Goal: Information Seeking & Learning: Learn about a topic

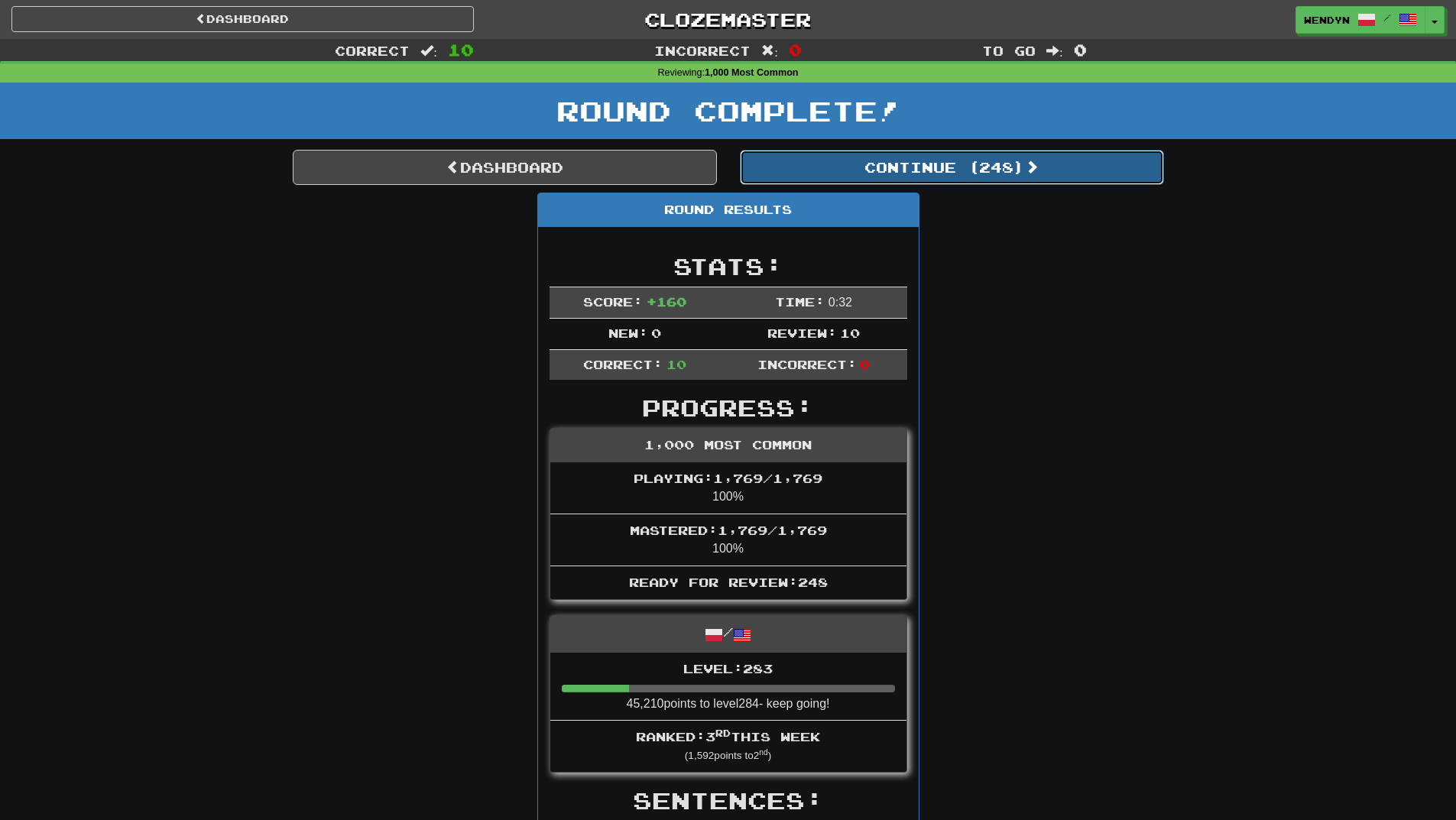
click at [967, 171] on button "Continue ( 248 )" at bounding box center [952, 167] width 424 height 35
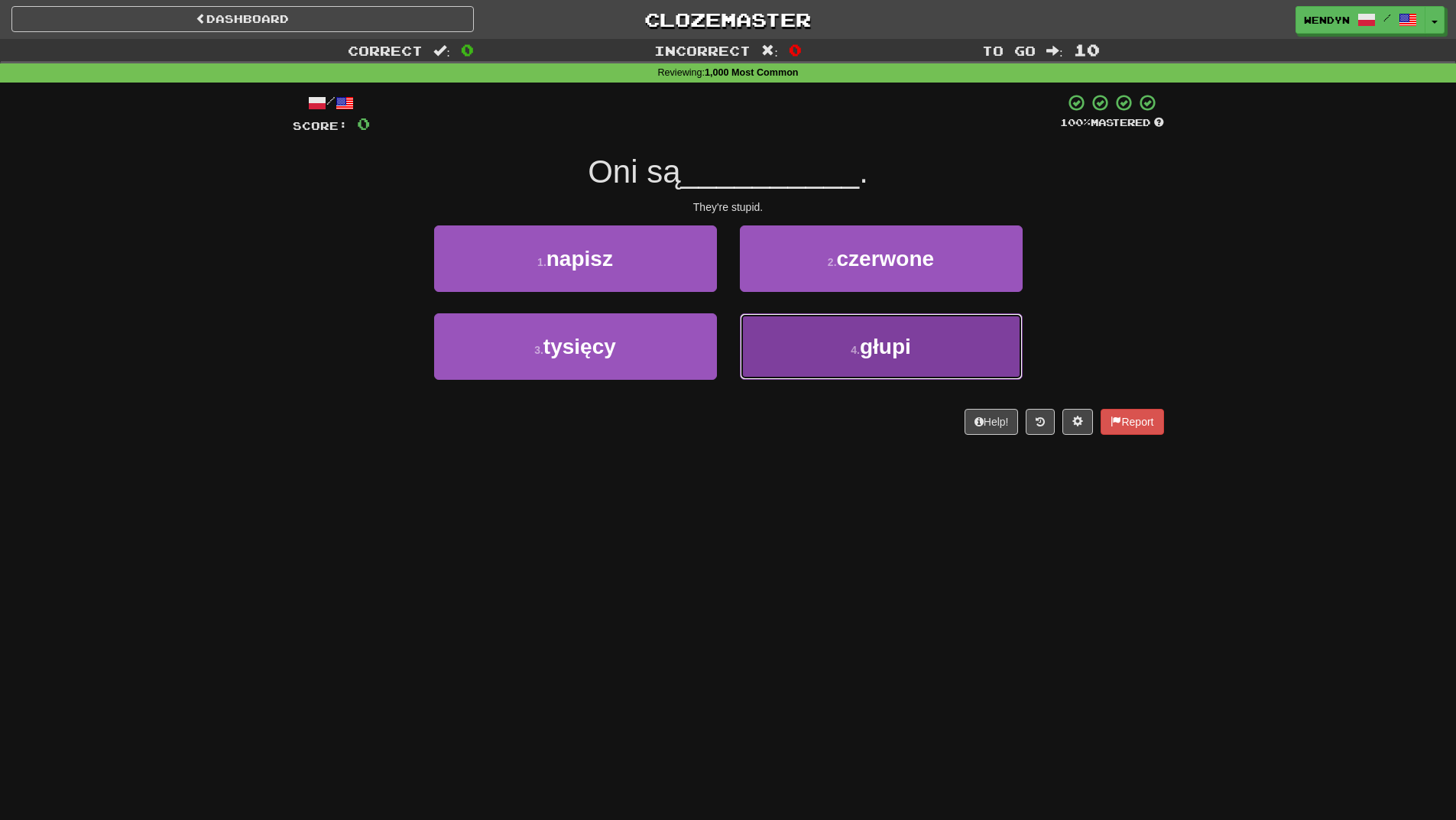
click at [901, 365] on button "4 . głupi" at bounding box center [881, 346] width 283 height 67
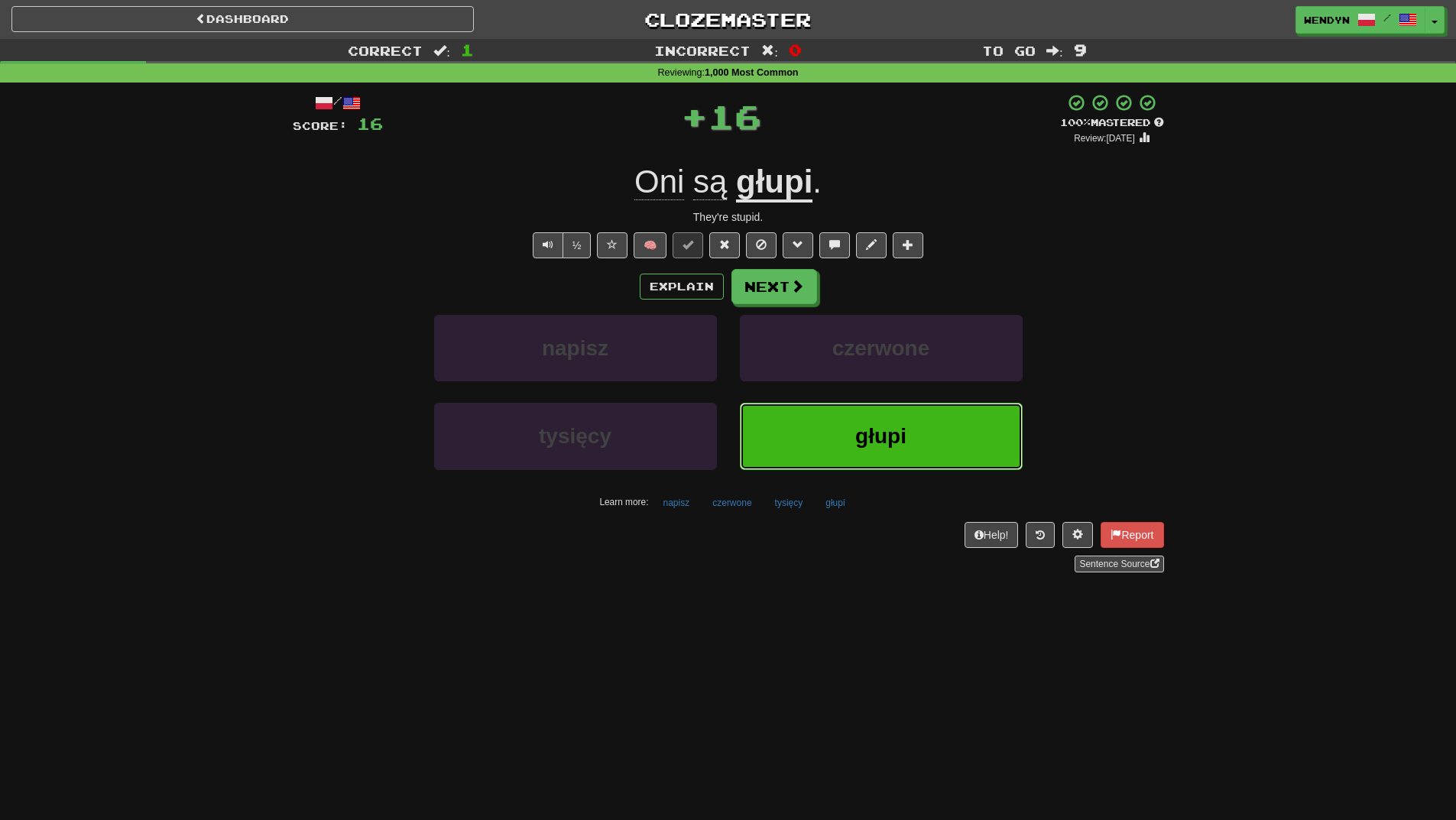
click at [912, 465] on button "głupi" at bounding box center [881, 435] width 283 height 67
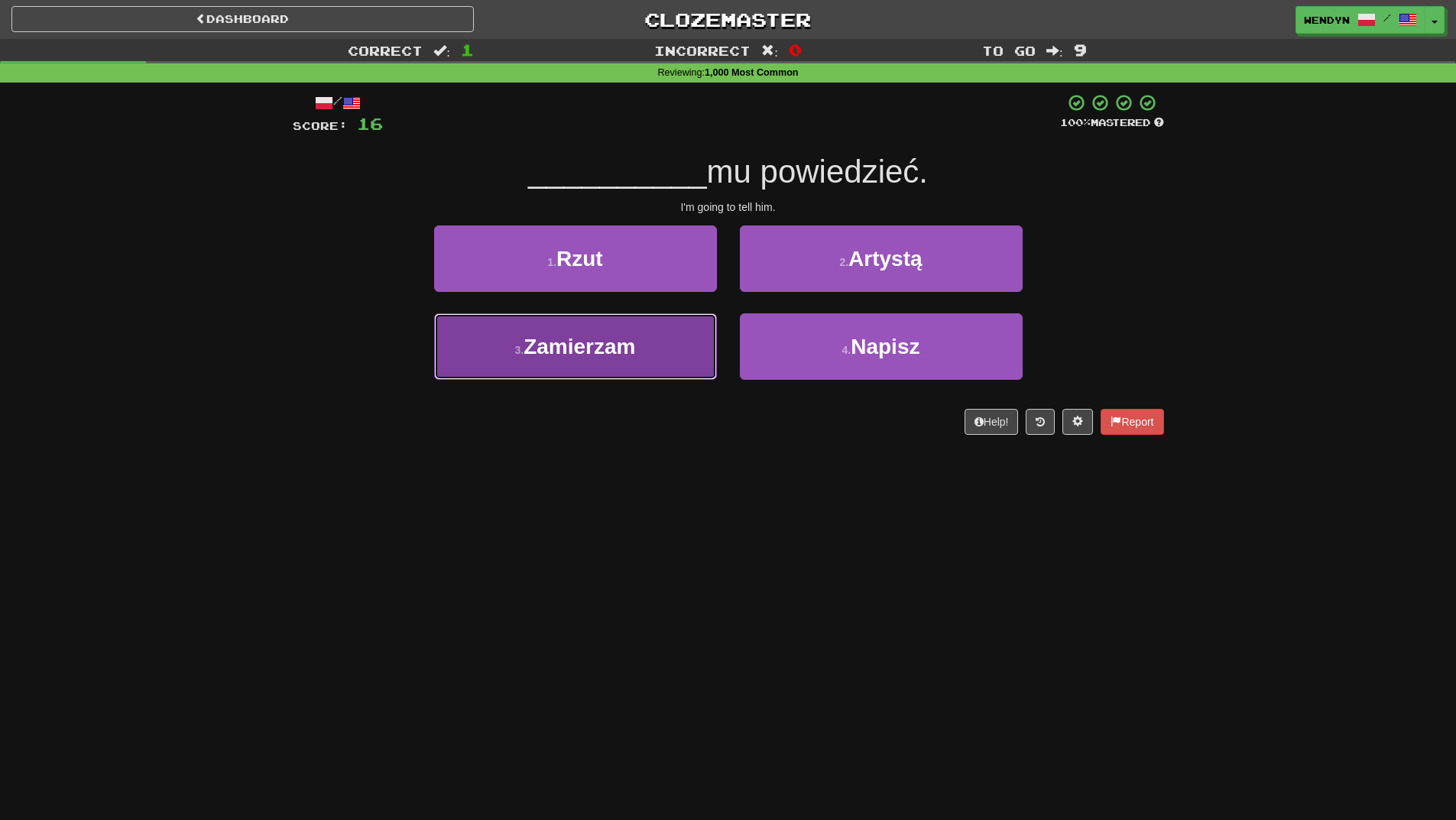
click at [656, 353] on button "3 . Zamierzam" at bounding box center [575, 346] width 283 height 67
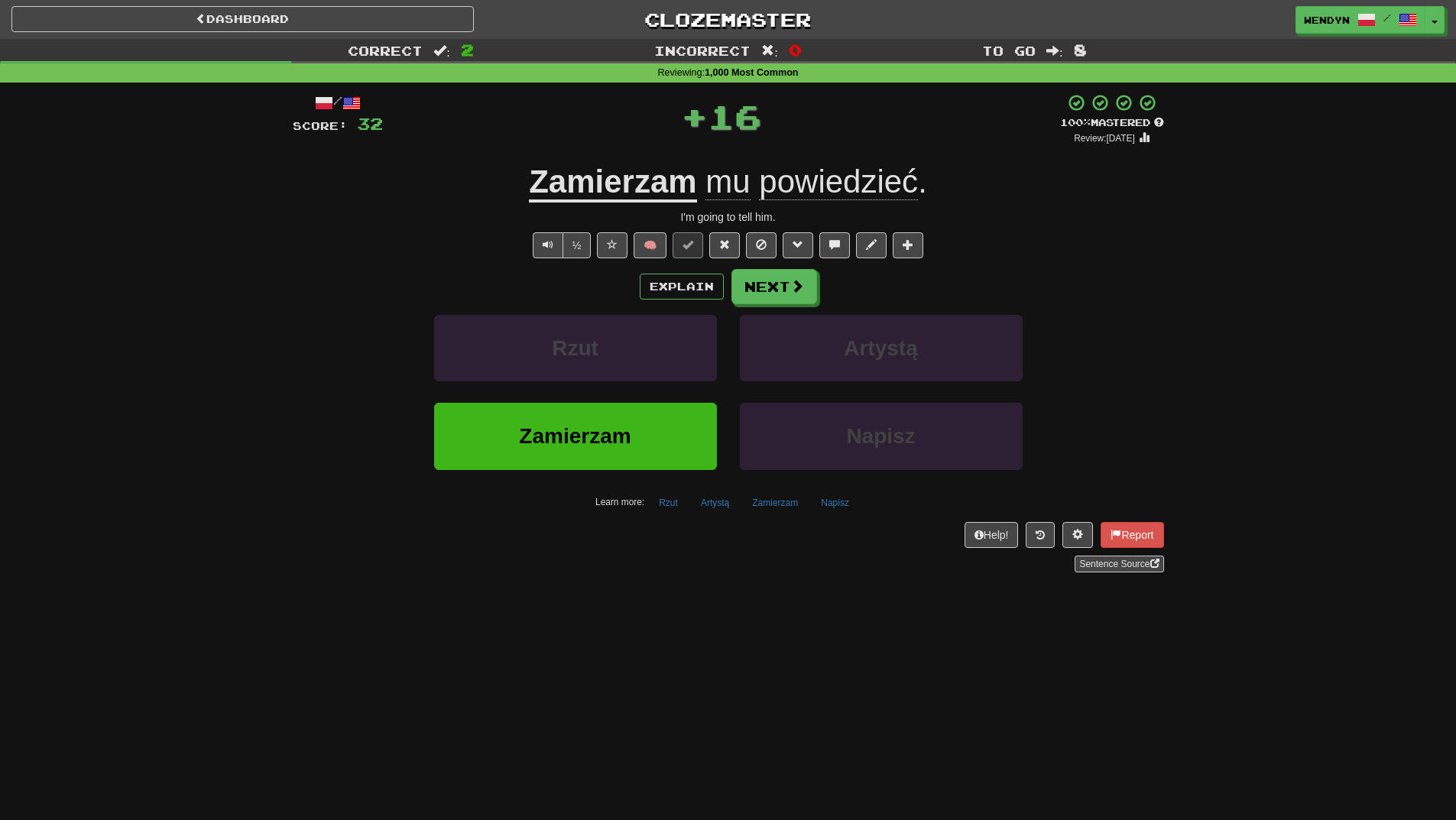
click at [602, 402] on div "Rzut" at bounding box center [575, 359] width 306 height 88
click at [601, 426] on span "Zamierzam" at bounding box center [575, 435] width 112 height 23
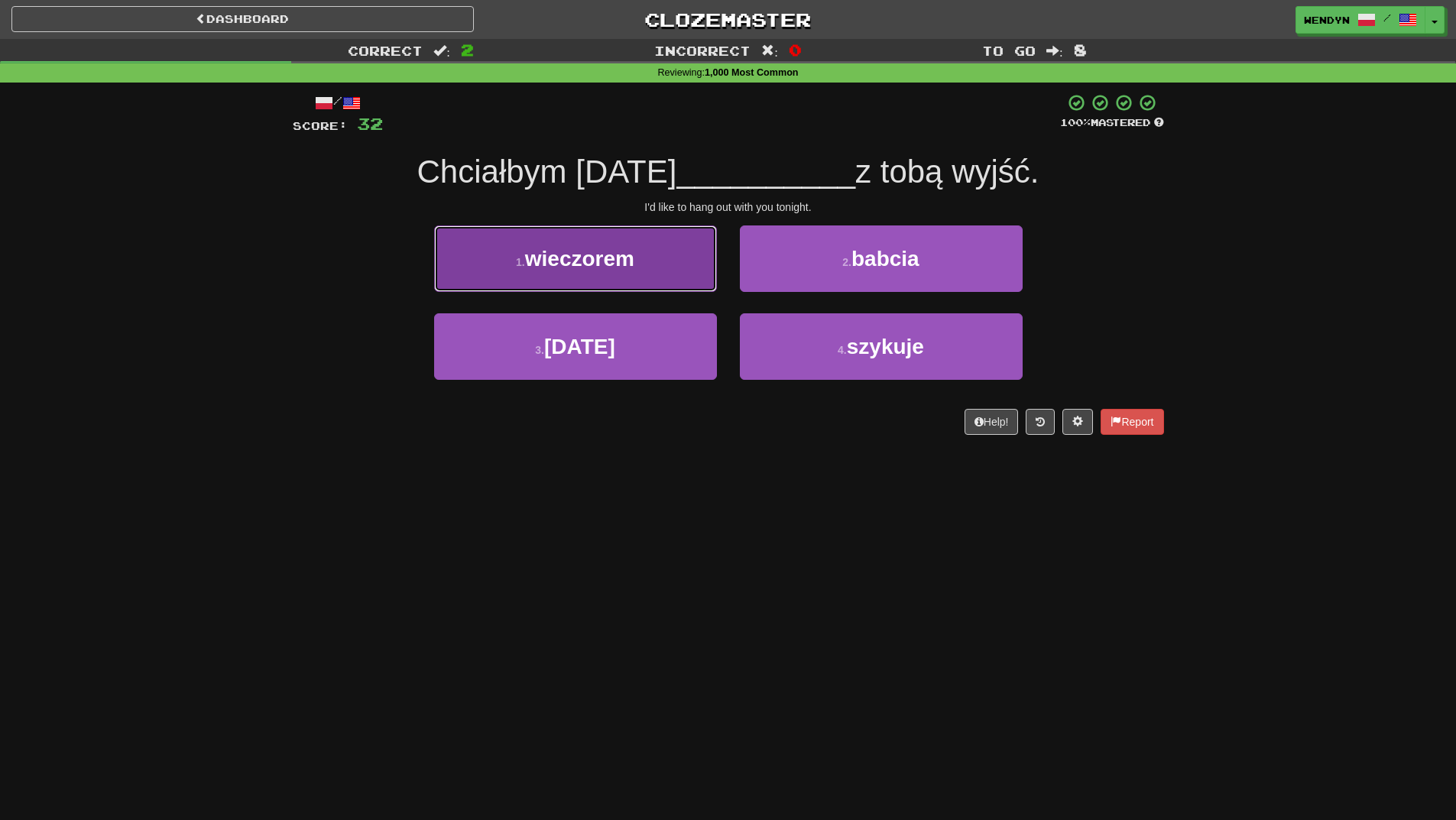
click at [636, 277] on button "1 . wieczorem" at bounding box center [575, 258] width 283 height 67
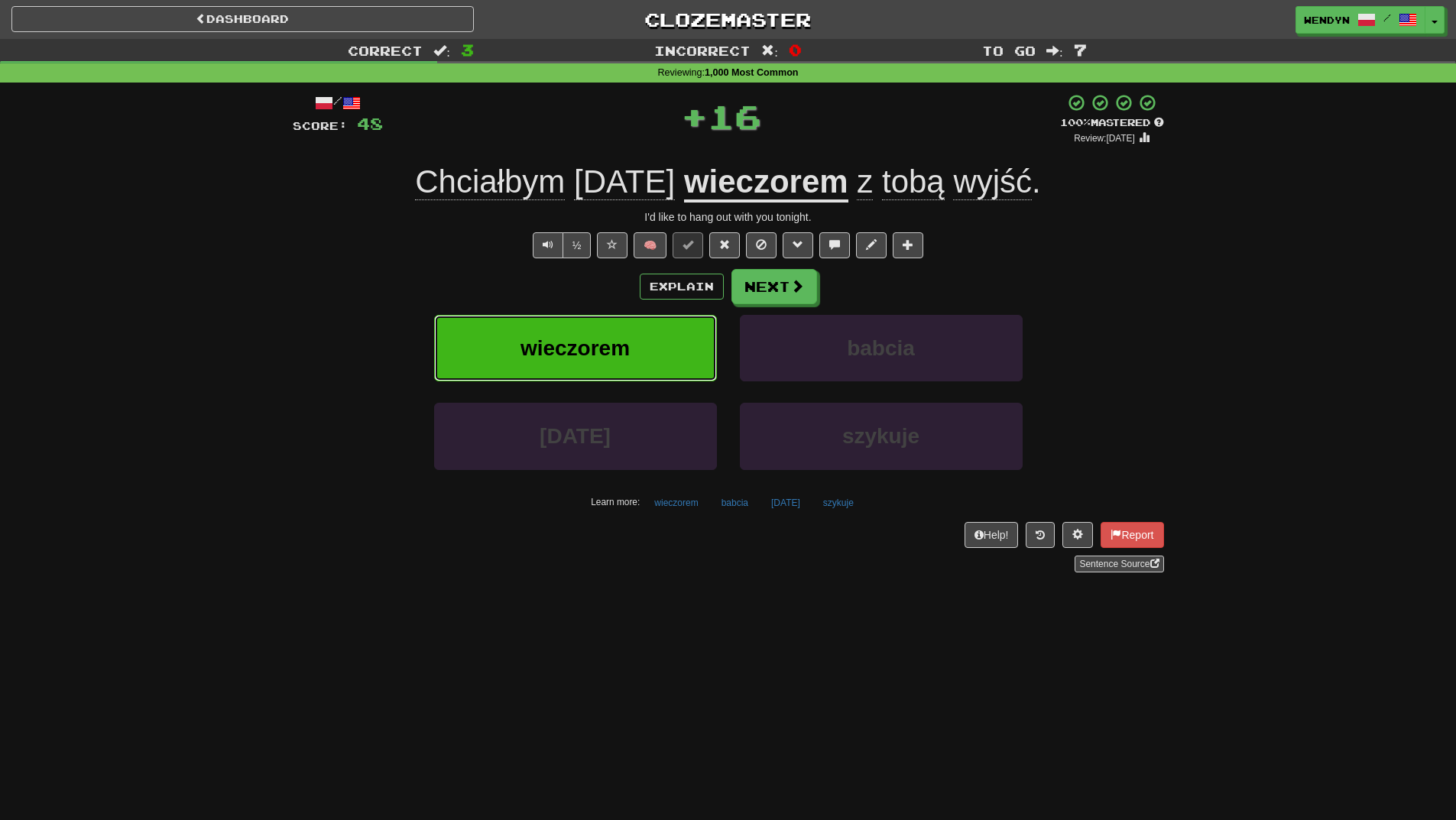
click at [621, 340] on span "wieczorem" at bounding box center [575, 347] width 109 height 23
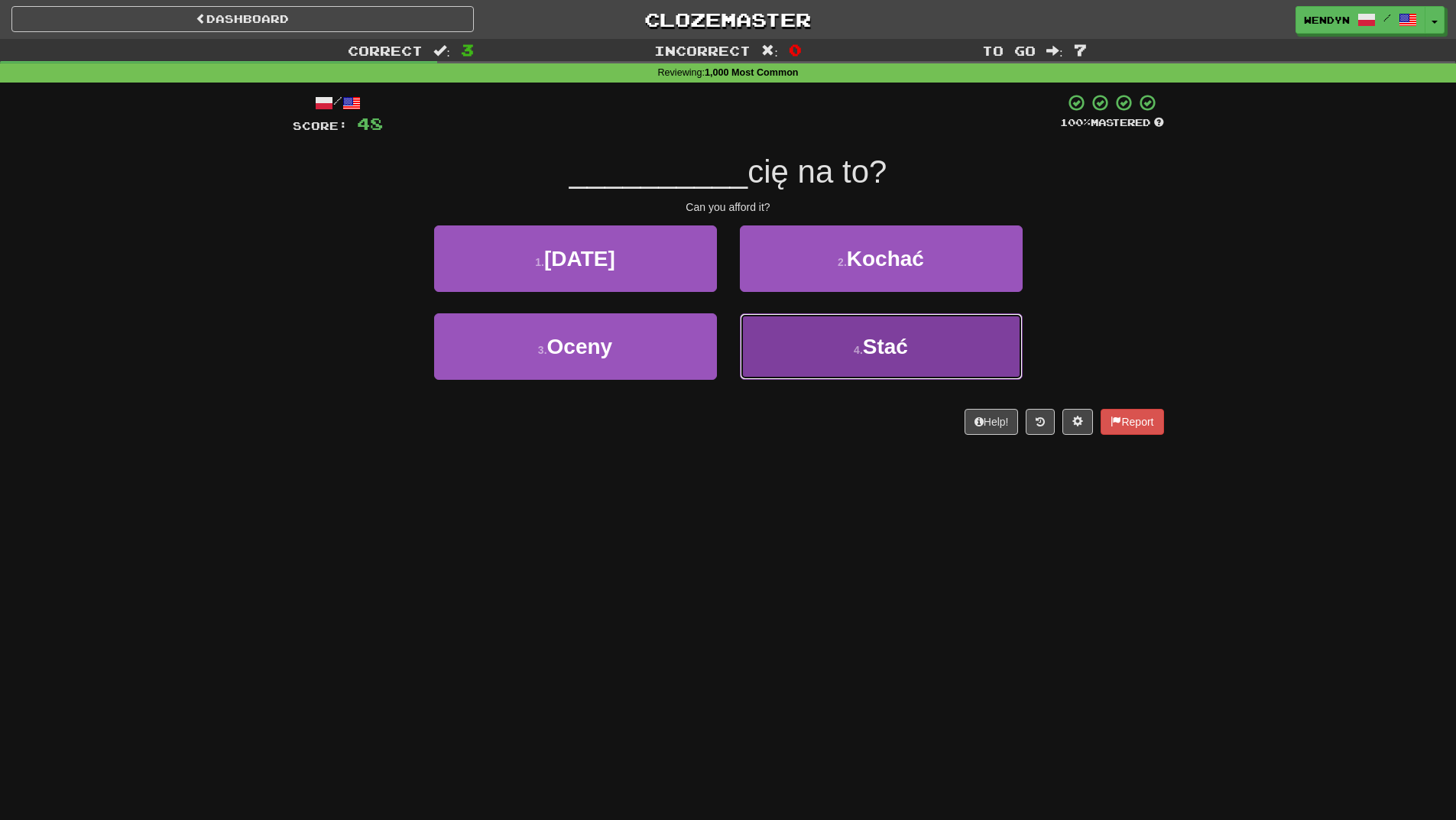
click at [905, 353] on span "Stać" at bounding box center [885, 346] width 45 height 23
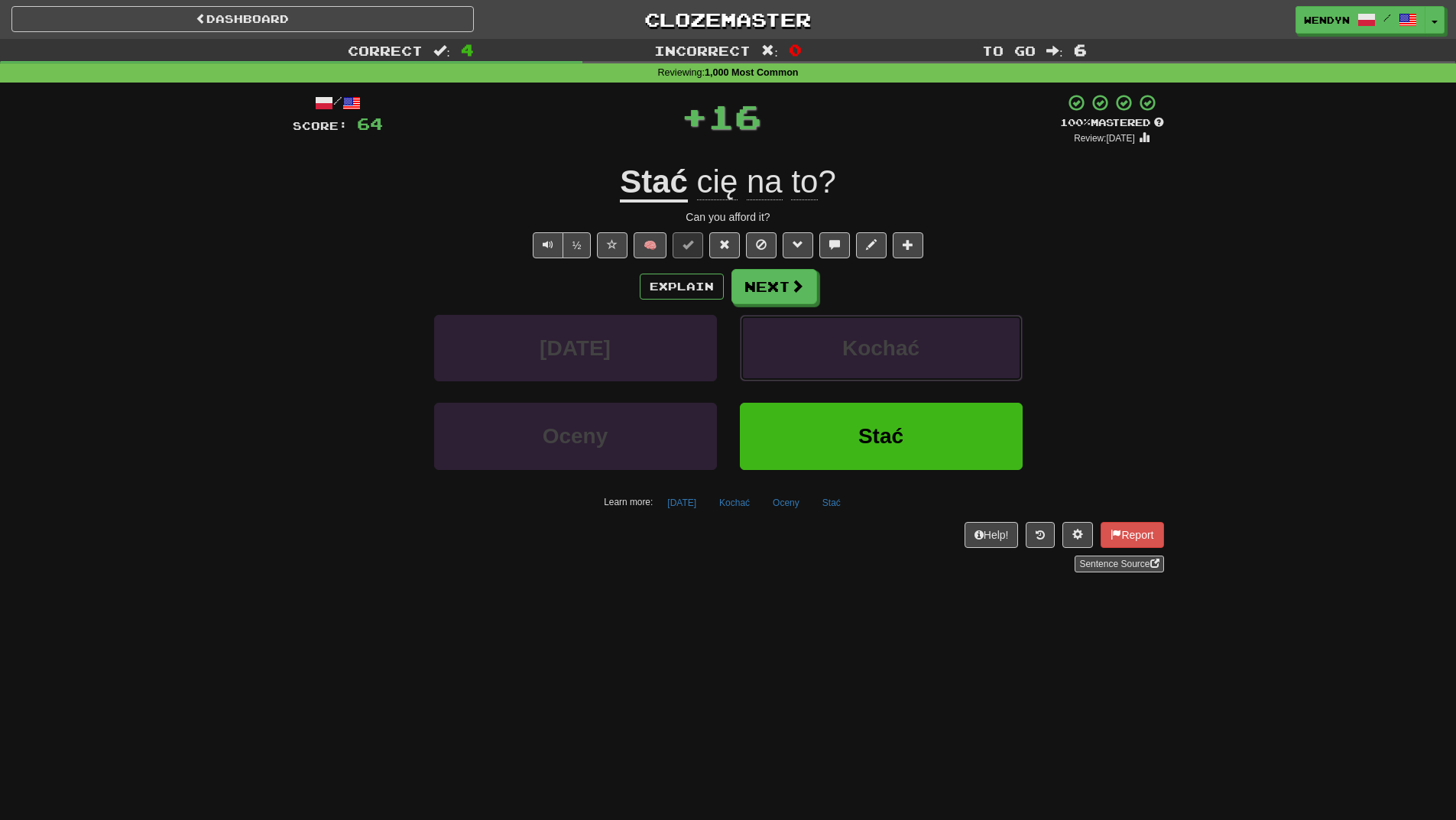
click at [905, 353] on span "Kochać" at bounding box center [881, 347] width 77 height 23
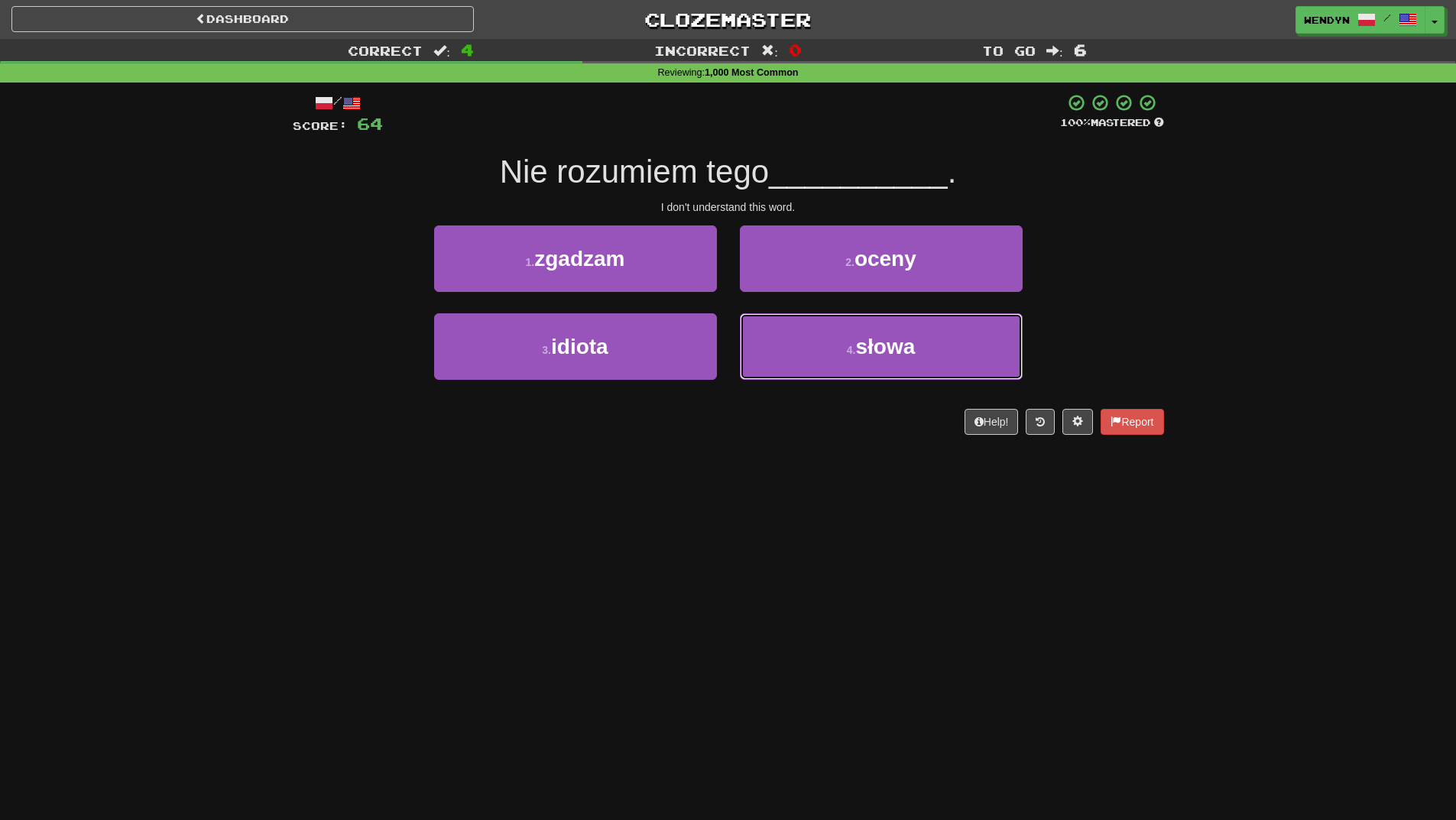
click at [905, 353] on span "słowa" at bounding box center [885, 346] width 60 height 23
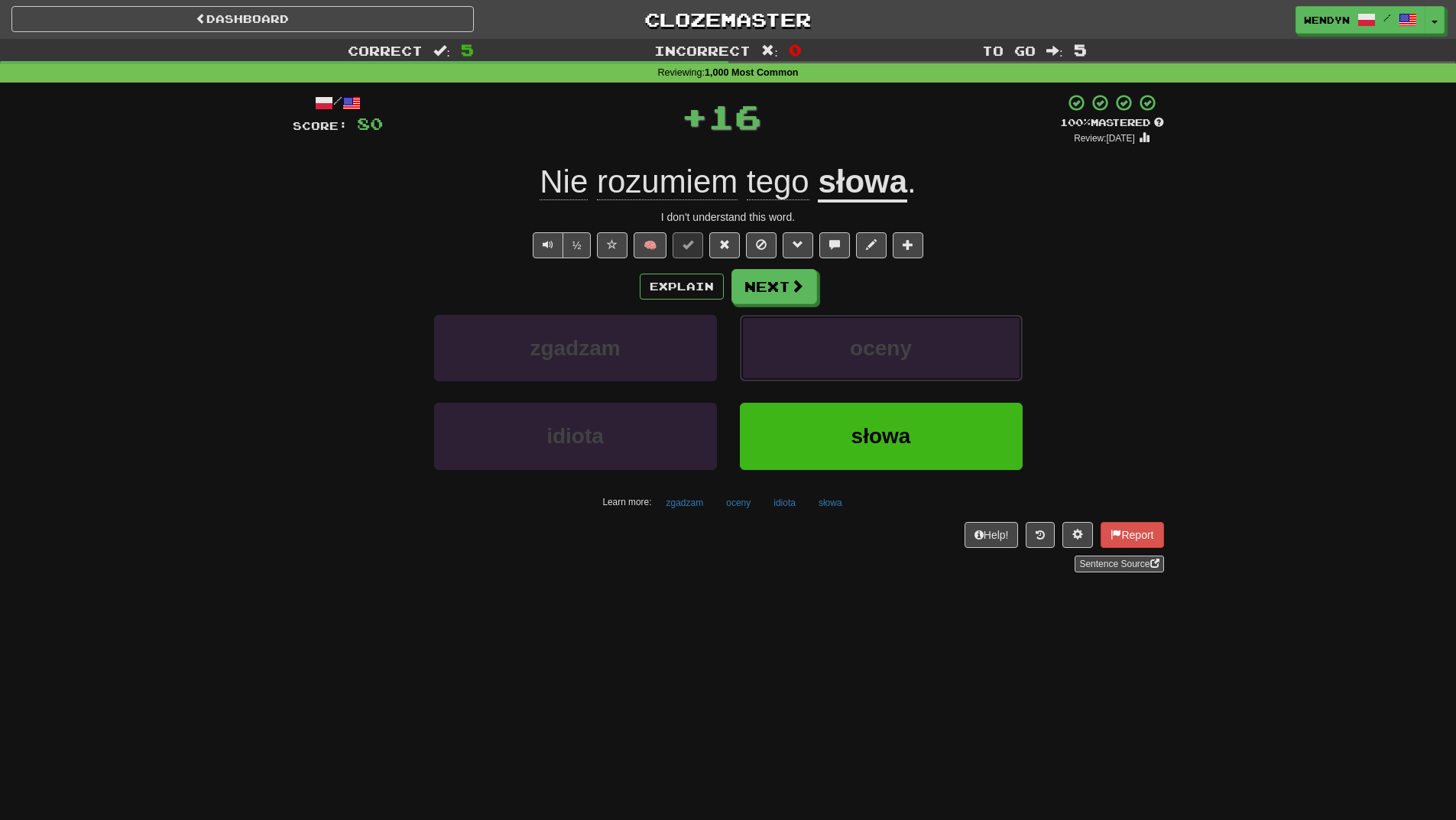
click at [905, 353] on span "oceny" at bounding box center [881, 347] width 62 height 23
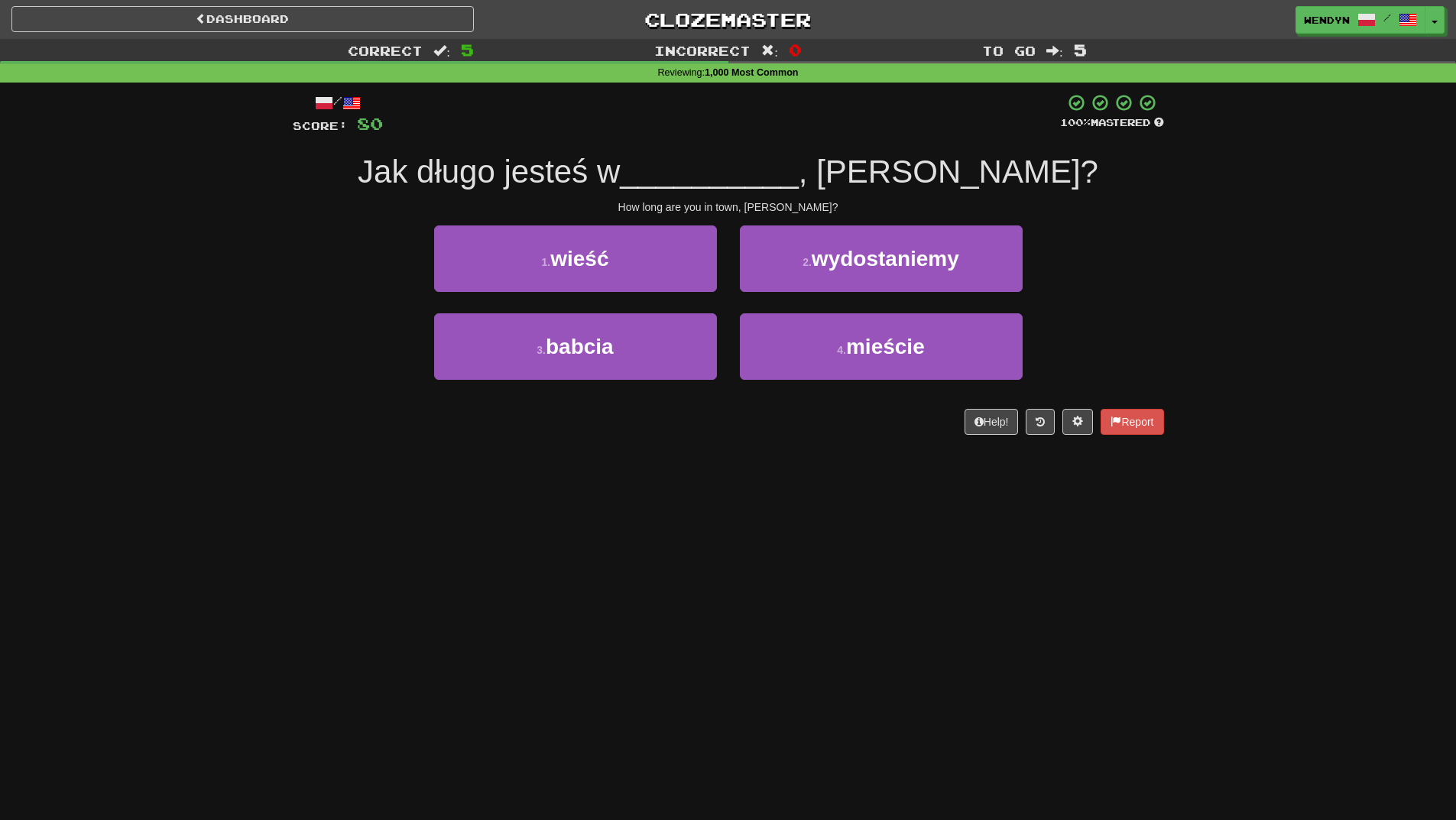
click at [776, 532] on div "Dashboard Clozemaster WendyN / Toggle Dropdown Dashboard Leaderboard Activity F…" at bounding box center [728, 410] width 1456 height 820
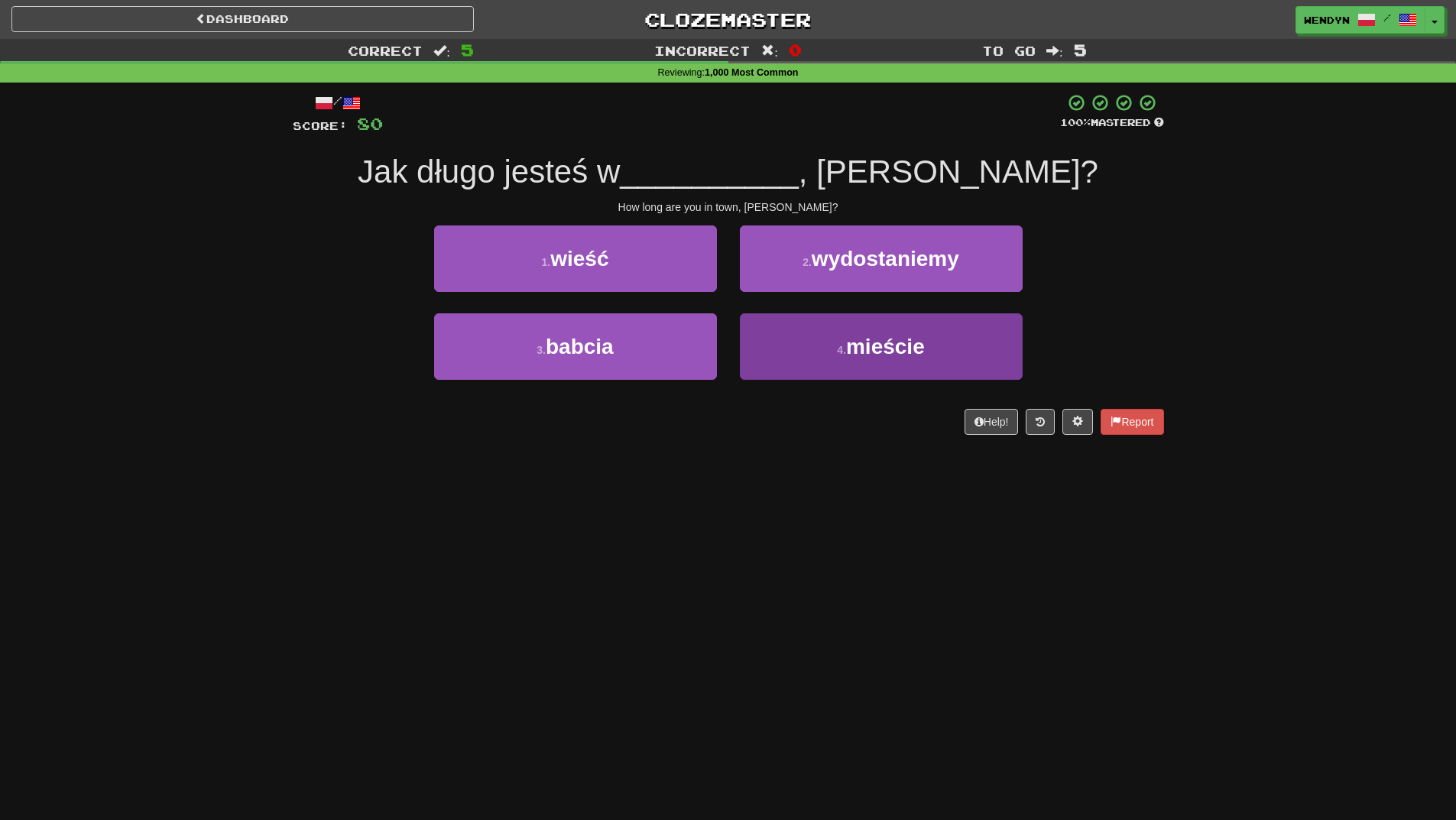
click at [884, 347] on span "mieście" at bounding box center [886, 346] width 79 height 23
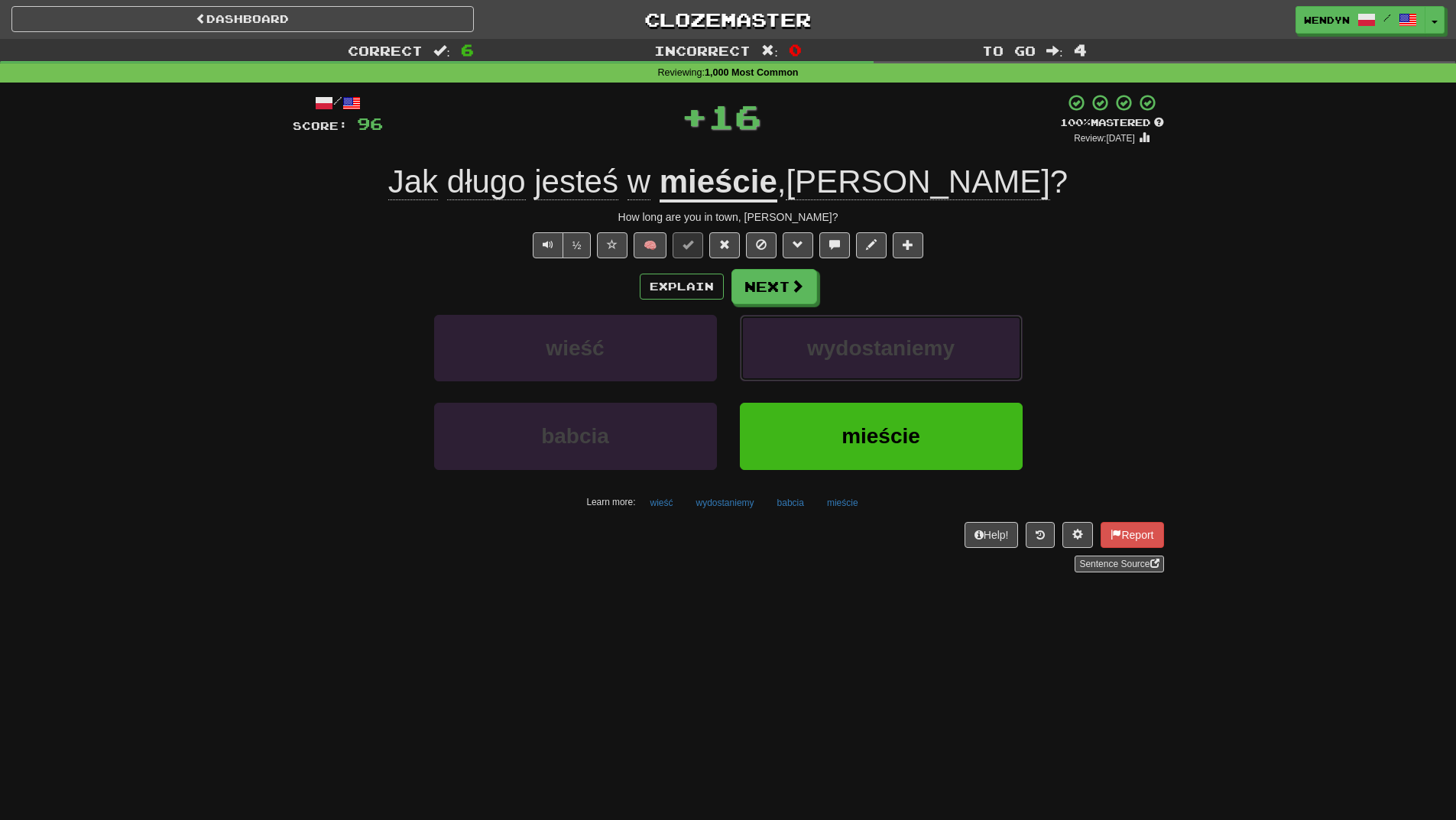
click at [884, 347] on span "wydostaniemy" at bounding box center [881, 347] width 147 height 23
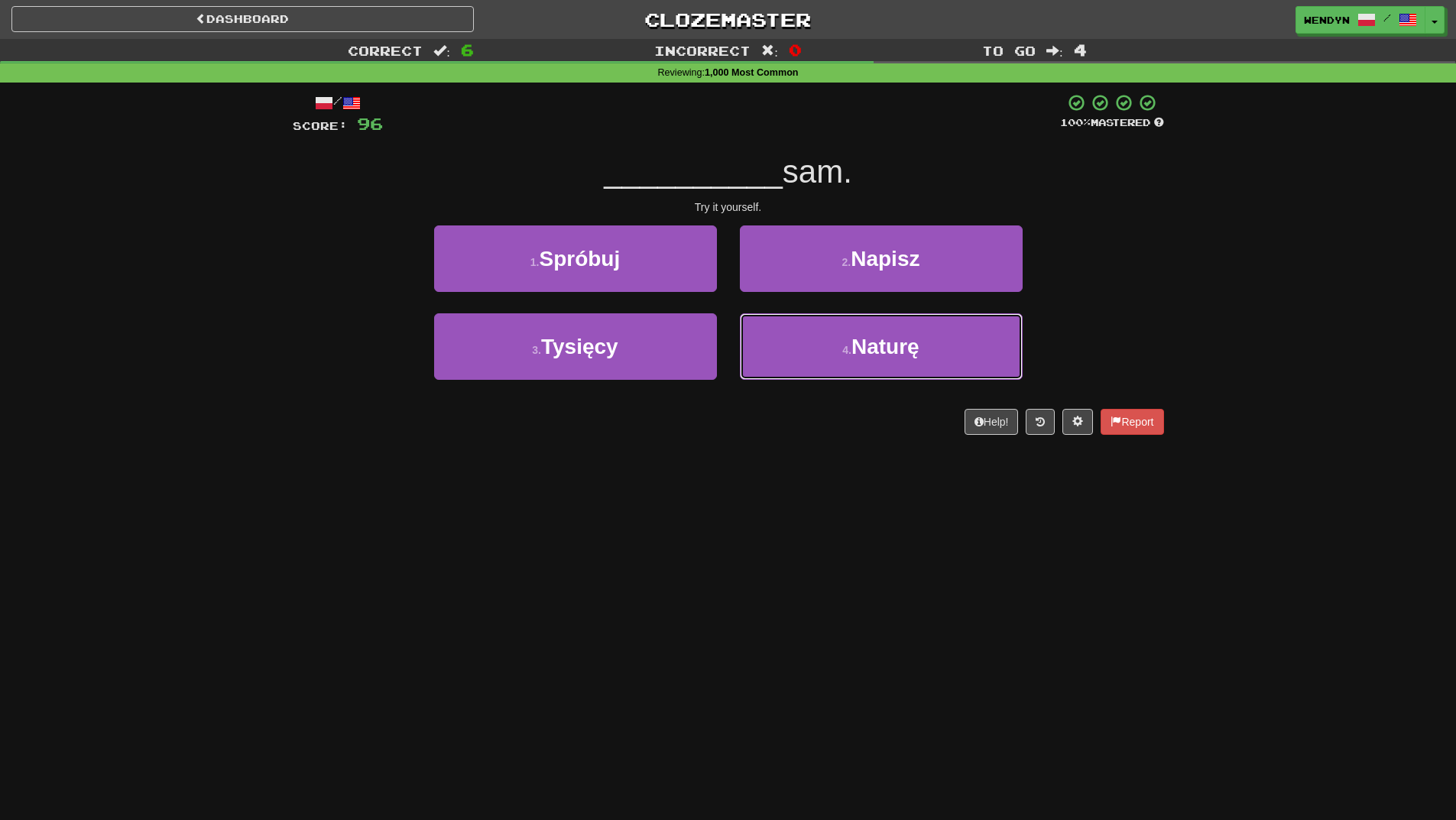
drag, startPoint x: 884, startPoint y: 347, endPoint x: 606, endPoint y: 553, distance: 346.0
click at [606, 553] on div "Dashboard Clozemaster WendyN / Toggle Dropdown Dashboard Leaderboard Activity F…" at bounding box center [728, 410] width 1456 height 820
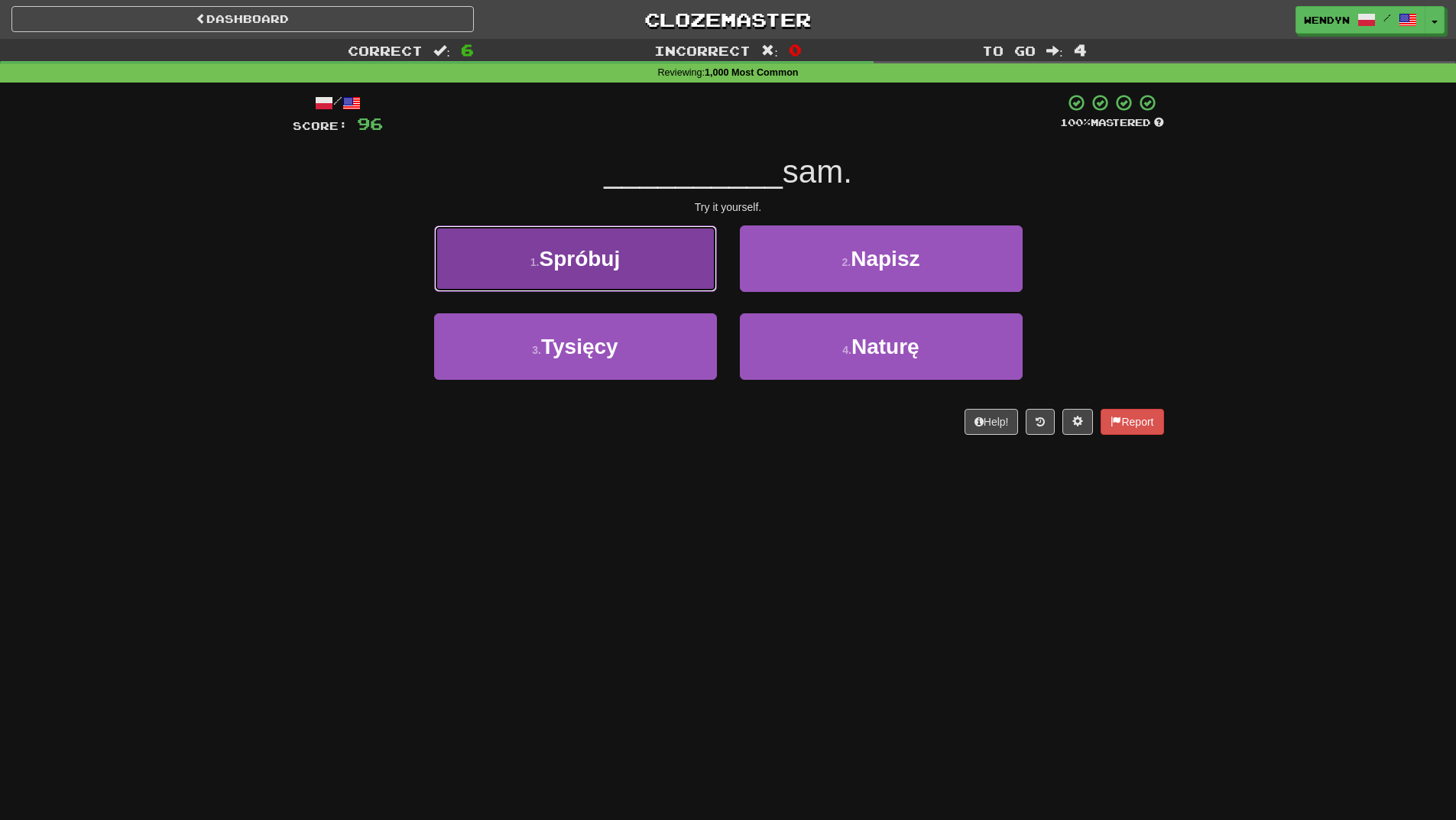
click at [626, 251] on button "1 . Spróbuj" at bounding box center [575, 258] width 283 height 67
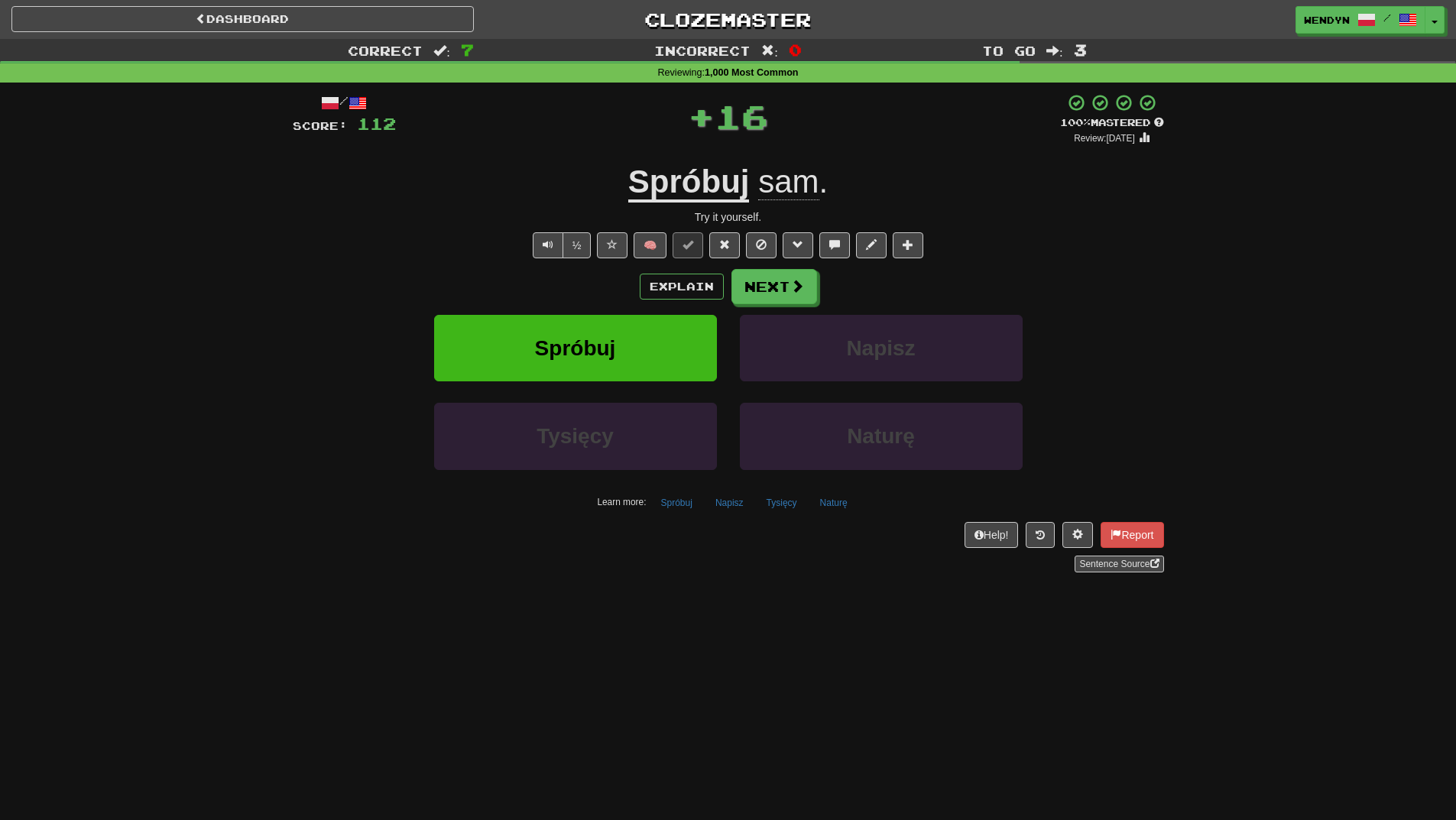
click at [462, 226] on div "/ Score: 112 + 16 100 % Mastered Review: 2026-04-12 Spróbuj sam . Try it yourse…" at bounding box center [728, 332] width 871 height 479
click at [542, 347] on span "Spróbuj" at bounding box center [575, 347] width 81 height 23
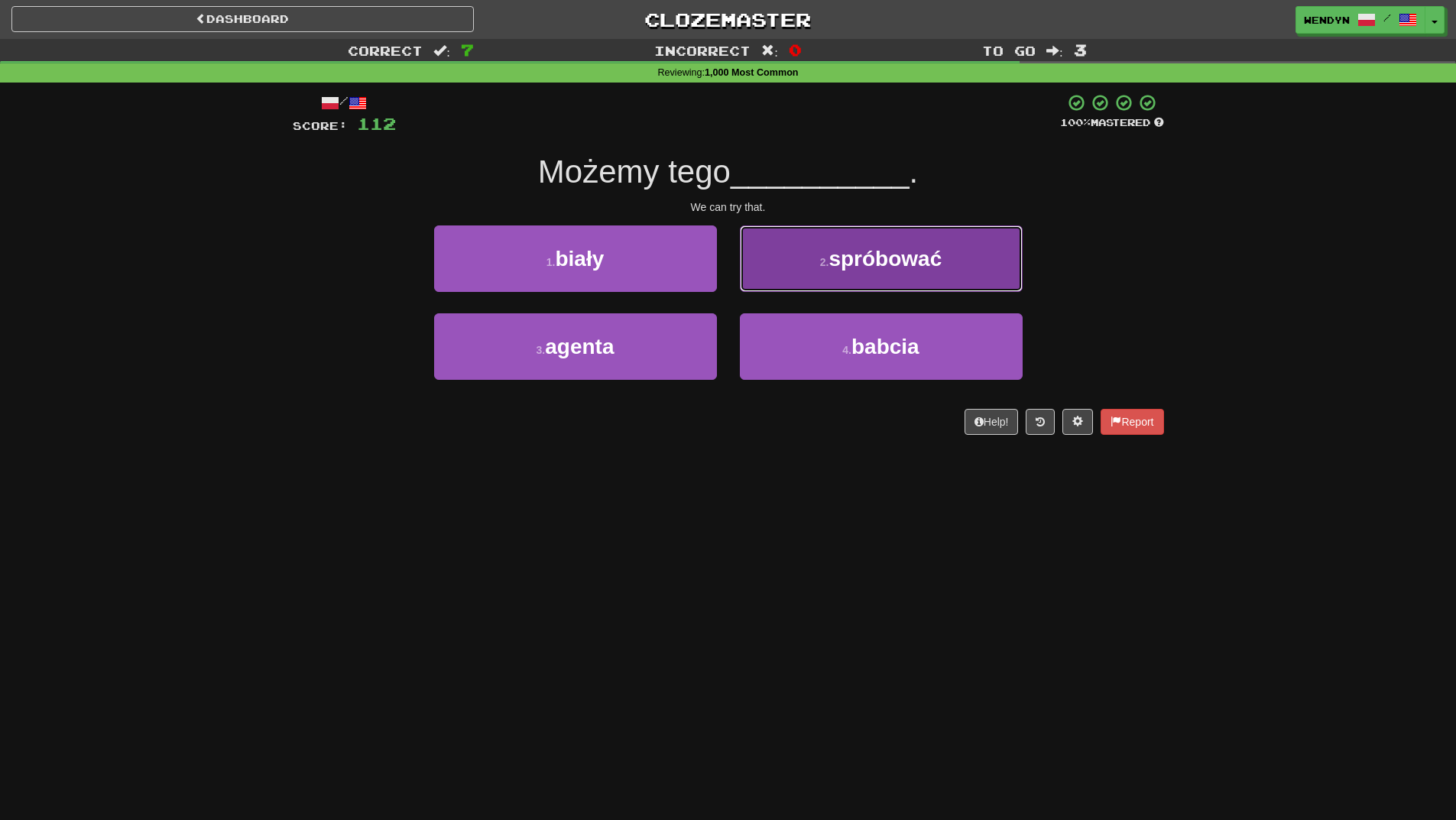
click at [945, 263] on button "2 . spróbować" at bounding box center [881, 258] width 283 height 67
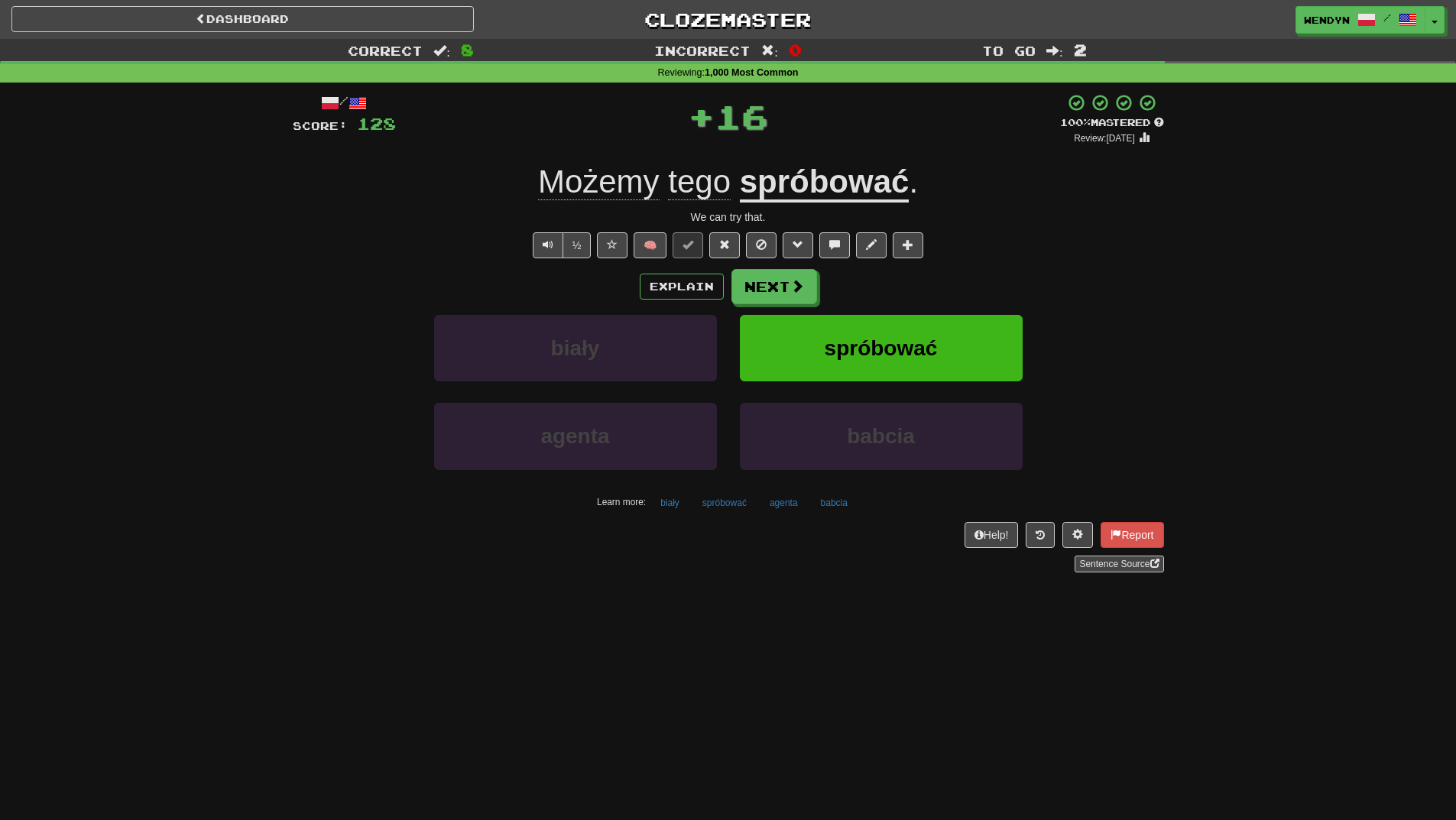
click at [945, 263] on div "/ Score: 128 + 16 100 % Mastered Review: 2026-04-12 Możemy tego spróbować . We …" at bounding box center [728, 332] width 871 height 479
click at [929, 357] on span "spróbować" at bounding box center [881, 347] width 114 height 23
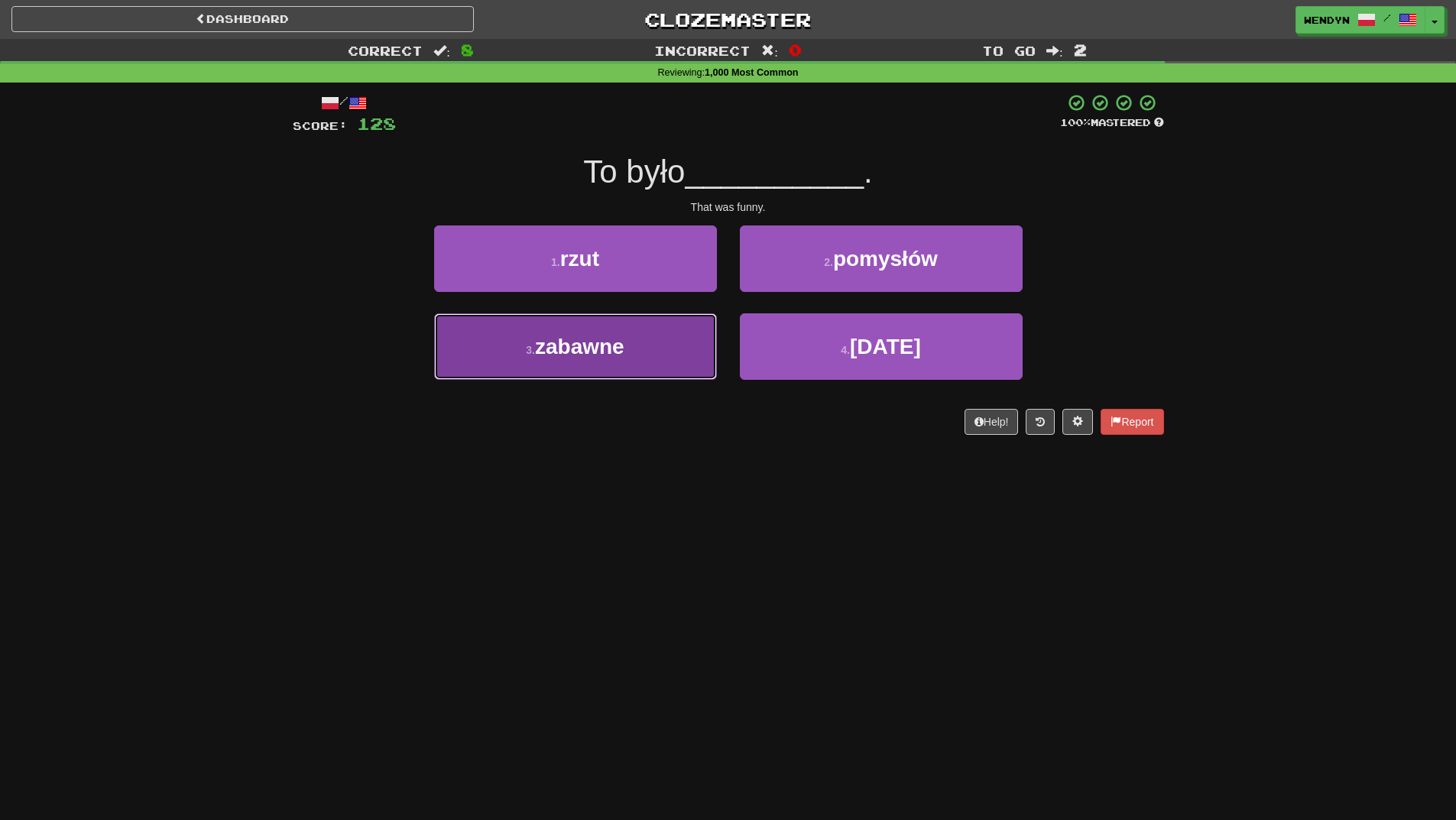
click at [683, 375] on button "3 . zabawne" at bounding box center [575, 346] width 283 height 67
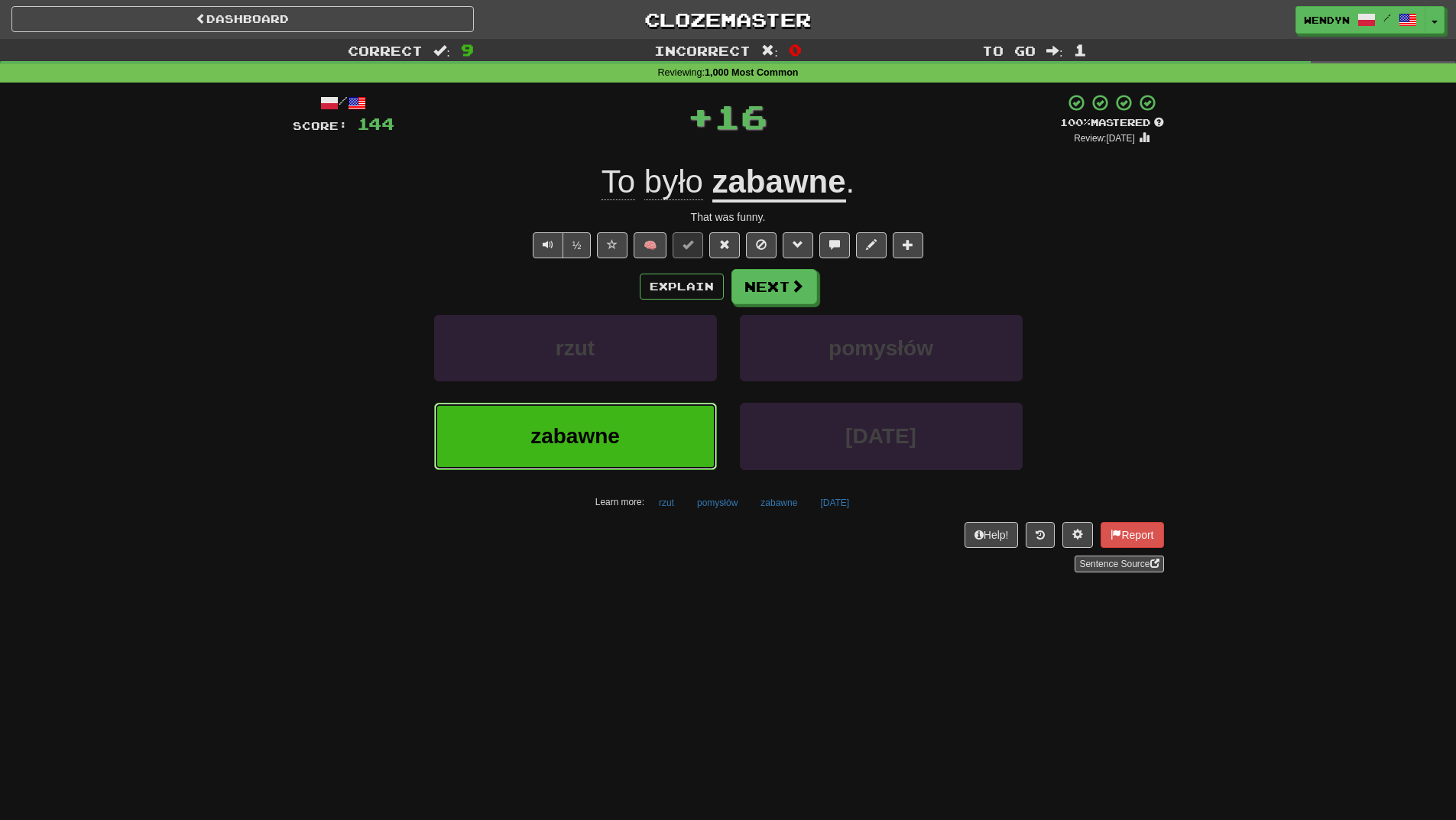
click at [666, 420] on button "zabawne" at bounding box center [575, 435] width 283 height 67
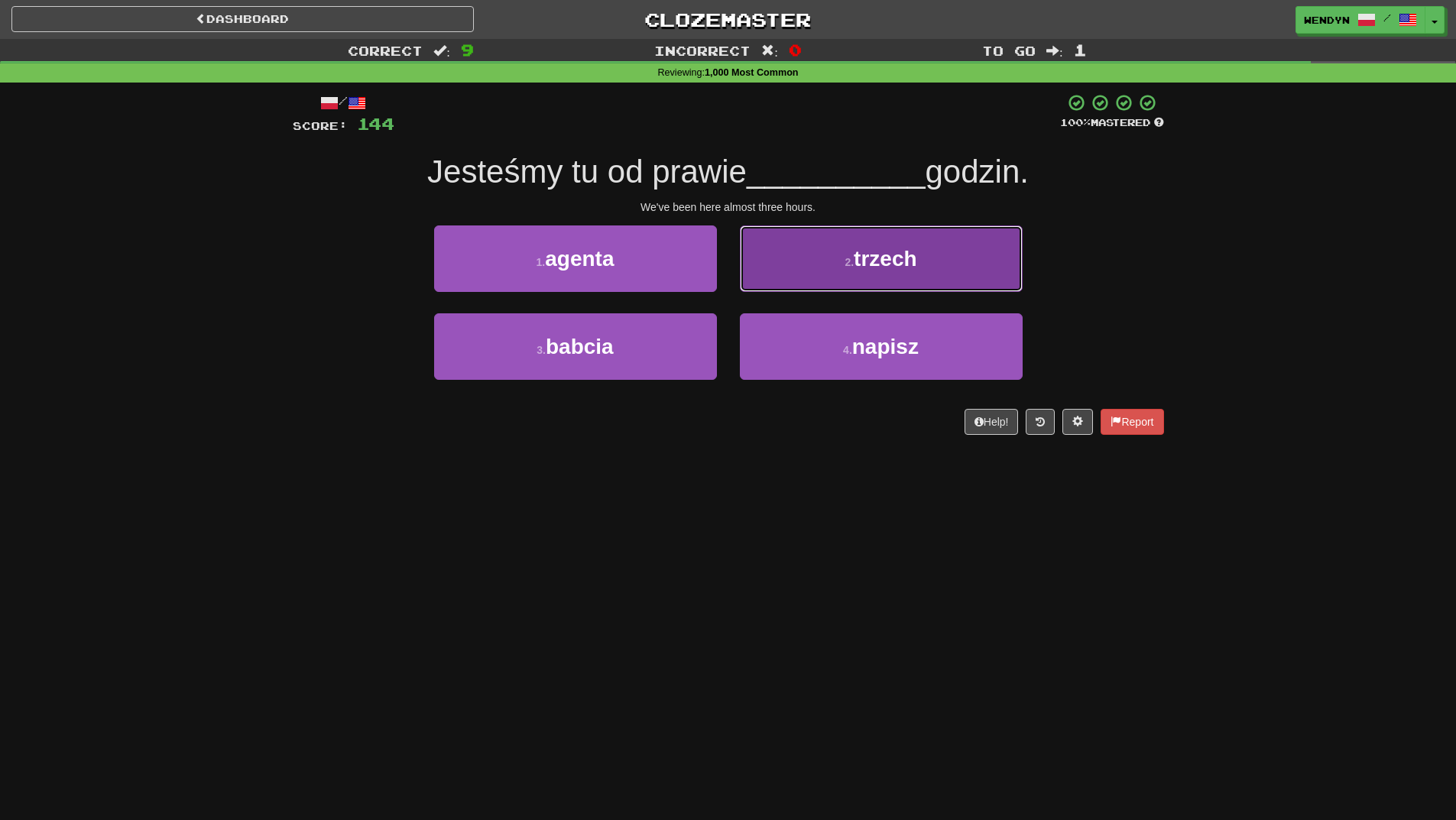
click at [974, 236] on button "2 . trzech" at bounding box center [881, 258] width 283 height 67
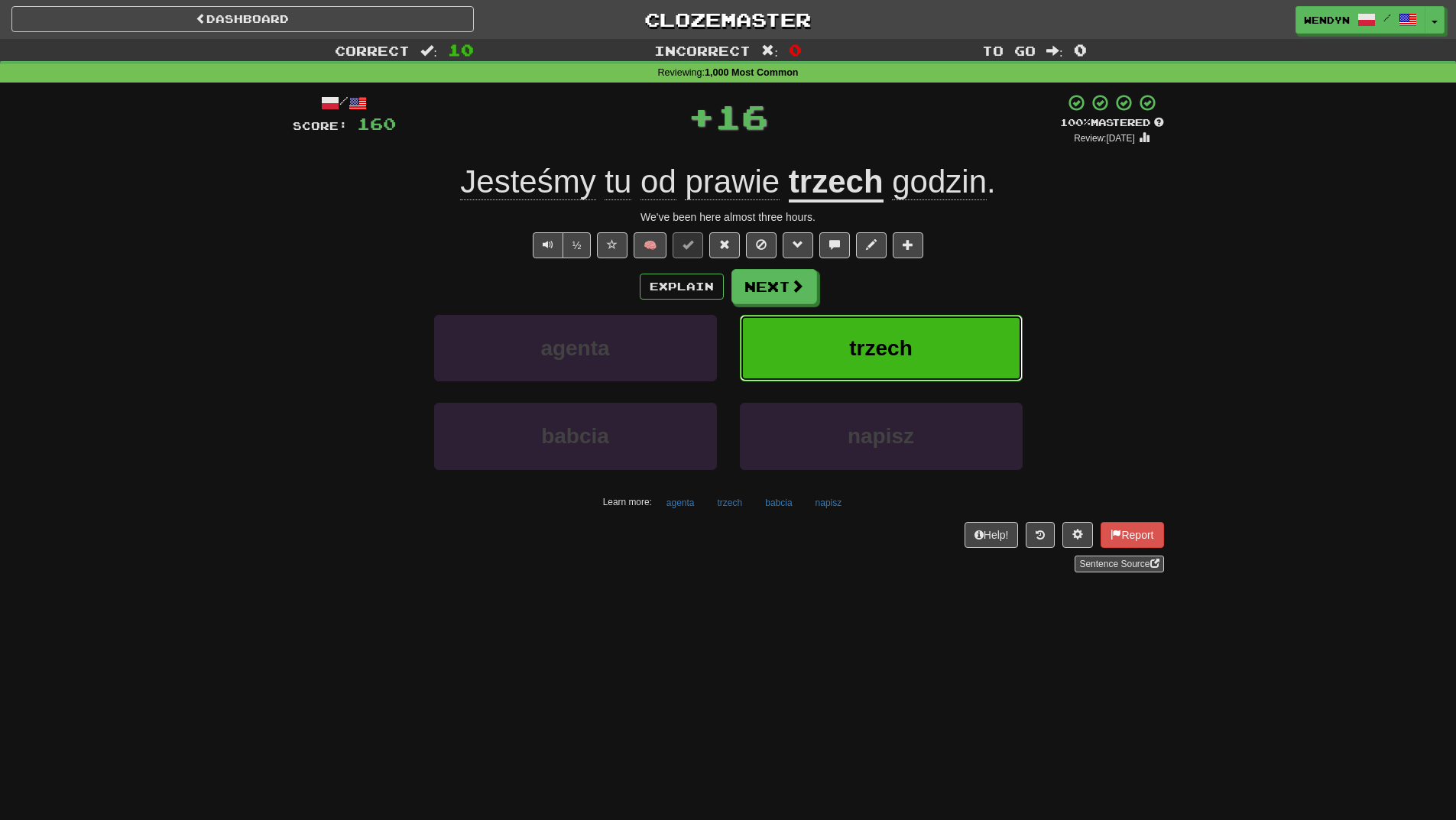
click at [959, 347] on button "trzech" at bounding box center [881, 348] width 283 height 67
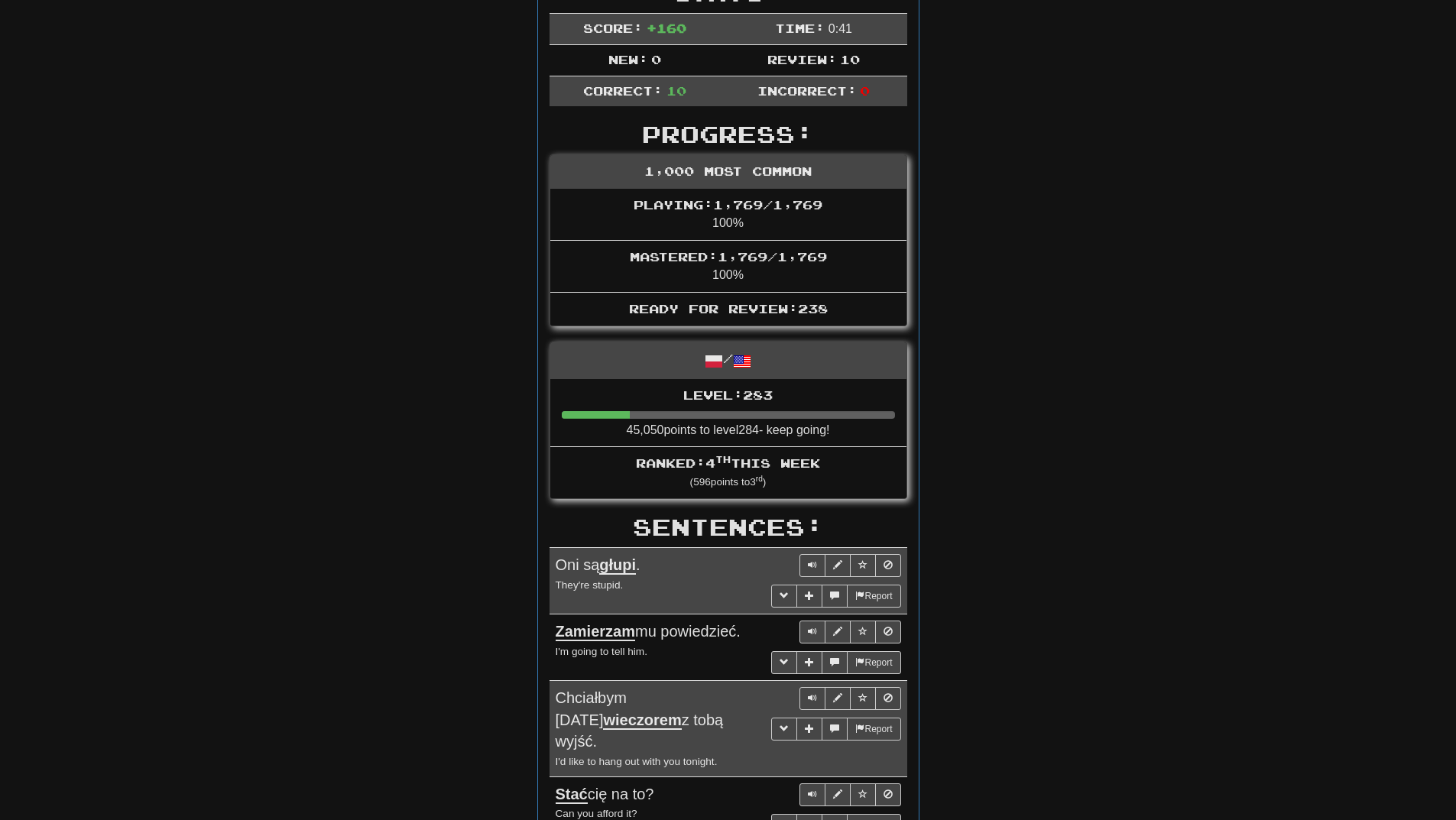
scroll to position [76, 0]
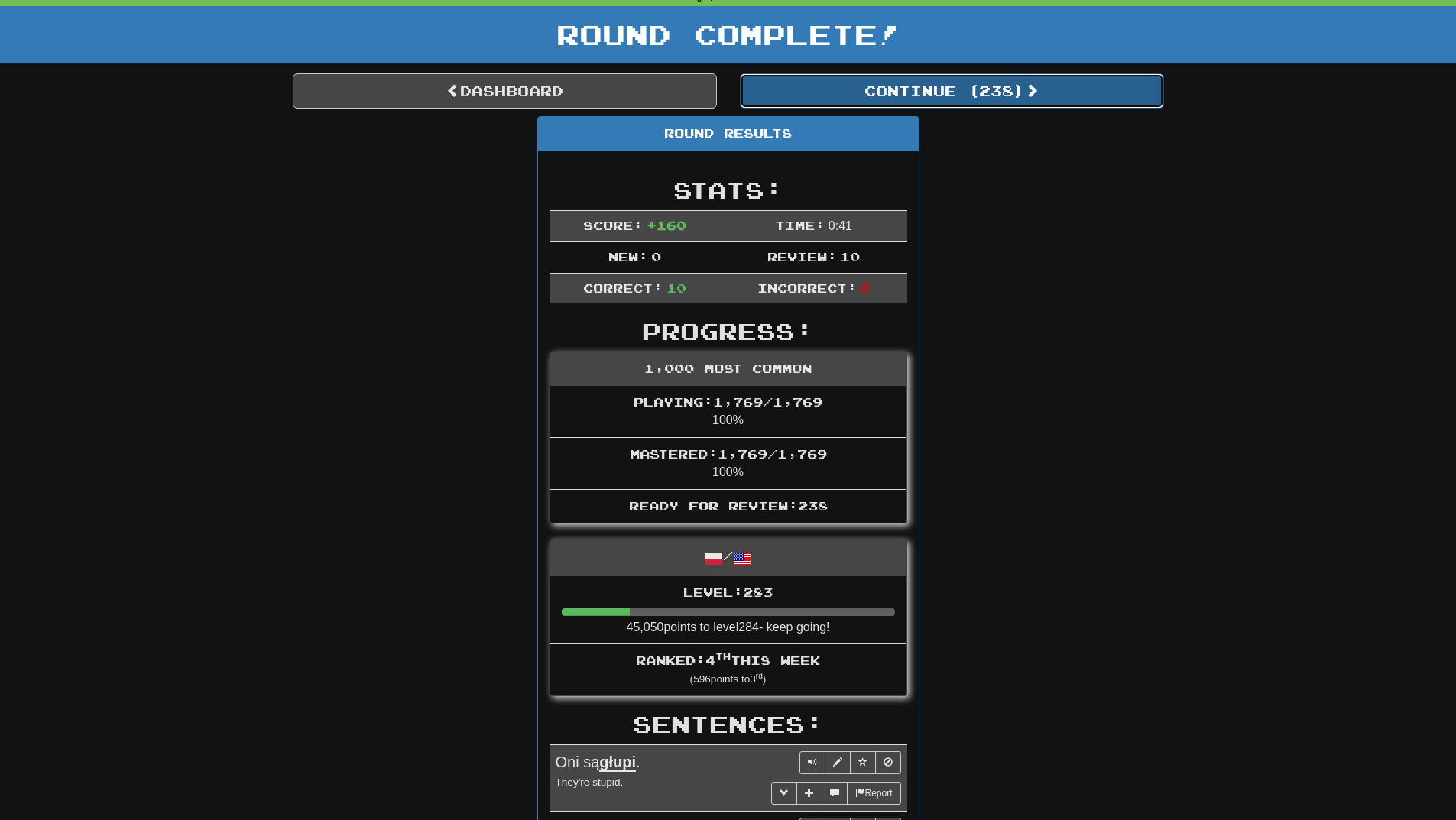
click at [1000, 95] on button "Continue ( 238 )" at bounding box center [952, 90] width 424 height 35
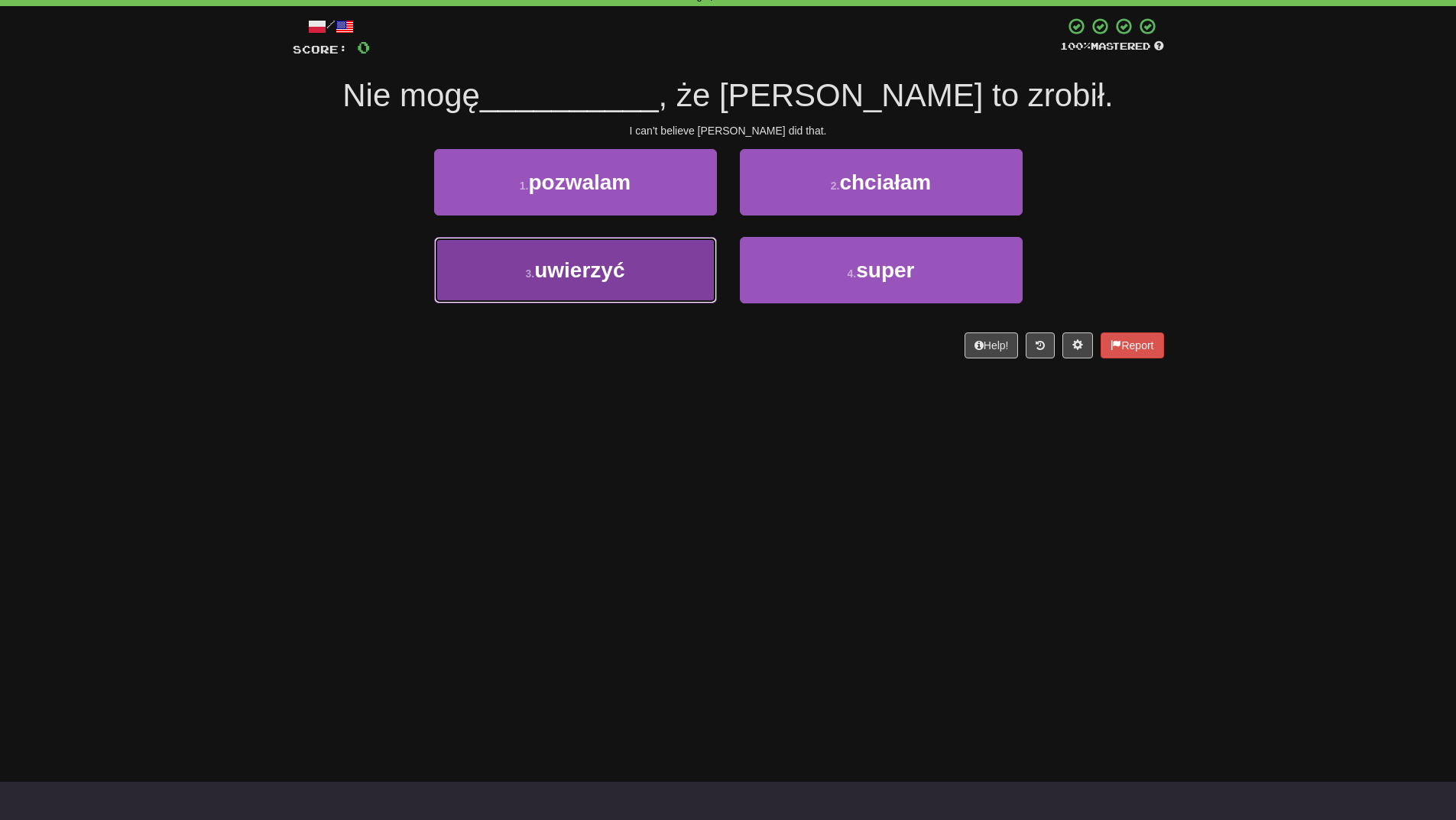
click at [634, 258] on button "3 . uwierzyć" at bounding box center [575, 269] width 283 height 67
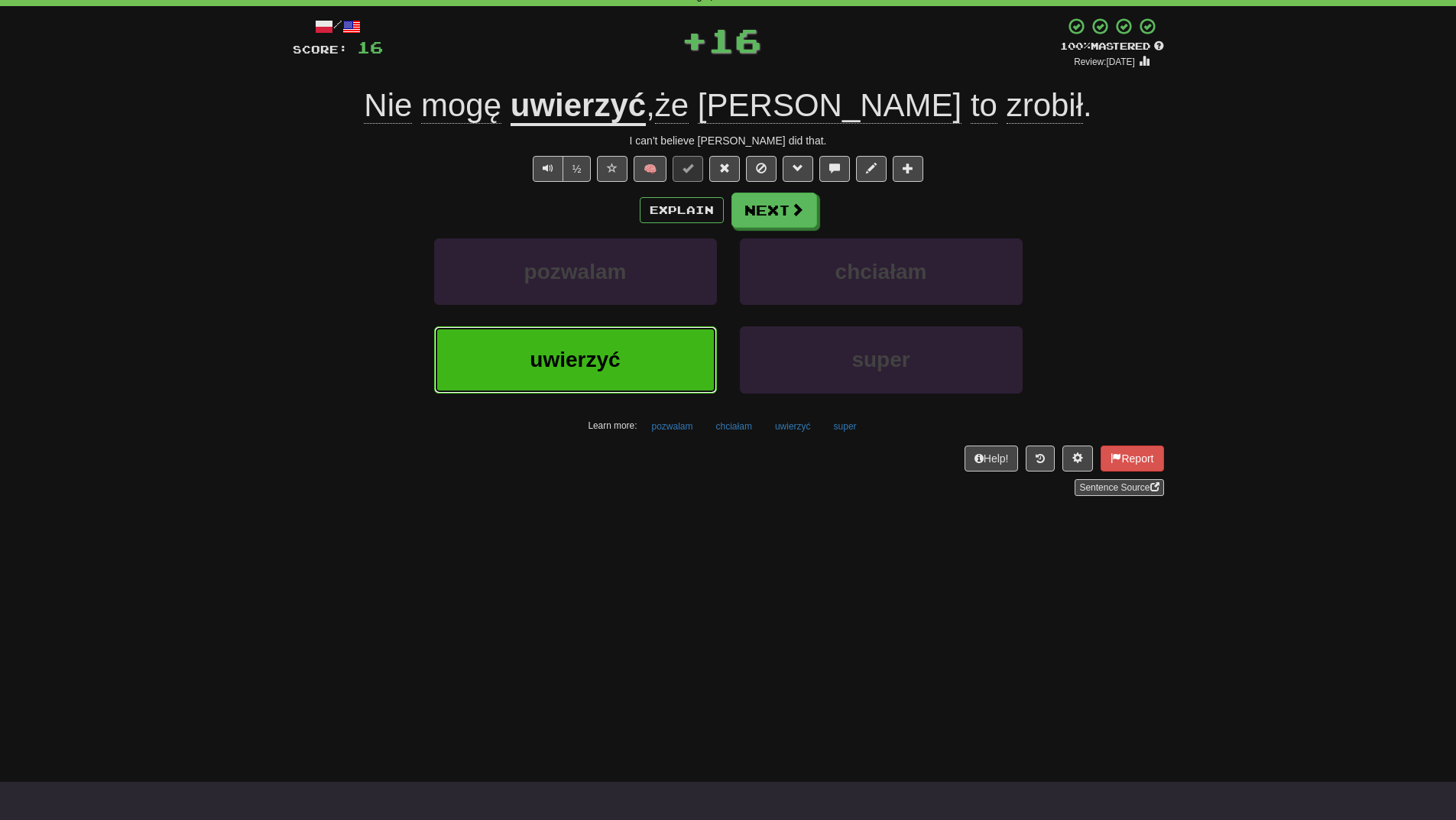
click at [624, 380] on button "uwierzyć" at bounding box center [575, 359] width 283 height 67
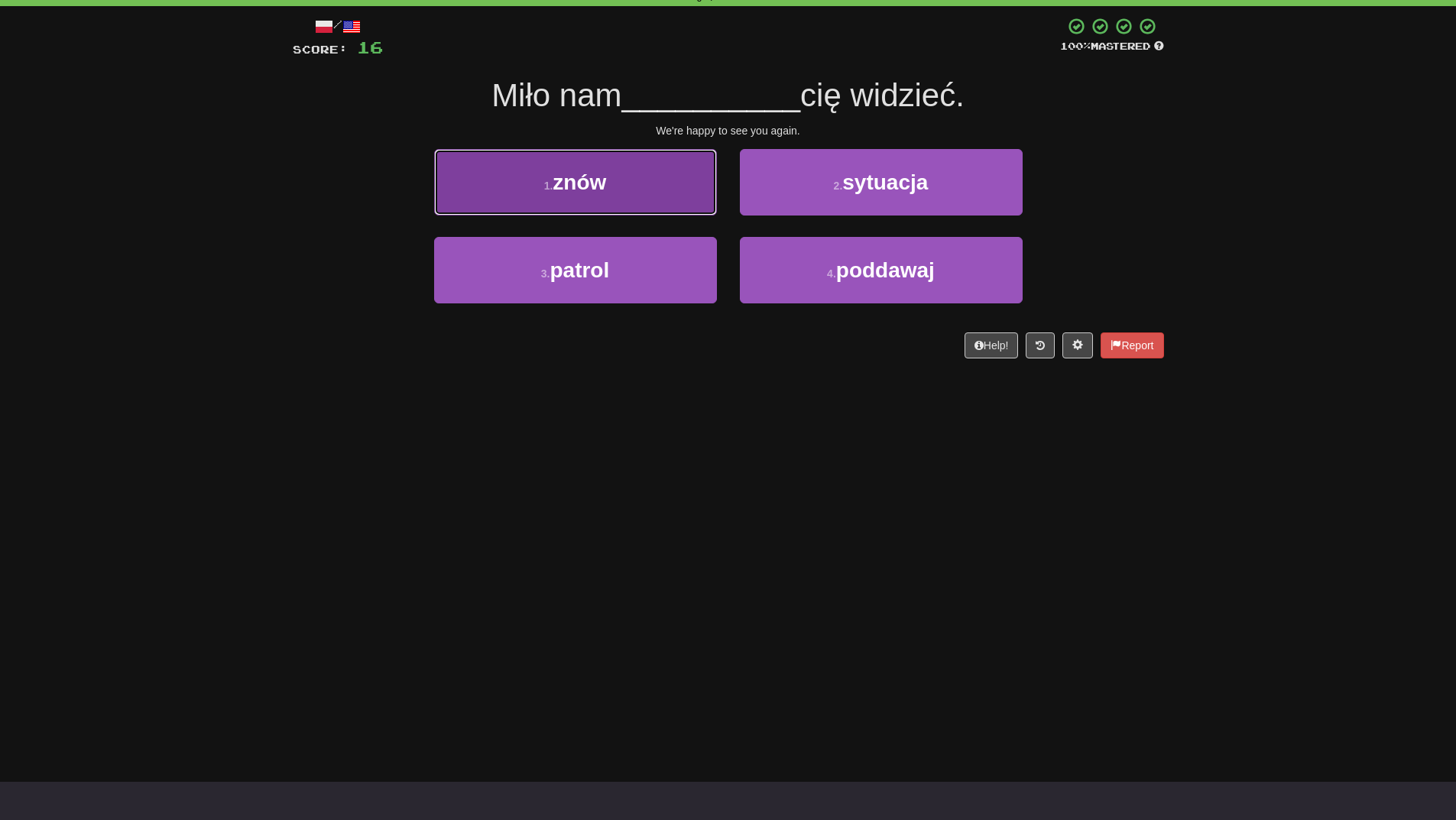
click at [573, 166] on button "1 . znów" at bounding box center [575, 182] width 283 height 67
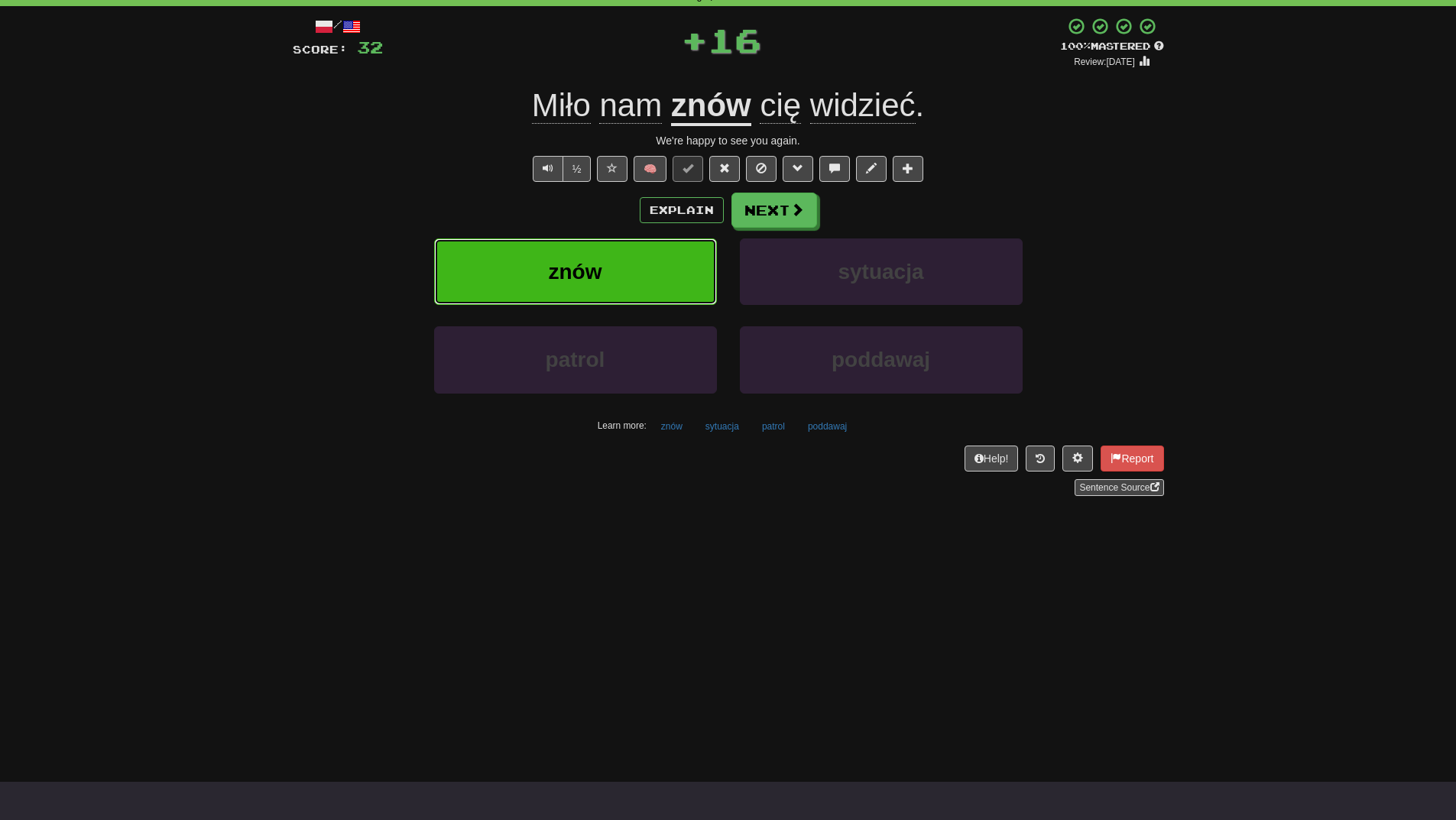
click at [597, 276] on span "znów" at bounding box center [575, 271] width 54 height 23
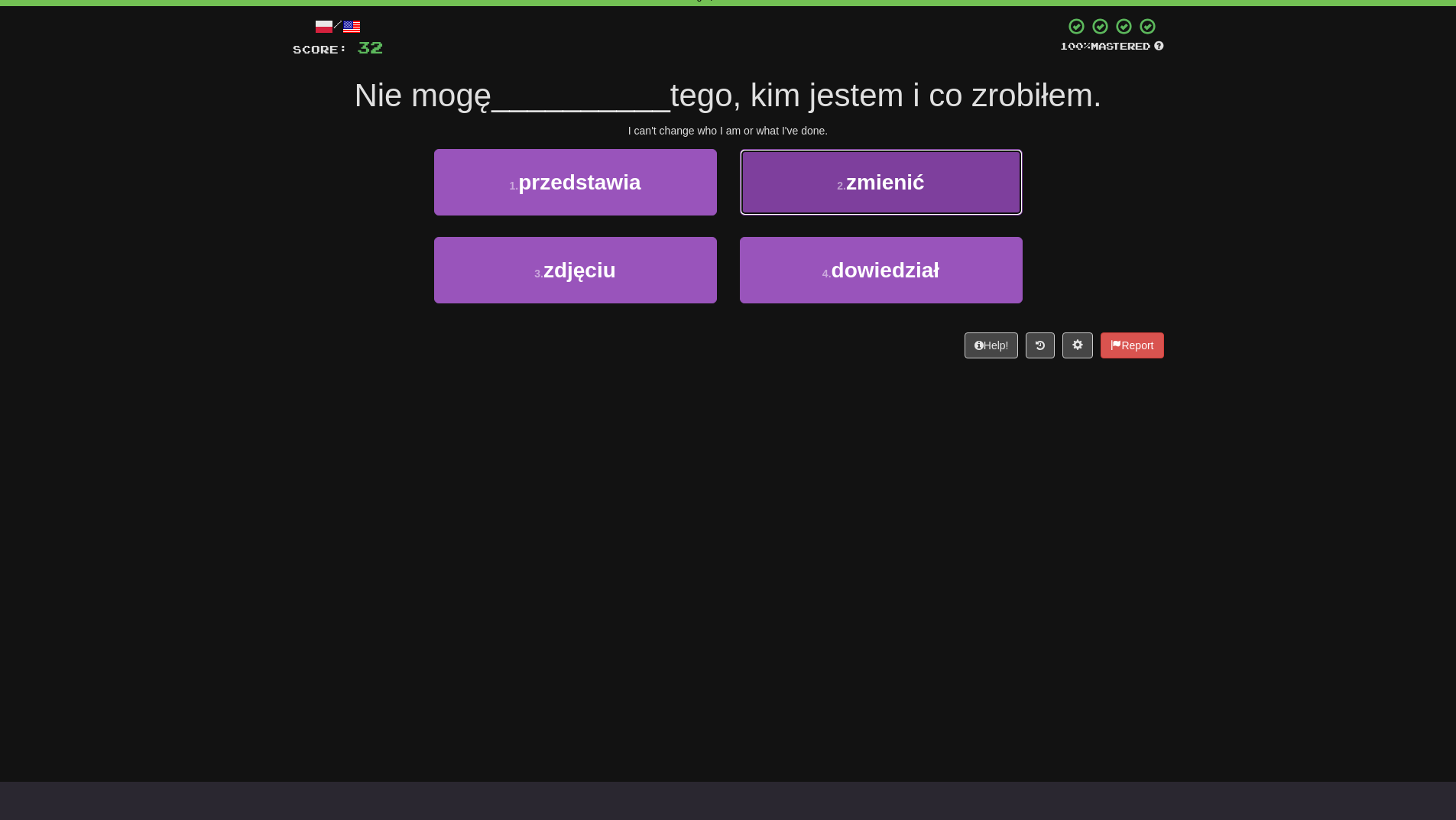
click at [918, 174] on span "zmienić" at bounding box center [886, 182] width 79 height 23
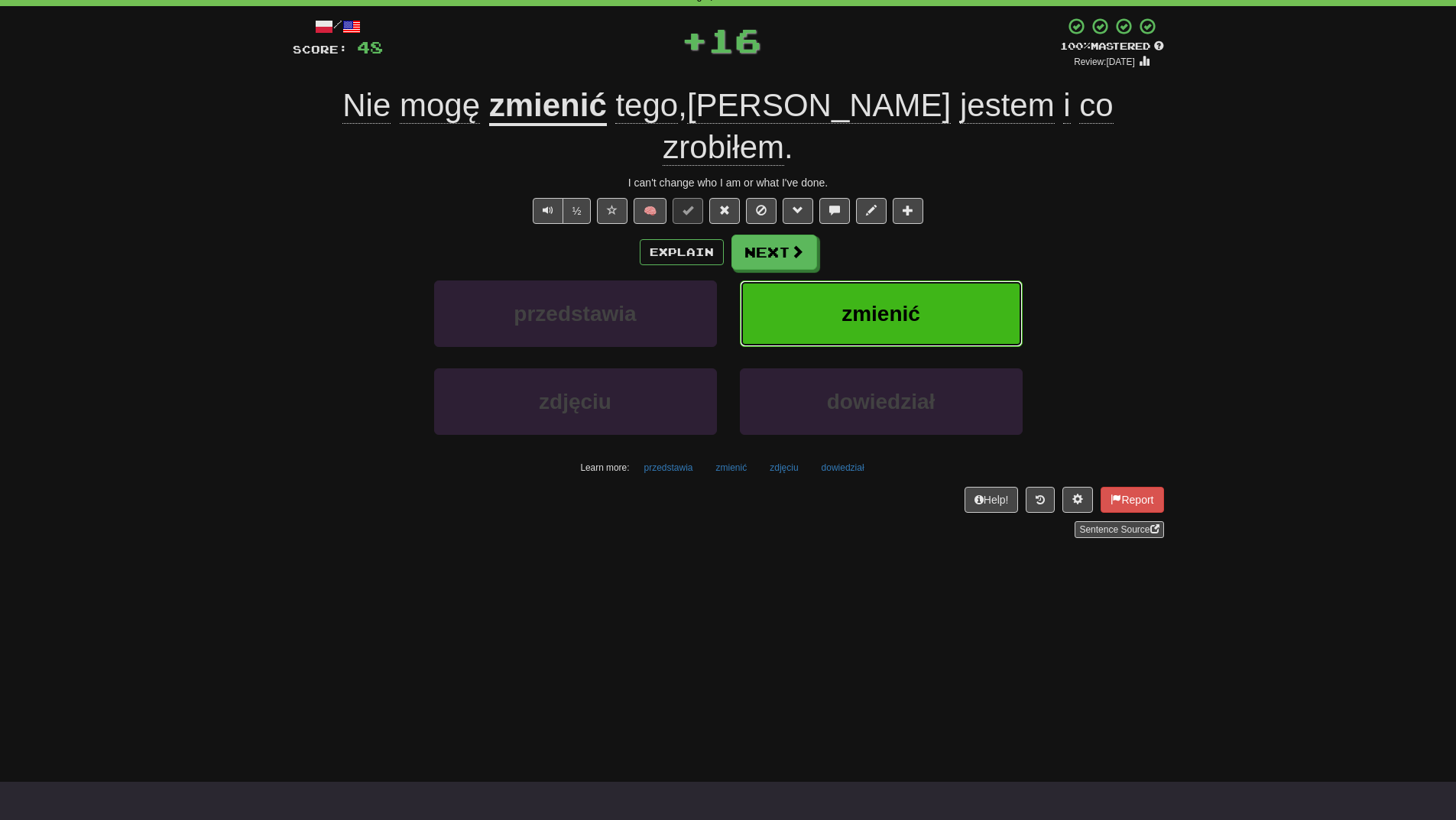
click at [921, 287] on button "zmienić" at bounding box center [881, 313] width 283 height 67
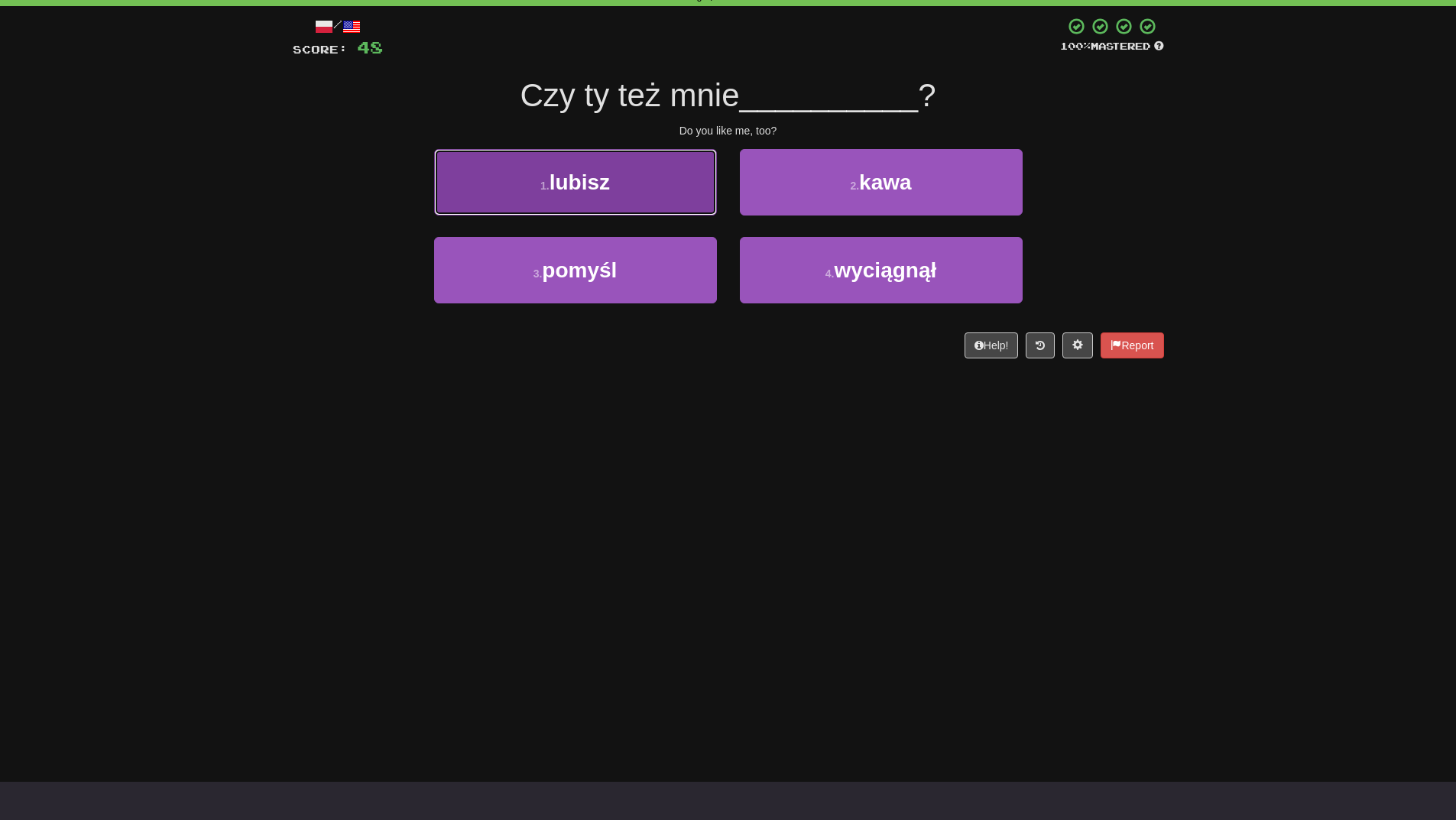
click at [606, 183] on span "lubisz" at bounding box center [580, 182] width 60 height 23
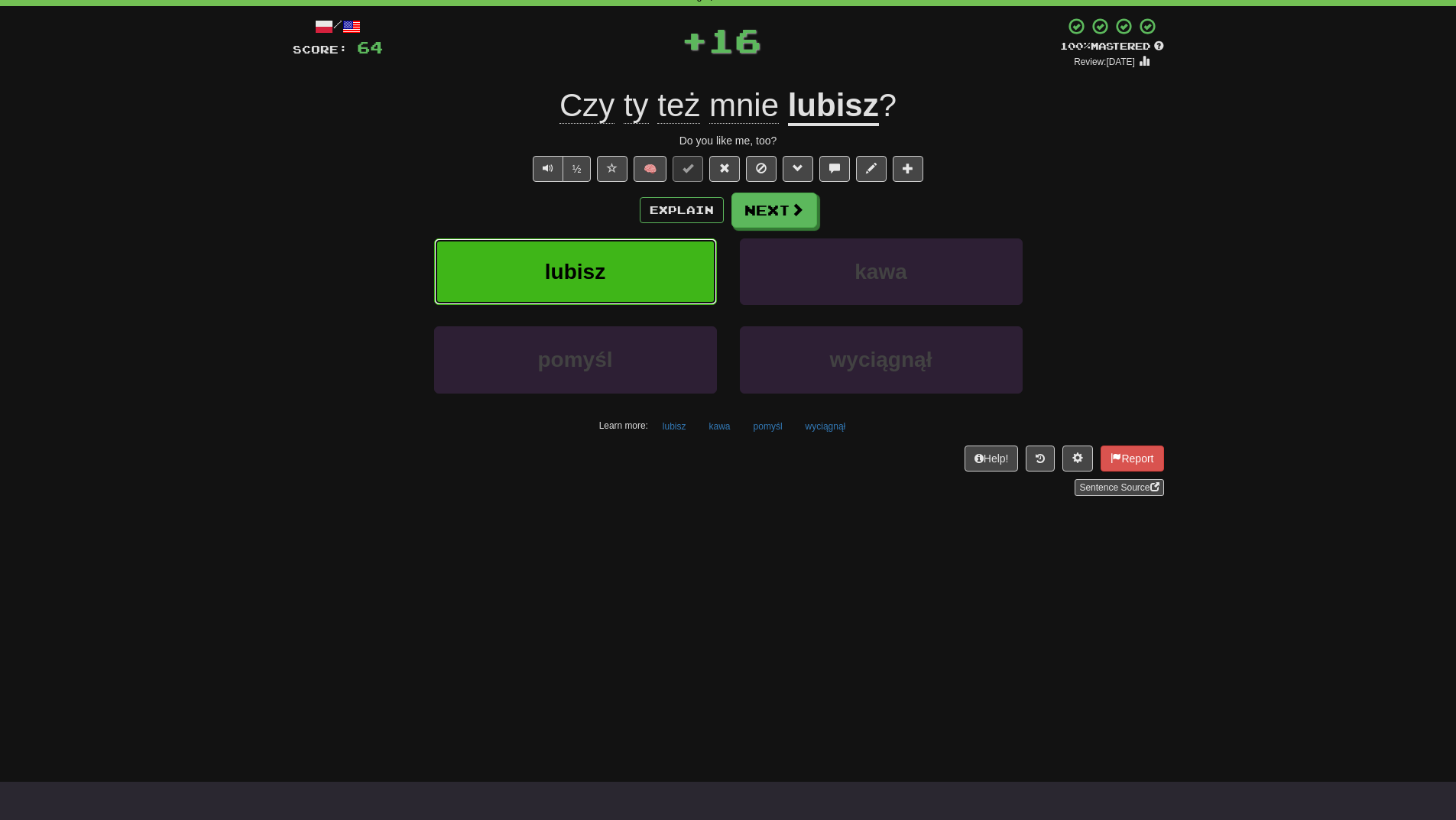
click at [601, 256] on button "lubisz" at bounding box center [575, 271] width 283 height 67
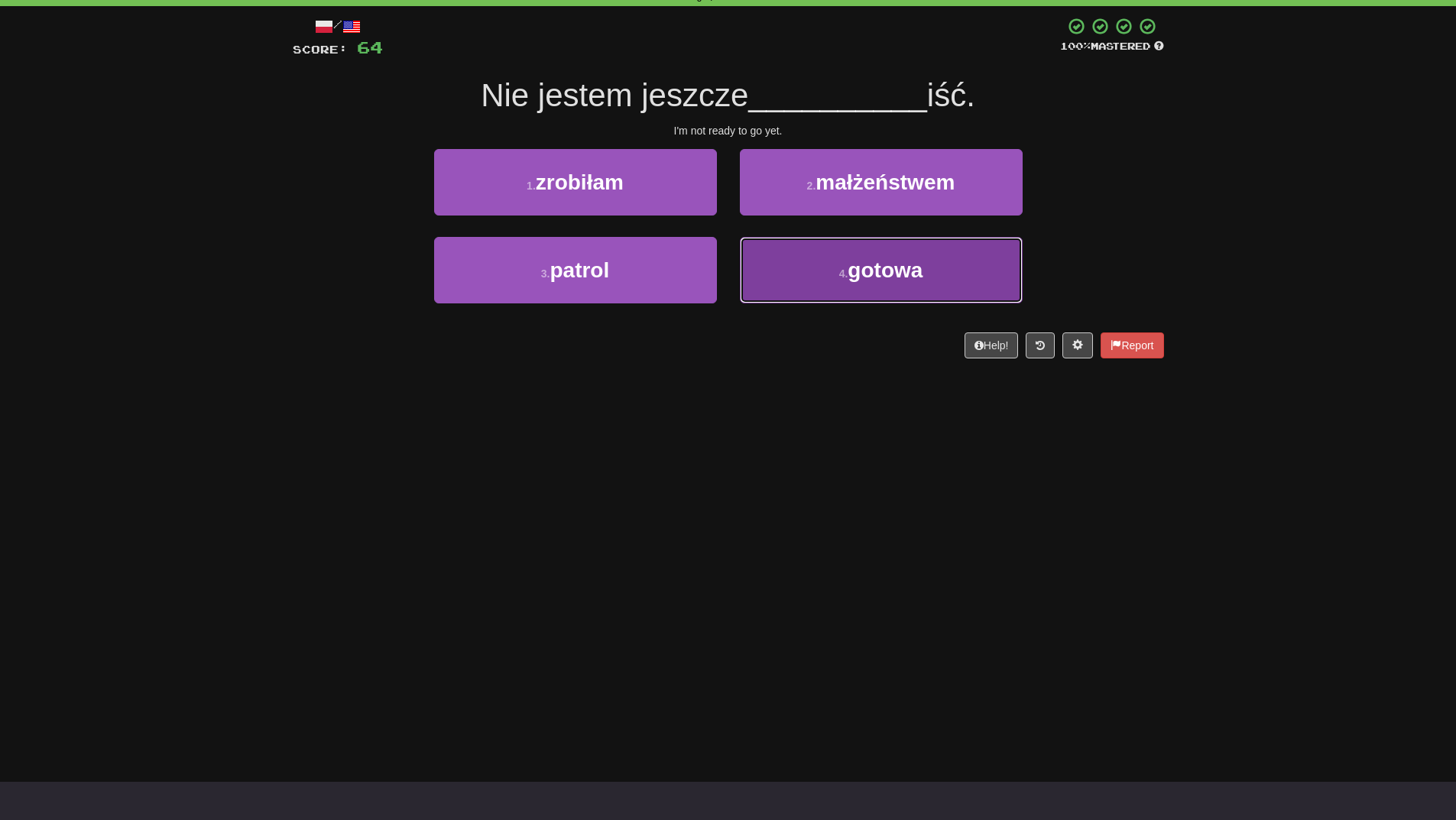
click at [879, 260] on span "gotowa" at bounding box center [885, 269] width 75 height 23
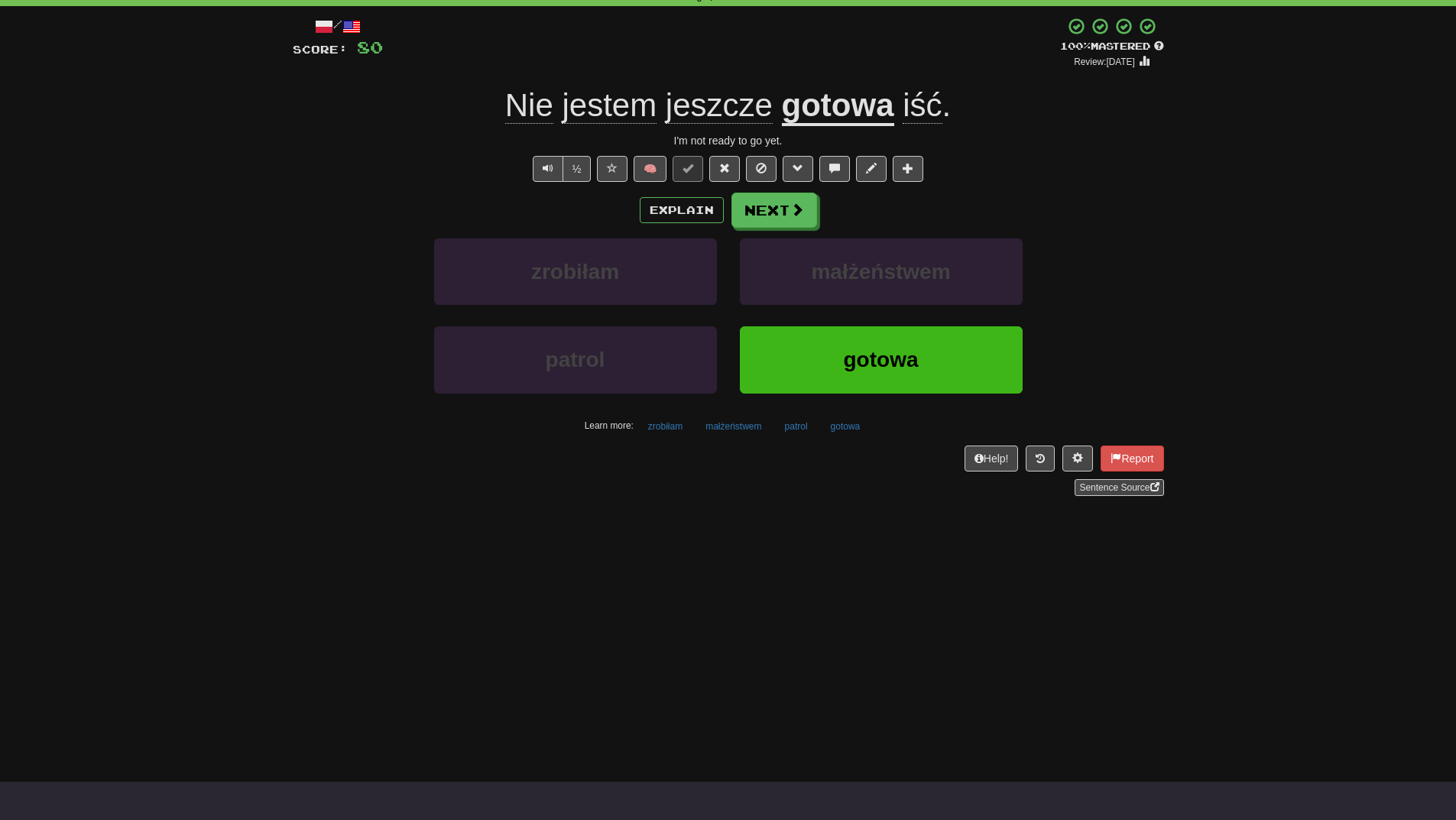
click at [789, 561] on div "Dashboard Clozemaster WendyN / Toggle Dropdown Dashboard Leaderboard Activity F…" at bounding box center [728, 334] width 1456 height 820
click at [809, 376] on button "gotowa" at bounding box center [881, 359] width 283 height 67
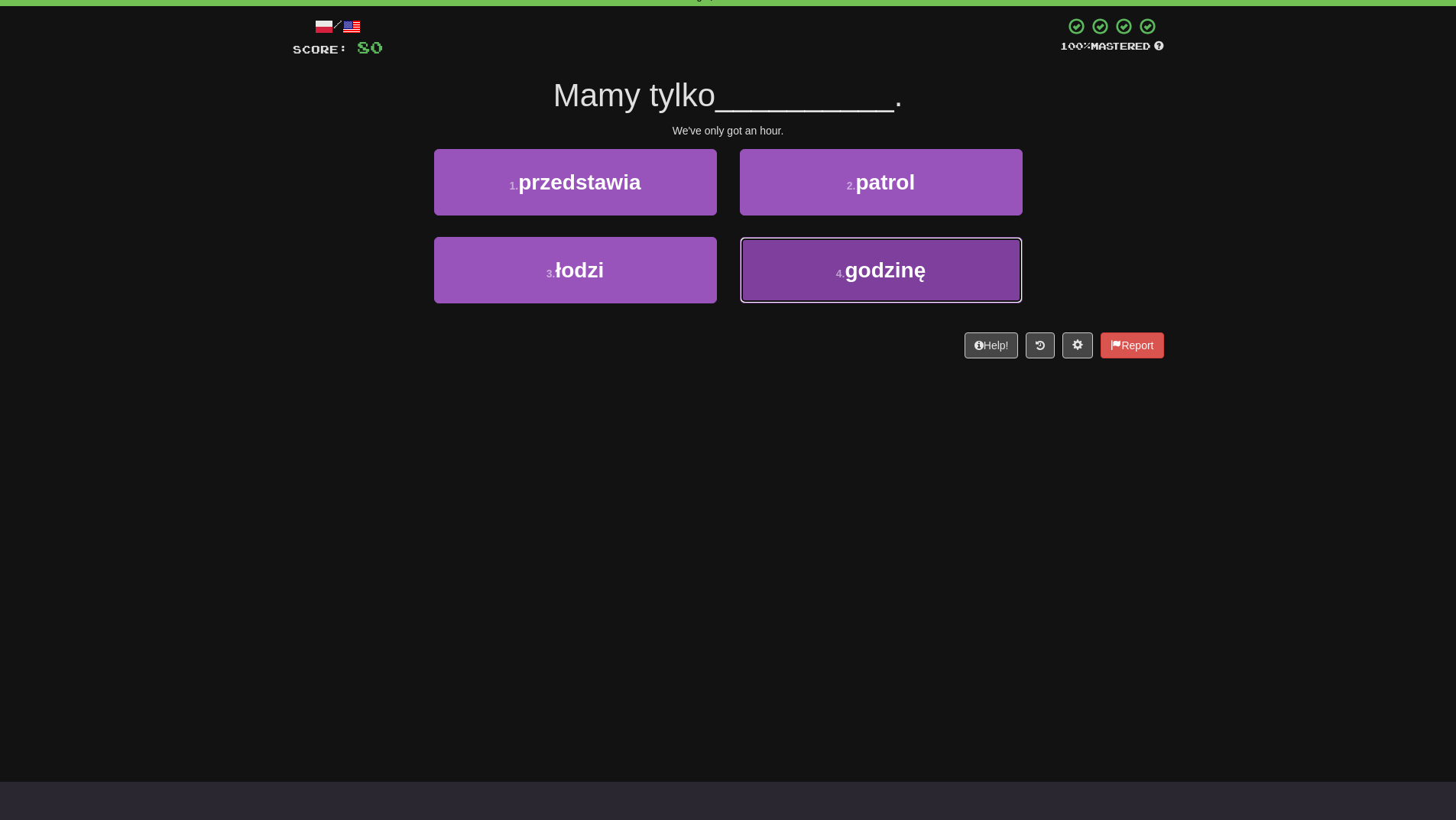
click at [890, 280] on span "godzinę" at bounding box center [885, 269] width 81 height 23
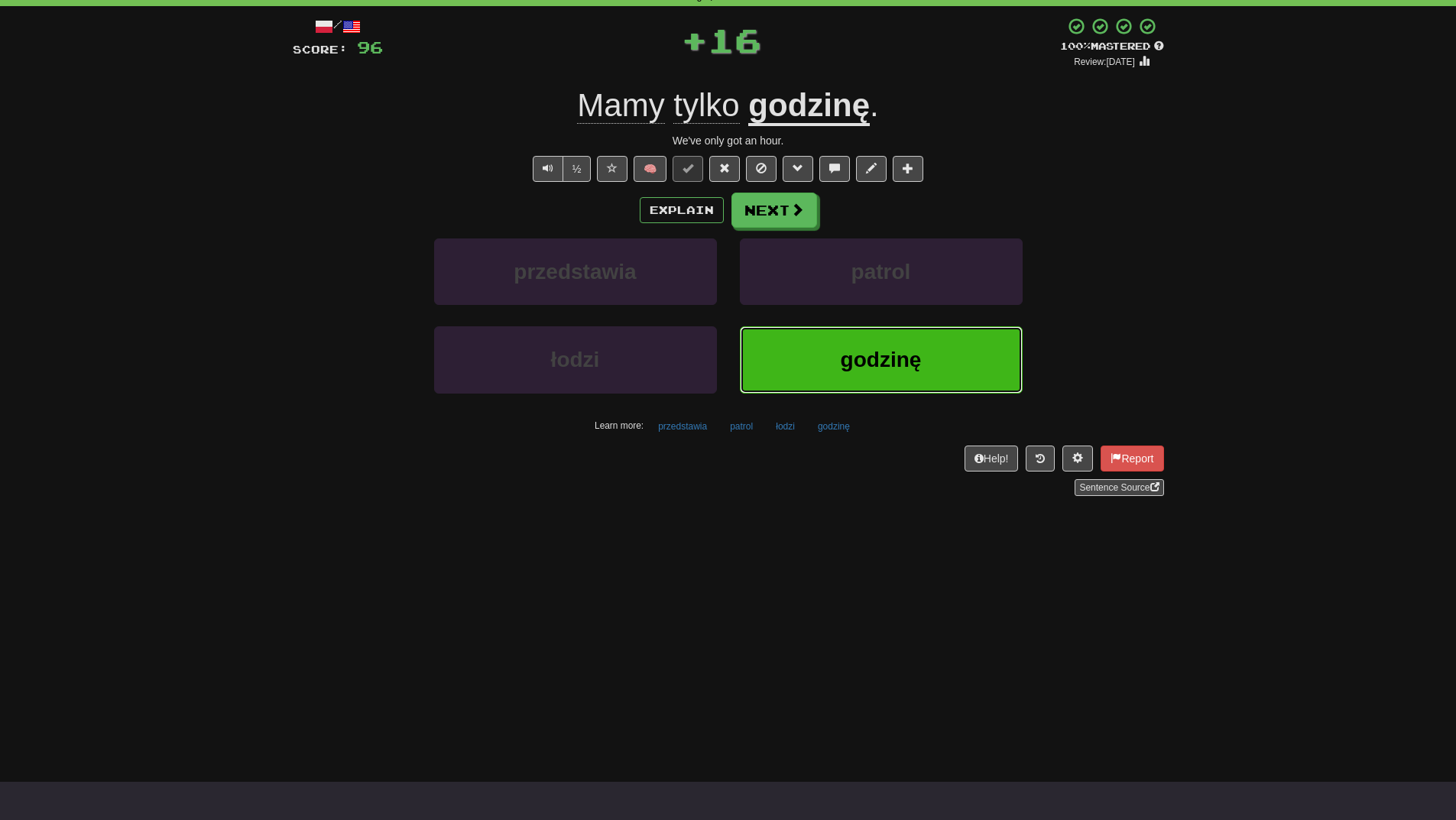
click at [882, 357] on span "godzinę" at bounding box center [881, 359] width 81 height 23
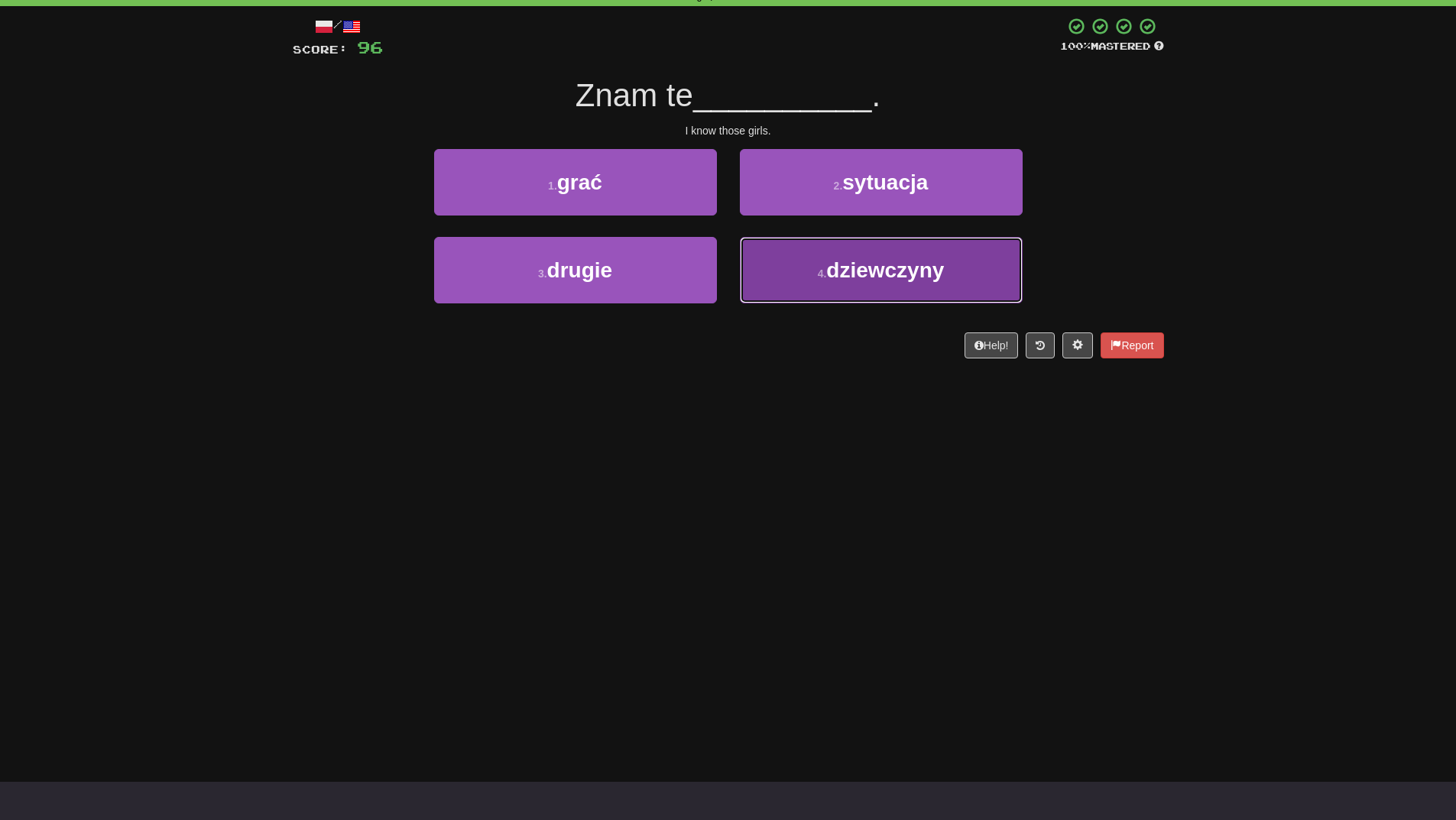
click at [903, 289] on button "4 . dziewczyny" at bounding box center [881, 269] width 283 height 67
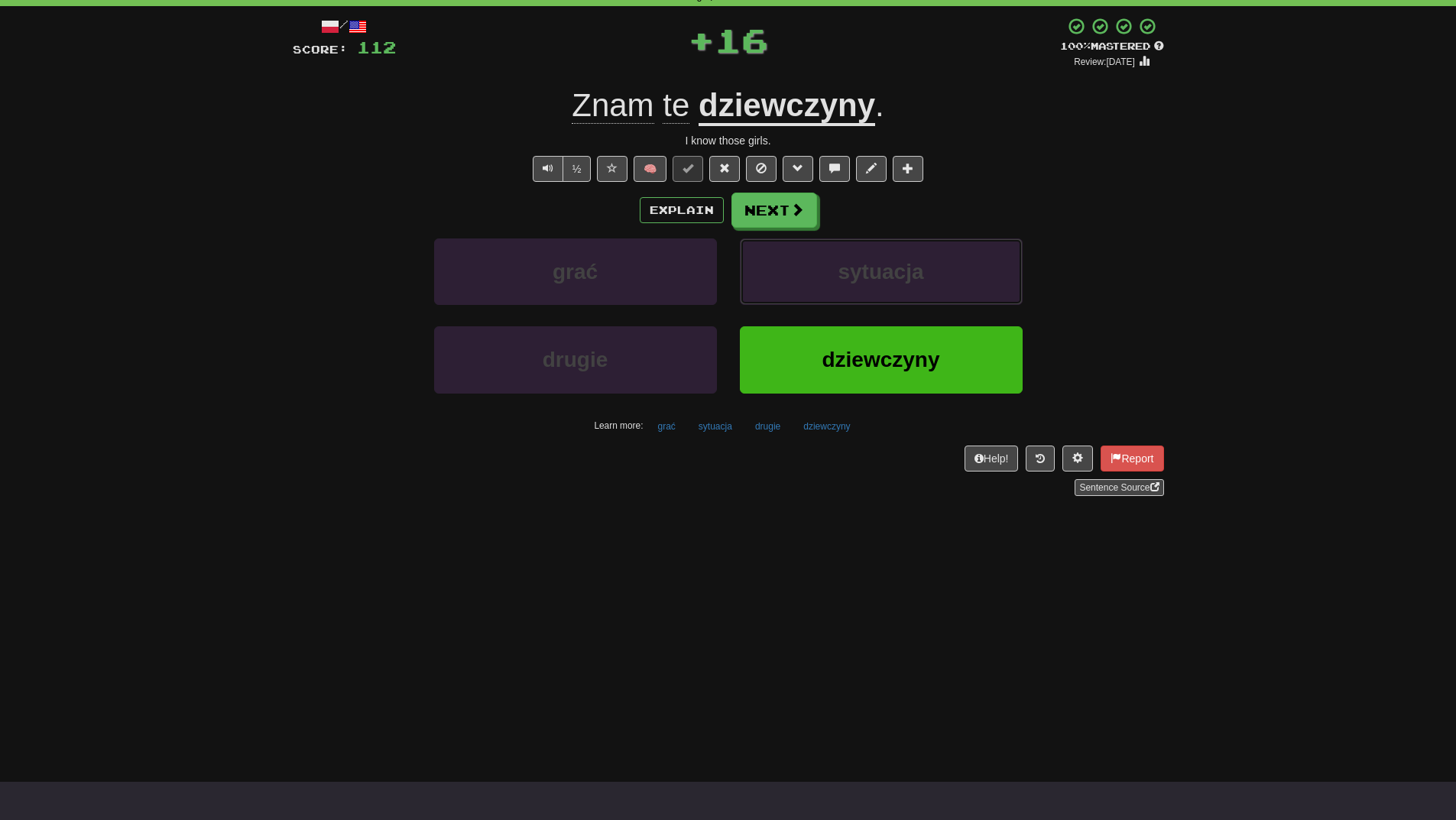
click at [903, 289] on button "sytuacja" at bounding box center [881, 271] width 283 height 67
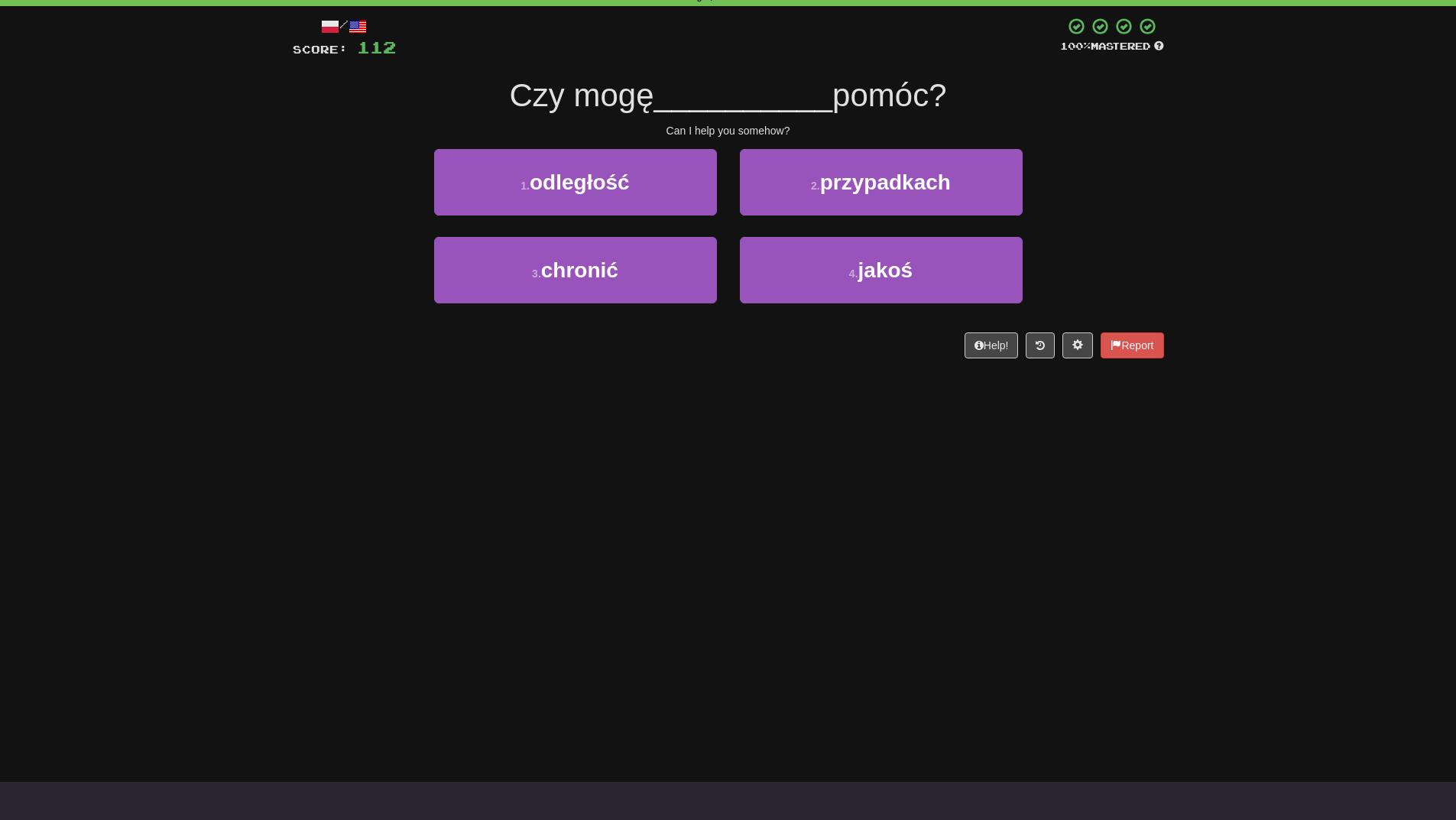
click at [826, 405] on div "Dashboard Clozemaster WendyN / Toggle Dropdown Dashboard Leaderboard Activity F…" at bounding box center [728, 334] width 1456 height 820
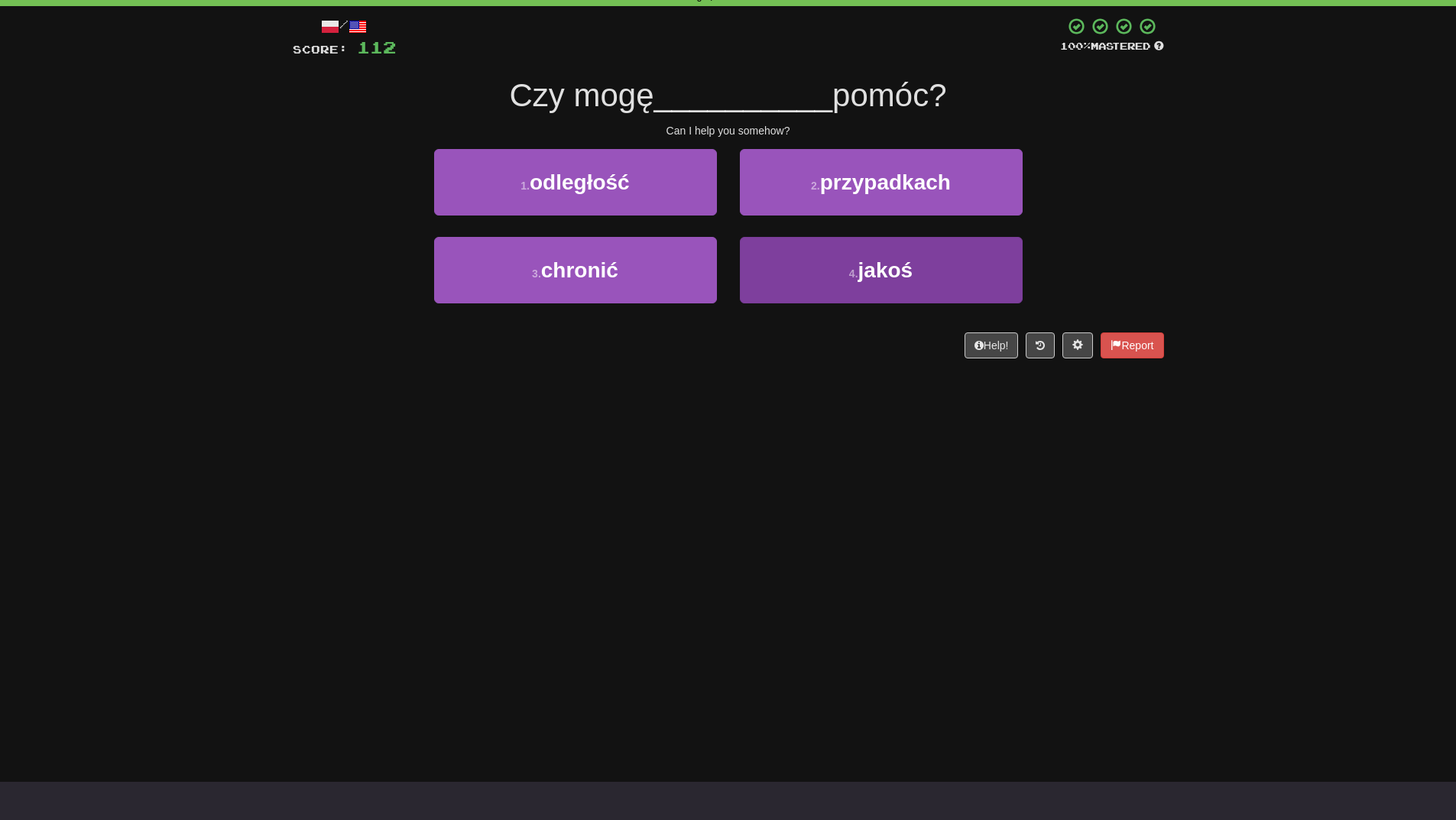
click at [896, 262] on span "jakoś" at bounding box center [886, 269] width 55 height 23
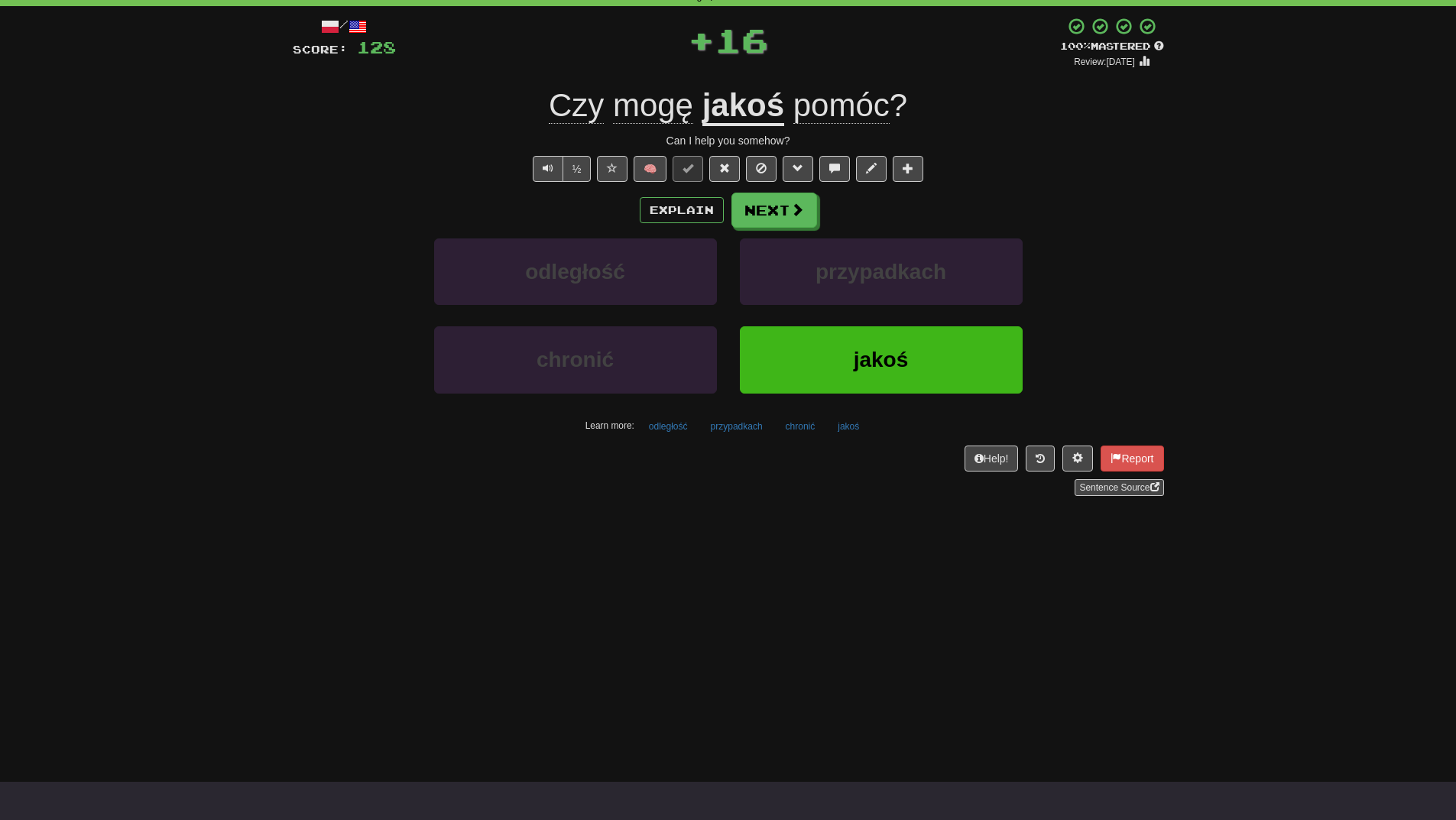
click at [900, 341] on button "jakoś" at bounding box center [881, 359] width 283 height 67
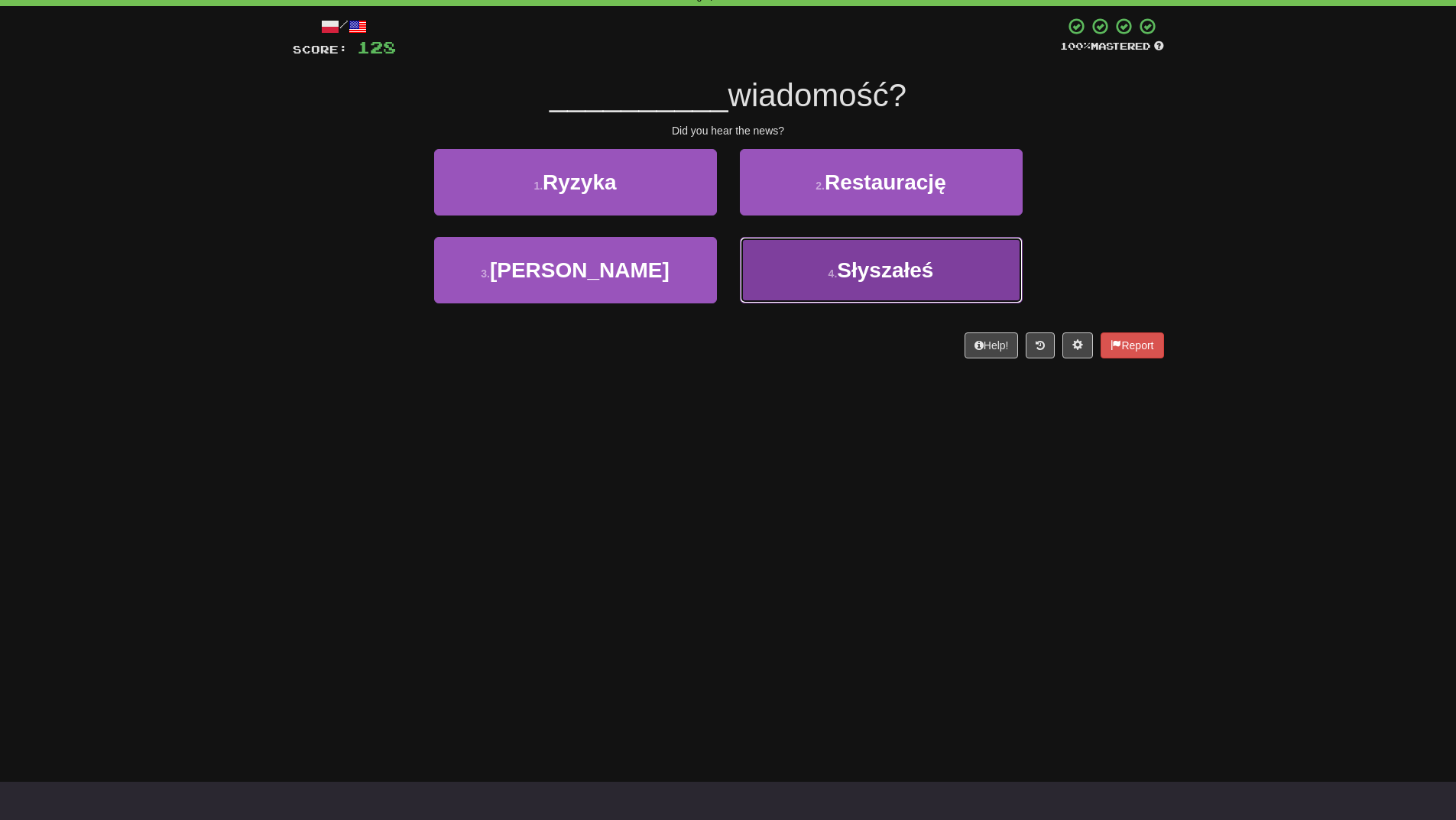
click at [923, 287] on button "4 . Słyszałeś" at bounding box center [881, 269] width 283 height 67
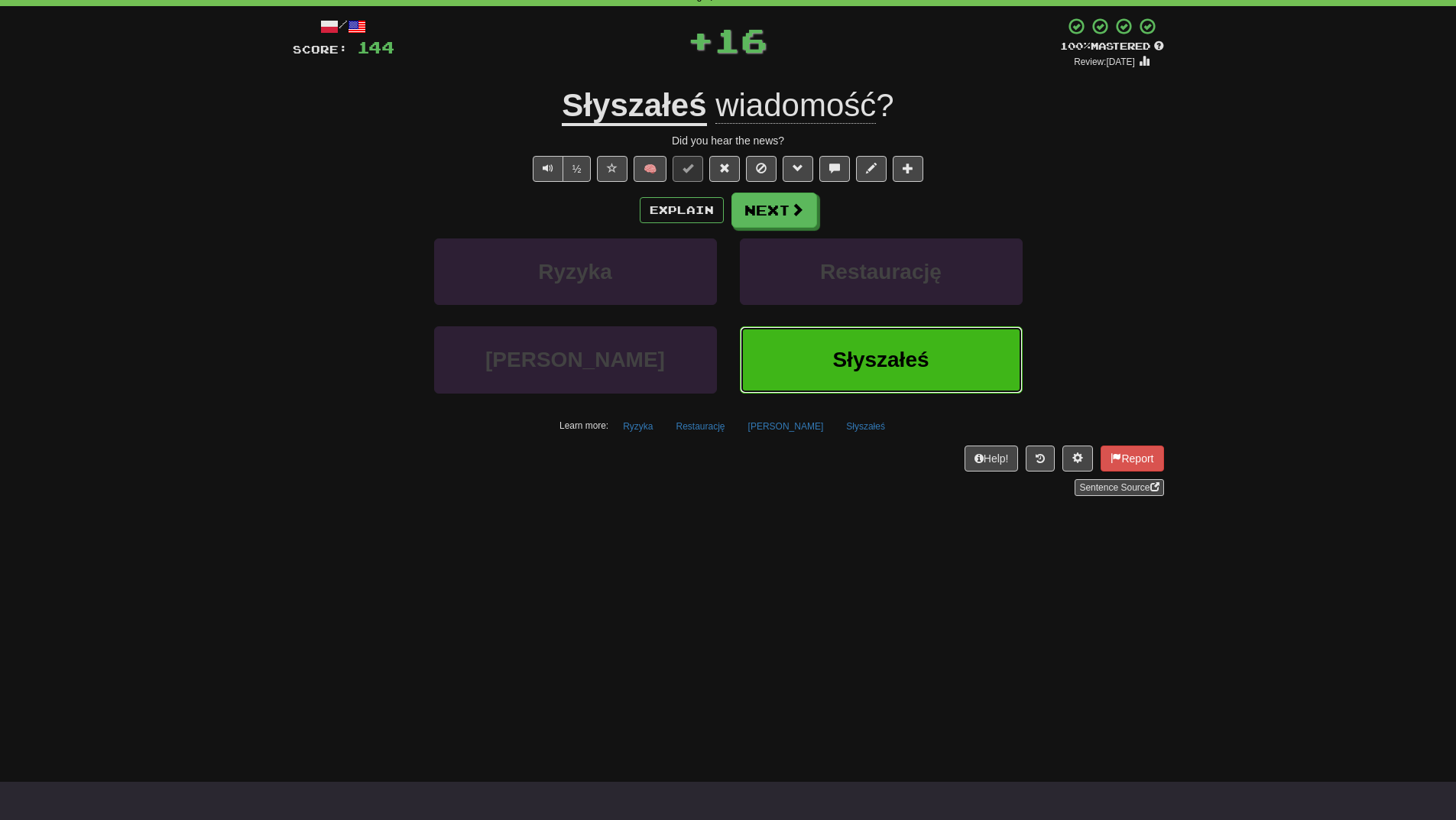
click at [902, 358] on span "Słyszałeś" at bounding box center [881, 359] width 97 height 23
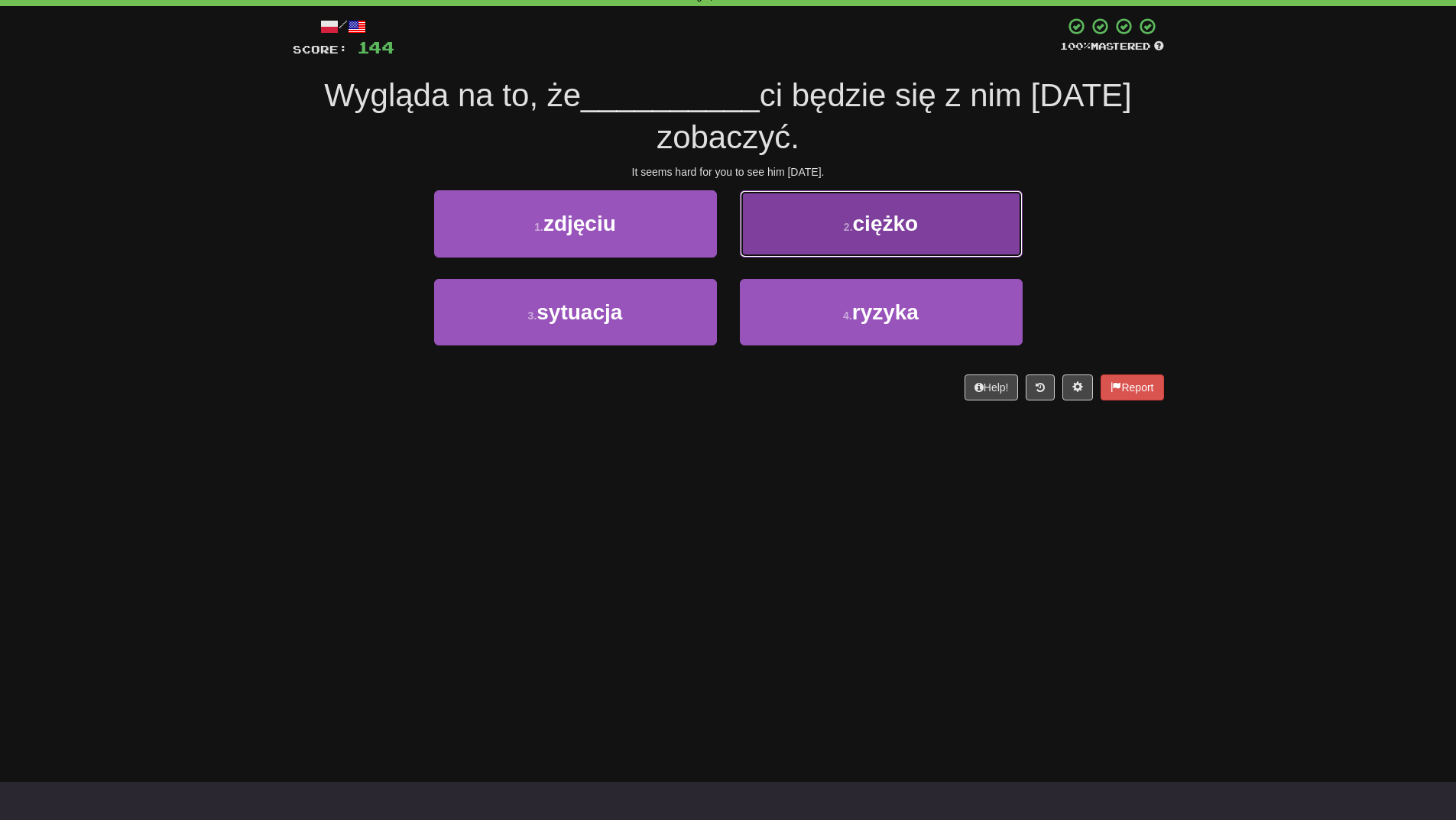
click at [962, 237] on button "2 . ciężko" at bounding box center [881, 223] width 283 height 67
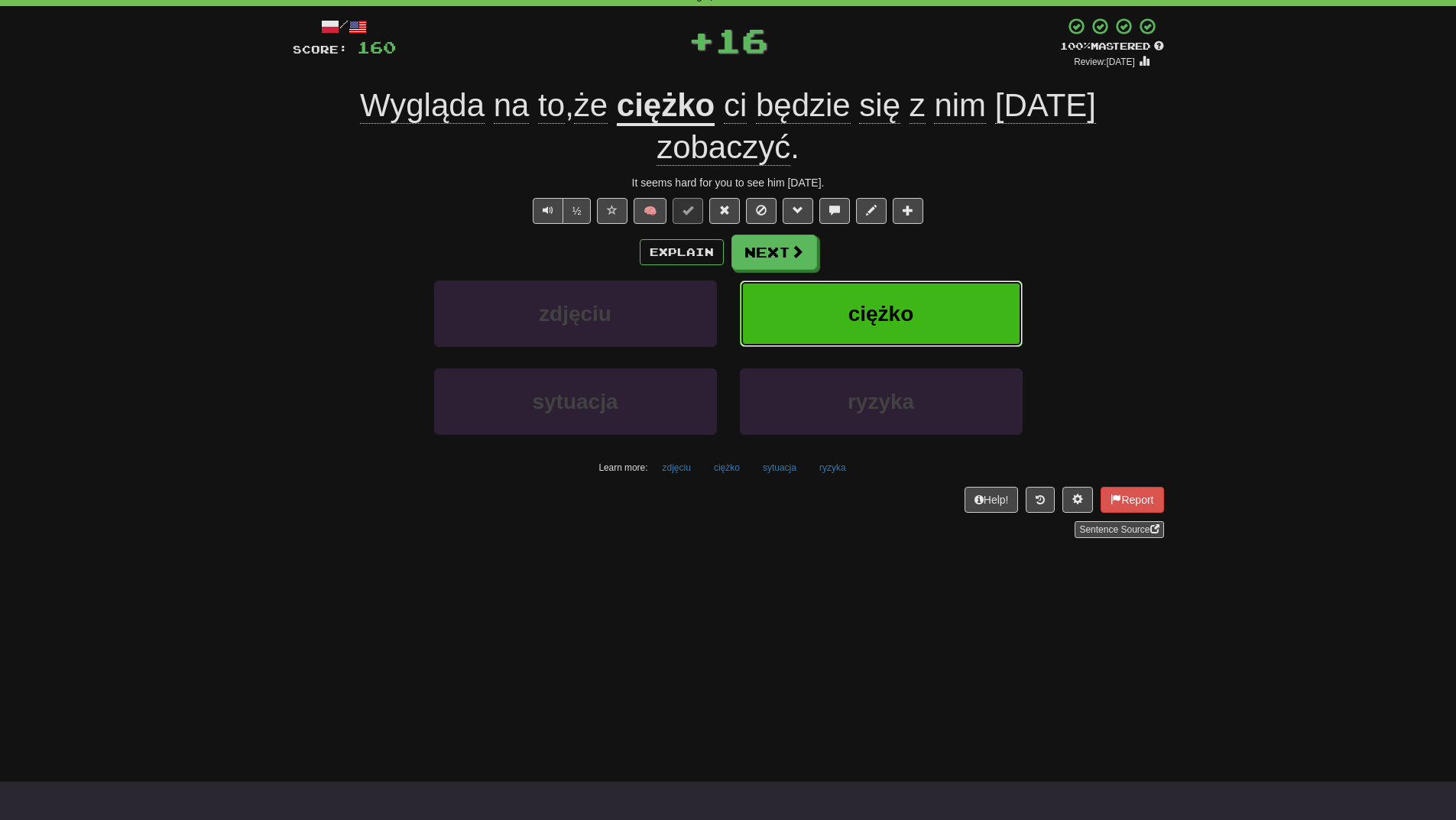
click at [955, 282] on button "ciężko" at bounding box center [881, 313] width 283 height 67
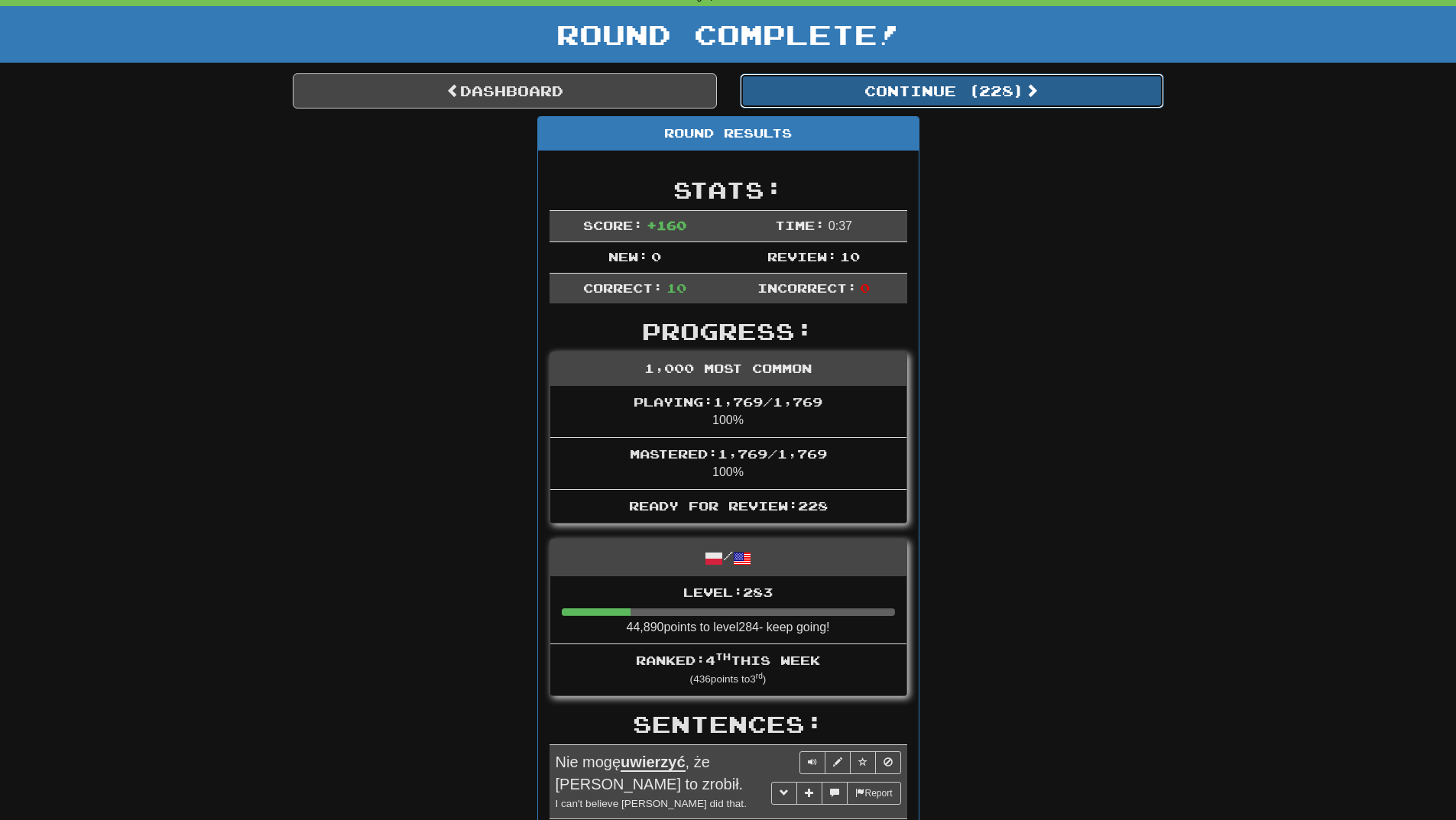
click at [1014, 104] on button "Continue ( 228 )" at bounding box center [952, 90] width 424 height 35
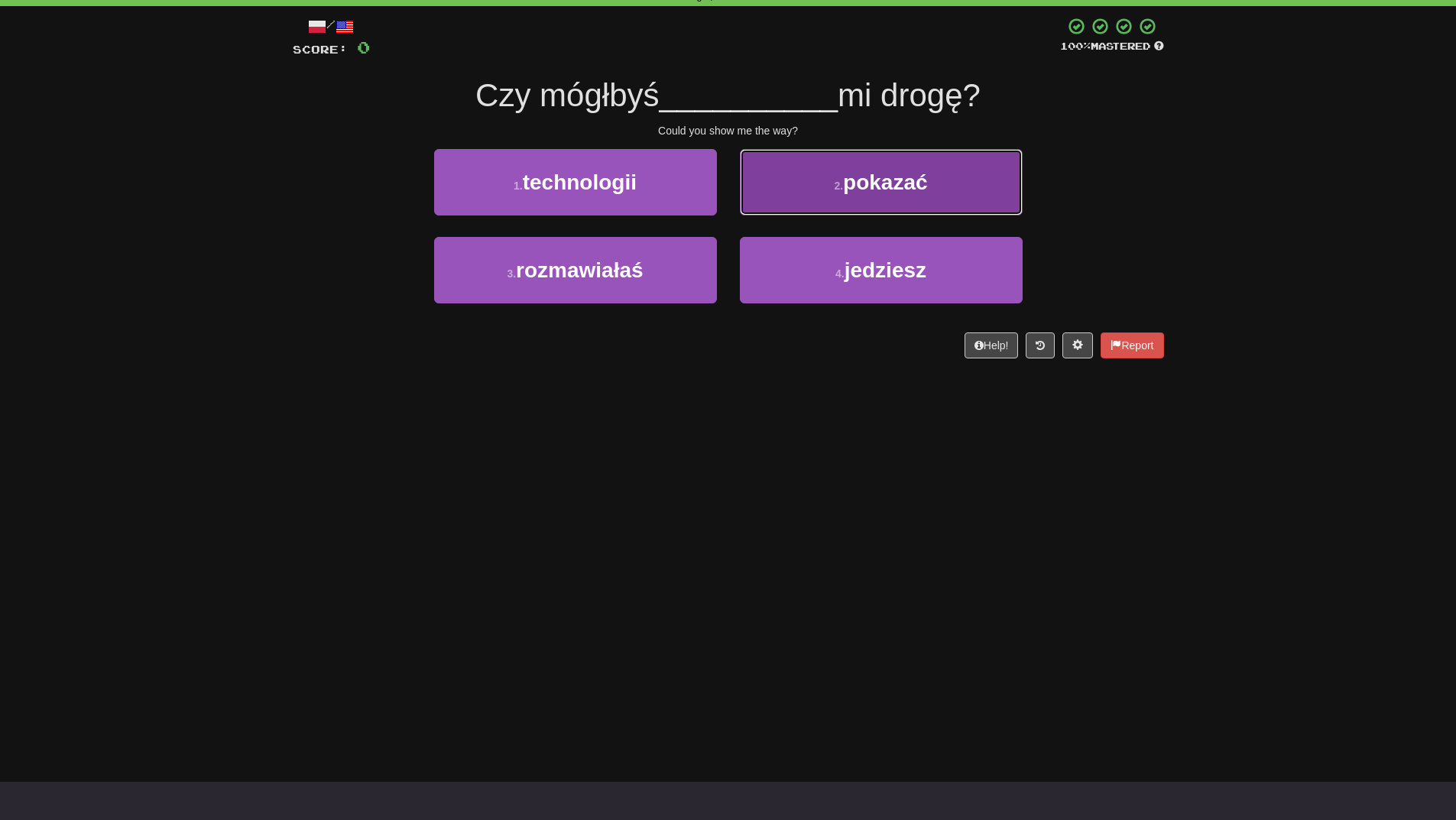
click at [908, 187] on span "pokazać" at bounding box center [885, 182] width 84 height 23
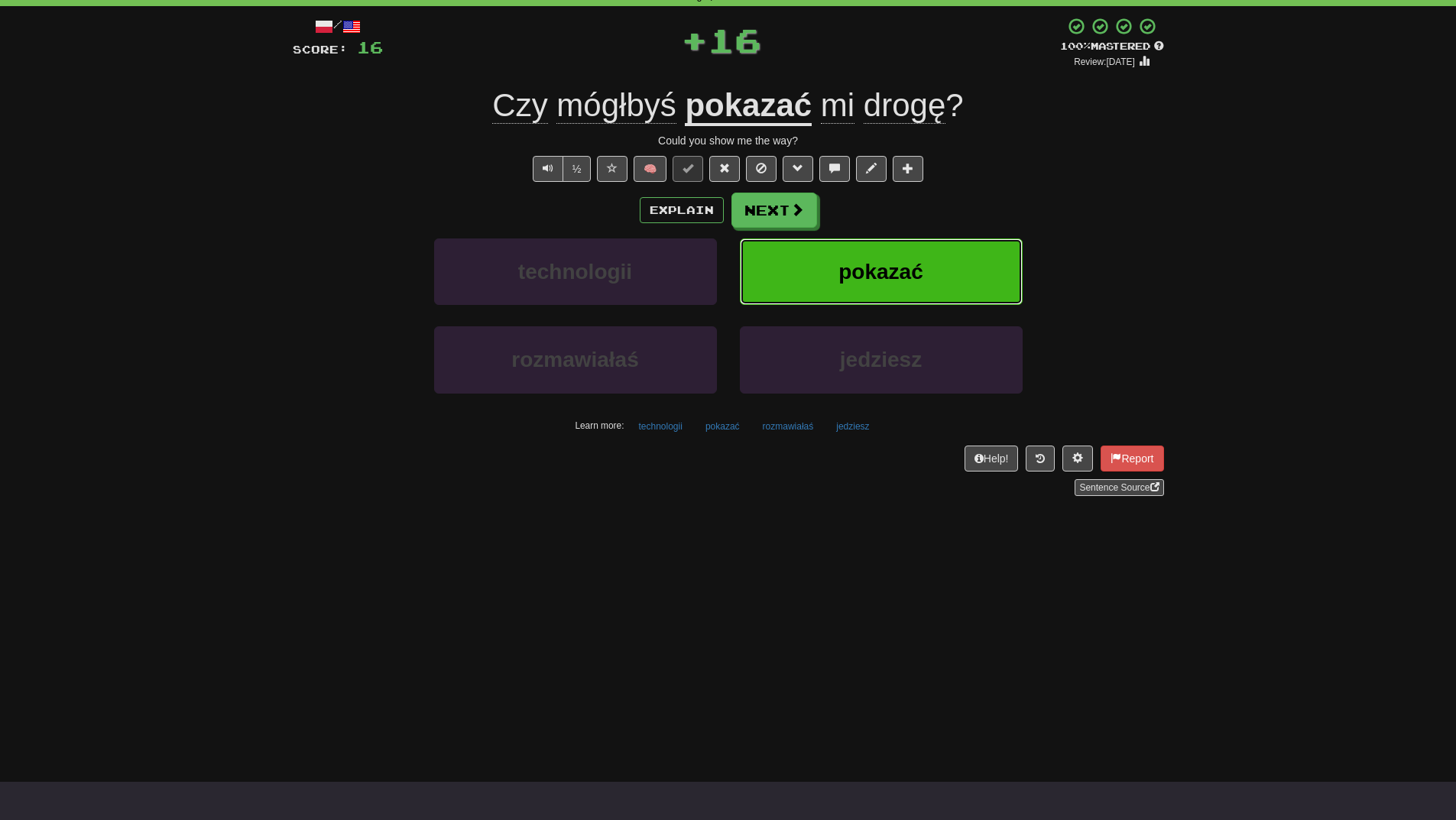
click at [937, 272] on button "pokazać" at bounding box center [881, 271] width 283 height 67
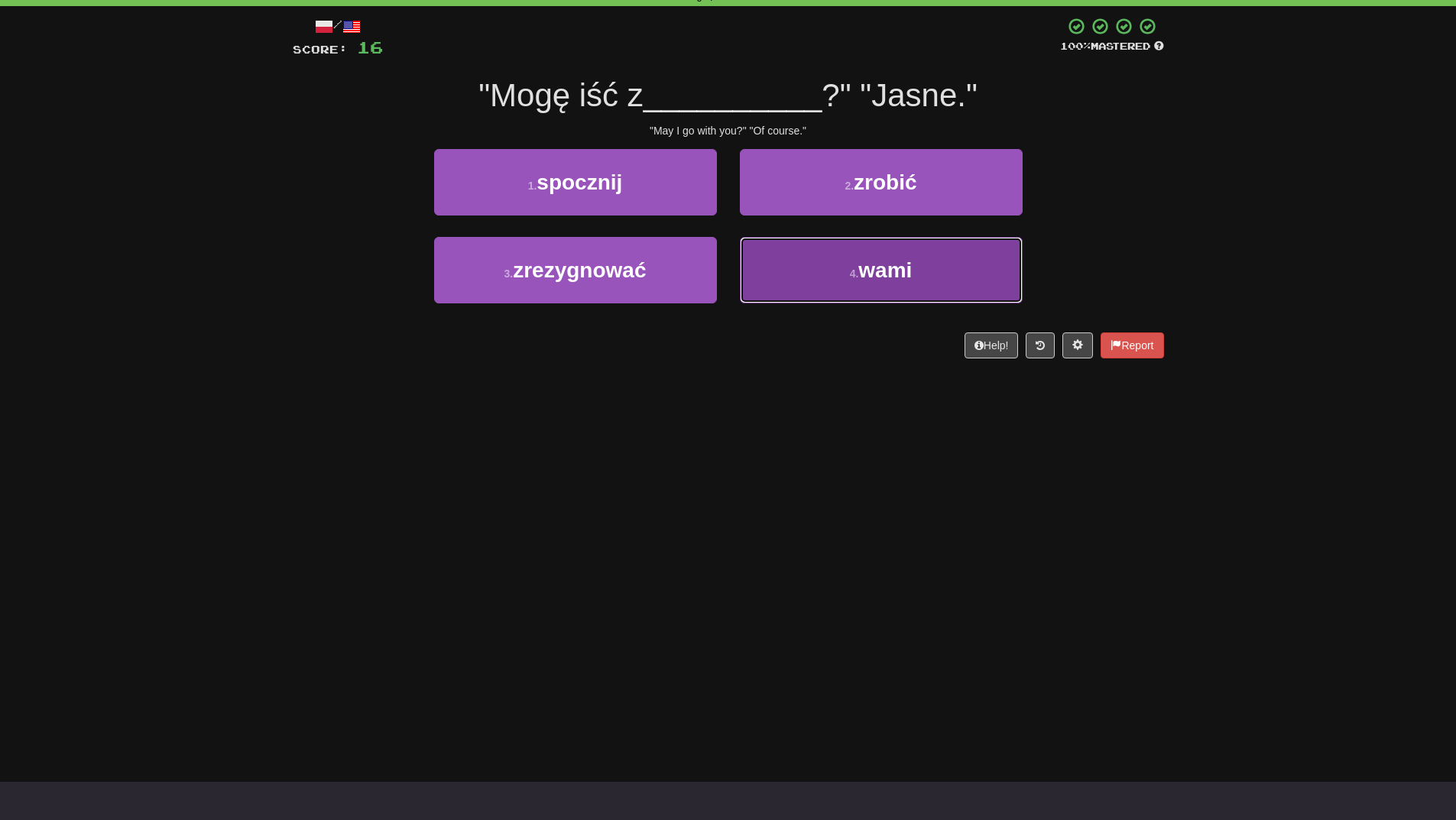
click at [830, 296] on button "4 . wami" at bounding box center [881, 269] width 283 height 67
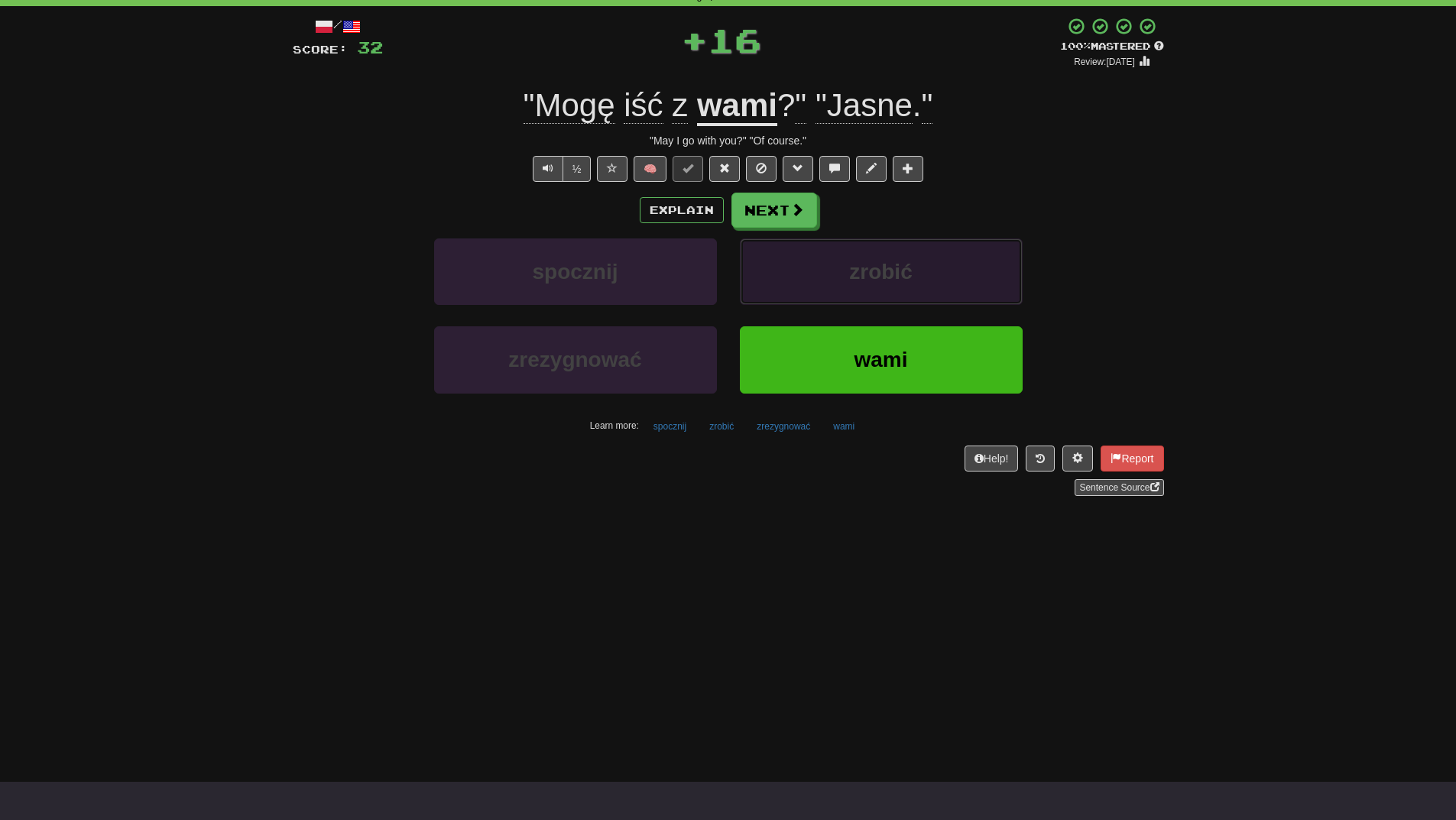
click at [830, 296] on button "zrobić" at bounding box center [881, 271] width 283 height 67
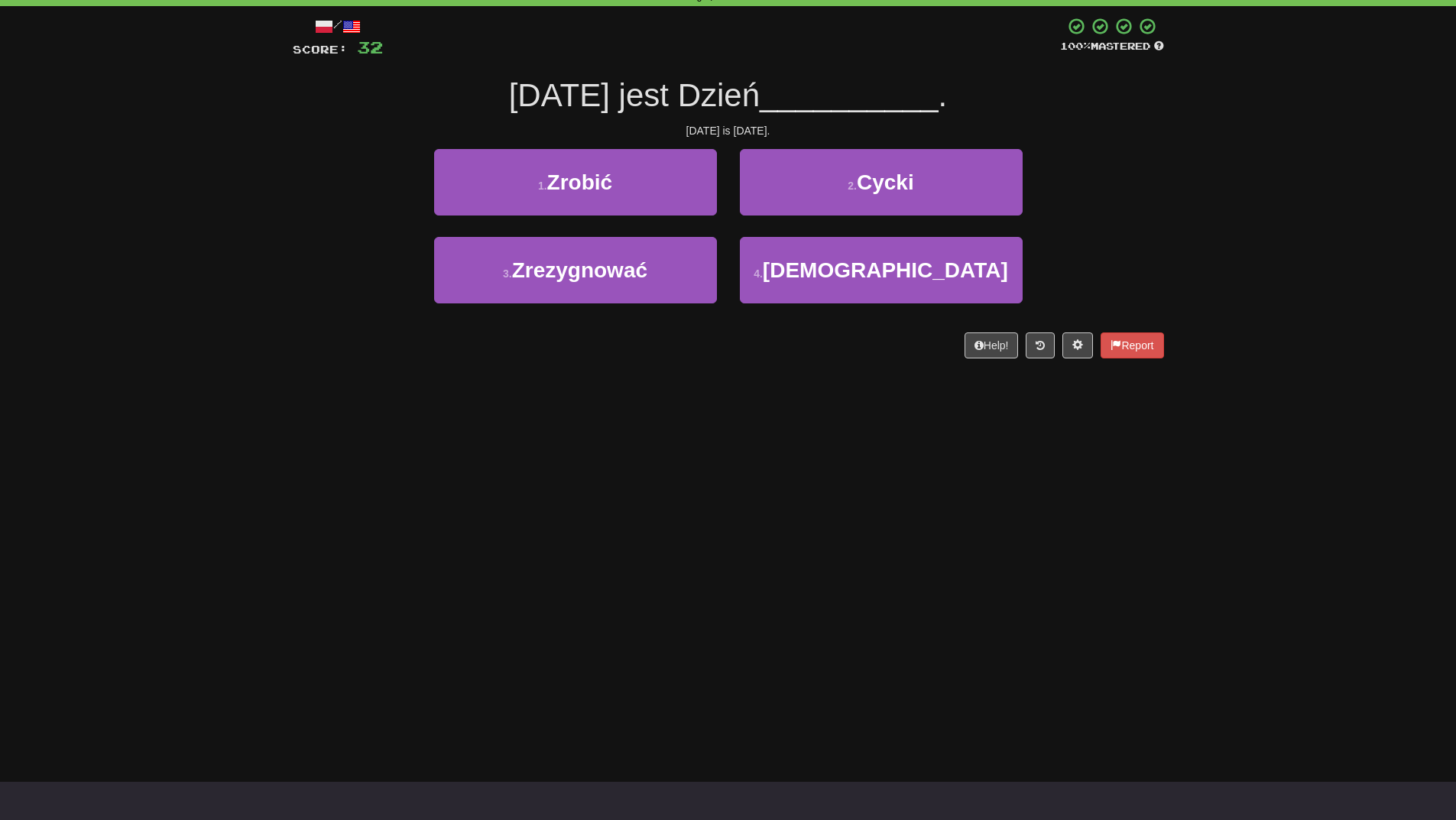
click at [804, 430] on div "Dashboard Clozemaster WendyN / Toggle Dropdown Dashboard Leaderboard Activity F…" at bounding box center [728, 334] width 1456 height 820
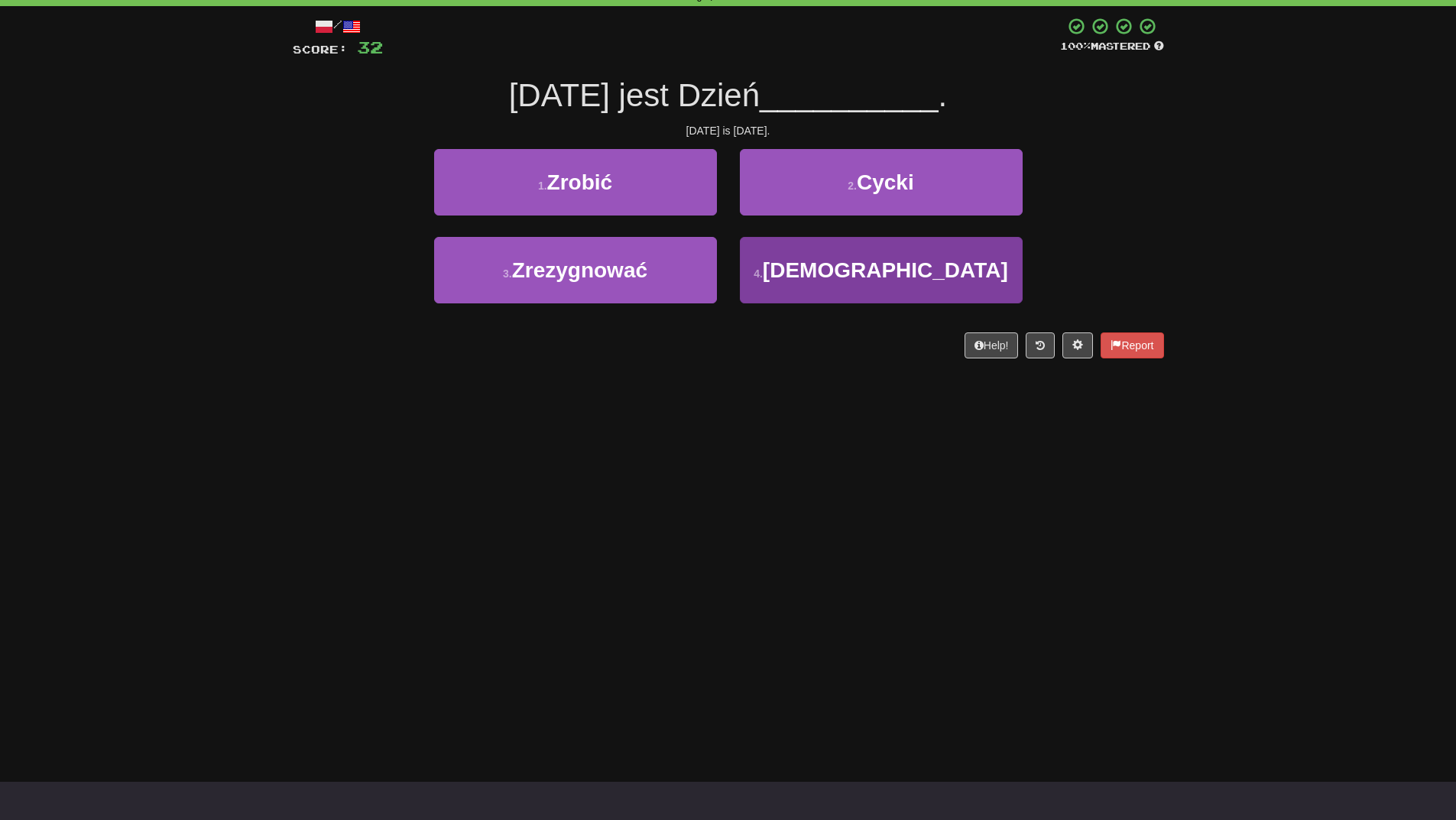
click at [855, 259] on button "4 . Matki" at bounding box center [881, 269] width 283 height 67
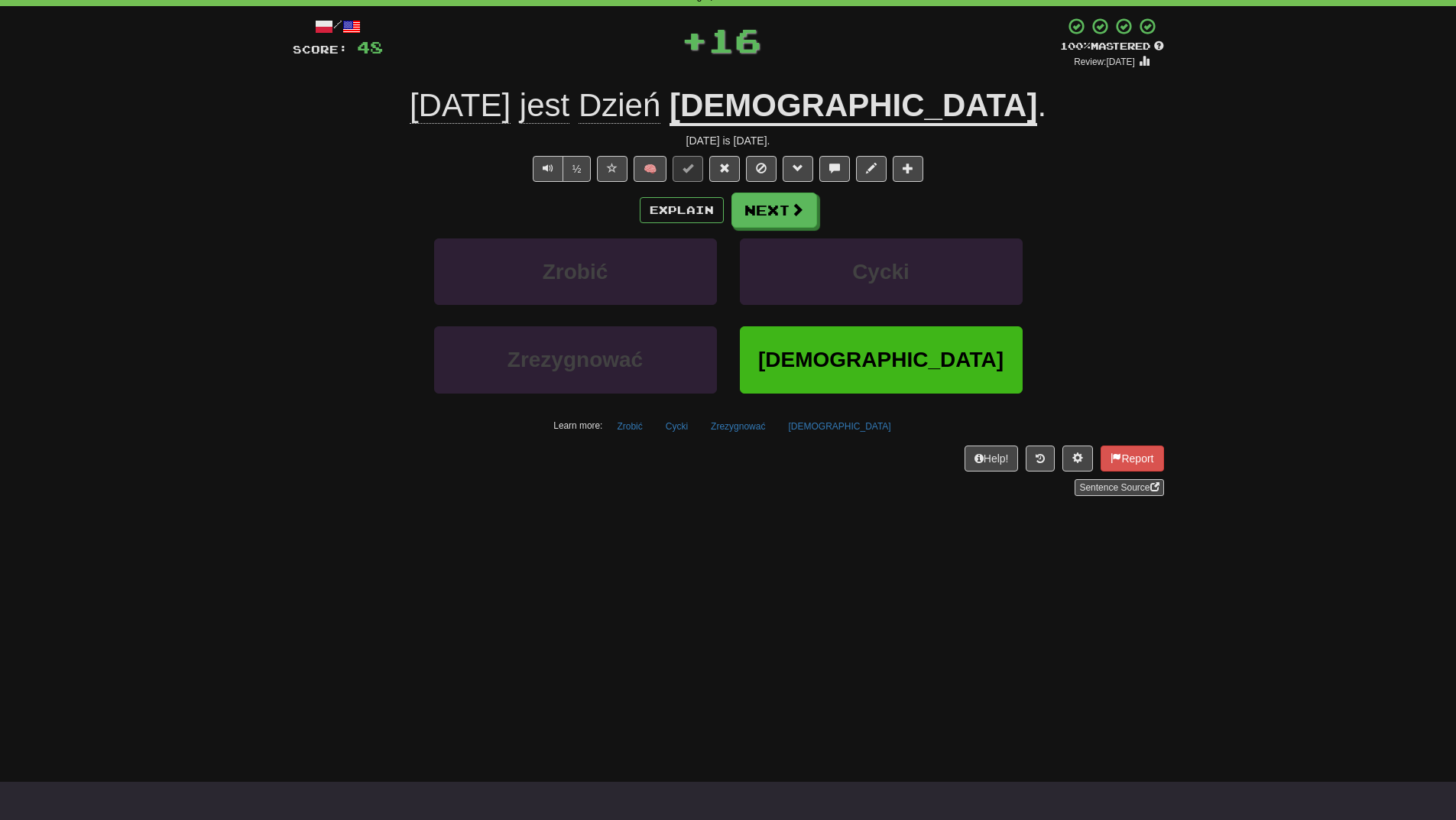
click at [853, 352] on span "Matki" at bounding box center [881, 359] width 245 height 23
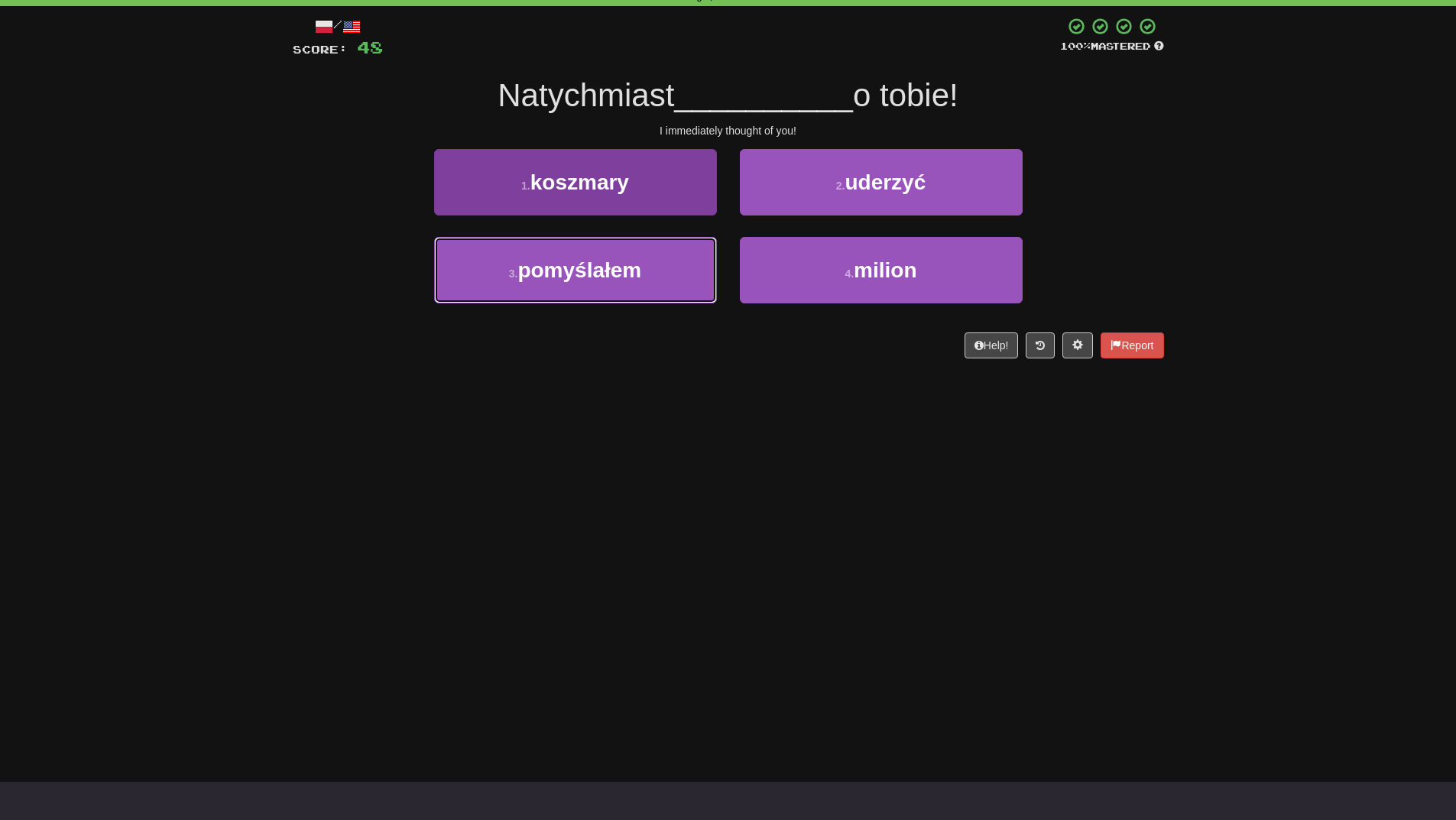
click at [654, 263] on button "3 . pomyślałem" at bounding box center [575, 269] width 283 height 67
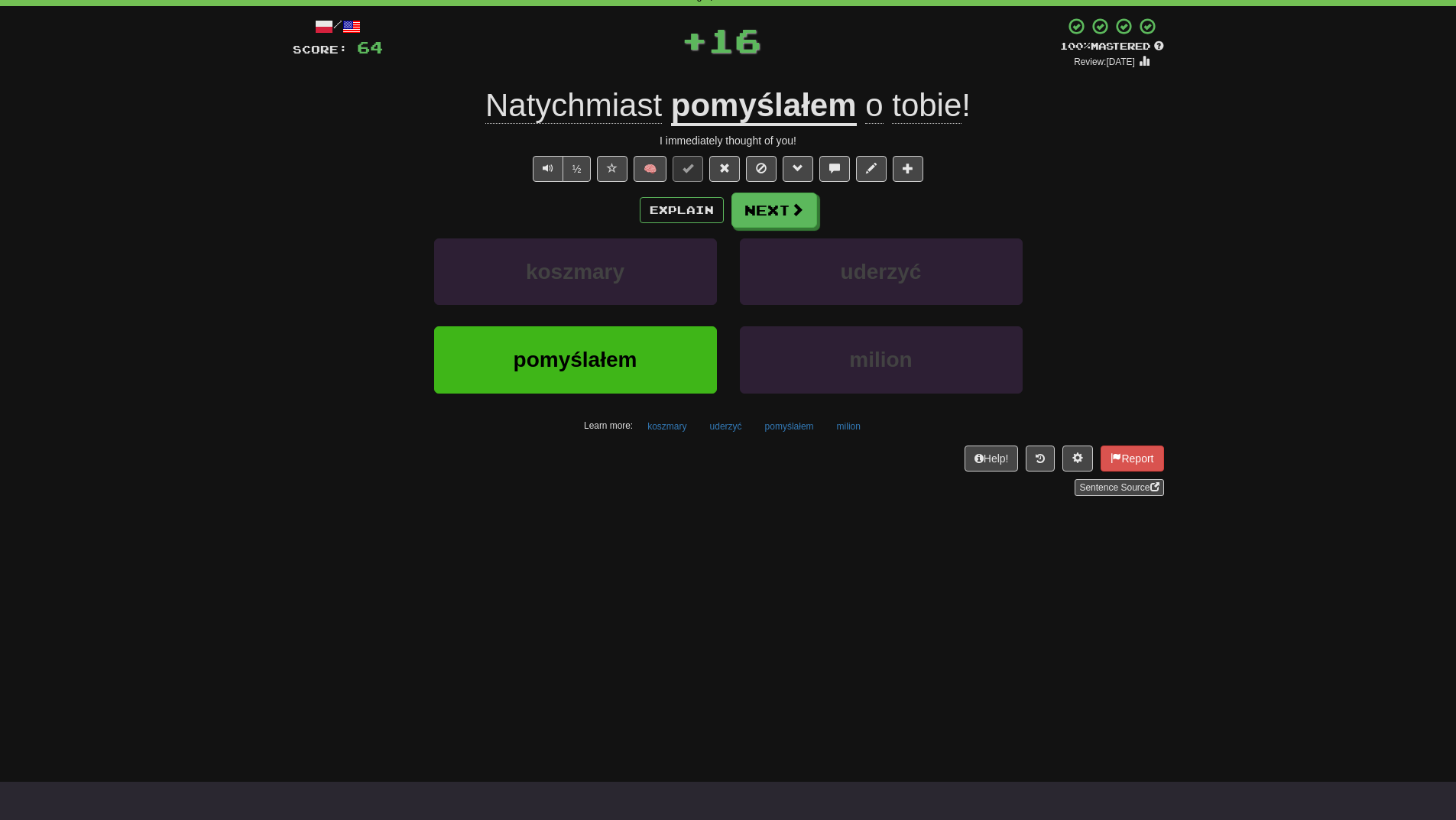
click at [654, 323] on div "koszmary" at bounding box center [575, 282] width 306 height 88
click at [654, 327] on button "pomyślałem" at bounding box center [575, 359] width 283 height 67
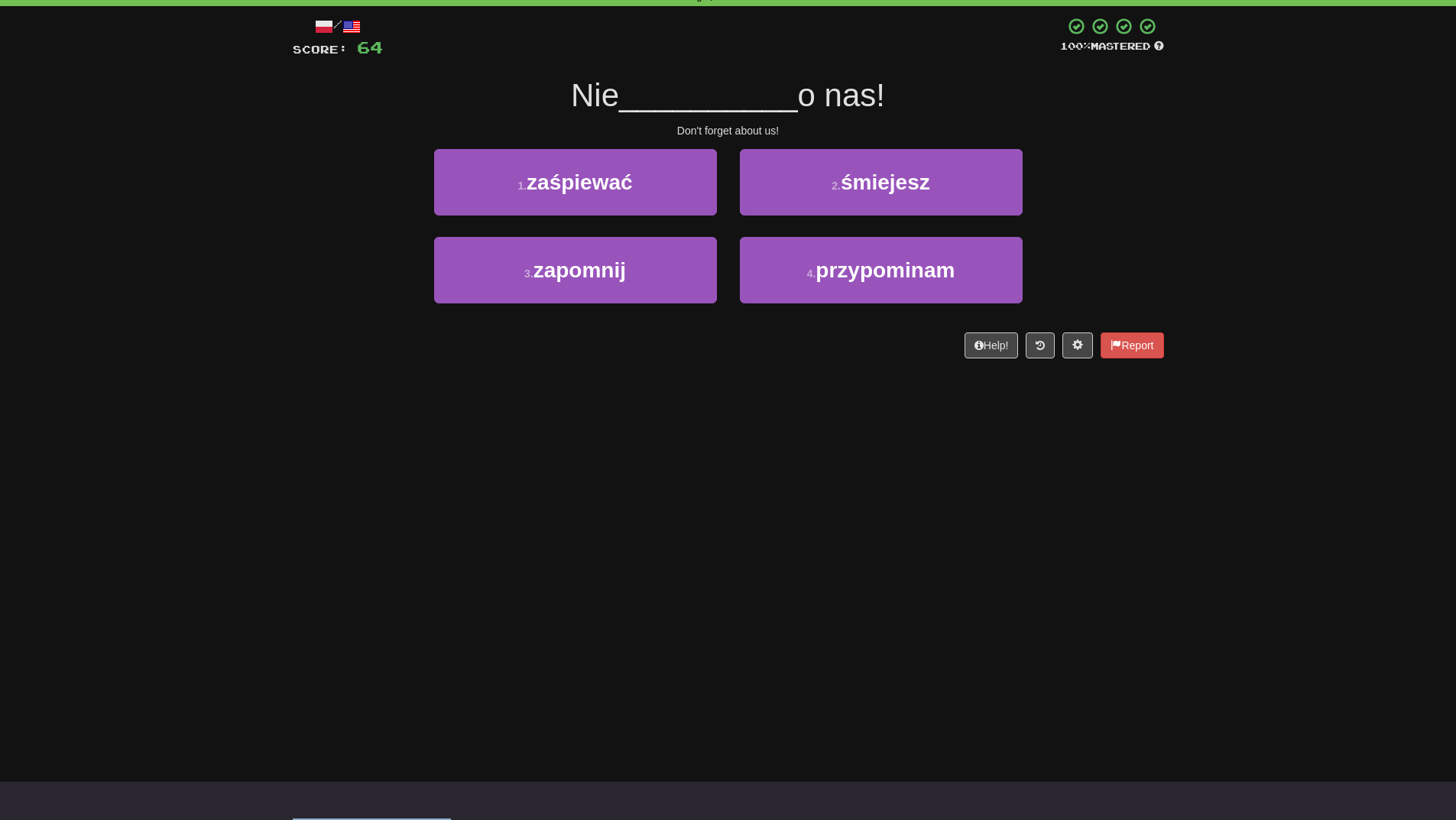
click at [654, 327] on div "/ Score: 64 100 % Mastered Nie __________ o nas! Don't forget about us! 1 . zaś…" at bounding box center [728, 188] width 871 height 342
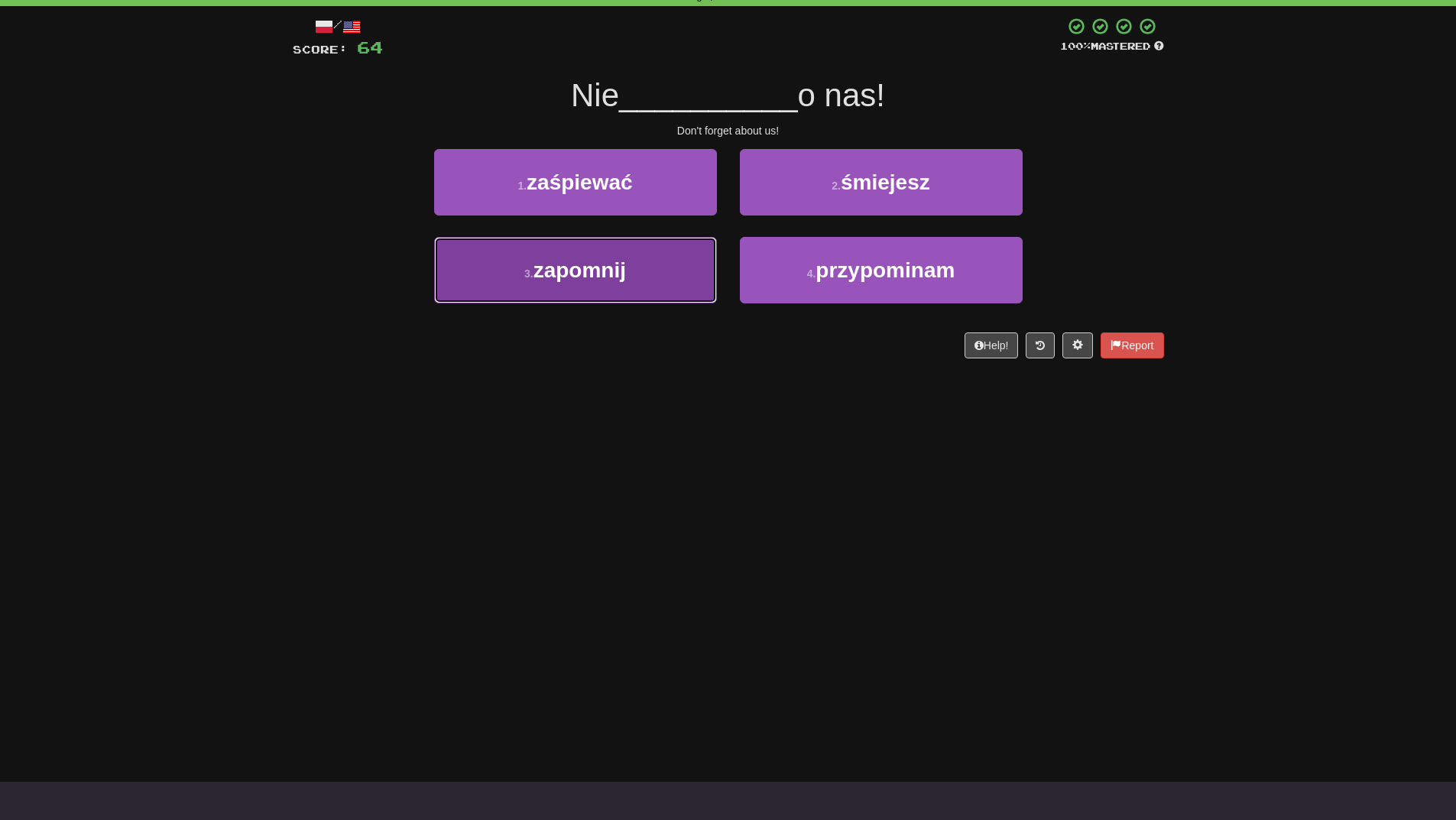
click at [682, 288] on button "3 . zapomnij" at bounding box center [575, 269] width 283 height 67
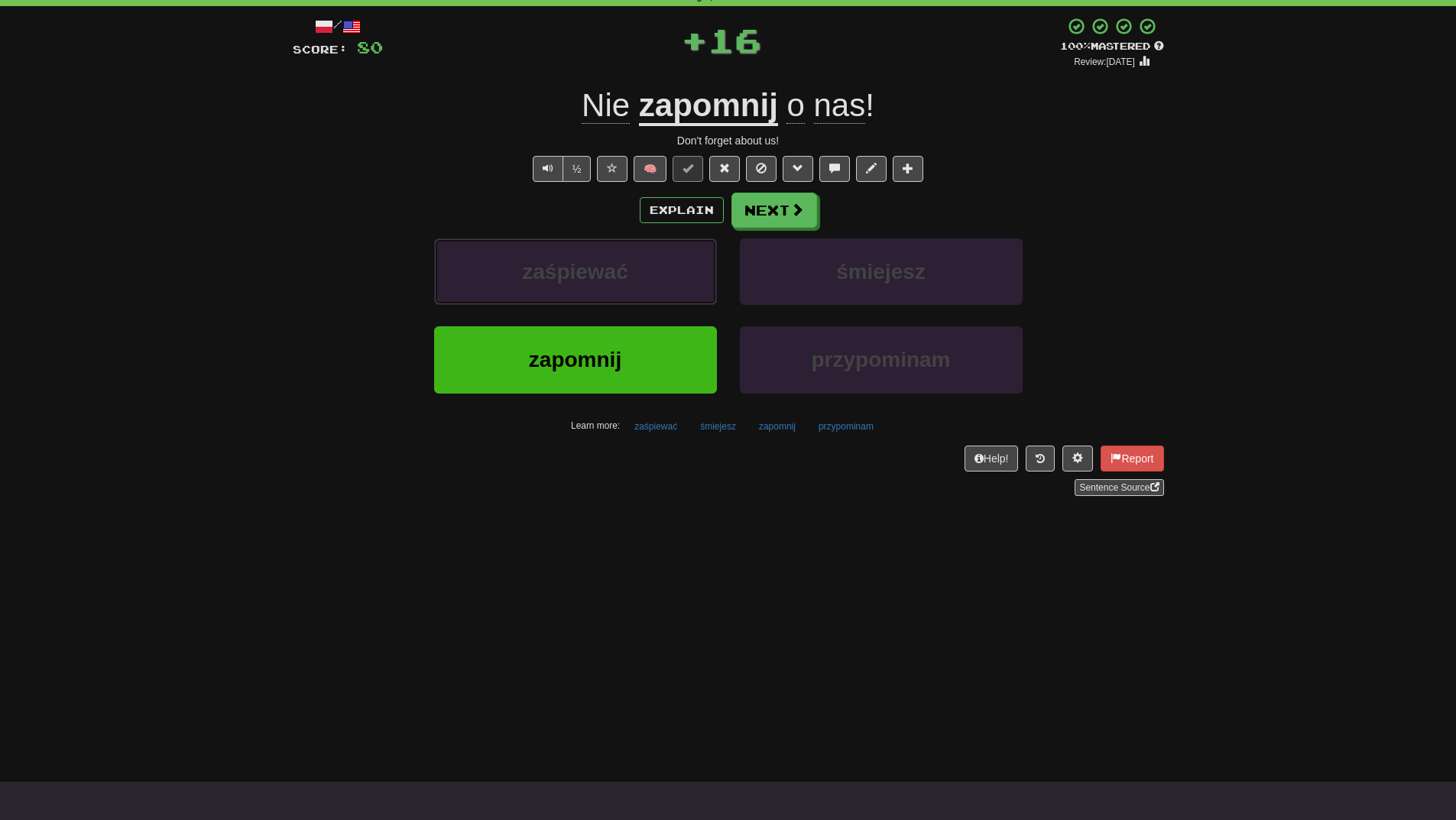
click at [682, 288] on button "zaśpiewać" at bounding box center [575, 271] width 283 height 67
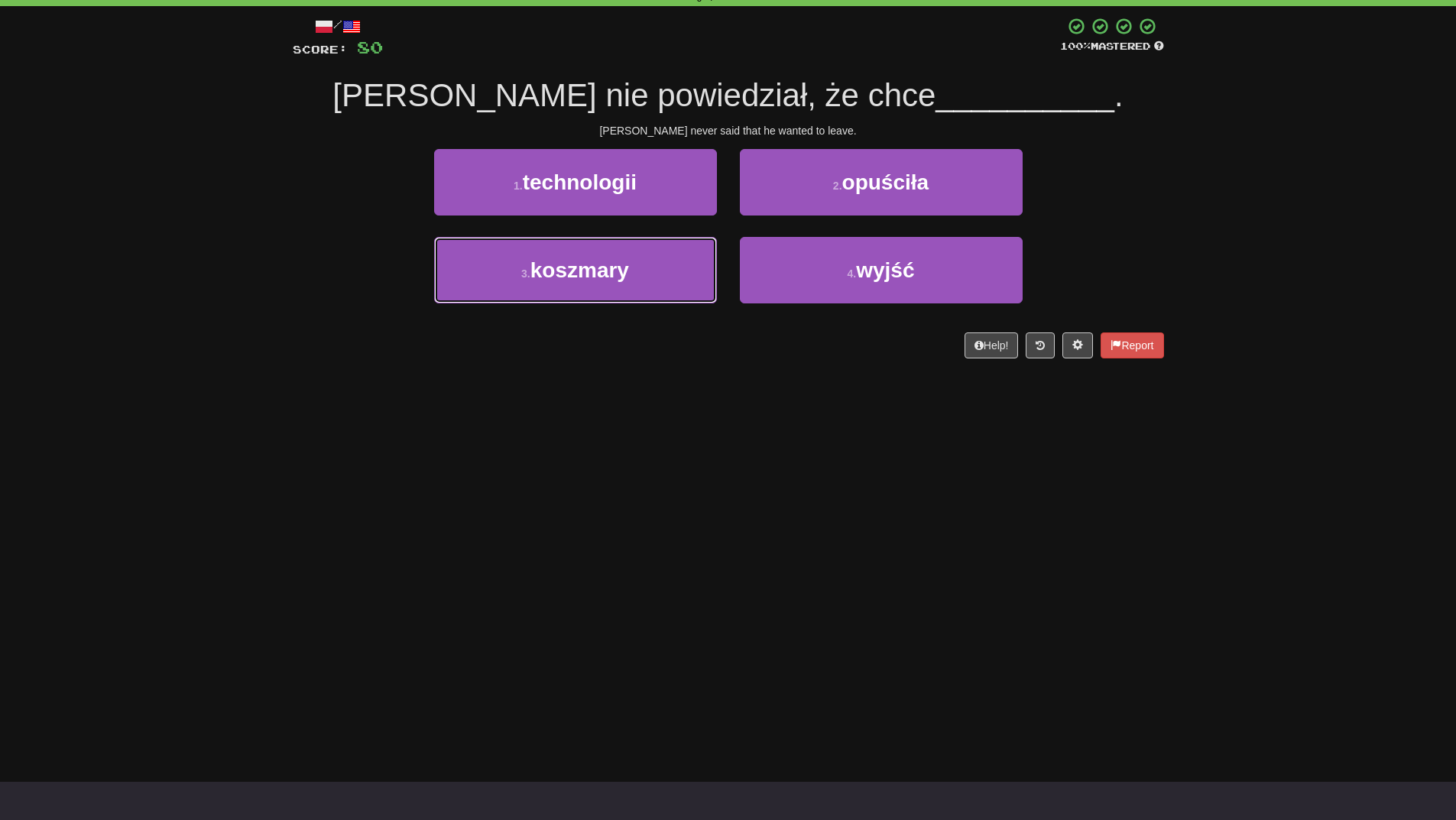
drag, startPoint x: 682, startPoint y: 288, endPoint x: 673, endPoint y: 456, distance: 168.2
click at [673, 456] on div "Dashboard Clozemaster WendyN / Toggle Dropdown Dashboard Leaderboard Activity F…" at bounding box center [728, 334] width 1456 height 820
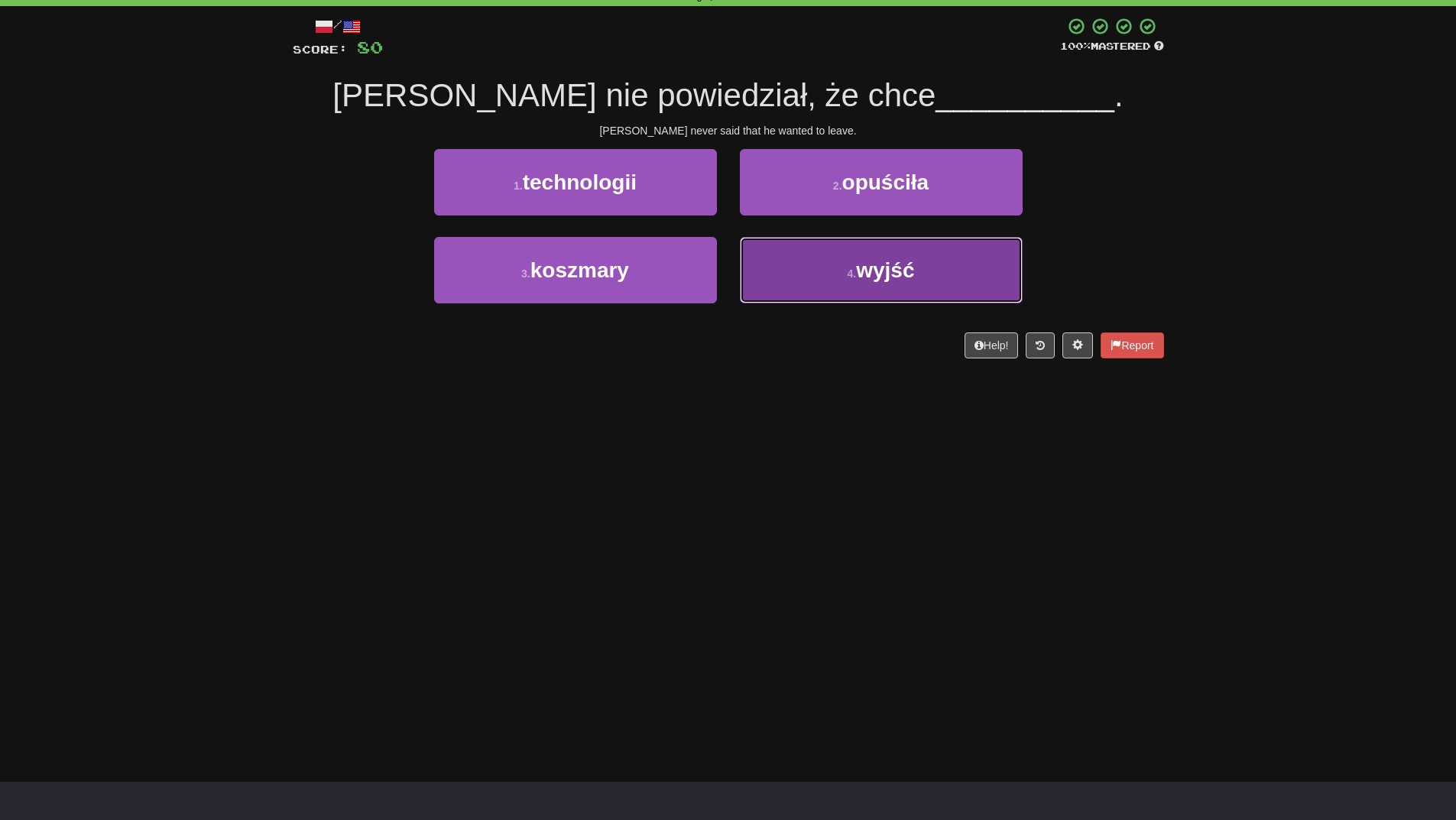
click at [897, 288] on button "4 . wyjść" at bounding box center [881, 269] width 283 height 67
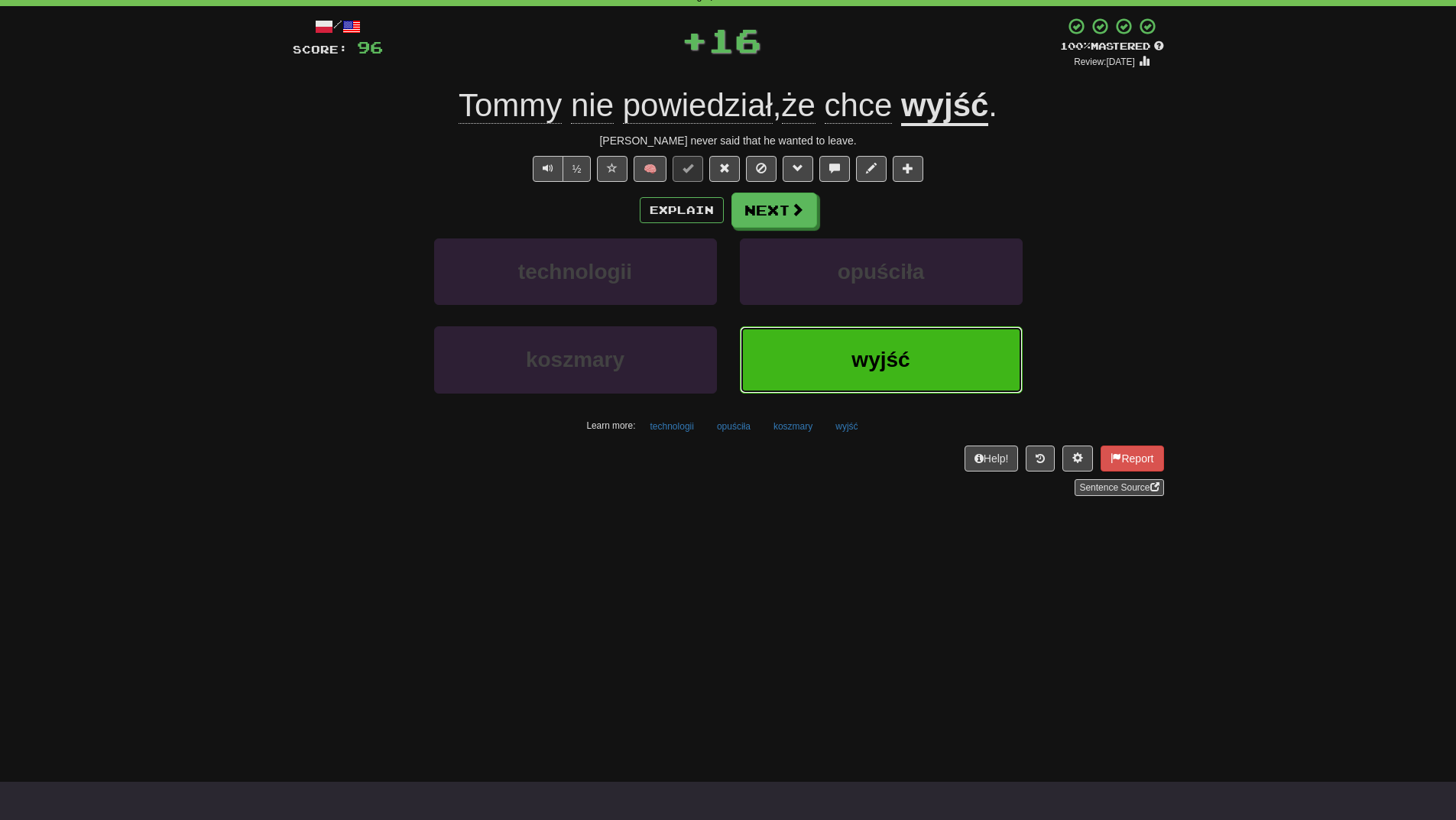
click at [875, 370] on span "wyjść" at bounding box center [881, 359] width 58 height 23
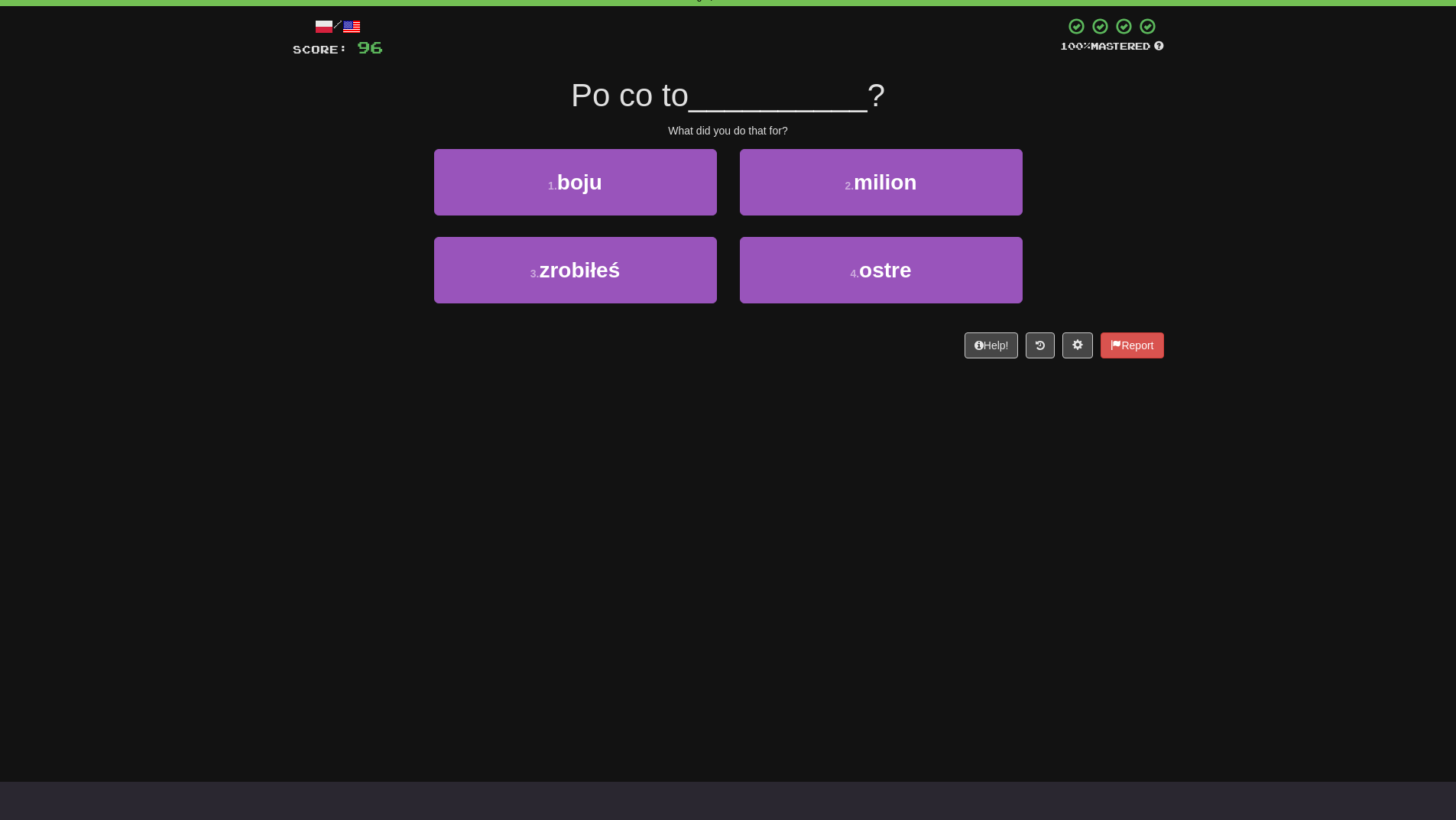
click at [704, 403] on div "Dashboard Clozemaster WendyN / Toggle Dropdown Dashboard Leaderboard Activity F…" at bounding box center [728, 334] width 1456 height 820
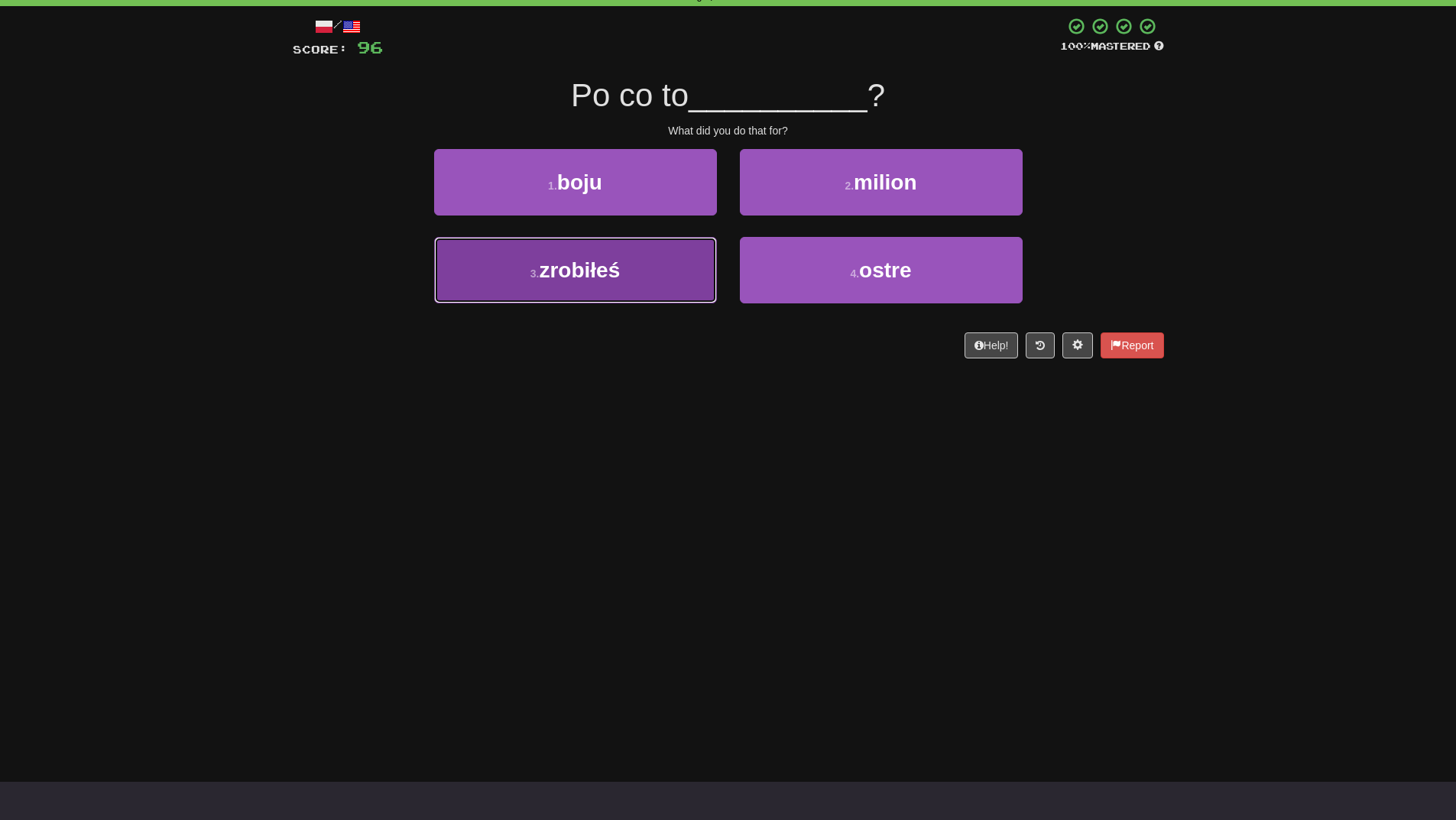
click at [682, 282] on button "3 . zrobiłeś" at bounding box center [575, 269] width 283 height 67
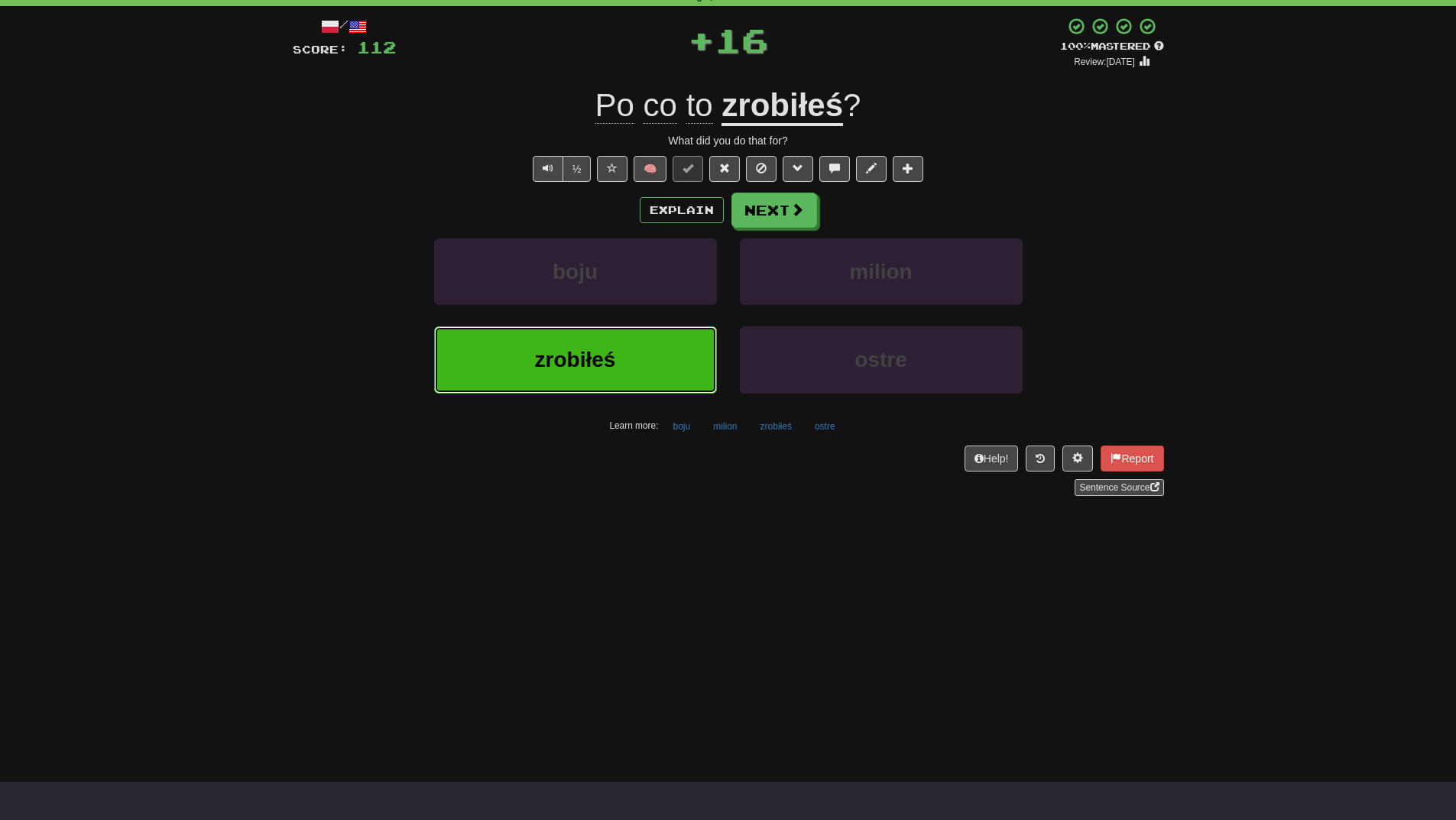
click at [684, 362] on button "zrobiłeś" at bounding box center [575, 359] width 283 height 67
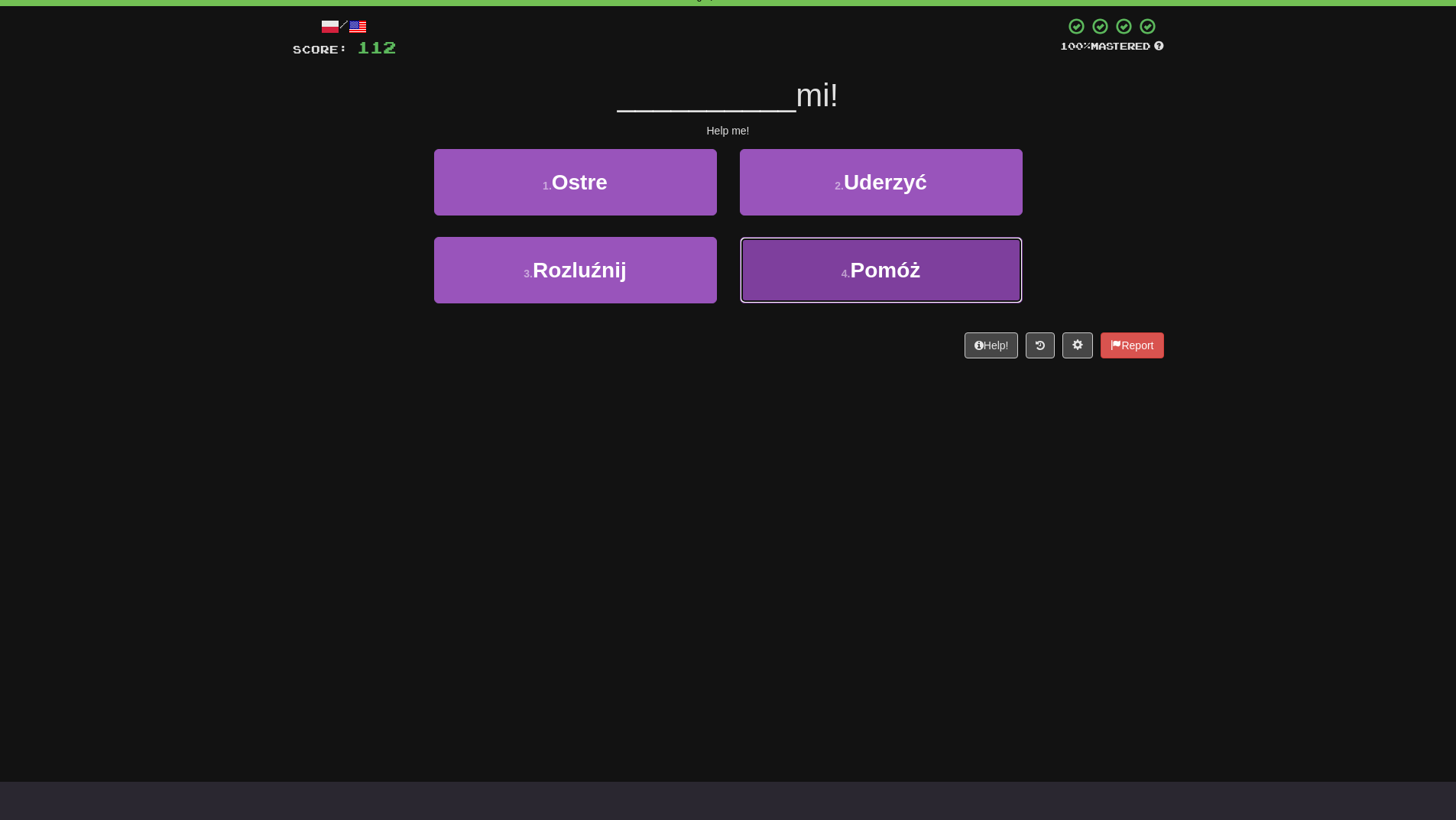
click at [854, 290] on button "4 . Pomóż" at bounding box center [881, 269] width 283 height 67
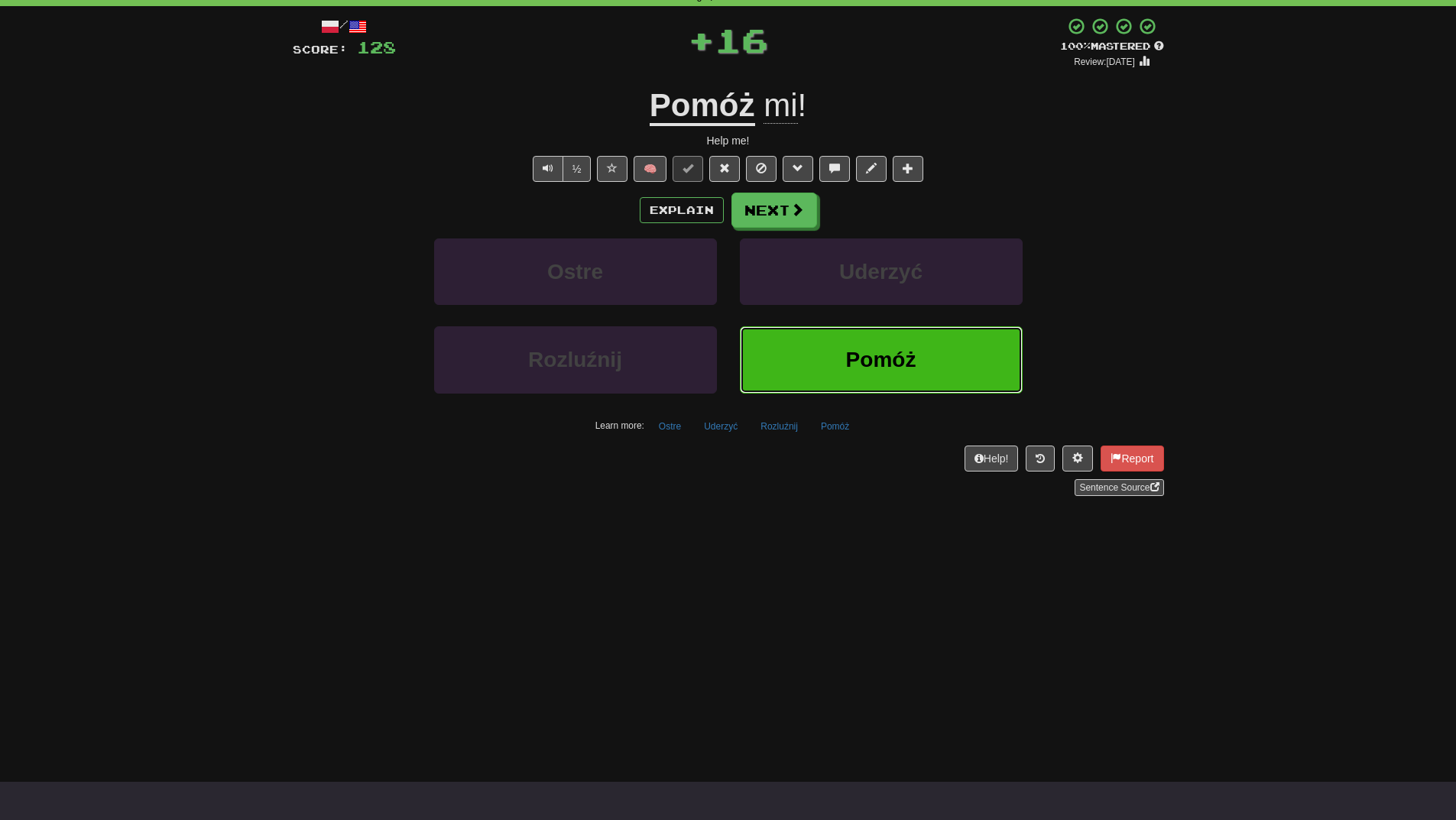
click at [858, 347] on button "Pomóż" at bounding box center [881, 359] width 283 height 67
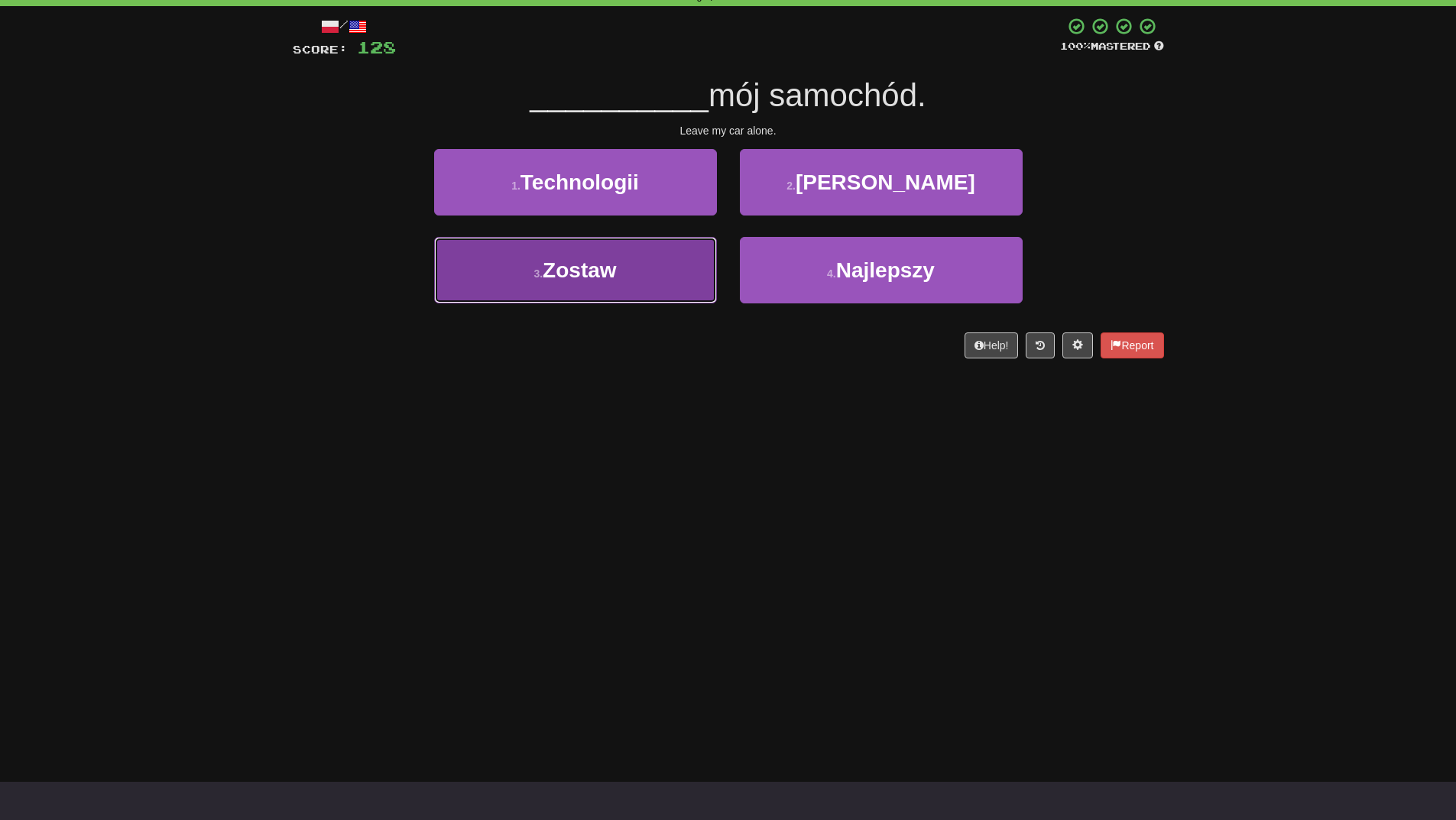
click at [638, 286] on button "3 . Zostaw" at bounding box center [575, 269] width 283 height 67
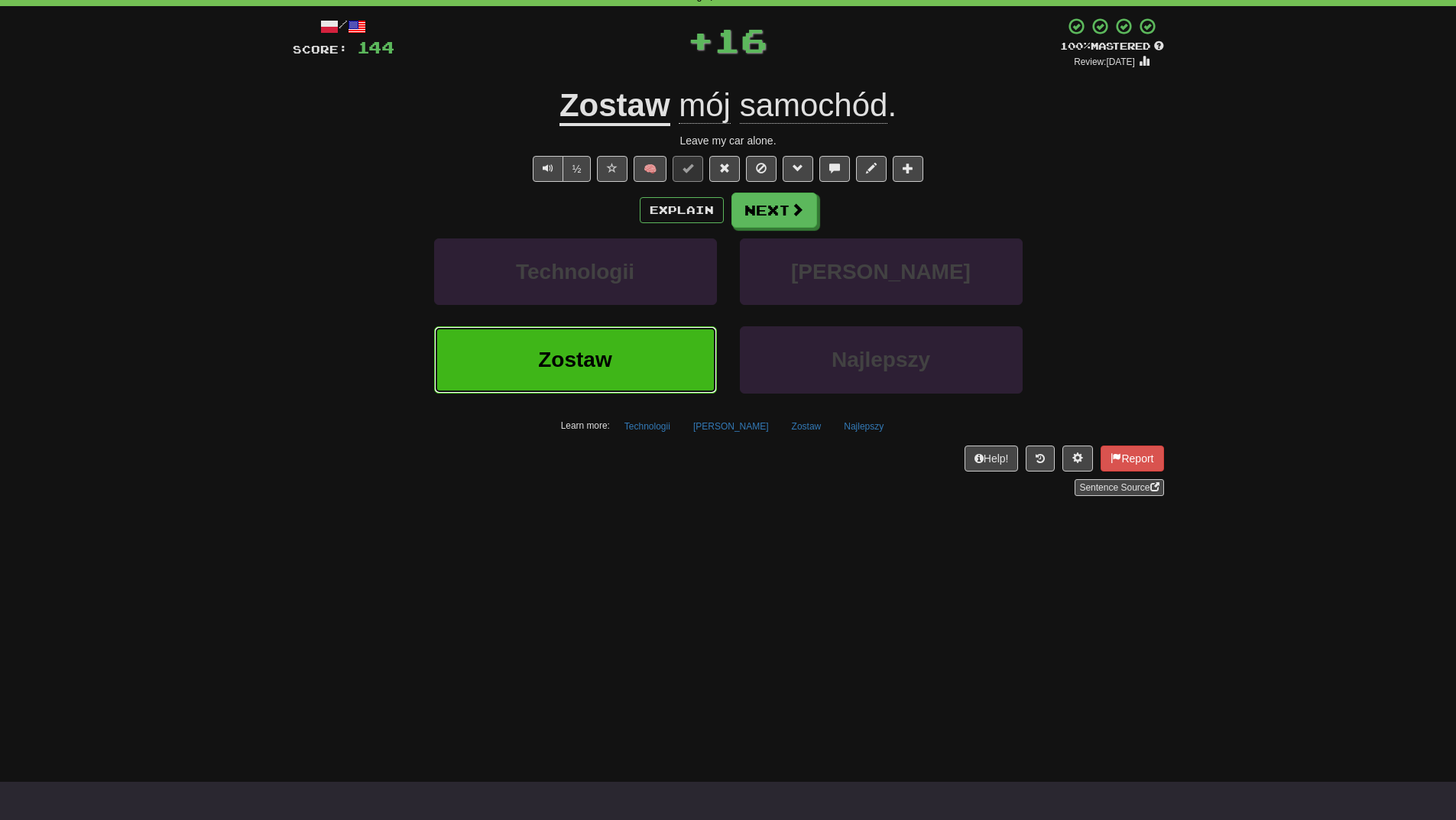
click at [634, 365] on button "Zostaw" at bounding box center [575, 359] width 283 height 67
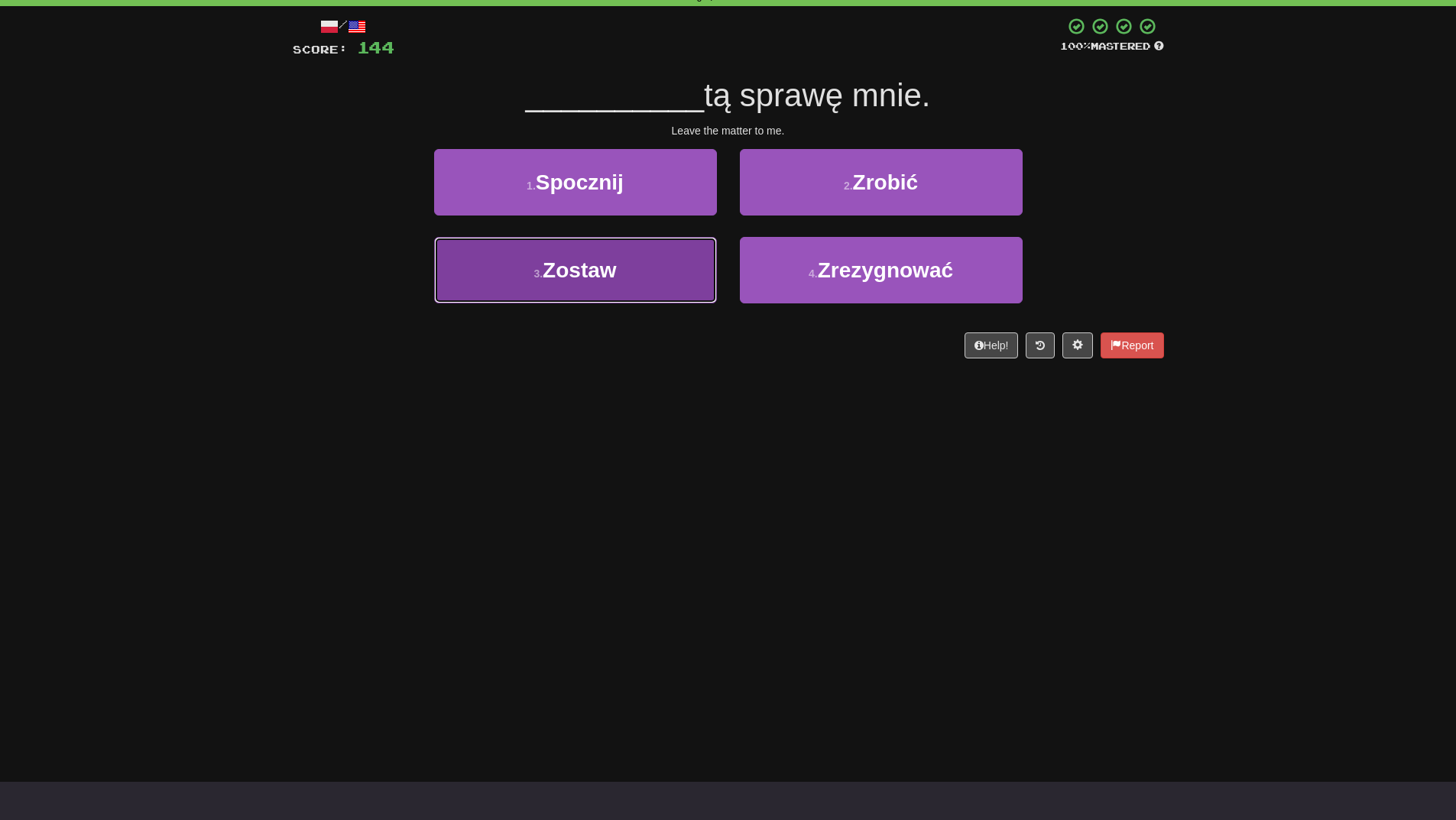
click at [680, 285] on button "3 . Zostaw" at bounding box center [575, 269] width 283 height 67
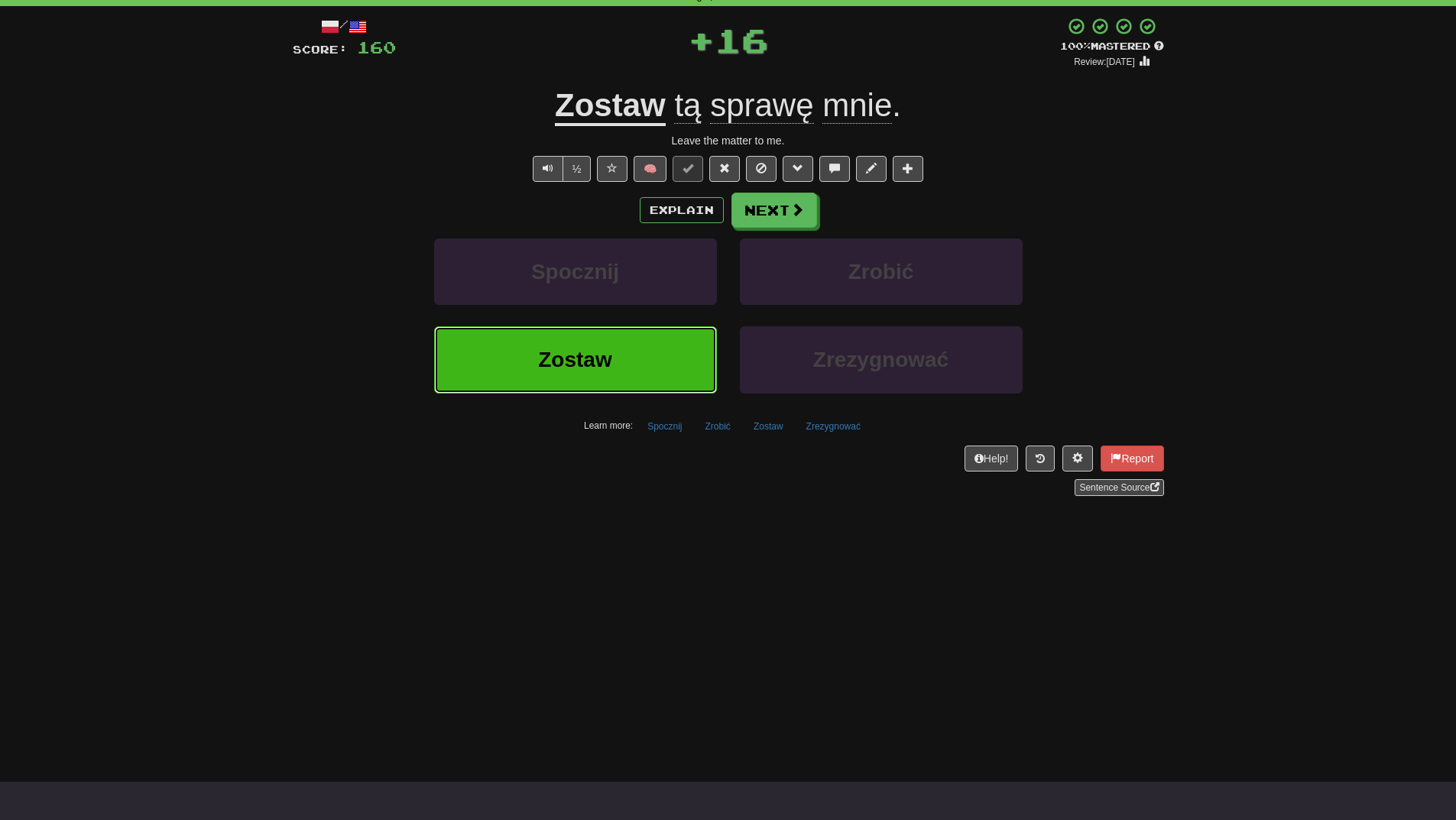
click at [669, 369] on button "Zostaw" at bounding box center [575, 359] width 283 height 67
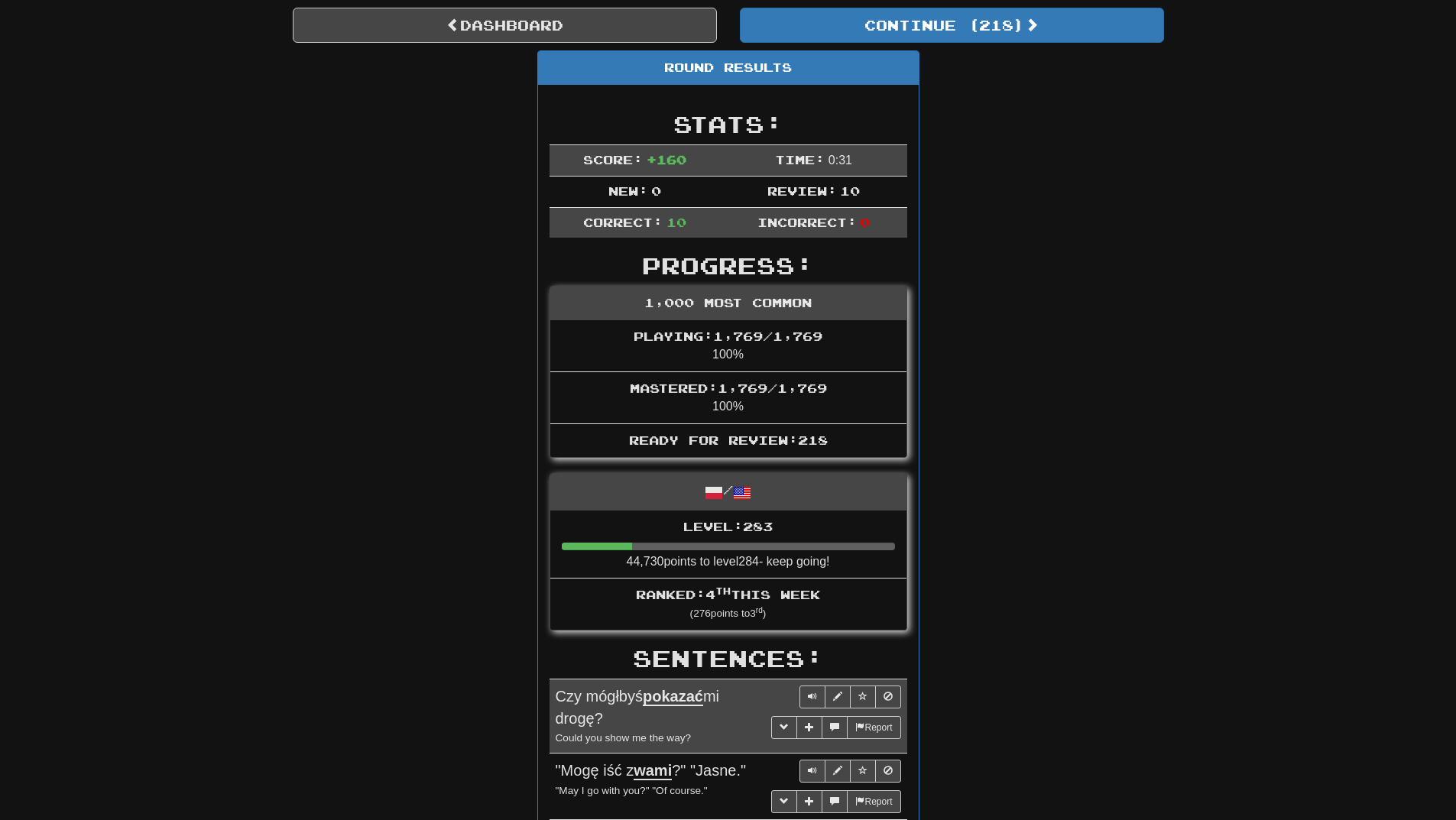
scroll to position [0, 0]
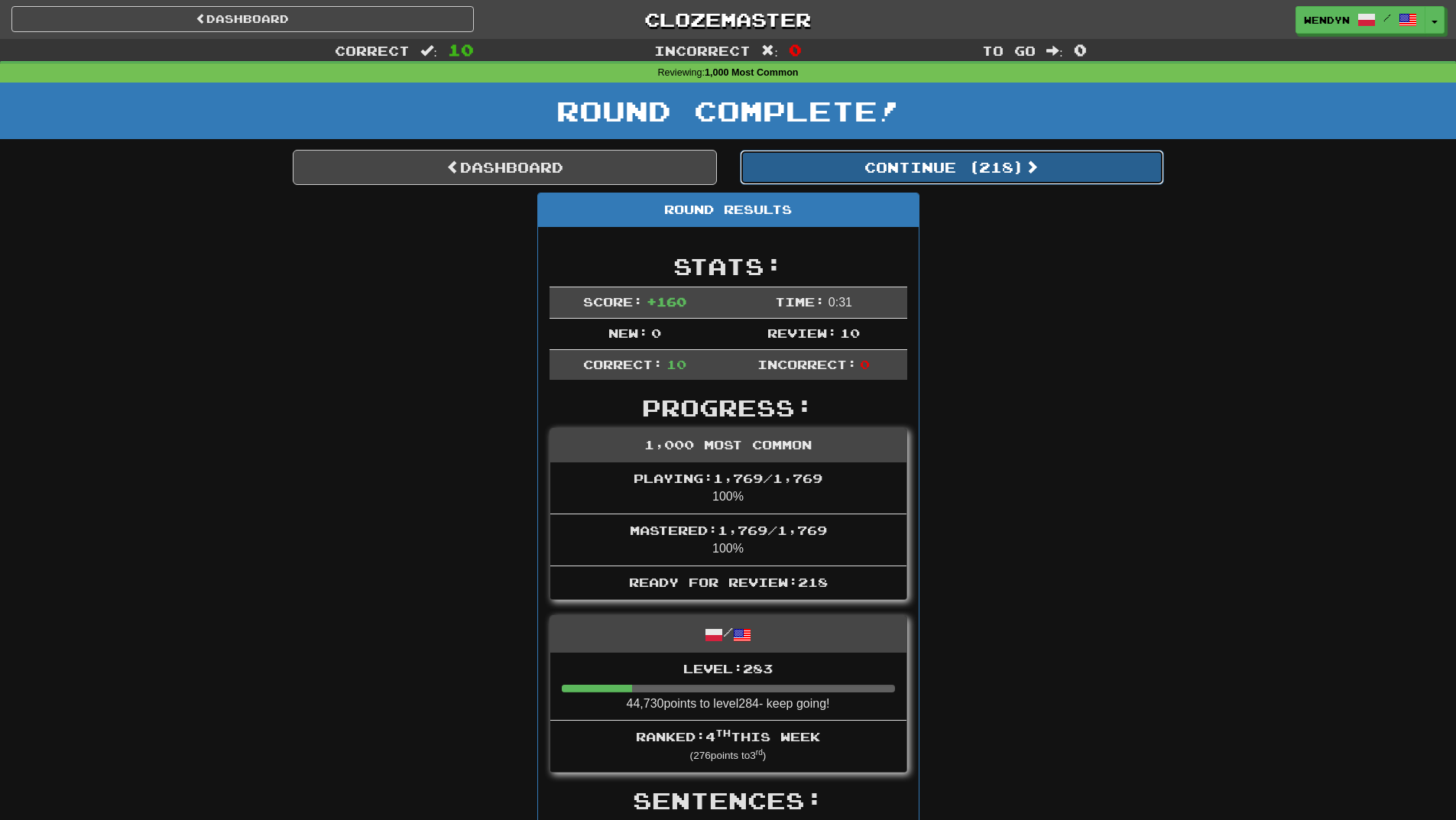
click at [1013, 177] on button "Continue ( 218 )" at bounding box center [952, 167] width 424 height 35
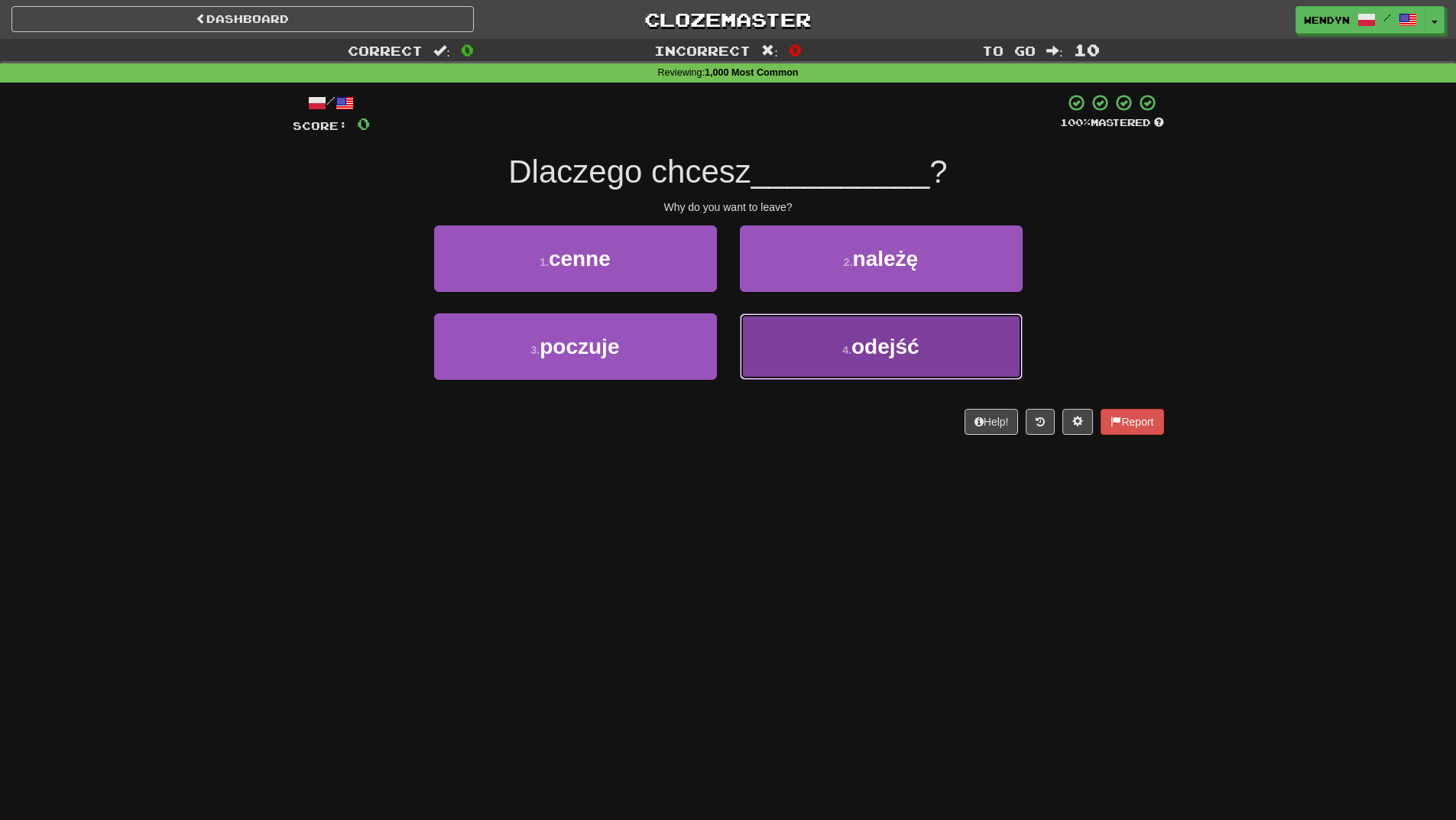
click at [883, 352] on span "odejść" at bounding box center [885, 346] width 68 height 23
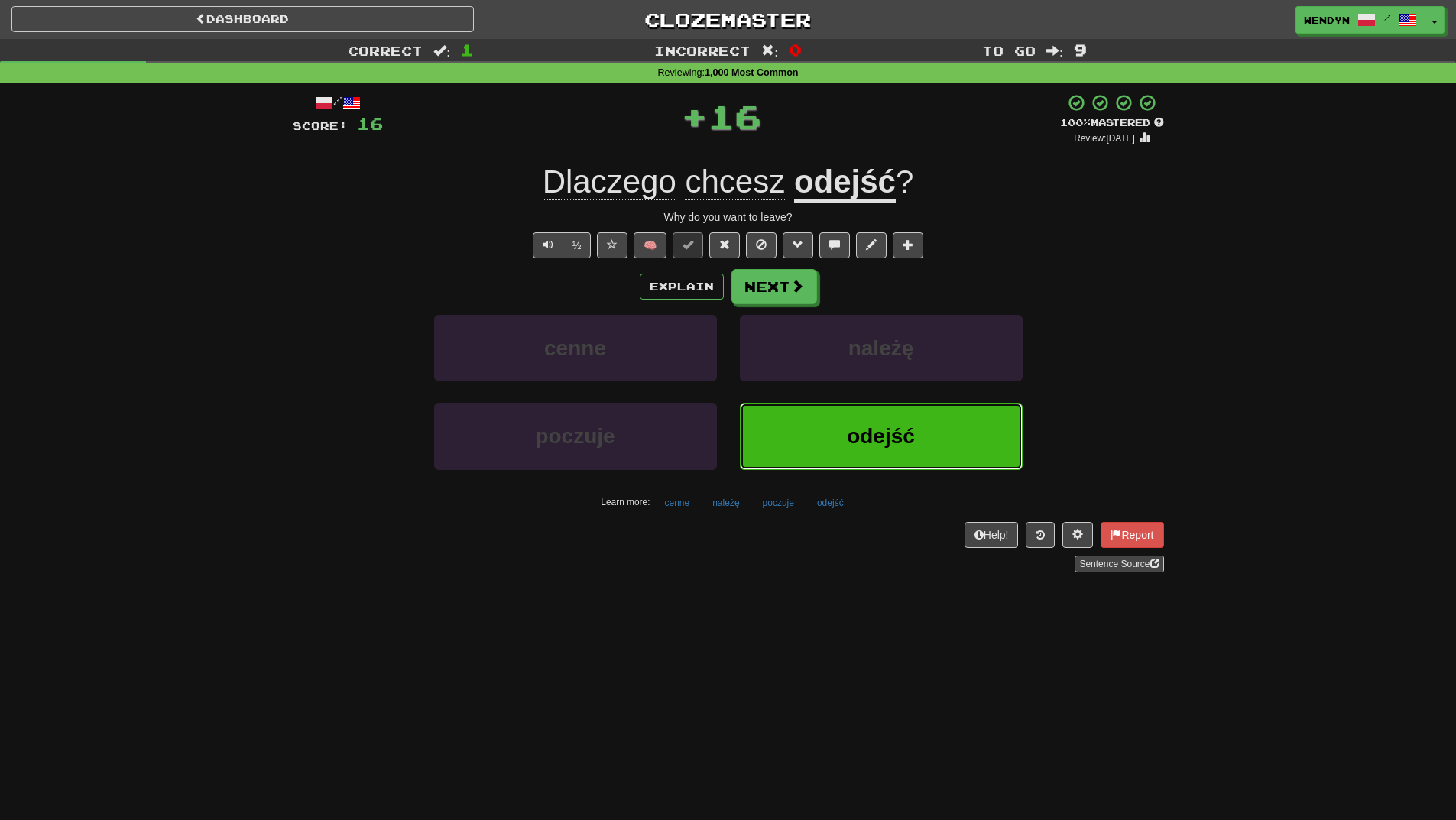
click at [878, 450] on button "odejść" at bounding box center [881, 435] width 283 height 67
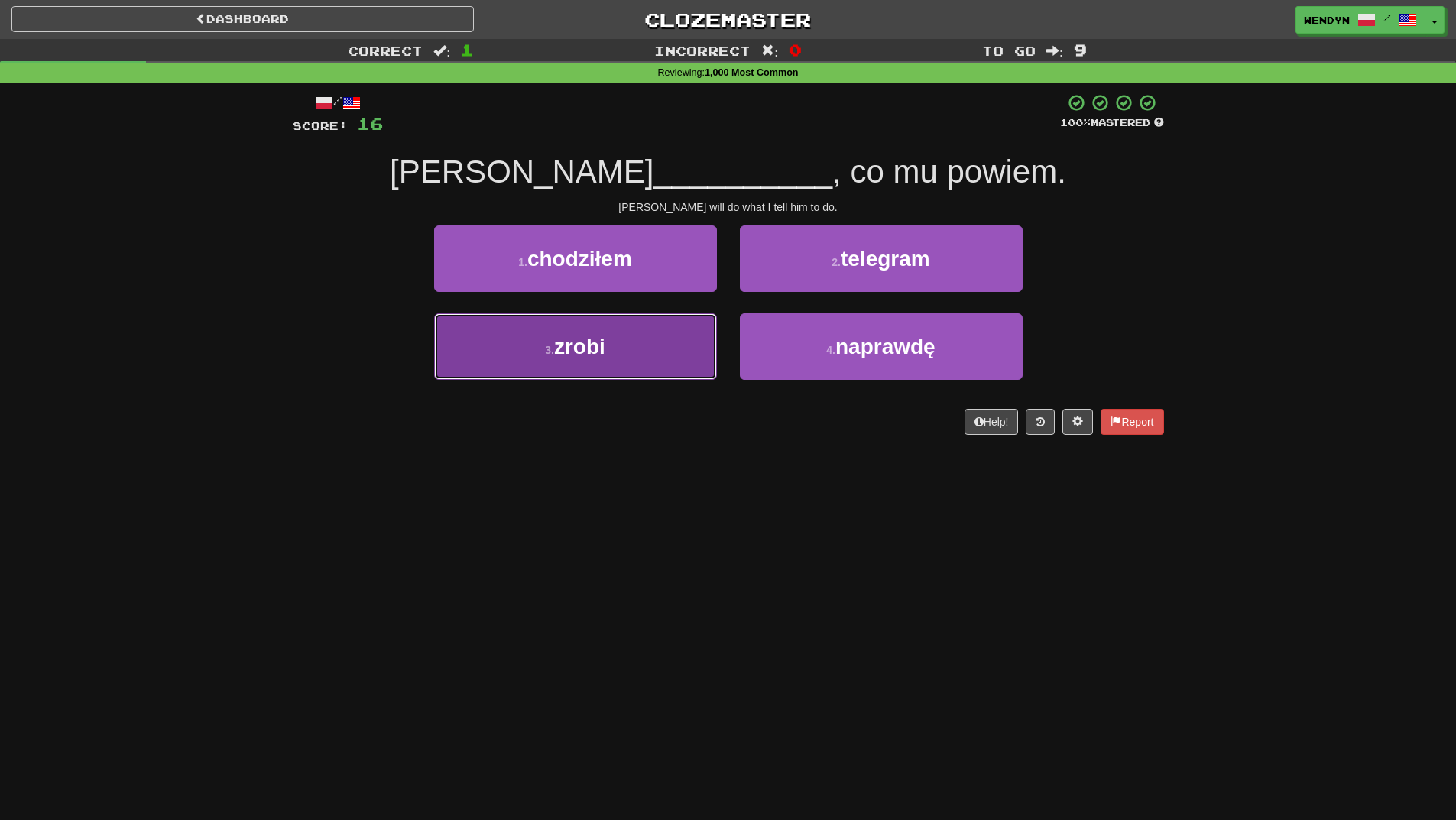
click at [623, 352] on button "3 . zrobi" at bounding box center [575, 346] width 283 height 67
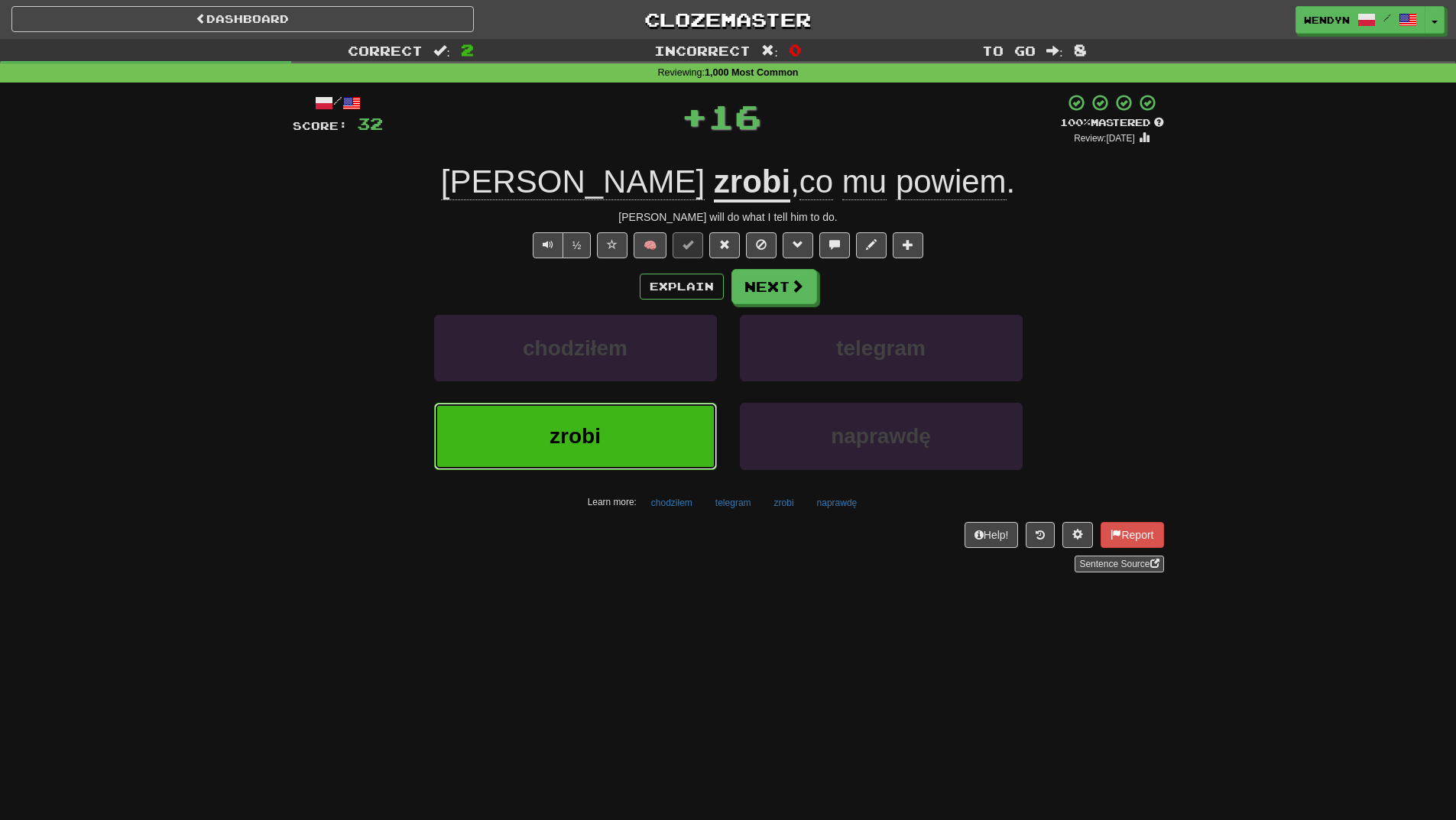
click at [621, 433] on button "zrobi" at bounding box center [575, 435] width 283 height 67
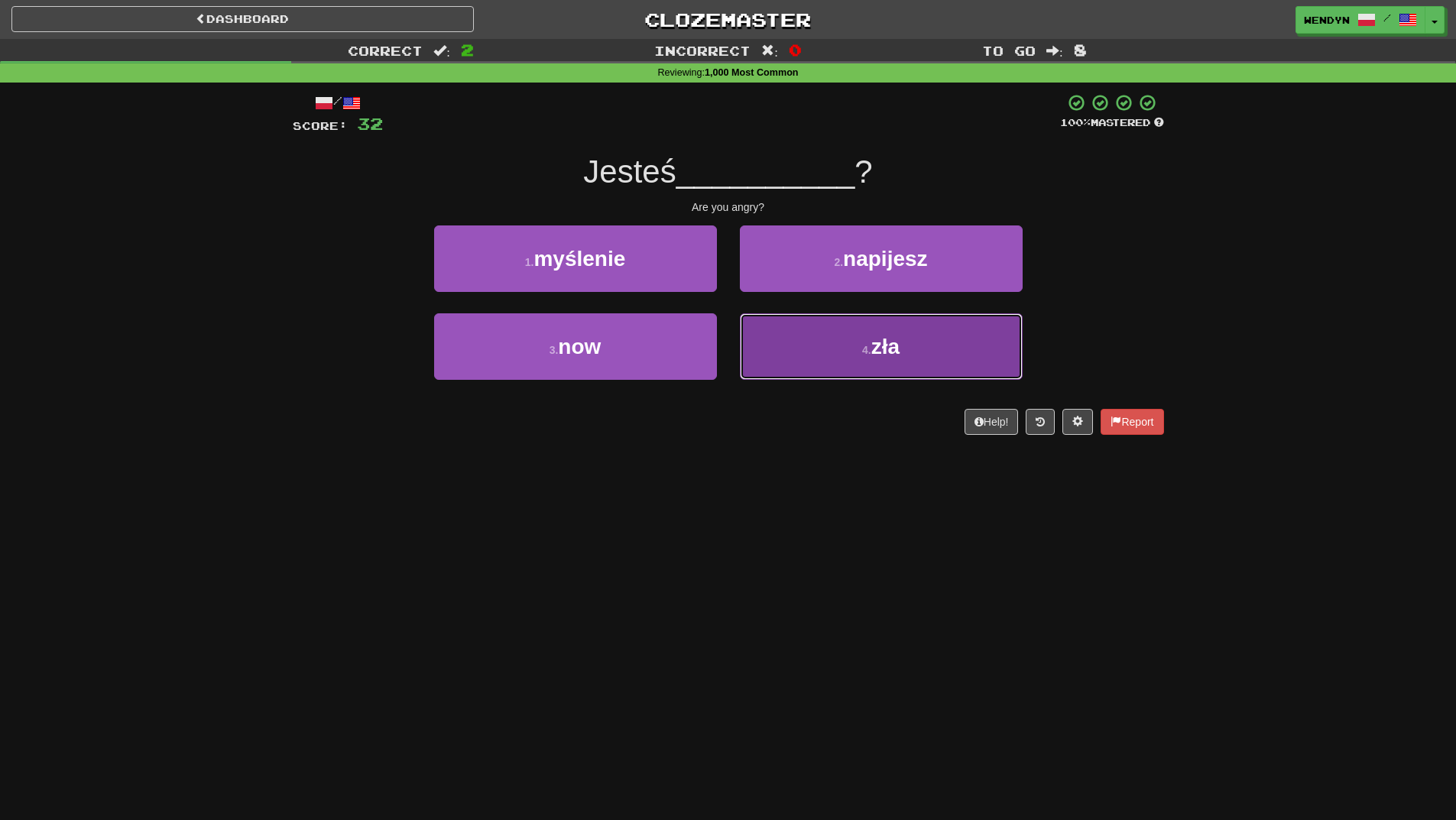
click at [896, 363] on button "4 . zła" at bounding box center [881, 346] width 283 height 67
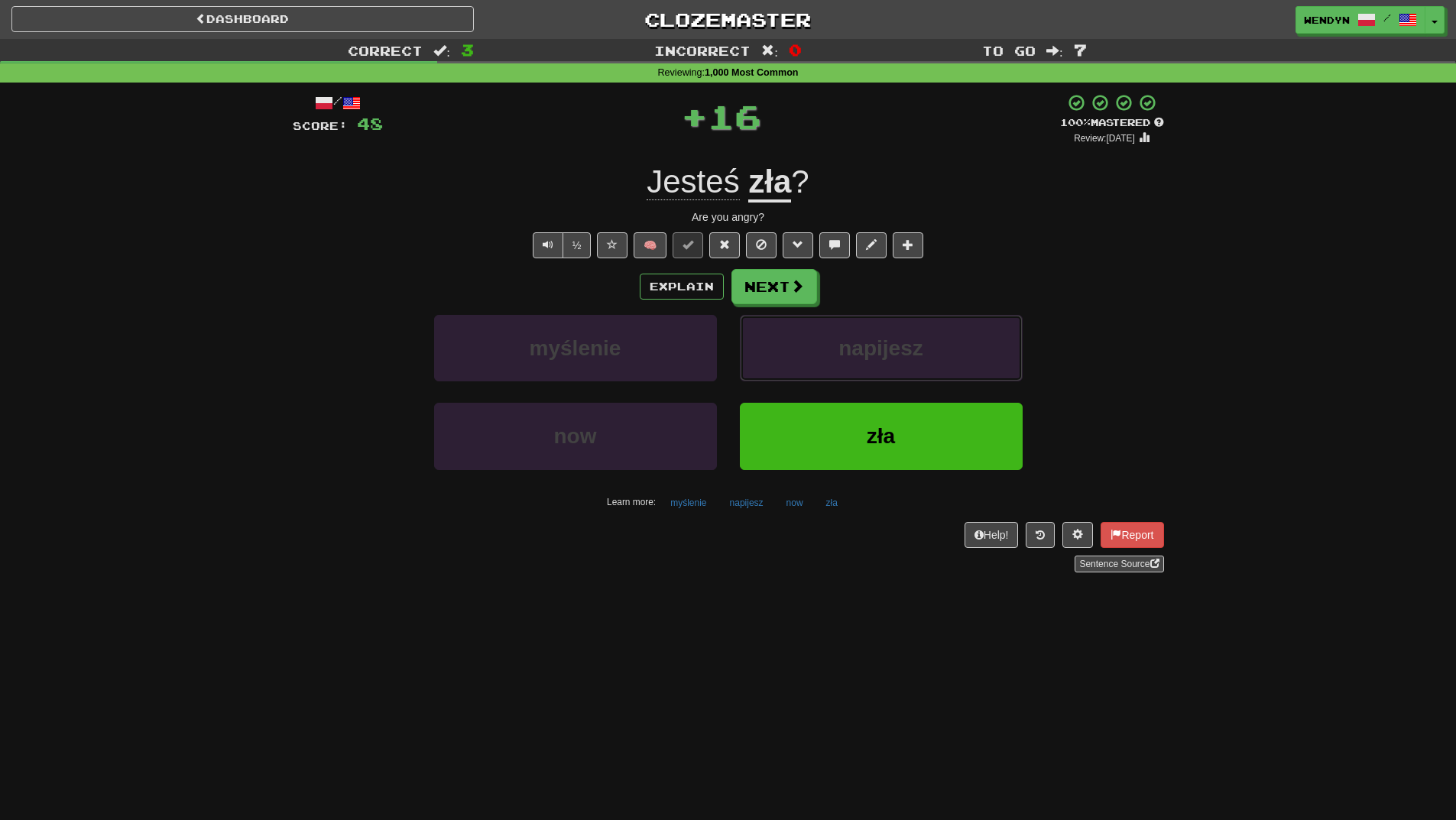
click at [896, 363] on button "napijesz" at bounding box center [881, 348] width 283 height 67
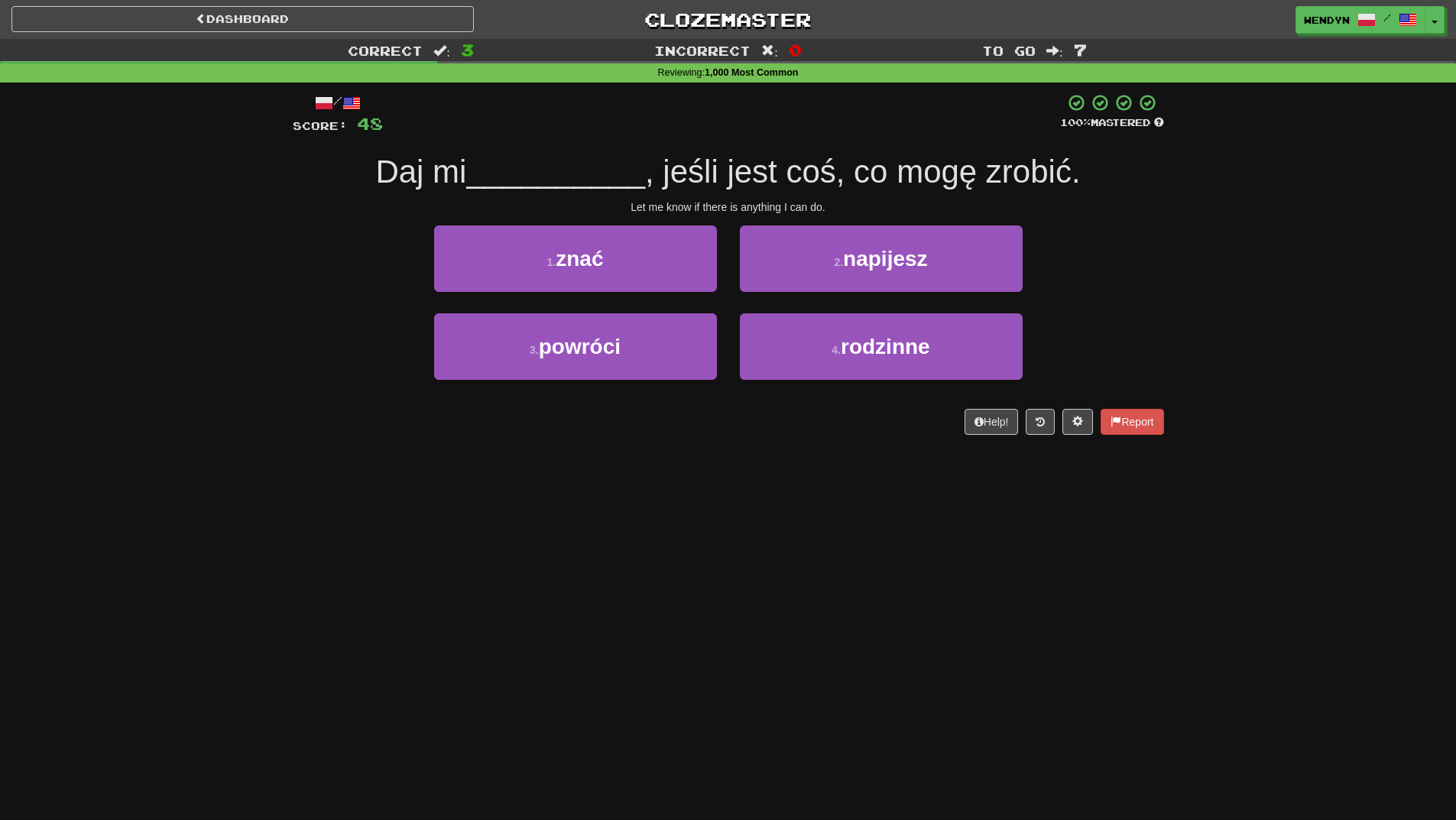
click at [821, 516] on div "Dashboard Clozemaster WendyN / Toggle Dropdown Dashboard Leaderboard Activity F…" at bounding box center [728, 410] width 1456 height 820
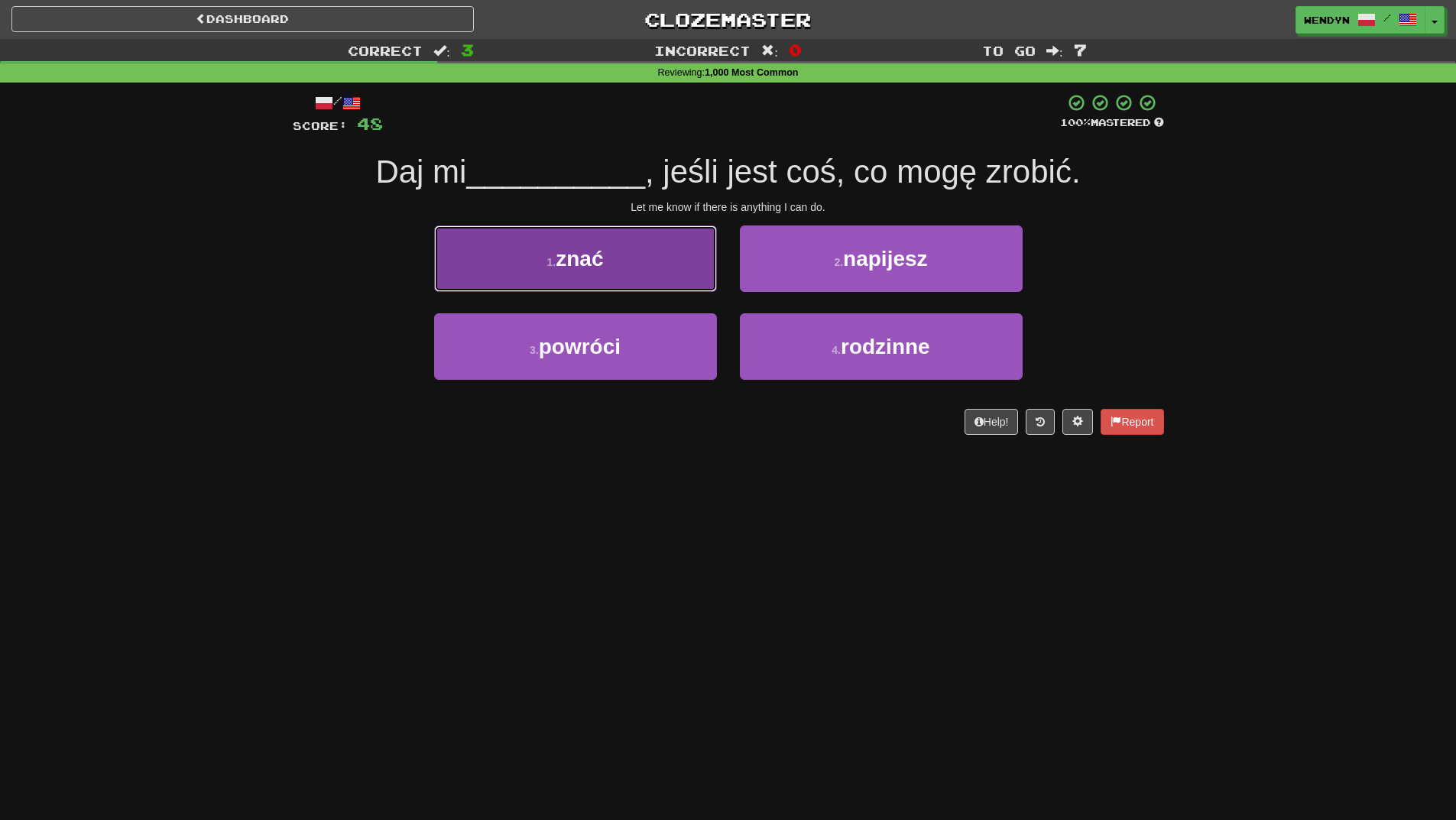
click at [612, 253] on button "1 . znać" at bounding box center [575, 258] width 283 height 67
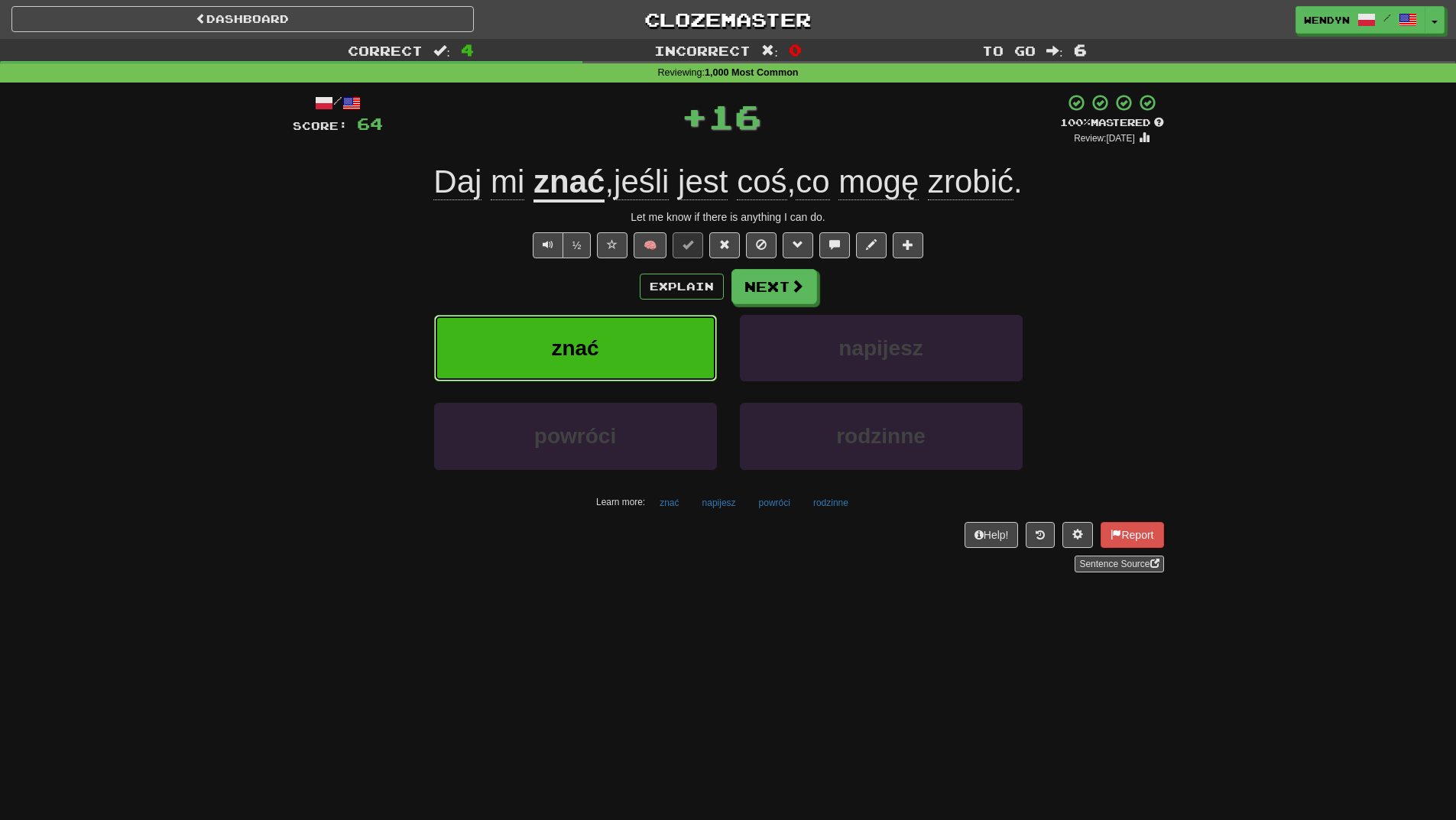
click at [607, 336] on button "znać" at bounding box center [575, 348] width 283 height 67
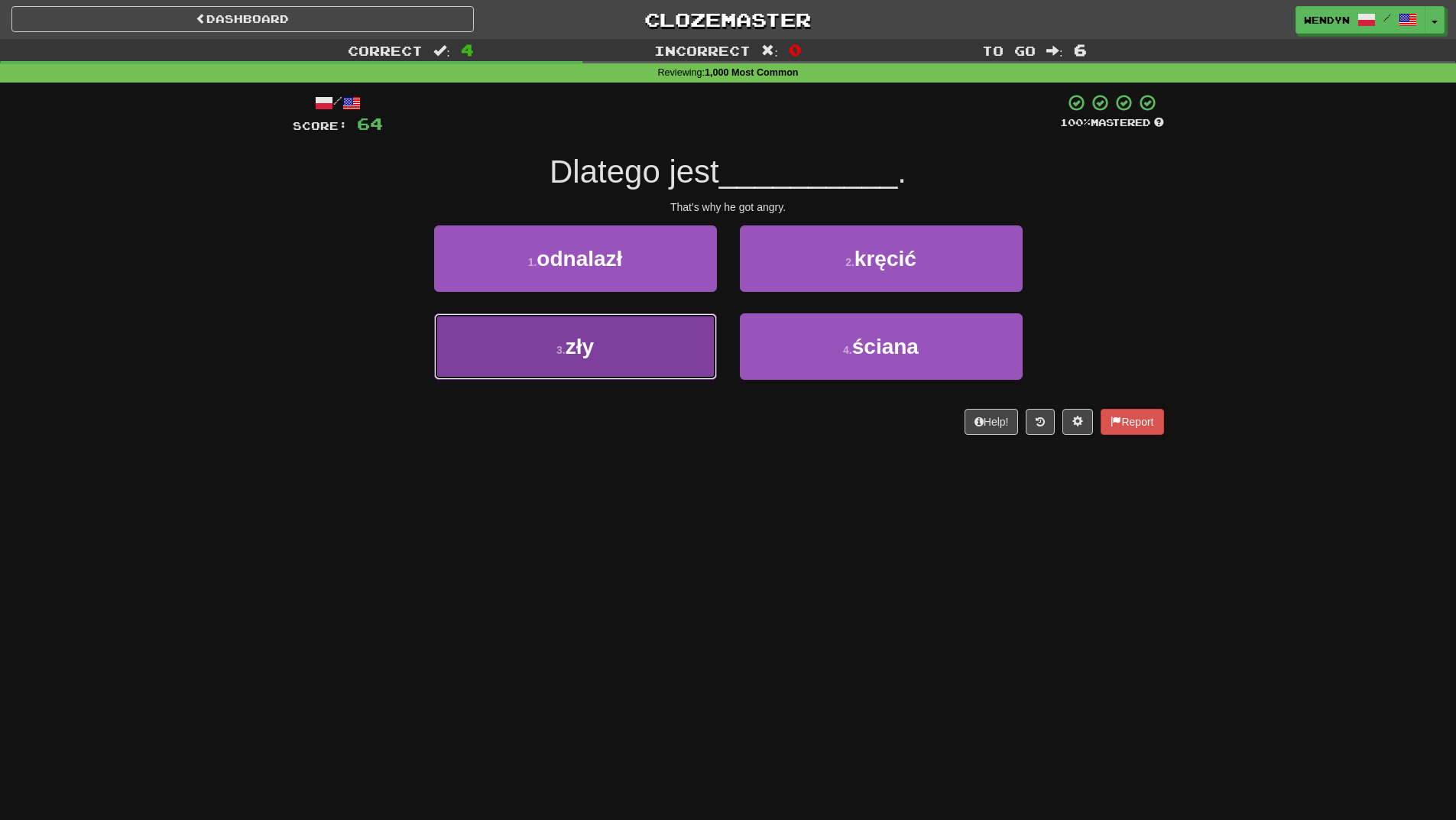
click at [662, 354] on button "3 . zły" at bounding box center [575, 346] width 283 height 67
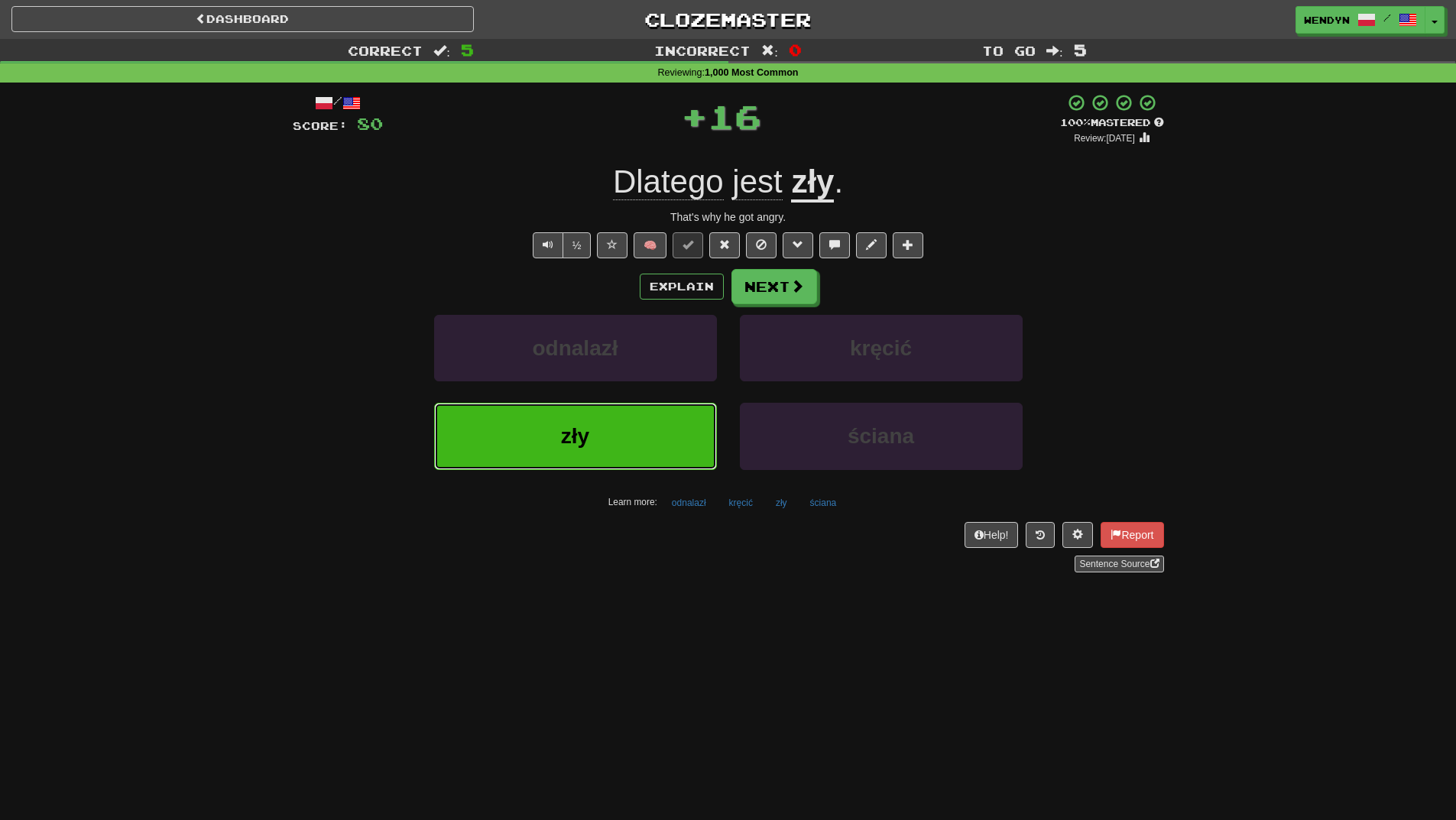
click at [657, 429] on button "zły" at bounding box center [575, 435] width 283 height 67
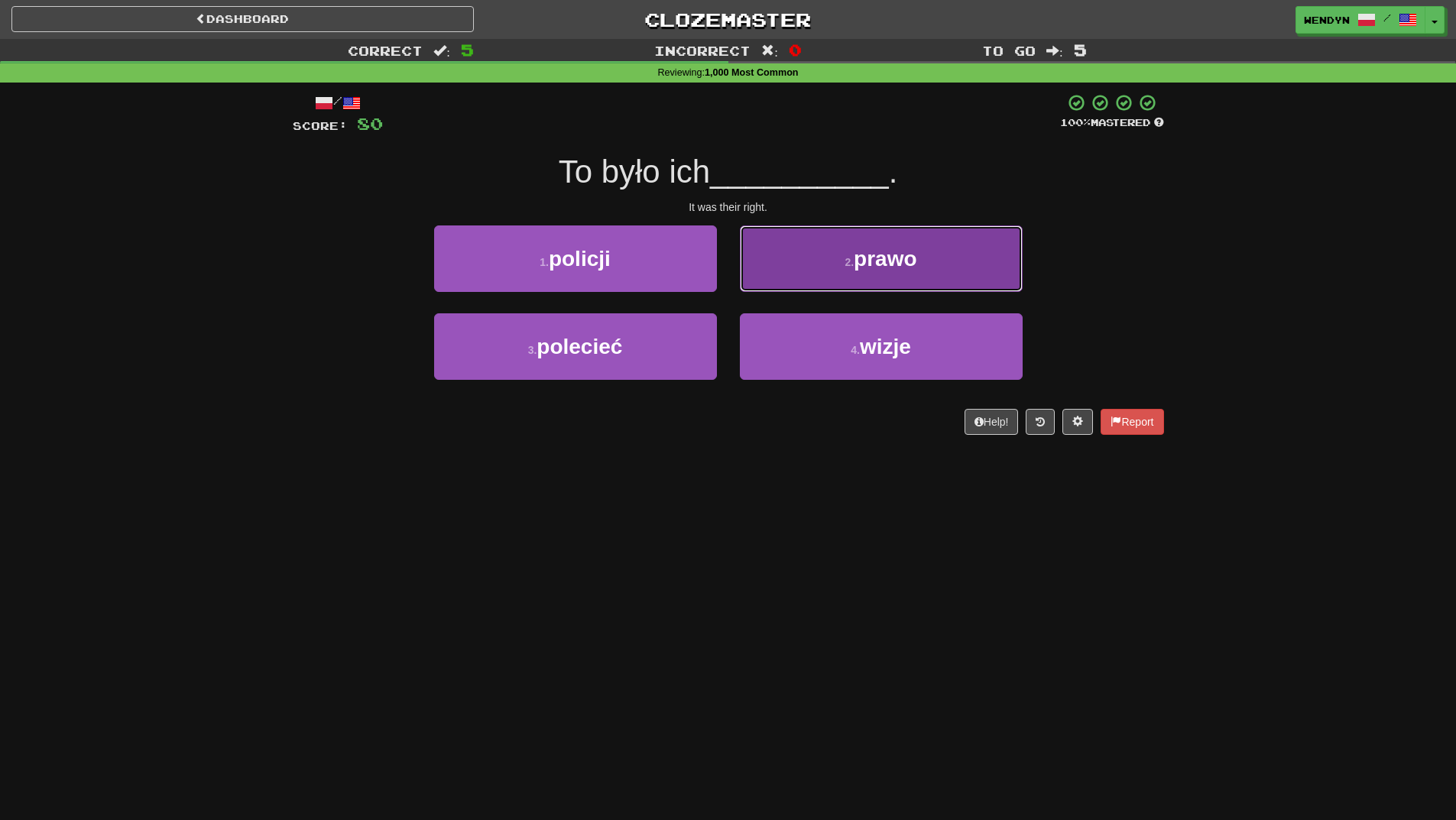
click at [962, 258] on button "2 . prawo" at bounding box center [881, 258] width 283 height 67
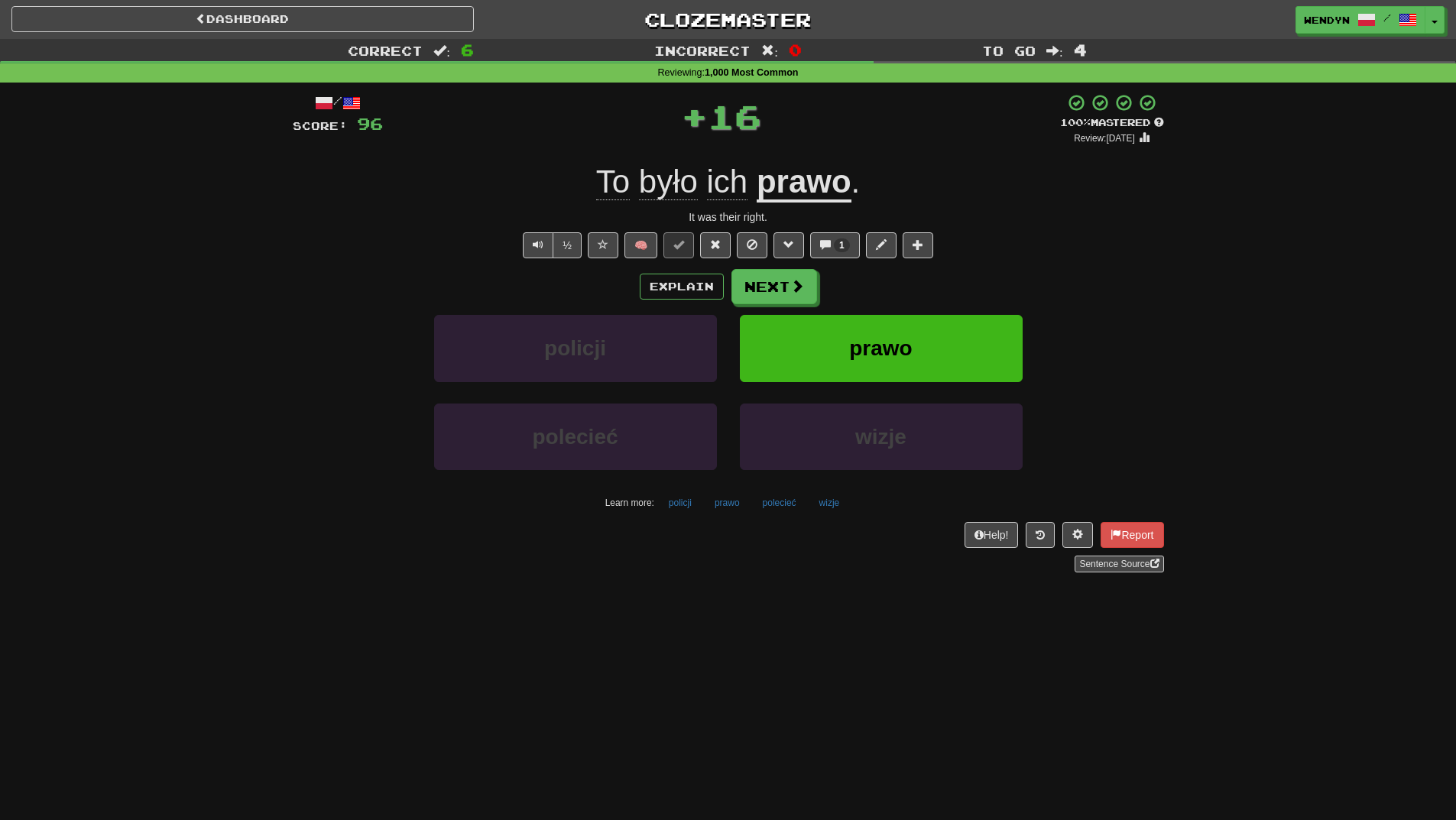
click at [962, 258] on div "½ 🧠 1" at bounding box center [728, 246] width 871 height 26
click at [942, 357] on button "prawo" at bounding box center [881, 348] width 283 height 67
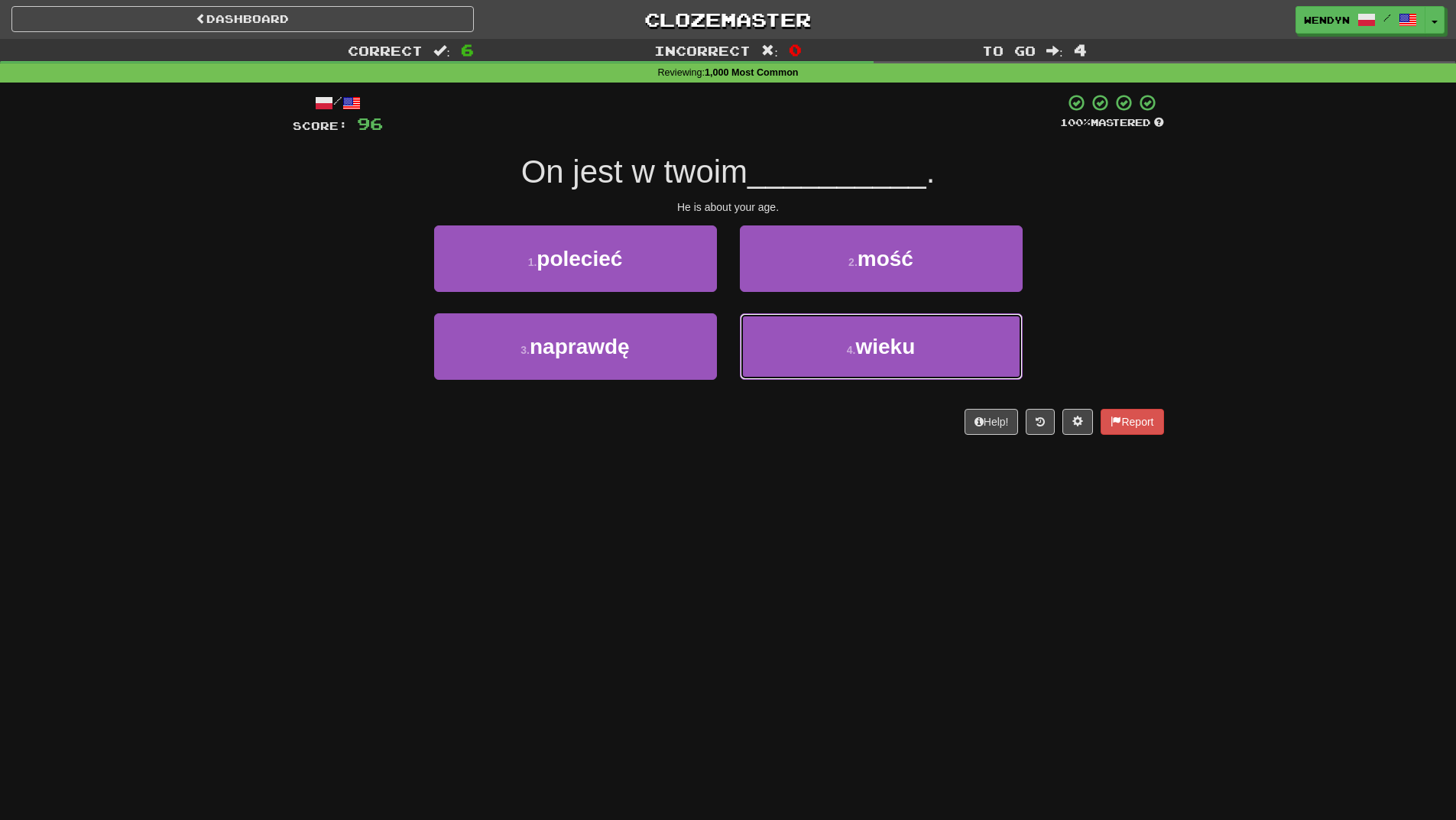
click at [942, 357] on button "4 . wieku" at bounding box center [881, 346] width 283 height 67
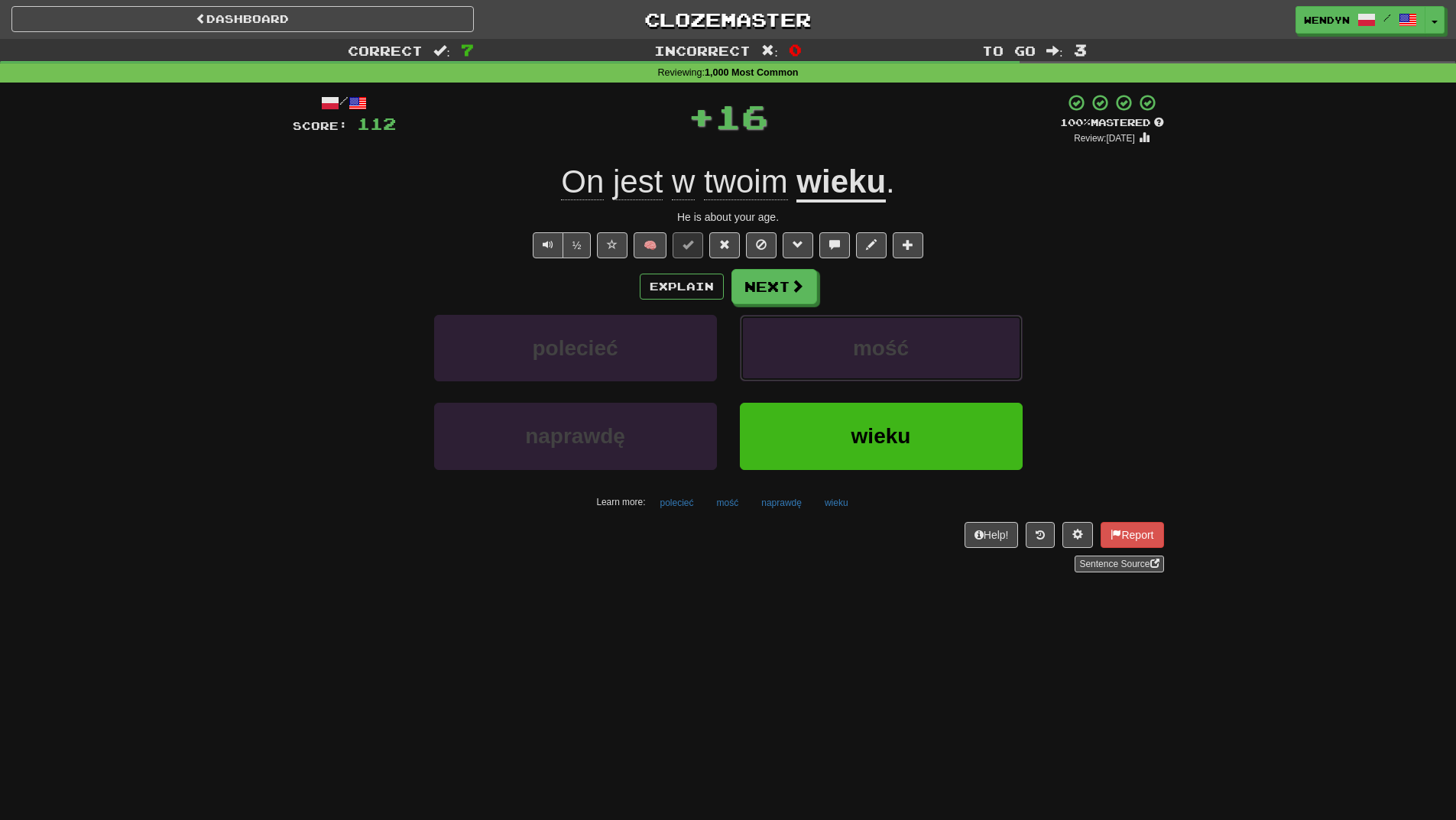
click at [942, 357] on button "mość" at bounding box center [881, 348] width 283 height 67
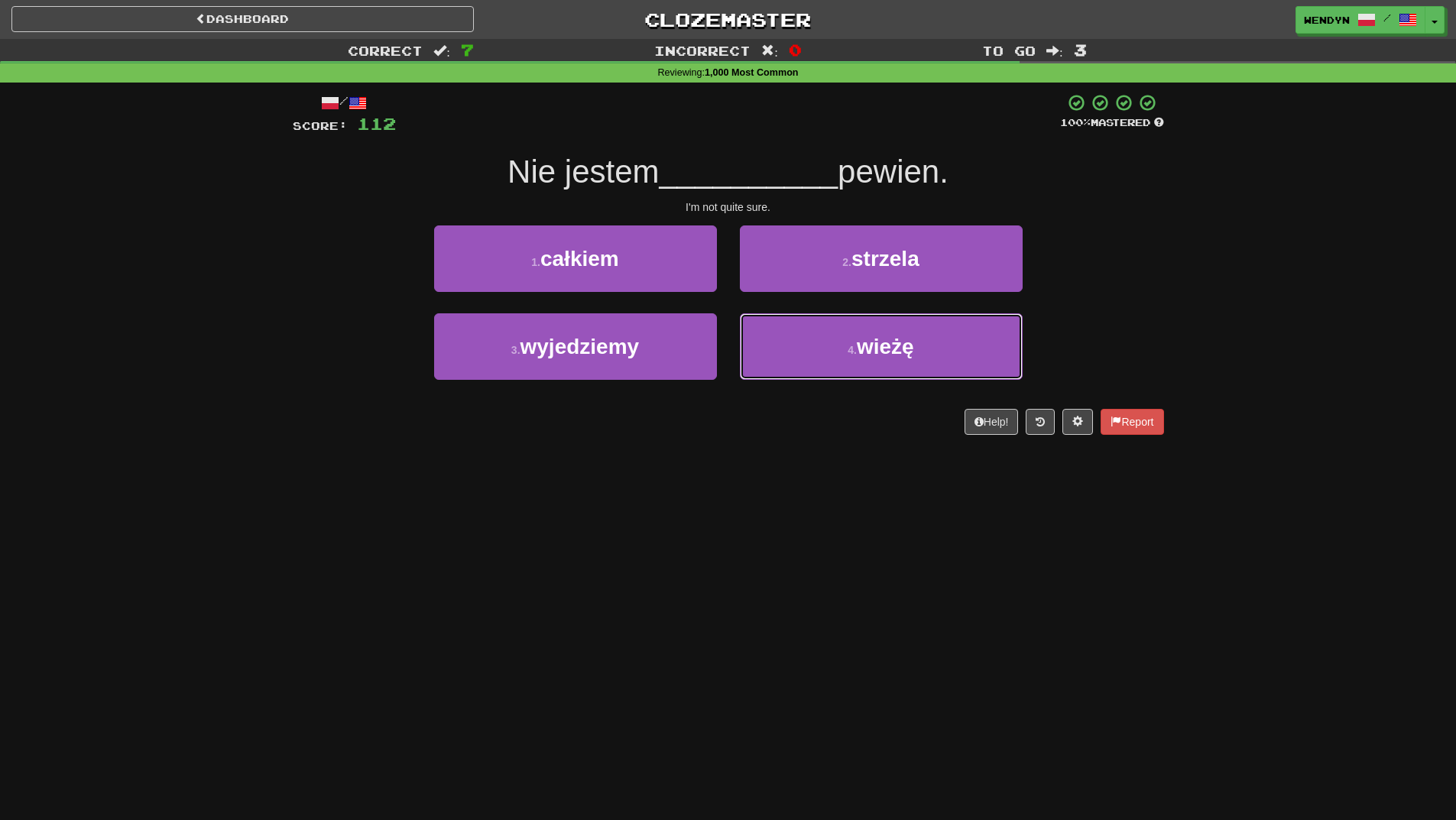
drag, startPoint x: 942, startPoint y: 357, endPoint x: 848, endPoint y: 524, distance: 191.6
click at [848, 524] on div "Dashboard Clozemaster WendyN / Toggle Dropdown Dashboard Leaderboard Activity F…" at bounding box center [728, 410] width 1456 height 820
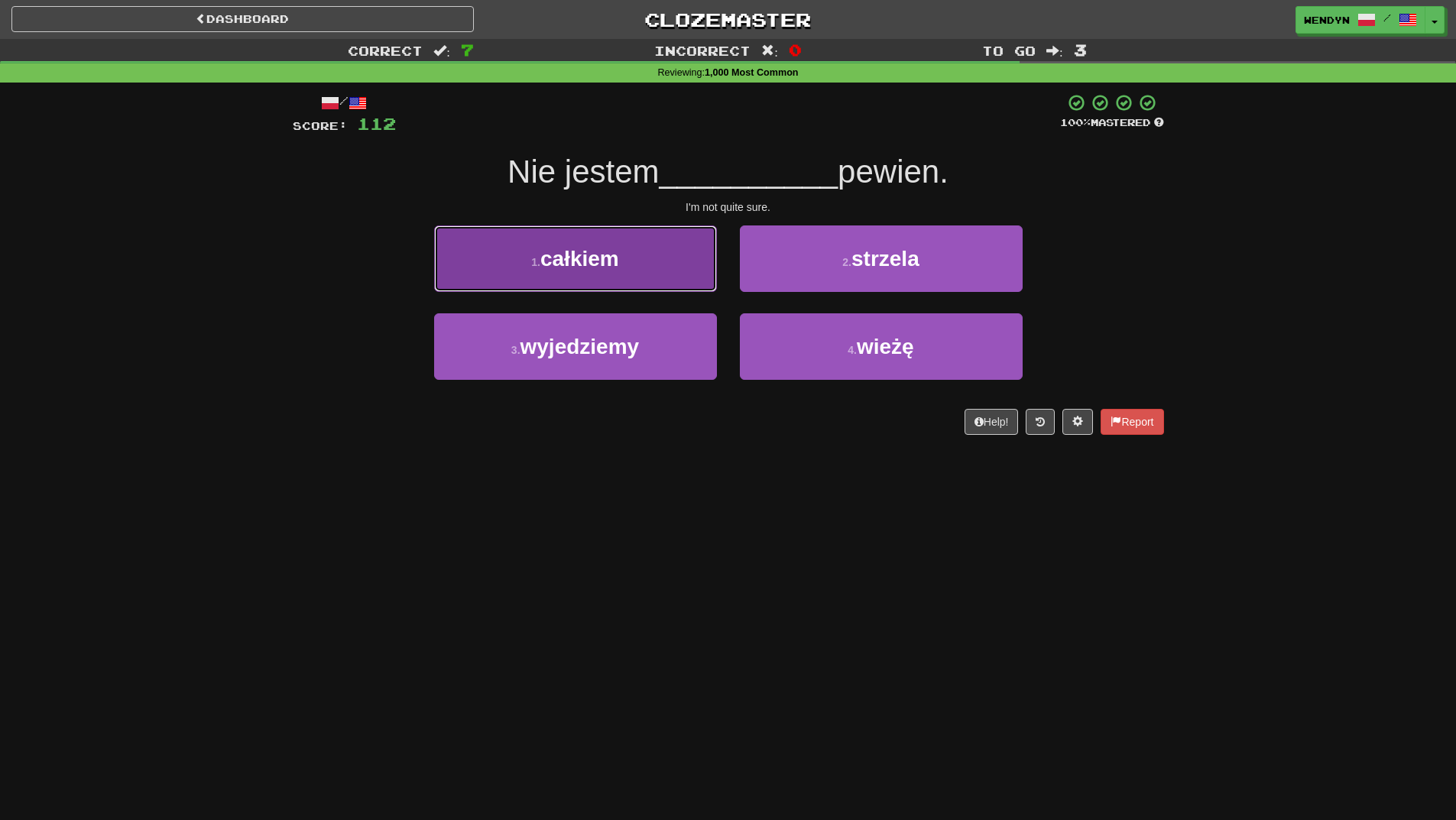
click at [621, 275] on button "1 . całkiem" at bounding box center [575, 258] width 283 height 67
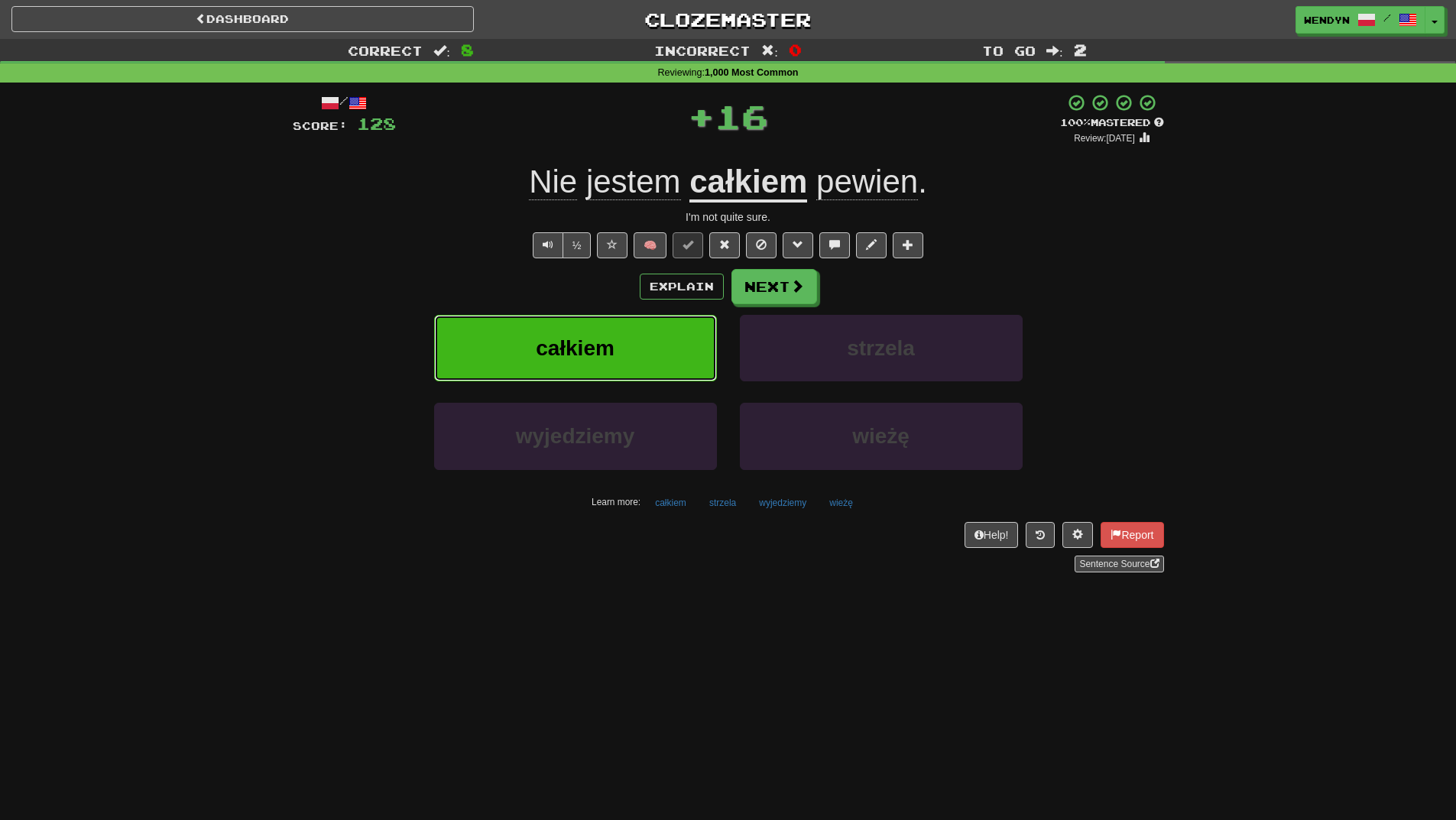
click at [621, 323] on button "całkiem" at bounding box center [575, 348] width 283 height 67
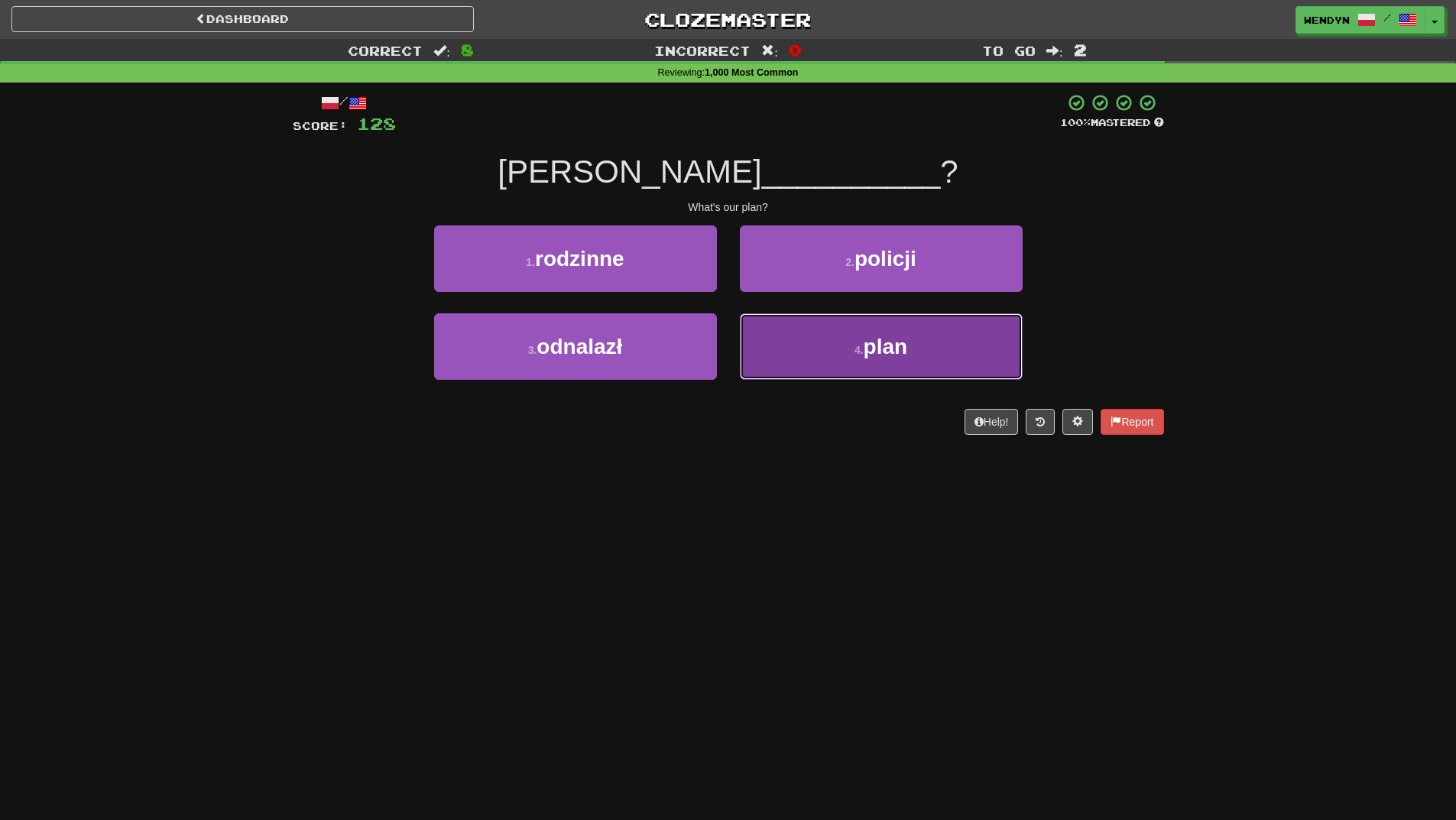
click at [952, 365] on button "4 . plan" at bounding box center [881, 346] width 283 height 67
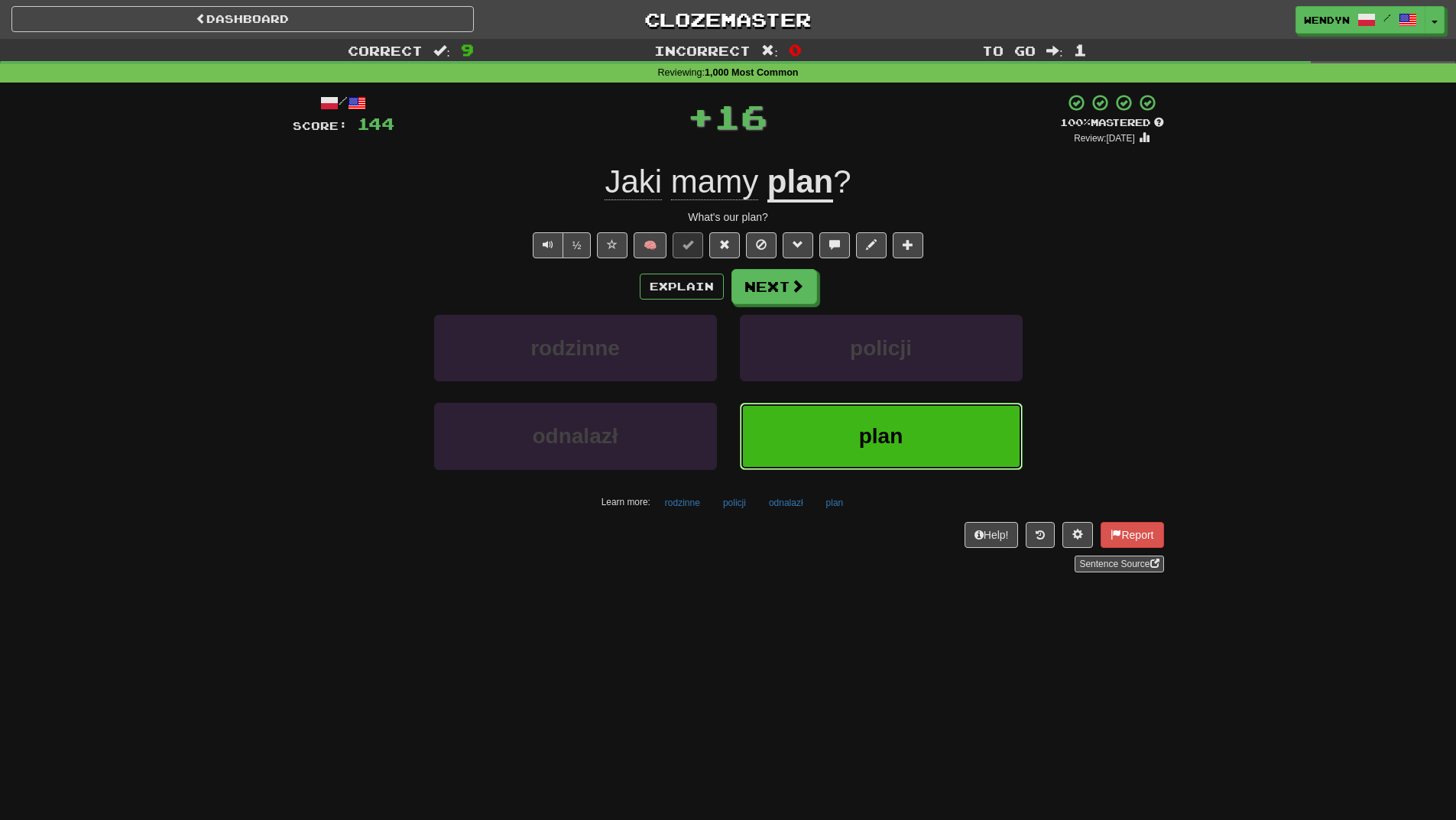
click at [919, 447] on button "plan" at bounding box center [881, 435] width 283 height 67
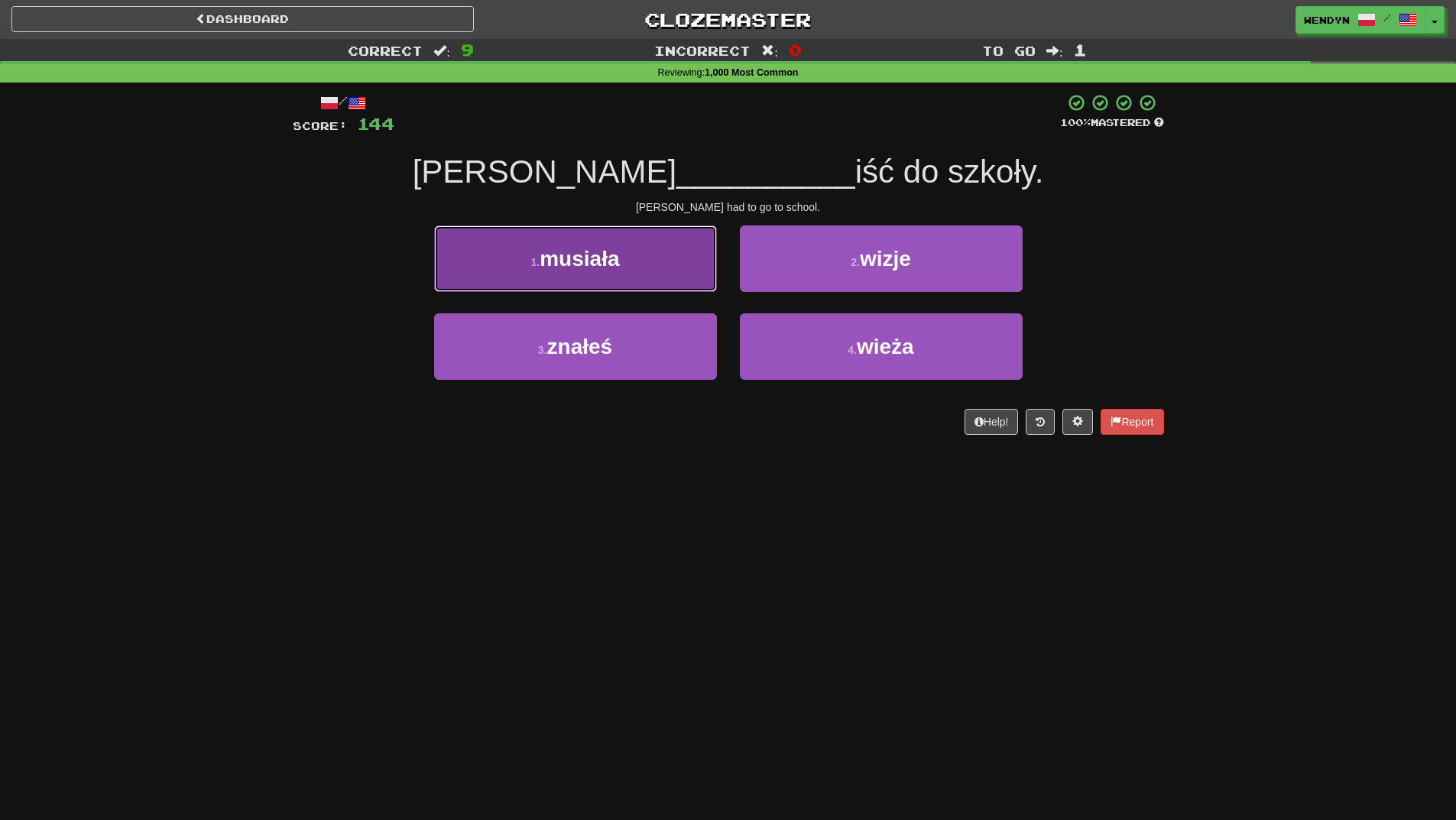
click at [639, 251] on button "1 . musiała" at bounding box center [575, 258] width 283 height 67
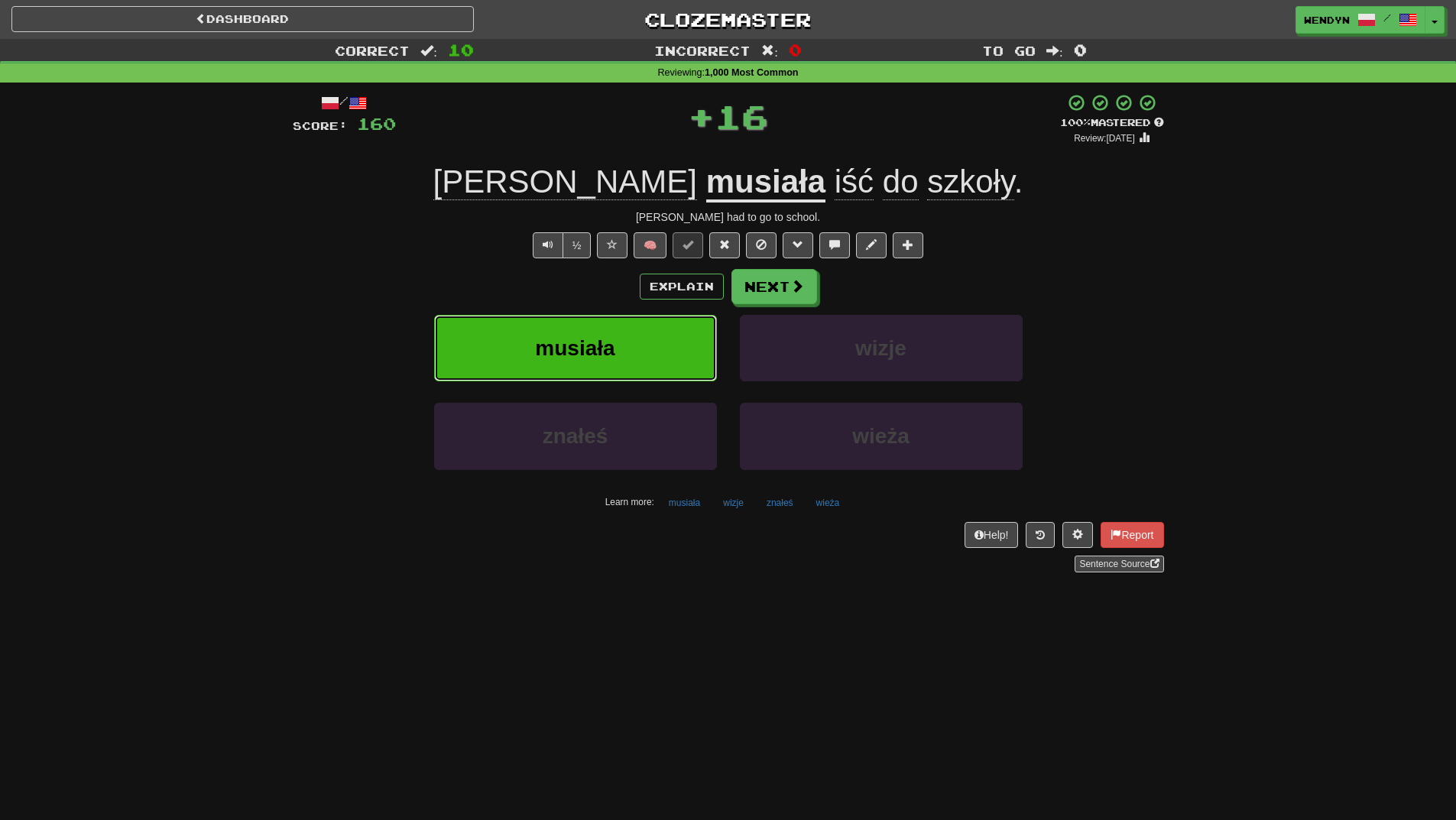
click at [638, 331] on button "musiała" at bounding box center [575, 348] width 283 height 67
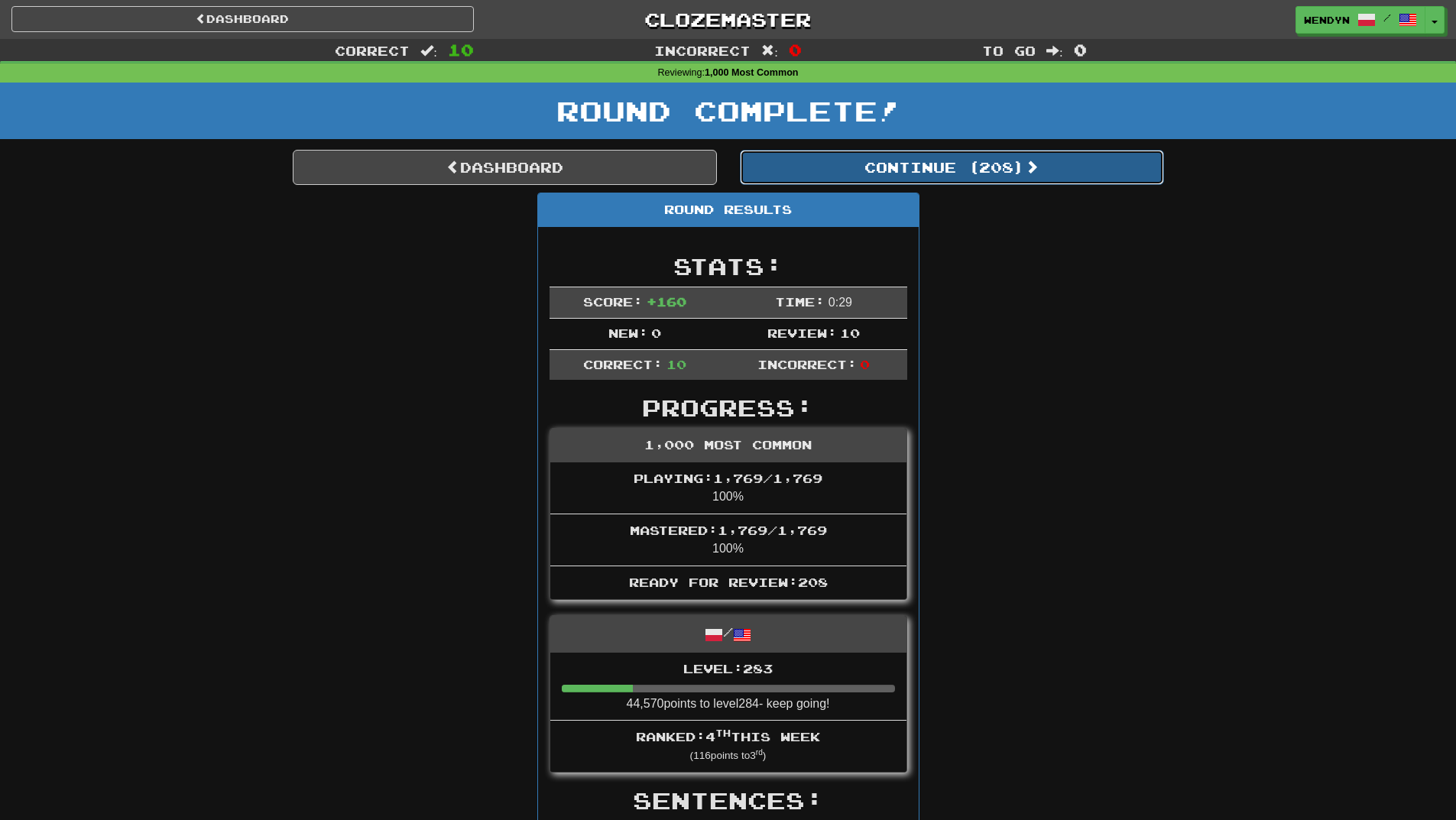
click at [955, 178] on button "Continue ( 208 )" at bounding box center [952, 167] width 424 height 35
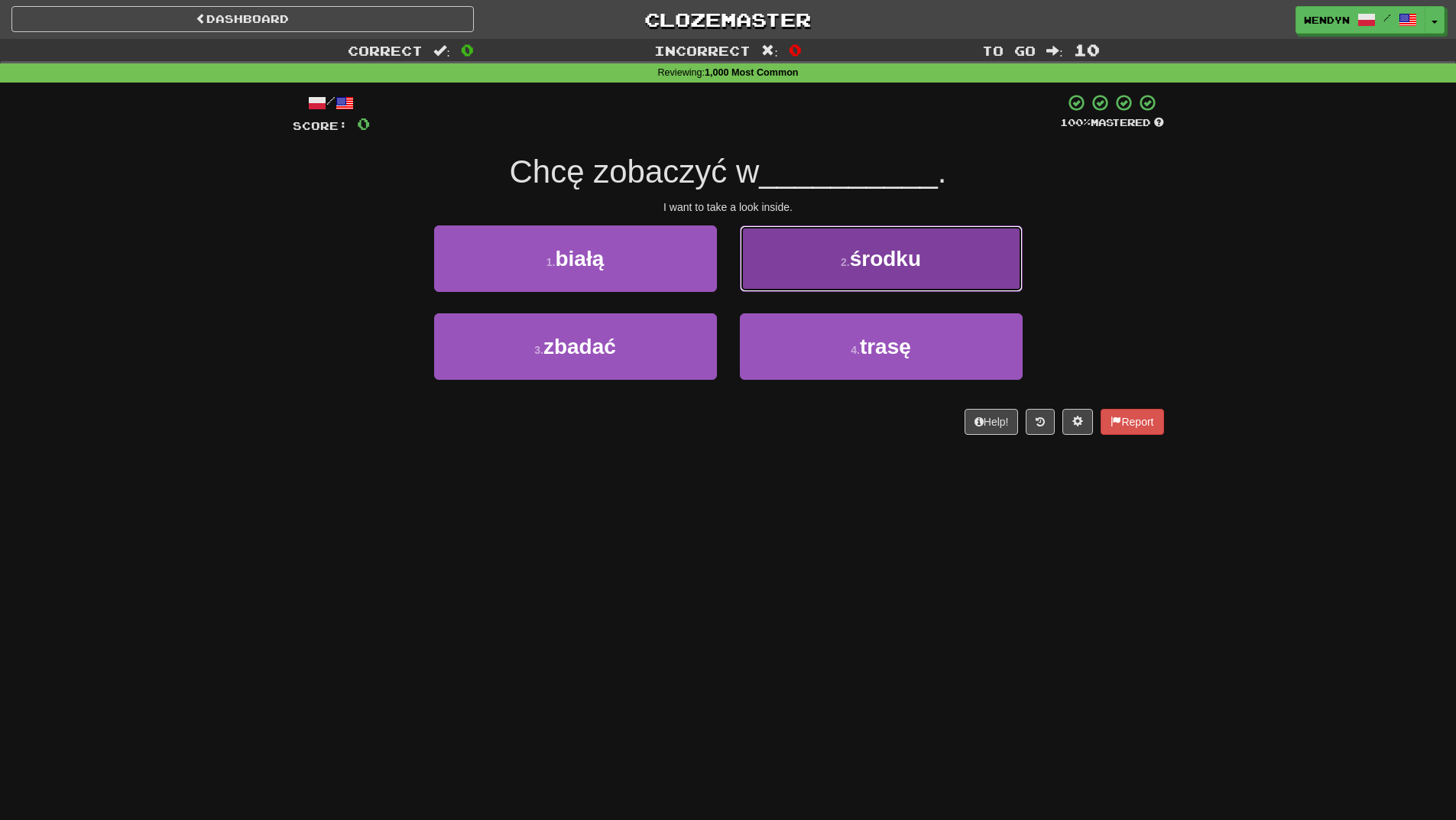
click at [921, 262] on span "środku" at bounding box center [886, 258] width 71 height 23
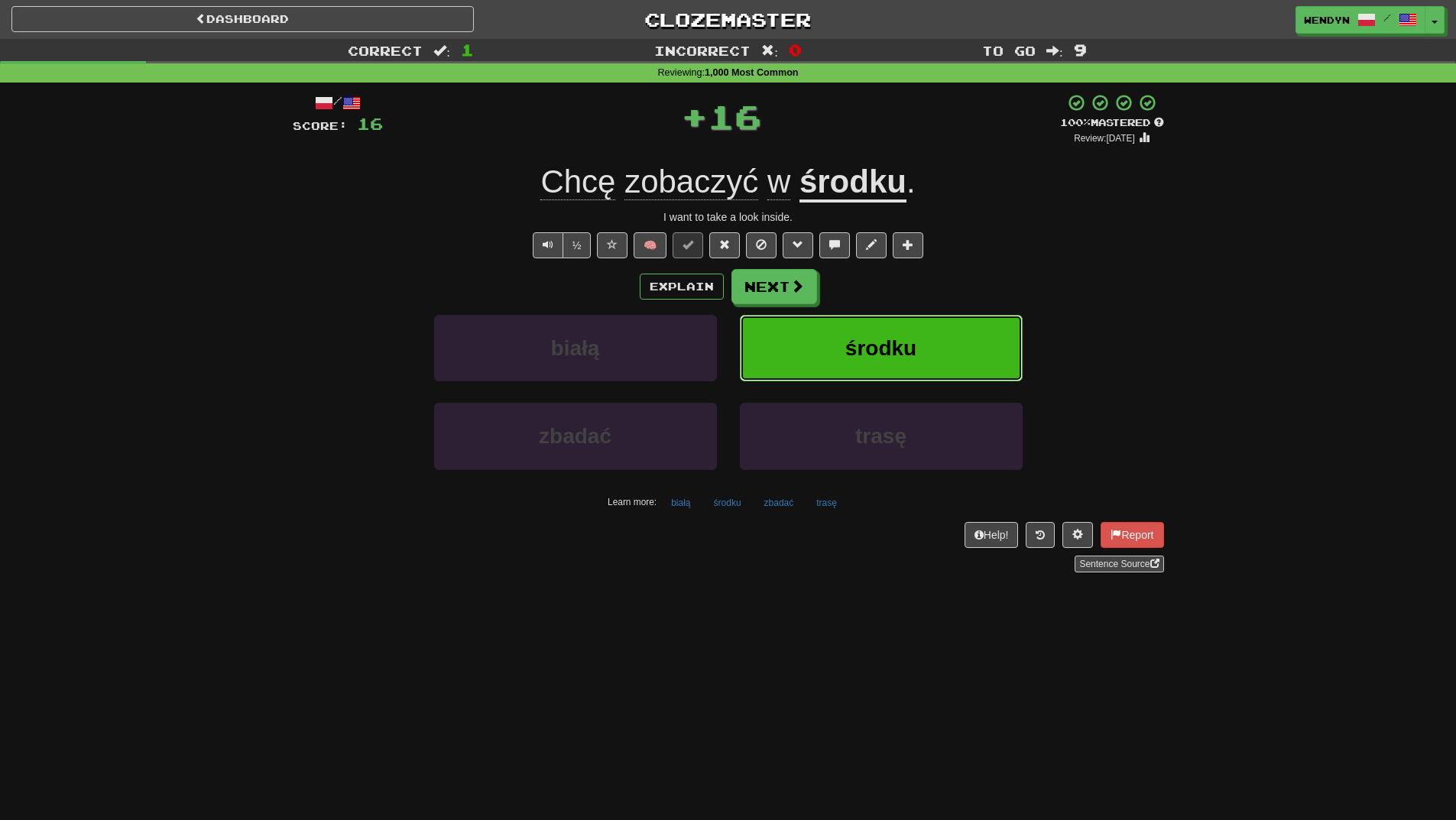
click at [938, 348] on button "środku" at bounding box center [881, 348] width 283 height 67
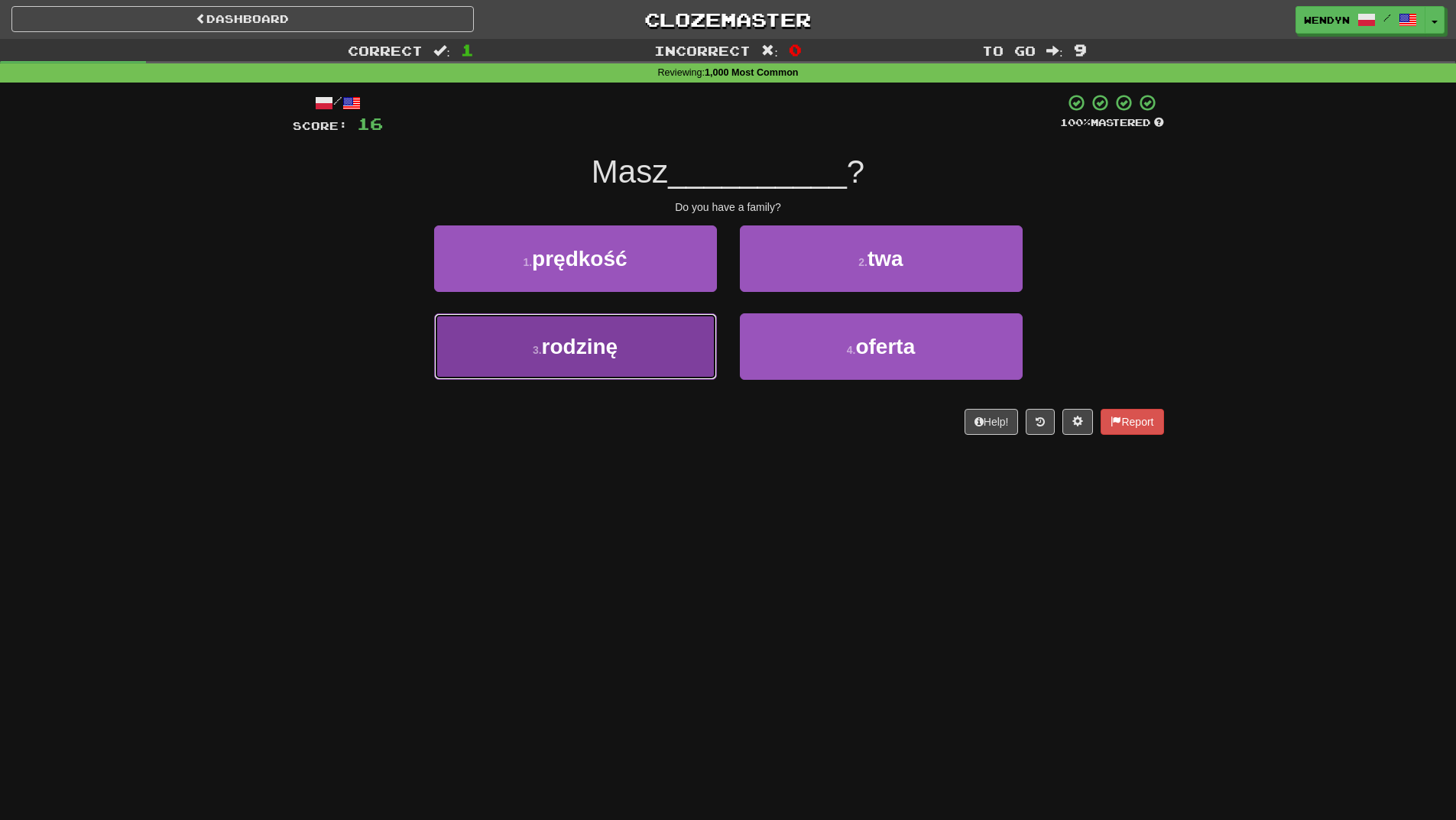
click at [649, 374] on button "3 . rodzinę" at bounding box center [575, 346] width 283 height 67
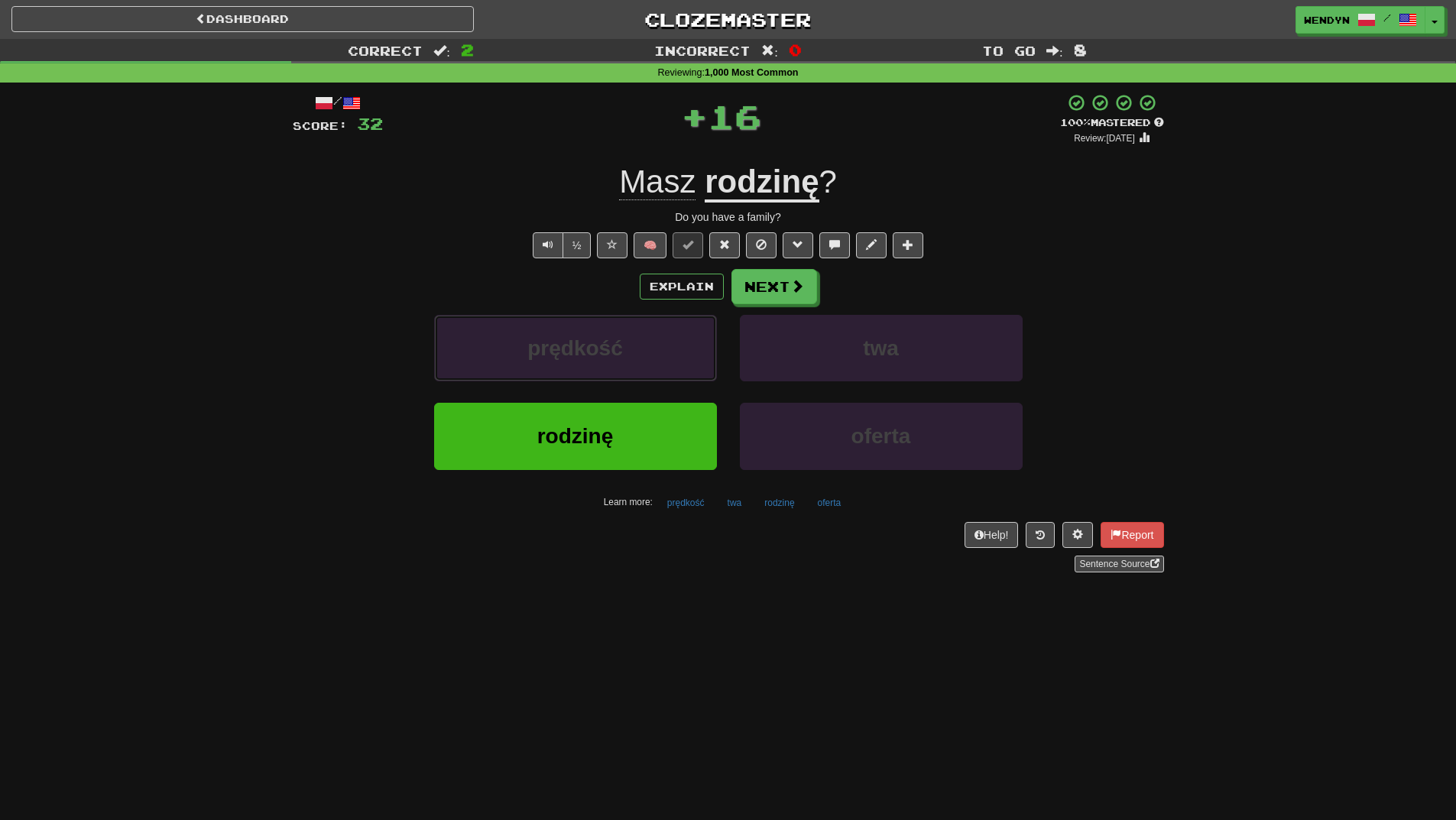
click at [649, 374] on button "prędkość" at bounding box center [575, 348] width 283 height 67
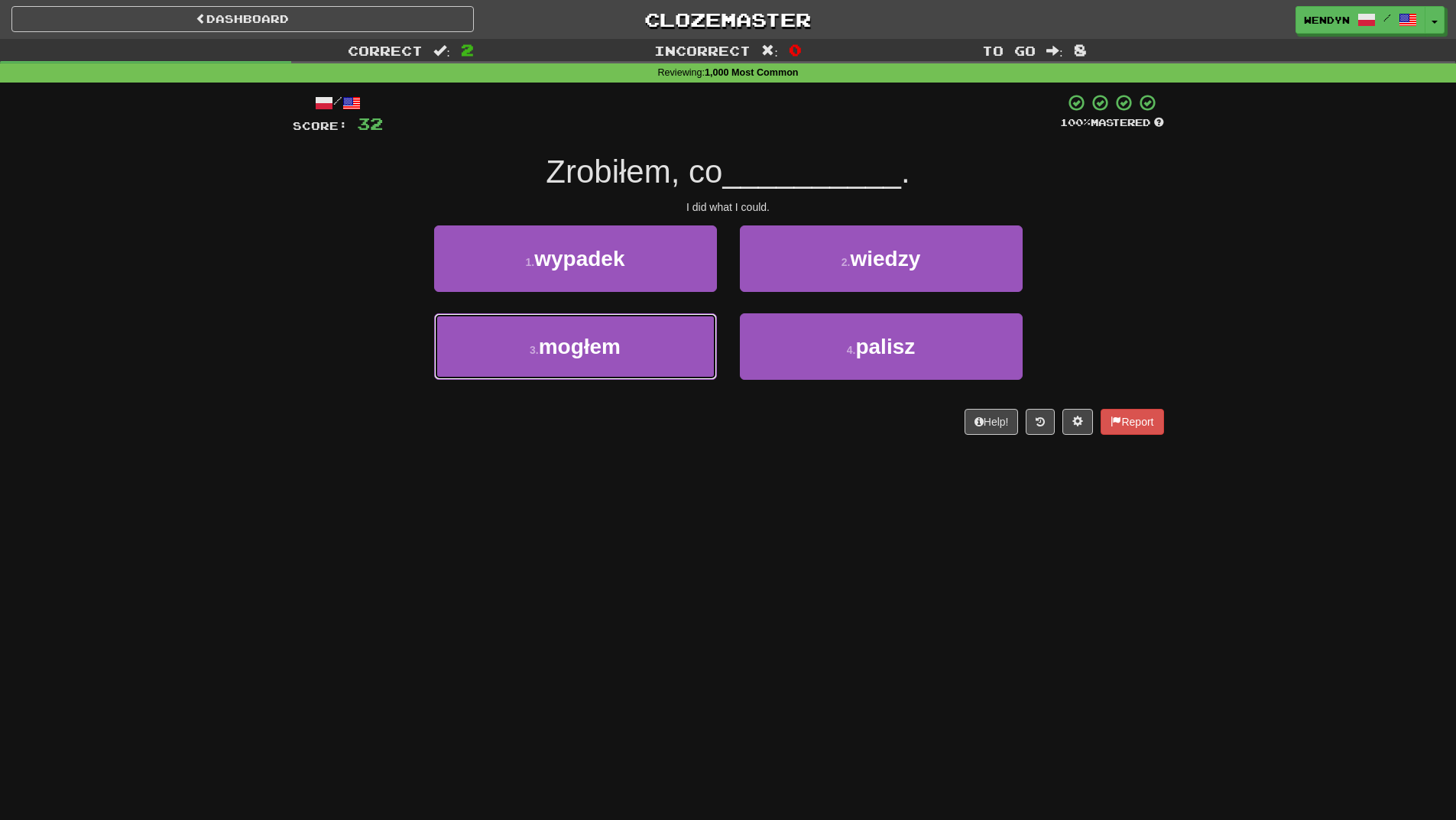
drag, startPoint x: 649, startPoint y: 374, endPoint x: 655, endPoint y: 471, distance: 97.2
click at [655, 471] on div "Dashboard Clozemaster WendyN / Toggle Dropdown Dashboard Leaderboard Activity F…" at bounding box center [728, 410] width 1456 height 820
click at [686, 356] on button "3 . mogłem" at bounding box center [575, 346] width 283 height 67
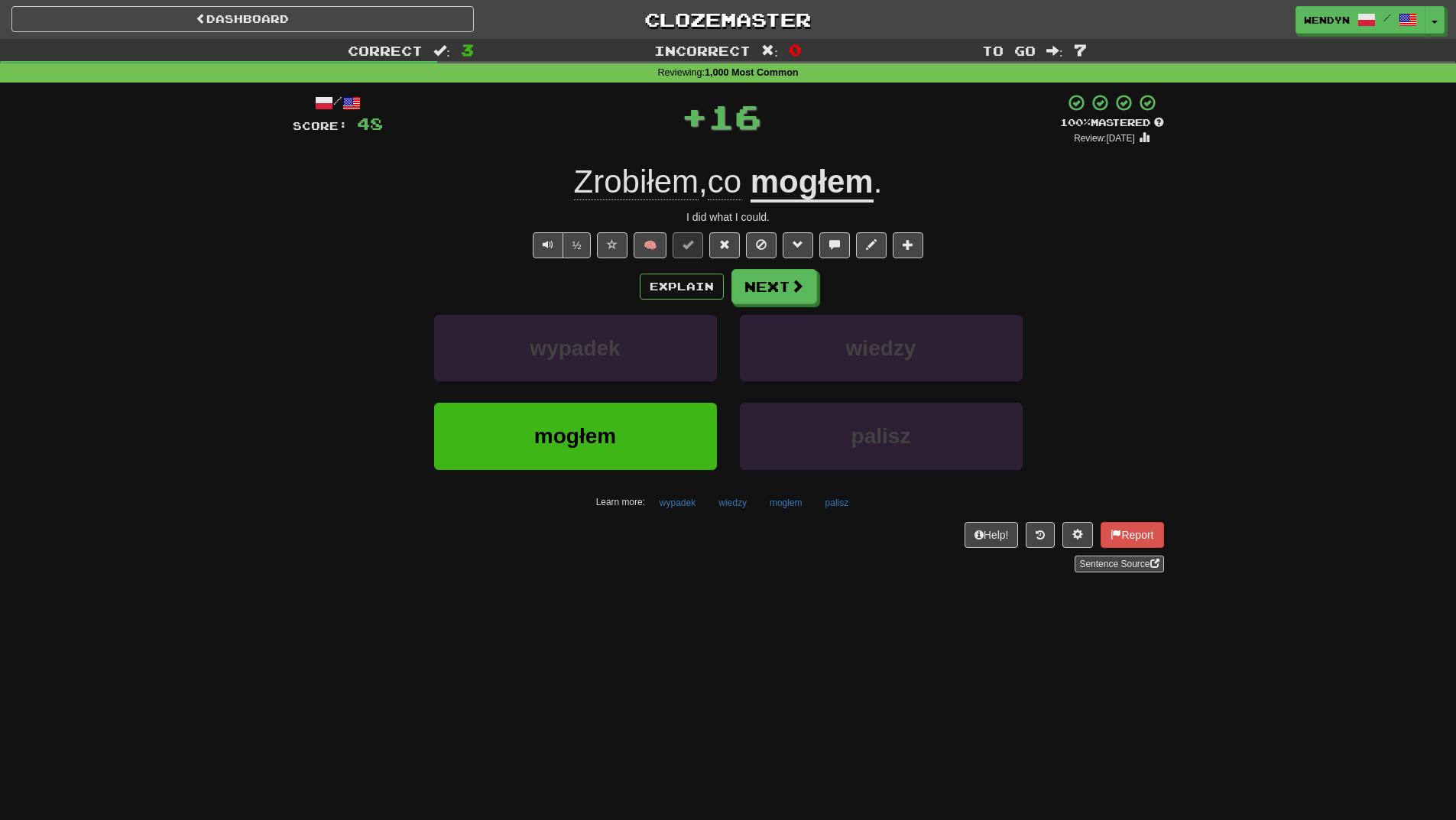
click at [636, 632] on div "Dashboard Clozemaster WendyN / Toggle Dropdown Dashboard Leaderboard Activity F…" at bounding box center [728, 410] width 1456 height 820
click at [622, 439] on button "mogłem" at bounding box center [575, 435] width 283 height 67
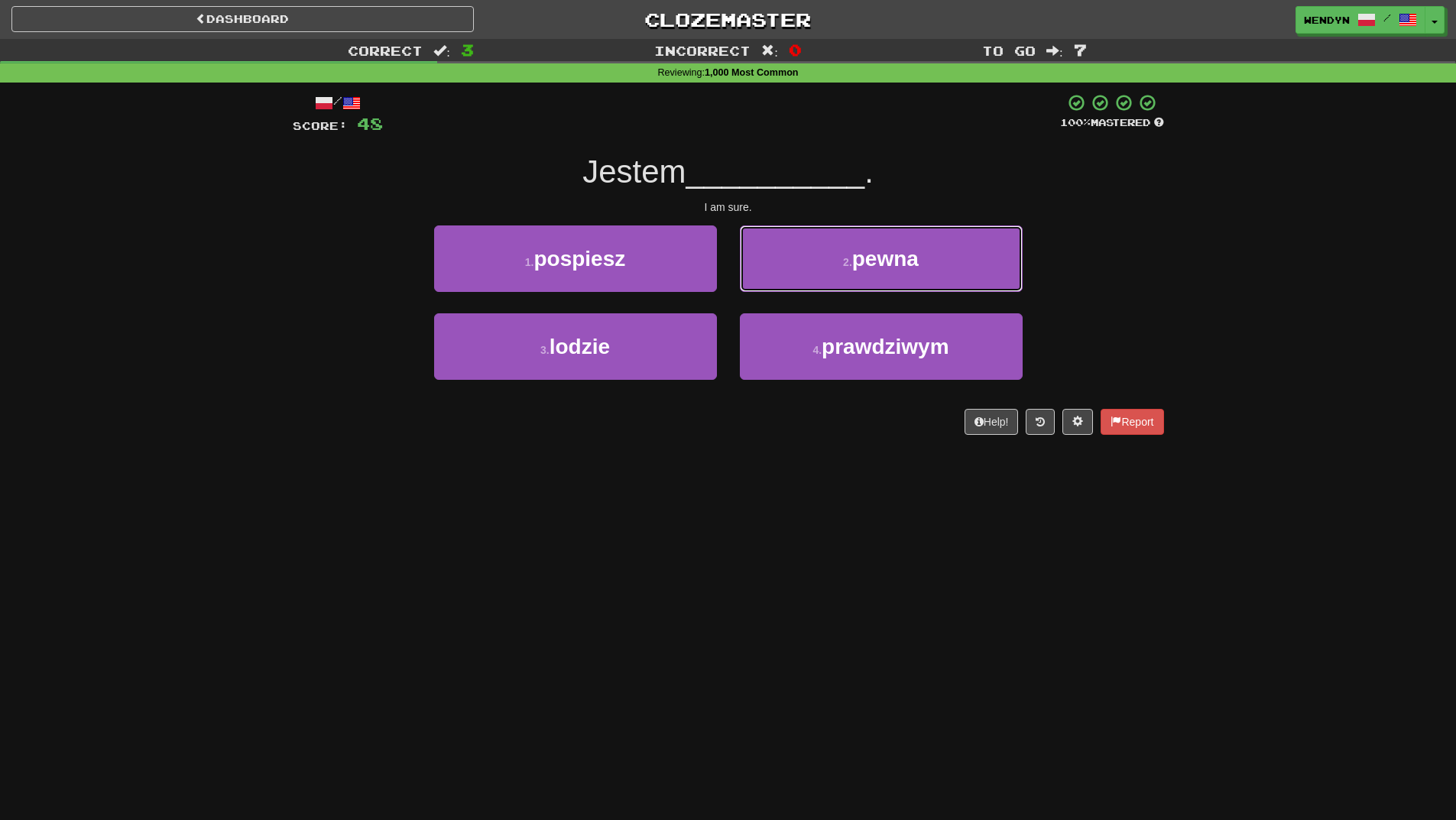
click at [919, 266] on span "pewna" at bounding box center [885, 258] width 67 height 23
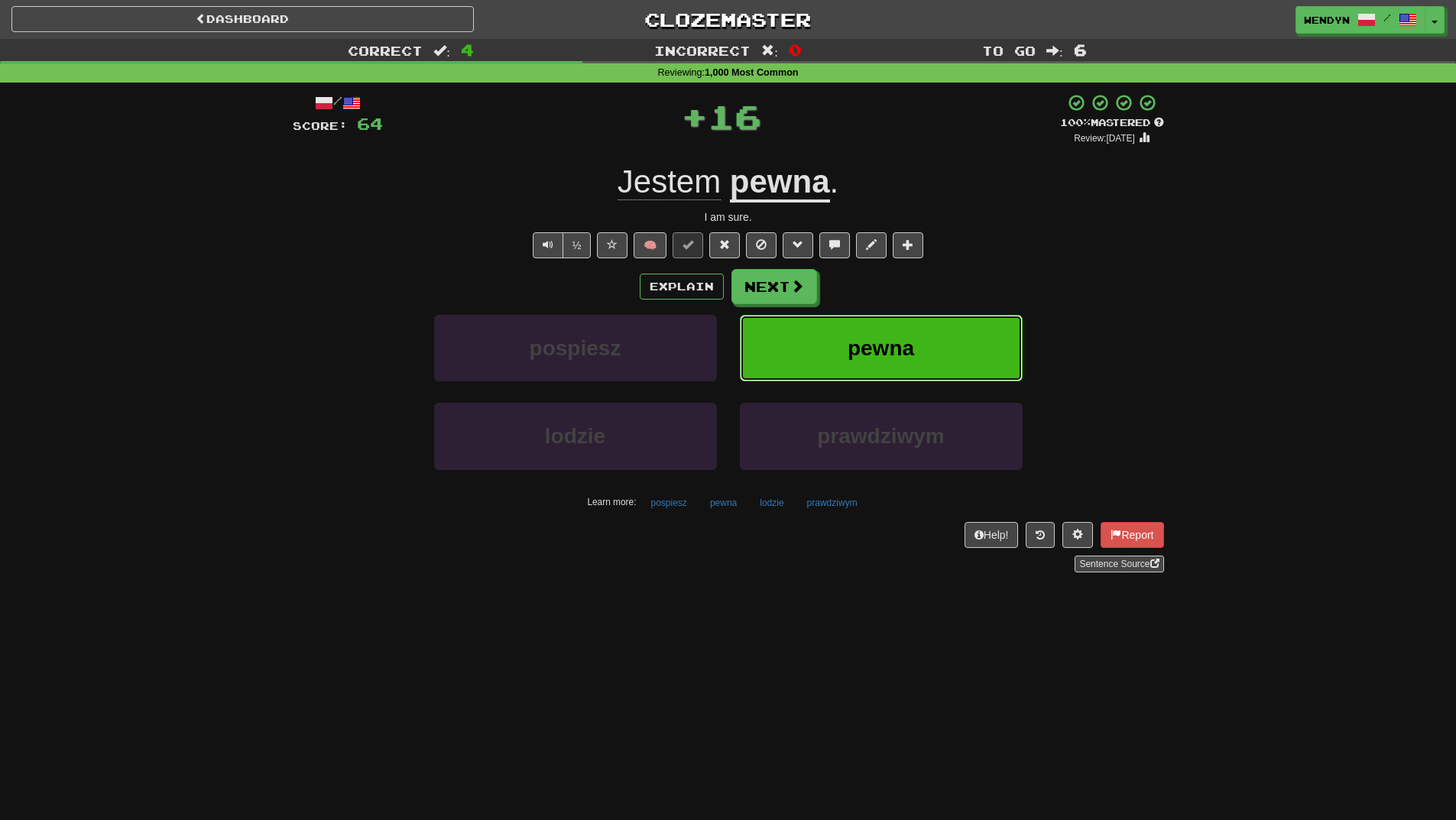
click at [945, 334] on button "pewna" at bounding box center [881, 348] width 283 height 67
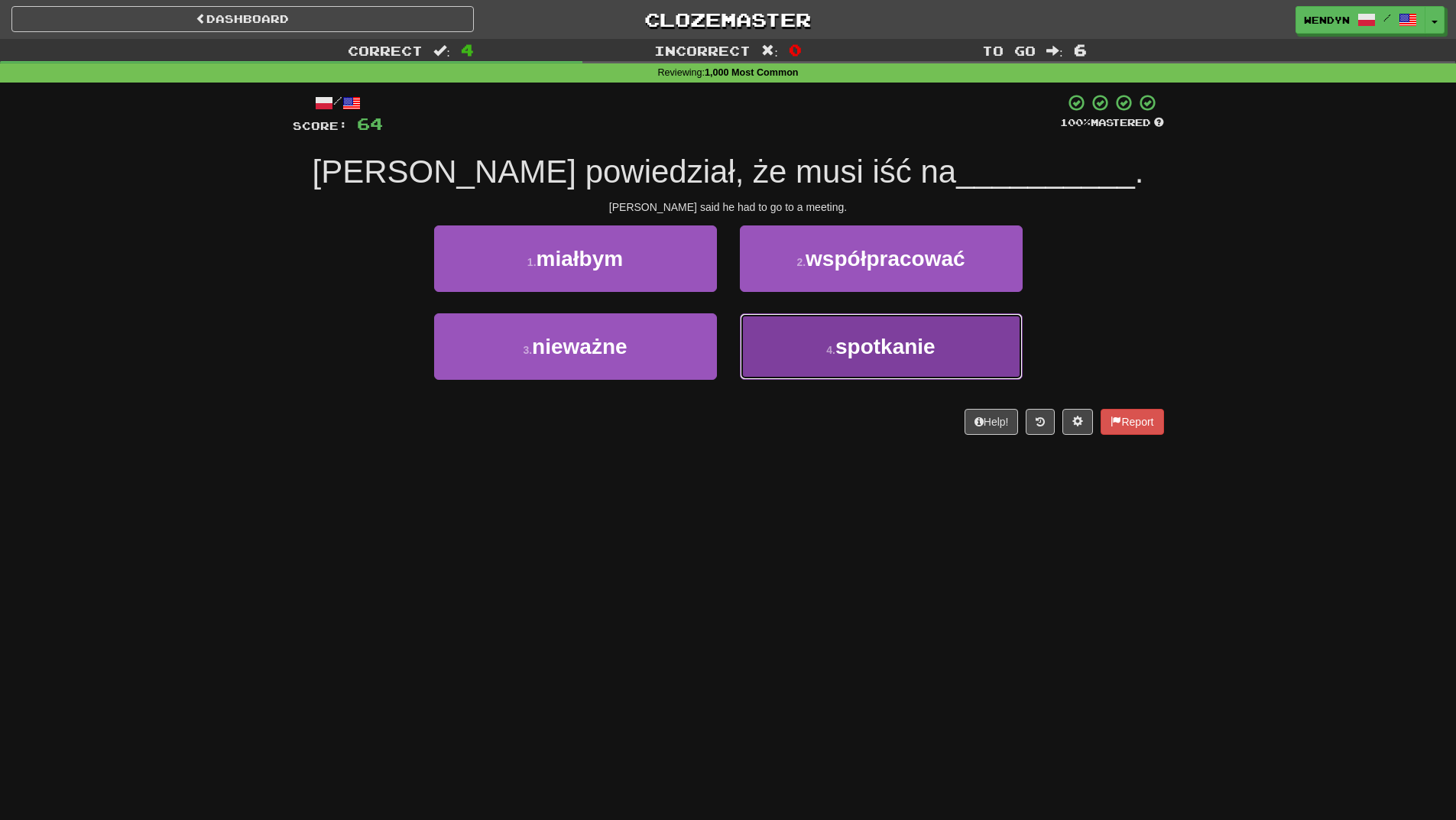
click at [791, 359] on button "4 . spotkanie" at bounding box center [881, 346] width 283 height 67
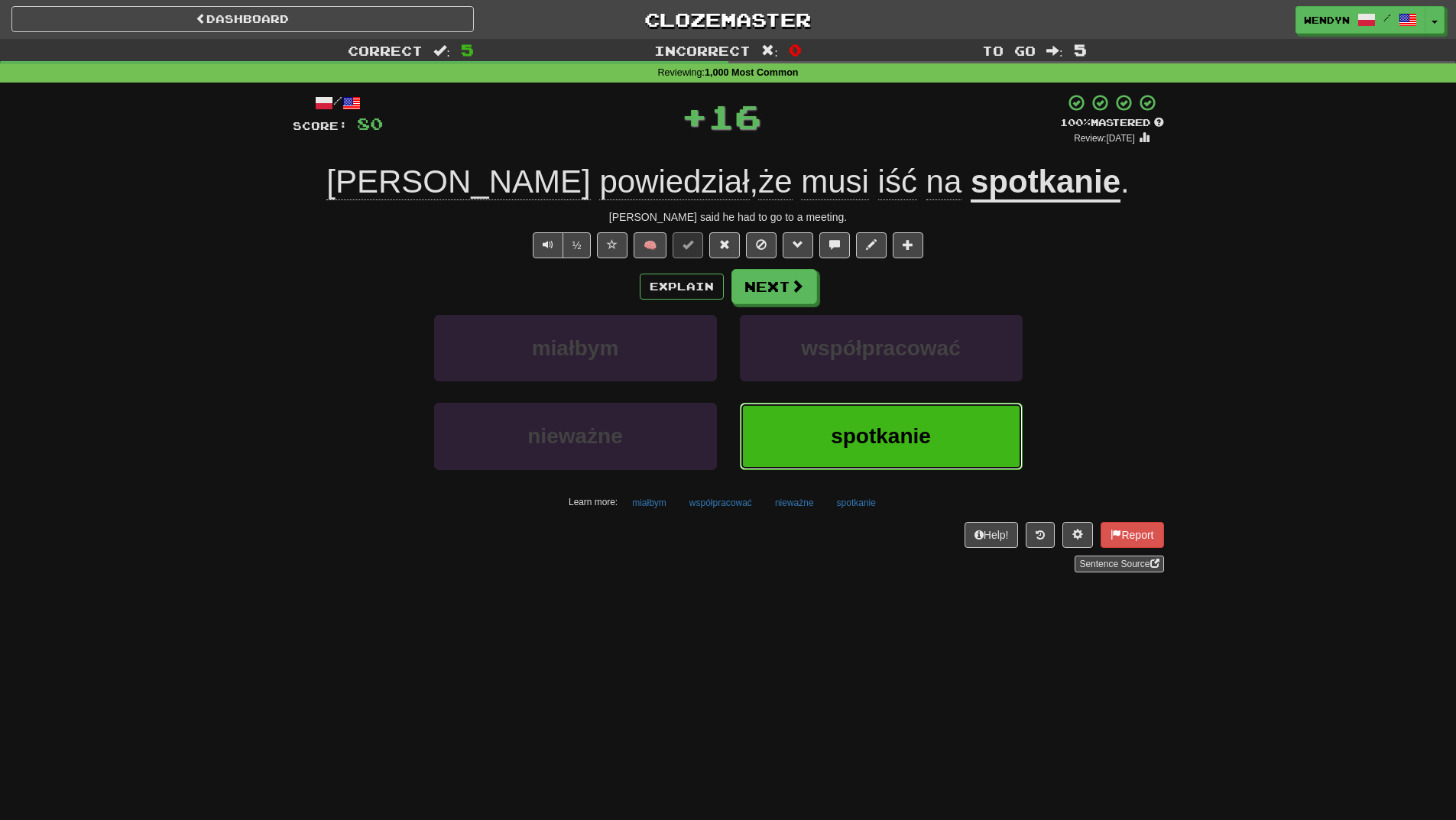
click at [805, 439] on button "spotkanie" at bounding box center [881, 435] width 283 height 67
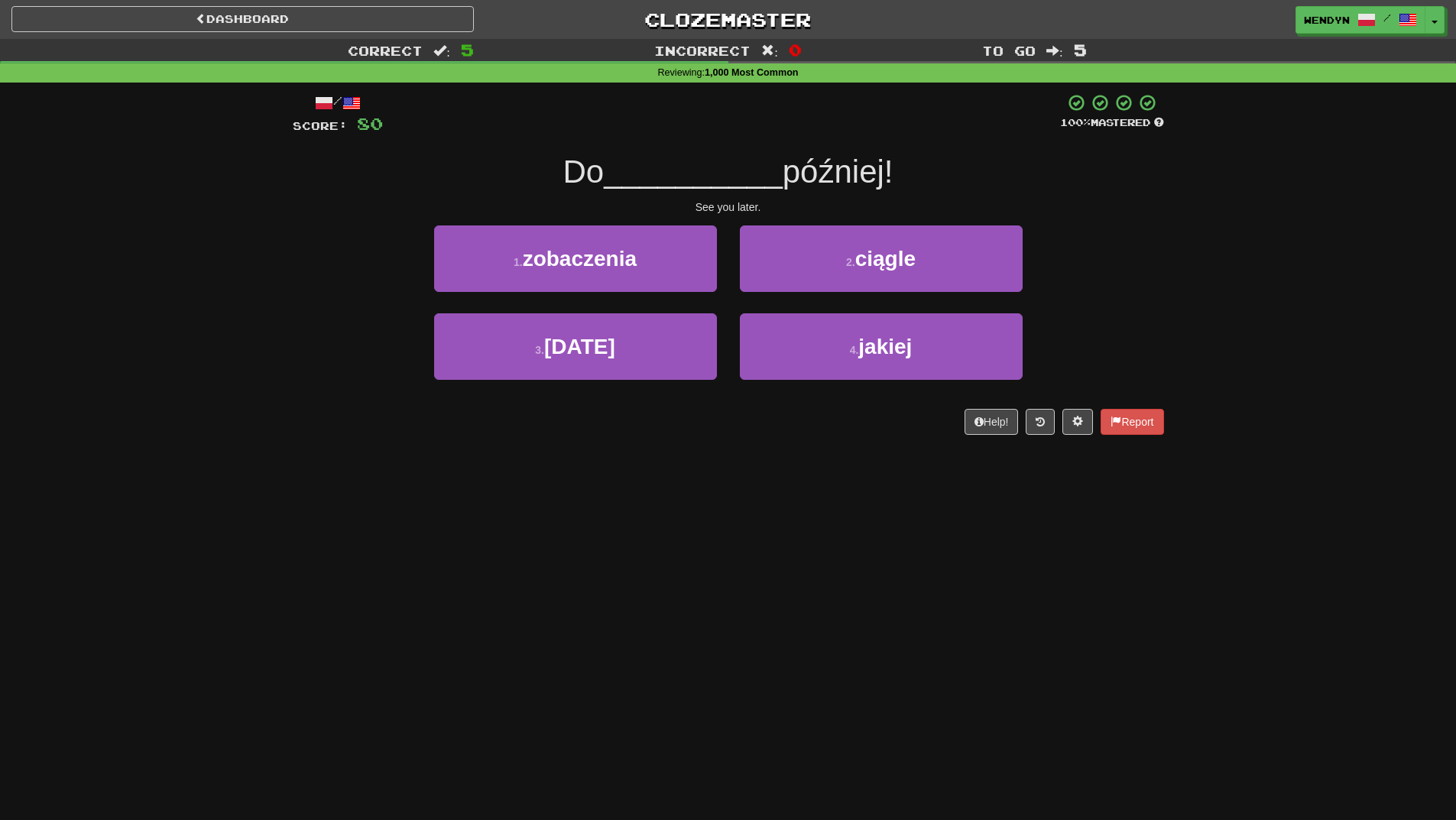
click at [805, 439] on div "/ Score: 80 100 % Mastered Do __________ później! See you later. 1 . zobaczenia…" at bounding box center [728, 269] width 871 height 373
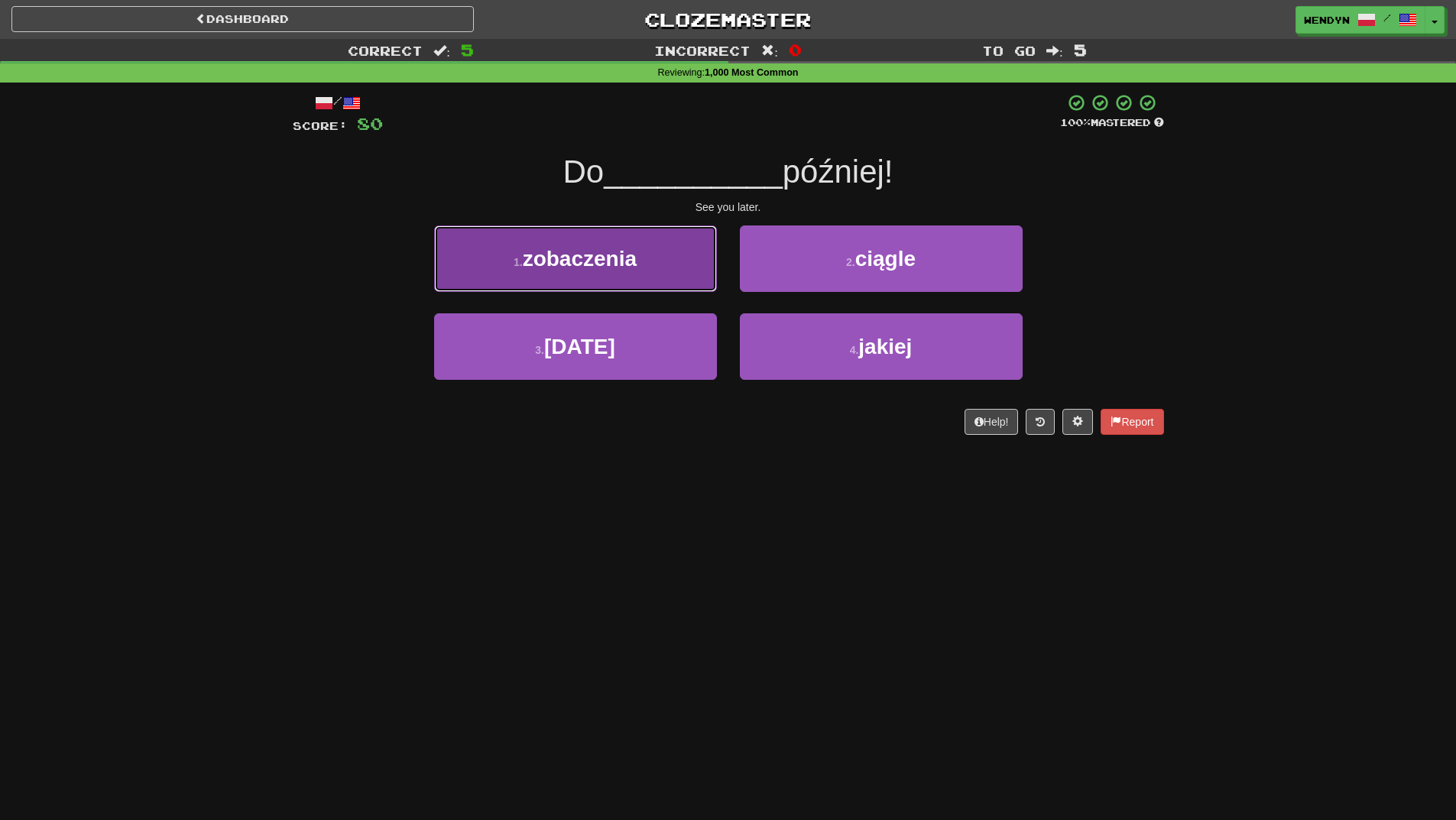
click at [578, 262] on span "zobaczenia" at bounding box center [579, 258] width 114 height 23
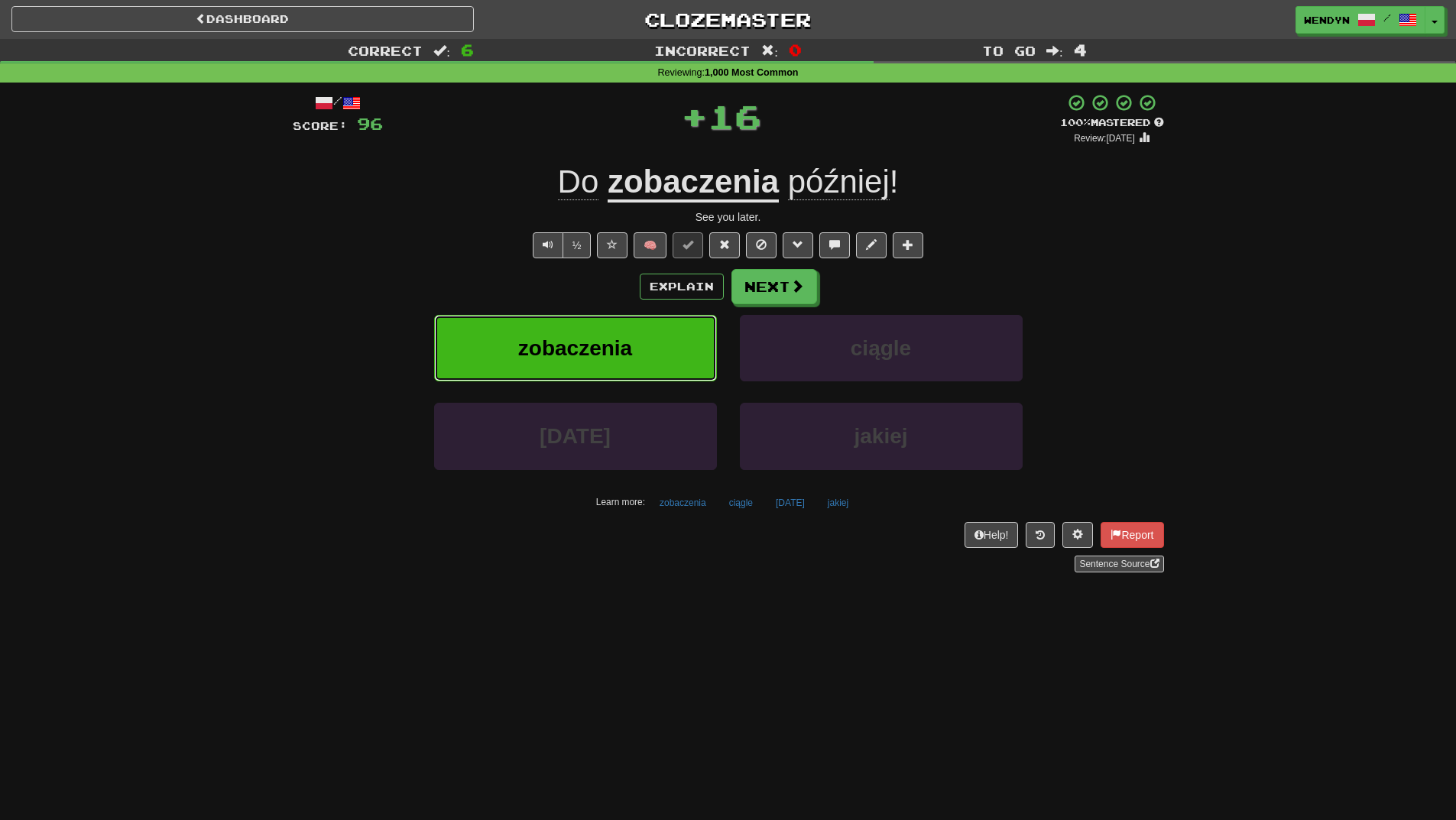
click at [596, 350] on span "zobaczenia" at bounding box center [575, 347] width 114 height 23
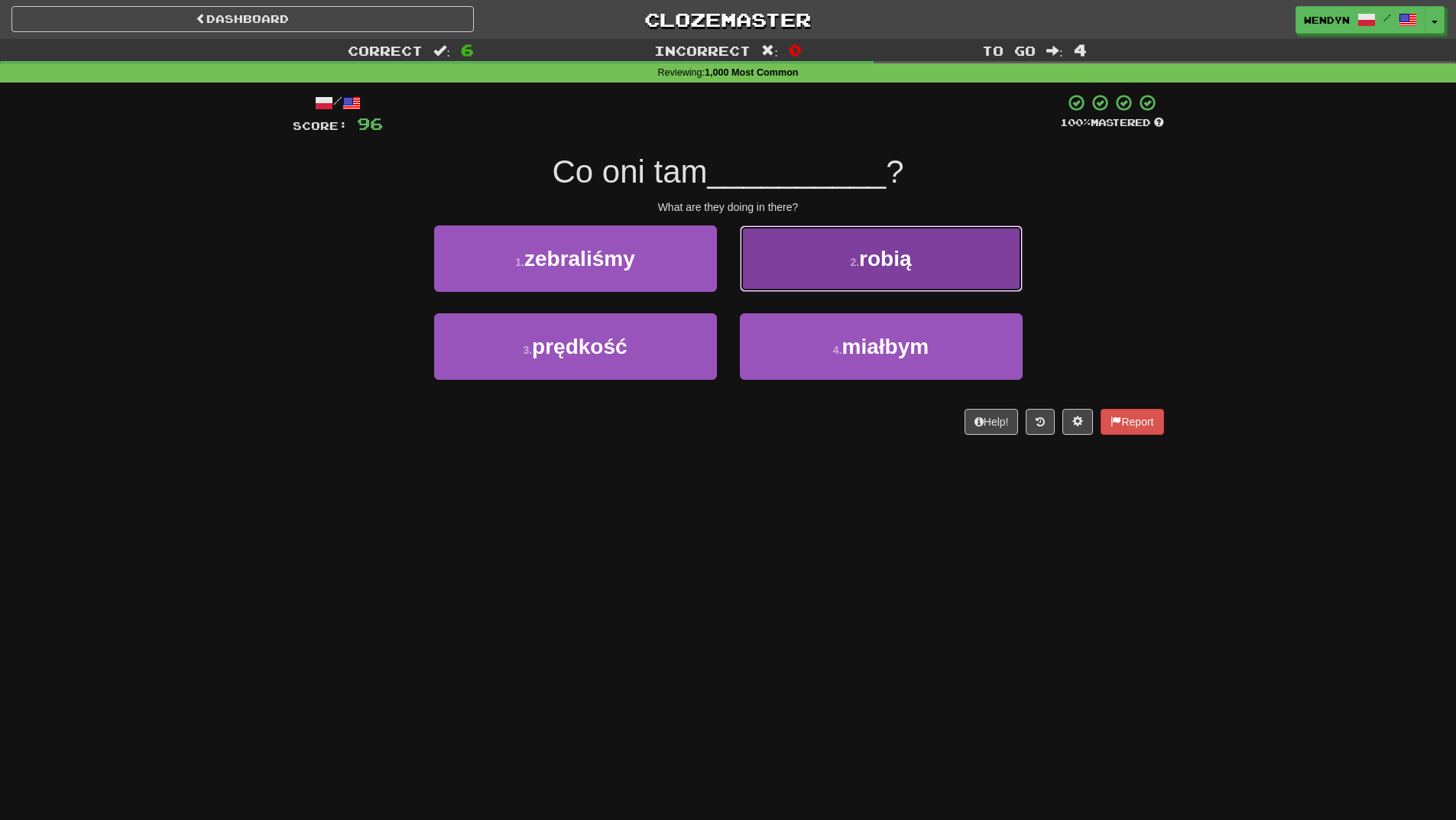
click at [958, 279] on button "2 . robią" at bounding box center [881, 258] width 283 height 67
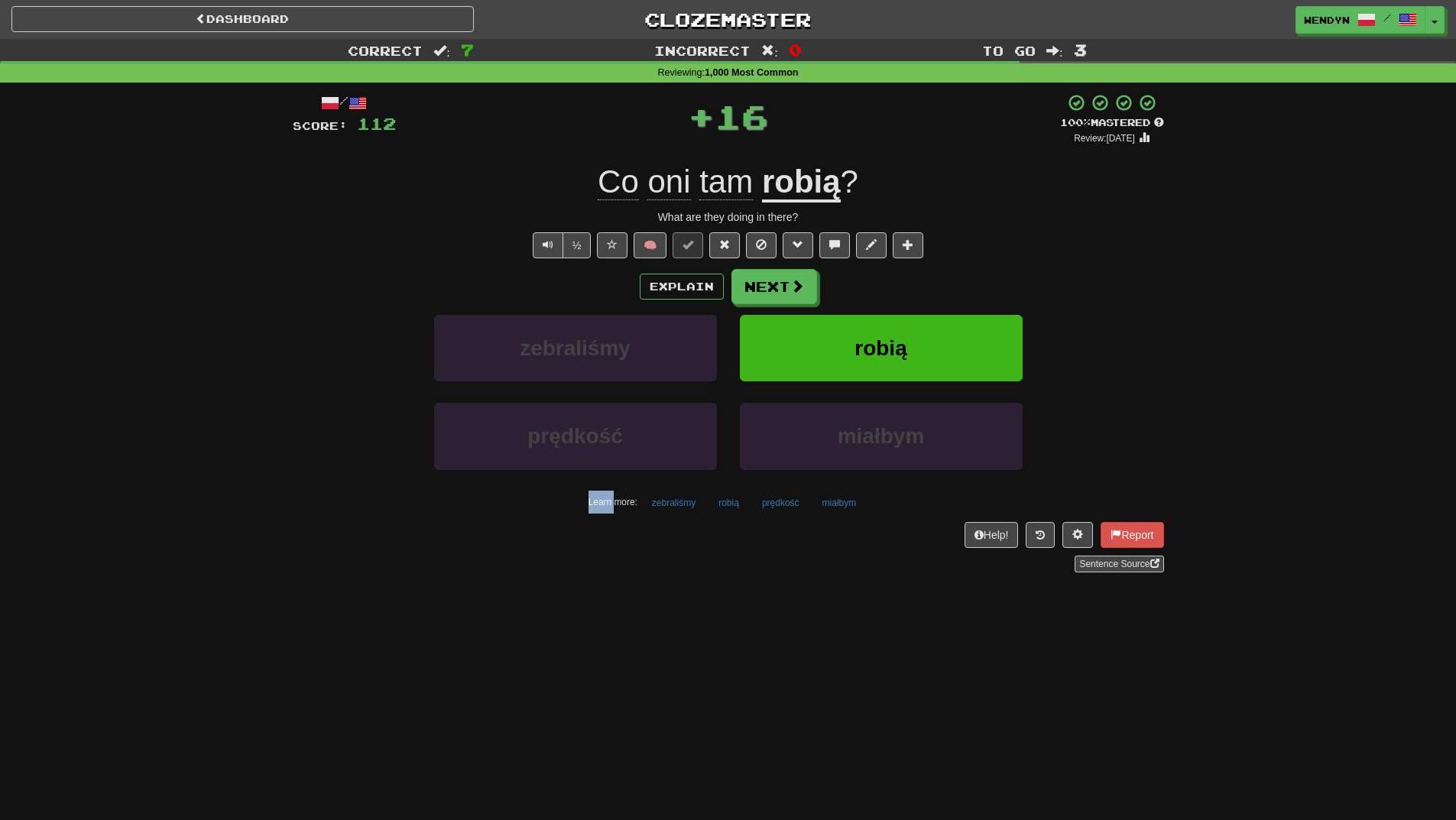
click at [958, 279] on div "Explain Next" at bounding box center [728, 286] width 871 height 35
click at [943, 344] on button "robią" at bounding box center [881, 348] width 283 height 67
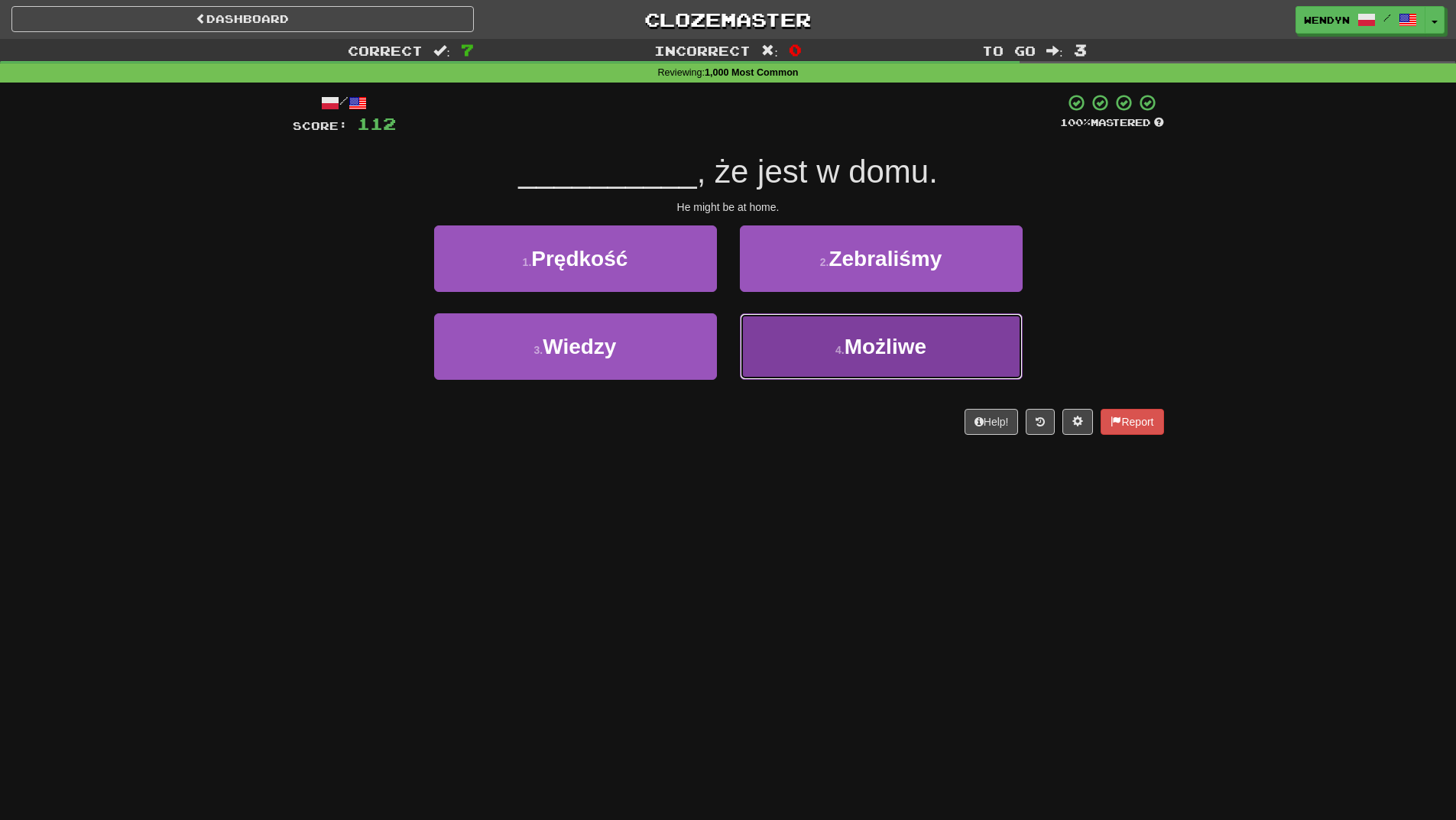
click at [871, 354] on span "Możliwe" at bounding box center [885, 346] width 82 height 23
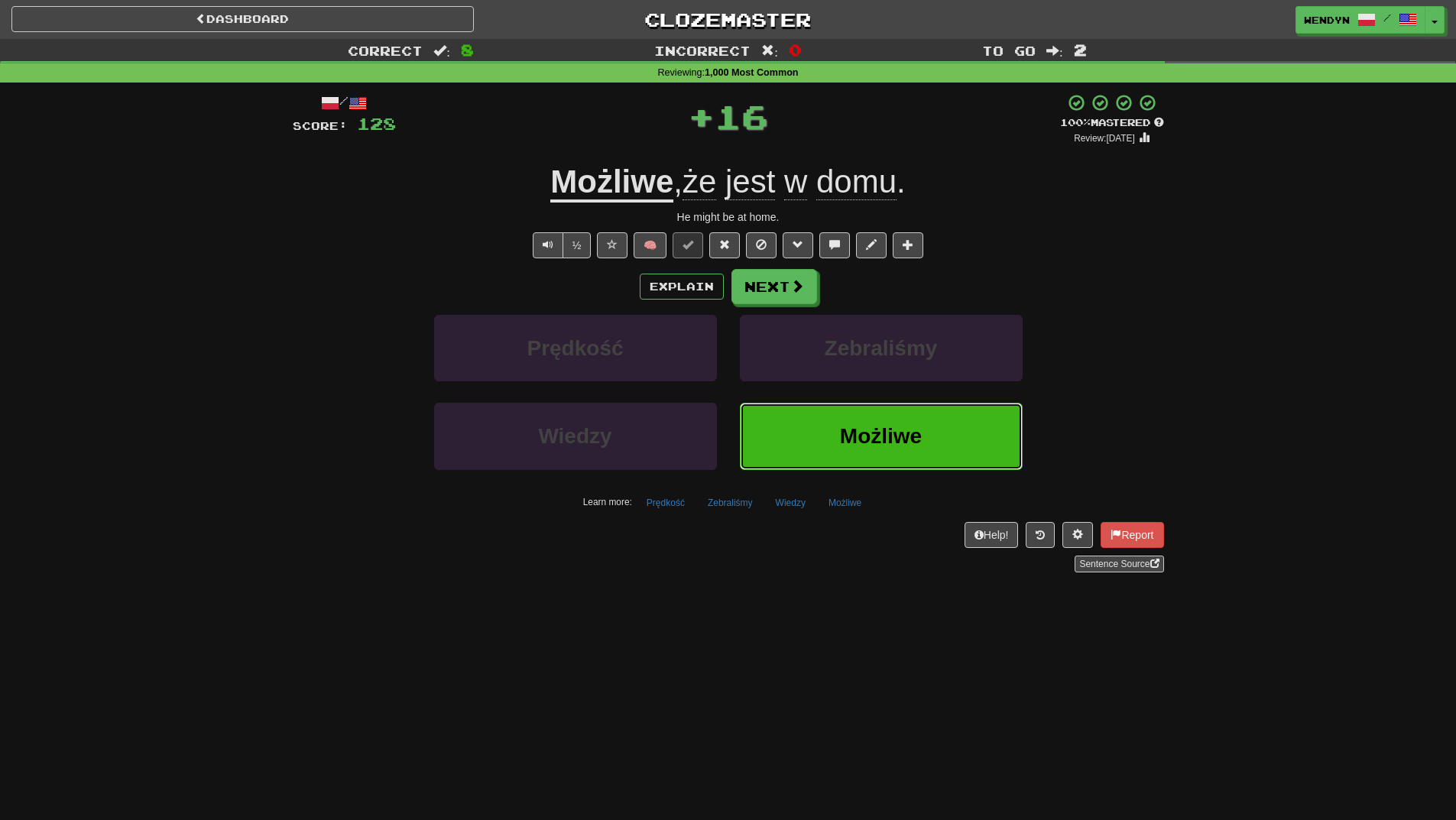
click at [867, 405] on button "Możliwe" at bounding box center [881, 435] width 283 height 67
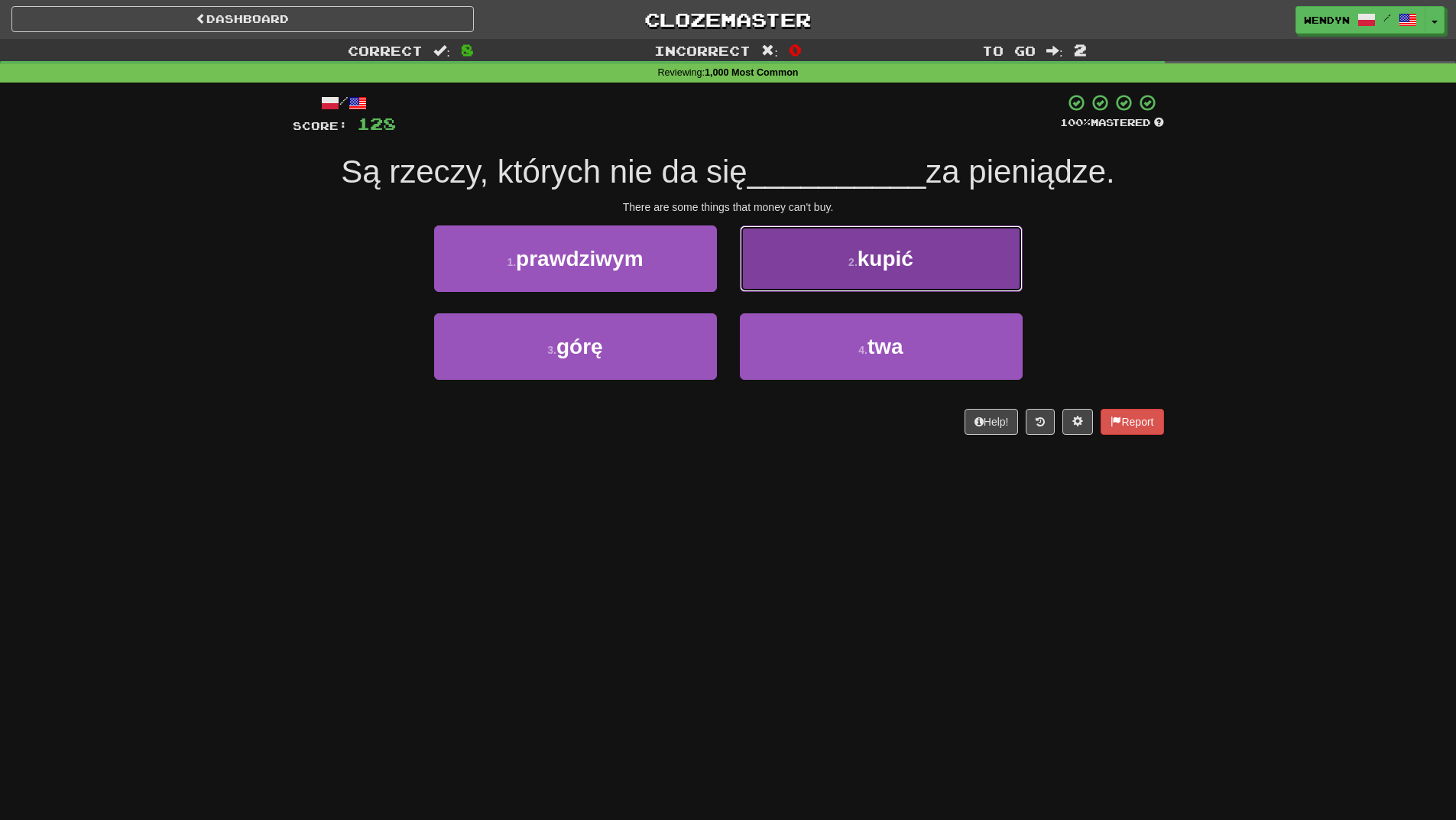
click at [951, 240] on button "2 . kupić" at bounding box center [881, 258] width 283 height 67
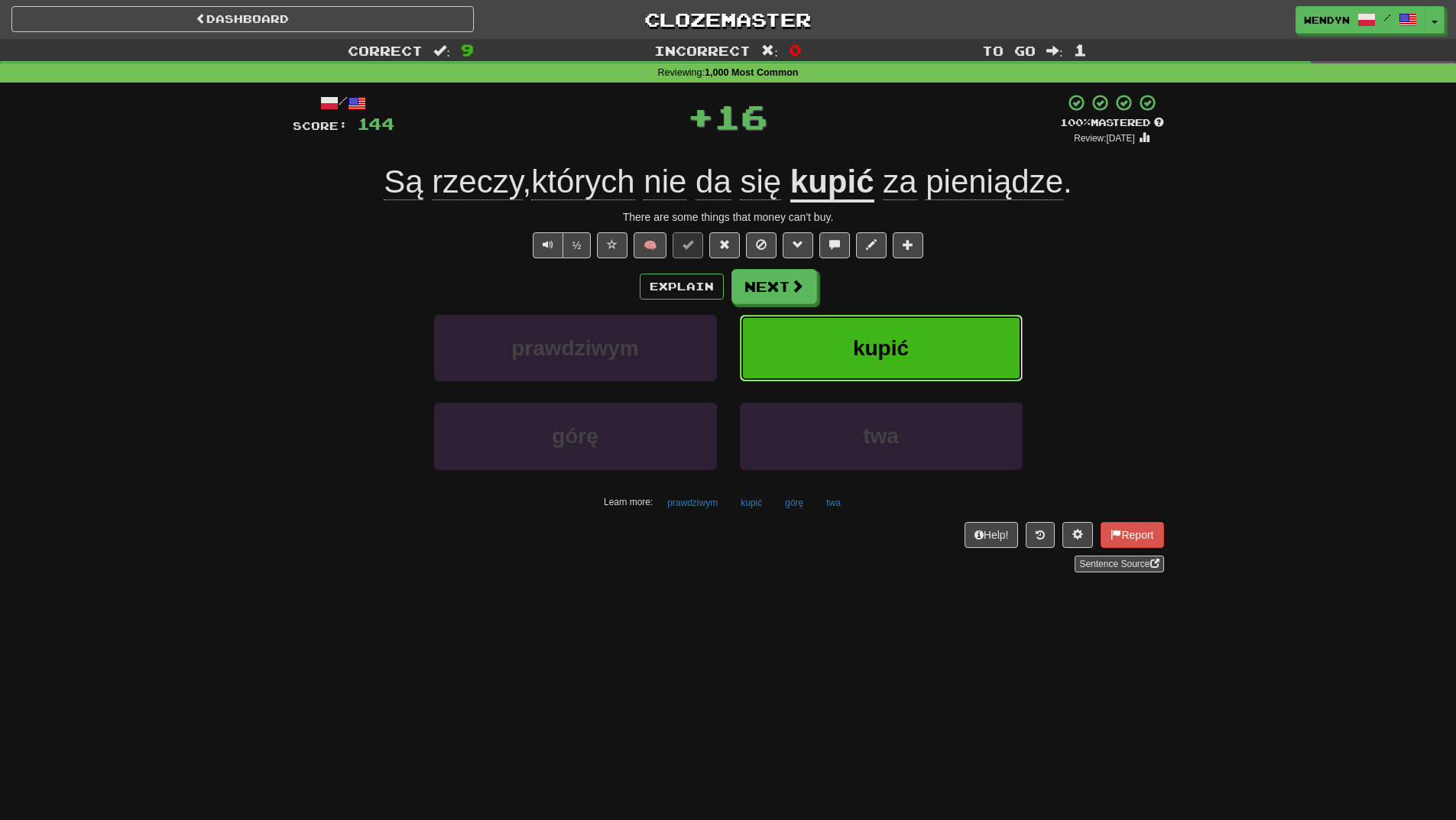
click at [946, 326] on button "kupić" at bounding box center [881, 348] width 283 height 67
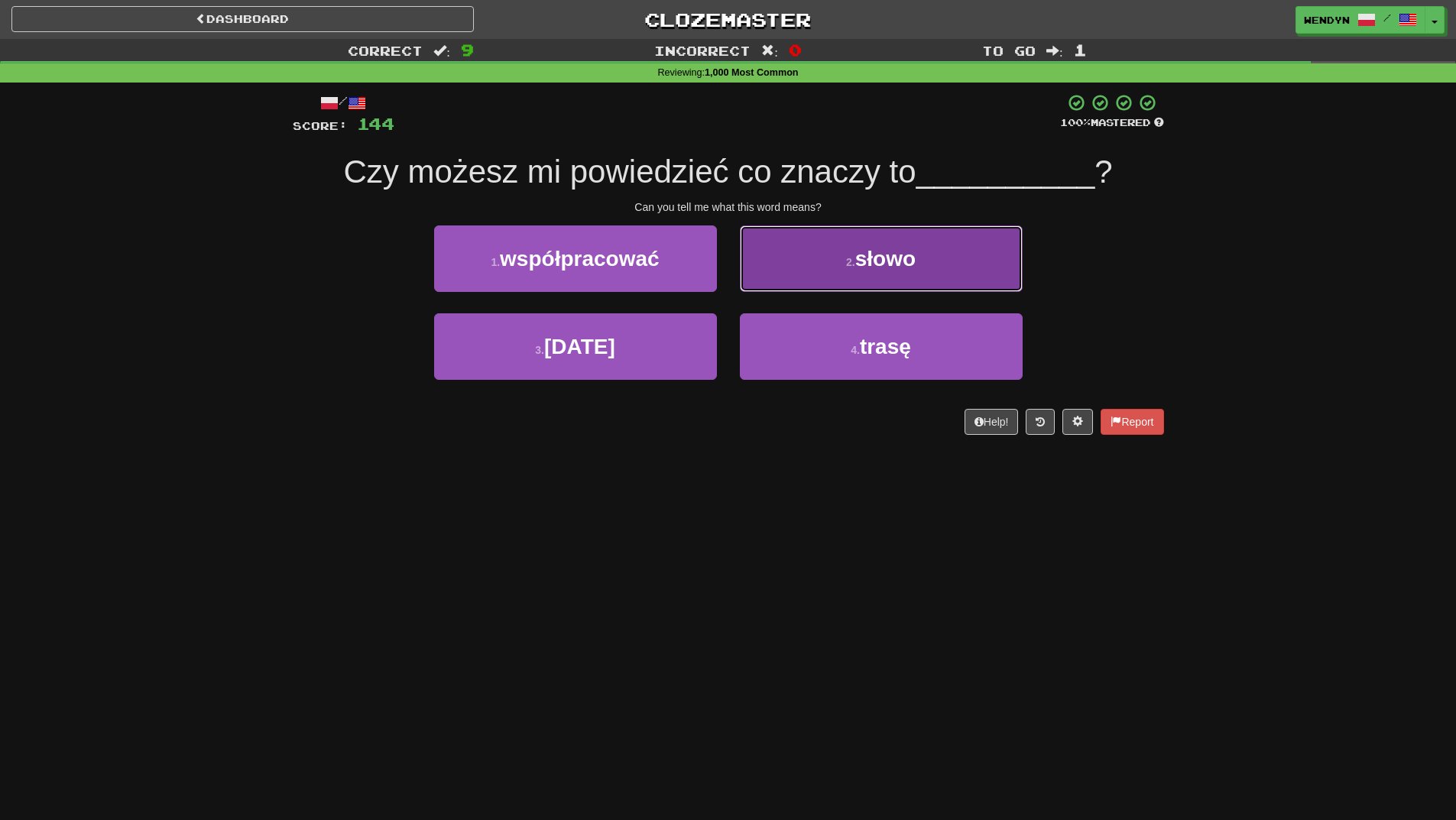
click at [945, 257] on button "2 . słowo" at bounding box center [881, 258] width 283 height 67
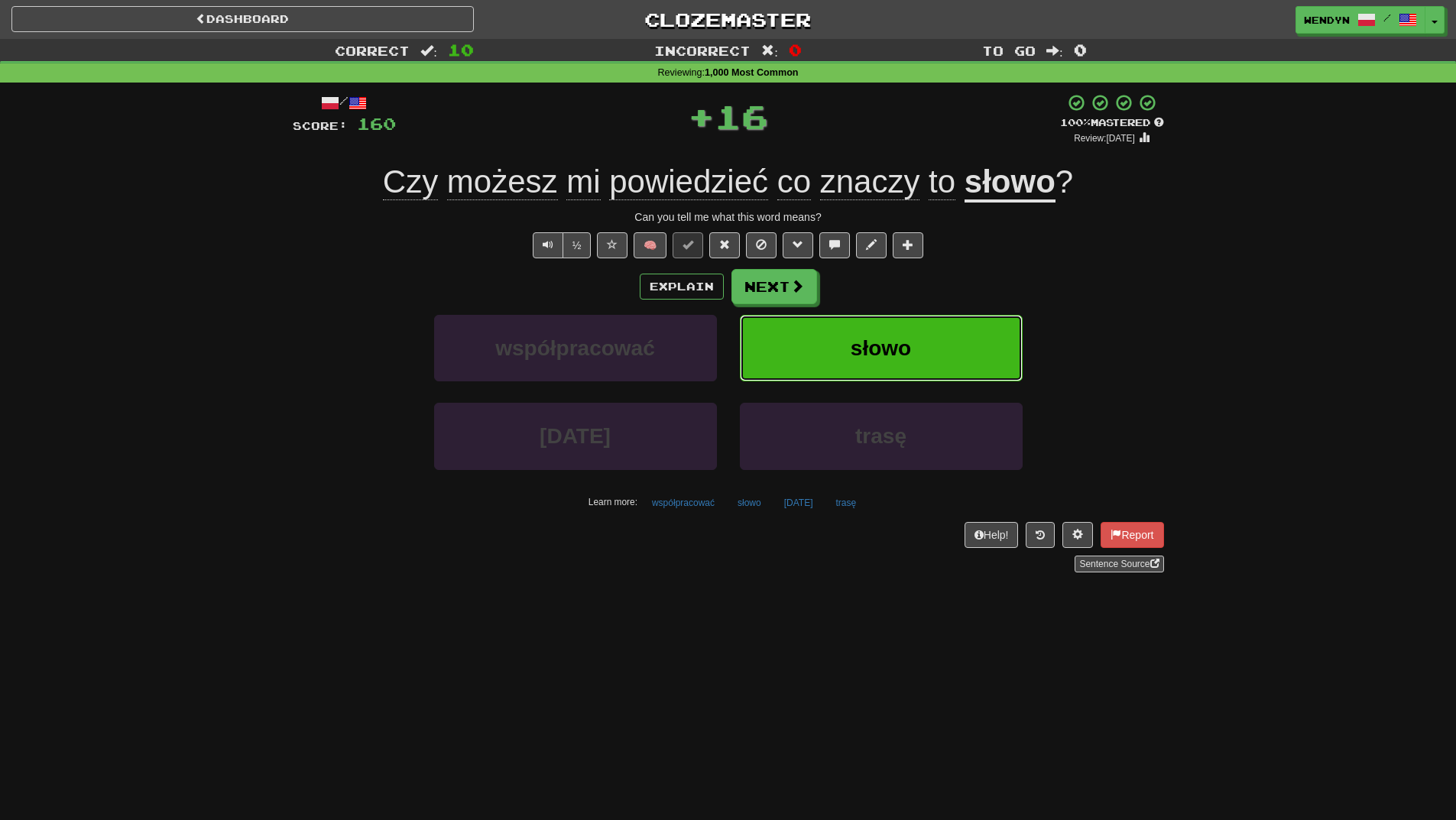
click at [952, 321] on button "słowo" at bounding box center [881, 348] width 283 height 67
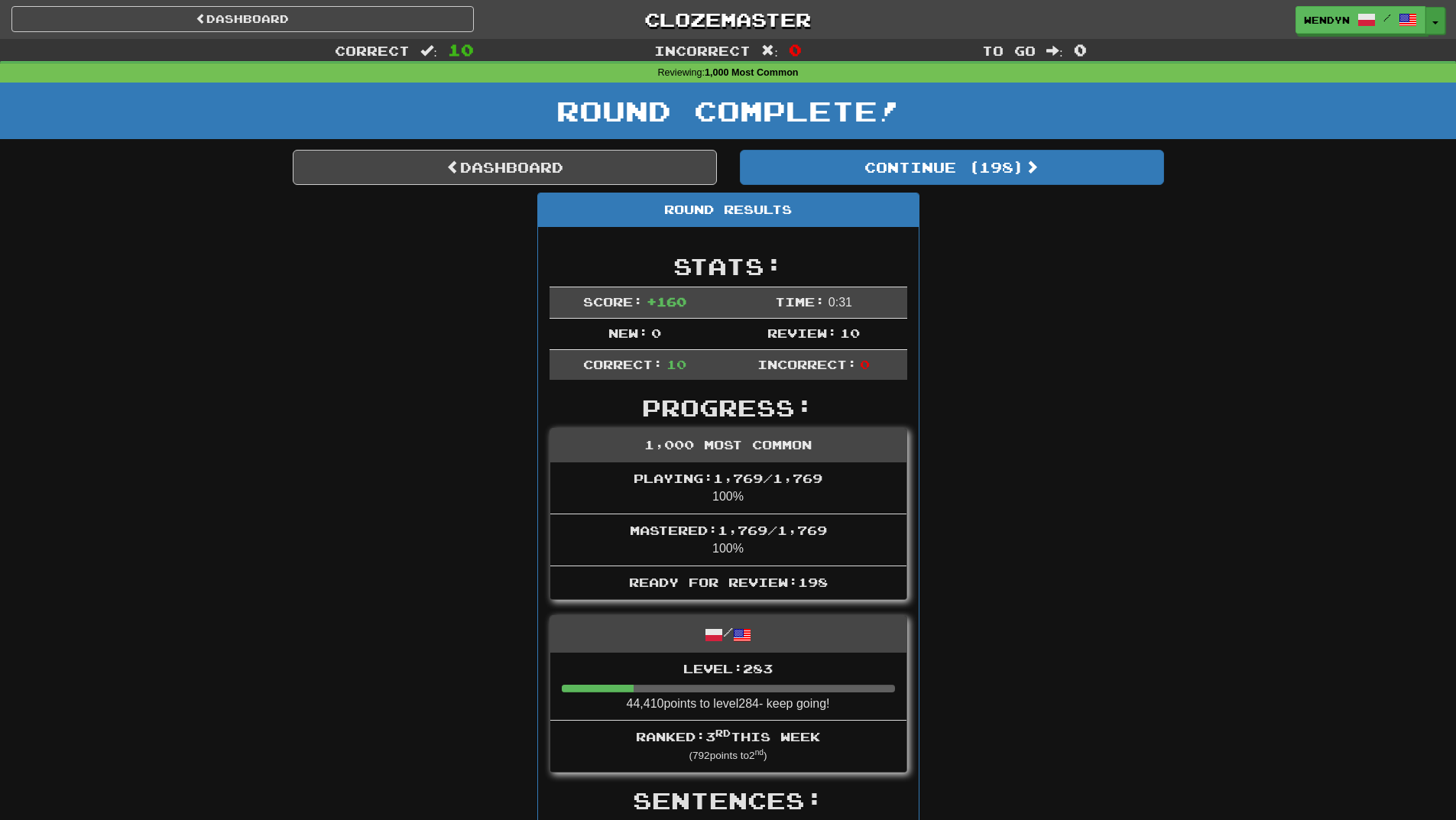
click at [1439, 17] on button "Toggle Dropdown" at bounding box center [1435, 20] width 20 height 27
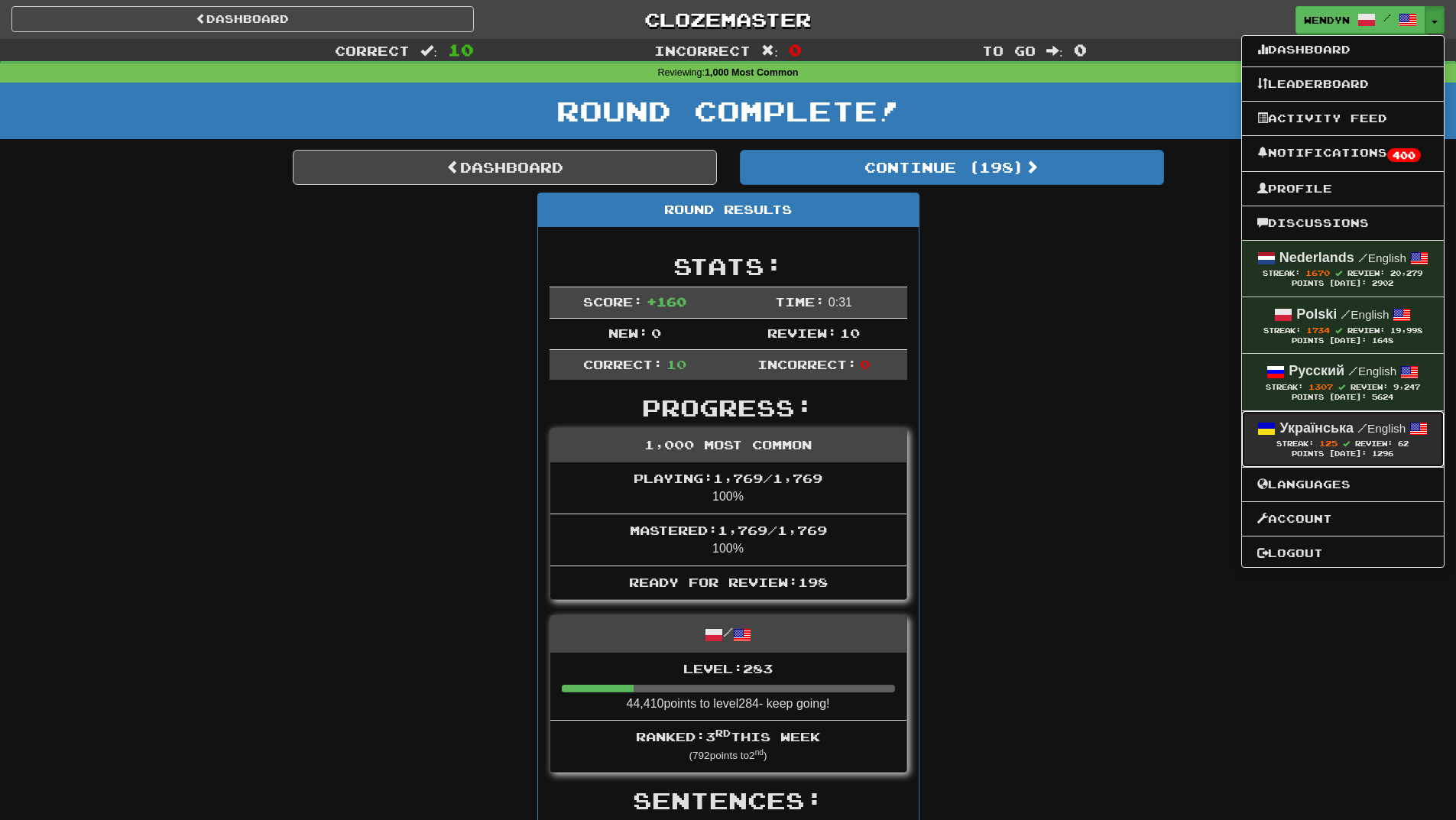
click at [1353, 431] on div "Українська / English" at bounding box center [1343, 428] width 171 height 20
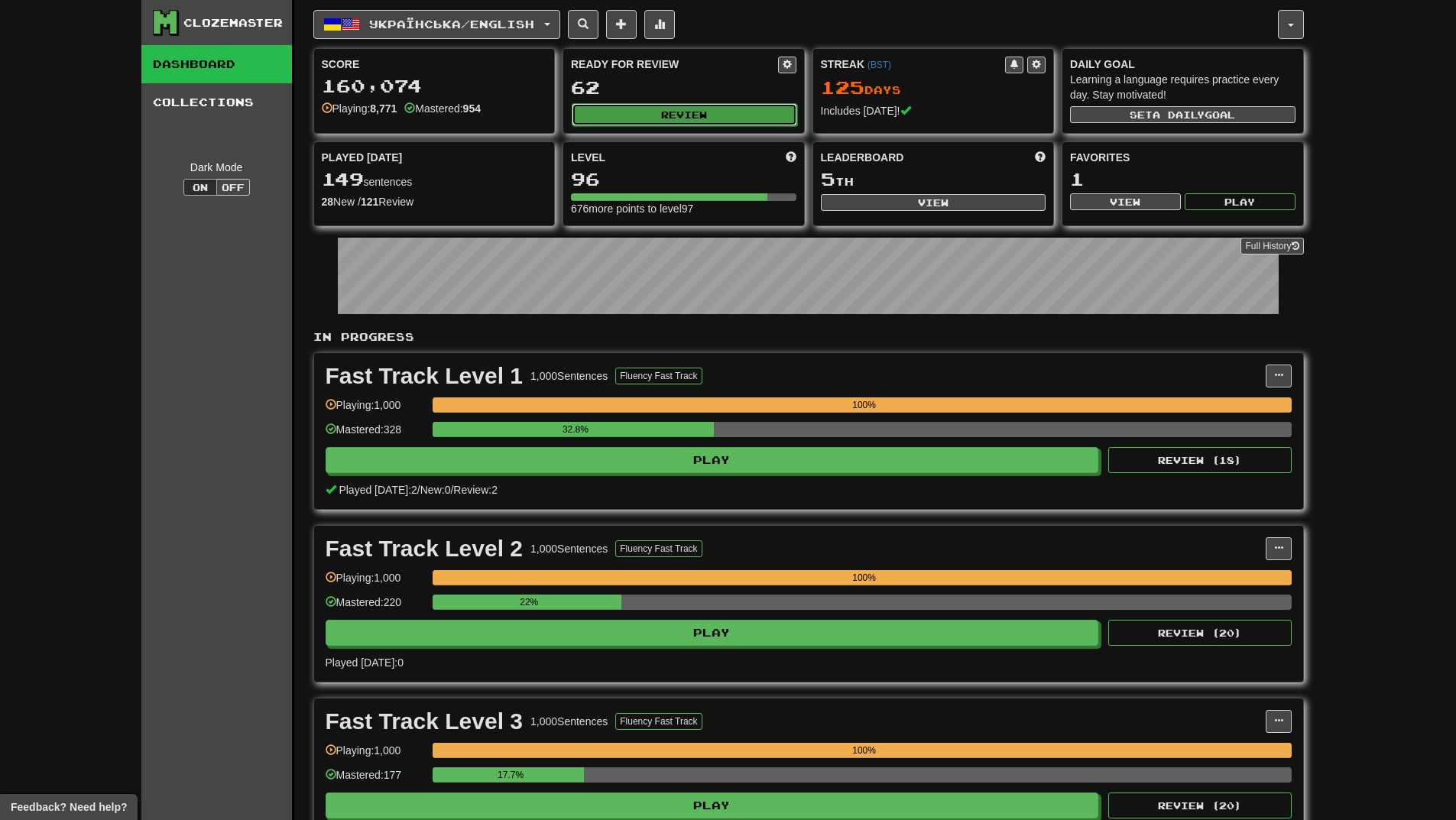
click at [721, 114] on button "Review" at bounding box center [684, 114] width 225 height 23
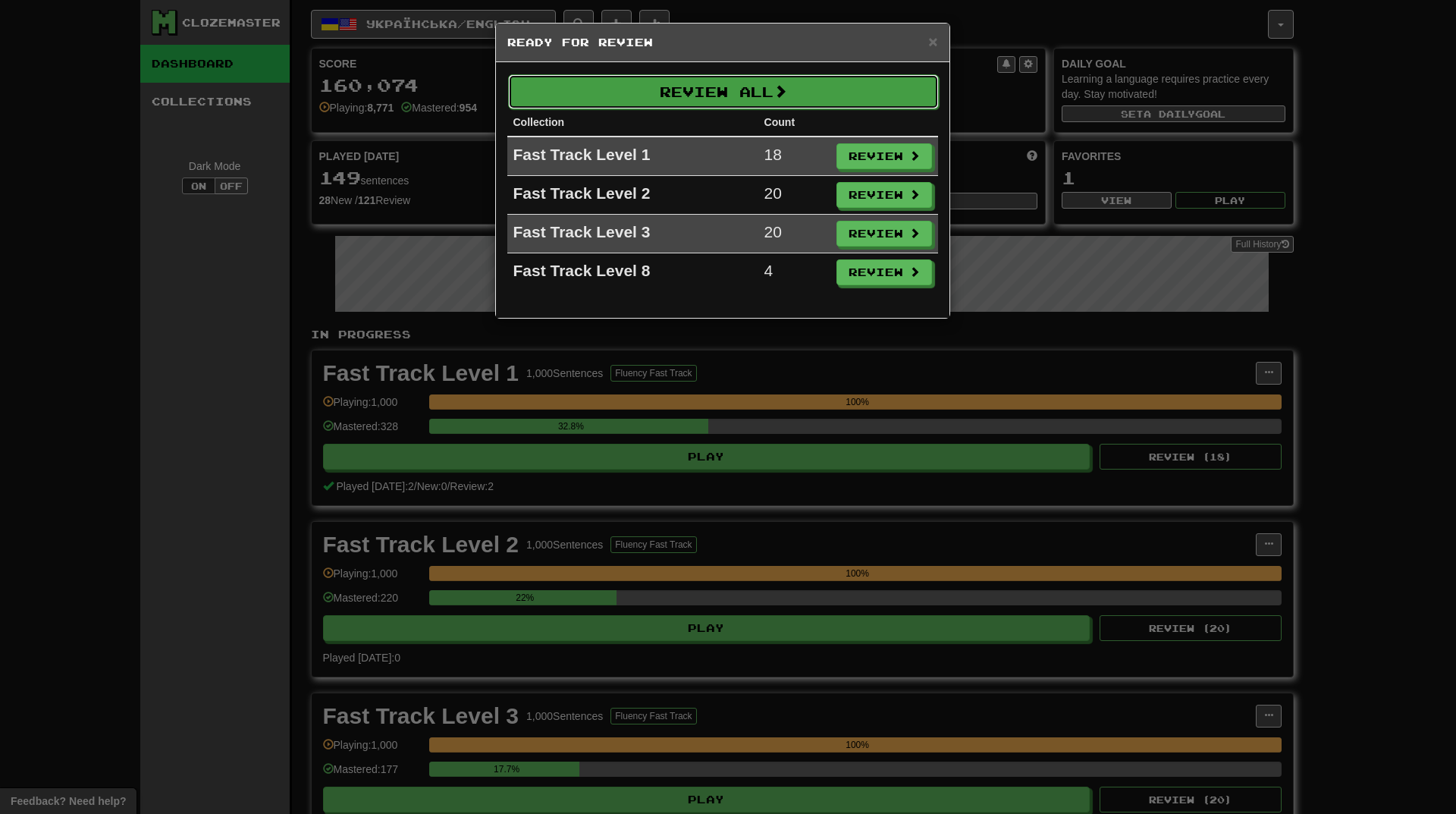
click at [768, 92] on button "Review All" at bounding box center [723, 91] width 431 height 34
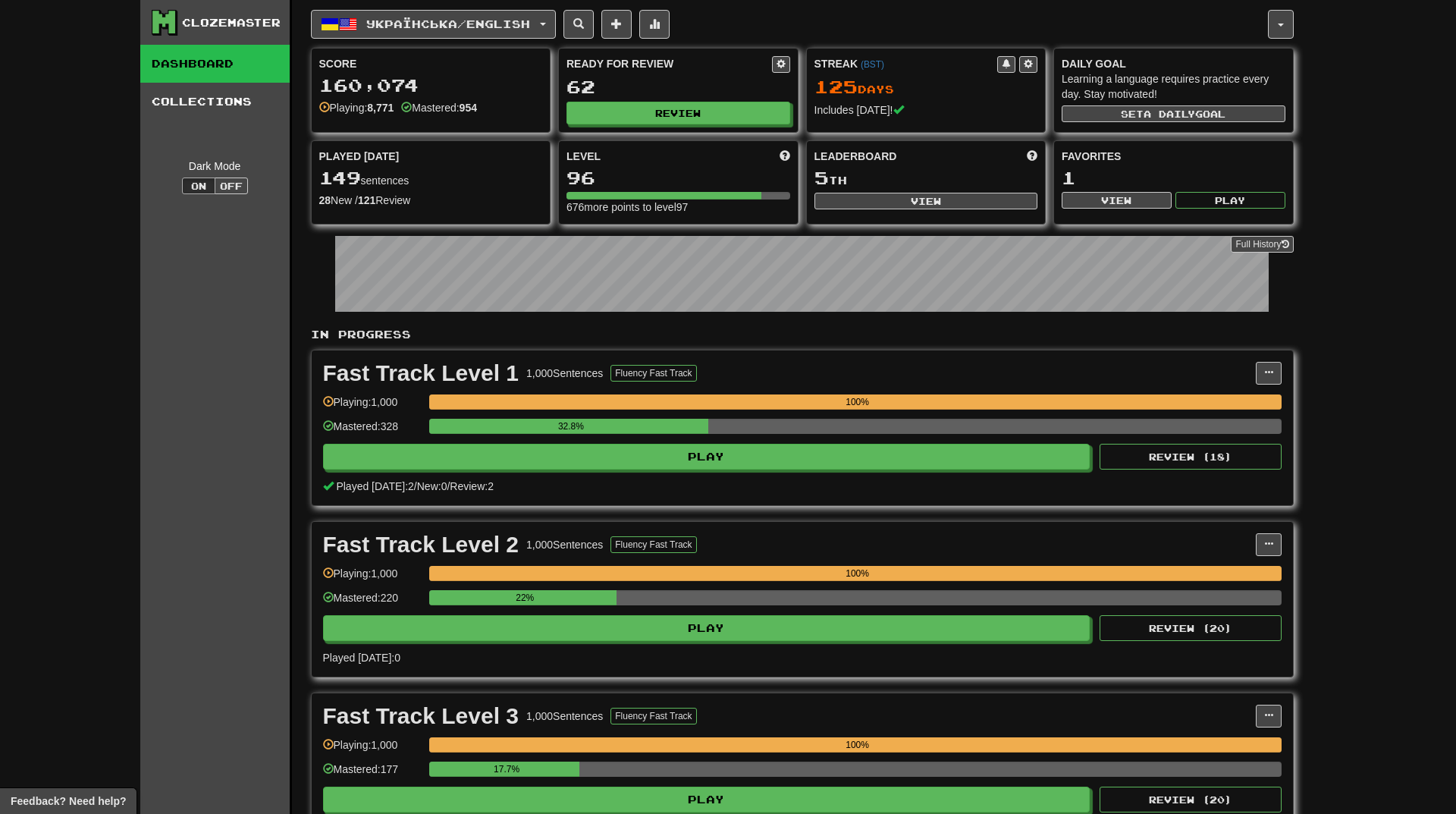
select select "**"
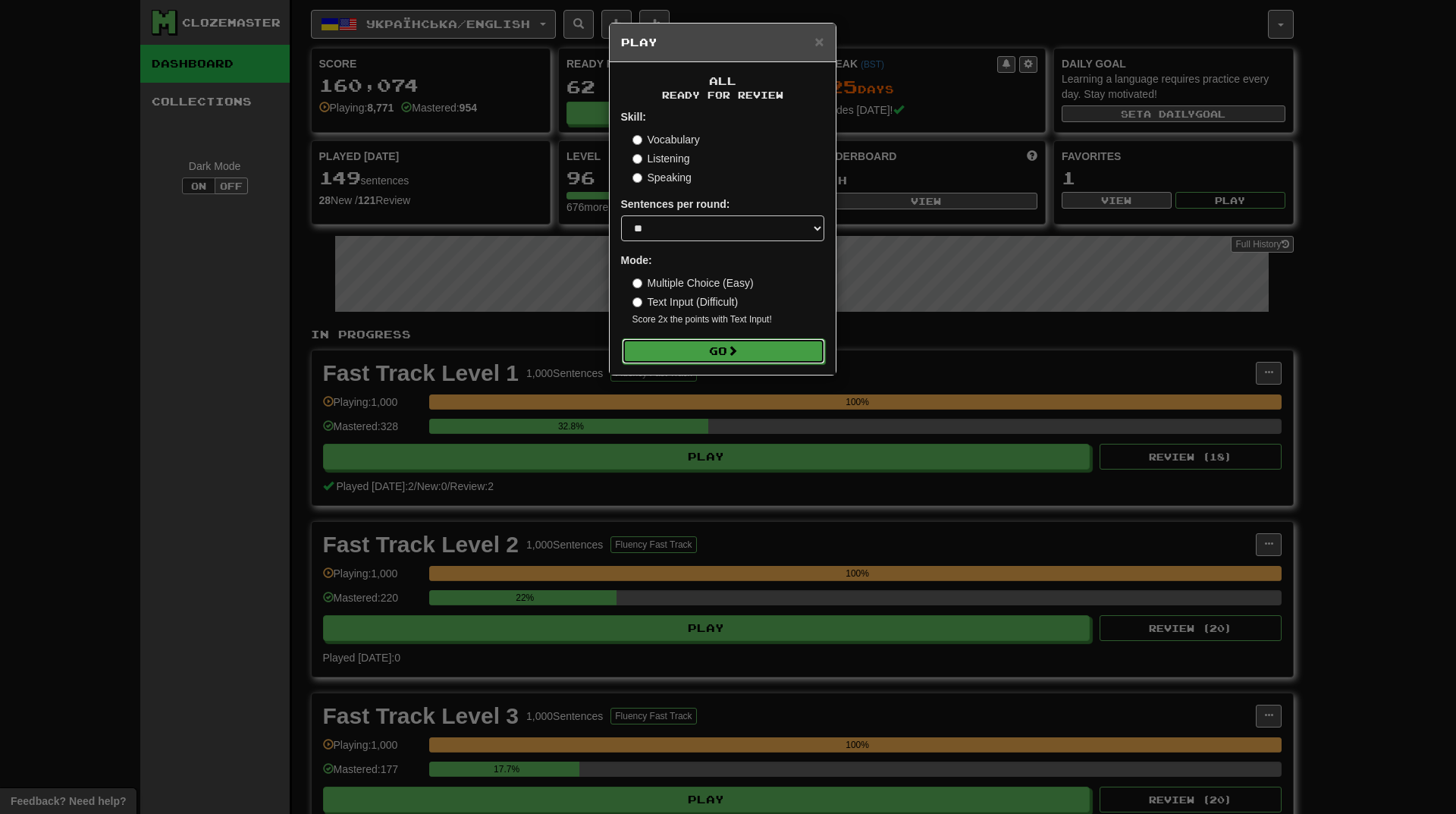
click at [734, 339] on button "Go" at bounding box center [723, 351] width 203 height 26
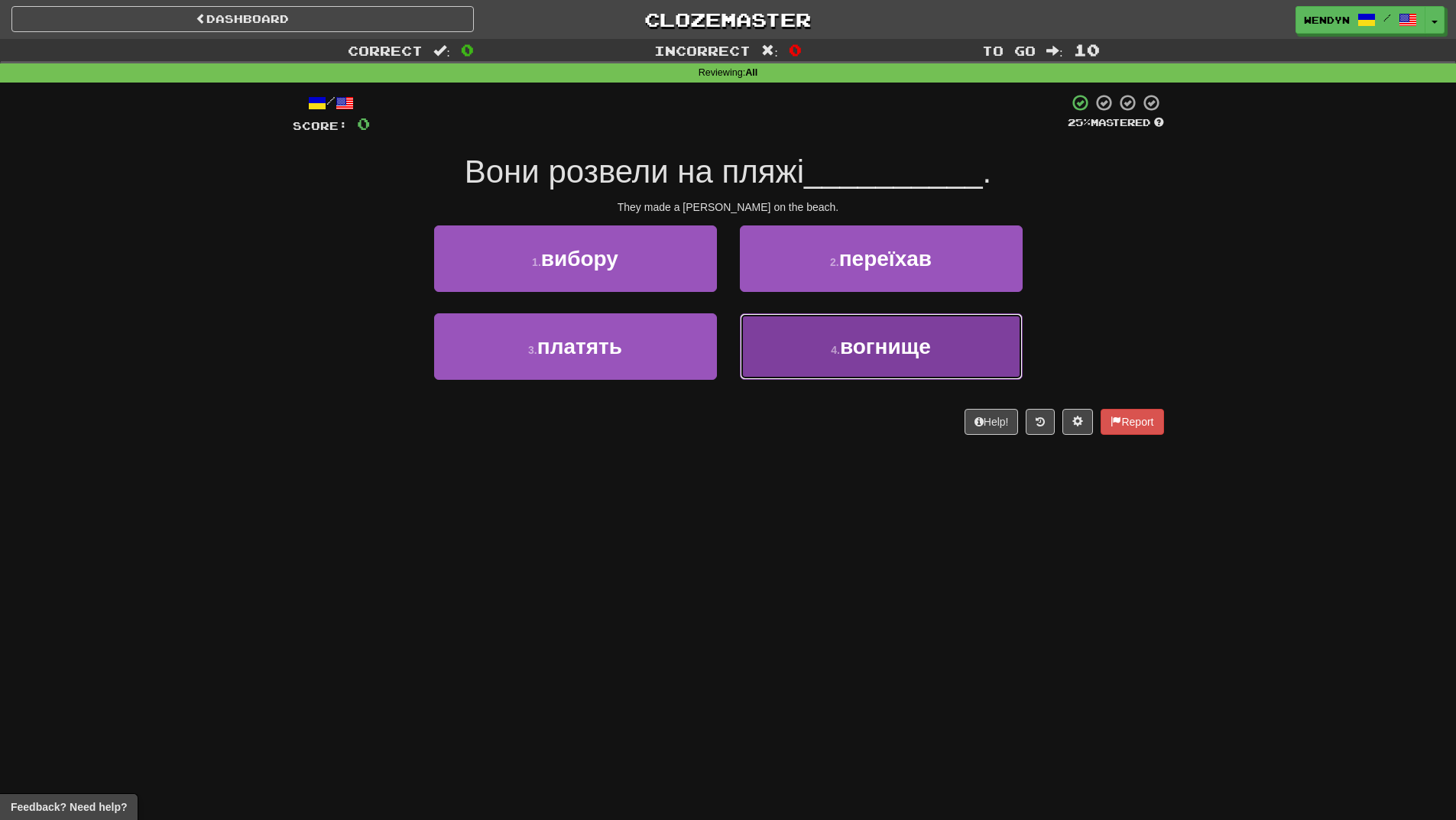
click at [867, 372] on button "4 . вогнище" at bounding box center [881, 346] width 283 height 67
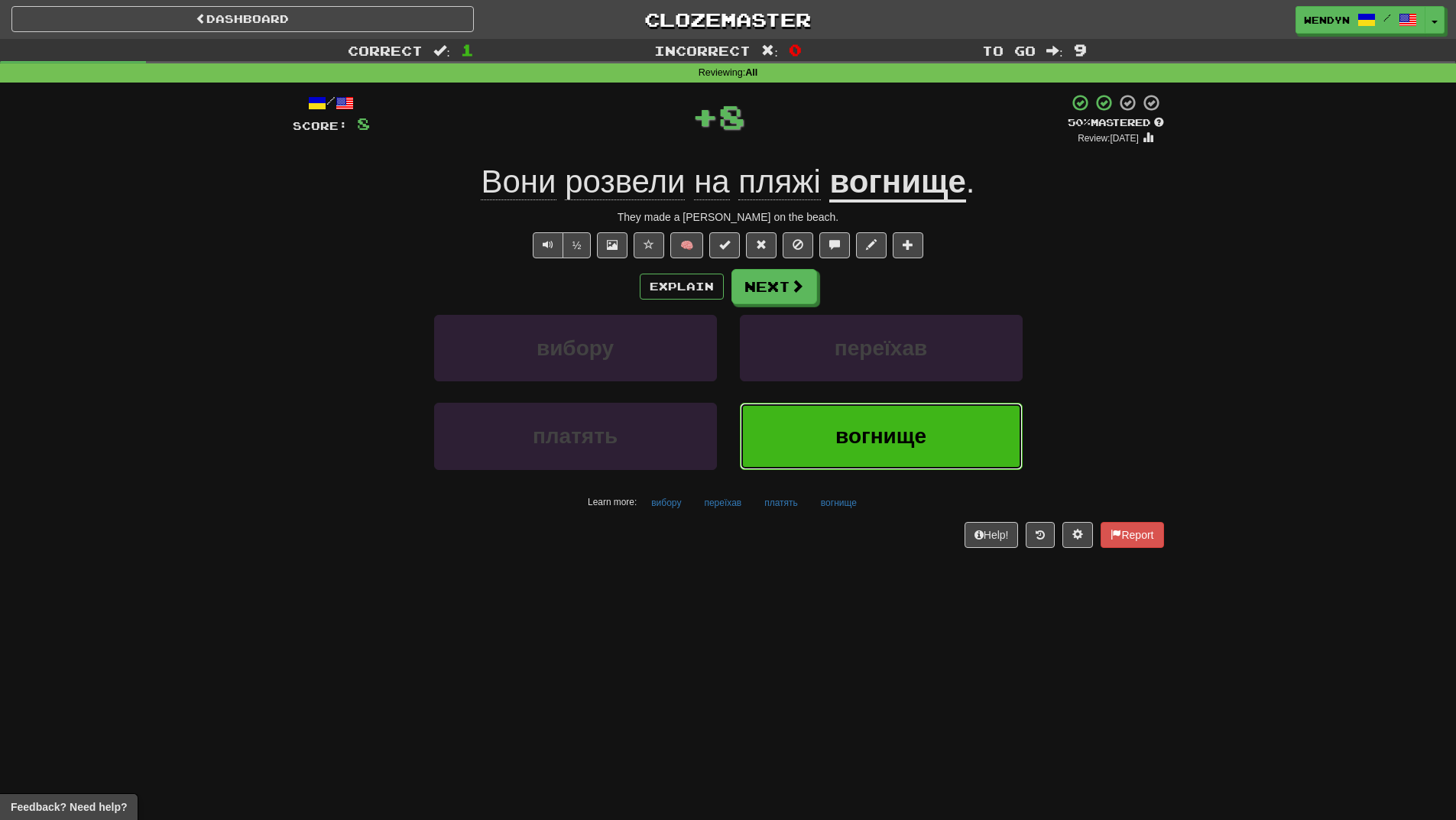
click at [857, 452] on button "вогнище" at bounding box center [881, 435] width 283 height 67
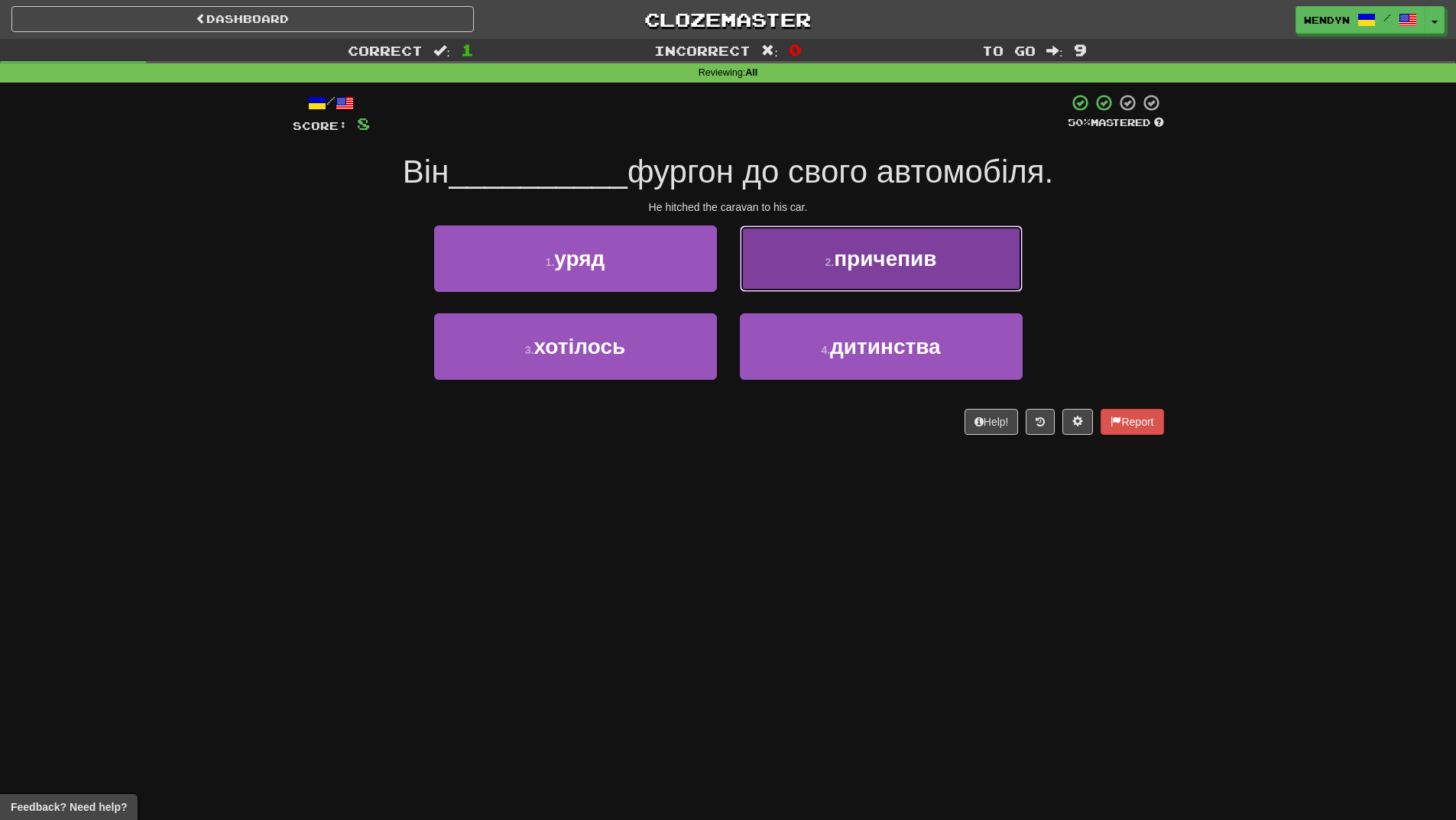
click at [995, 264] on button "2 . причепив" at bounding box center [881, 258] width 283 height 67
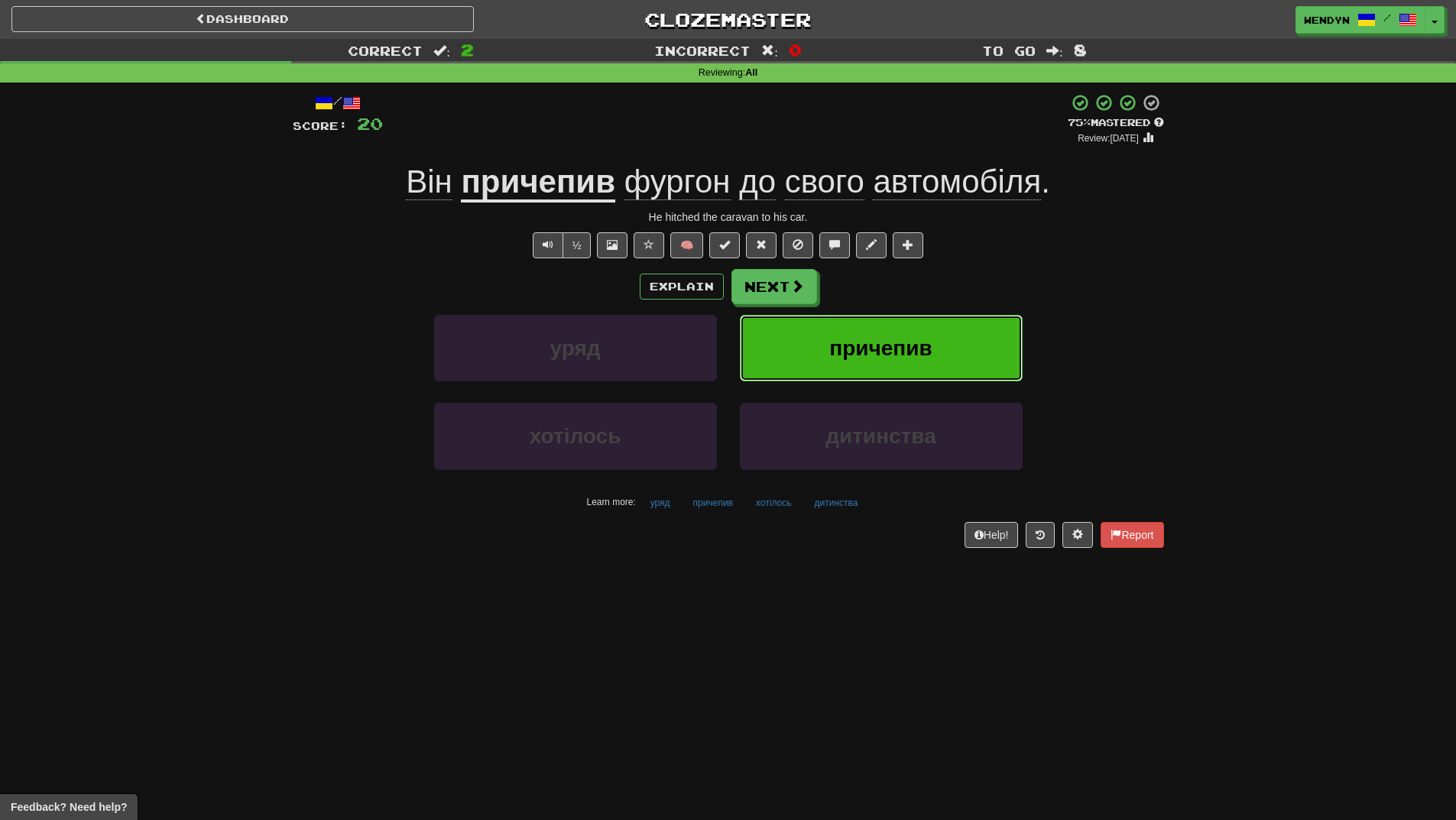
click at [984, 332] on button "причепив" at bounding box center [881, 348] width 283 height 67
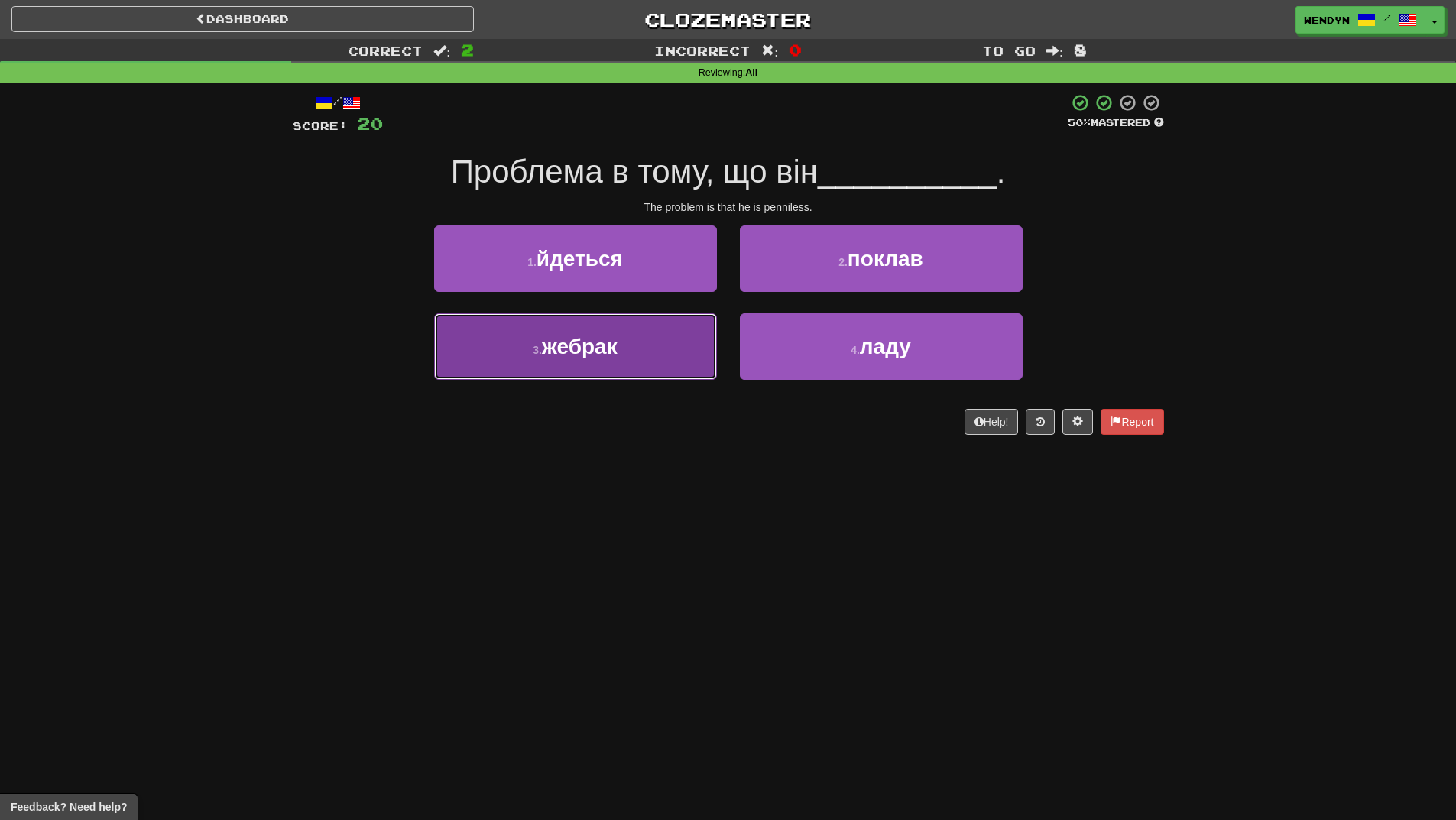
click at [657, 340] on button "3 . жебрак" at bounding box center [575, 346] width 283 height 67
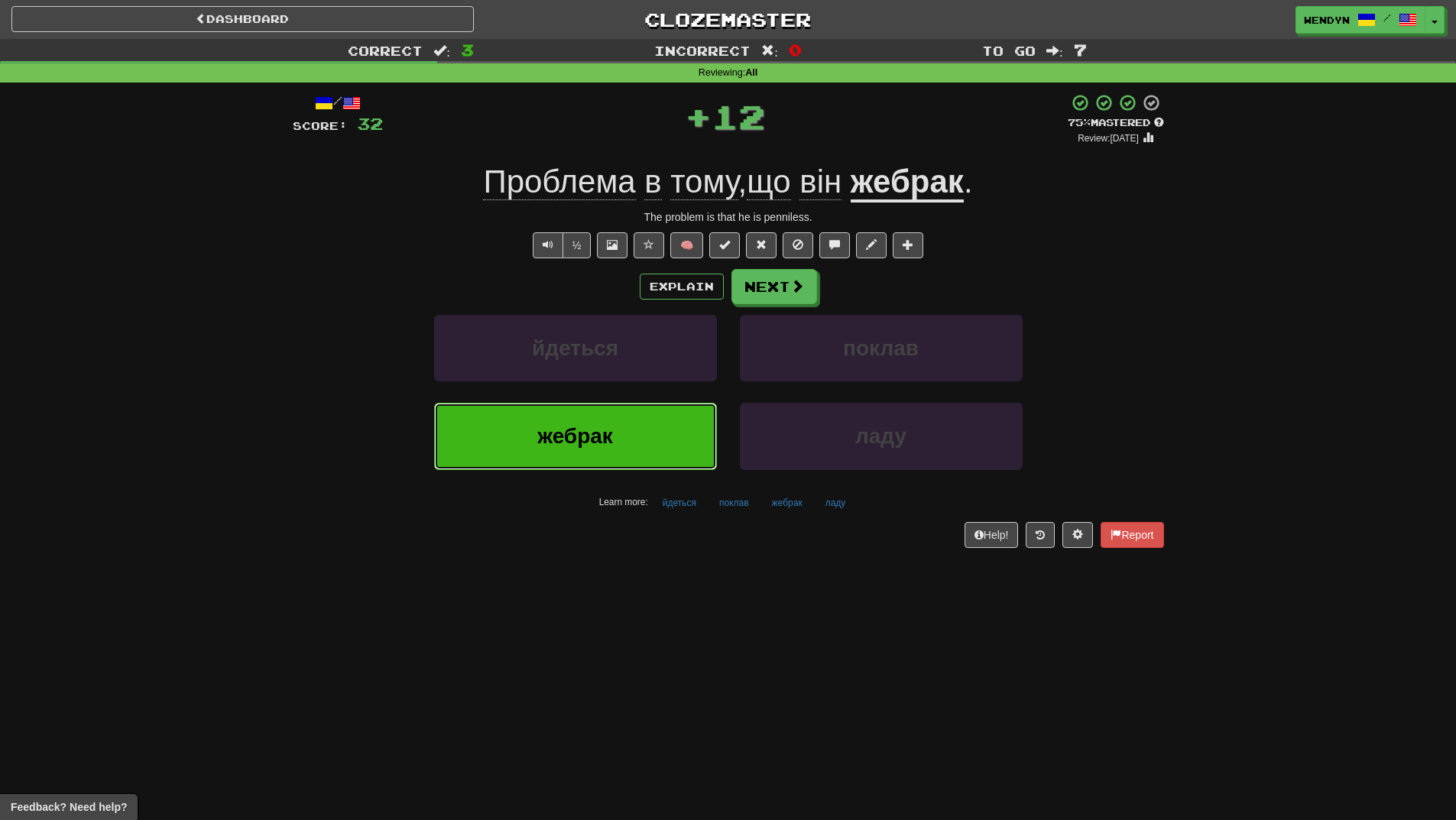
click at [605, 459] on button "жебрак" at bounding box center [575, 435] width 283 height 67
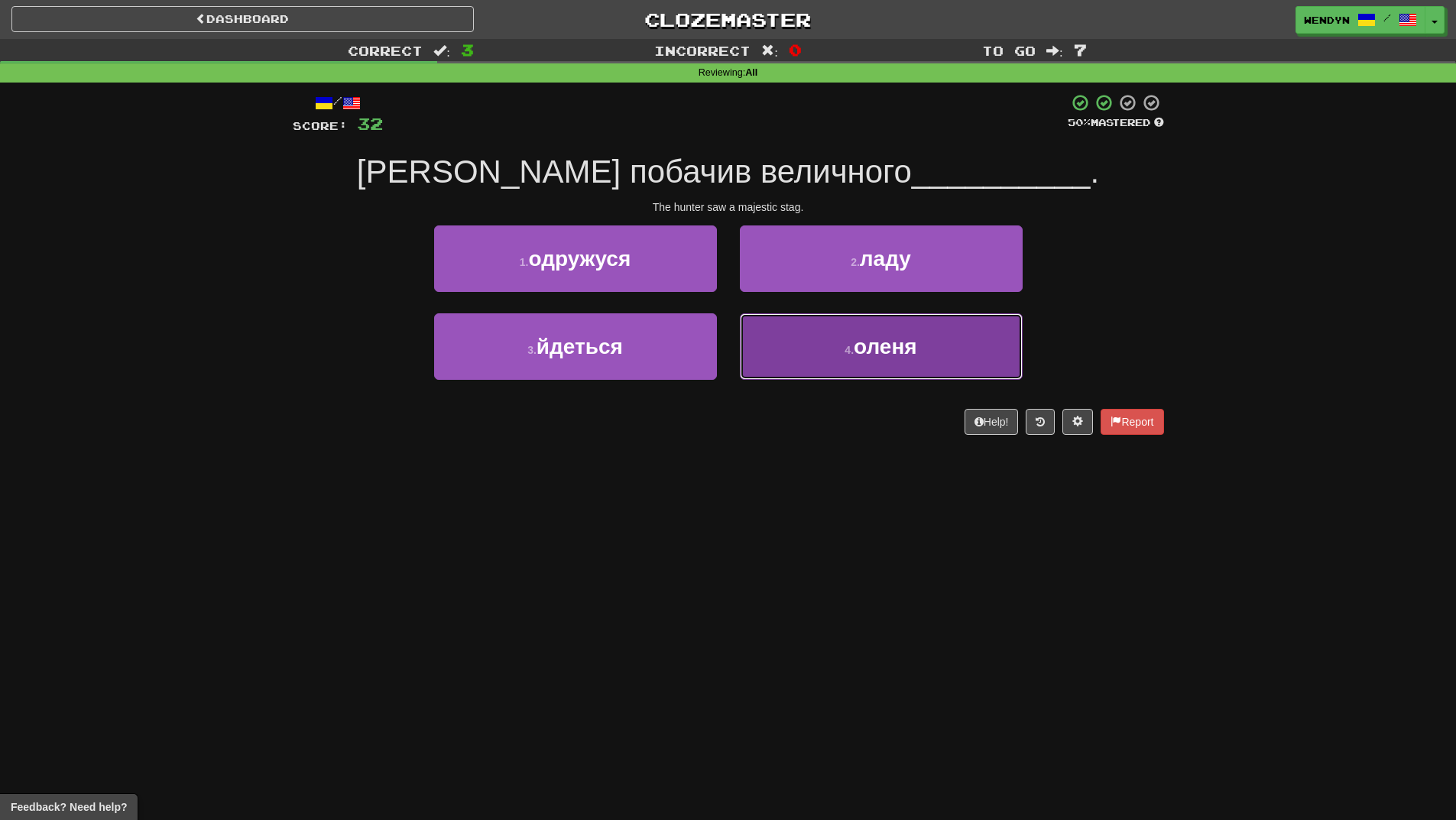
click at [845, 372] on button "4 . оленя" at bounding box center [881, 346] width 283 height 67
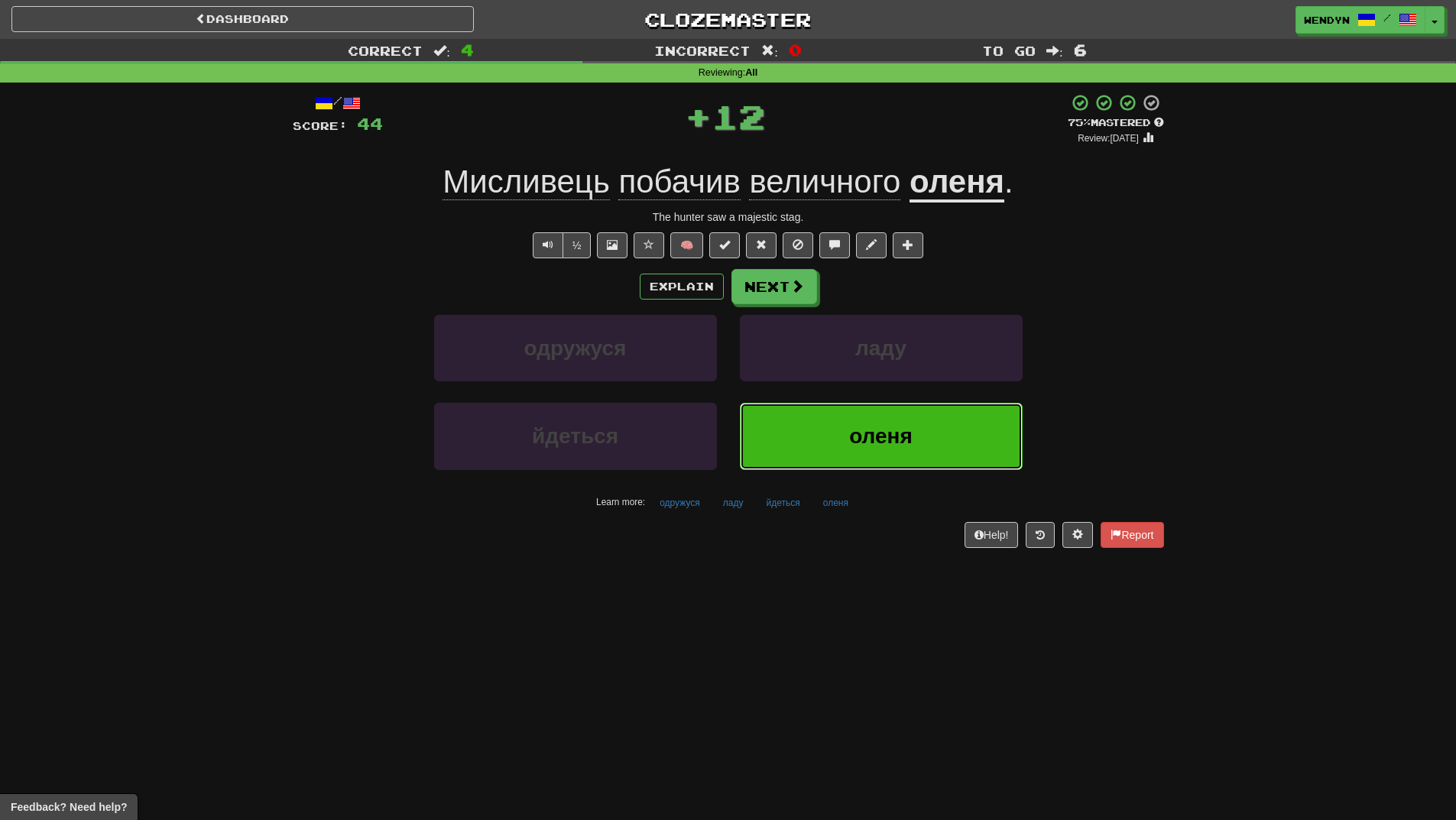
click at [846, 443] on button "оленя" at bounding box center [881, 435] width 283 height 67
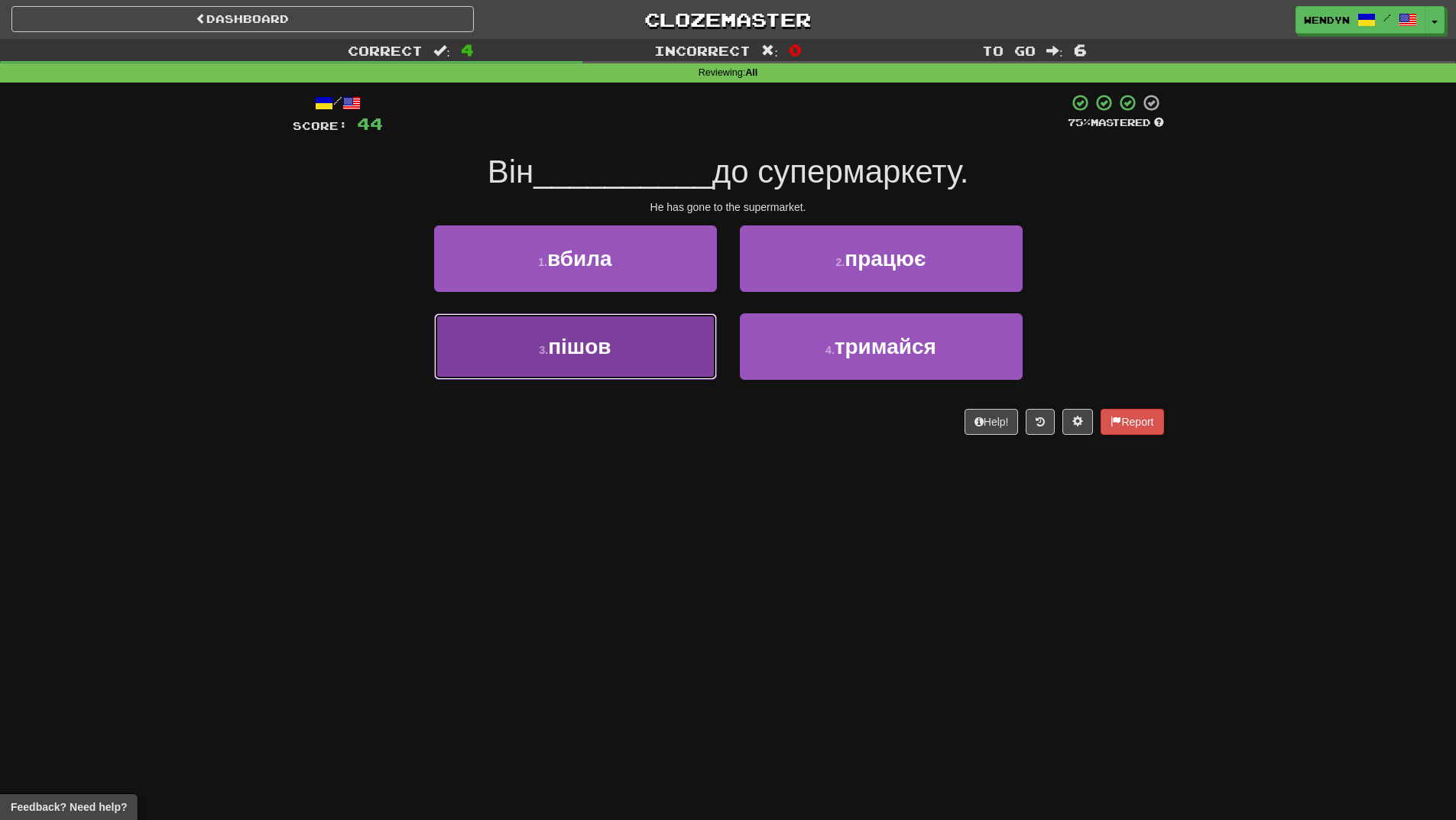
click at [666, 362] on button "3 . пішов" at bounding box center [575, 346] width 283 height 67
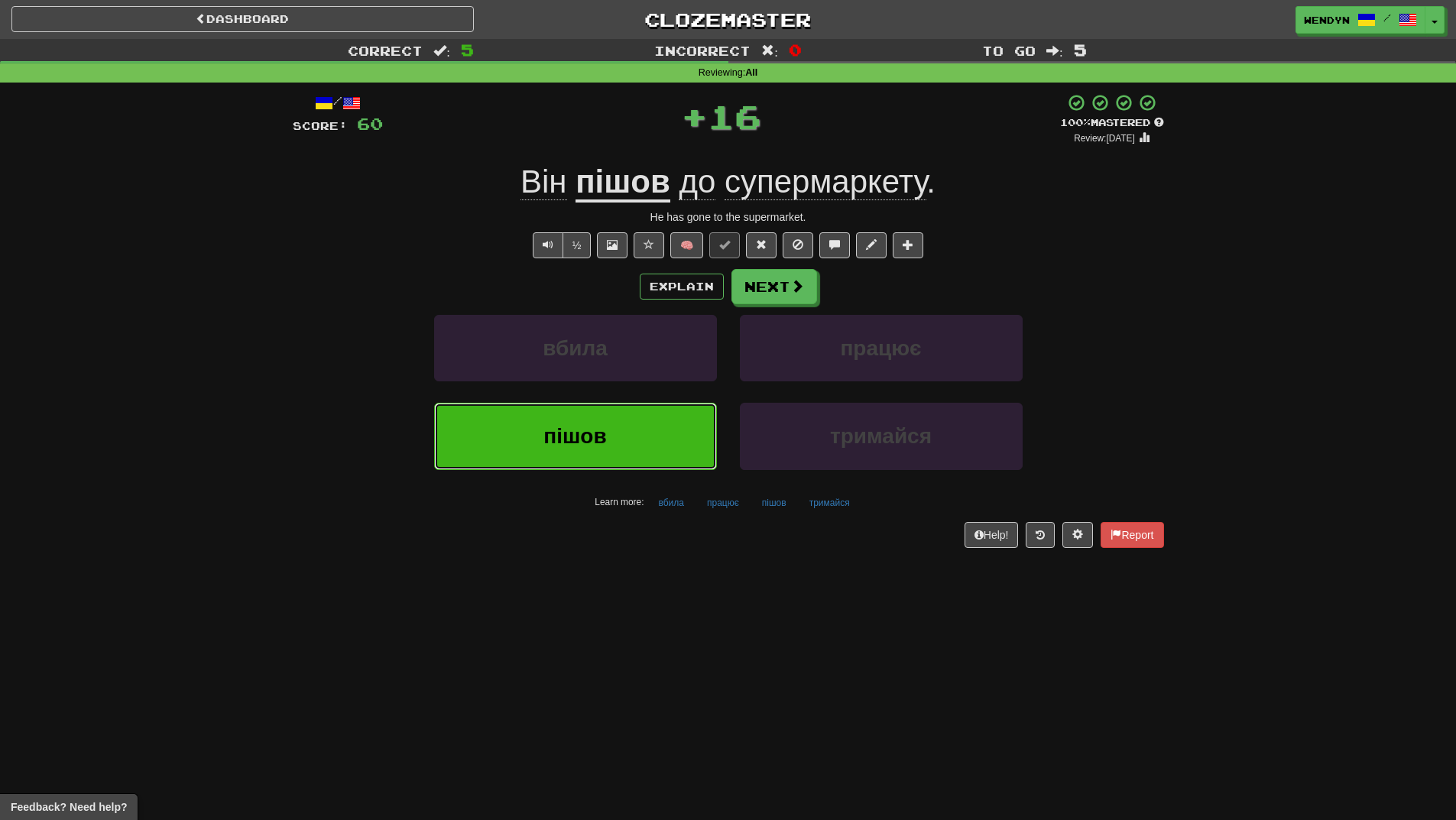
click at [653, 443] on button "пішов" at bounding box center [575, 435] width 283 height 67
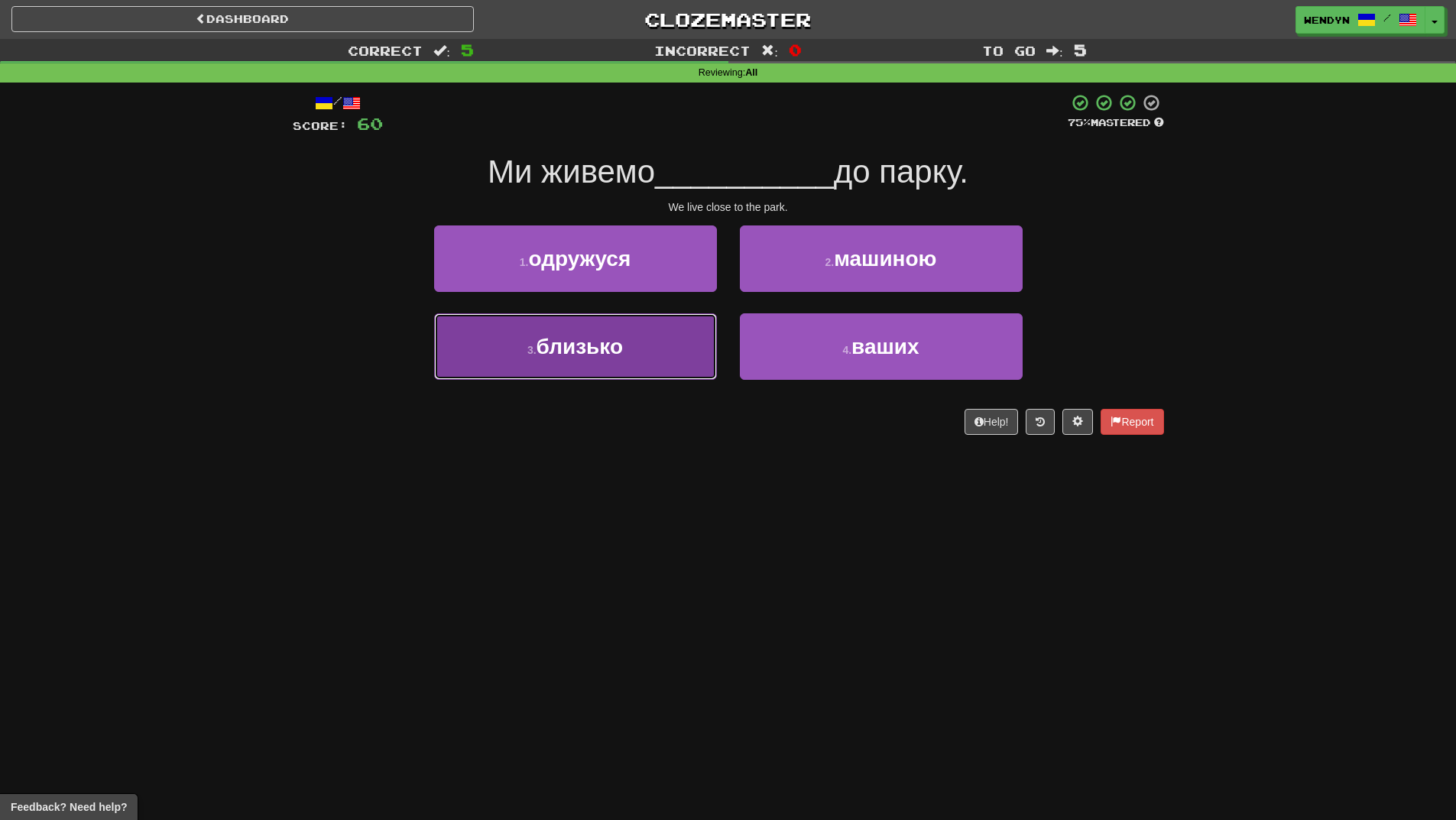
click at [653, 336] on button "3 . близько" at bounding box center [575, 346] width 283 height 67
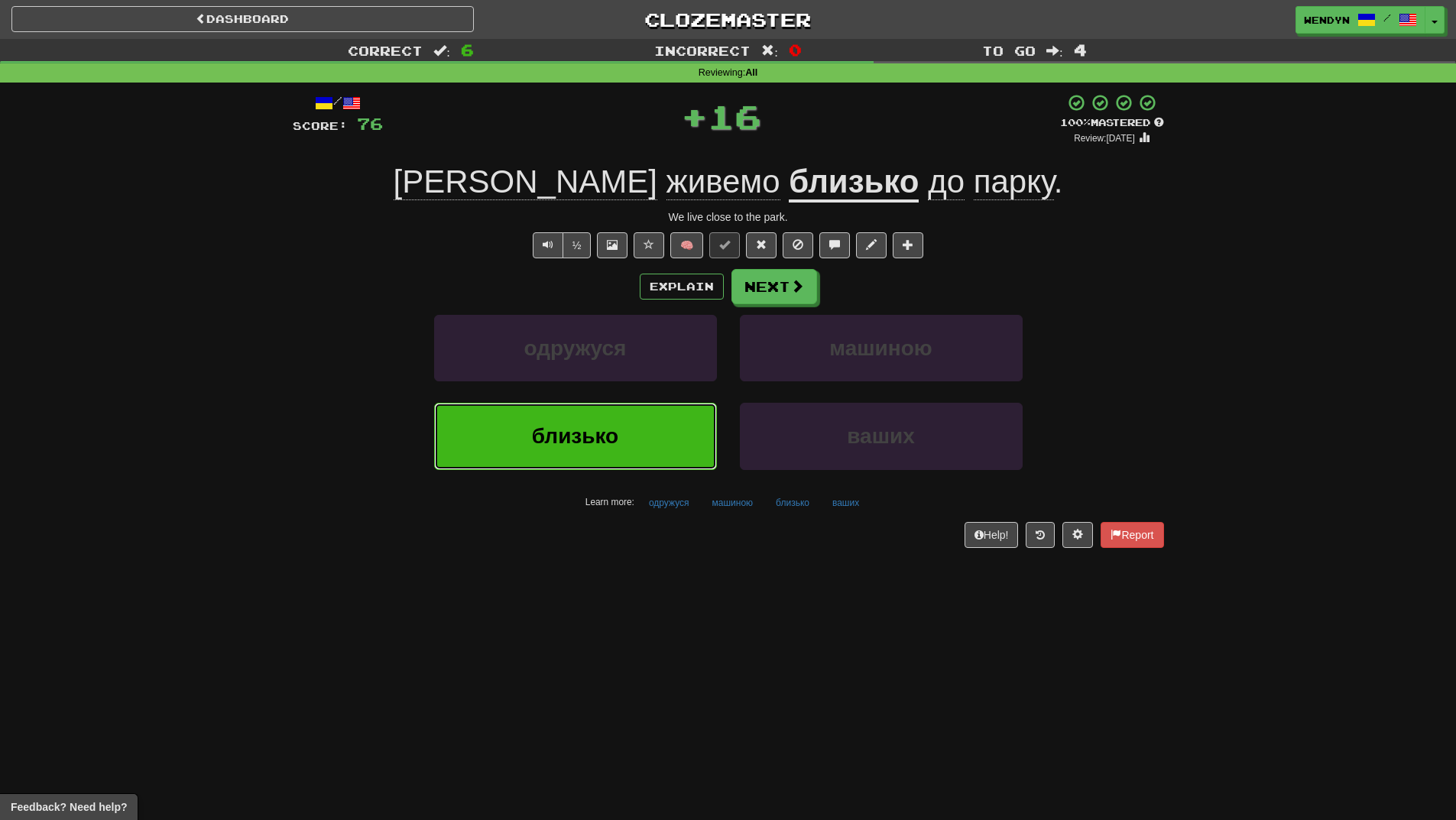
click at [646, 426] on button "близько" at bounding box center [575, 435] width 283 height 67
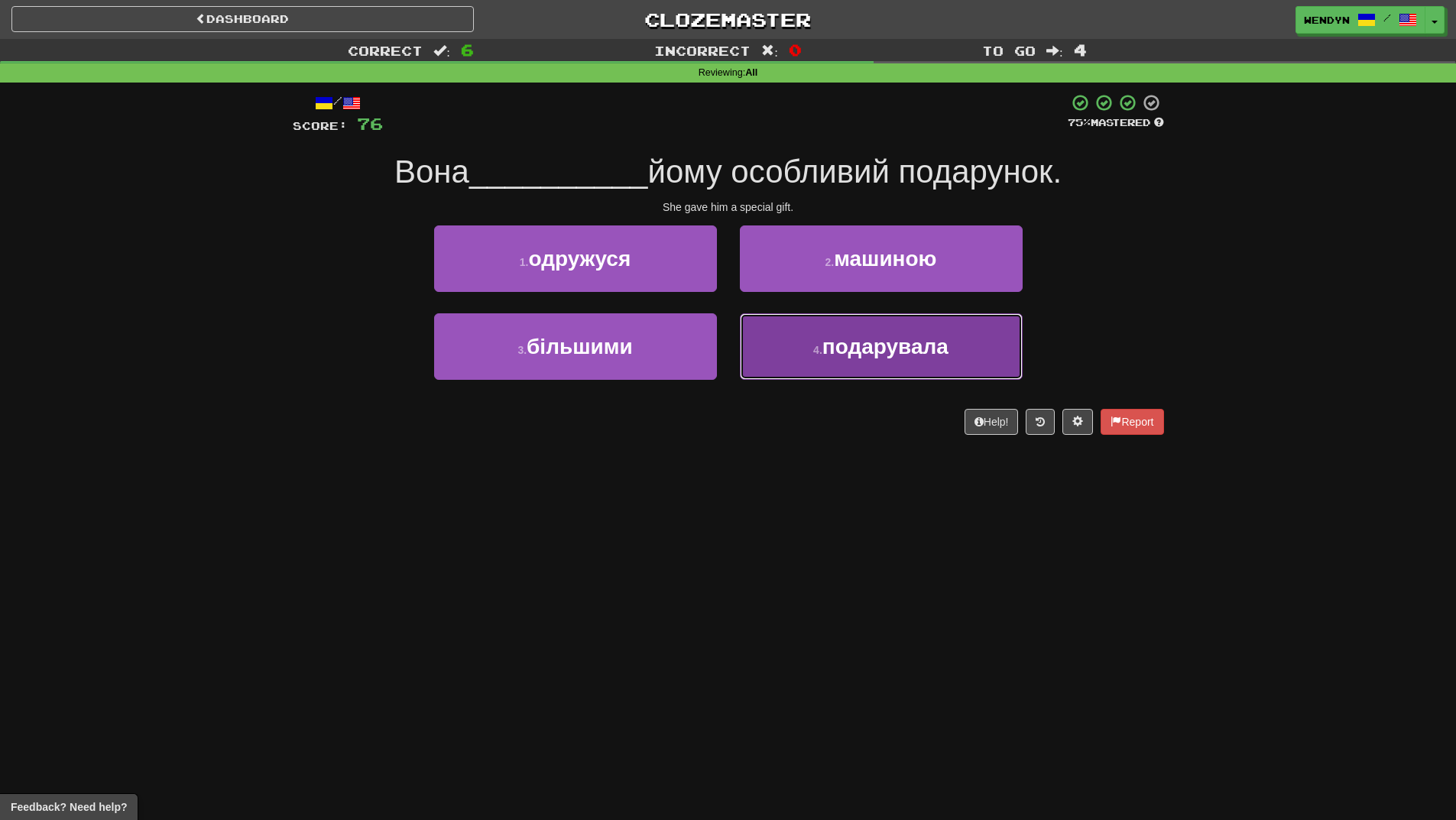
click at [881, 365] on button "4 . подарувала" at bounding box center [881, 346] width 283 height 67
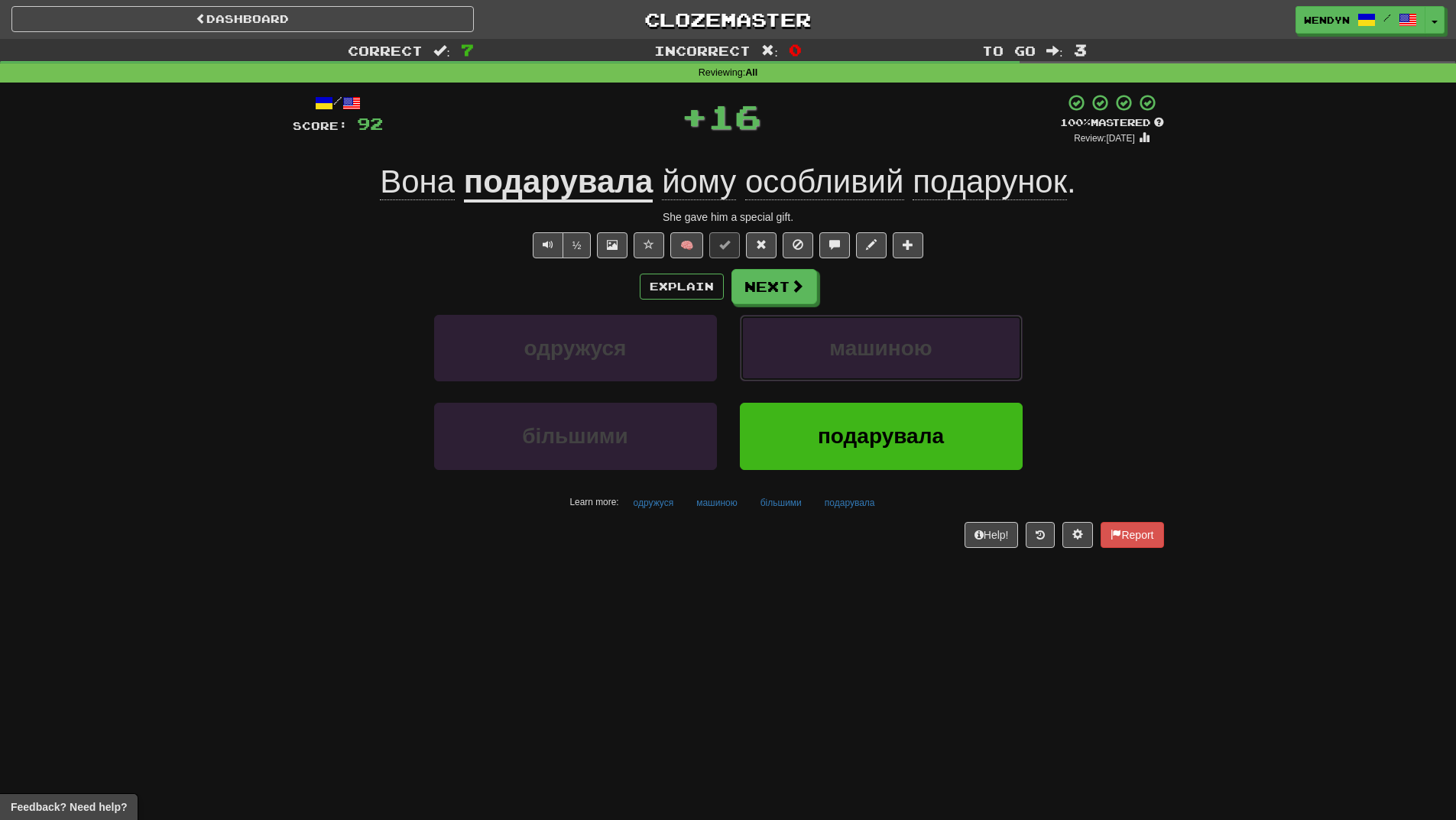
click at [881, 365] on button "машиною" at bounding box center [881, 348] width 283 height 67
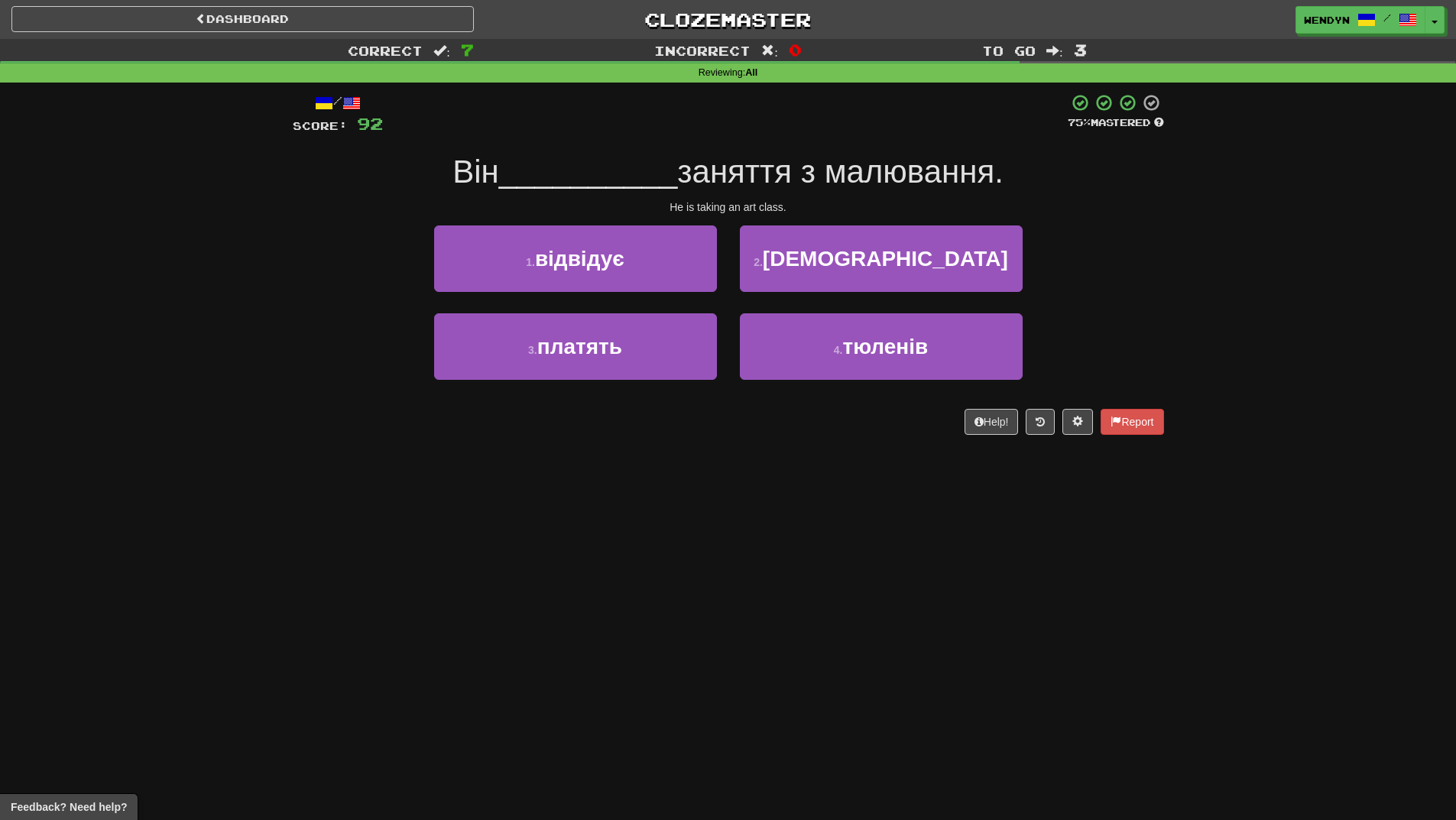
click at [786, 538] on div "Dashboard Clozemaster WendyN / Toggle Dropdown Dashboard Leaderboard Activity F…" at bounding box center [728, 410] width 1456 height 820
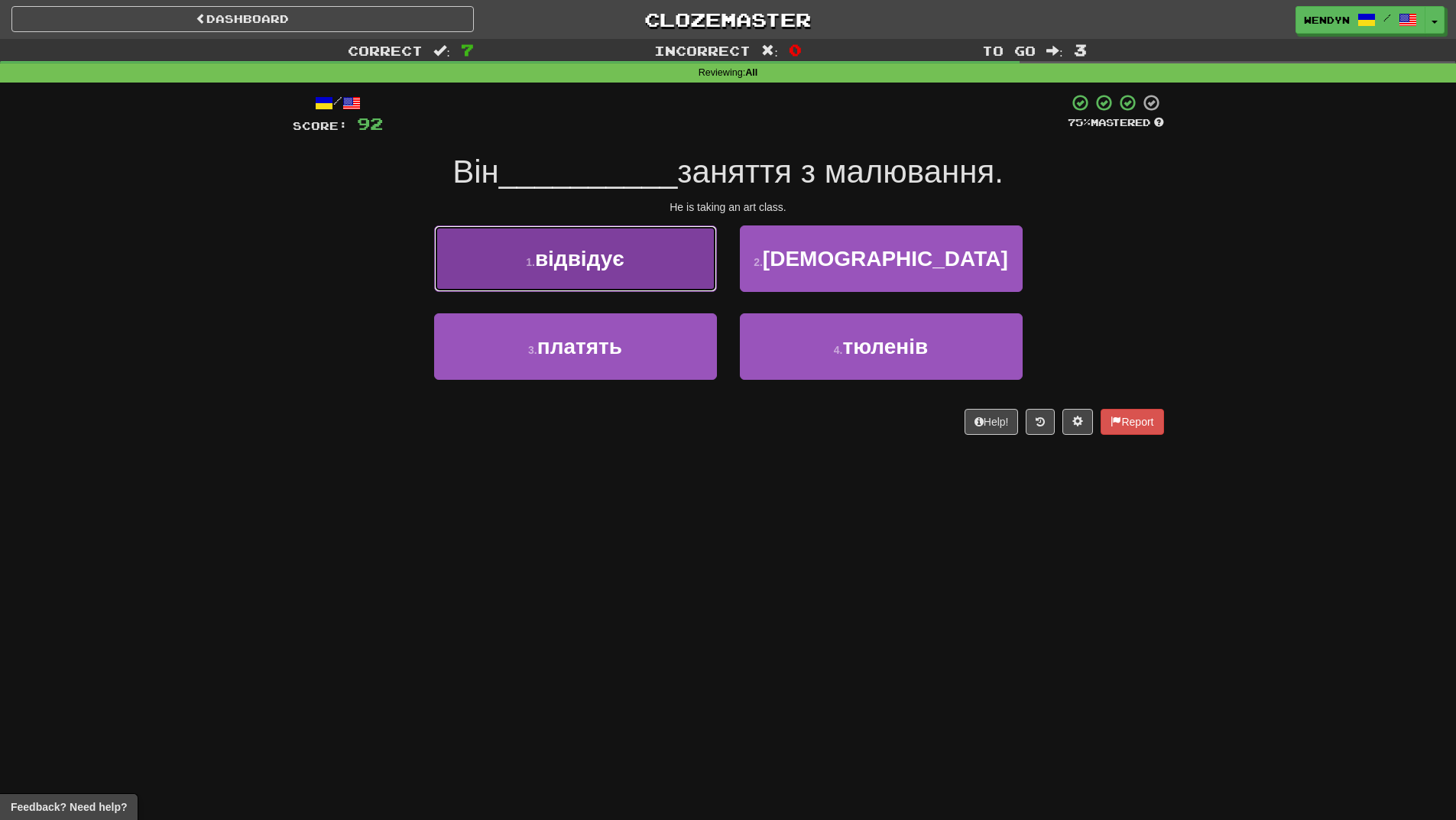
click at [654, 262] on button "1 . відвідує" at bounding box center [575, 258] width 283 height 67
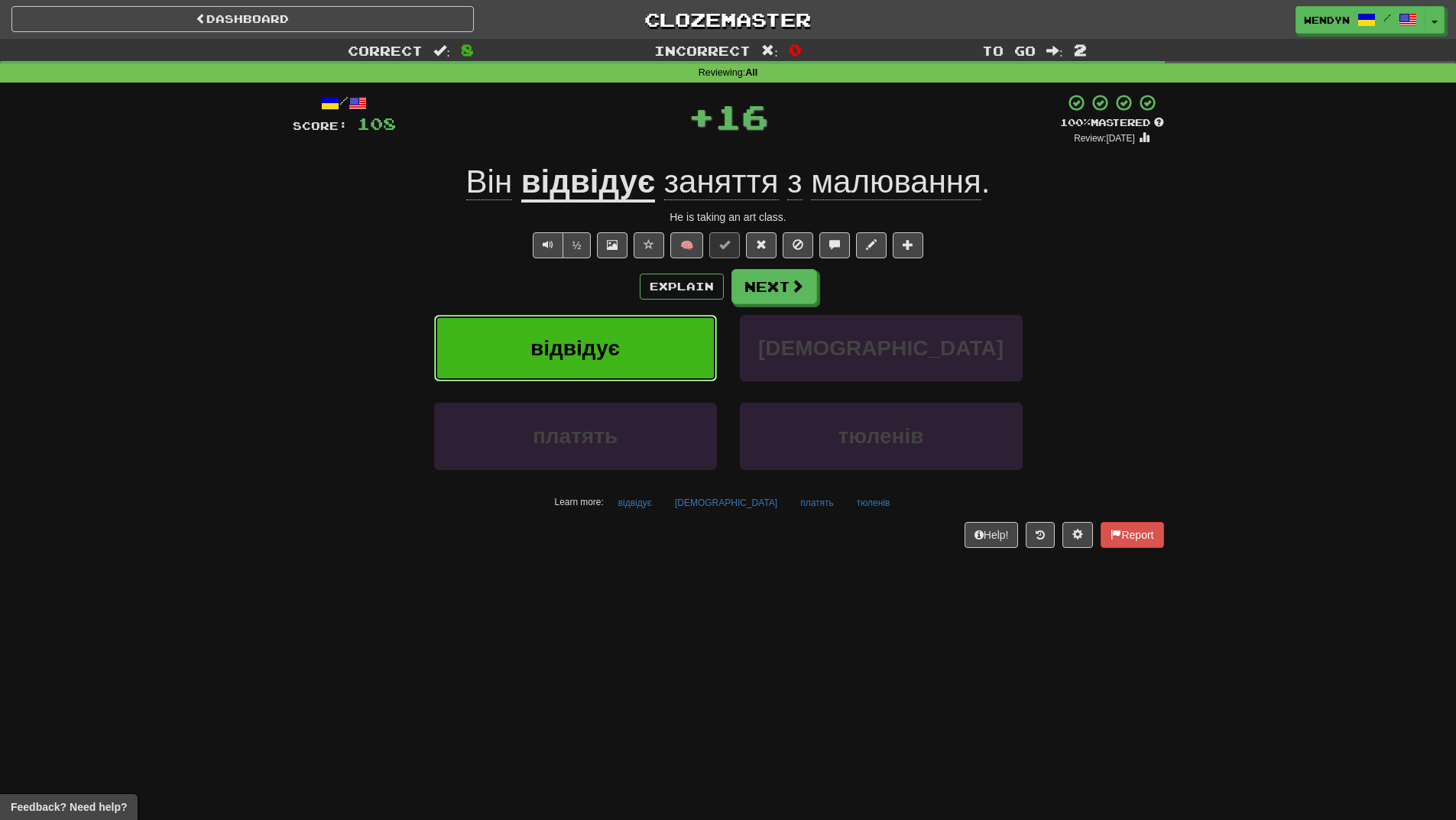
click at [651, 340] on button "відвідує" at bounding box center [575, 348] width 283 height 67
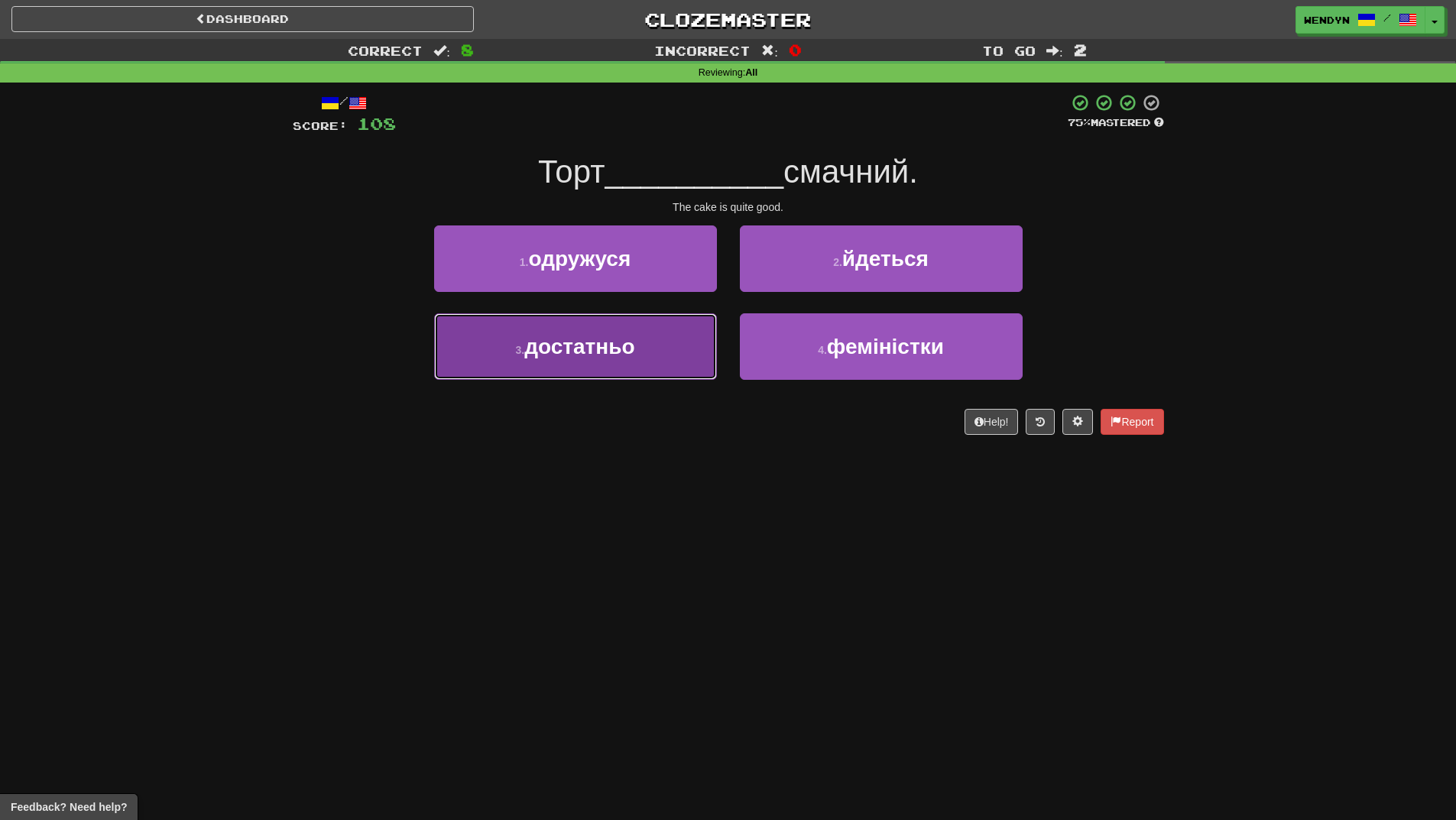
click at [660, 367] on button "3 . достатньо" at bounding box center [575, 346] width 283 height 67
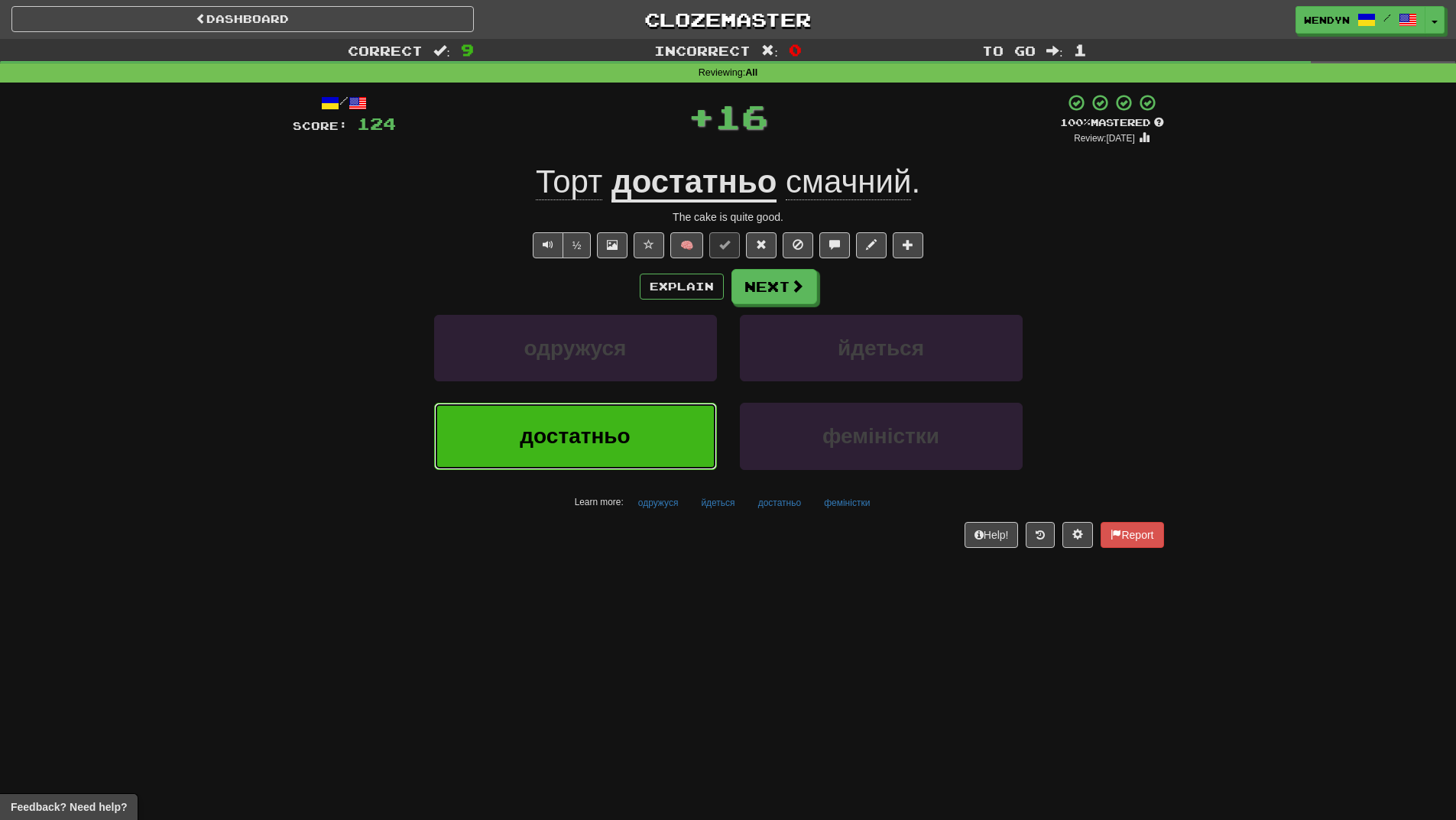
click at [659, 418] on button "достатньо" at bounding box center [575, 435] width 283 height 67
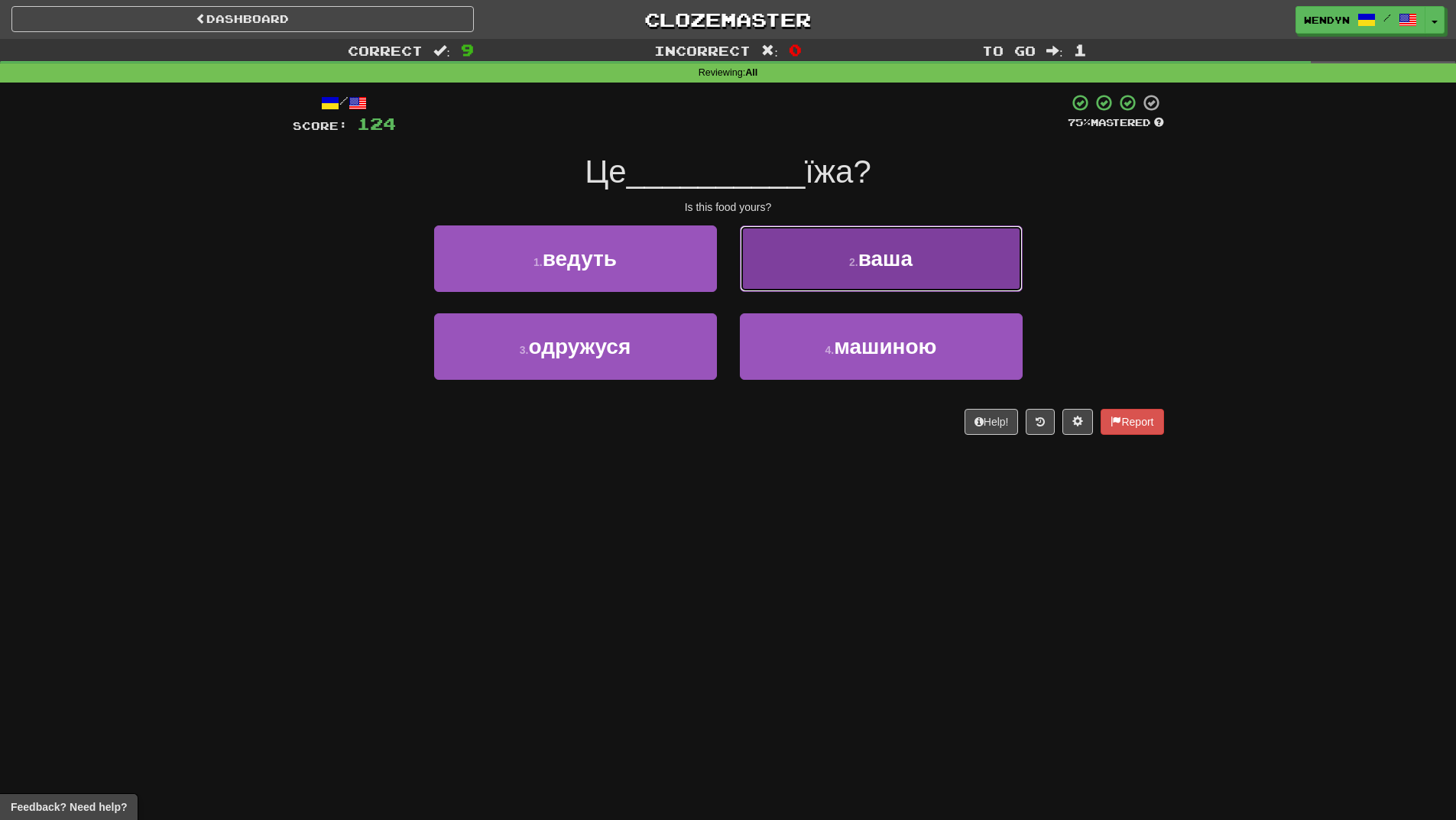
click at [954, 266] on button "2 . ваша" at bounding box center [881, 258] width 283 height 67
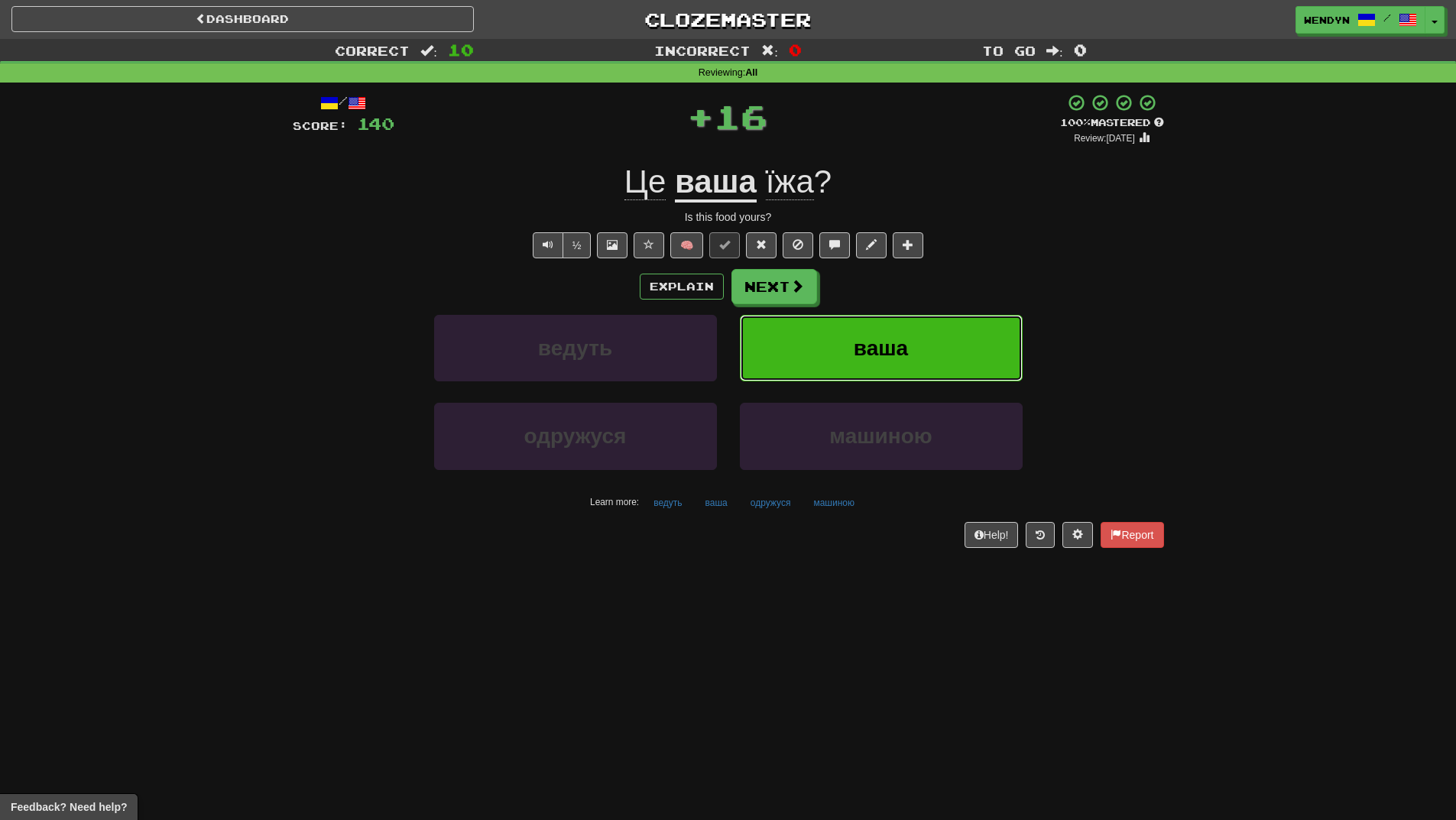
click at [943, 319] on button "ваша" at bounding box center [881, 348] width 283 height 67
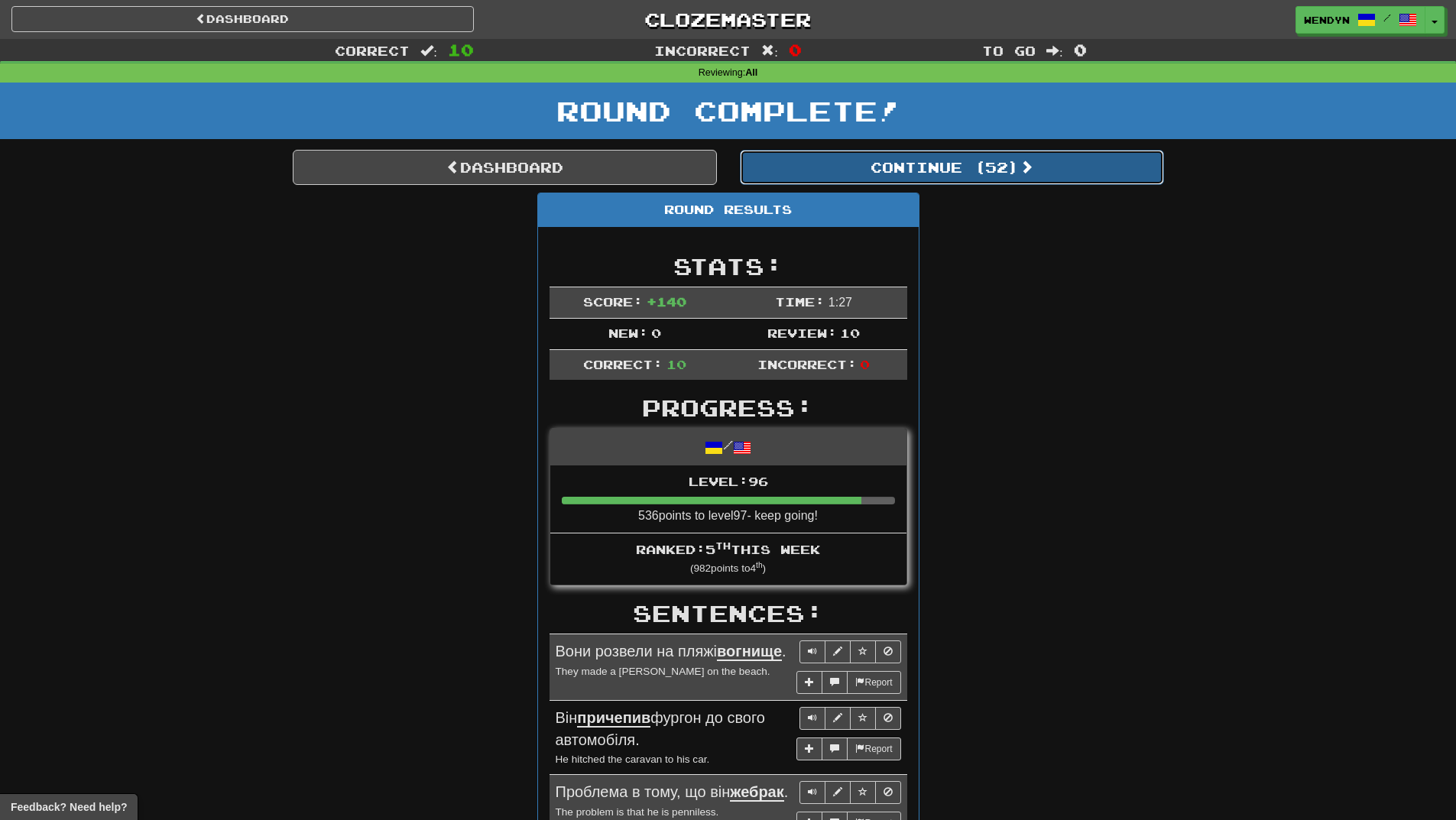
click at [1015, 160] on button "Continue ( 52 )" at bounding box center [952, 167] width 424 height 35
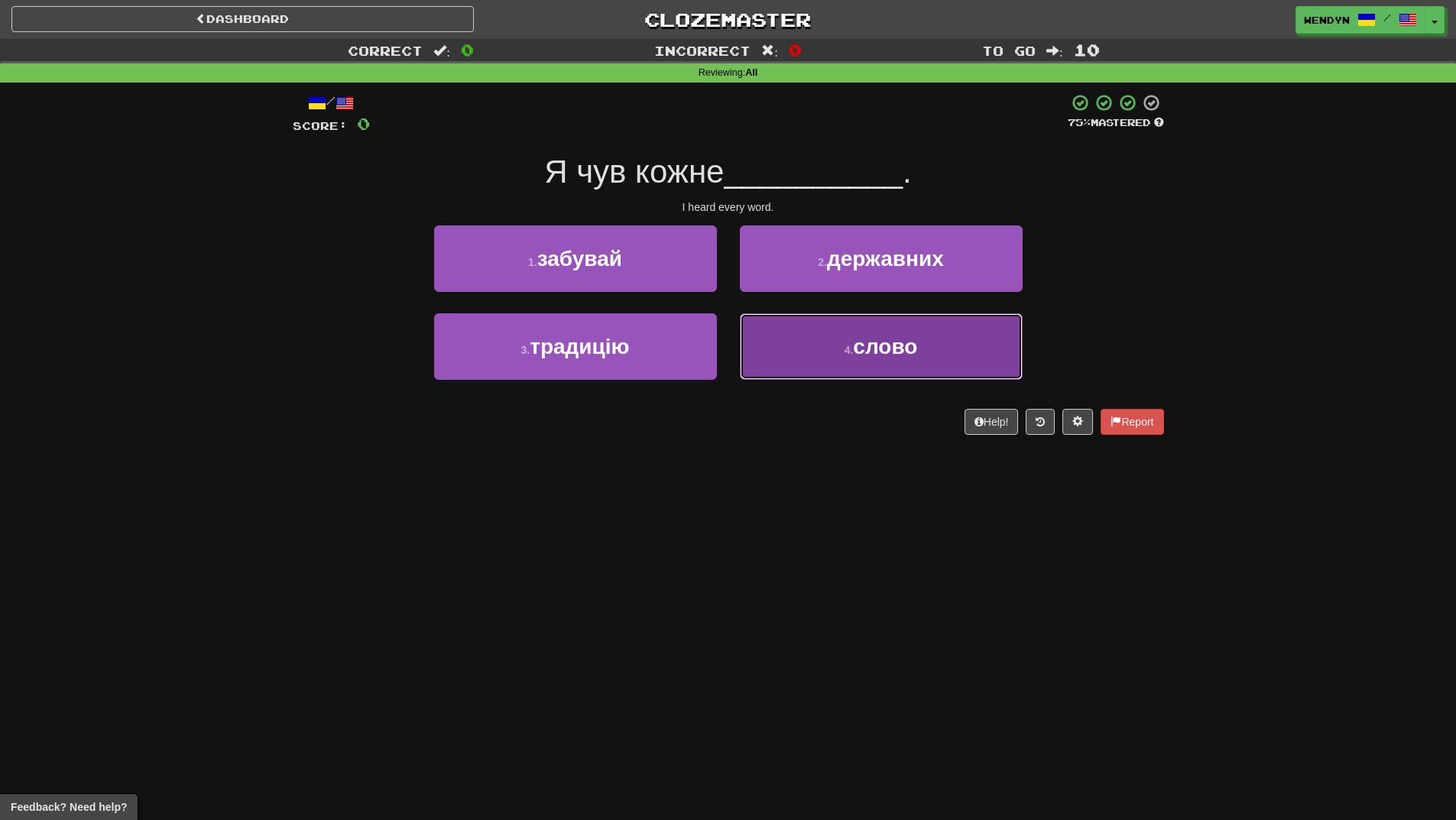
click at [830, 371] on button "4 . слово" at bounding box center [881, 346] width 283 height 67
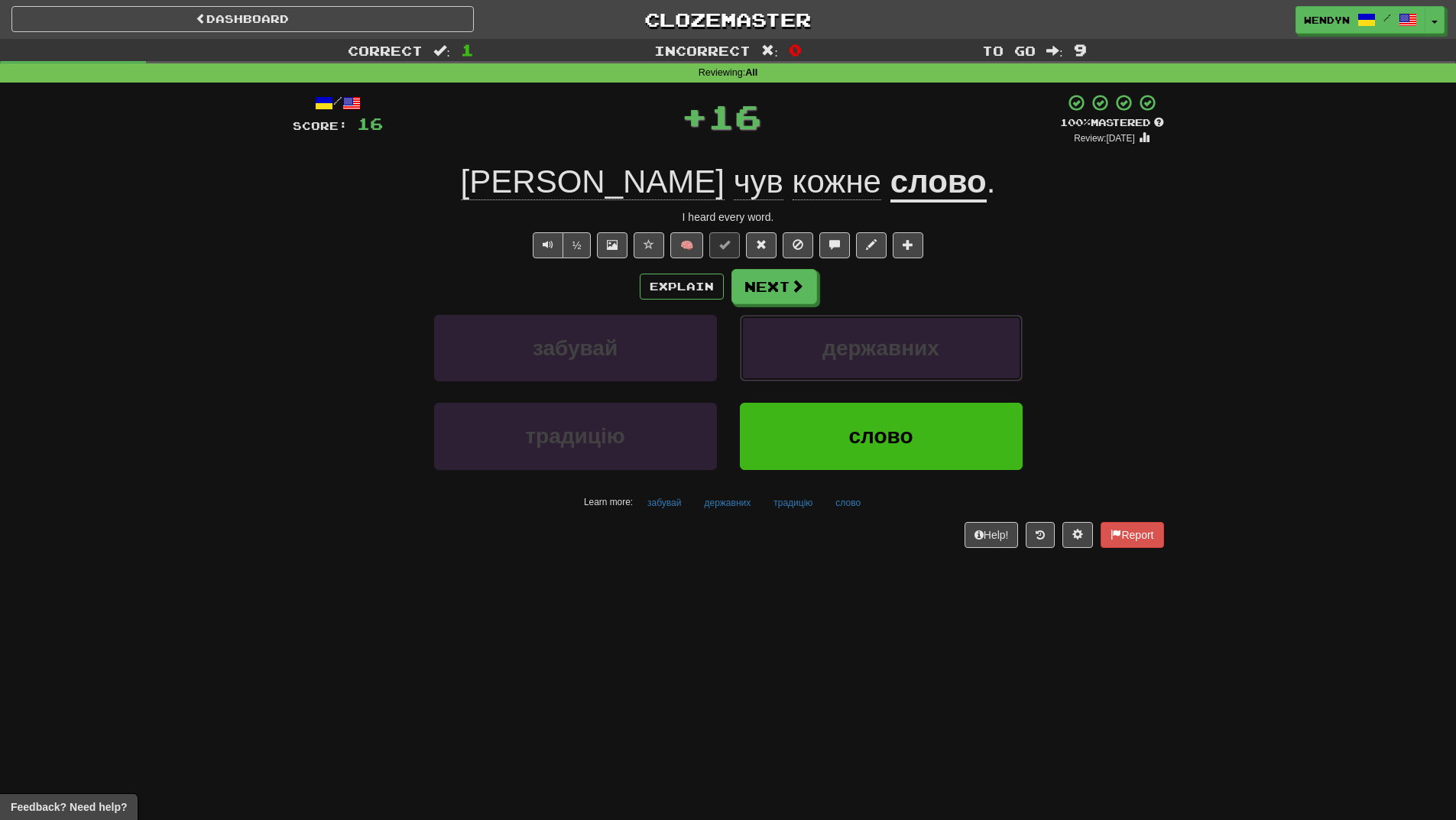
click at [830, 371] on button "державних" at bounding box center [881, 348] width 283 height 67
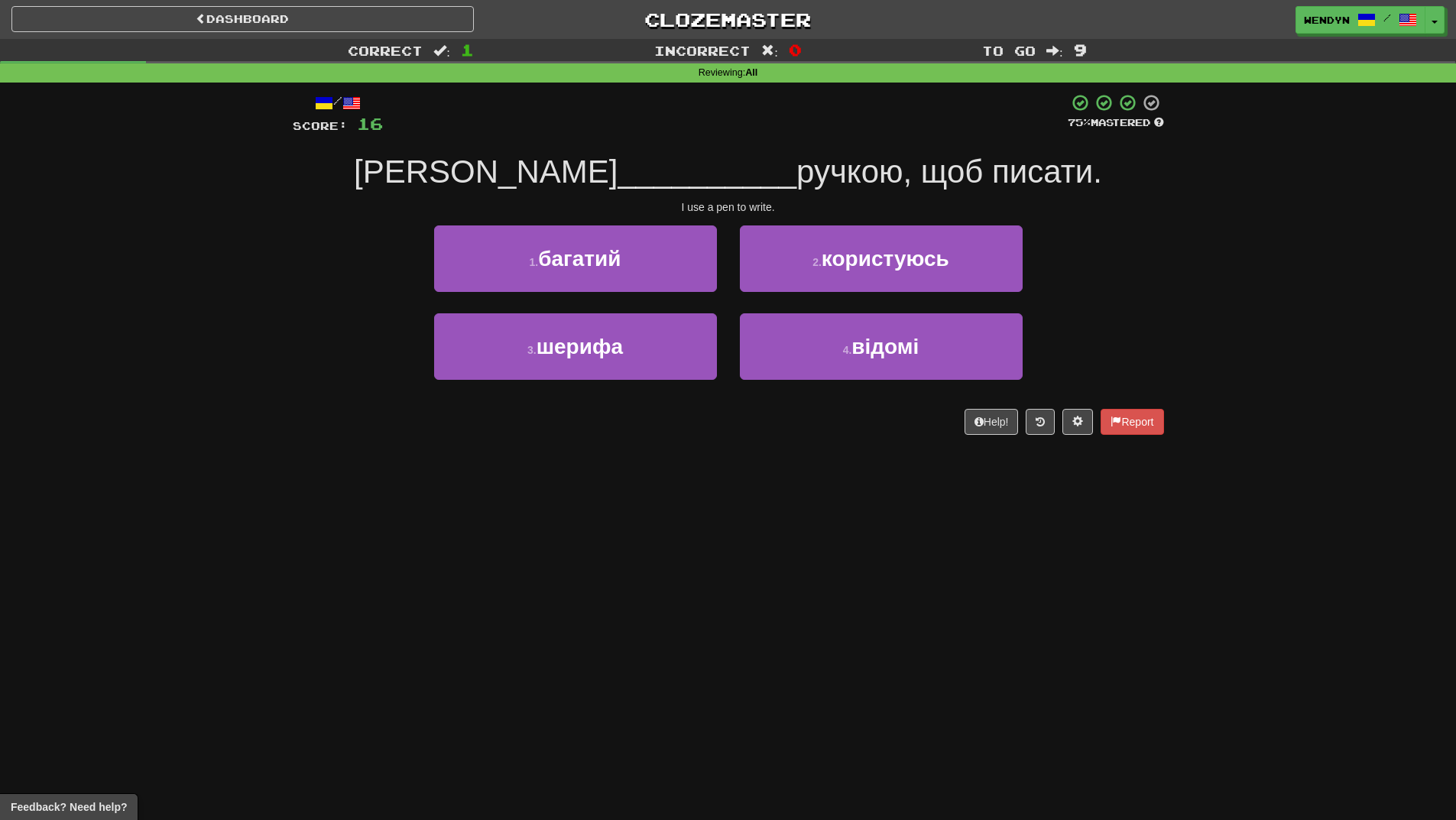
click at [723, 444] on div "/ Score: 16 75 % Mastered Я __________ ручкою, щоб писати. I use a pen to write…" at bounding box center [728, 269] width 871 height 373
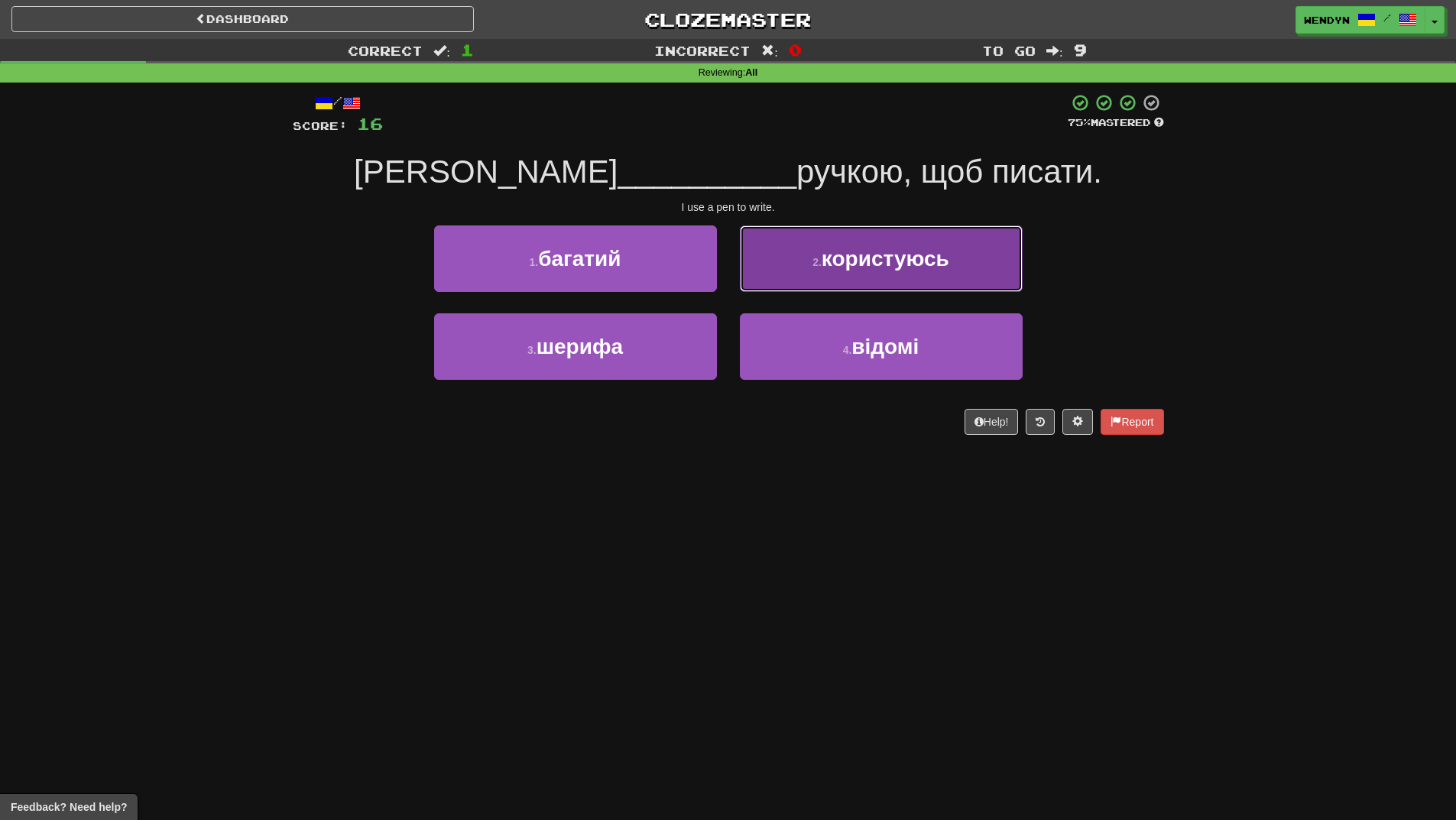
click at [881, 281] on button "2 . користуюсь" at bounding box center [881, 258] width 283 height 67
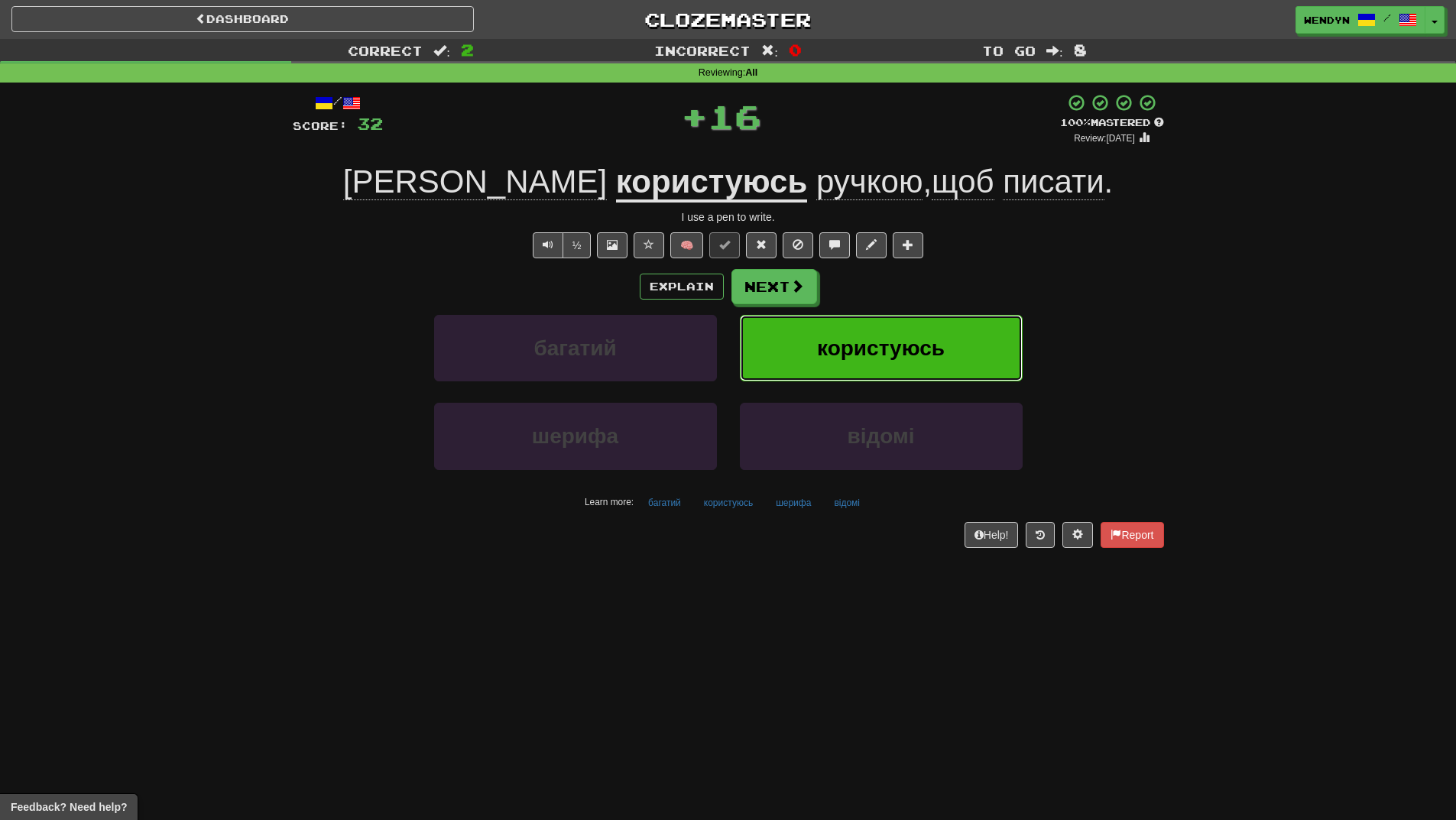
click at [931, 341] on span "користуюсь" at bounding box center [881, 347] width 128 height 23
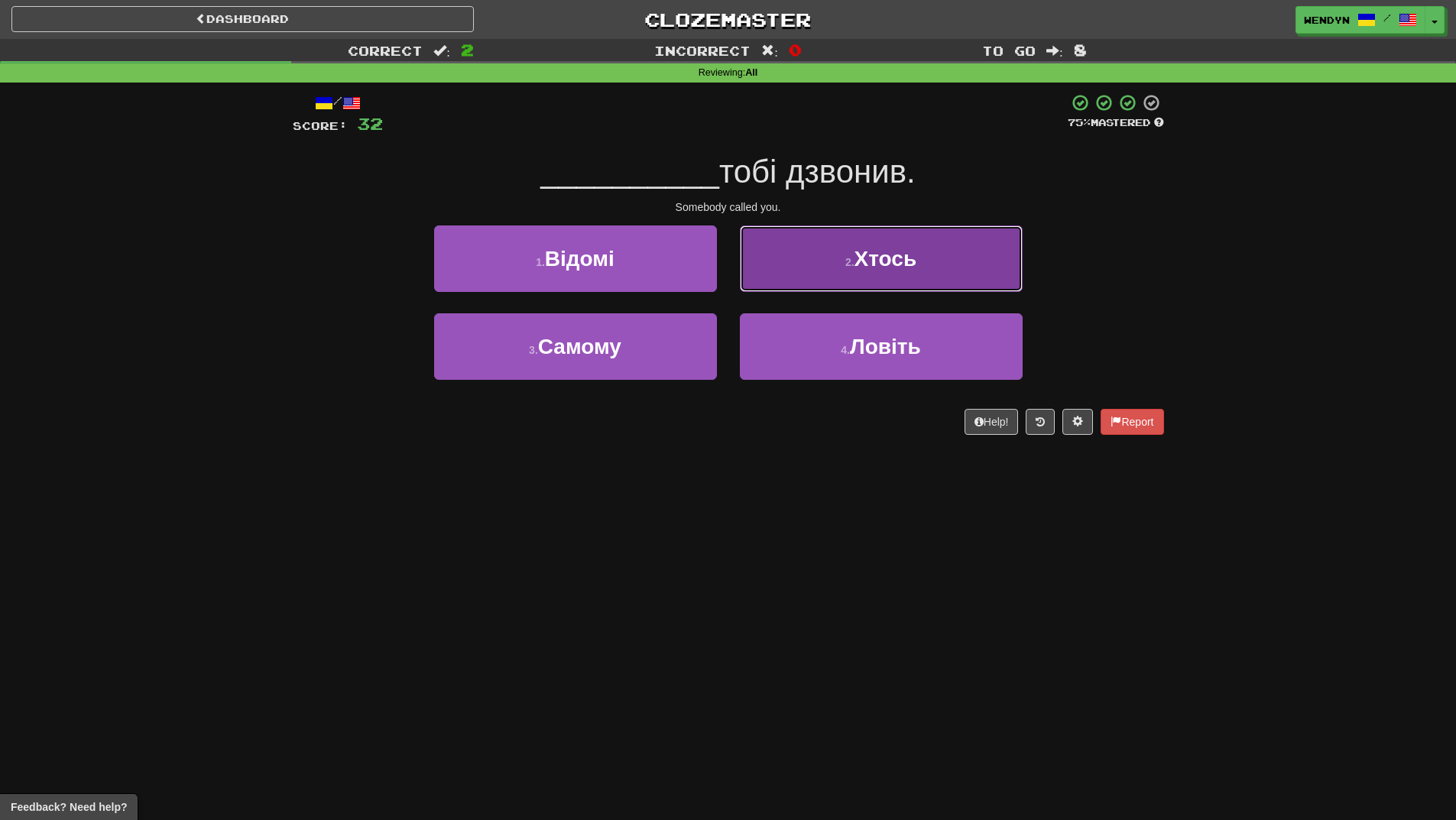
click at [982, 256] on button "2 . Хтось" at bounding box center [881, 258] width 283 height 67
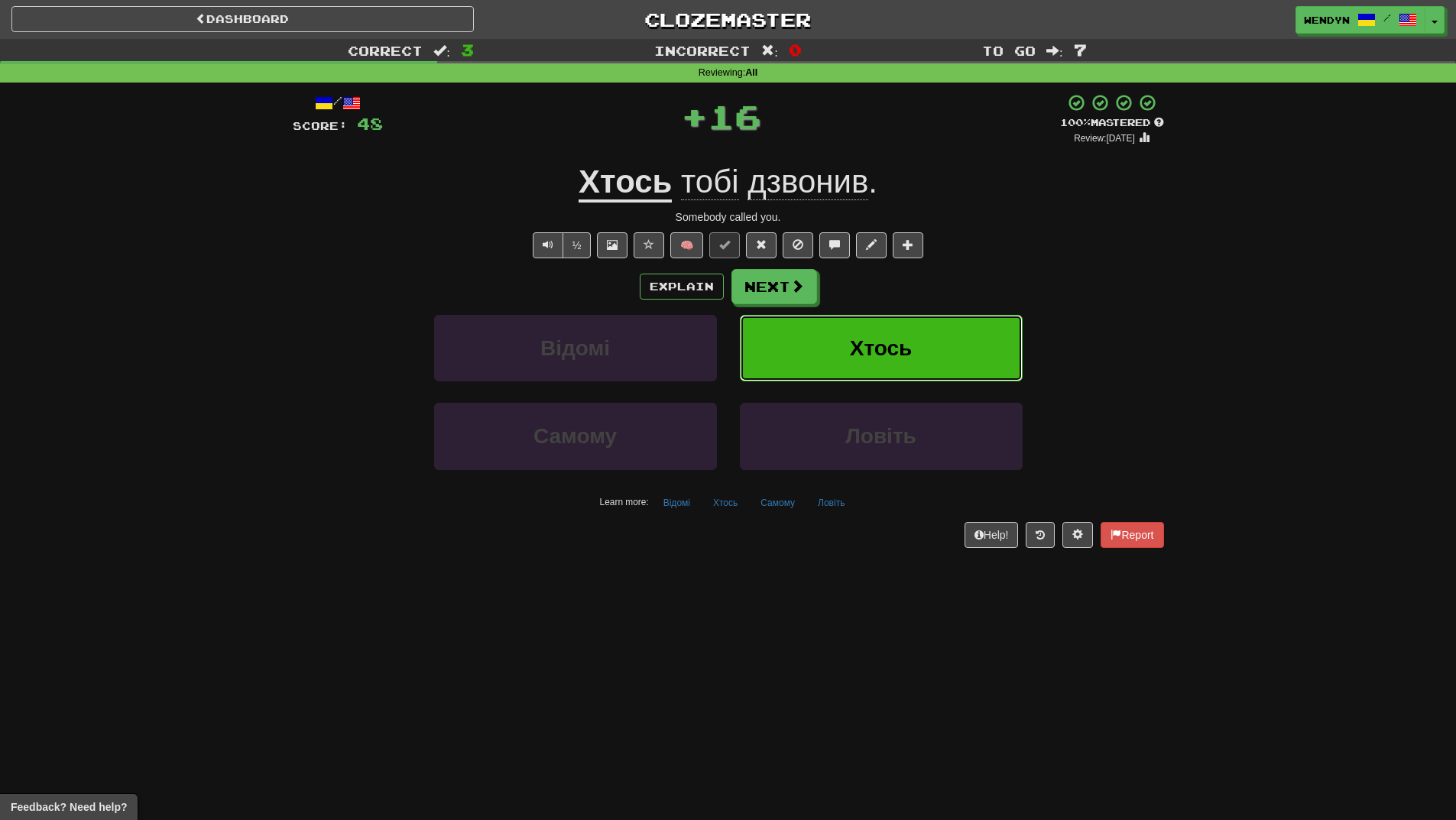
click at [937, 320] on button "Хтось" at bounding box center [881, 348] width 283 height 67
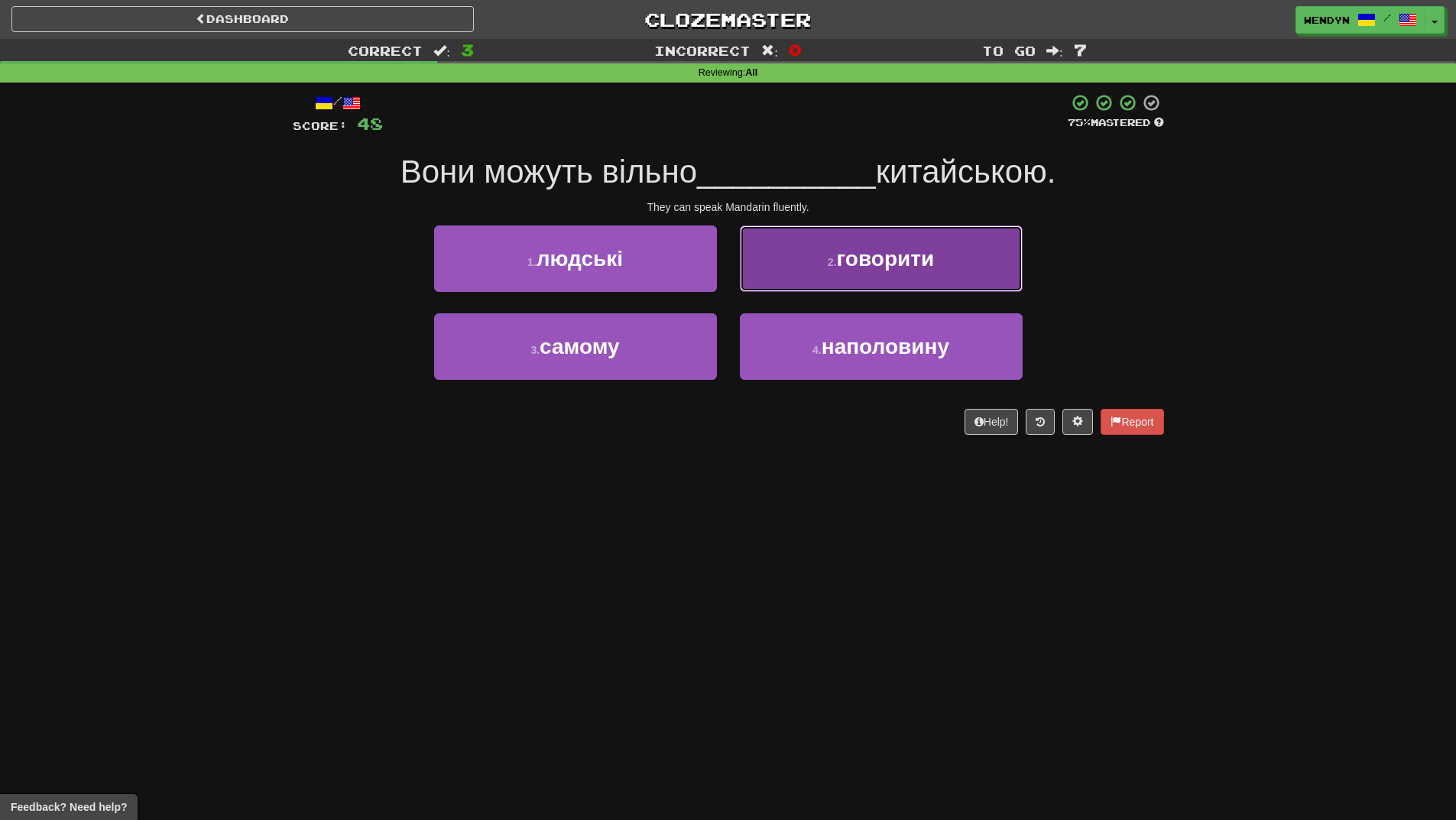
click at [924, 260] on span "говорити" at bounding box center [886, 258] width 98 height 23
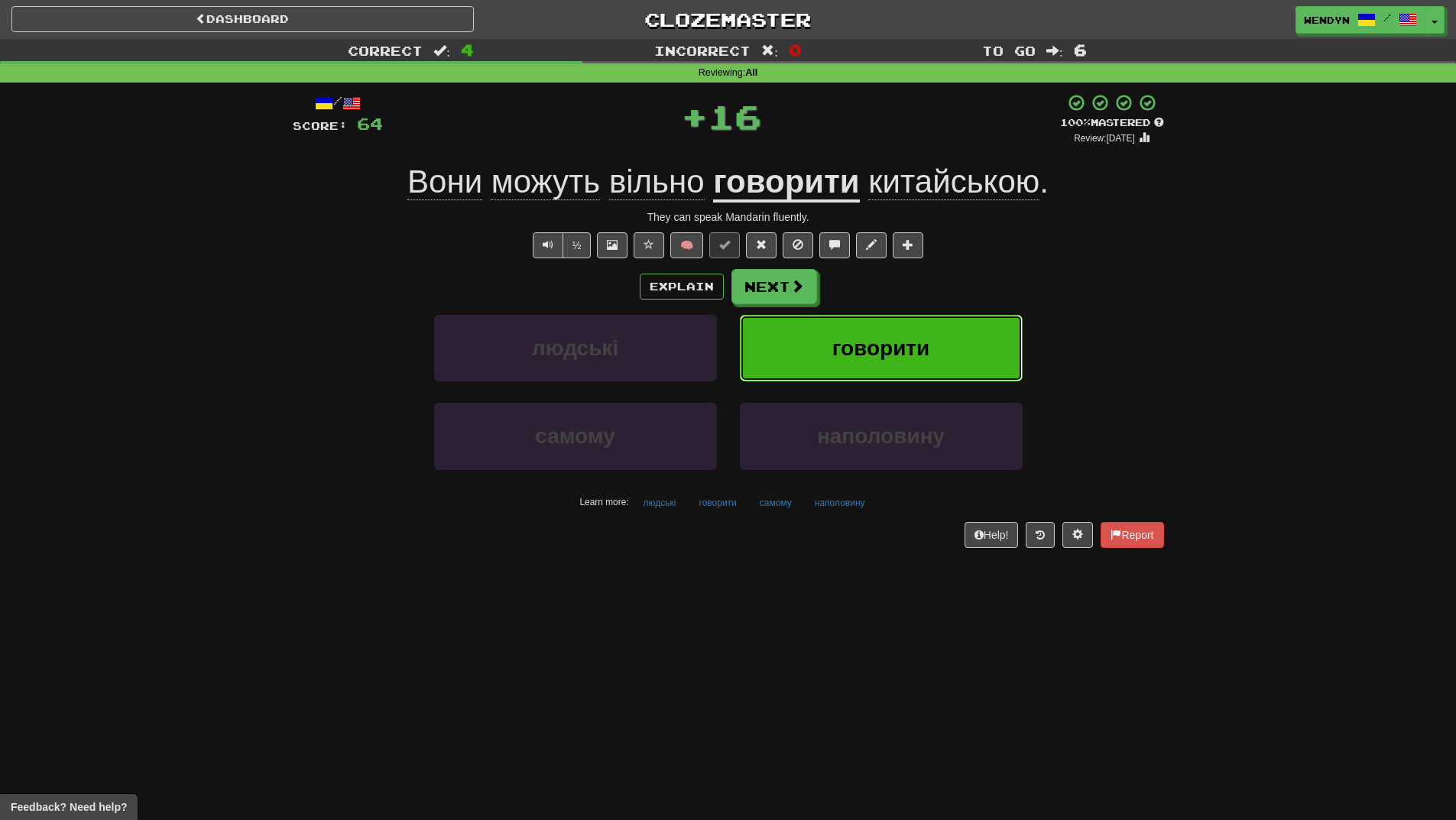
click at [923, 337] on span "говорити" at bounding box center [881, 347] width 98 height 23
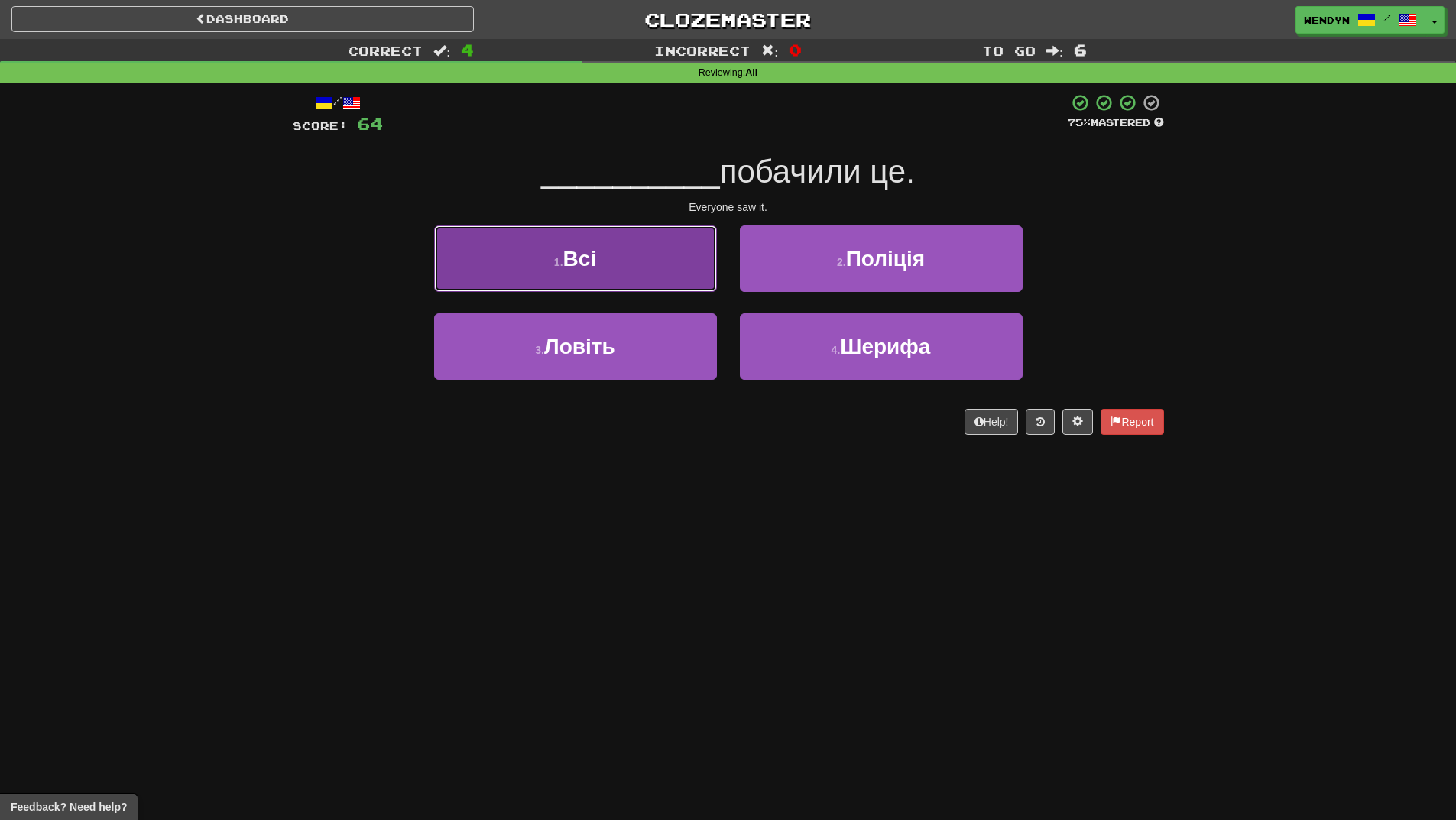
click at [657, 270] on button "1 . Всі" at bounding box center [575, 258] width 283 height 67
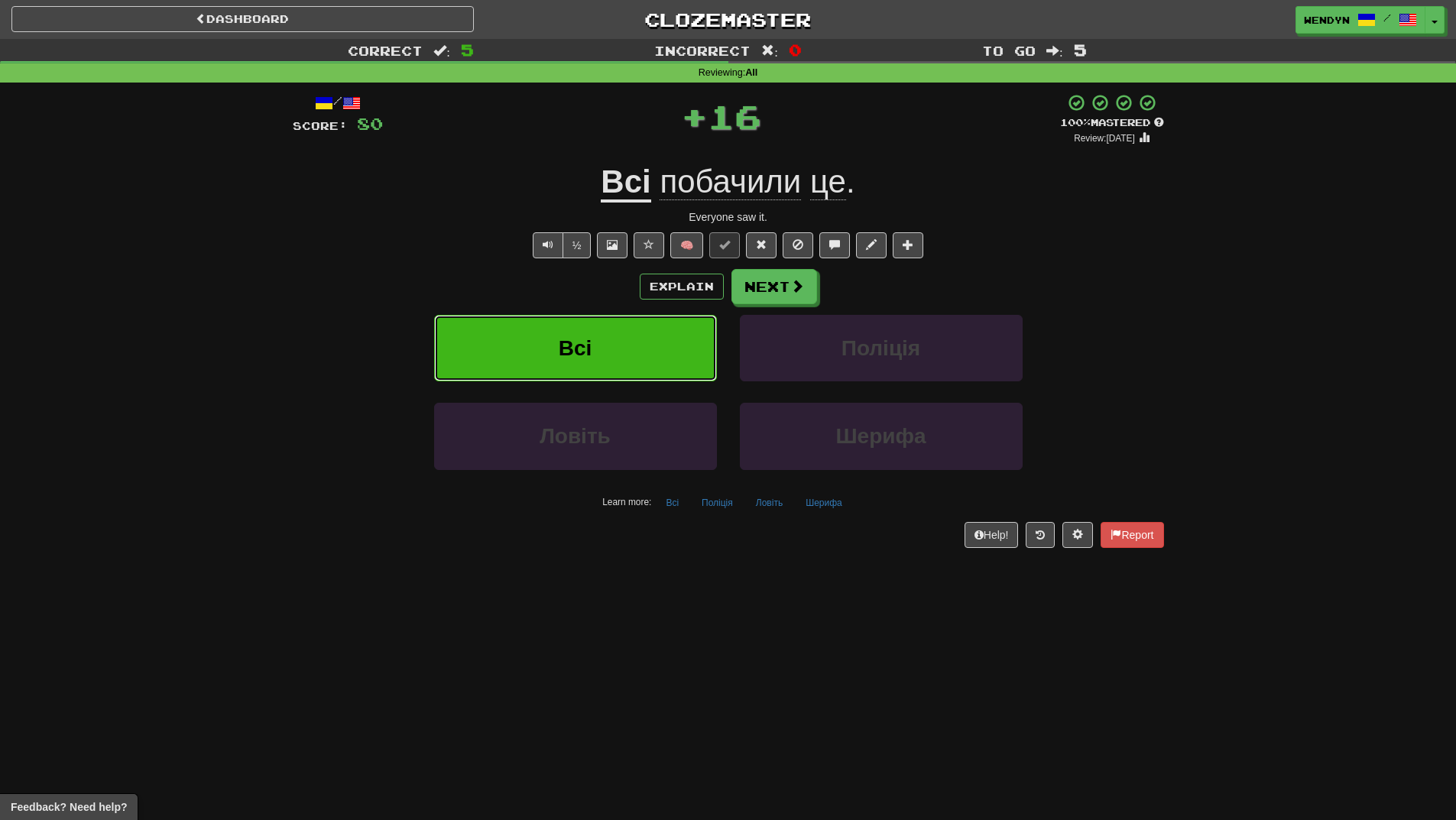
click at [656, 328] on button "Всі" at bounding box center [575, 348] width 283 height 67
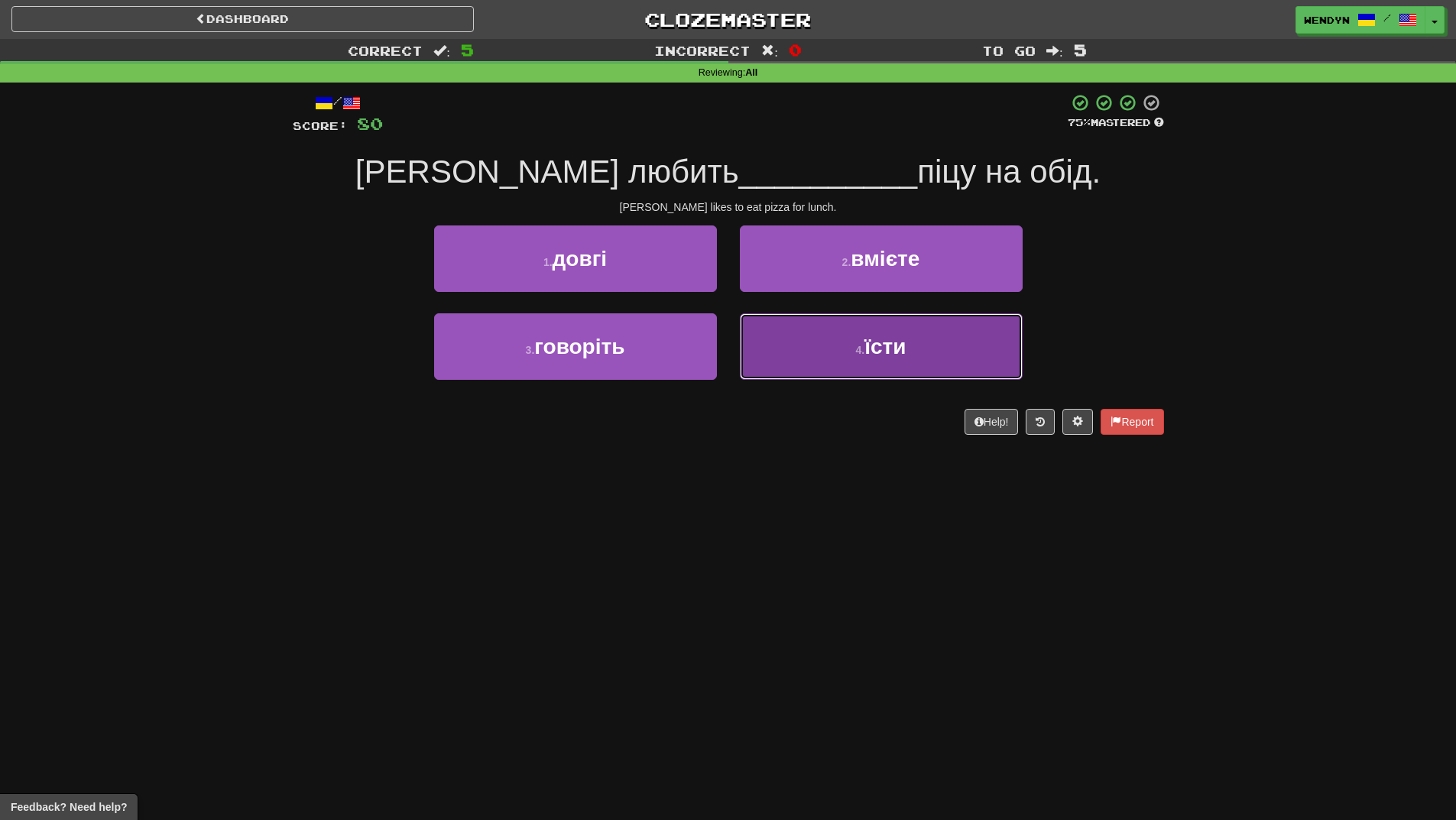
click at [872, 366] on button "4 . їсти" at bounding box center [881, 346] width 283 height 67
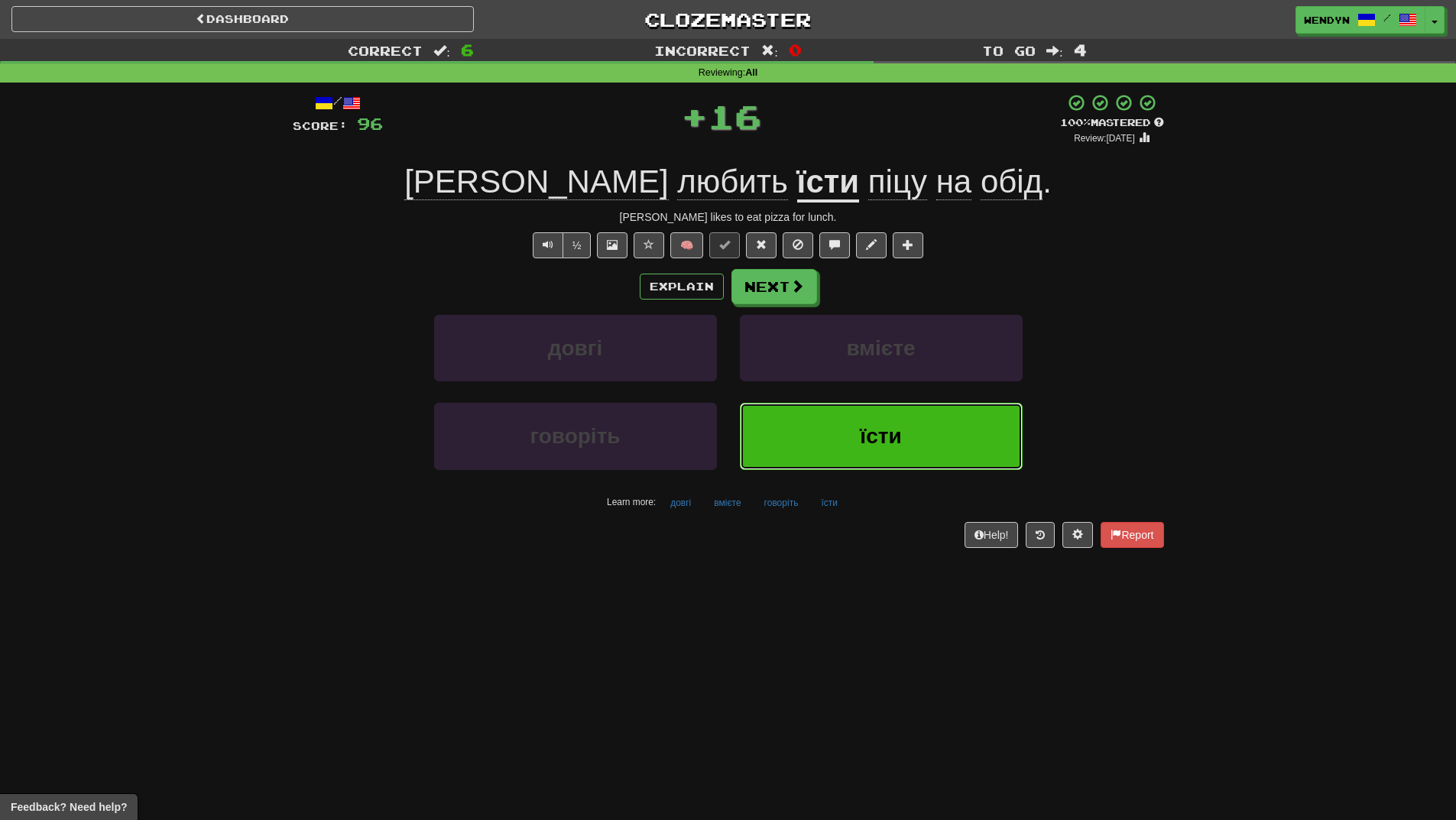
click at [888, 426] on span "їсти" at bounding box center [881, 435] width 41 height 23
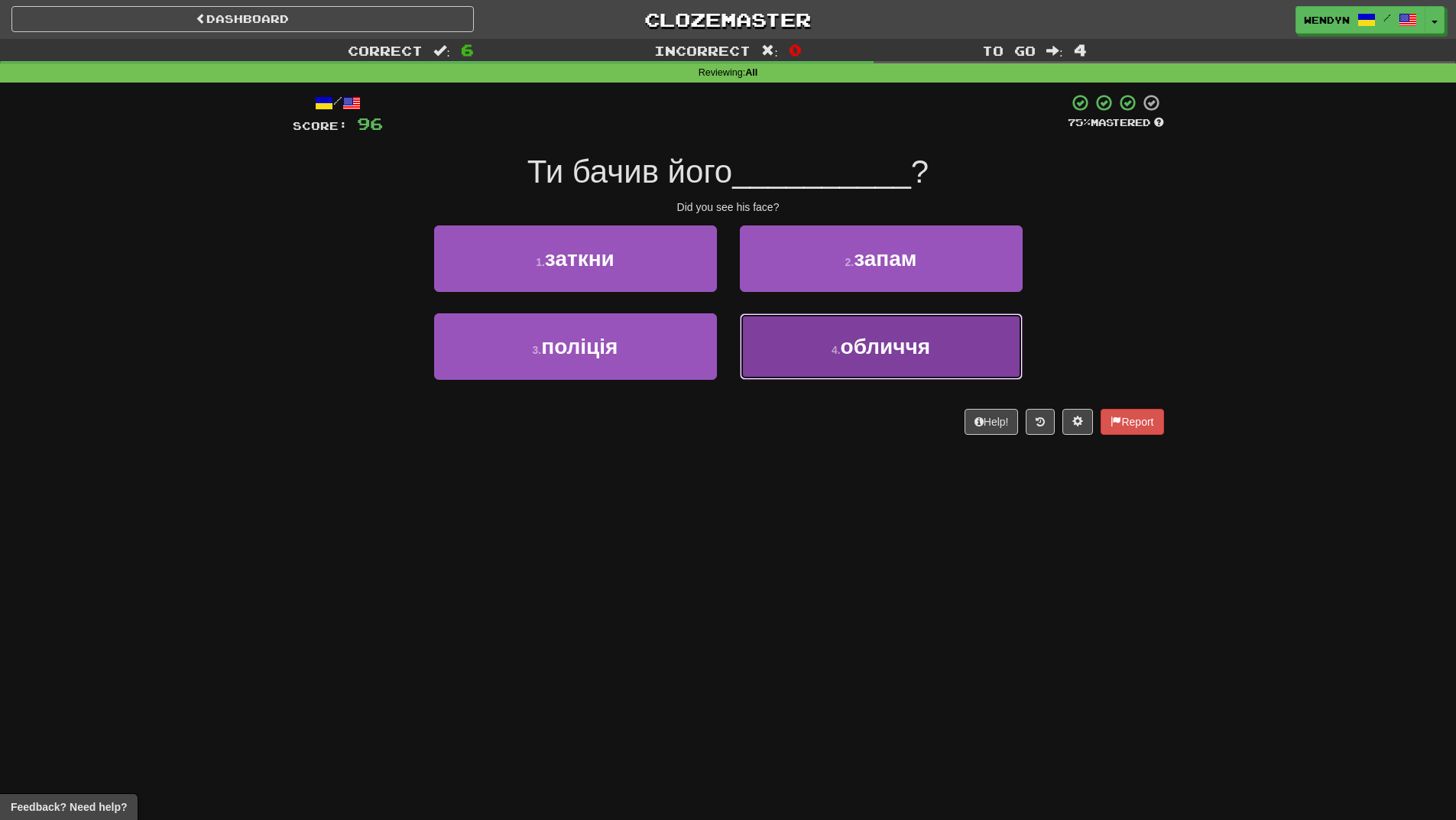
click at [893, 357] on span "обличчя" at bounding box center [886, 346] width 90 height 23
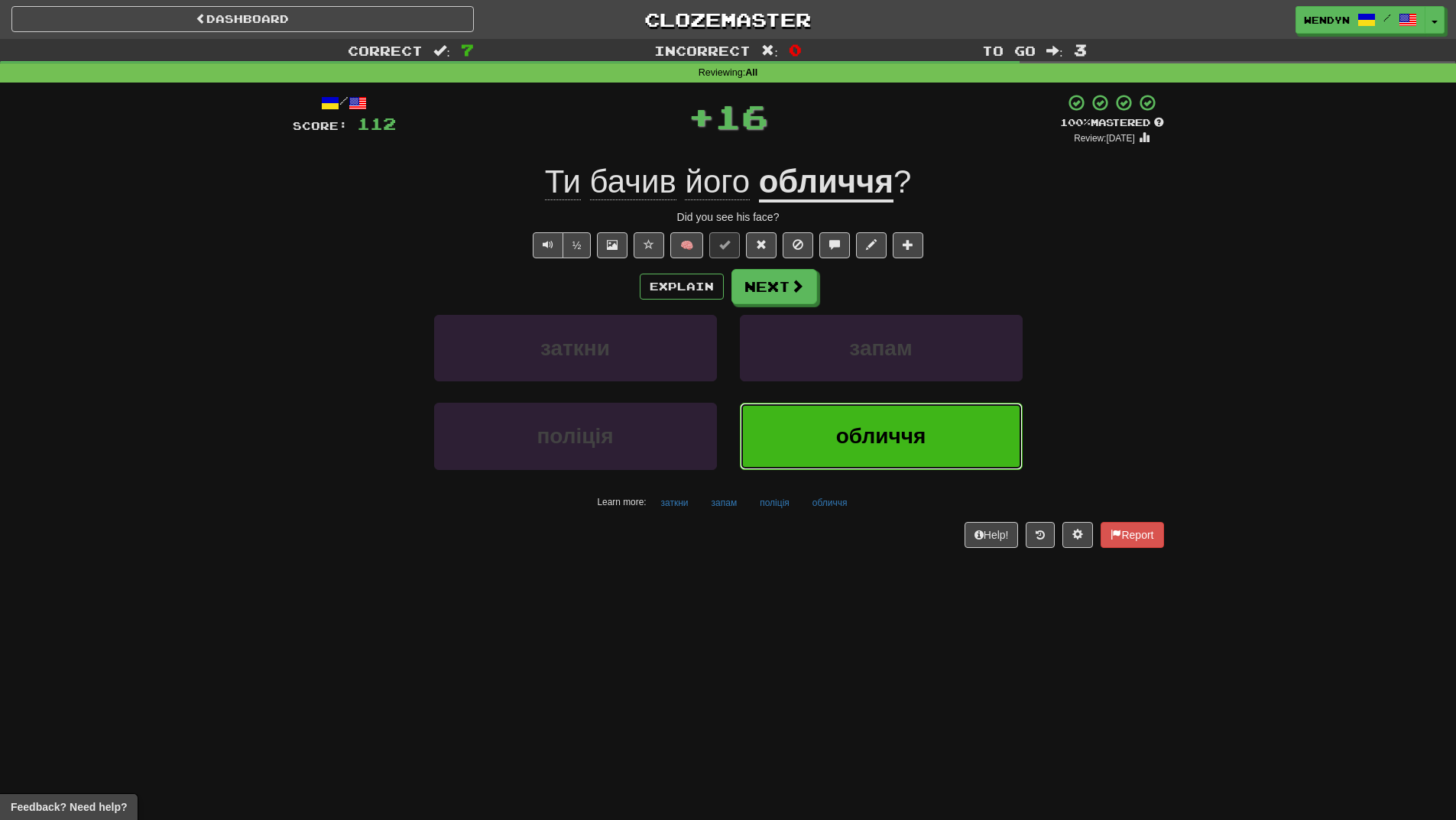
drag, startPoint x: 885, startPoint y: 424, endPoint x: 875, endPoint y: 432, distance: 12.8
click at [885, 424] on span "обличчя" at bounding box center [881, 435] width 90 height 23
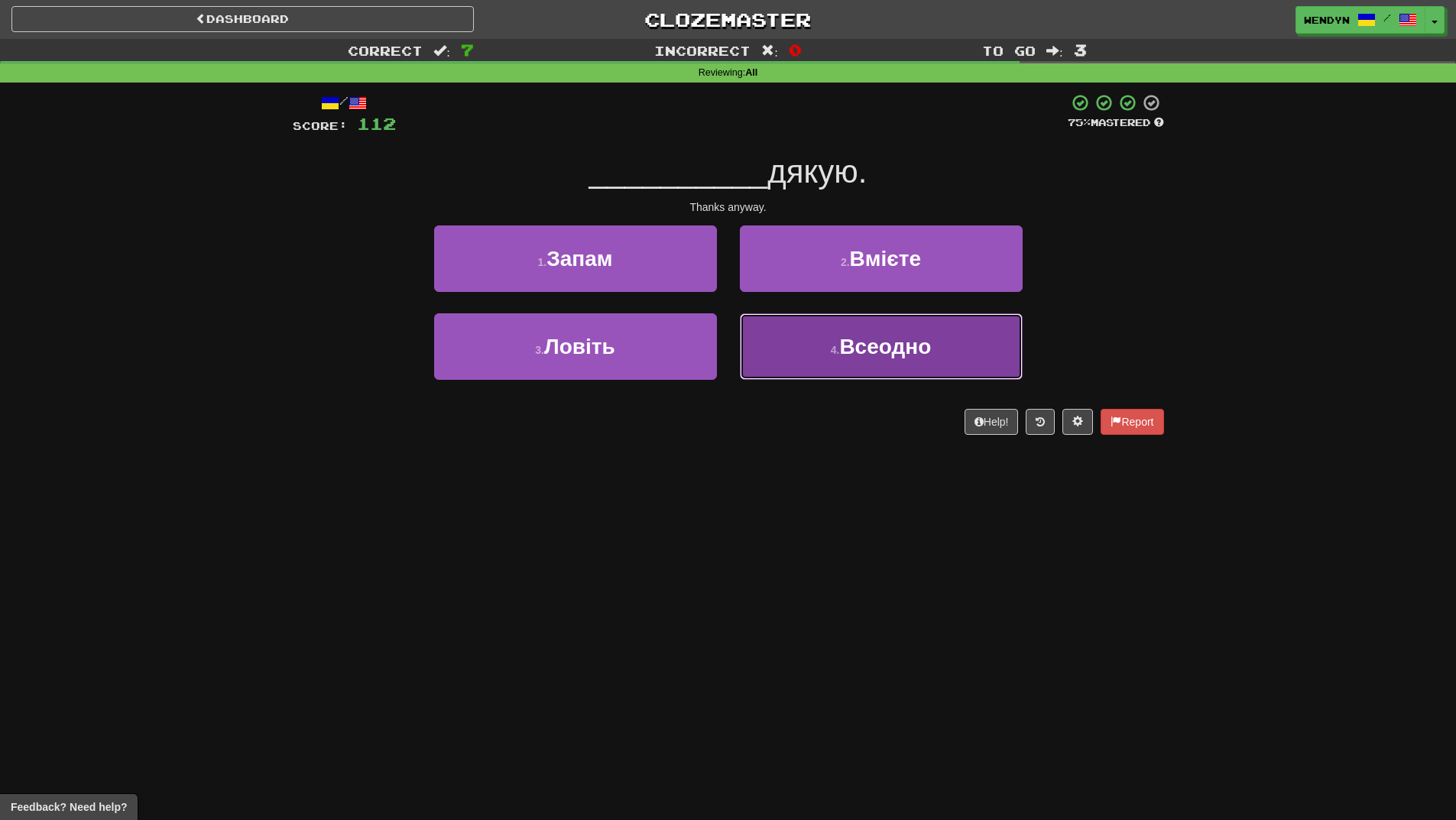
click at [913, 372] on button "4 . Всеодно" at bounding box center [881, 346] width 283 height 67
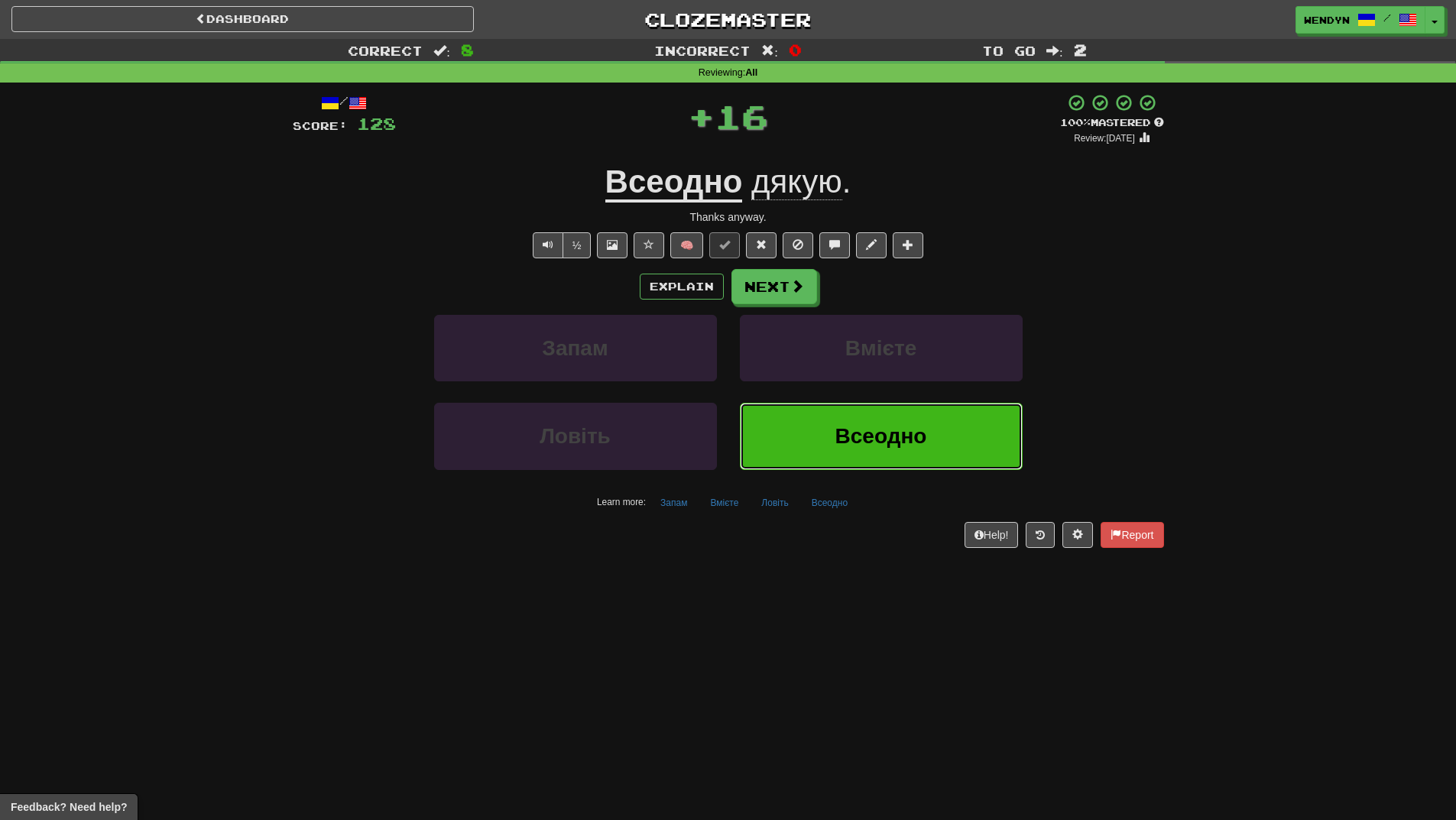
click at [886, 418] on button "Всеодно" at bounding box center [881, 435] width 283 height 67
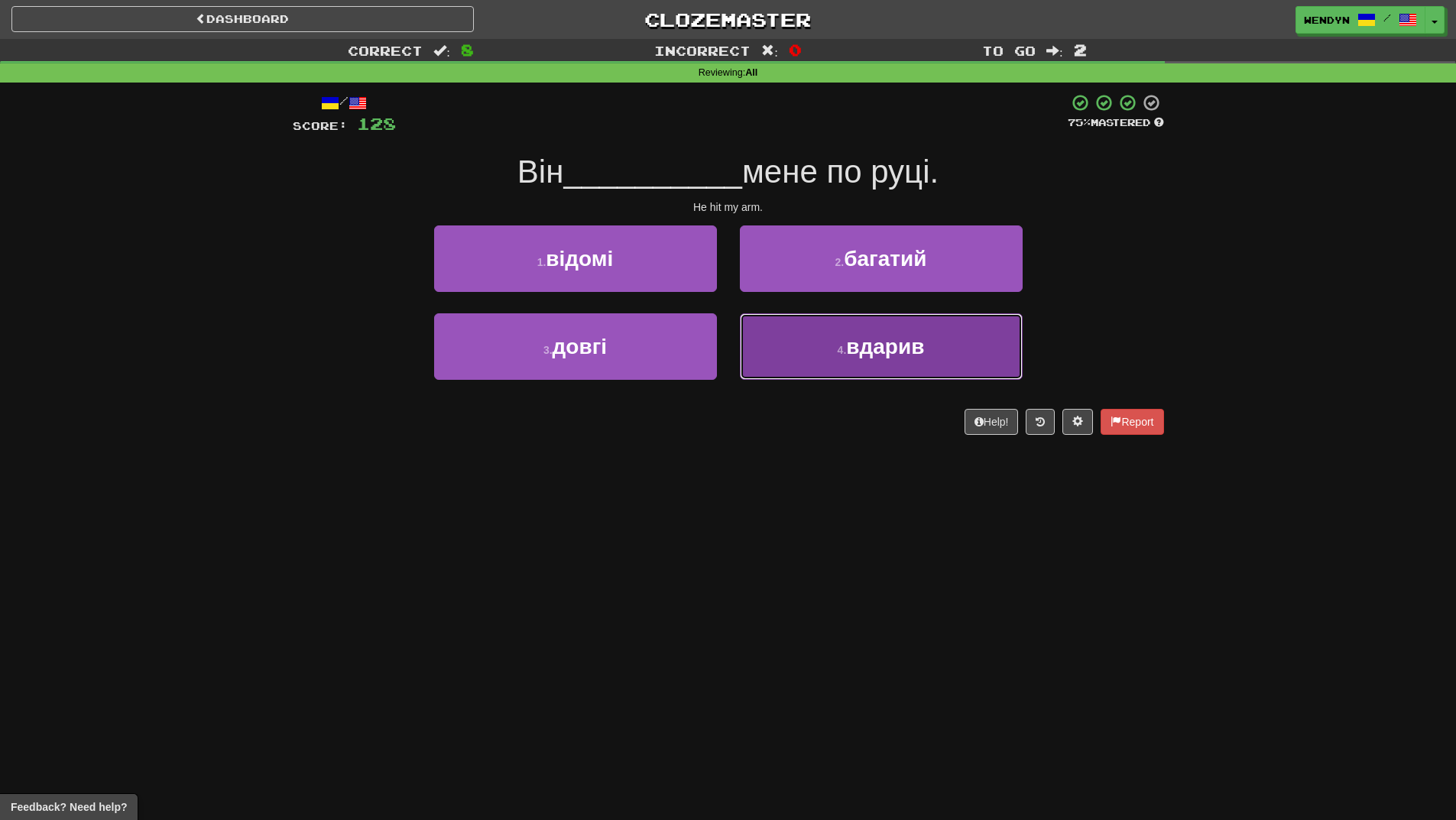
click at [904, 361] on button "4 . вдарив" at bounding box center [881, 346] width 283 height 67
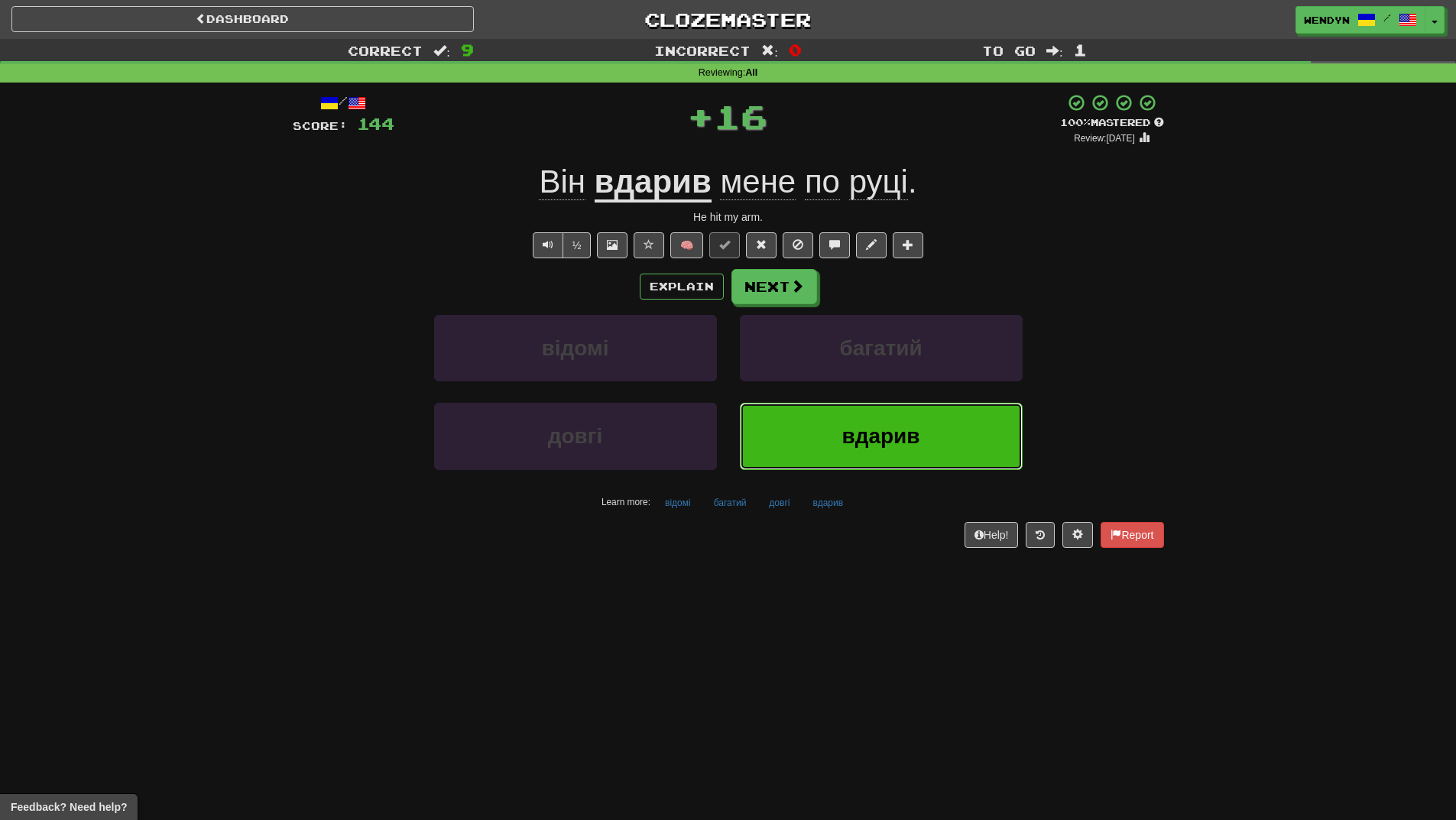
click at [884, 430] on span "вдарив" at bounding box center [881, 435] width 78 height 23
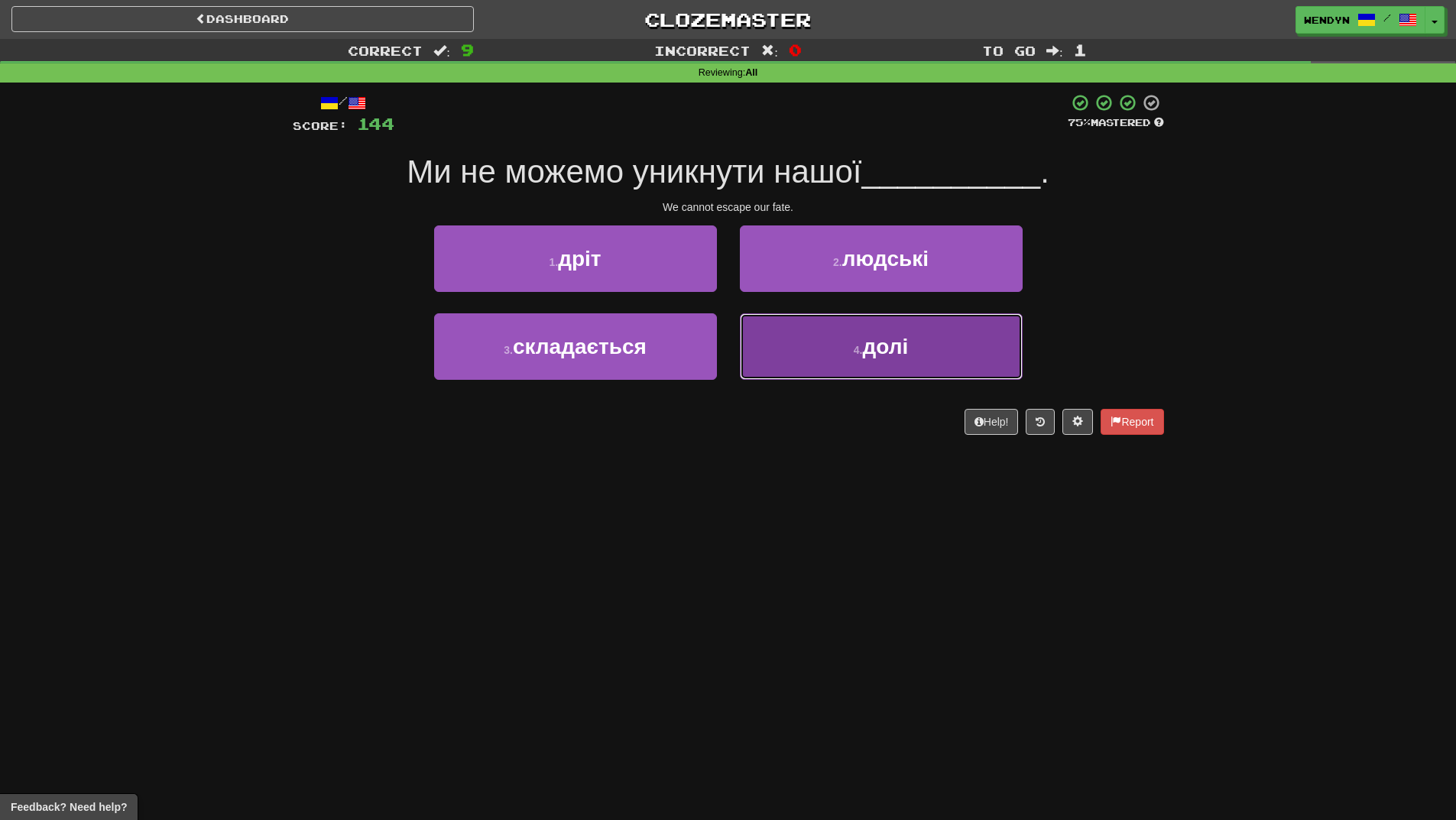
click at [889, 374] on button "4 . долі" at bounding box center [881, 346] width 283 height 67
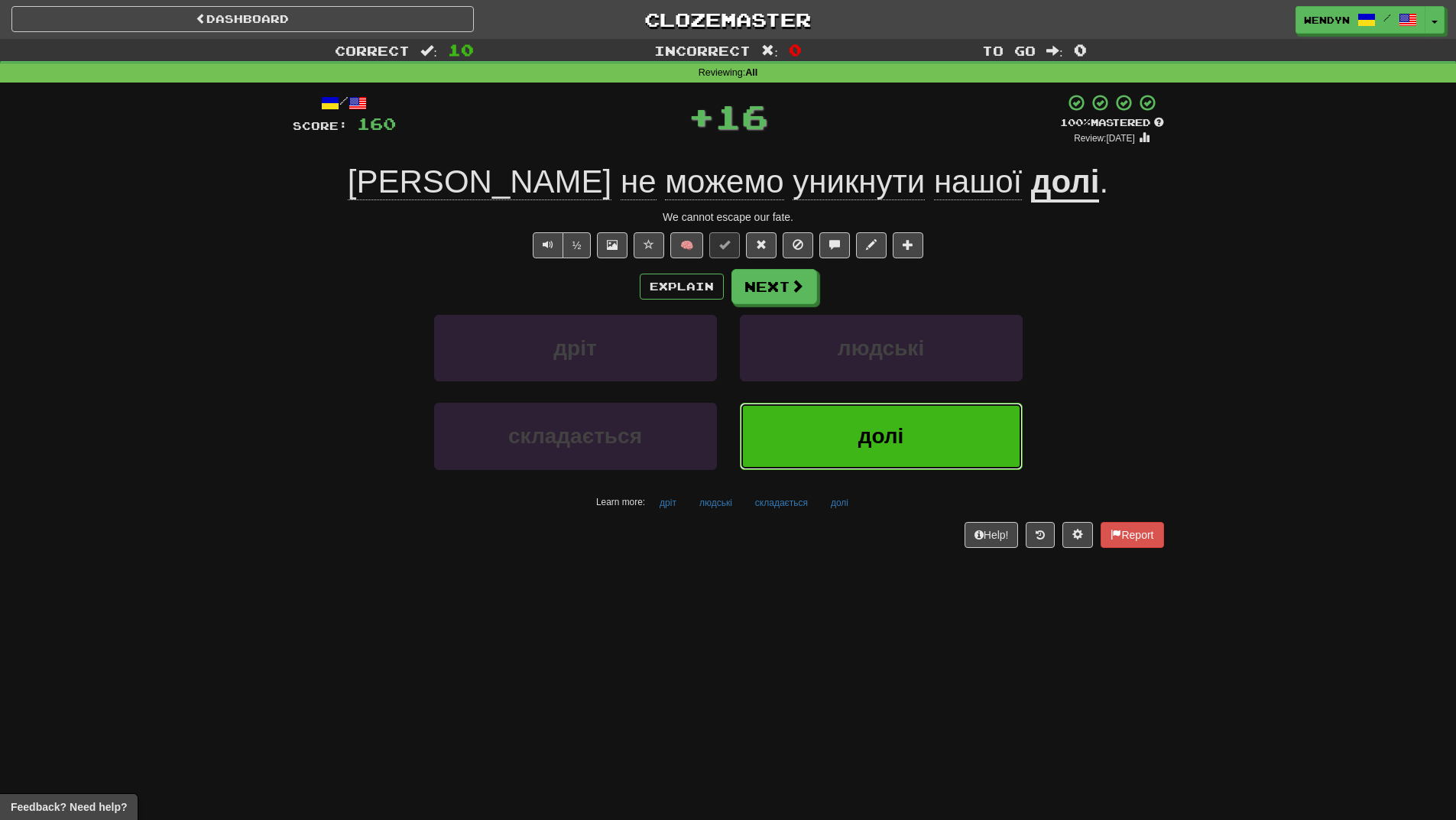
click at [868, 447] on span "долі" at bounding box center [881, 435] width 46 height 23
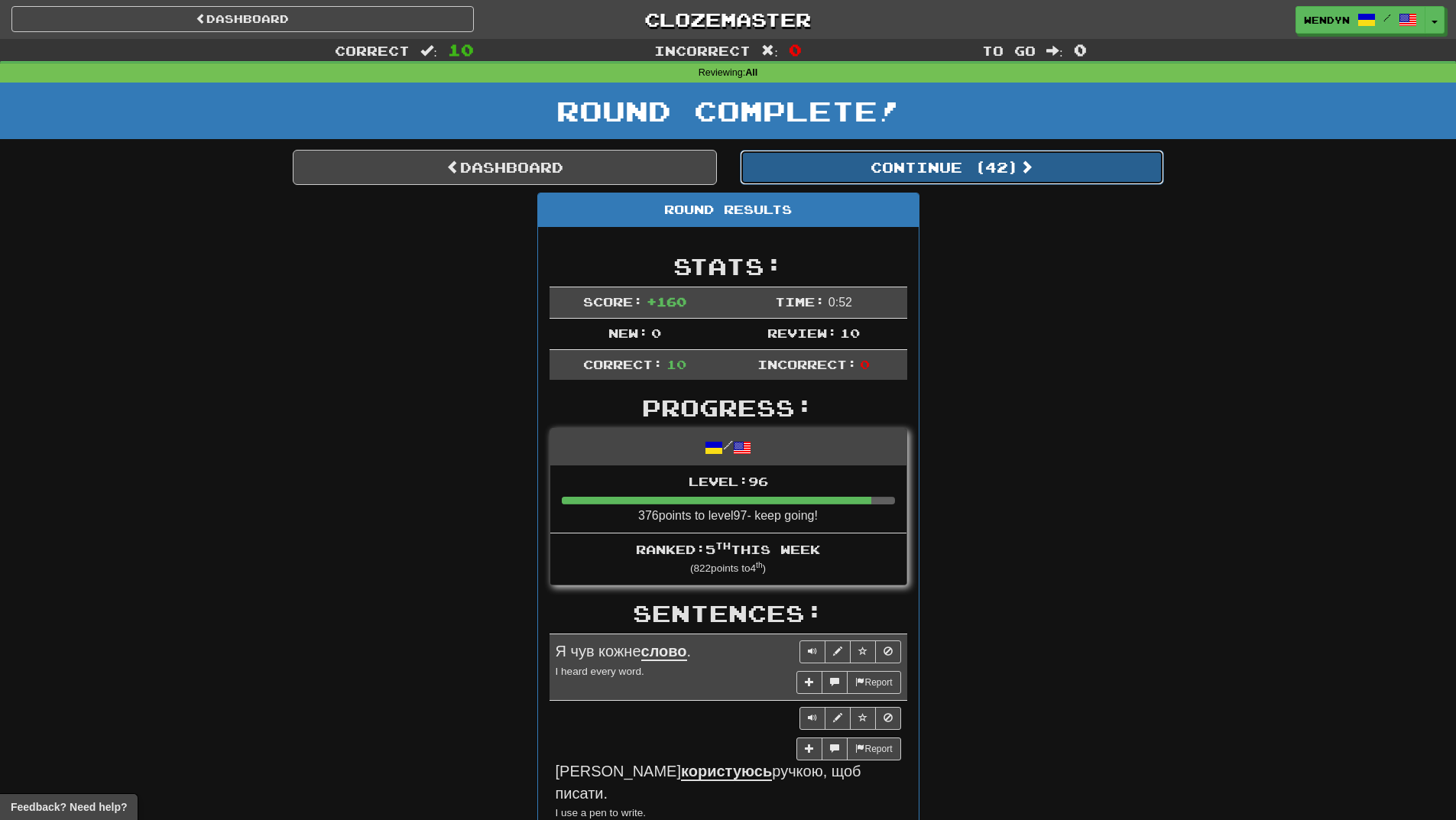
click at [1028, 178] on button "Continue ( 42 )" at bounding box center [952, 167] width 424 height 35
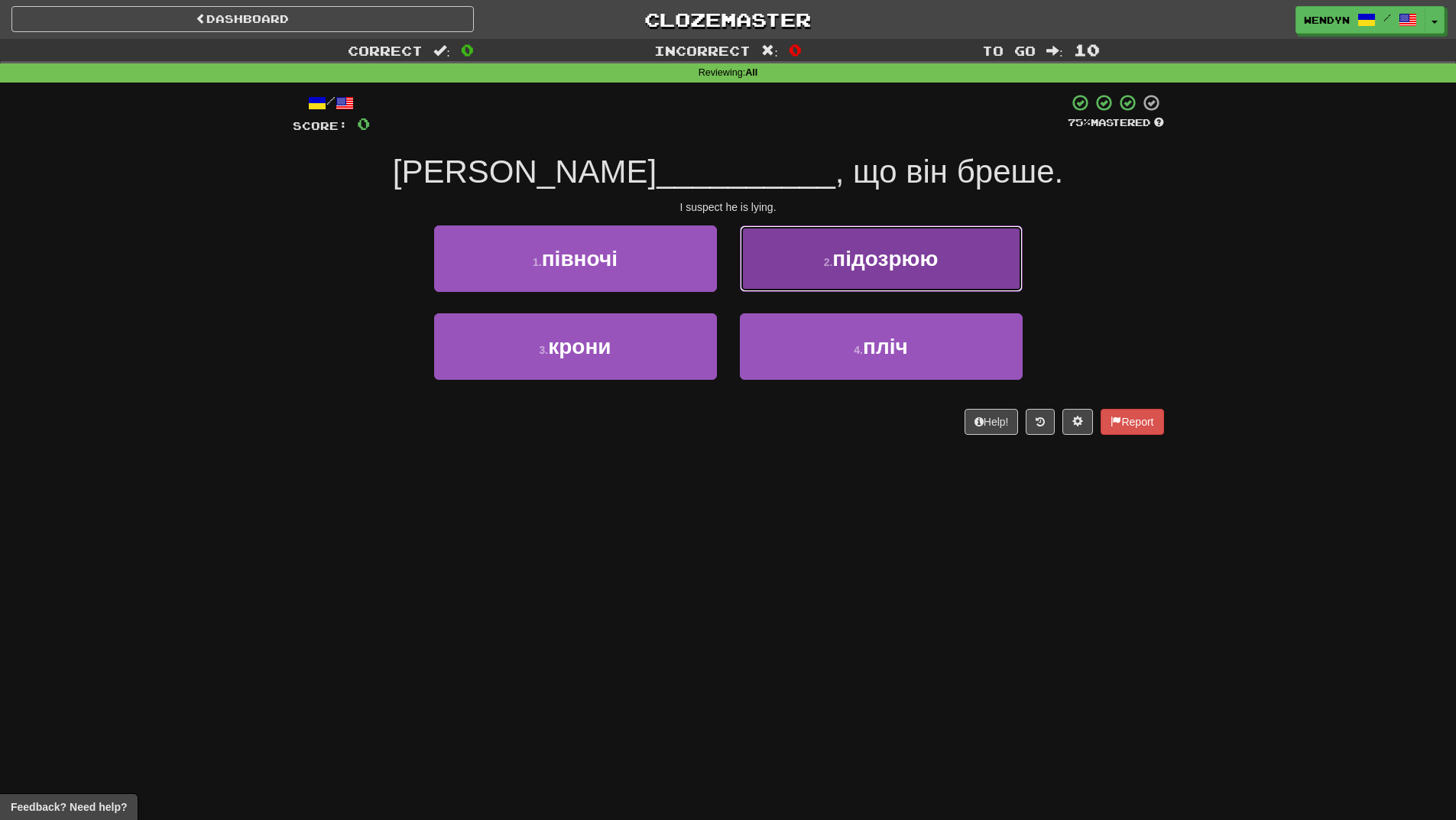
click at [977, 275] on button "2 . підозрюю" at bounding box center [881, 258] width 283 height 67
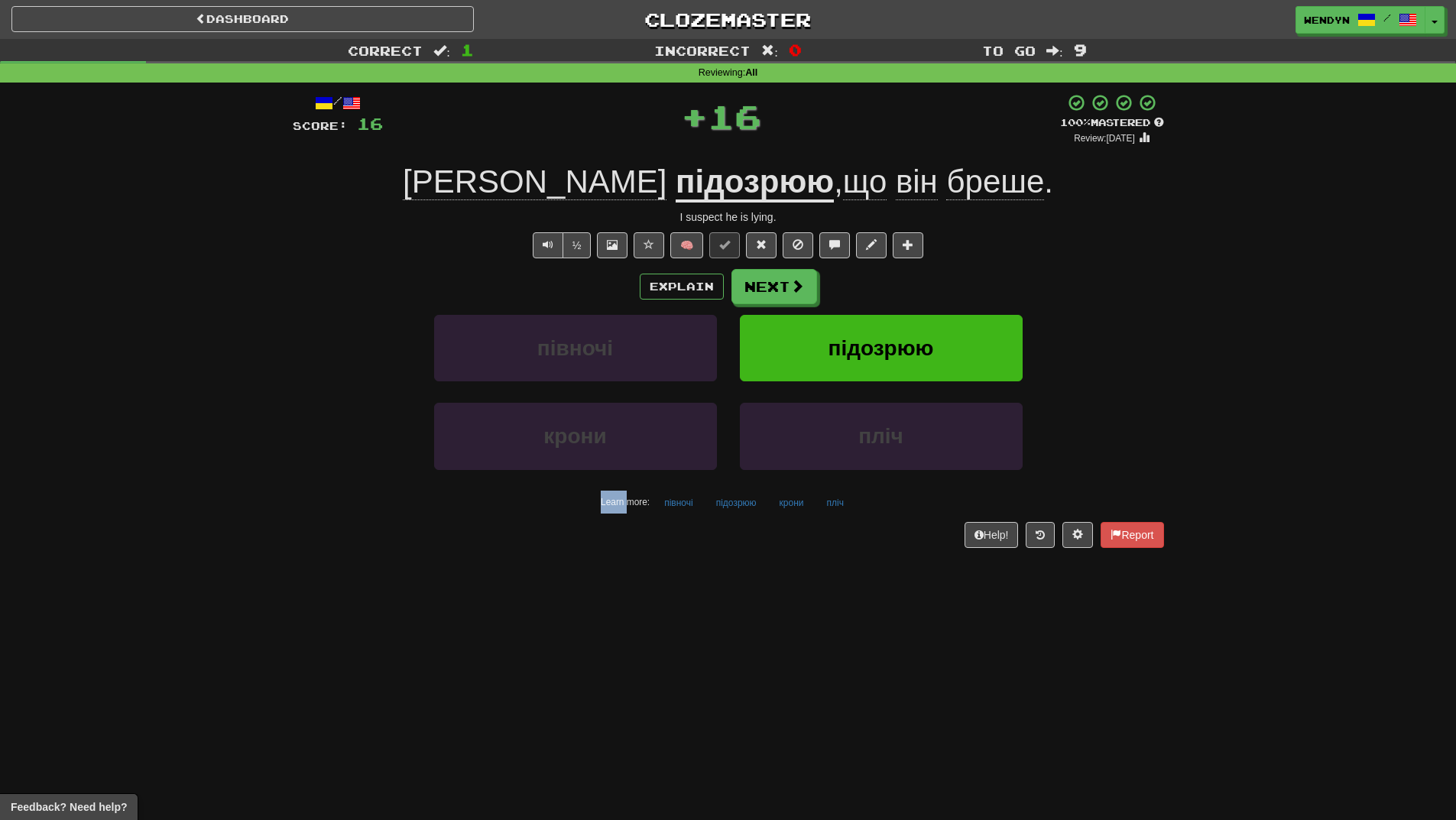
click at [977, 275] on div "Explain Next" at bounding box center [728, 286] width 871 height 35
click at [957, 280] on div "Explain Next" at bounding box center [728, 286] width 871 height 35
click at [940, 321] on button "підозрюю" at bounding box center [881, 348] width 283 height 67
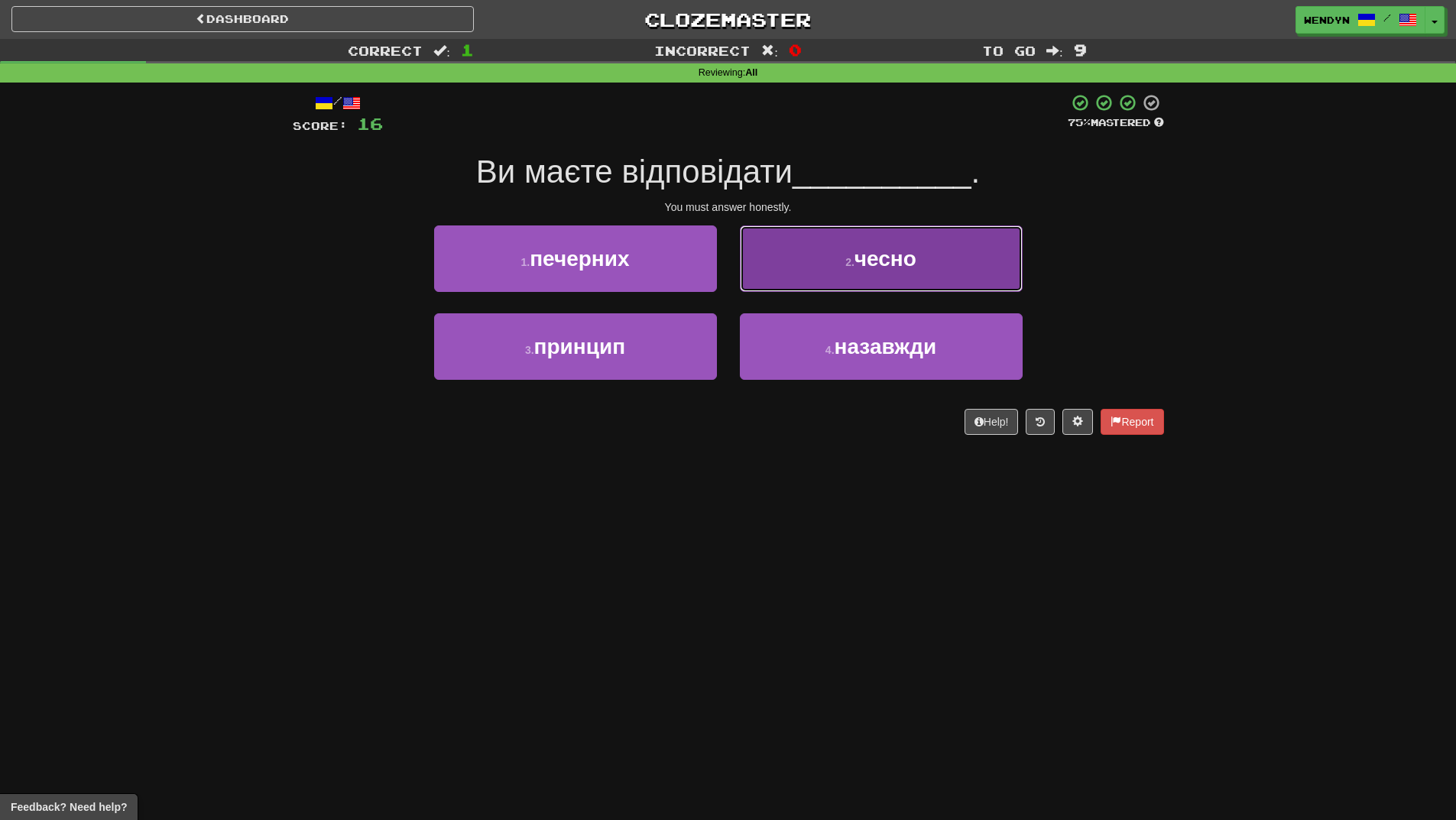
drag, startPoint x: 948, startPoint y: 267, endPoint x: 949, endPoint y: 259, distance: 8.1
click at [948, 266] on button "2 . чесно" at bounding box center [881, 258] width 283 height 67
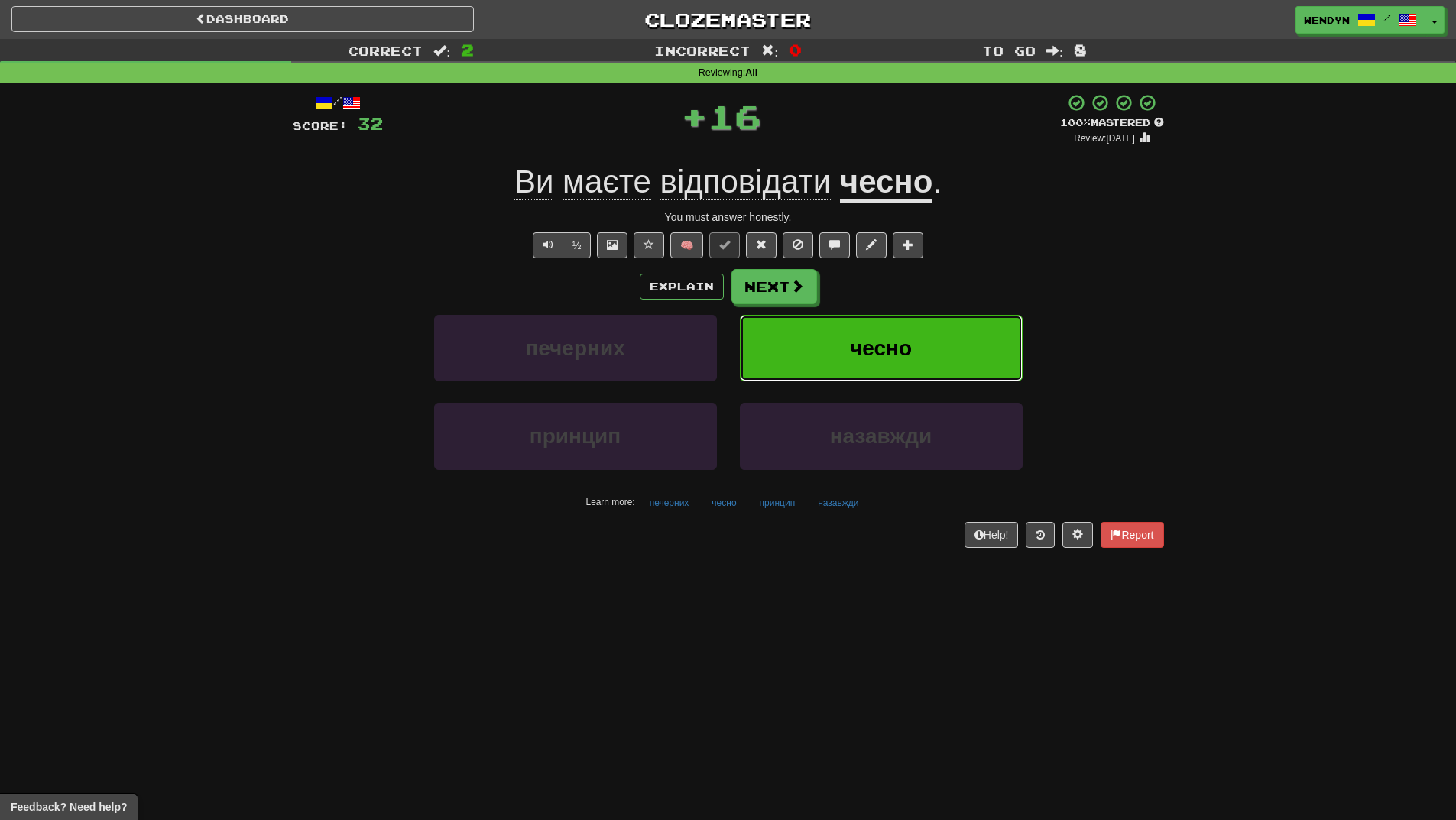
click at [929, 330] on button "чесно" at bounding box center [881, 348] width 283 height 67
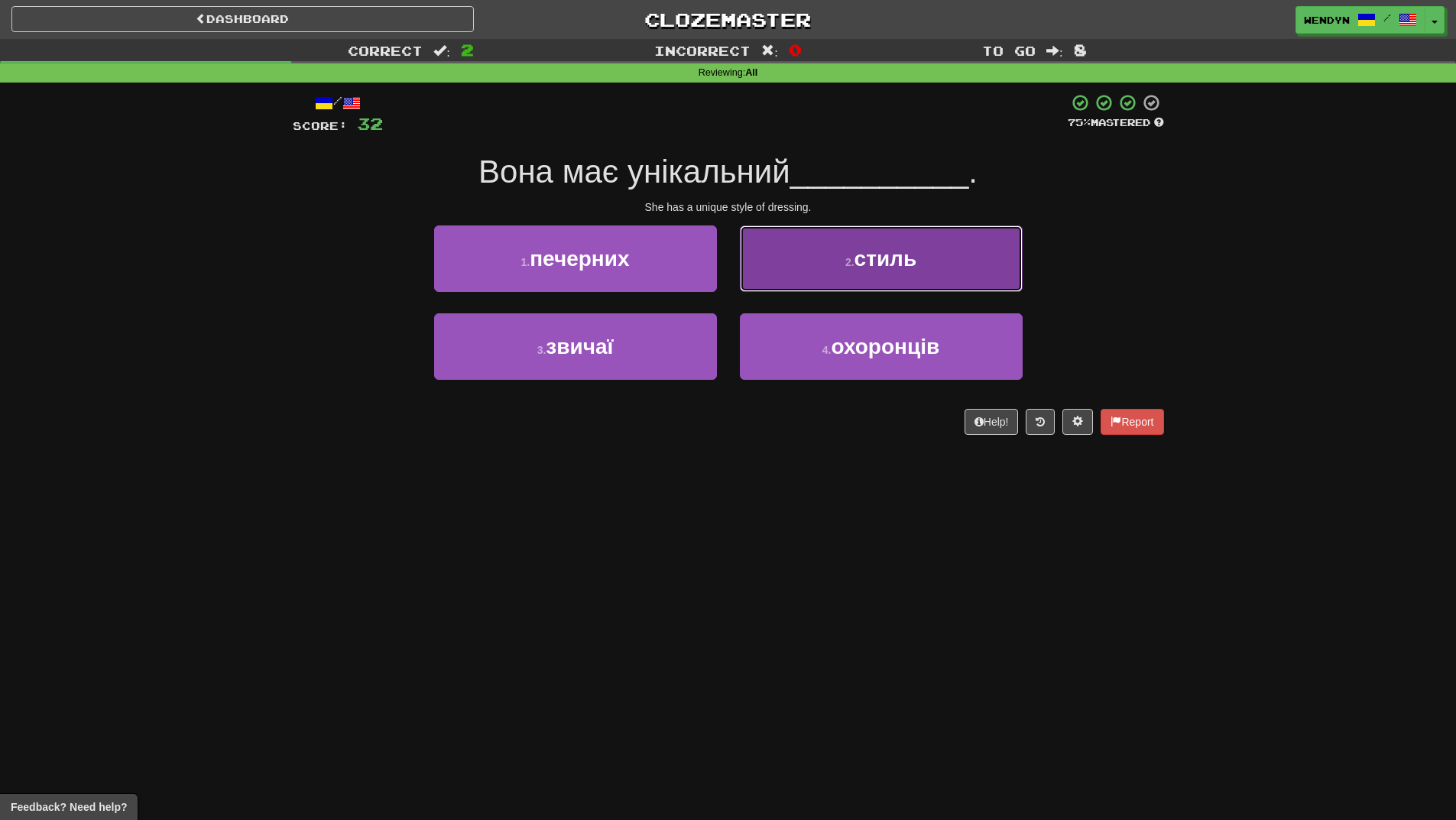
click at [909, 266] on span "стиль" at bounding box center [886, 258] width 63 height 23
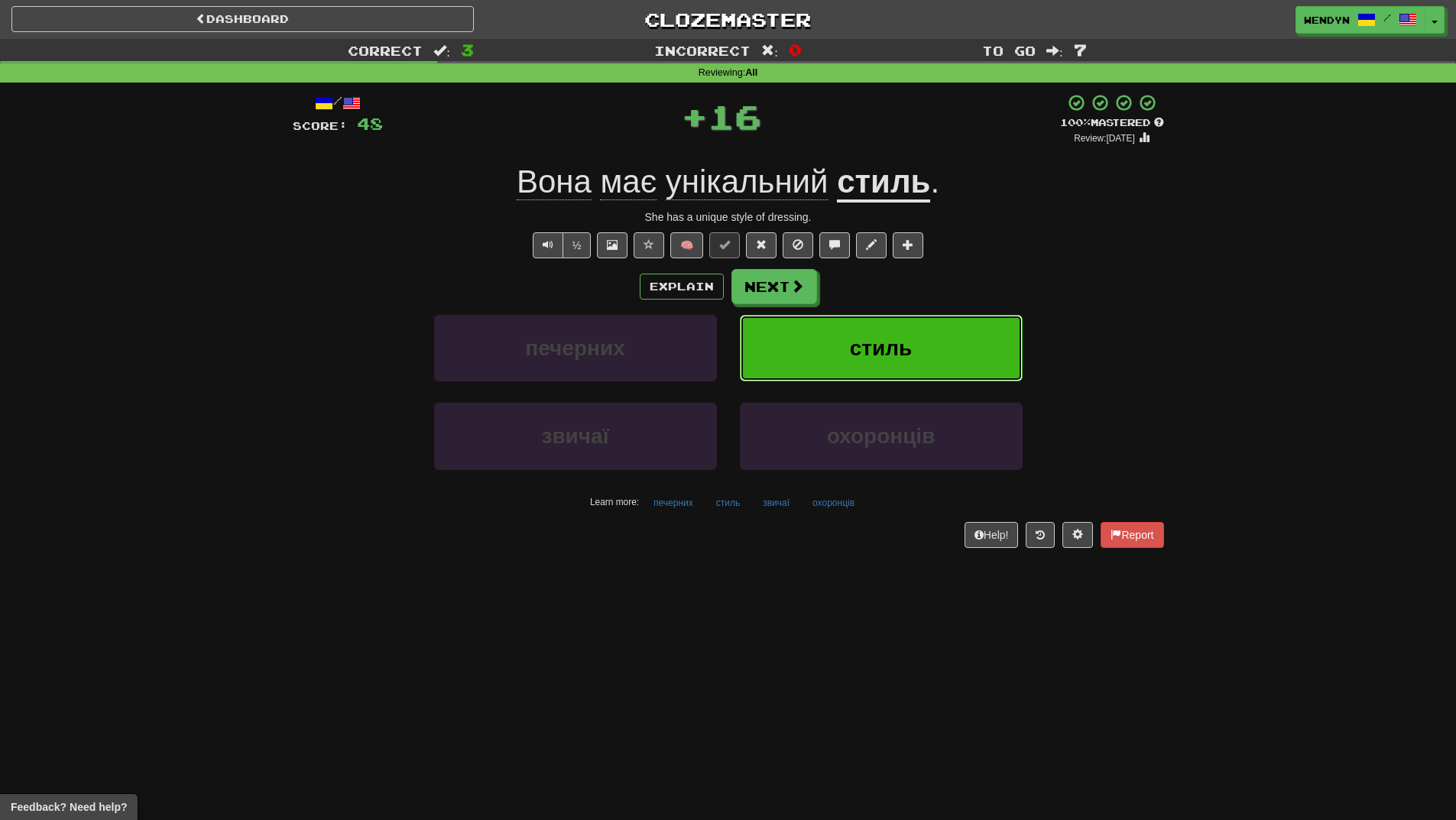
click at [933, 333] on button "стиль" at bounding box center [881, 348] width 283 height 67
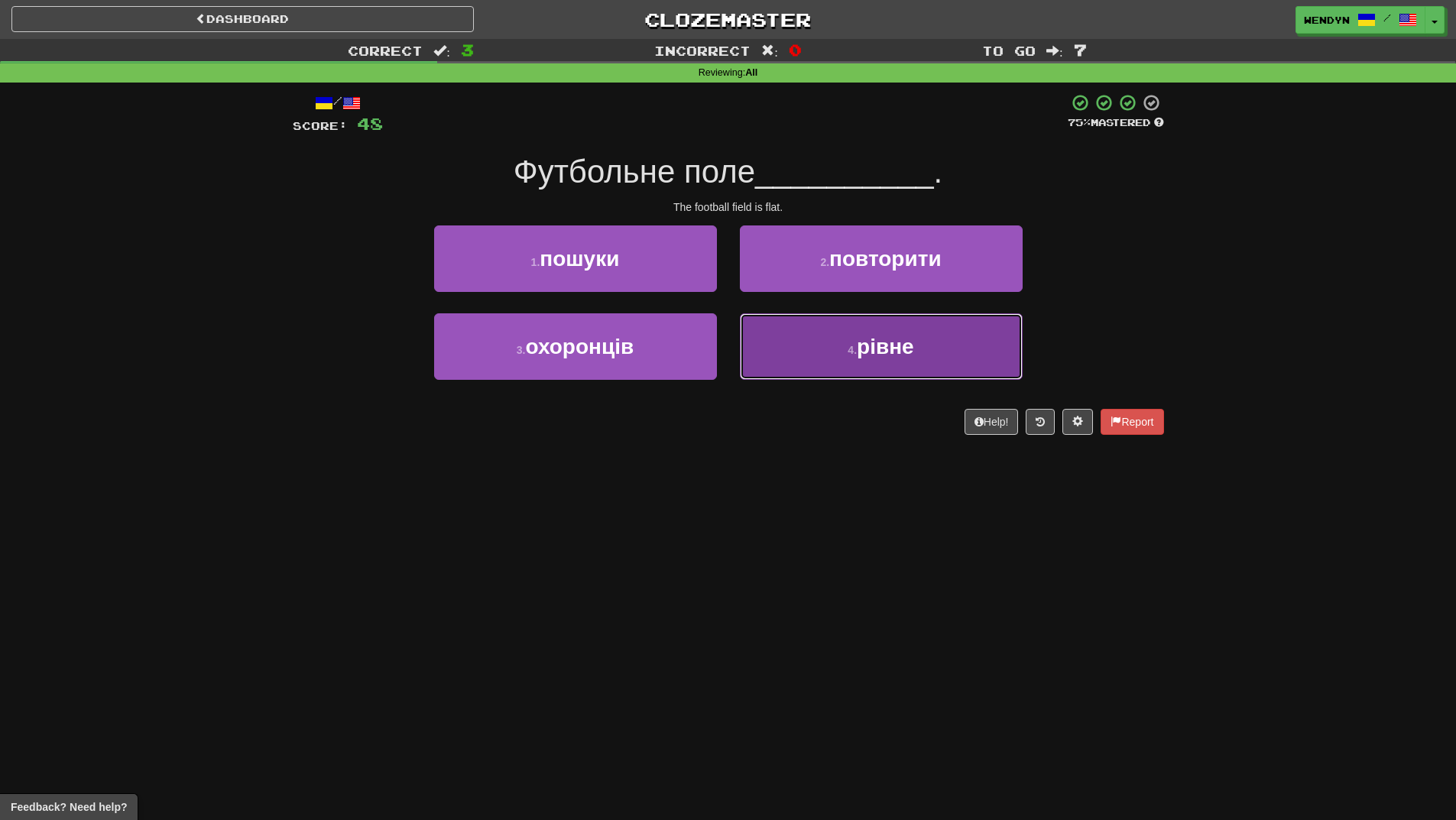
click at [895, 358] on button "4 . рівне" at bounding box center [881, 346] width 283 height 67
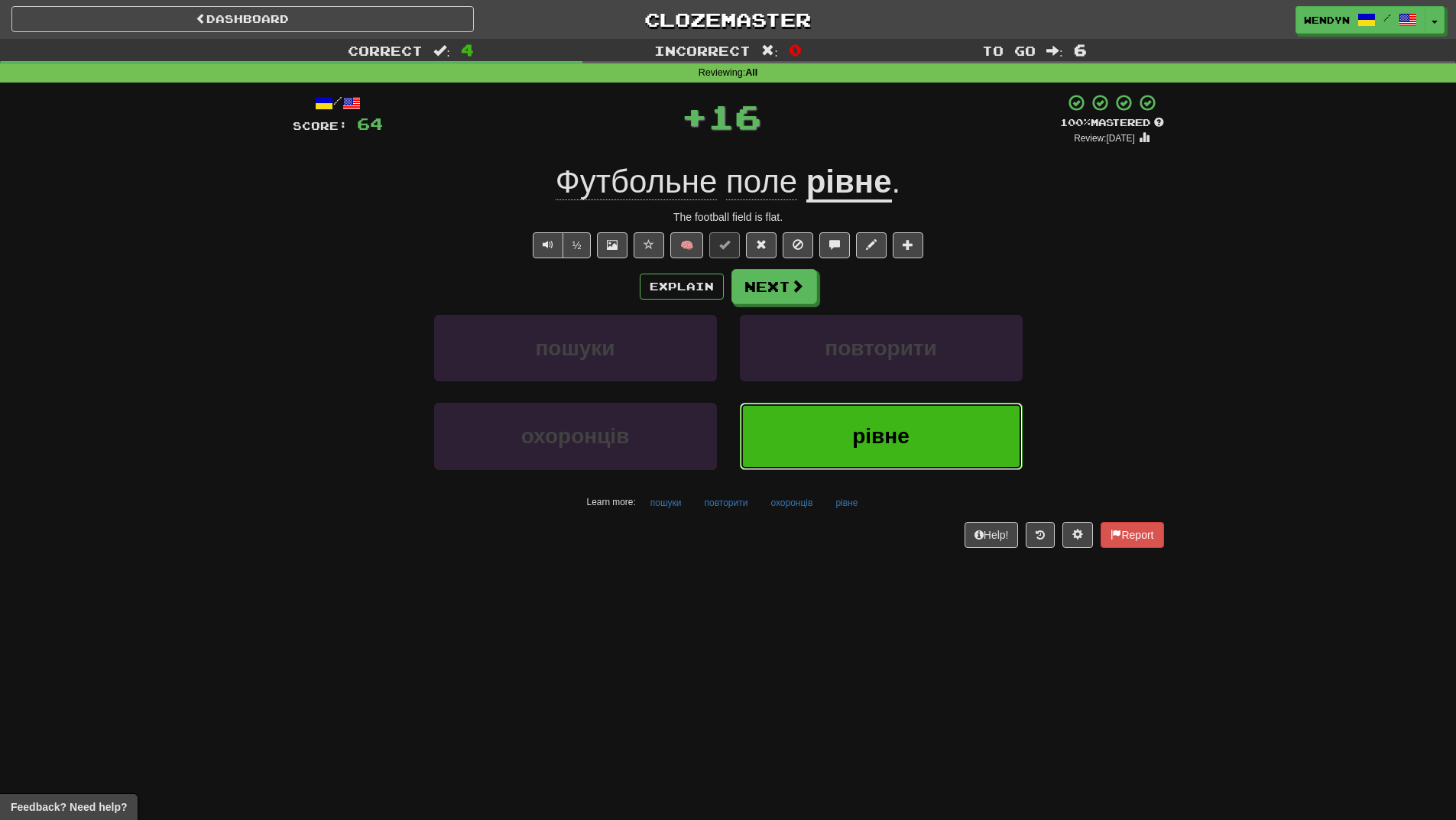
click at [872, 438] on span "рівне" at bounding box center [881, 435] width 57 height 23
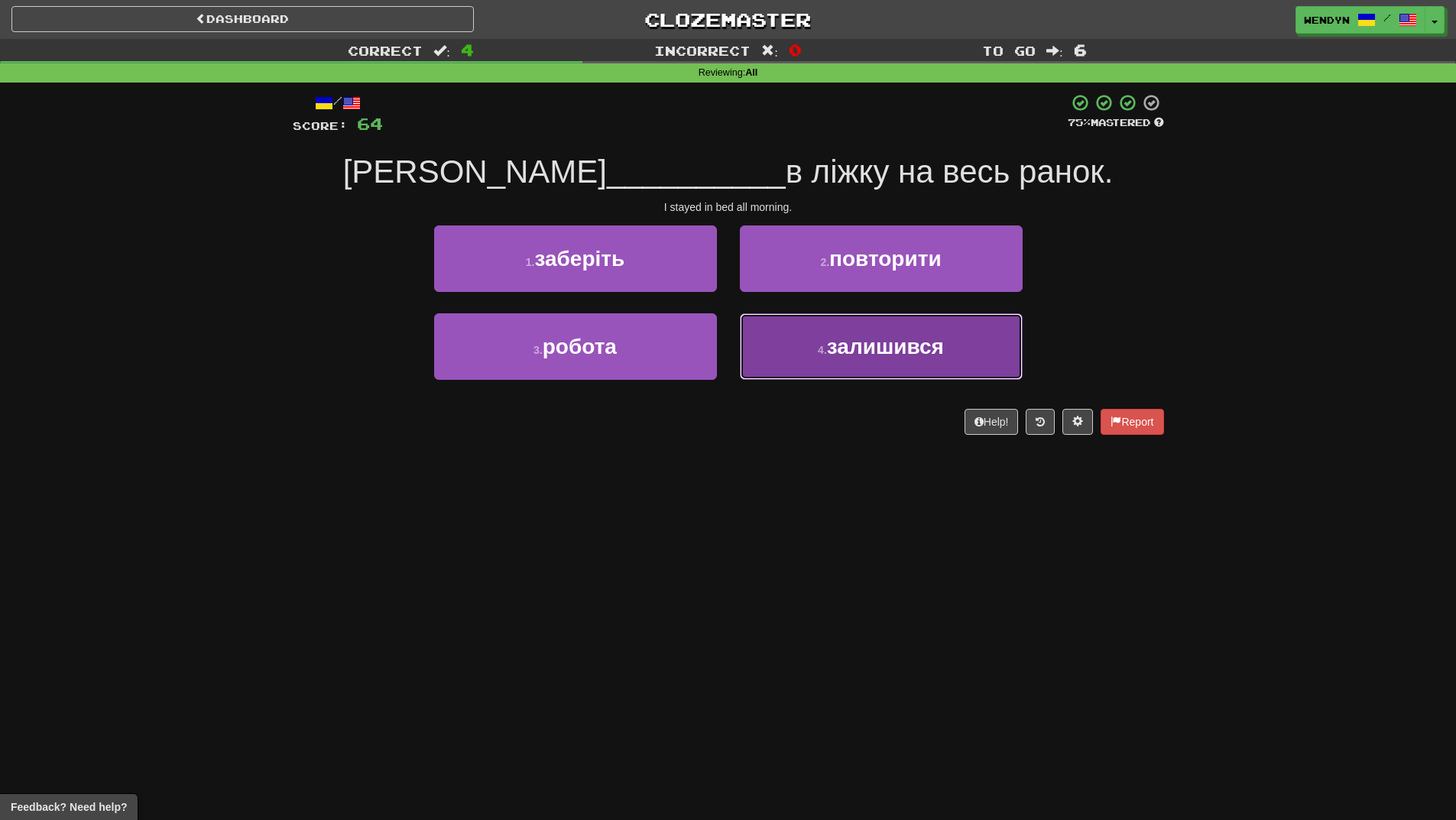
click at [911, 361] on button "4 . залишився" at bounding box center [881, 346] width 283 height 67
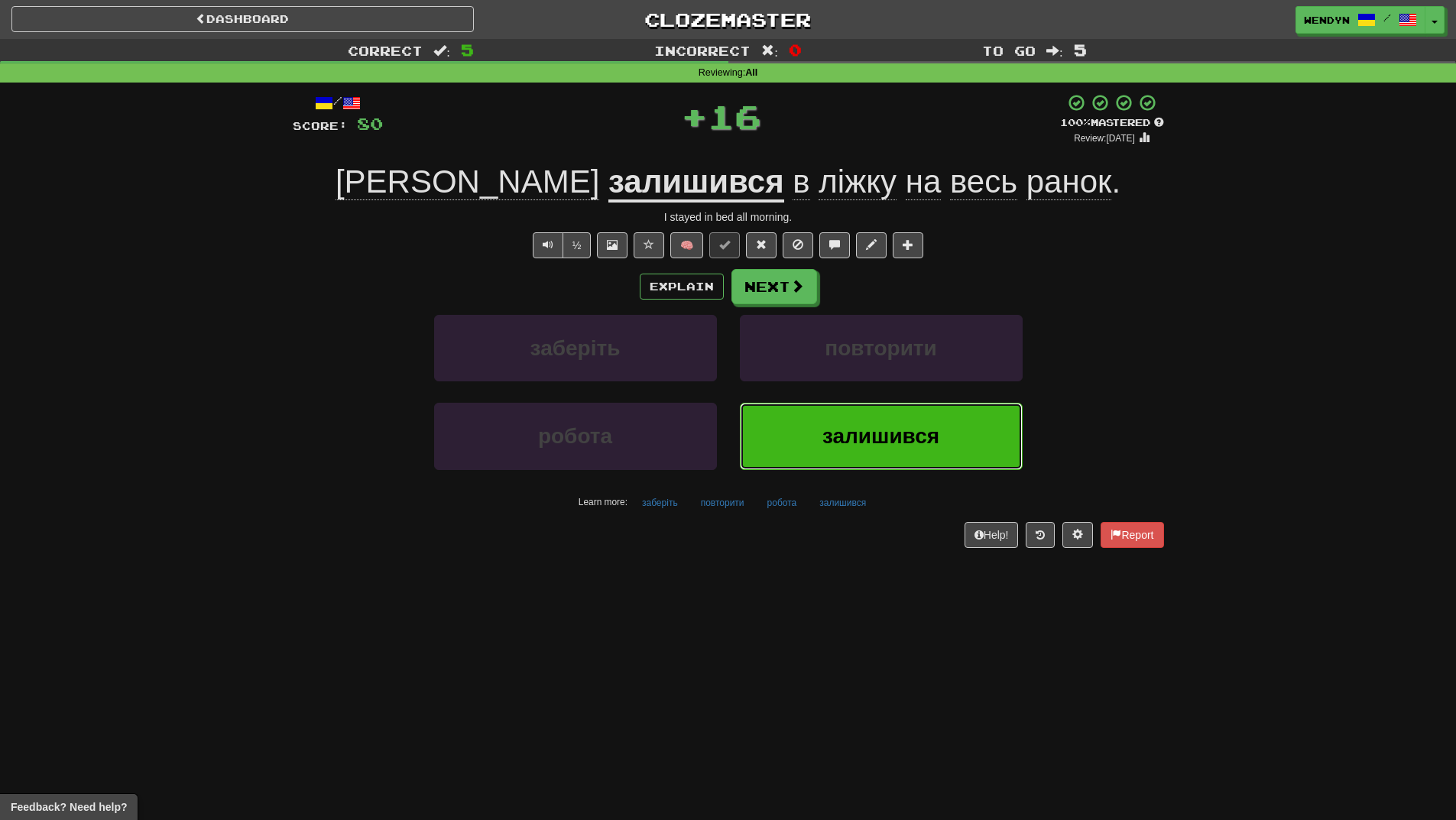
click at [890, 438] on span "залишився" at bounding box center [881, 435] width 117 height 23
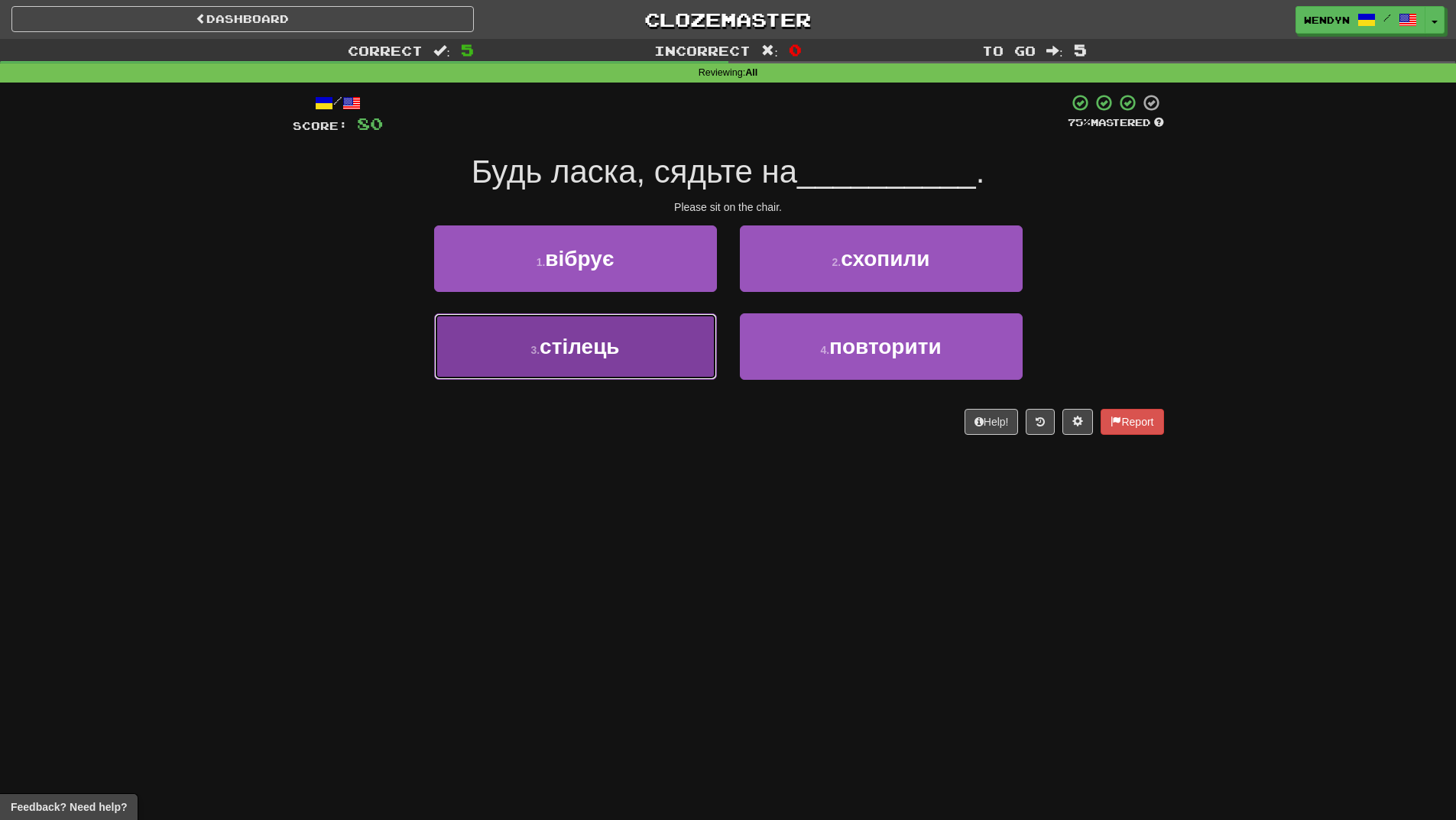
click at [649, 365] on button "3 . стілець" at bounding box center [575, 346] width 283 height 67
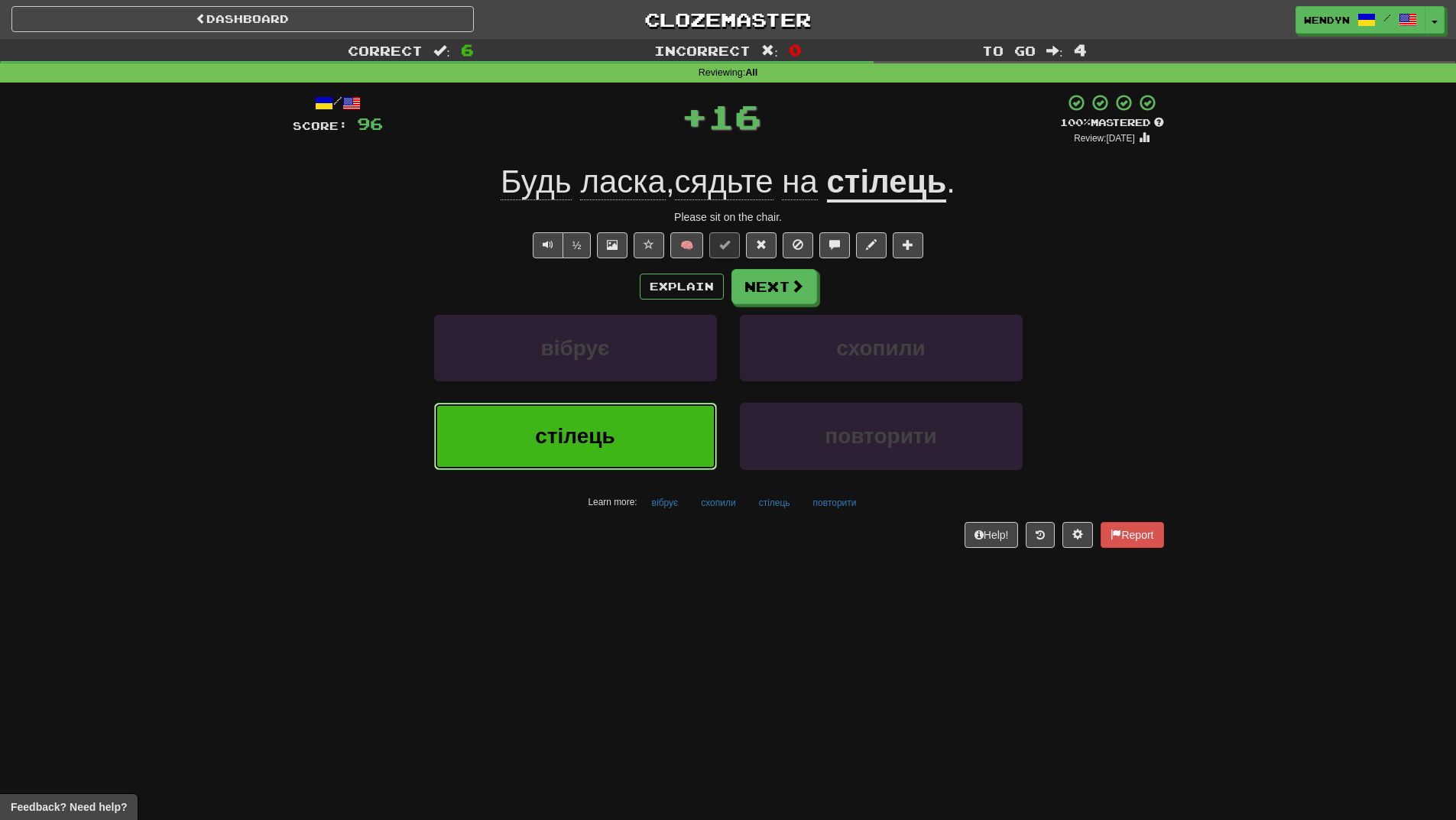
click at [640, 437] on button "стілець" at bounding box center [575, 435] width 283 height 67
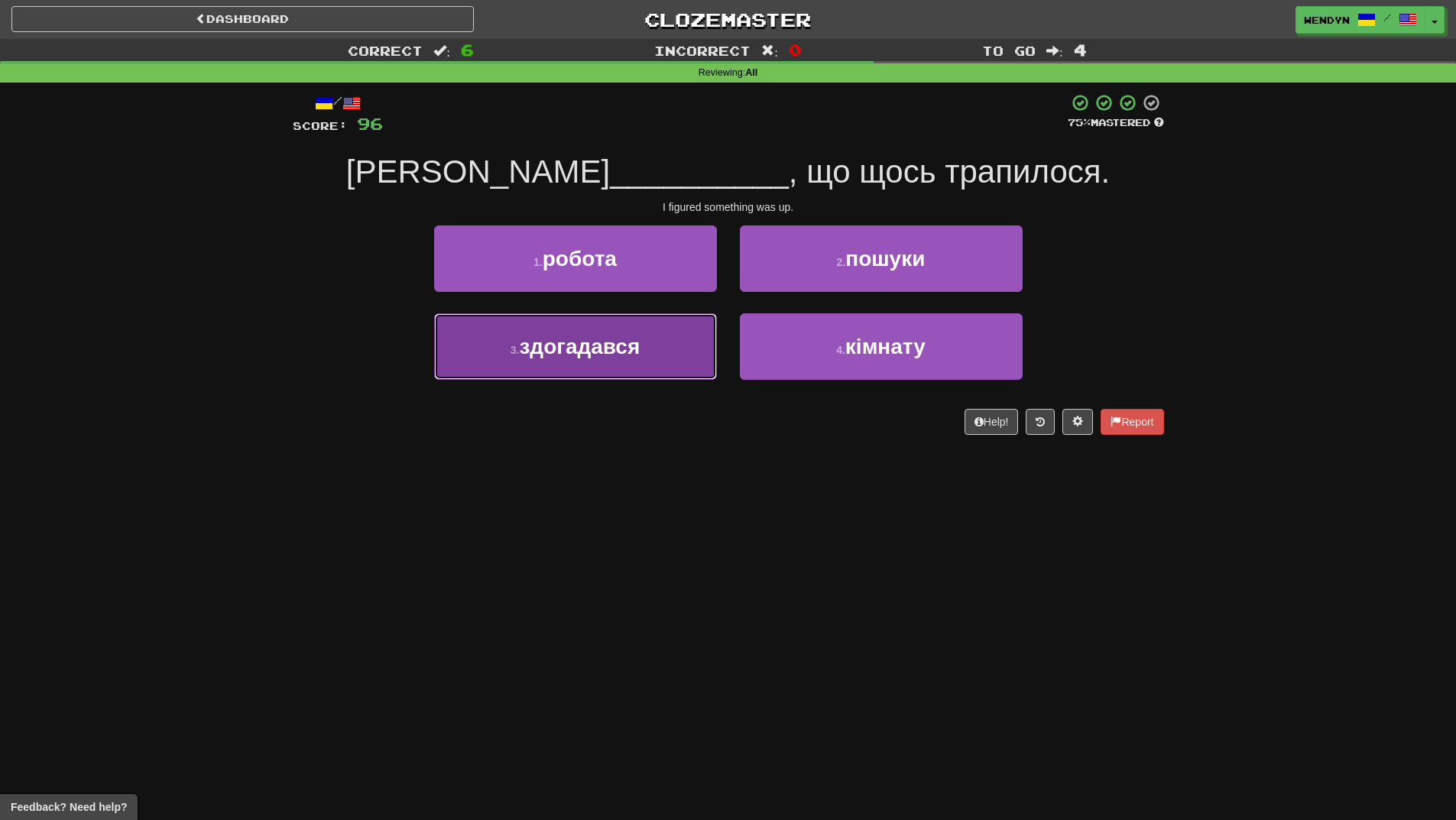
click at [635, 348] on span "здогадався" at bounding box center [579, 346] width 121 height 23
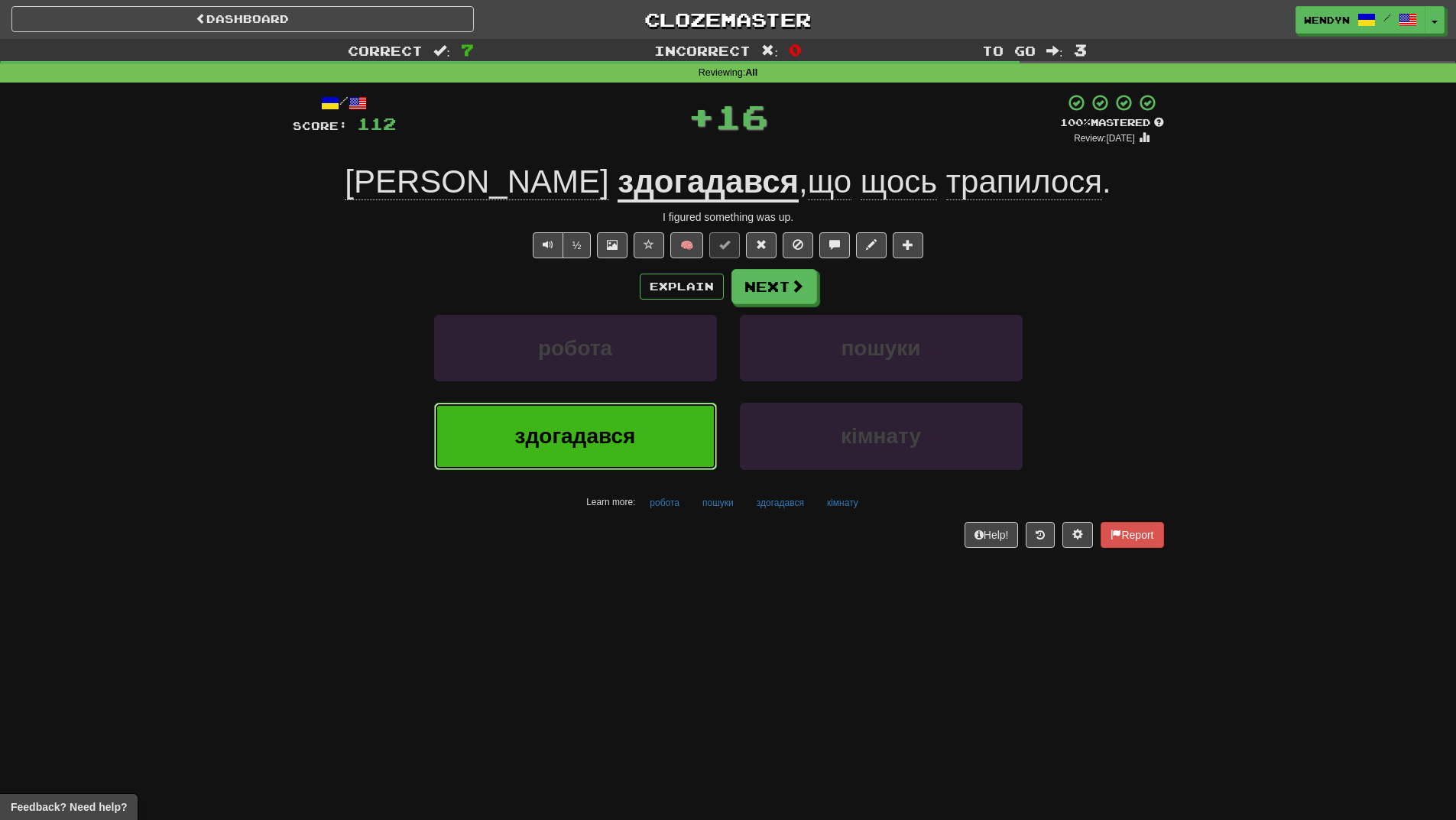
click at [630, 418] on button "здогадався" at bounding box center [575, 435] width 283 height 67
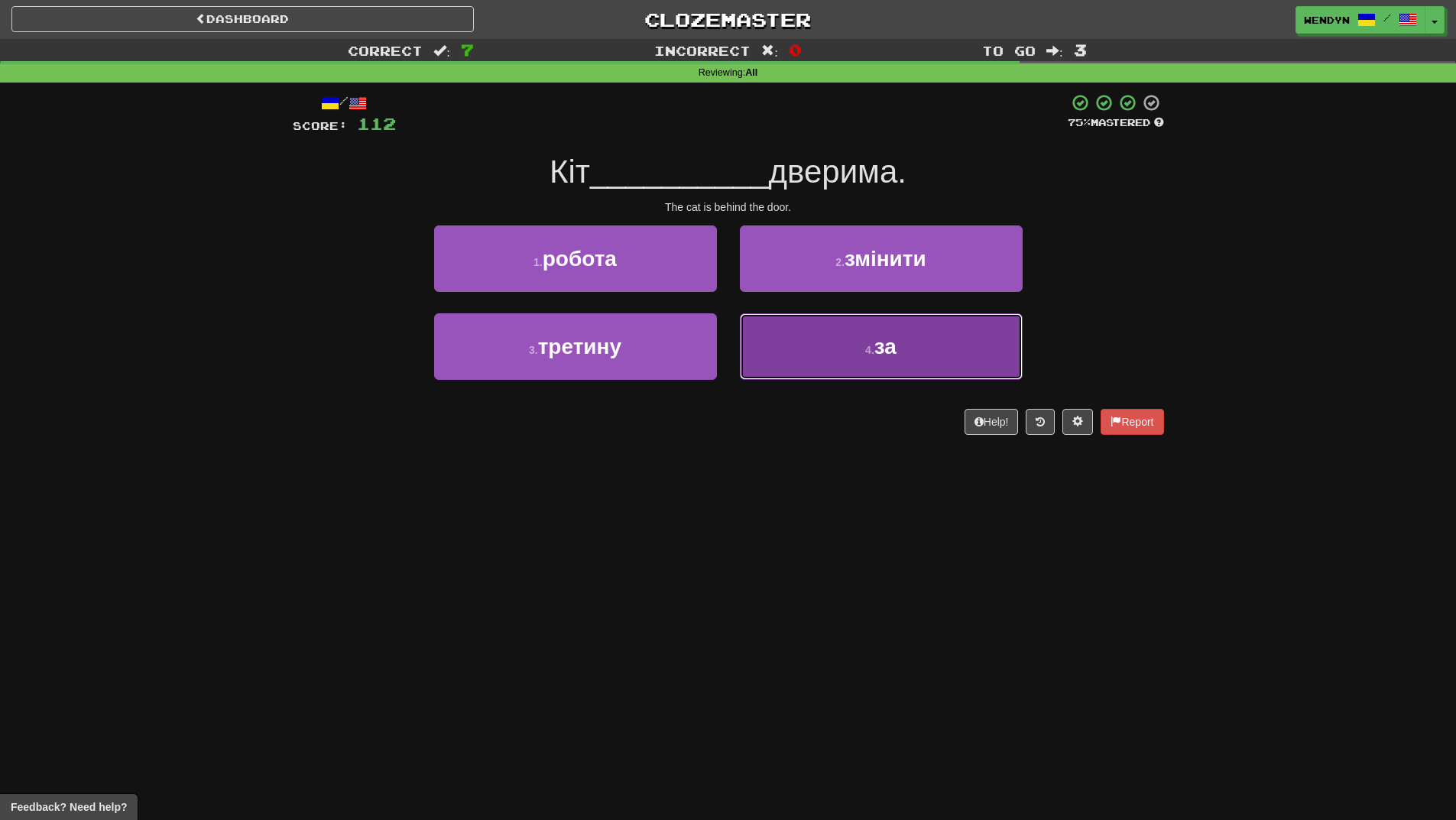
click at [867, 356] on small "4 ." at bounding box center [870, 349] width 9 height 12
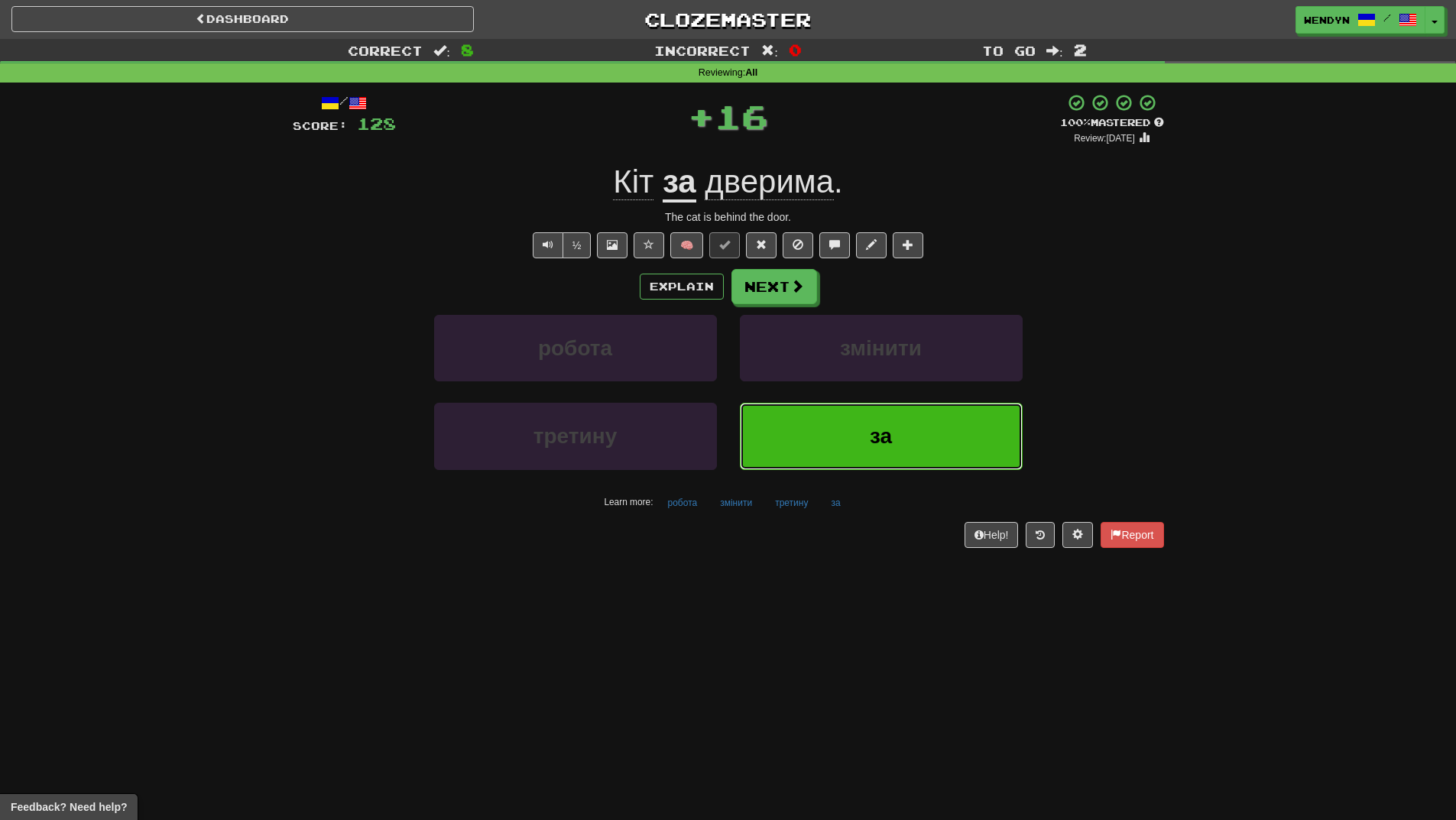
click at [826, 426] on button "за" at bounding box center [881, 435] width 283 height 67
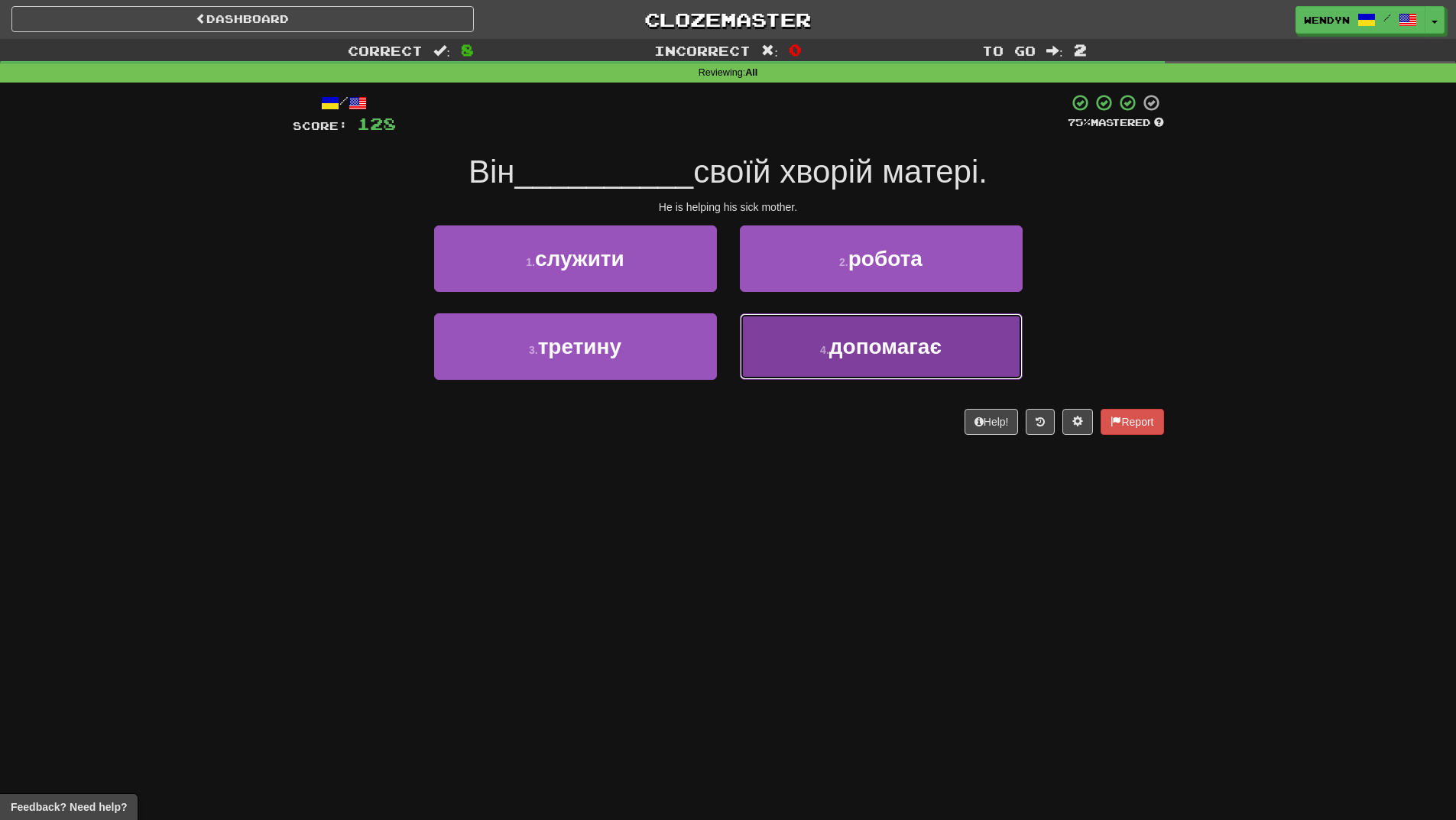
click at [876, 367] on button "4 . допомагає" at bounding box center [881, 346] width 283 height 67
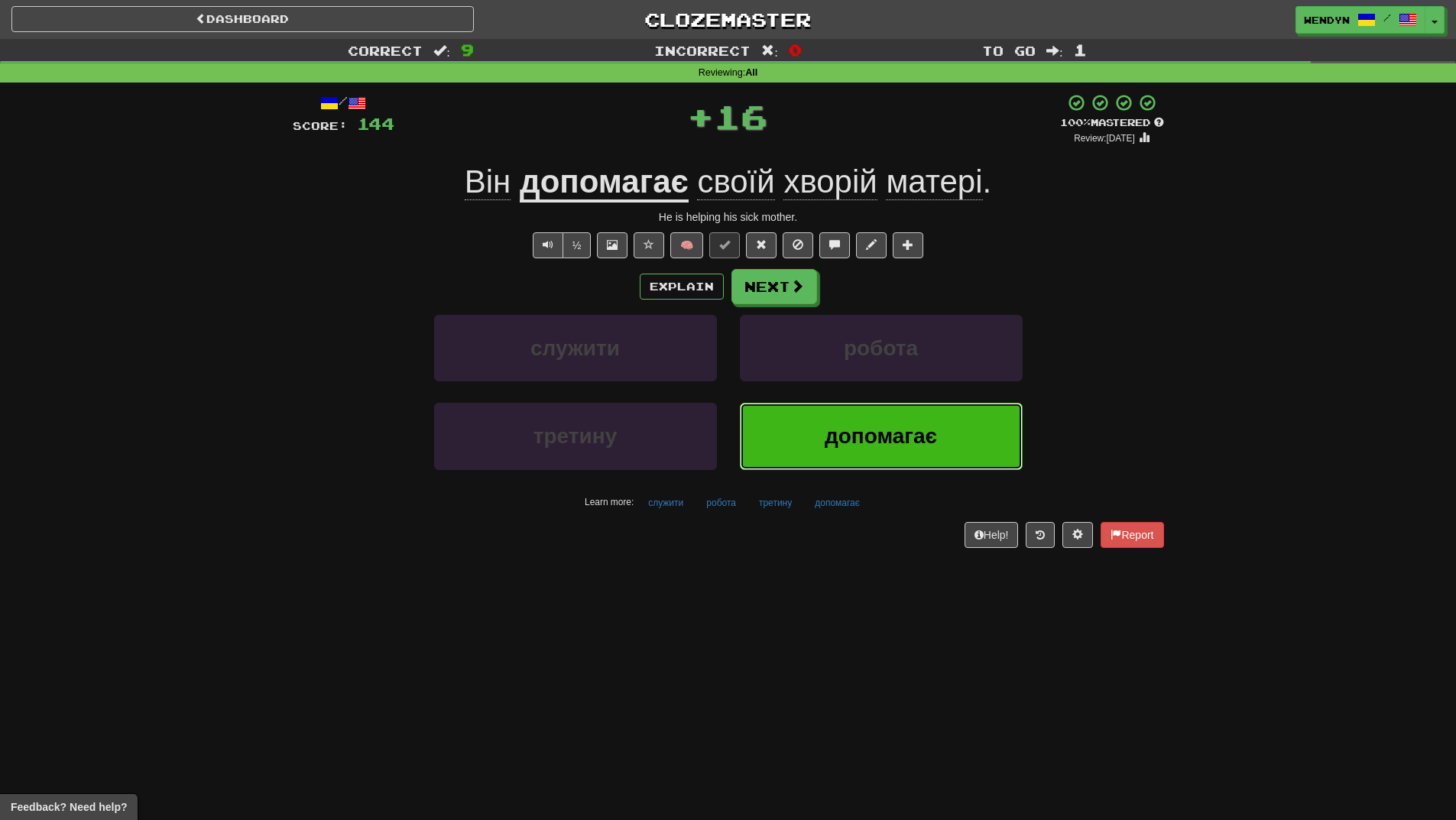
click at [842, 438] on span "допомагає" at bounding box center [881, 435] width 113 height 23
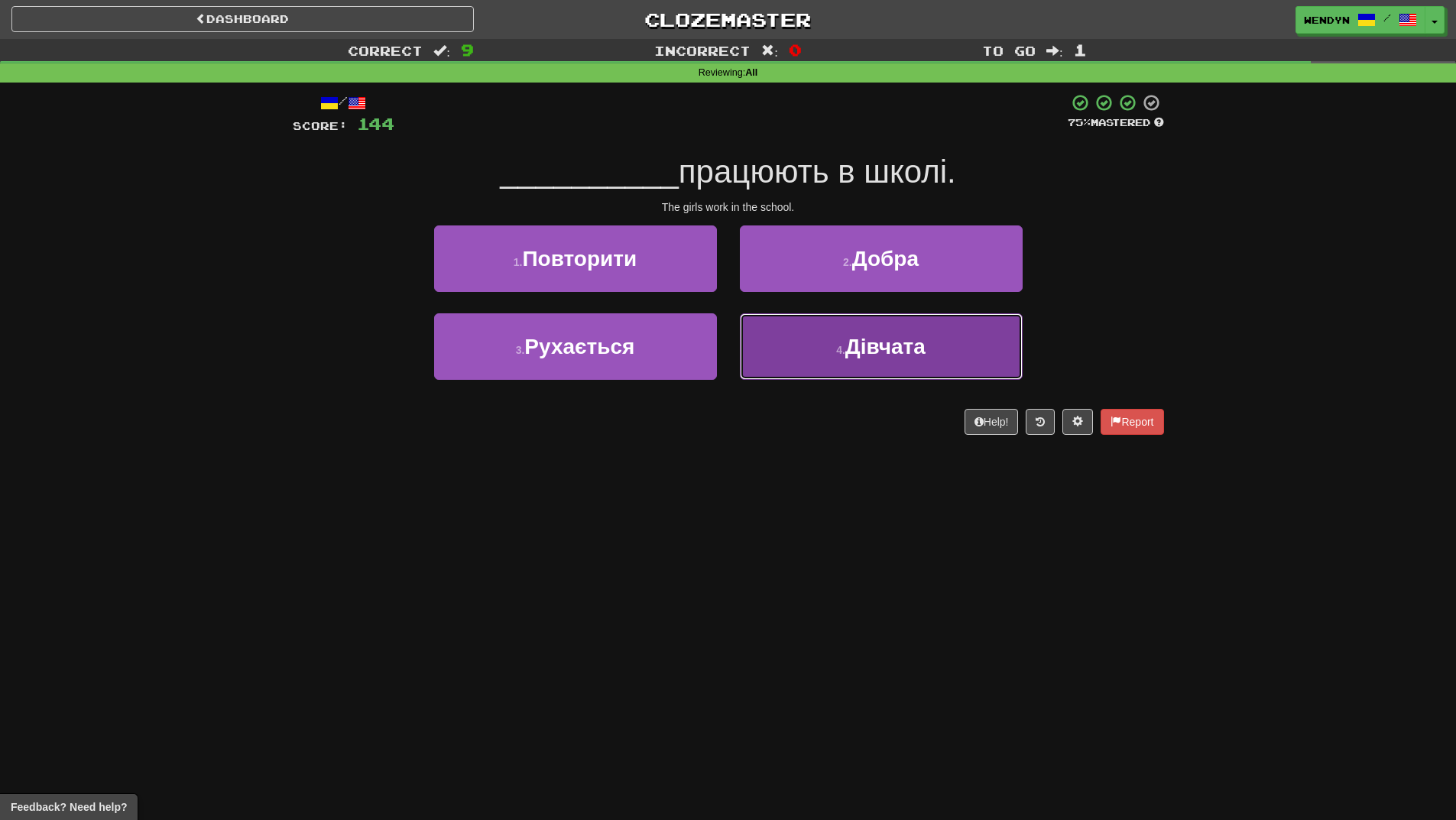
click at [882, 352] on span "Дівчата" at bounding box center [886, 346] width 81 height 23
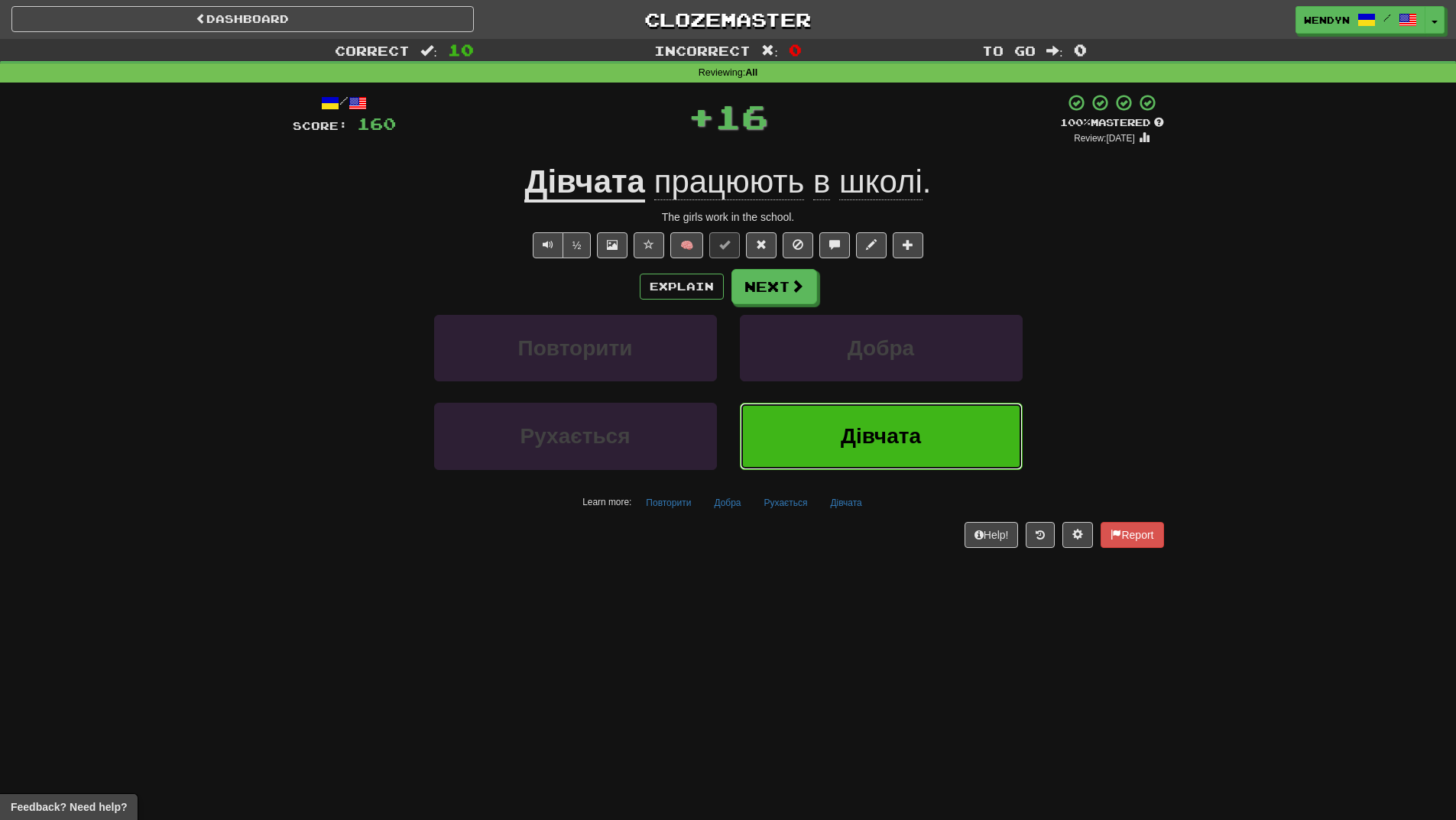
click at [871, 423] on button "Дівчата" at bounding box center [881, 435] width 283 height 67
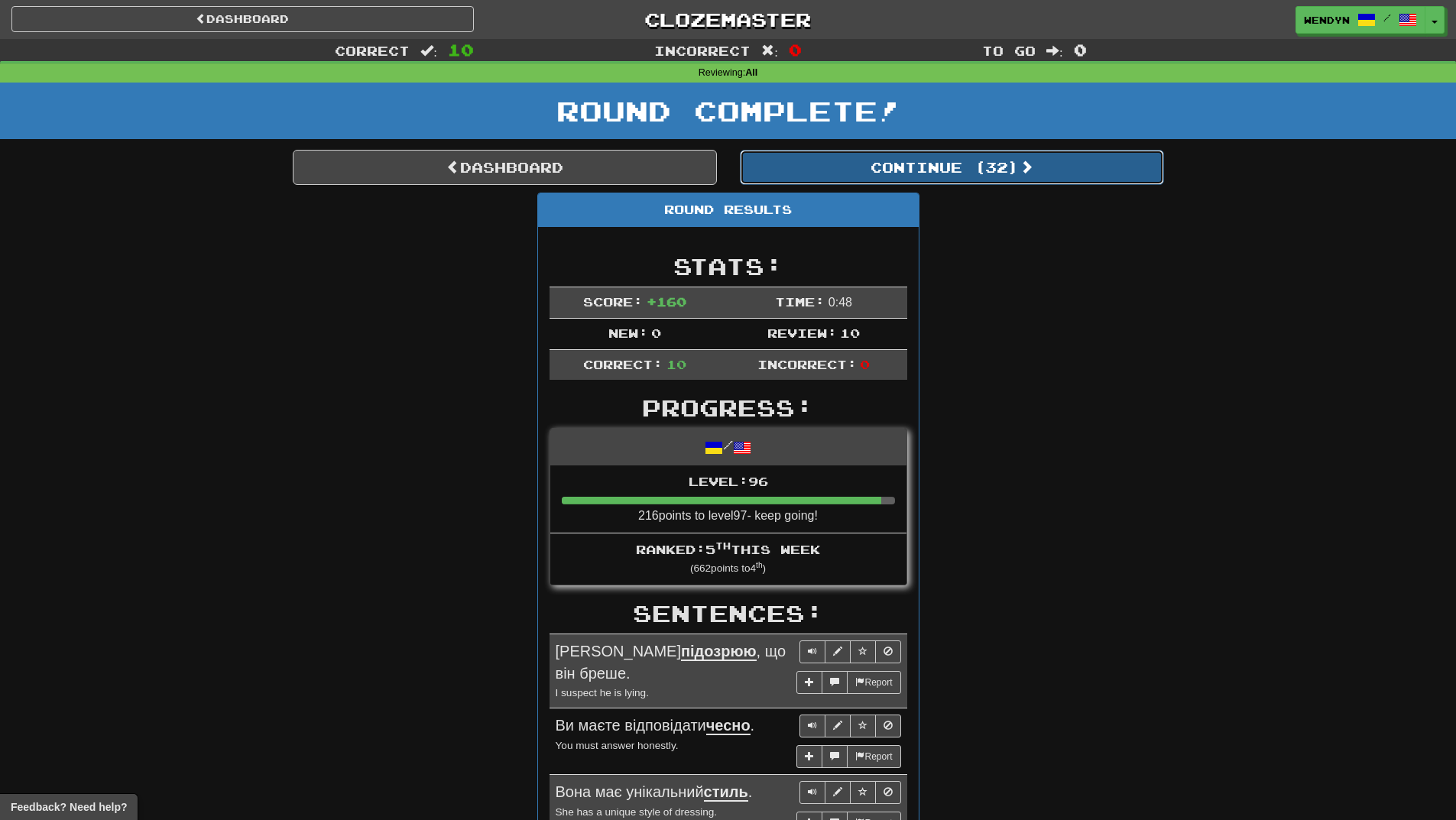
click at [1007, 167] on button "Continue ( 32 )" at bounding box center [952, 167] width 424 height 35
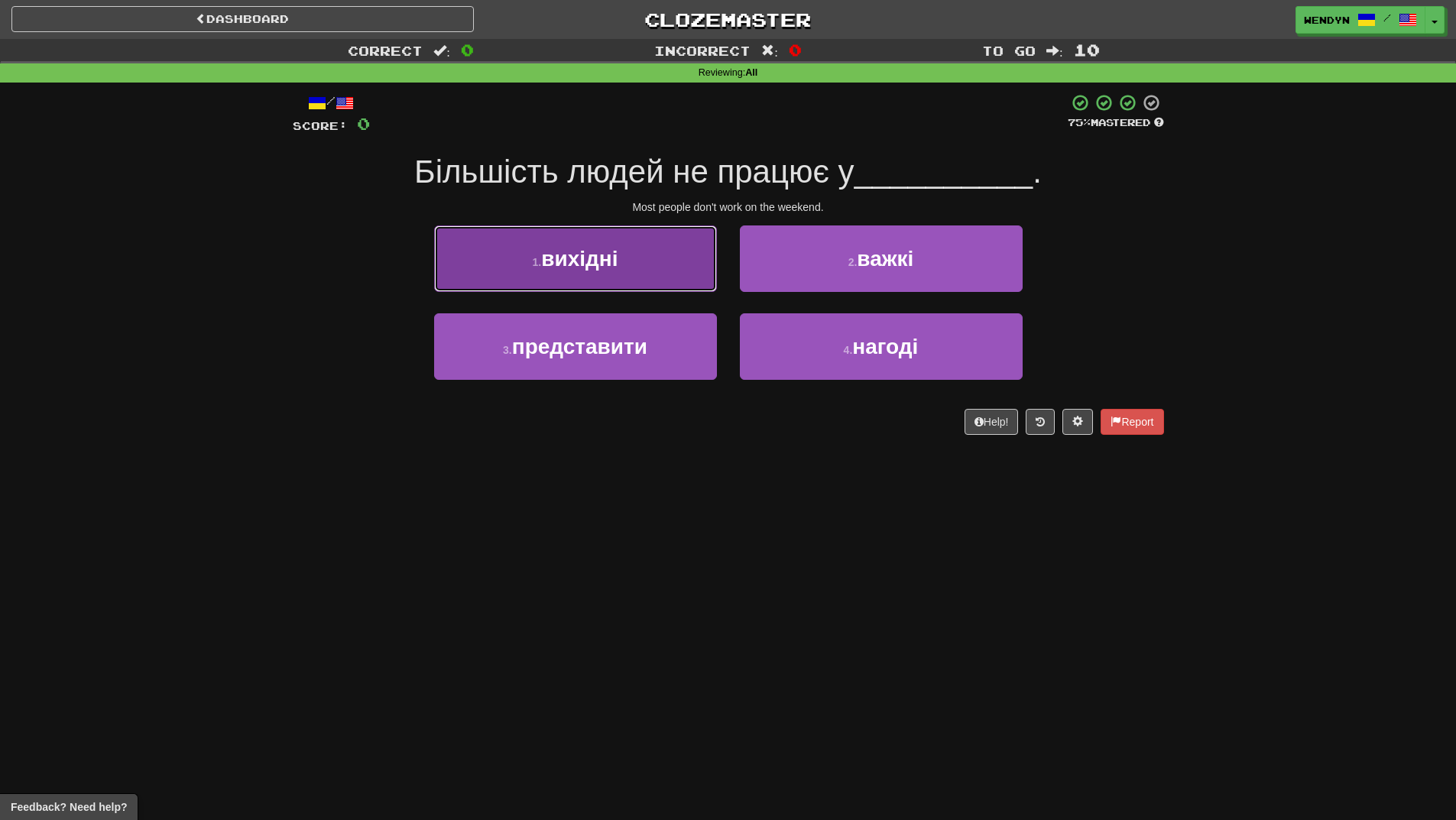
click at [671, 262] on button "1 . вихідні" at bounding box center [575, 258] width 283 height 67
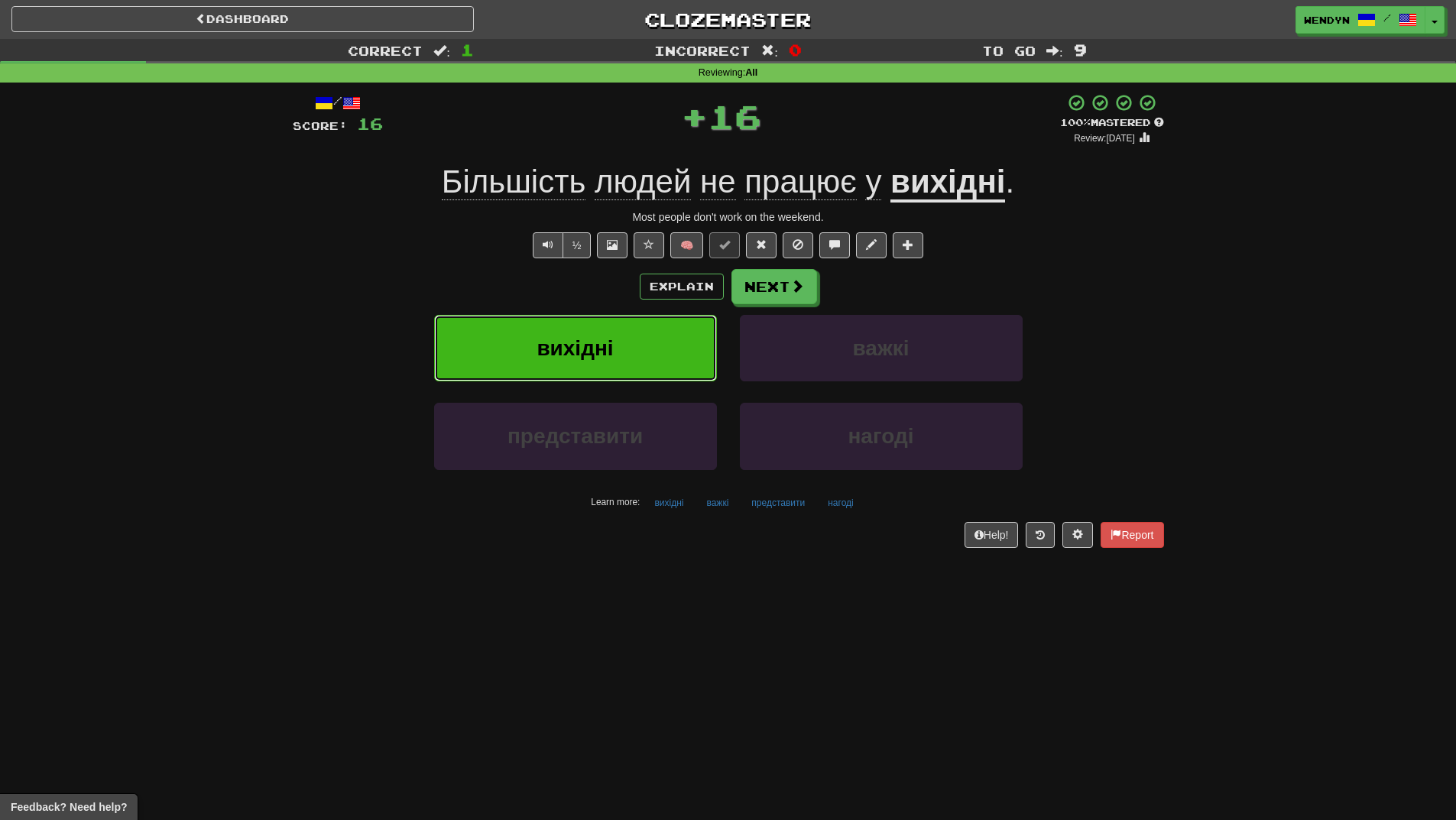
click at [585, 319] on button "вихідні" at bounding box center [575, 348] width 283 height 67
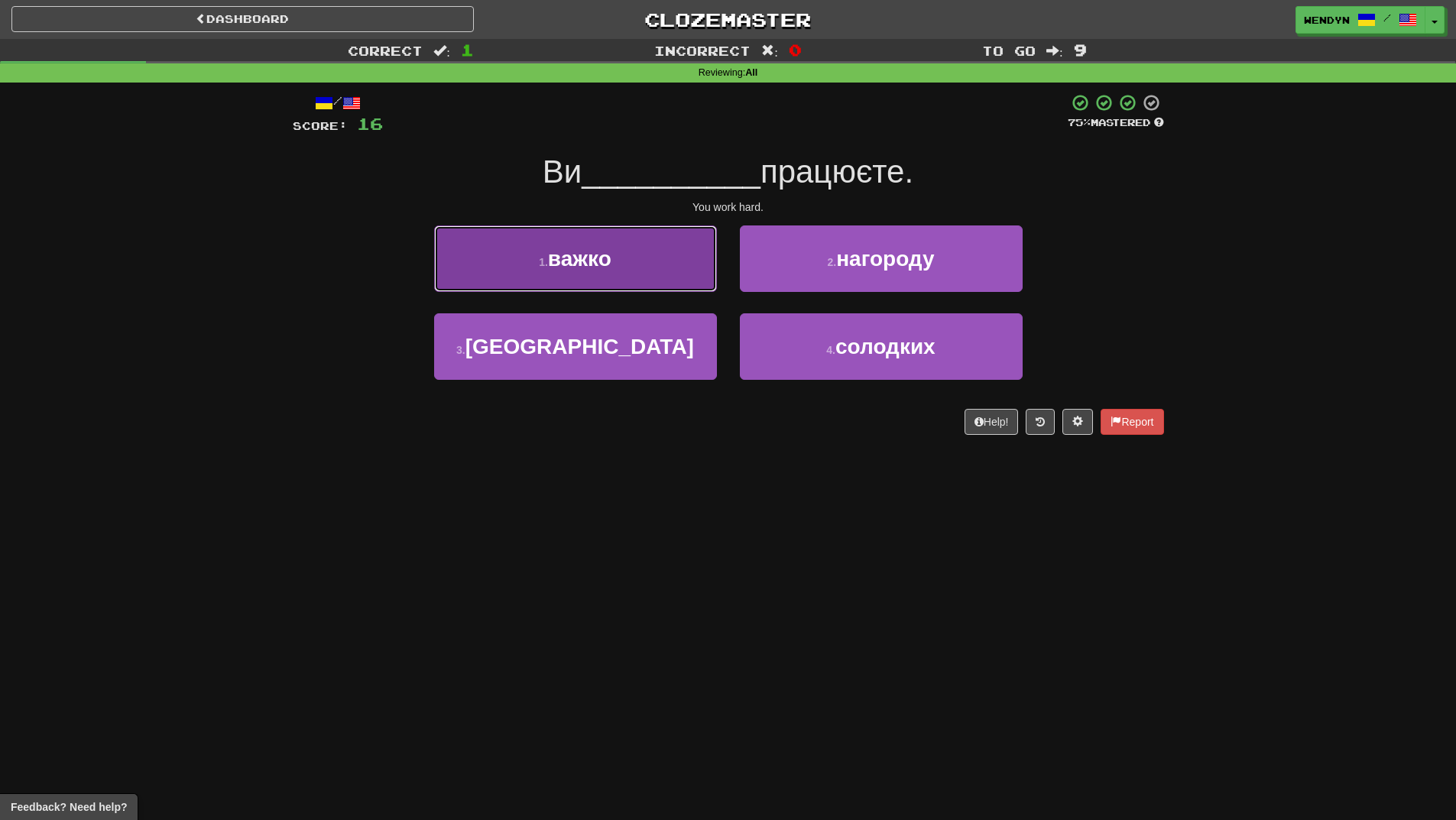
click at [673, 268] on button "1 . важко" at bounding box center [575, 258] width 283 height 67
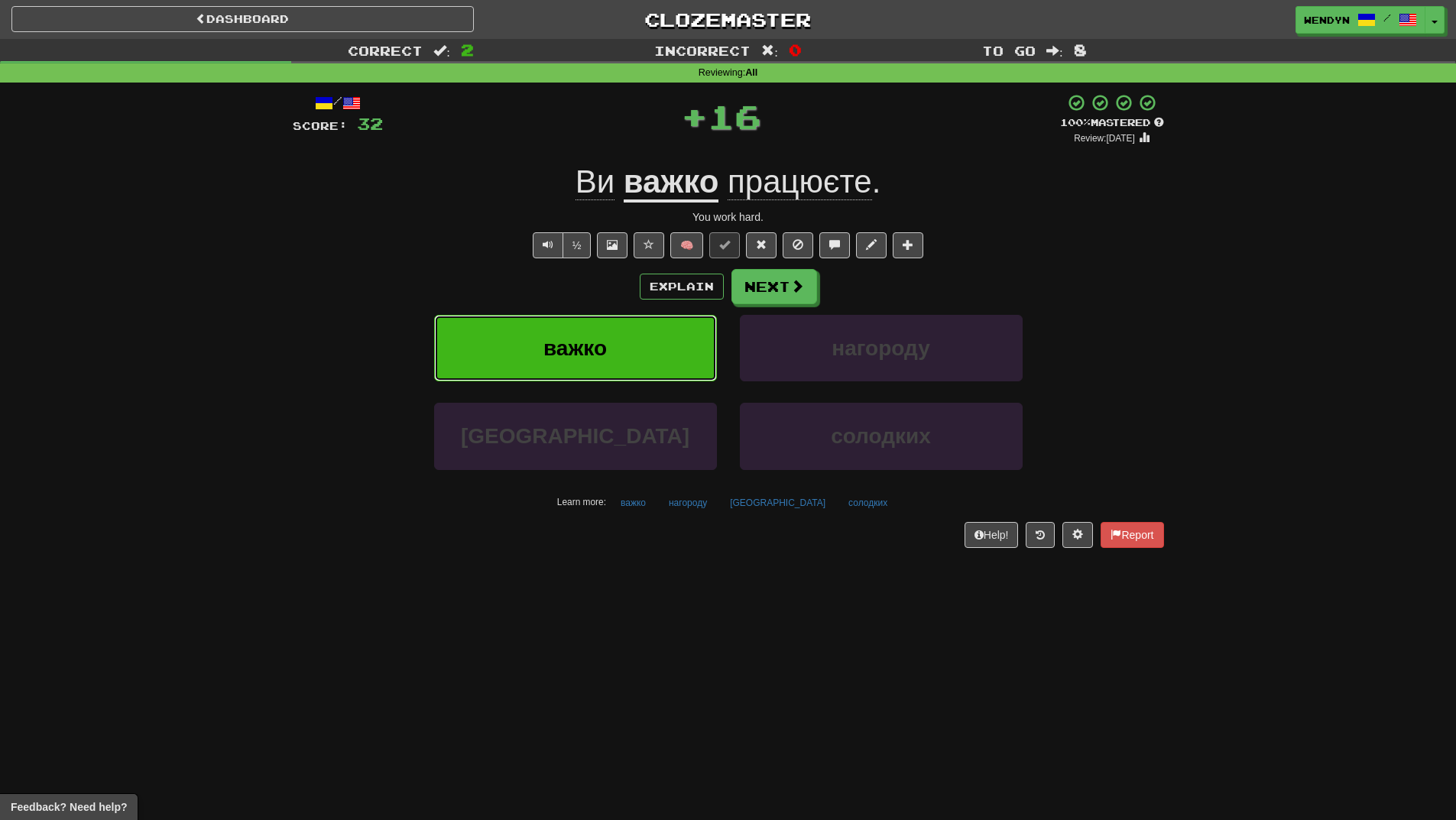
click at [633, 347] on button "важко" at bounding box center [575, 348] width 283 height 67
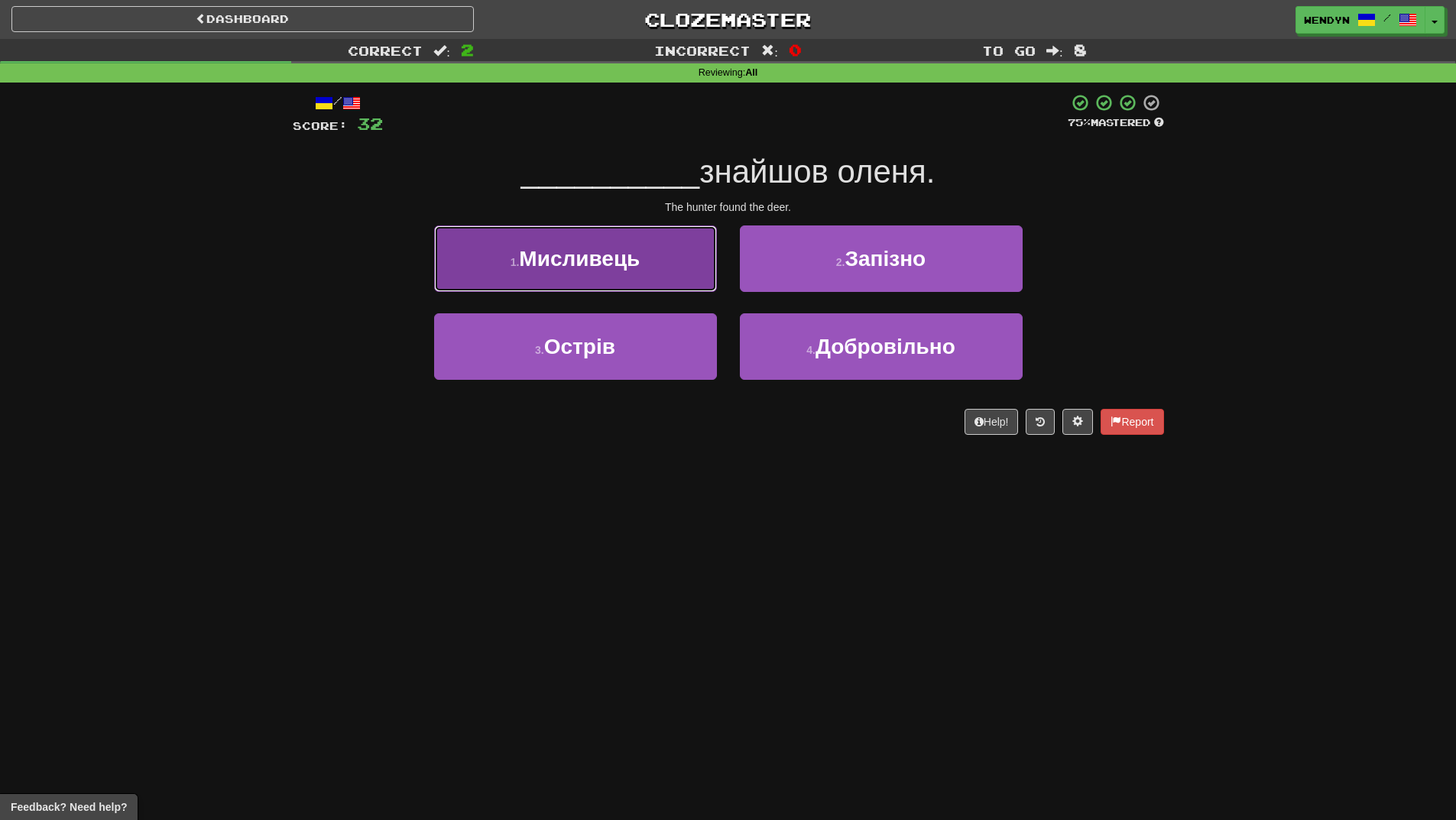
click at [653, 251] on button "1 . Мисливець" at bounding box center [575, 258] width 283 height 67
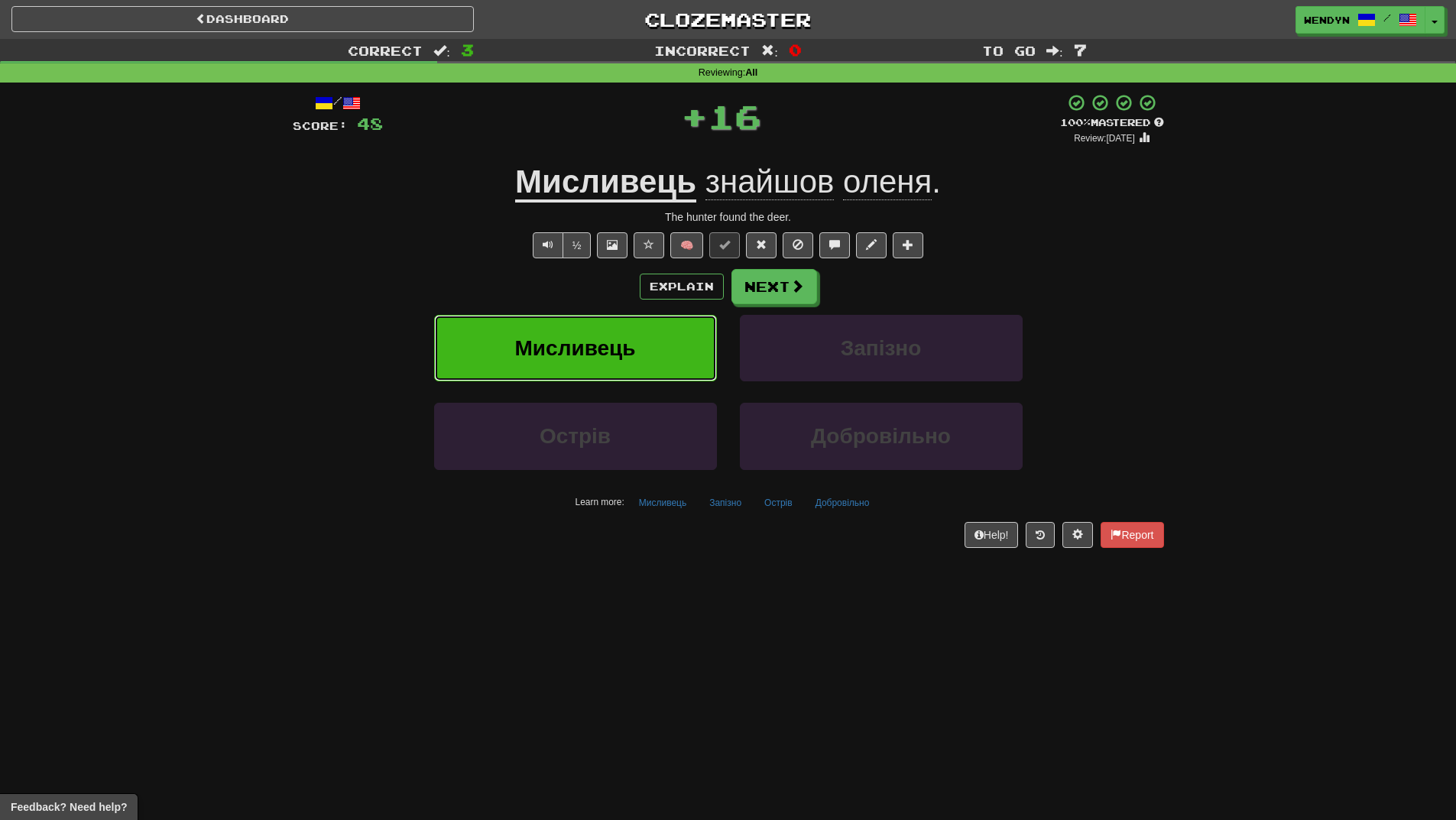
click at [623, 351] on span "Мисливець" at bounding box center [575, 347] width 121 height 23
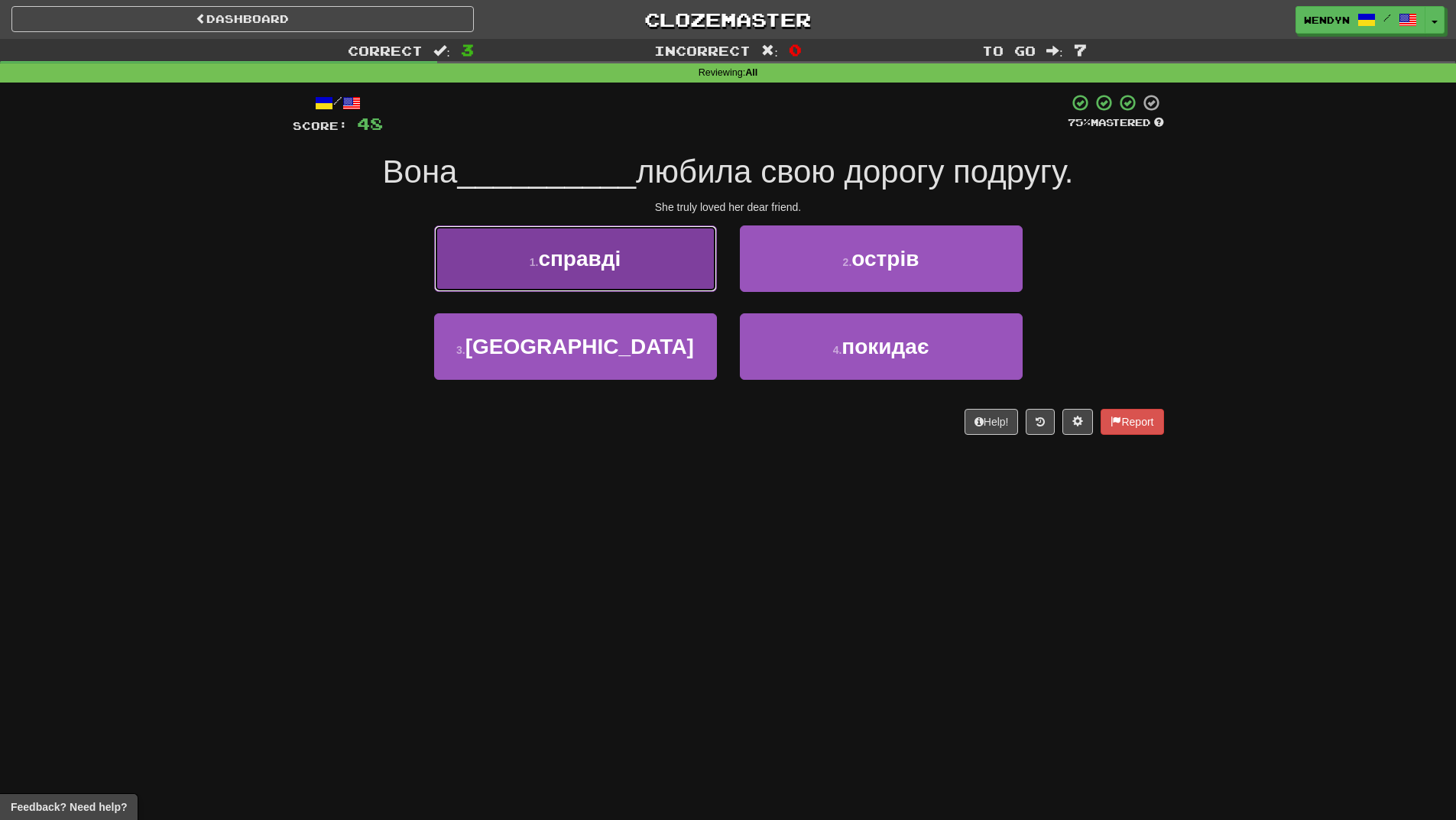
click at [677, 268] on button "1 . справді" at bounding box center [575, 258] width 283 height 67
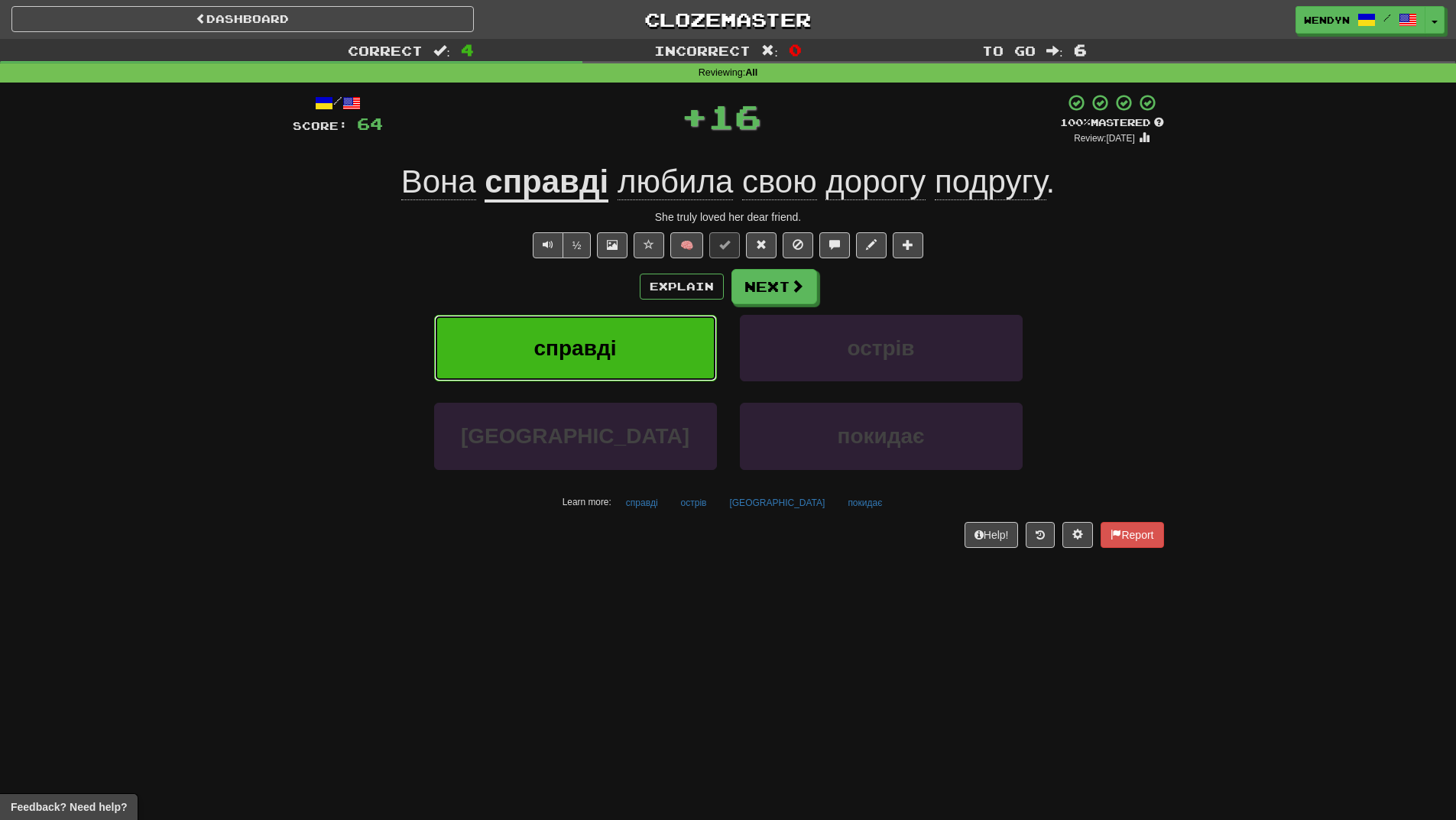
click at [621, 327] on button "справді" at bounding box center [575, 348] width 283 height 67
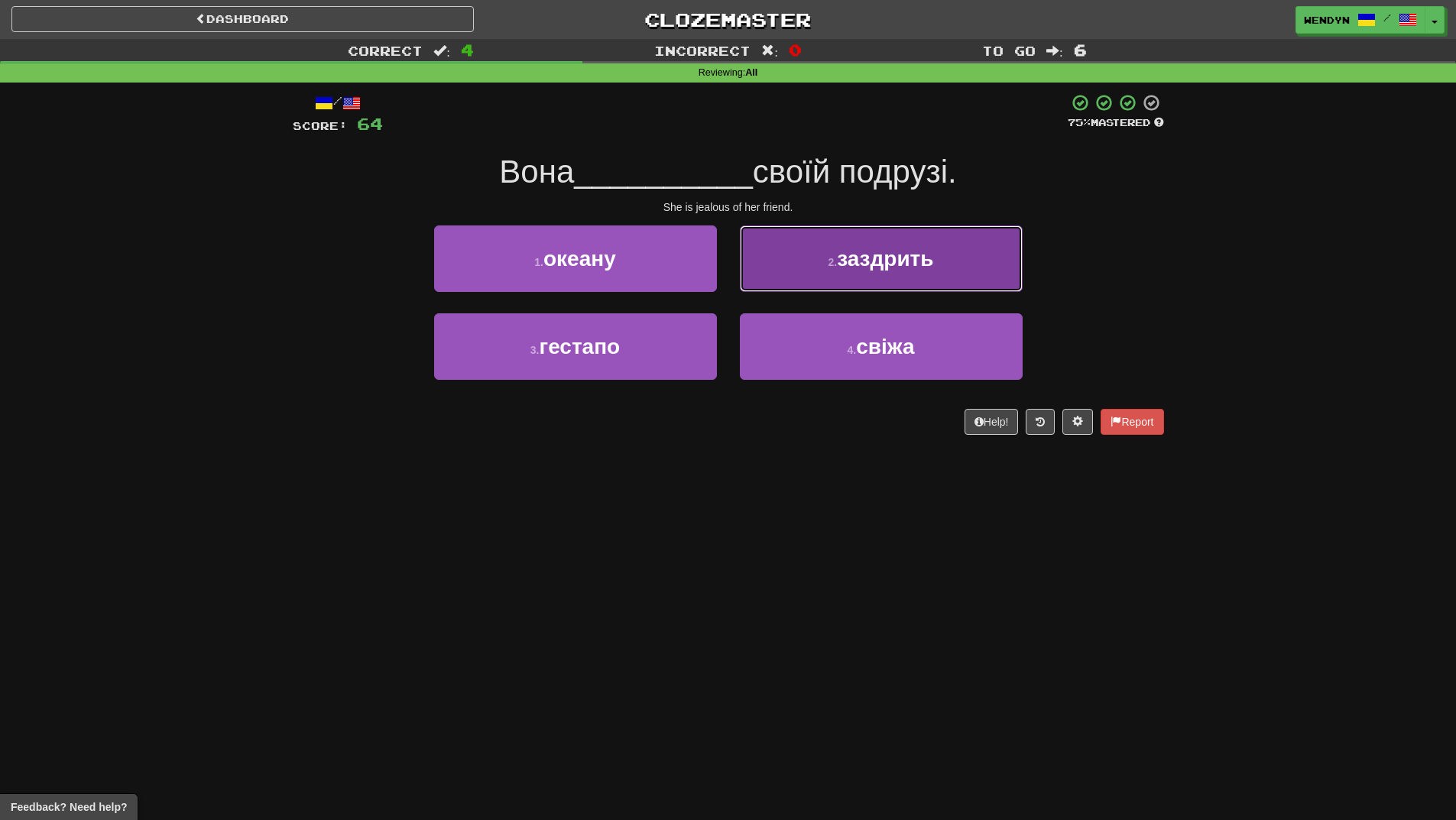
click at [933, 258] on span "заздрить" at bounding box center [885, 258] width 97 height 23
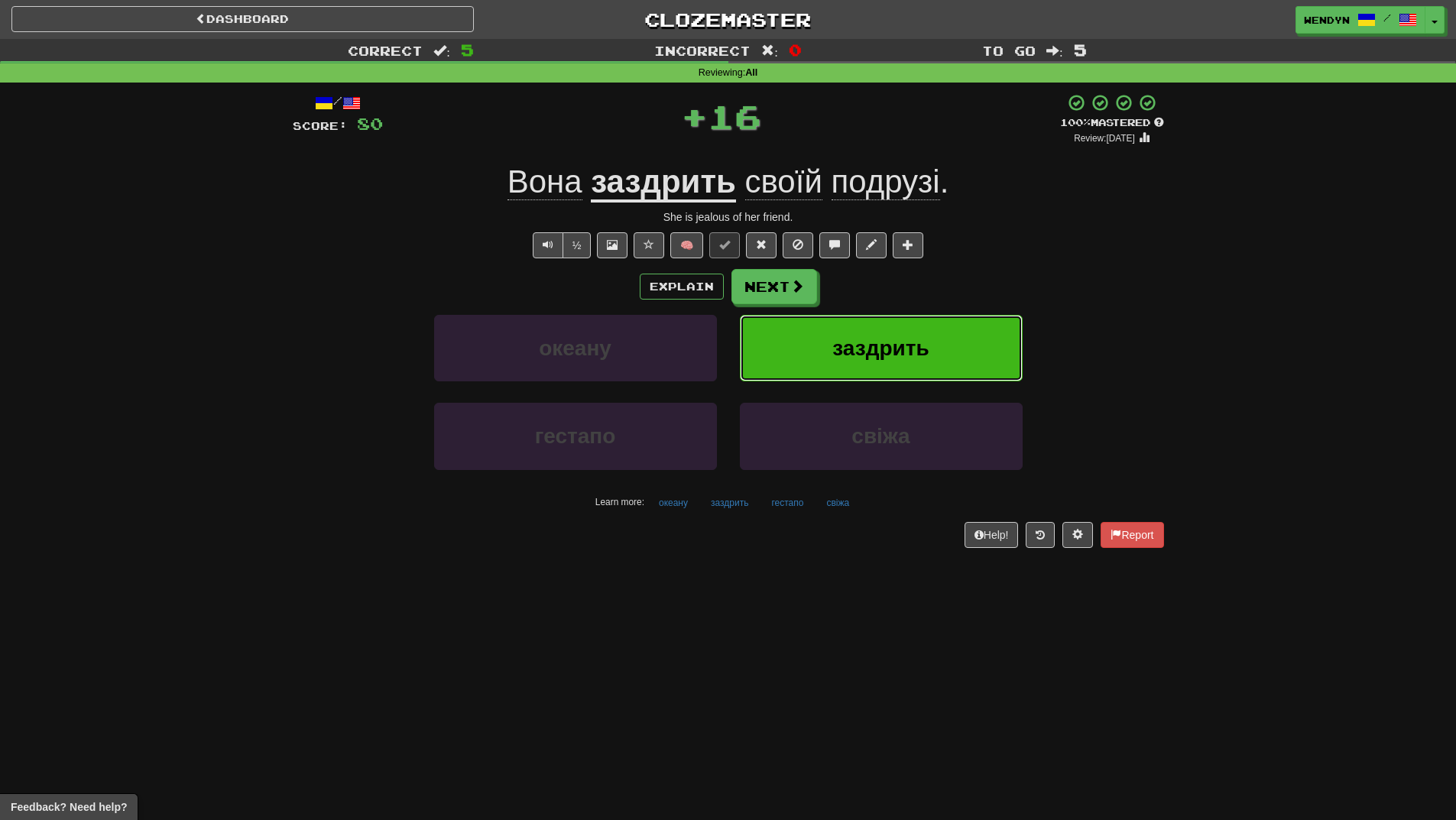
click at [937, 336] on button "заздрить" at bounding box center [881, 348] width 283 height 67
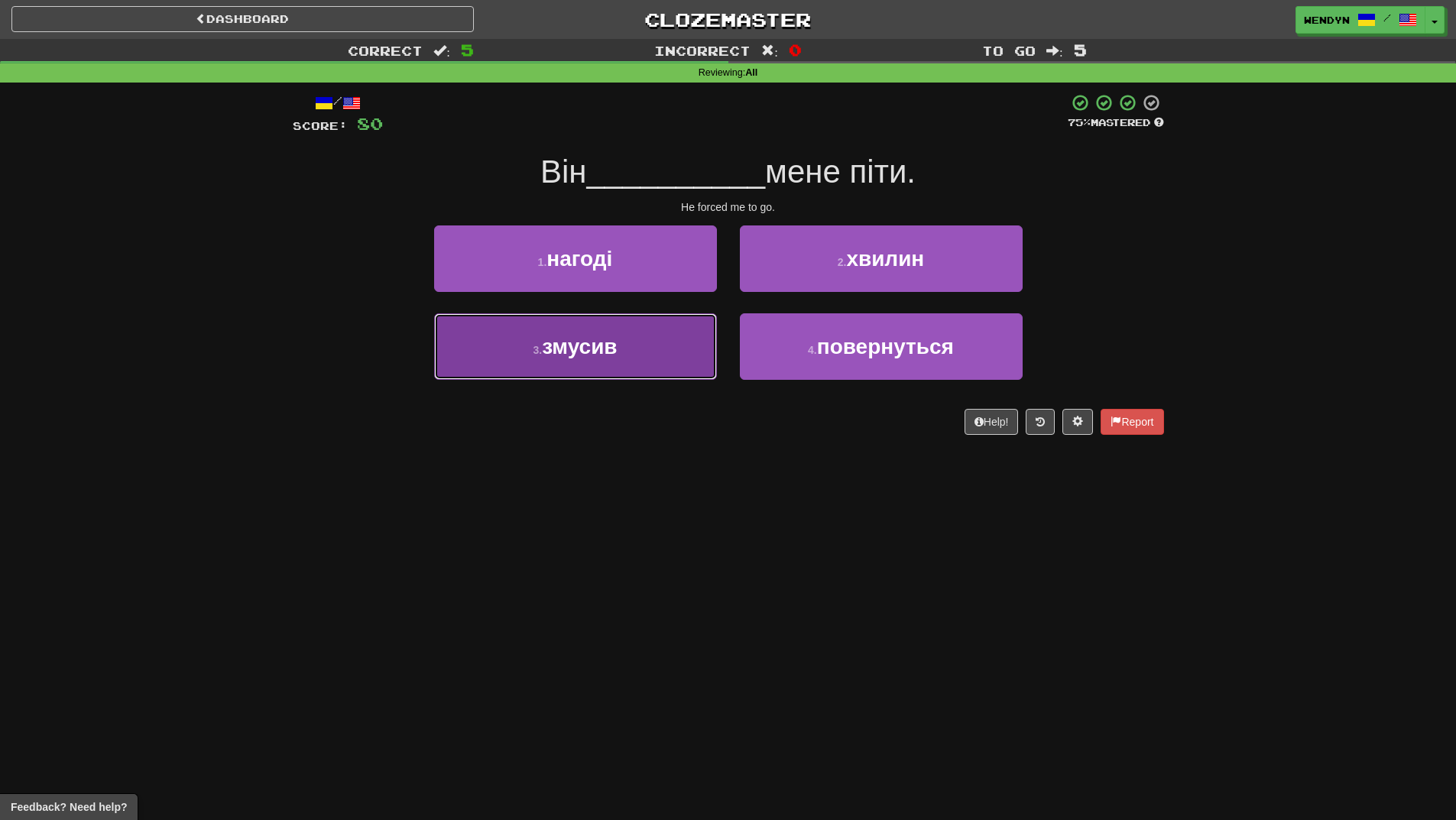
click at [645, 364] on button "3 . змусив" at bounding box center [575, 346] width 283 height 67
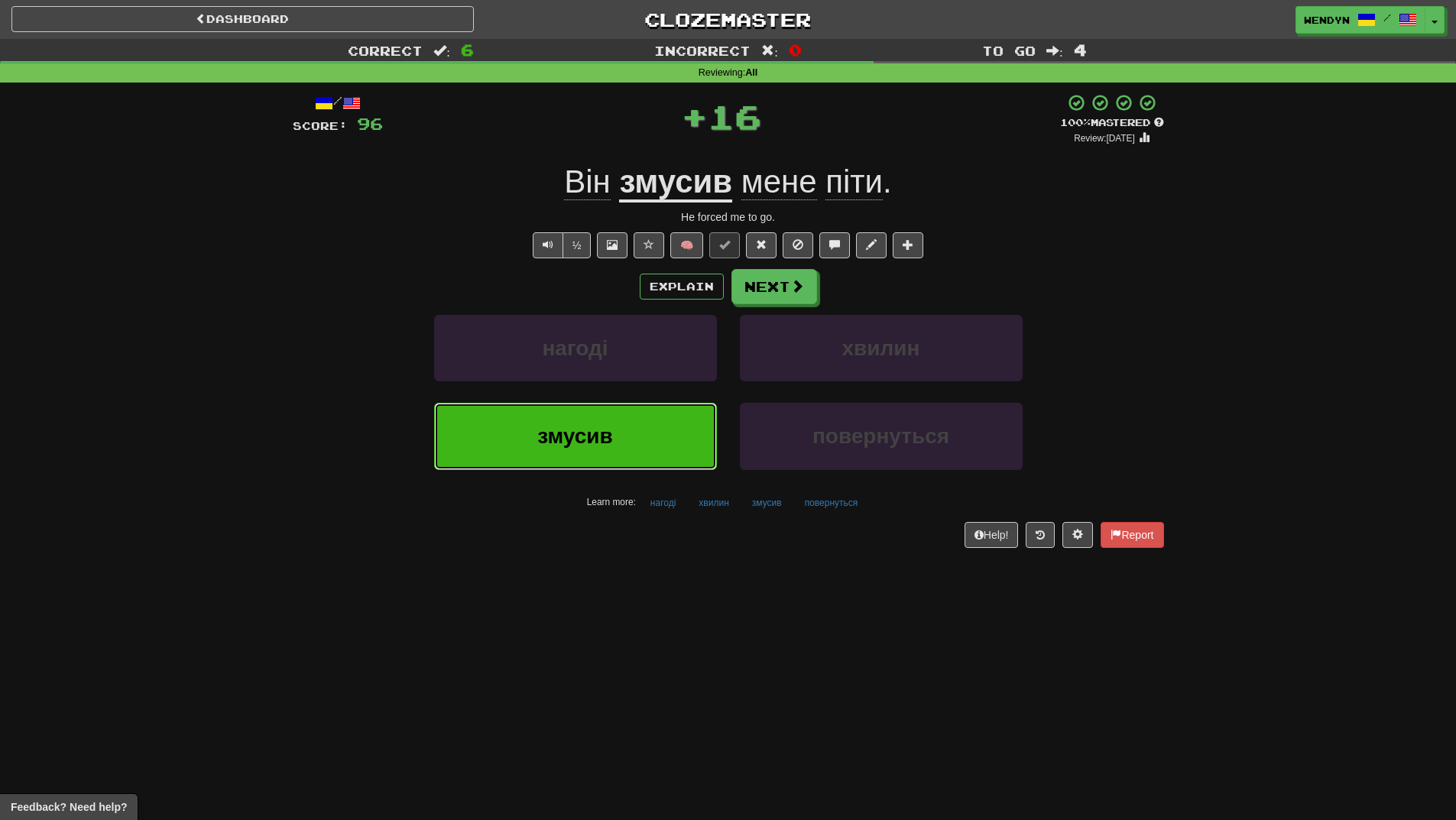
click at [647, 405] on button "змусив" at bounding box center [575, 435] width 283 height 67
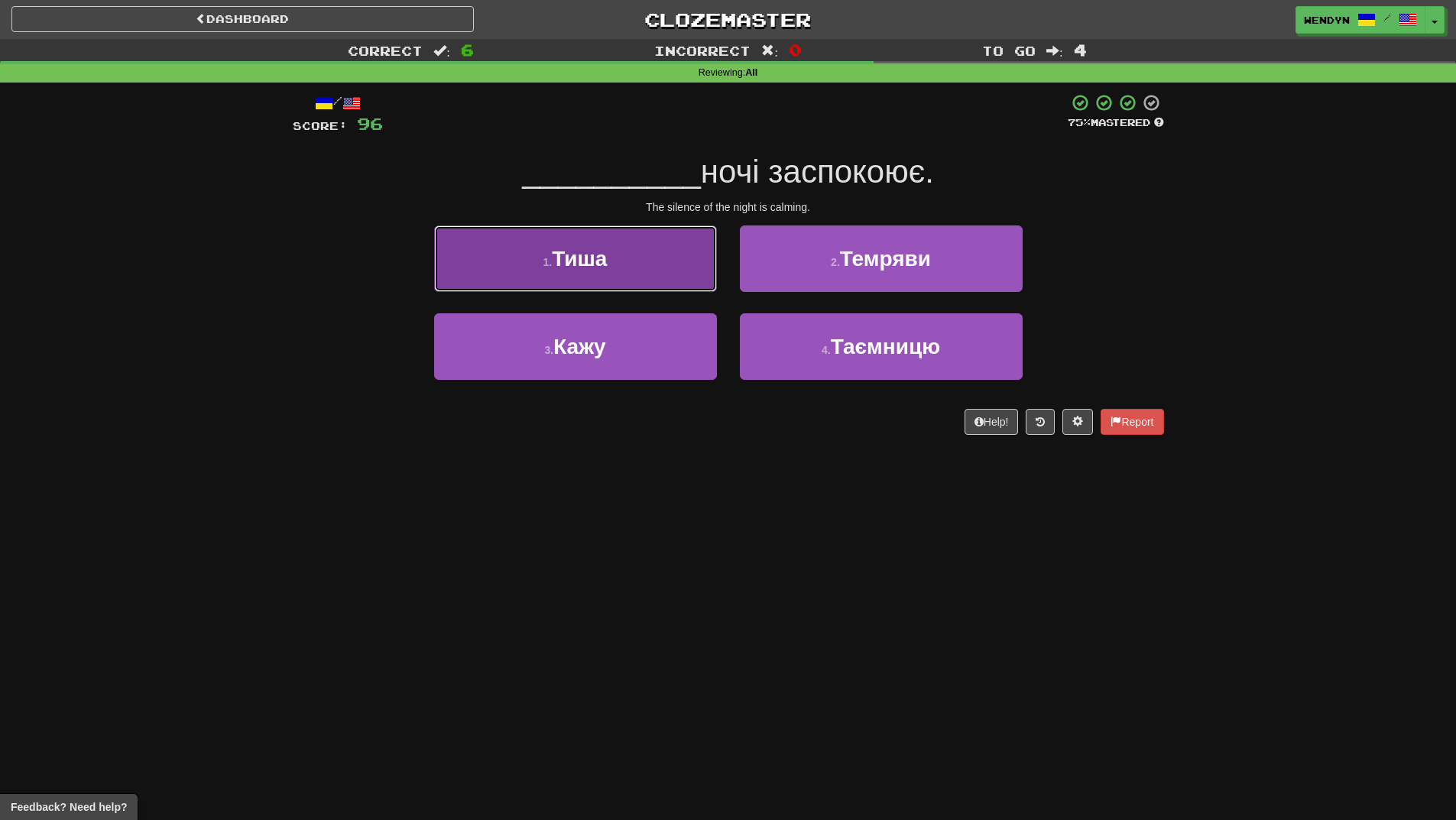
click at [662, 264] on button "1 . Тиша" at bounding box center [575, 258] width 283 height 67
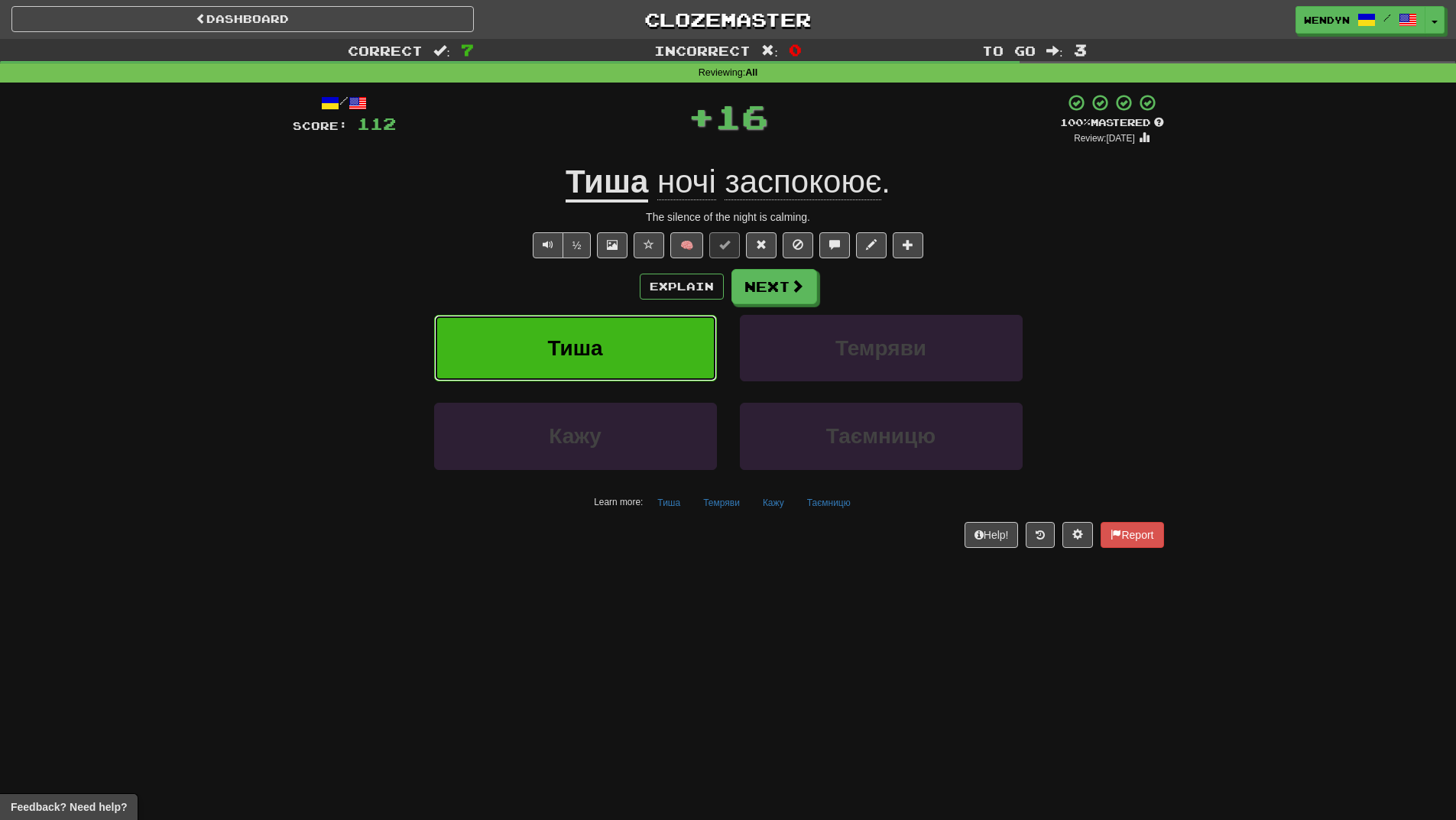
click at [644, 337] on button "Тиша" at bounding box center [575, 348] width 283 height 67
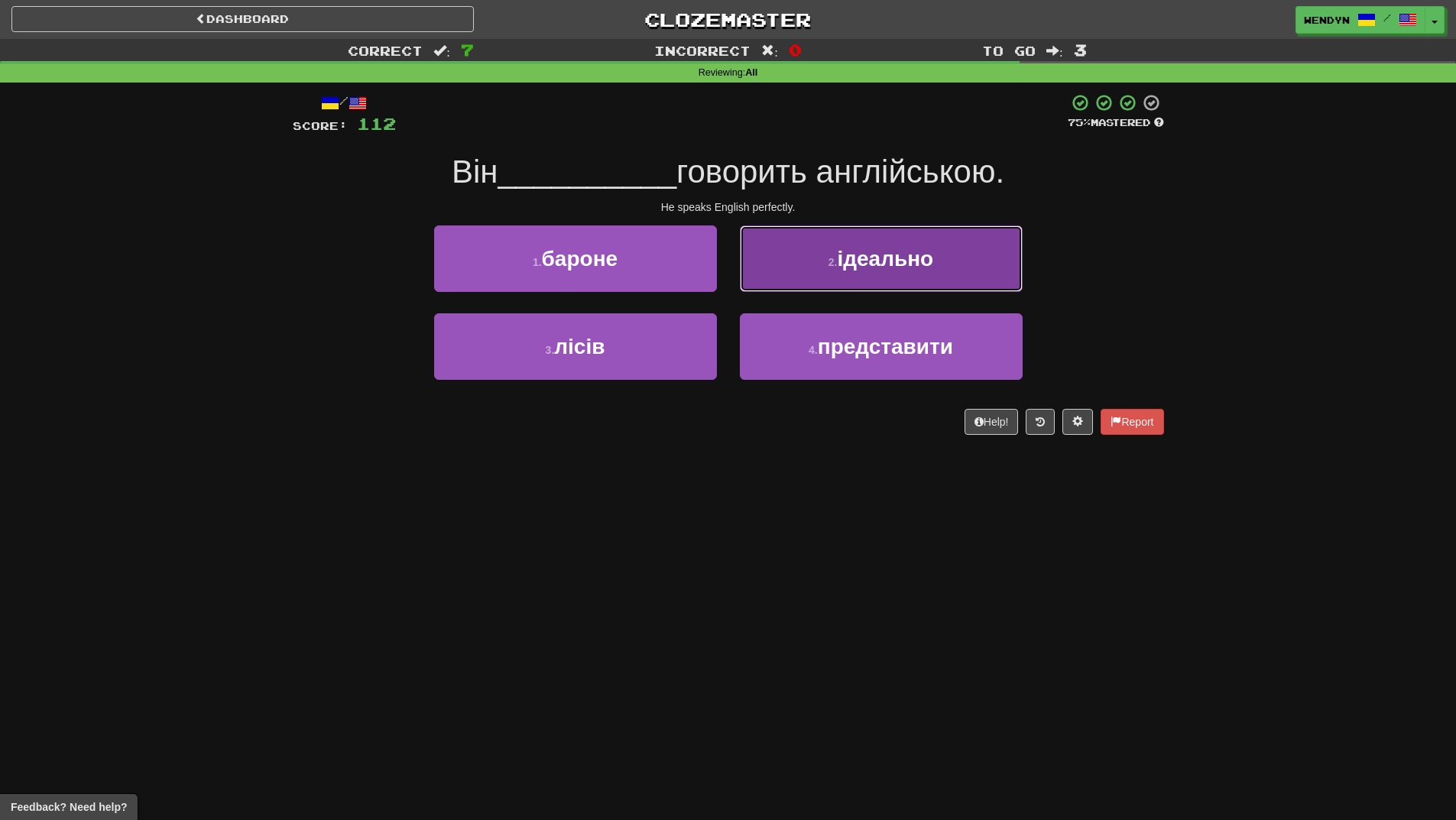
click at [951, 259] on button "2 . ідеально" at bounding box center [881, 258] width 283 height 67
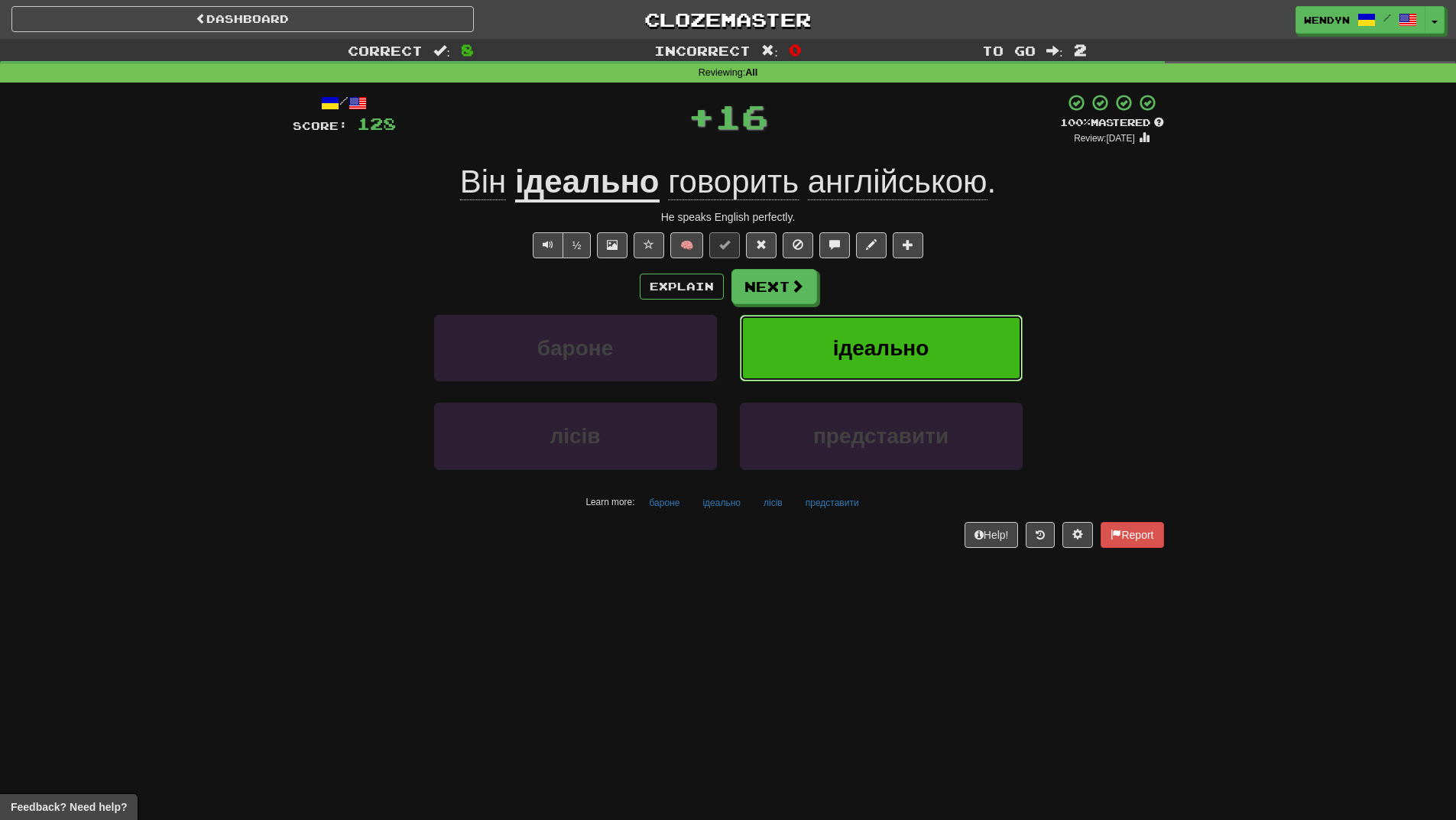
click at [933, 365] on button "ідеально" at bounding box center [881, 348] width 283 height 67
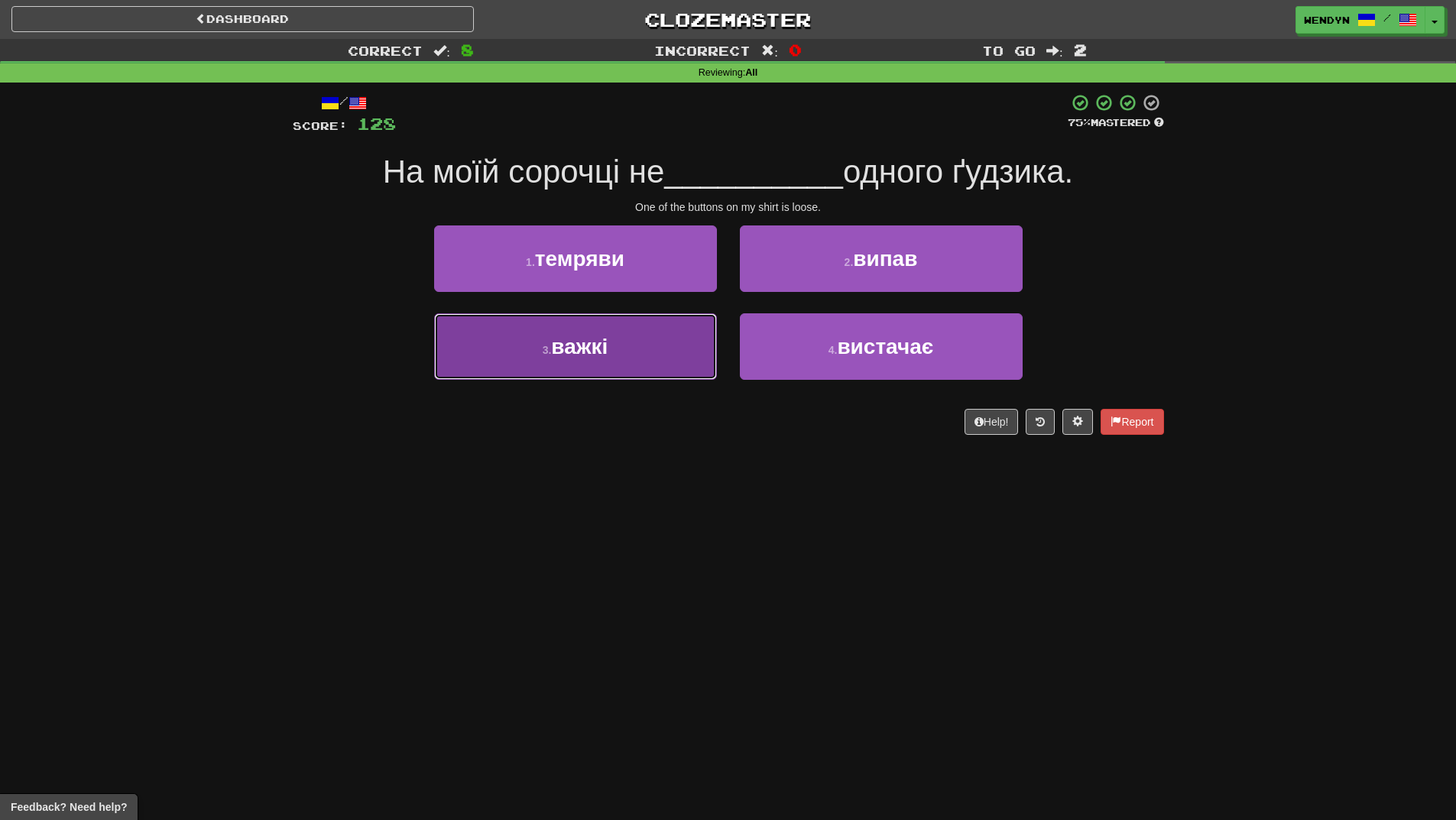
click at [671, 369] on button "3 . важкі" at bounding box center [575, 346] width 283 height 67
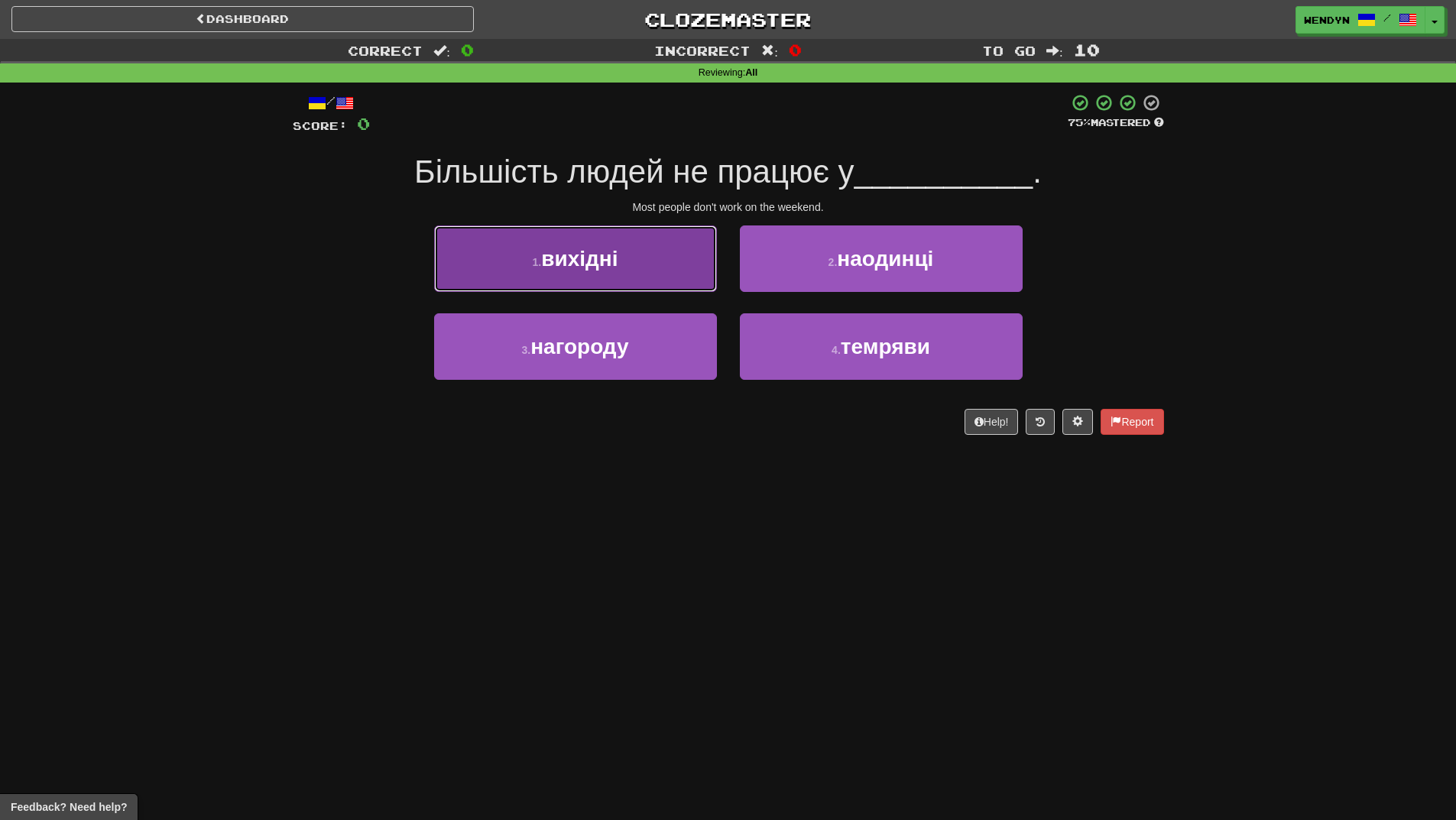
click at [643, 256] on button "1 . вихідні" at bounding box center [575, 258] width 283 height 67
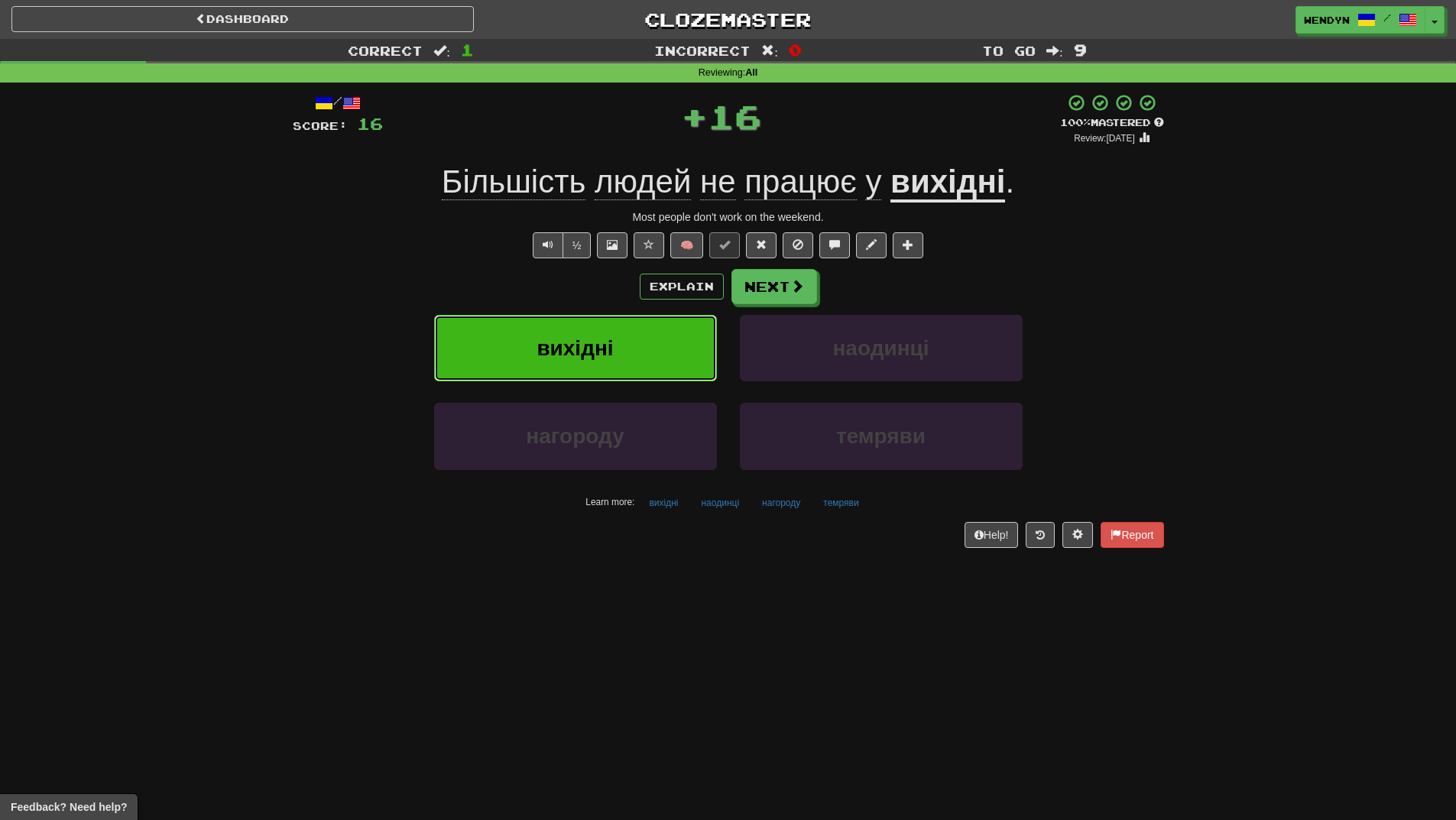
click at [636, 341] on button "вихідні" at bounding box center [575, 348] width 283 height 67
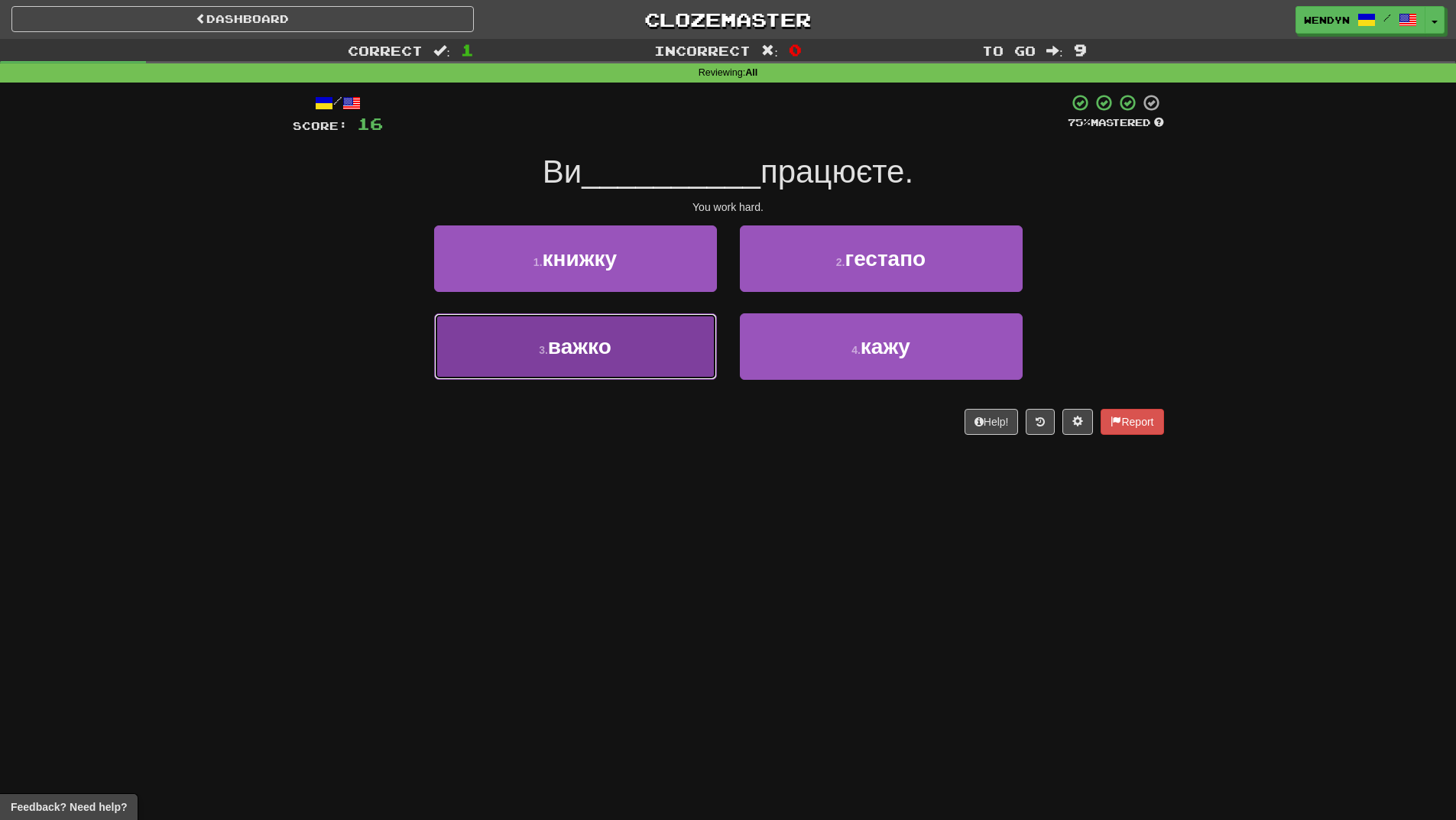
click at [674, 372] on button "3 . важко" at bounding box center [575, 346] width 283 height 67
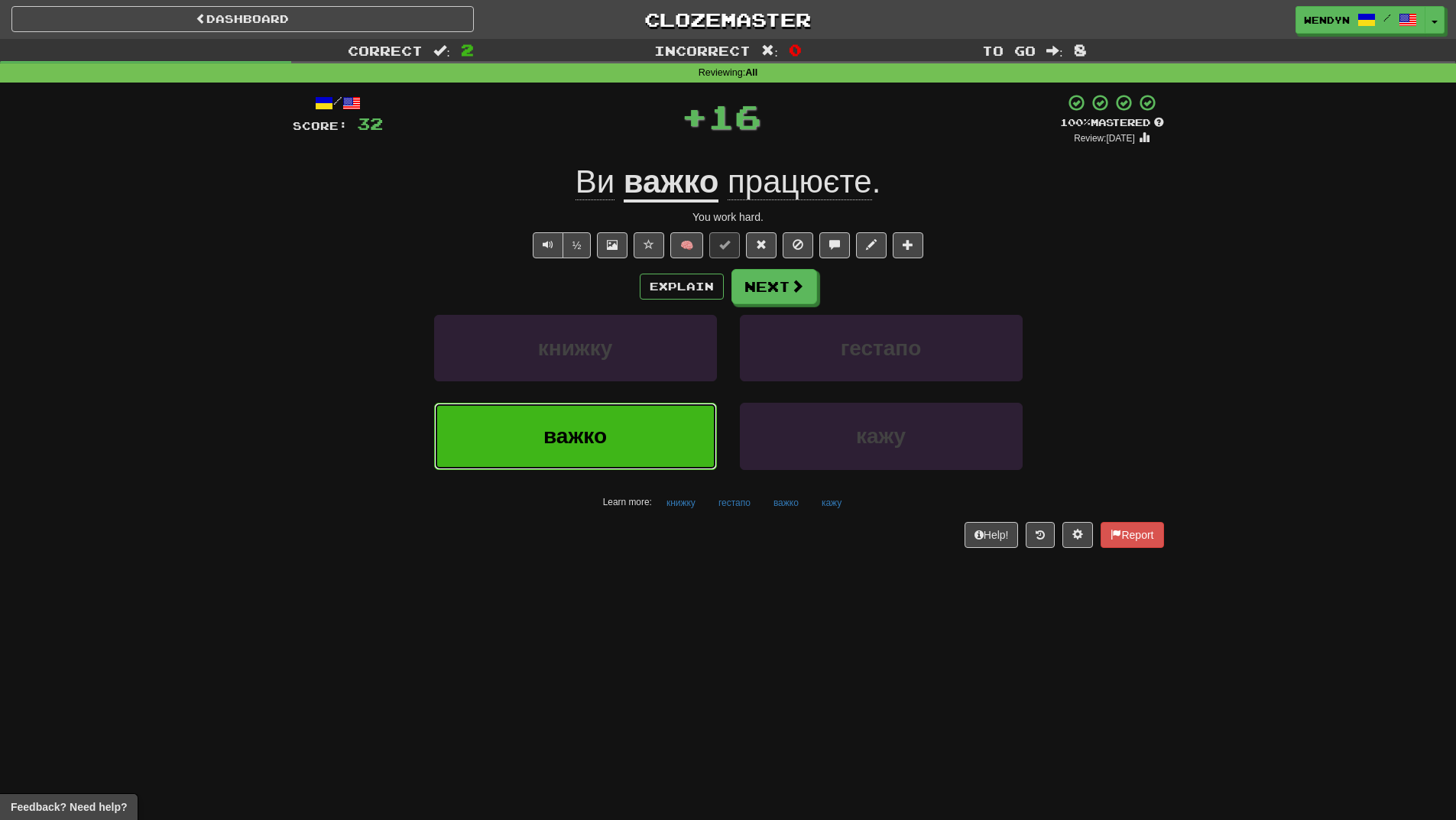
click at [657, 459] on button "важко" at bounding box center [575, 435] width 283 height 67
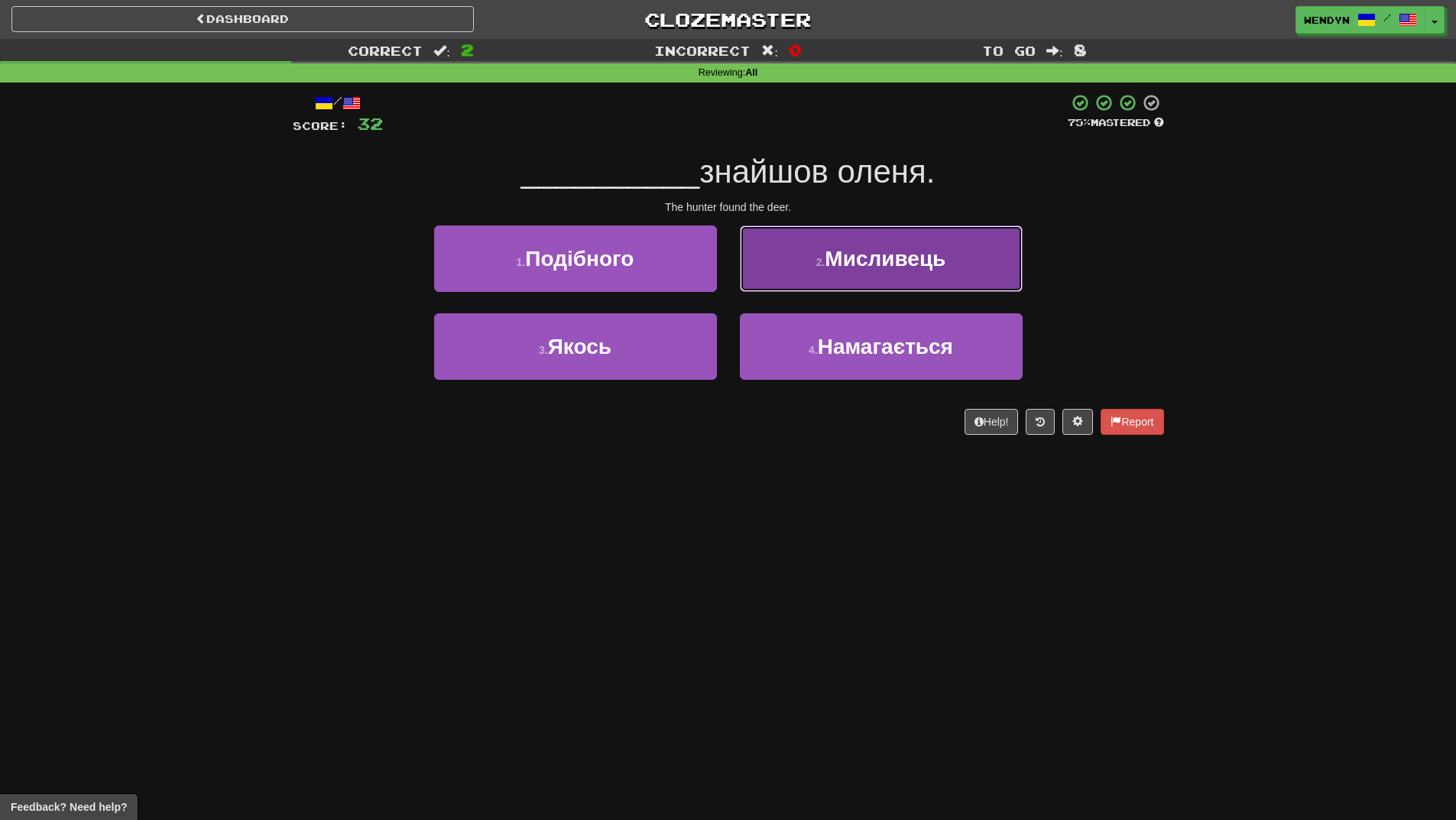
click at [954, 285] on button "2 . Мисливець" at bounding box center [881, 258] width 283 height 67
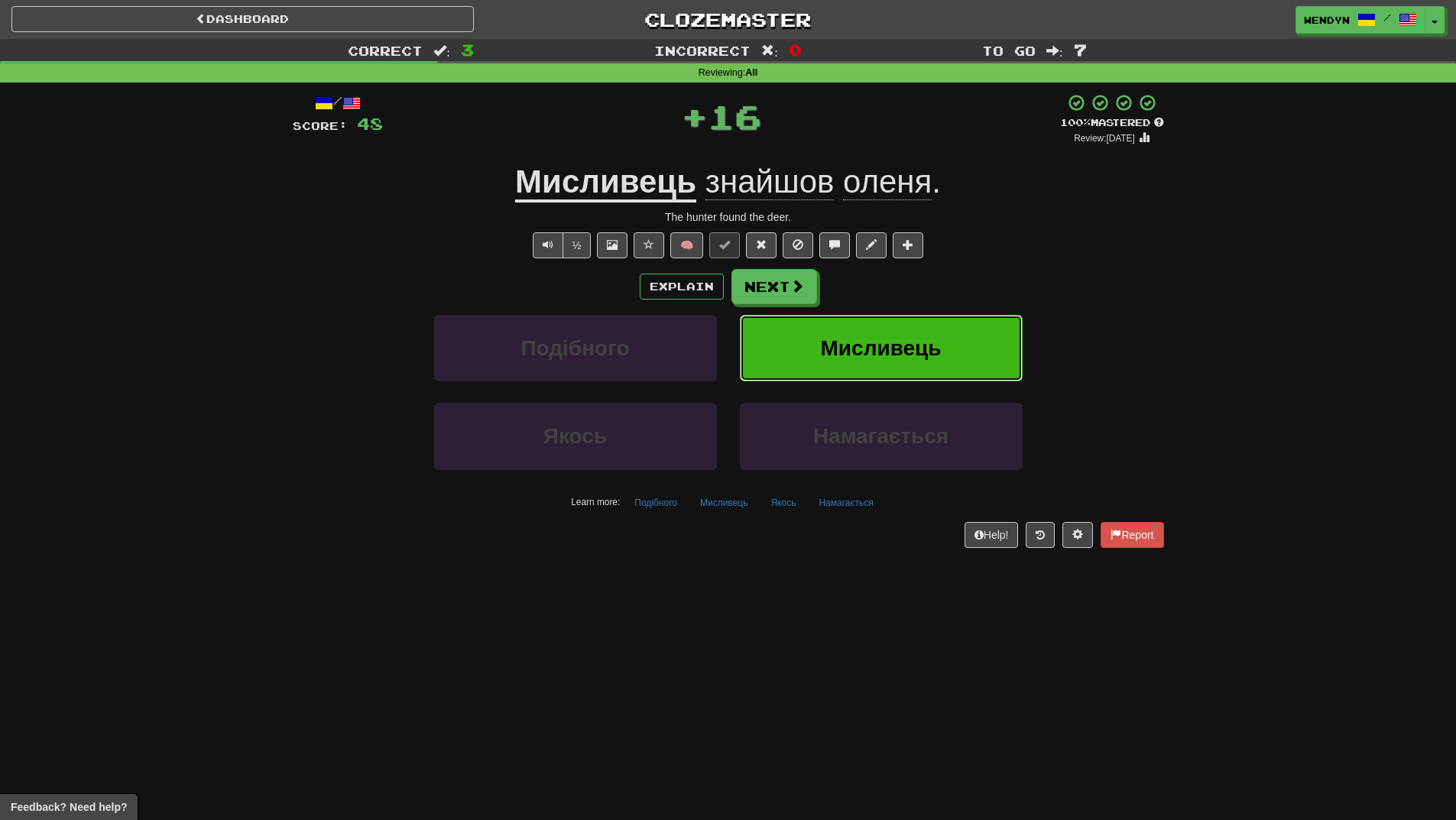
click at [951, 318] on button "Мисливець" at bounding box center [881, 348] width 283 height 67
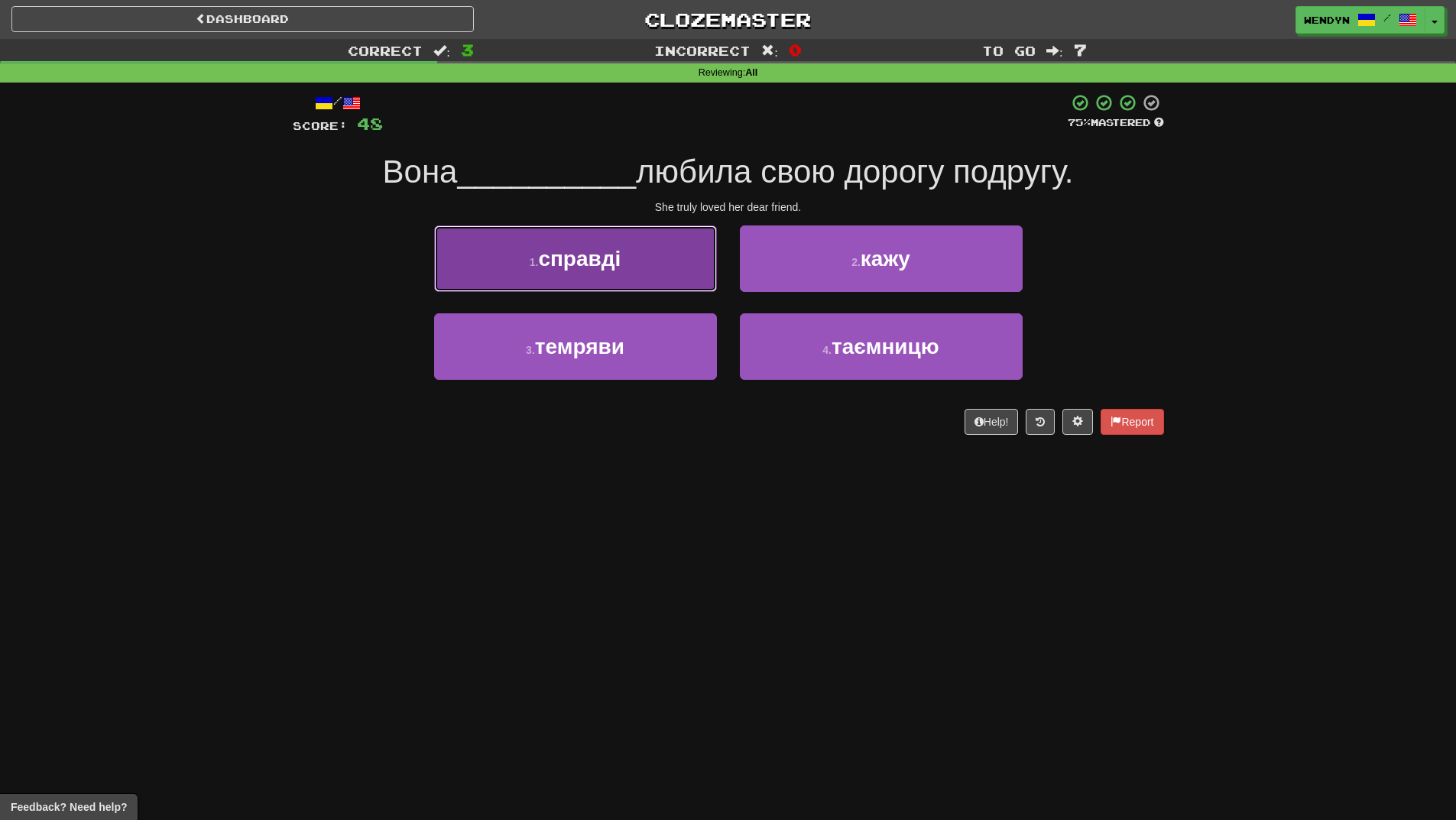
click at [666, 281] on button "1 . справді" at bounding box center [575, 258] width 283 height 67
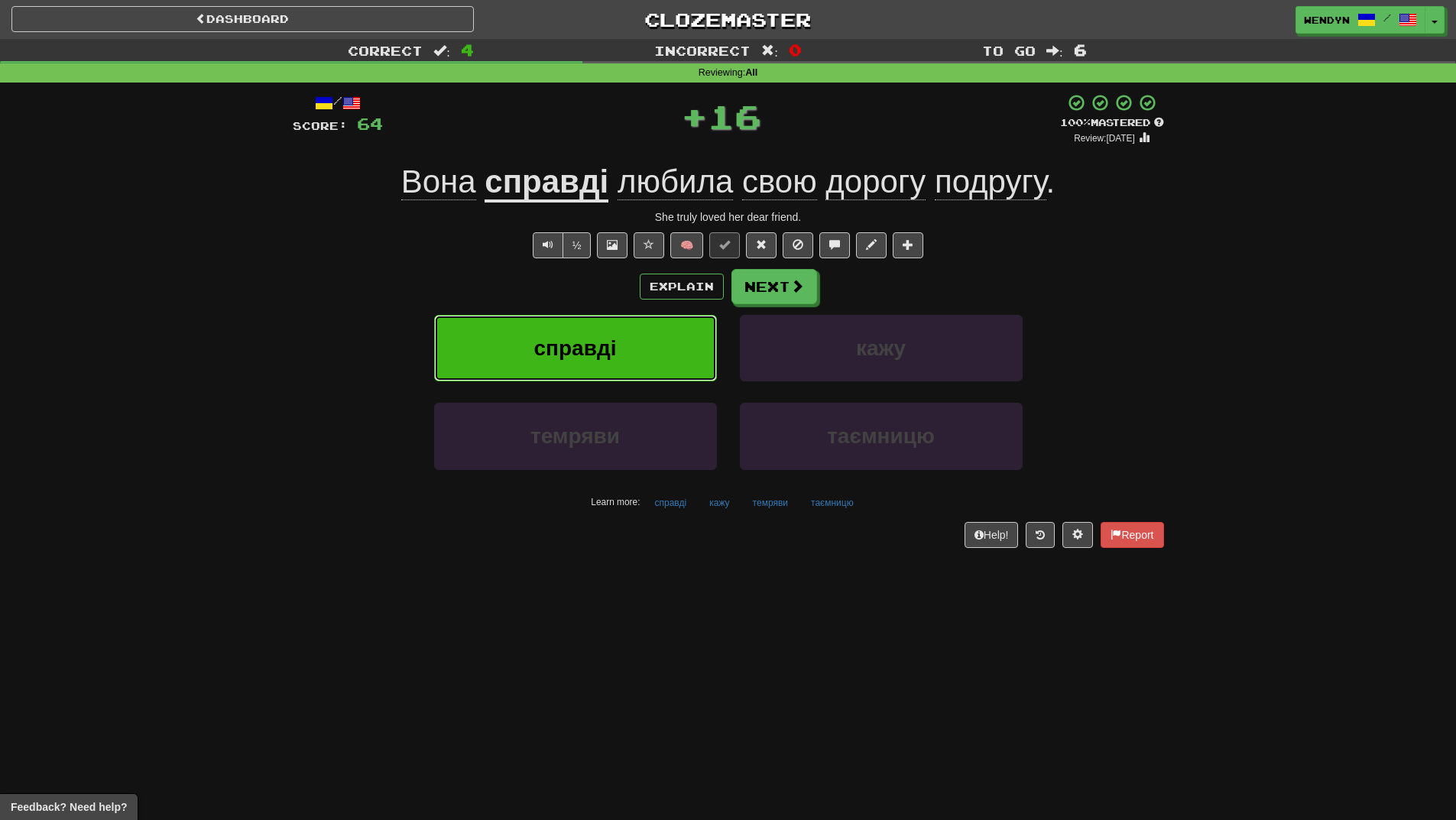
click at [657, 338] on button "справді" at bounding box center [575, 348] width 283 height 67
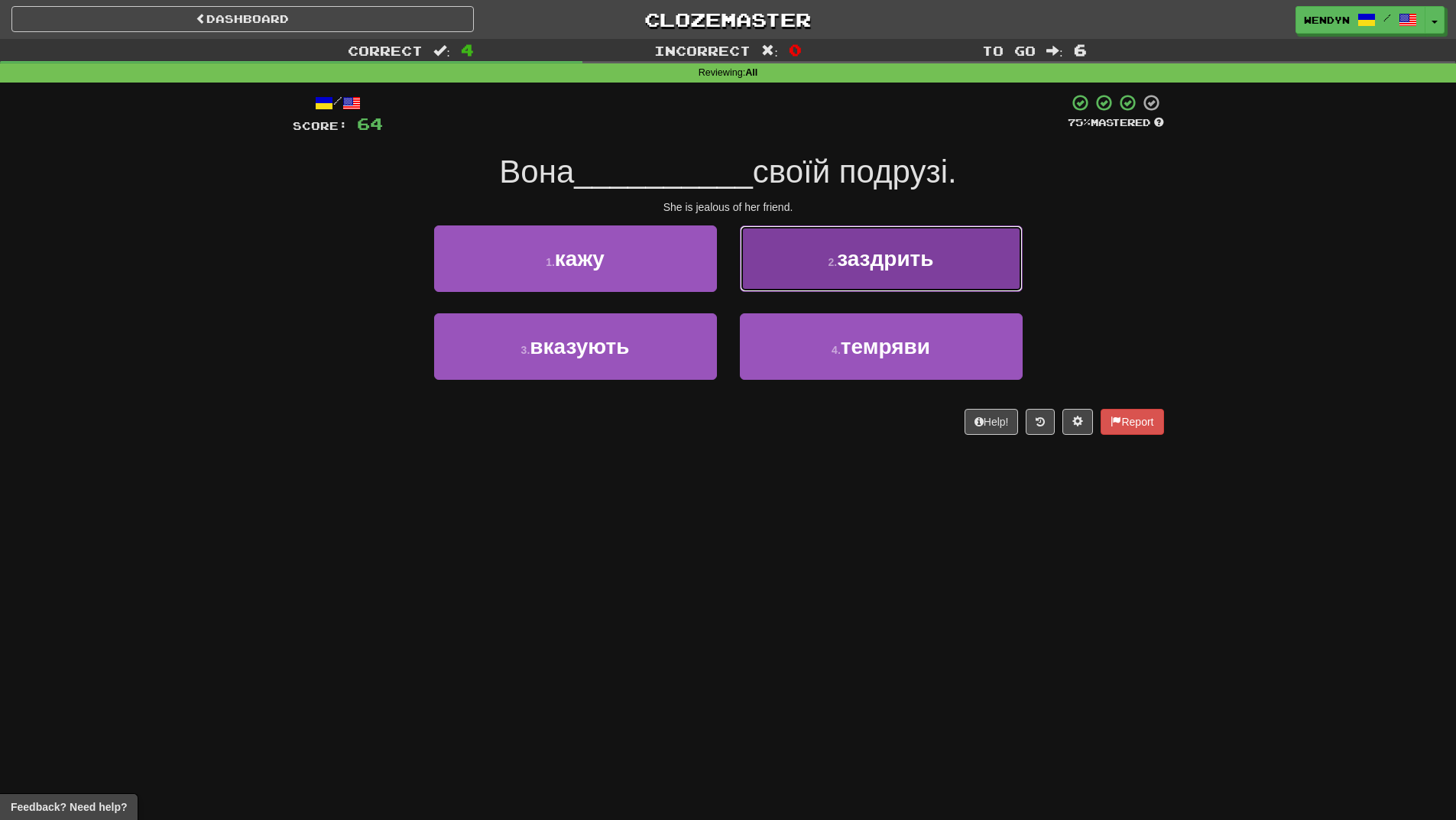
click at [930, 283] on button "2 . заздрить" at bounding box center [881, 258] width 283 height 67
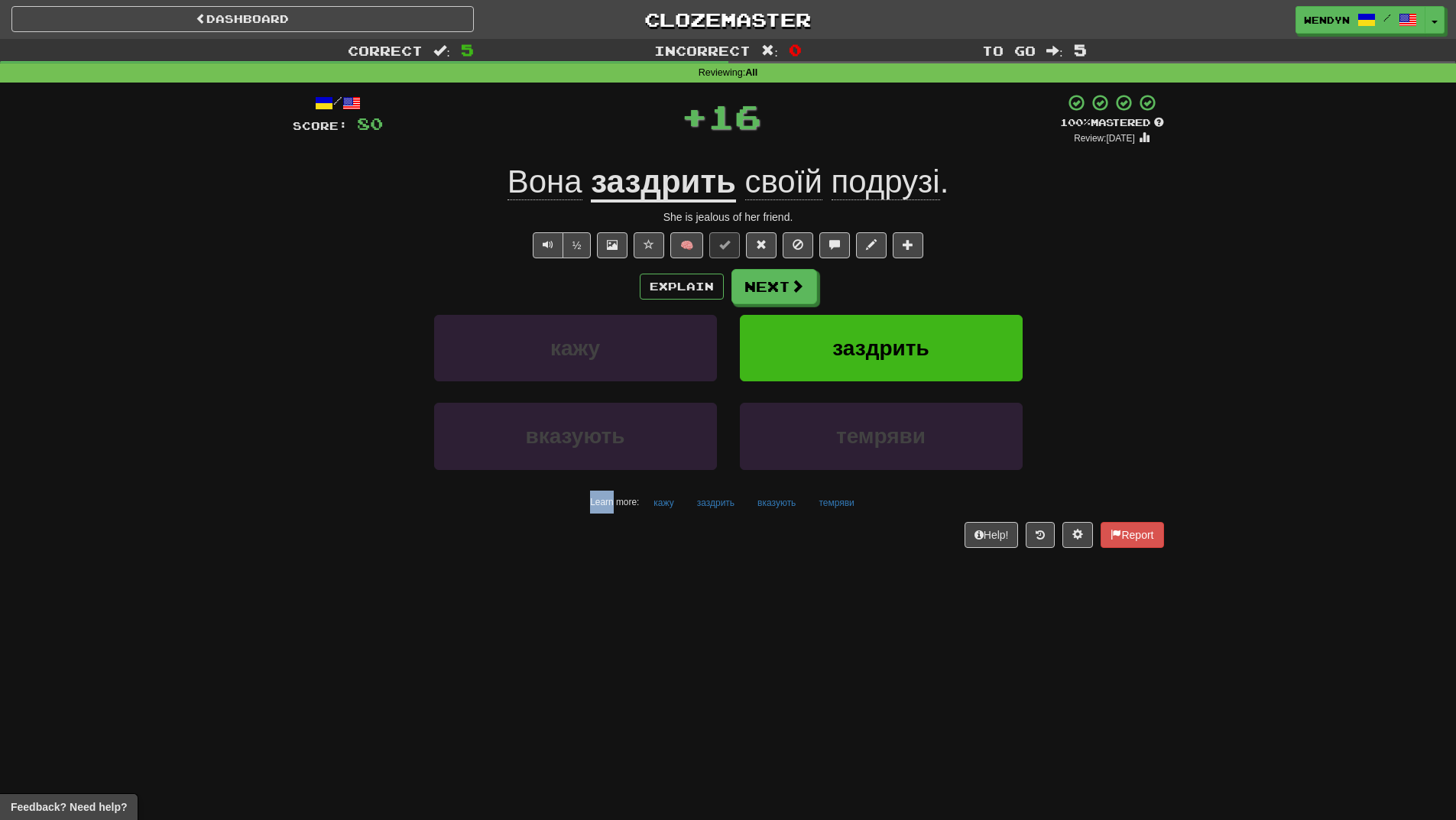
click at [931, 283] on div "Explain Next" at bounding box center [728, 286] width 871 height 35
click at [925, 331] on button "заздрить" at bounding box center [881, 348] width 283 height 67
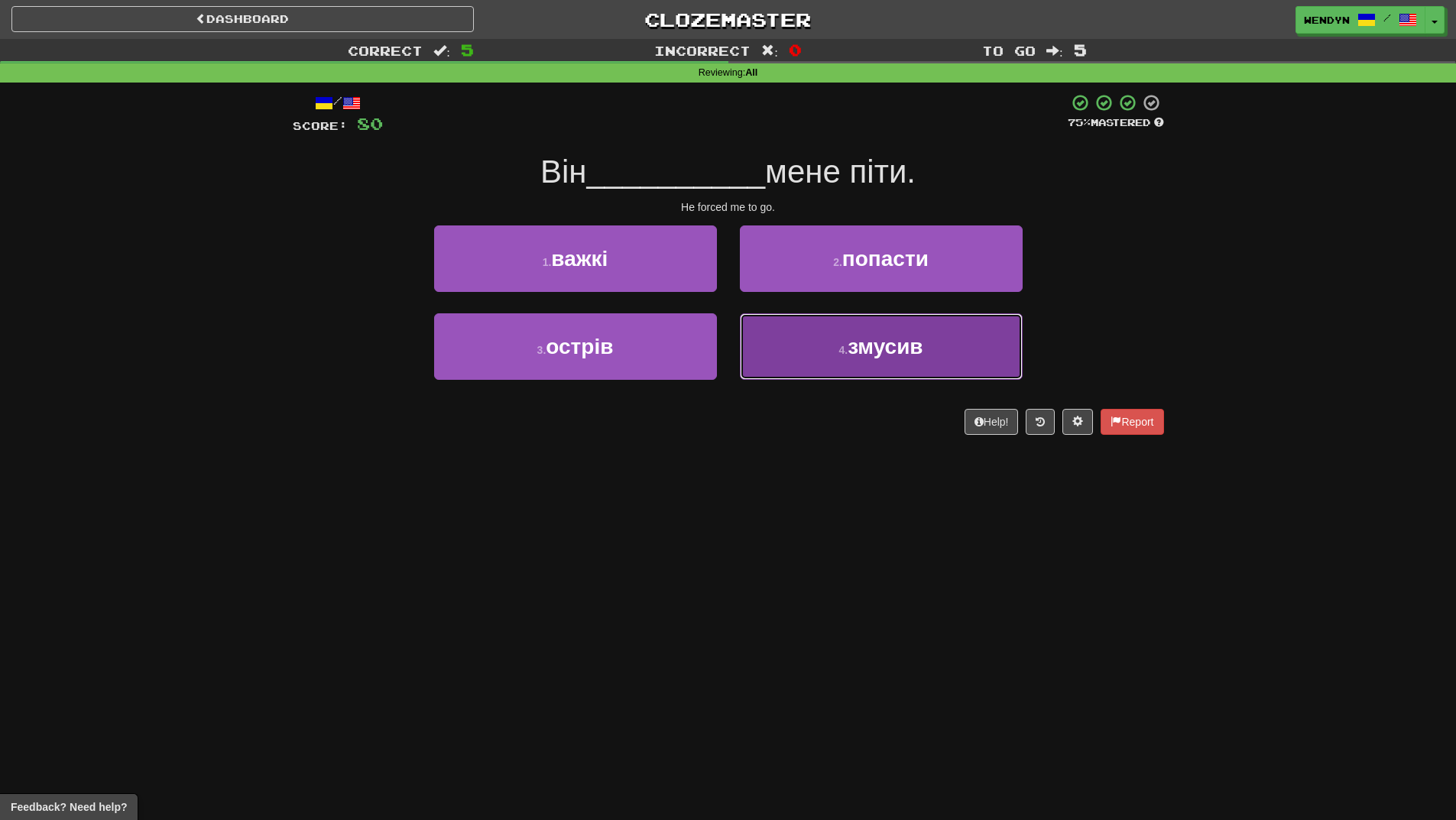
click at [849, 368] on button "4 . змусив" at bounding box center [881, 346] width 283 height 67
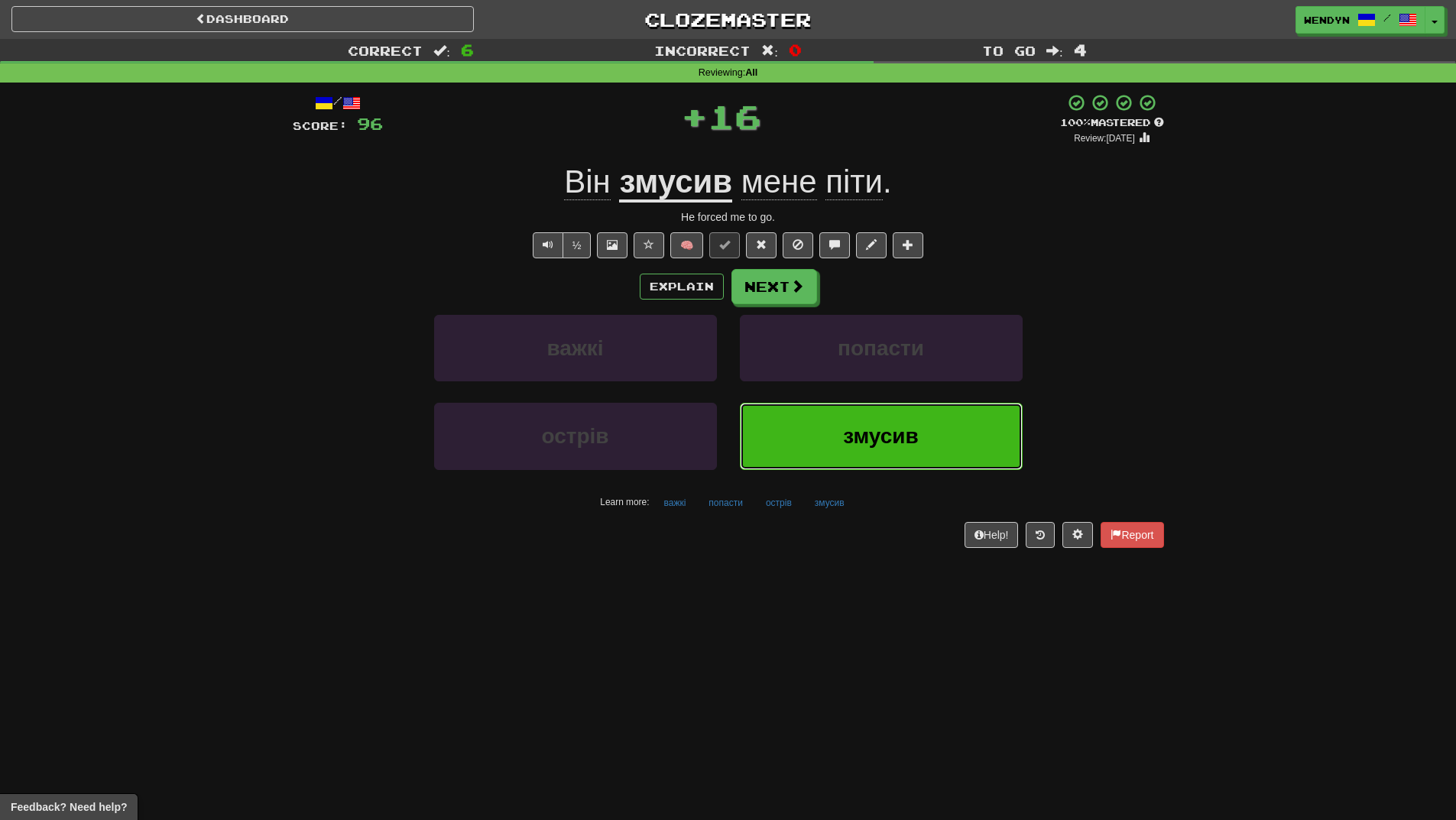
click at [843, 407] on button "змусив" at bounding box center [881, 435] width 283 height 67
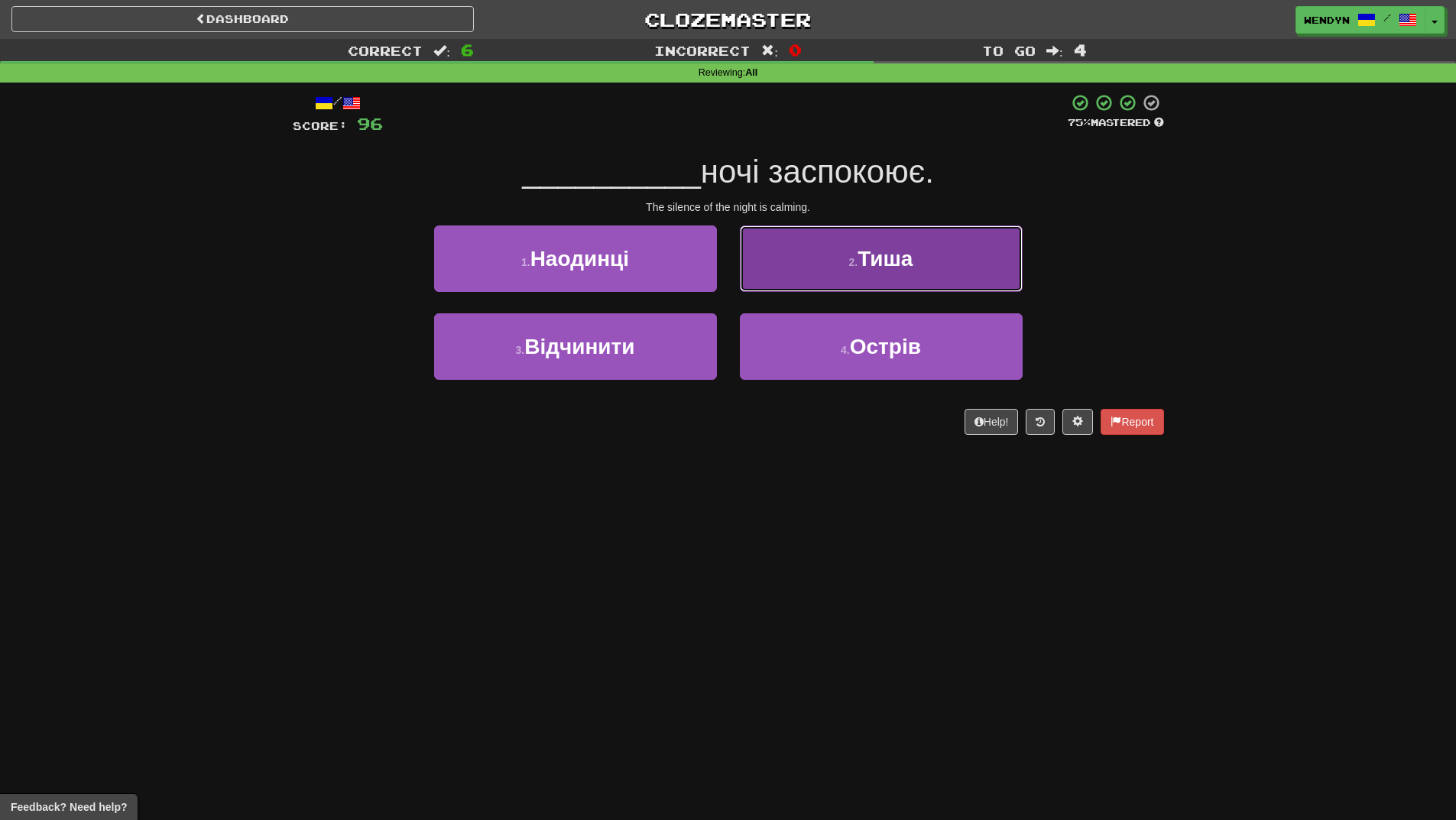
click at [924, 274] on button "2 . Тиша" at bounding box center [881, 258] width 283 height 67
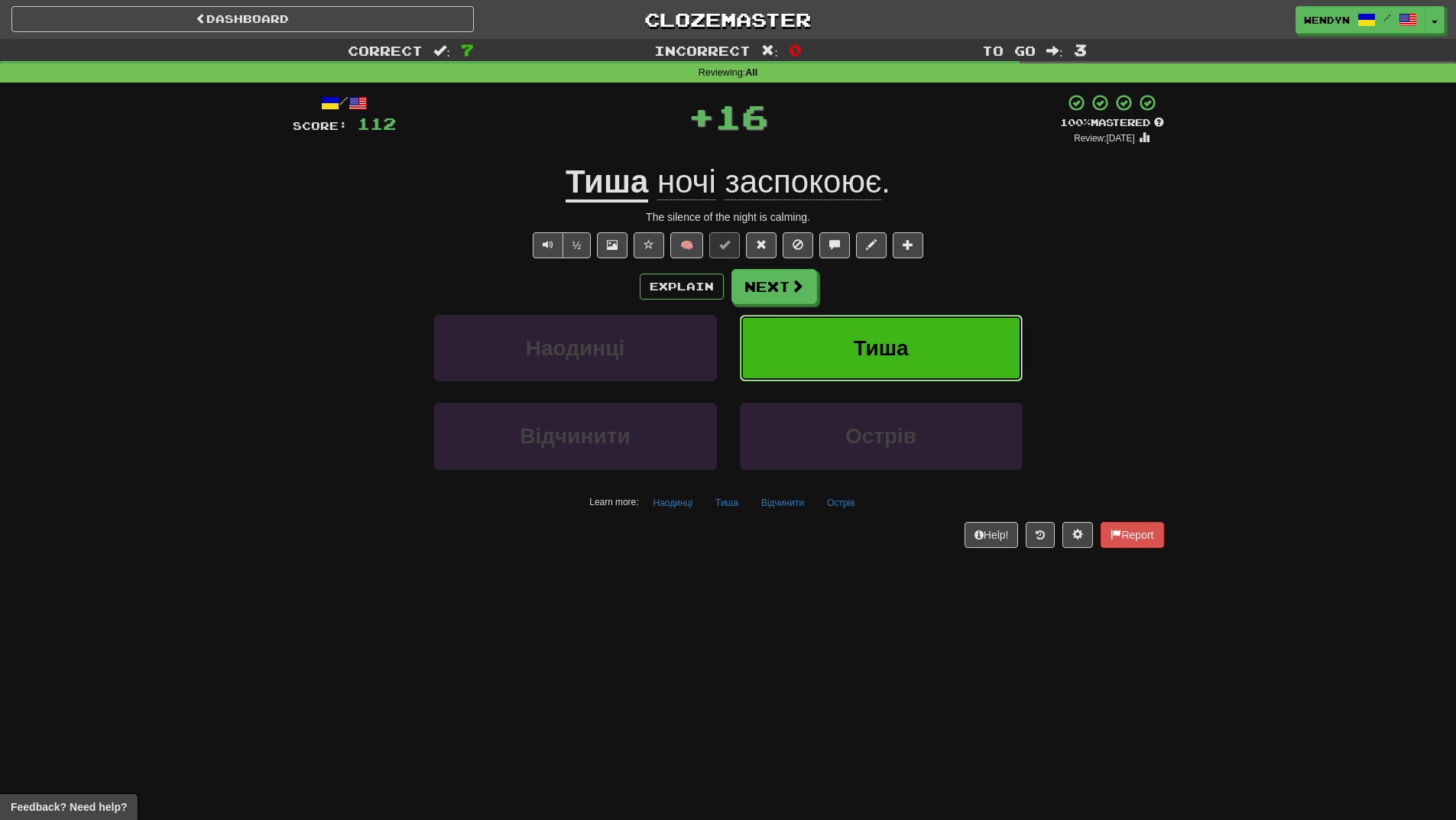
click at [909, 334] on button "Тиша" at bounding box center [881, 348] width 283 height 67
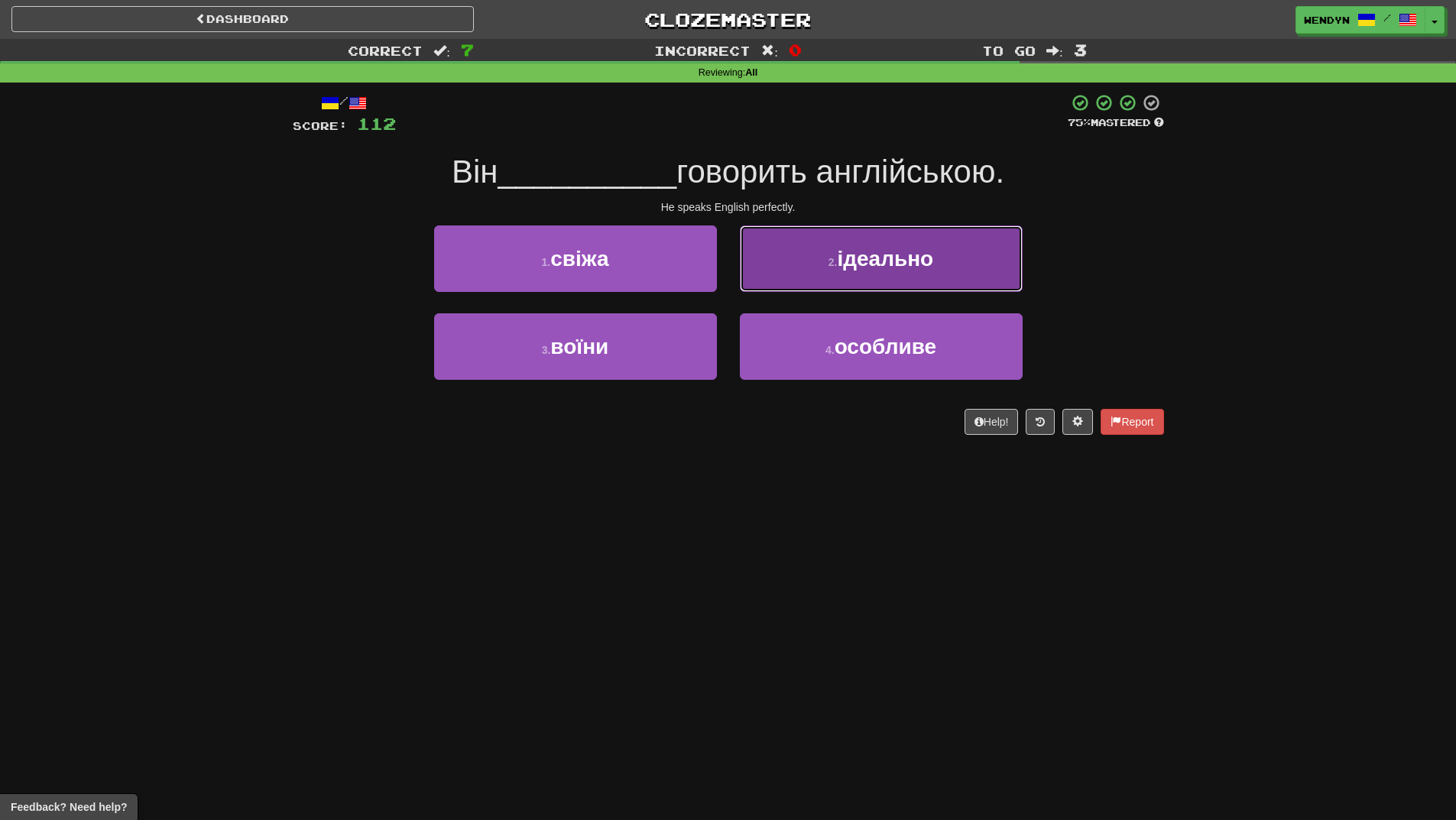
click at [916, 278] on button "2 . ідеально" at bounding box center [881, 258] width 283 height 67
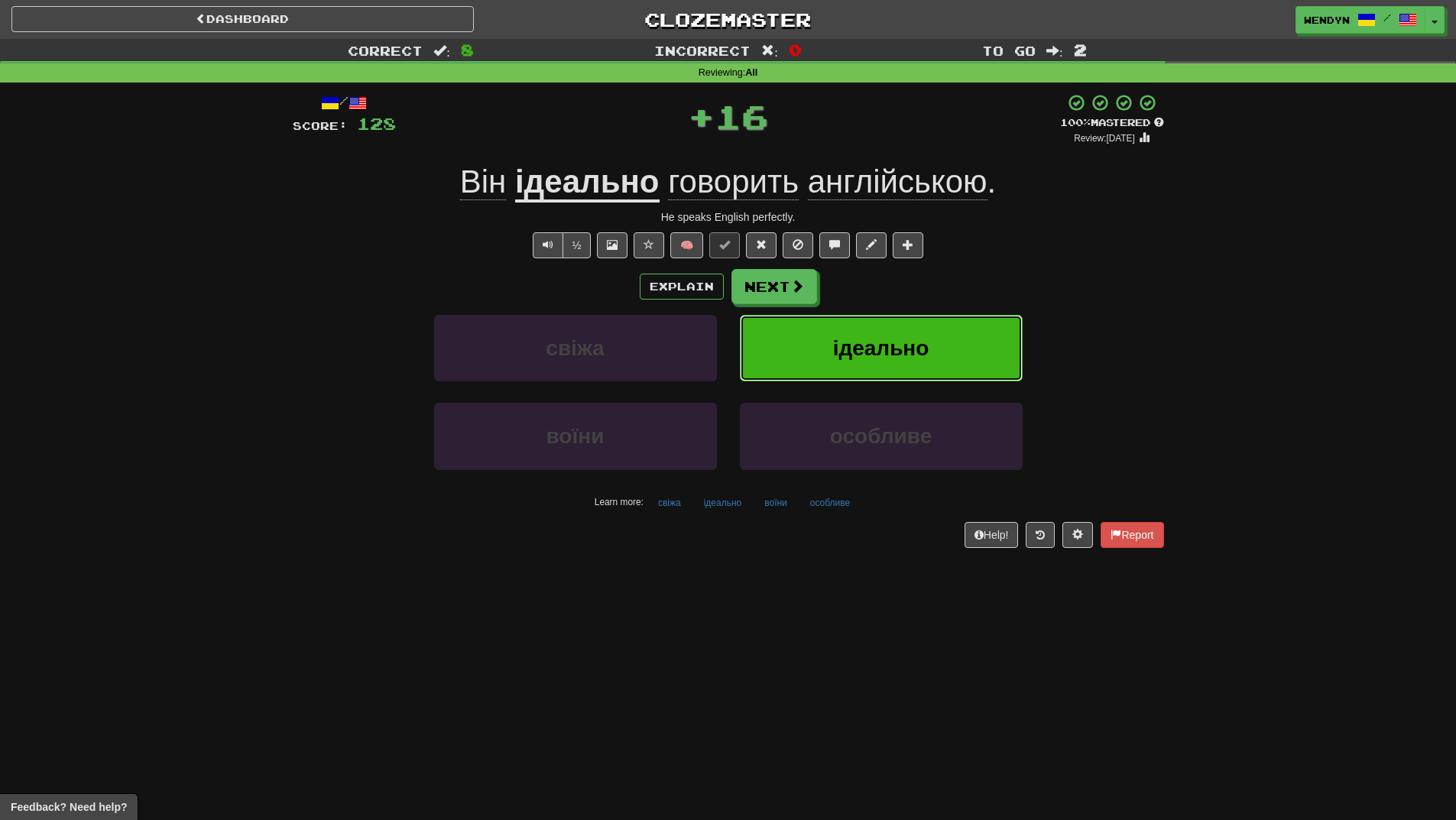
click at [899, 330] on button "ідеально" at bounding box center [881, 348] width 283 height 67
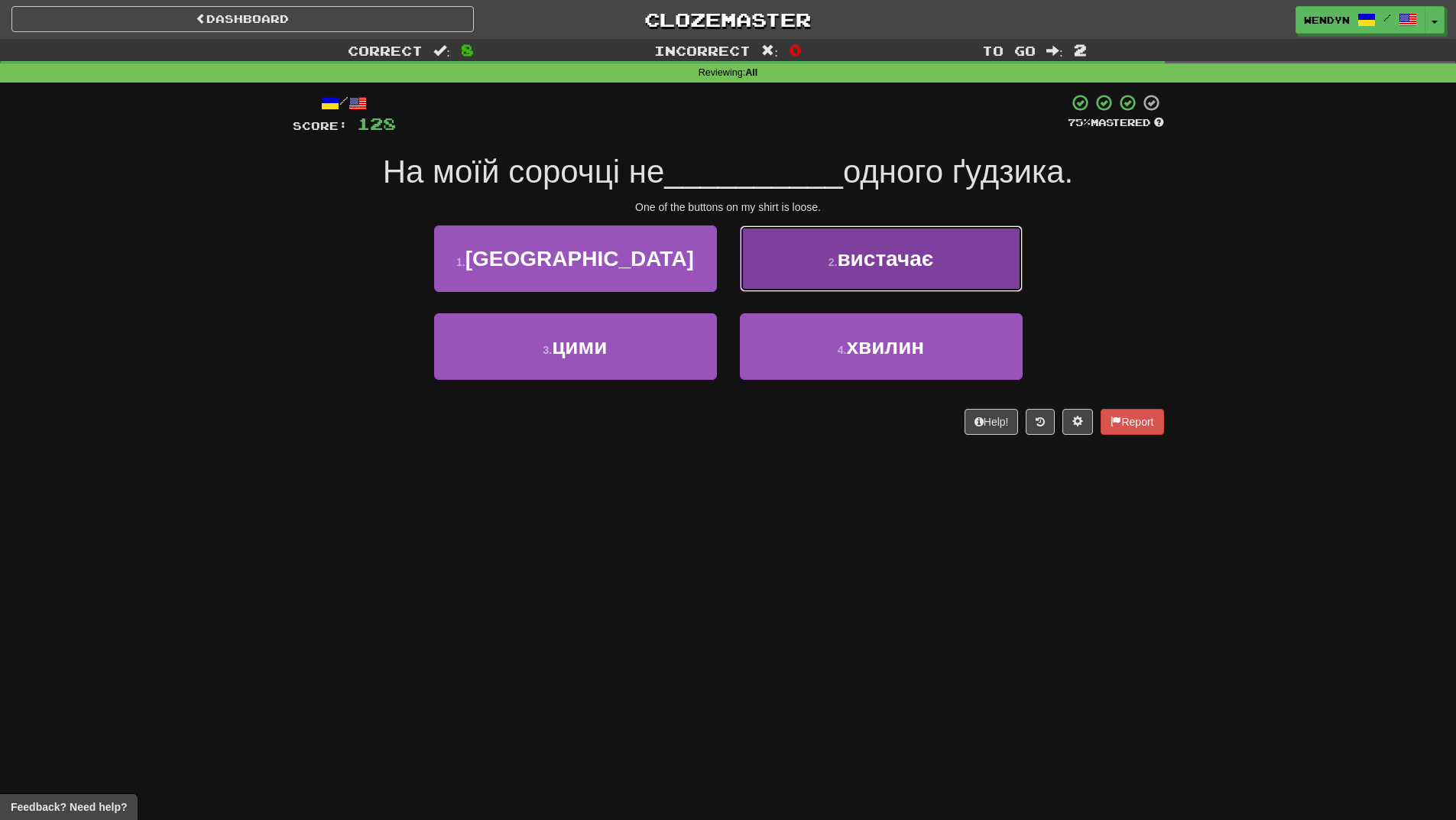
click at [897, 254] on span "вистачає" at bounding box center [885, 258] width 97 height 23
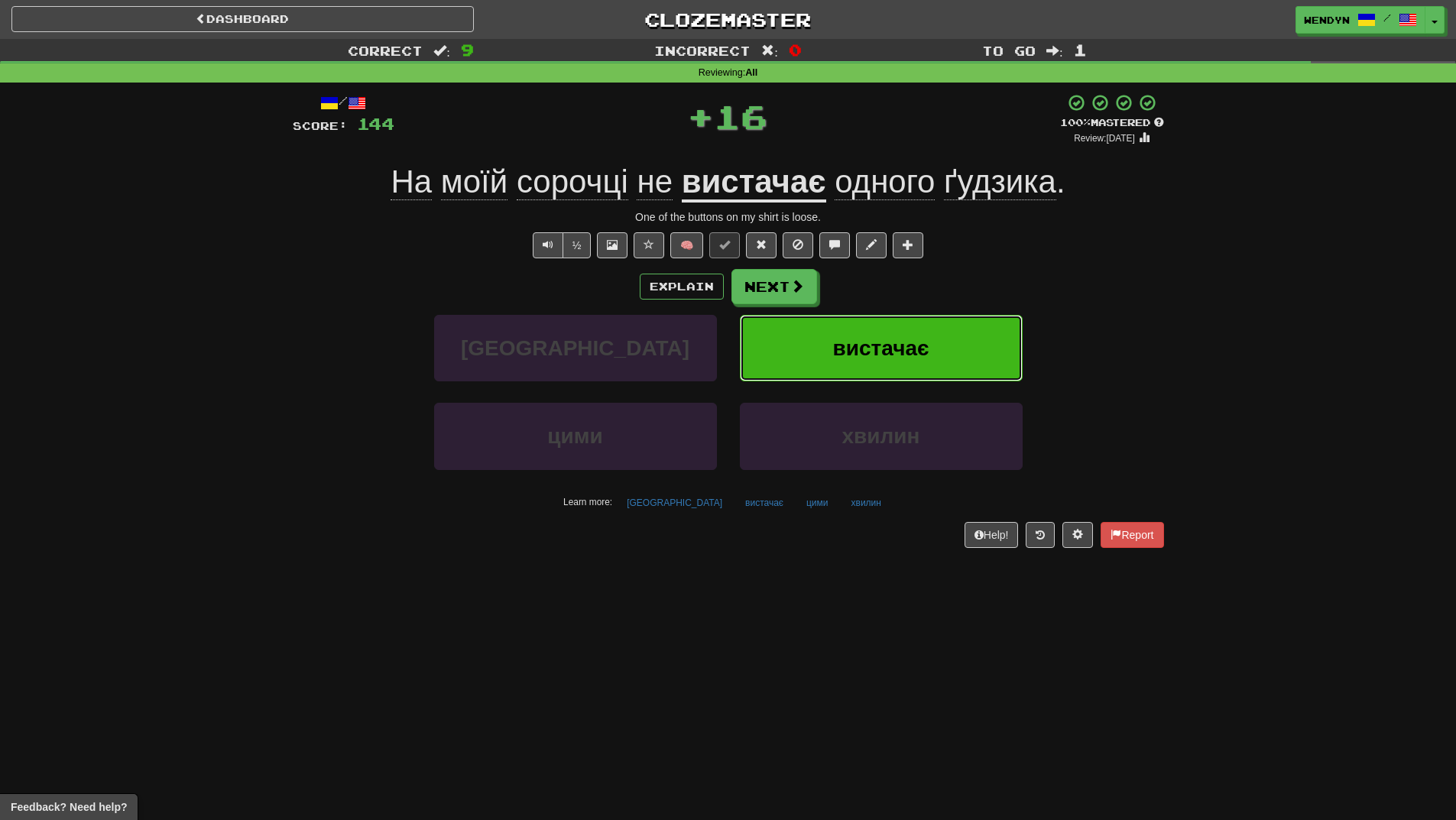
click at [915, 347] on span "вистачає" at bounding box center [881, 347] width 97 height 23
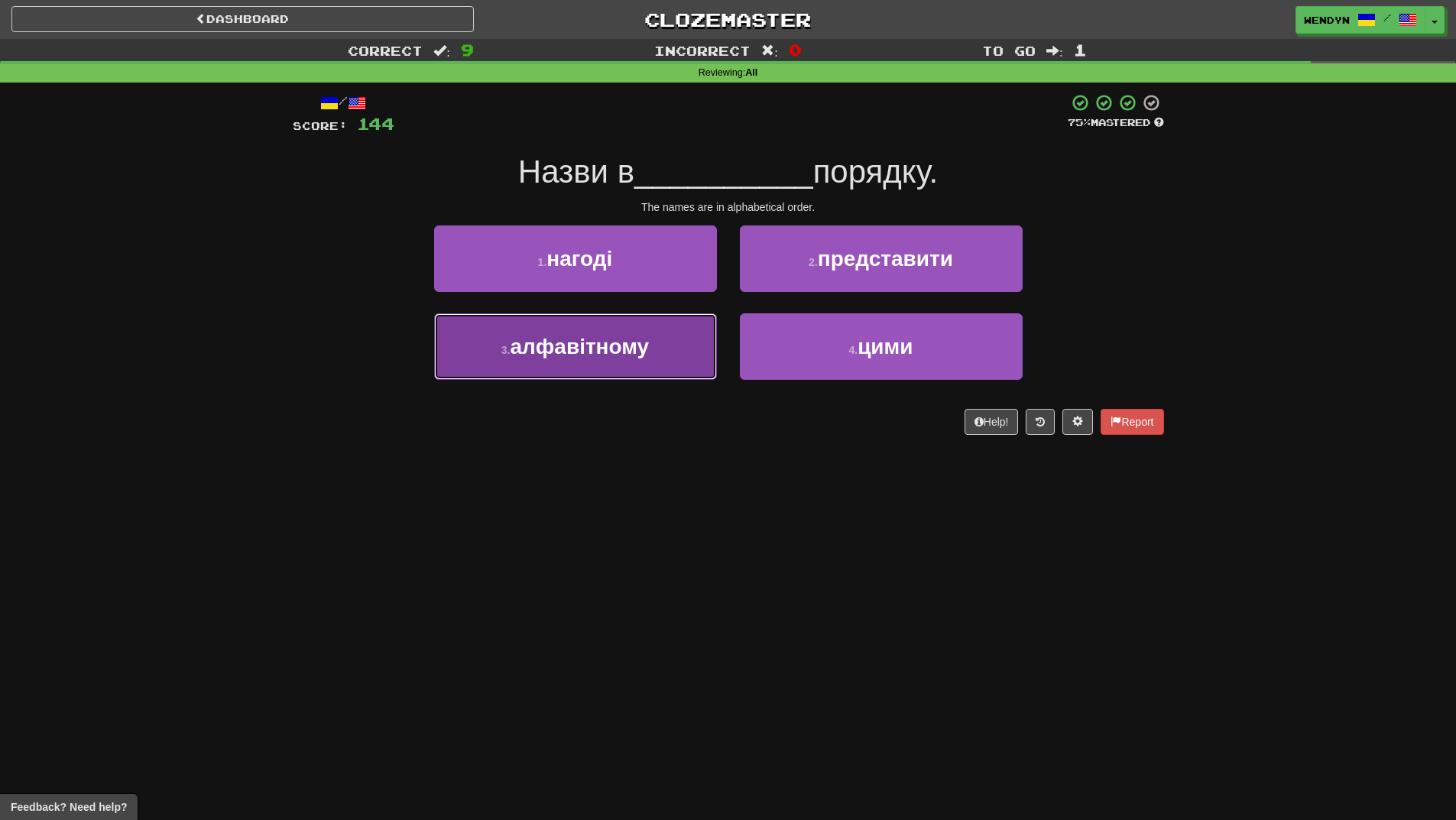
click at [671, 342] on button "3 . алфавітному" at bounding box center [575, 346] width 283 height 67
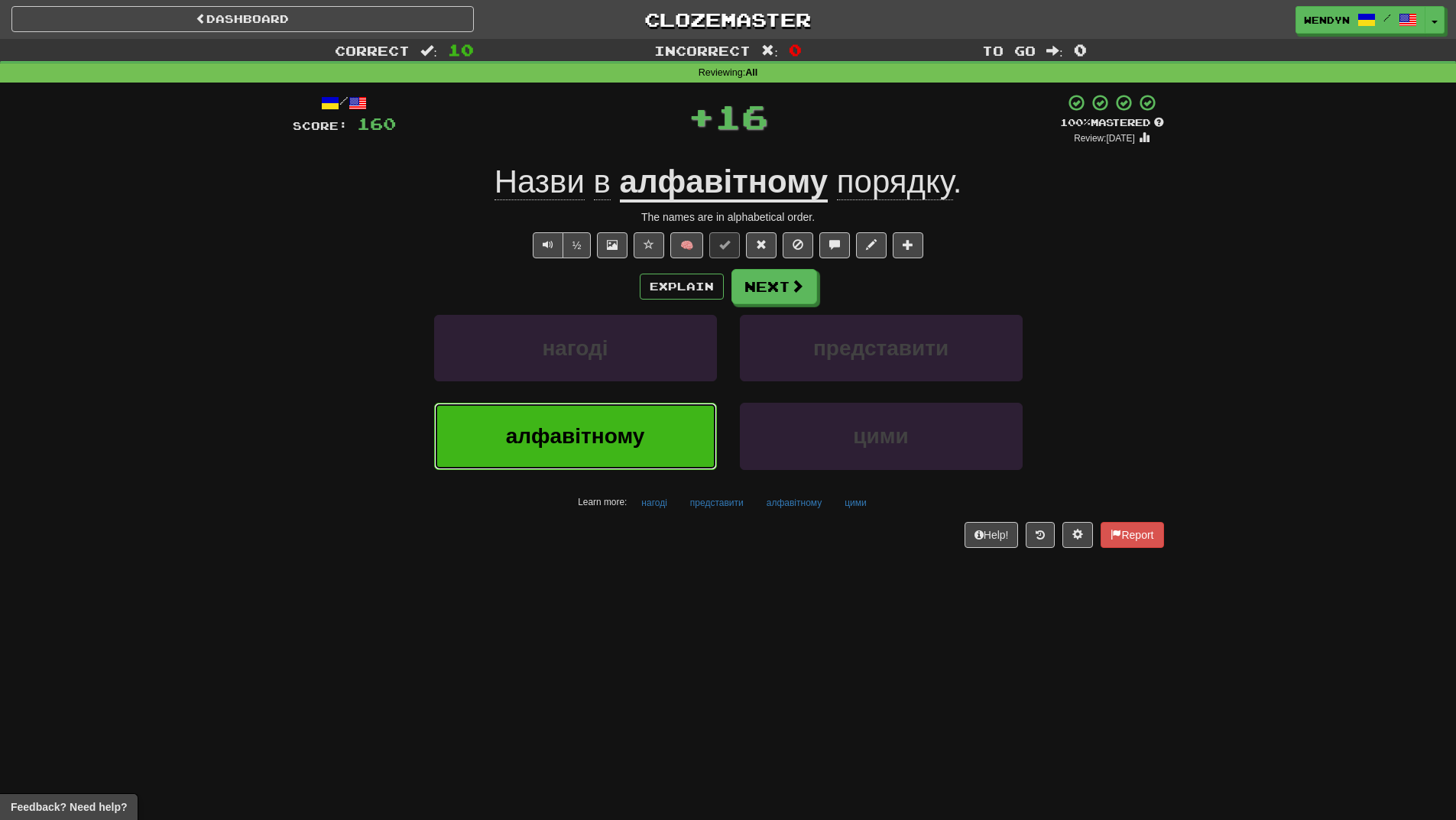
click at [645, 426] on button "алфавітному" at bounding box center [575, 435] width 283 height 67
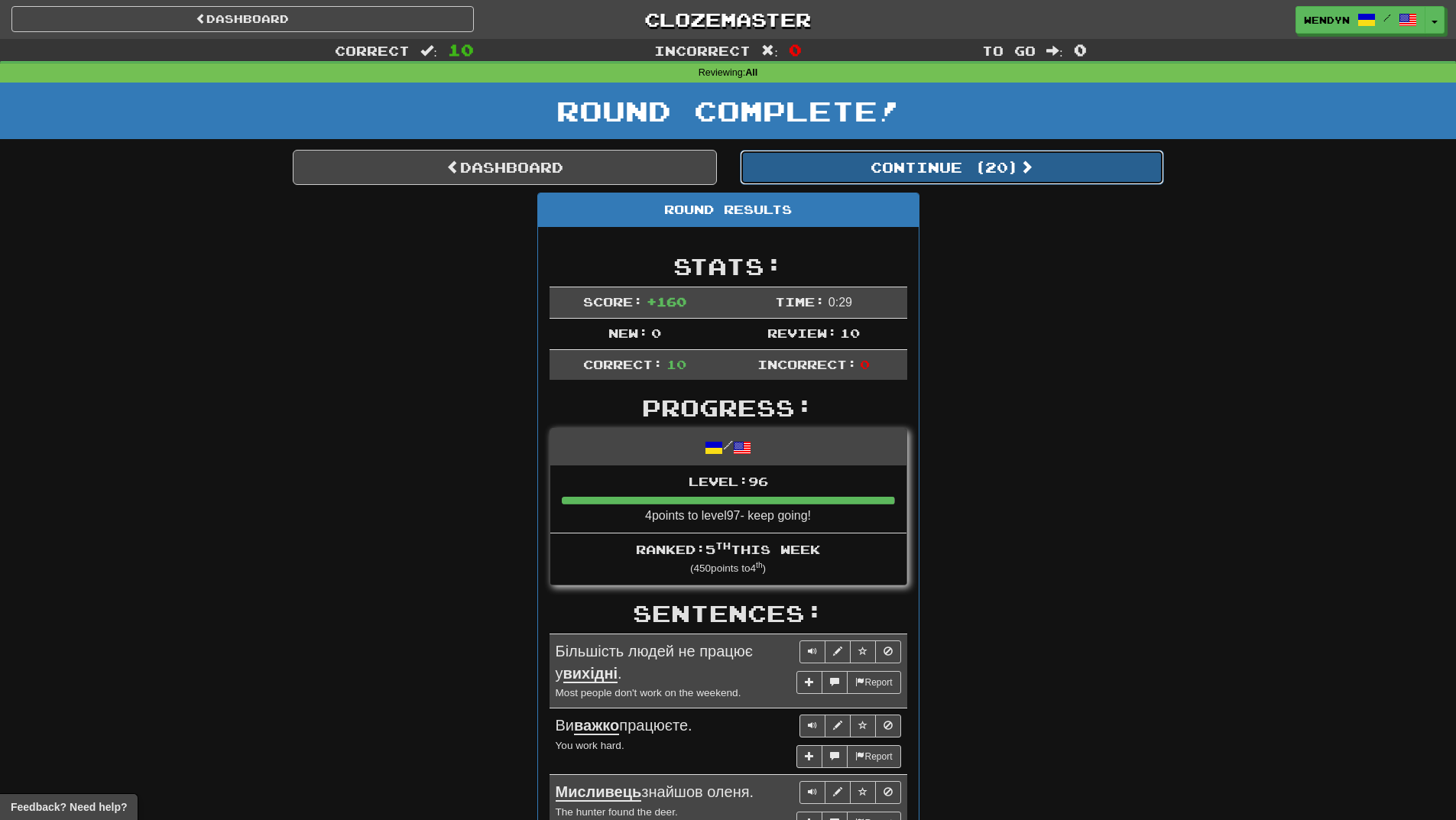
click at [1029, 178] on button "Continue ( 20 )" at bounding box center [952, 167] width 424 height 35
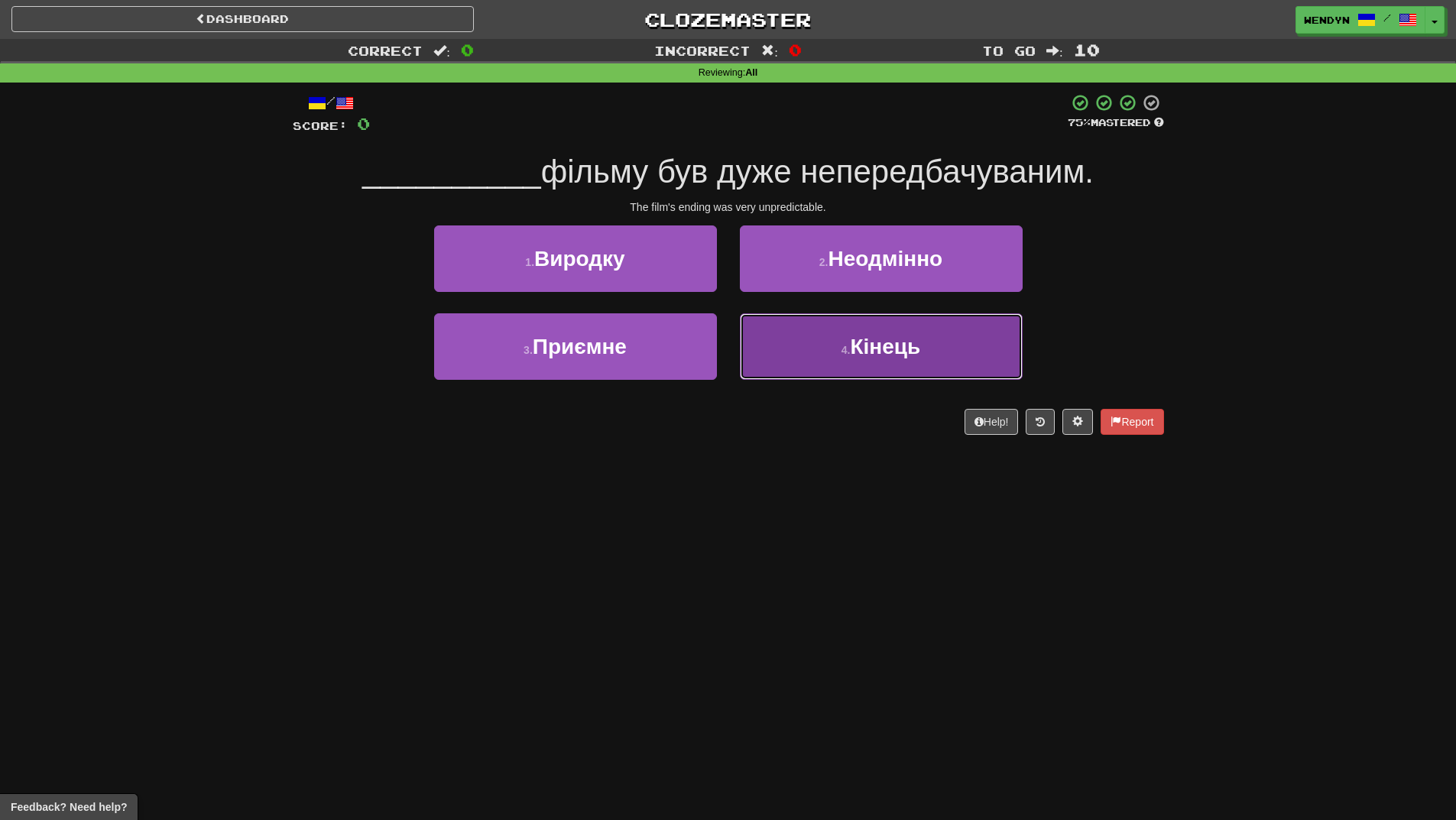
click at [859, 350] on span "Кінець" at bounding box center [885, 346] width 70 height 23
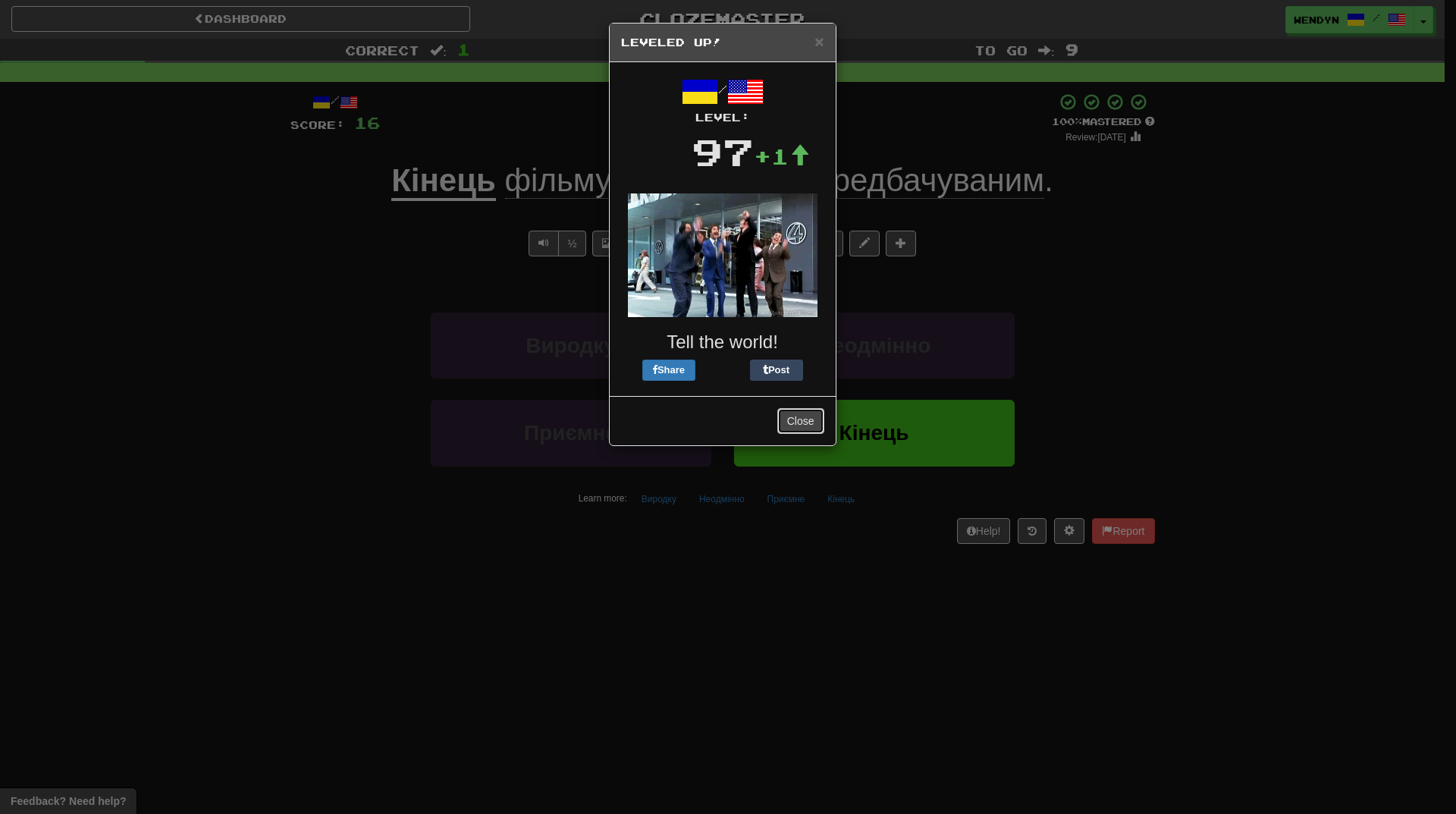
click at [808, 414] on button "Close" at bounding box center [801, 421] width 47 height 26
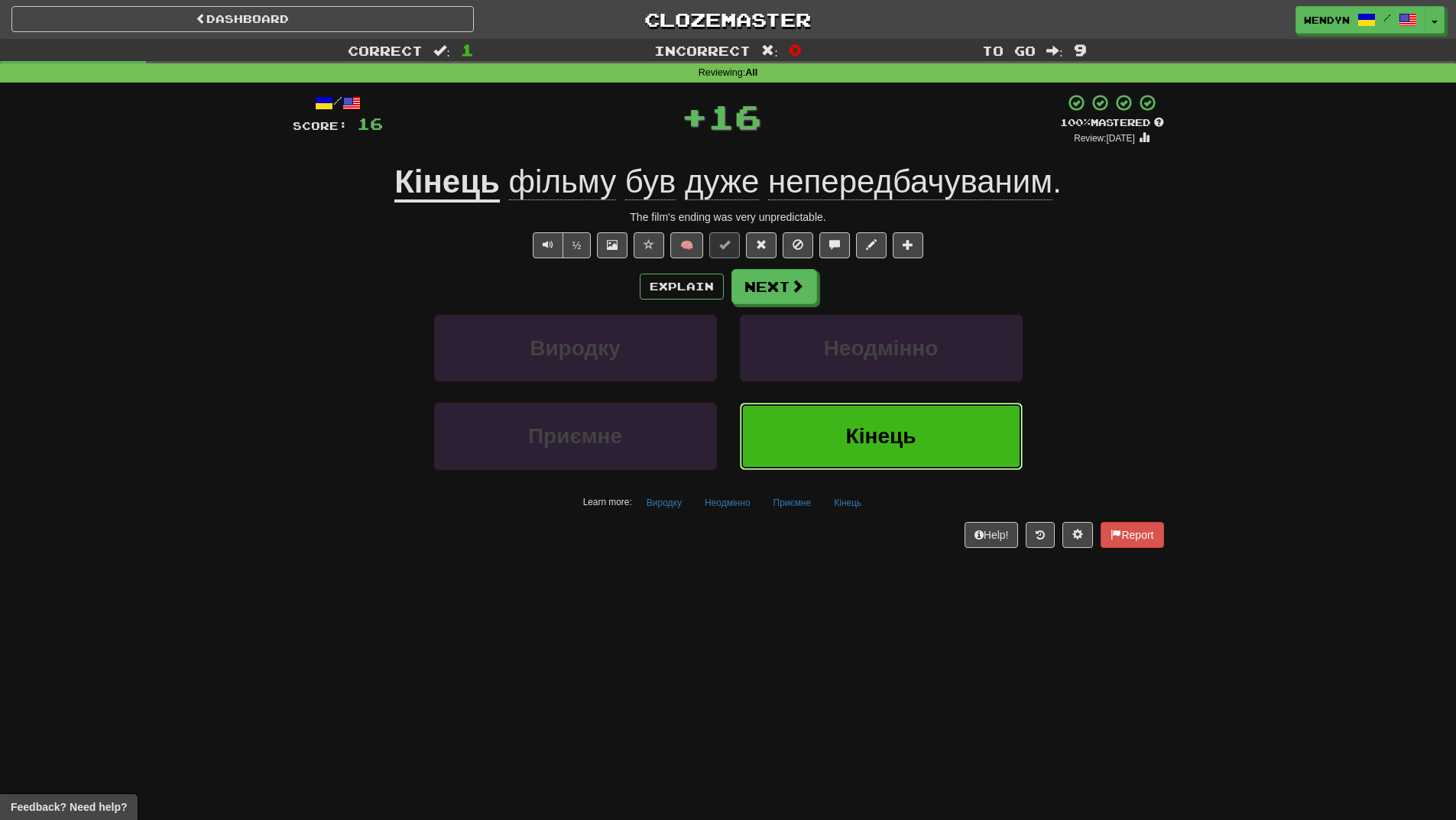
click at [859, 433] on span "Кінець" at bounding box center [881, 435] width 70 height 23
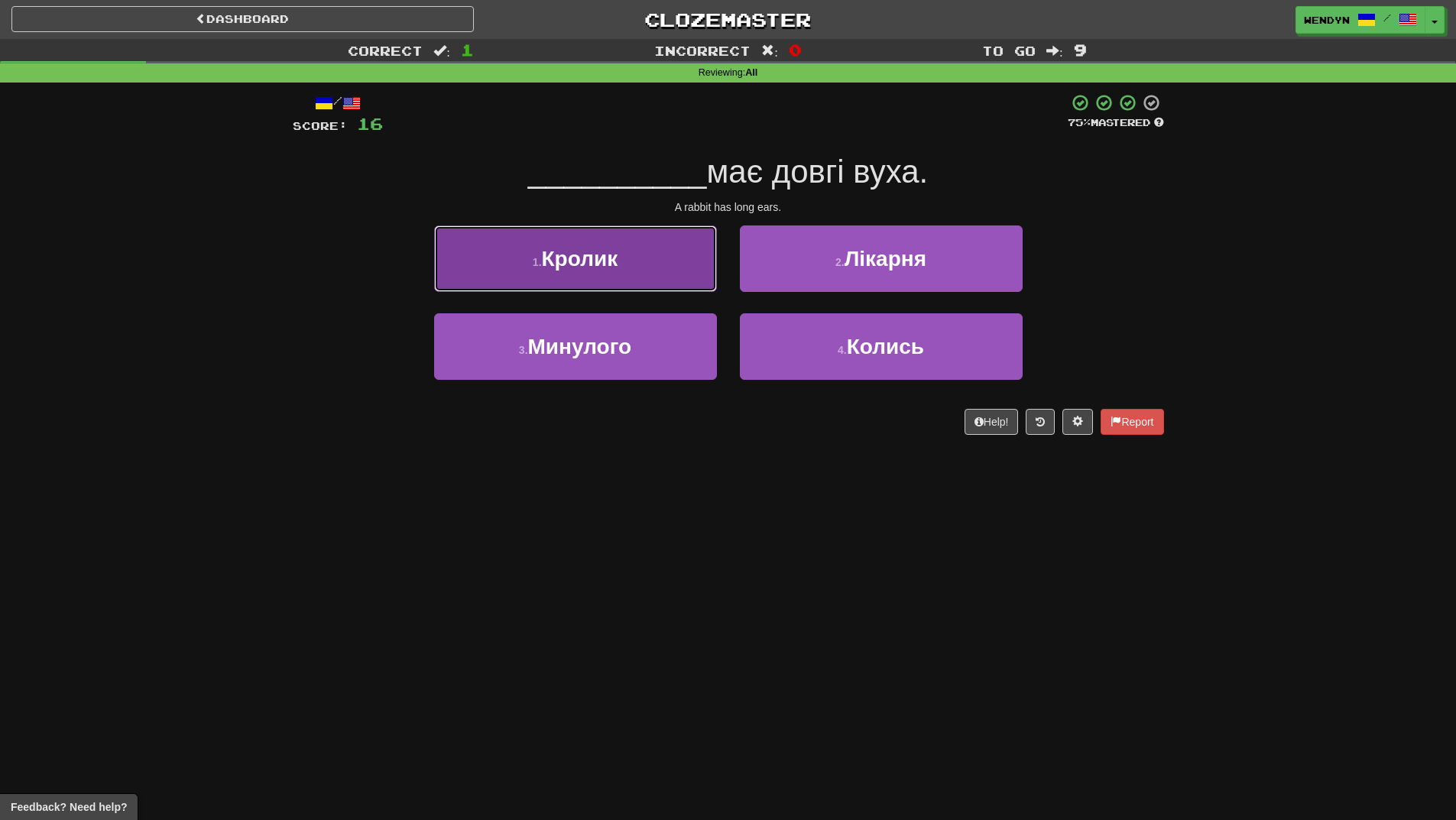
click at [676, 266] on button "1 . Кролик" at bounding box center [575, 258] width 283 height 67
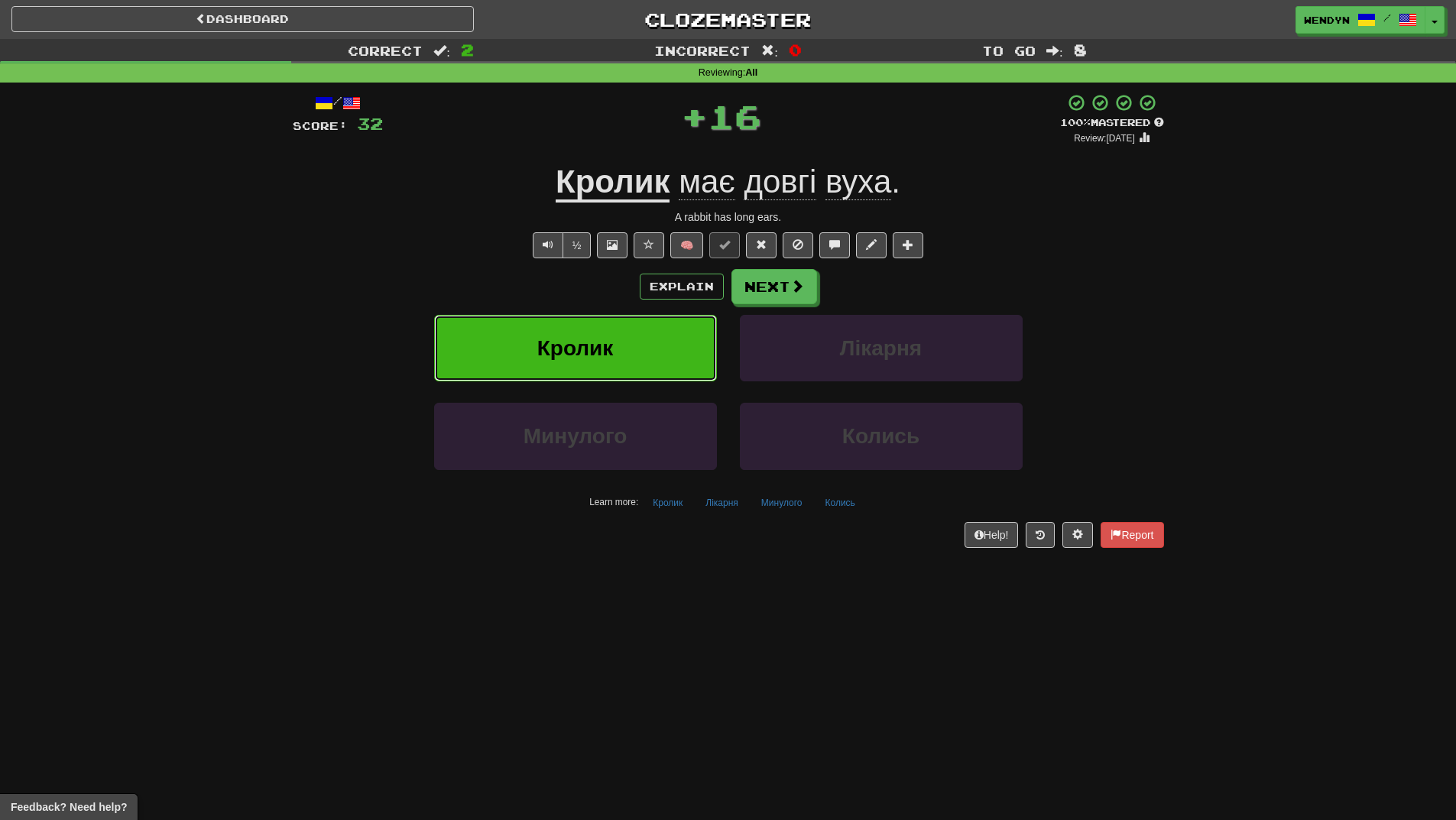
click at [664, 343] on button "Кролик" at bounding box center [575, 348] width 283 height 67
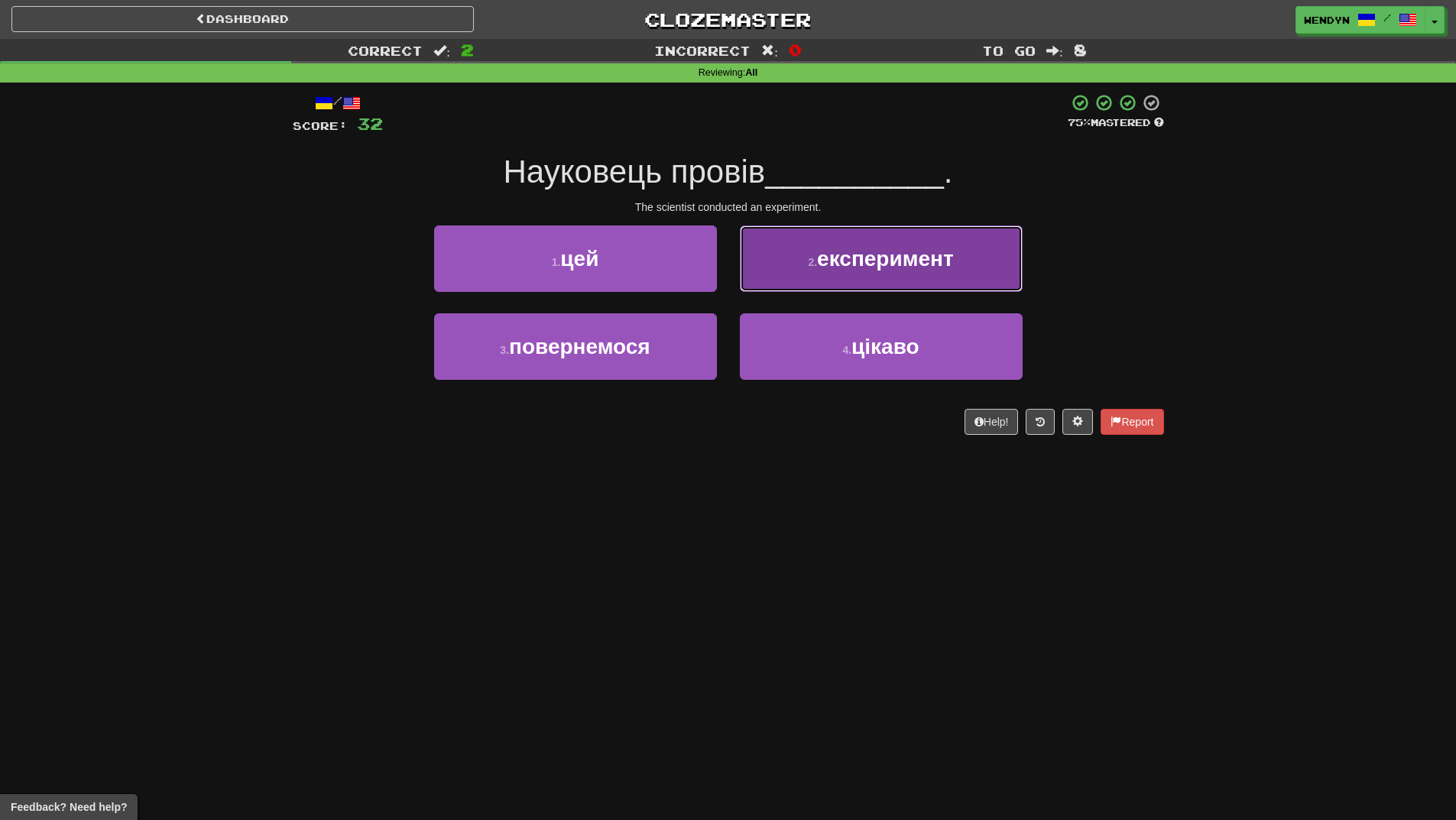
click at [973, 257] on button "2 . експеримент" at bounding box center [881, 258] width 283 height 67
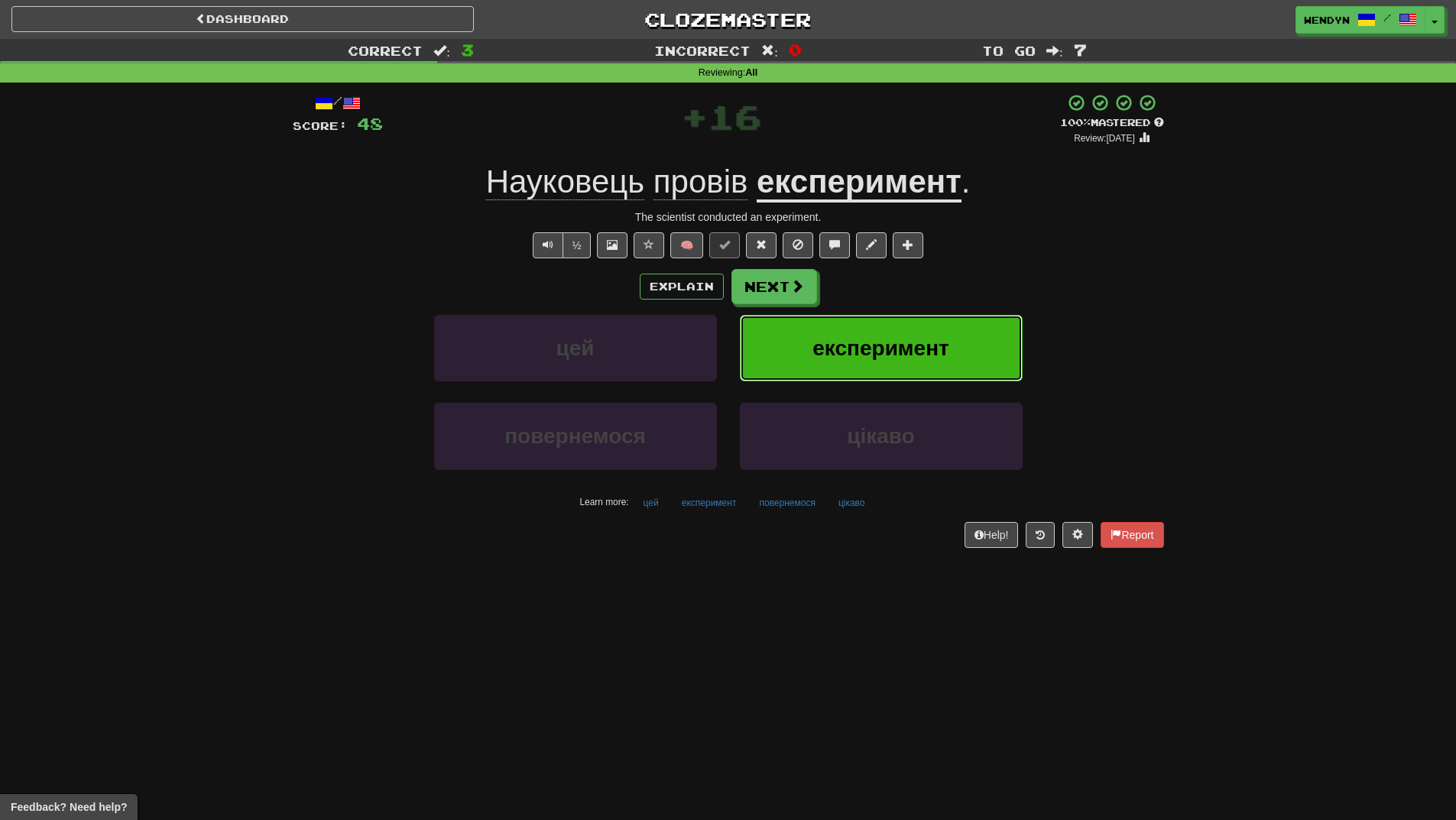
click at [938, 357] on span "експеримент" at bounding box center [881, 347] width 137 height 23
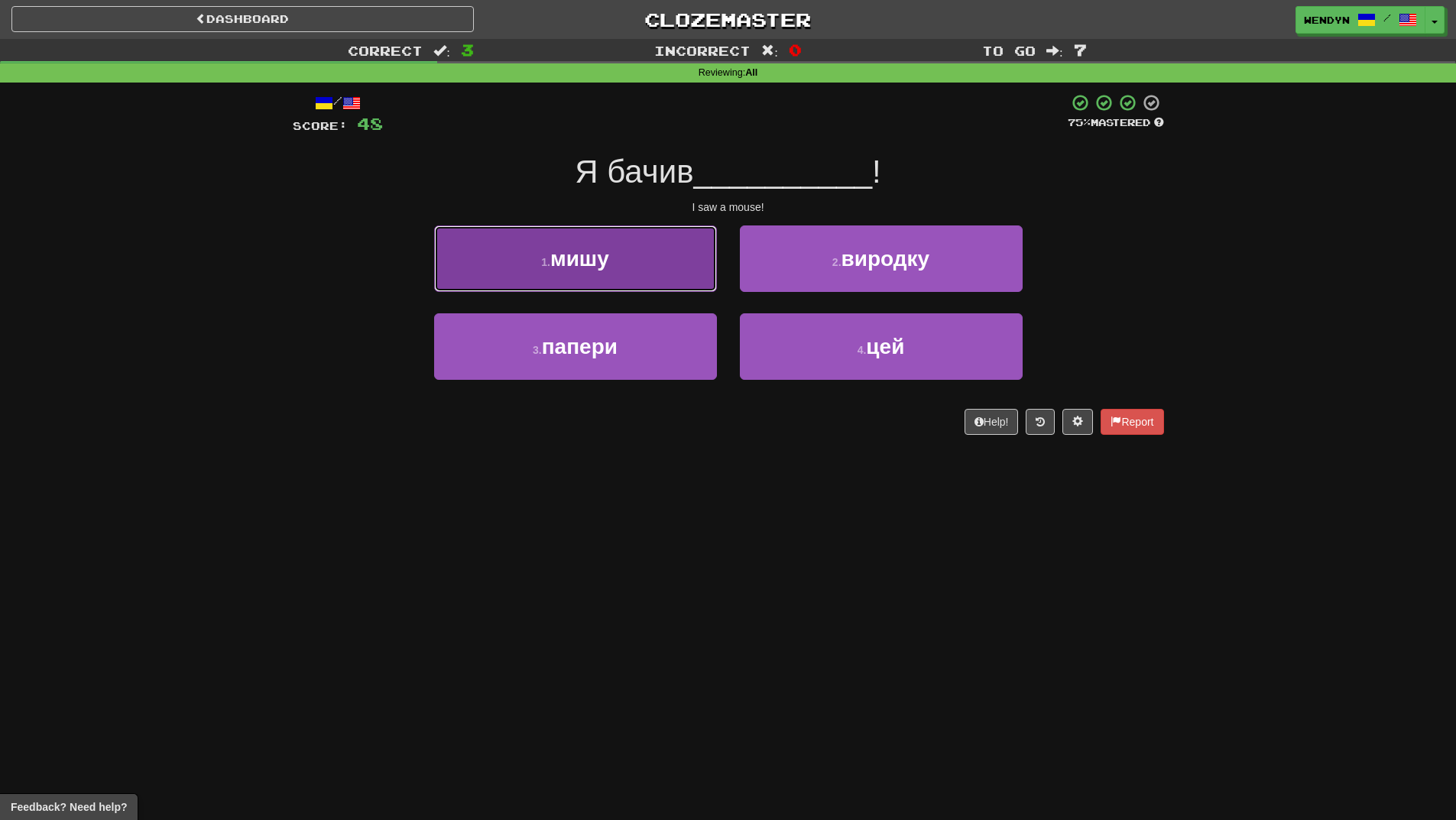
click at [649, 267] on button "1 . мишу" at bounding box center [575, 258] width 283 height 67
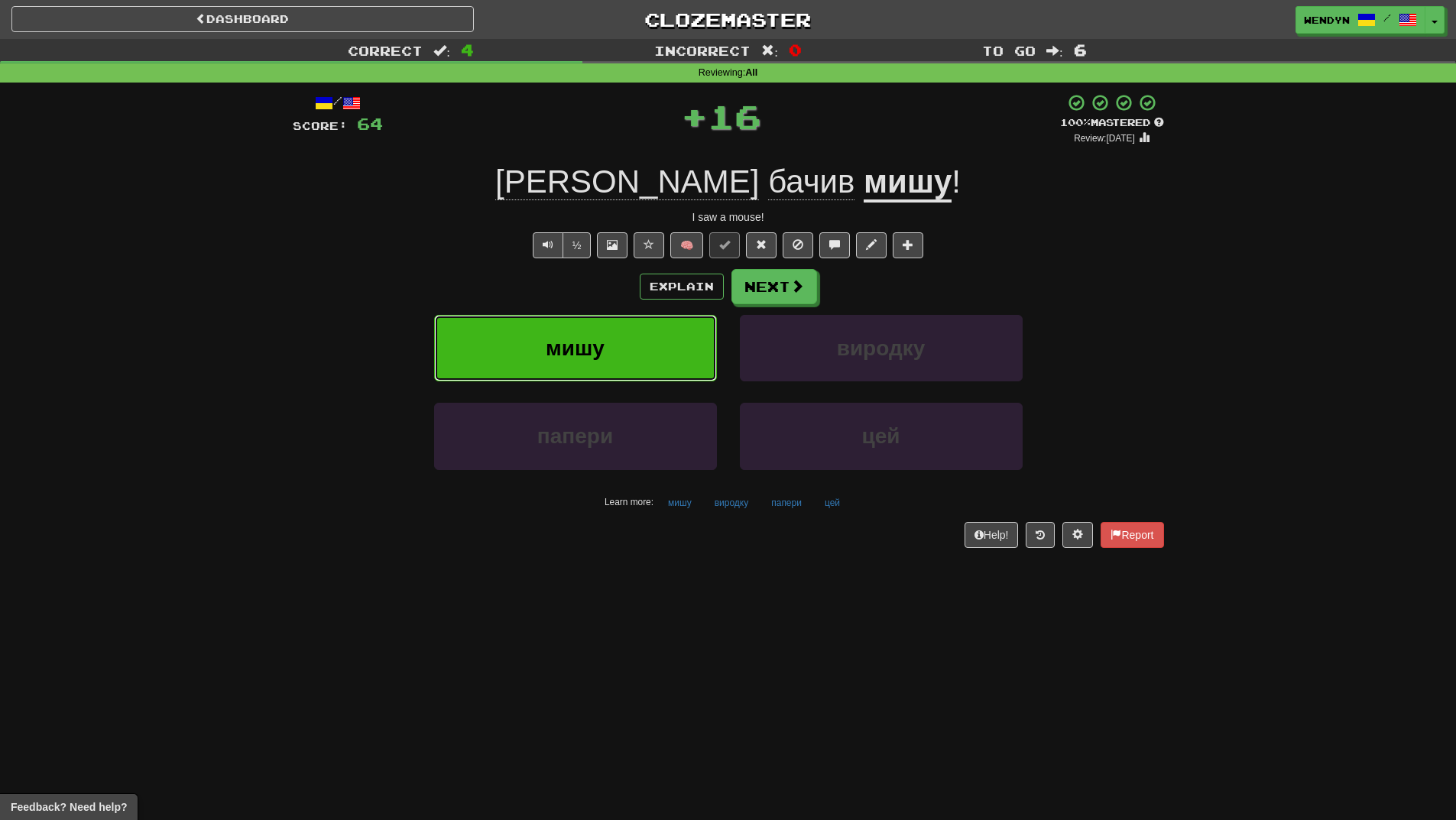
click at [640, 327] on button "мишу" at bounding box center [575, 348] width 283 height 67
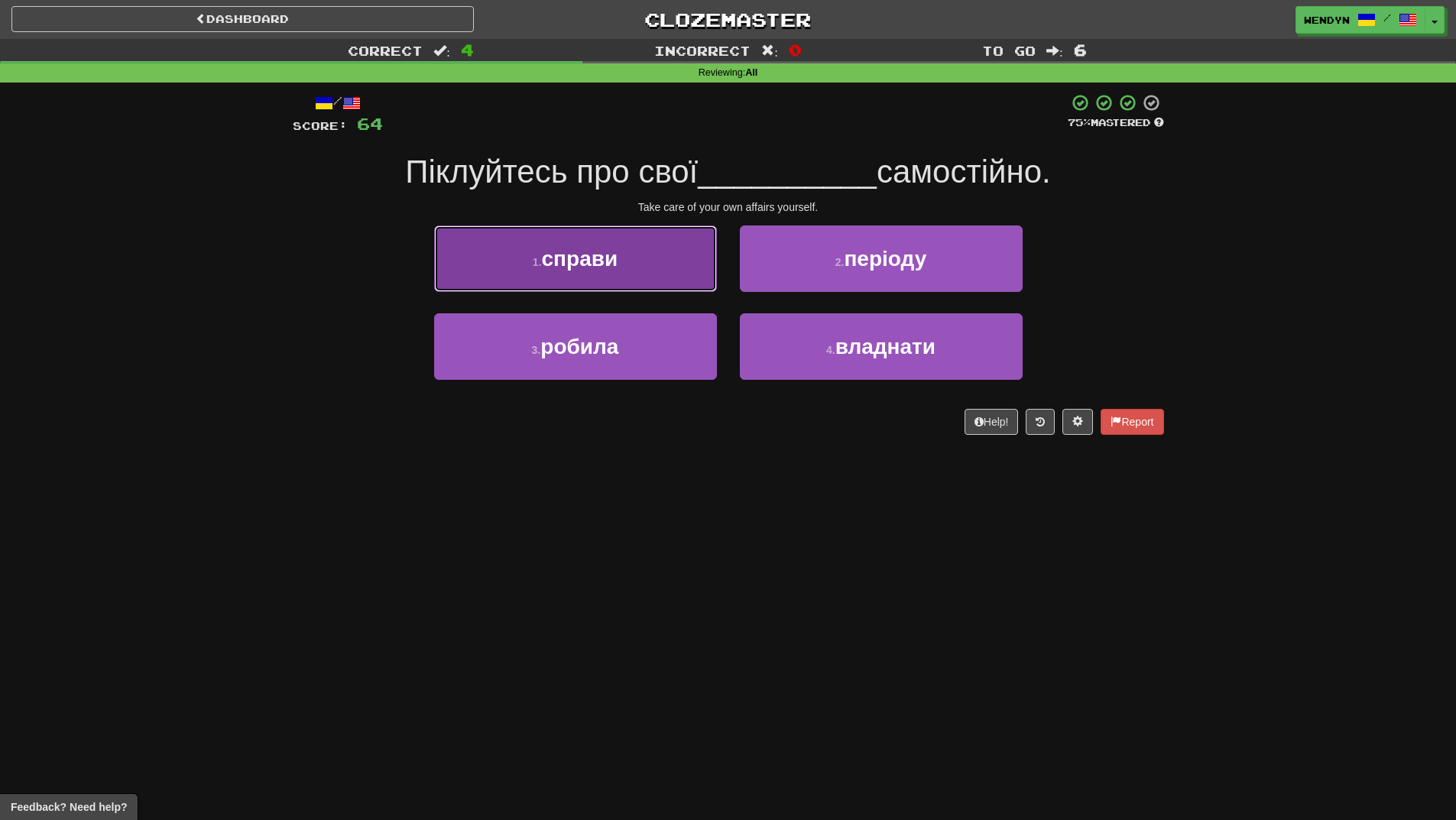
click at [650, 256] on button "1 . справи" at bounding box center [575, 258] width 283 height 67
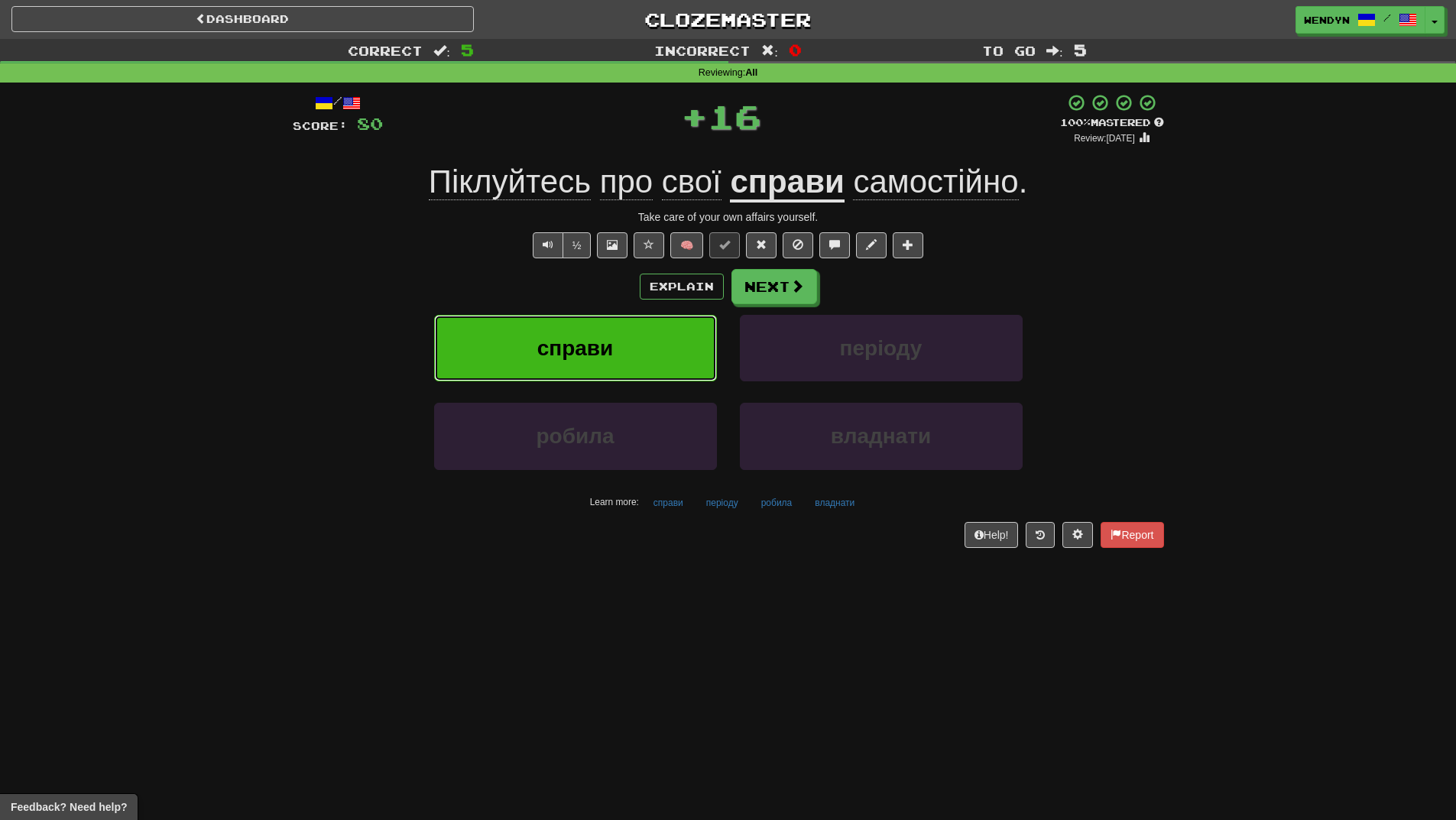
click at [645, 345] on button "справи" at bounding box center [575, 348] width 283 height 67
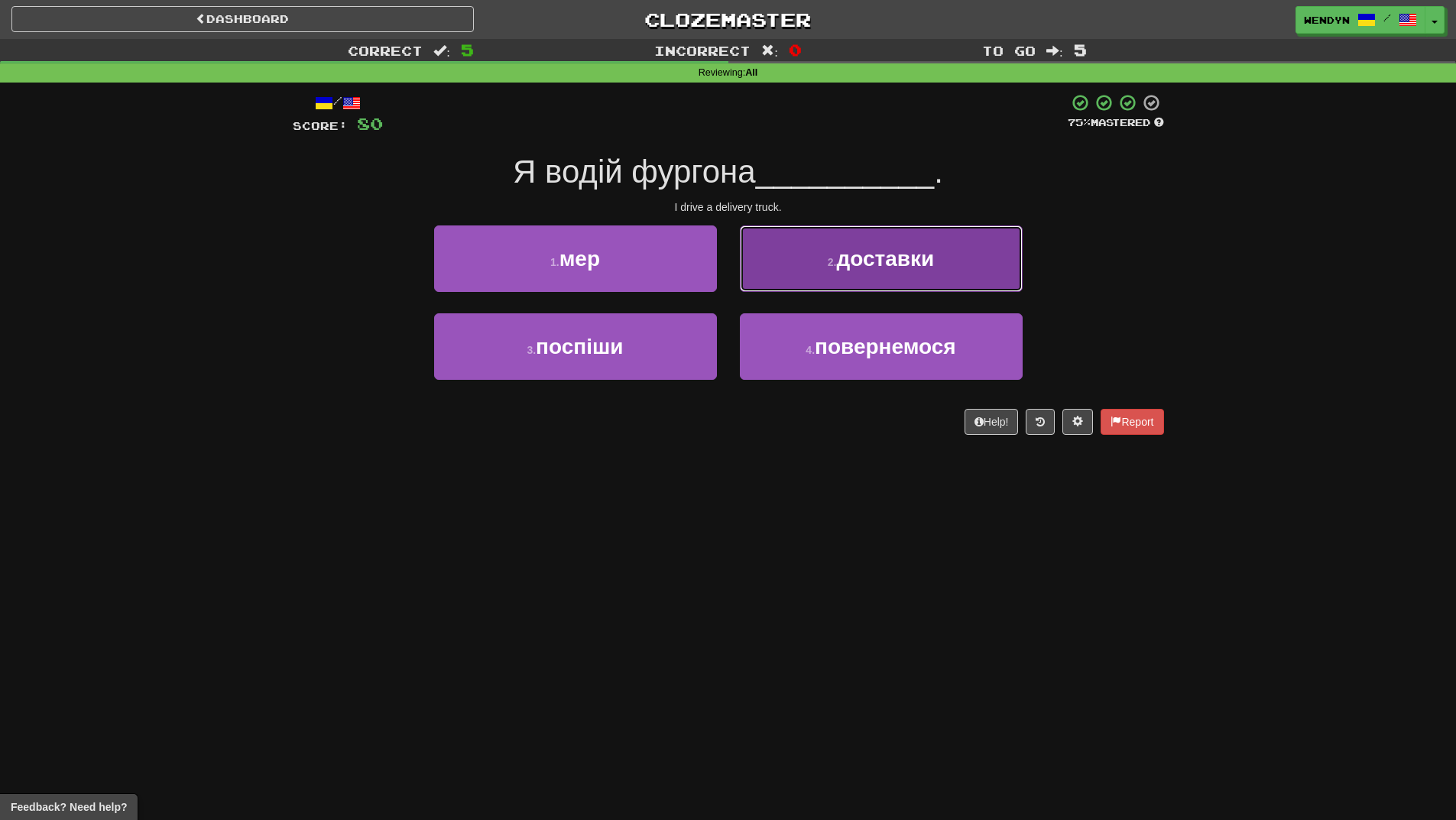
click at [966, 261] on button "2 . доставки" at bounding box center [881, 258] width 283 height 67
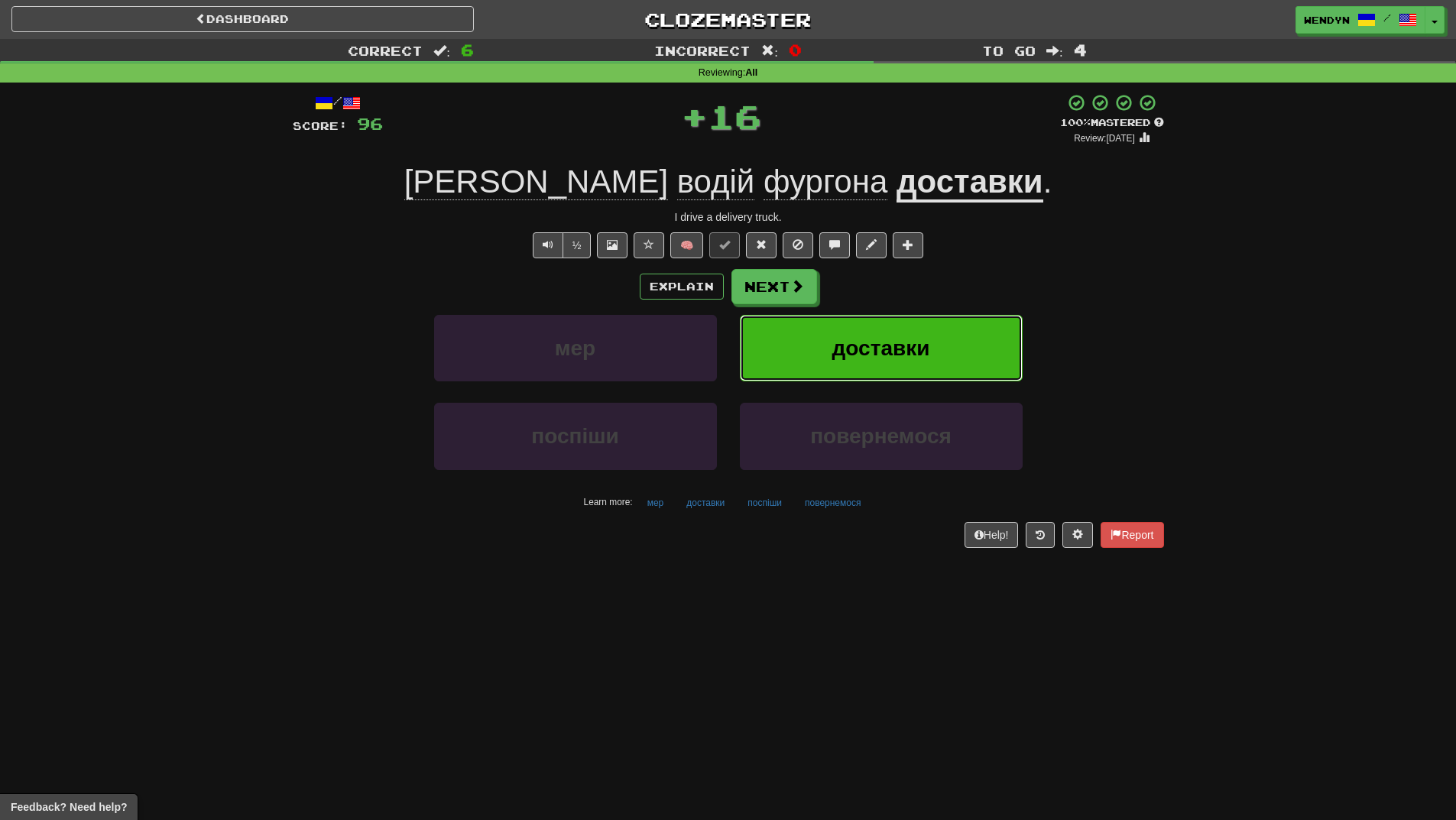
click at [949, 350] on button "доставки" at bounding box center [881, 348] width 283 height 67
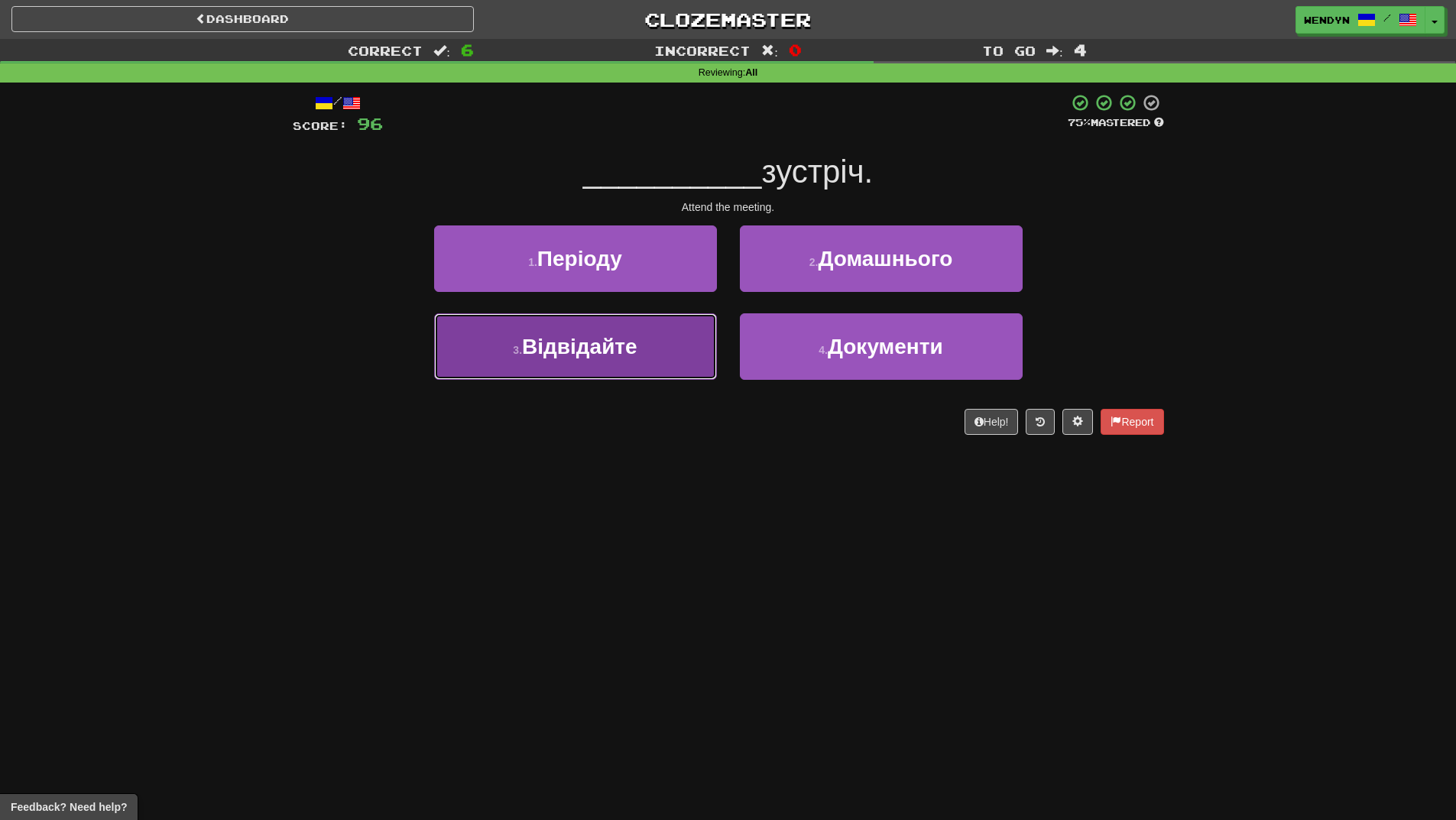
click at [639, 365] on button "3 . Відвідайте" at bounding box center [575, 346] width 283 height 67
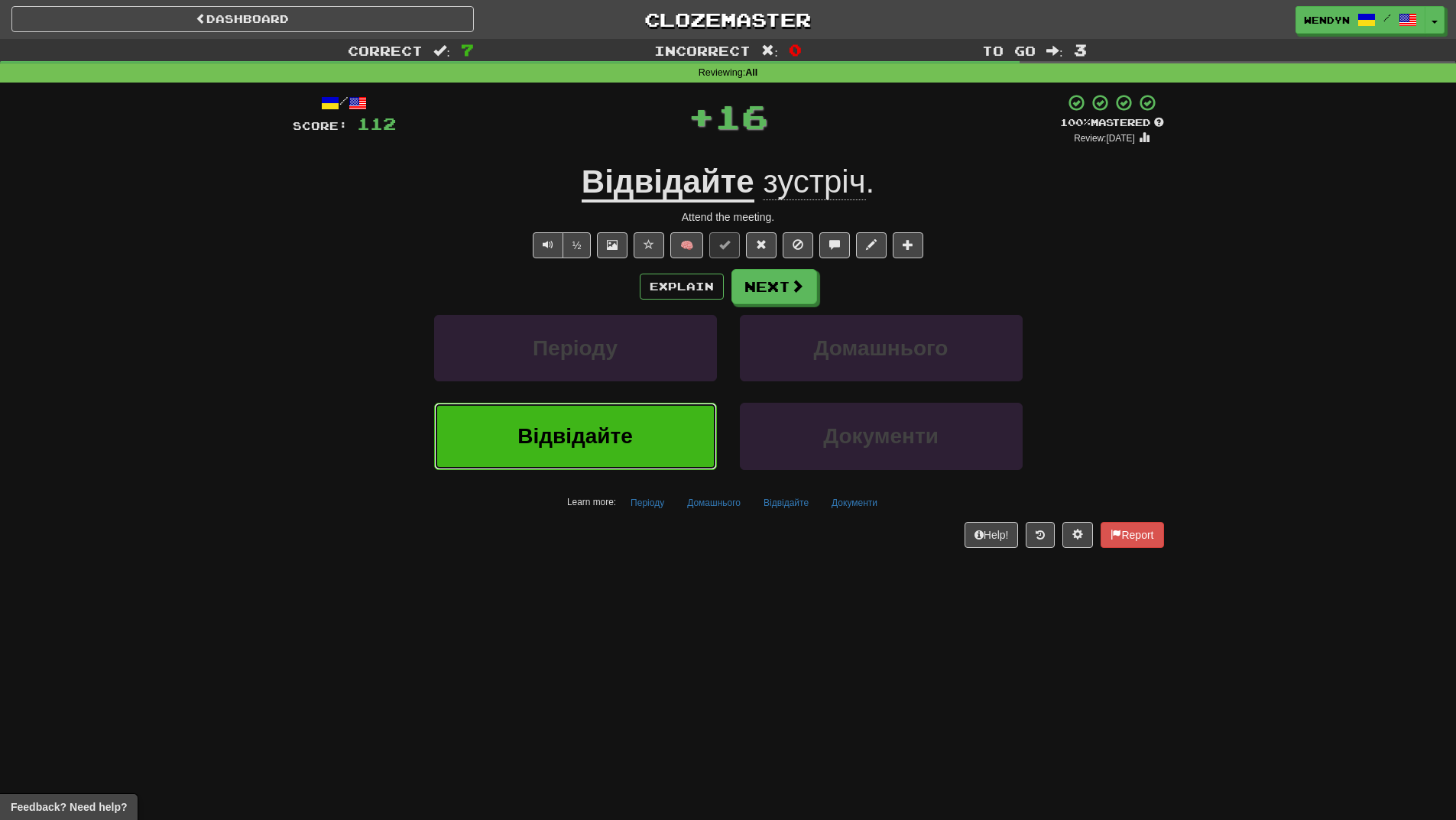
click at [628, 434] on span "Відвідайте" at bounding box center [575, 435] width 115 height 23
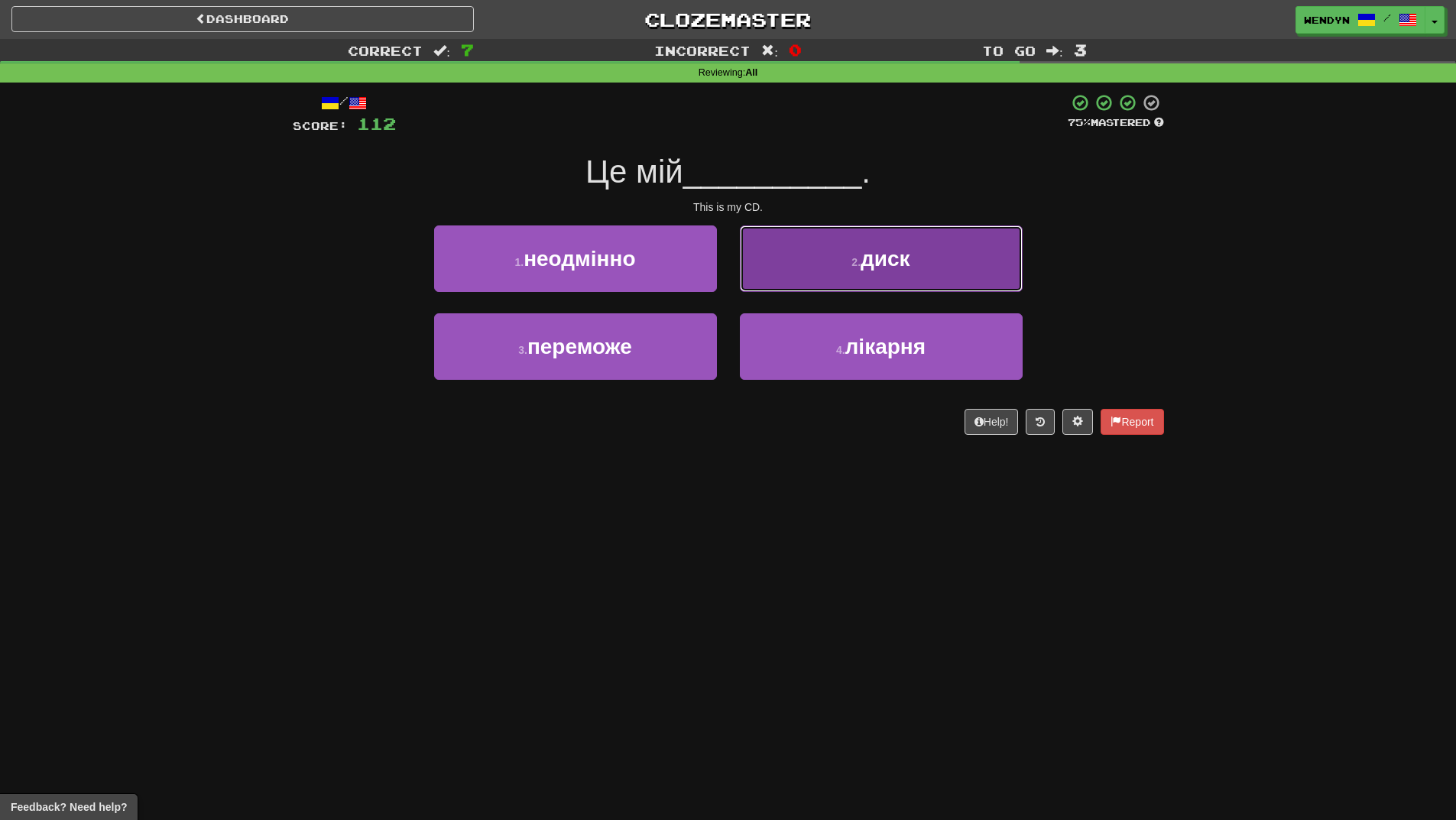
click at [947, 270] on button "2 . диск" at bounding box center [881, 258] width 283 height 67
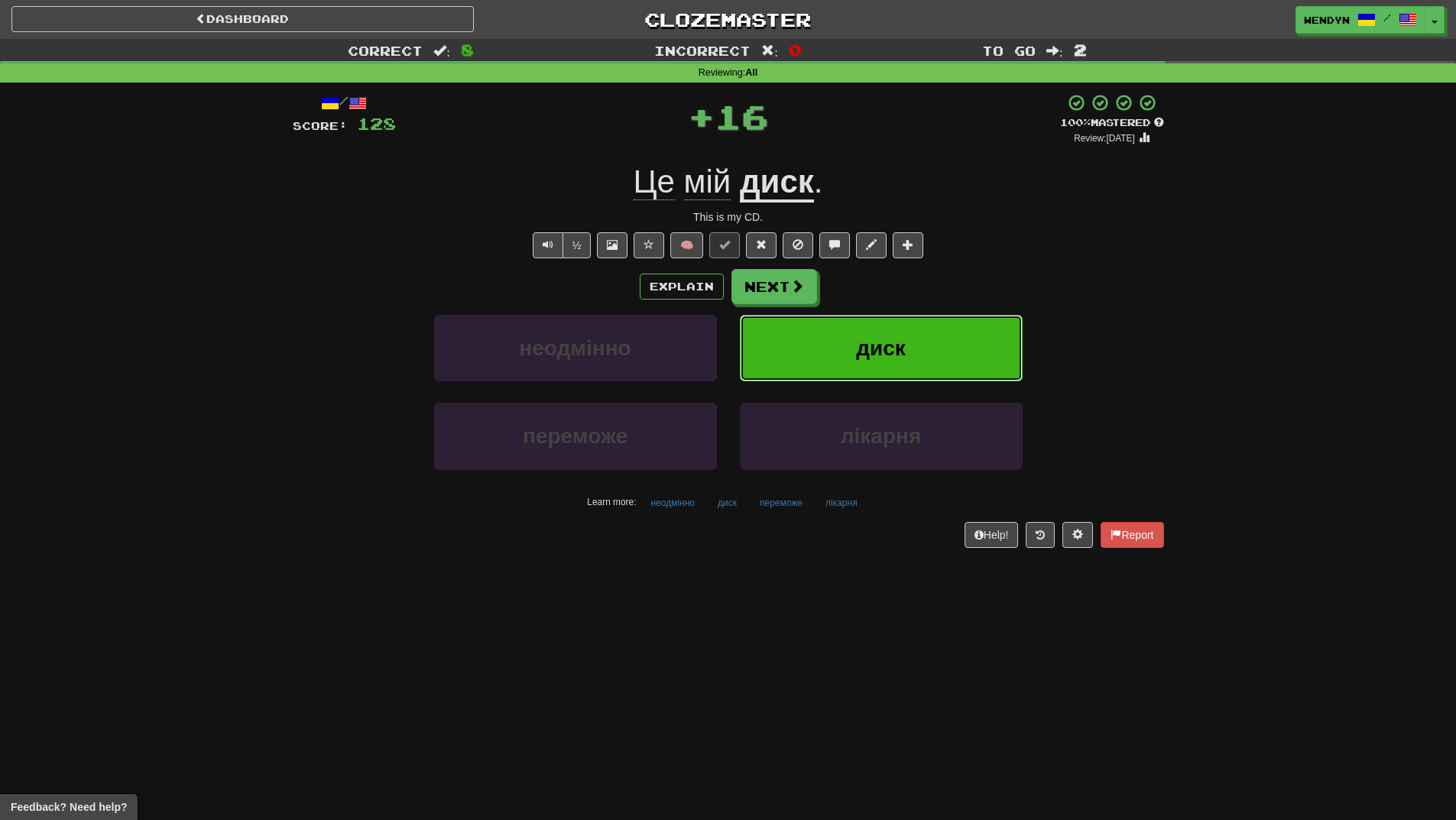
click at [923, 333] on button "диск" at bounding box center [881, 348] width 283 height 67
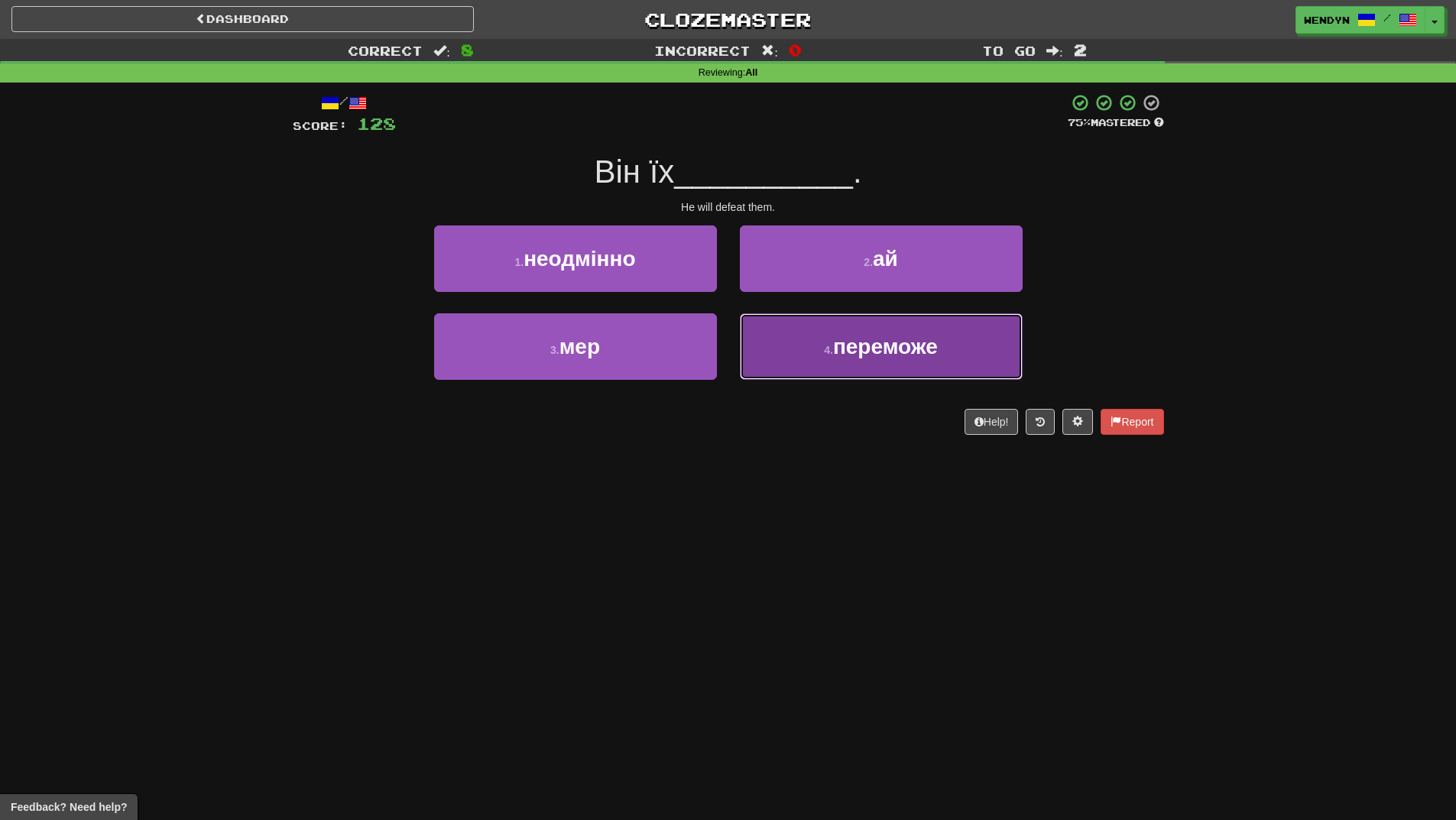
click at [859, 364] on button "4 . переможе" at bounding box center [881, 346] width 283 height 67
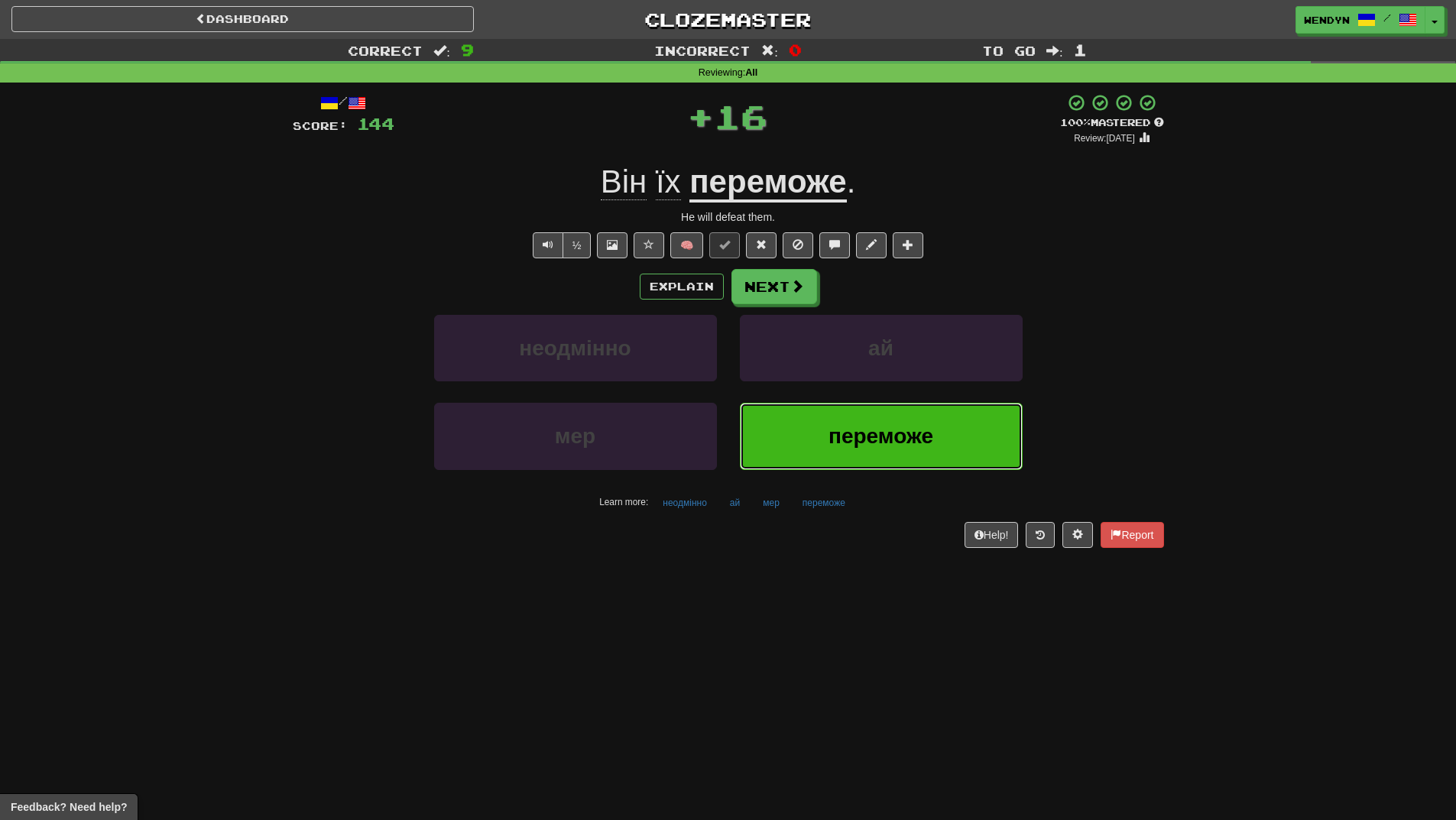
click at [851, 423] on button "переможе" at bounding box center [881, 435] width 283 height 67
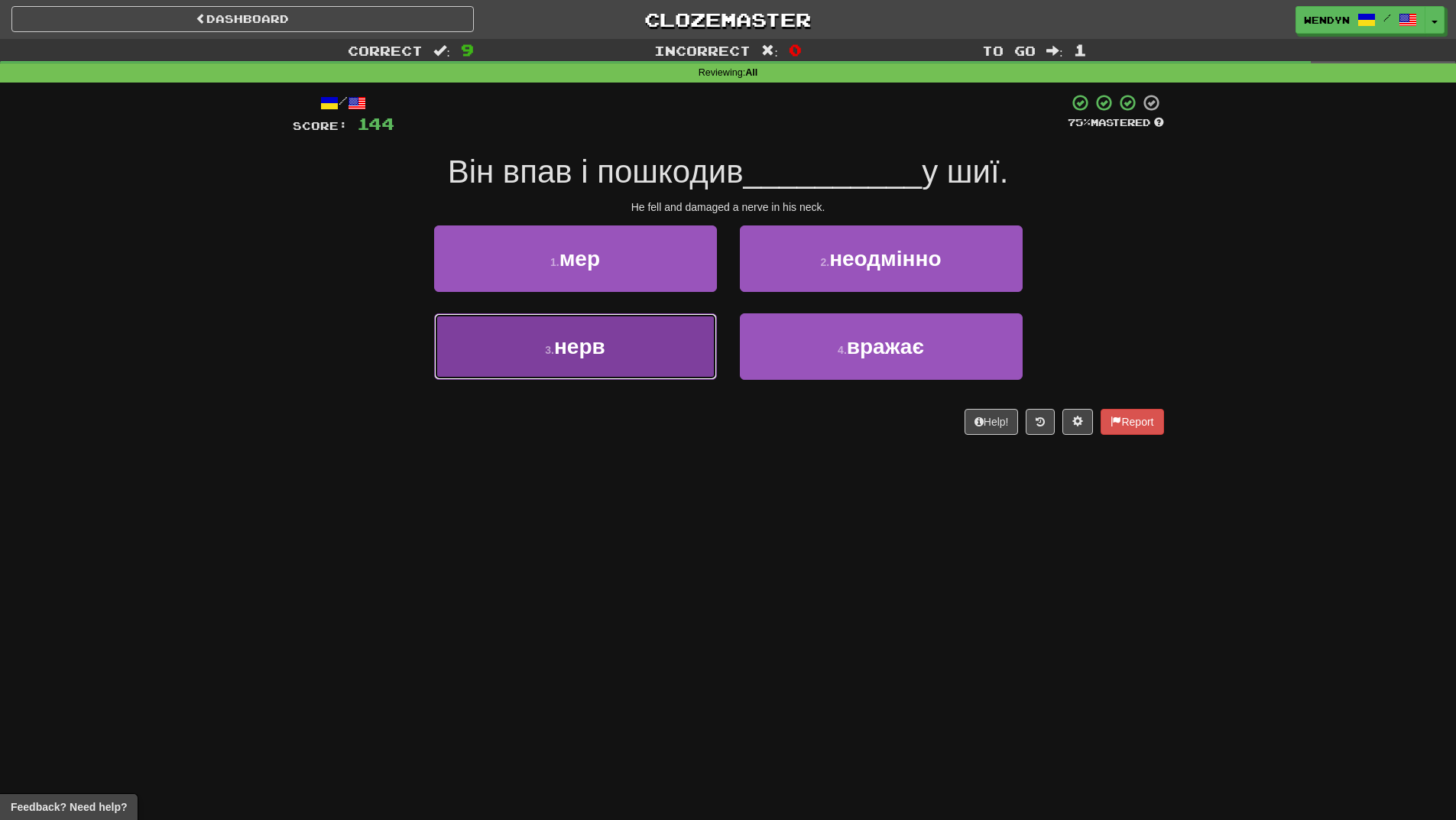
click at [636, 345] on button "3 . нерв" at bounding box center [575, 346] width 283 height 67
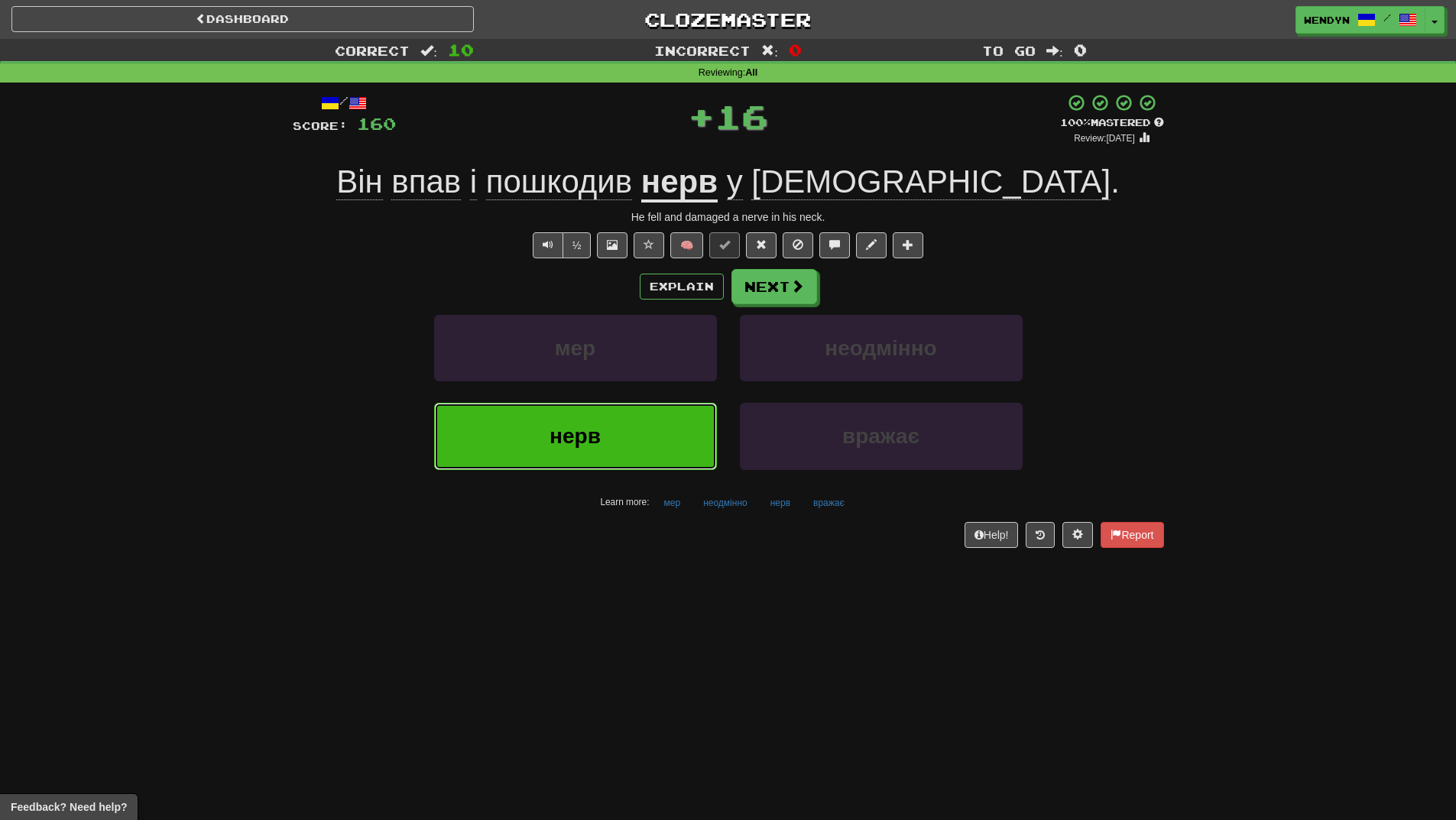
click at [633, 425] on button "нерв" at bounding box center [575, 435] width 283 height 67
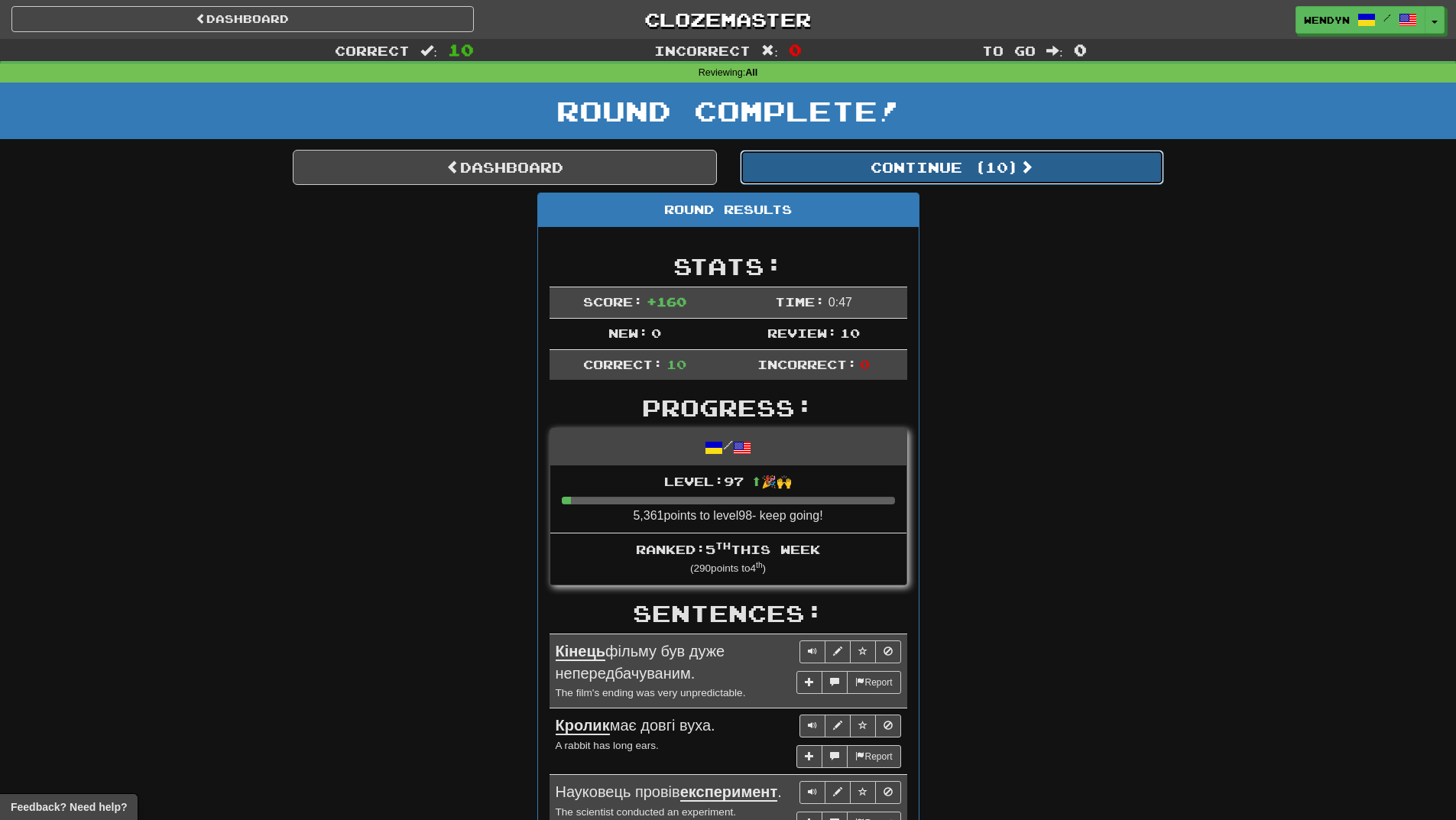
click at [1012, 174] on button "Continue ( 10 )" at bounding box center [952, 167] width 424 height 35
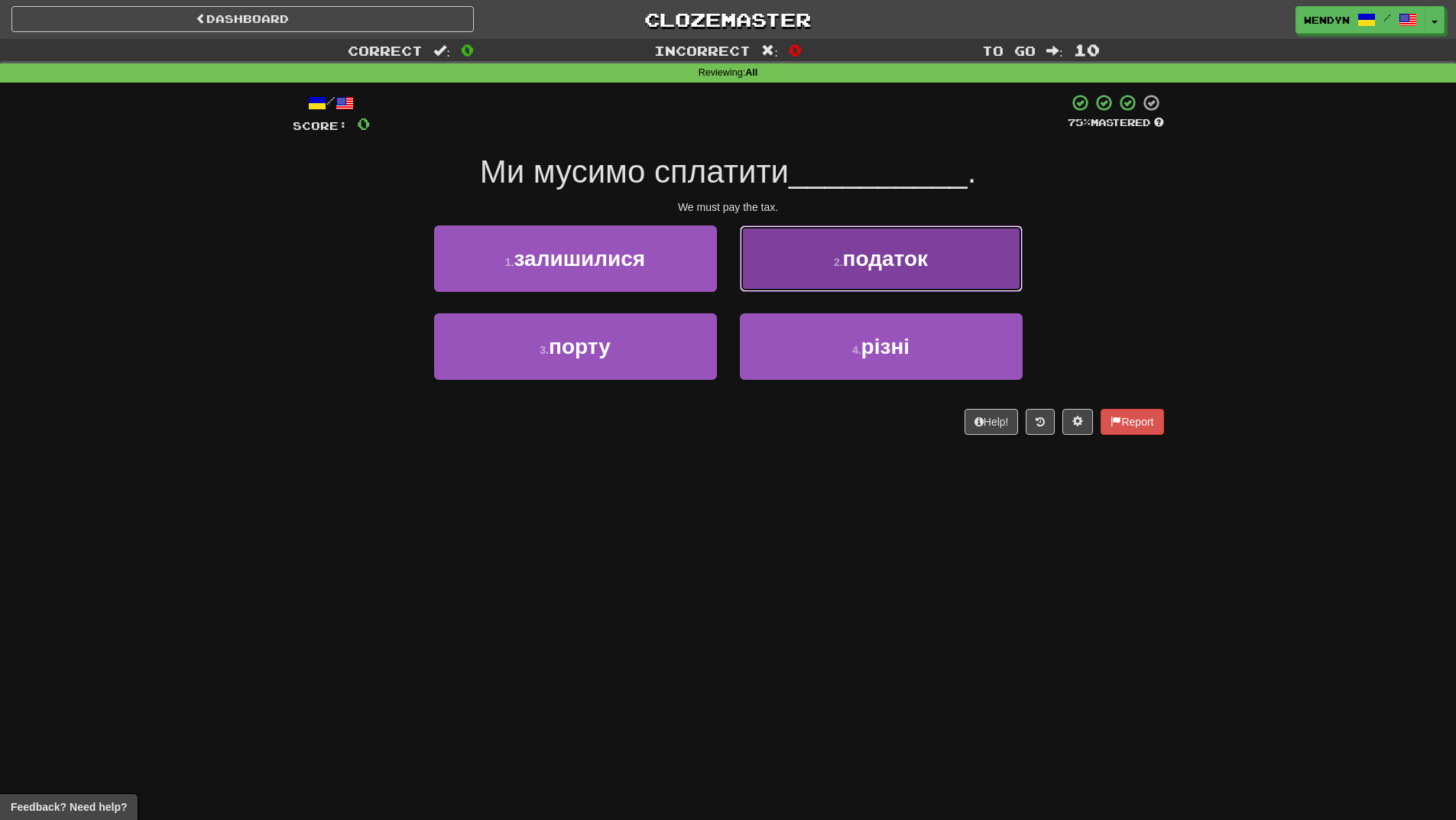
click at [941, 270] on button "2 . податок" at bounding box center [881, 258] width 283 height 67
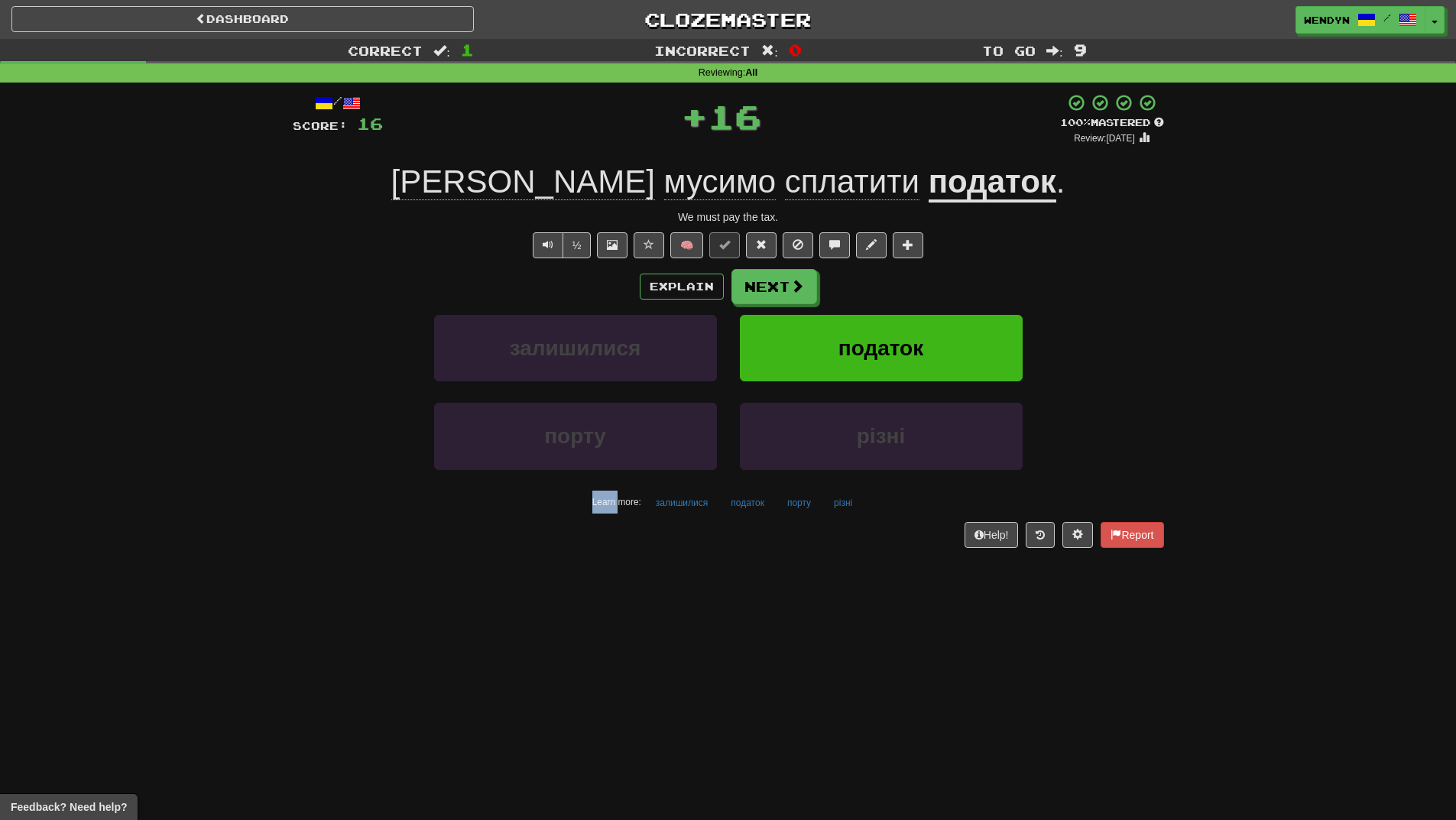
click at [941, 270] on div "Explain Next" at bounding box center [728, 286] width 871 height 35
click at [907, 336] on span "податок" at bounding box center [881, 347] width 84 height 23
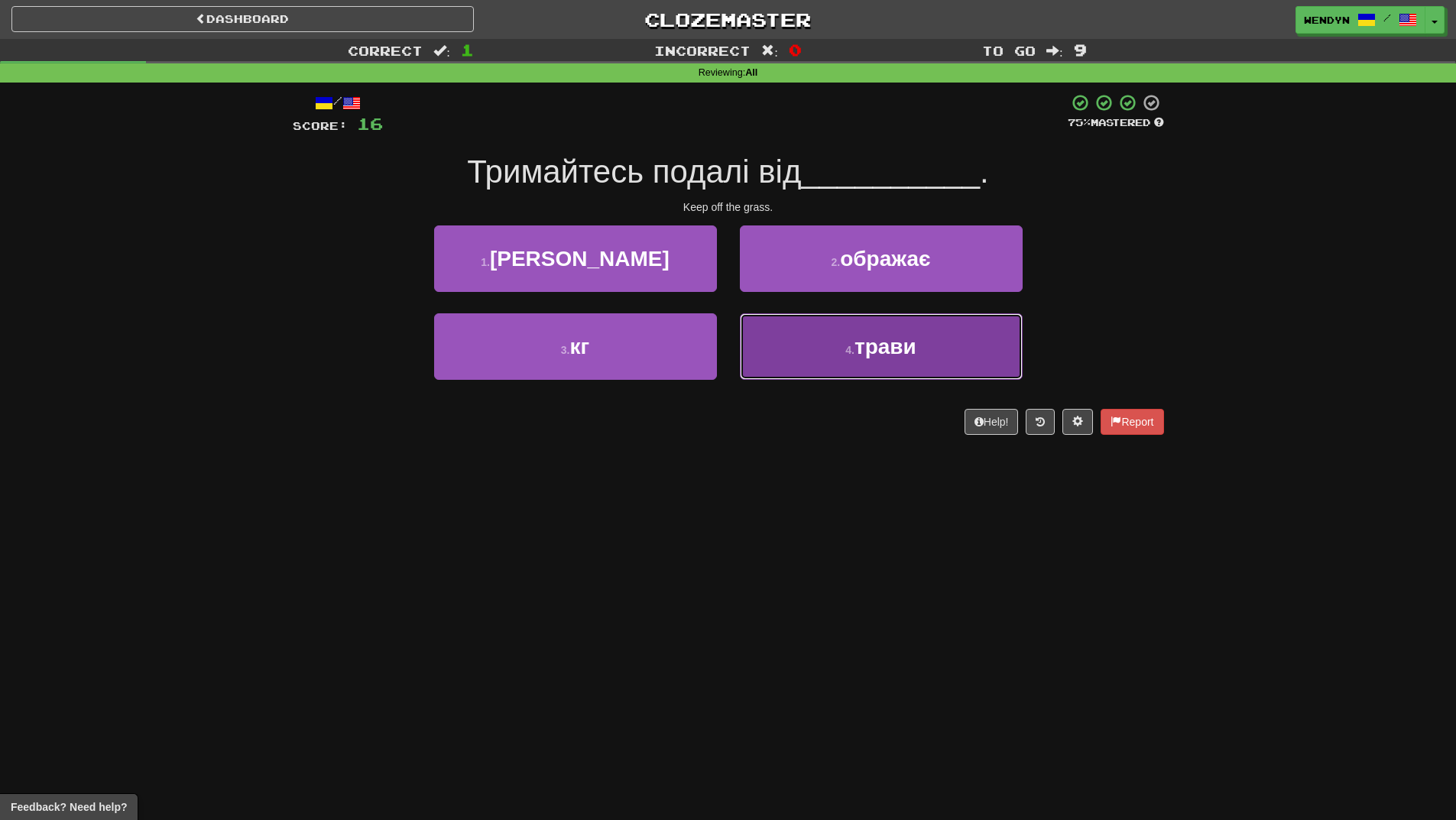
click at [886, 353] on span "трави" at bounding box center [886, 346] width 62 height 23
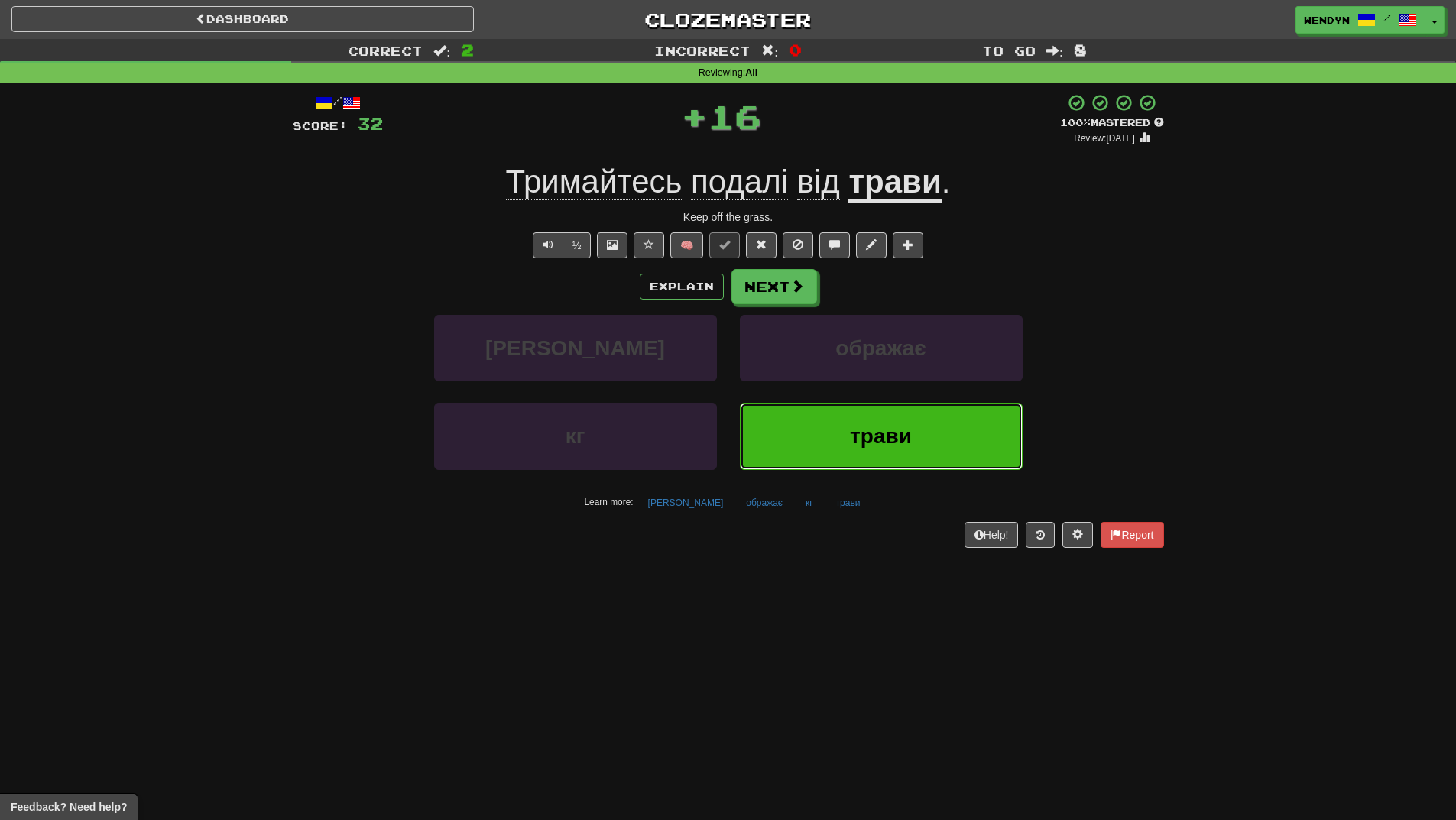
click at [823, 418] on button "трави" at bounding box center [881, 435] width 283 height 67
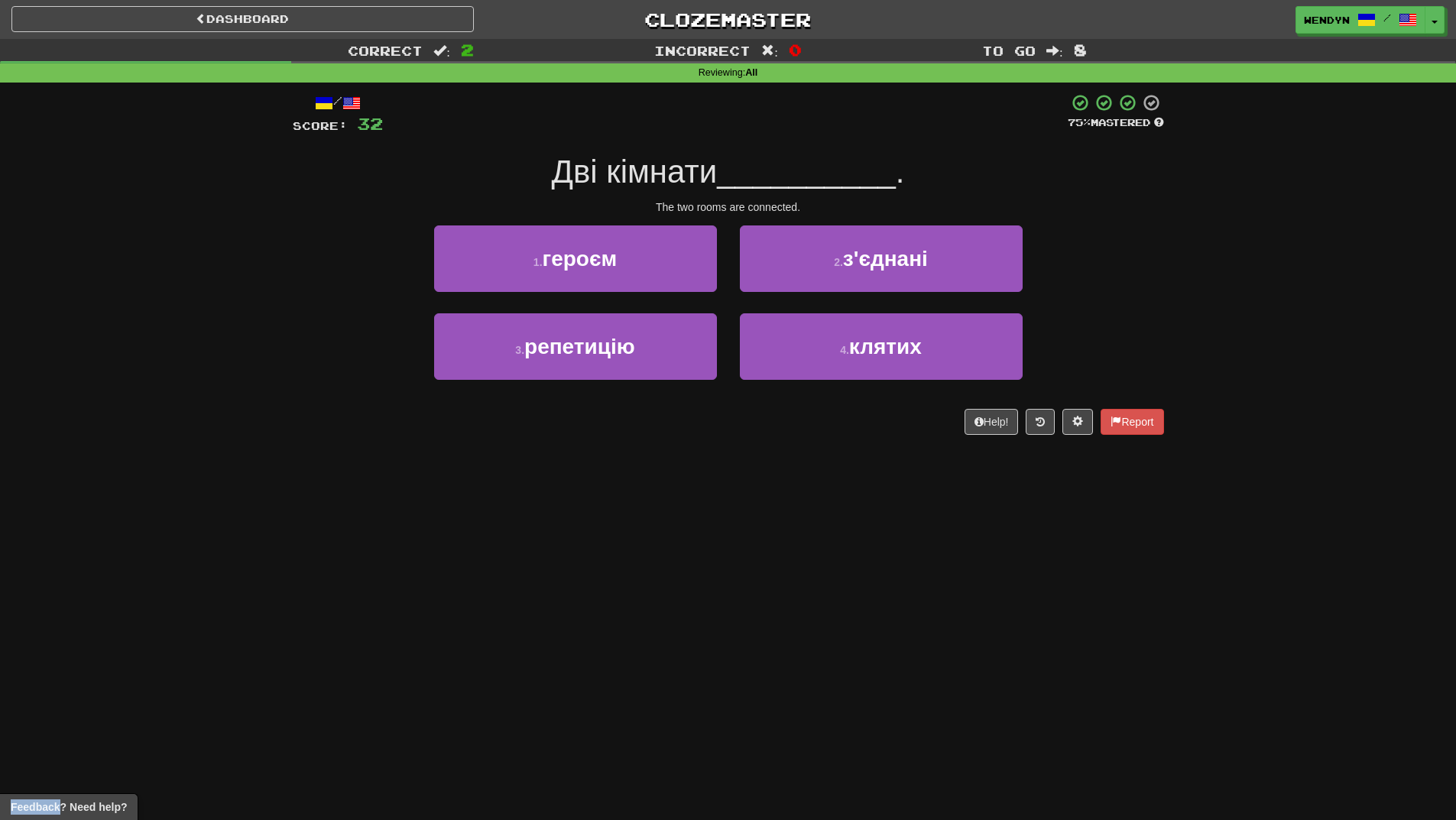
click at [823, 418] on div "Help! Report" at bounding box center [728, 422] width 871 height 26
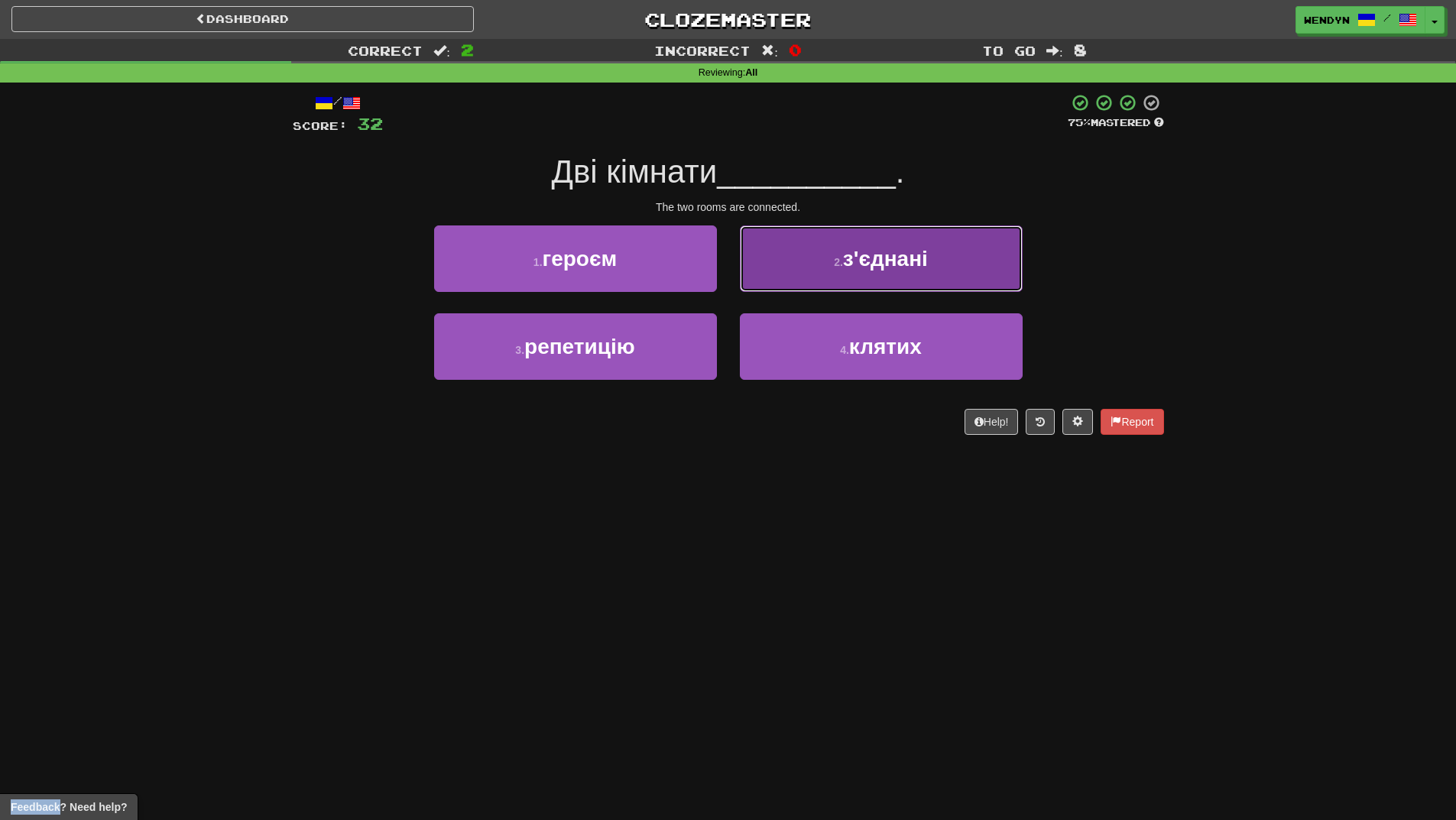
click at [966, 266] on button "2 . з'єднані" at bounding box center [881, 258] width 283 height 67
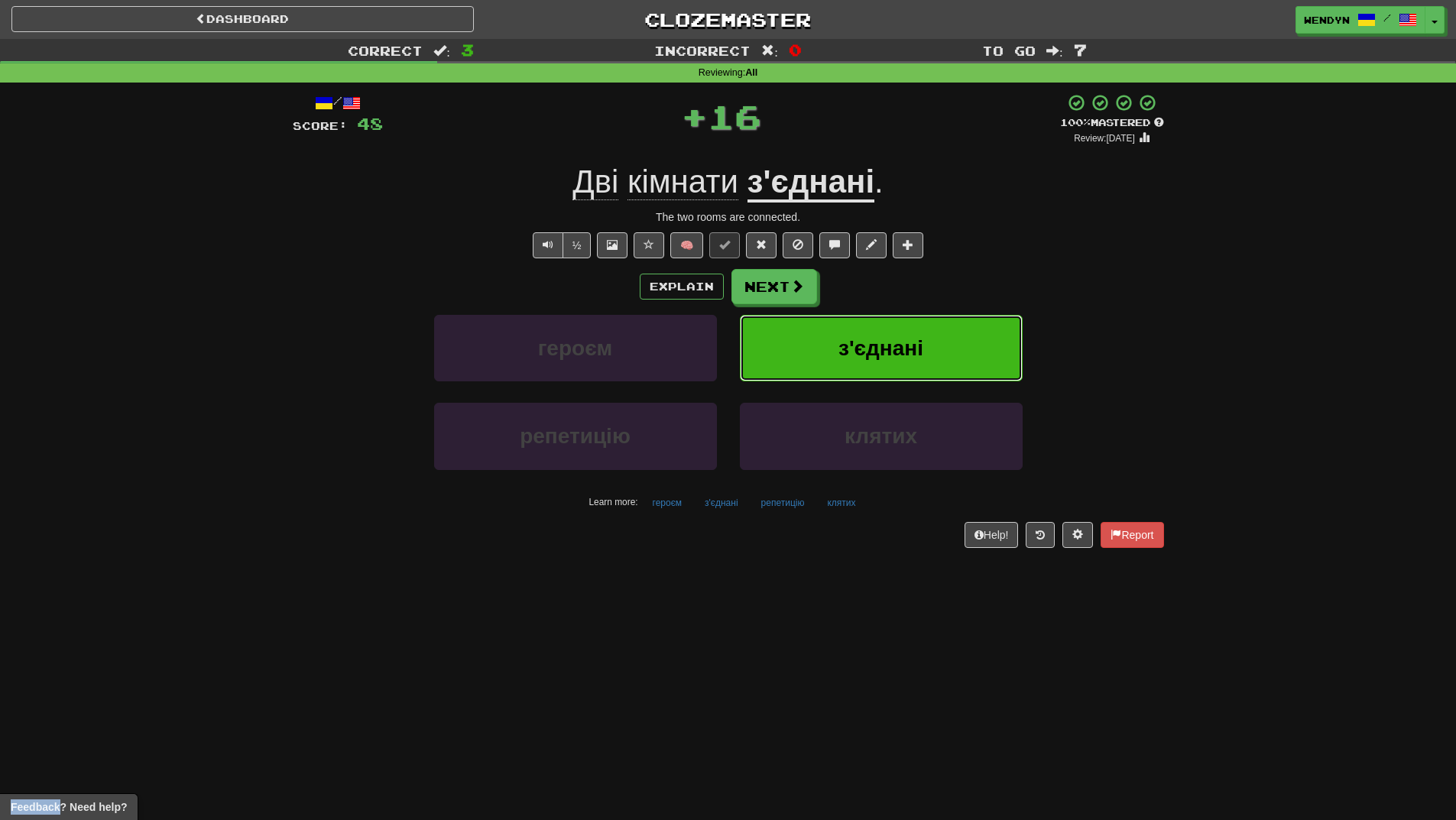
click at [947, 342] on button "з'єднані" at bounding box center [881, 348] width 283 height 67
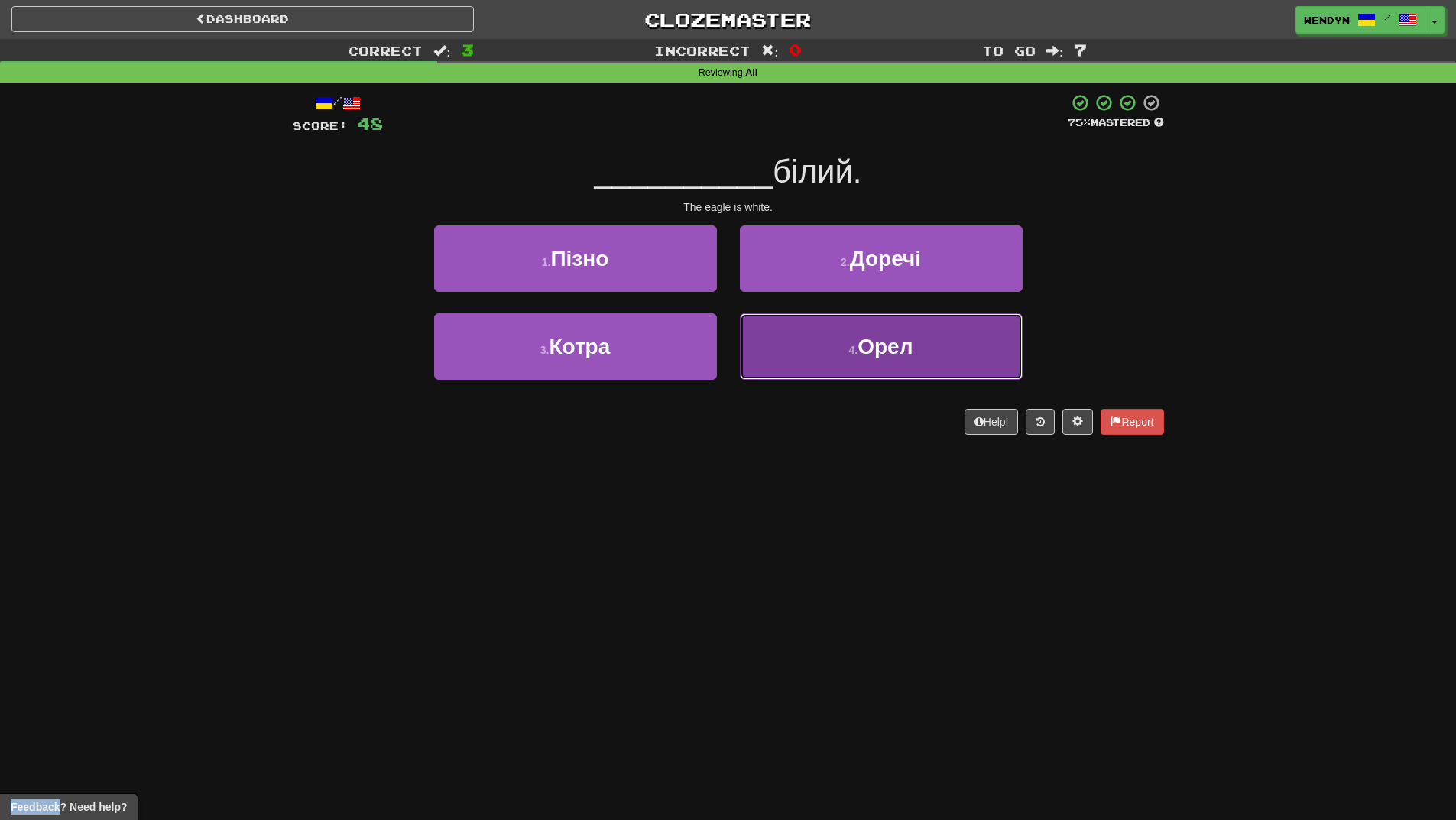
click at [880, 364] on button "4 . Орел" at bounding box center [881, 346] width 283 height 67
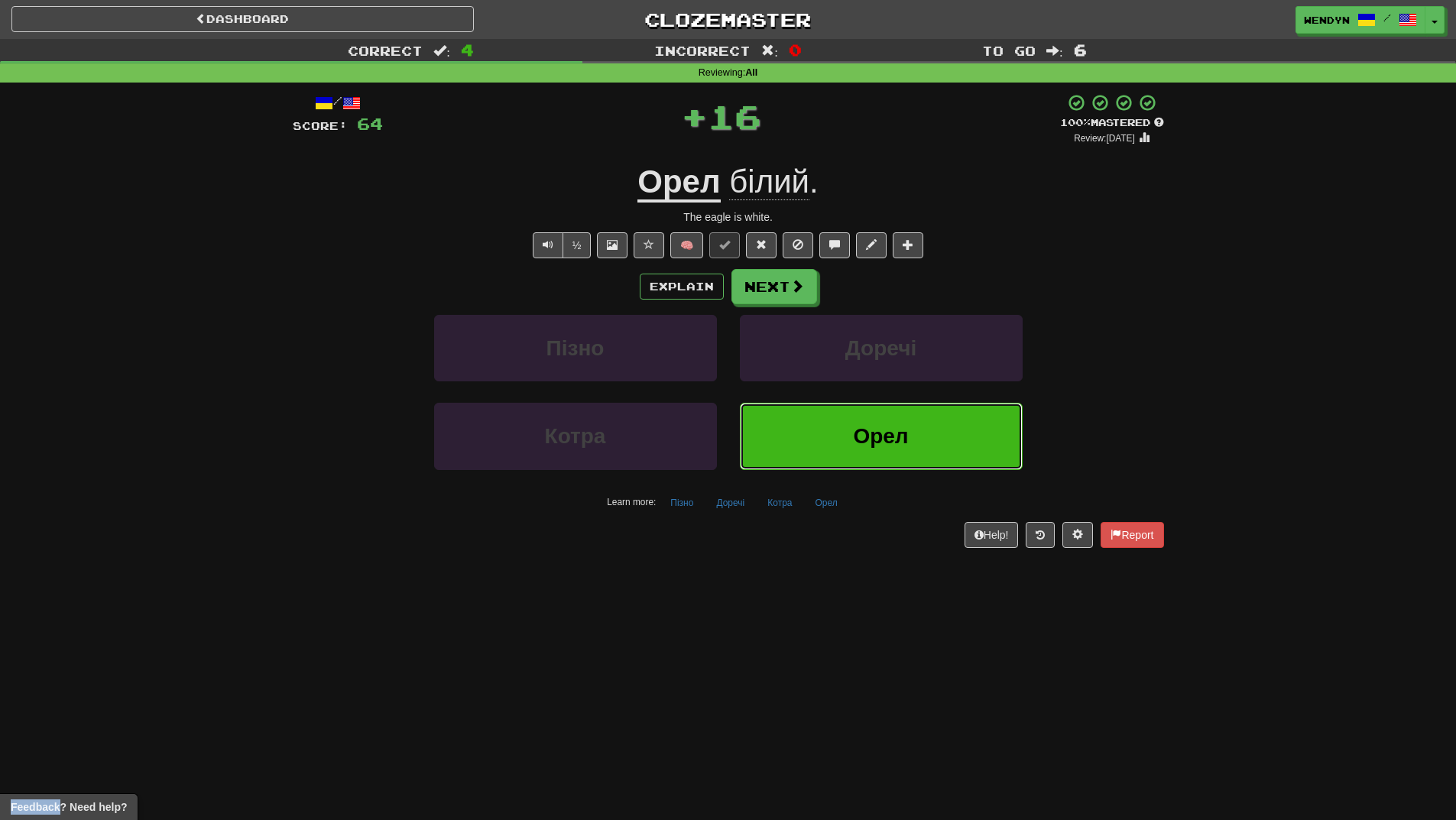
click at [885, 442] on span "Орел" at bounding box center [881, 435] width 55 height 23
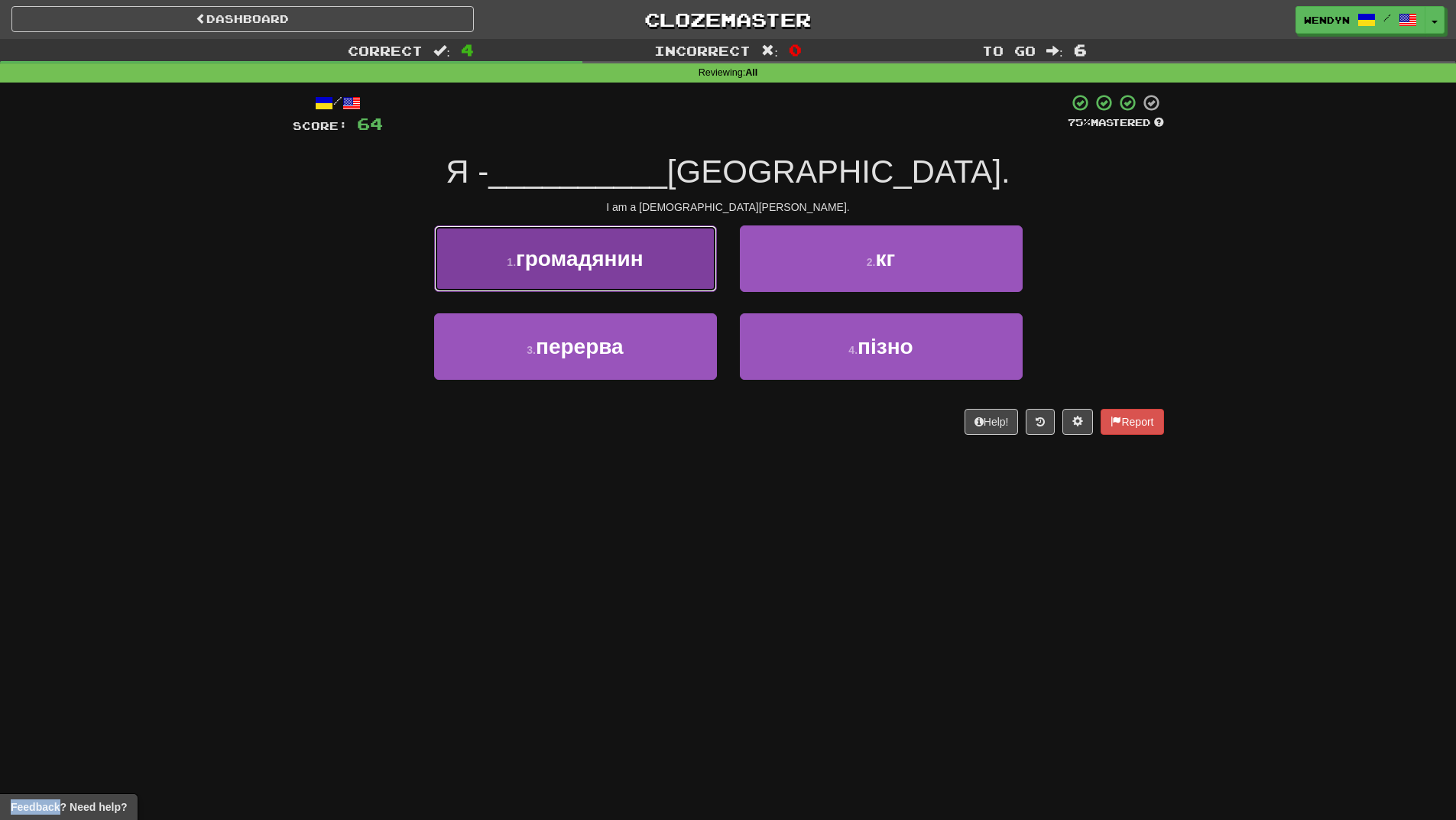
click at [676, 252] on button "1 . громадянин" at bounding box center [575, 258] width 283 height 67
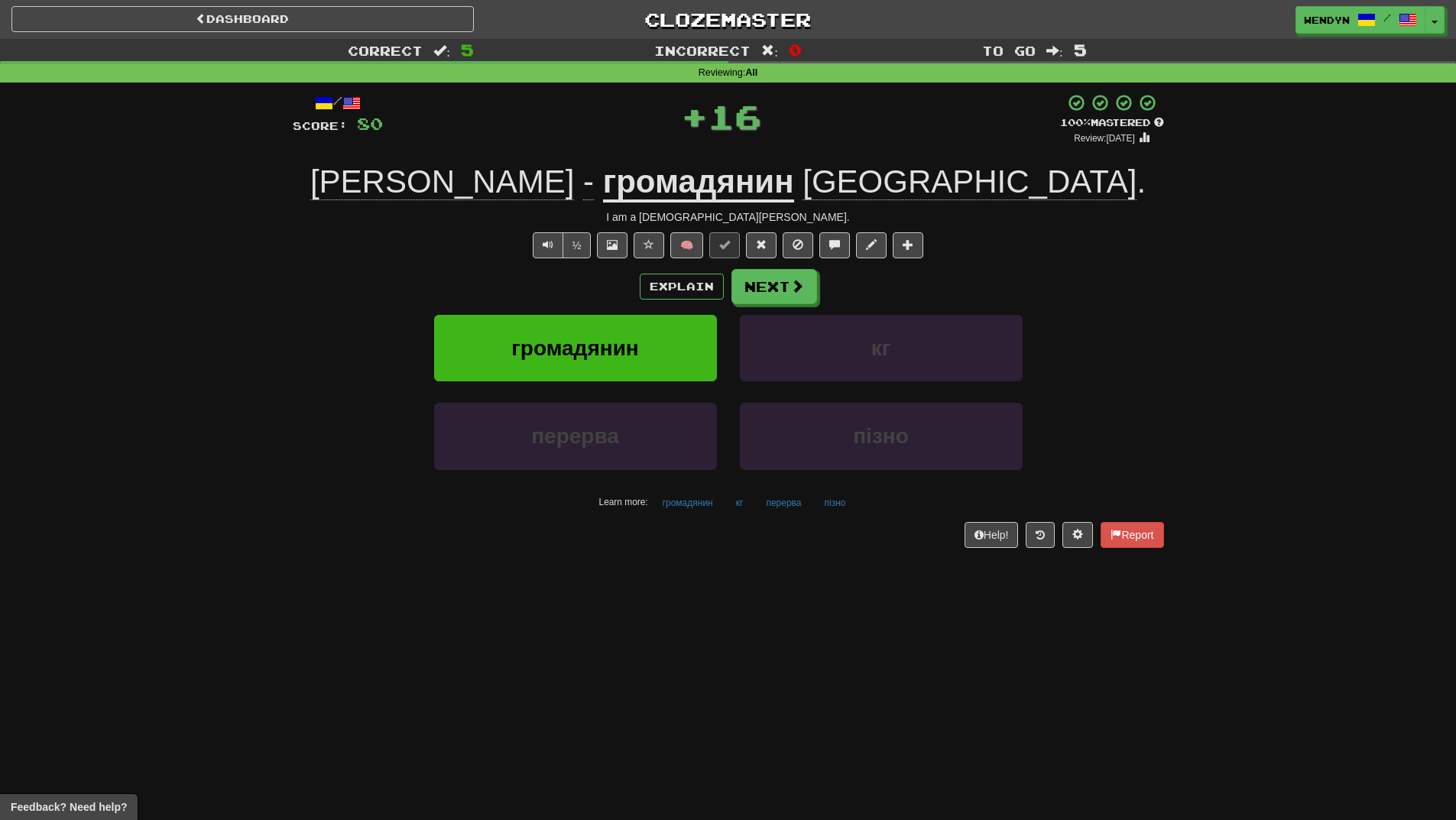
click at [627, 277] on div "Explain Next" at bounding box center [728, 286] width 871 height 35
click at [621, 342] on span "громадянин" at bounding box center [575, 347] width 128 height 23
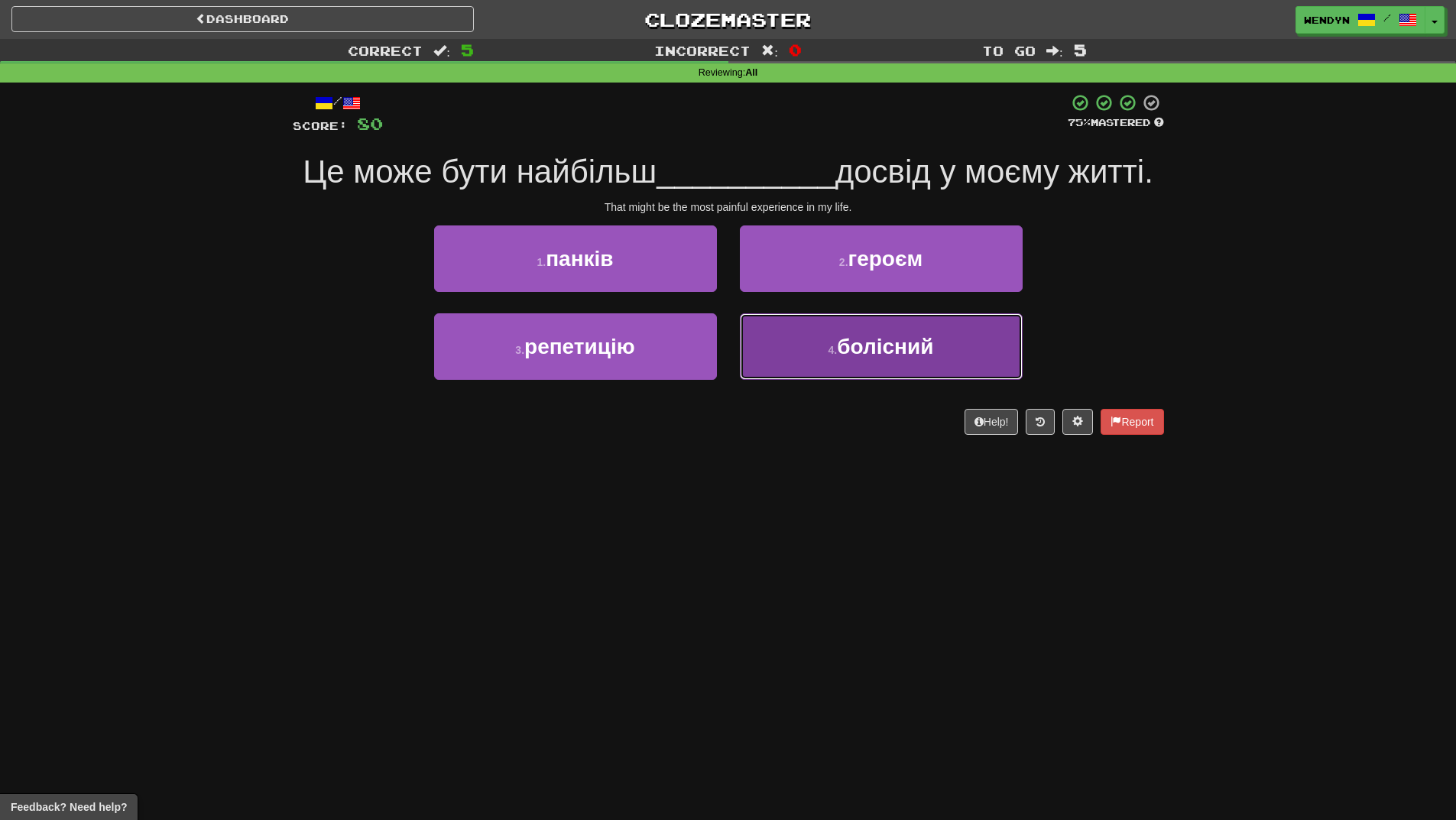
click at [886, 377] on button "4 . болісний" at bounding box center [881, 346] width 283 height 67
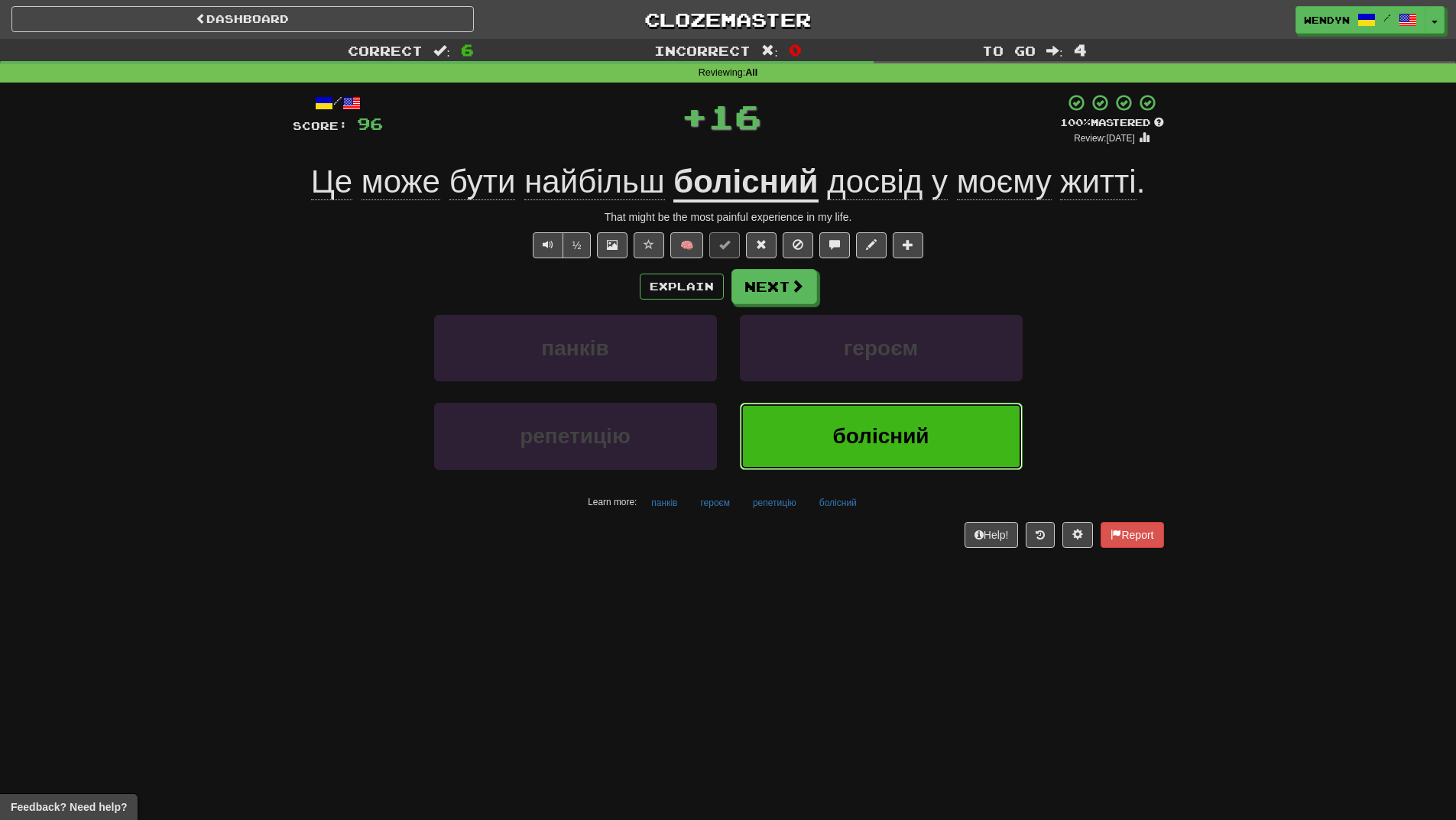
click at [869, 431] on span "болісний" at bounding box center [881, 435] width 97 height 23
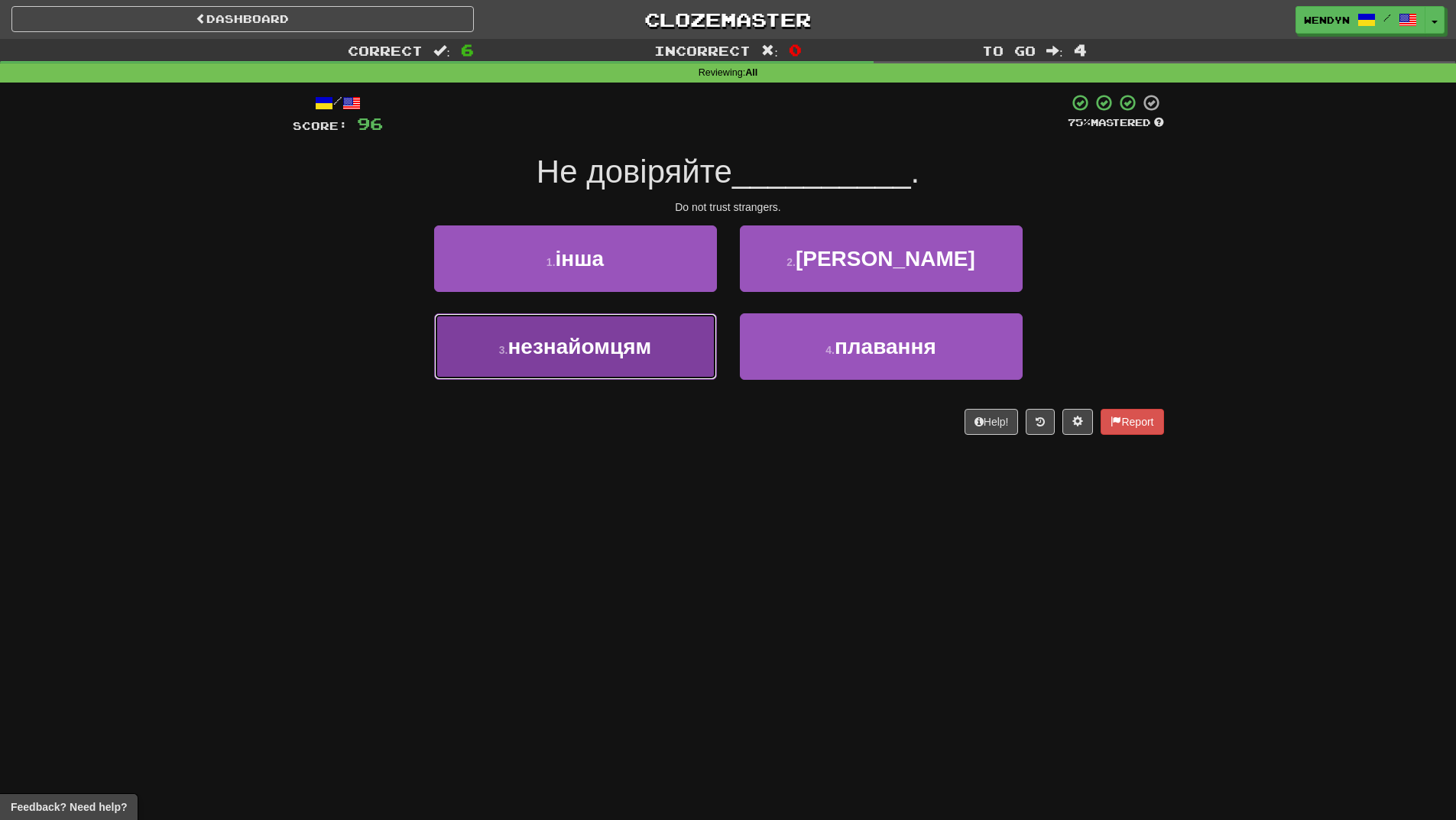
click at [646, 370] on button "3 . незнайомцям" at bounding box center [575, 346] width 283 height 67
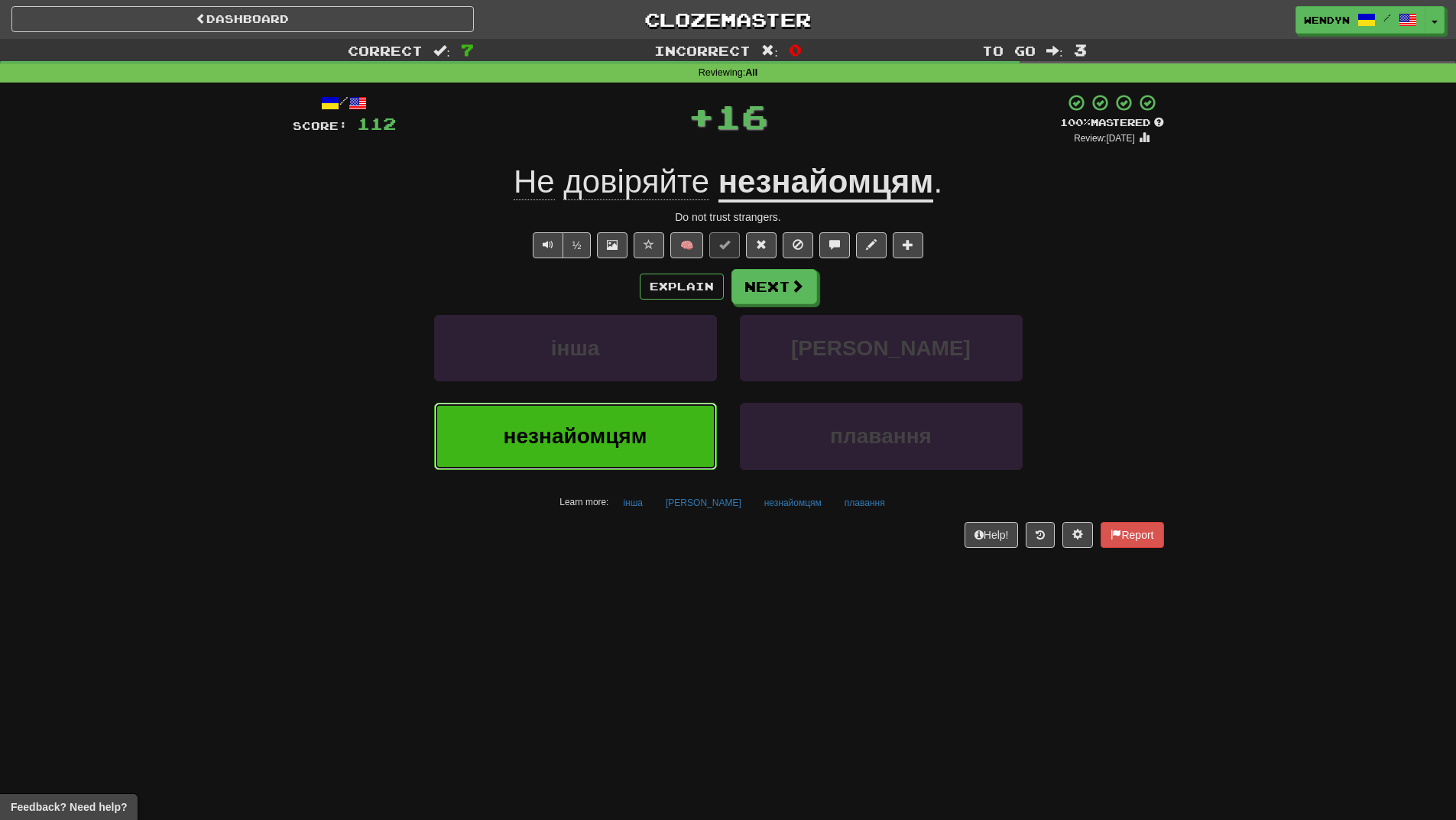
click at [640, 459] on button "незнайомцям" at bounding box center [575, 435] width 283 height 67
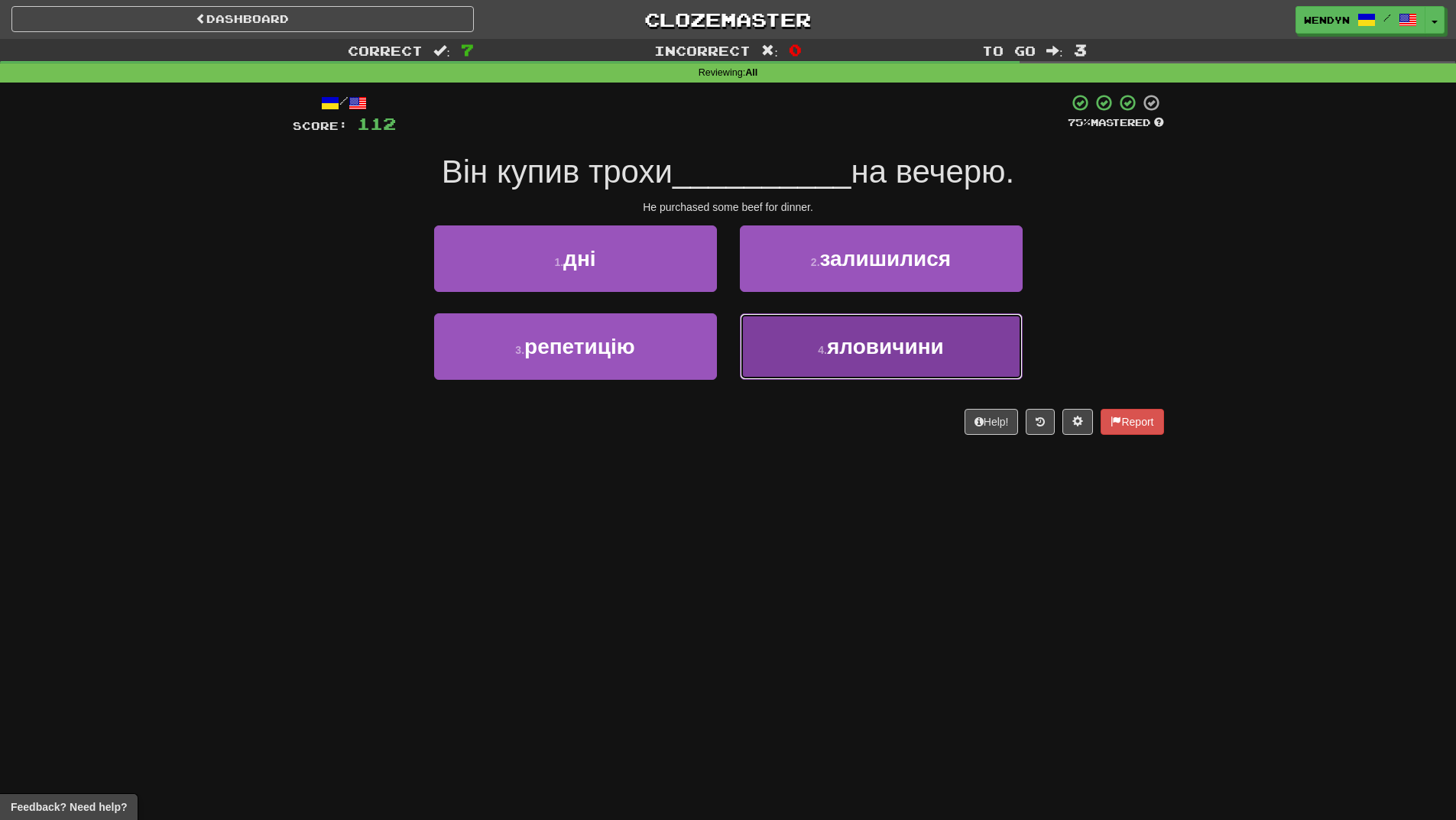
click at [951, 357] on button "4 . яловичини" at bounding box center [881, 346] width 283 height 67
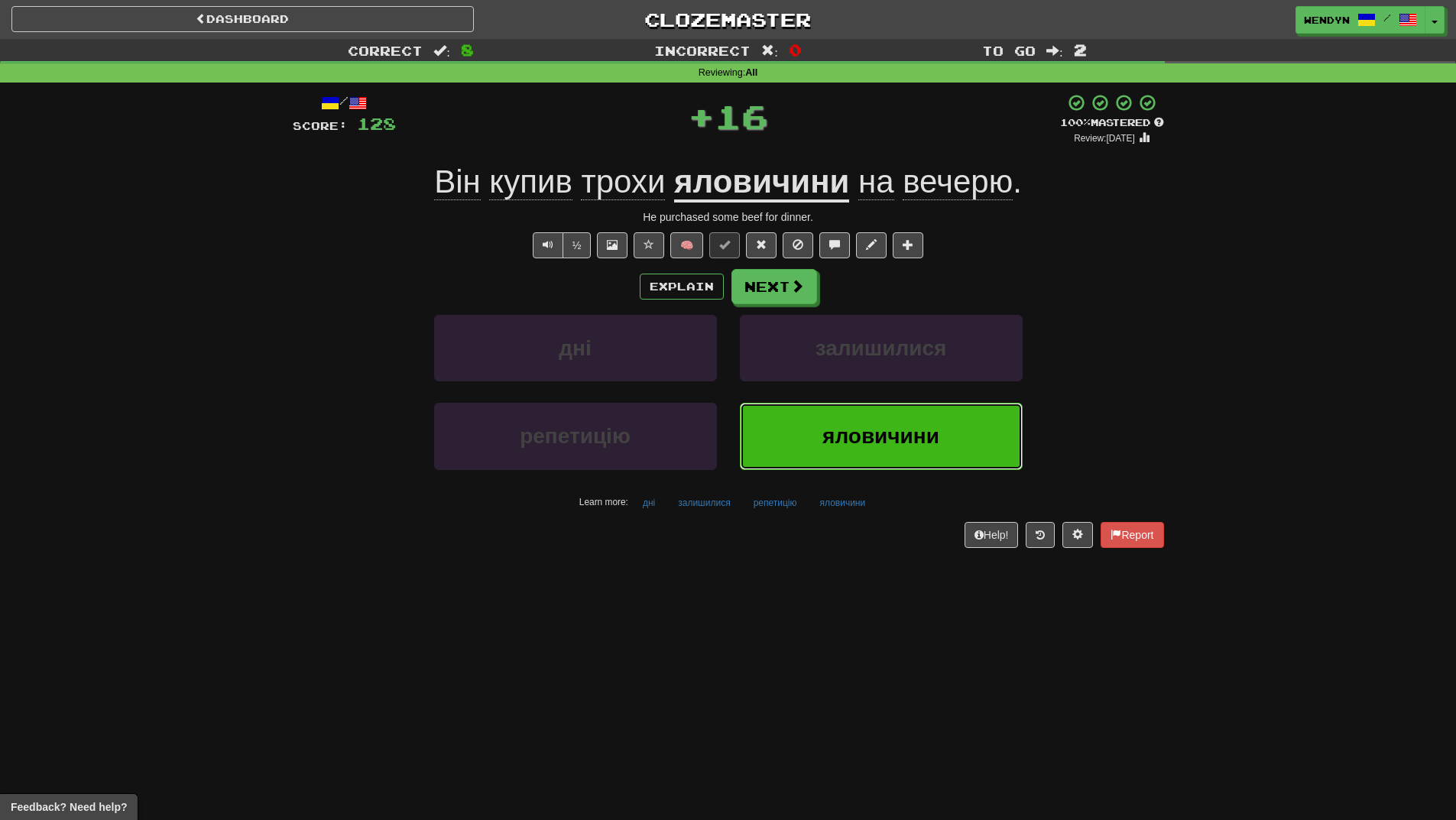
click at [939, 428] on span "яловичини" at bounding box center [881, 435] width 117 height 23
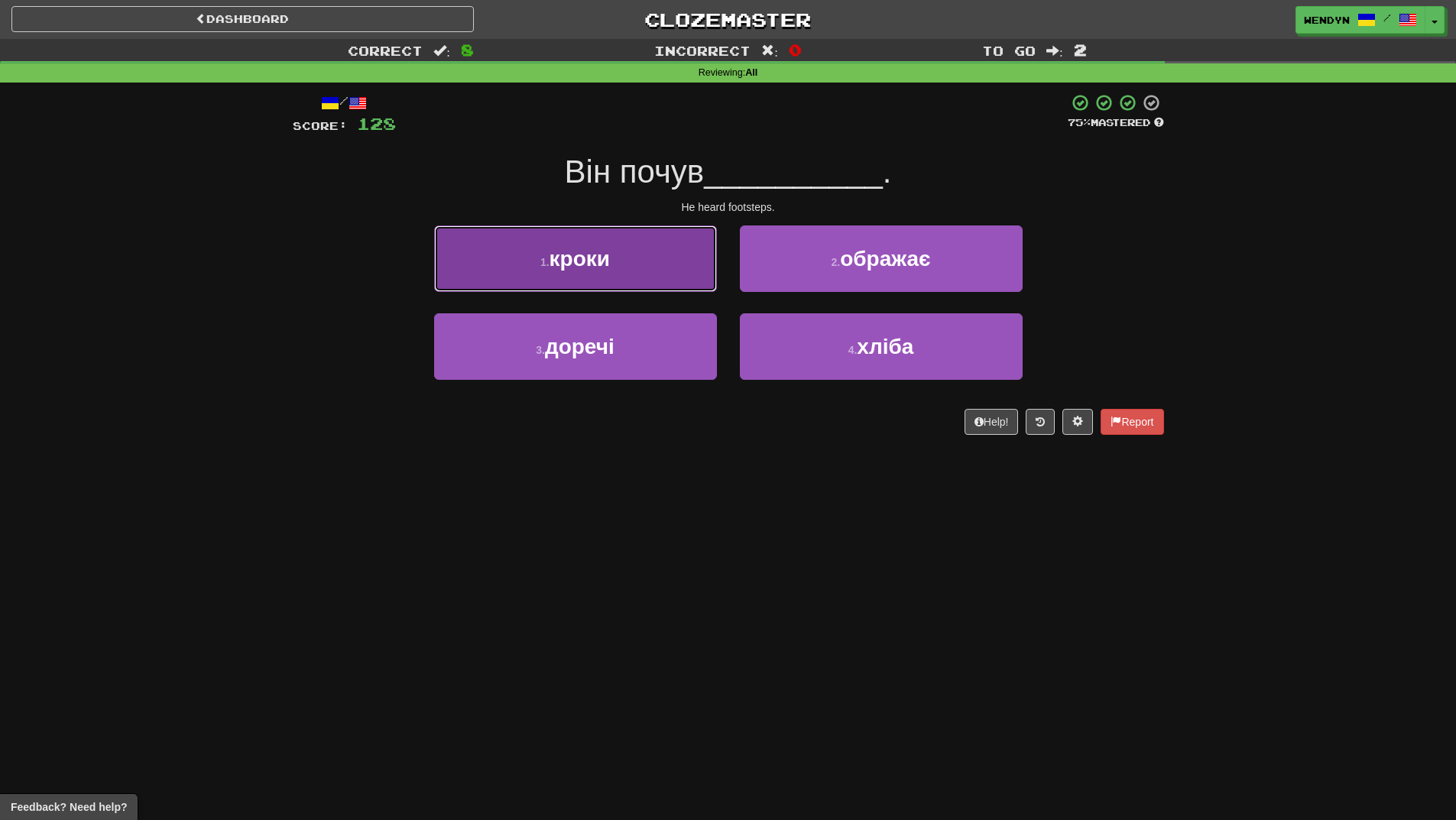
click at [635, 263] on button "1 . кроки" at bounding box center [575, 258] width 283 height 67
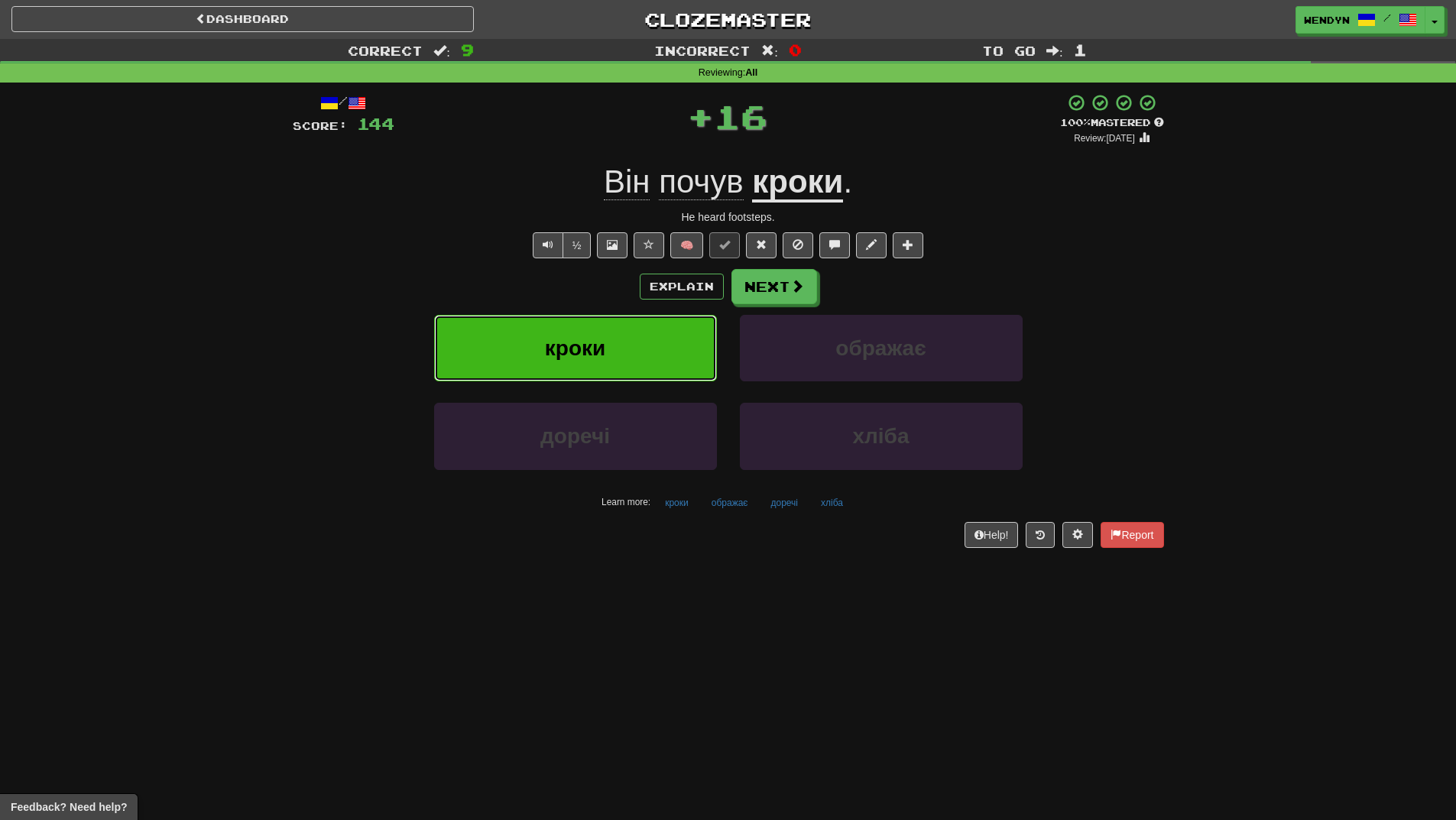
click at [629, 342] on button "кроки" at bounding box center [575, 348] width 283 height 67
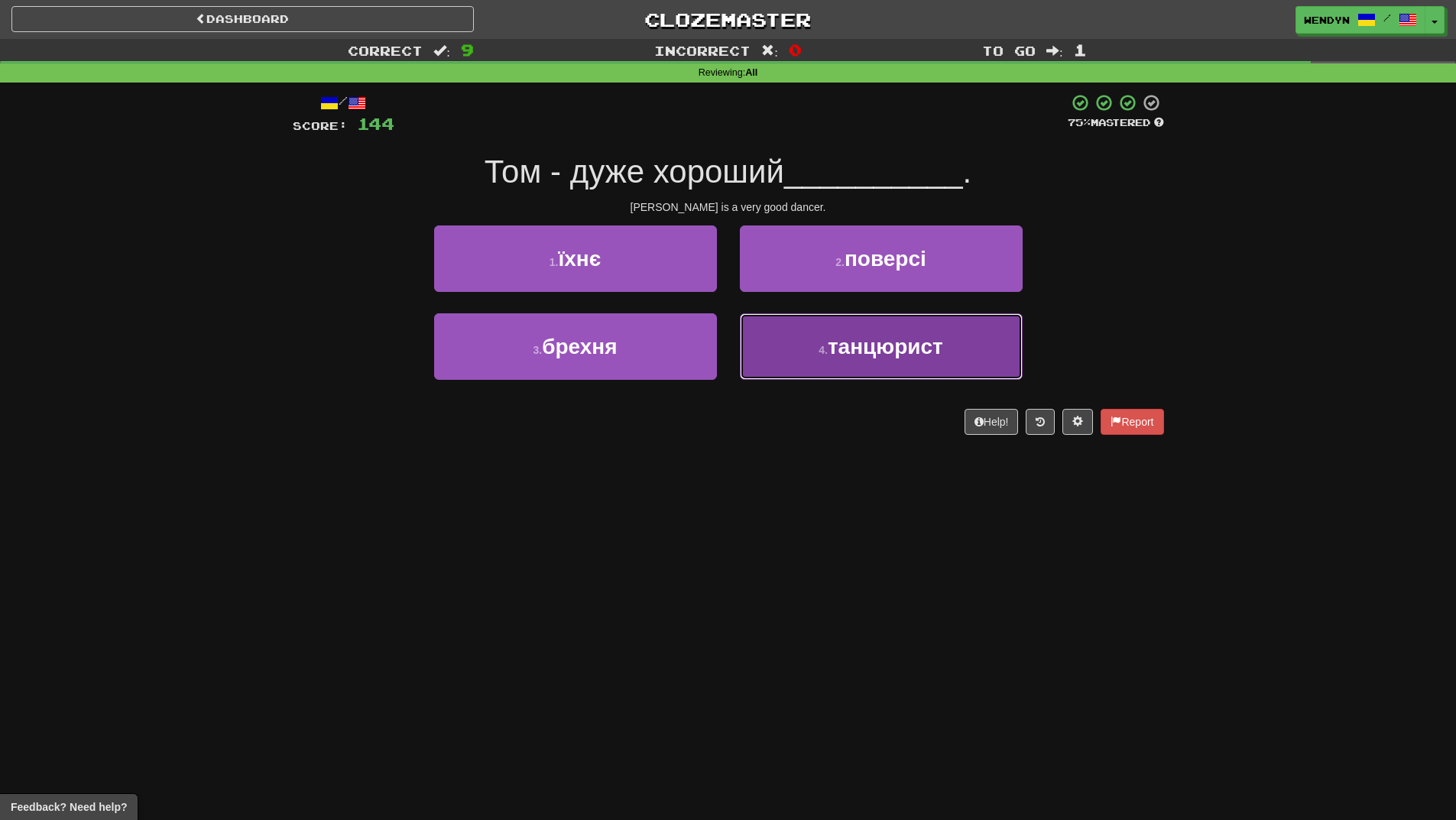
click at [905, 354] on span "танцюрист" at bounding box center [885, 346] width 115 height 23
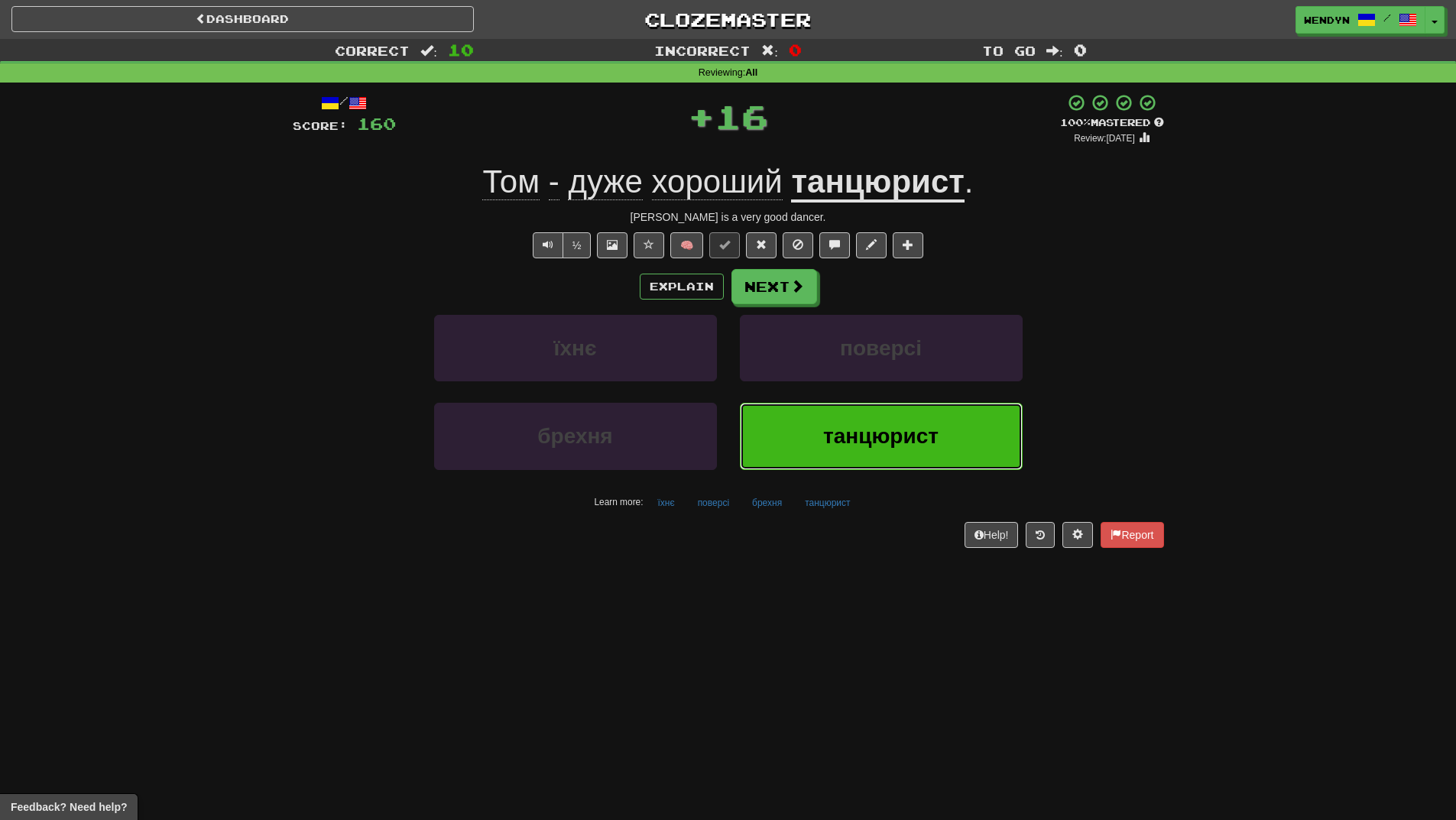
click at [896, 433] on span "танцюрист" at bounding box center [881, 435] width 115 height 23
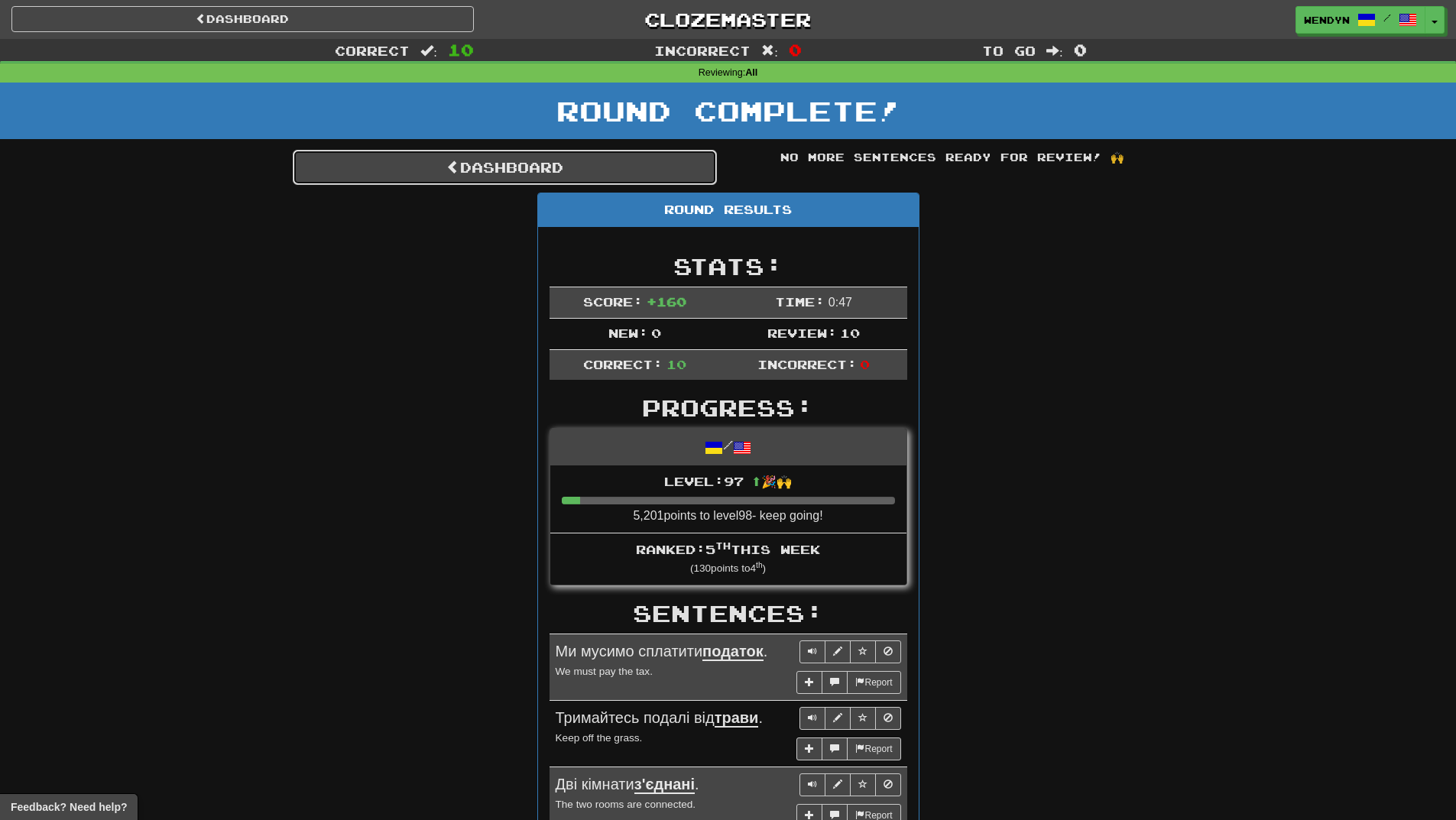
click at [624, 162] on link "Dashboard" at bounding box center [505, 167] width 424 height 35
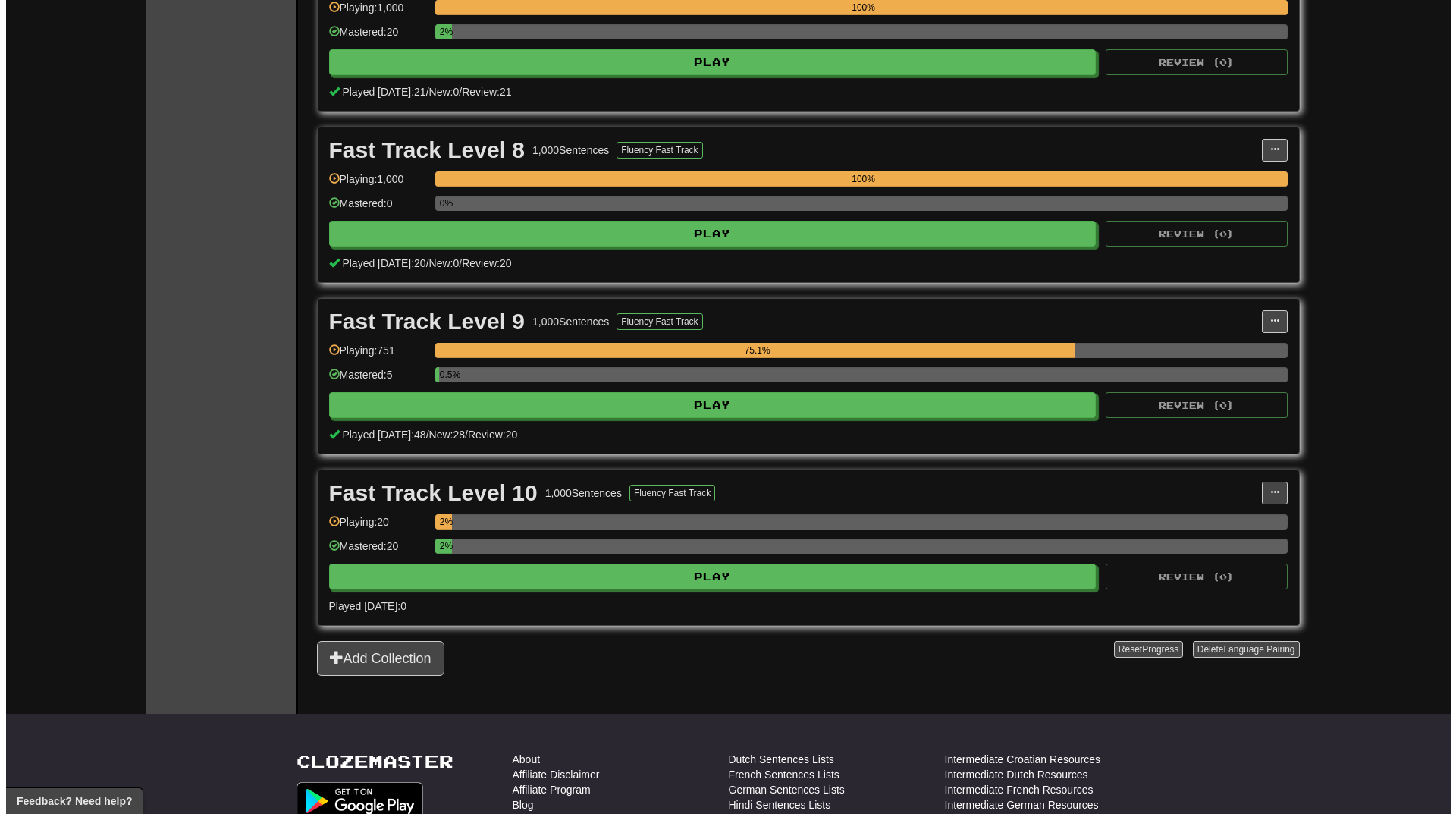
scroll to position [1441, 0]
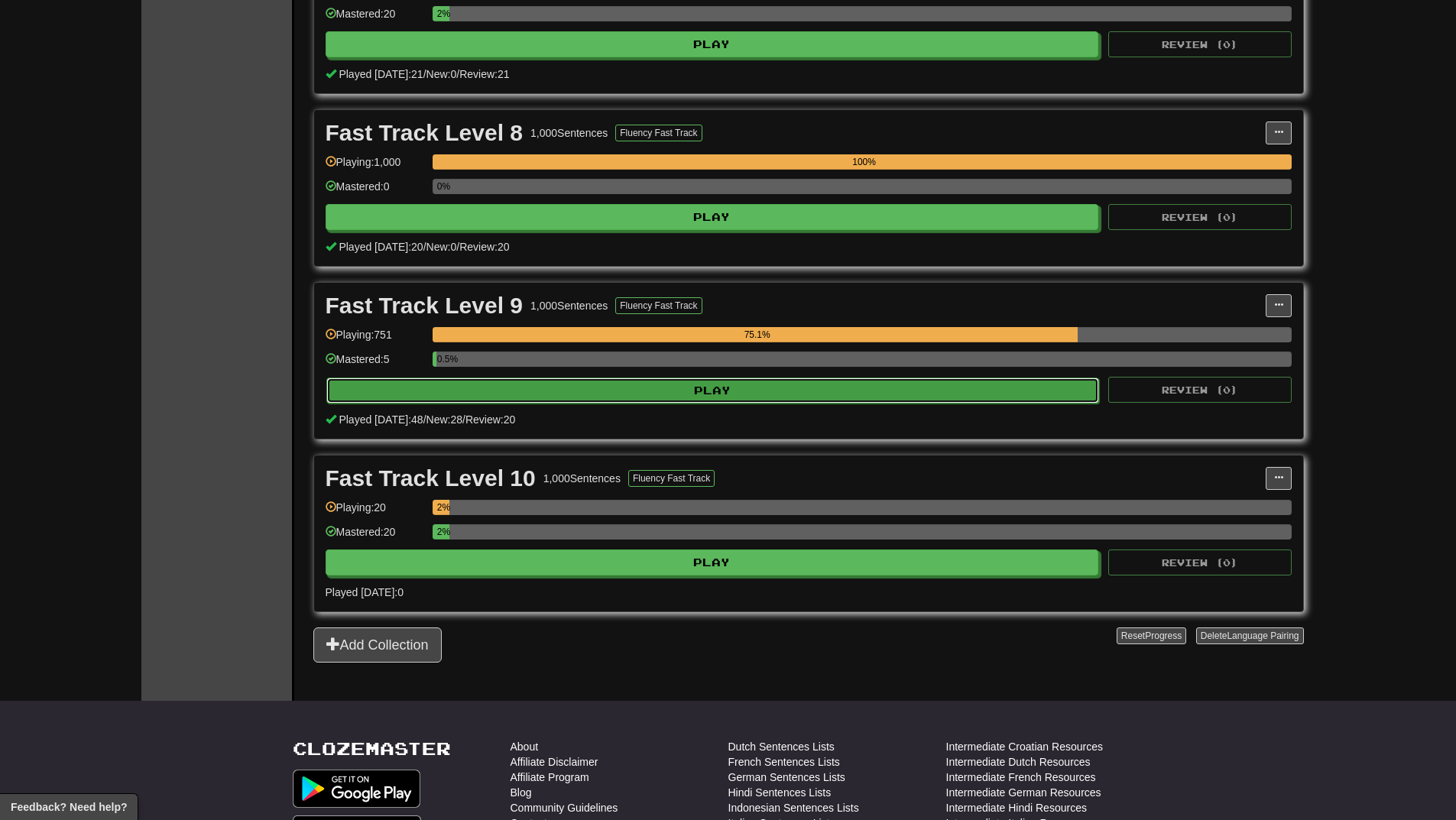
click at [811, 395] on button "Play" at bounding box center [713, 390] width 774 height 26
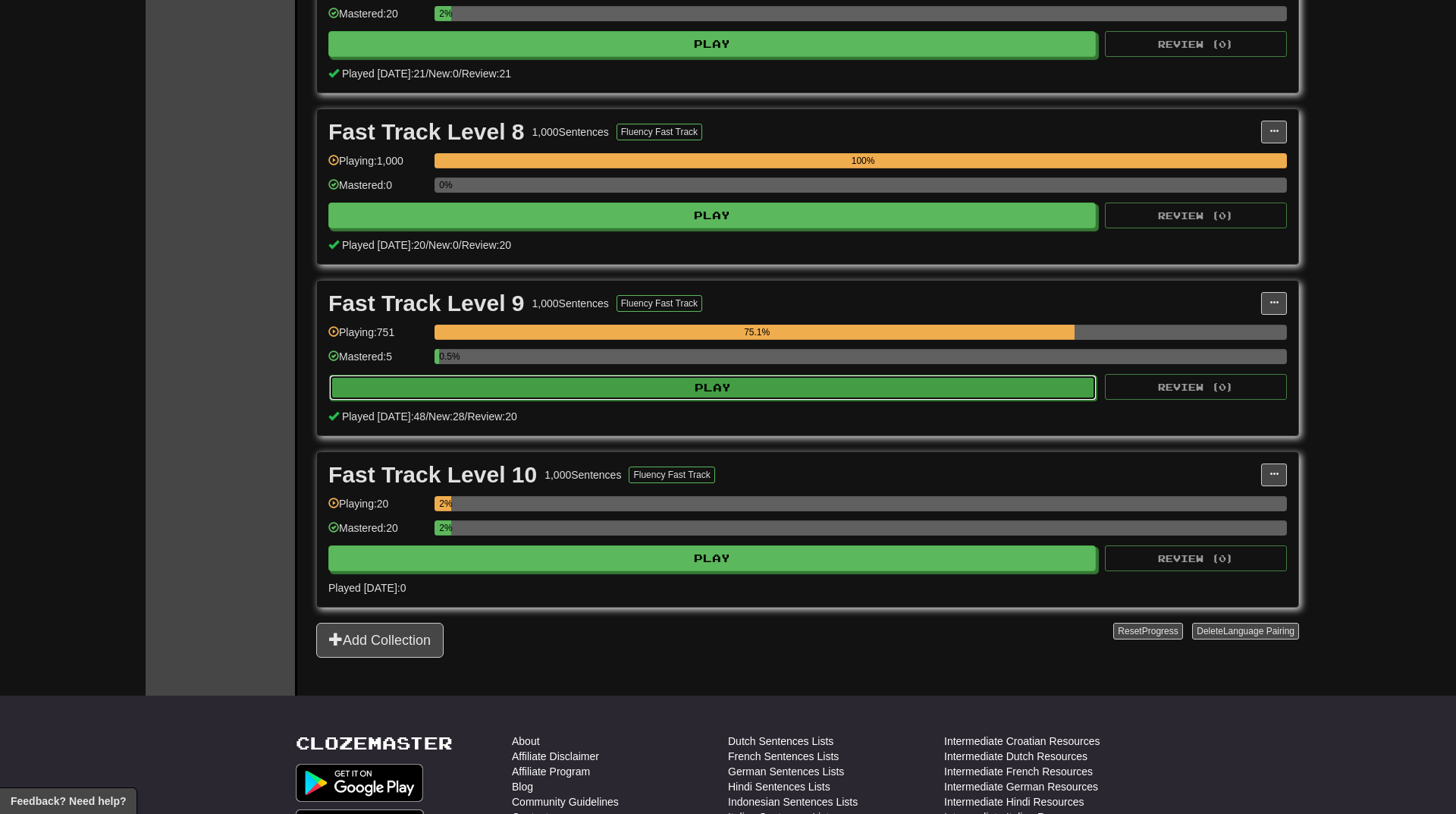
select select "**"
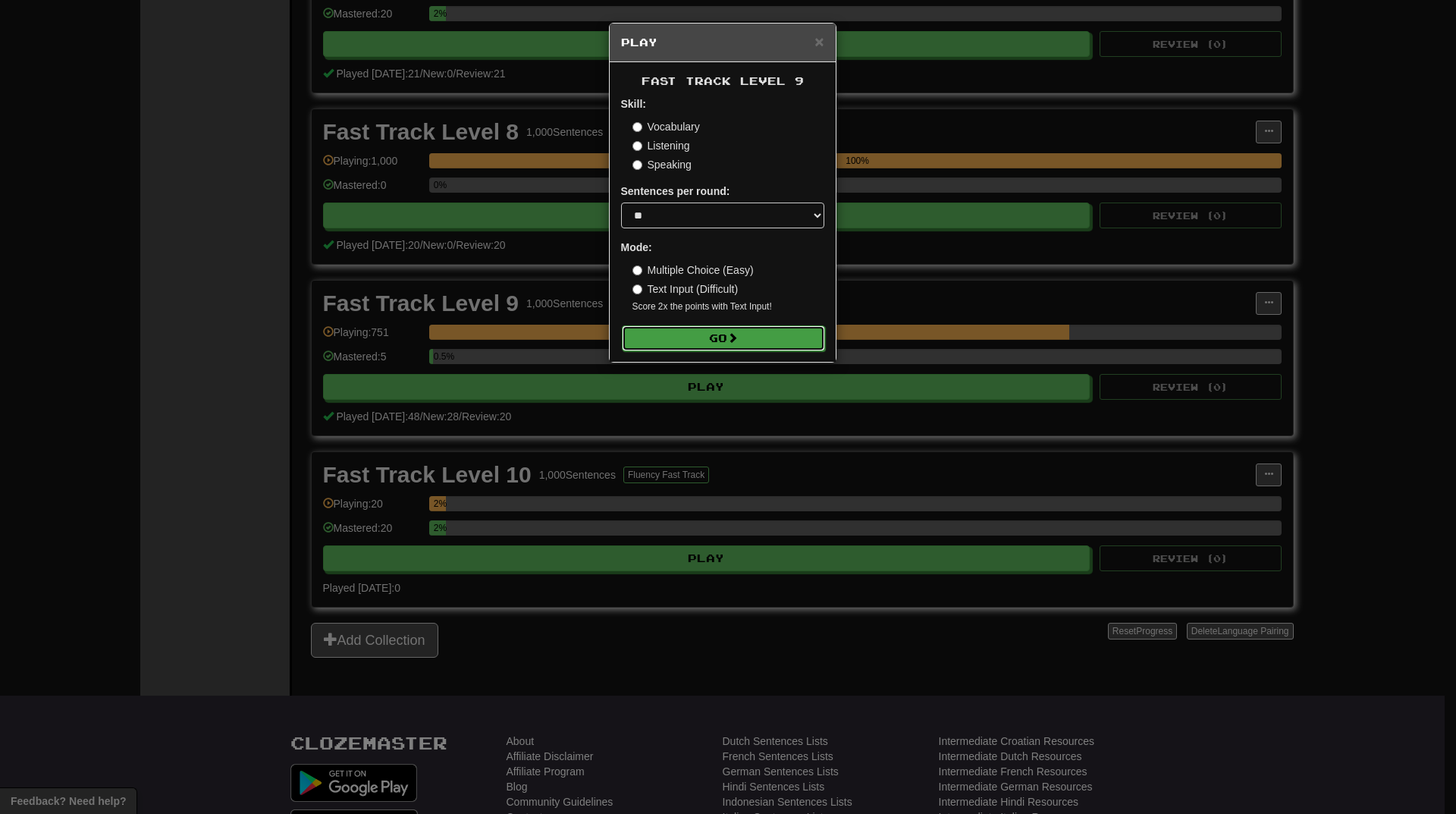
click at [790, 337] on button "Go" at bounding box center [723, 338] width 203 height 26
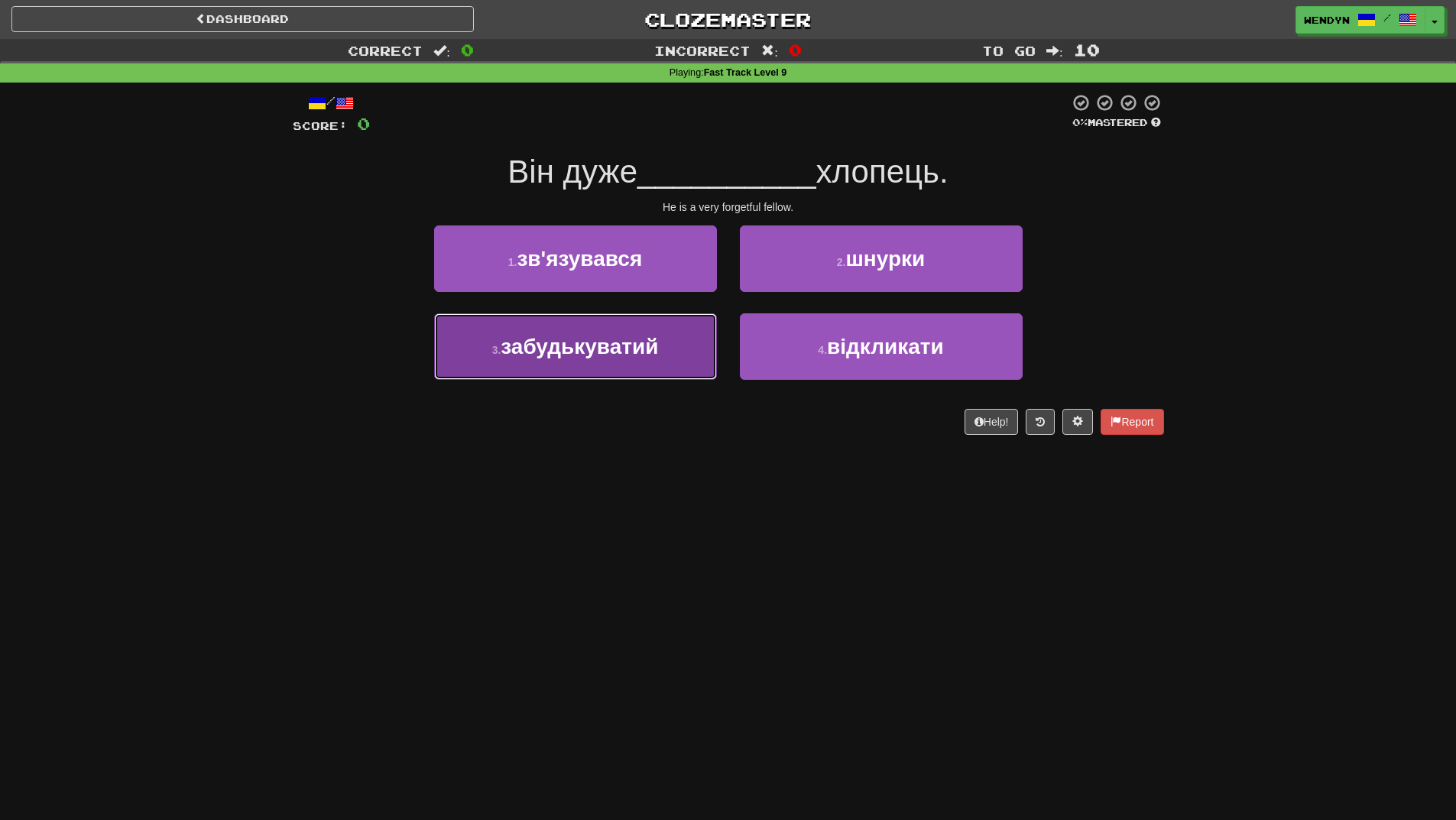
click at [645, 353] on span "забудькуватий" at bounding box center [579, 346] width 158 height 23
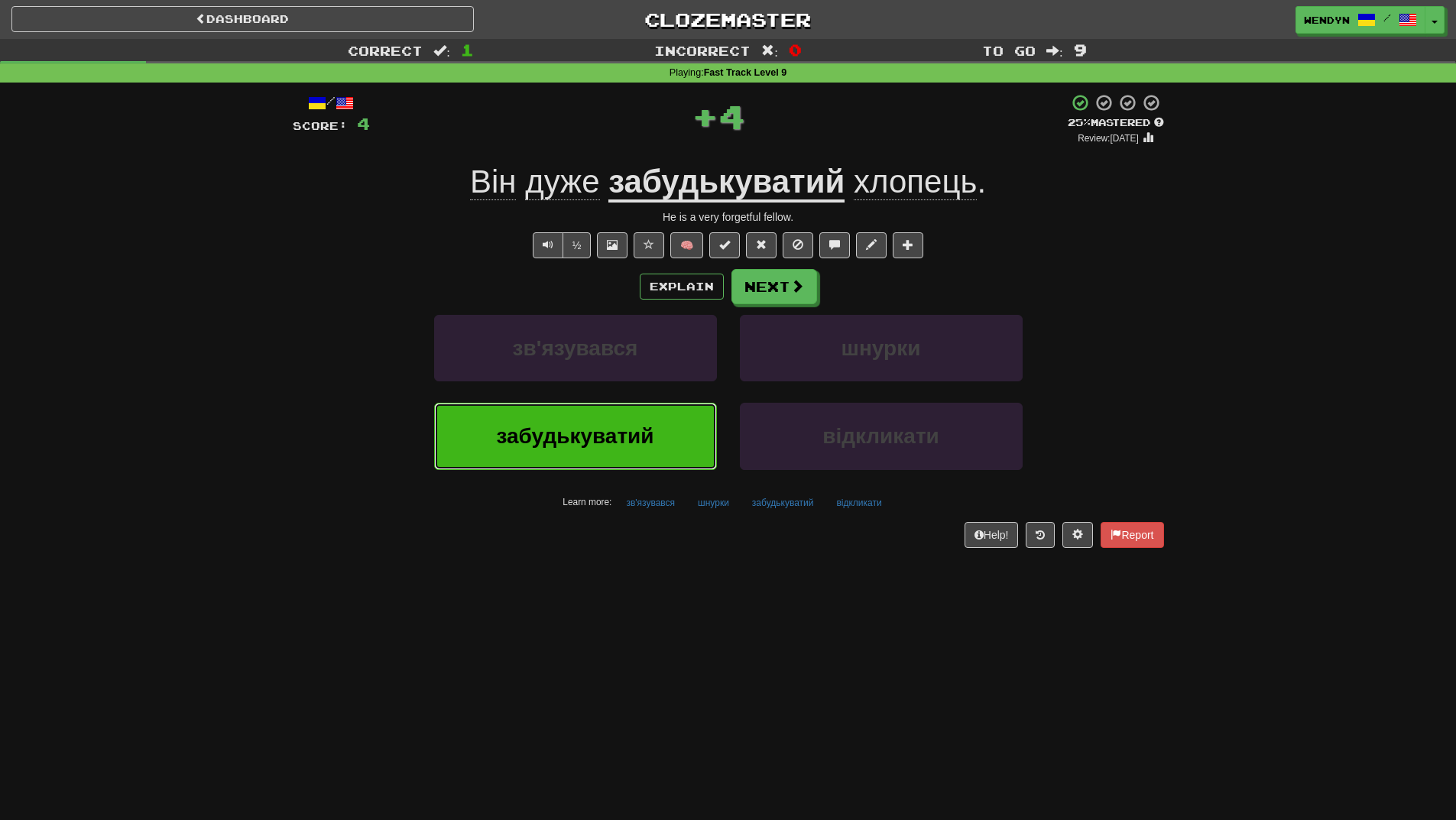
click at [630, 453] on button "забудькуватий" at bounding box center [575, 435] width 283 height 67
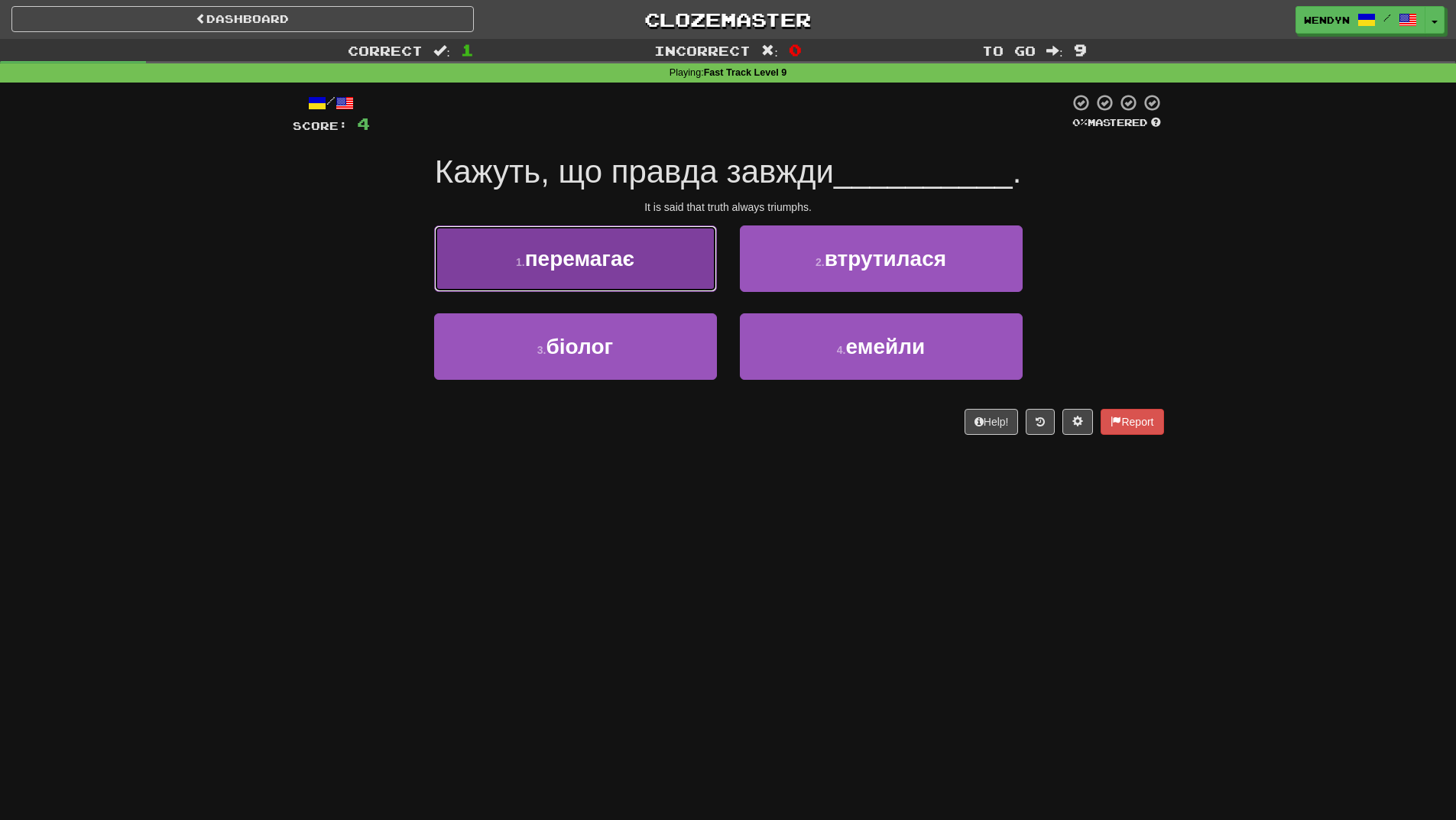
click at [640, 281] on button "1 . перемагає" at bounding box center [575, 258] width 283 height 67
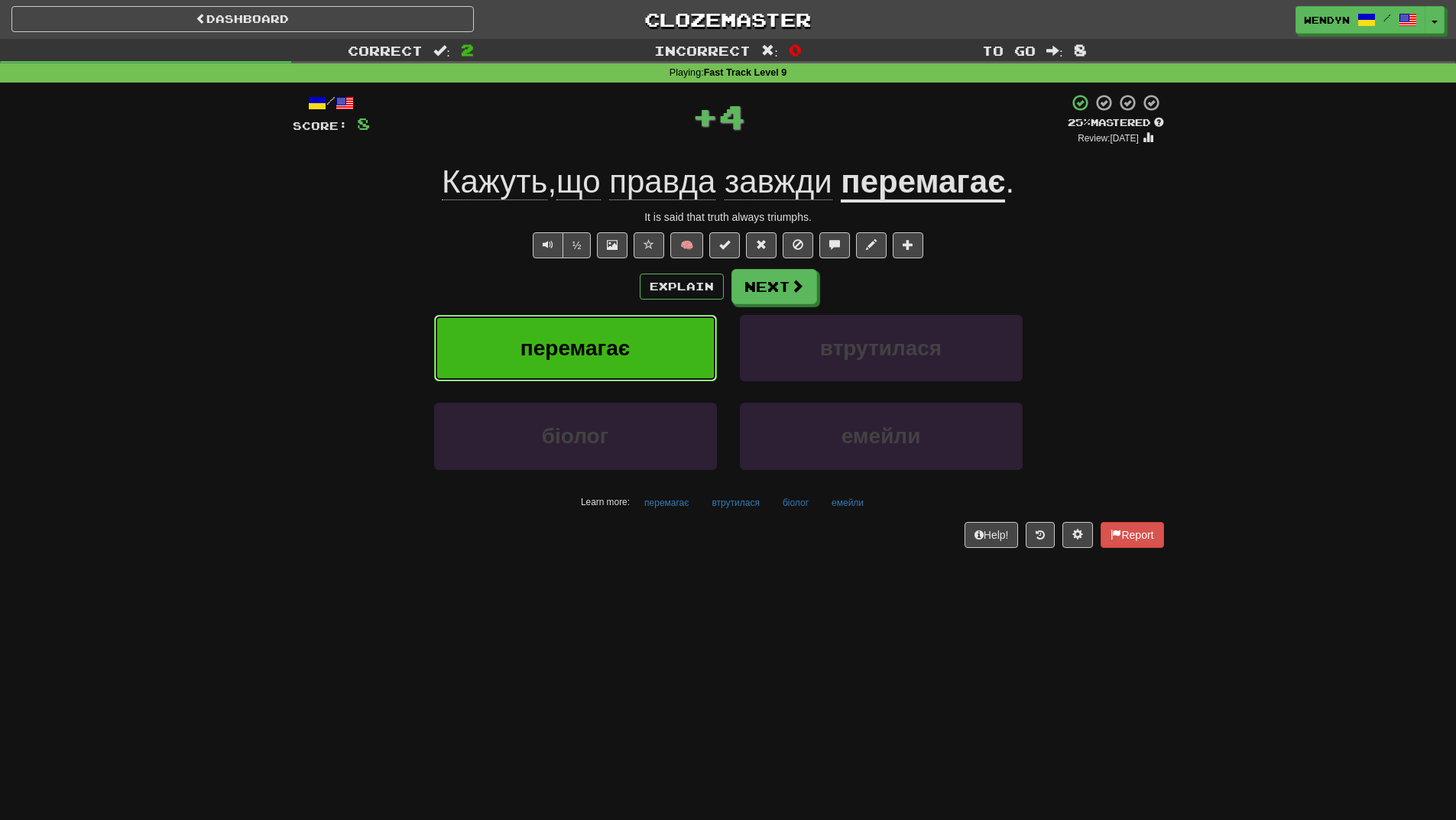
click at [620, 330] on button "перемагає" at bounding box center [575, 348] width 283 height 67
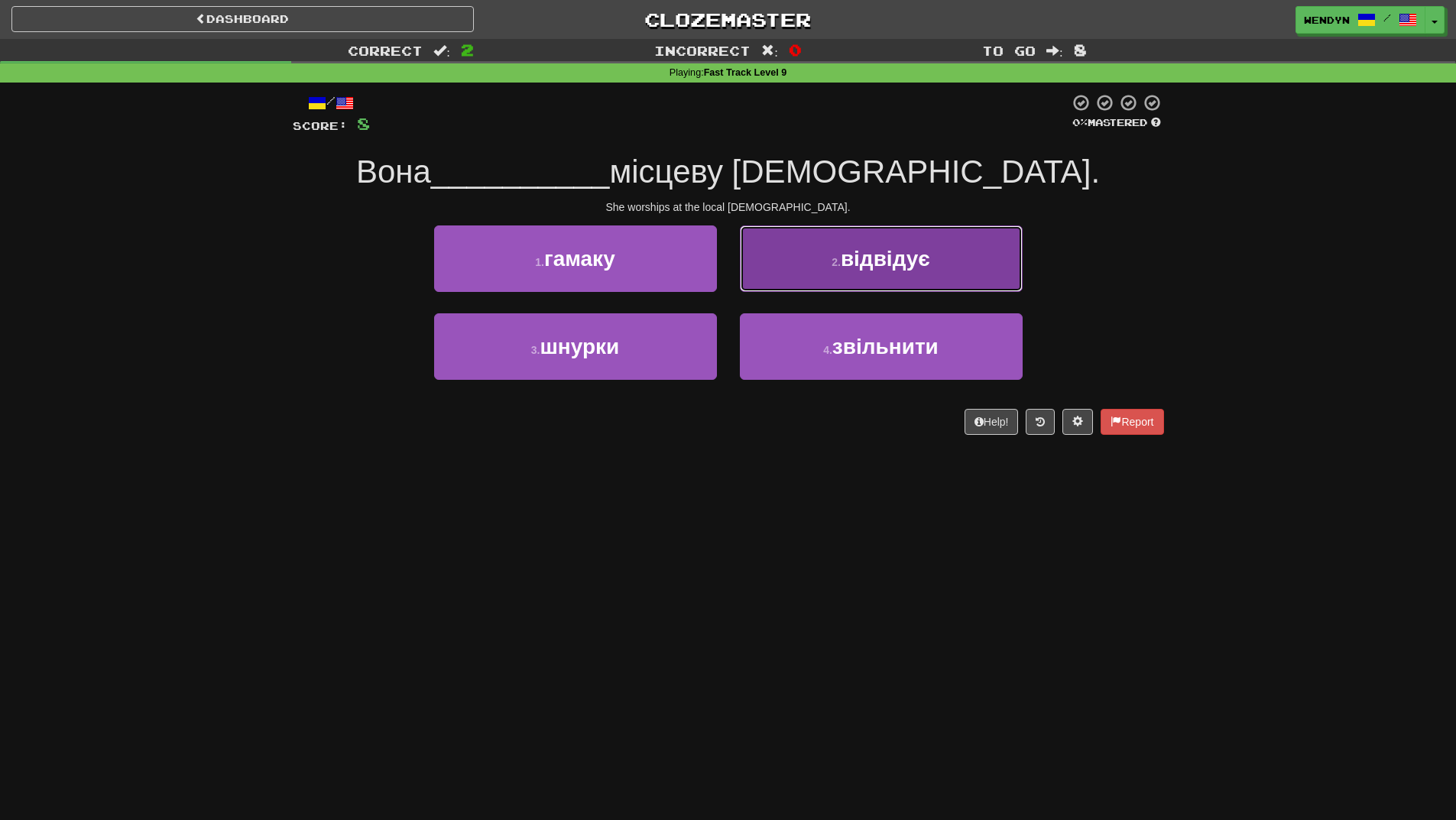
click at [953, 262] on button "2 . відвідує" at bounding box center [881, 258] width 283 height 67
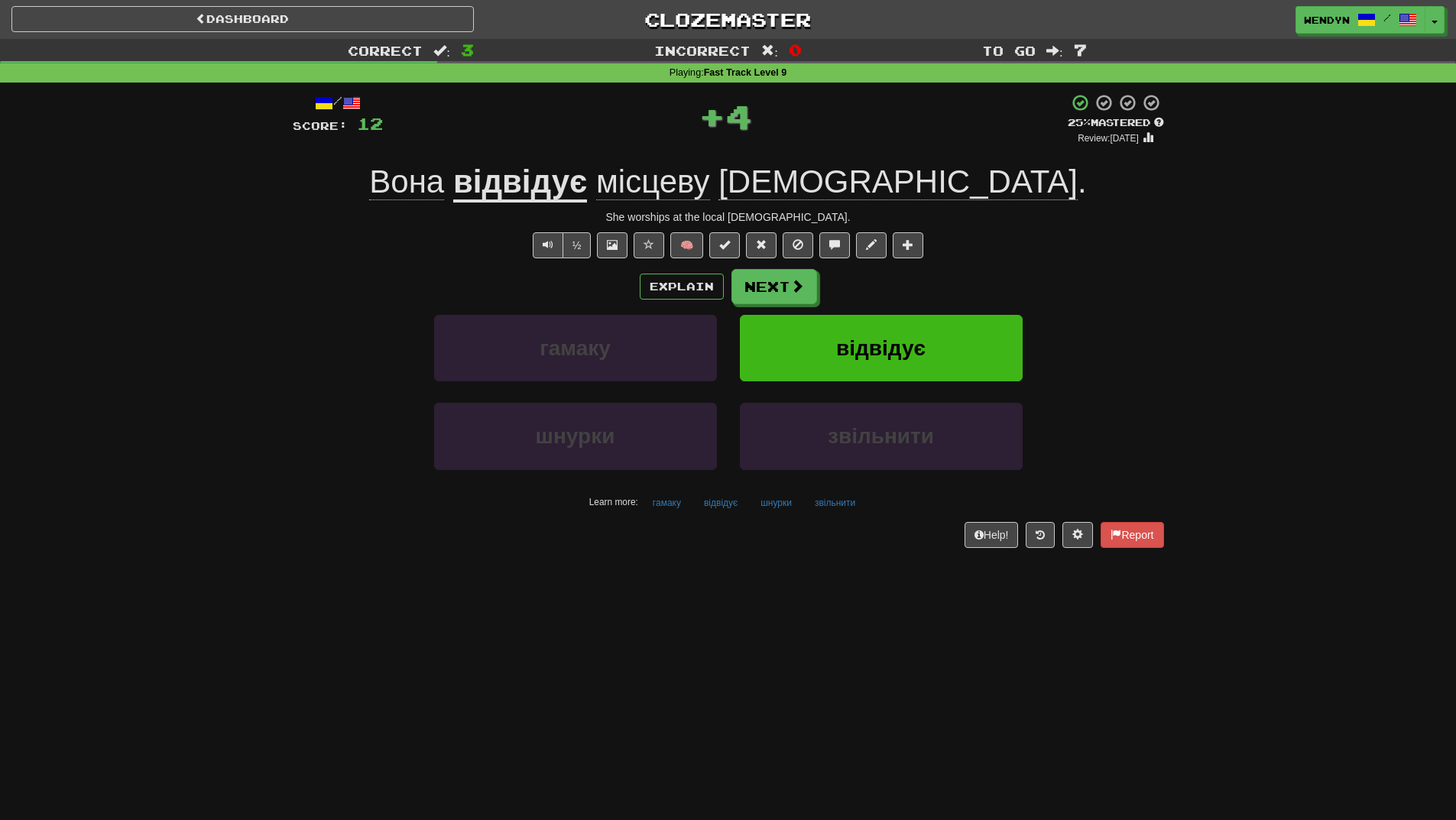
click at [953, 262] on div "/ Score: 12 + 4 25 % Mastered Review: 2025-10-15 Вона відвідує місцеву церкву .…" at bounding box center [728, 320] width 871 height 454
click at [923, 364] on button "відвідує" at bounding box center [881, 348] width 283 height 67
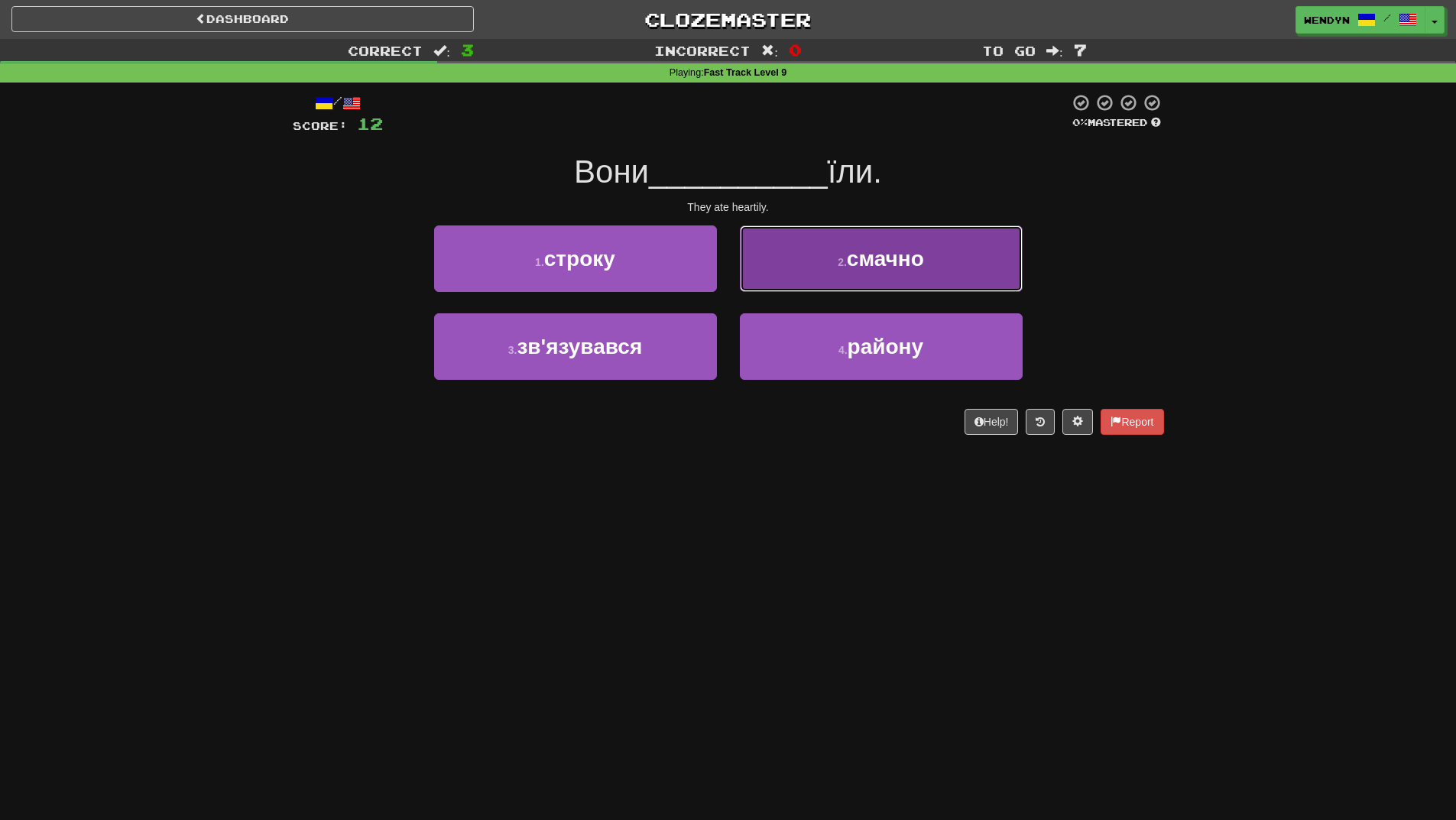
click at [904, 261] on span "смачно" at bounding box center [885, 258] width 77 height 23
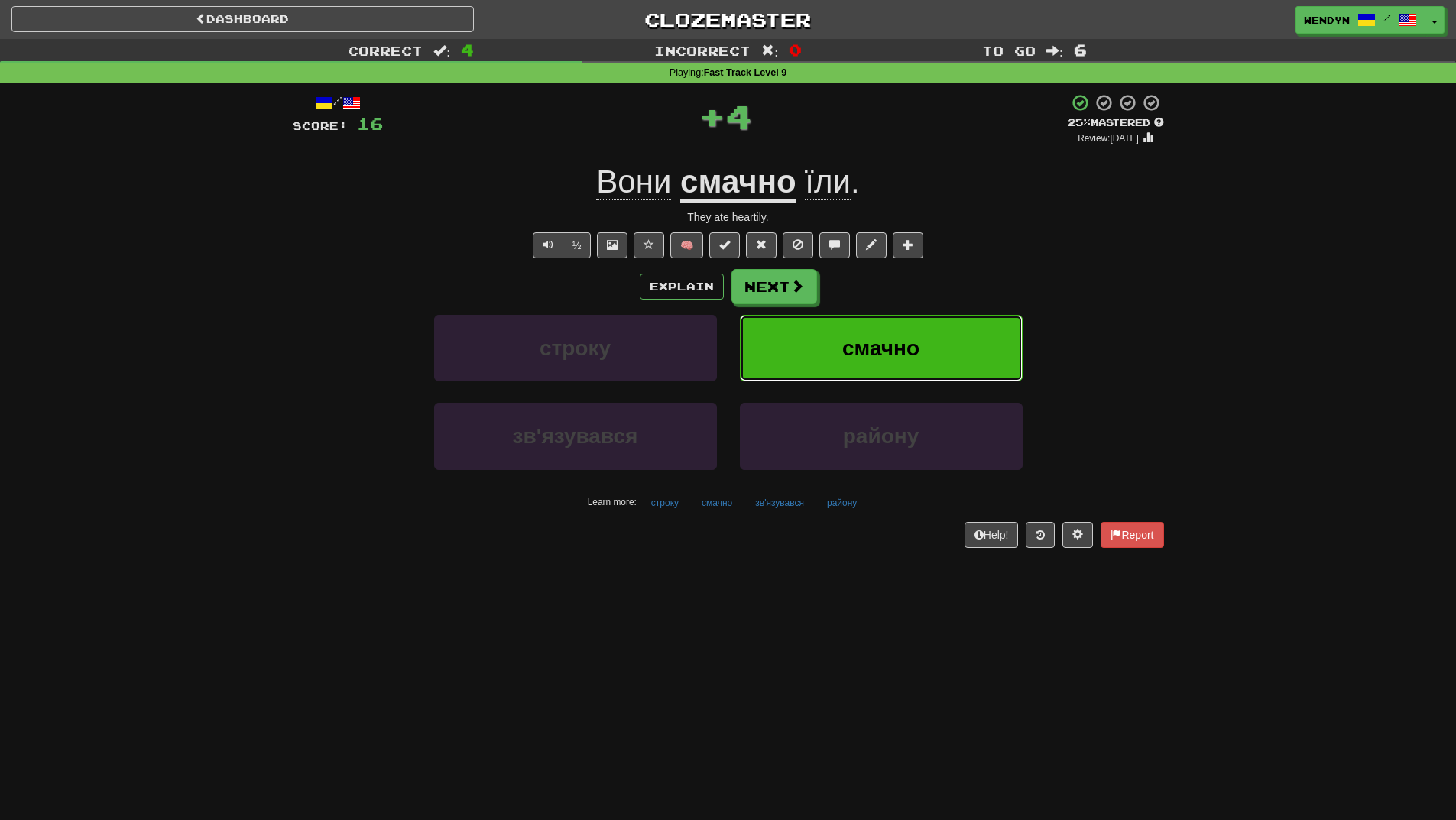
click at [949, 327] on button "смачно" at bounding box center [881, 348] width 283 height 67
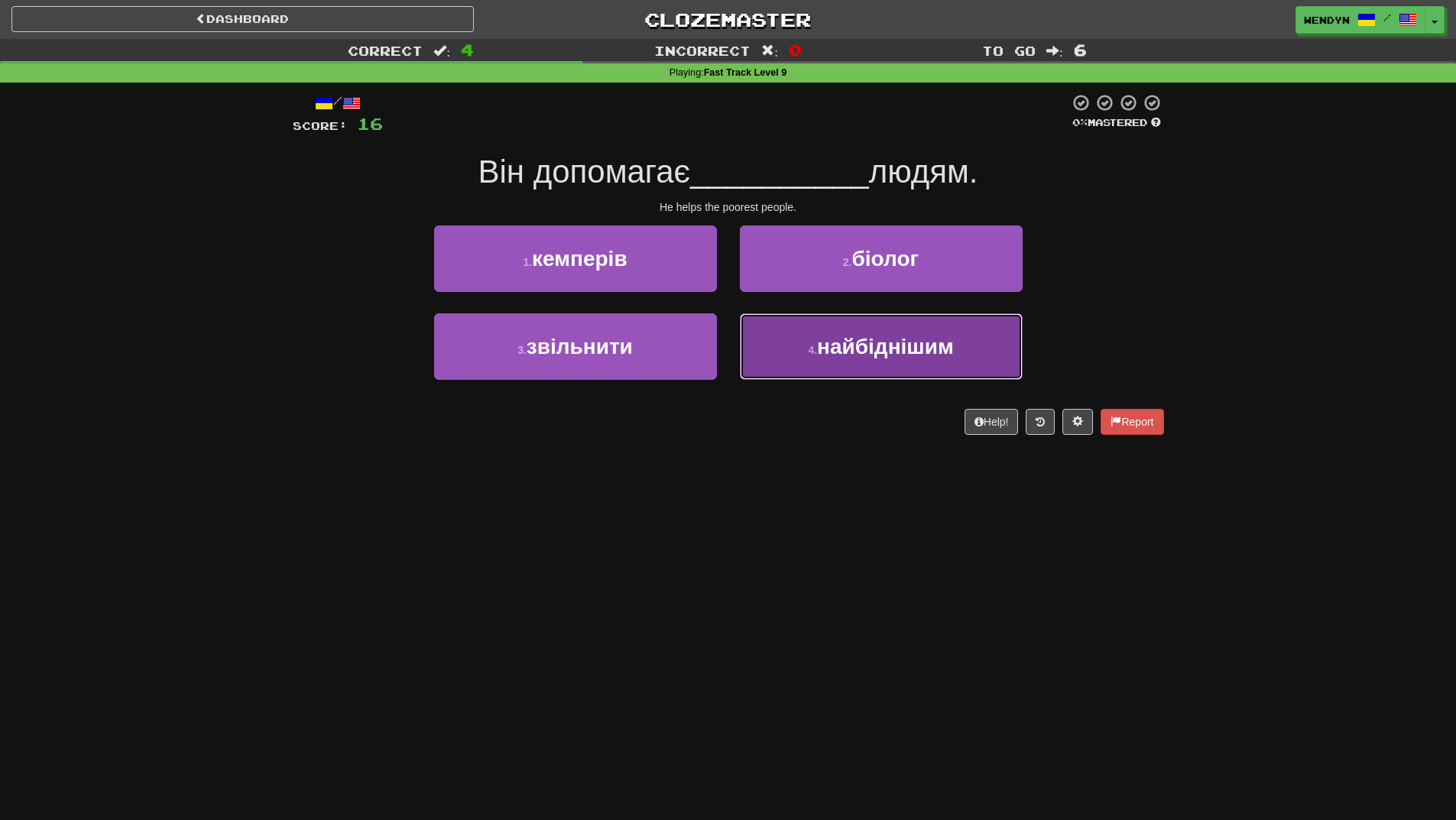
click at [891, 369] on button "4 . найбіднішим" at bounding box center [881, 346] width 283 height 67
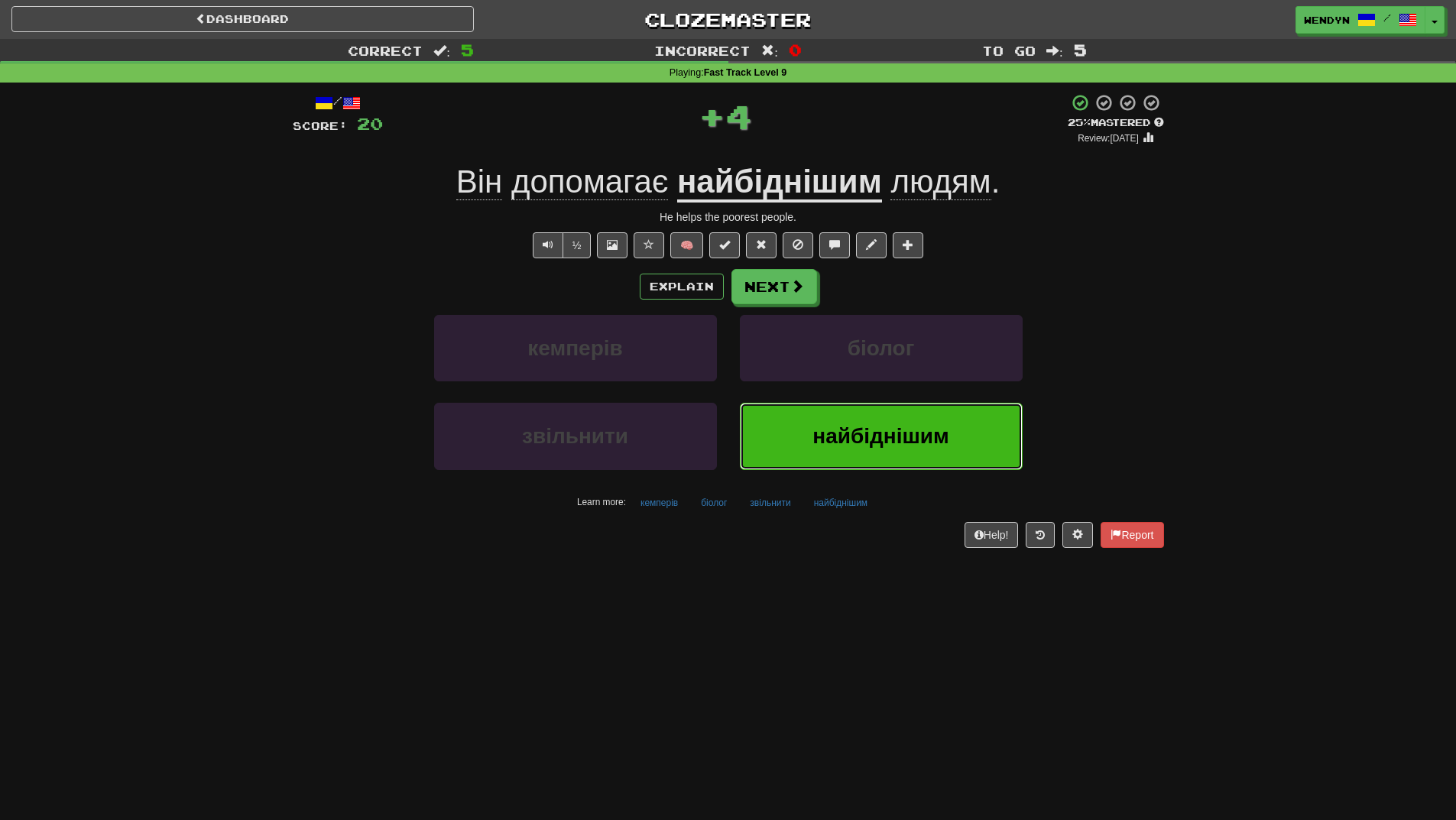
click at [852, 430] on span "найбіднішим" at bounding box center [881, 435] width 137 height 23
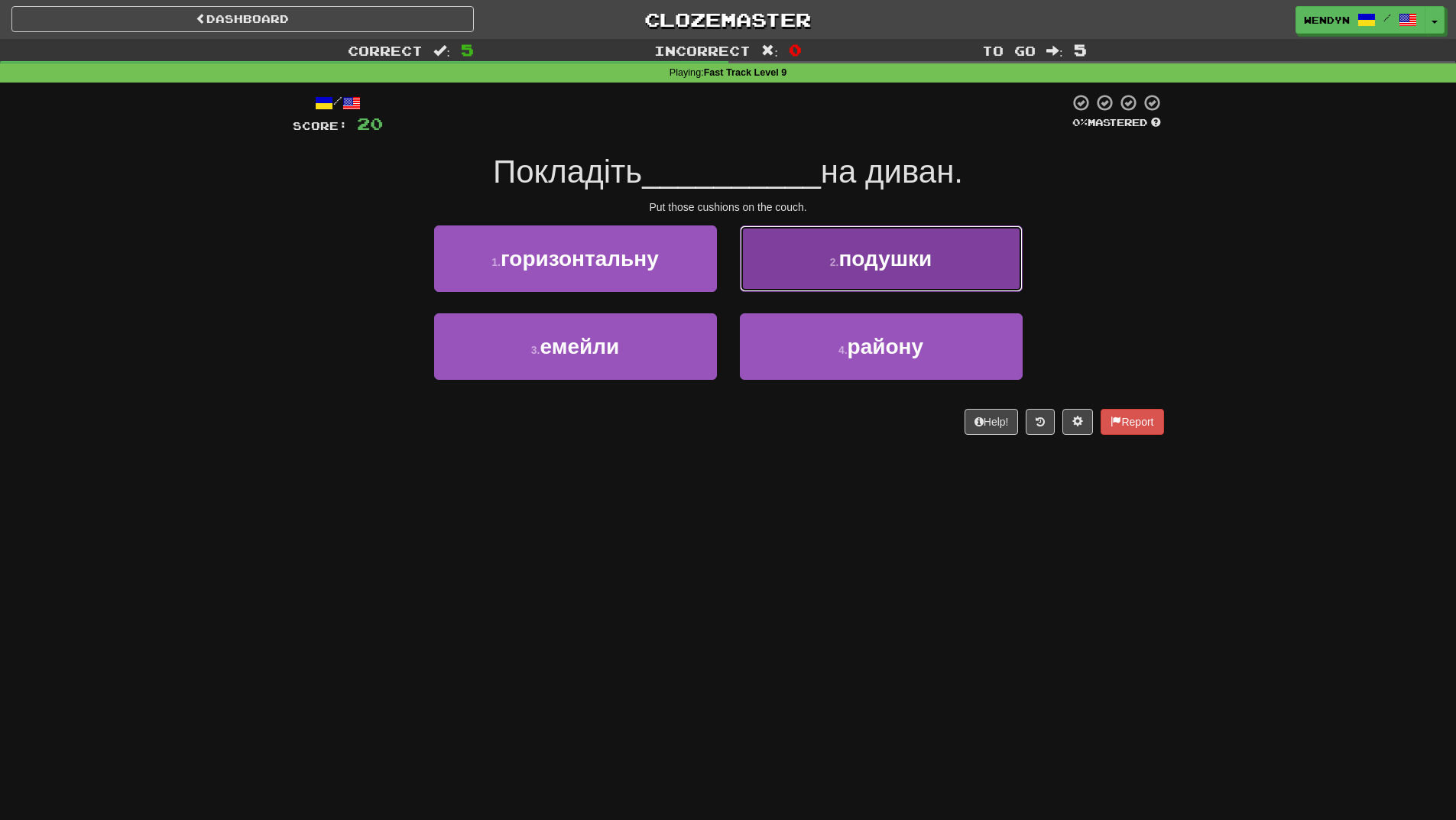
click at [884, 262] on span "подушки" at bounding box center [884, 258] width 93 height 23
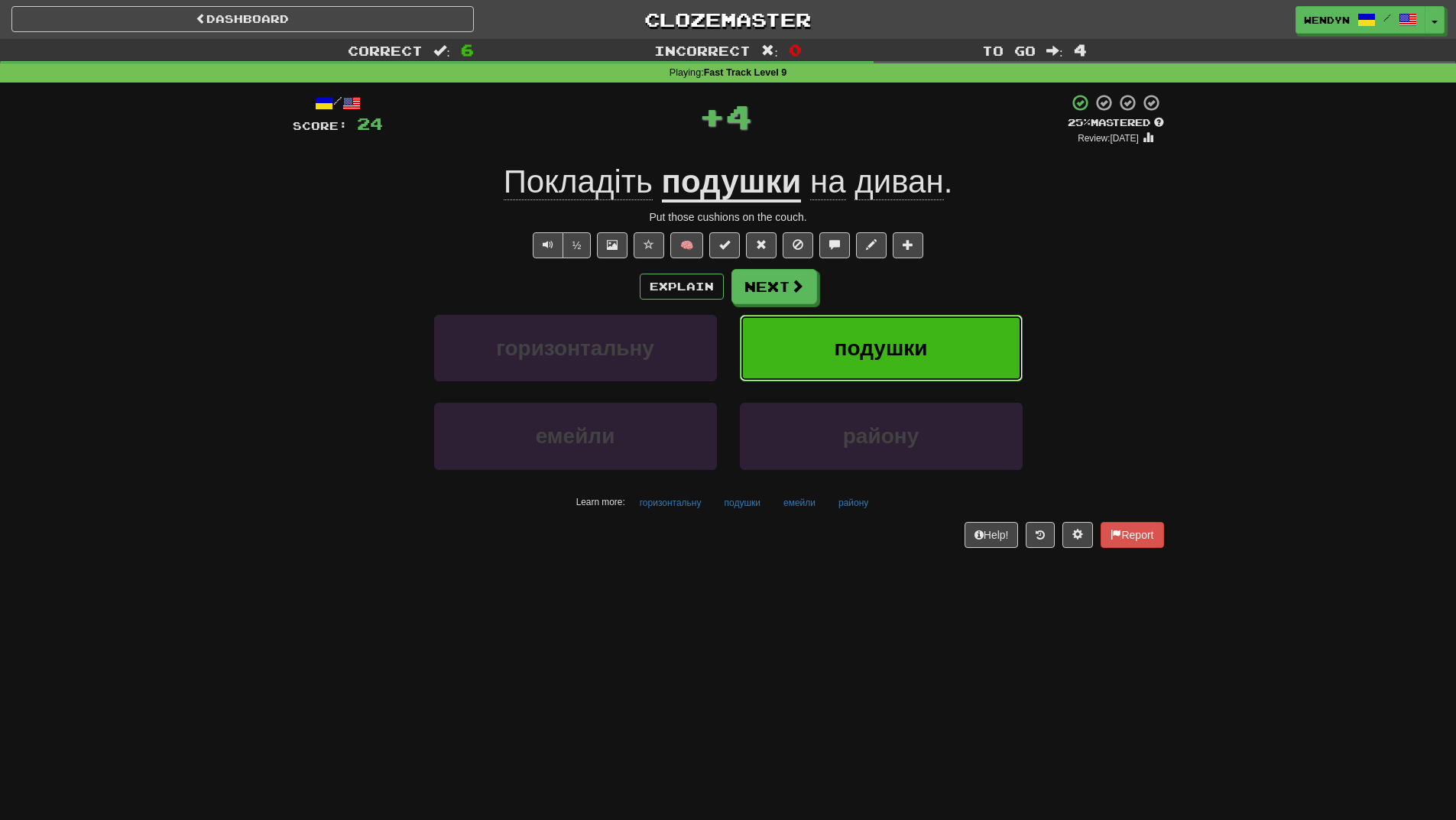
click at [939, 336] on button "подушки" at bounding box center [881, 348] width 283 height 67
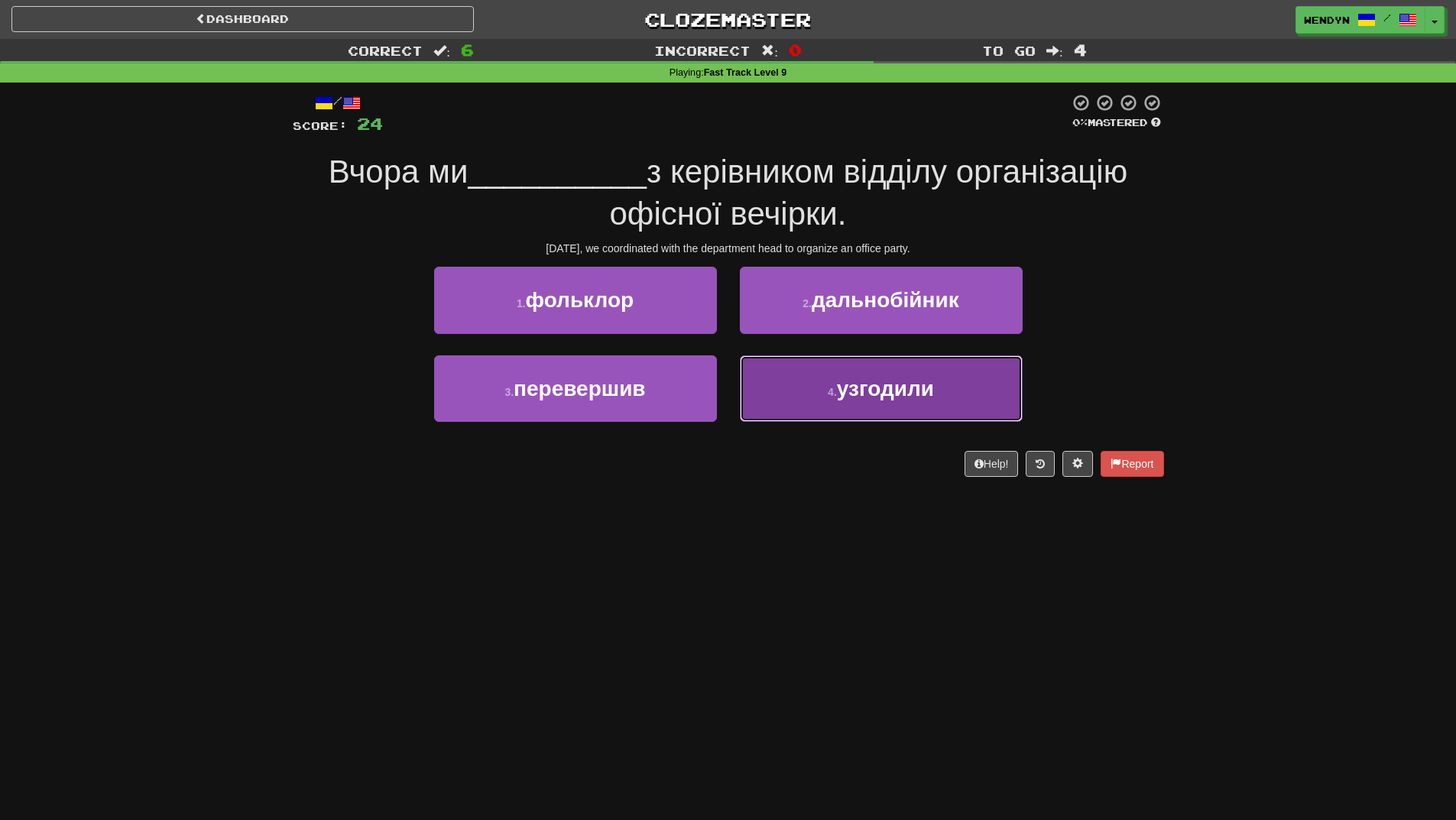
click at [848, 416] on button "4 . узгодили" at bounding box center [881, 388] width 283 height 67
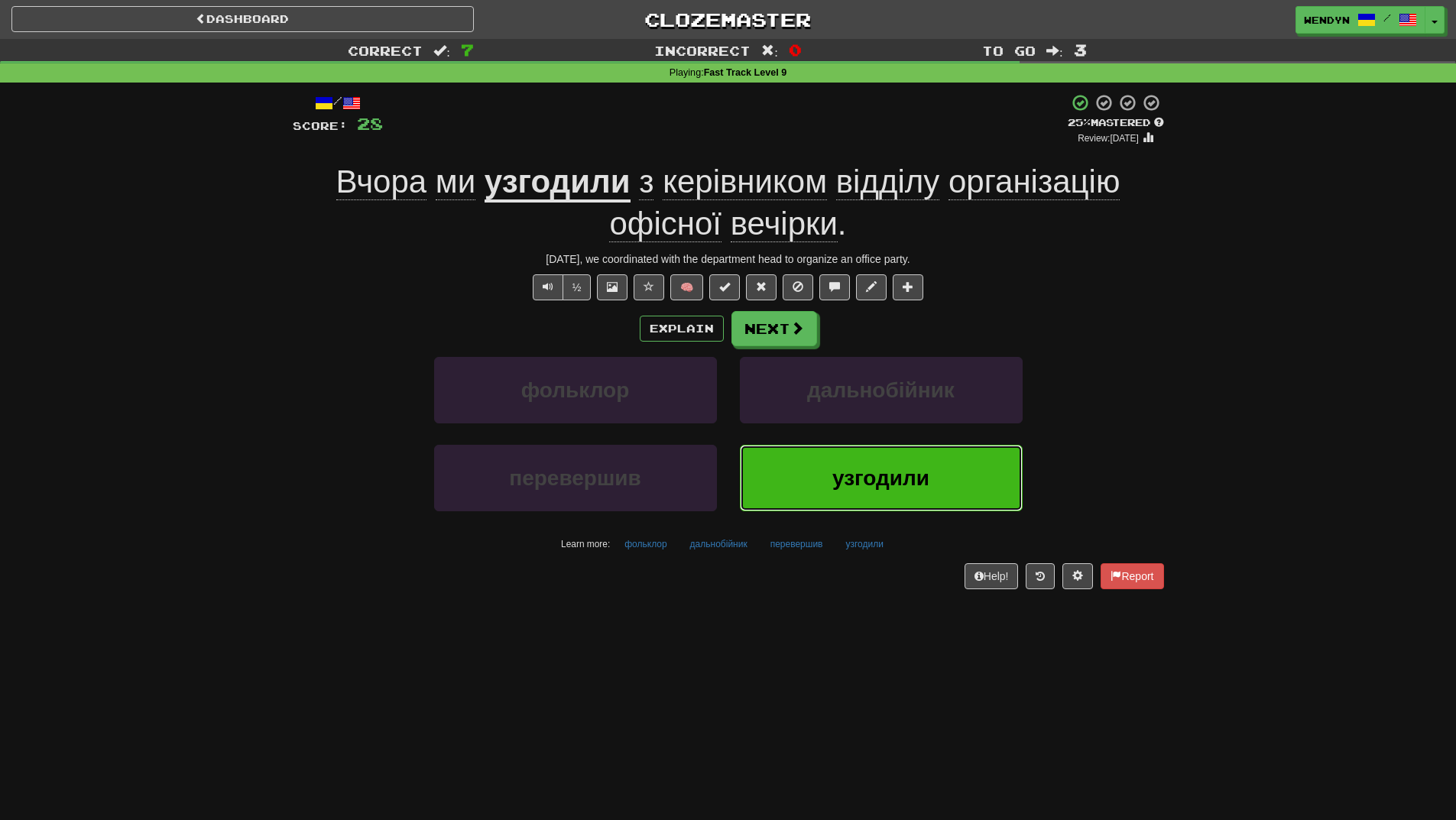
click at [813, 497] on button "узгодили" at bounding box center [881, 478] width 283 height 67
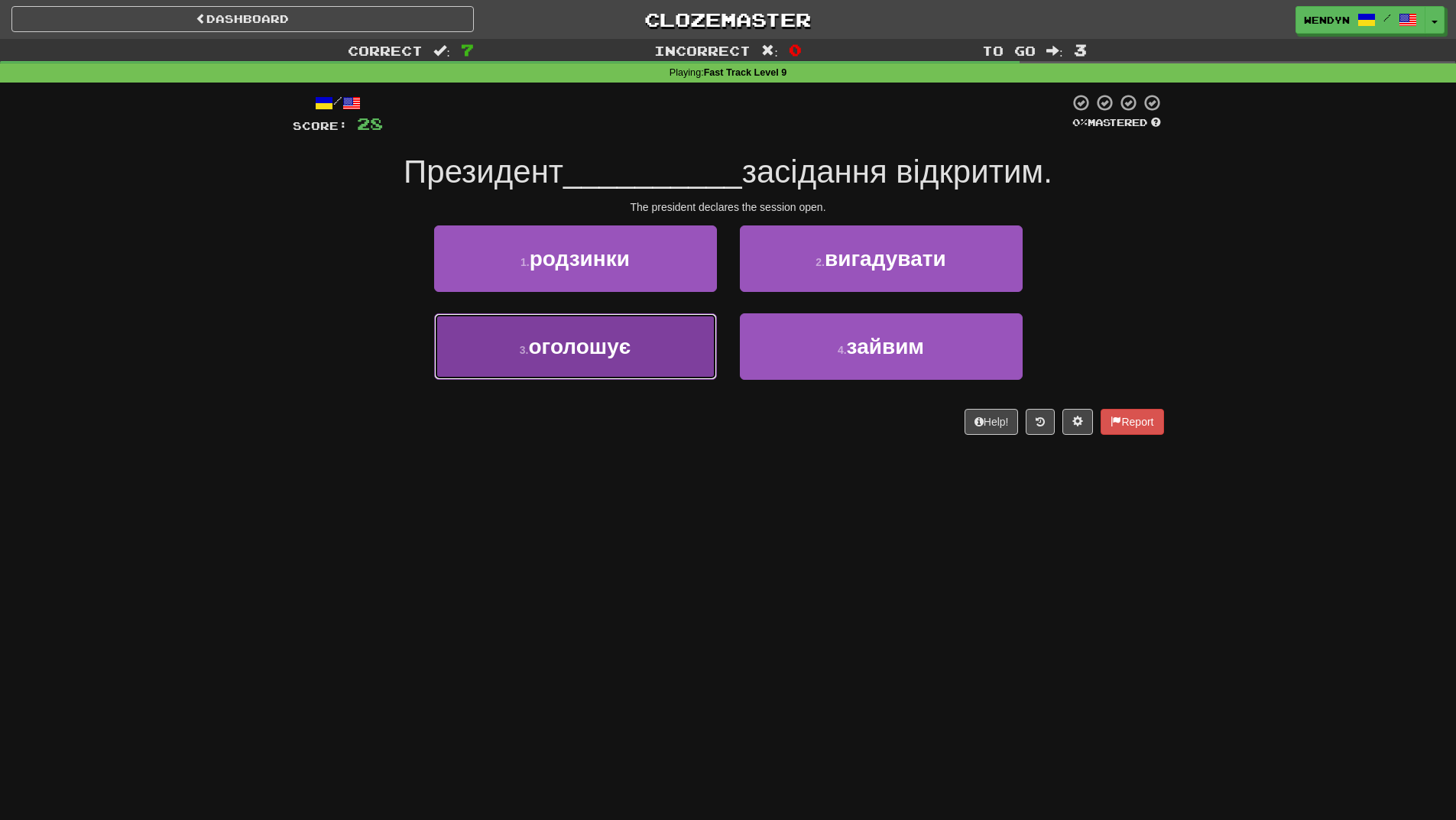
click at [618, 372] on button "3 . оголошує" at bounding box center [575, 346] width 283 height 67
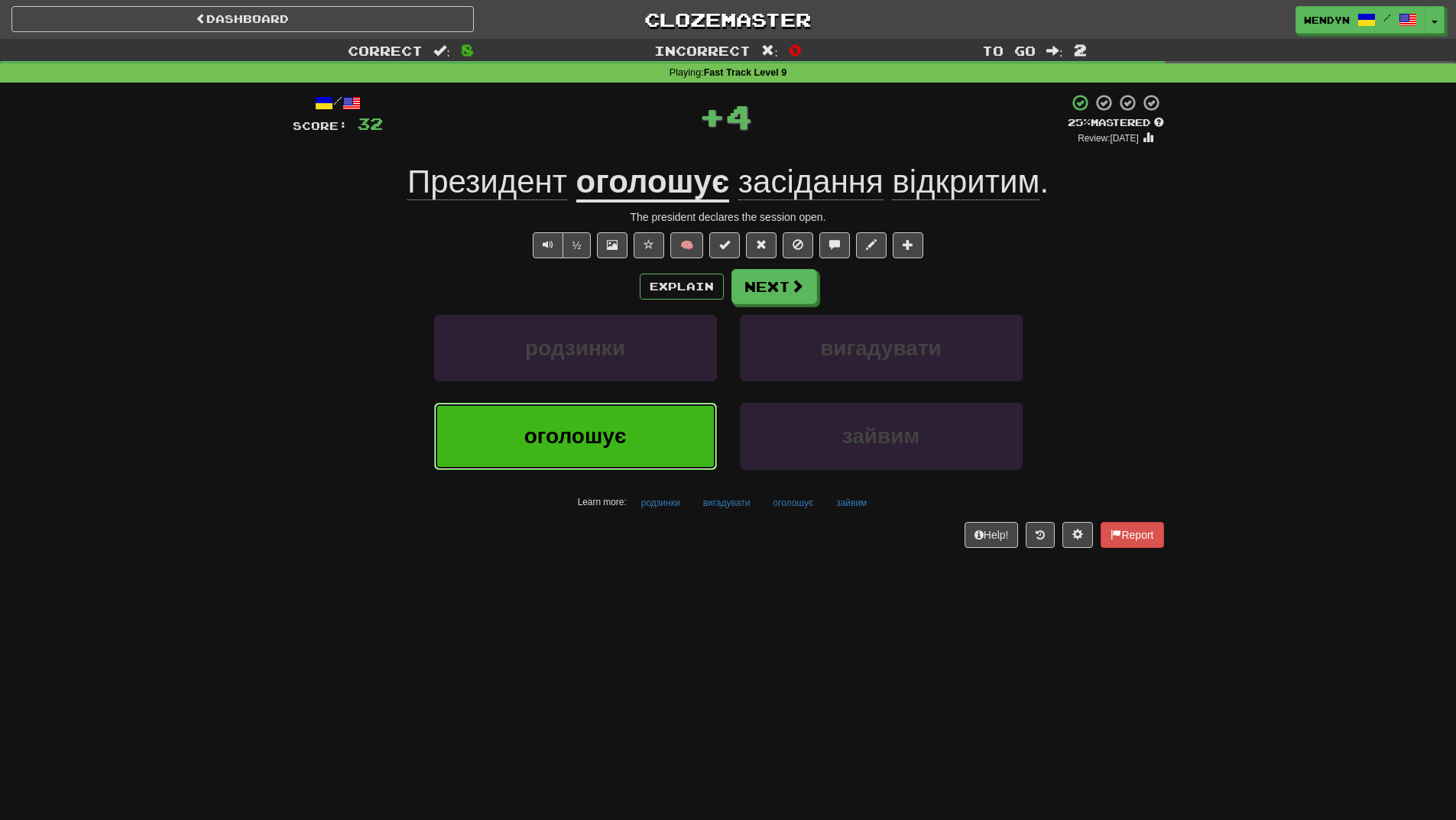
click at [607, 438] on span "оголошує" at bounding box center [575, 435] width 102 height 23
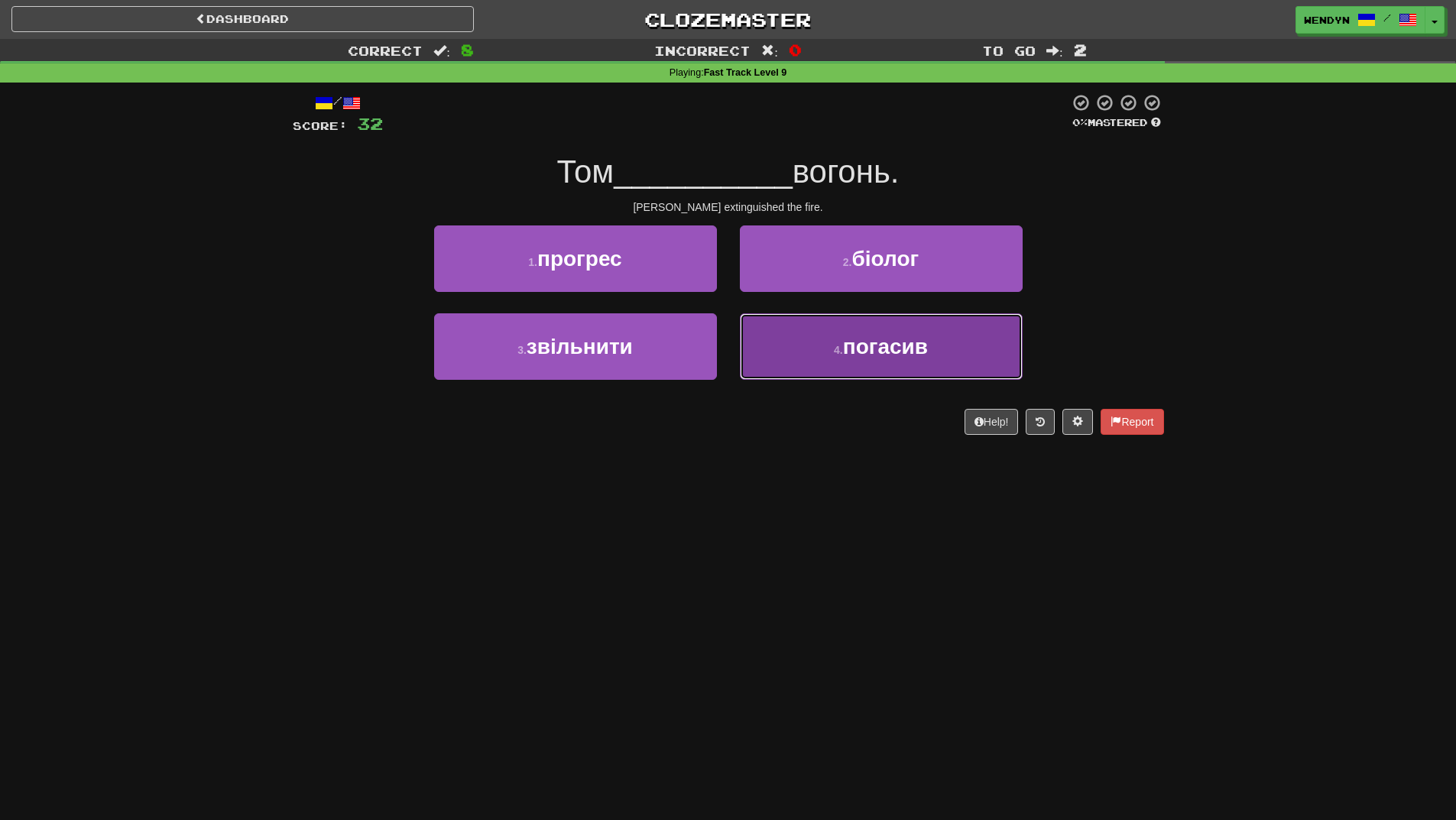
click at [879, 355] on span "погасив" at bounding box center [885, 346] width 84 height 23
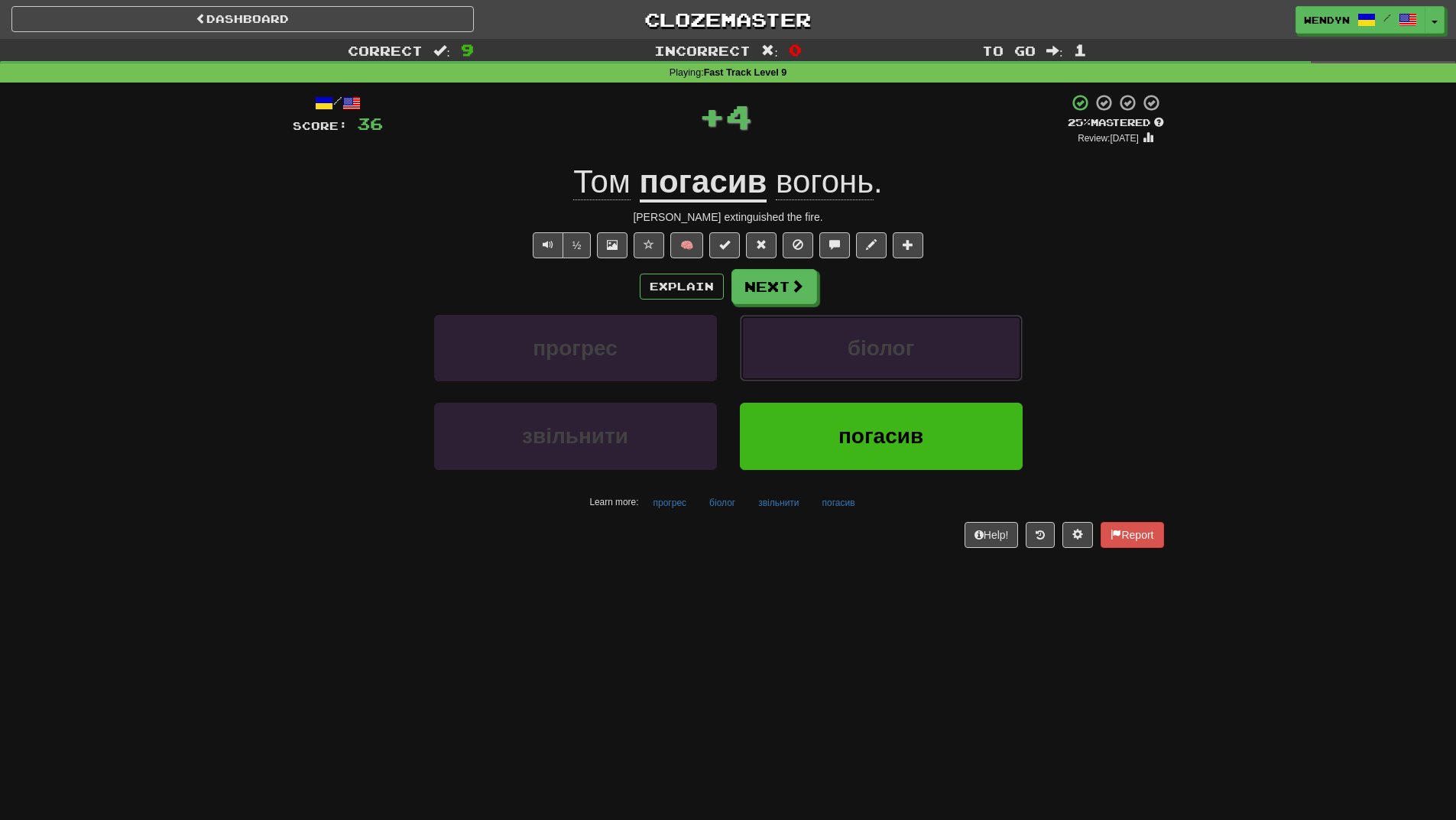
click at [879, 355] on span "біолог" at bounding box center [881, 347] width 68 height 23
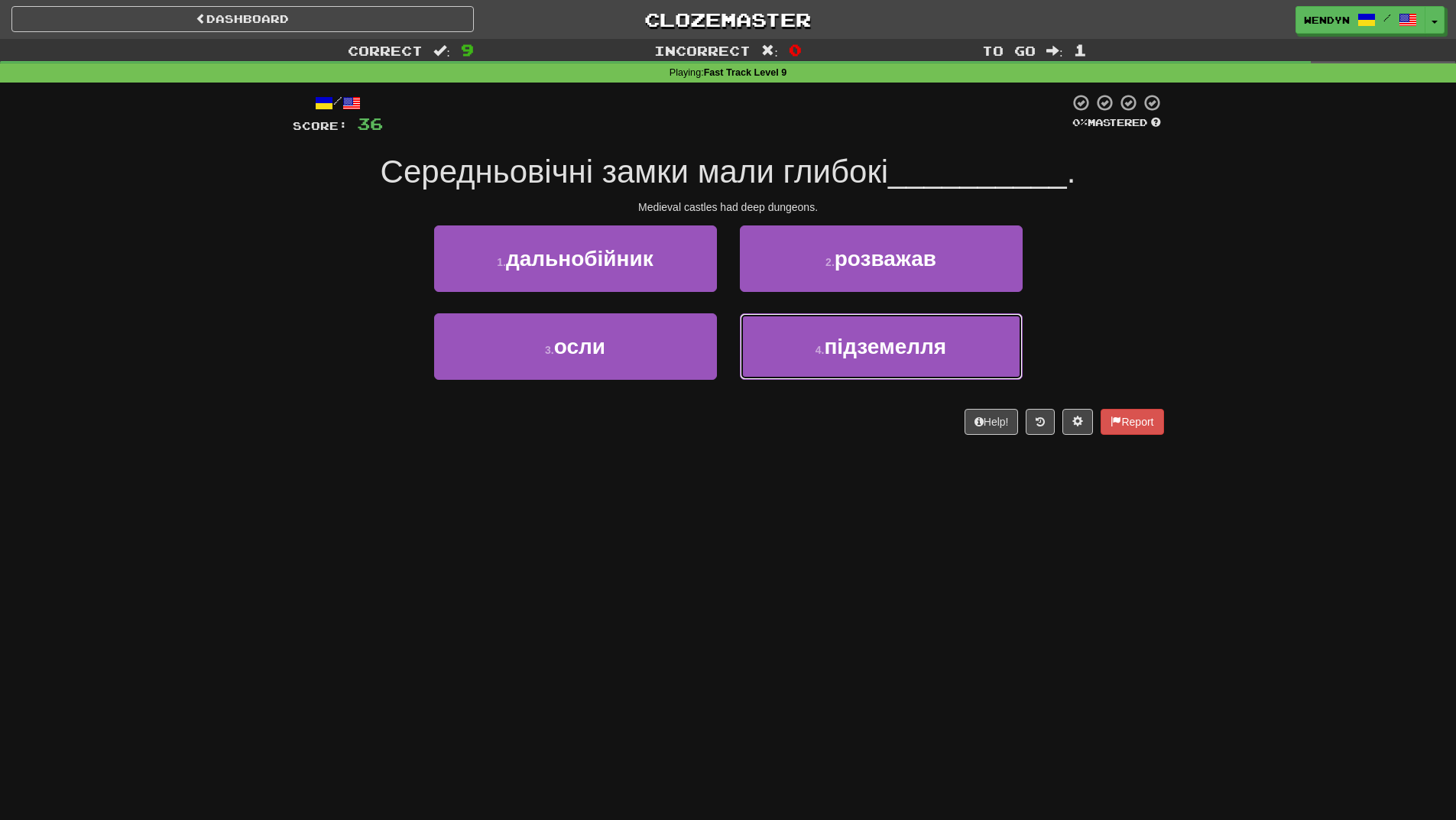
drag, startPoint x: 879, startPoint y: 355, endPoint x: 723, endPoint y: 443, distance: 179.1
click at [723, 443] on div "/ Score: 36 0 % Mastered Середньовічні замки мали глибокі __________ . Medieval…" at bounding box center [728, 269] width 871 height 373
click at [895, 342] on span "підземелля" at bounding box center [885, 346] width 122 height 23
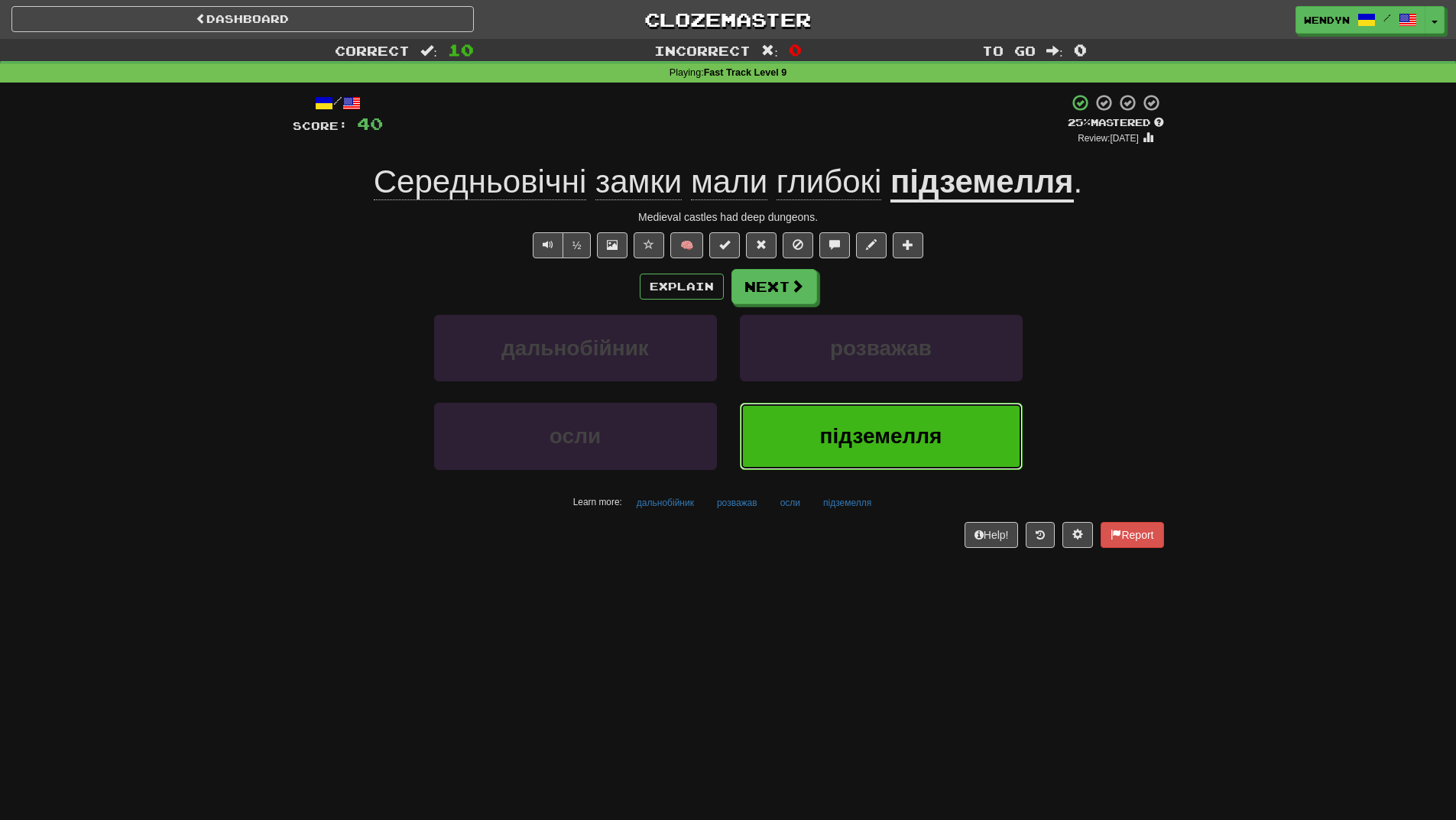
click at [855, 419] on button "підземелля" at bounding box center [881, 435] width 283 height 67
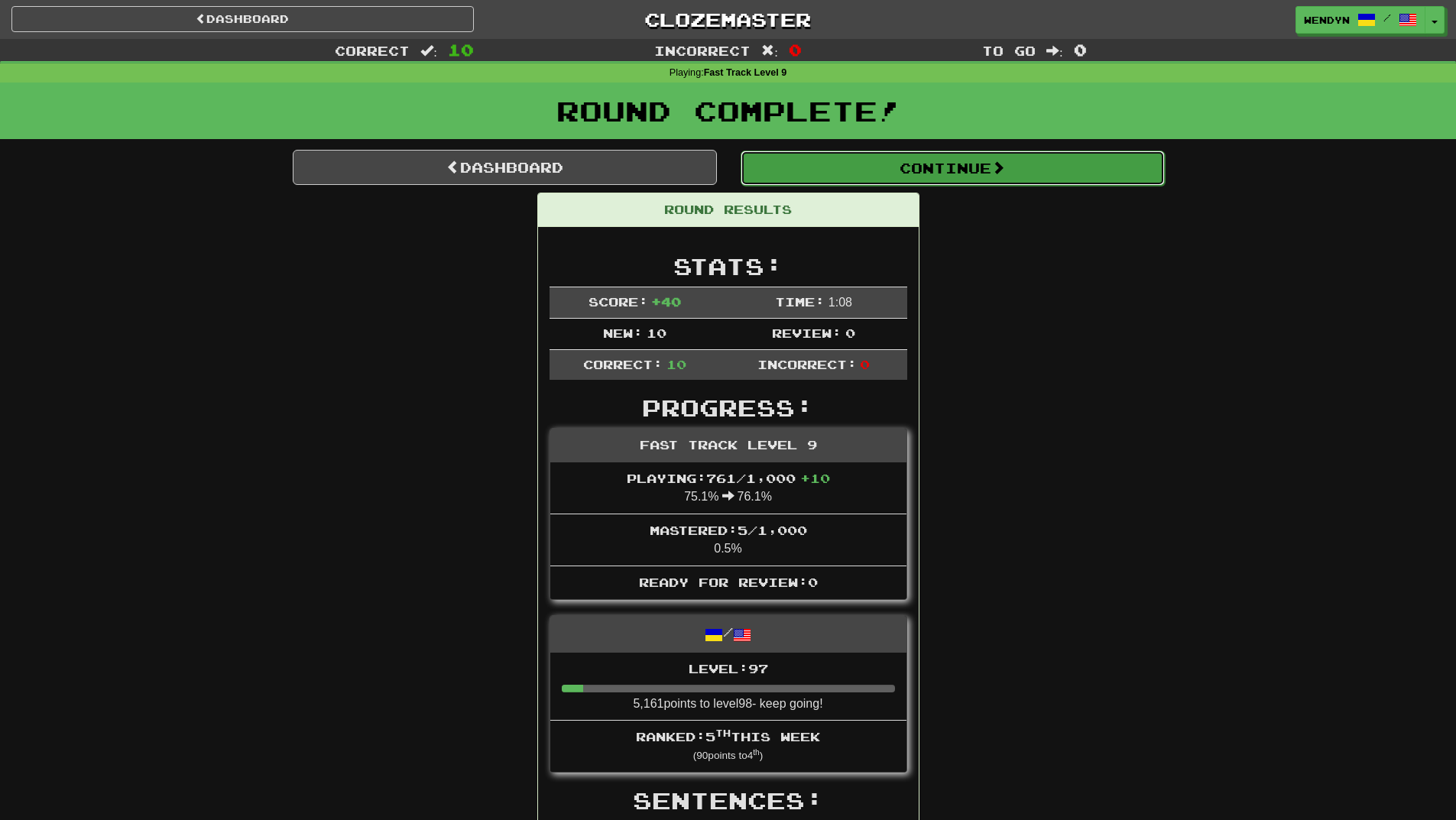
click at [956, 157] on button "Continue" at bounding box center [953, 167] width 424 height 35
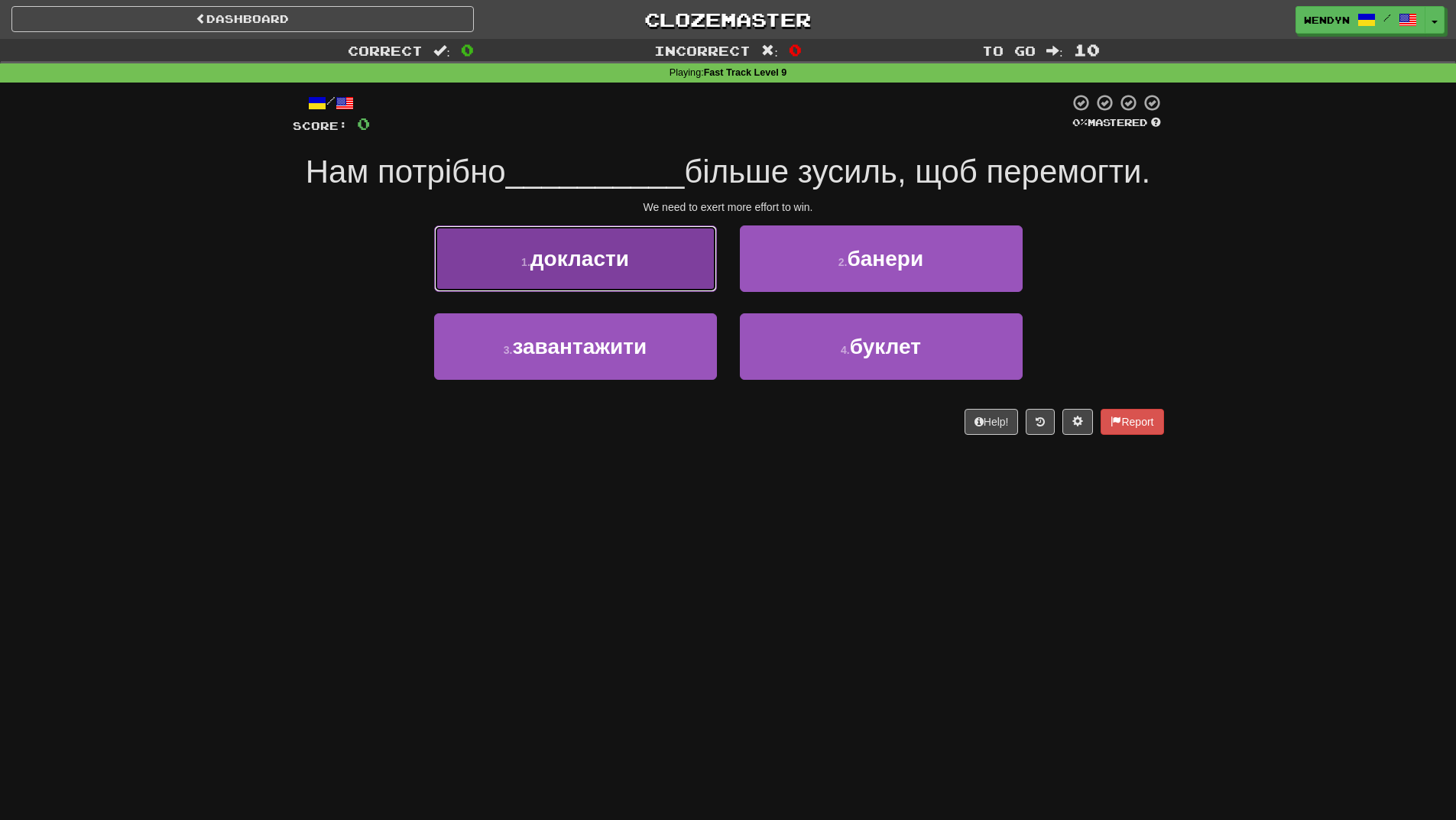
click at [583, 258] on span "докласти" at bounding box center [579, 258] width 99 height 23
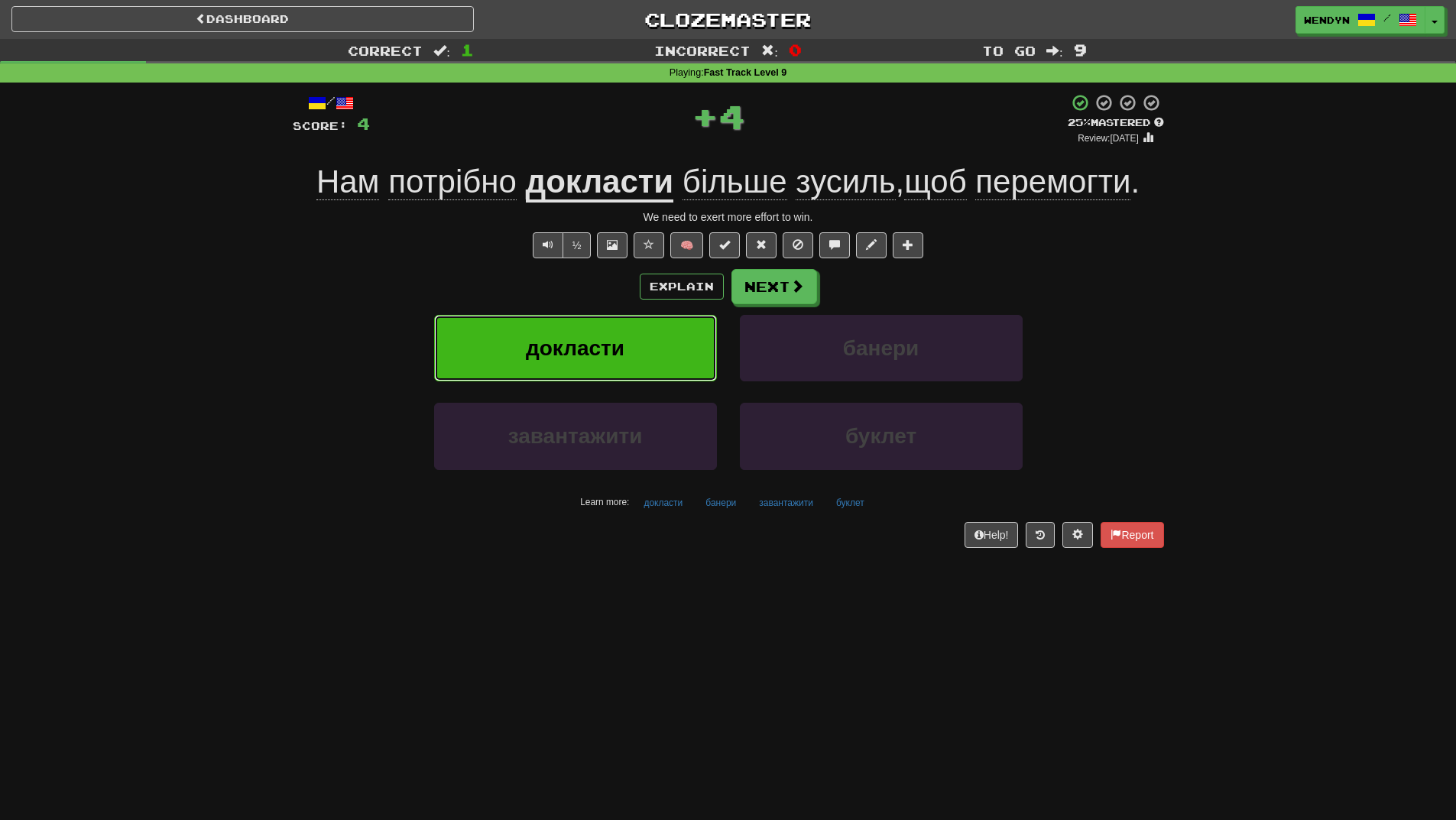
click at [584, 340] on span "докласти" at bounding box center [575, 347] width 99 height 23
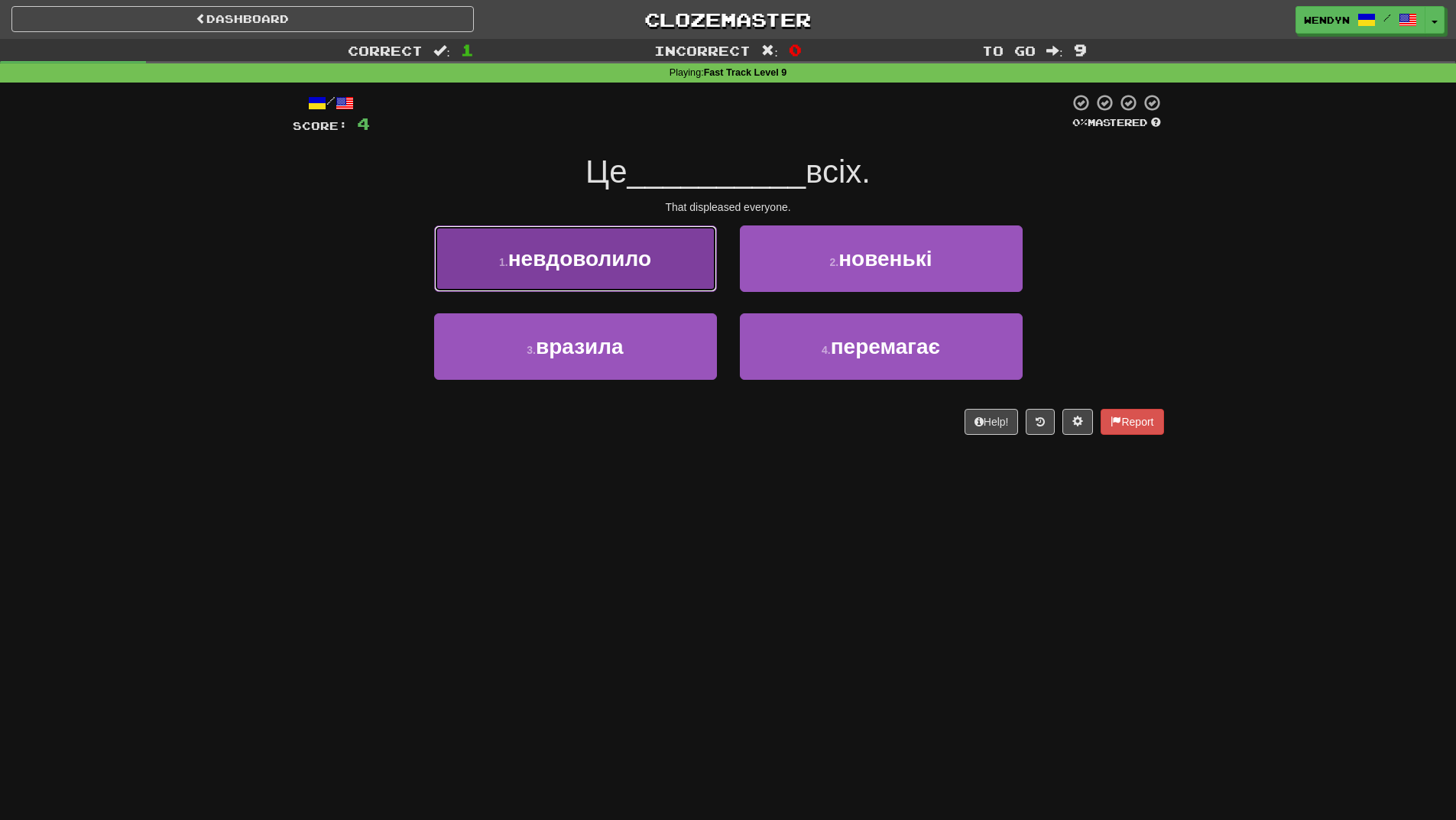
click at [616, 225] on button "1 . невдоволило" at bounding box center [575, 258] width 283 height 67
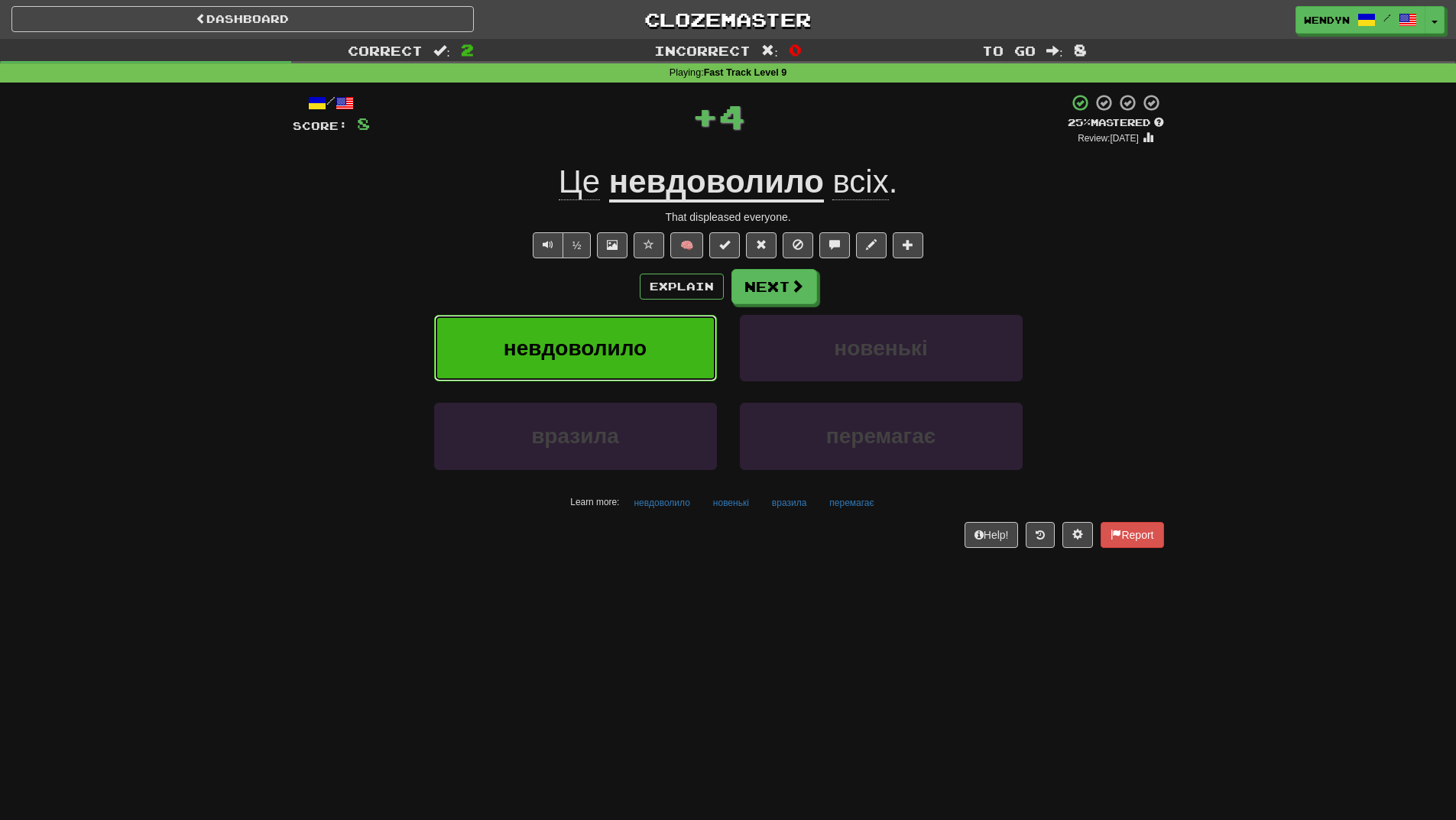
click at [618, 344] on span "невдоволило" at bounding box center [575, 347] width 143 height 23
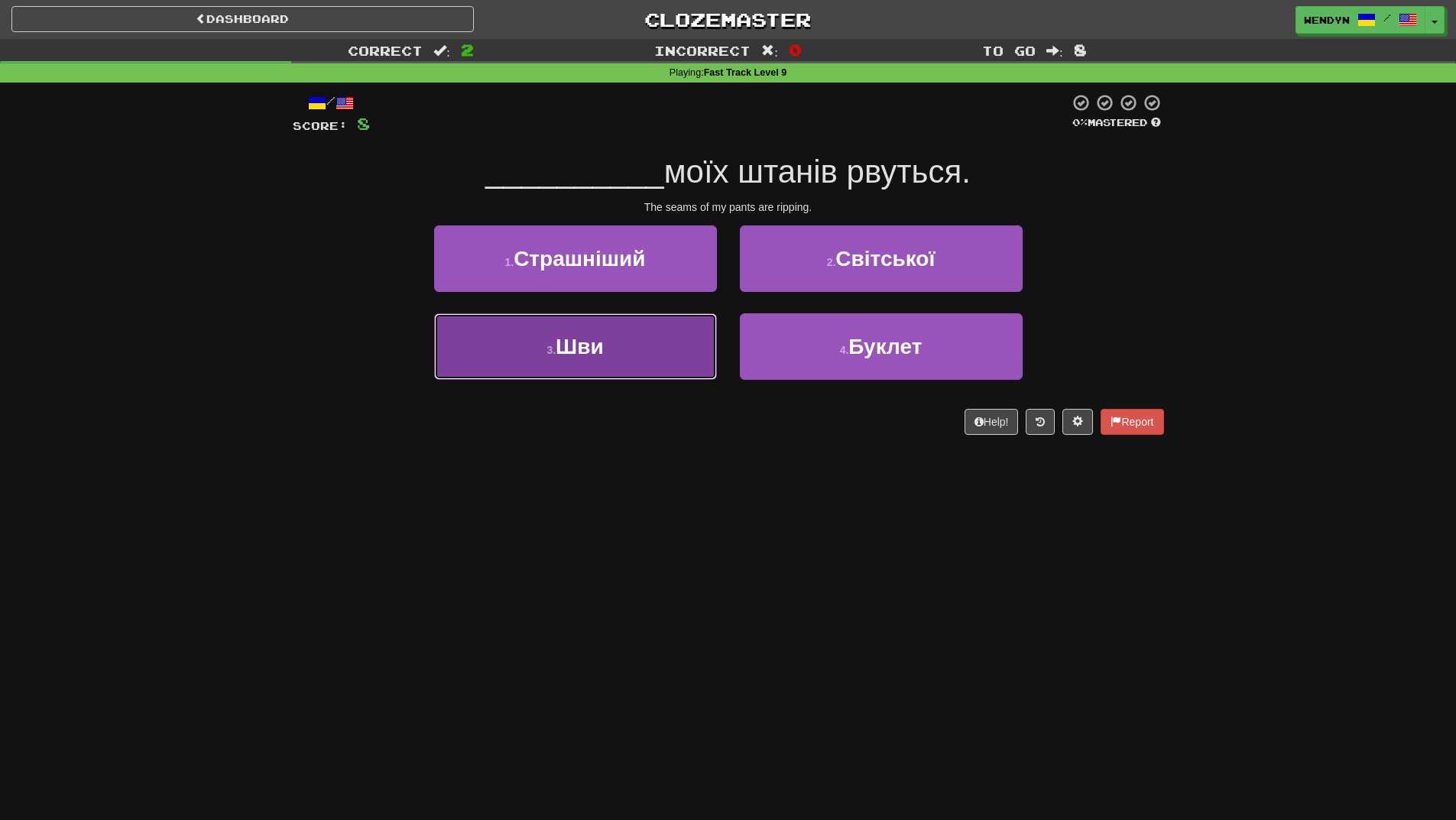
click at [630, 360] on button "3 . Шви" at bounding box center [575, 346] width 283 height 67
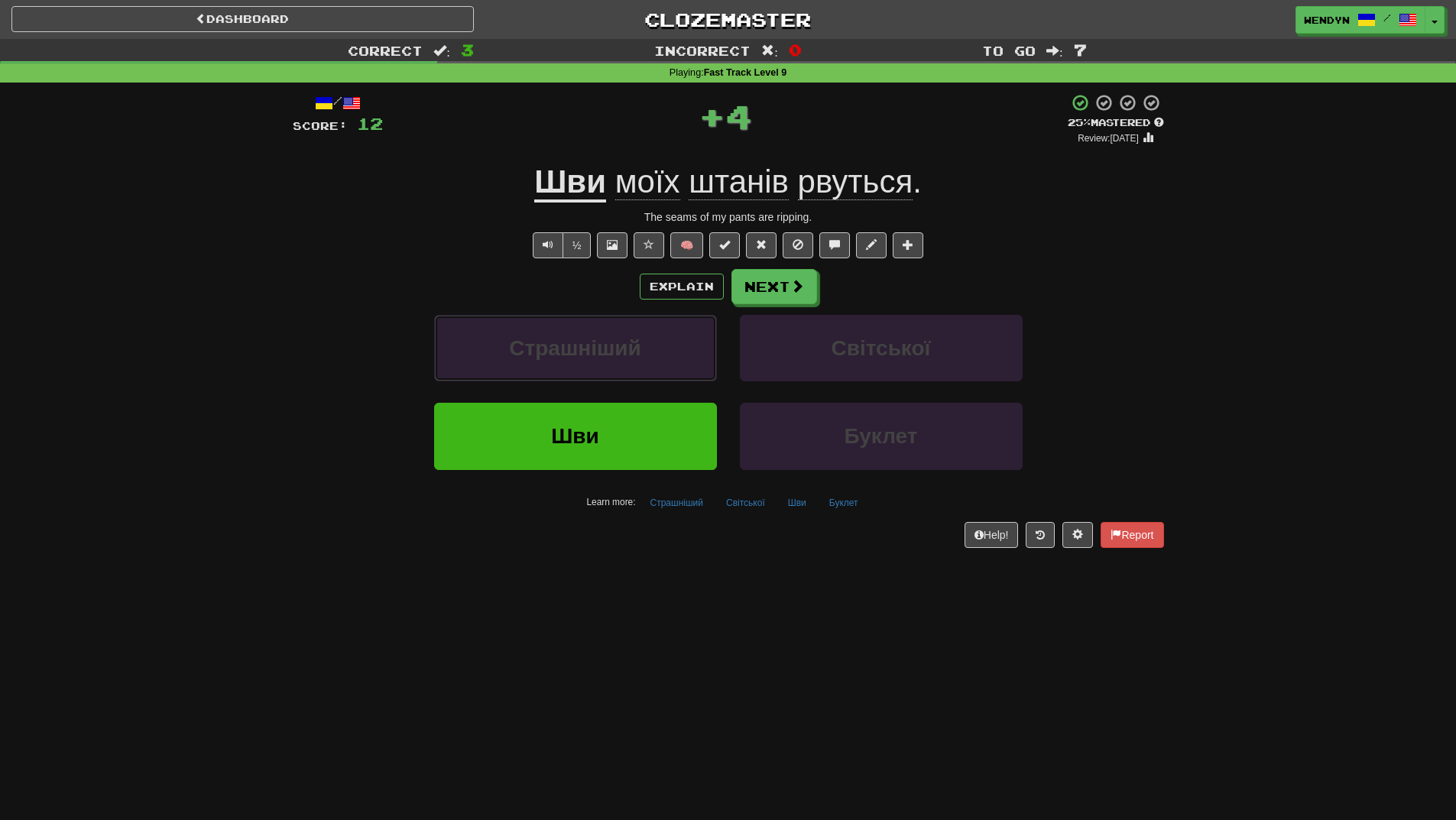
click at [630, 360] on button "Страшніший" at bounding box center [575, 348] width 283 height 67
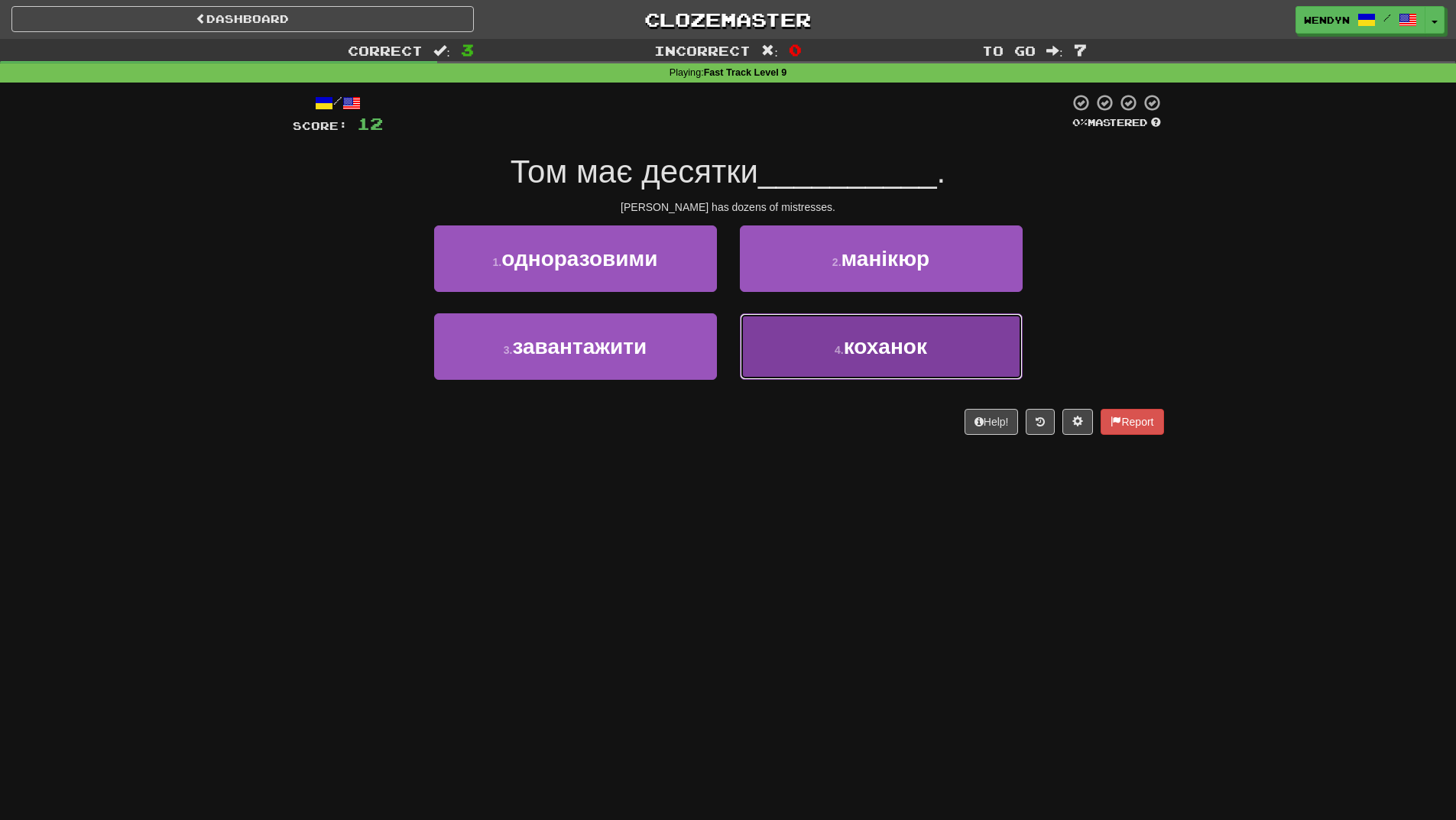
click at [913, 358] on button "4 . коханок" at bounding box center [881, 346] width 283 height 67
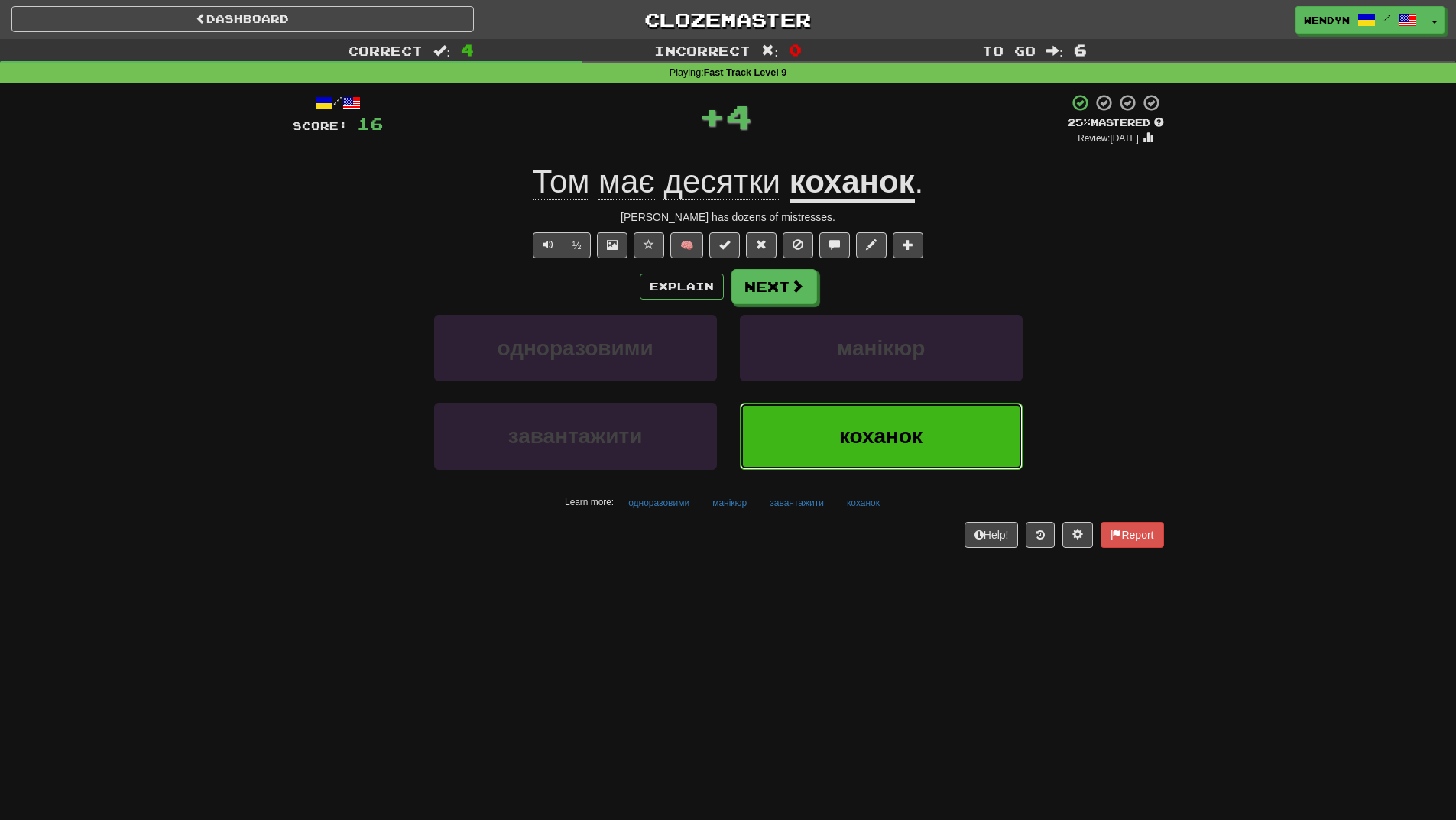
click at [887, 420] on button "коханок" at bounding box center [881, 435] width 283 height 67
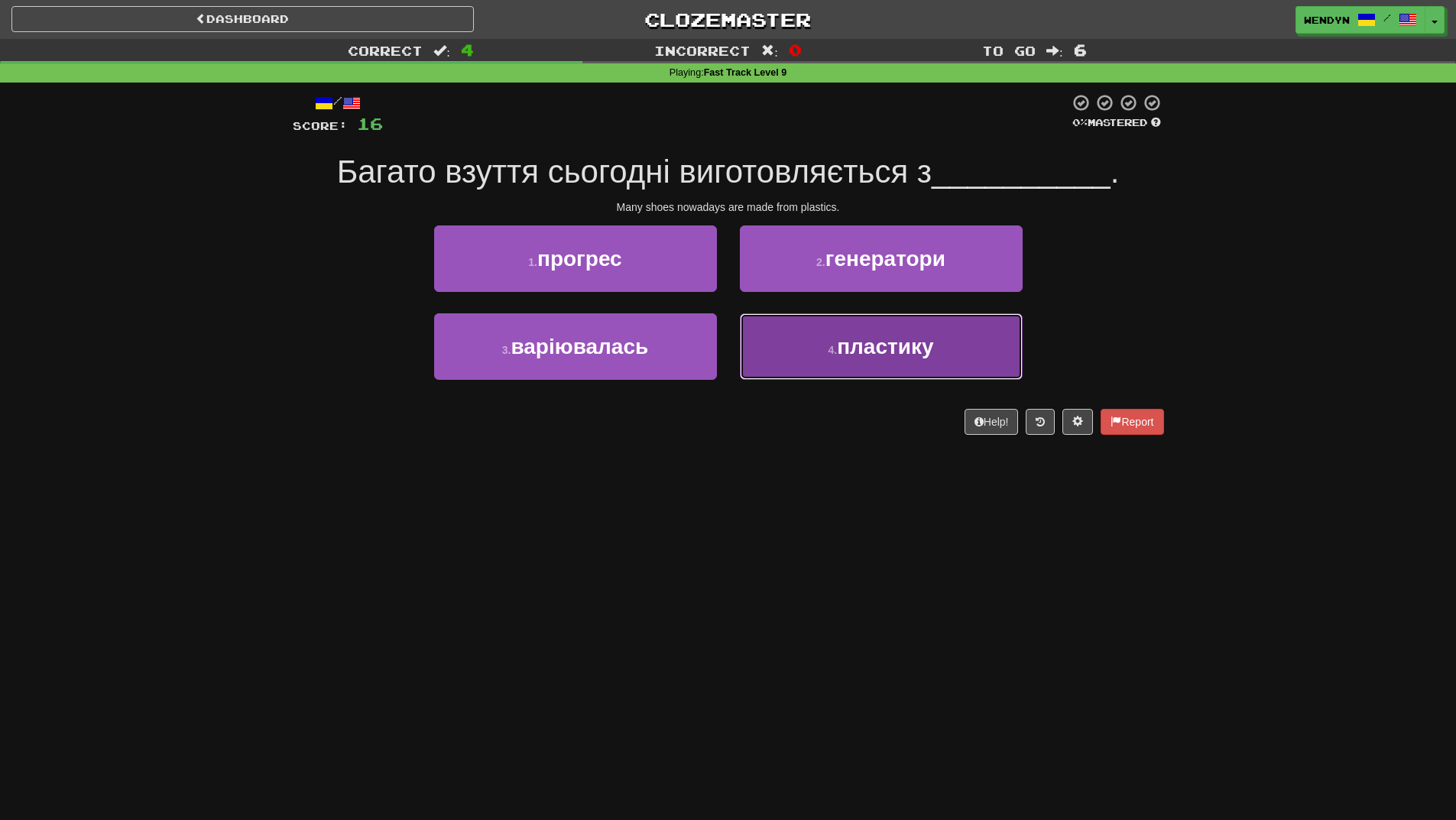
click at [876, 371] on button "4 . пластику" at bounding box center [881, 346] width 283 height 67
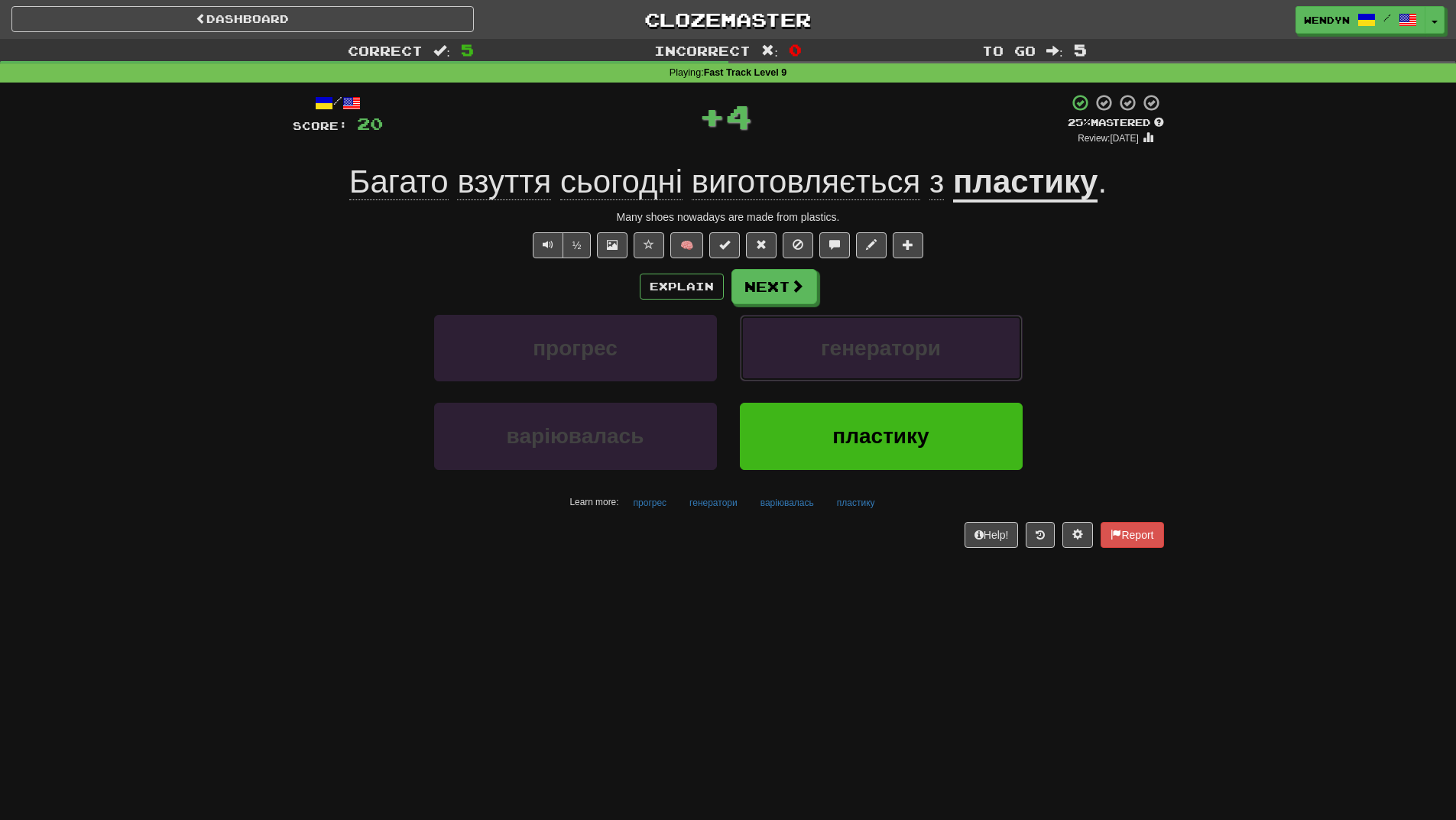
click at [876, 371] on button "генератори" at bounding box center [881, 348] width 283 height 67
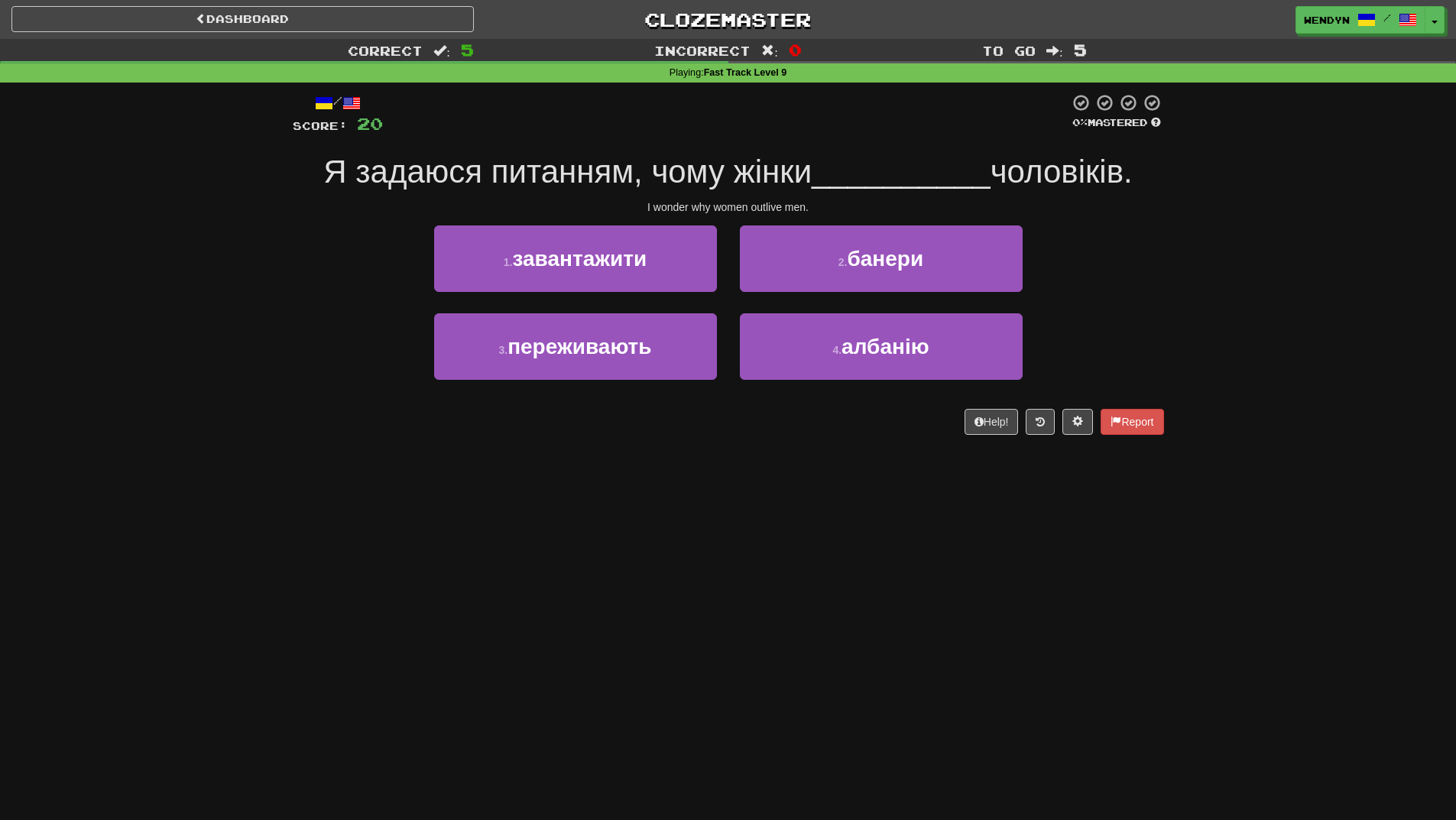
click at [736, 459] on div "Dashboard Clozemaster WendyN / Toggle Dropdown Dashboard Leaderboard Activity F…" at bounding box center [728, 410] width 1456 height 820
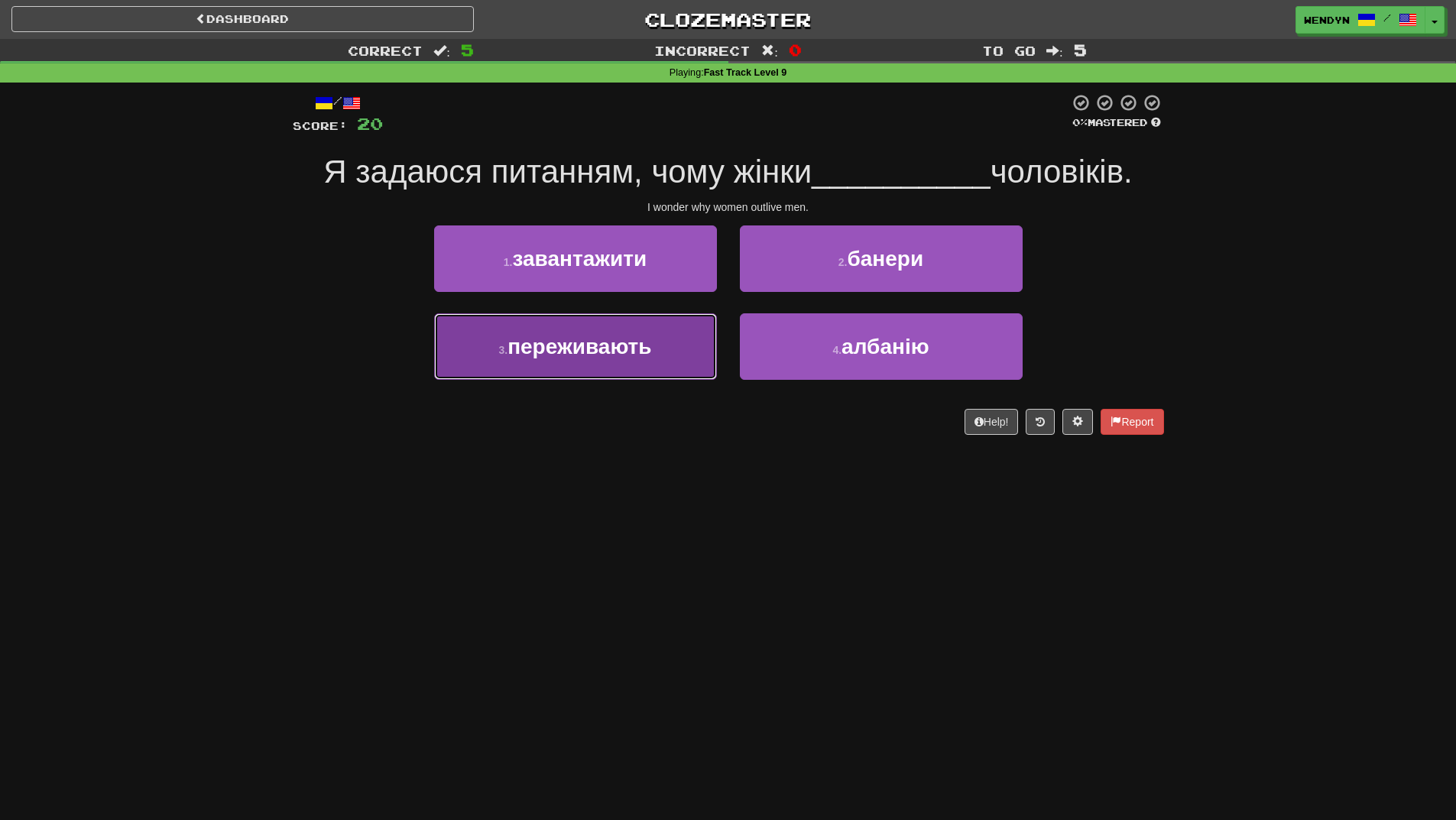
click at [657, 373] on button "3 . переживають" at bounding box center [575, 346] width 283 height 67
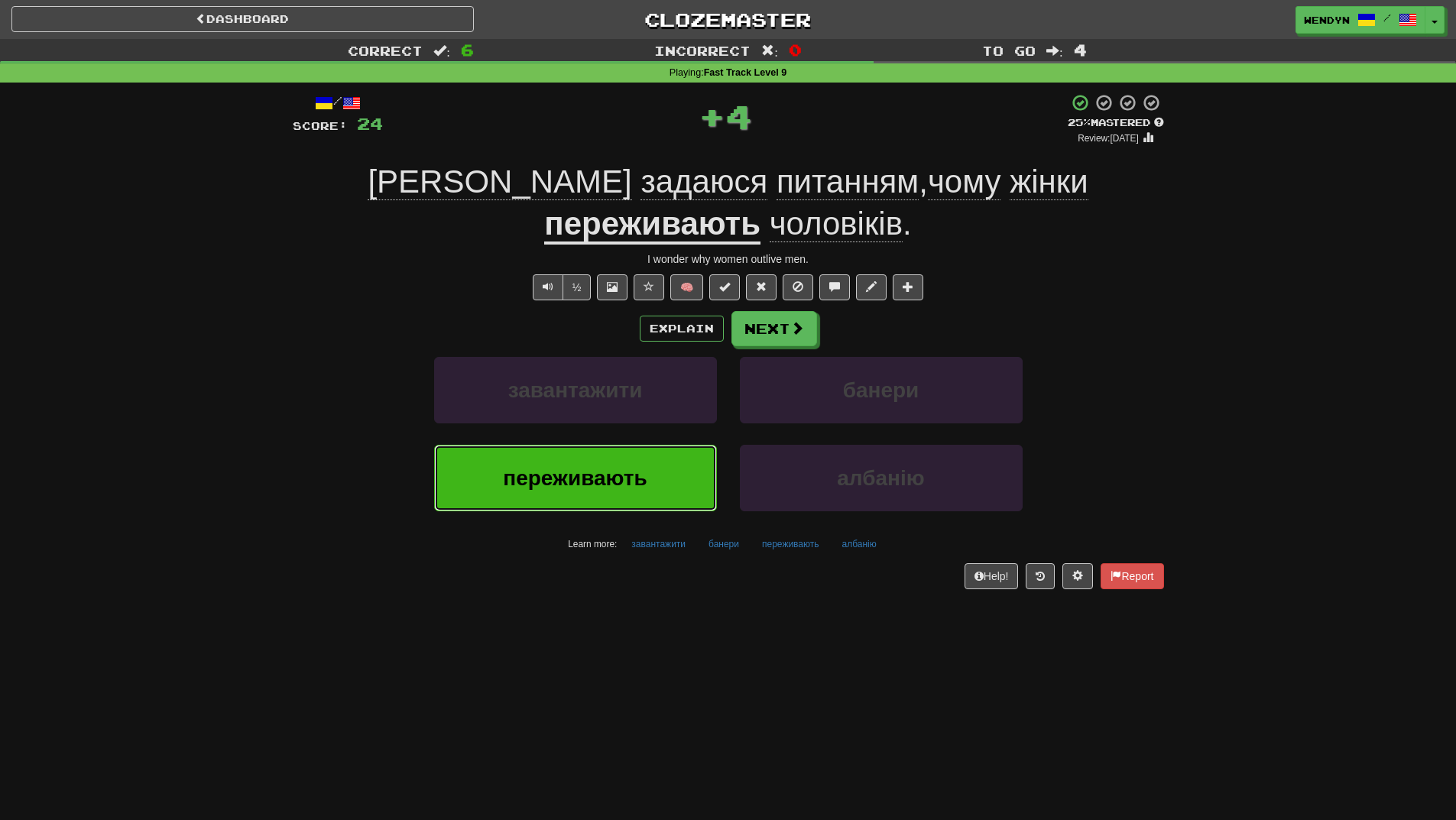
click at [656, 445] on button "переживають" at bounding box center [575, 478] width 283 height 67
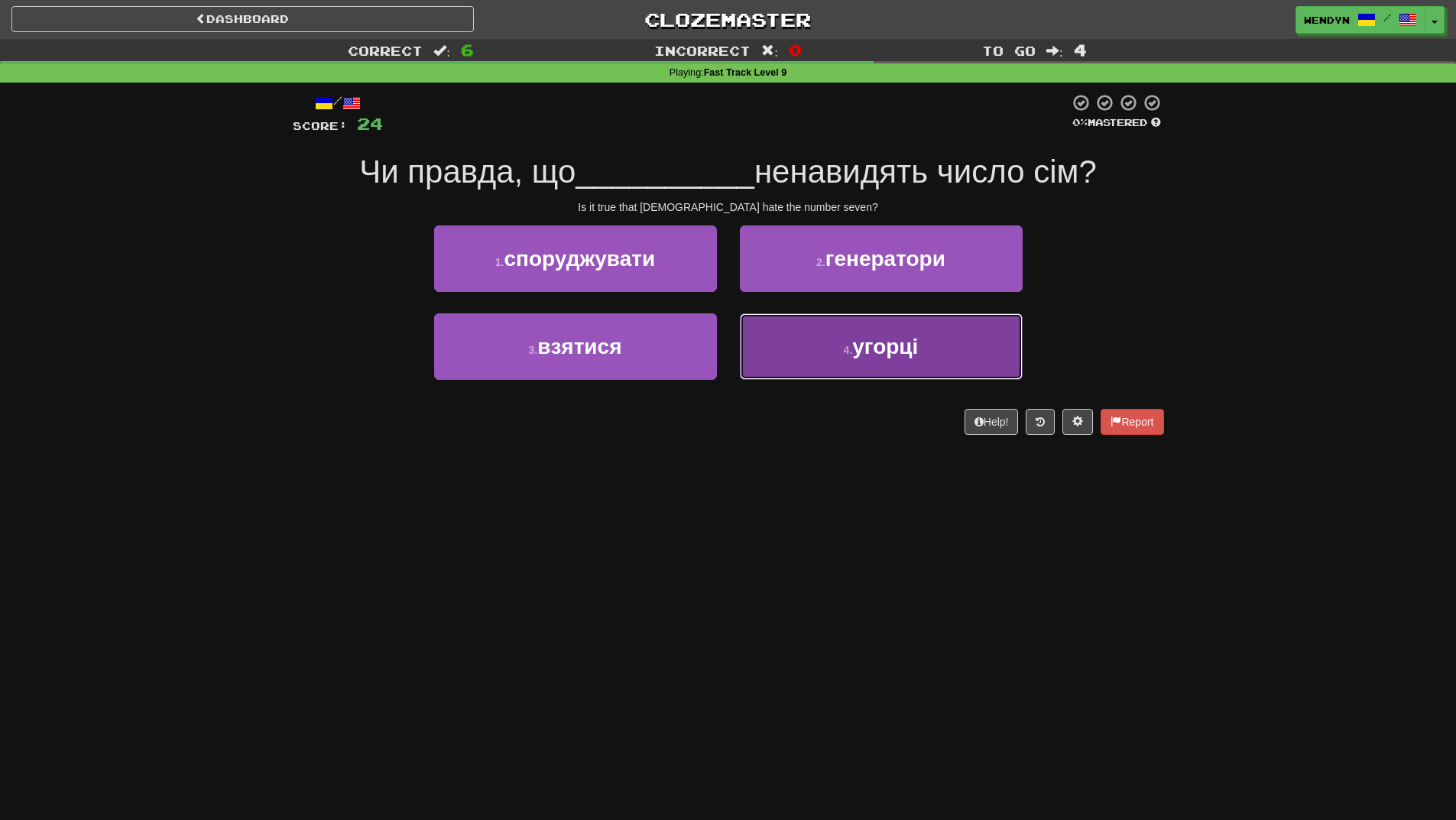
click at [887, 352] on span "угорці" at bounding box center [885, 346] width 66 height 23
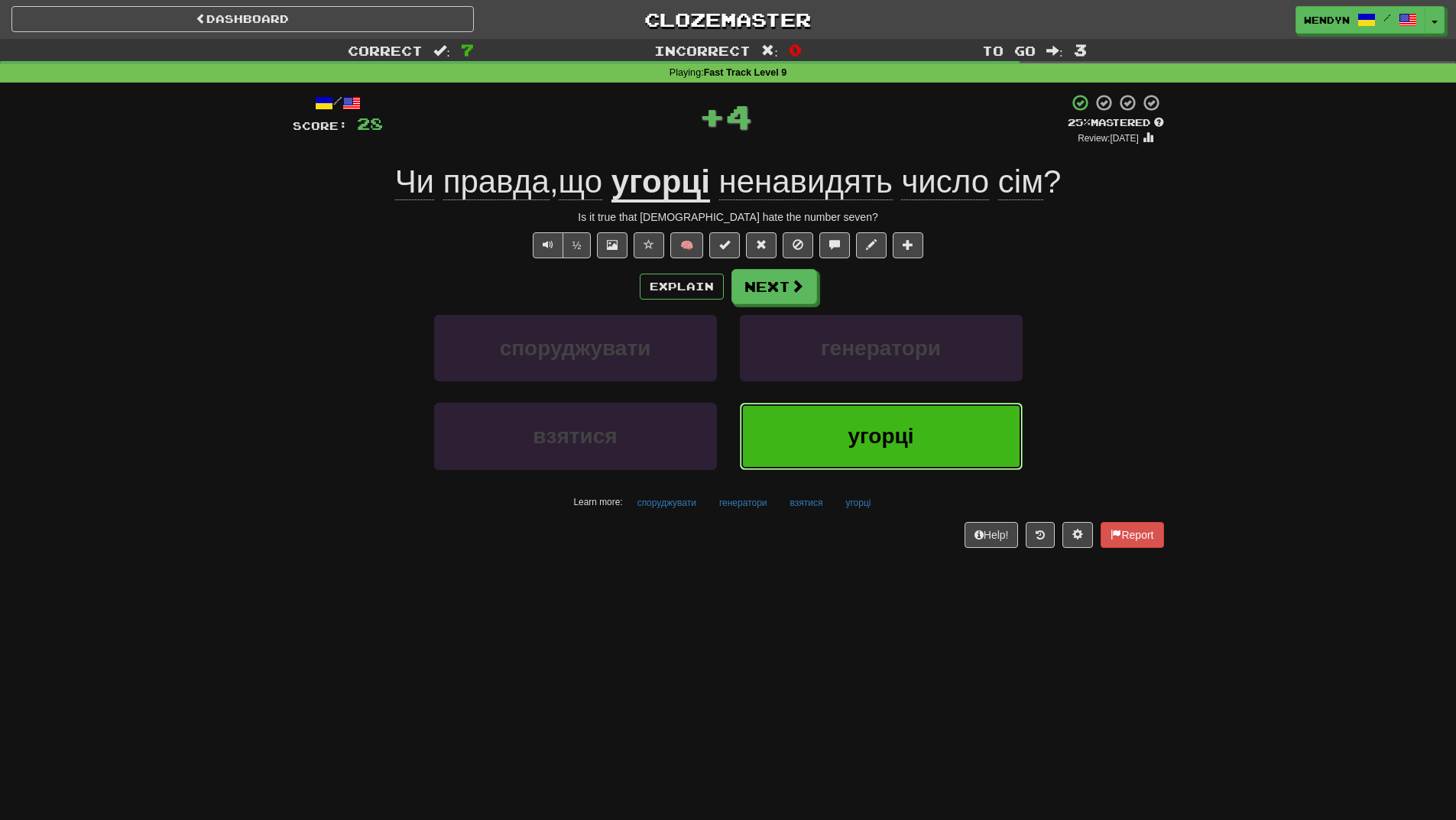
click at [883, 427] on span "угорці" at bounding box center [881, 435] width 66 height 23
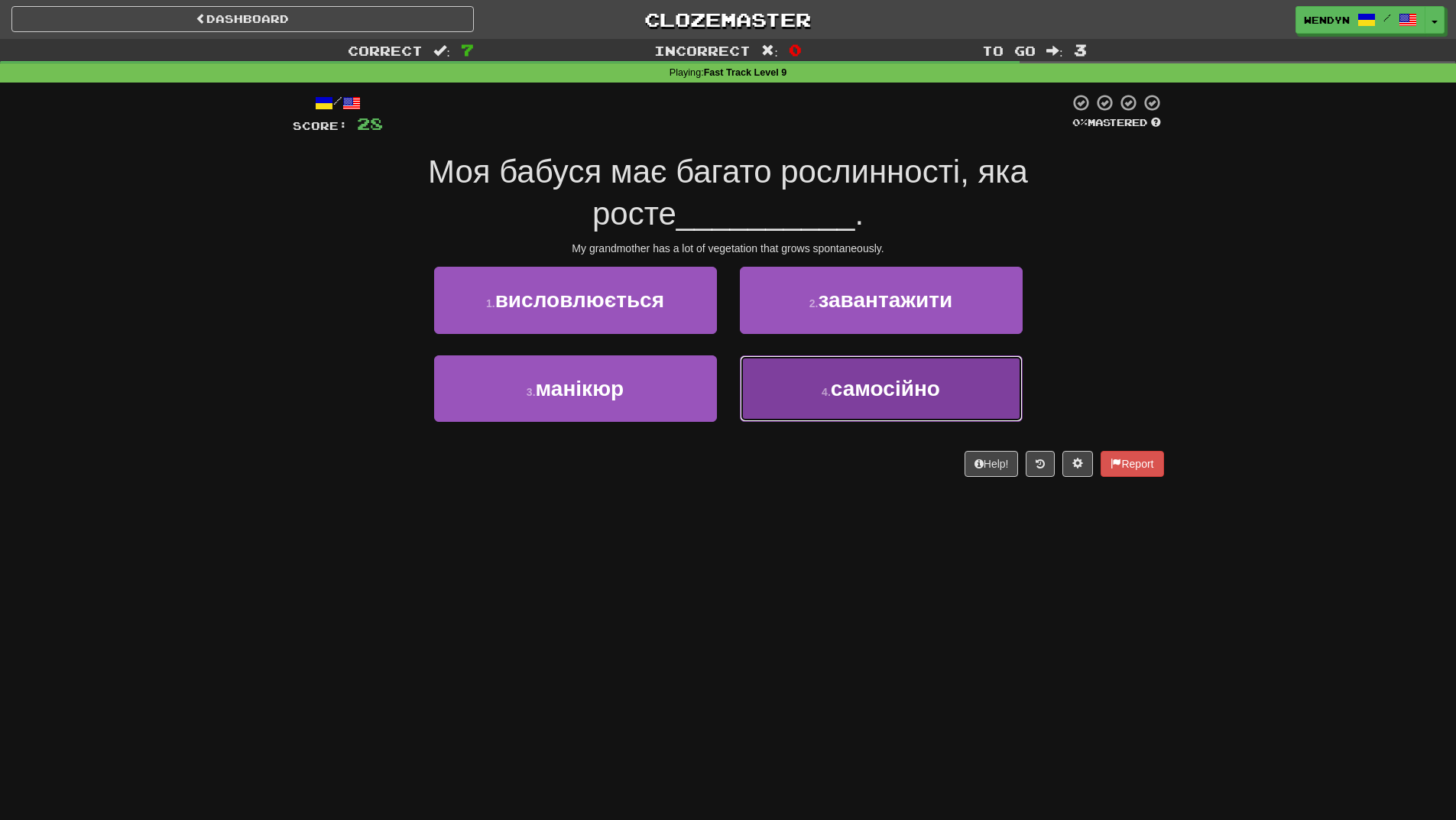
click at [892, 408] on button "4 . самосійно" at bounding box center [881, 388] width 283 height 67
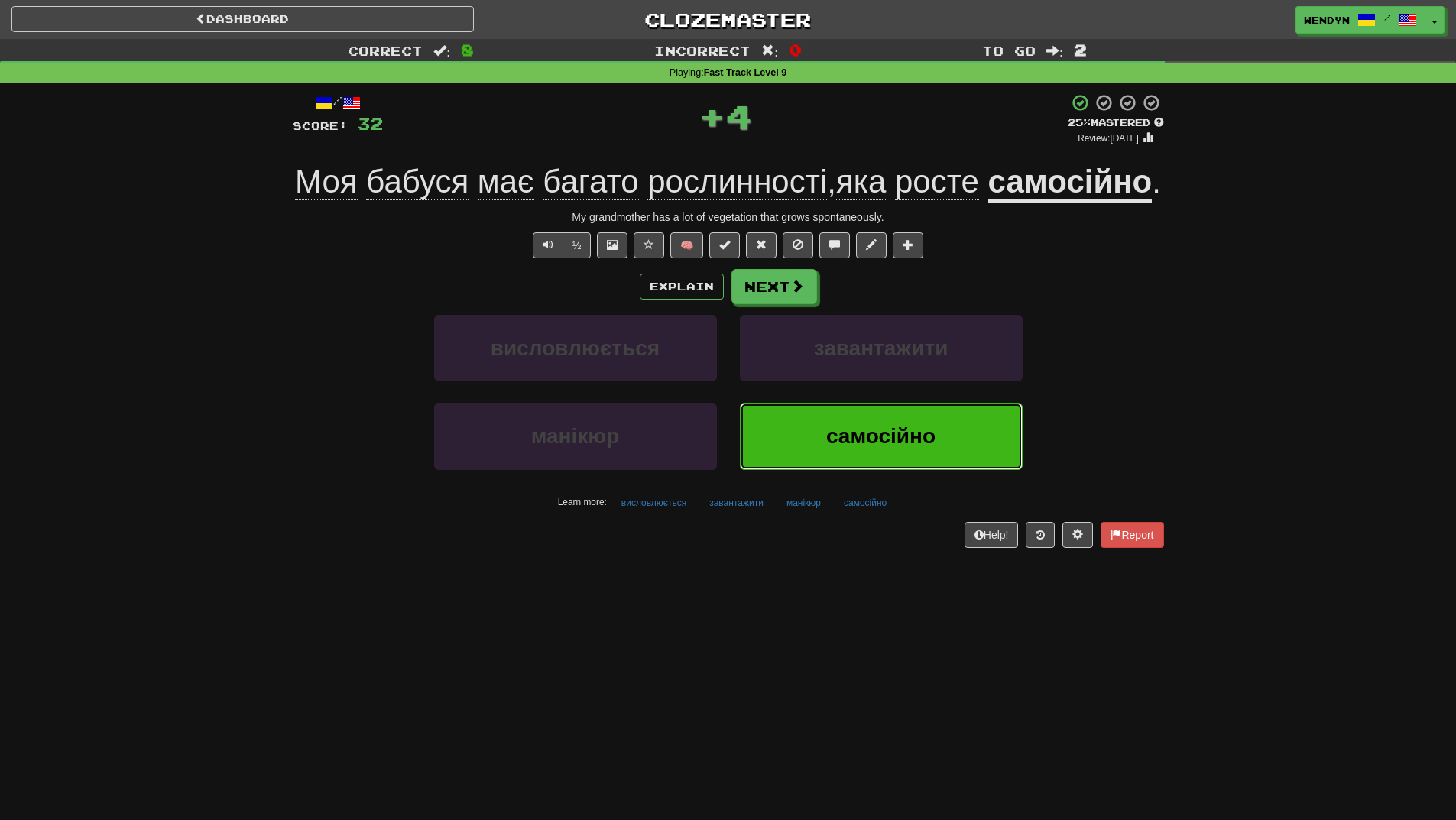
click at [867, 459] on button "самосійно" at bounding box center [881, 435] width 283 height 67
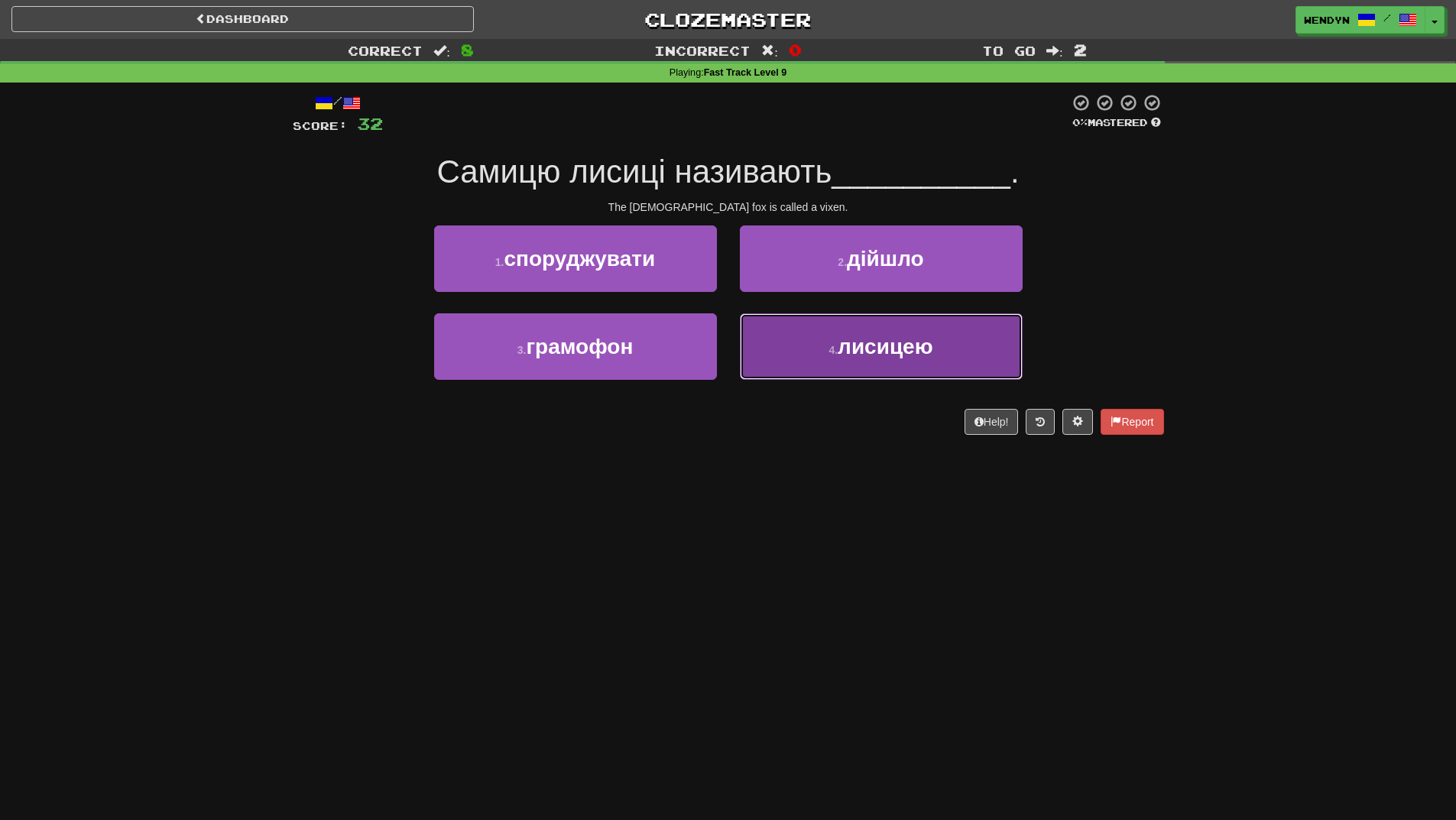
click at [893, 368] on button "4 . лисицею" at bounding box center [881, 346] width 283 height 67
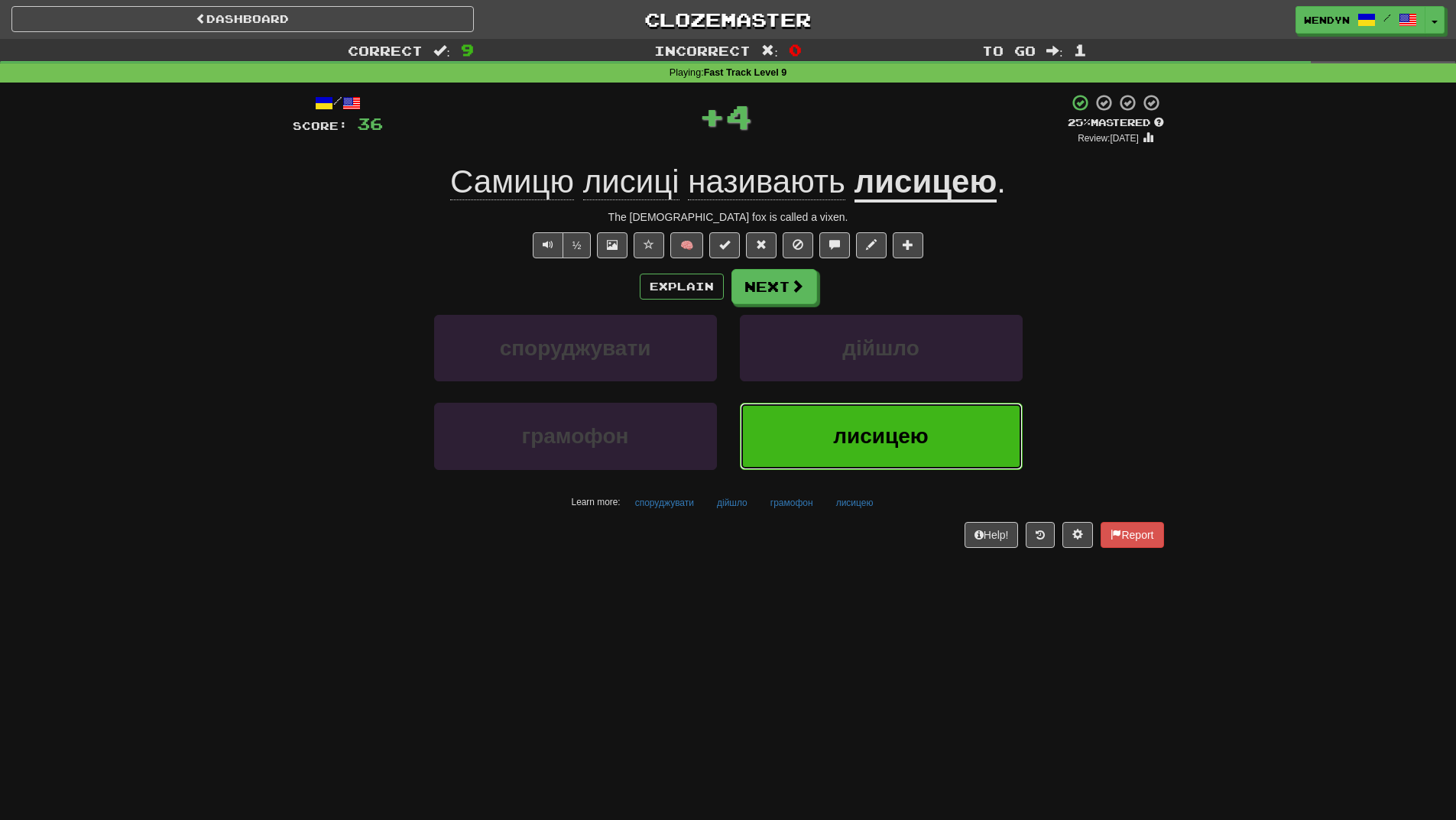
click at [882, 428] on span "лисицею" at bounding box center [881, 435] width 95 height 23
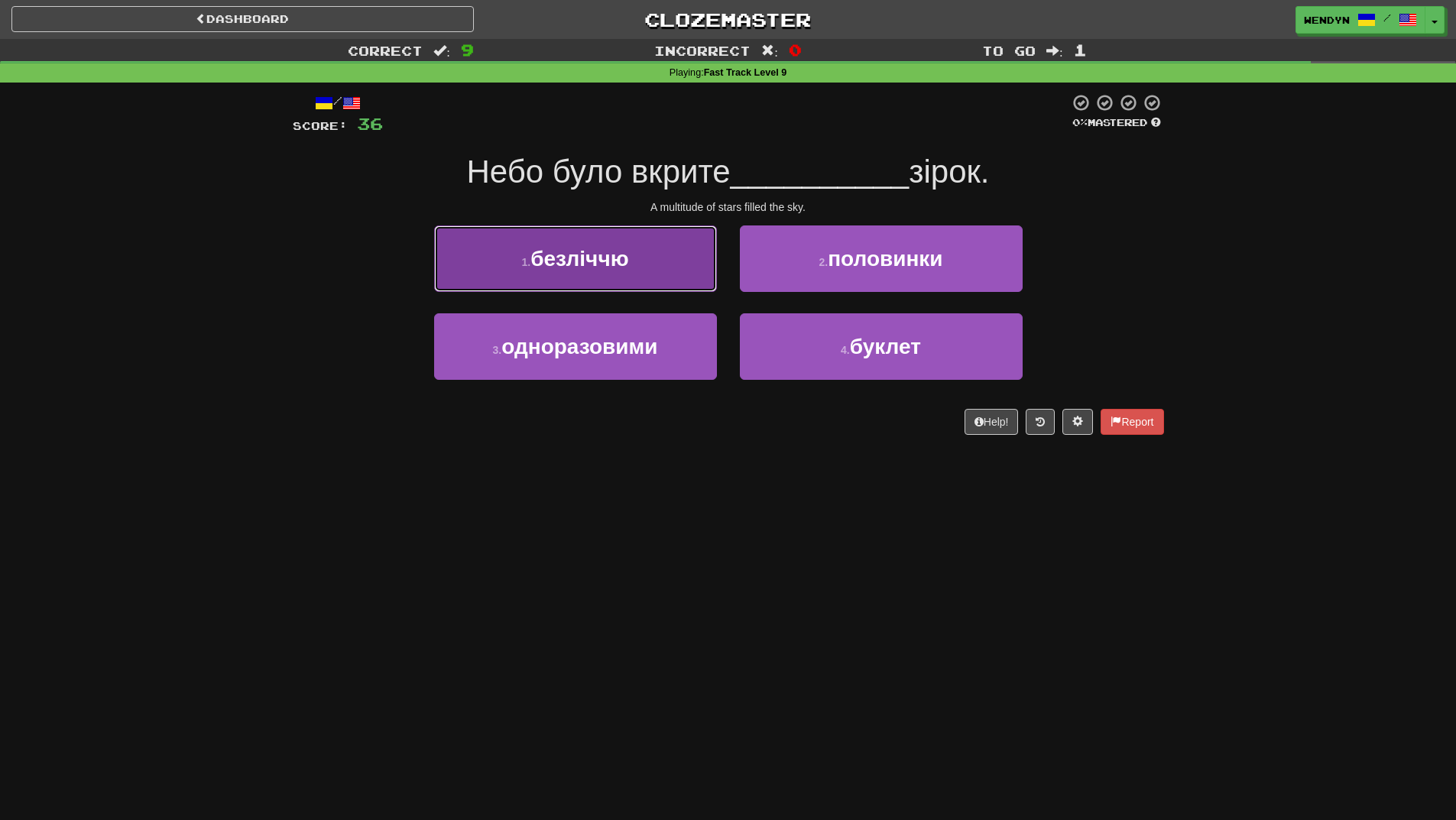
click at [536, 241] on button "1 . безліччю" at bounding box center [575, 258] width 283 height 67
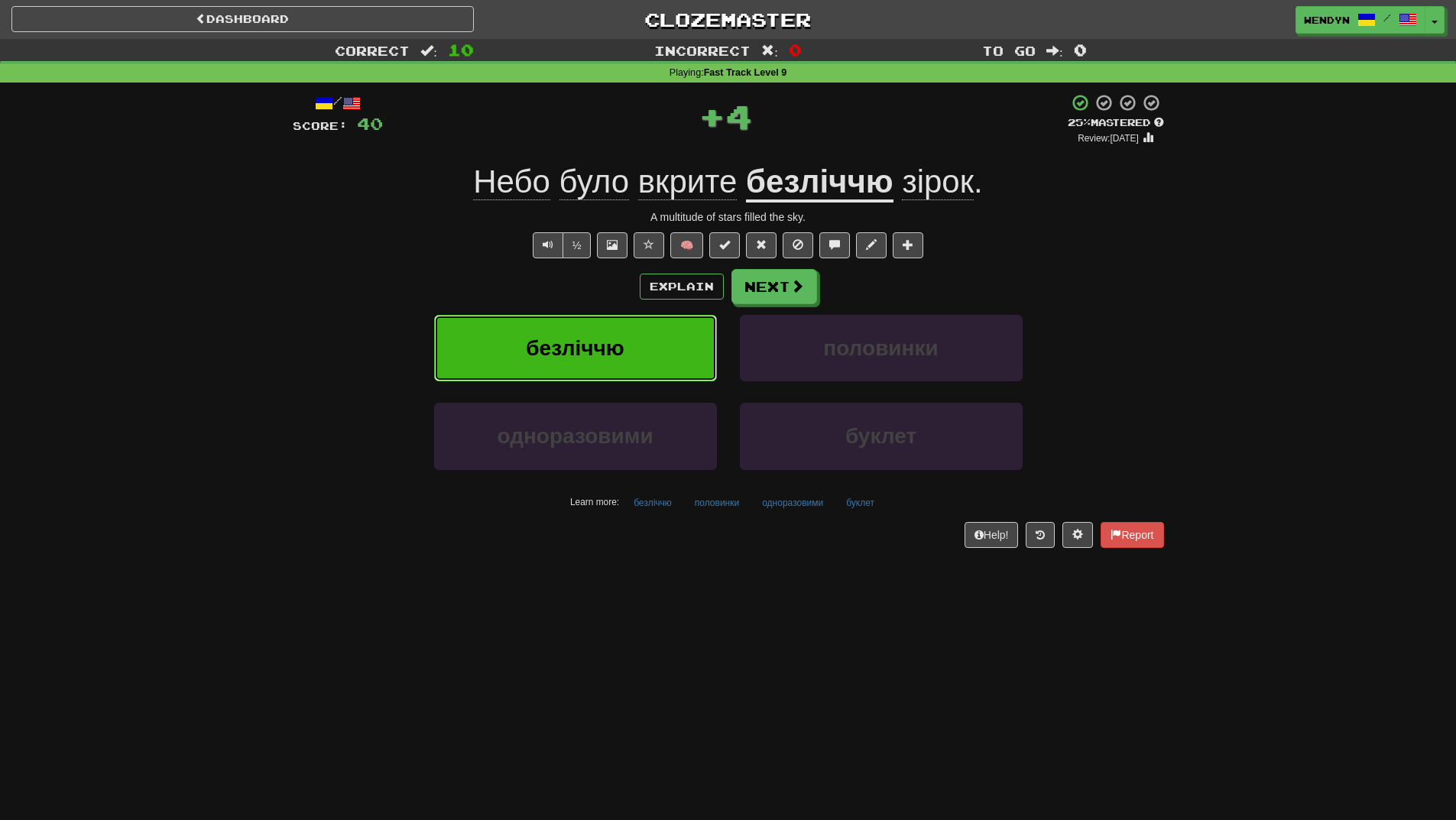
click at [534, 350] on span "безліччю" at bounding box center [575, 347] width 98 height 23
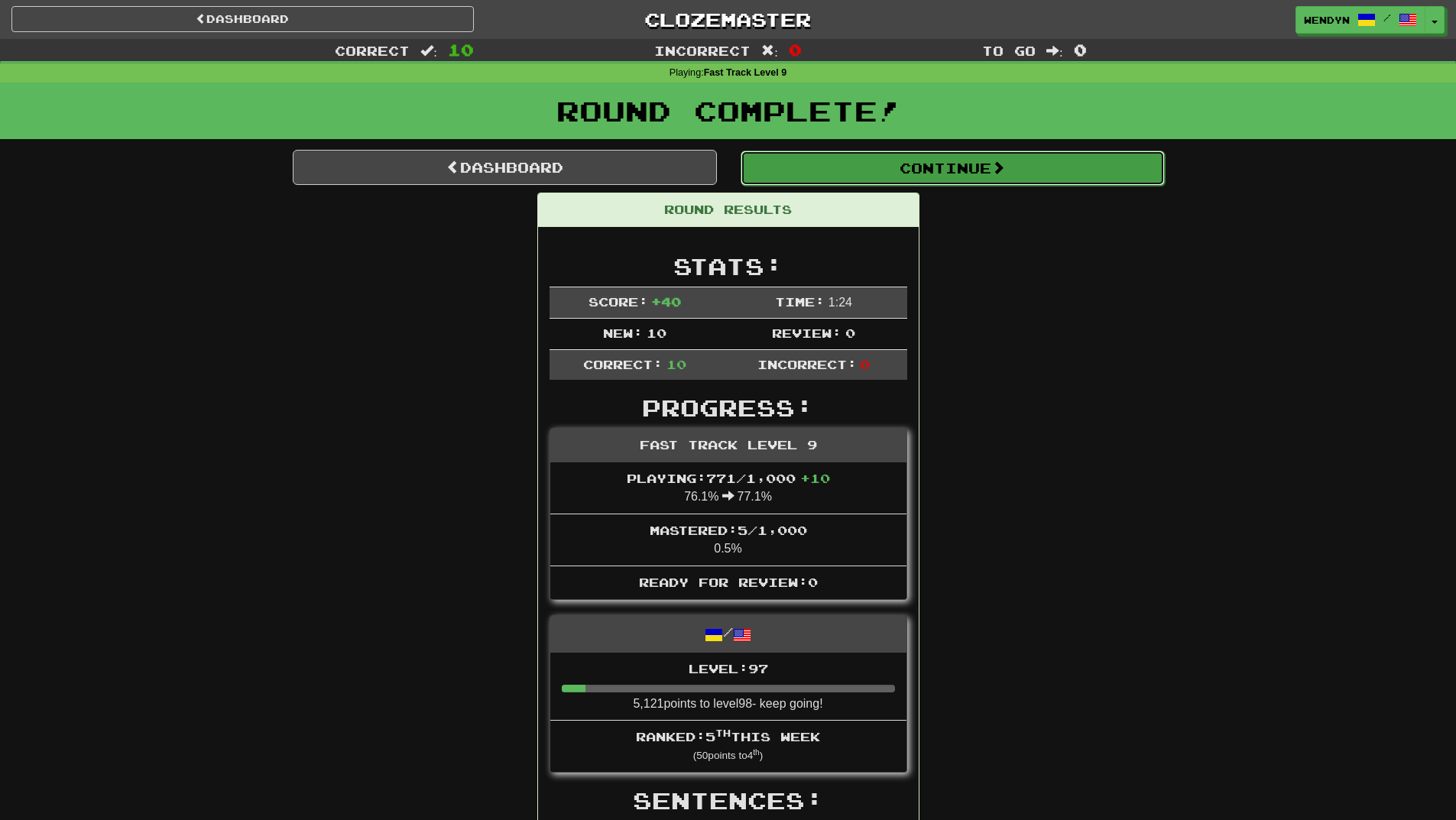
click at [1005, 171] on span at bounding box center [998, 167] width 14 height 14
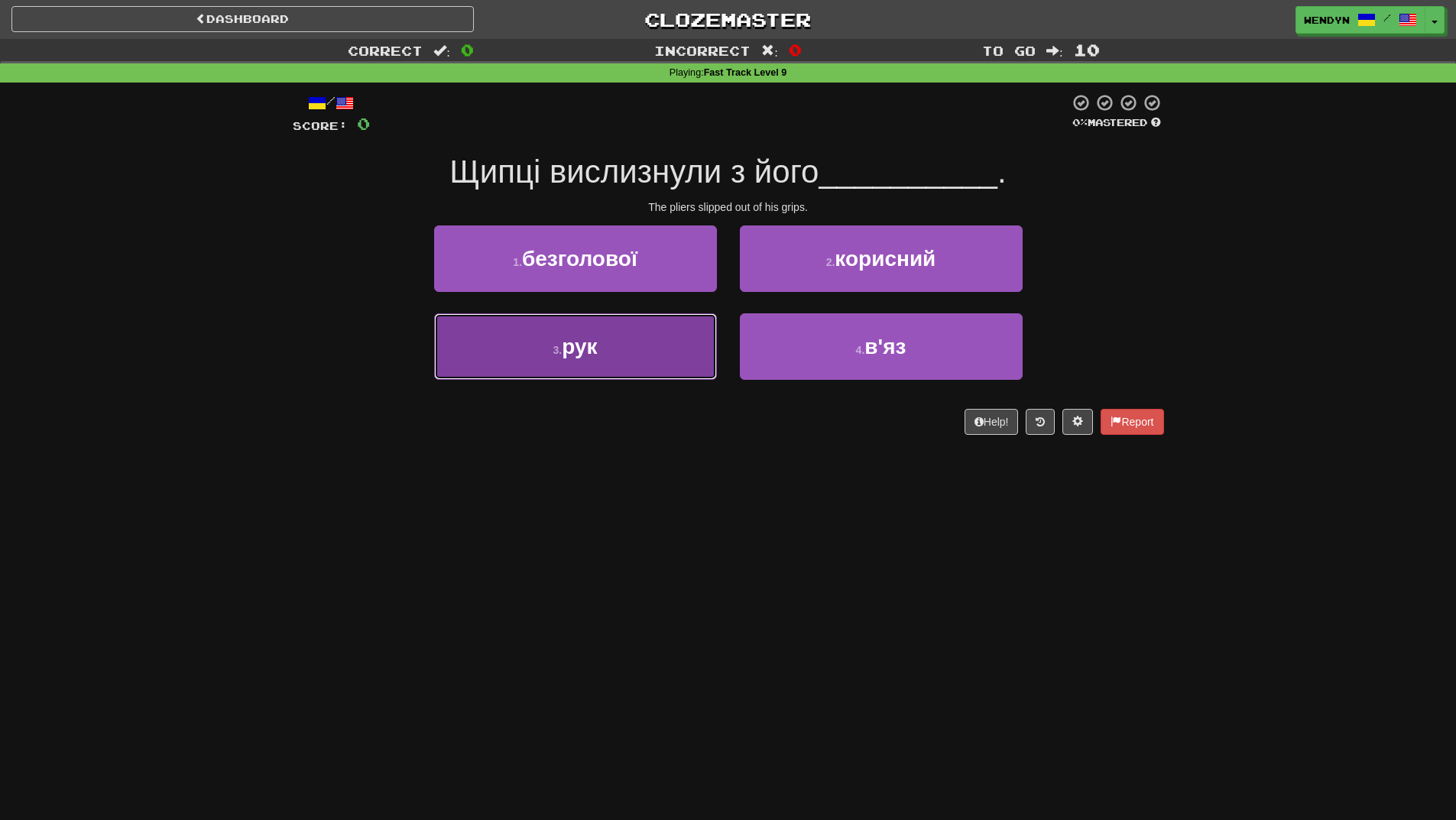
click at [633, 326] on button "3 . рук" at bounding box center [575, 346] width 283 height 67
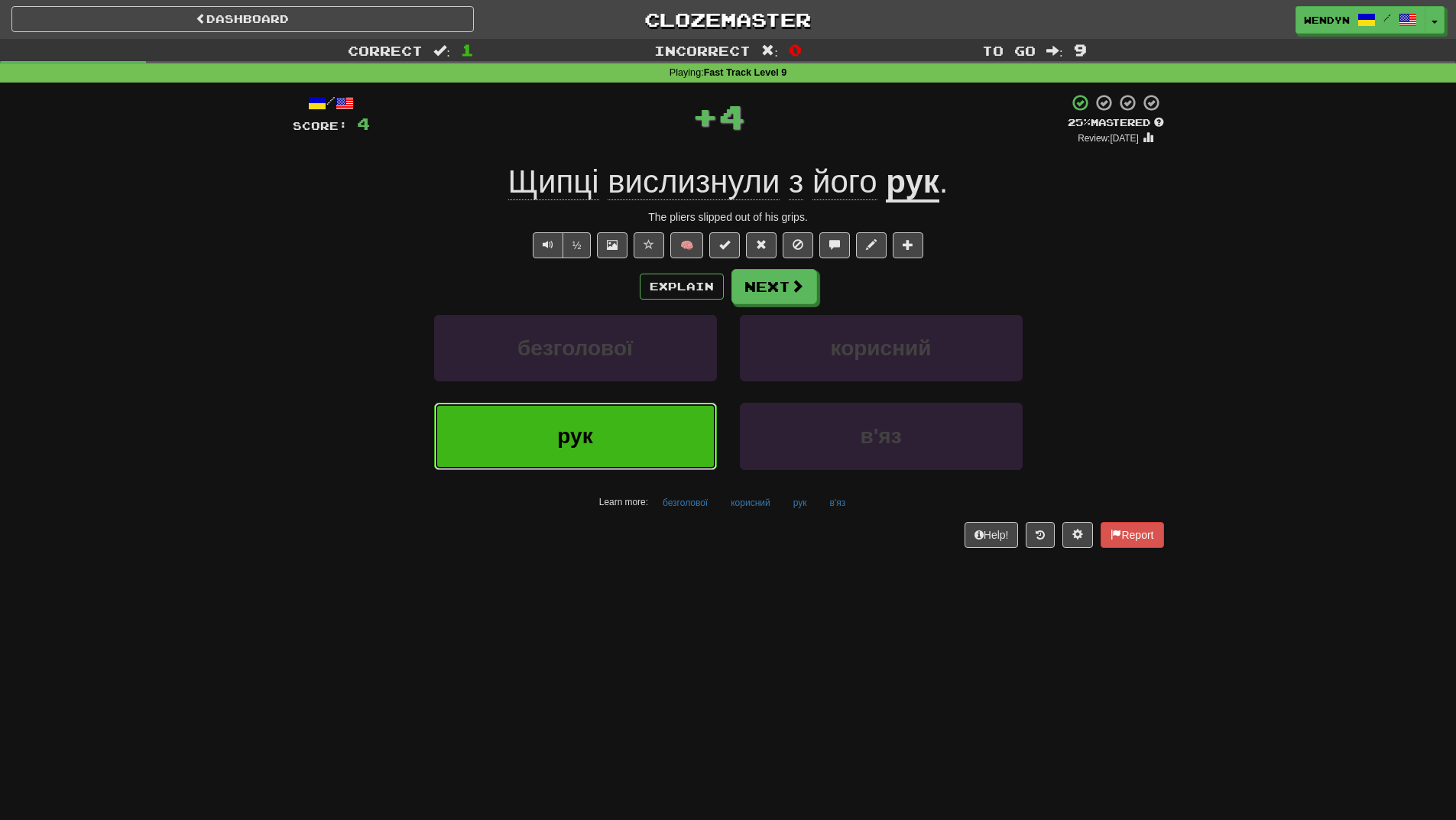
click at [634, 438] on button "рук" at bounding box center [575, 435] width 283 height 67
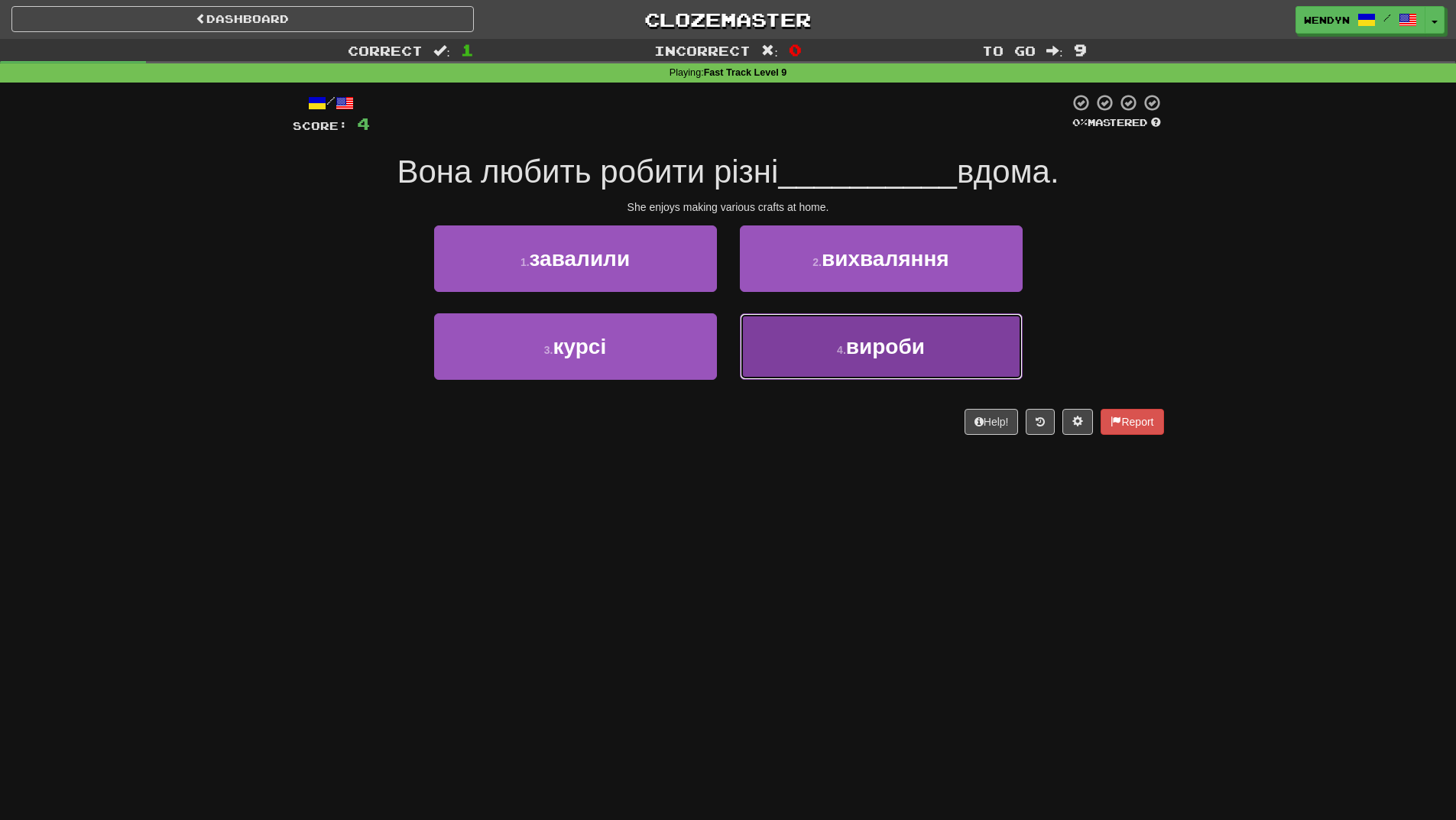
click at [944, 336] on button "4 . вироби" at bounding box center [881, 346] width 283 height 67
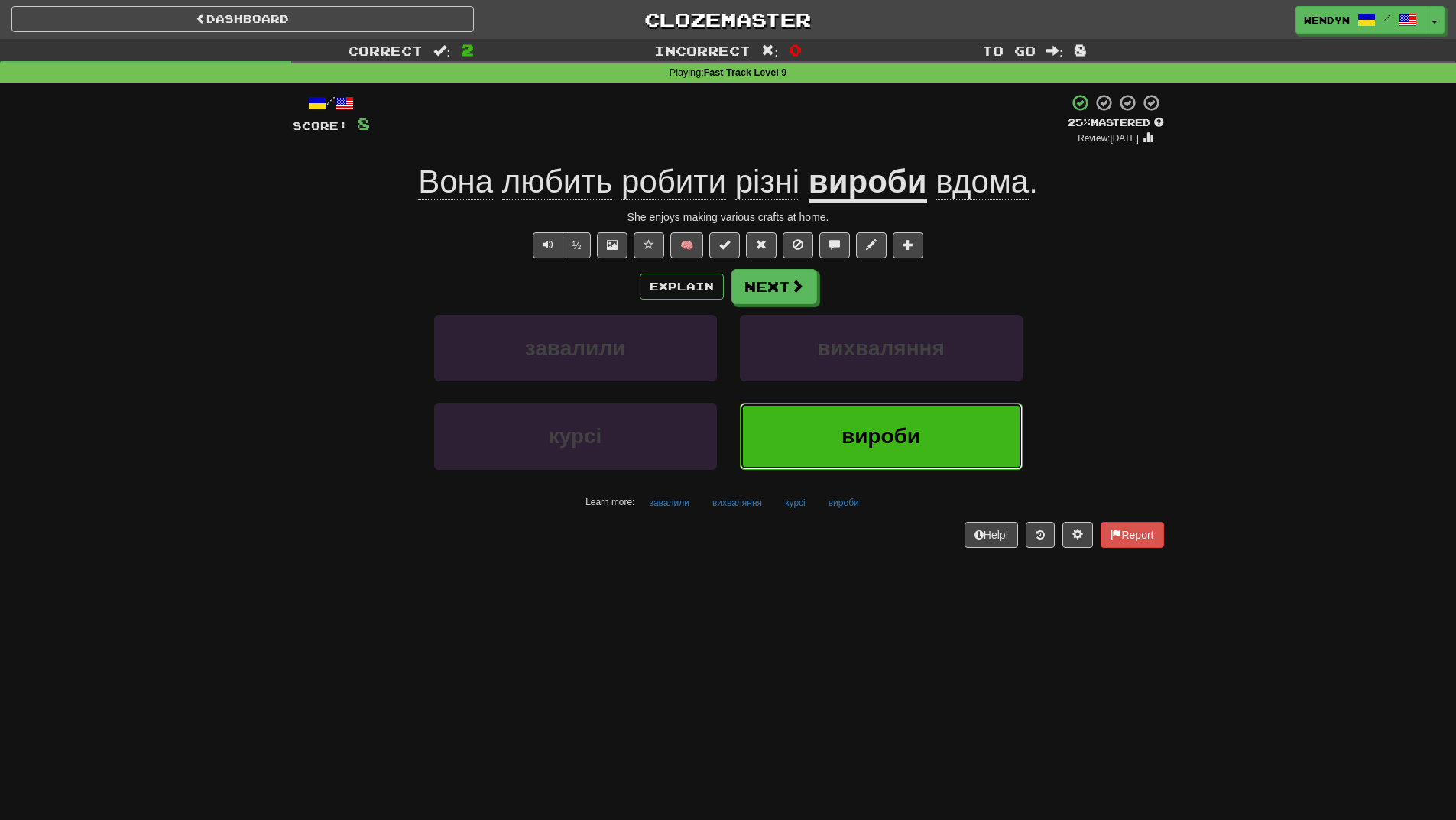
click at [814, 431] on button "вироби" at bounding box center [881, 435] width 283 height 67
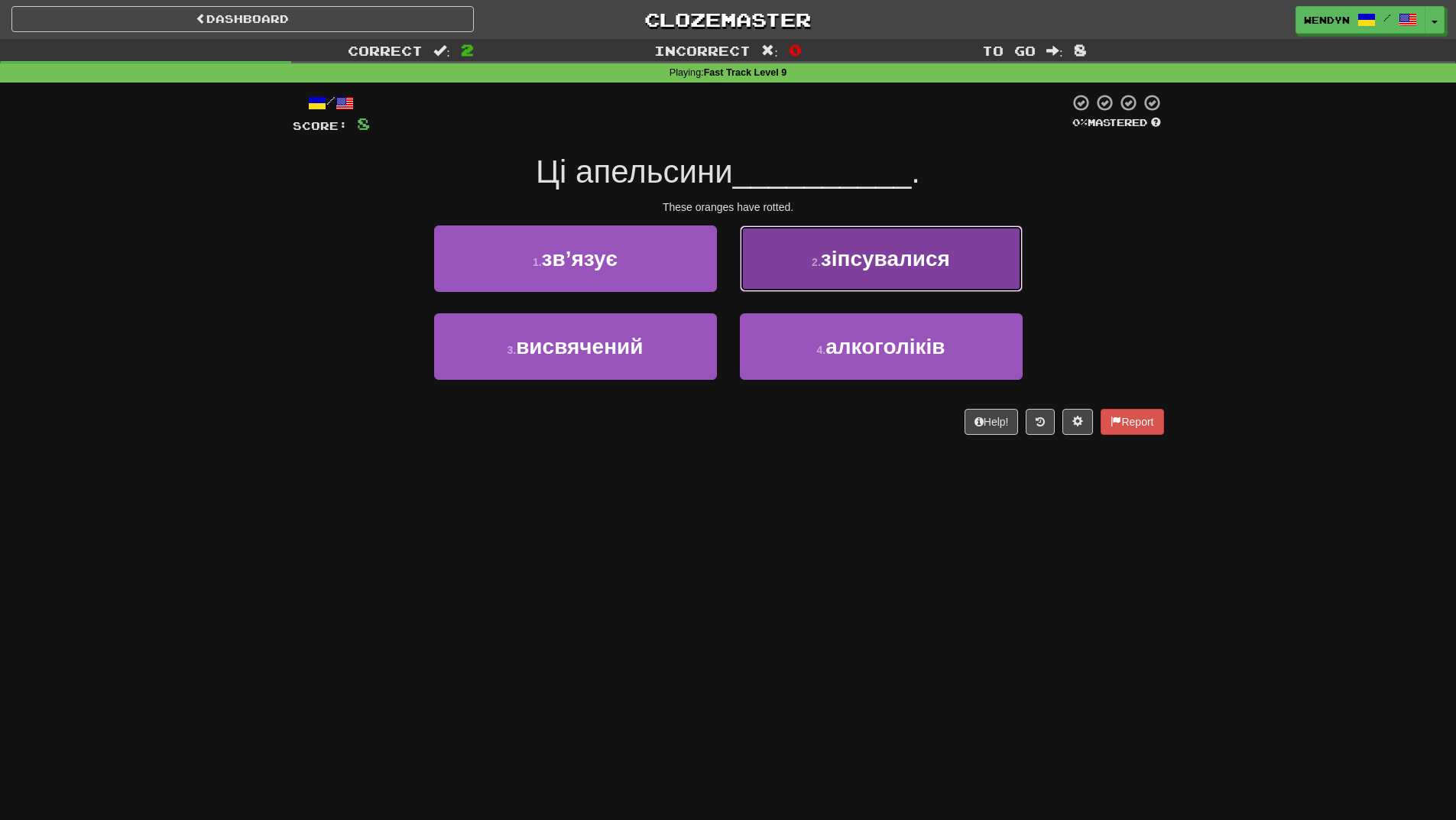
click at [958, 268] on button "2 . зіпсувалися" at bounding box center [881, 258] width 283 height 67
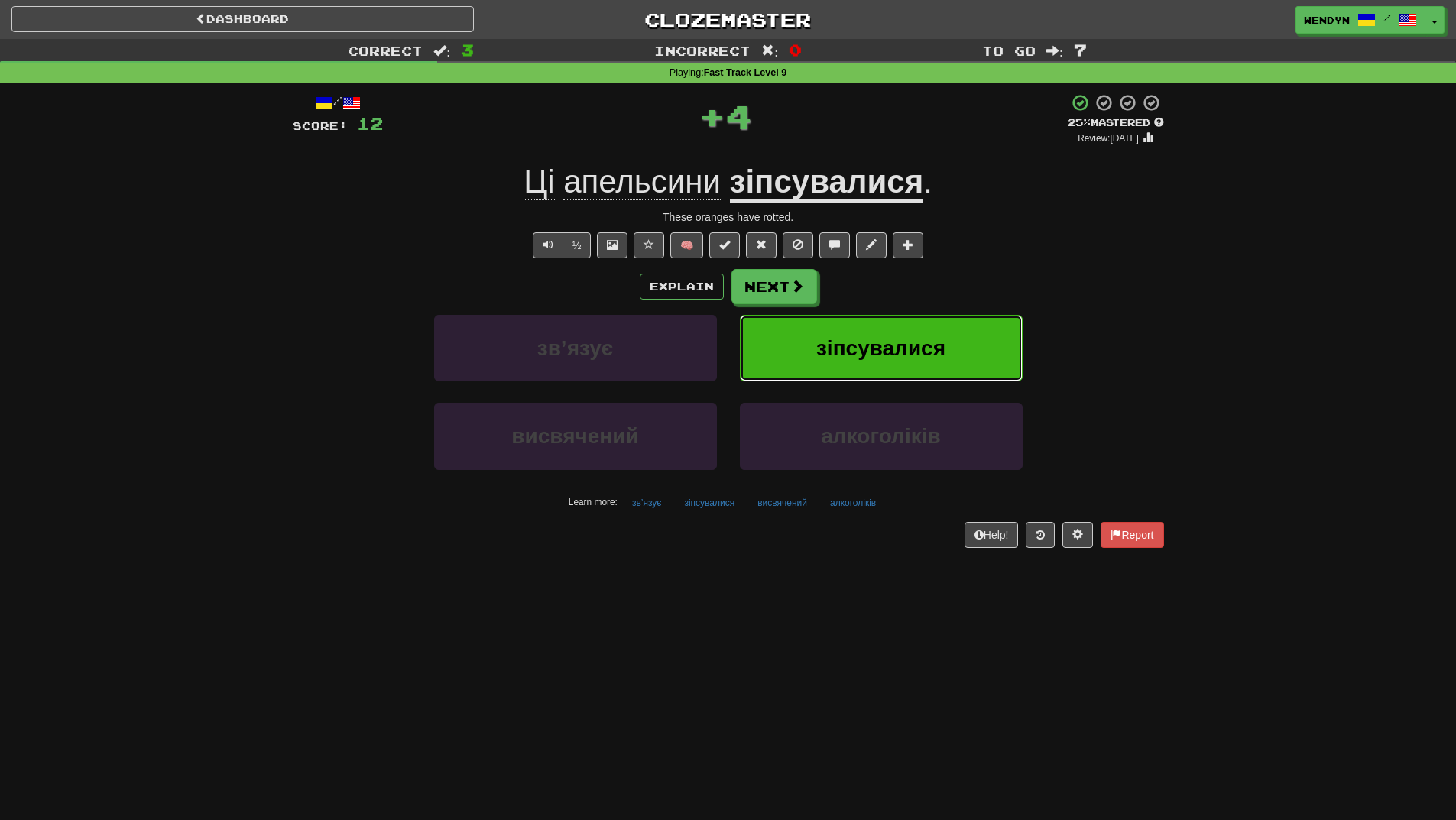
click at [928, 342] on span "зіпсувалися" at bounding box center [881, 347] width 130 height 23
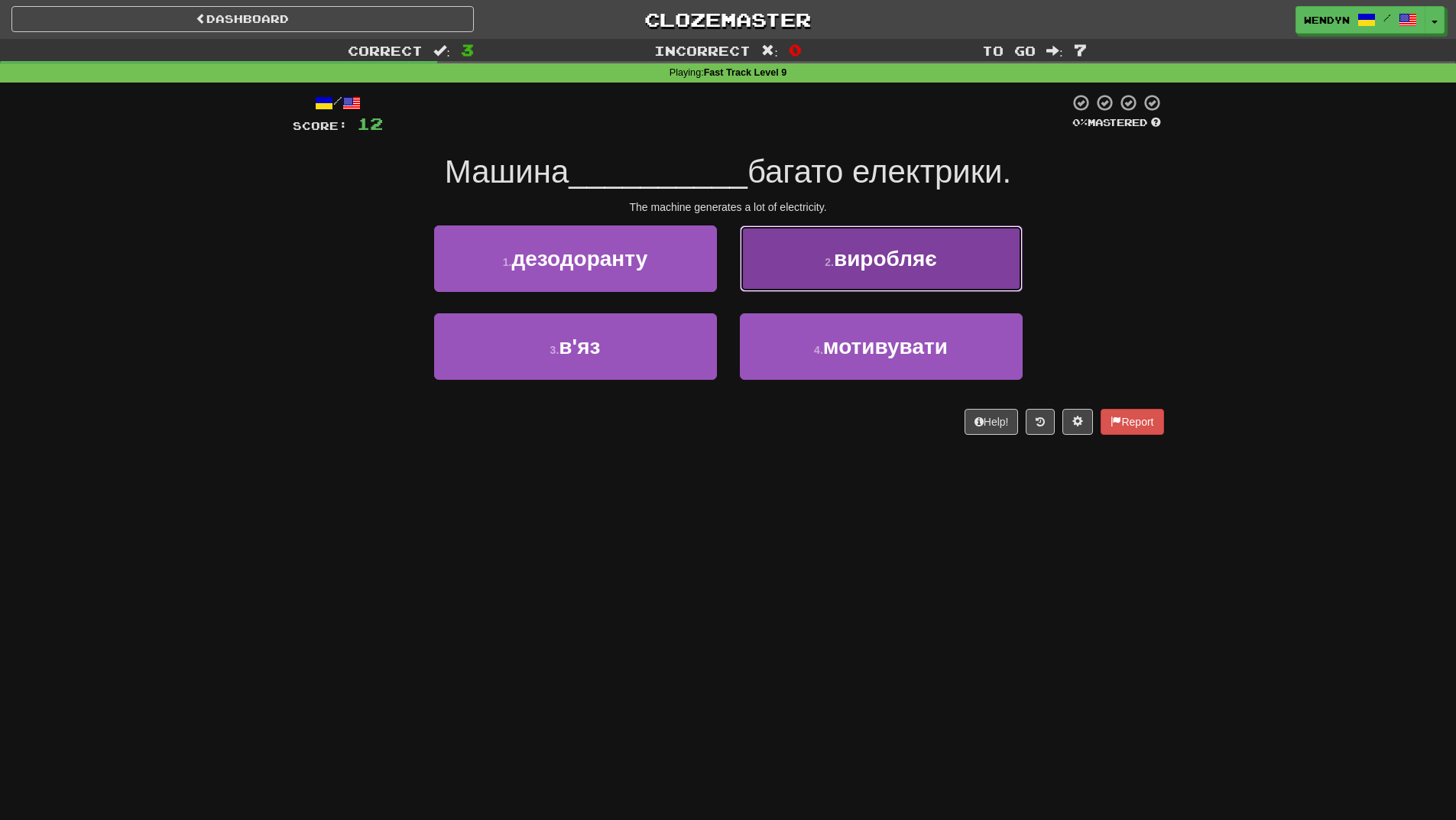
click at [949, 267] on button "2 . виробляє" at bounding box center [881, 258] width 283 height 67
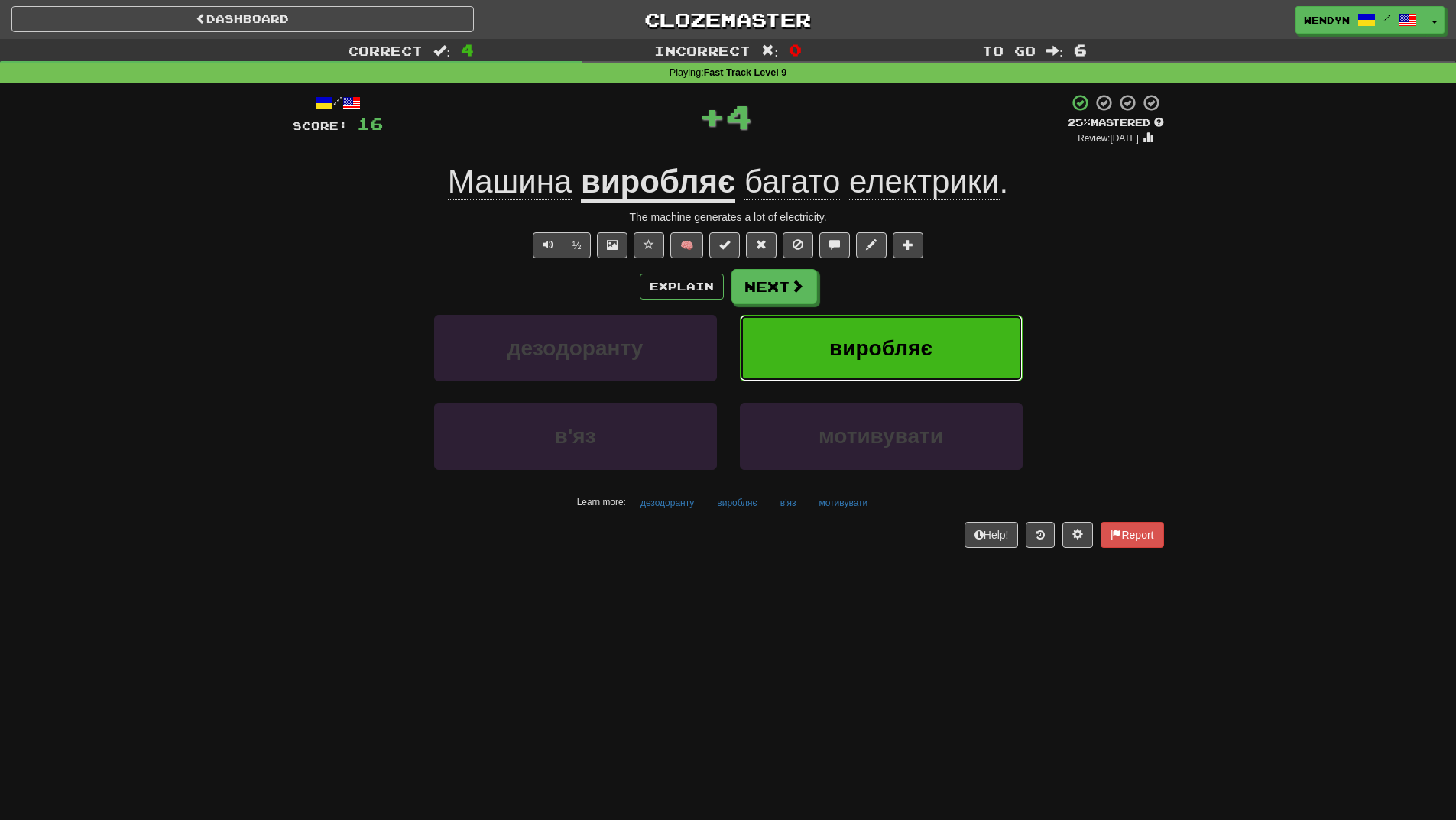
click at [940, 342] on button "виробляє" at bounding box center [881, 348] width 283 height 67
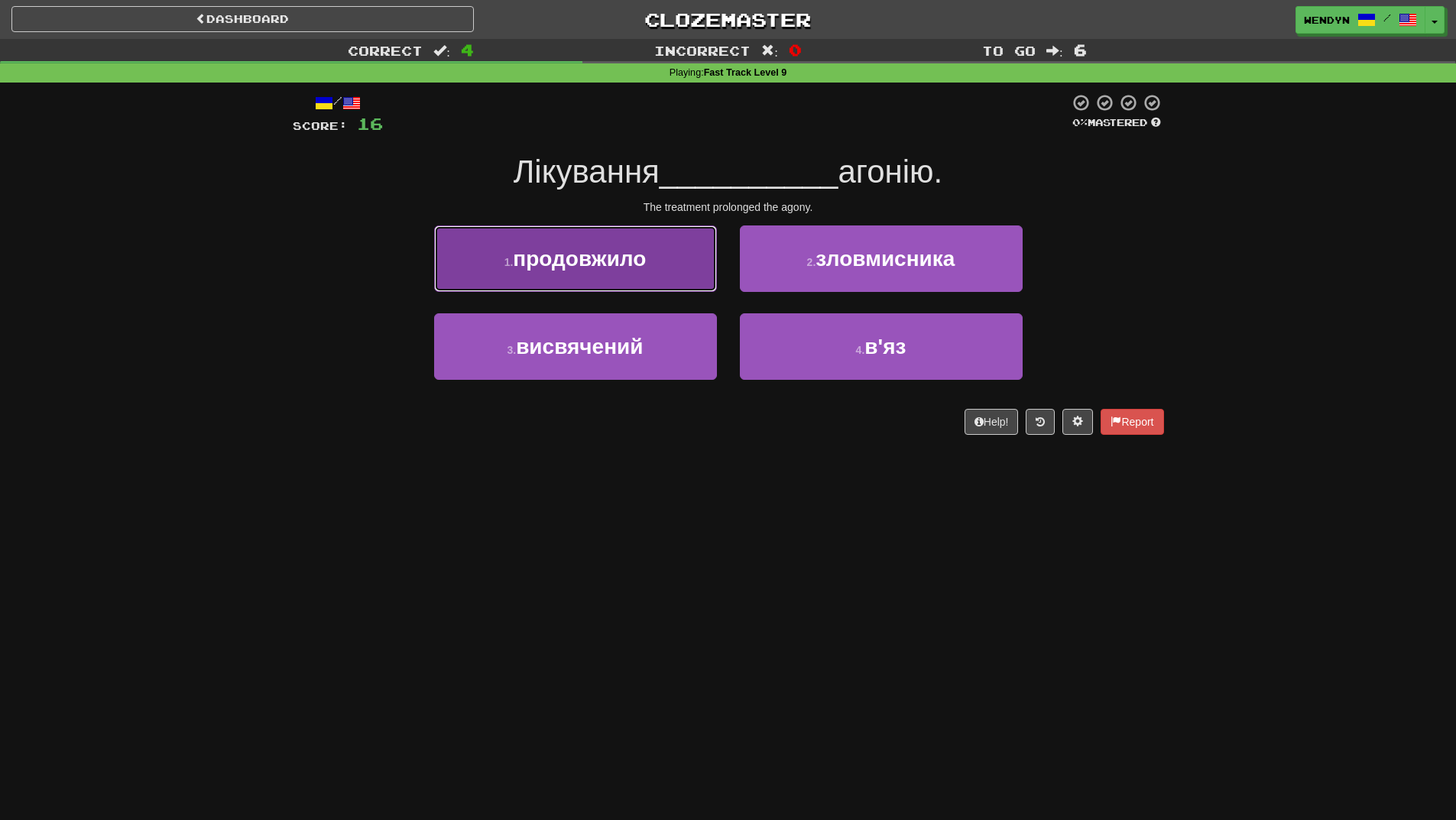
click at [640, 262] on span "продовжило" at bounding box center [579, 258] width 133 height 23
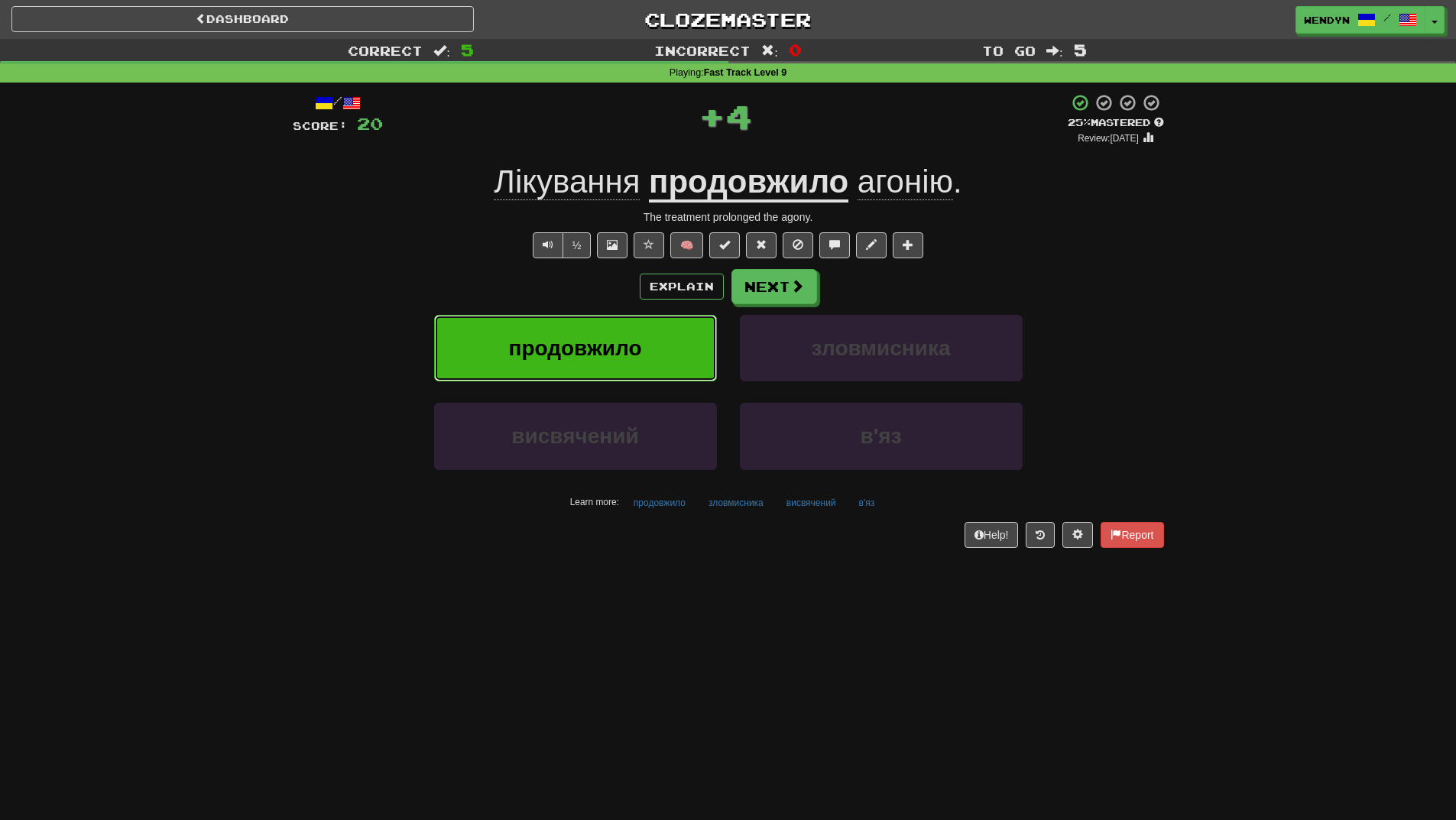
click at [604, 331] on button "продовжило" at bounding box center [575, 348] width 283 height 67
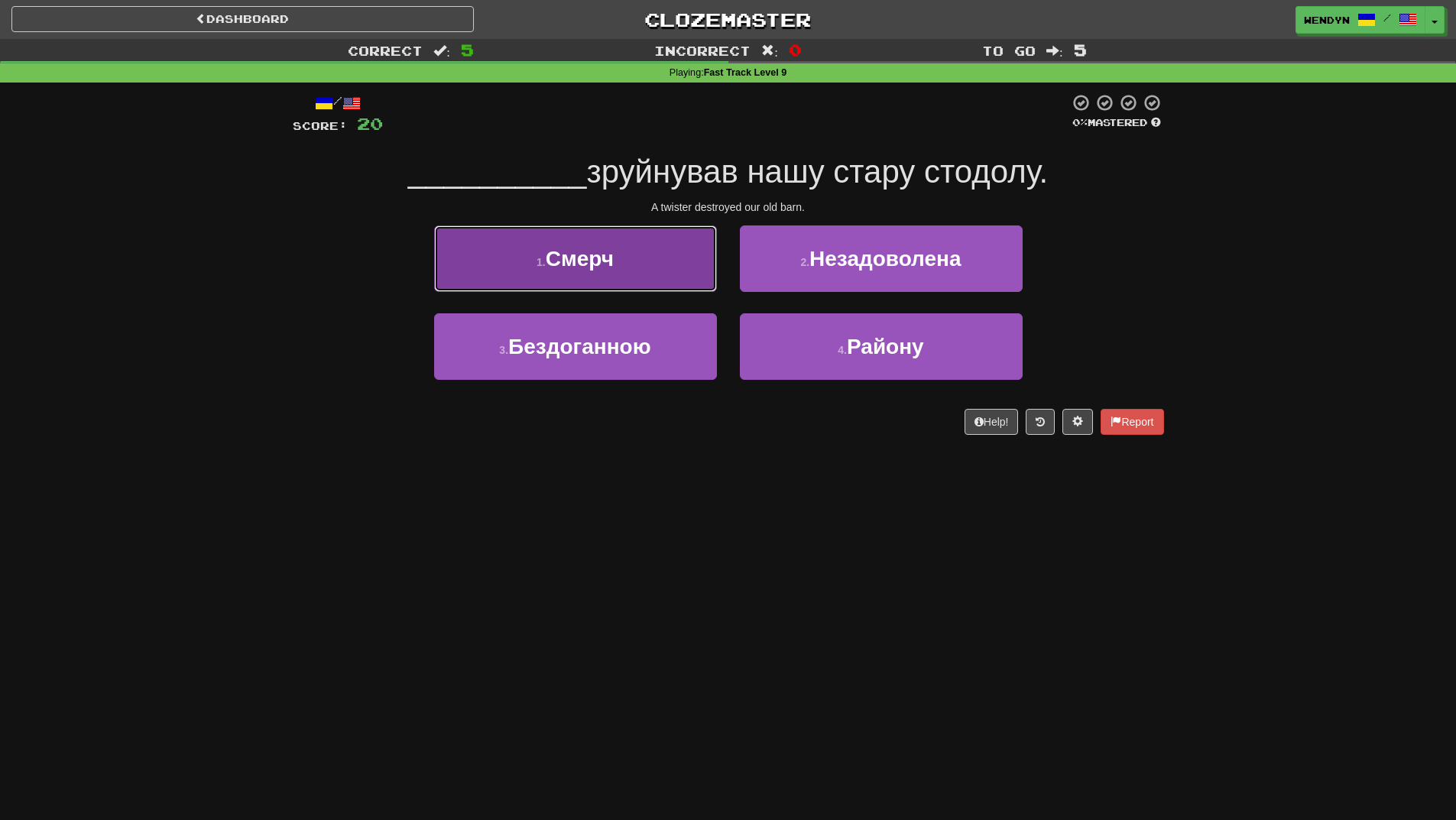
click at [646, 252] on button "1 . Смерч" at bounding box center [575, 258] width 283 height 67
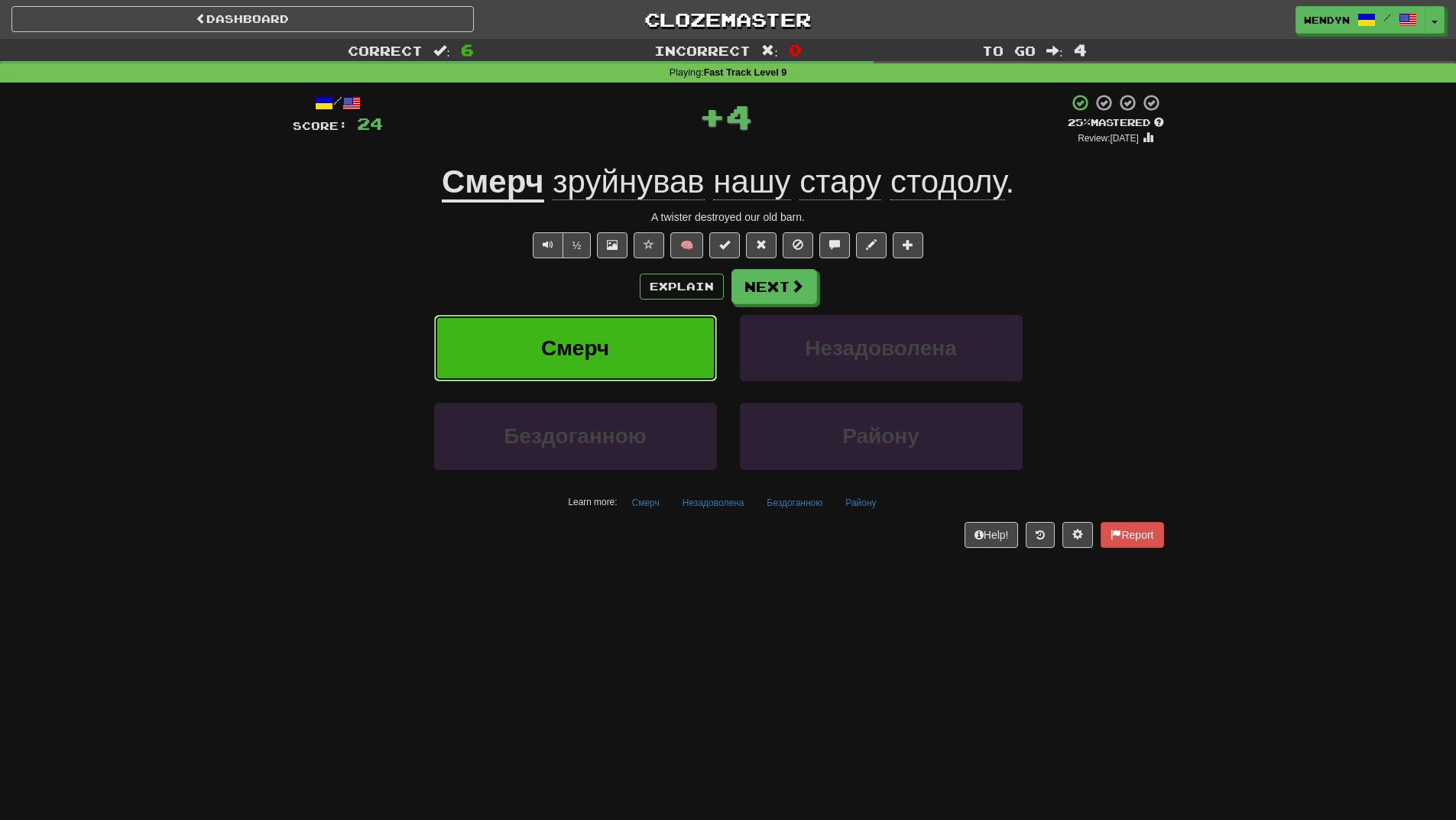
click at [620, 333] on button "Смерч" at bounding box center [575, 348] width 283 height 67
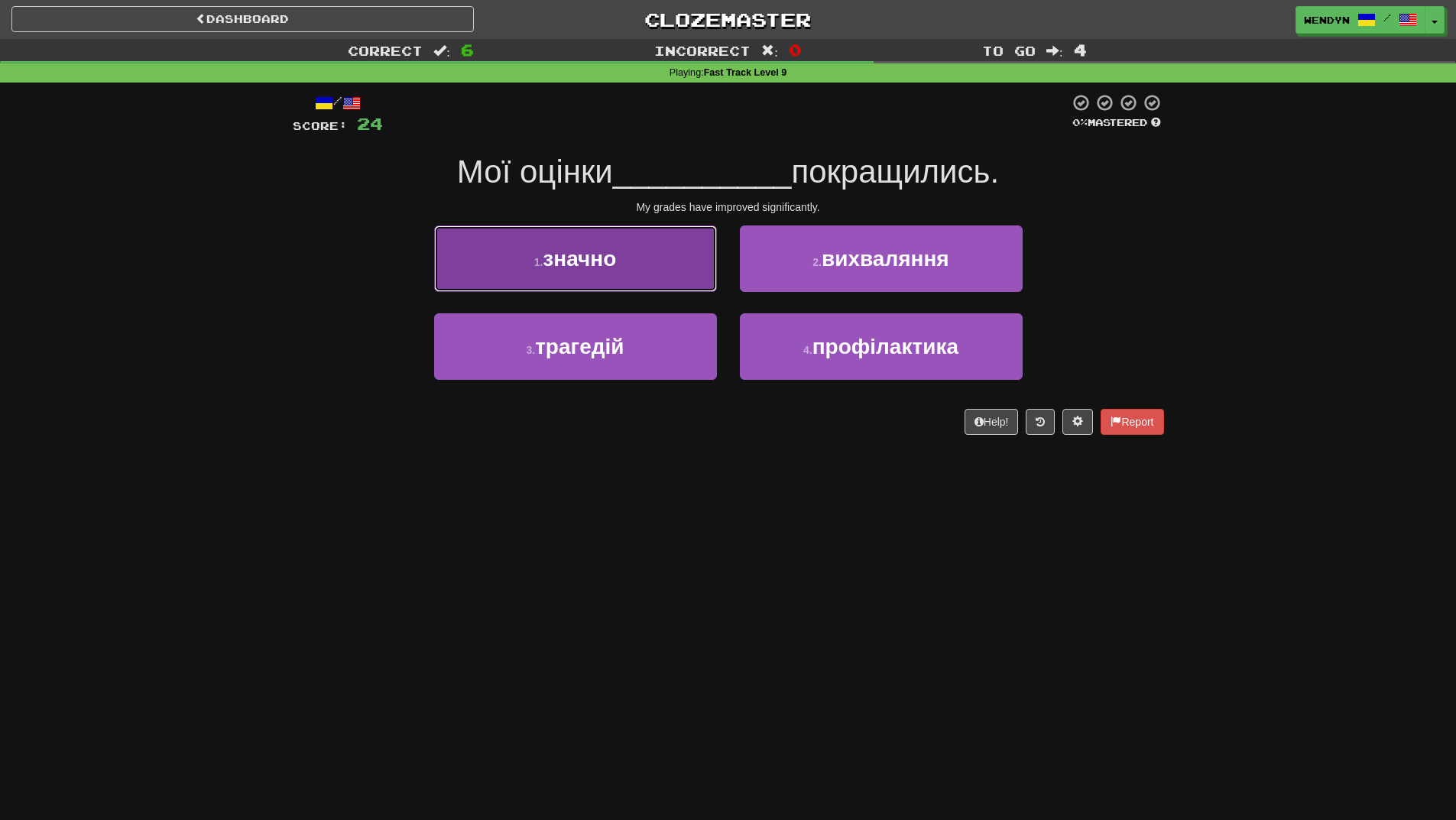
click at [633, 272] on button "1 . значно" at bounding box center [575, 258] width 283 height 67
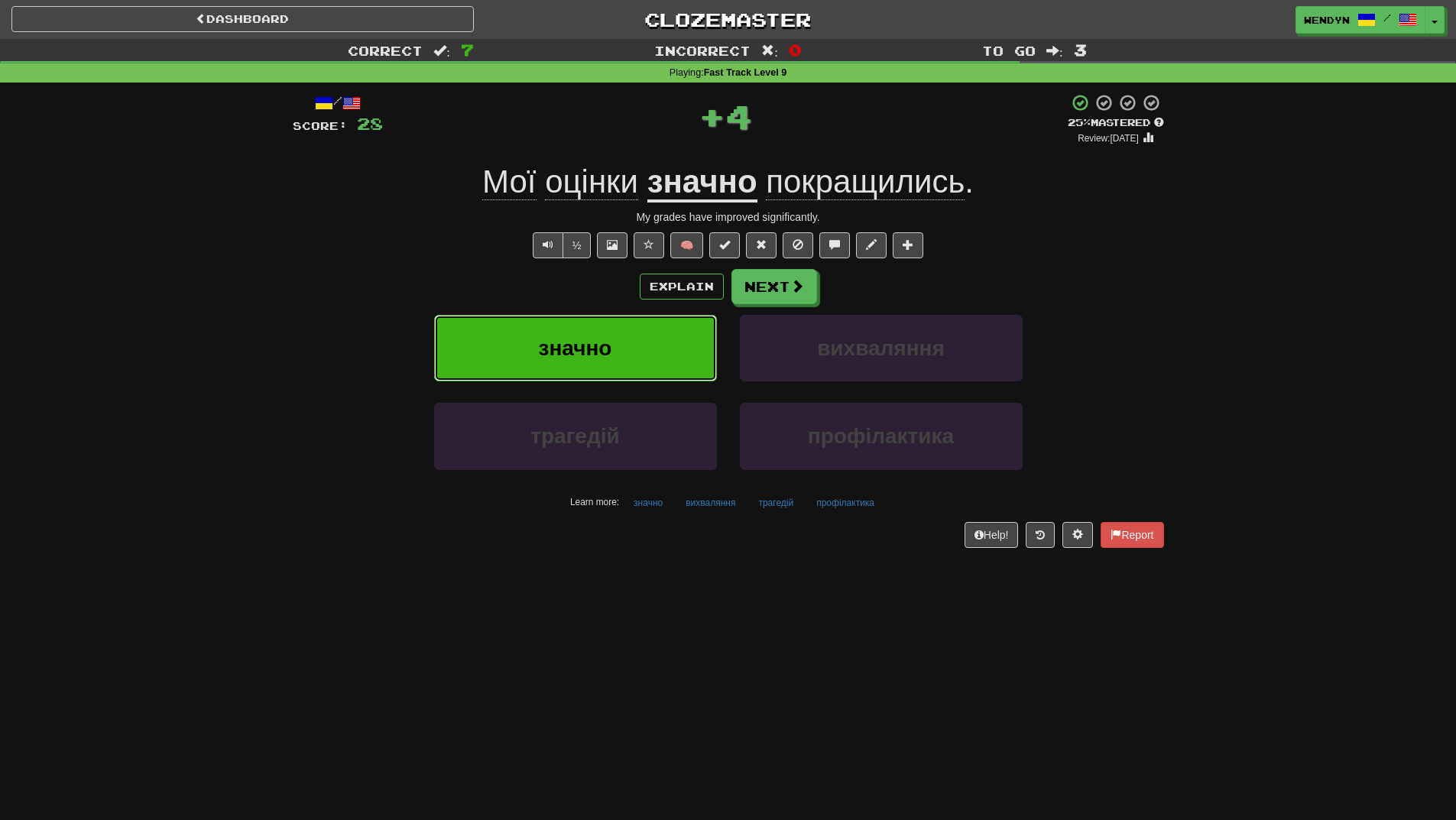
click at [618, 348] on button "значно" at bounding box center [575, 348] width 283 height 67
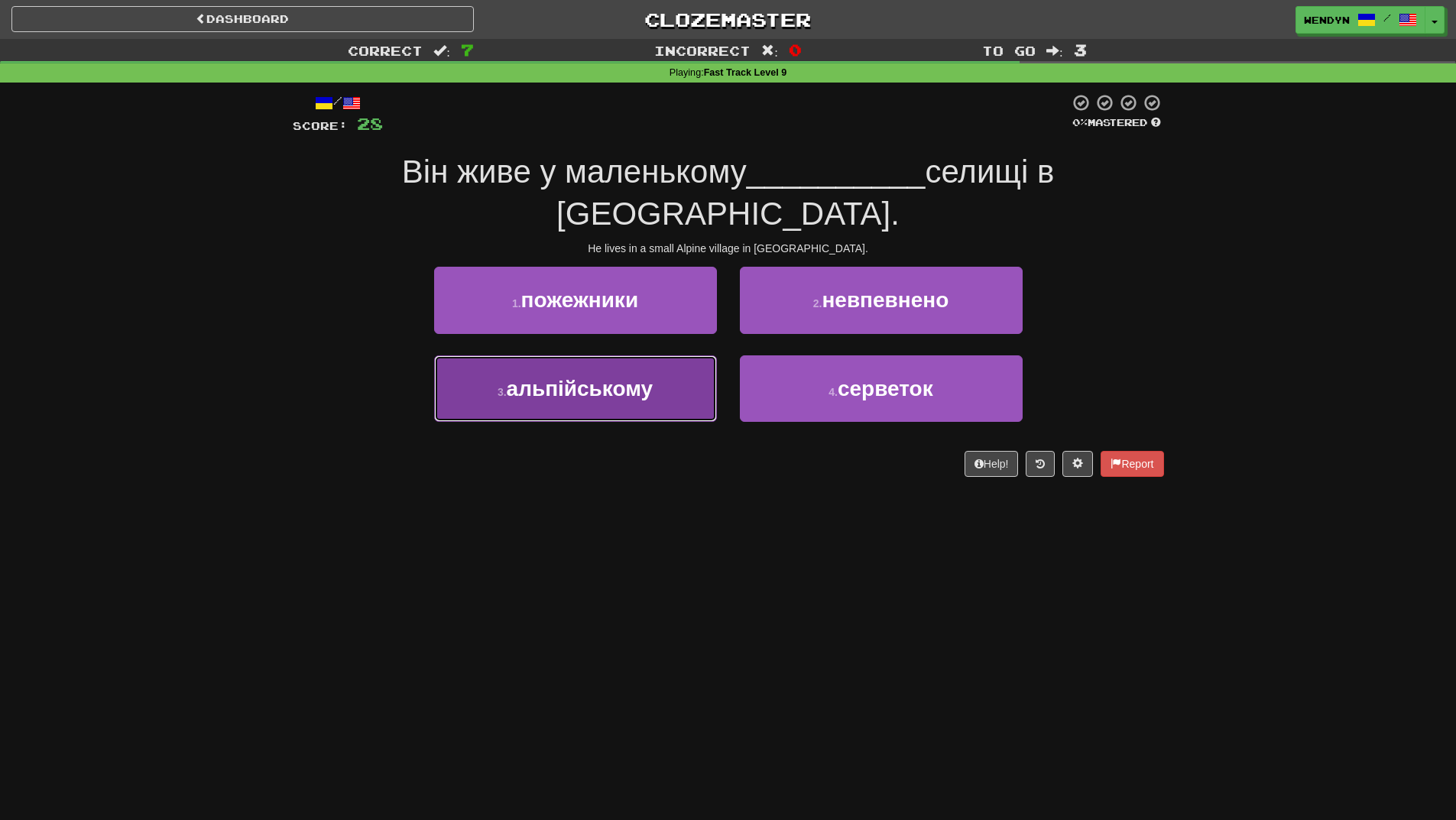
click at [670, 360] on button "3 . альпійському" at bounding box center [575, 388] width 283 height 67
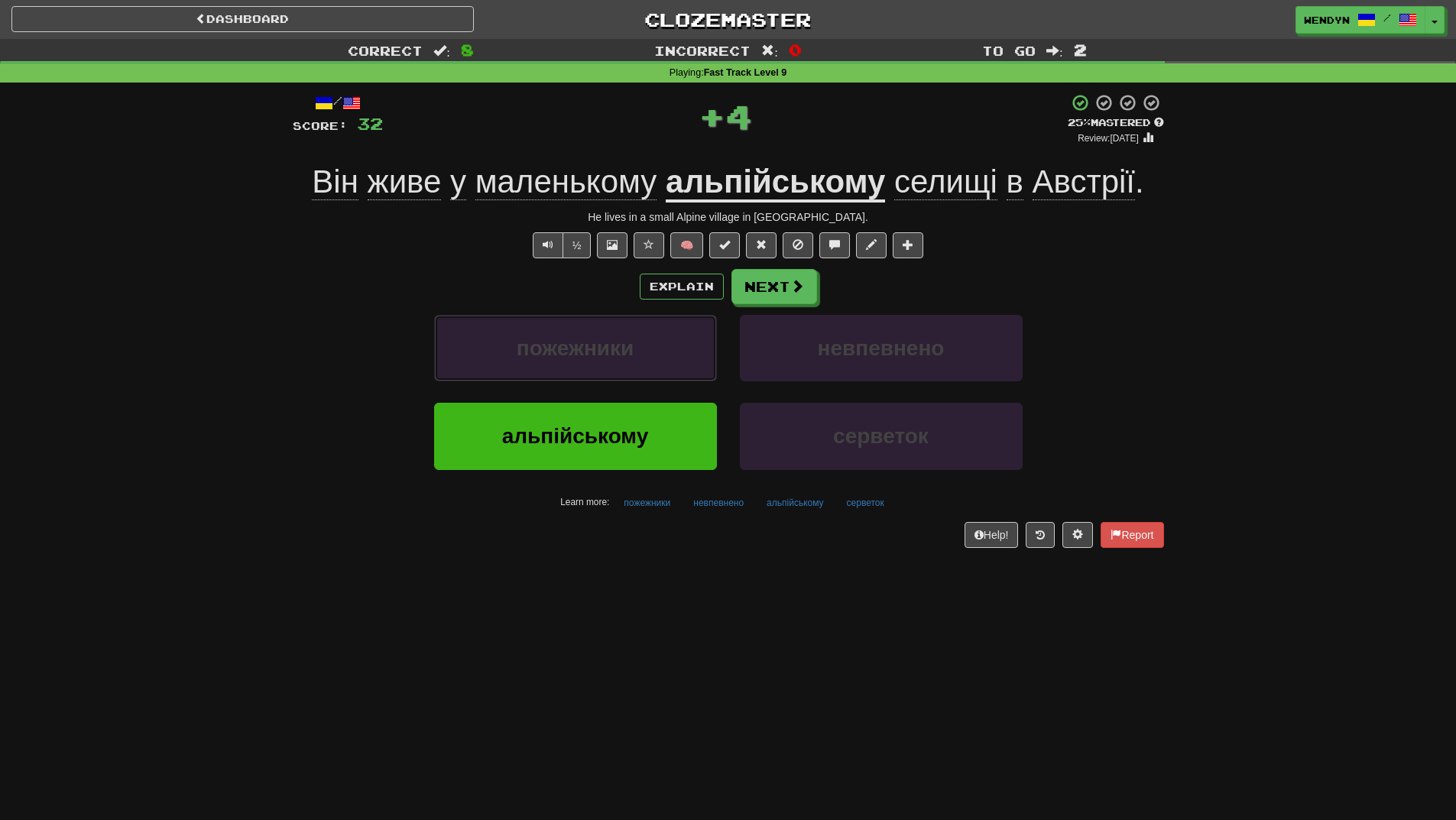
click at [670, 360] on button "пожежники" at bounding box center [575, 348] width 283 height 67
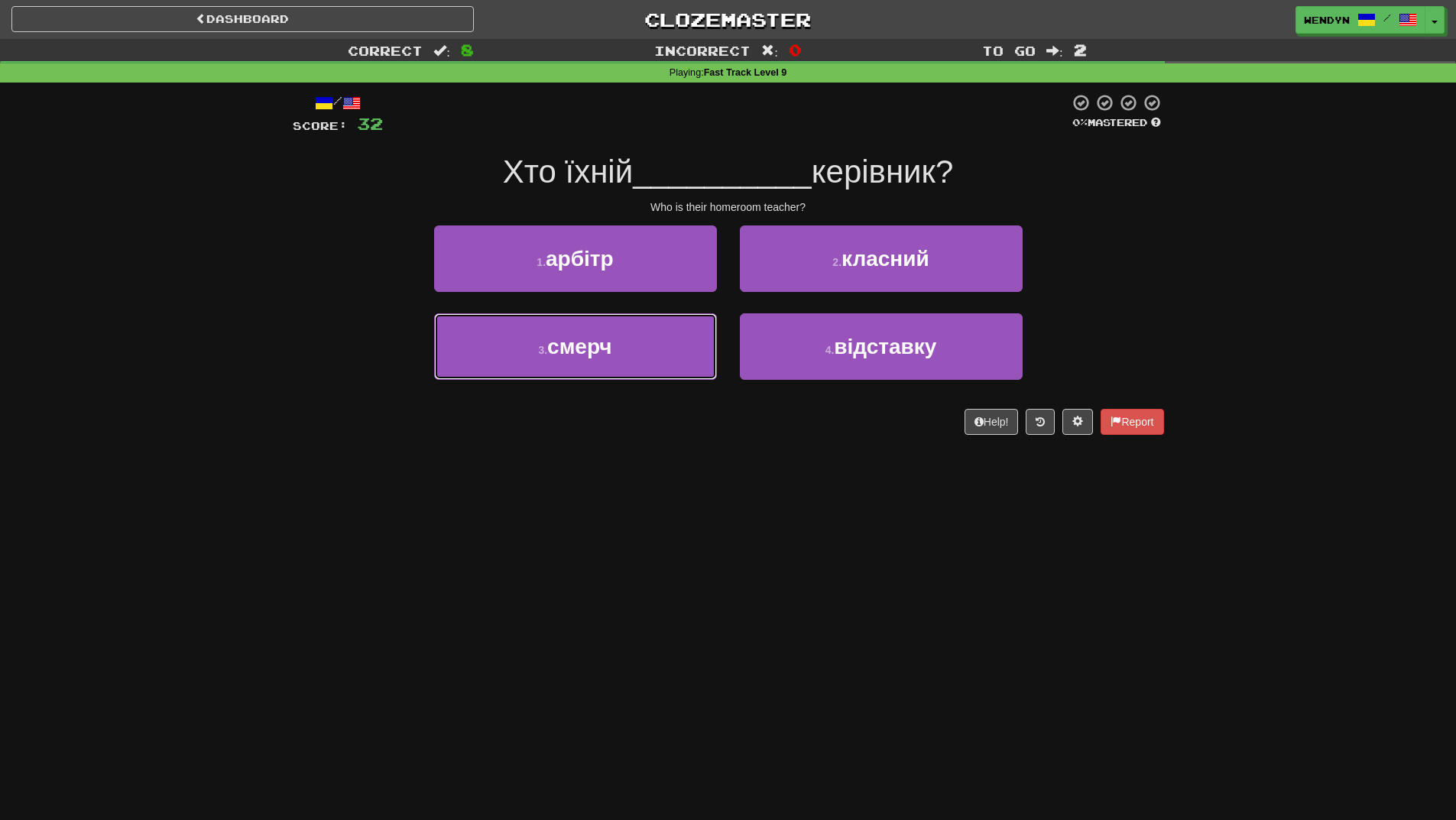
drag, startPoint x: 670, startPoint y: 360, endPoint x: 611, endPoint y: 461, distance: 117.0
click at [611, 461] on div "Dashboard Clozemaster WendyN / Toggle Dropdown Dashboard Leaderboard Activity F…" at bounding box center [728, 410] width 1456 height 820
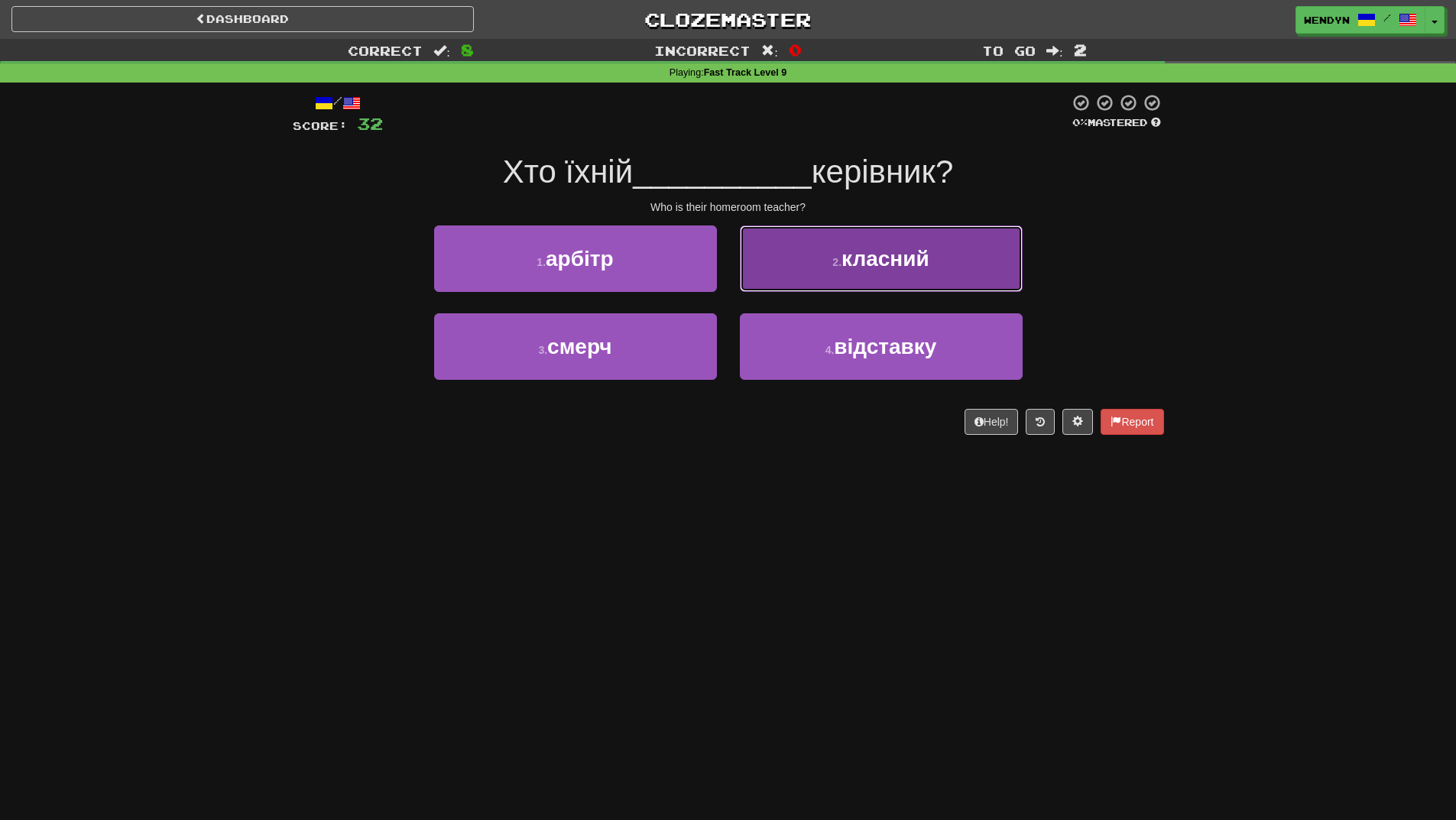
click at [921, 286] on button "2 . класний" at bounding box center [881, 258] width 283 height 67
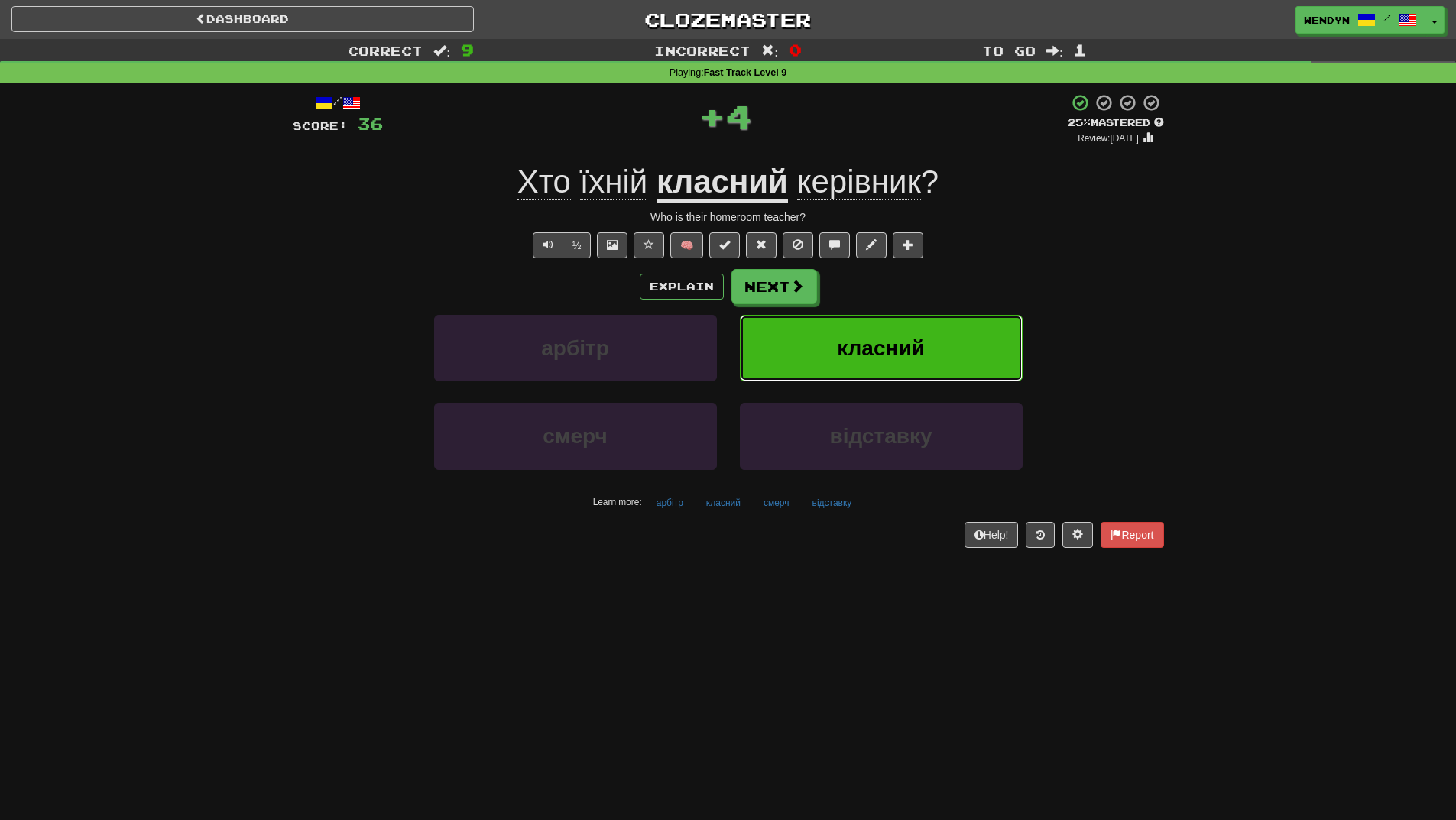
click at [909, 331] on button "класний" at bounding box center [881, 348] width 283 height 67
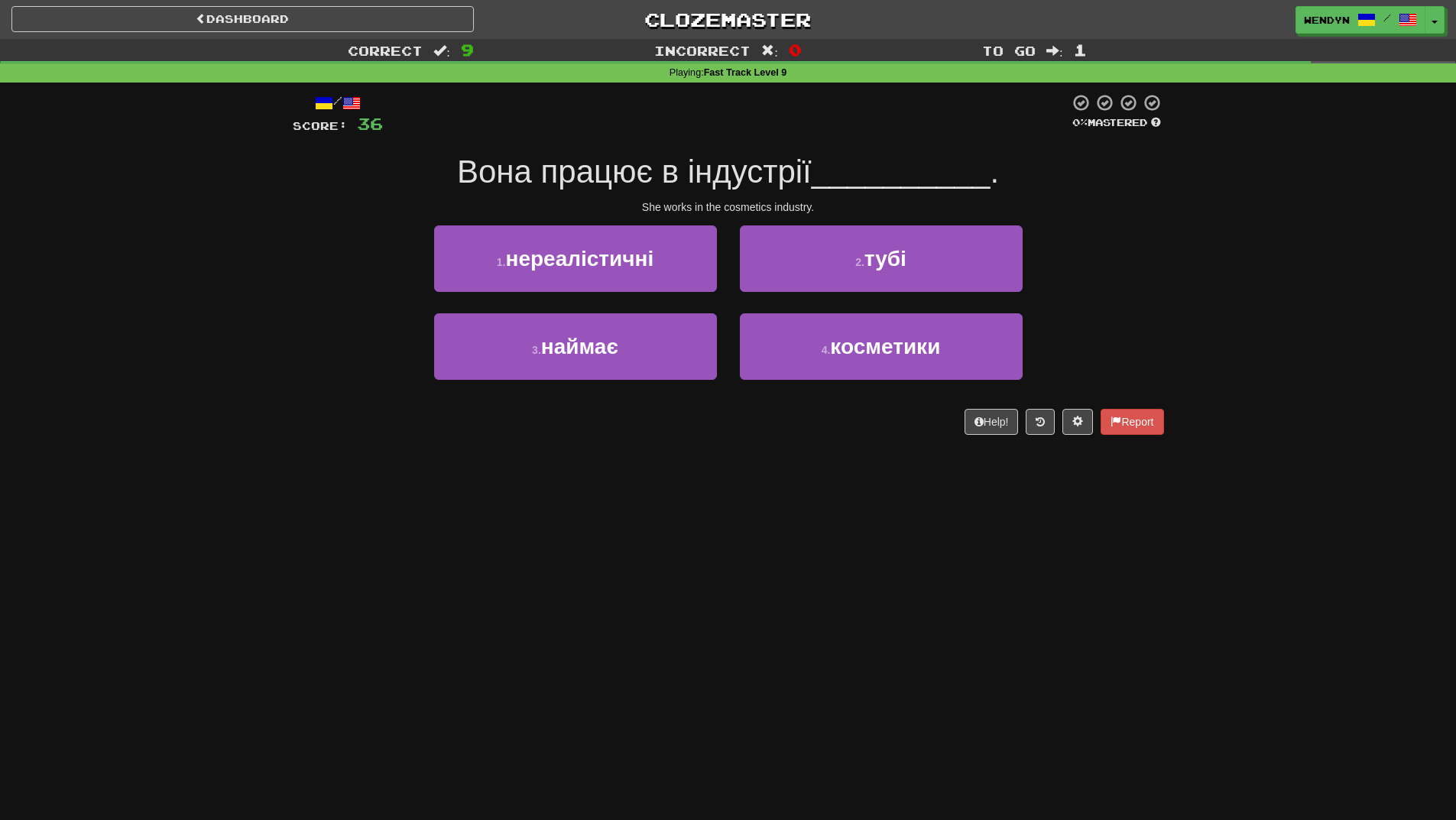
click at [498, 434] on div "Help! Report" at bounding box center [728, 422] width 871 height 26
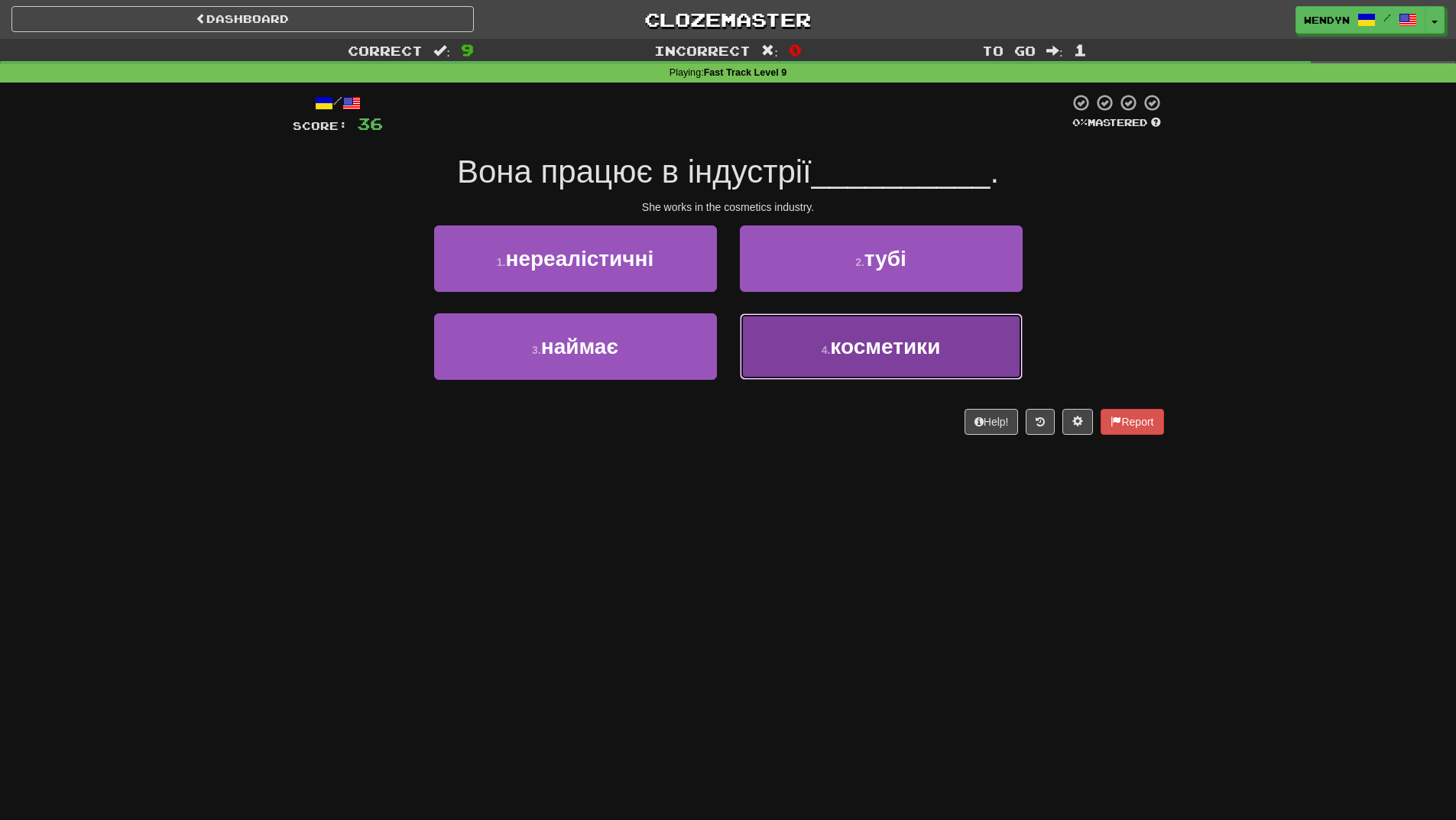
click at [822, 357] on button "4 . косметики" at bounding box center [881, 346] width 283 height 67
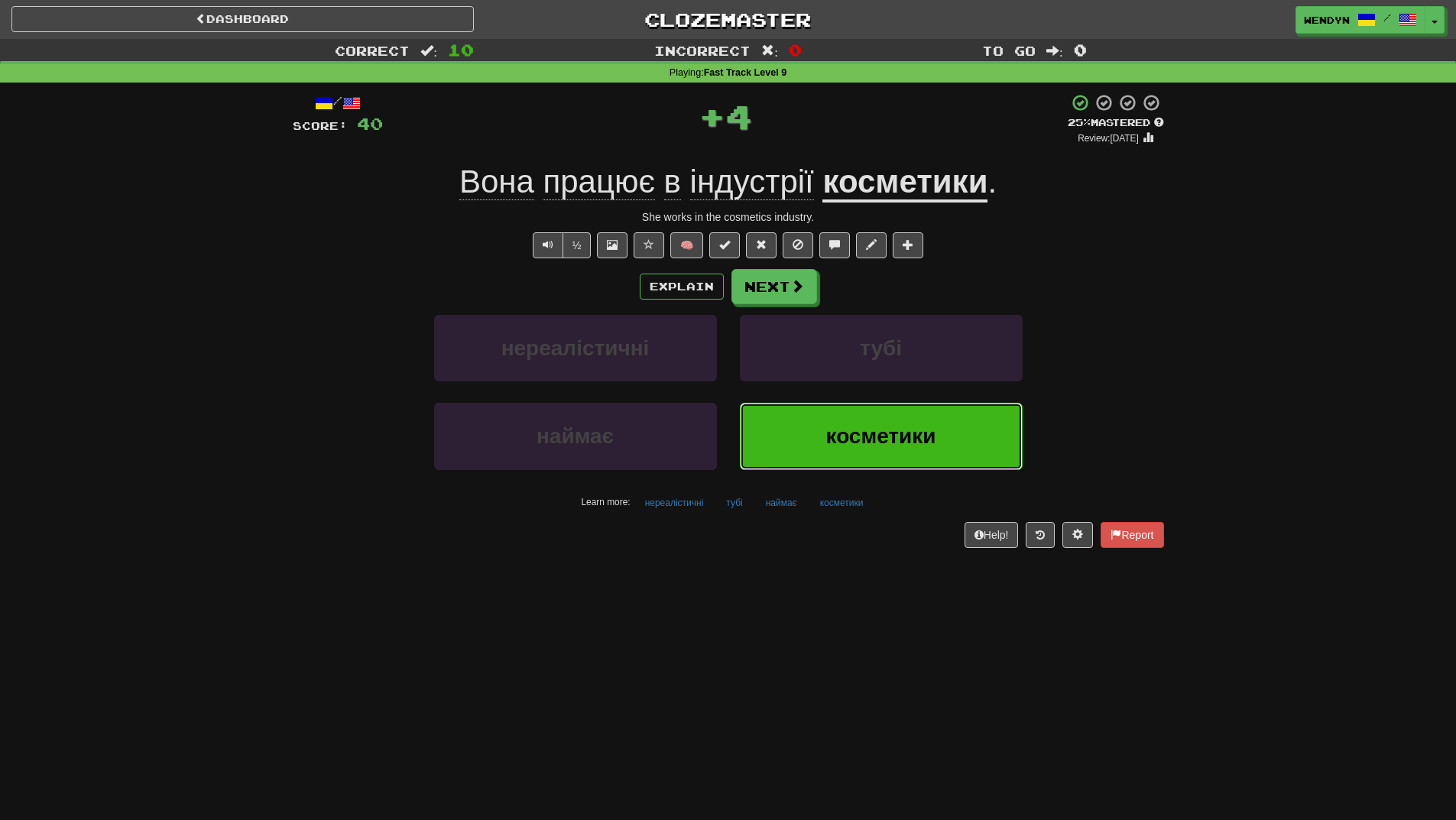
click at [791, 450] on button "косметики" at bounding box center [881, 435] width 283 height 67
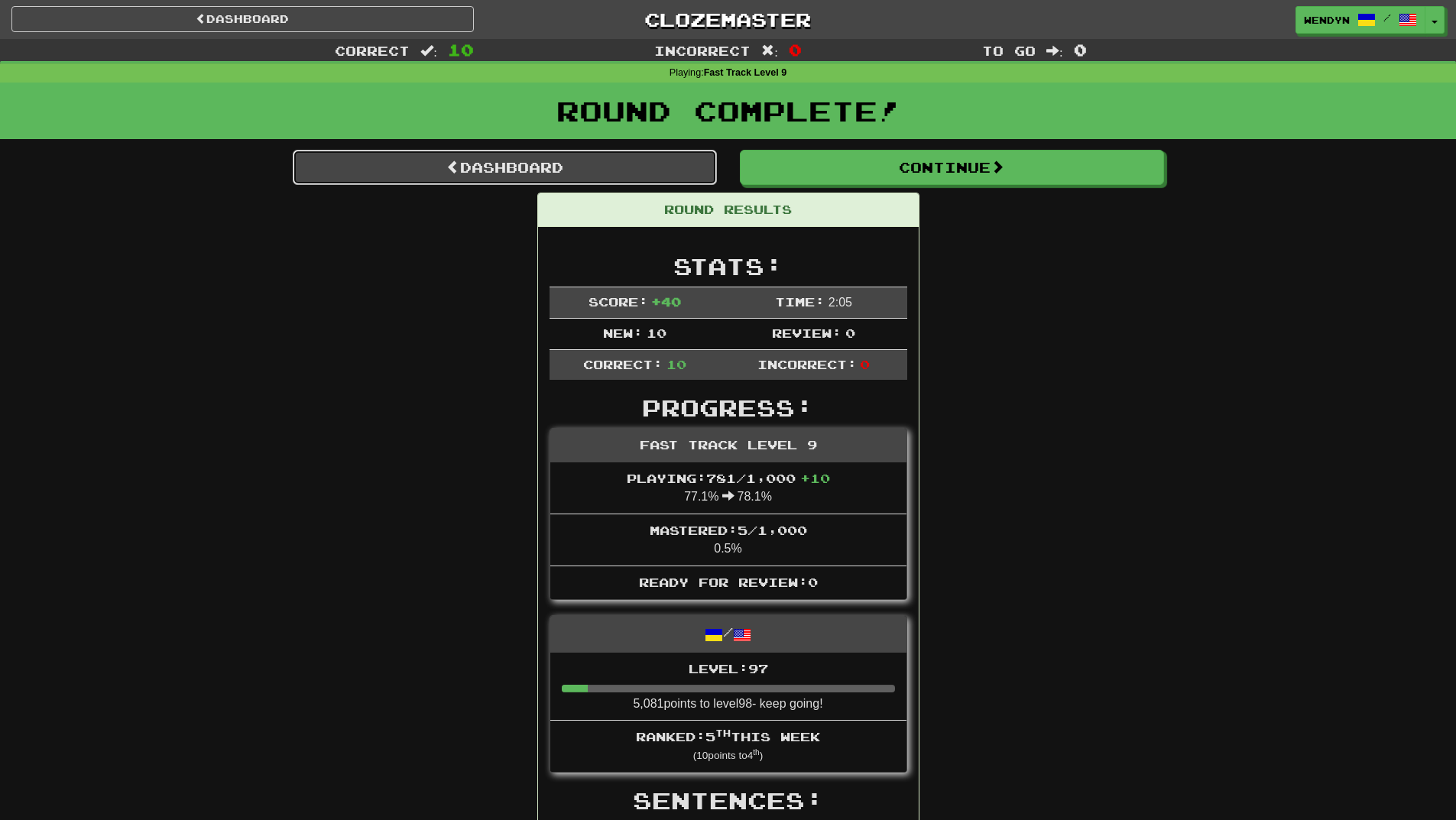
click at [580, 169] on link "Dashboard" at bounding box center [505, 167] width 424 height 35
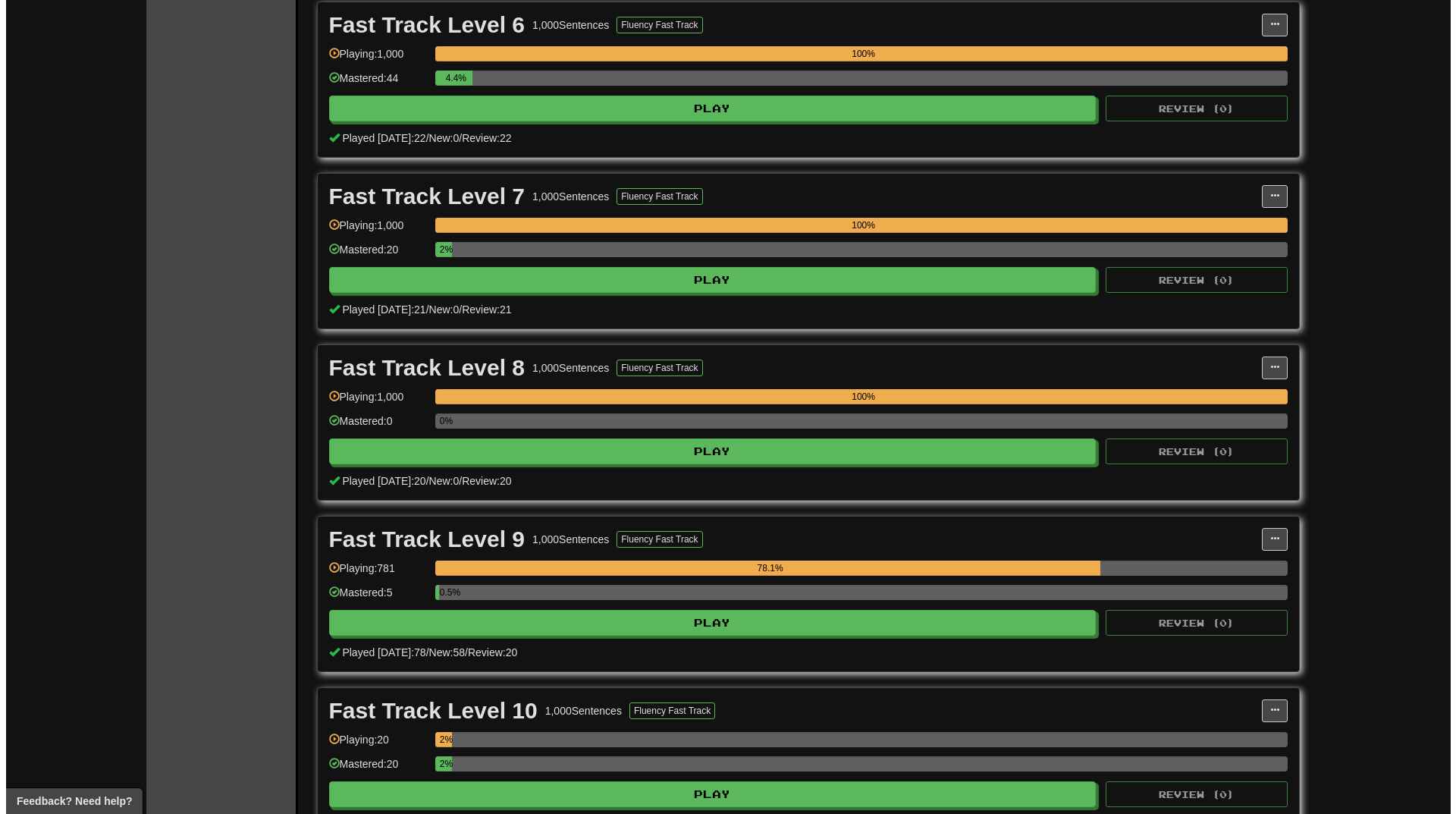
scroll to position [1214, 0]
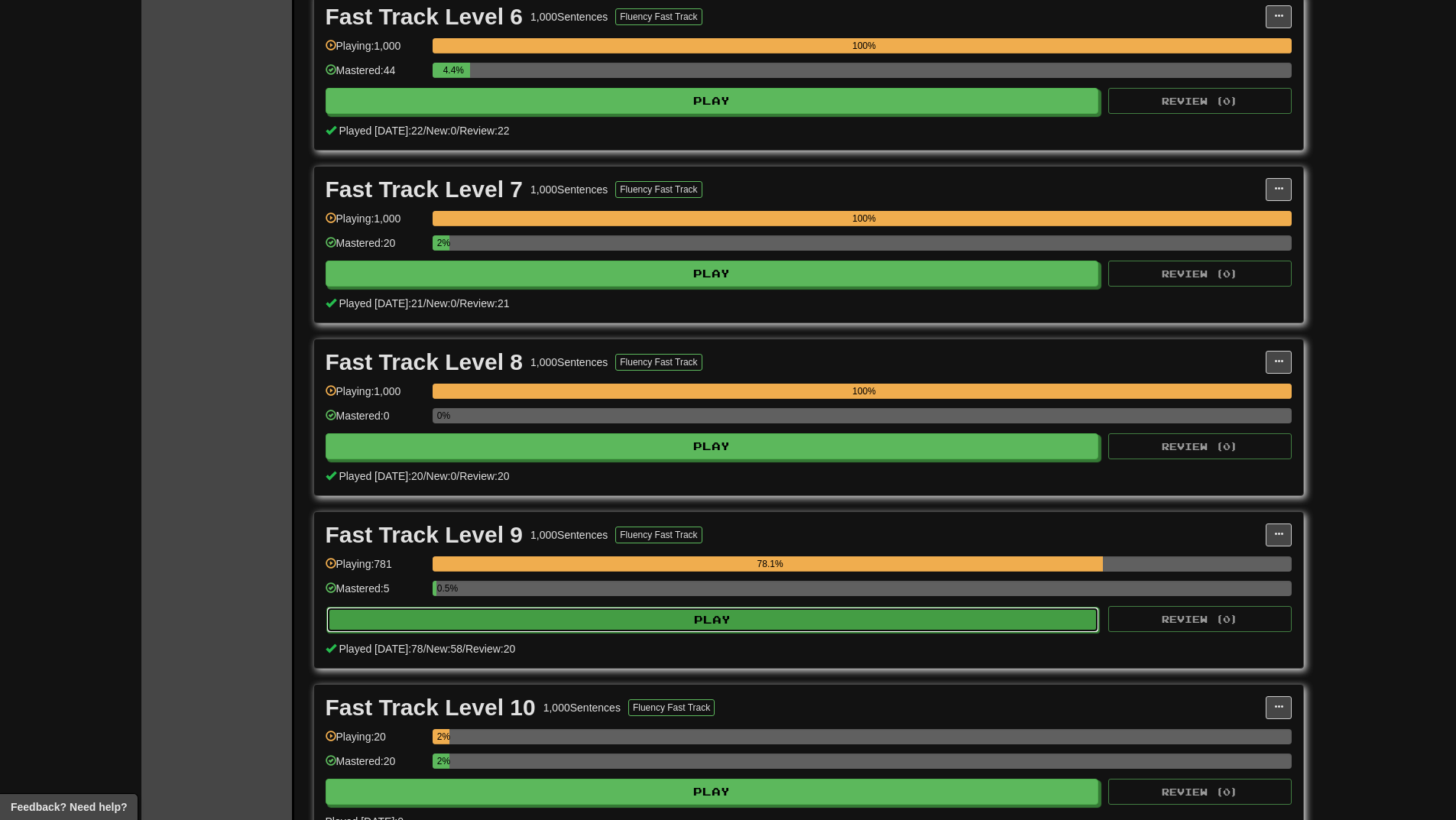
click at [638, 623] on button "Play" at bounding box center [713, 620] width 774 height 26
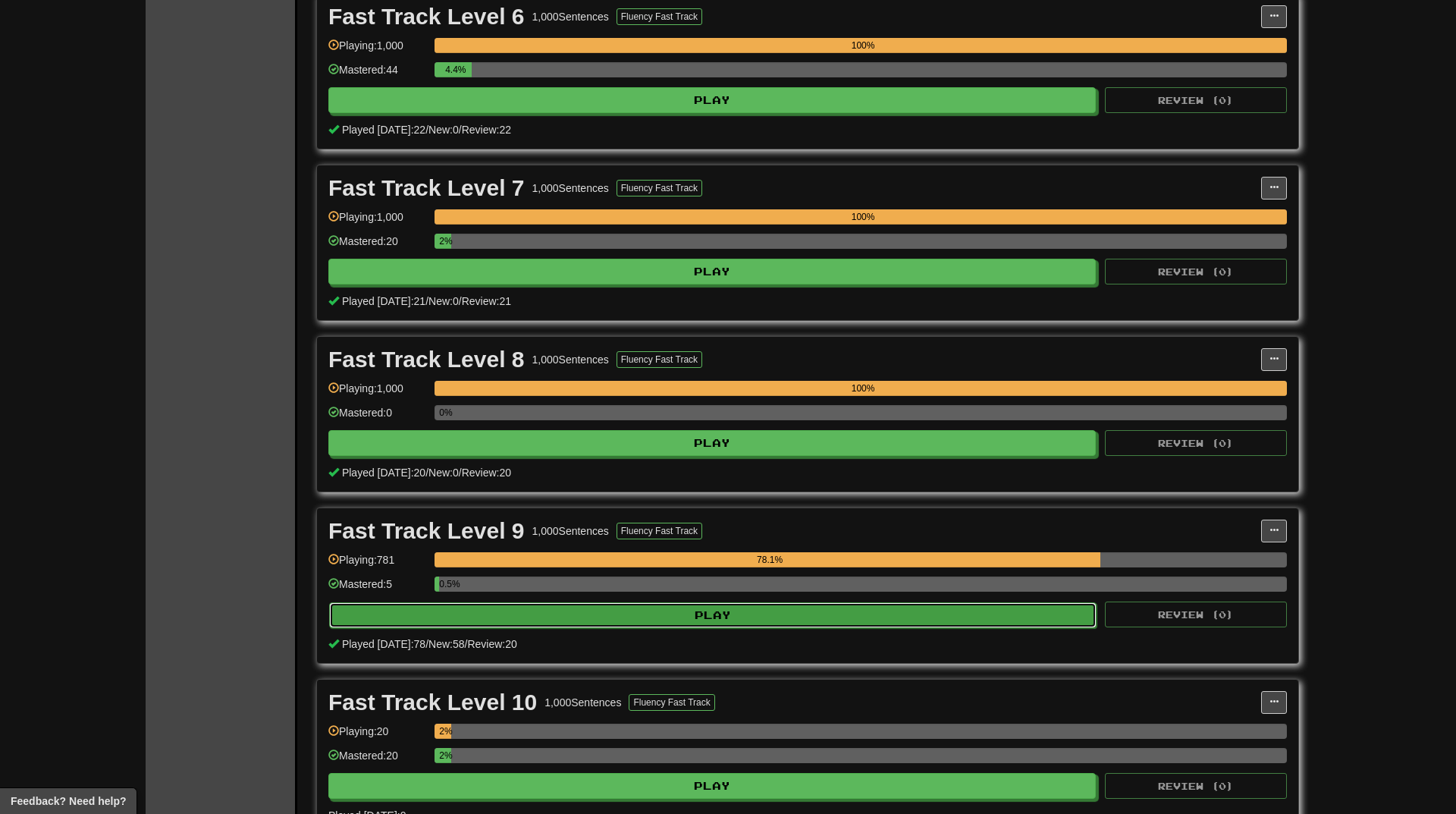
select select "**"
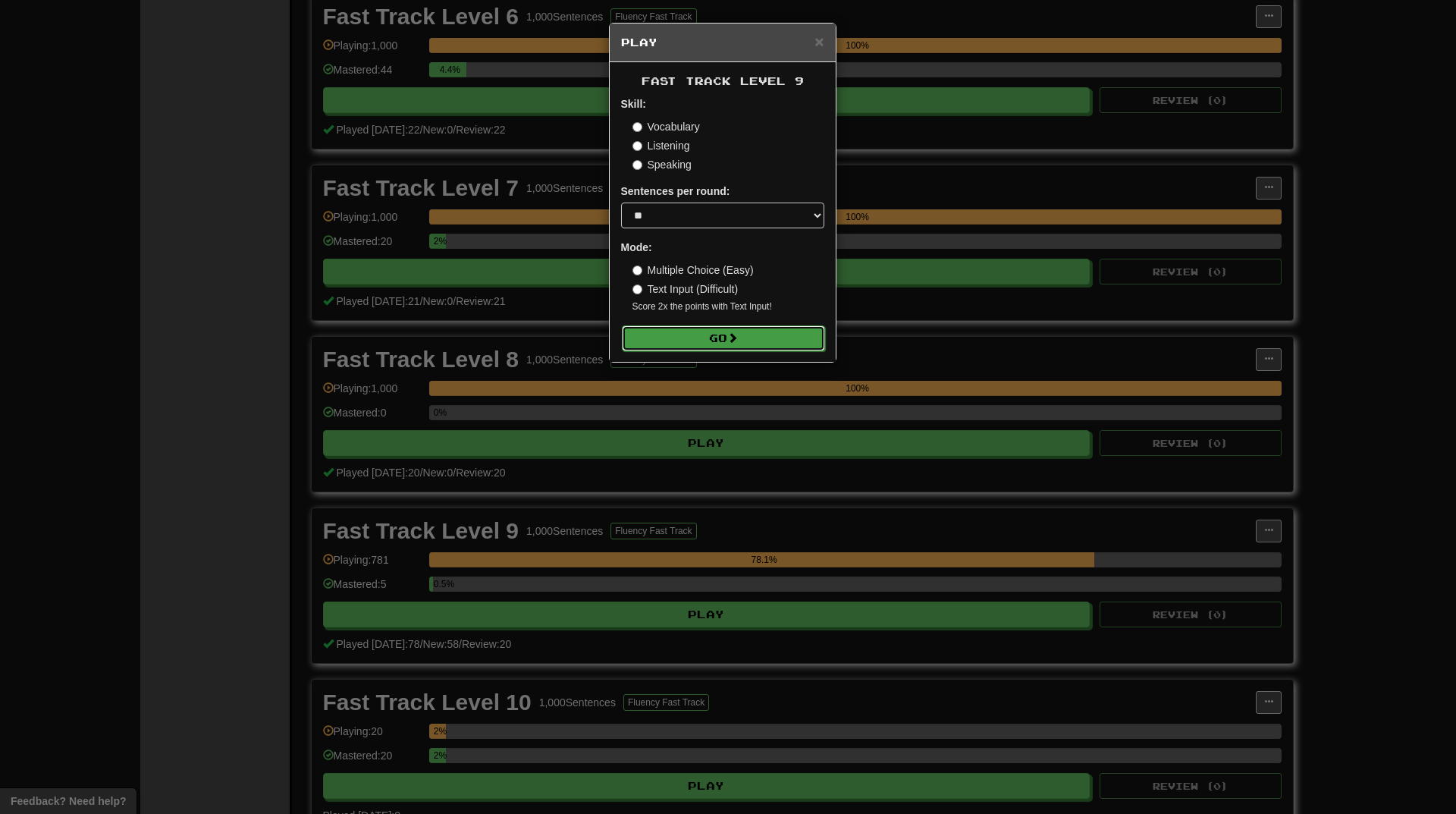
click at [782, 328] on button "Go" at bounding box center [723, 338] width 203 height 26
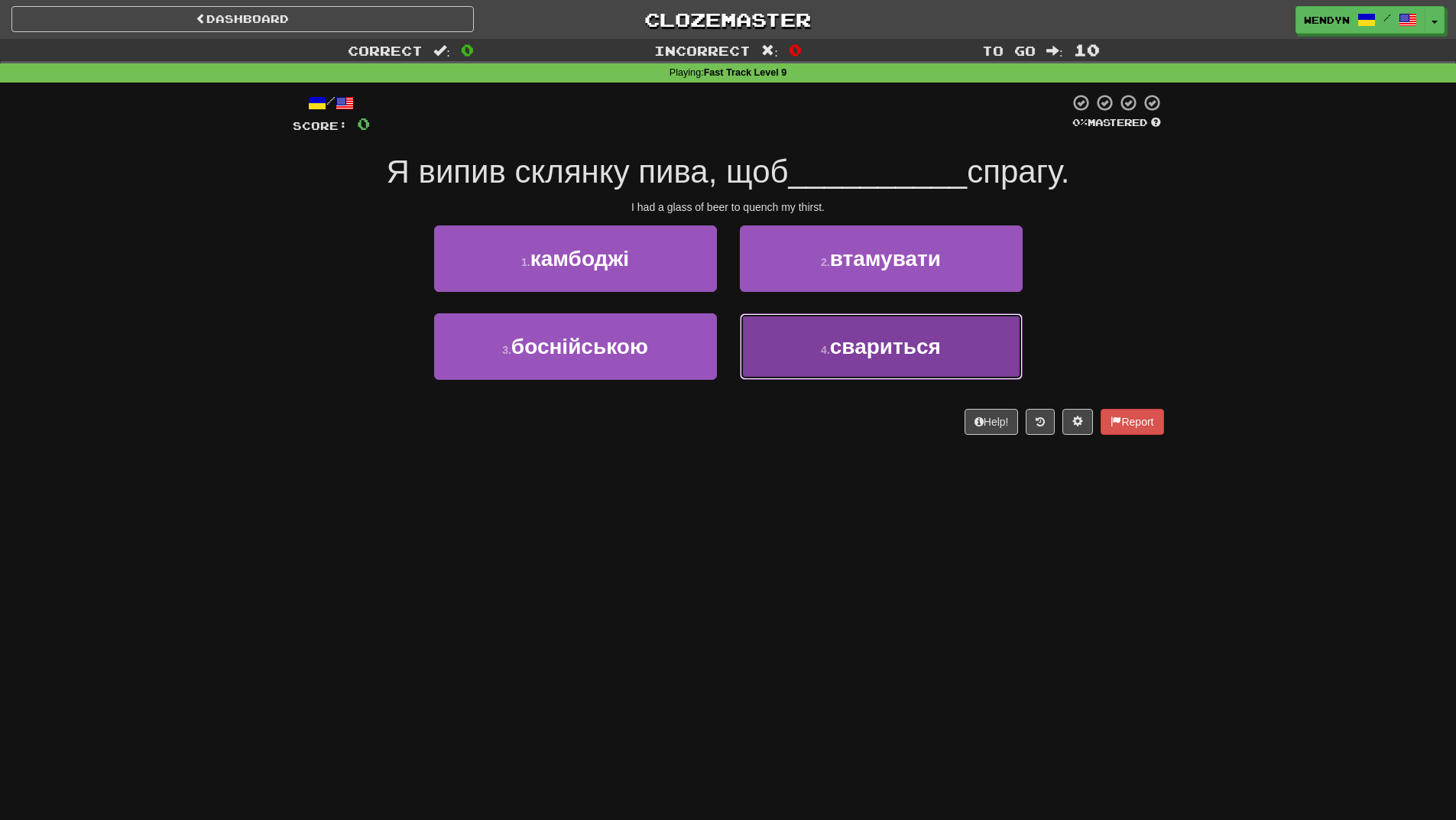
click at [924, 355] on span "свариться" at bounding box center [885, 346] width 111 height 23
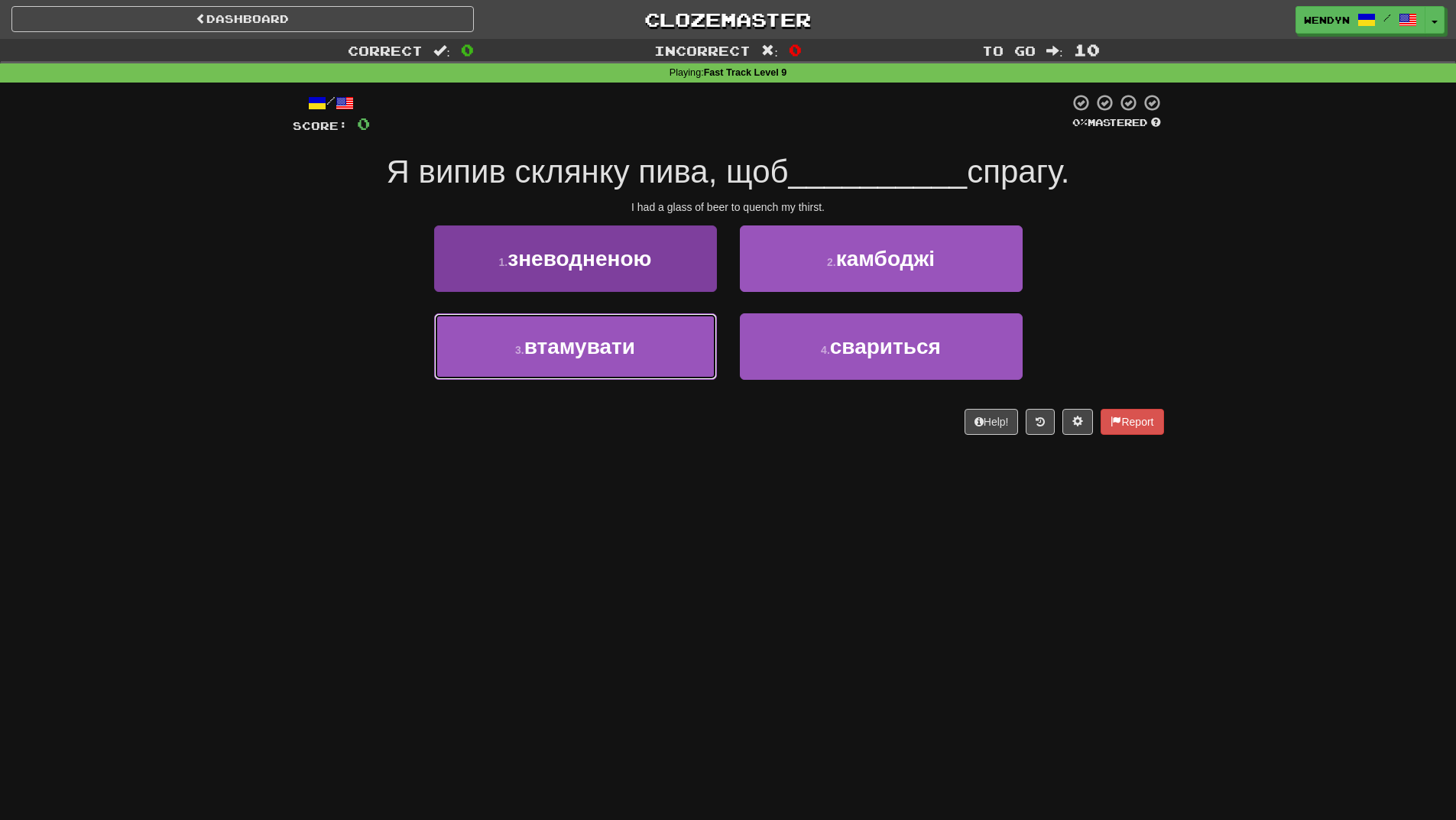
click at [653, 360] on button "3 . втамувати" at bounding box center [575, 346] width 283 height 67
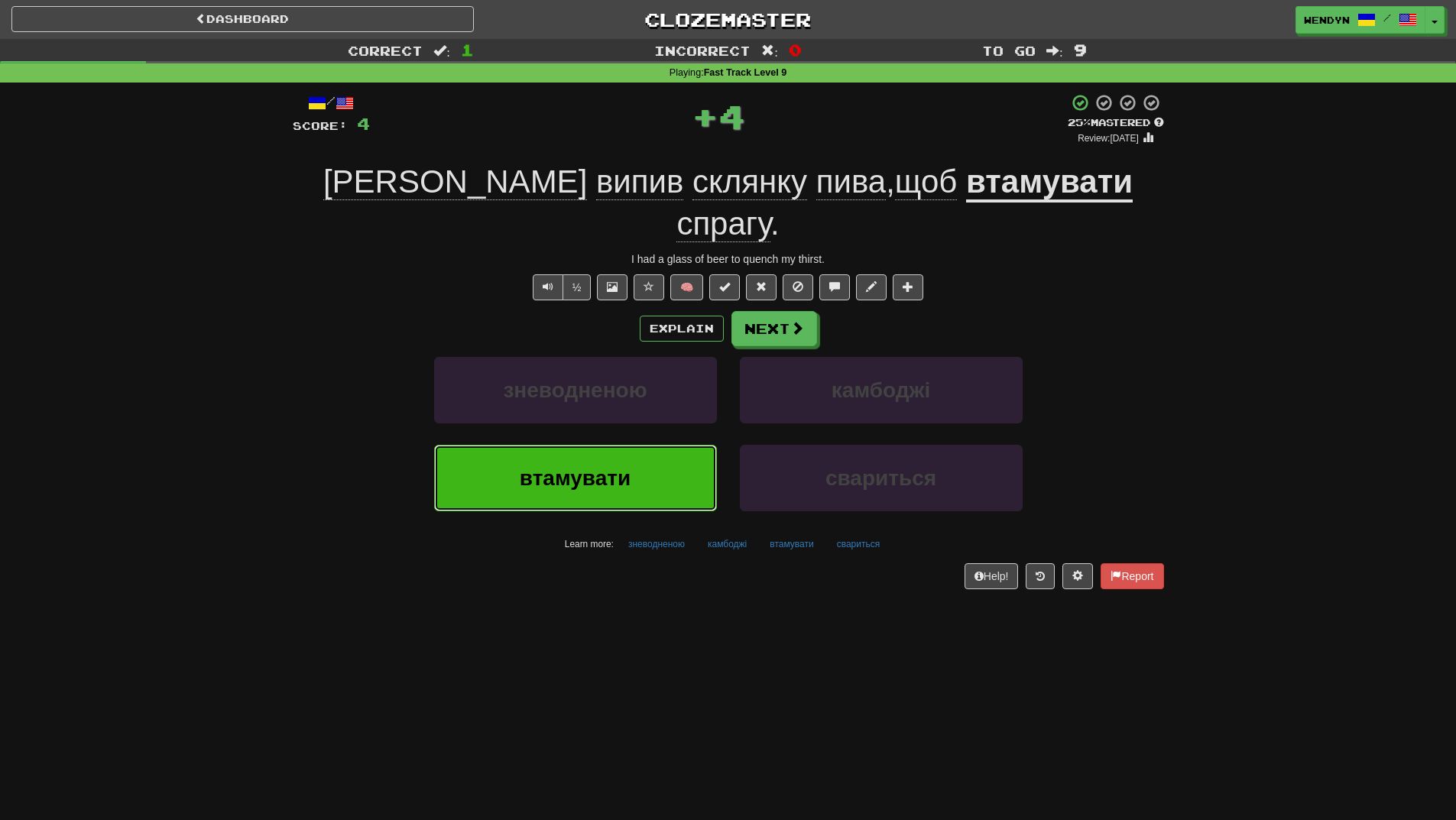
click at [654, 445] on button "втамувати" at bounding box center [575, 478] width 283 height 67
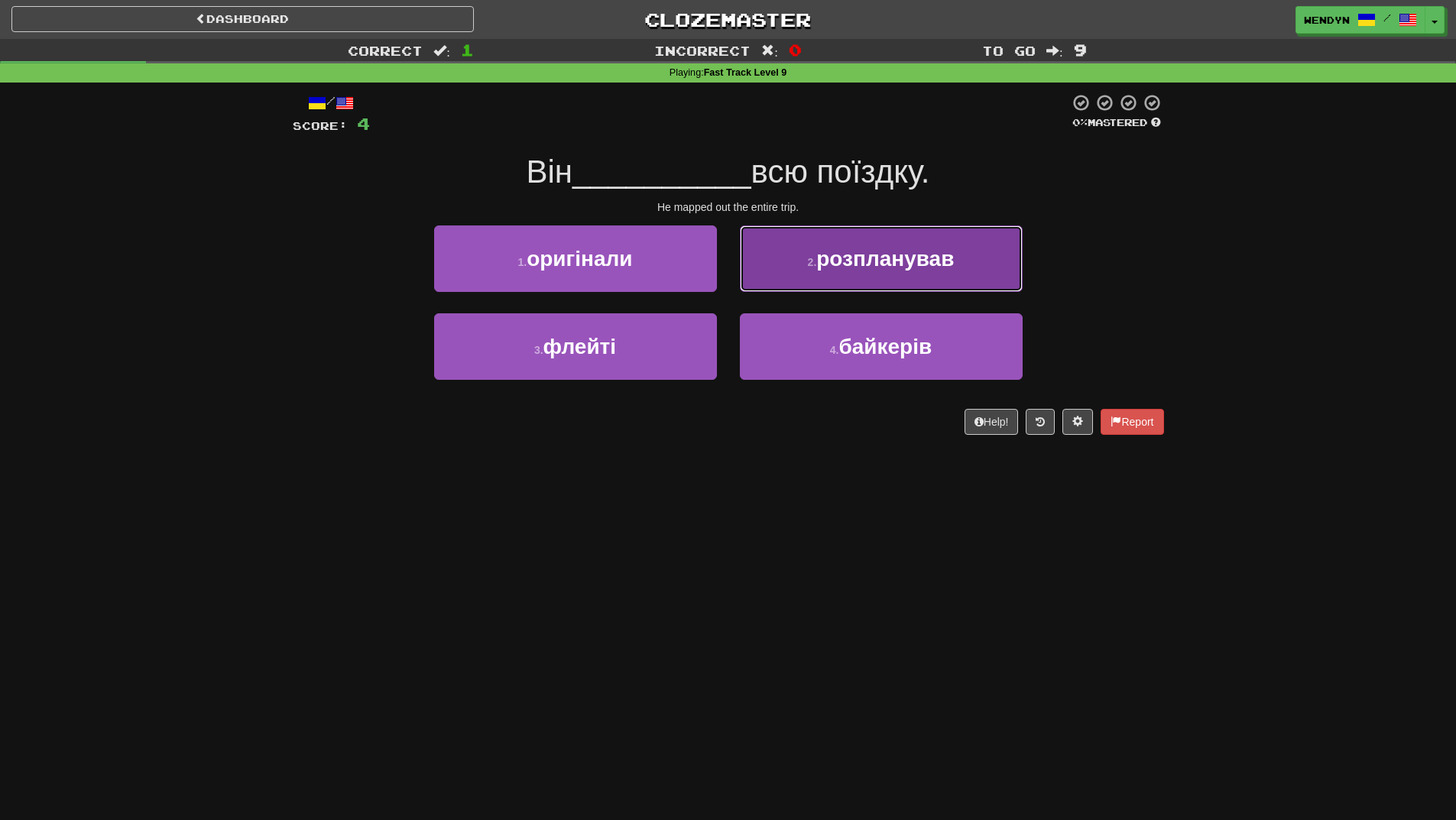
click at [941, 262] on span "розпланував" at bounding box center [885, 258] width 138 height 23
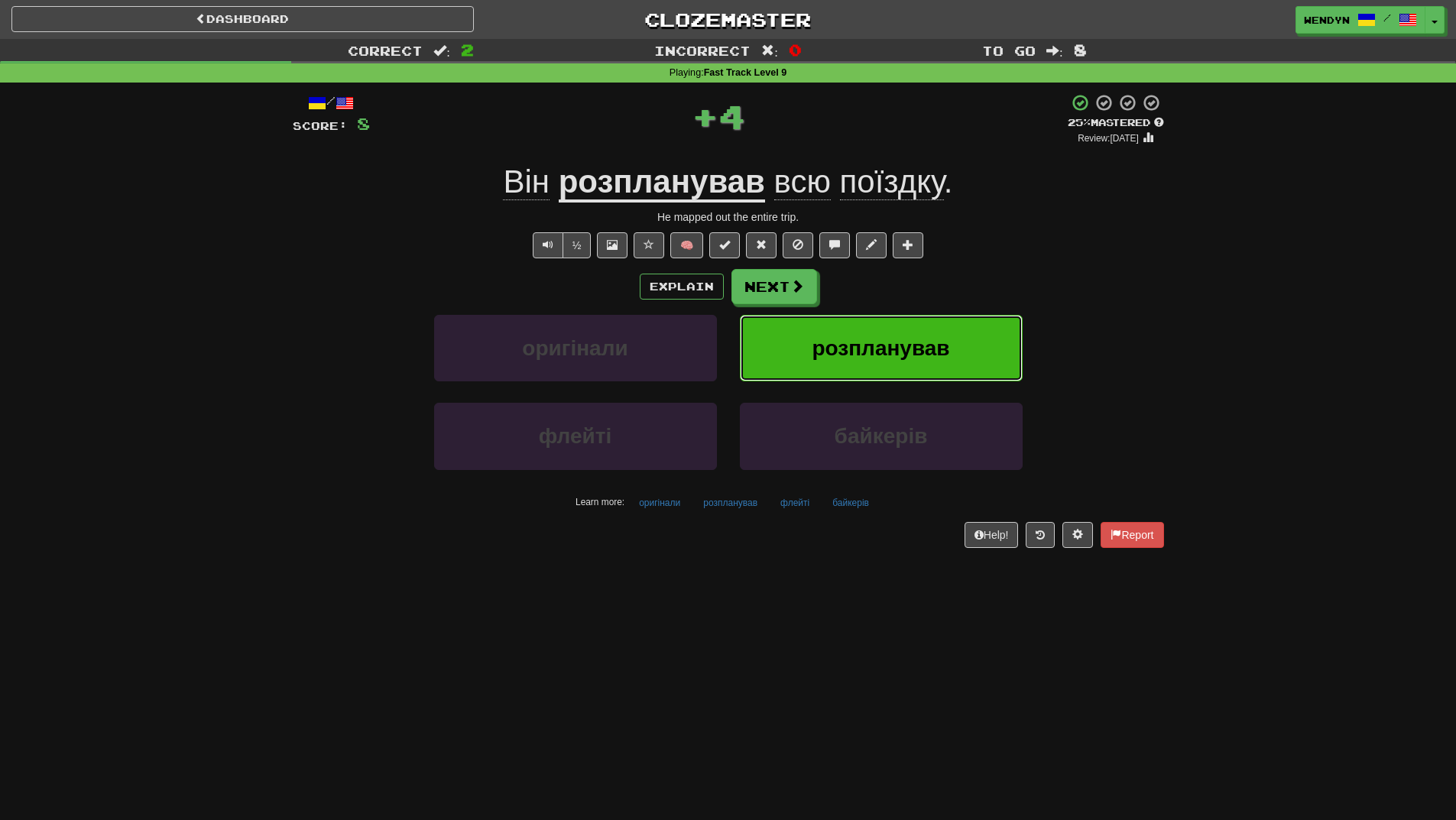
click at [911, 345] on span "розпланував" at bounding box center [881, 347] width 138 height 23
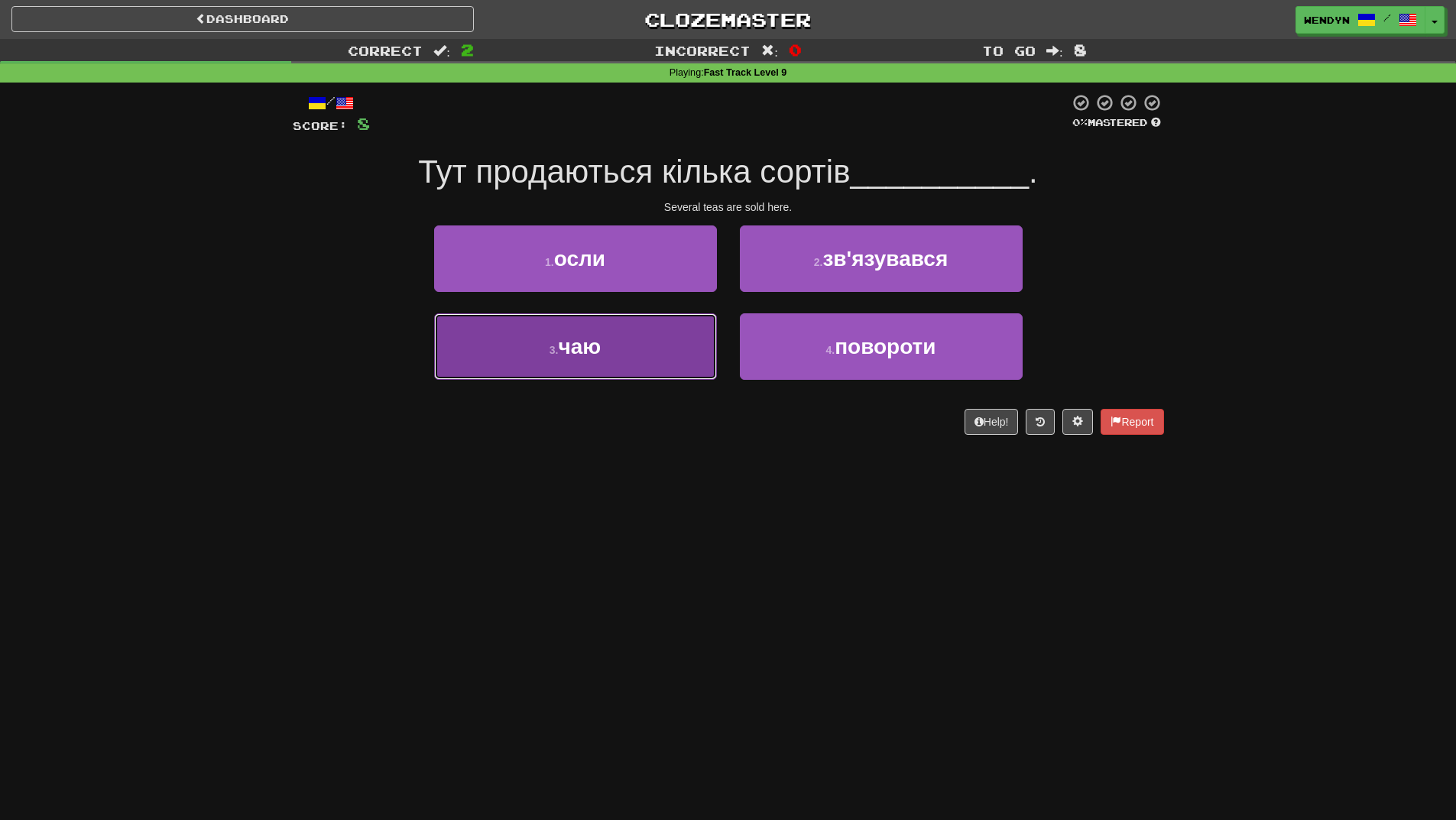
click at [618, 346] on button "3 . чаю" at bounding box center [575, 346] width 283 height 67
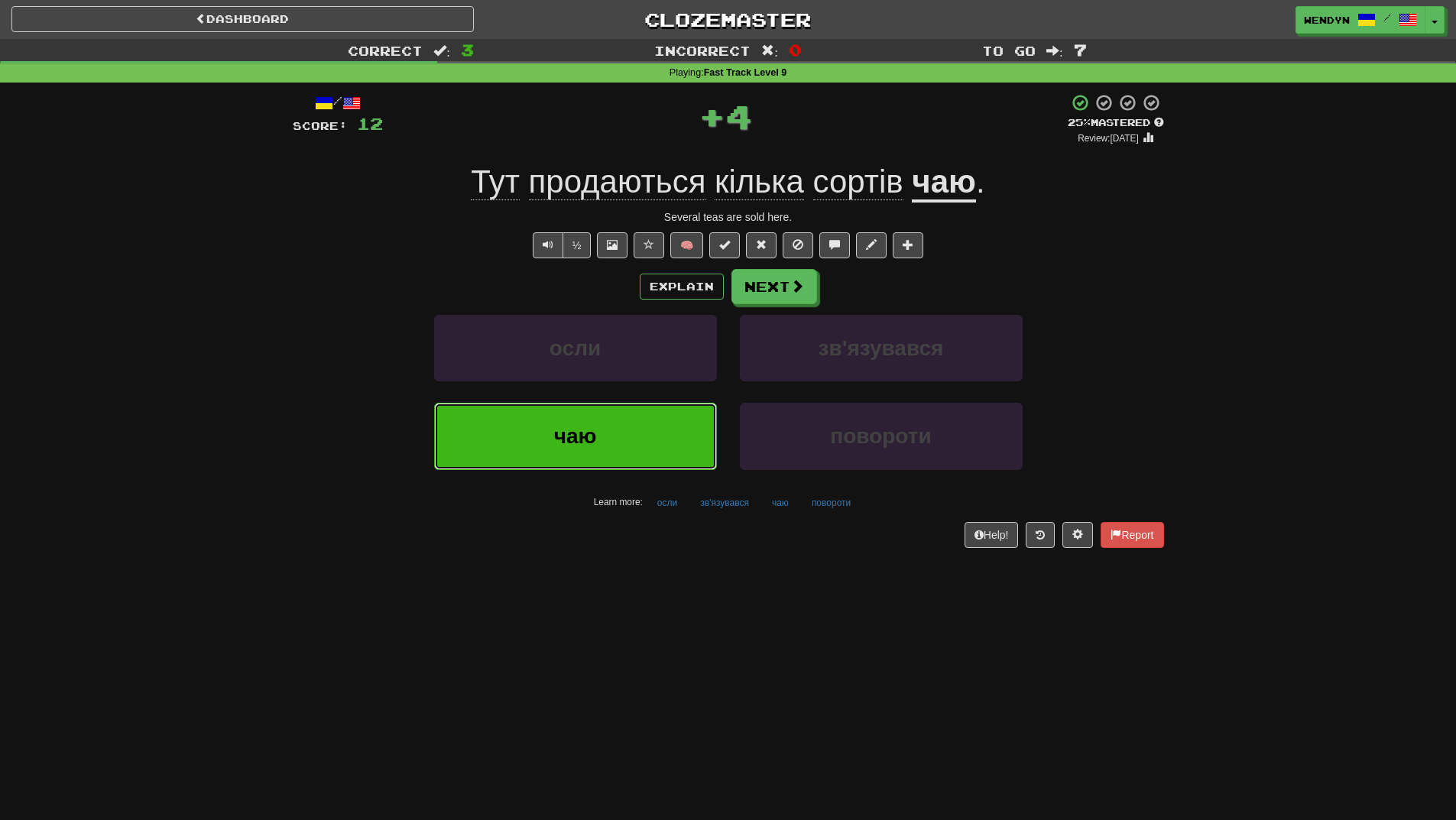
click at [600, 430] on button "чаю" at bounding box center [575, 435] width 283 height 67
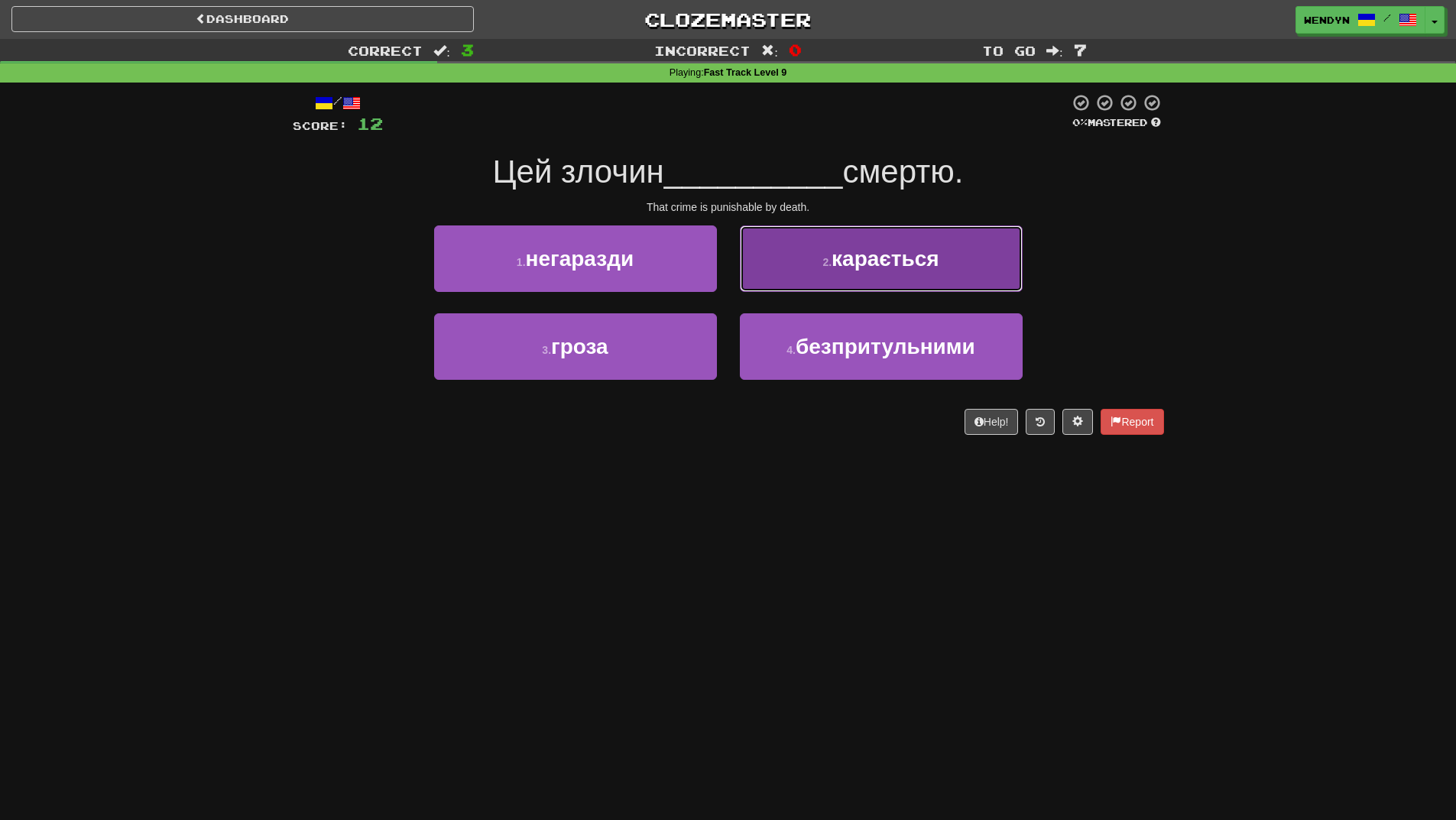
click at [966, 269] on button "2 . карається" at bounding box center [881, 258] width 283 height 67
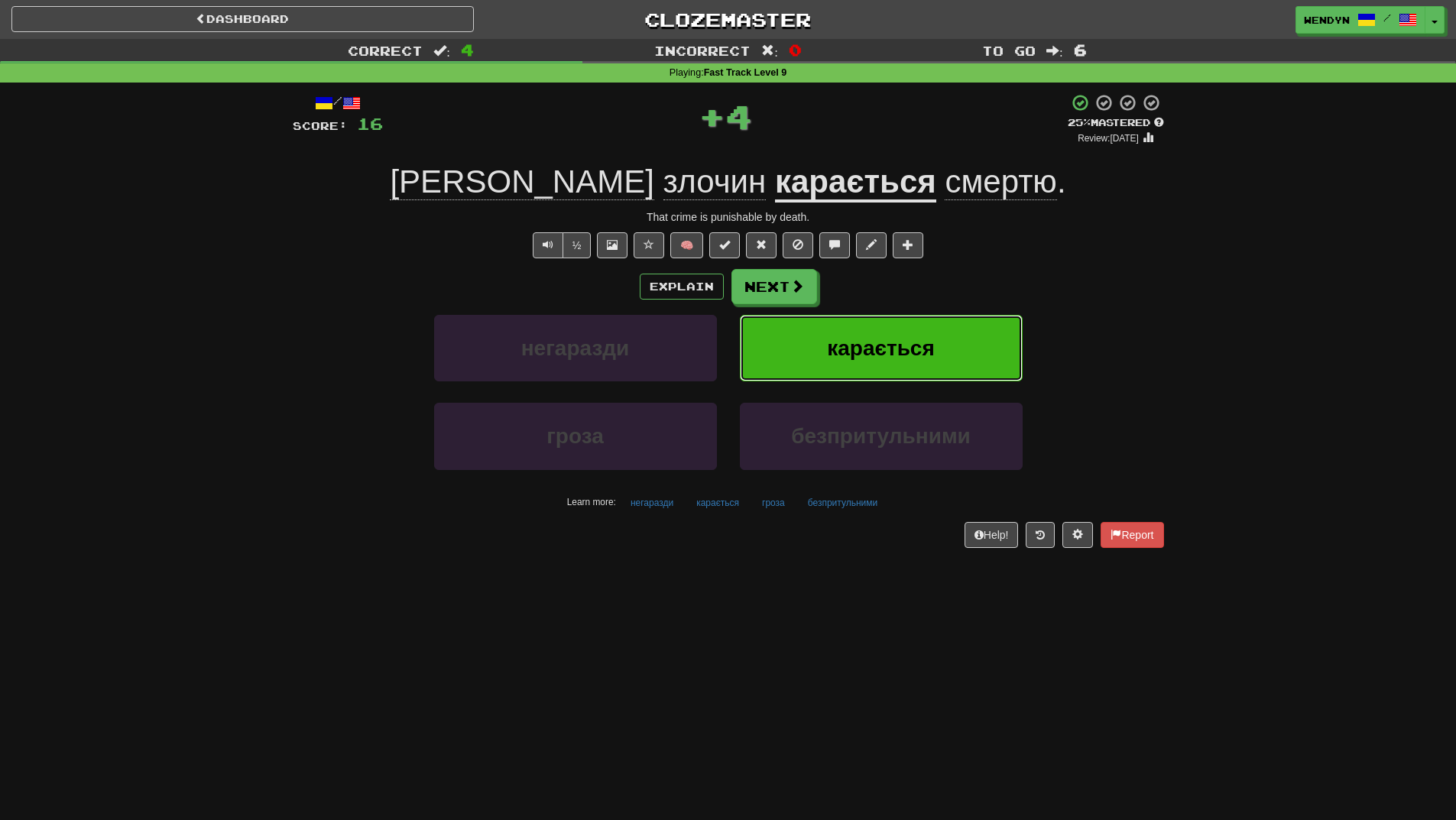
click at [945, 335] on button "карається" at bounding box center [881, 348] width 283 height 67
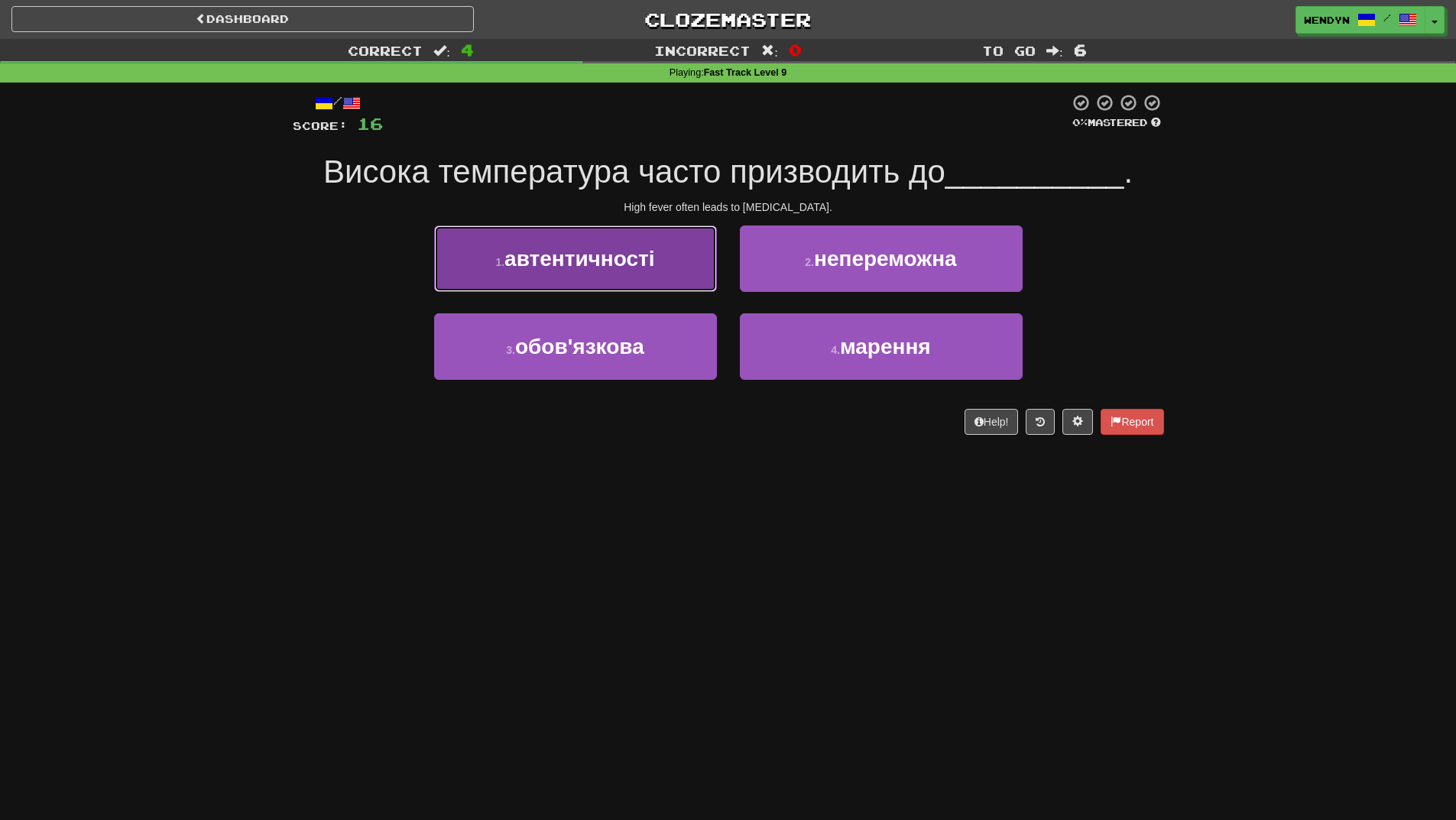
click at [666, 286] on button "1 . автентичності" at bounding box center [575, 258] width 283 height 67
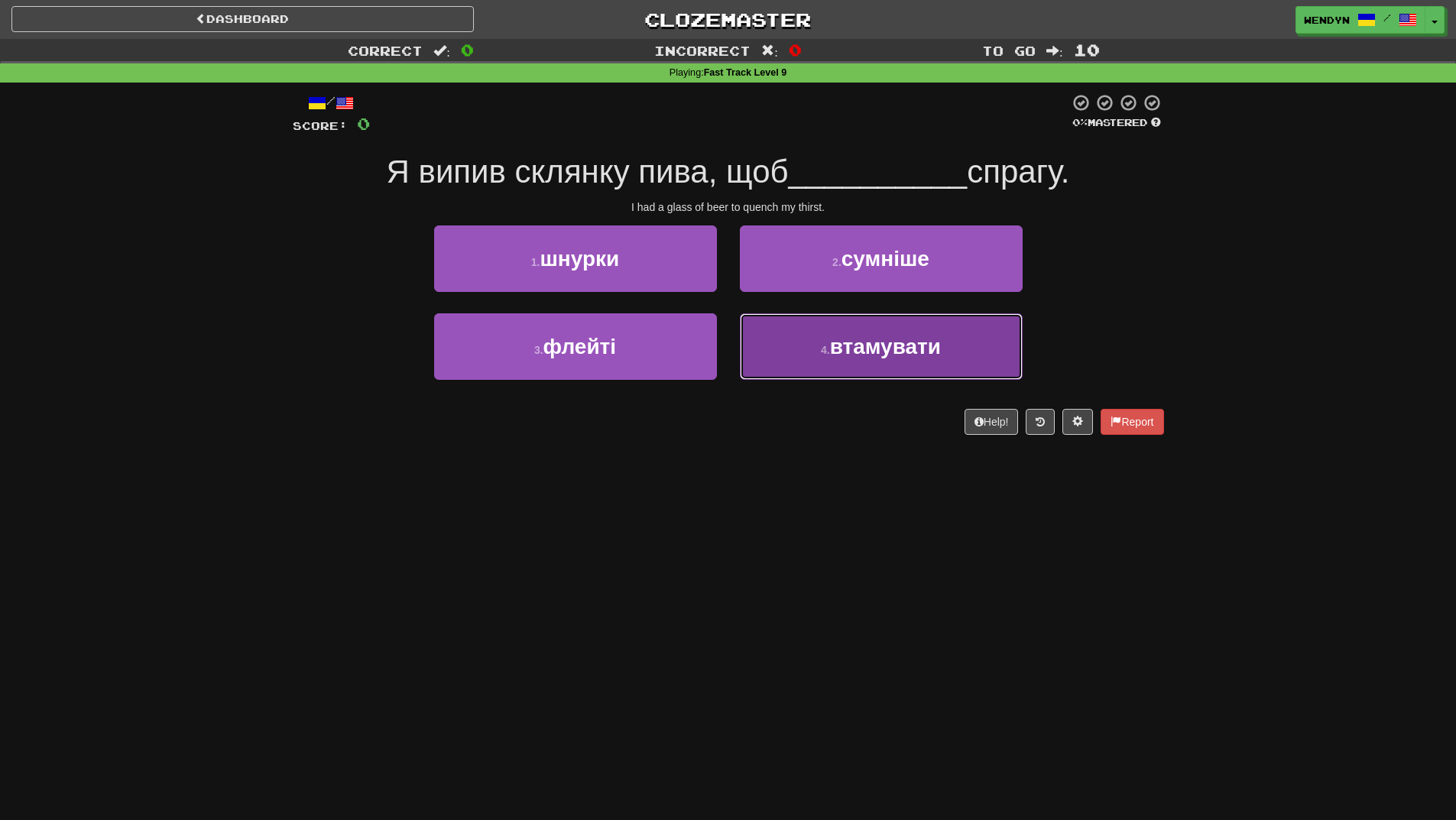
click at [865, 375] on button "4 . втамувати" at bounding box center [881, 346] width 283 height 67
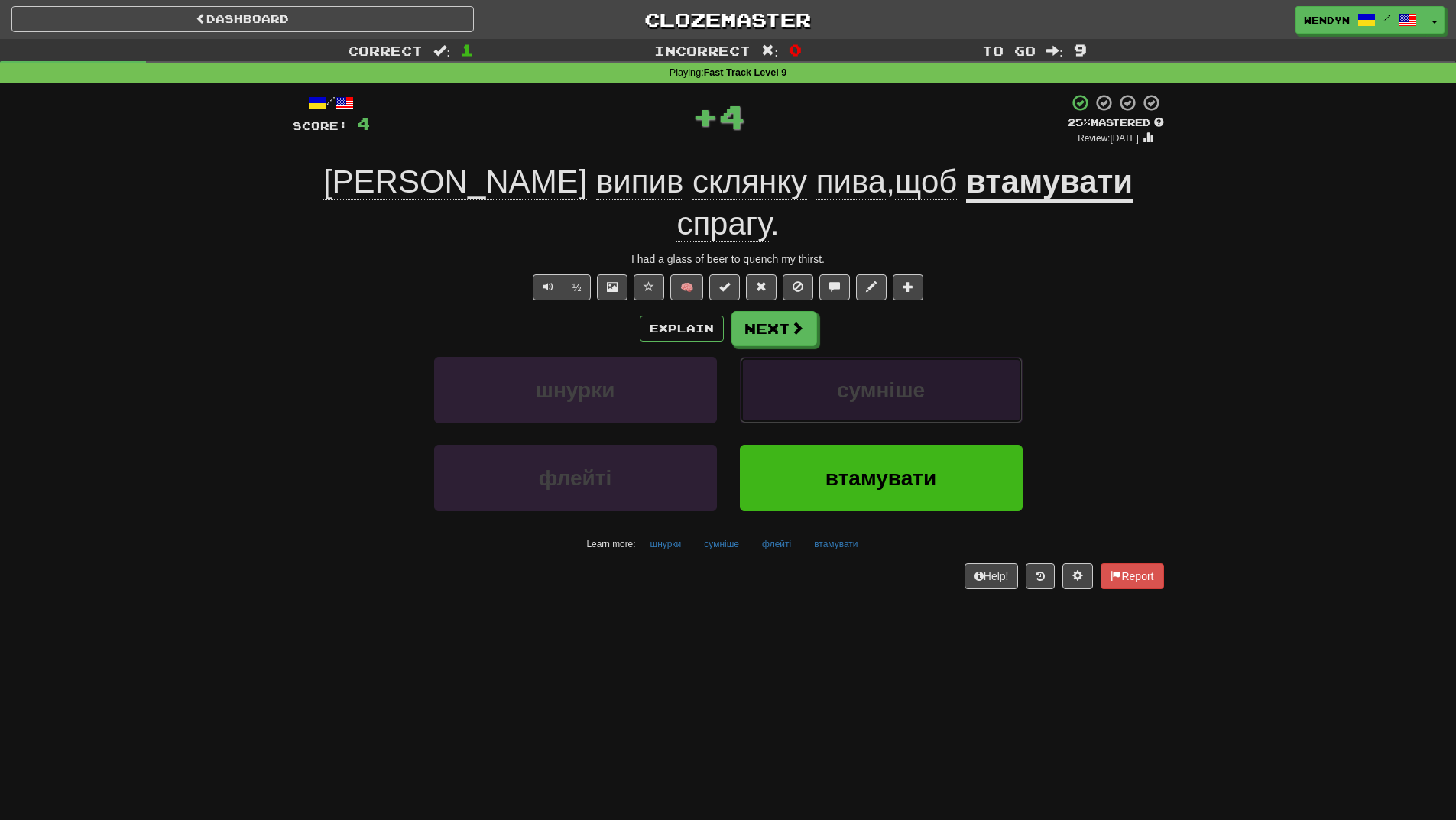
click at [865, 374] on button "сумніше" at bounding box center [881, 389] width 283 height 67
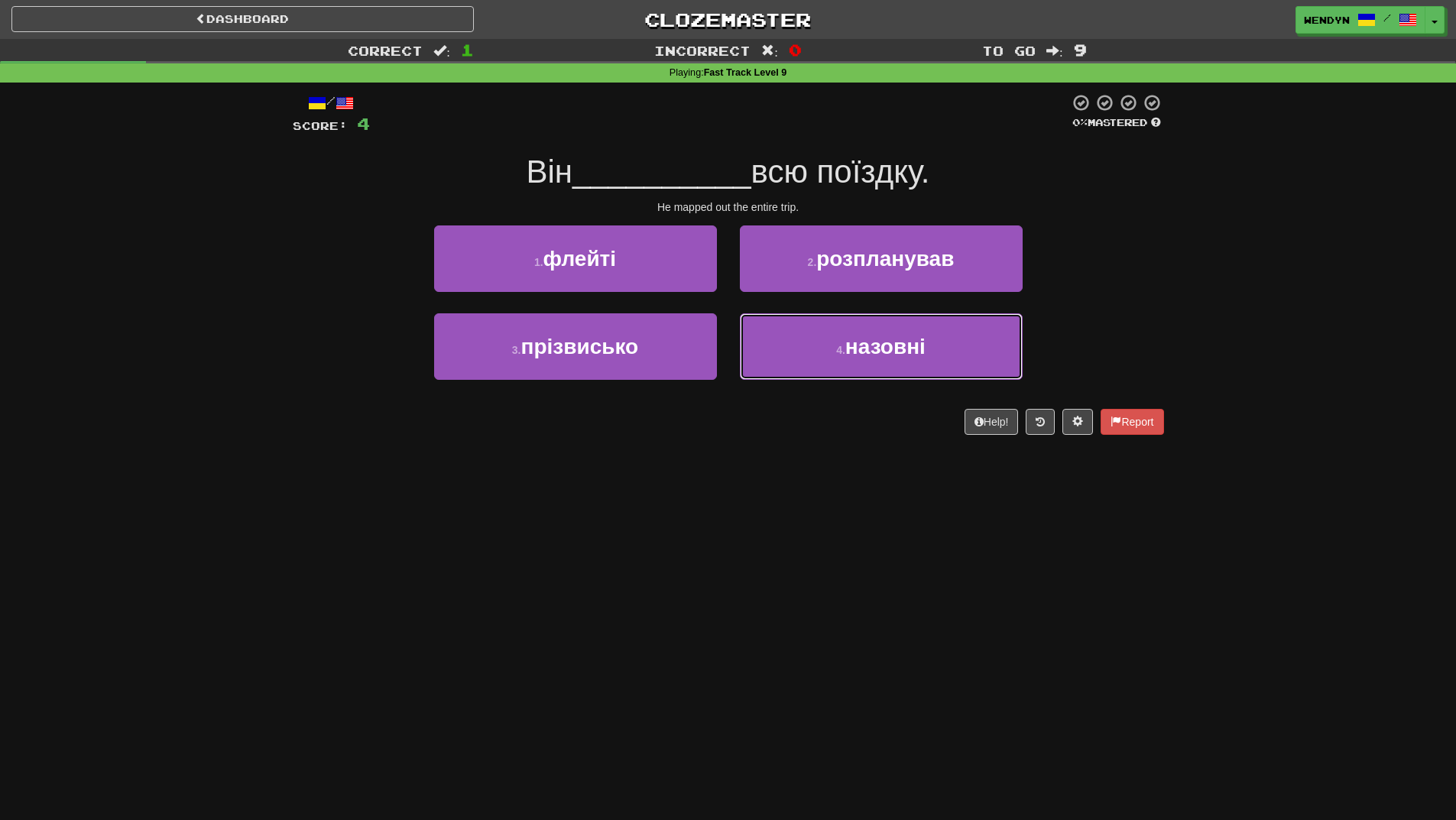
drag, startPoint x: 865, startPoint y: 374, endPoint x: 789, endPoint y: 488, distance: 137.0
click at [789, 488] on div "Dashboard Clozemaster WendyN / Toggle Dropdown Dashboard Leaderboard Activity F…" at bounding box center [728, 410] width 1456 height 820
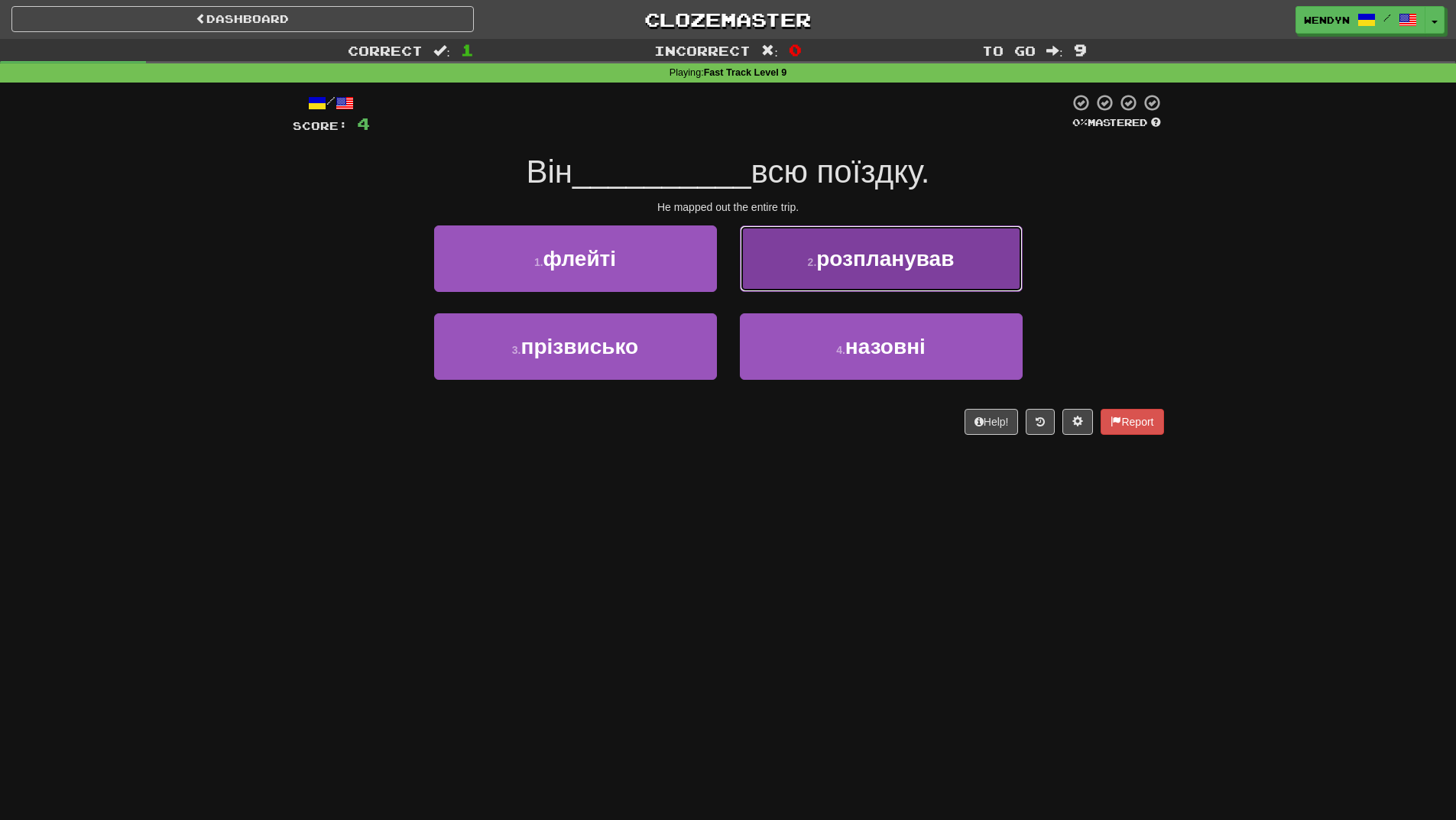
click at [901, 257] on span "розпланував" at bounding box center [885, 258] width 138 height 23
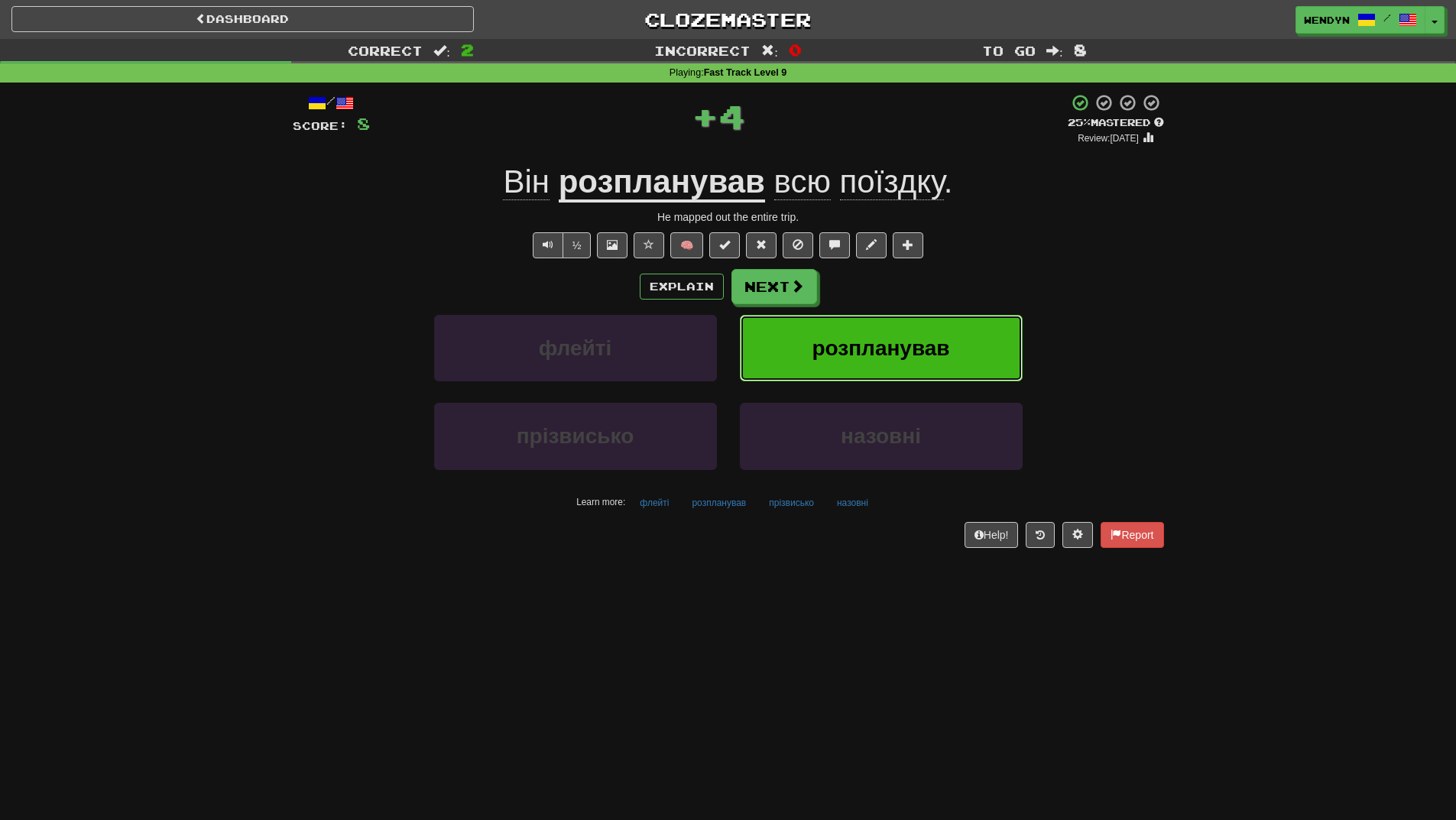
click at [903, 342] on span "розпланував" at bounding box center [881, 347] width 138 height 23
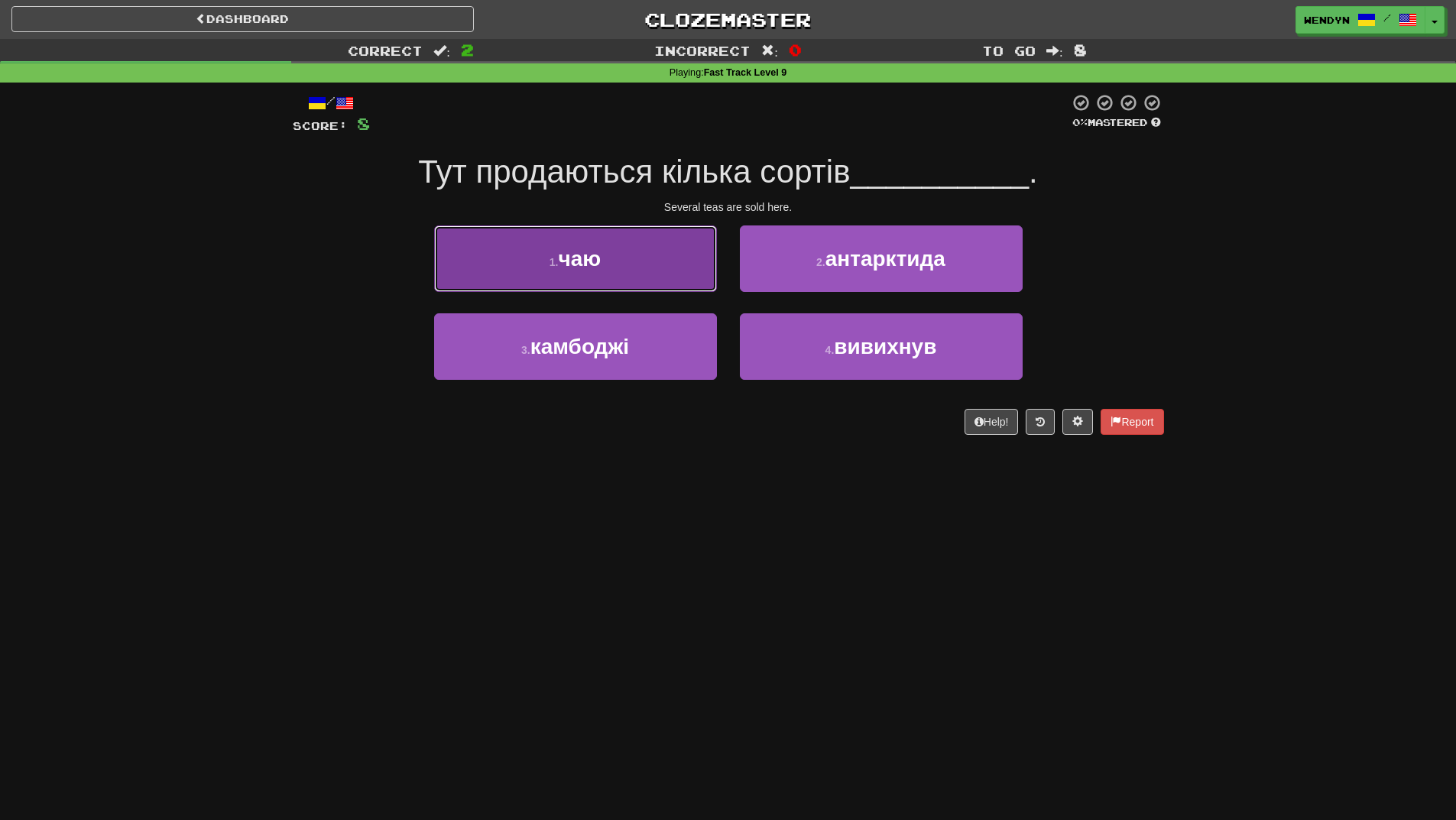
click at [534, 277] on button "1 . чаю" at bounding box center [575, 258] width 283 height 67
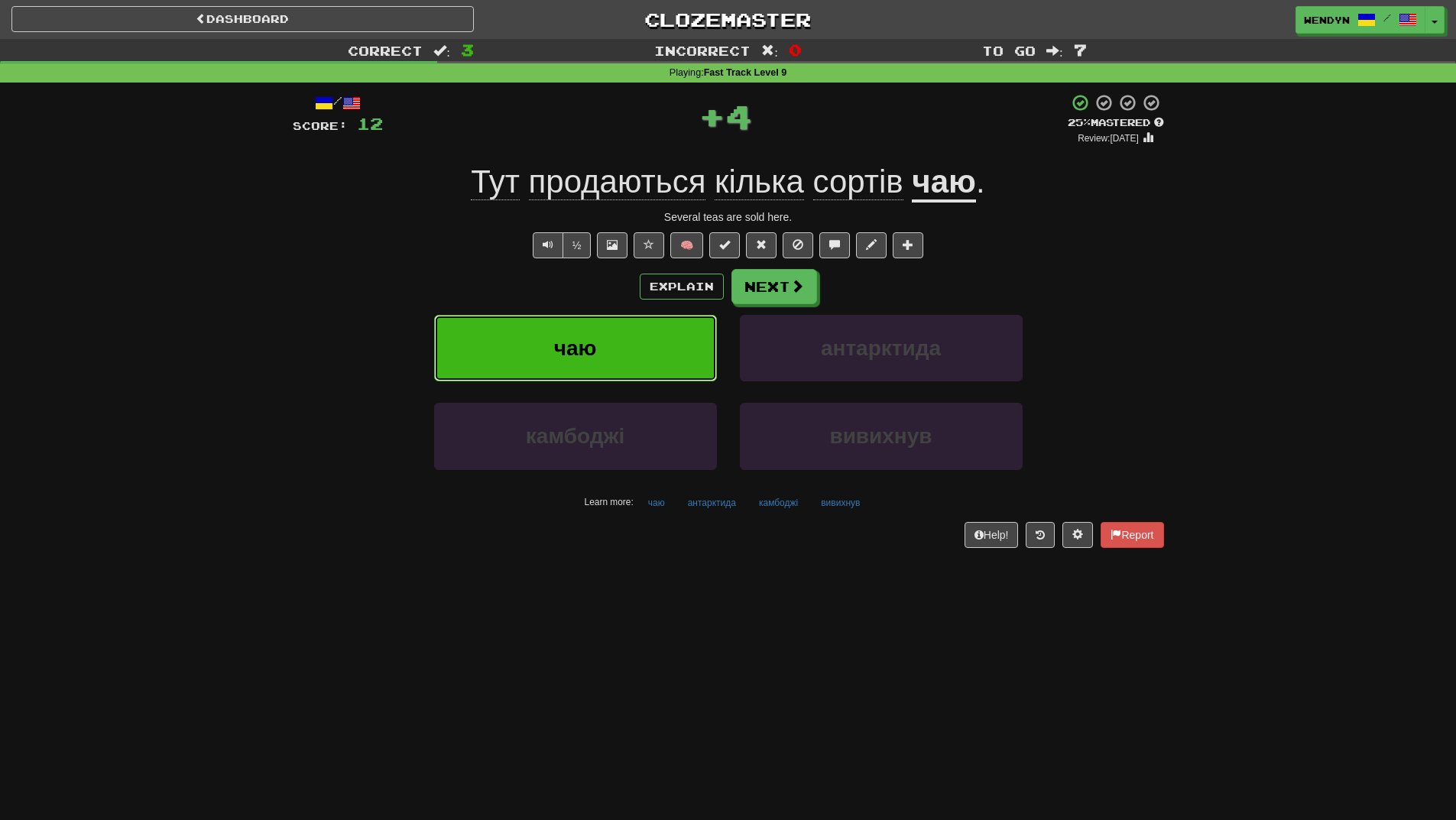
click at [549, 329] on button "чаю" at bounding box center [575, 348] width 283 height 67
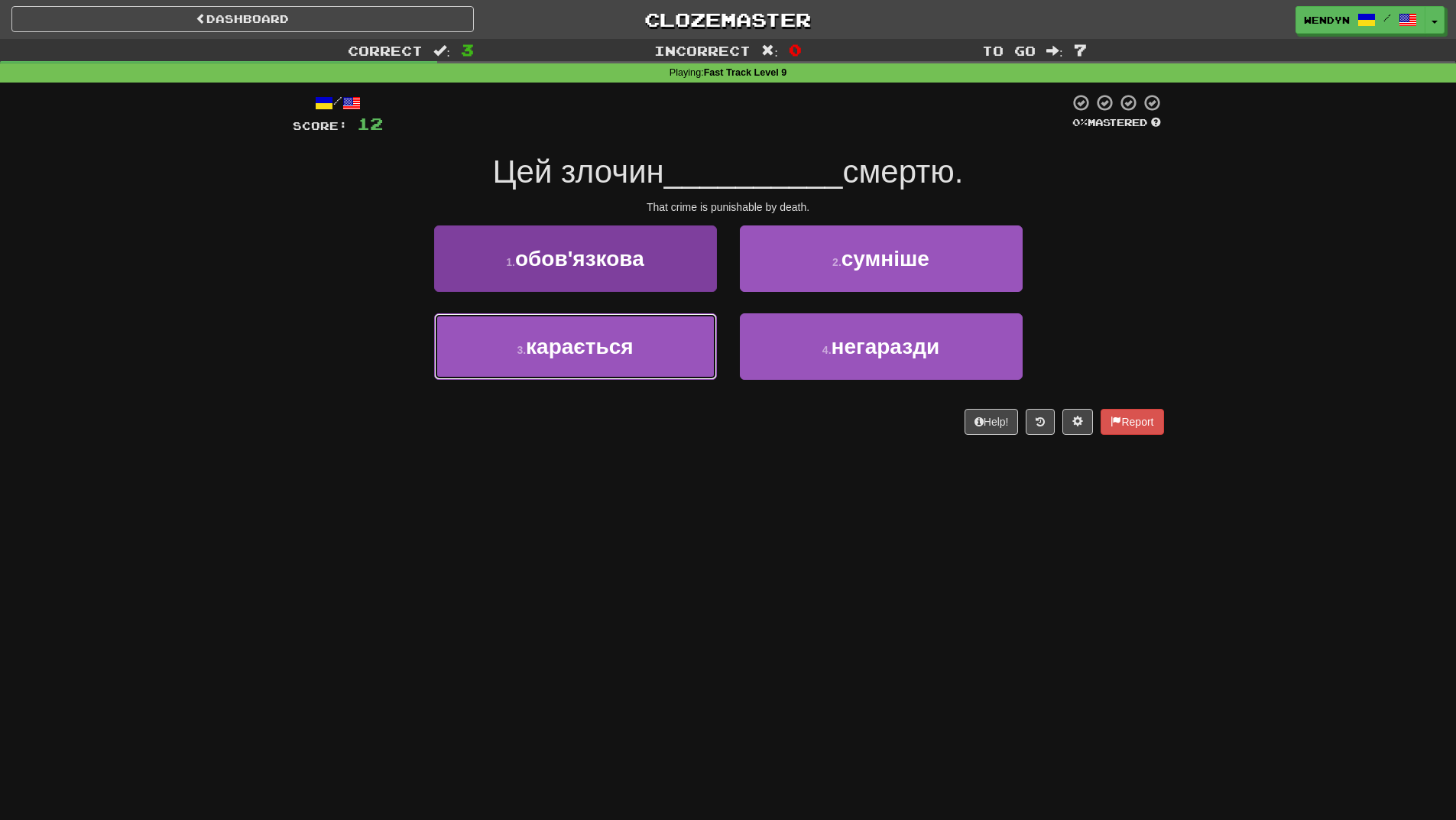
click at [491, 369] on button "3 . карається" at bounding box center [575, 346] width 283 height 67
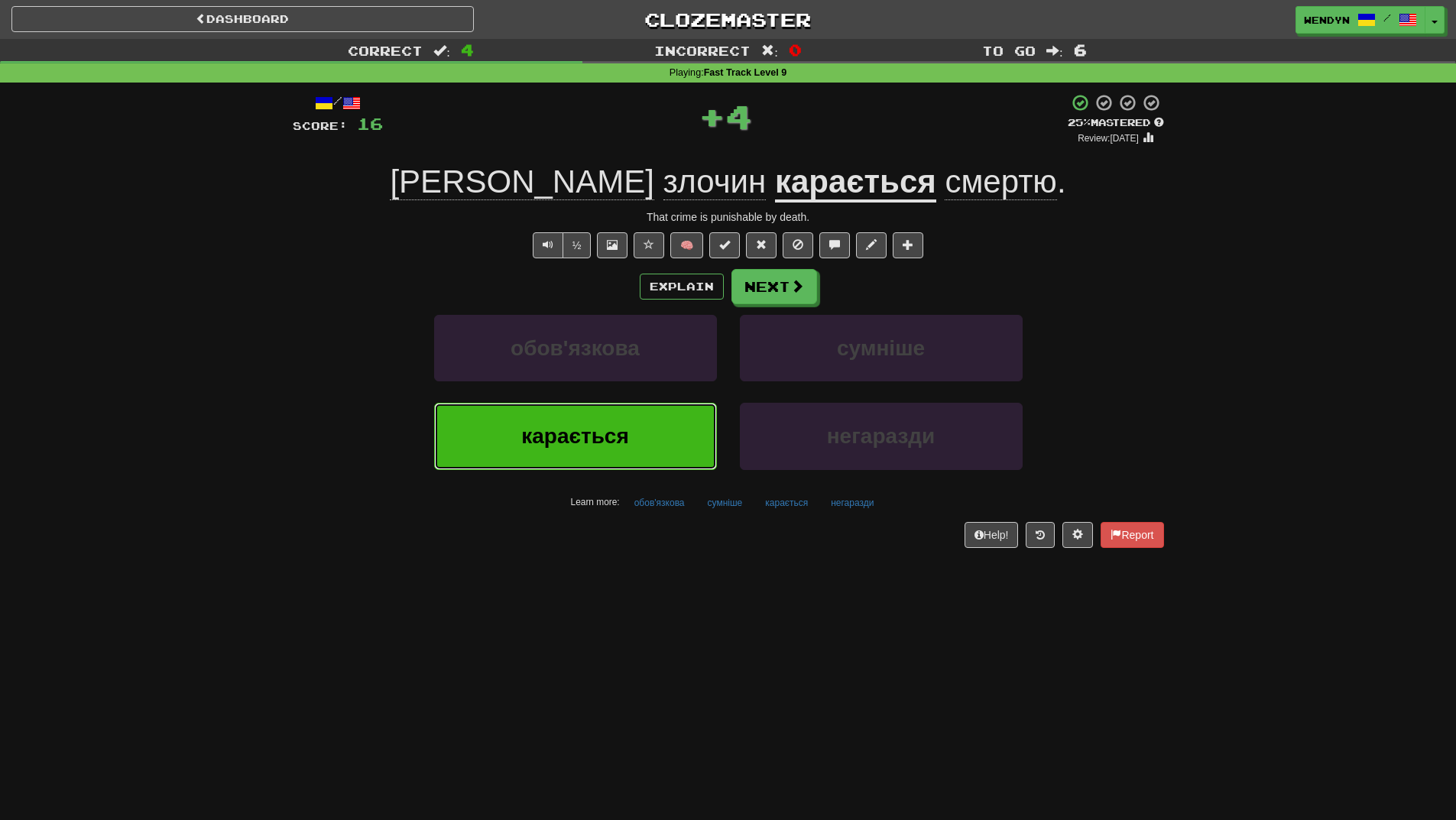
click at [529, 468] on button "карається" at bounding box center [575, 435] width 283 height 67
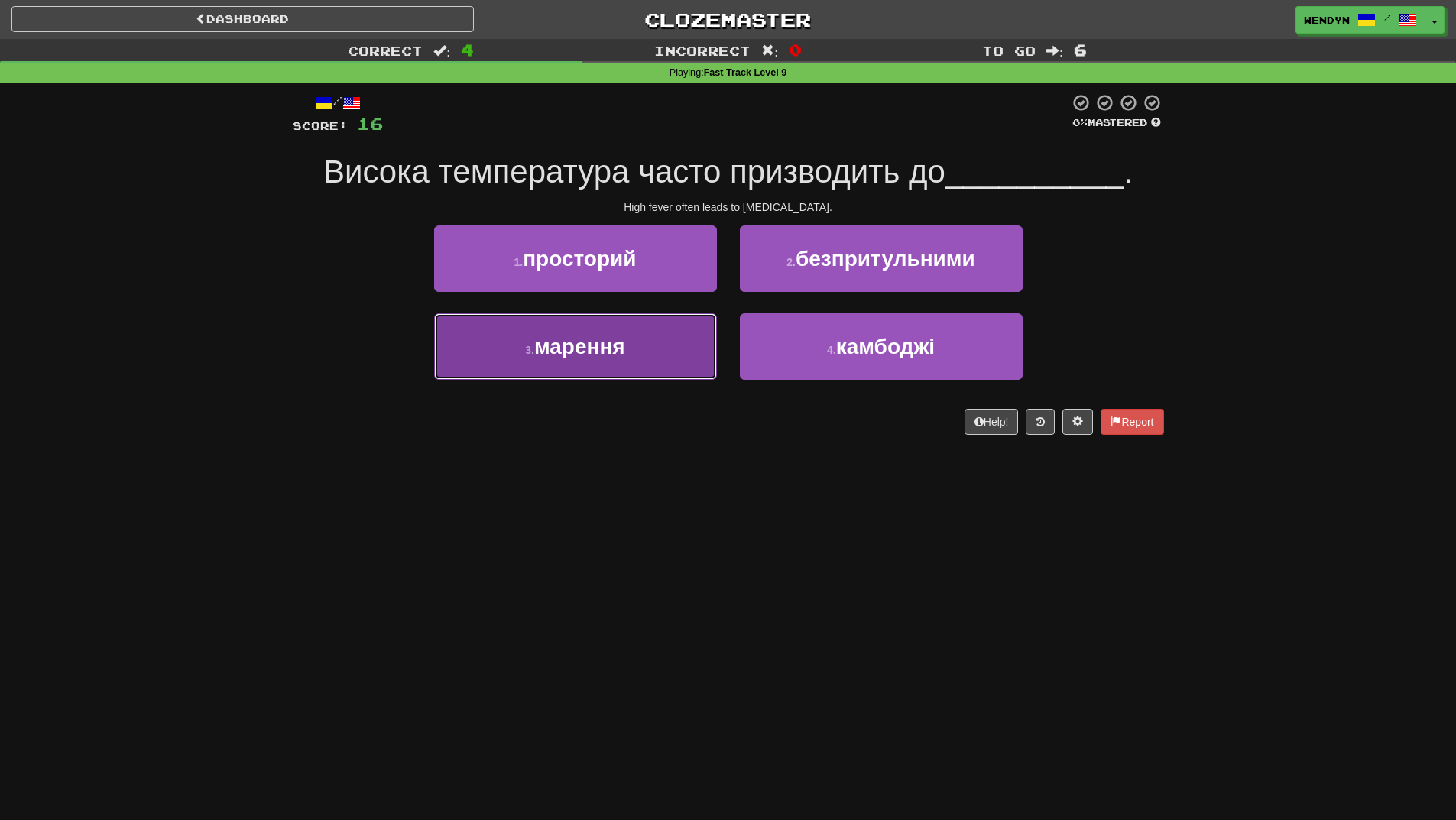
click at [620, 338] on span "марення" at bounding box center [579, 346] width 91 height 23
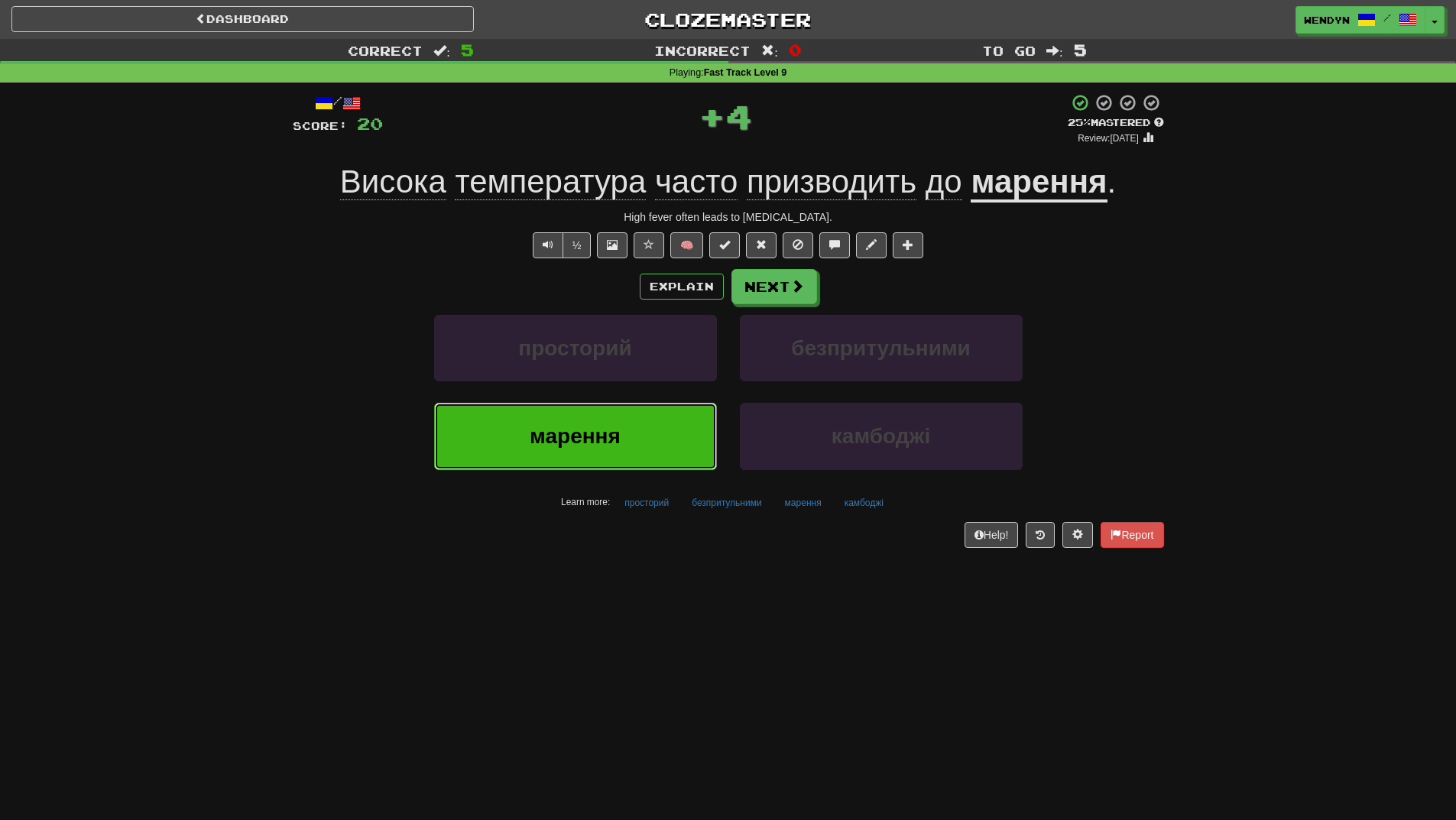
click at [596, 417] on button "марення" at bounding box center [575, 435] width 283 height 67
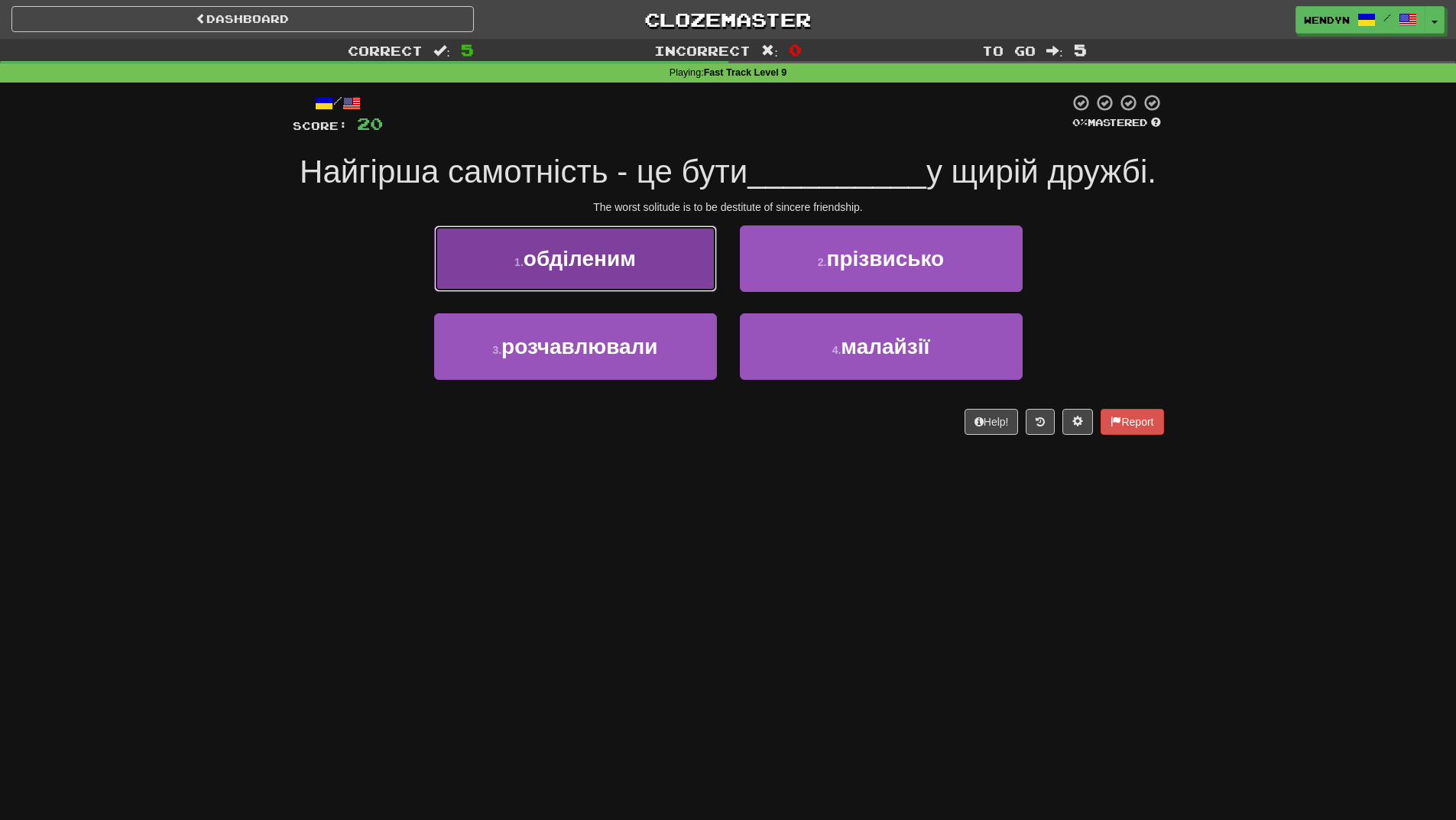
click at [634, 270] on span "обділеним" at bounding box center [580, 258] width 113 height 23
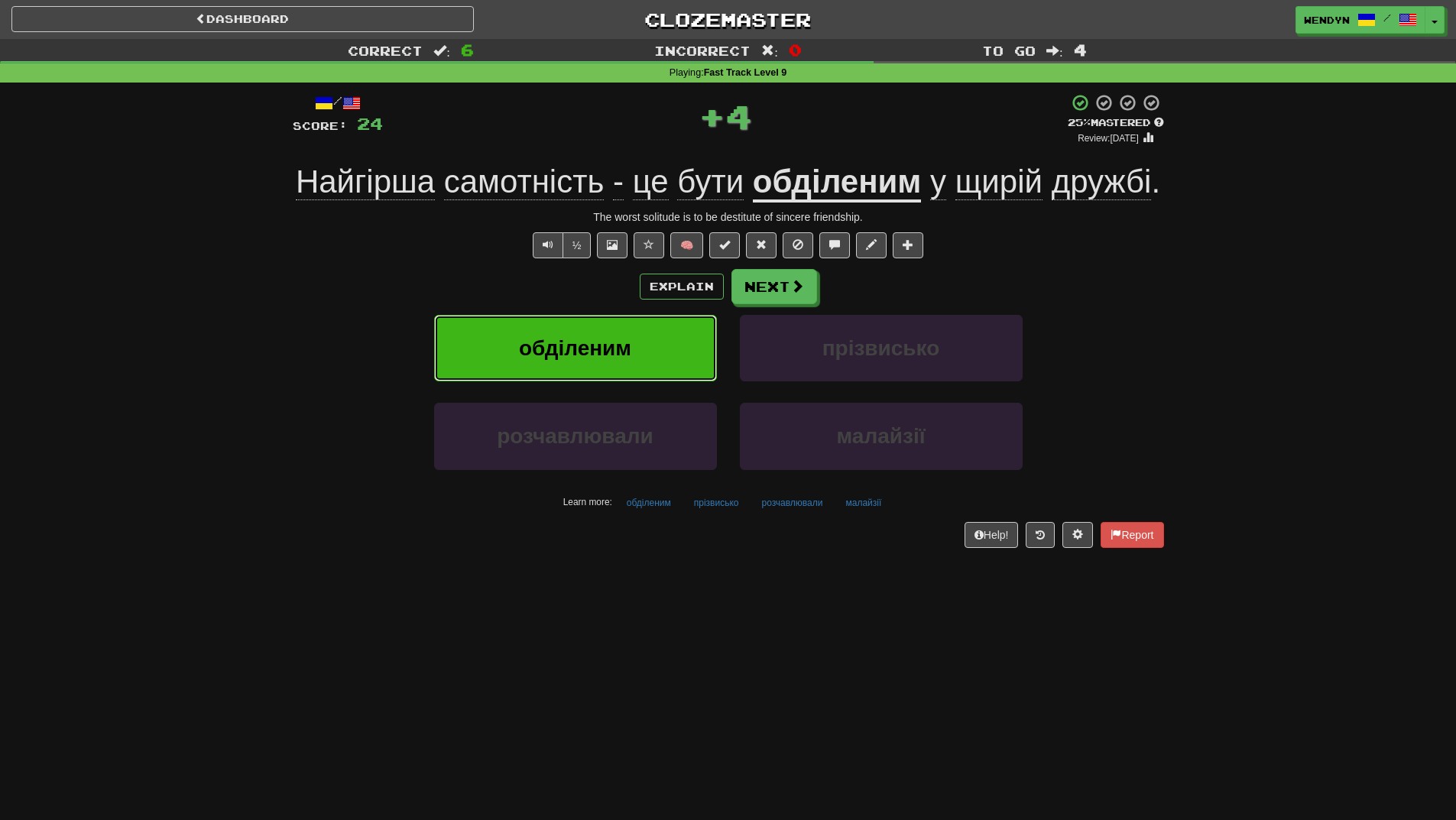
click at [619, 352] on span "обділеним" at bounding box center [575, 347] width 113 height 23
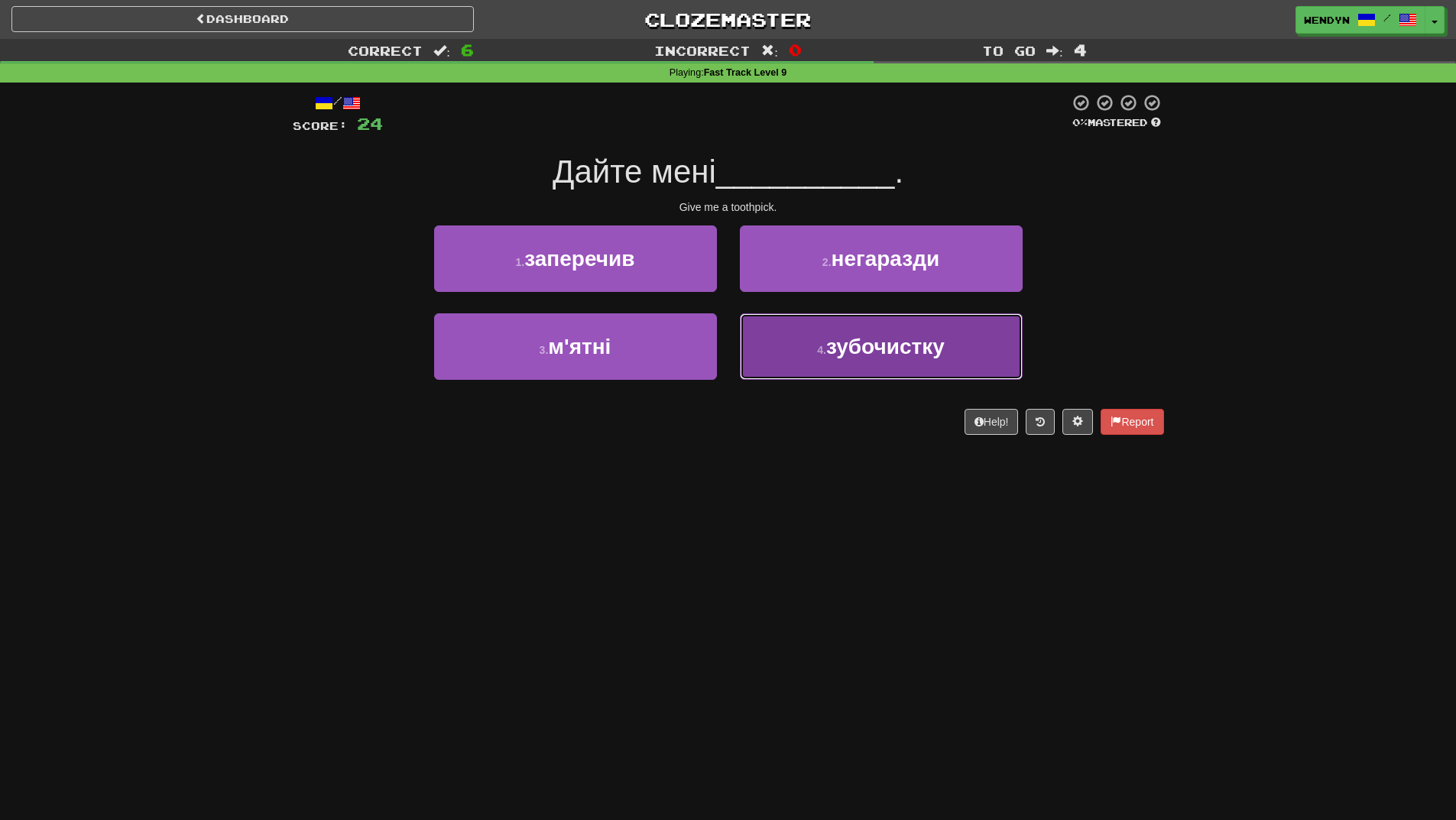
click at [947, 364] on button "4 . зубочистку" at bounding box center [881, 346] width 283 height 67
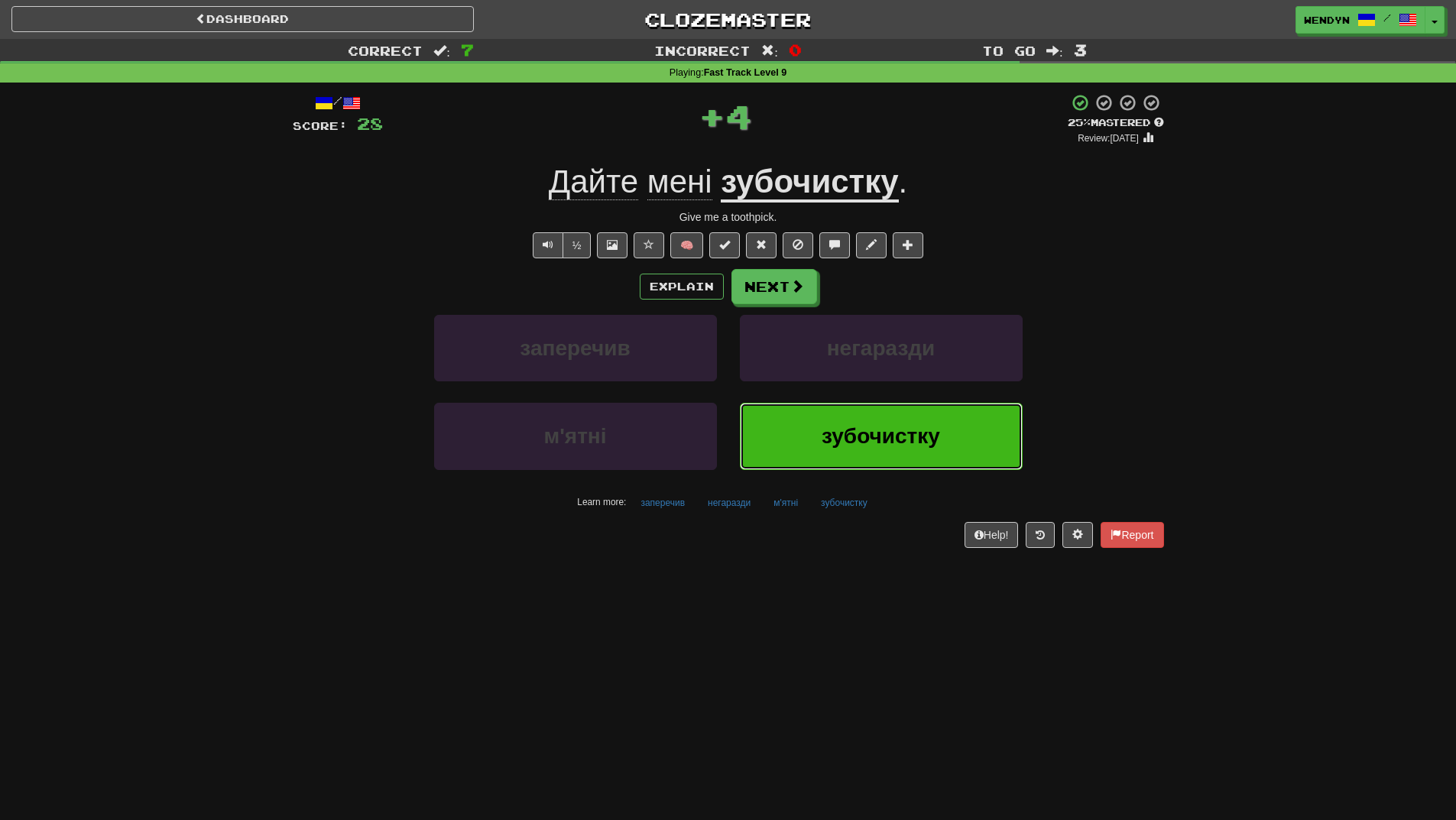
click at [860, 431] on span "зубочистку" at bounding box center [881, 435] width 118 height 23
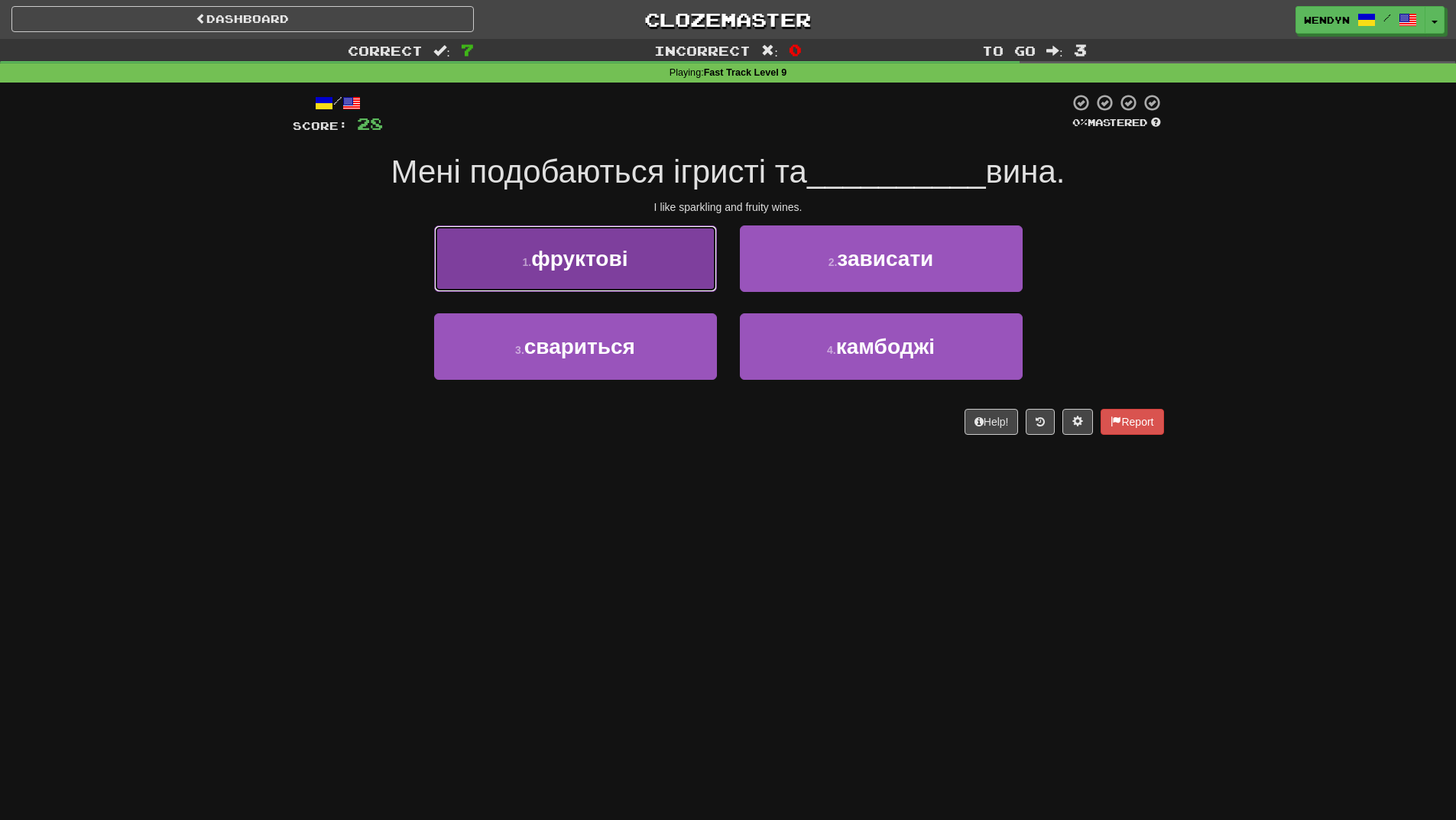
click at [613, 266] on span "фруктові" at bounding box center [579, 258] width 97 height 23
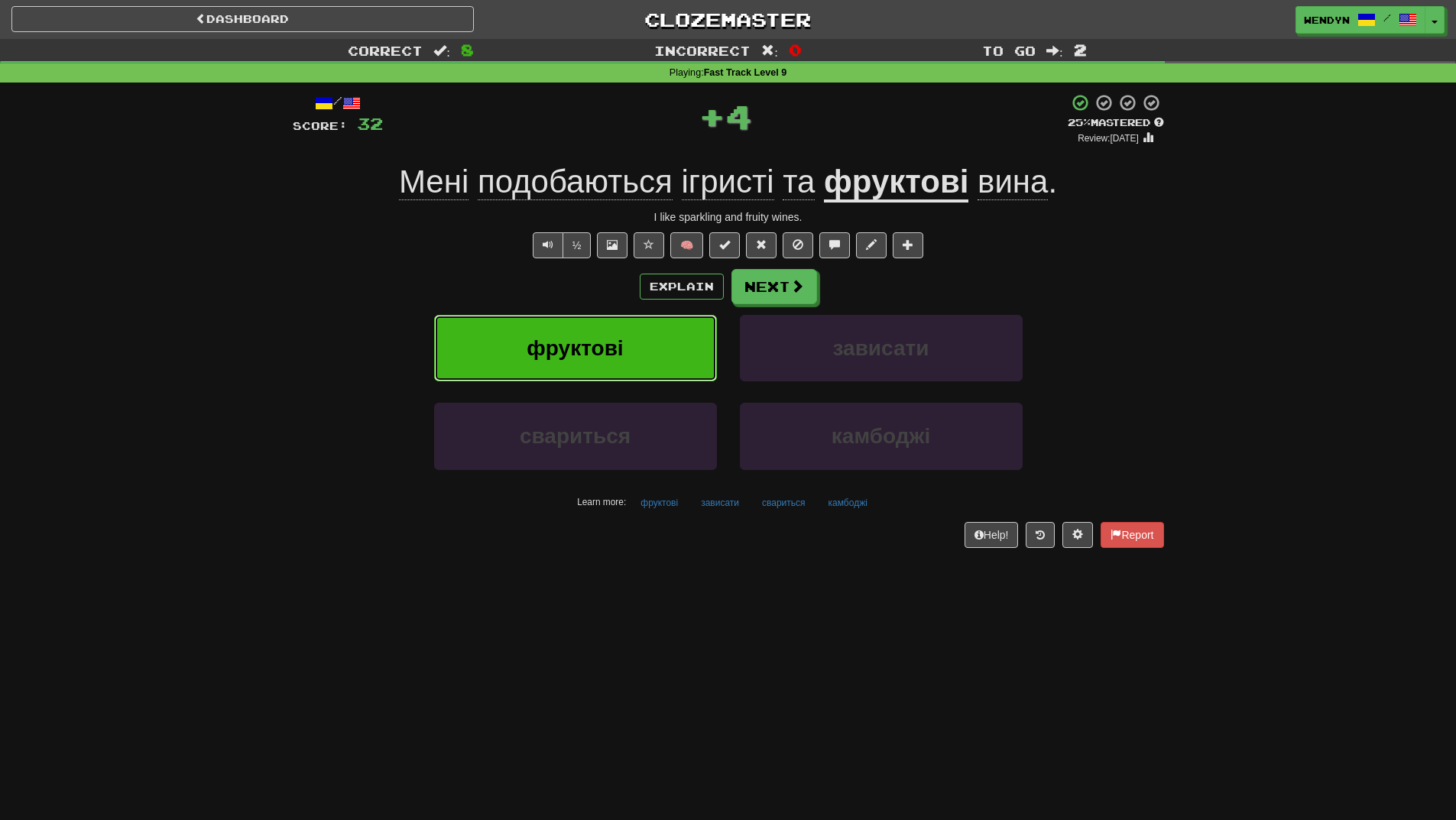
click at [610, 324] on button "фруктові" at bounding box center [575, 348] width 283 height 67
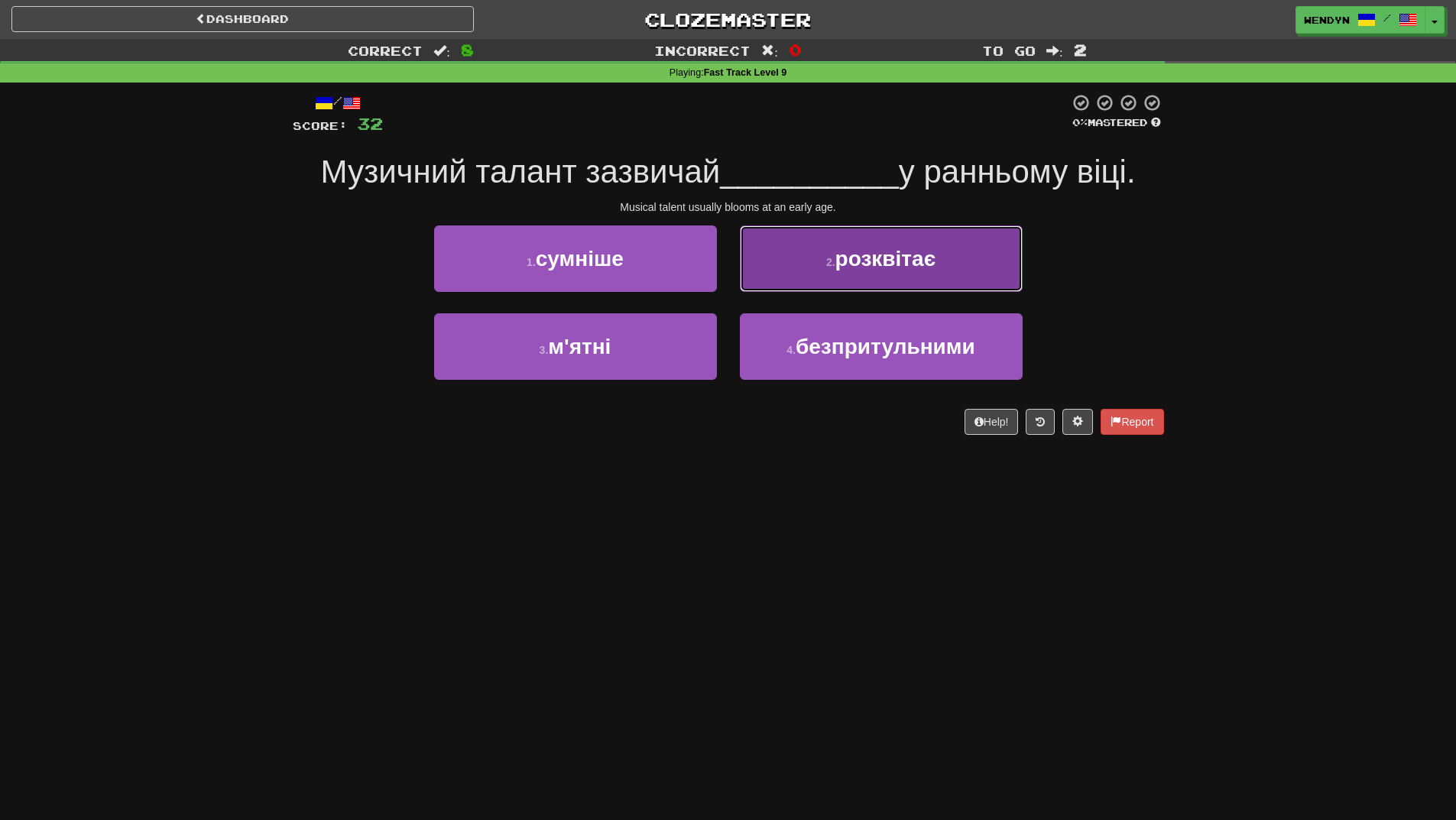
click at [930, 277] on button "2 . розквітає" at bounding box center [881, 258] width 283 height 67
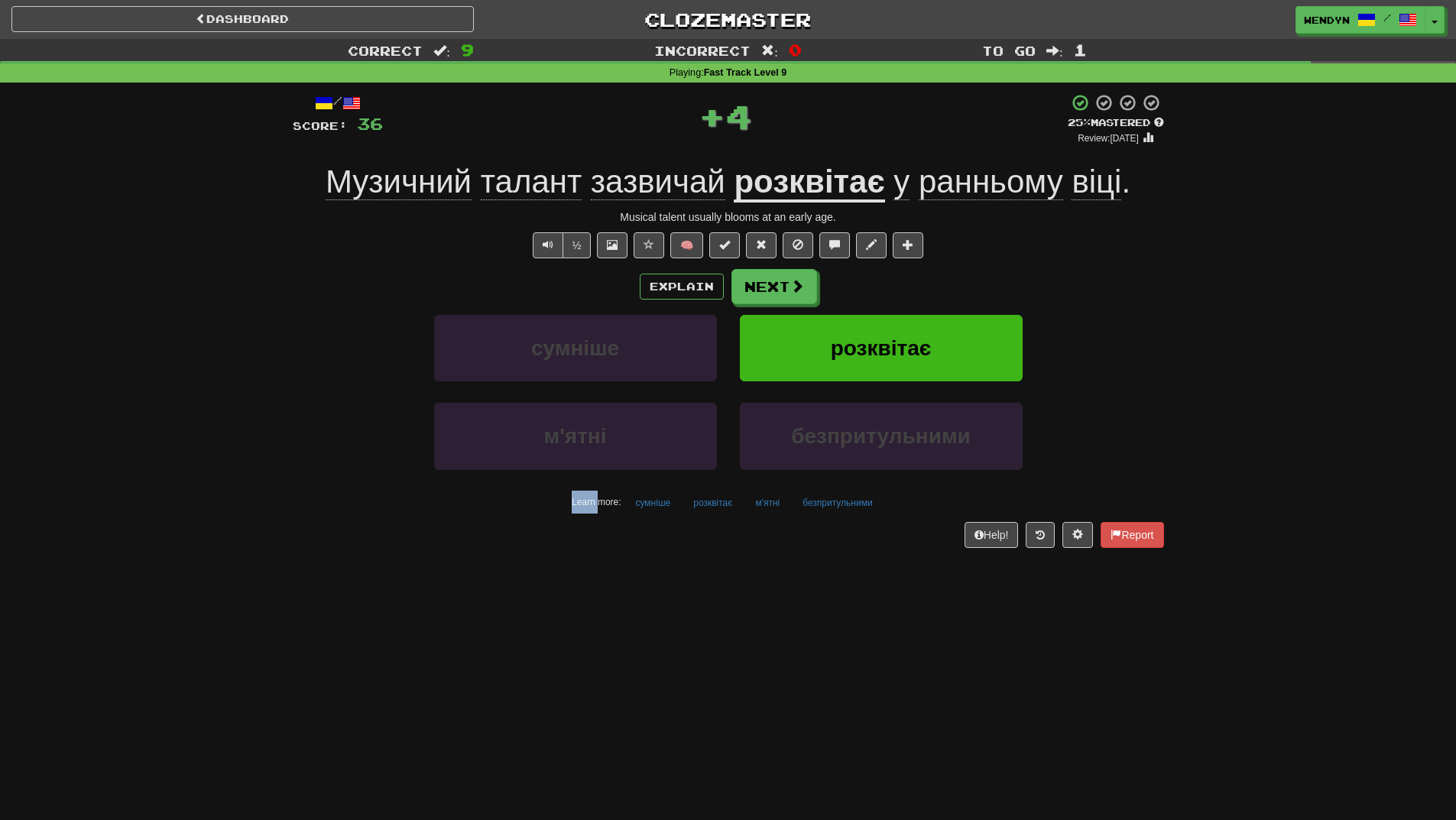
click at [930, 276] on div "Explain Next" at bounding box center [728, 286] width 871 height 35
click at [916, 319] on button "розквітає" at bounding box center [881, 348] width 283 height 67
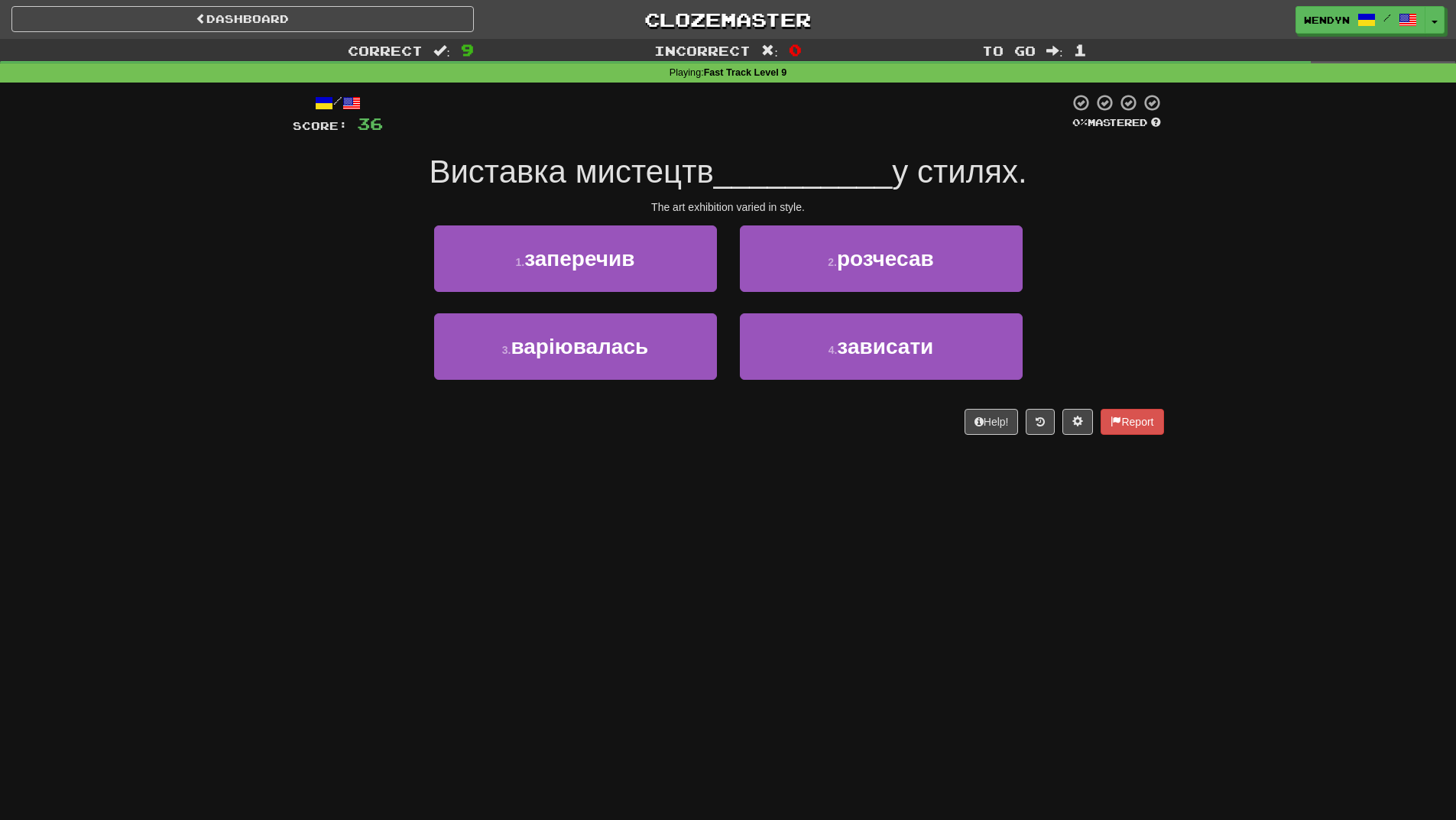
click at [566, 471] on div "Dashboard Clozemaster WendyN / Toggle Dropdown Dashboard Leaderboard Activity F…" at bounding box center [728, 410] width 1456 height 820
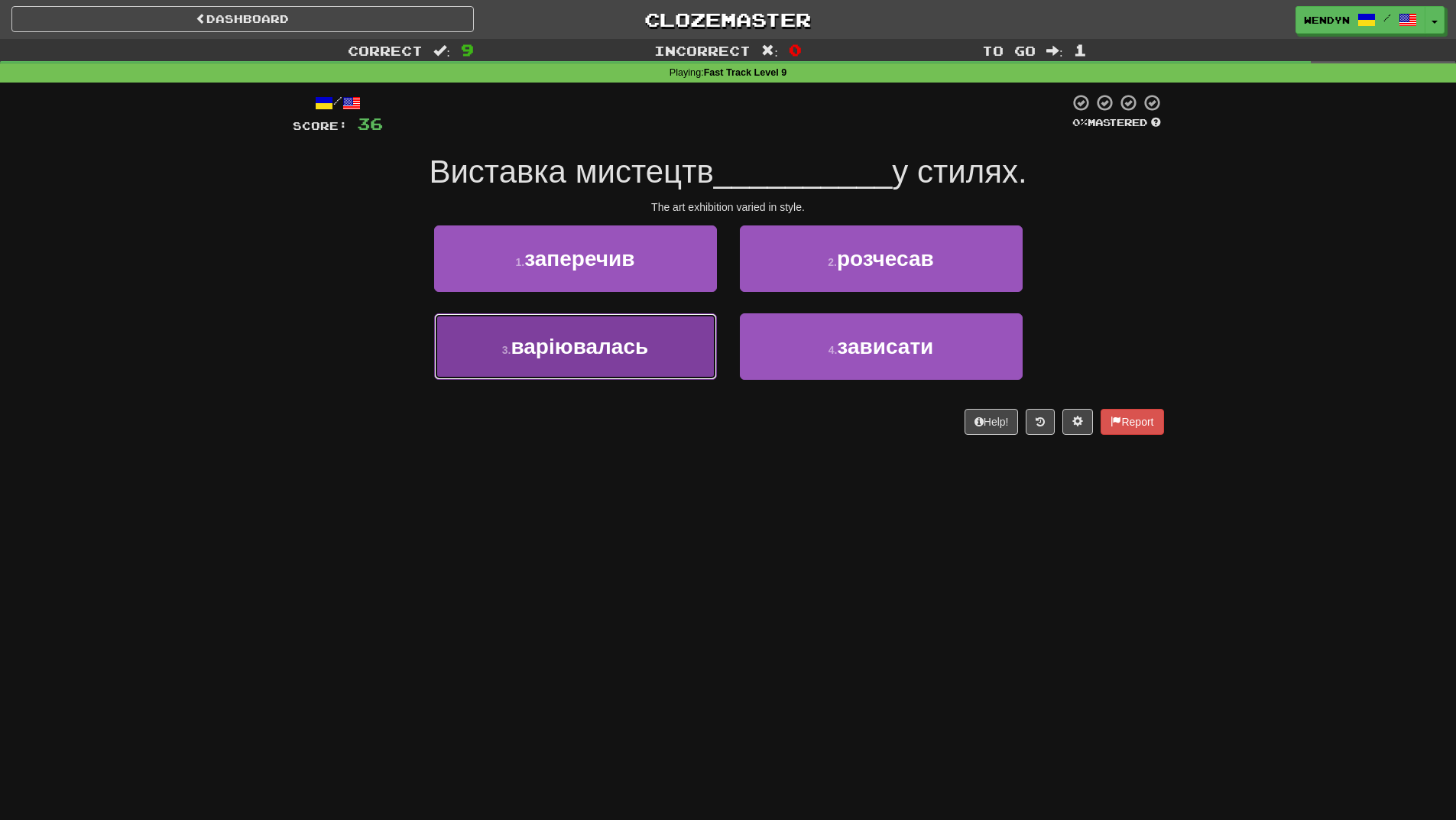
click at [615, 357] on span "варіювалась" at bounding box center [579, 346] width 138 height 23
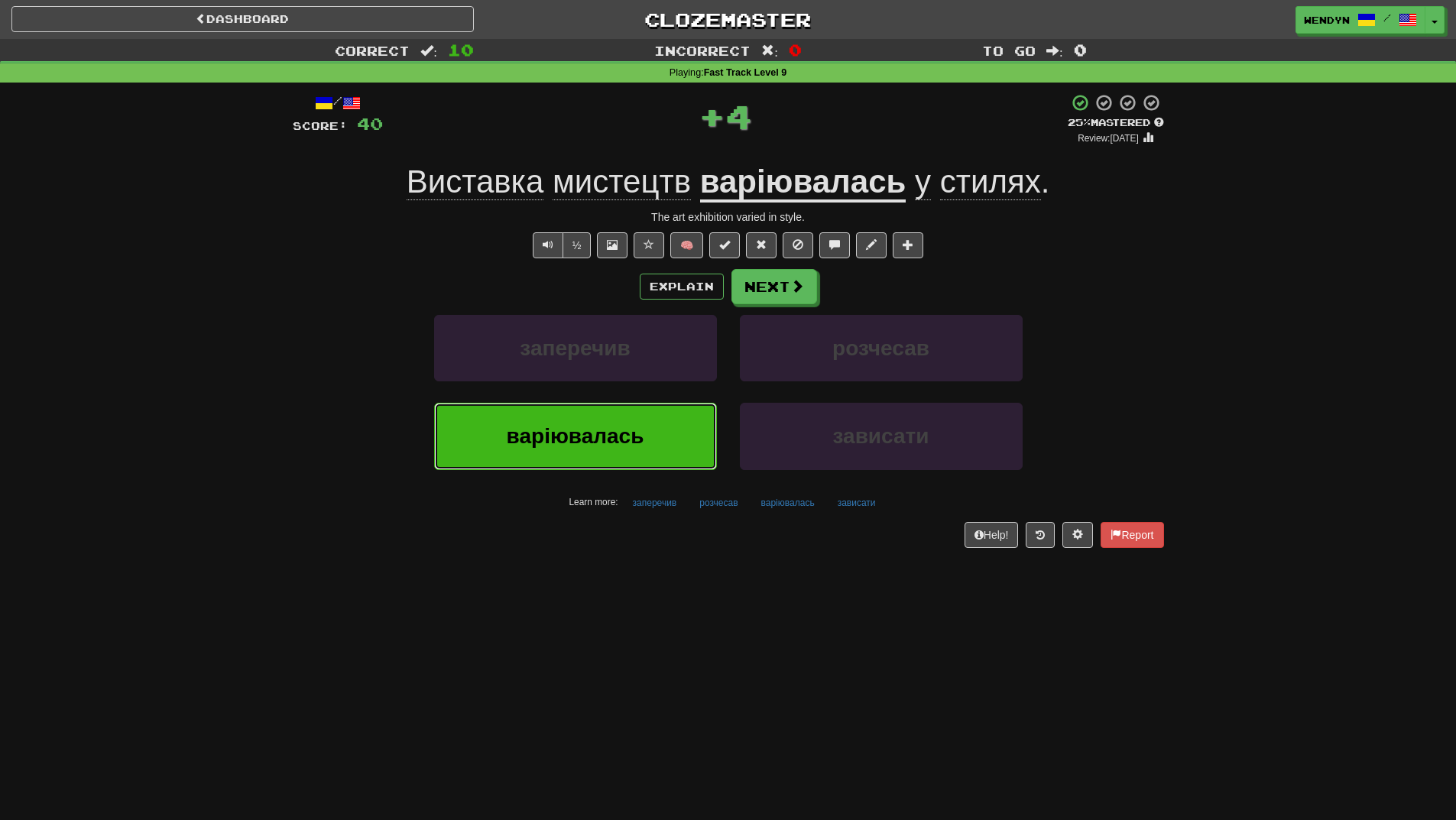
click at [609, 439] on span "варіювалась" at bounding box center [575, 435] width 138 height 23
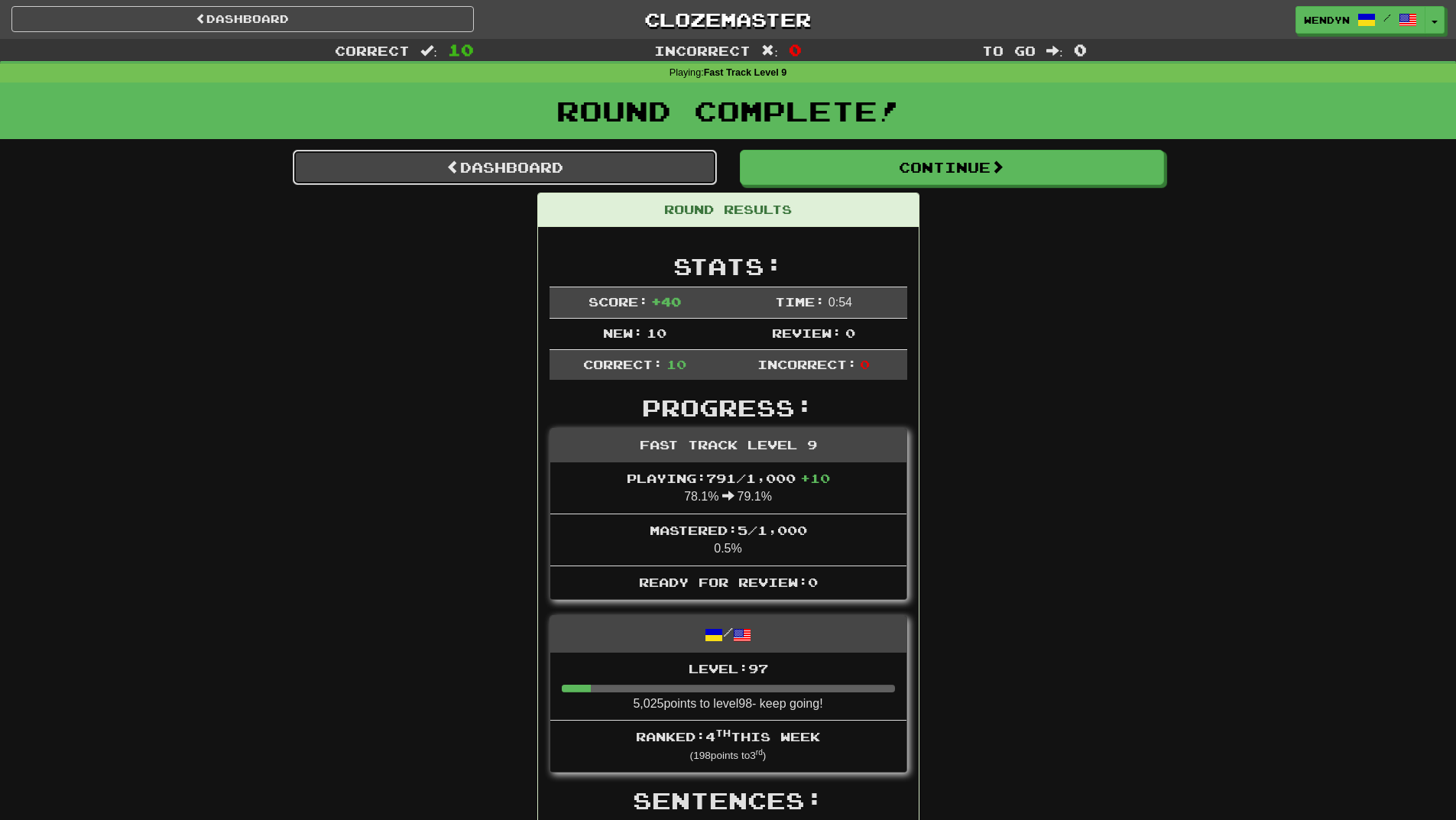
click at [539, 164] on link "Dashboard" at bounding box center [505, 167] width 424 height 35
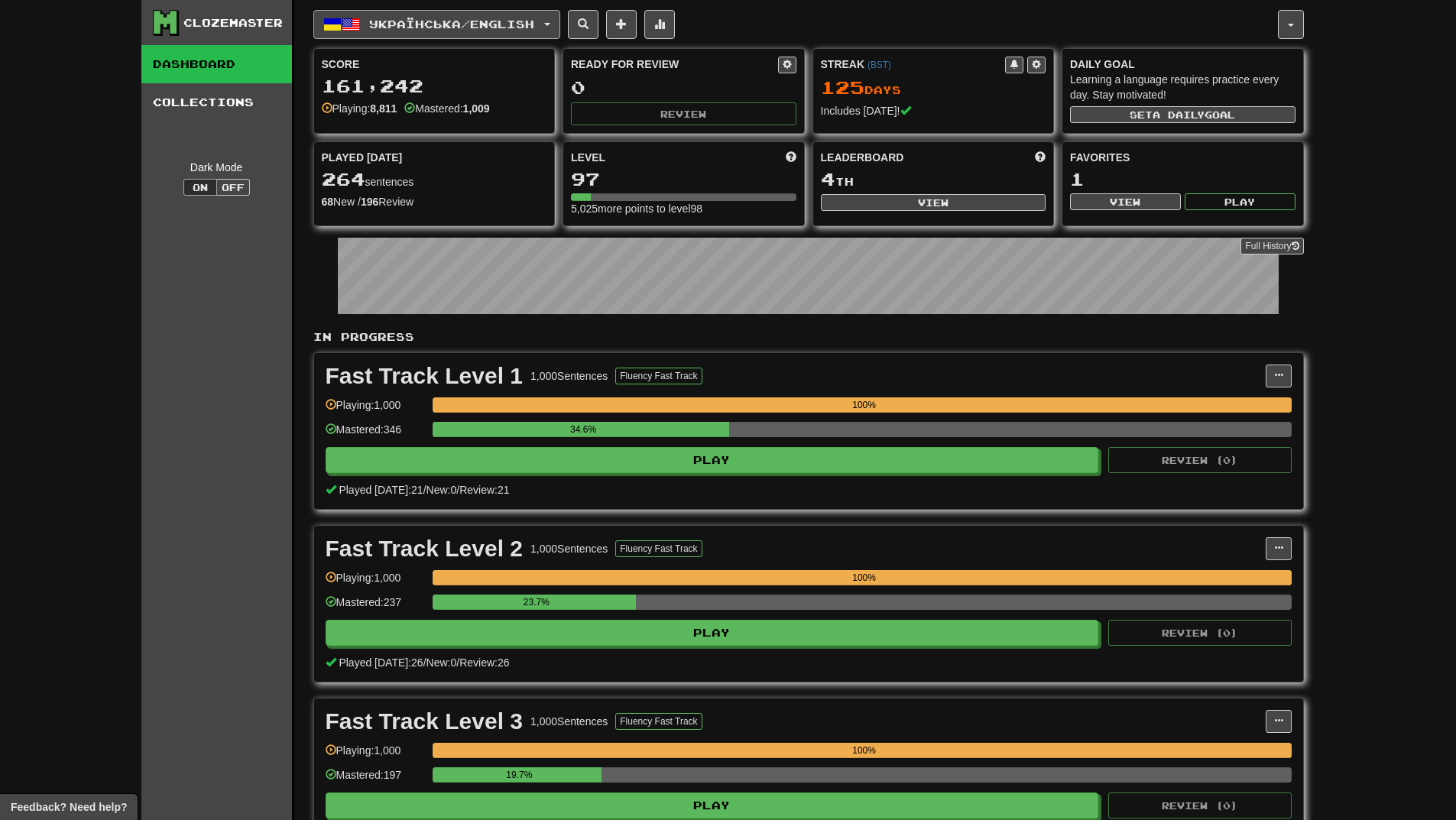
click at [438, 30] on span "Українська / English" at bounding box center [452, 24] width 165 height 13
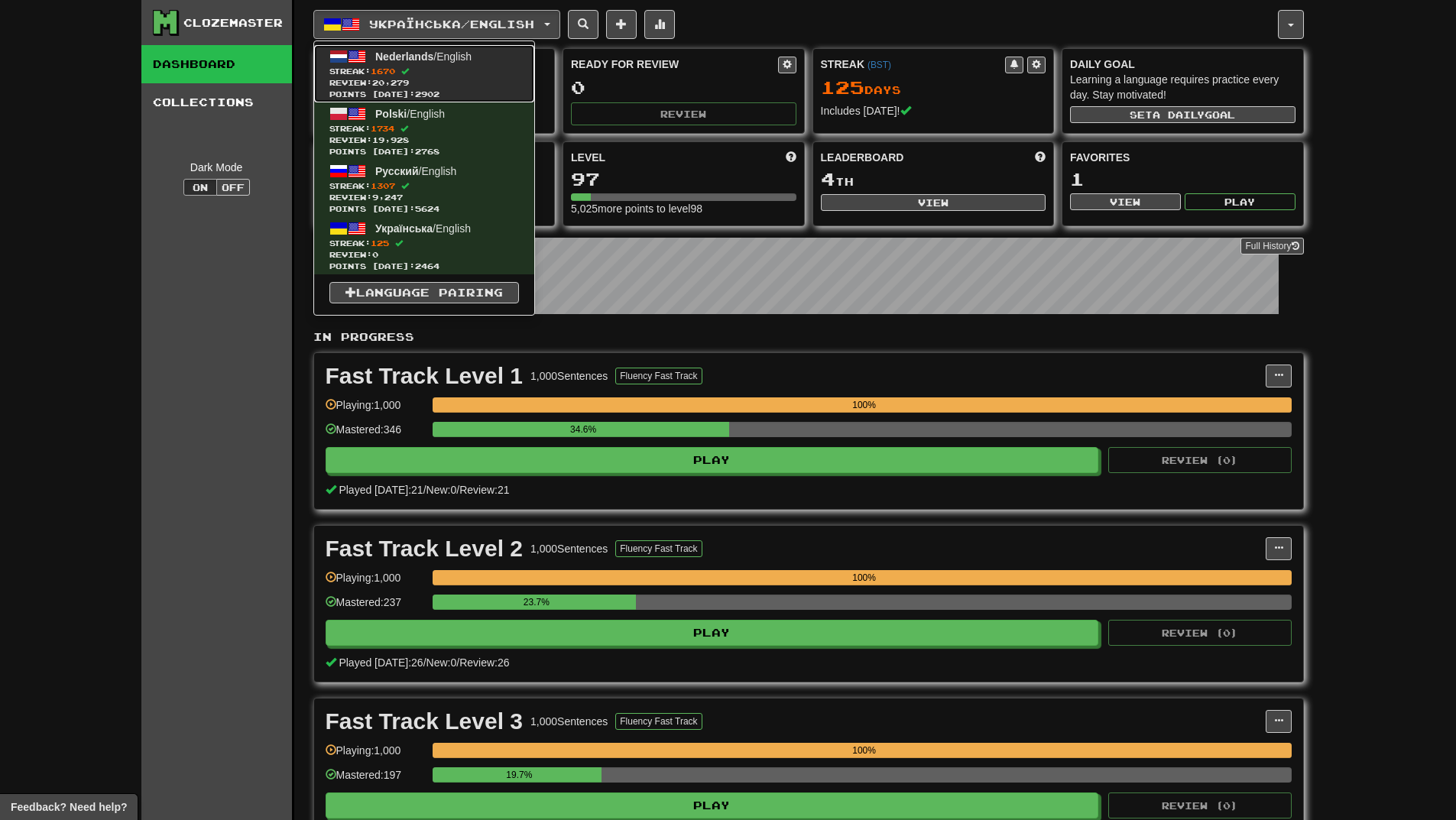
click at [435, 52] on span "Nederlands / English" at bounding box center [423, 56] width 97 height 12
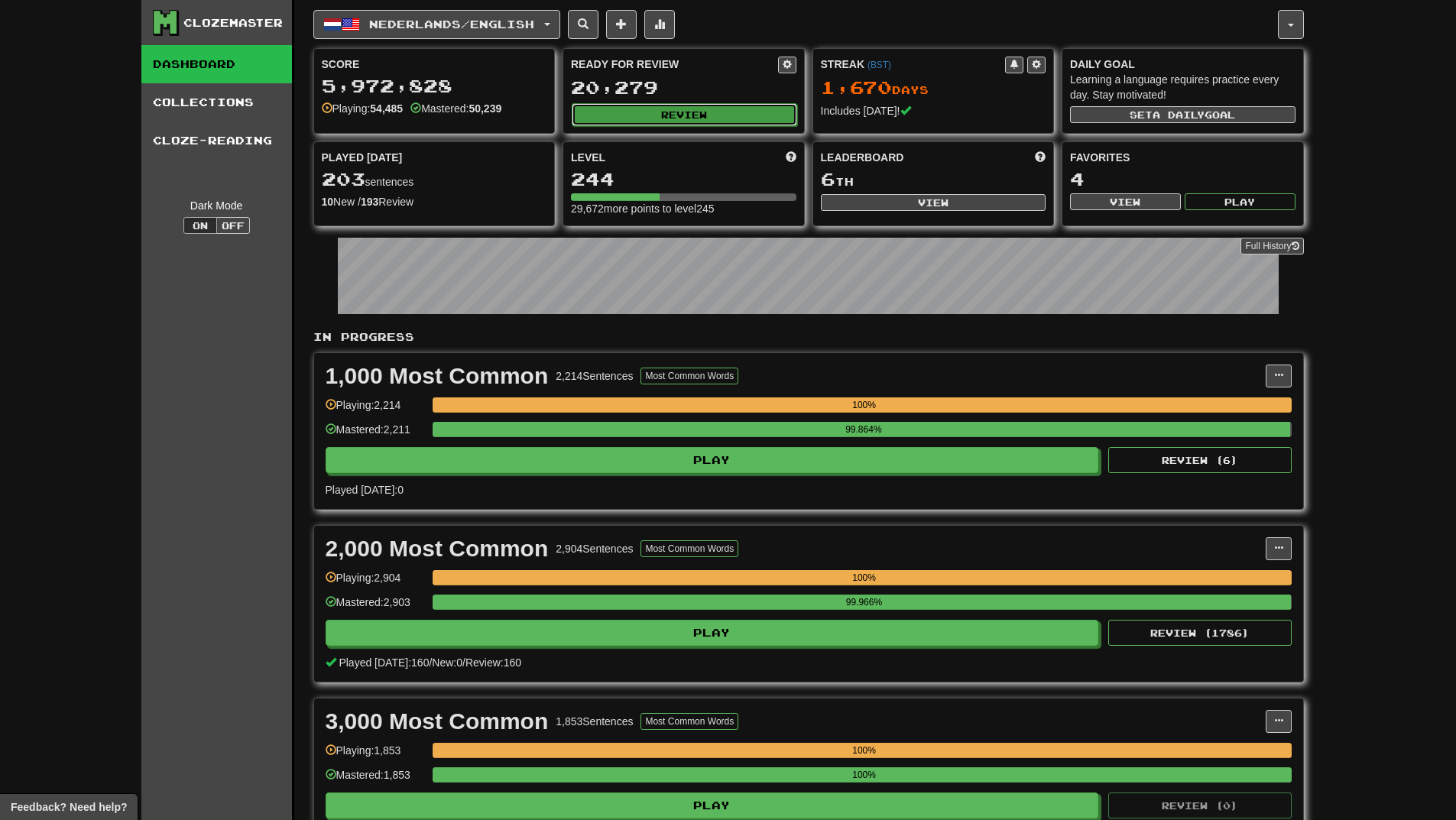
click at [670, 115] on button "Review" at bounding box center [684, 114] width 225 height 23
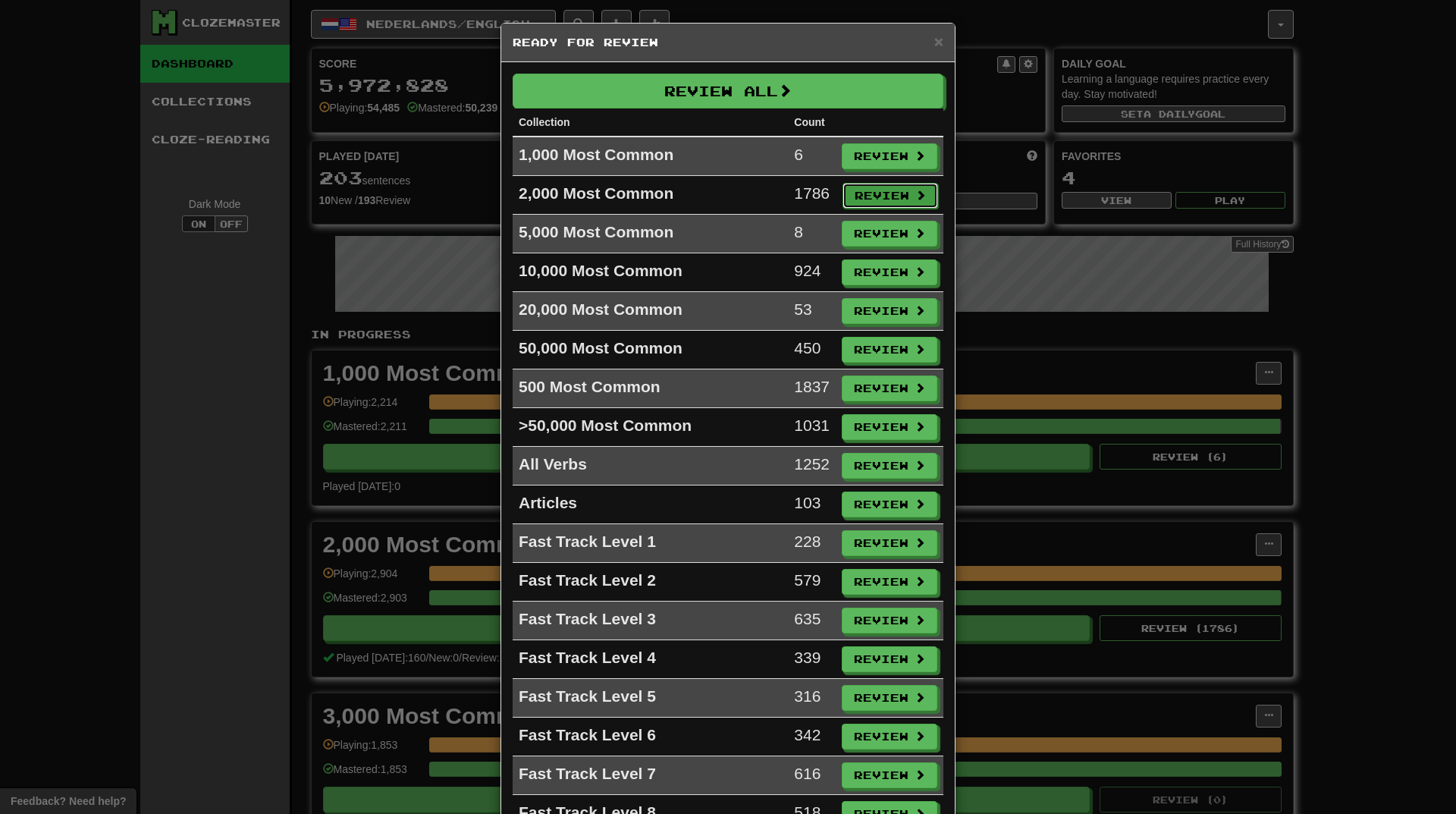
click at [887, 196] on button "Review" at bounding box center [890, 196] width 96 height 26
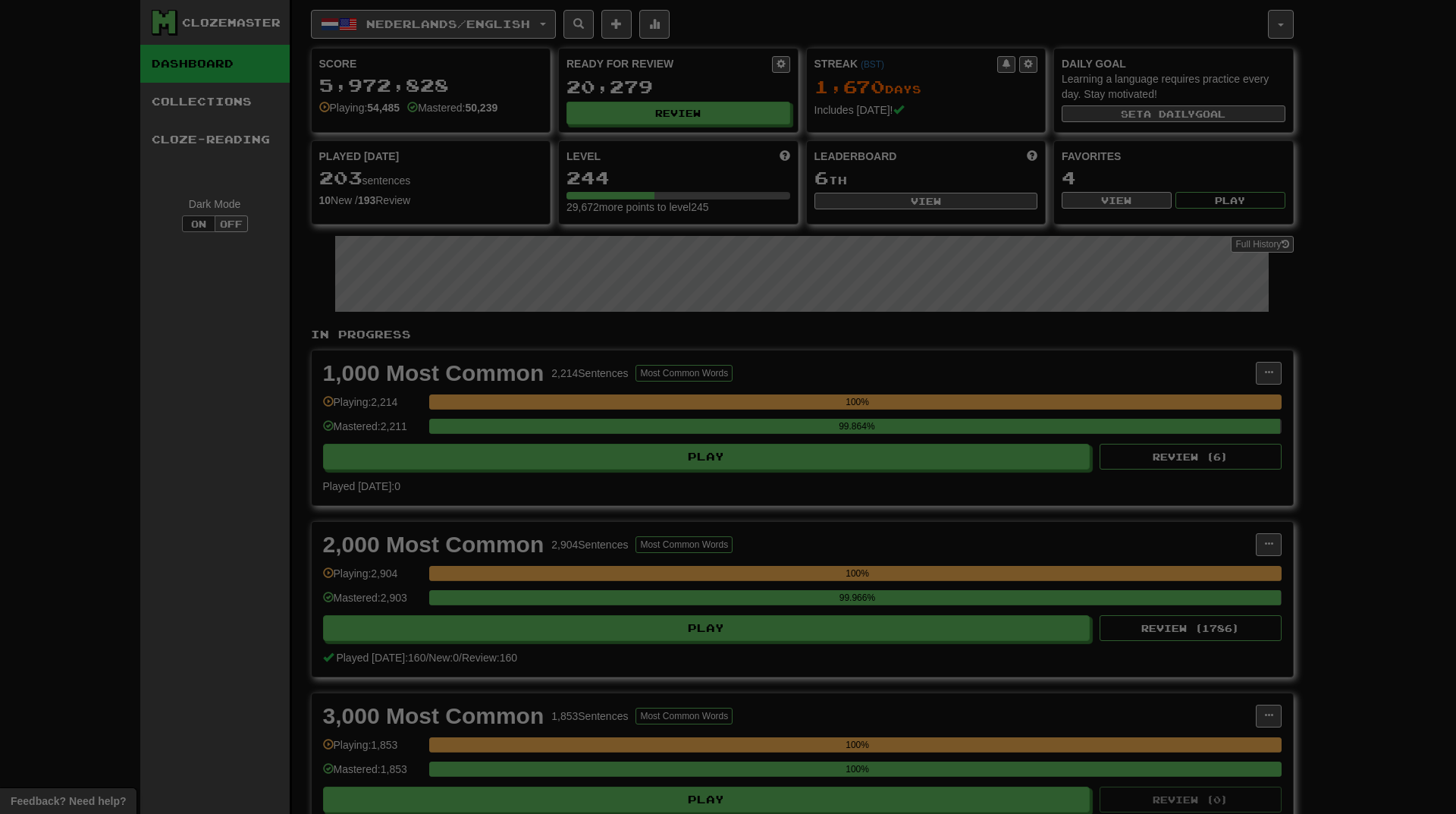
select select "**"
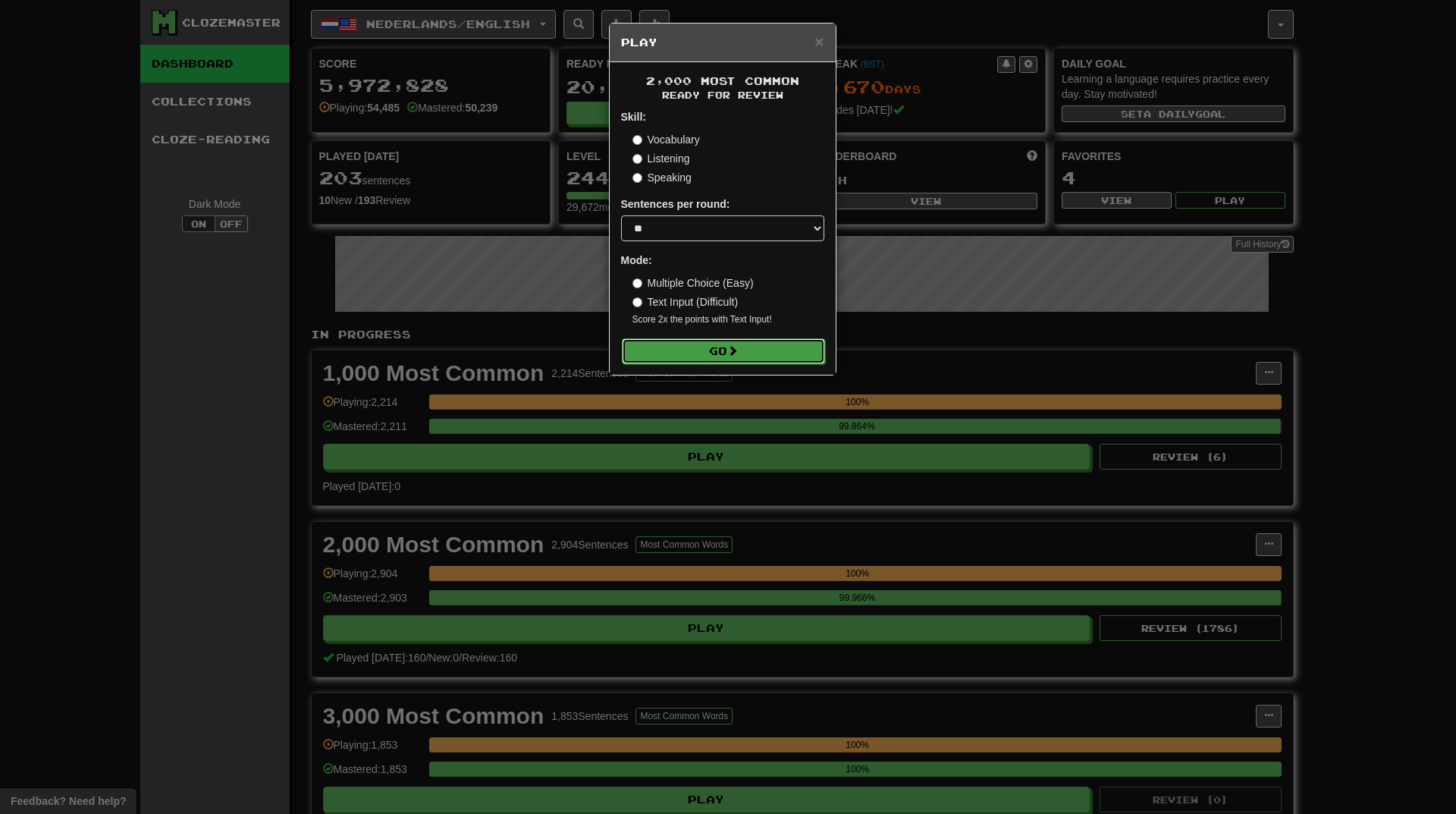
click at [805, 343] on button "Go" at bounding box center [723, 351] width 203 height 26
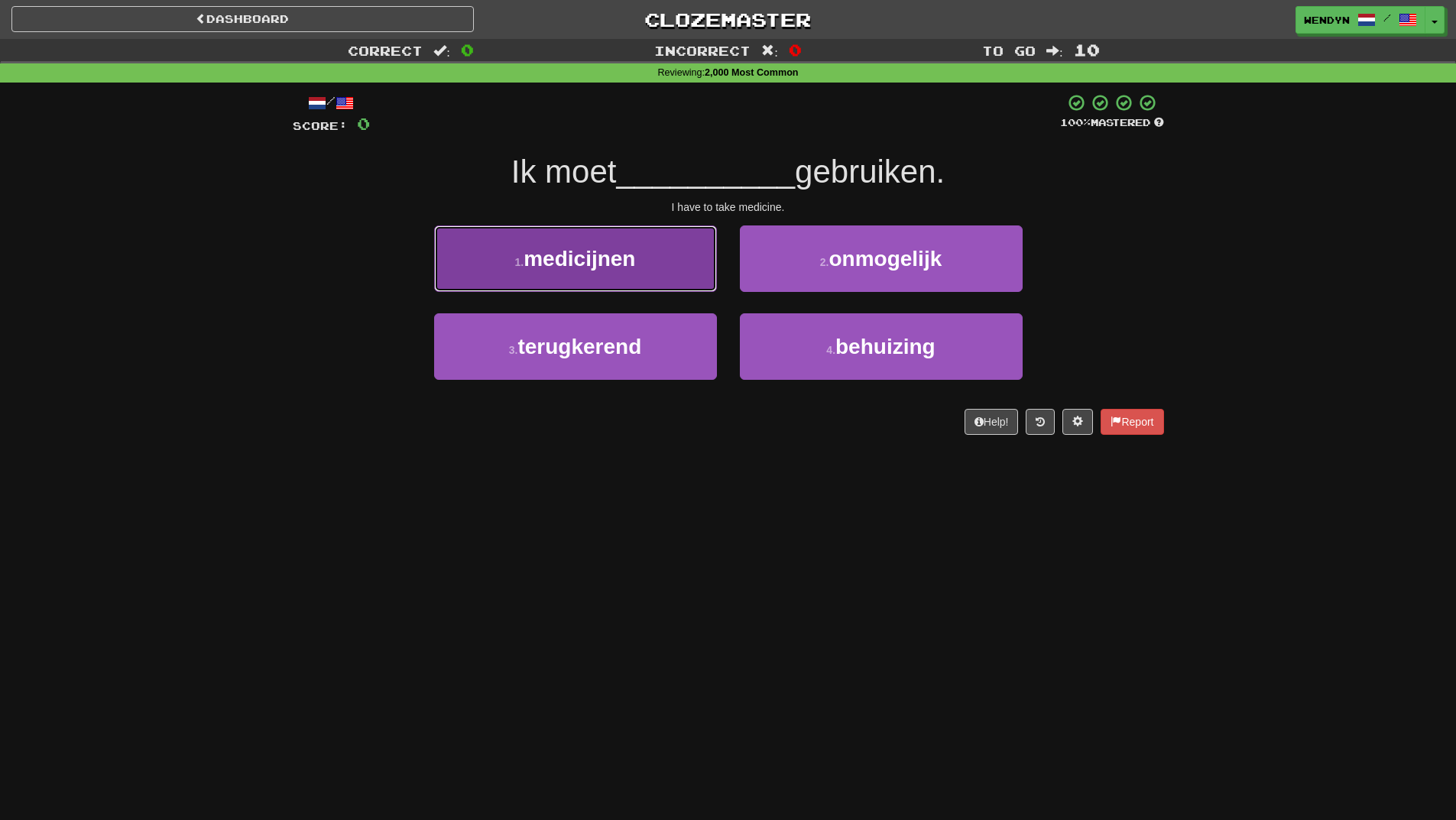
click at [604, 266] on span "medicijnen" at bounding box center [579, 258] width 112 height 23
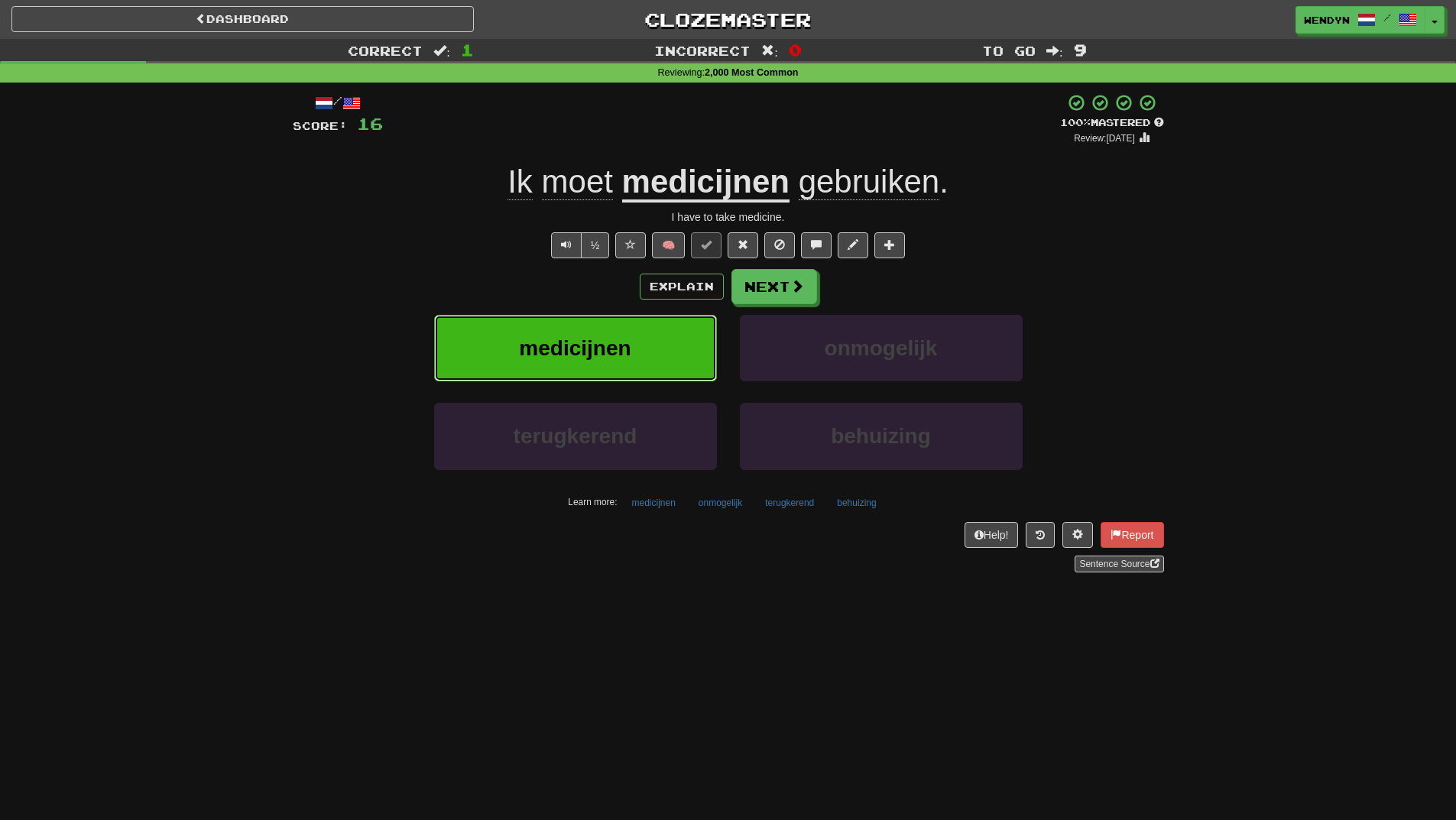
click at [664, 352] on button "medicijnen" at bounding box center [575, 348] width 283 height 67
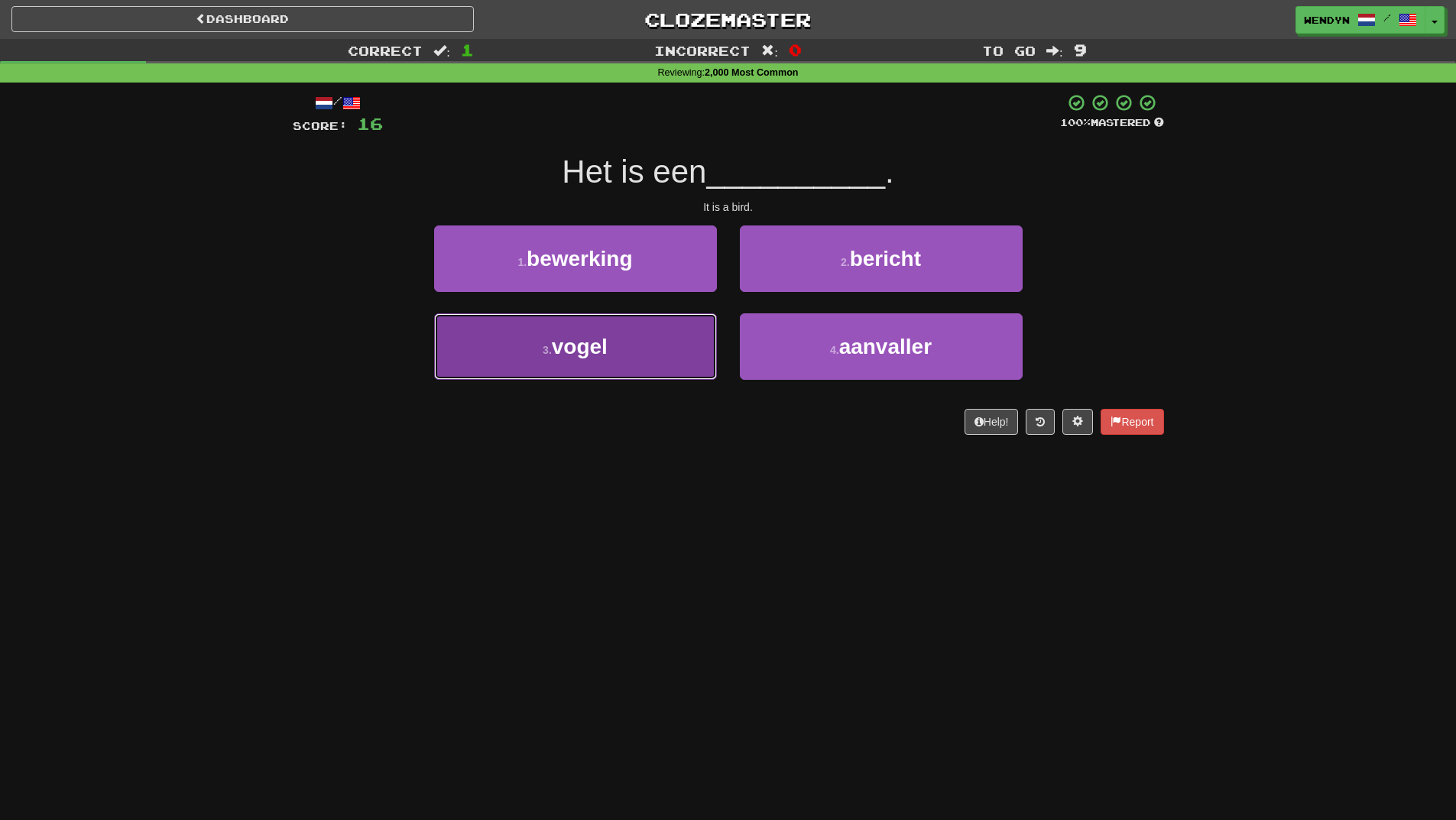
click at [639, 352] on button "3 . vogel" at bounding box center [575, 346] width 283 height 67
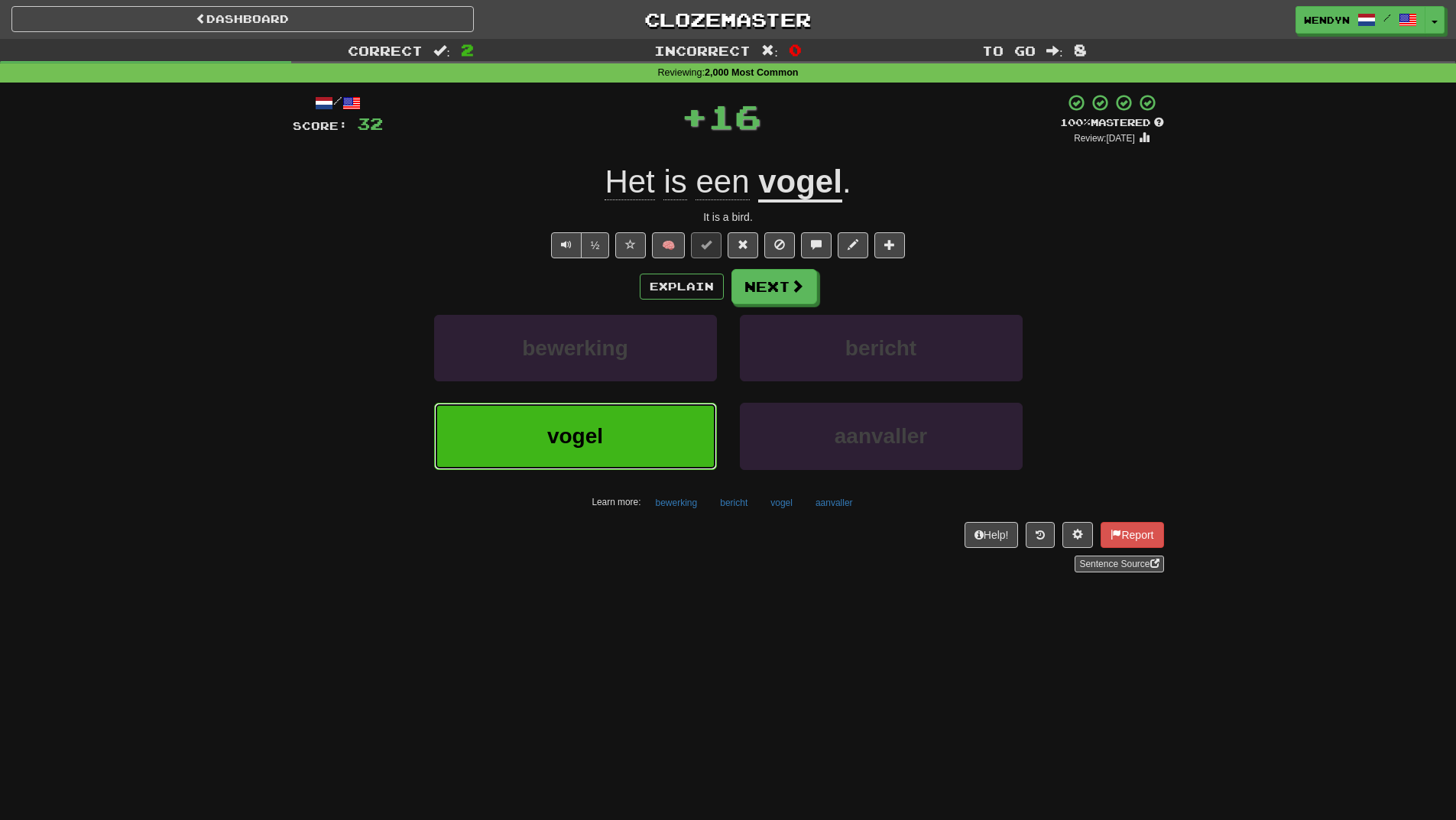
click at [638, 418] on button "vogel" at bounding box center [575, 435] width 283 height 67
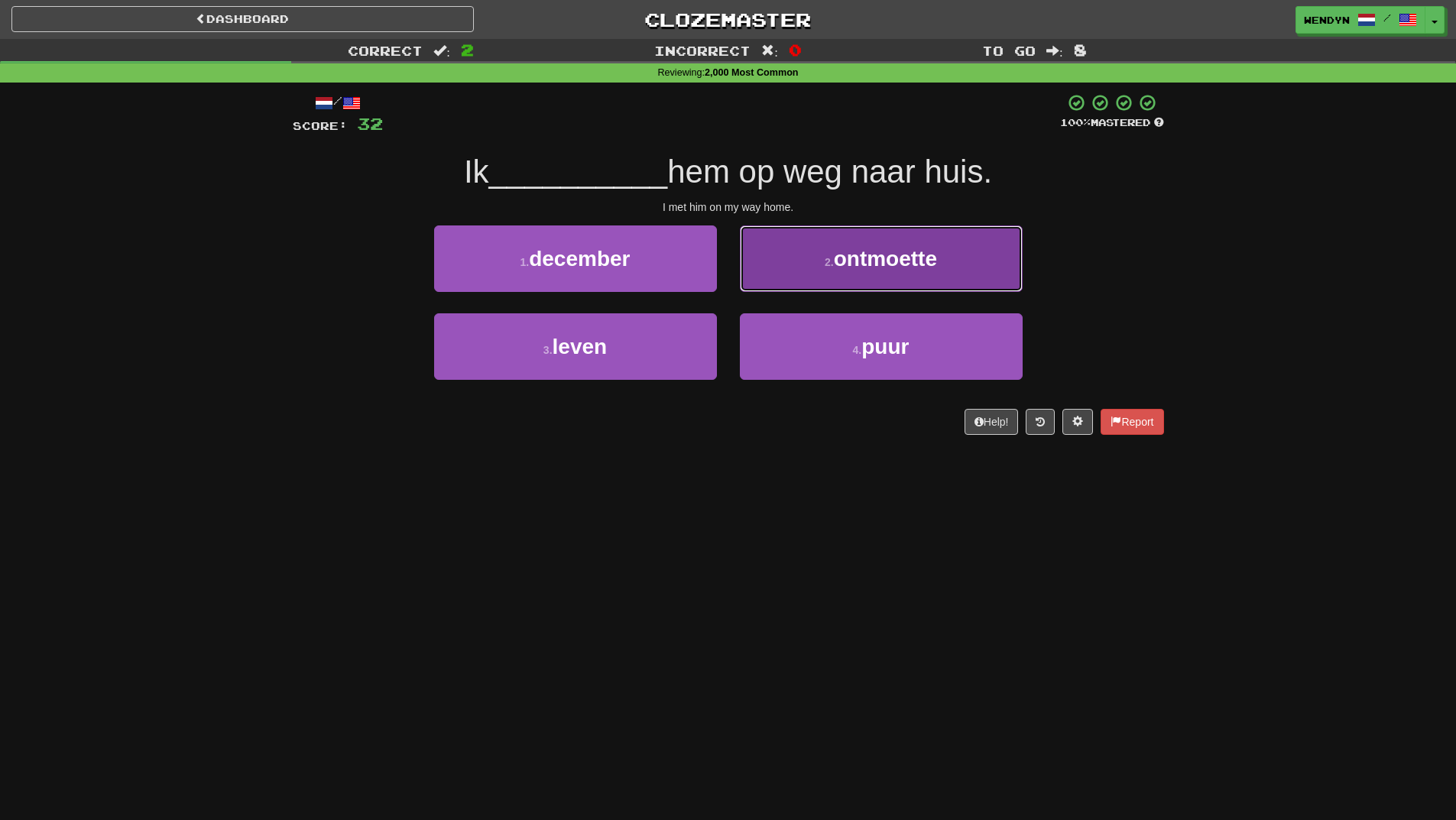
click at [912, 267] on span "ontmoette" at bounding box center [886, 258] width 103 height 23
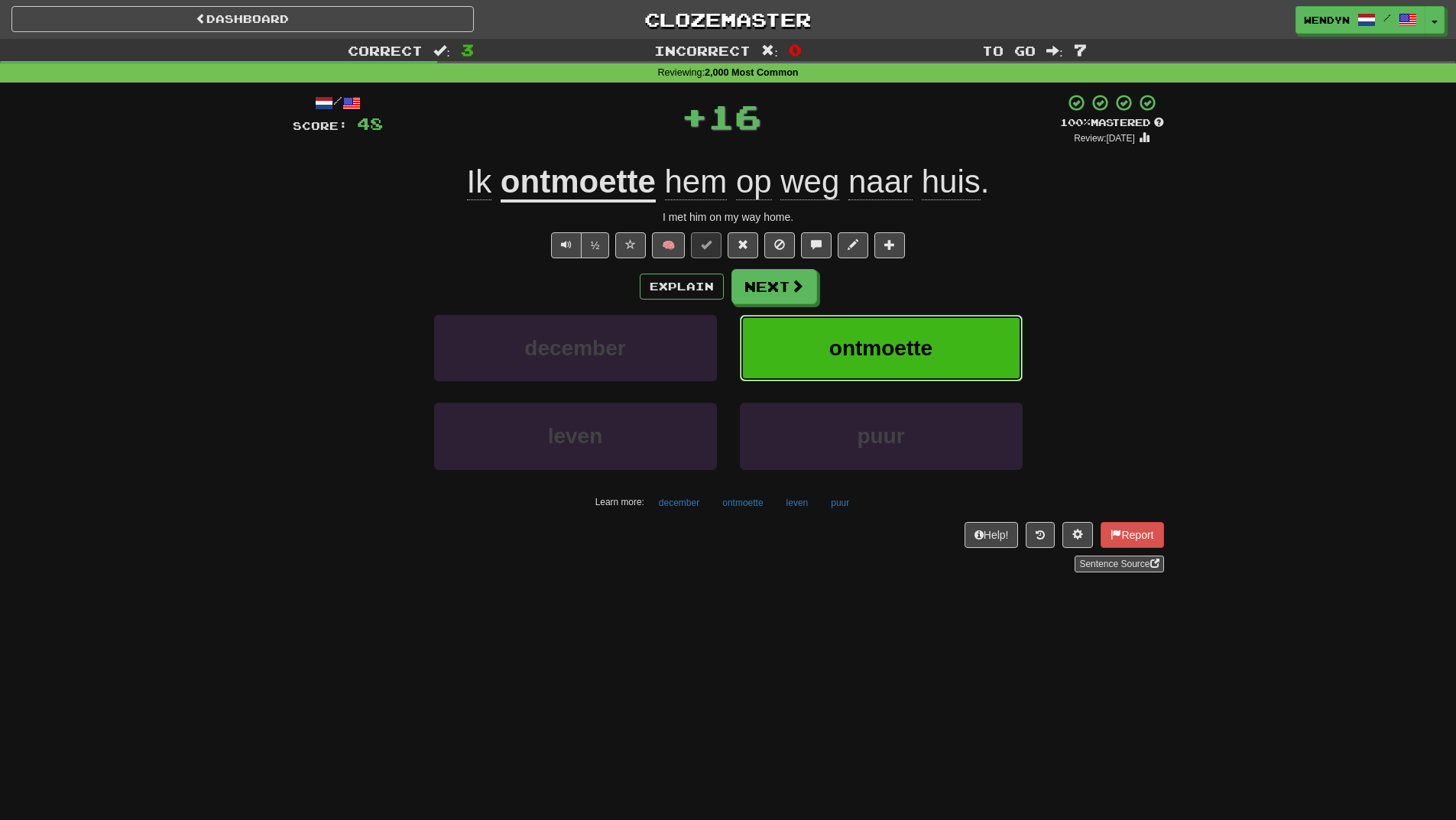
click at [940, 341] on button "ontmoette" at bounding box center [881, 348] width 283 height 67
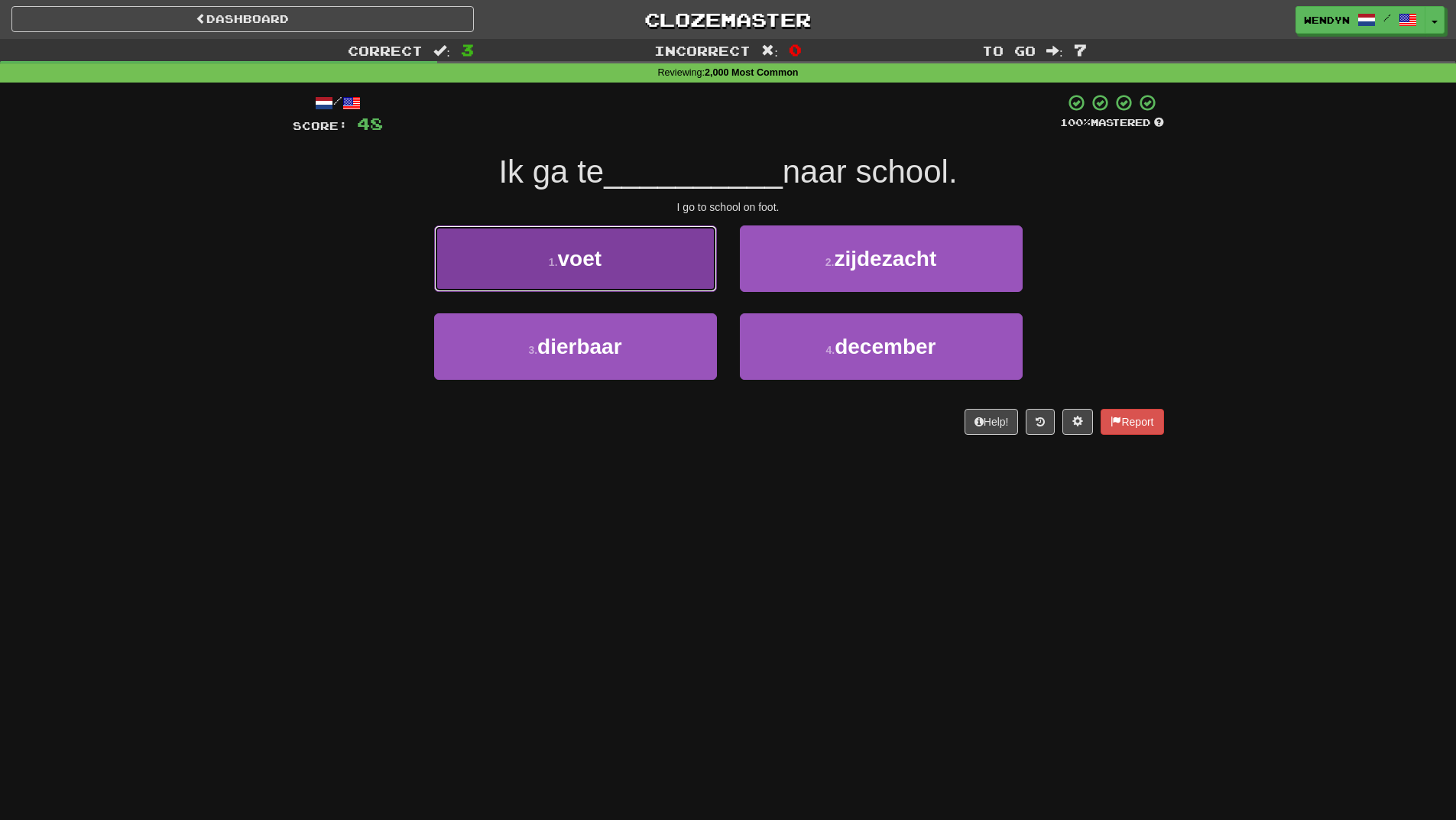
click at [652, 262] on button "1 . voet" at bounding box center [575, 258] width 283 height 67
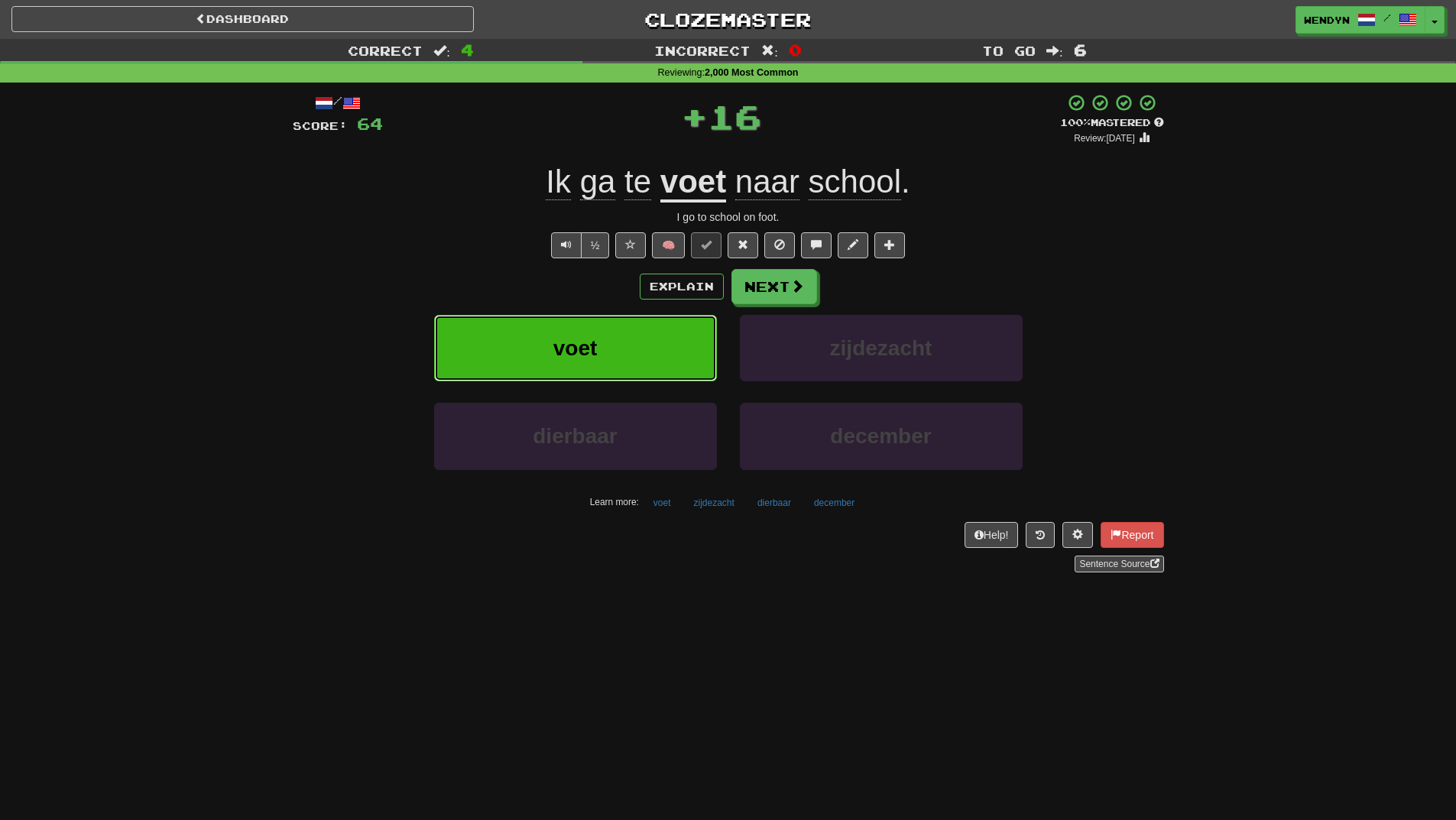
click at [631, 346] on button "voet" at bounding box center [575, 348] width 283 height 67
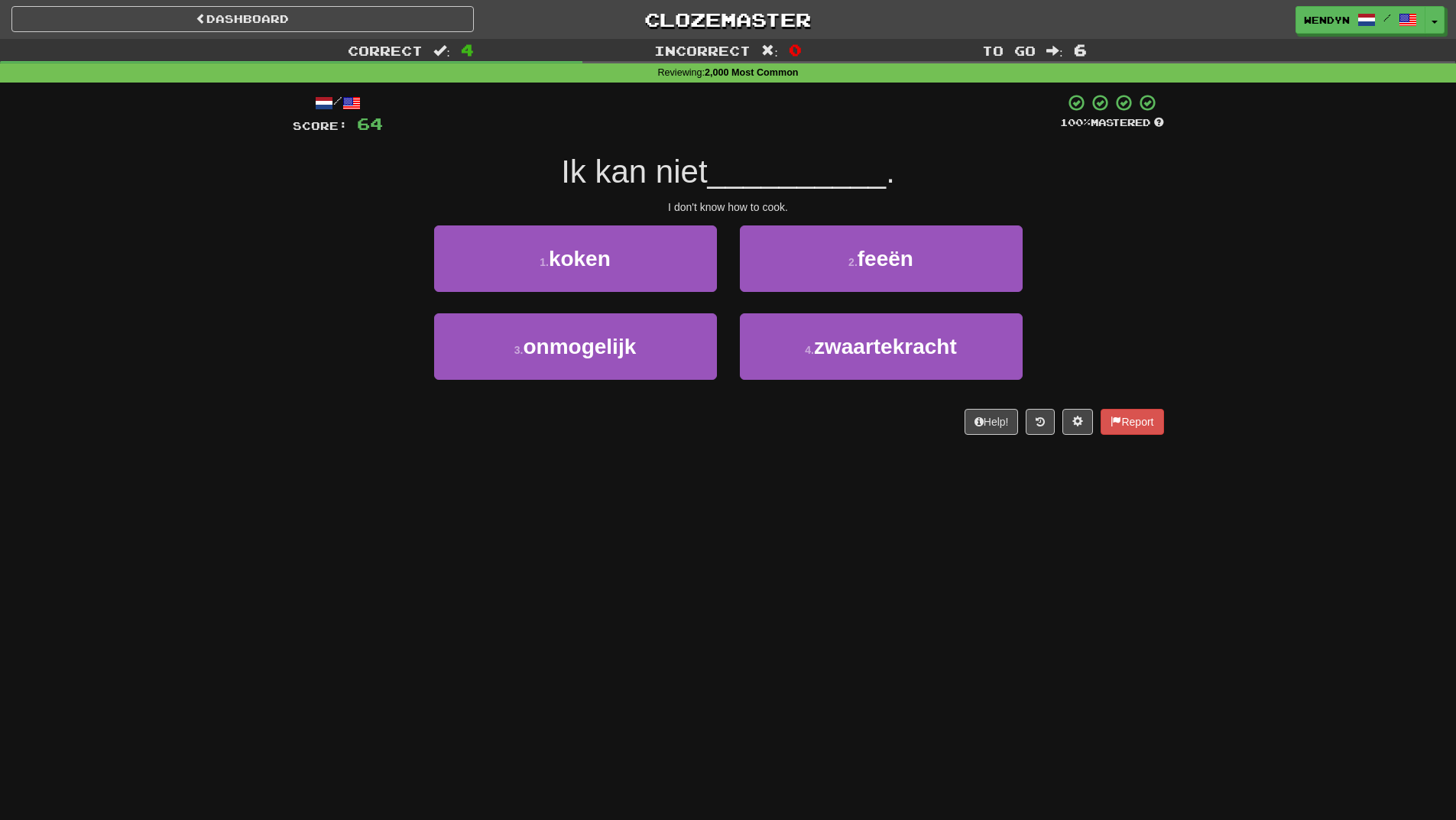
click at [622, 294] on div "1 . koken" at bounding box center [575, 269] width 306 height 88
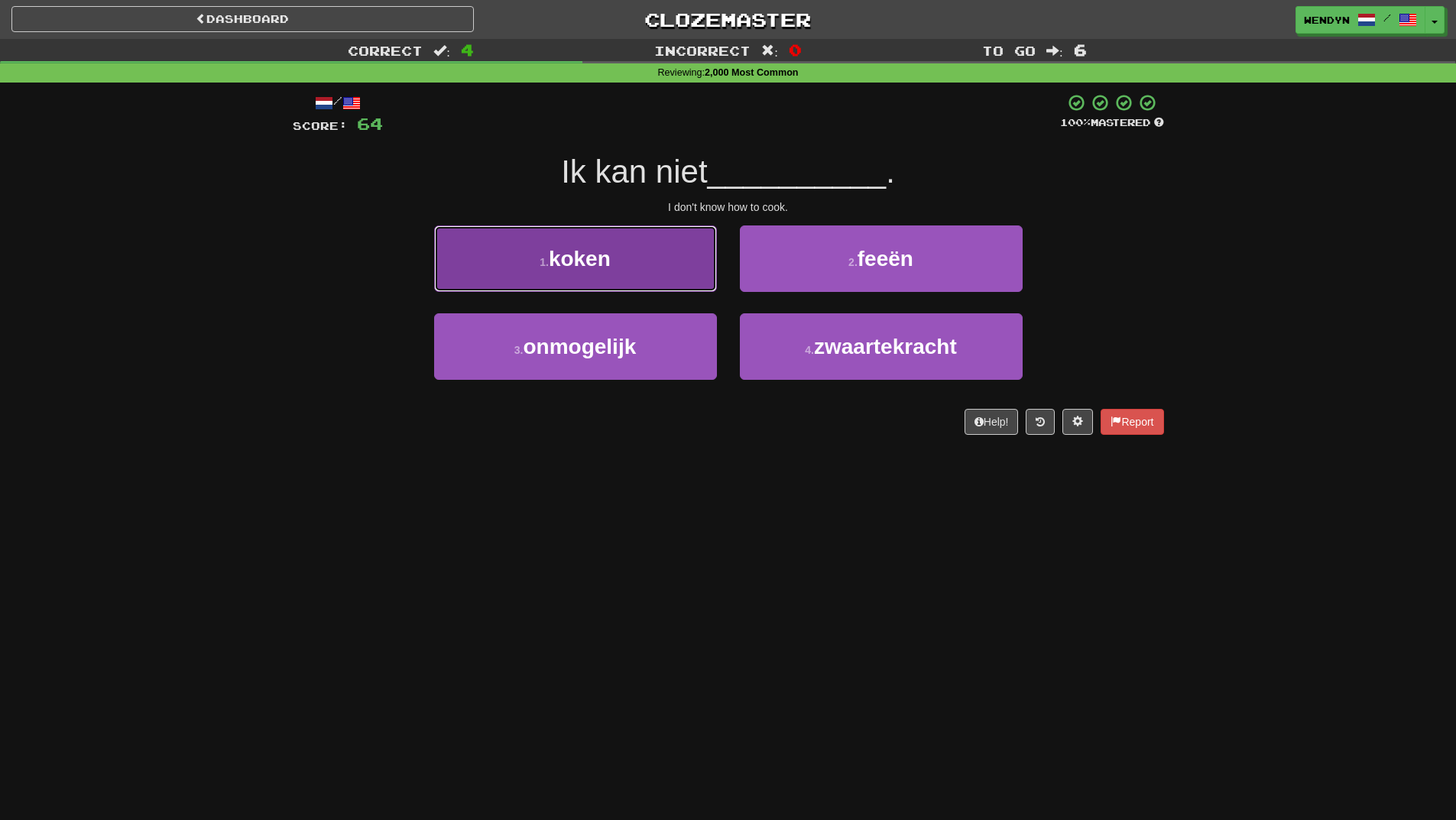
click at [612, 279] on button "1 . koken" at bounding box center [575, 258] width 283 height 67
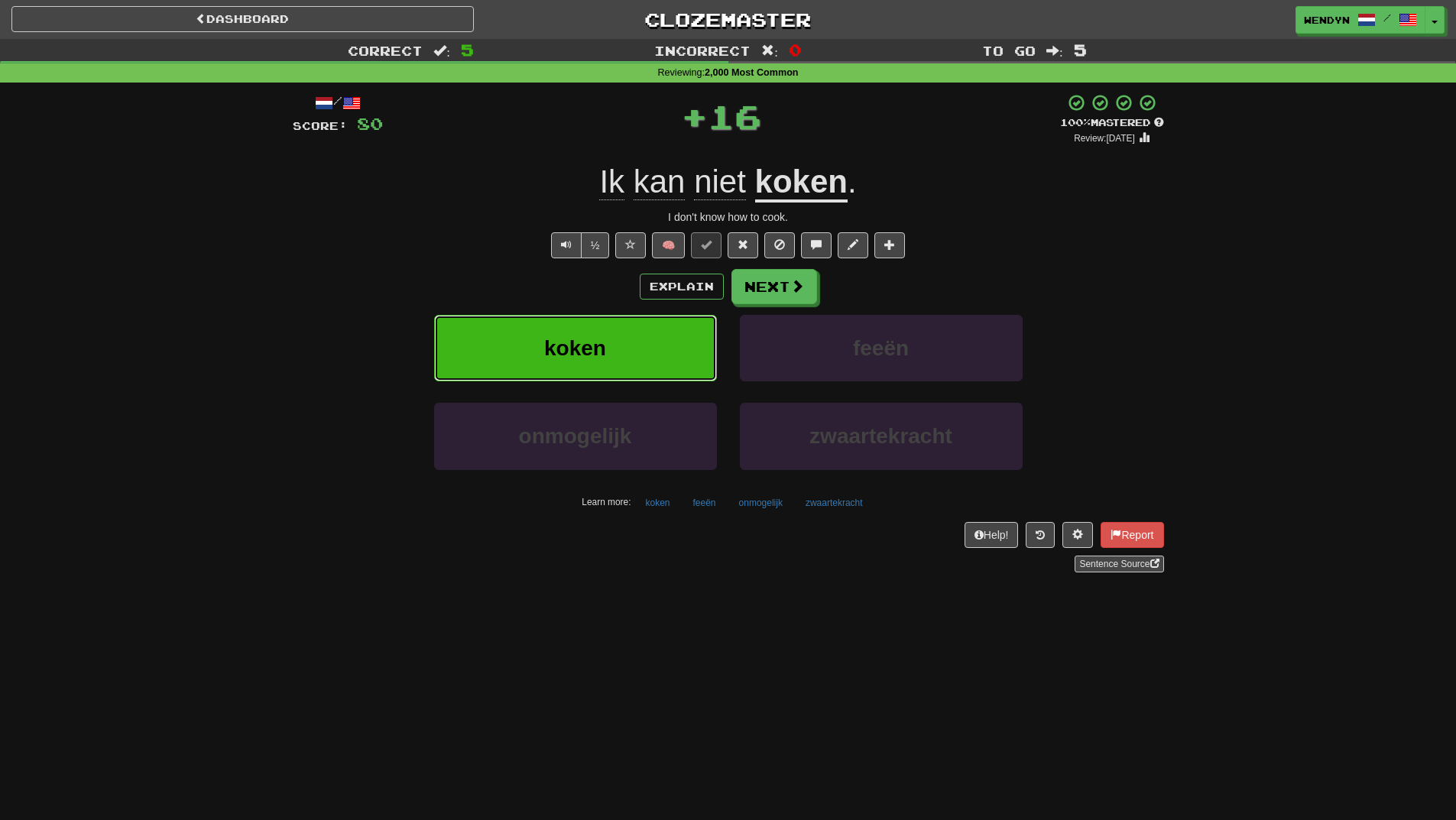
click at [587, 327] on button "koken" at bounding box center [575, 348] width 283 height 67
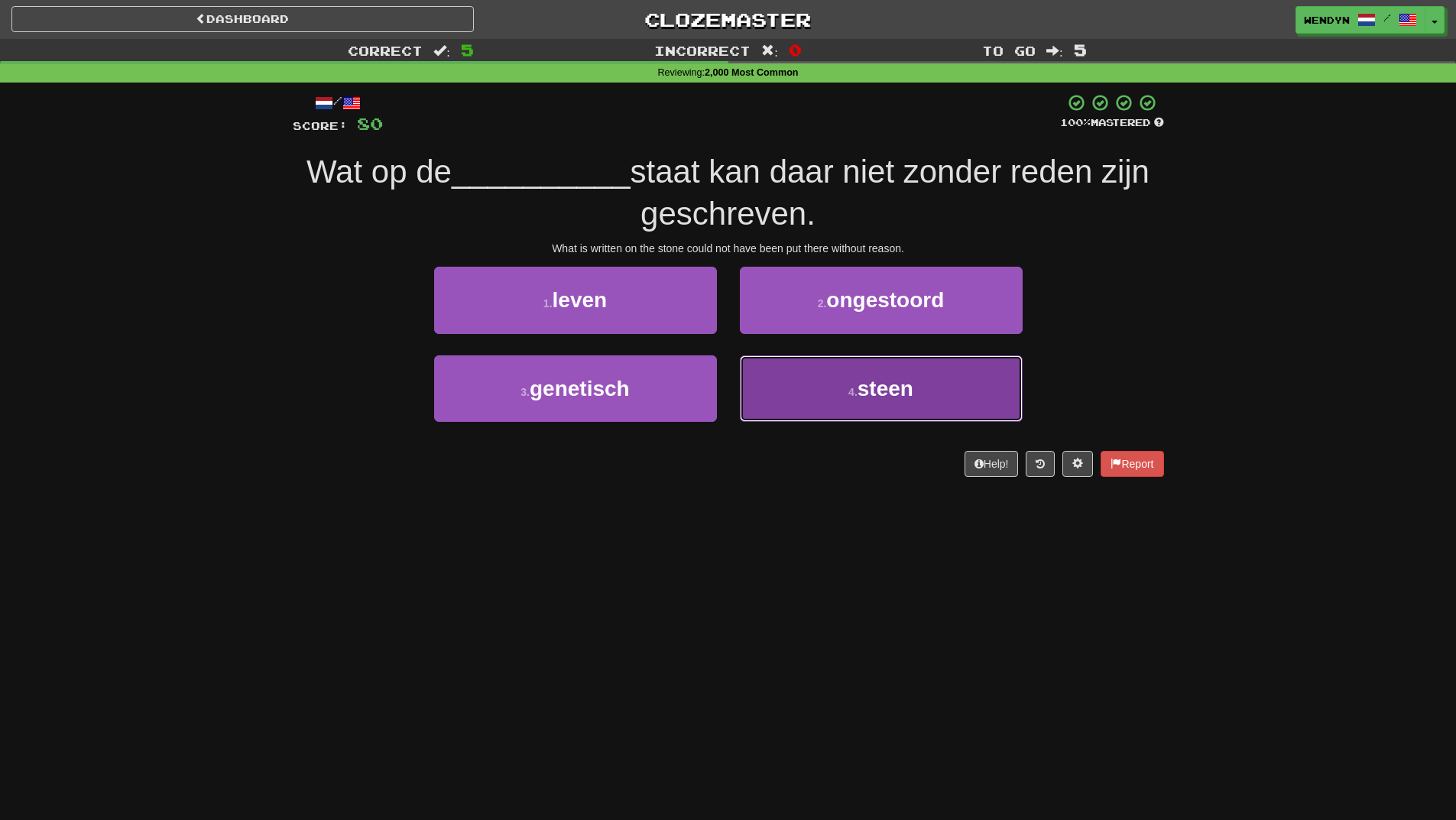
click at [897, 382] on span "steen" at bounding box center [885, 388] width 55 height 23
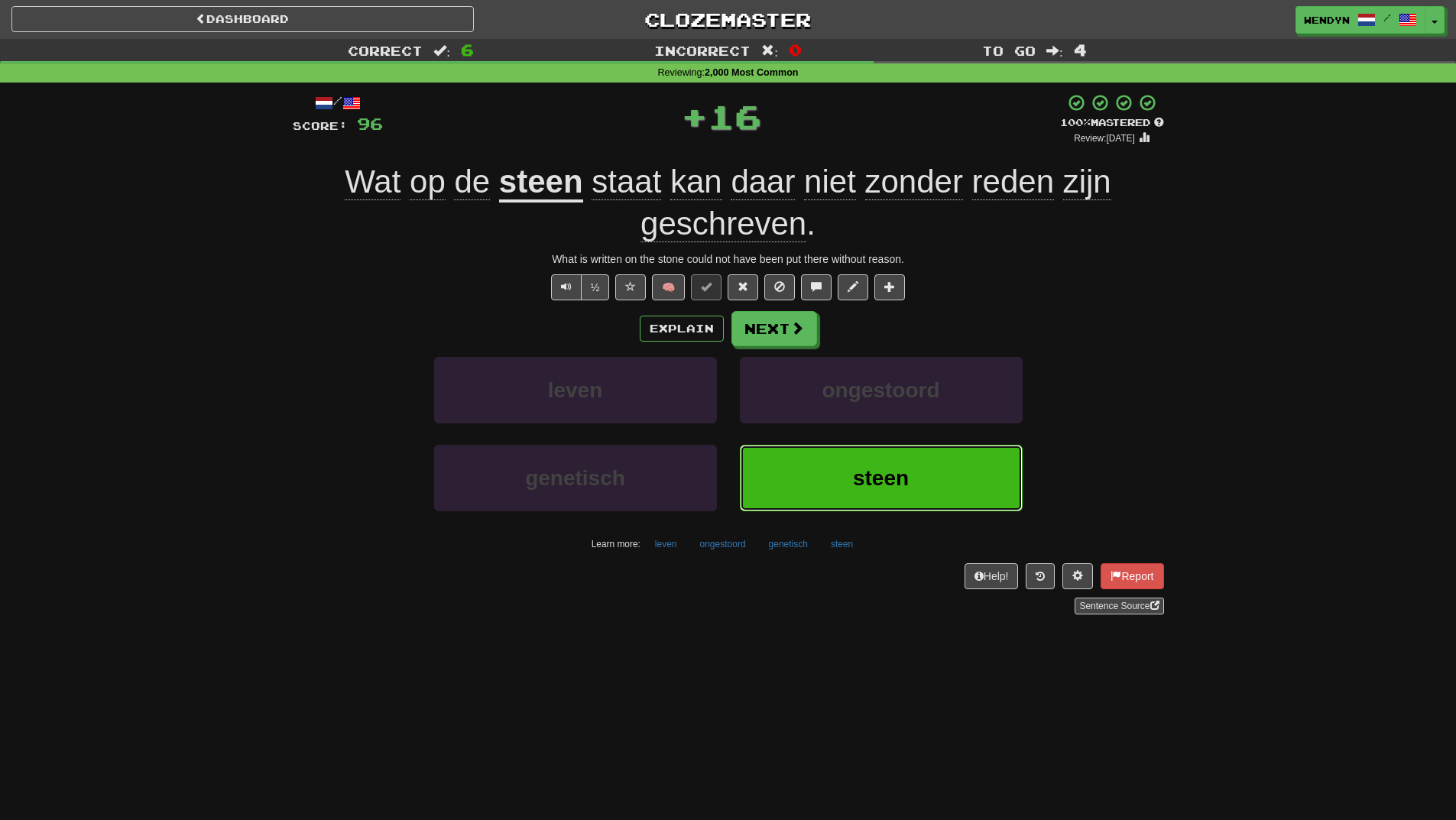
click at [850, 478] on button "steen" at bounding box center [881, 478] width 283 height 67
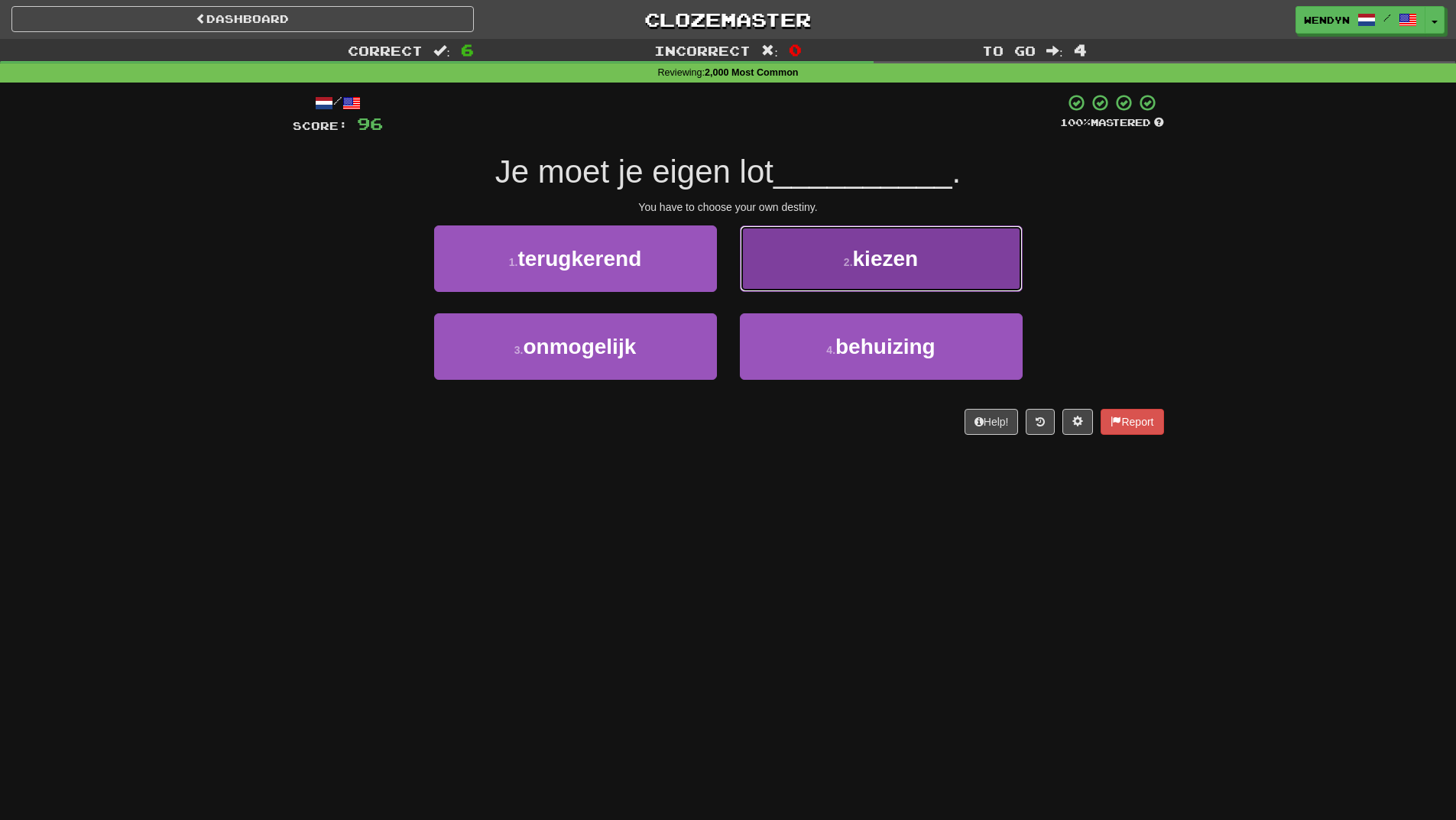
click at [893, 275] on button "2 . kiezen" at bounding box center [881, 258] width 283 height 67
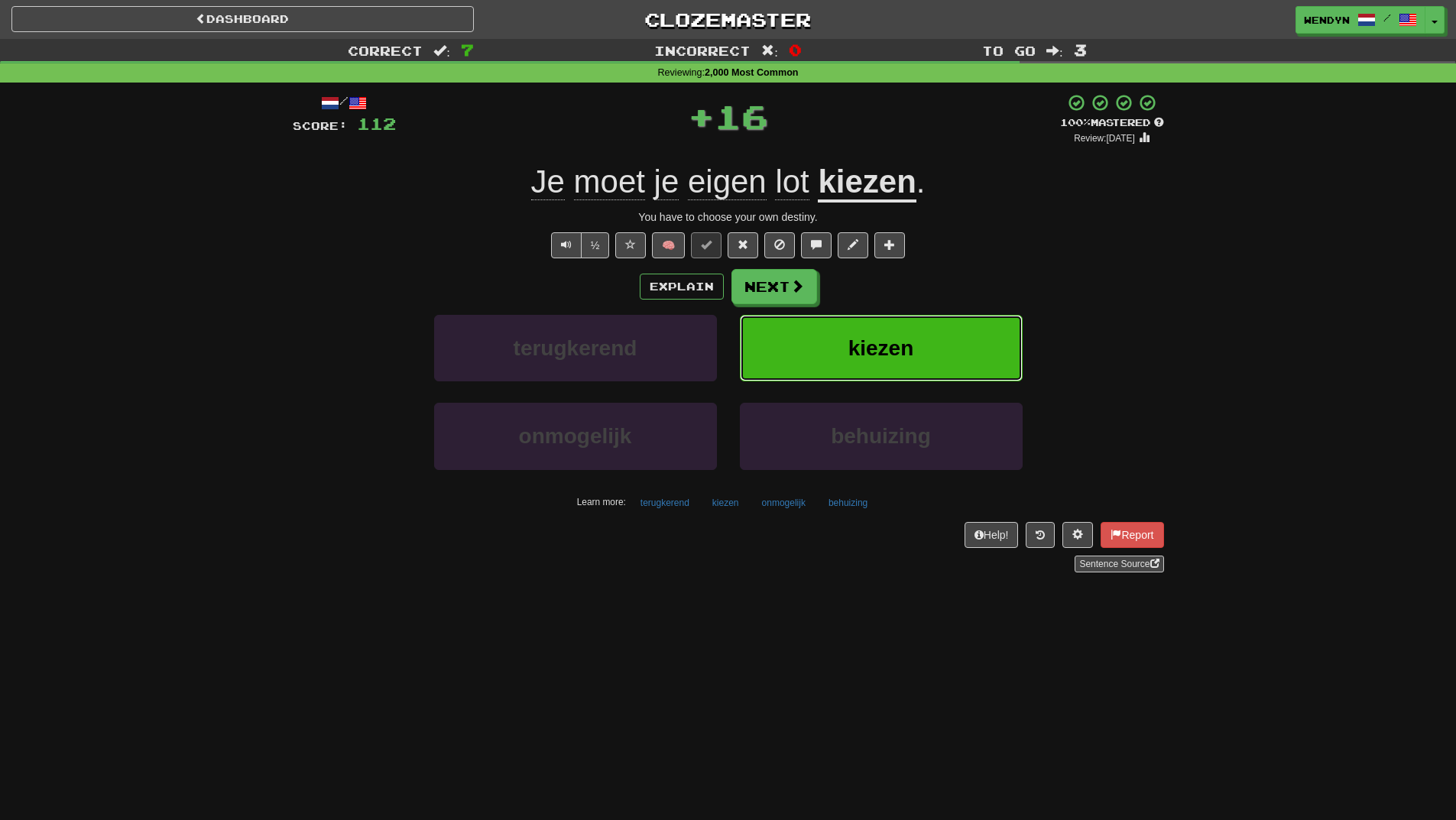
click at [899, 336] on span "kiezen" at bounding box center [881, 347] width 66 height 23
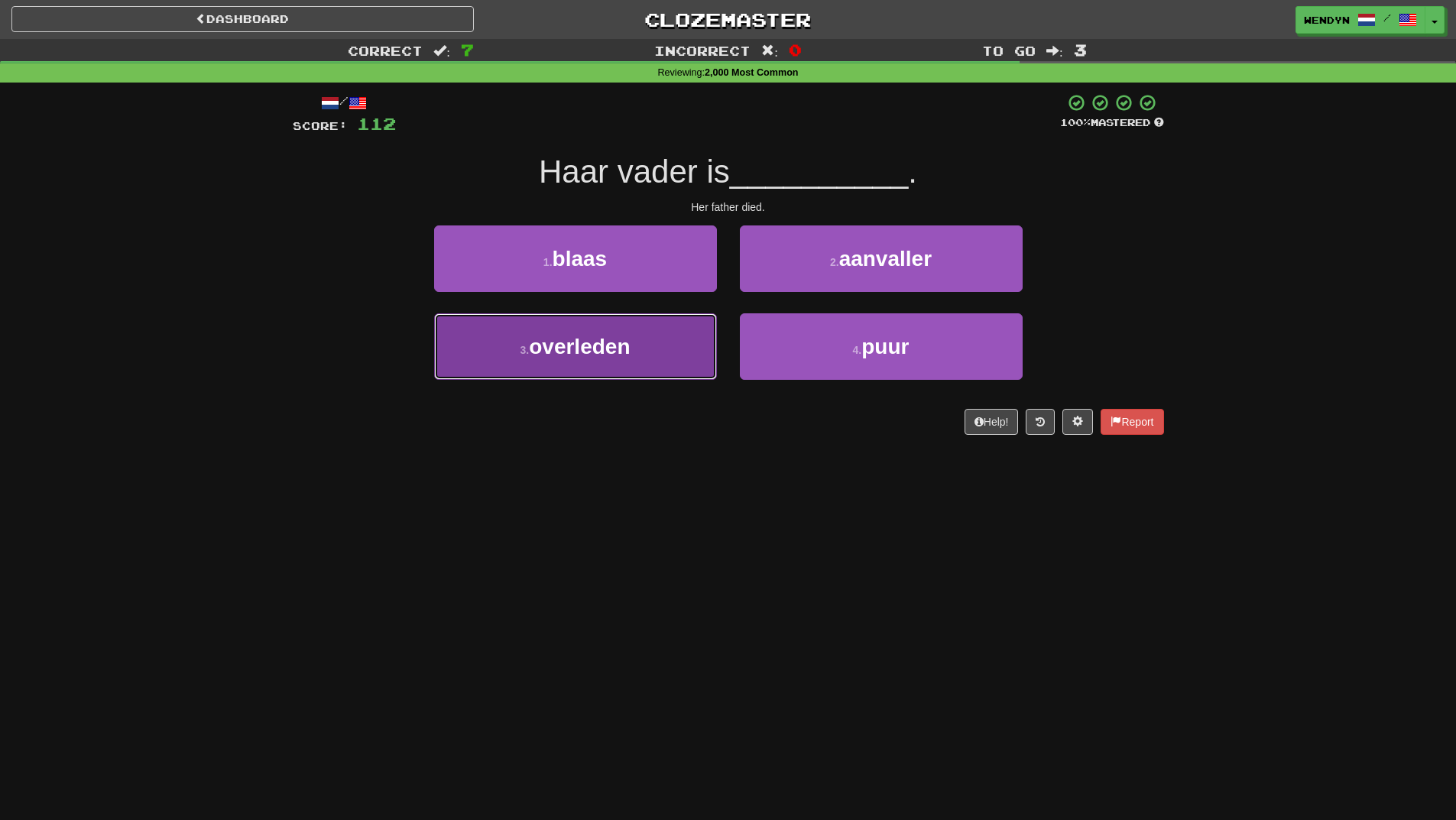
click at [627, 357] on span "overleden" at bounding box center [580, 346] width 101 height 23
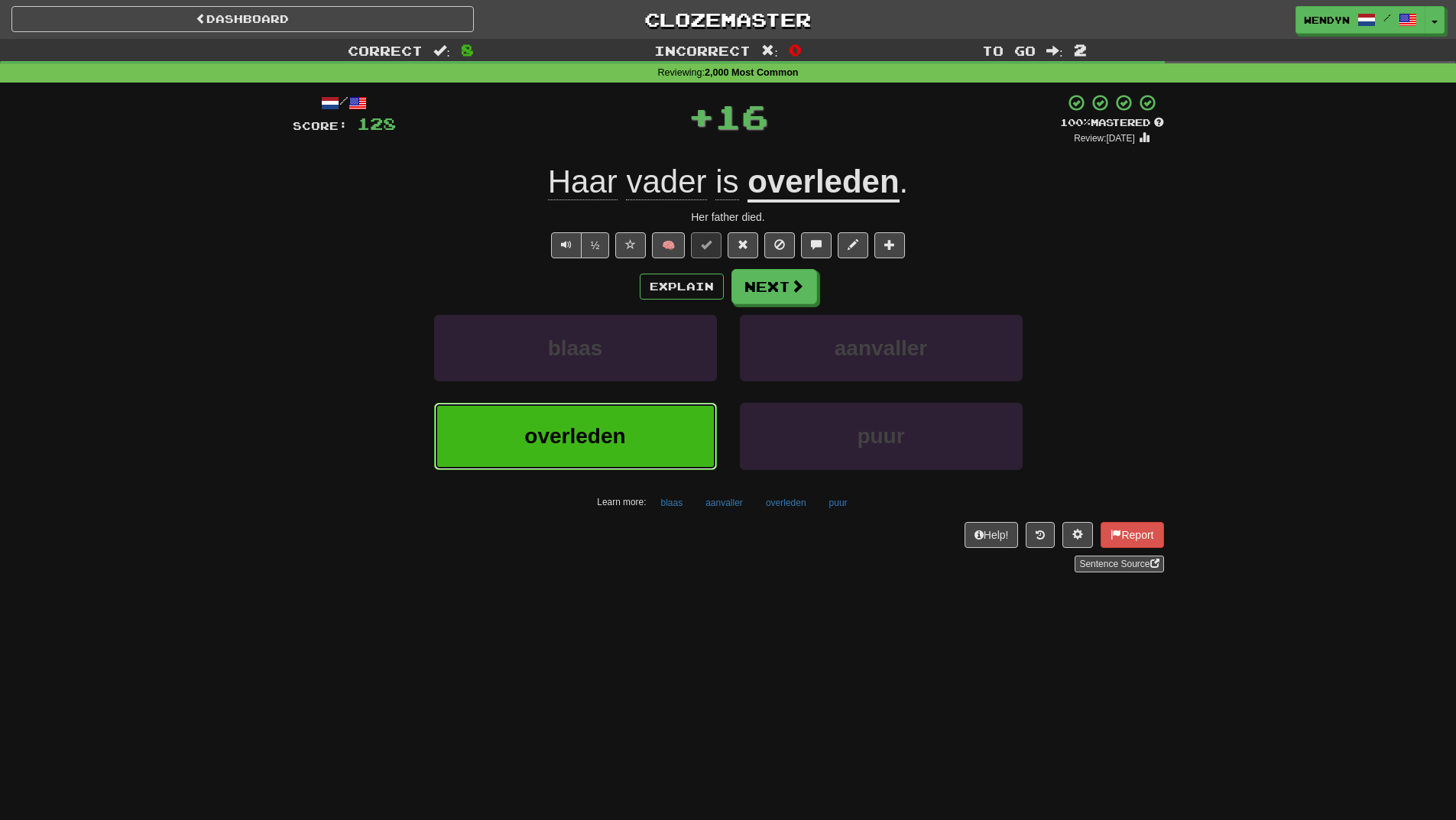
click at [601, 436] on span "overleden" at bounding box center [575, 435] width 101 height 23
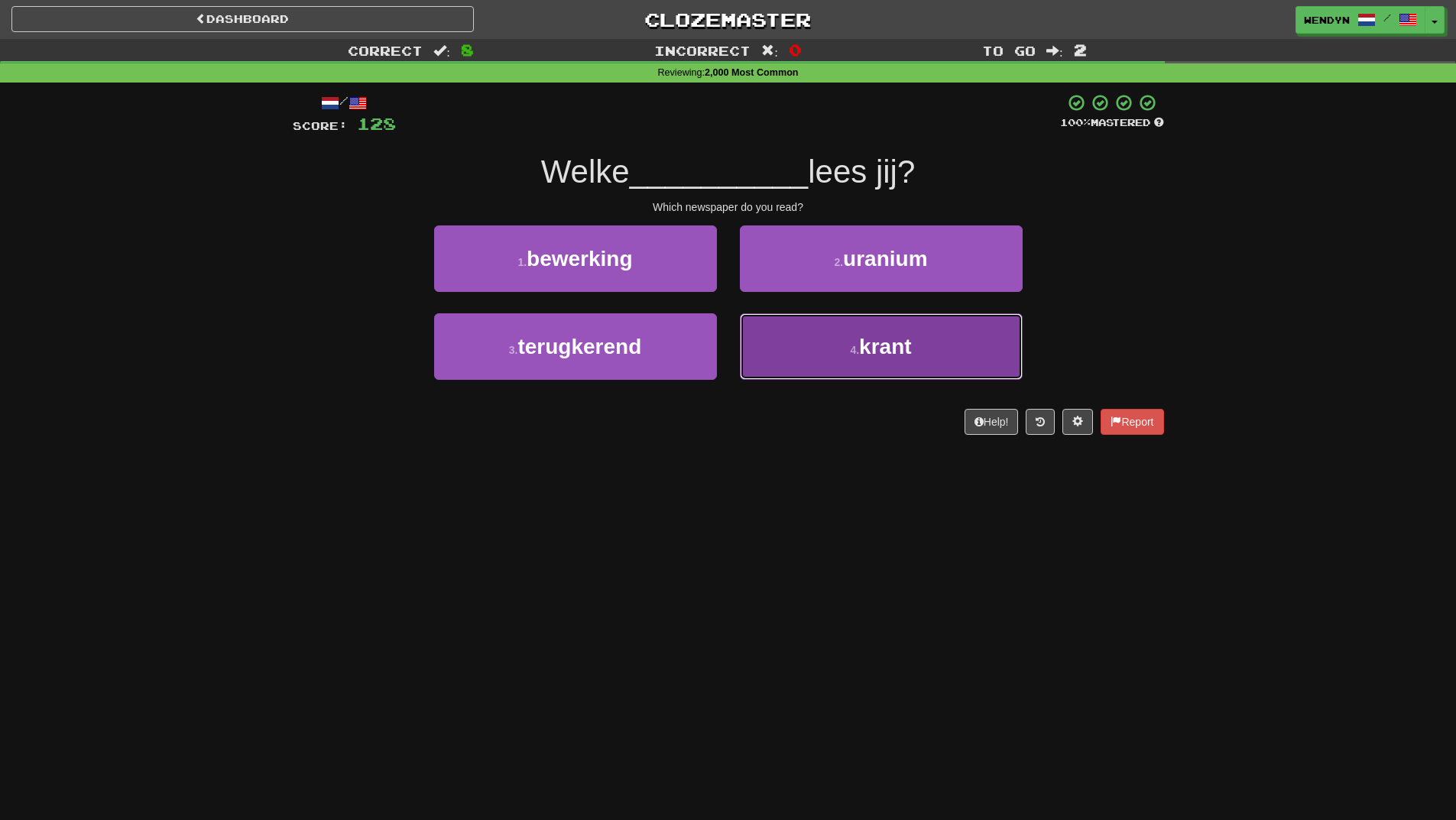
click at [851, 352] on small "4 ." at bounding box center [855, 349] width 9 height 12
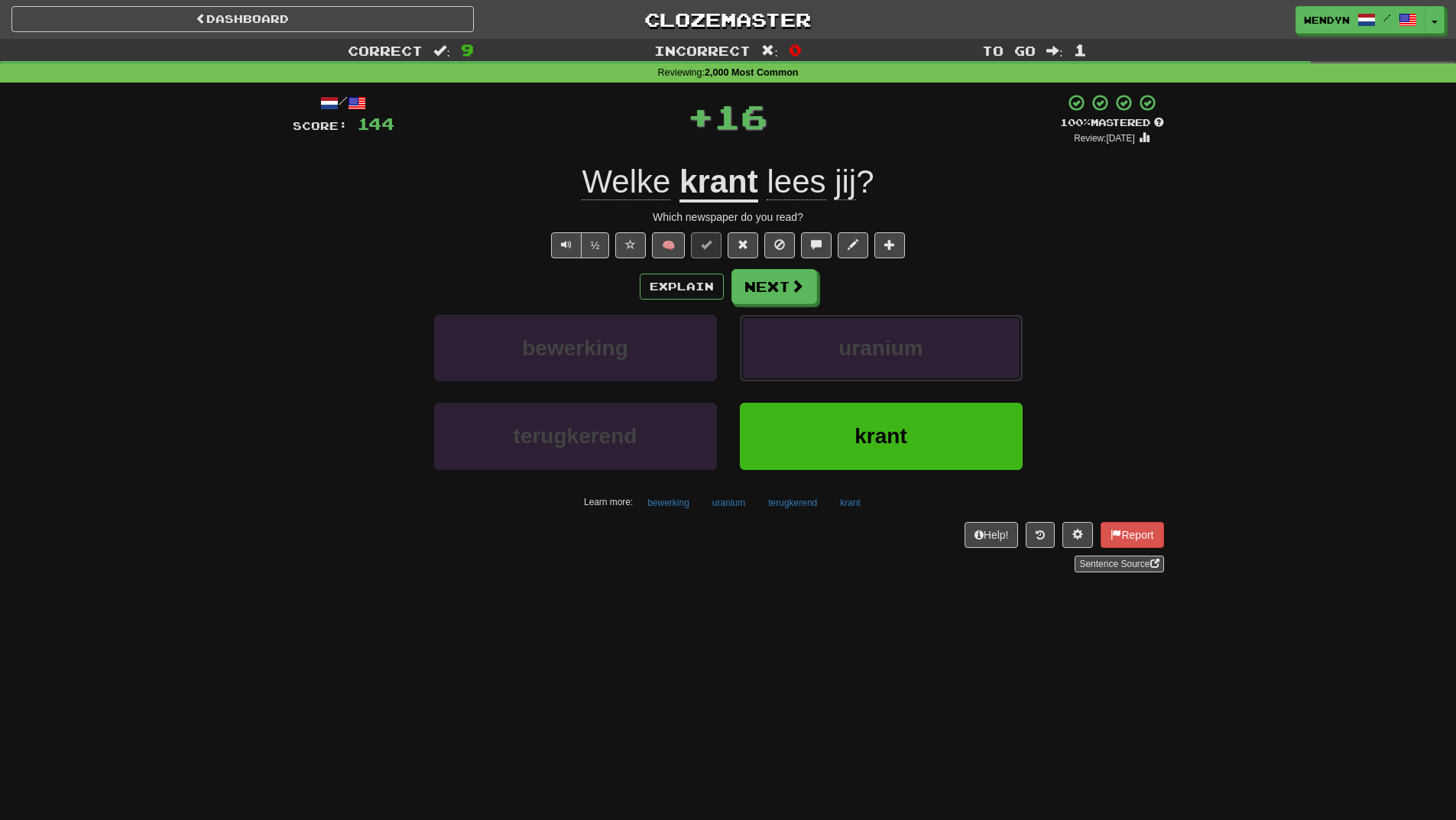
click at [851, 352] on span "uranium" at bounding box center [881, 347] width 84 height 23
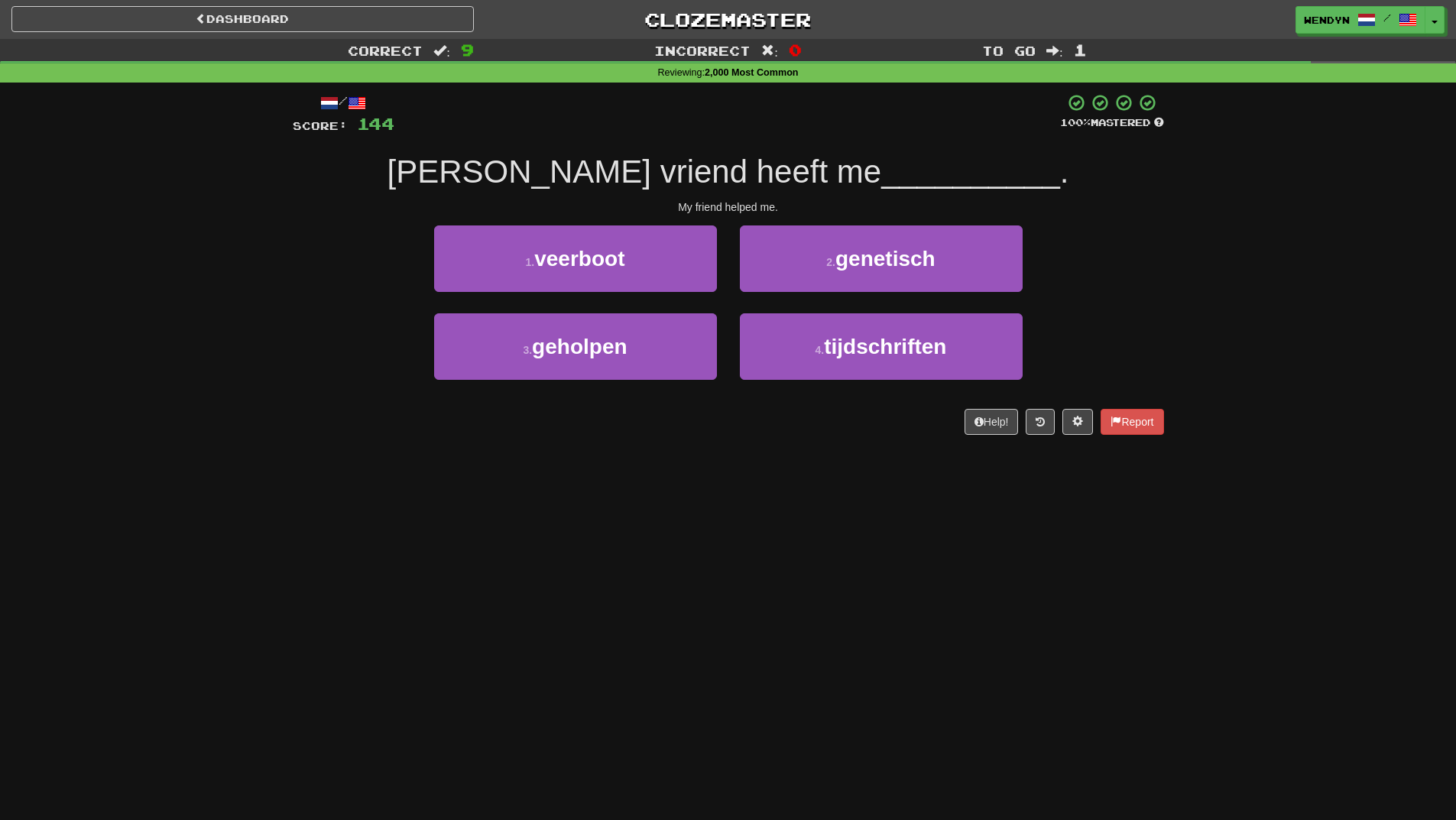
click at [817, 476] on div "Dashboard Clozemaster WendyN / Toggle Dropdown Dashboard Leaderboard Activity F…" at bounding box center [728, 410] width 1456 height 820
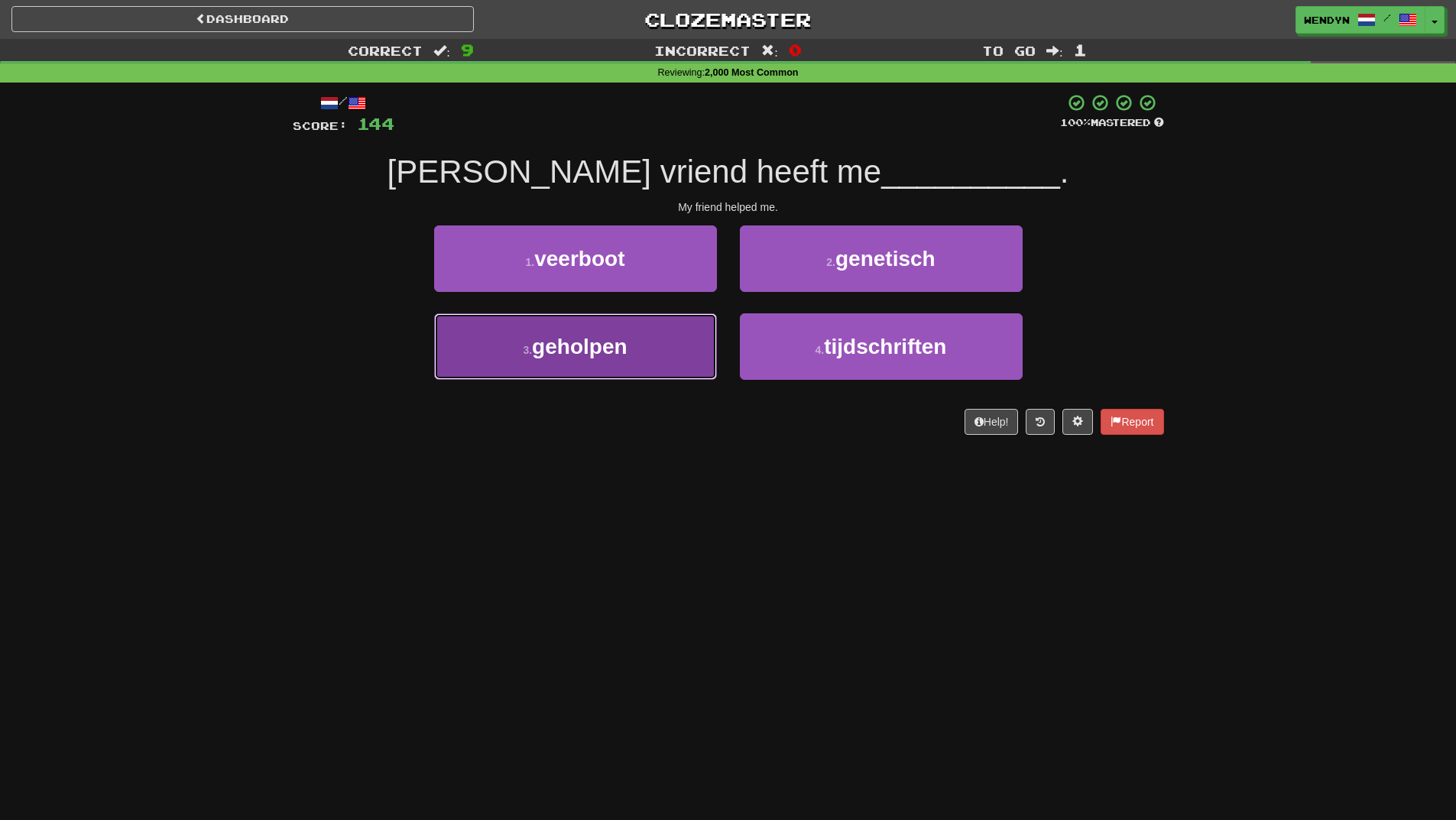
click at [678, 375] on button "3 . geholpen" at bounding box center [575, 346] width 283 height 67
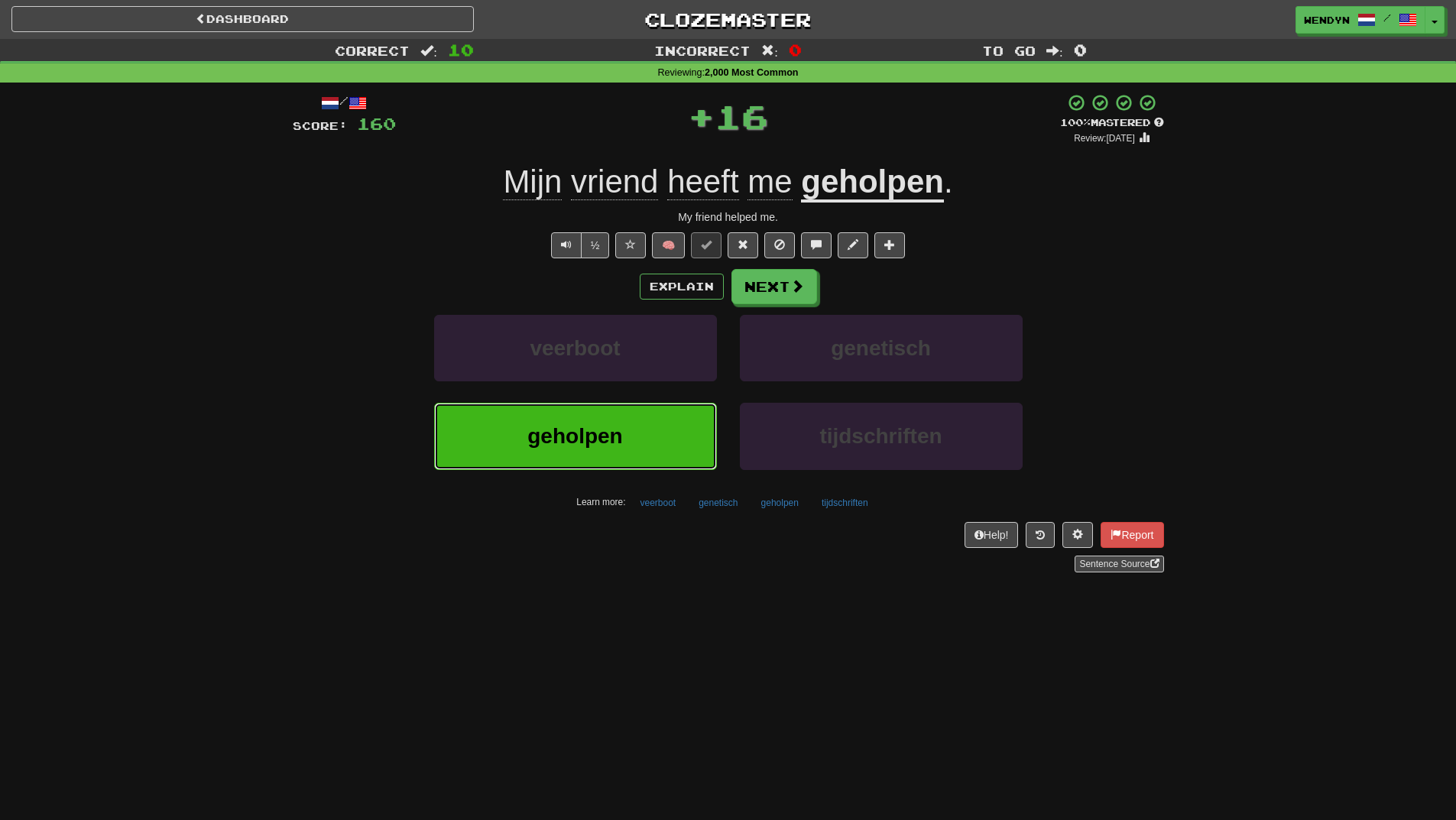
drag, startPoint x: 668, startPoint y: 434, endPoint x: 678, endPoint y: 453, distance: 21.5
click at [668, 435] on button "geholpen" at bounding box center [575, 435] width 283 height 67
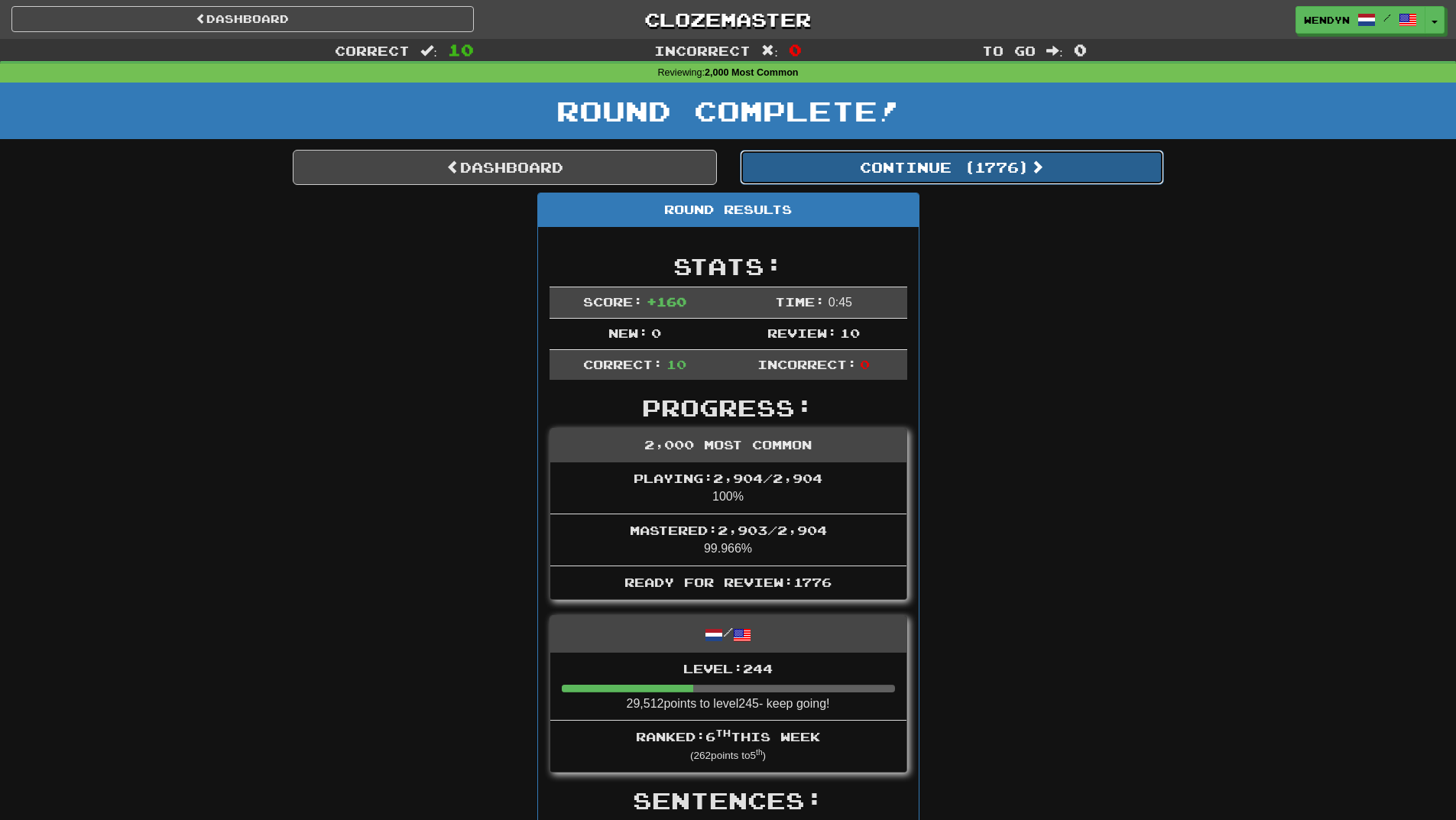
click at [980, 161] on button "Continue ( 1776 )" at bounding box center [952, 167] width 424 height 35
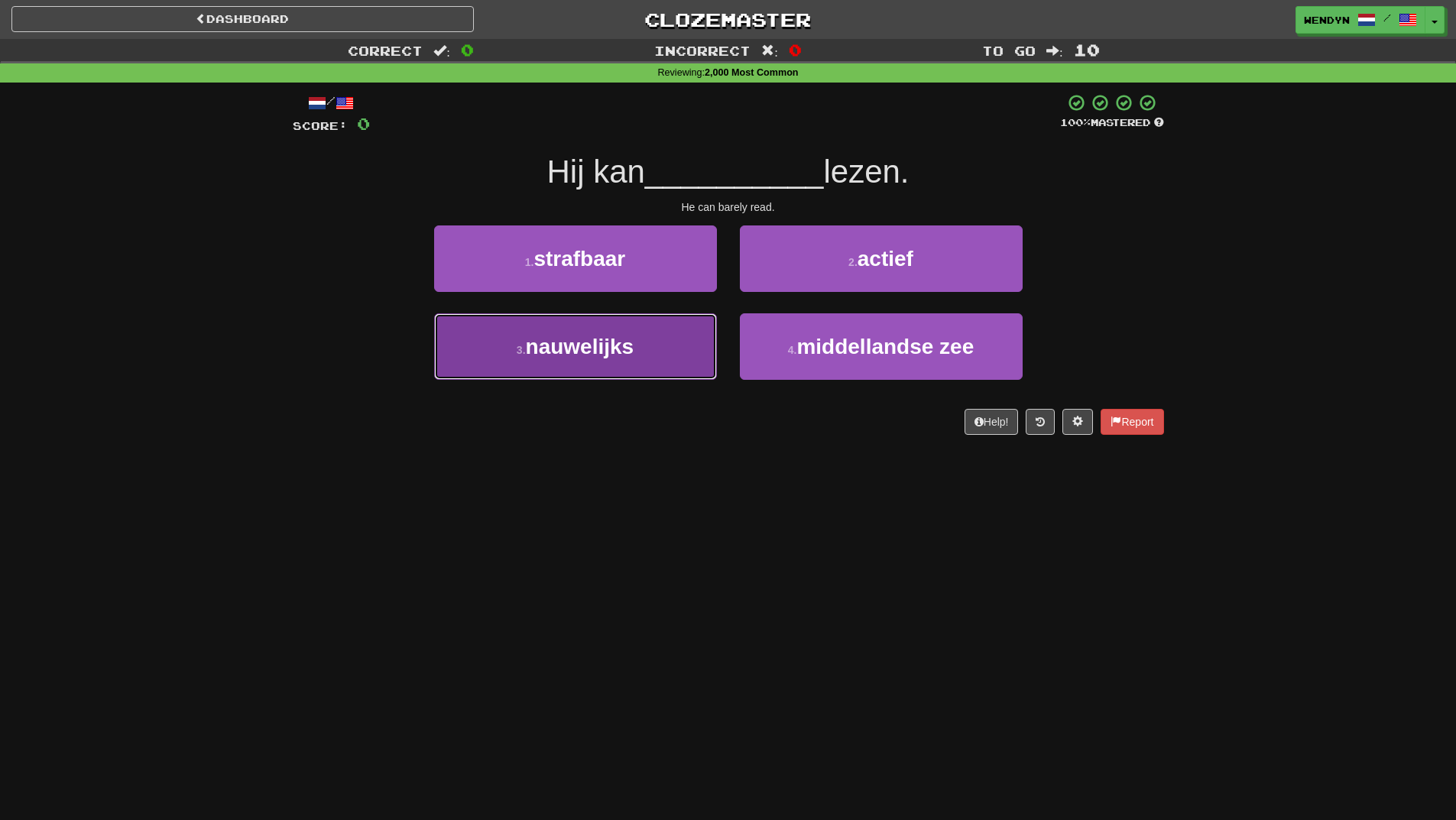
click at [533, 369] on button "3 . nauwelijks" at bounding box center [575, 346] width 283 height 67
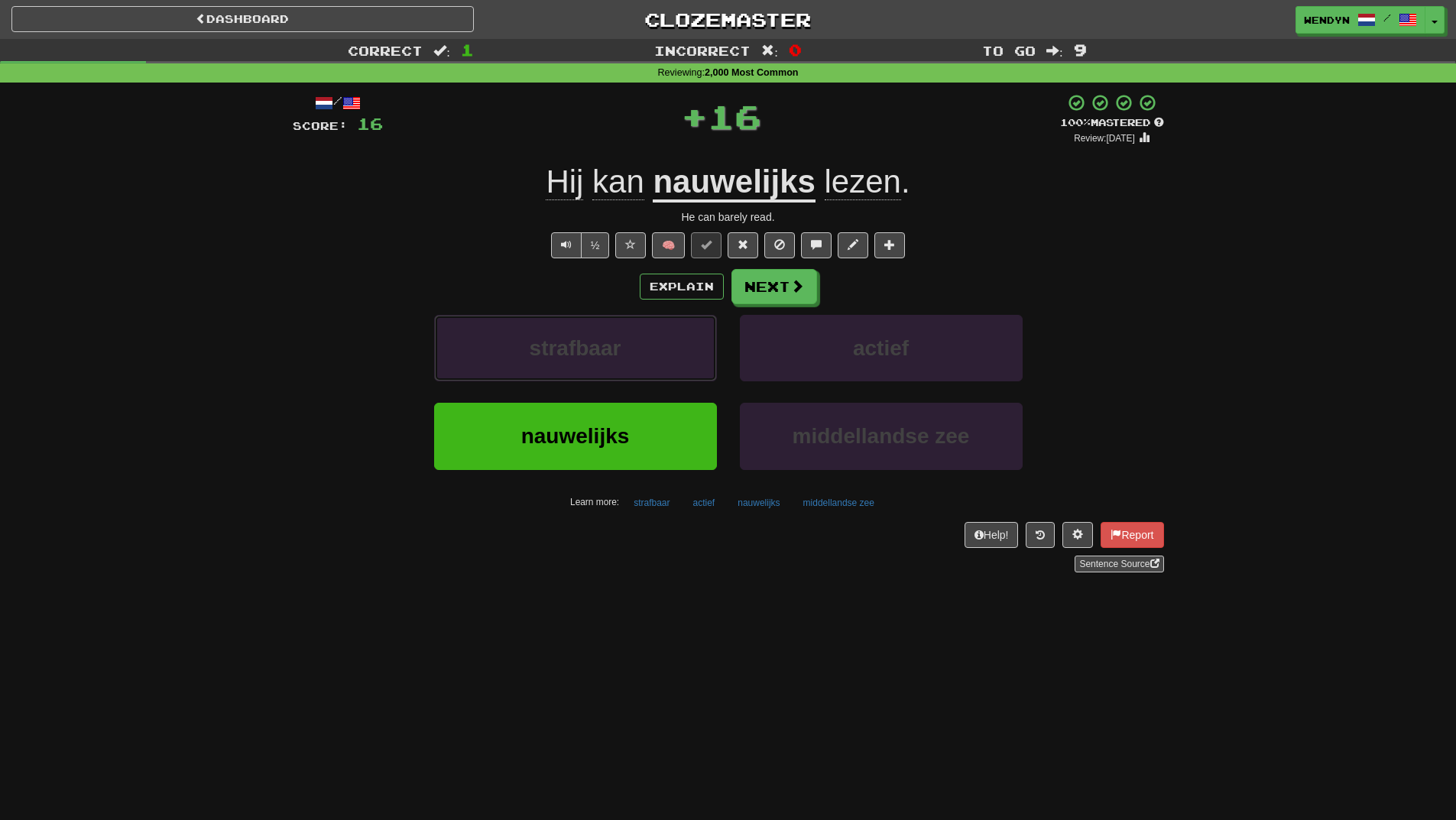
click at [533, 369] on button "strafbaar" at bounding box center [575, 348] width 283 height 67
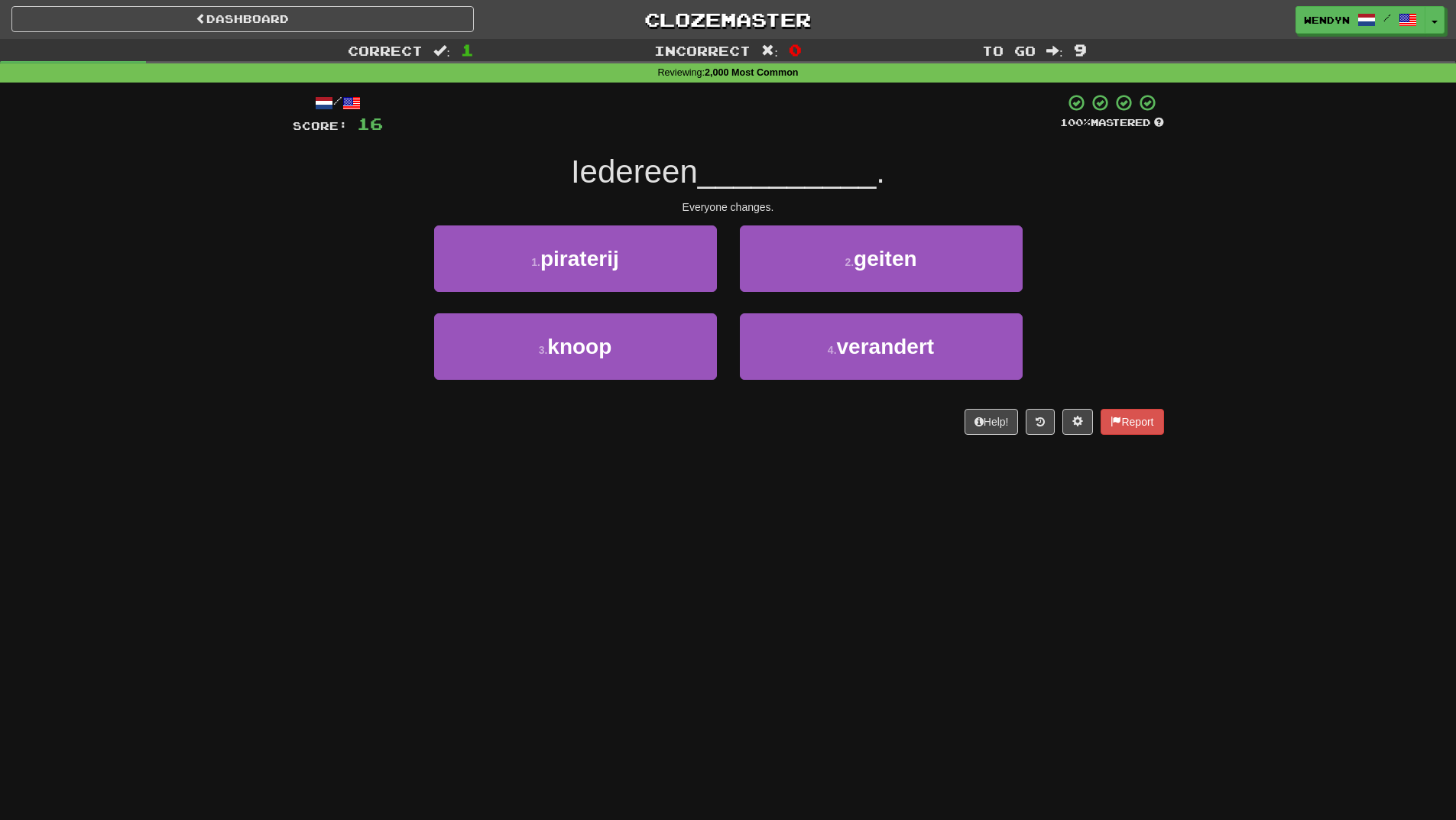
click at [529, 434] on div "/ Score: 16 100 % Mastered Iedereen __________ . Everyone changes. 1 . pirateri…" at bounding box center [728, 264] width 871 height 342
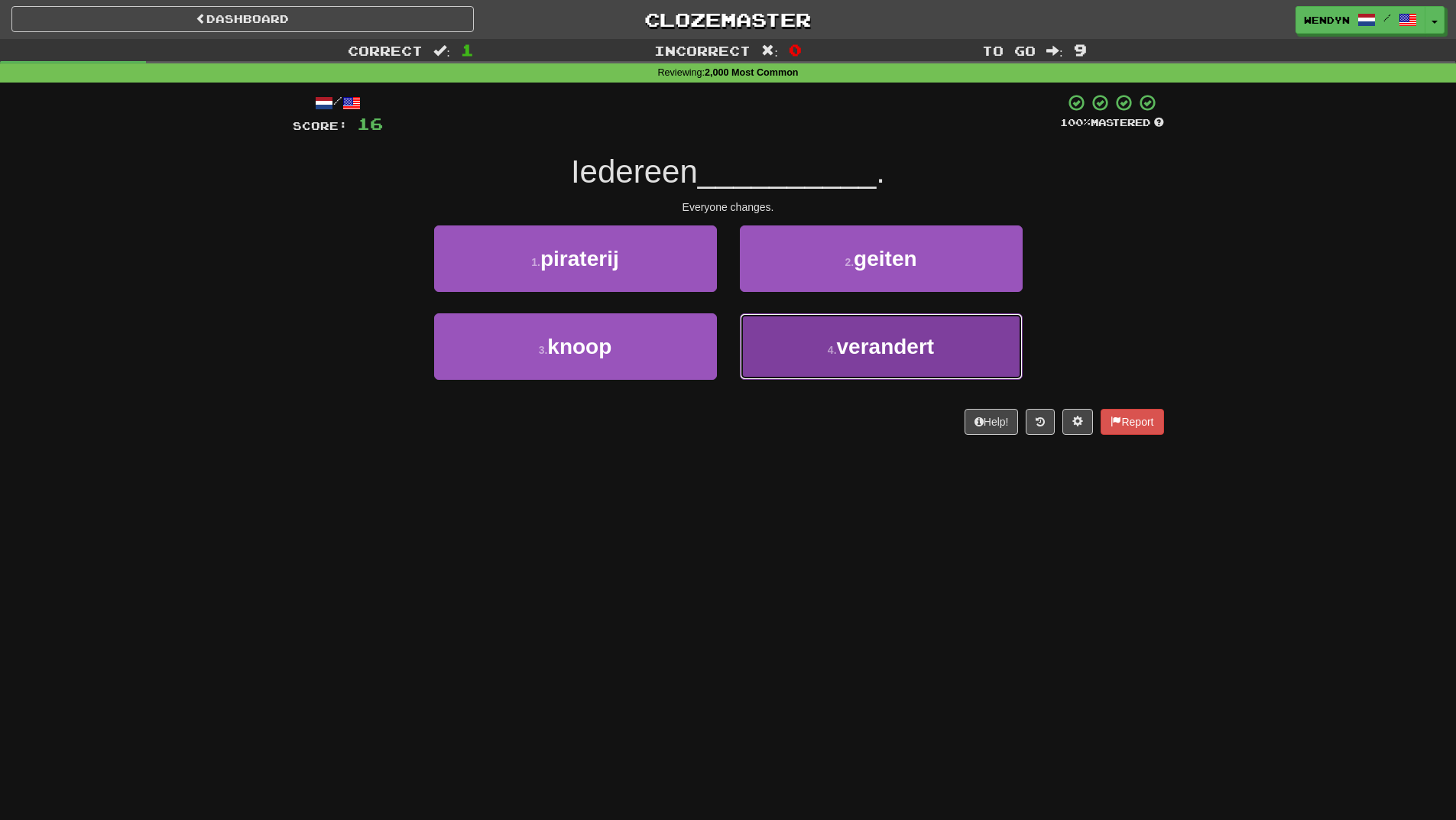
click at [919, 340] on span "verandert" at bounding box center [886, 346] width 98 height 23
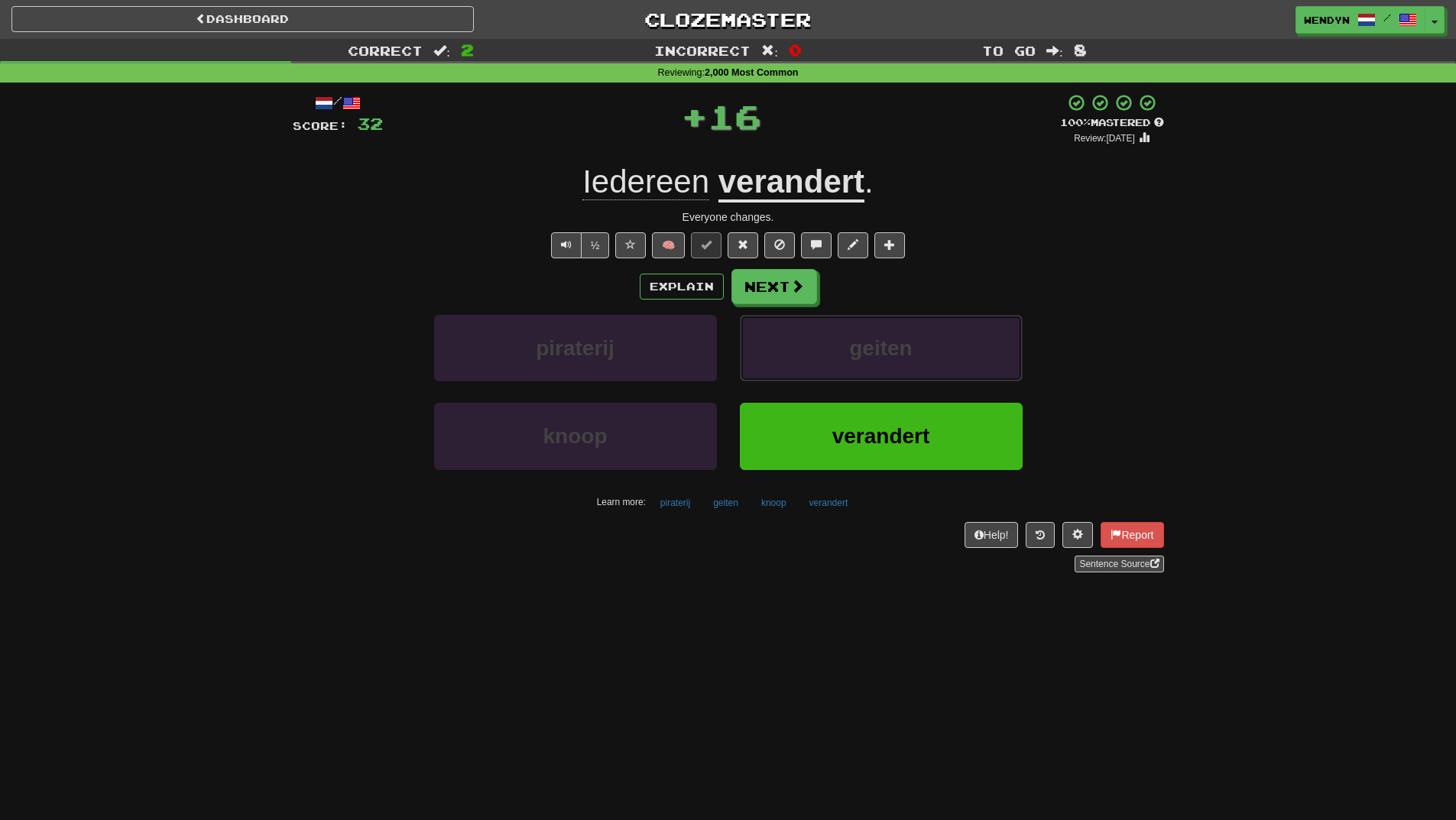
click at [919, 340] on button "geiten" at bounding box center [881, 348] width 283 height 67
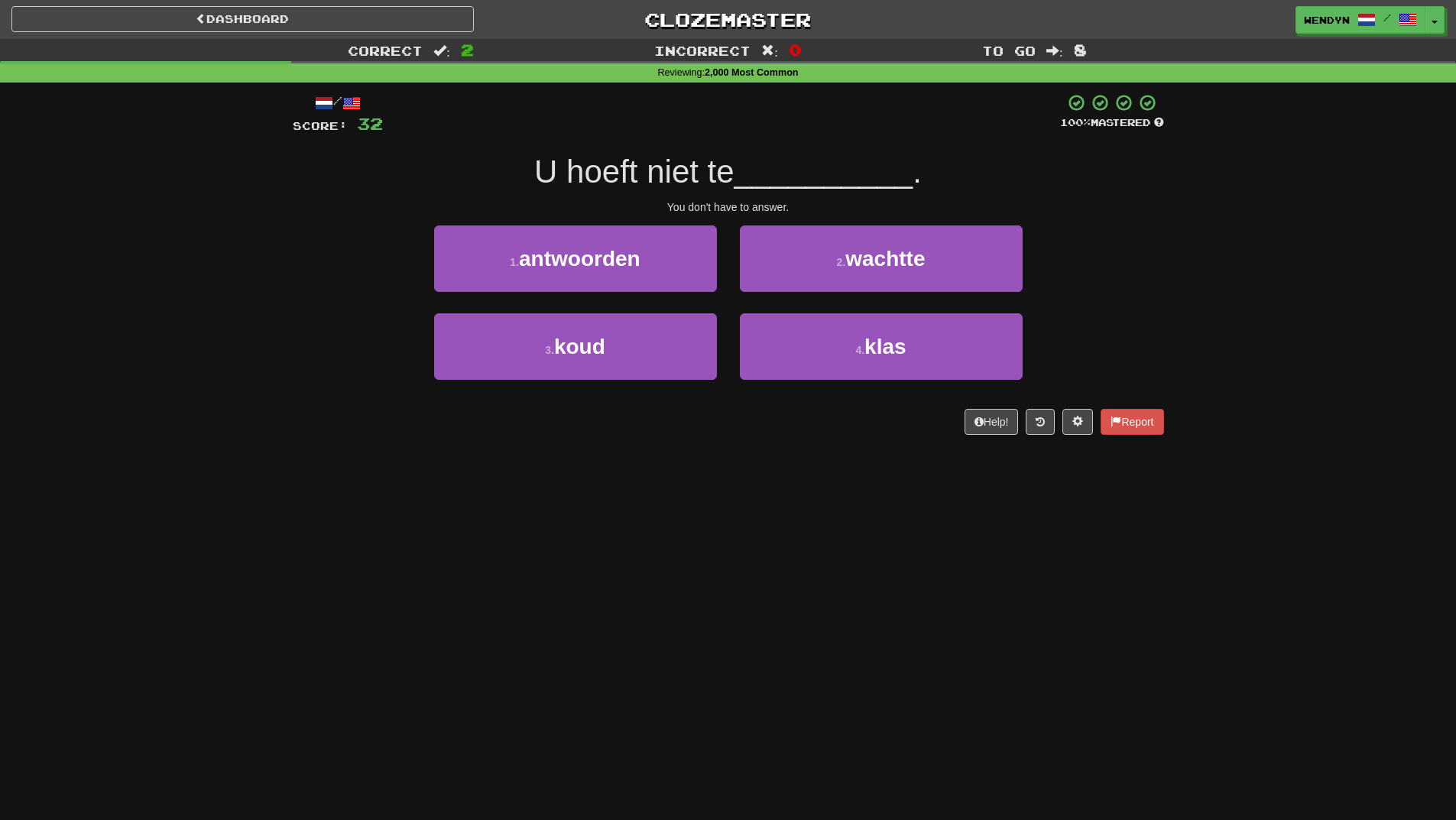
click at [774, 503] on div "Dashboard Clozemaster WendyN / Toggle Dropdown Dashboard Leaderboard Activity F…" at bounding box center [728, 410] width 1456 height 820
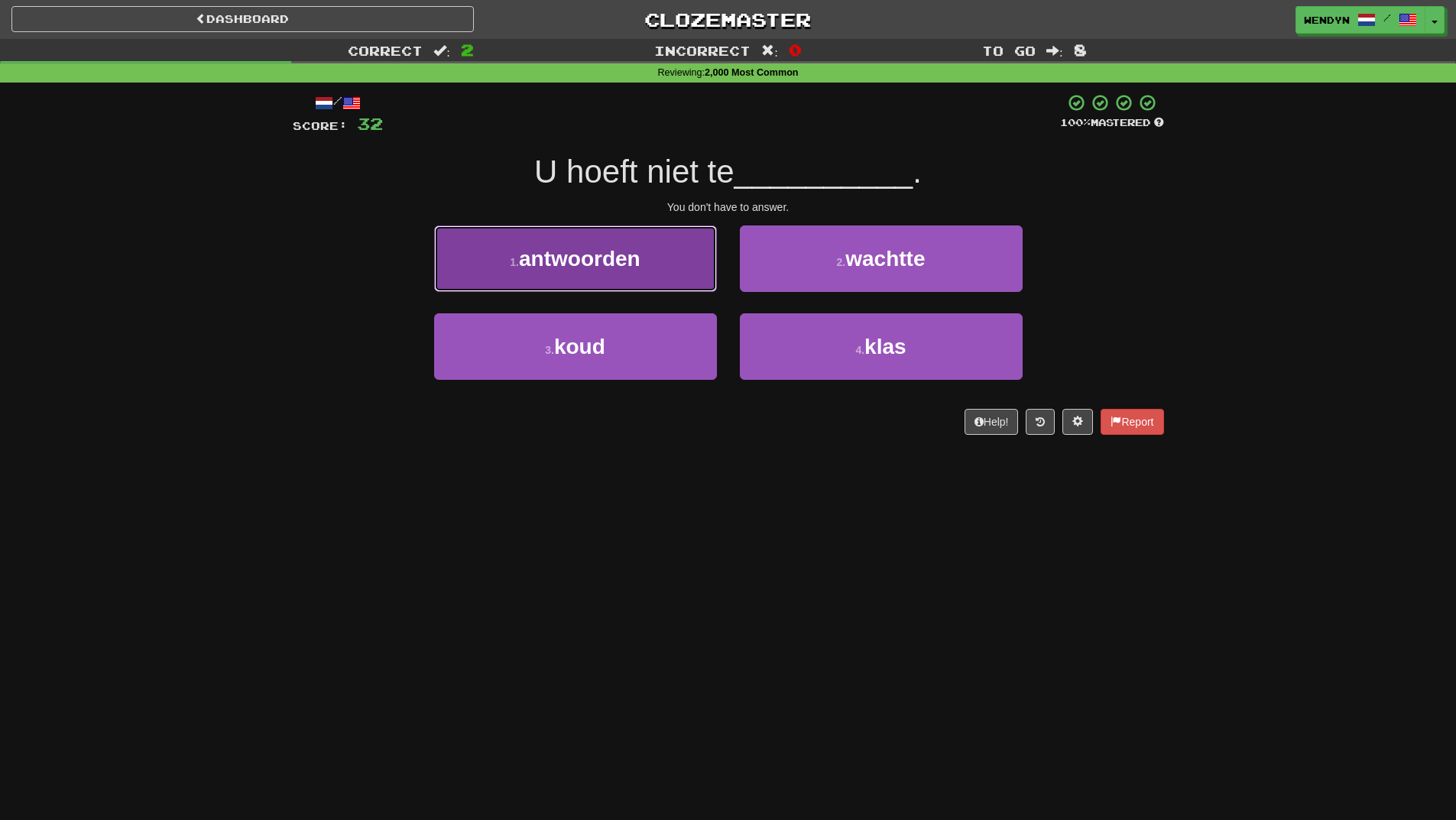
click at [534, 266] on span "antwoorden" at bounding box center [579, 258] width 121 height 23
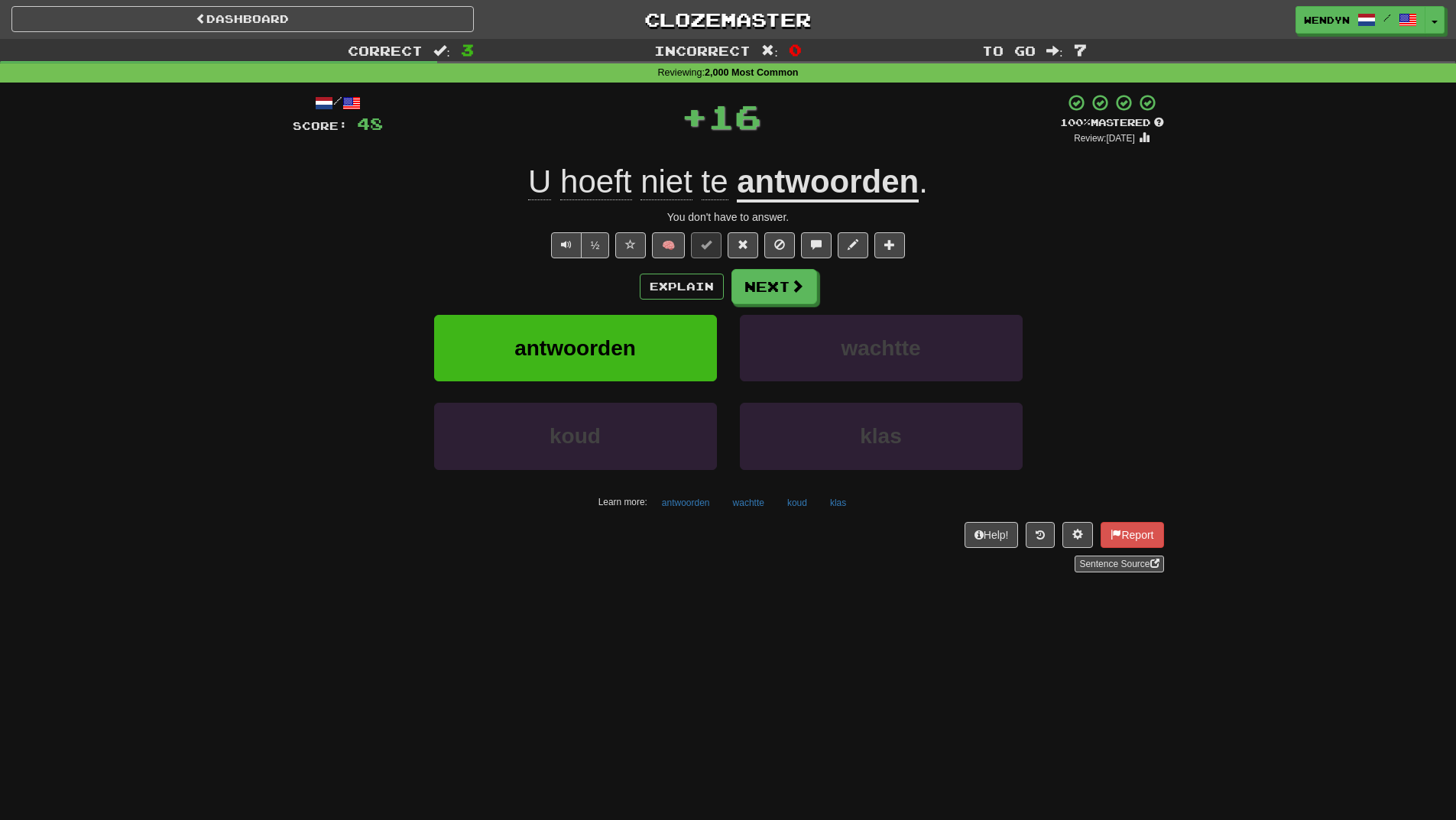
click at [534, 266] on div "/ Score: 48 + 16 100 % Mastered Review: 2026-04-12 U hoeft niet te antwoorden .…" at bounding box center [728, 332] width 871 height 479
click at [541, 315] on button "antwoorden" at bounding box center [575, 348] width 283 height 67
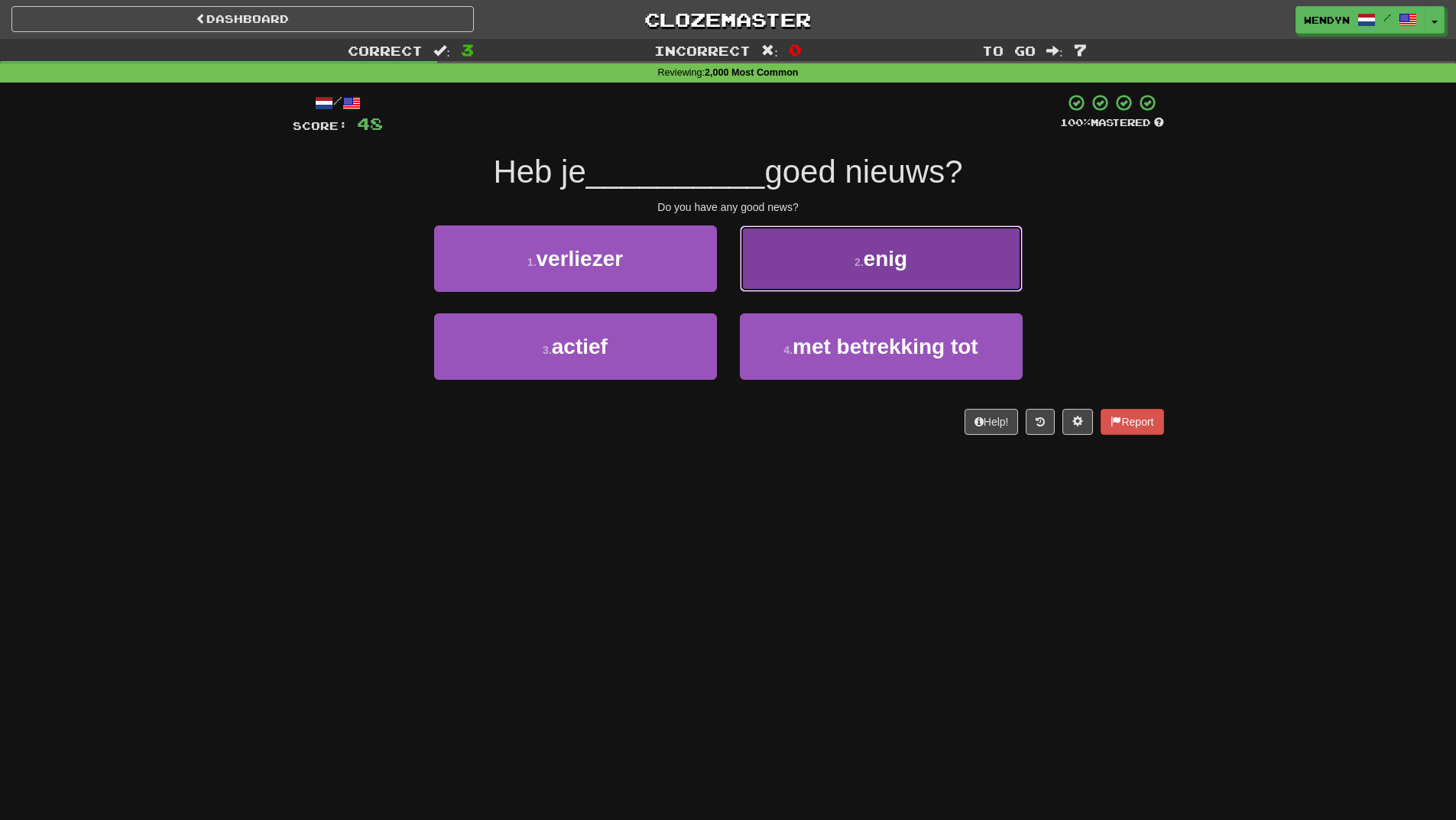
click at [923, 275] on button "2 . enig" at bounding box center [881, 258] width 283 height 67
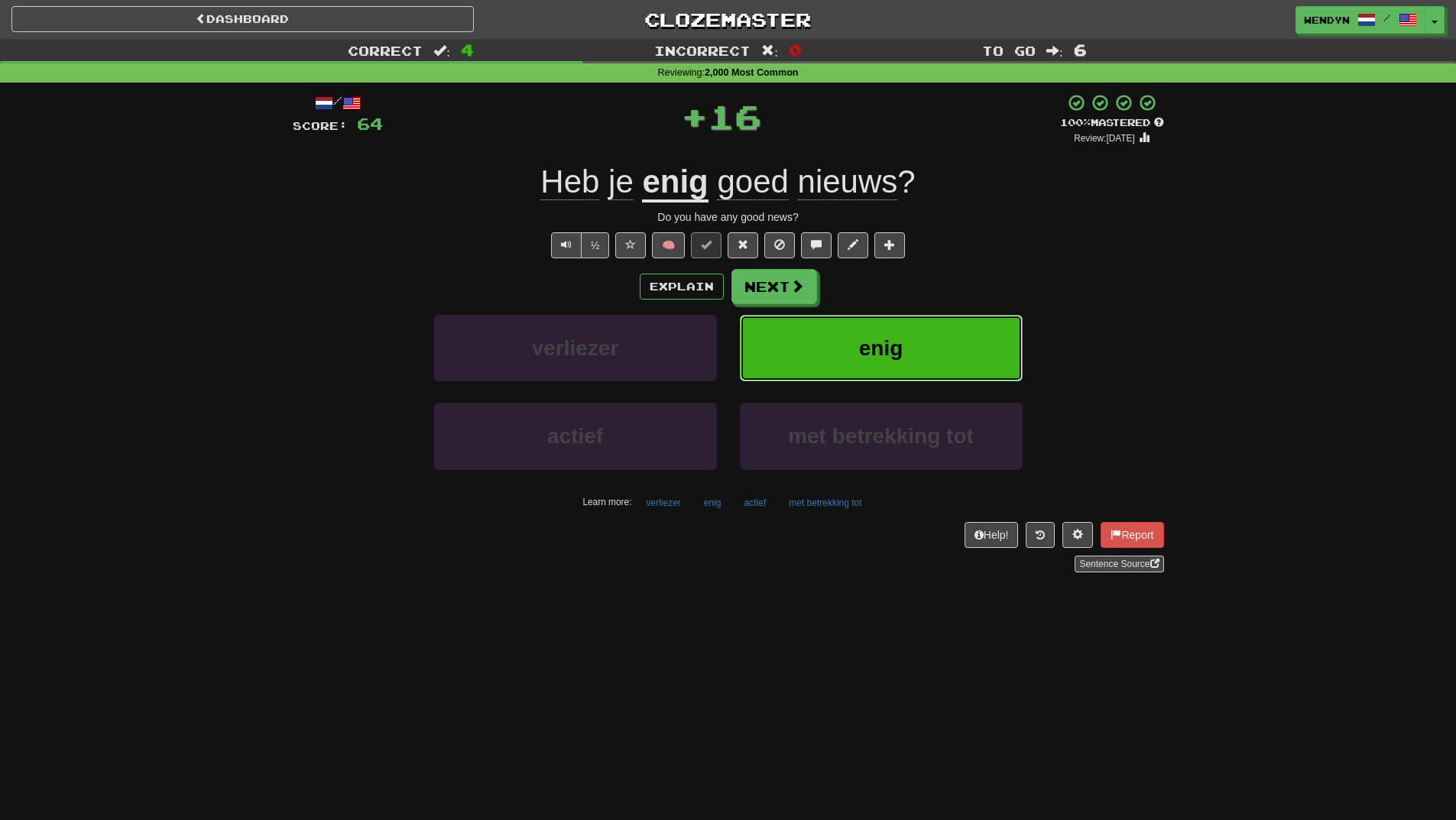
click at [898, 347] on span "enig" at bounding box center [881, 347] width 44 height 23
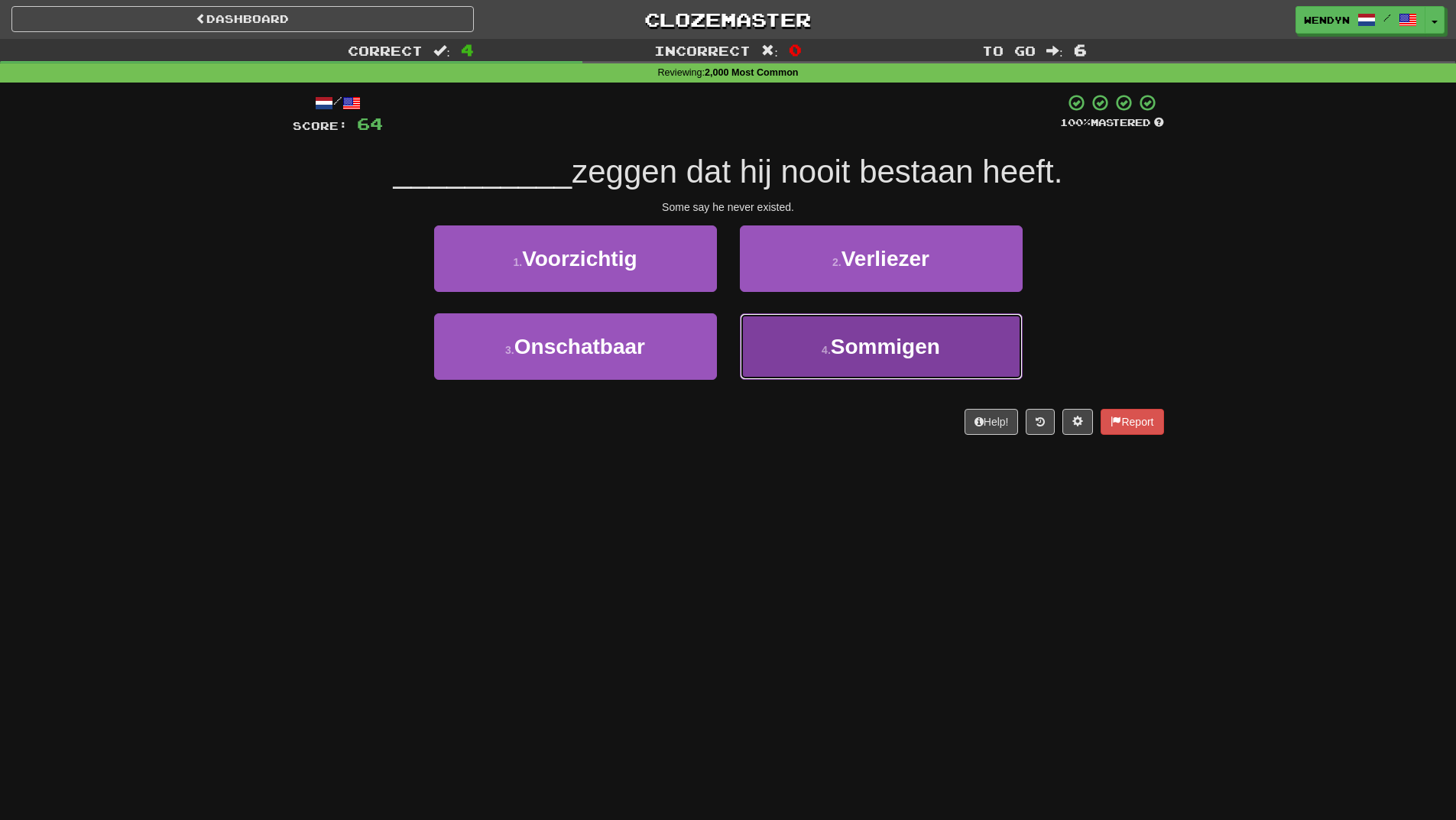
click at [835, 364] on button "4 . Sommigen" at bounding box center [881, 346] width 283 height 67
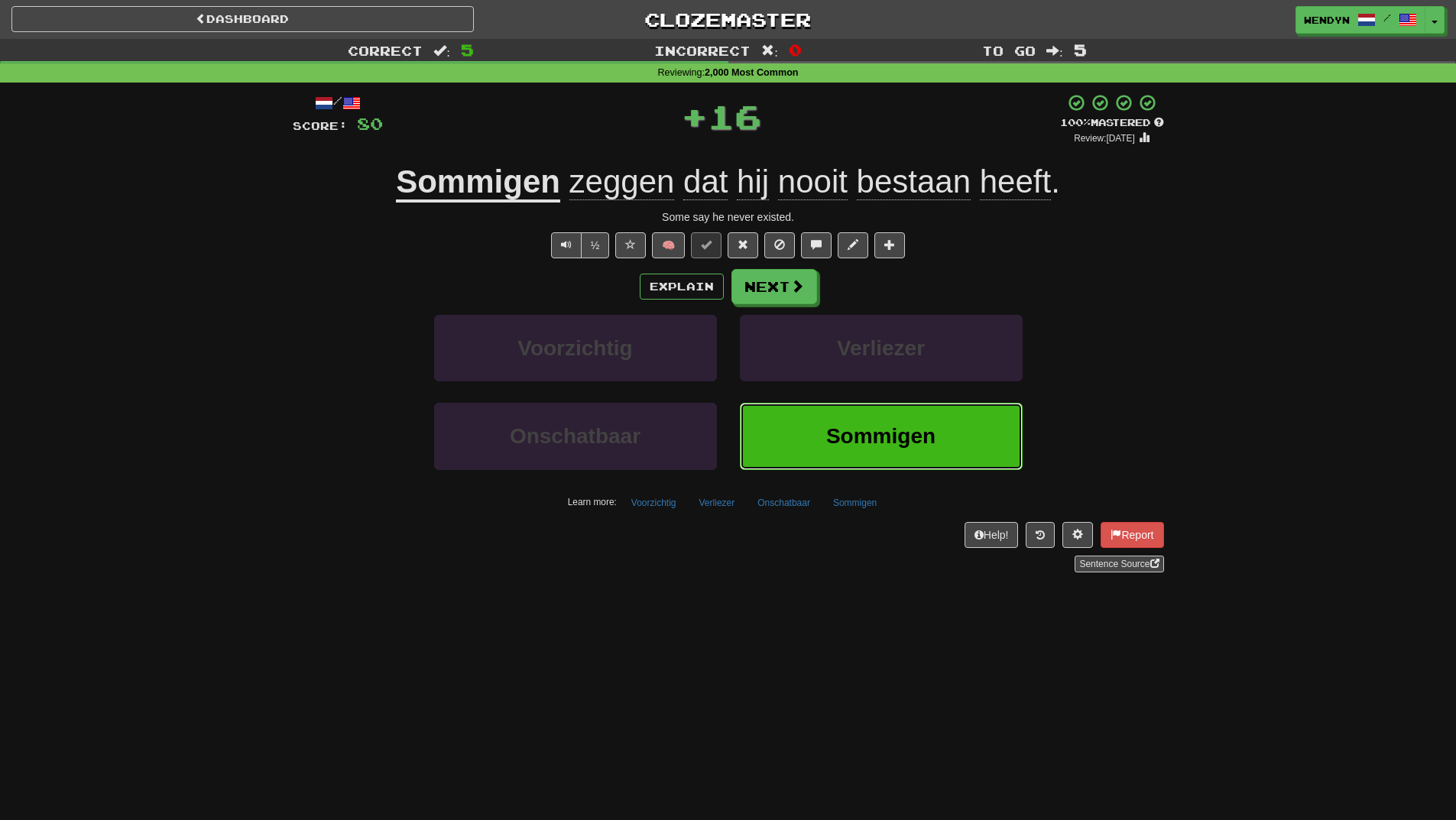
click at [831, 438] on span "Sommigen" at bounding box center [881, 435] width 109 height 23
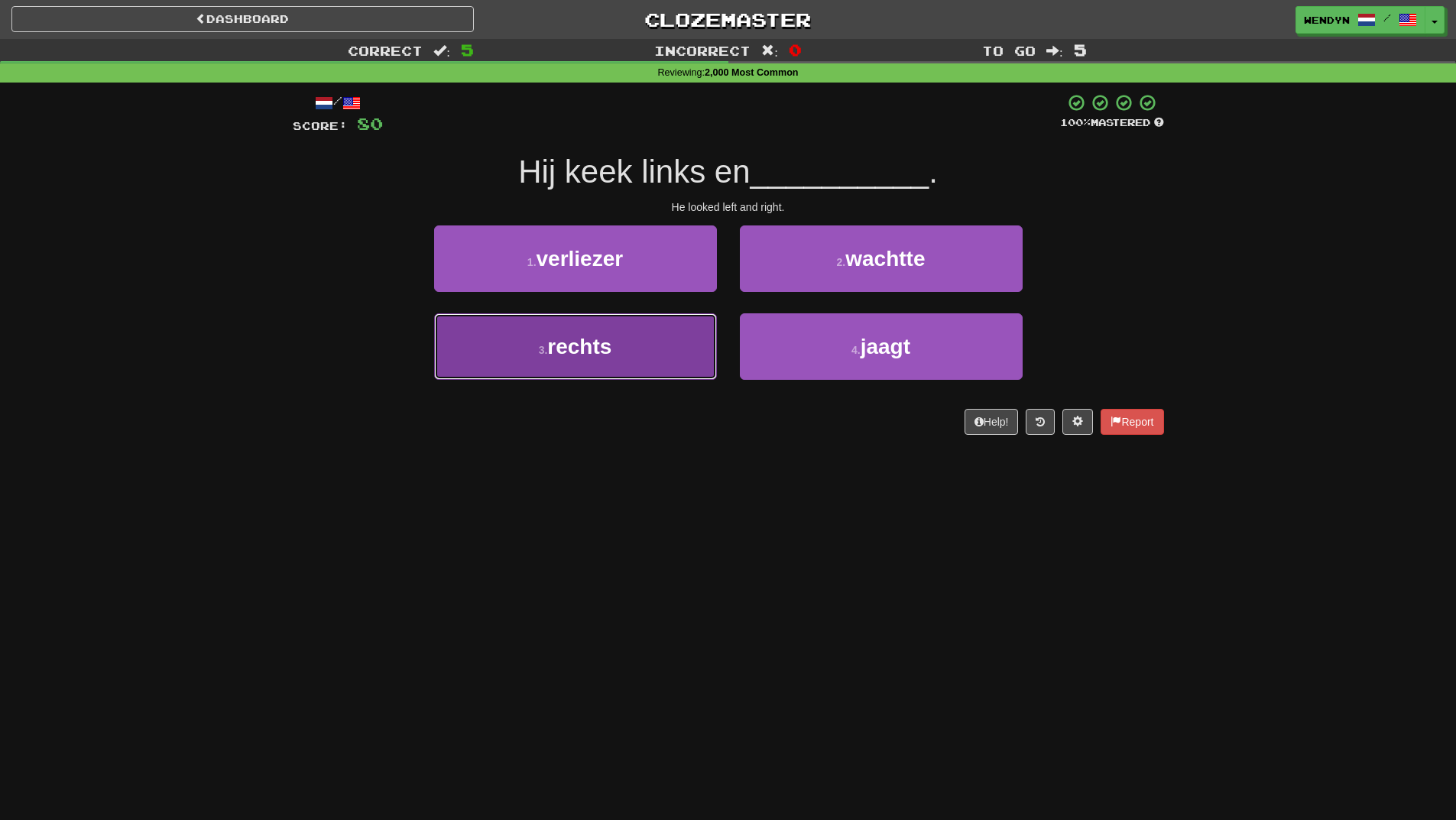
click at [562, 367] on button "3 . rechts" at bounding box center [575, 346] width 283 height 67
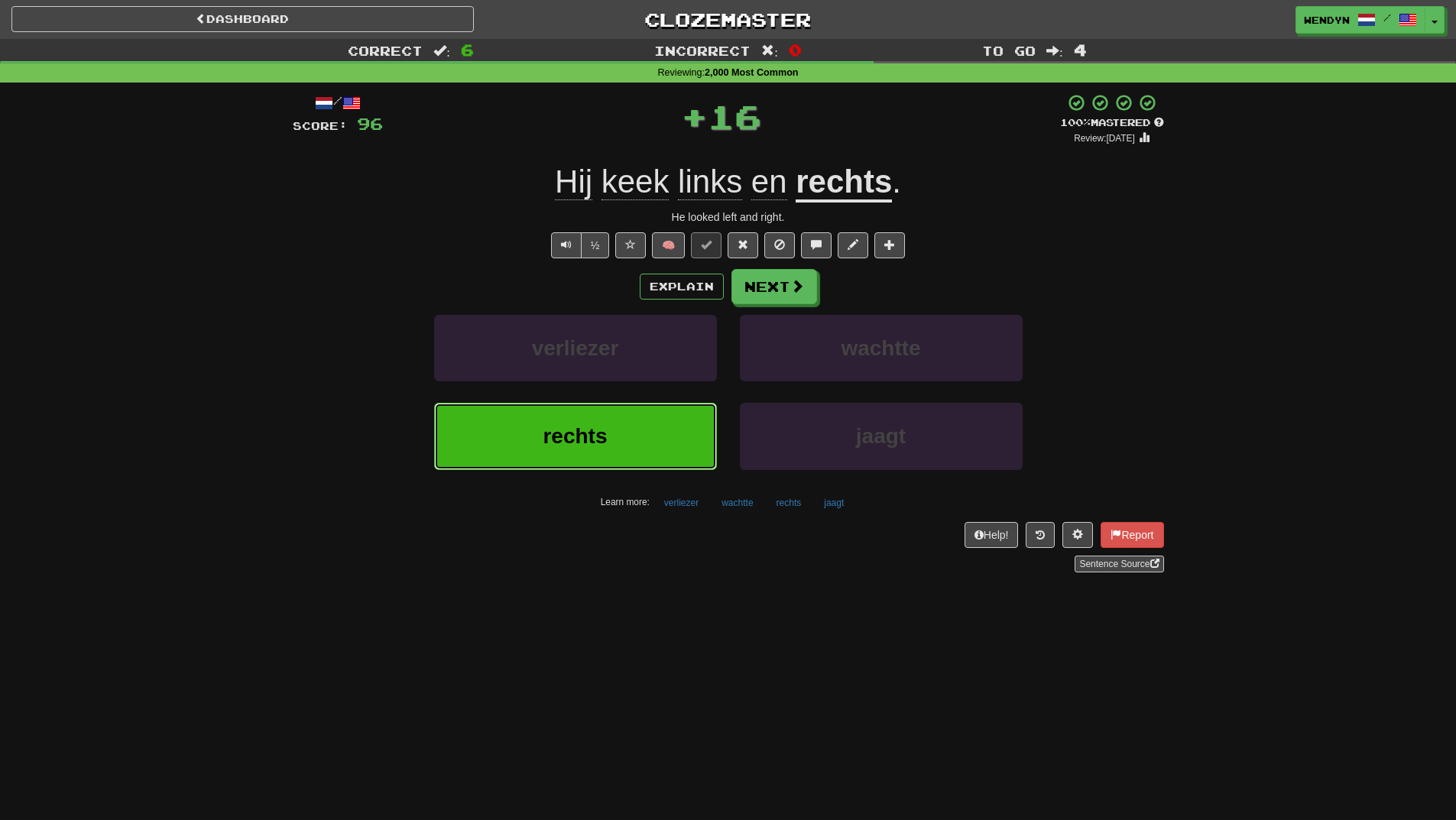
click at [562, 422] on button "rechts" at bounding box center [575, 435] width 283 height 67
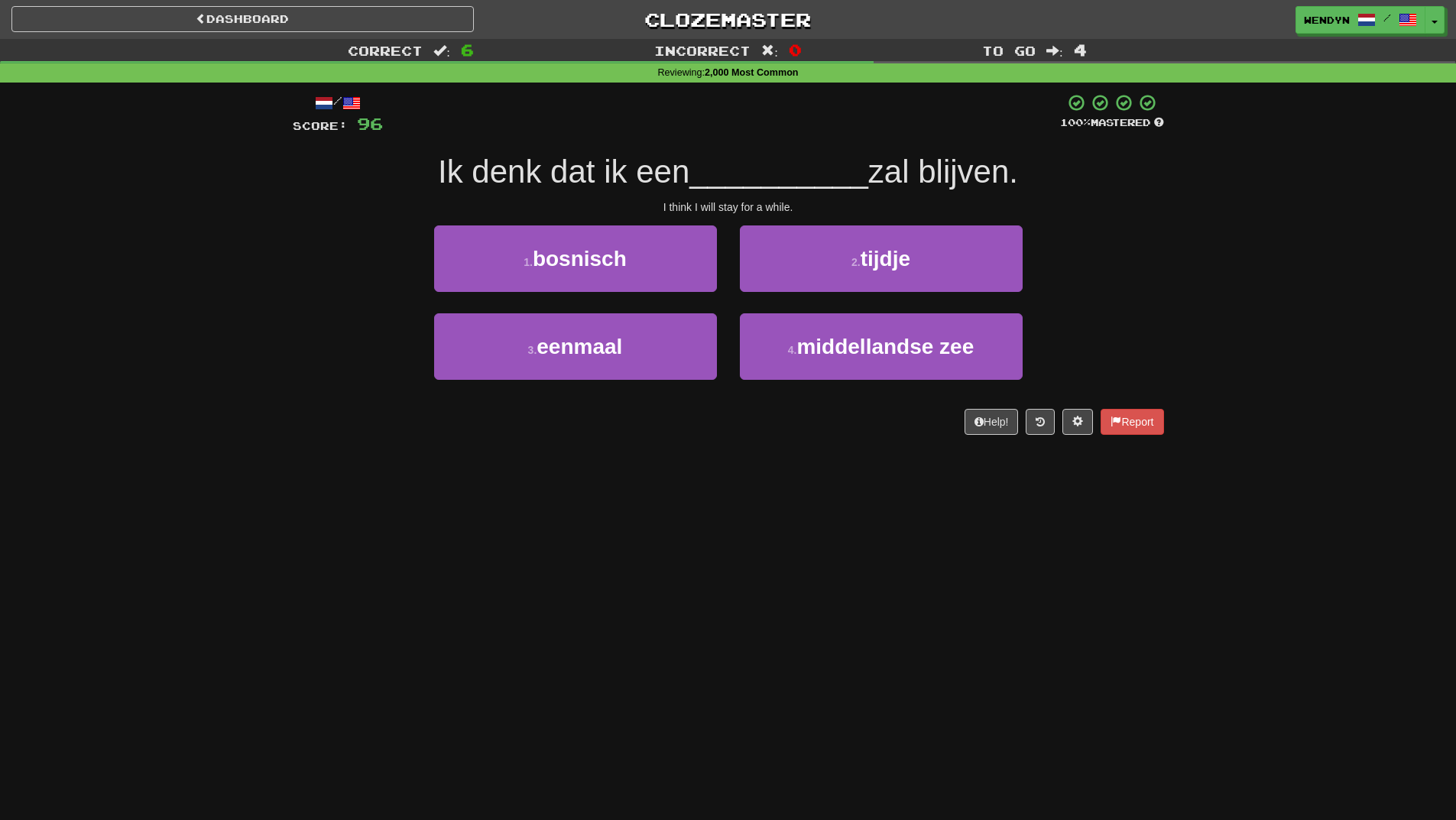
click at [562, 422] on div "Help! Report" at bounding box center [728, 422] width 871 height 26
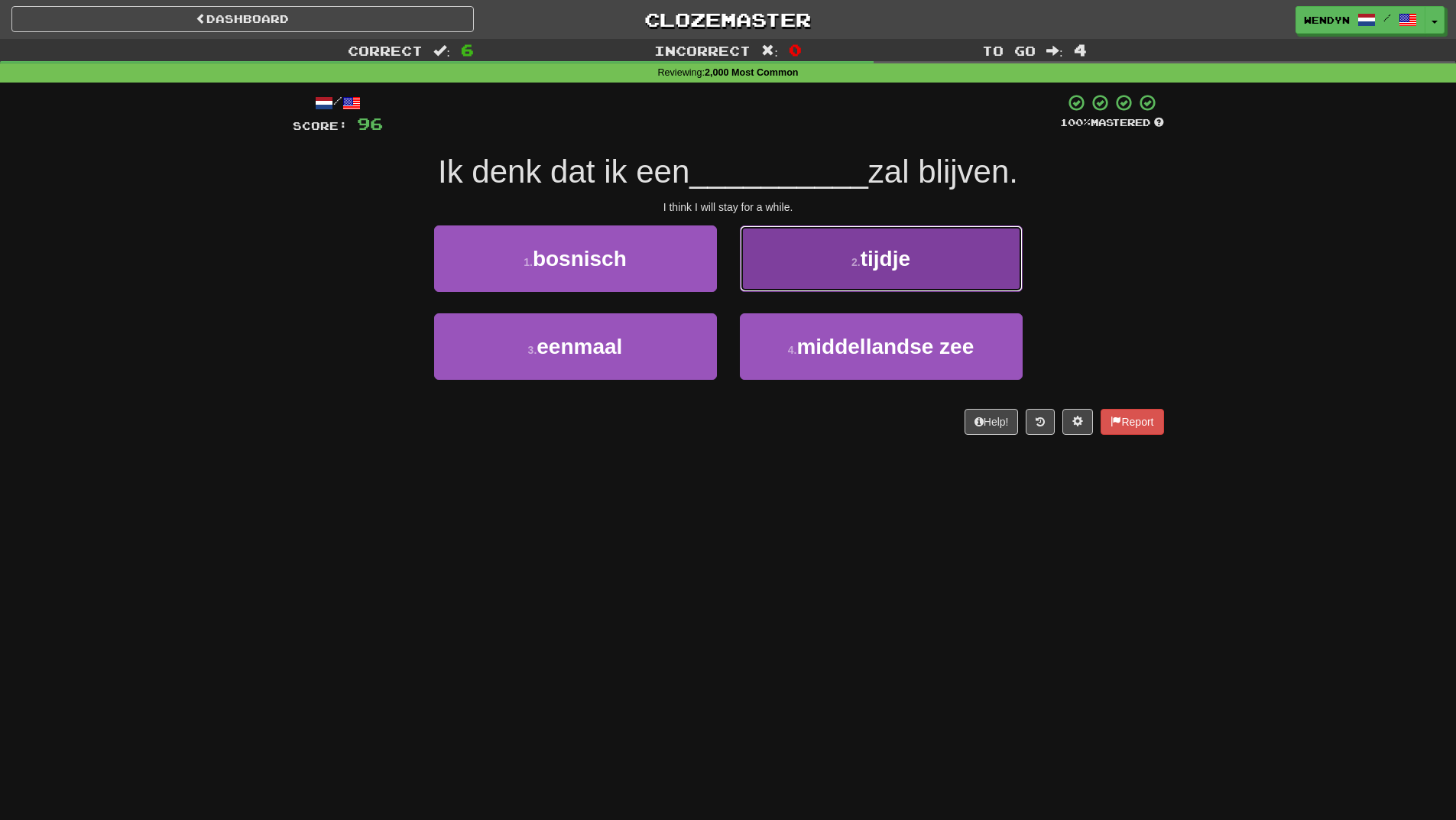
click at [975, 247] on button "2 . tijdje" at bounding box center [881, 258] width 283 height 67
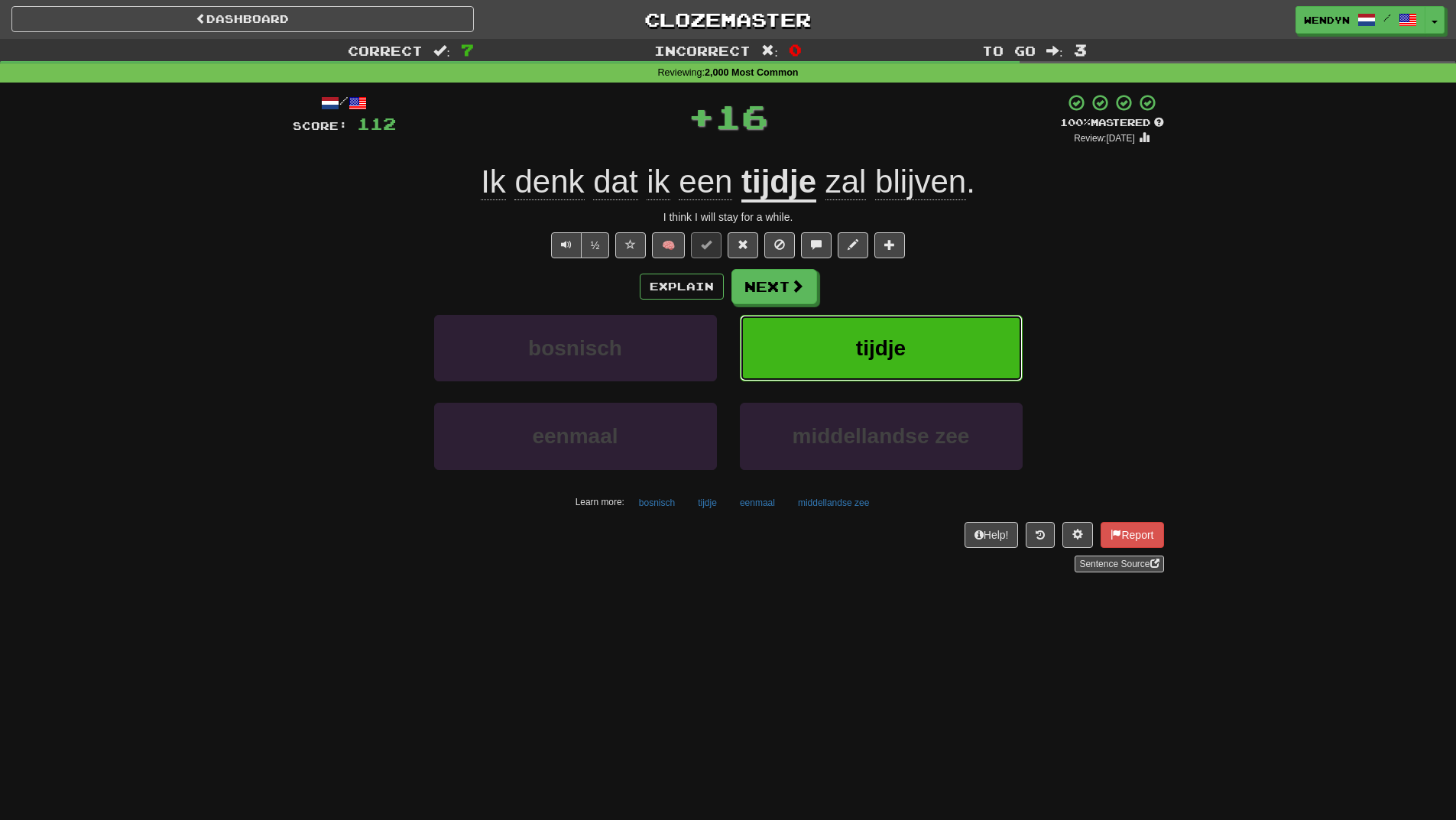
click at [945, 343] on button "tijdje" at bounding box center [881, 348] width 283 height 67
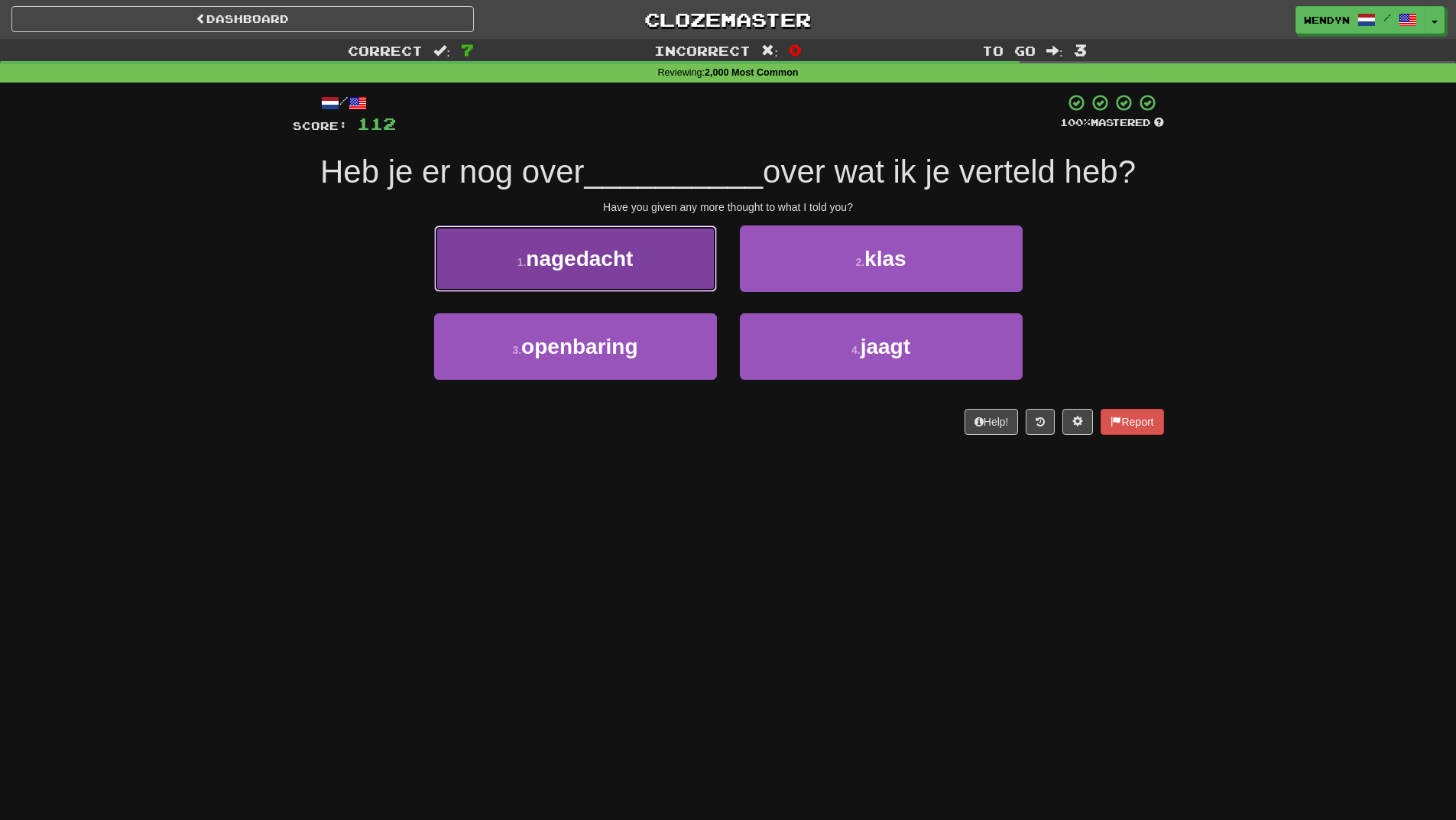
click at [634, 270] on button "1 . nagedacht" at bounding box center [575, 258] width 283 height 67
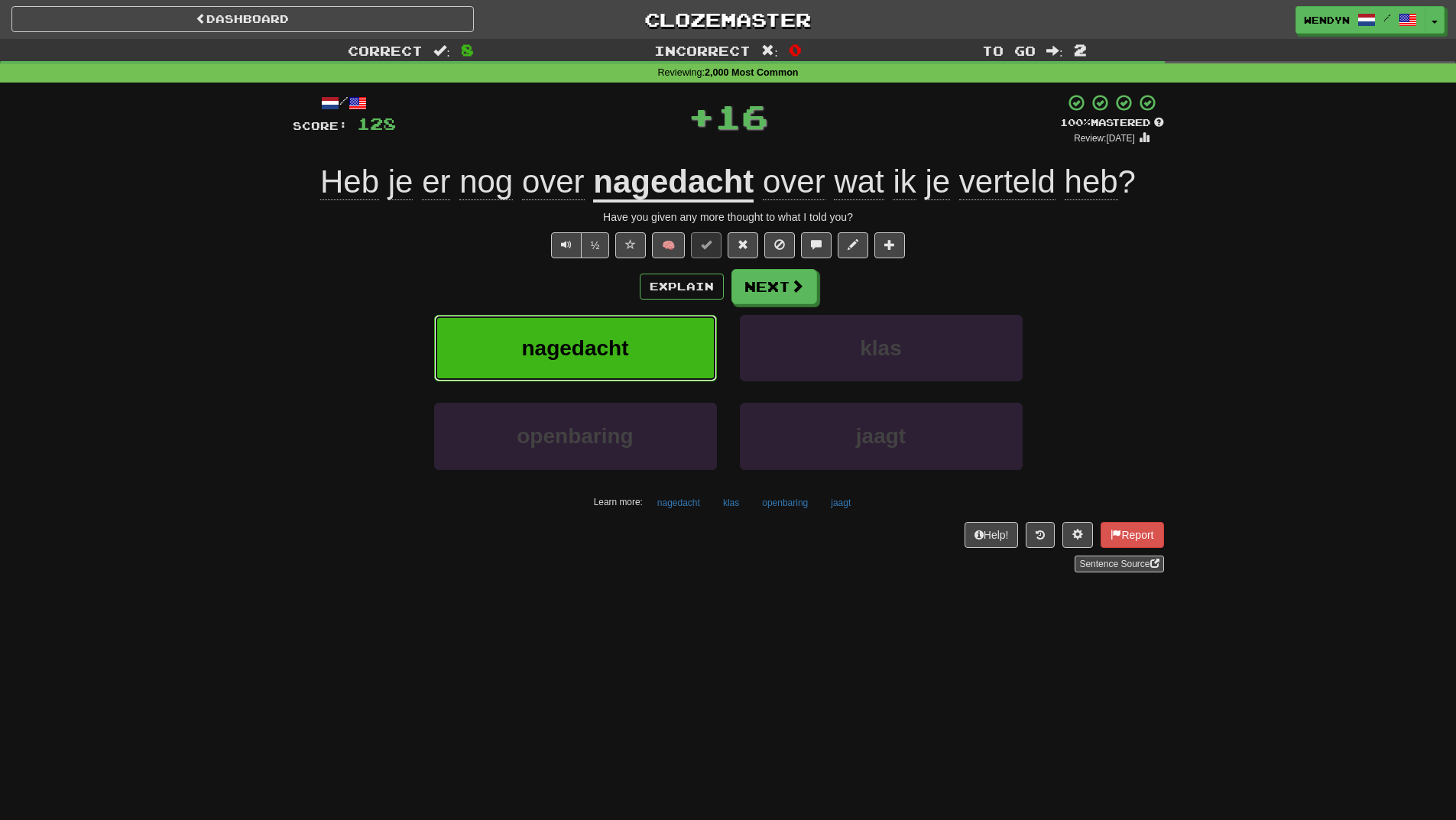
click at [597, 341] on span "nagedacht" at bounding box center [575, 347] width 107 height 23
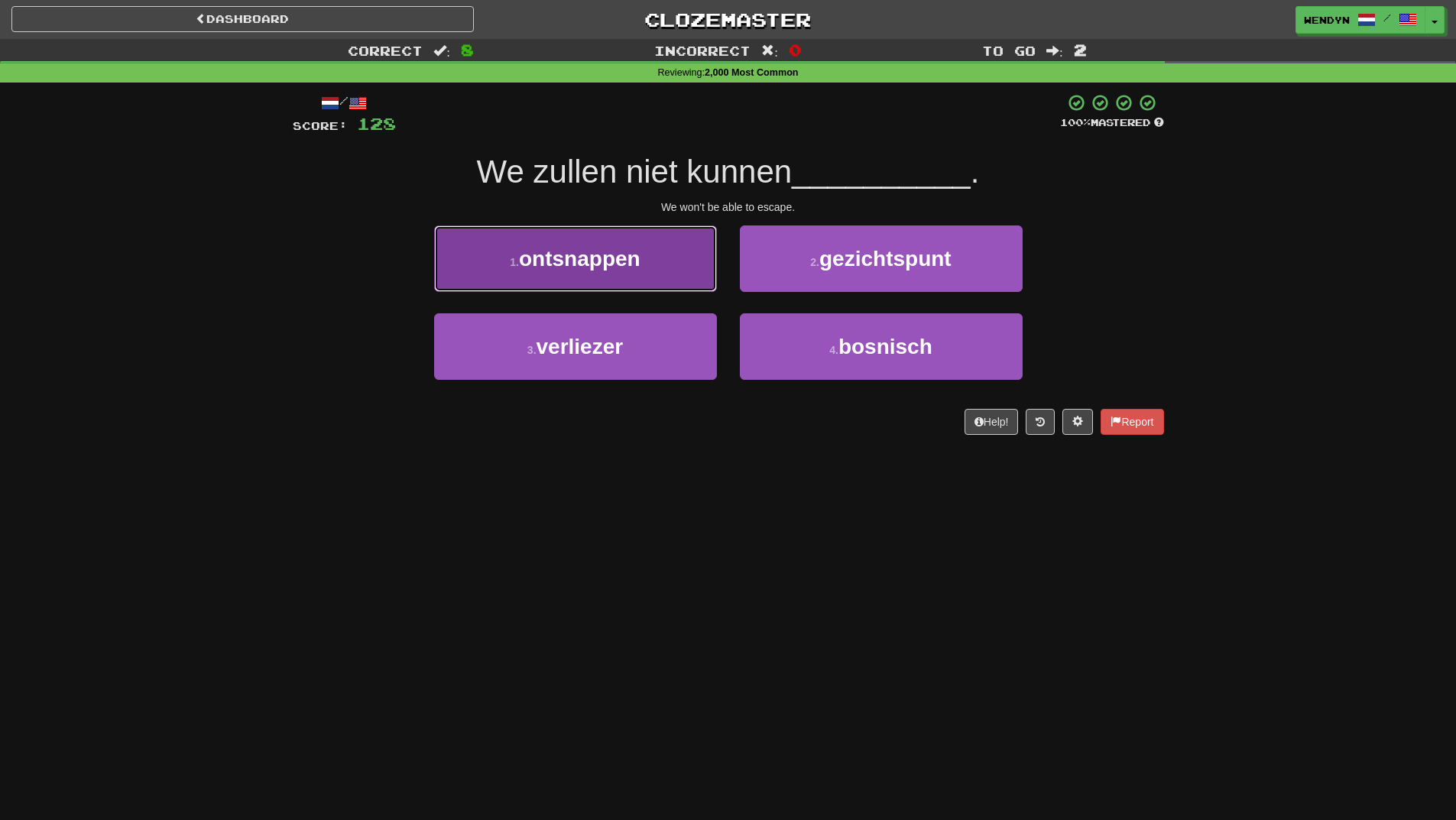
click at [593, 266] on span "ontsnappen" at bounding box center [579, 258] width 121 height 23
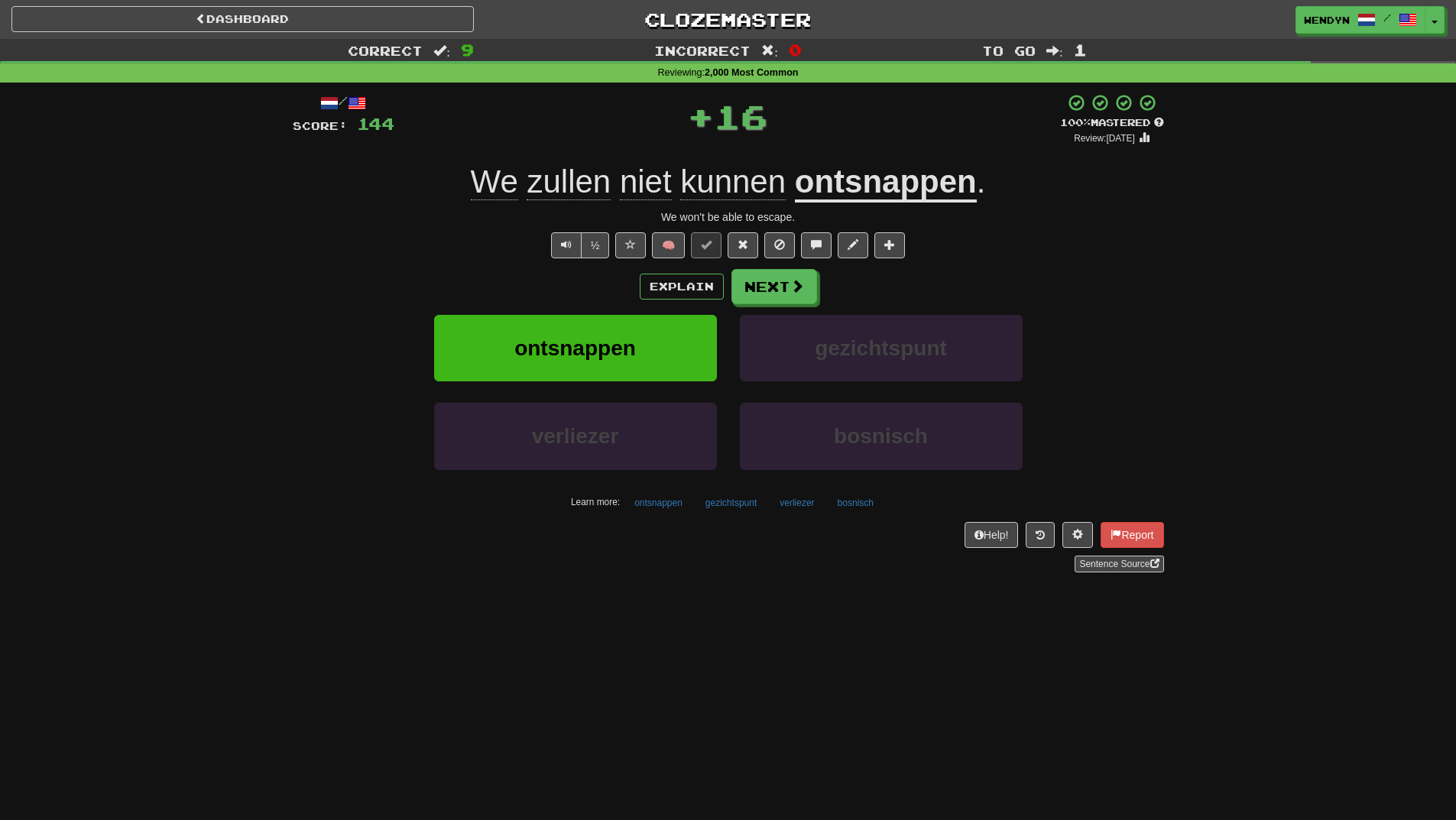
click at [593, 266] on div "/ Score: 144 + 16 100 % Mastered Review: 2026-04-12 We zullen niet kunnen ontsn…" at bounding box center [728, 332] width 871 height 479
click at [593, 336] on span "ontsnappen" at bounding box center [575, 347] width 121 height 23
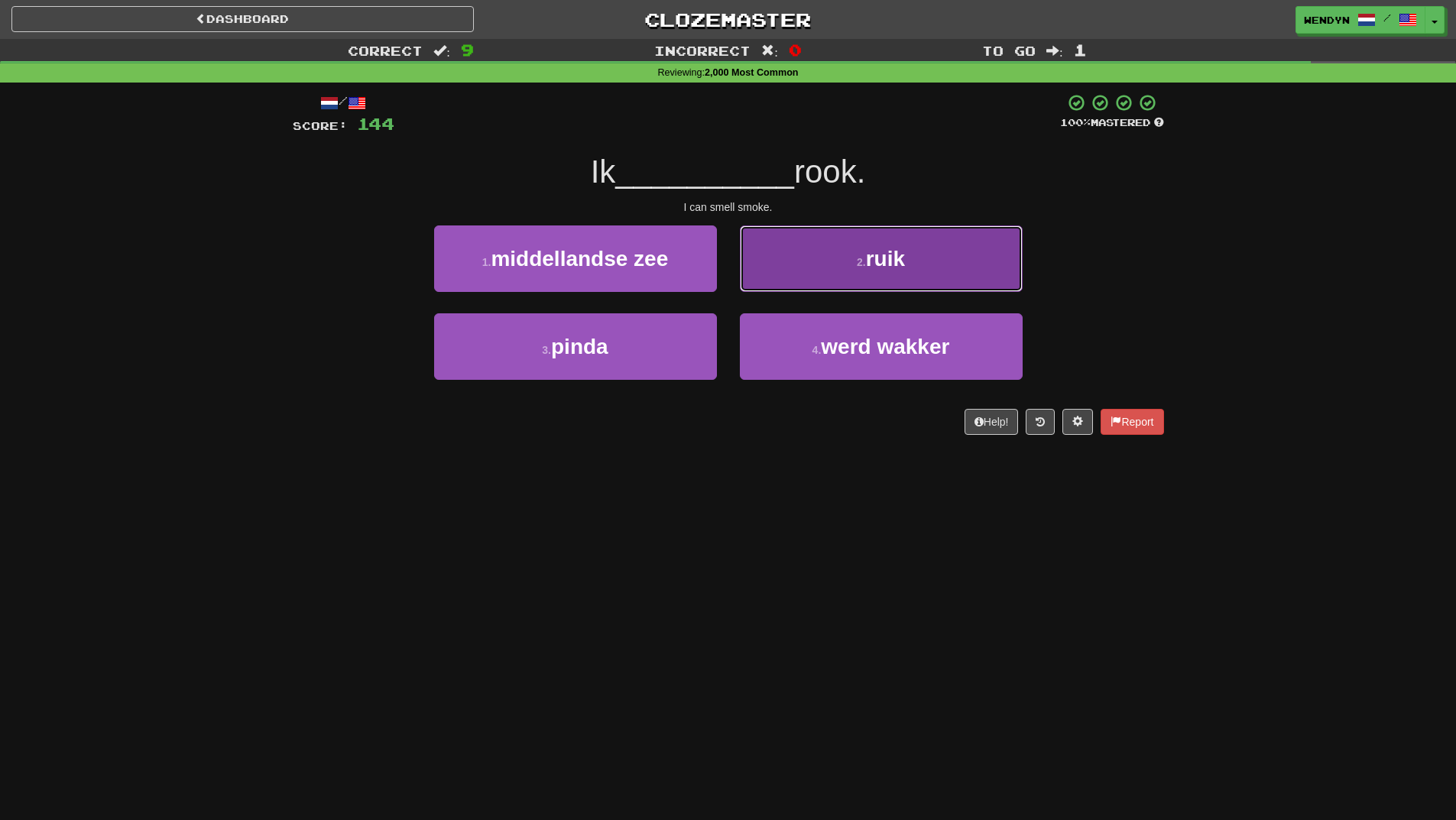
click at [890, 280] on button "2 . ruik" at bounding box center [881, 258] width 283 height 67
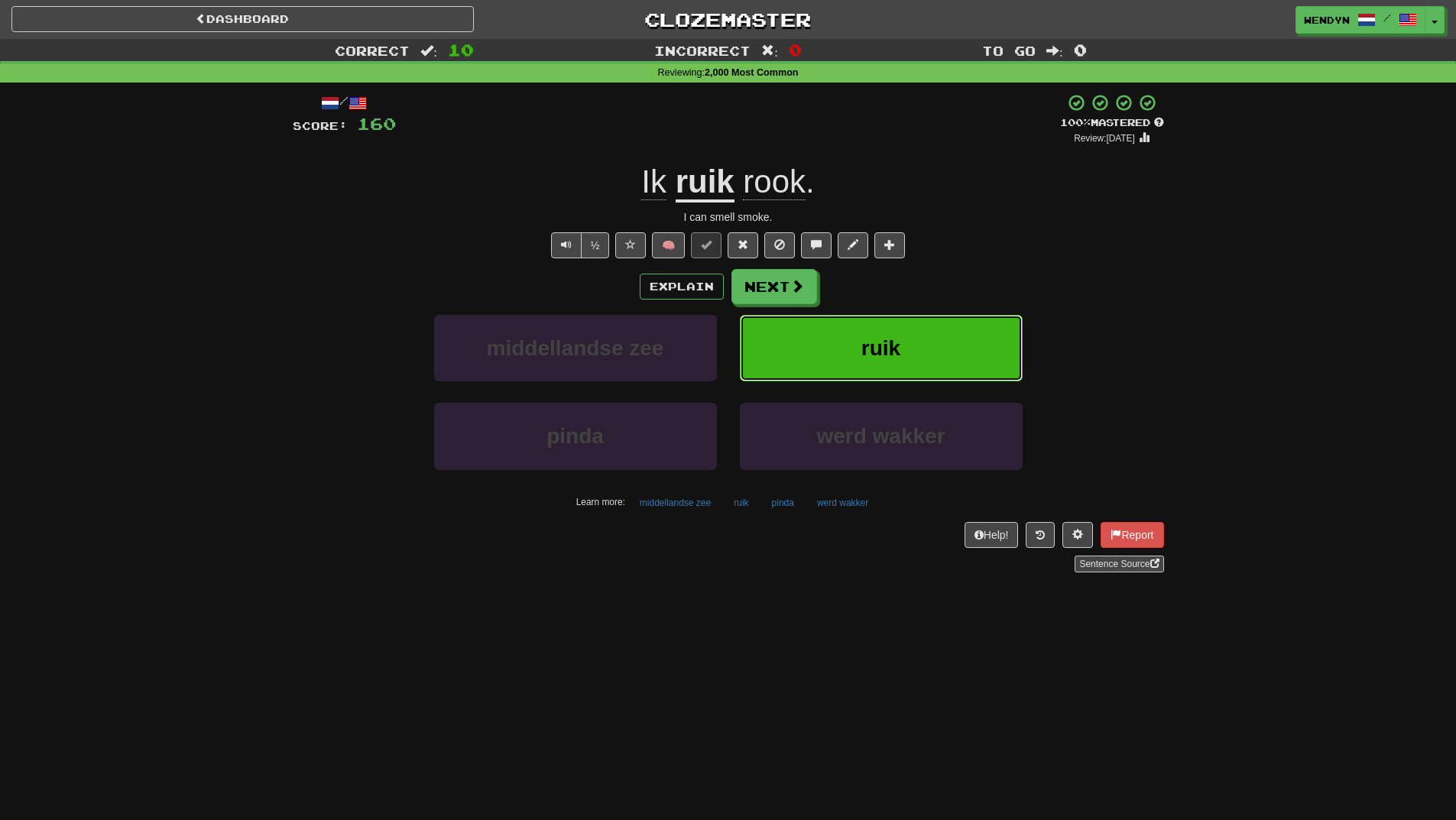
click at [933, 332] on button "ruik" at bounding box center [881, 348] width 283 height 67
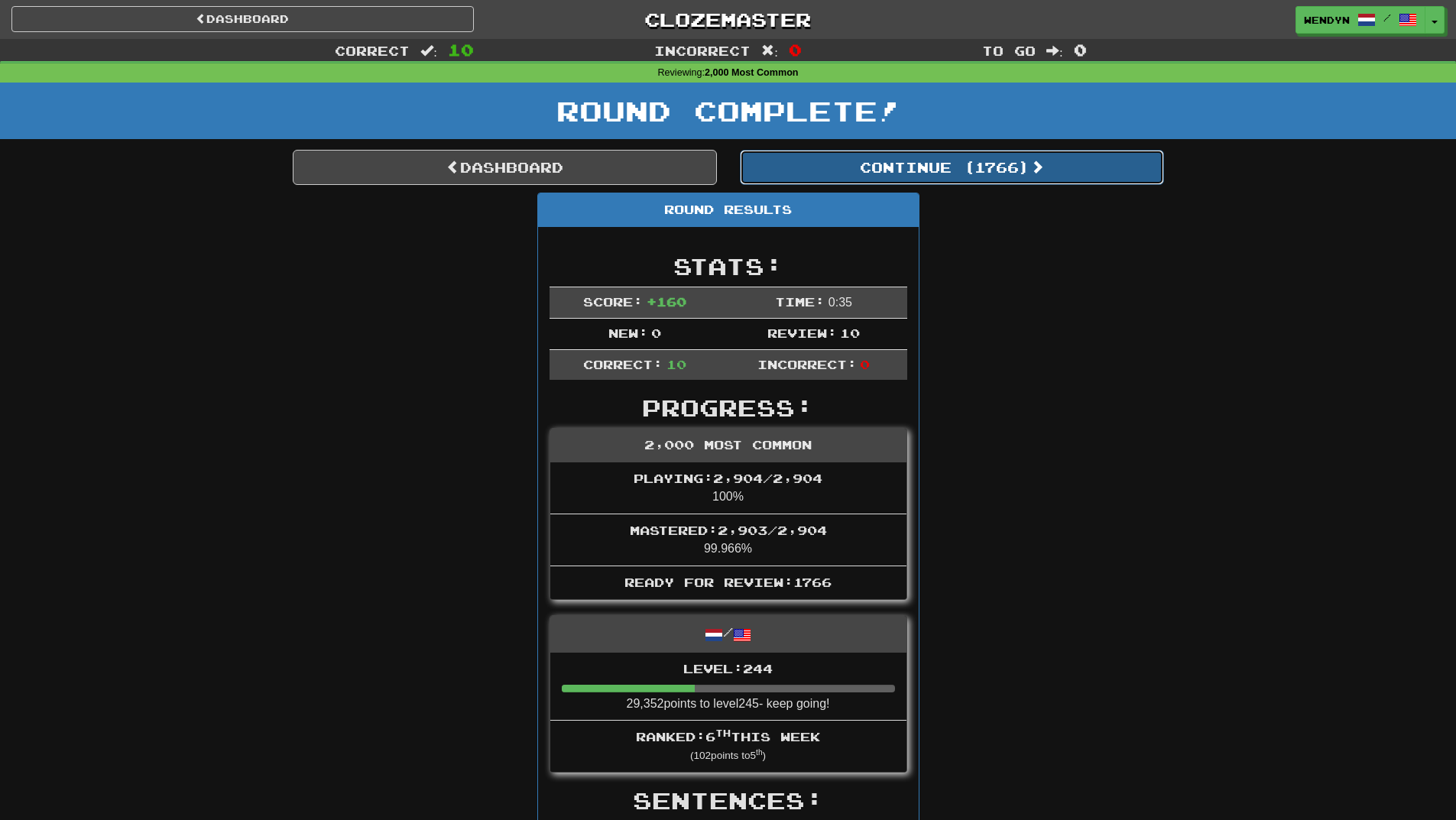
click at [1000, 167] on button "Continue ( 1766 )" at bounding box center [952, 167] width 424 height 35
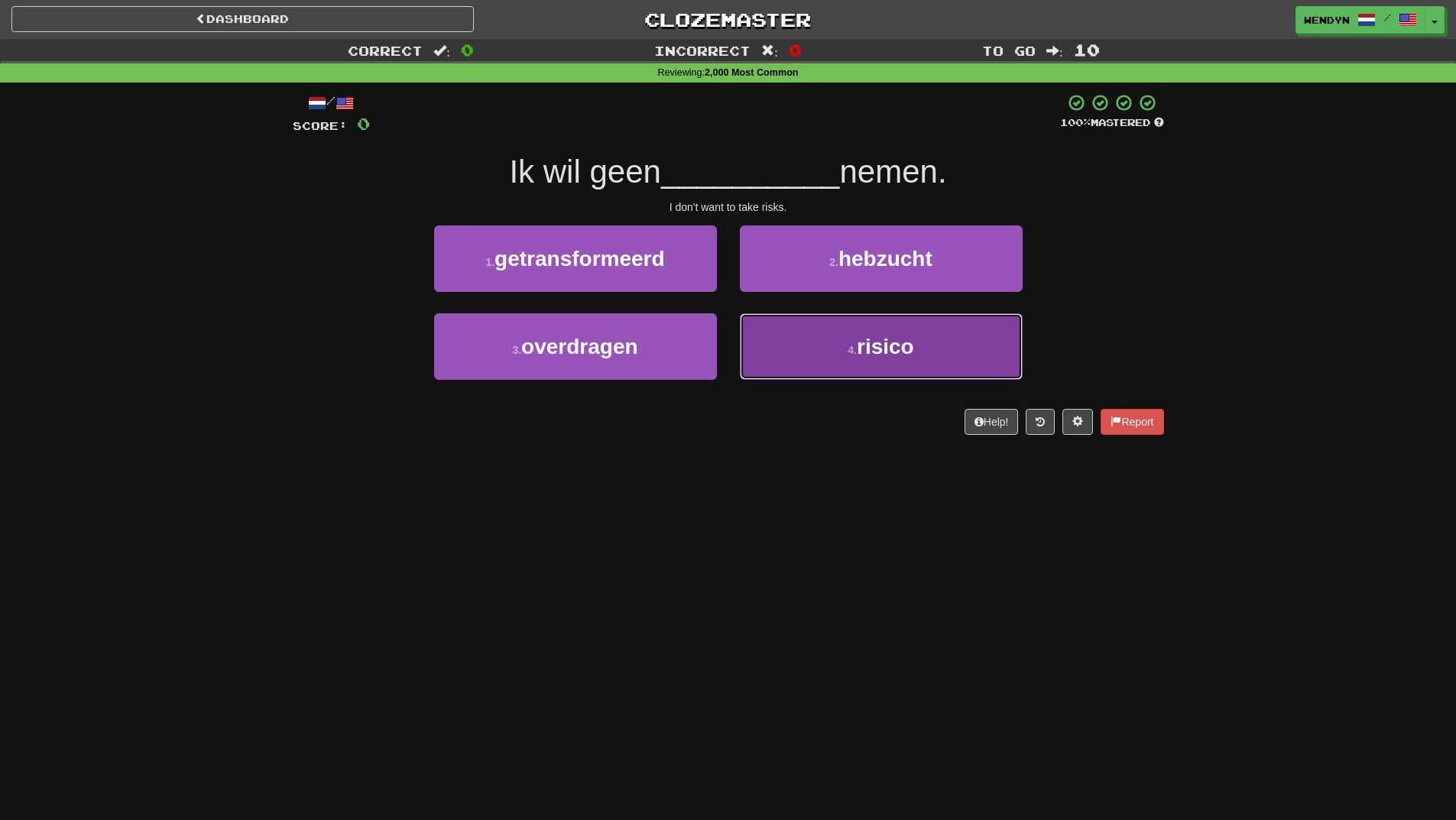
click at [845, 378] on button "4 . risico" at bounding box center [881, 346] width 283 height 67
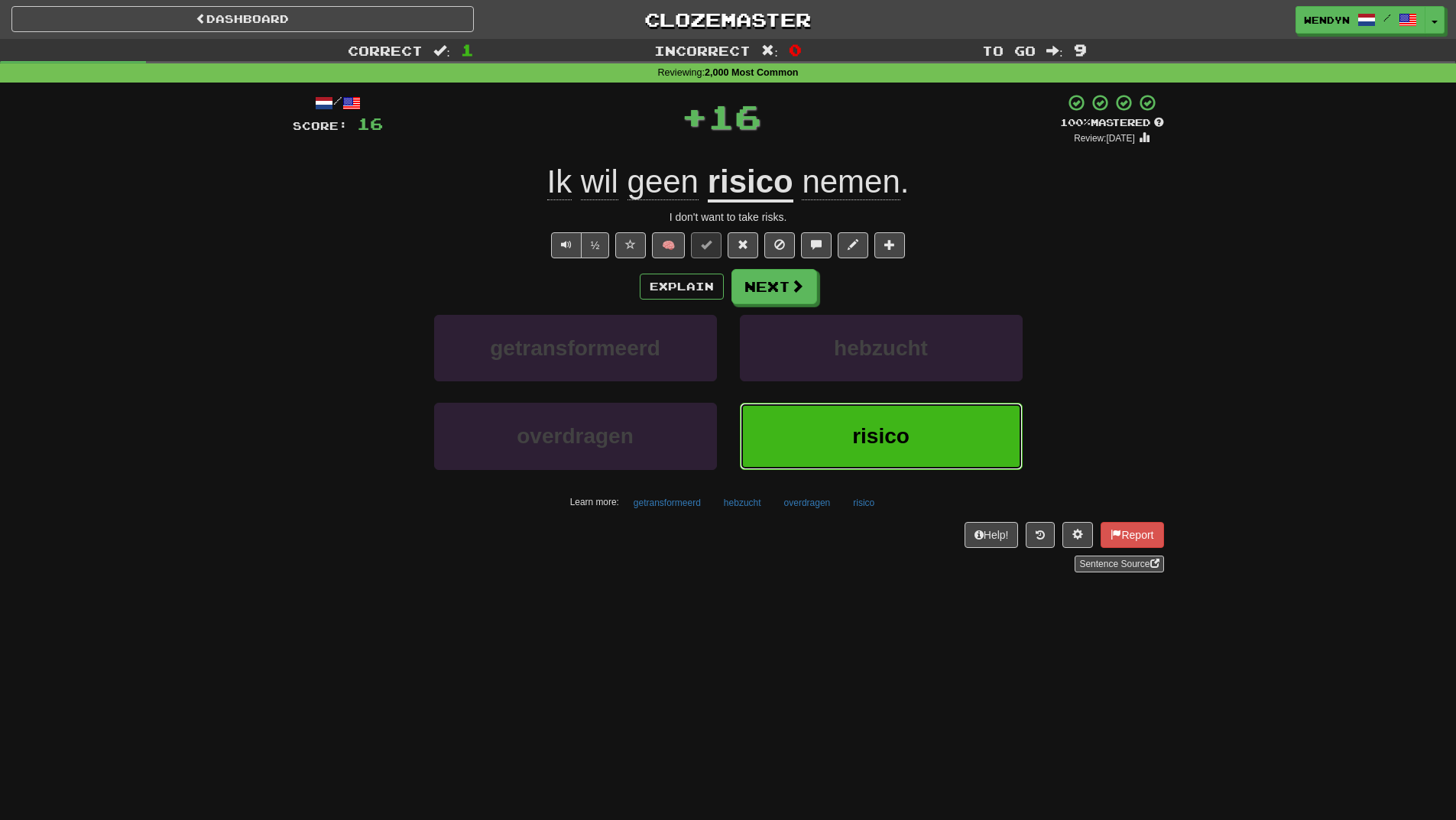
click at [872, 435] on span "risico" at bounding box center [881, 435] width 57 height 23
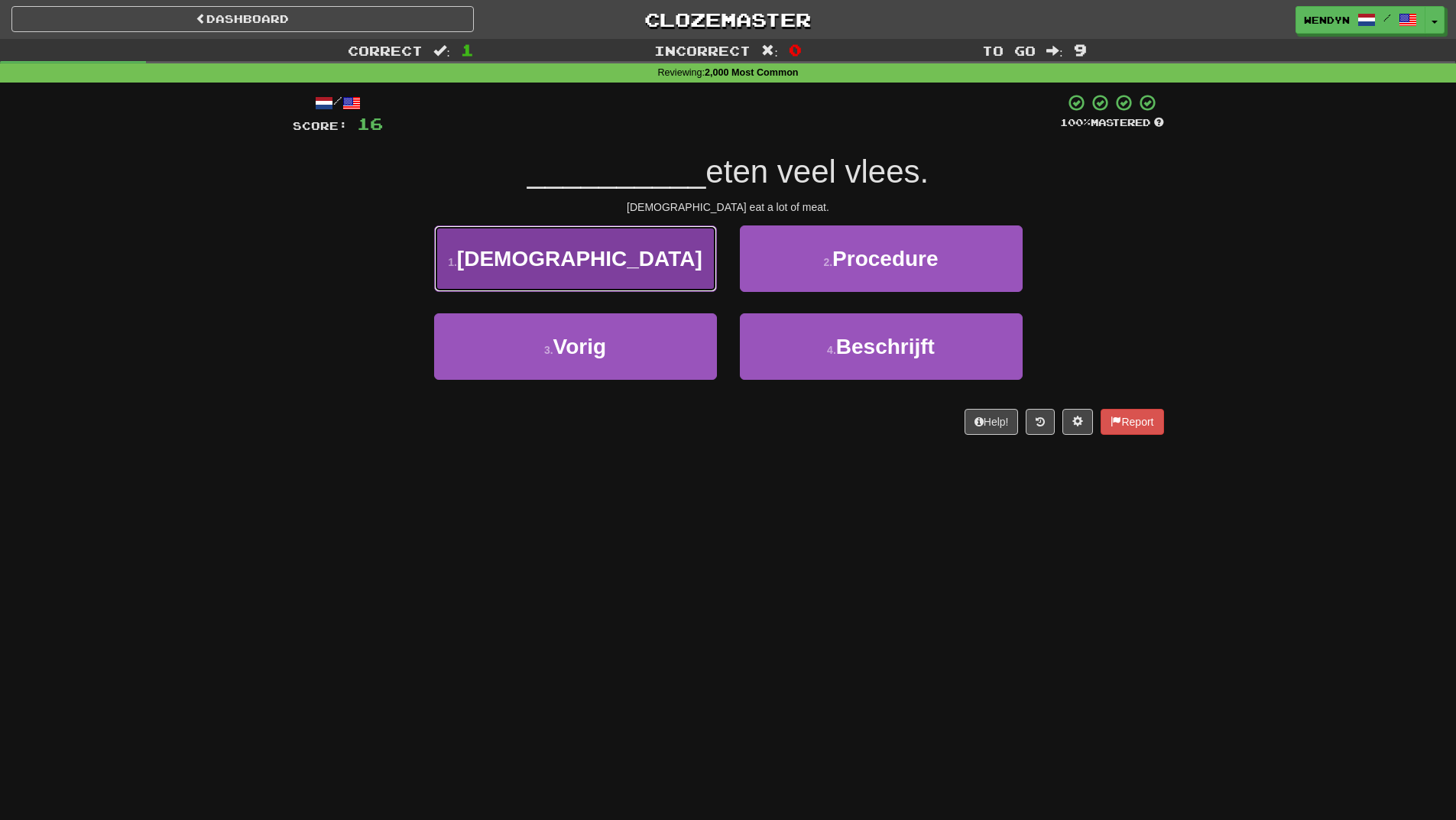
click at [658, 286] on button "1 . Amerikanen" at bounding box center [575, 258] width 283 height 67
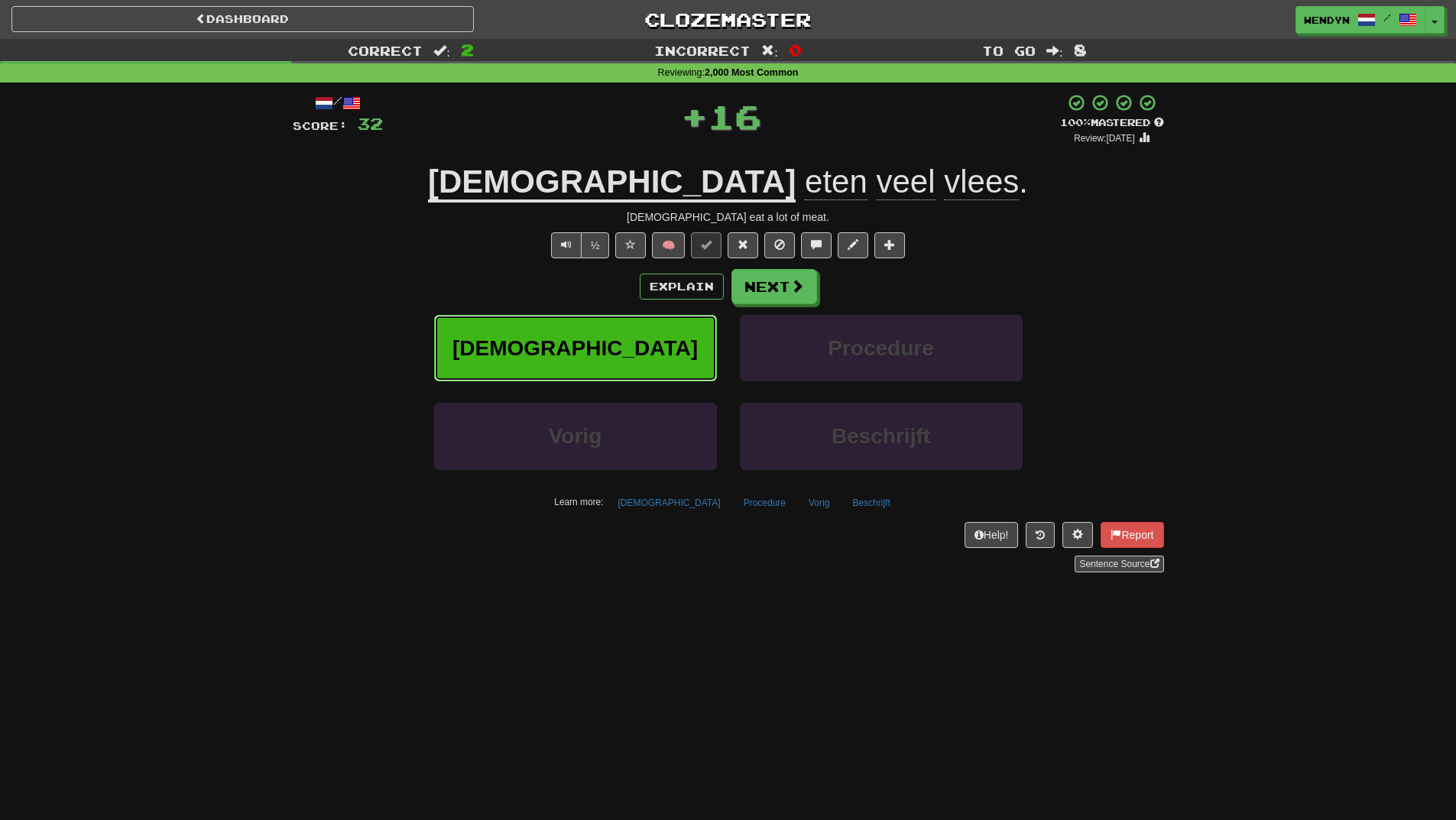
click at [650, 331] on button "Amerikanen" at bounding box center [575, 348] width 283 height 67
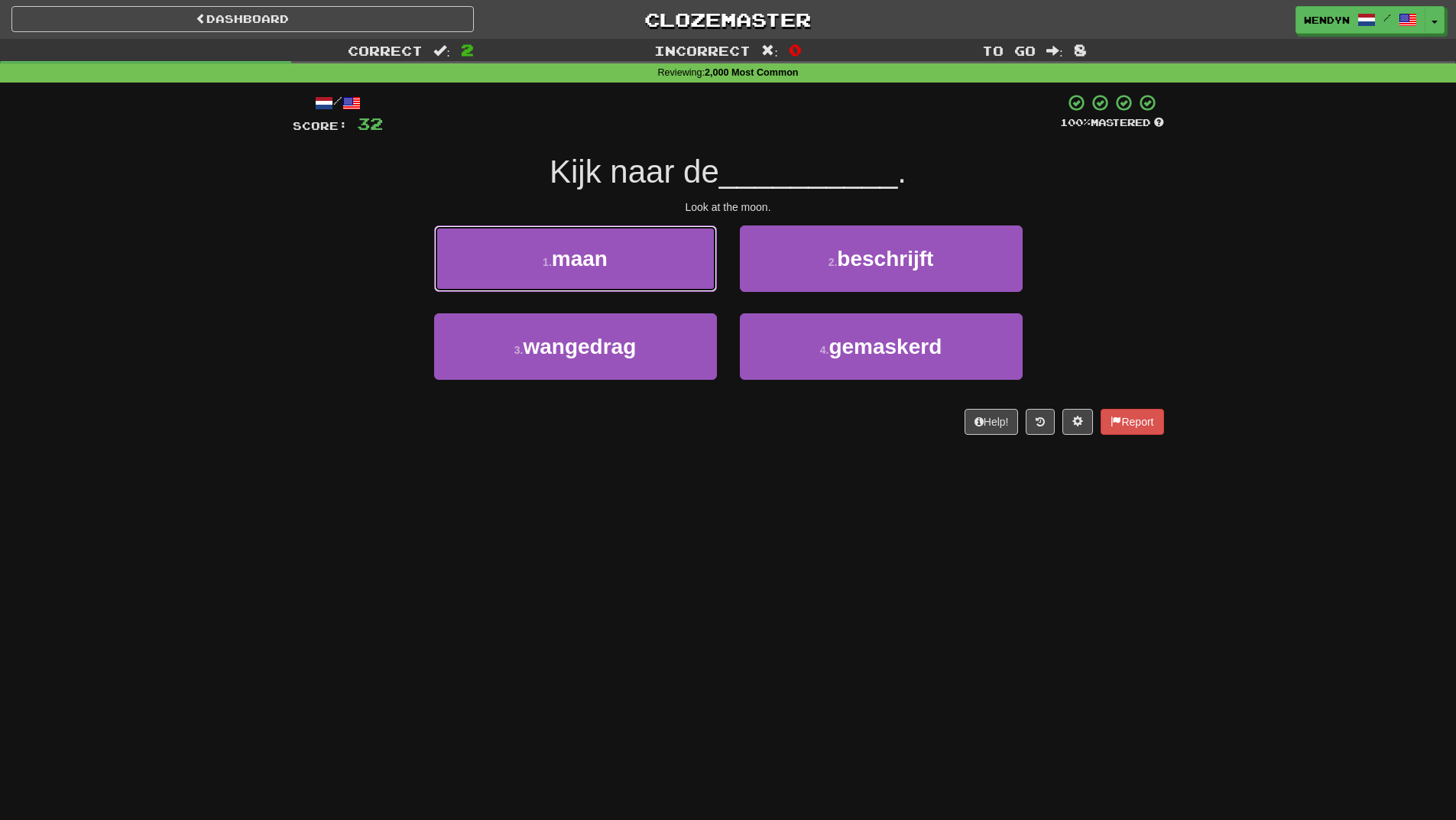
drag, startPoint x: 642, startPoint y: 266, endPoint x: 645, endPoint y: 313, distance: 47.1
click at [642, 272] on button "1 . maan" at bounding box center [575, 258] width 283 height 67
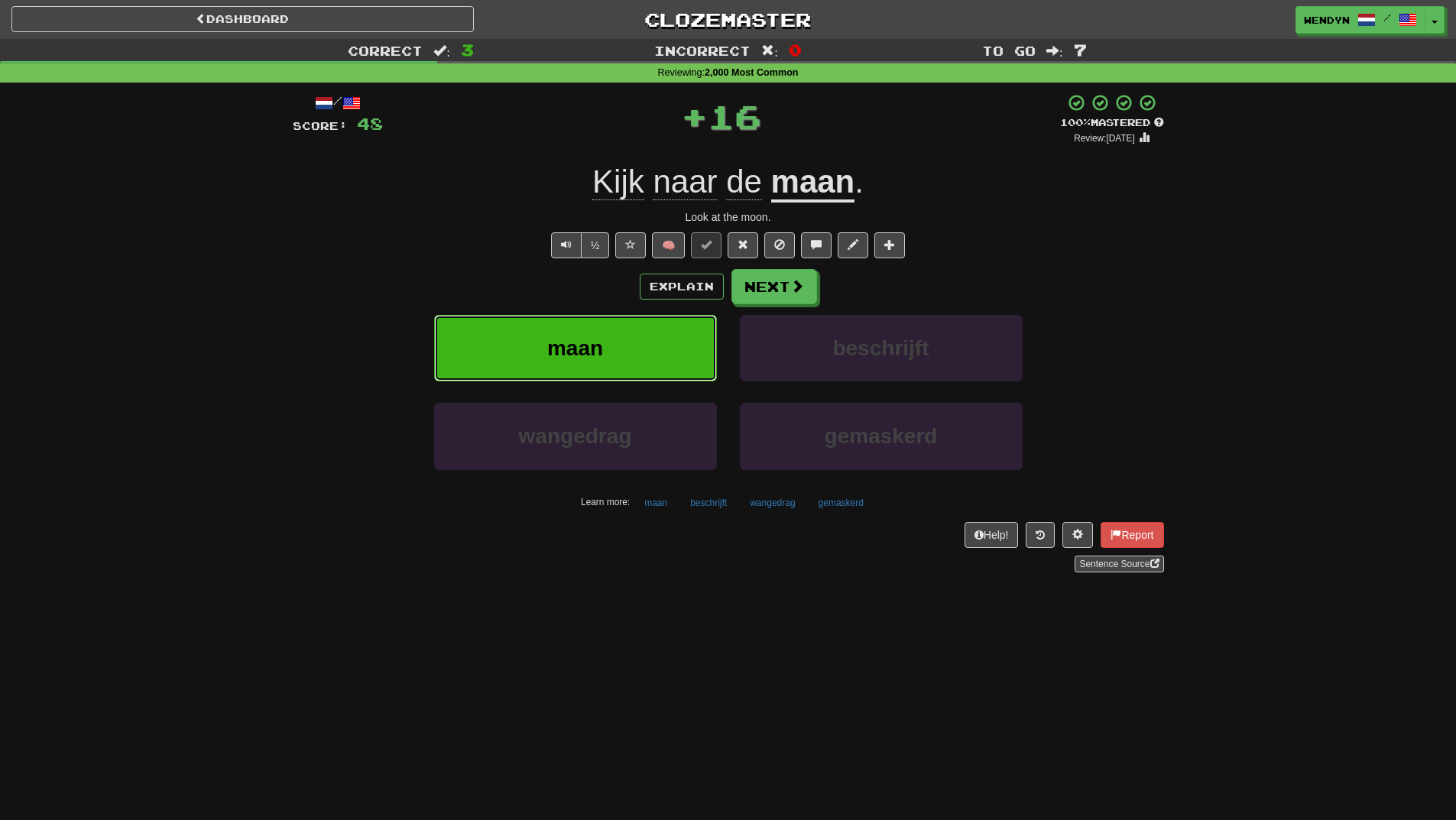
drag, startPoint x: 648, startPoint y: 347, endPoint x: 648, endPoint y: 333, distance: 14.0
click at [648, 333] on button "maan" at bounding box center [575, 348] width 283 height 67
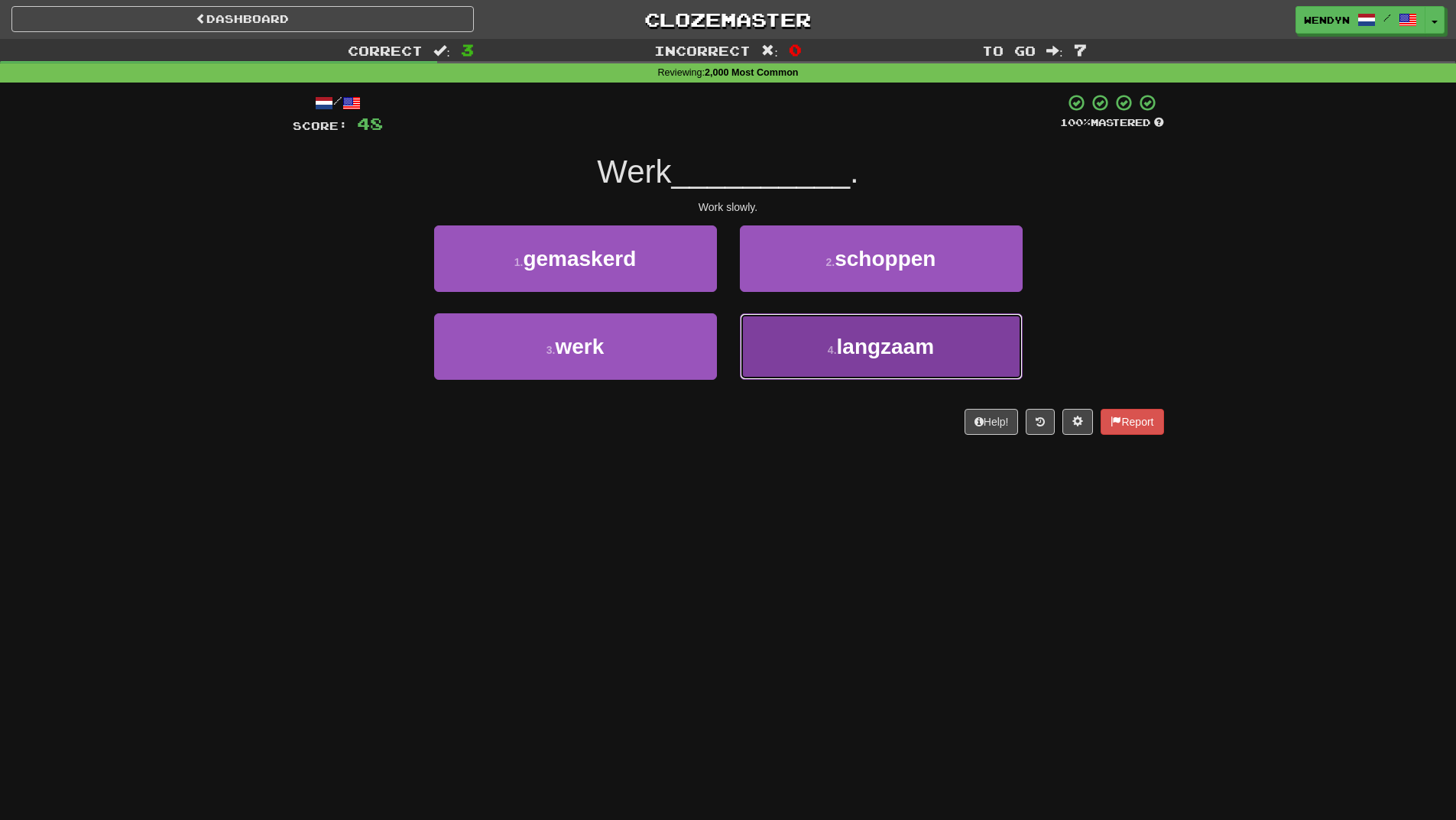
click at [865, 353] on span "langzaam" at bounding box center [886, 346] width 98 height 23
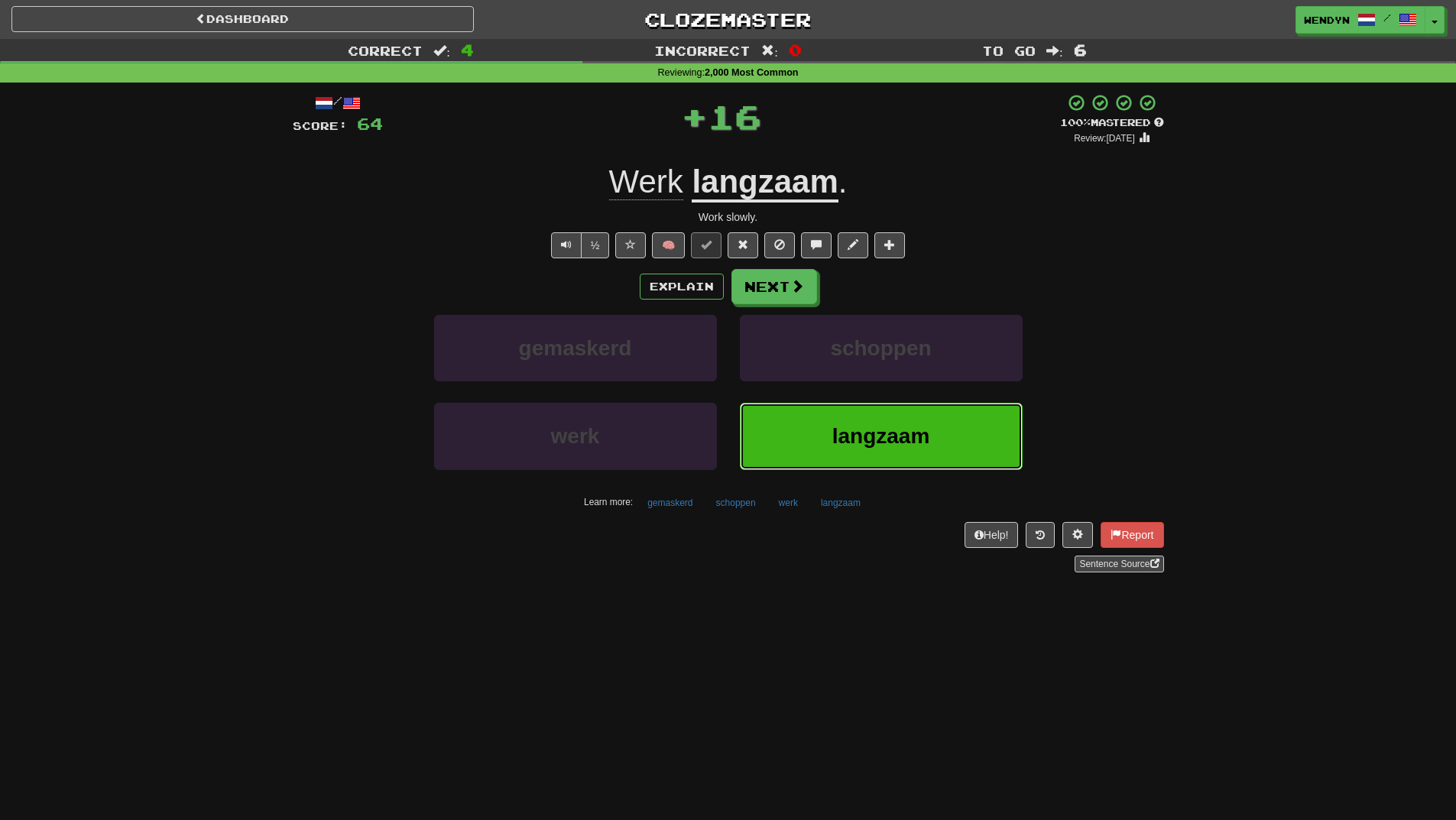
click at [862, 458] on button "langzaam" at bounding box center [881, 435] width 283 height 67
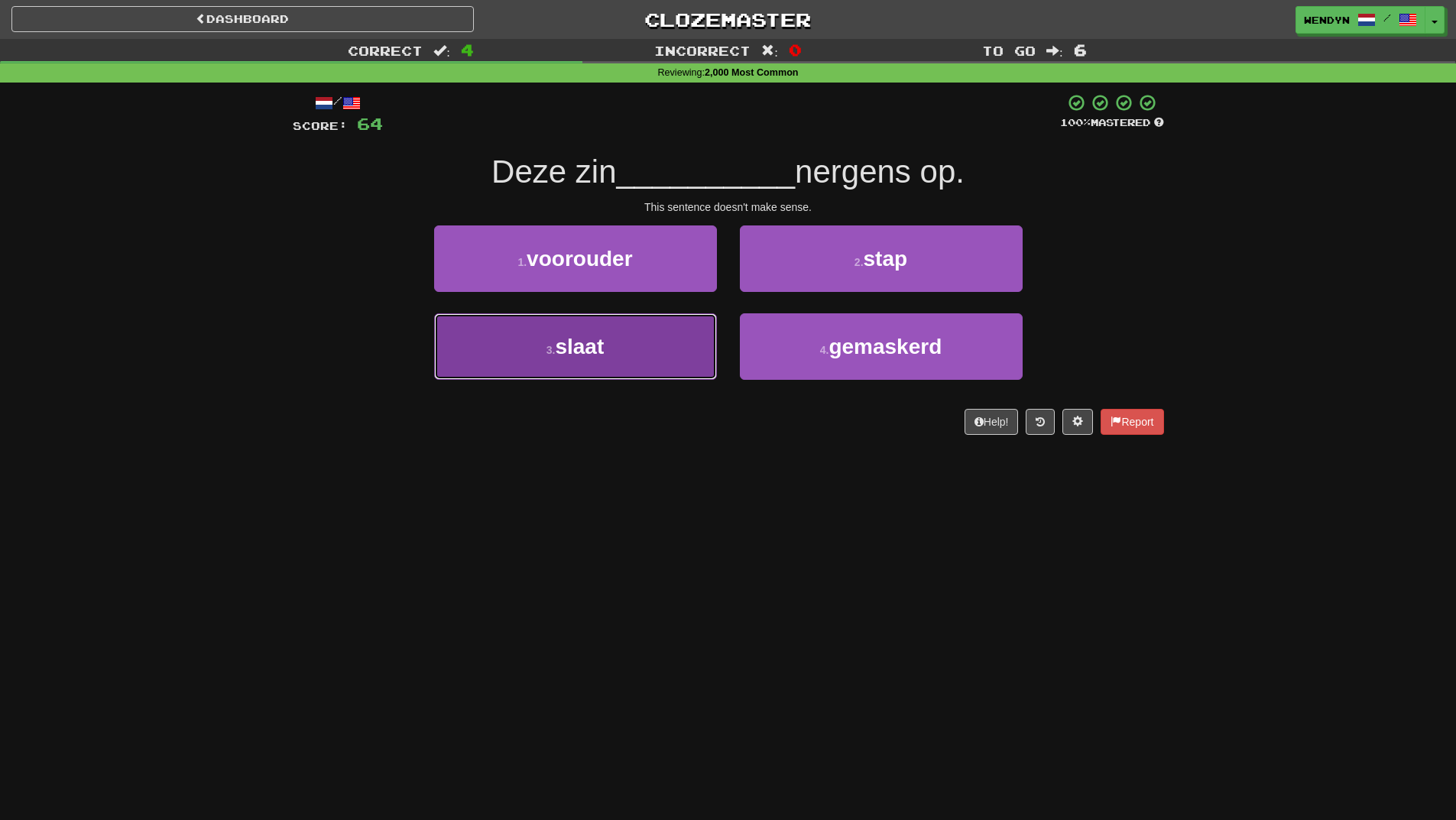
click at [657, 351] on button "3 . slaat" at bounding box center [575, 346] width 283 height 67
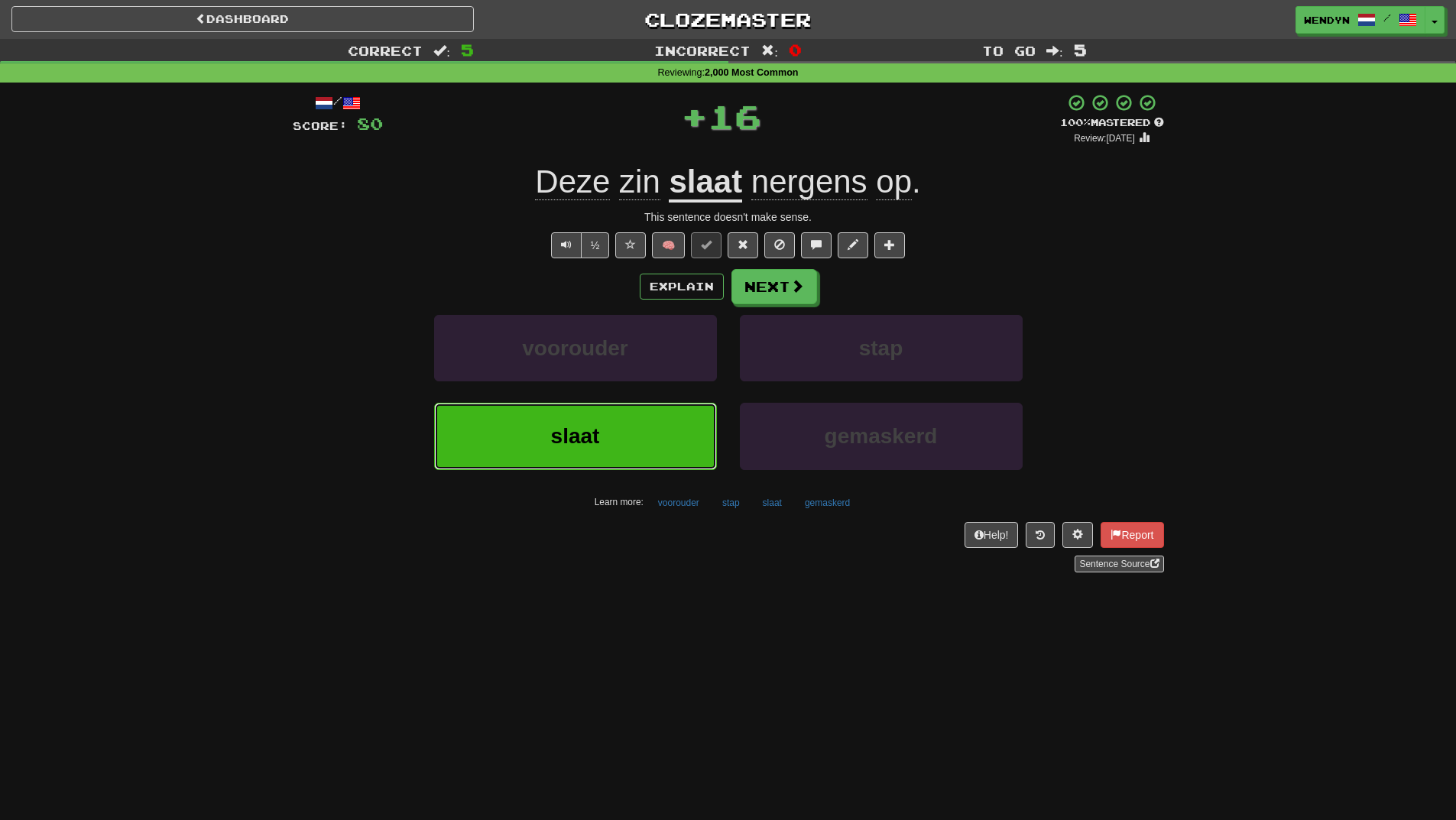
click at [658, 418] on button "slaat" at bounding box center [575, 435] width 283 height 67
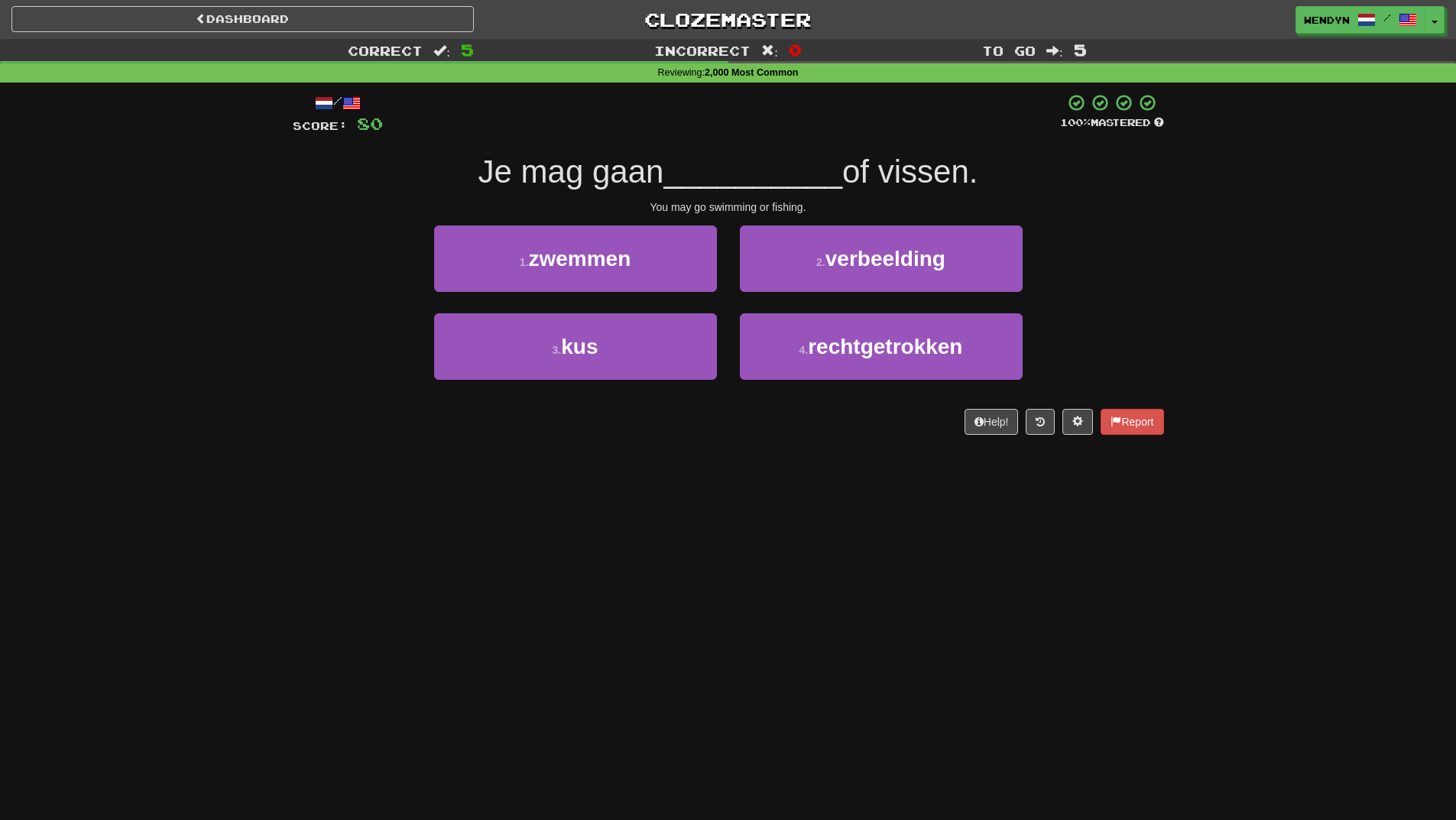
click at [633, 293] on div "1 . zwemmen" at bounding box center [575, 269] width 306 height 88
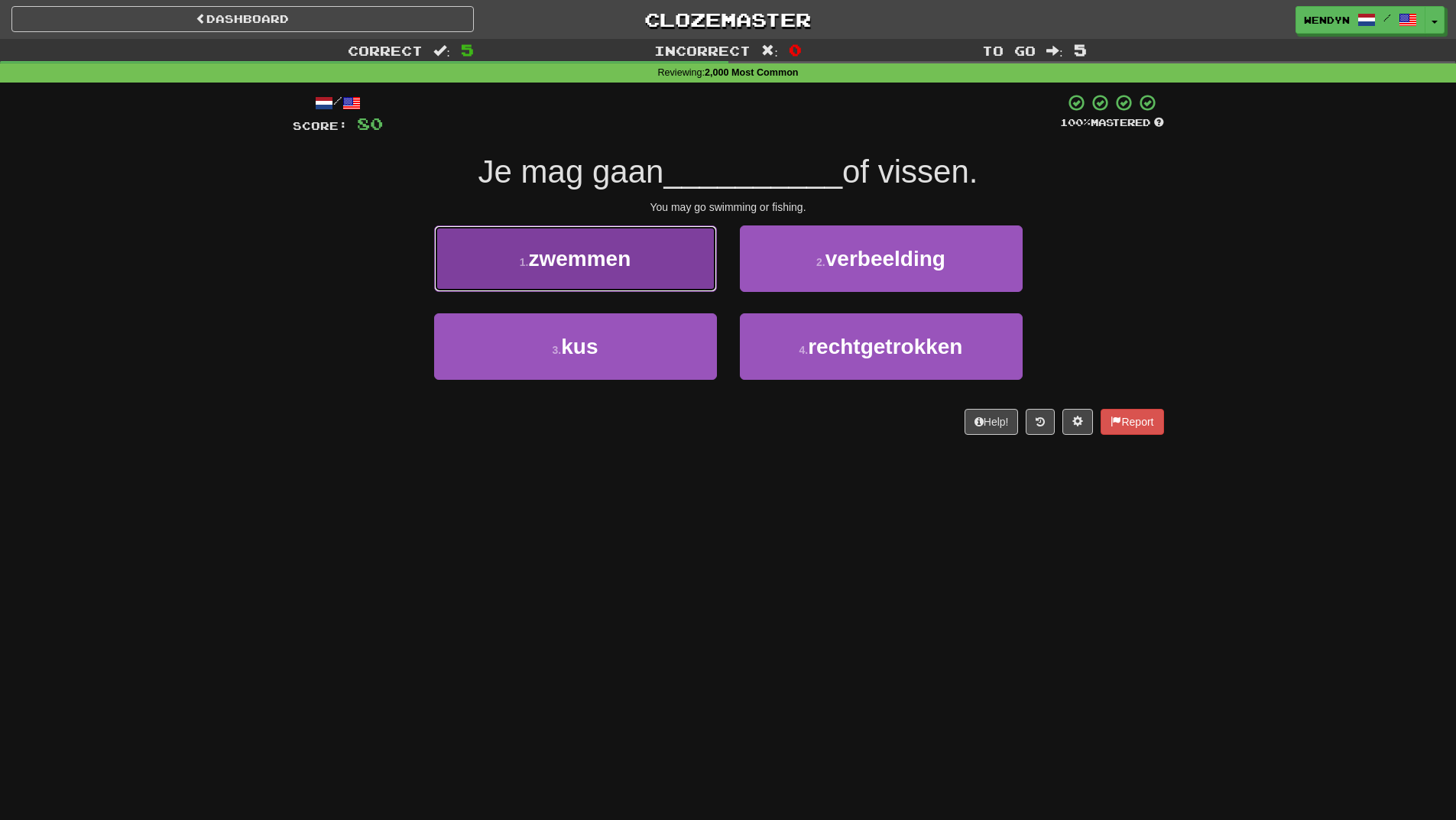
click at [634, 290] on button "1 . zwemmen" at bounding box center [575, 258] width 283 height 67
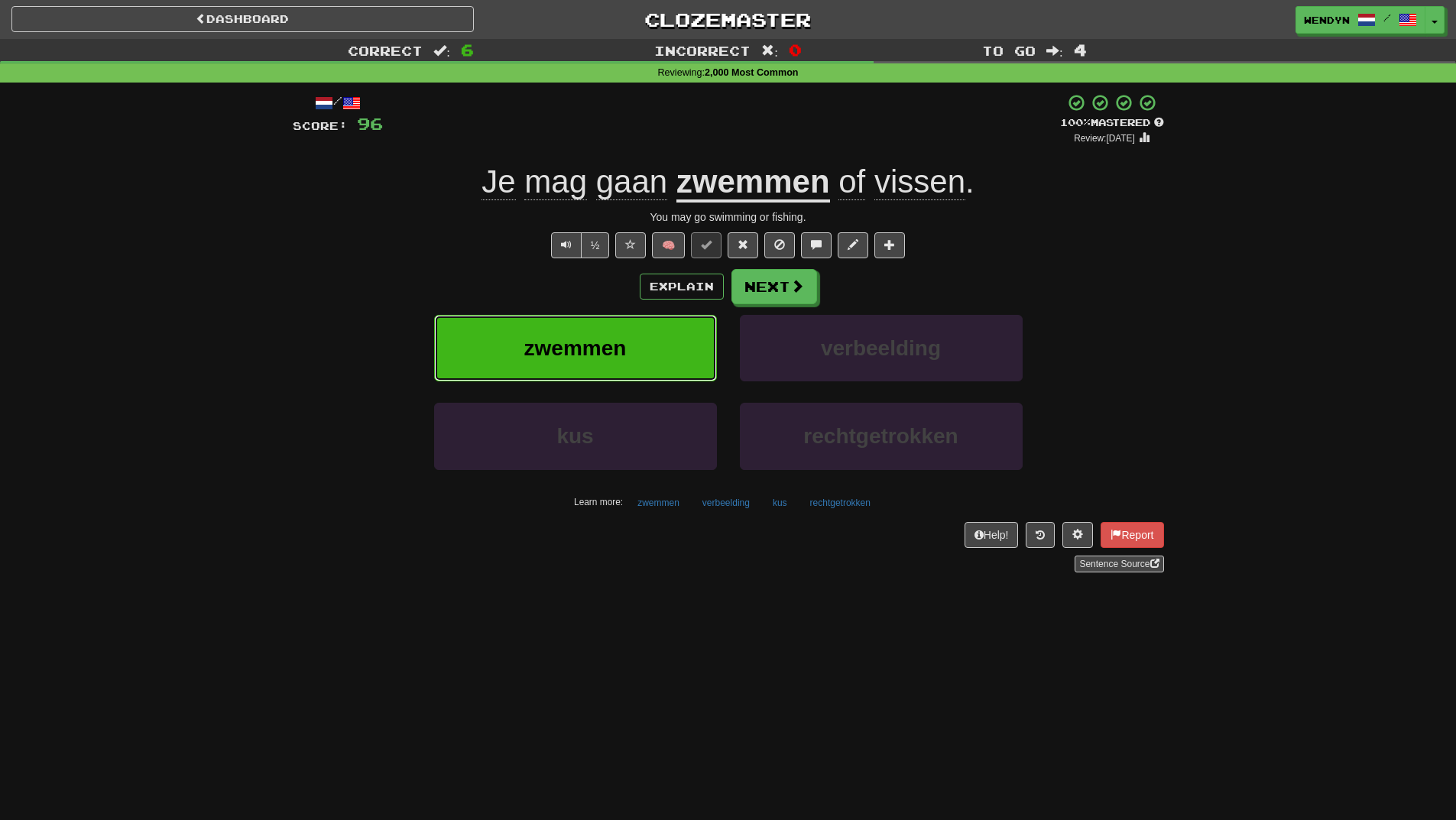
click at [636, 342] on button "zwemmen" at bounding box center [575, 348] width 283 height 67
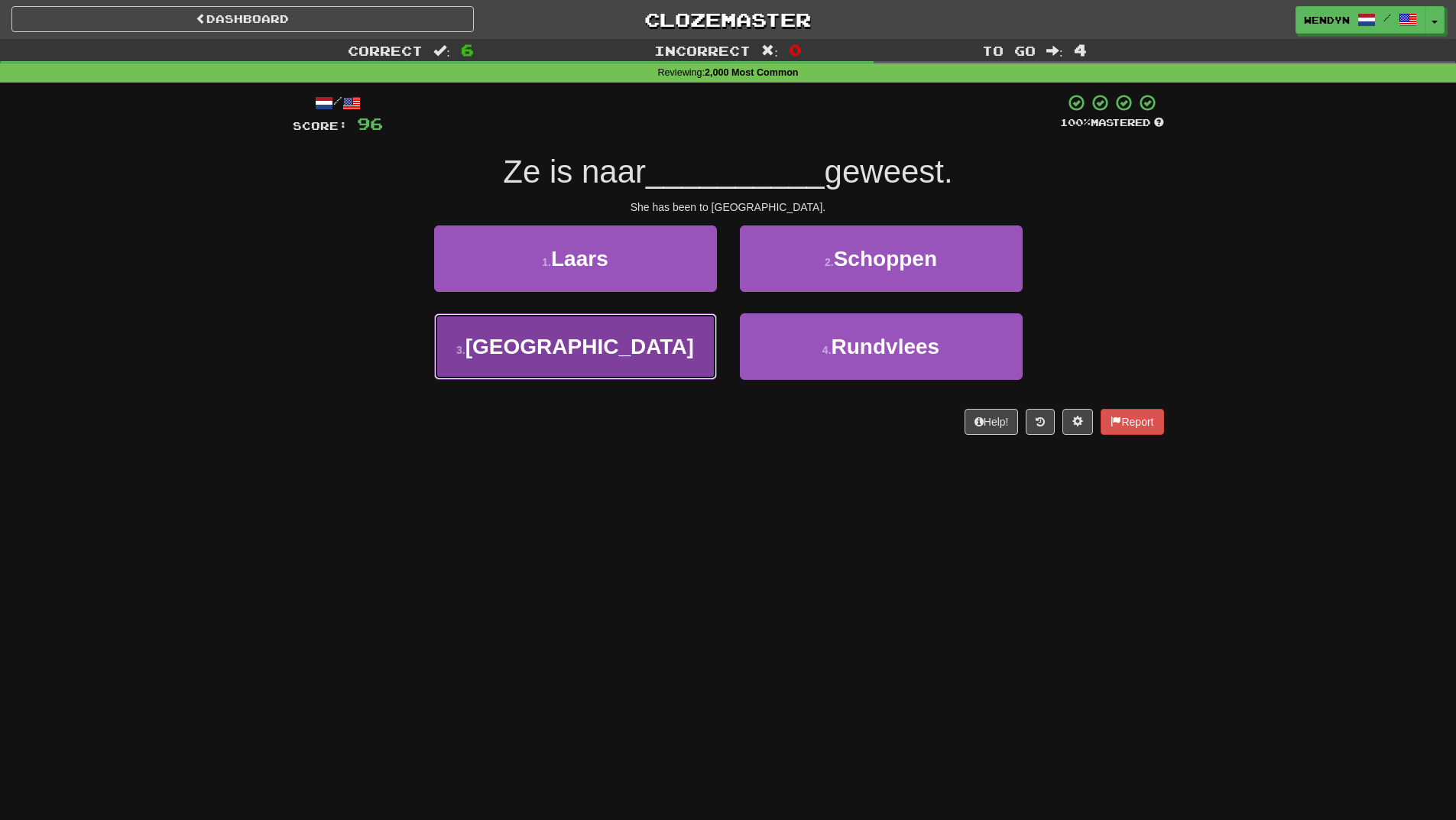
click at [673, 359] on button "3 . Parijs" at bounding box center [575, 346] width 283 height 67
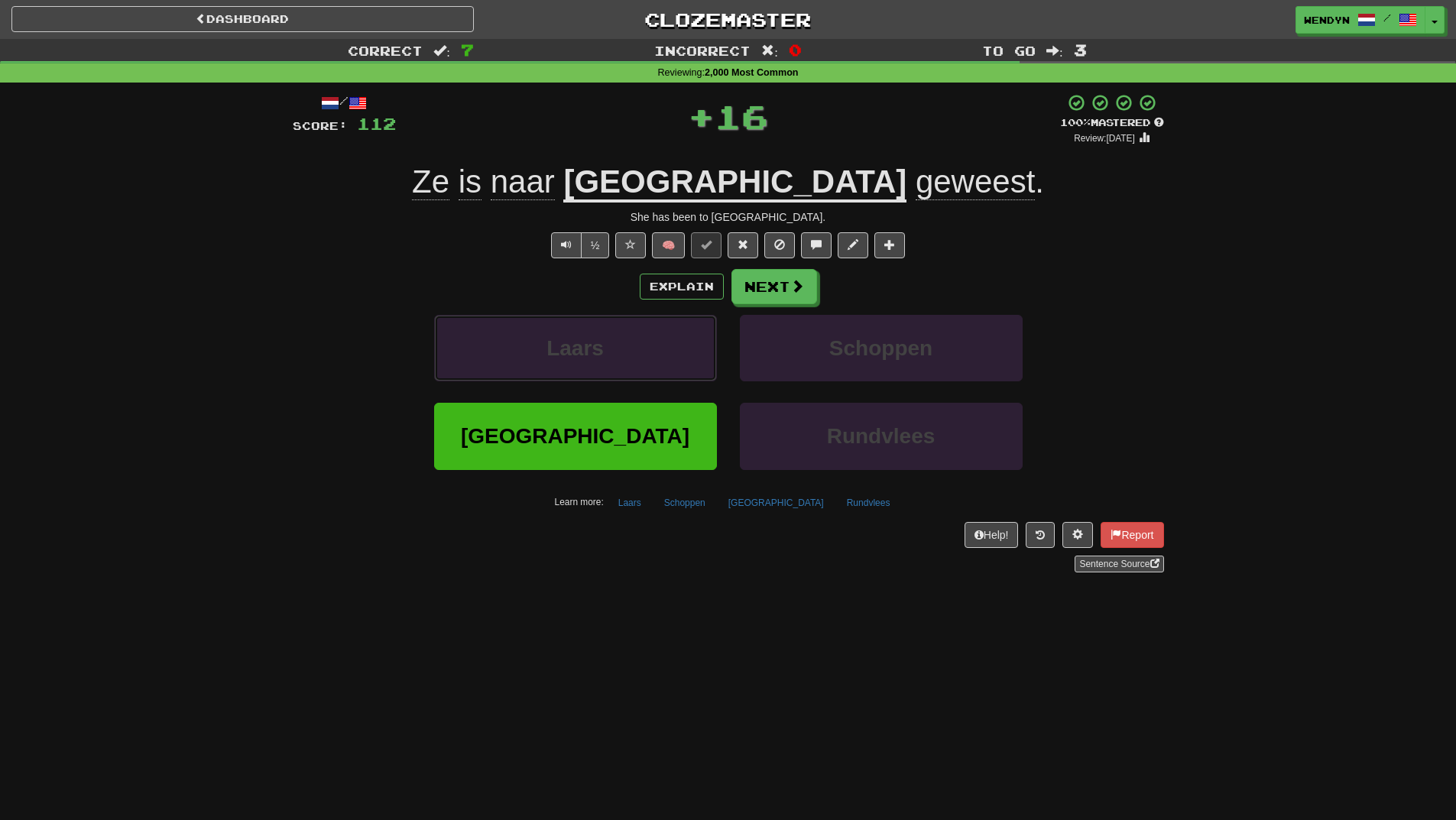
click at [673, 359] on button "Laars" at bounding box center [575, 348] width 283 height 67
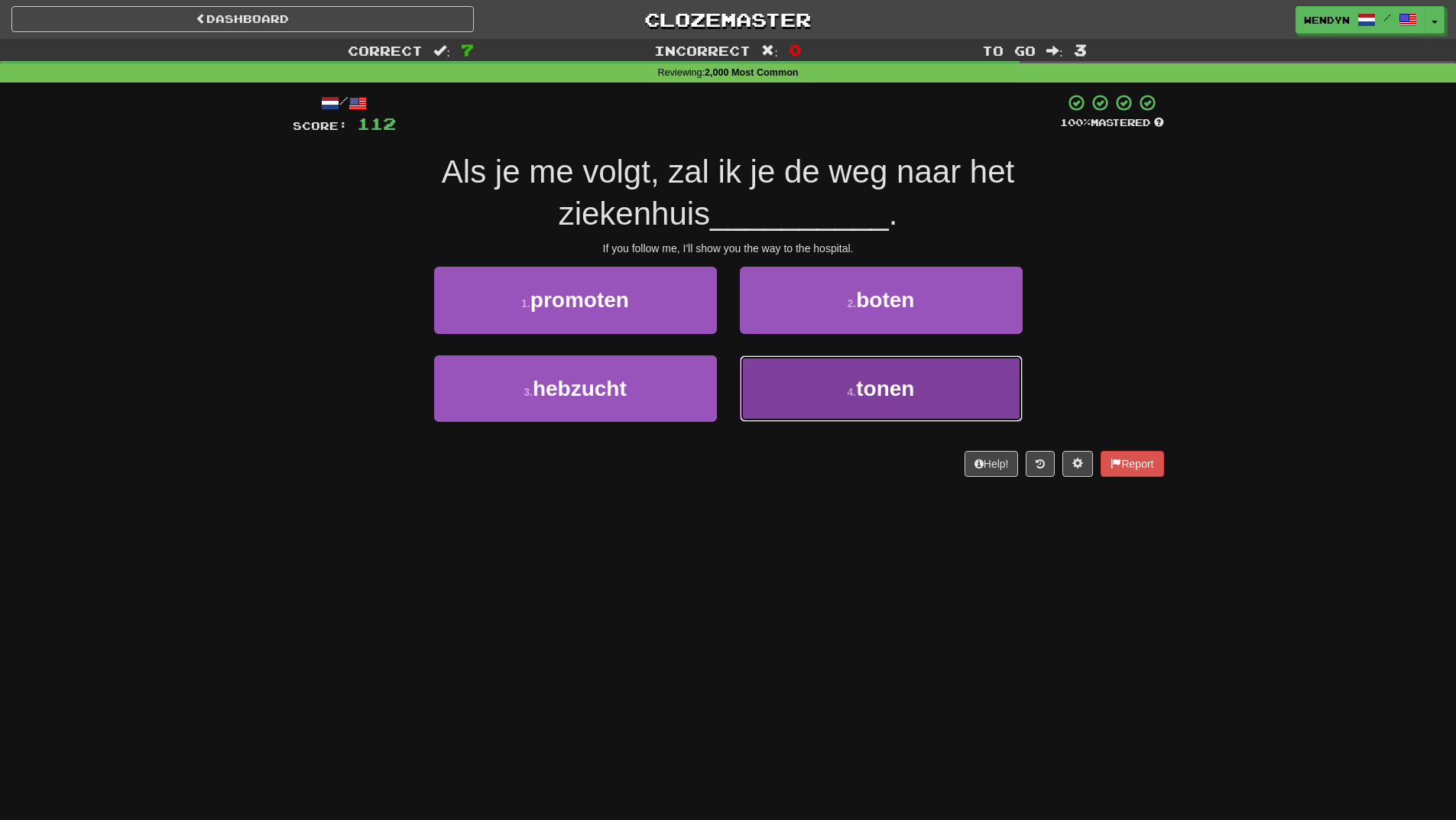
click at [867, 381] on span "tonen" at bounding box center [885, 388] width 58 height 23
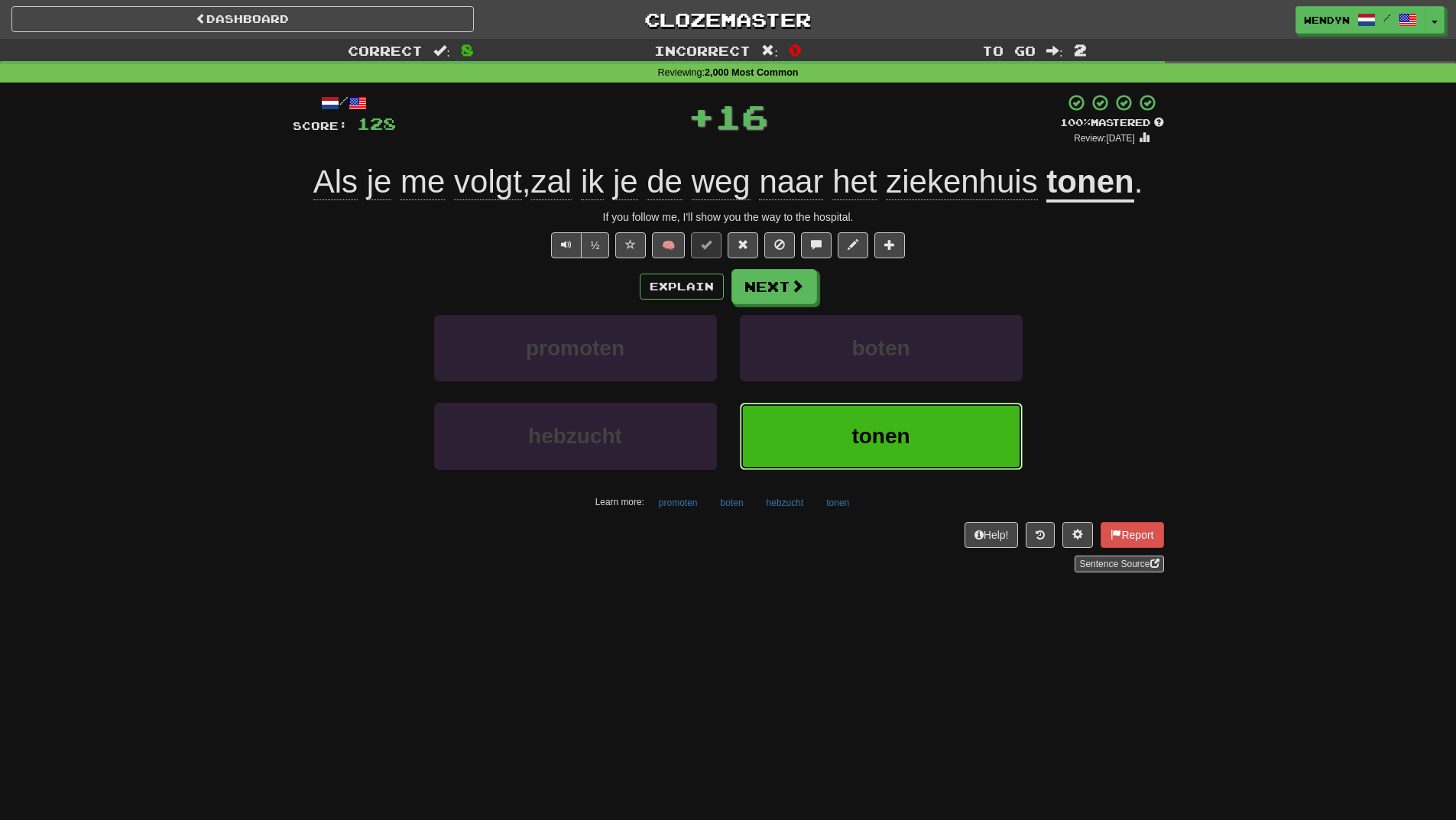
click at [810, 449] on button "tonen" at bounding box center [881, 435] width 283 height 67
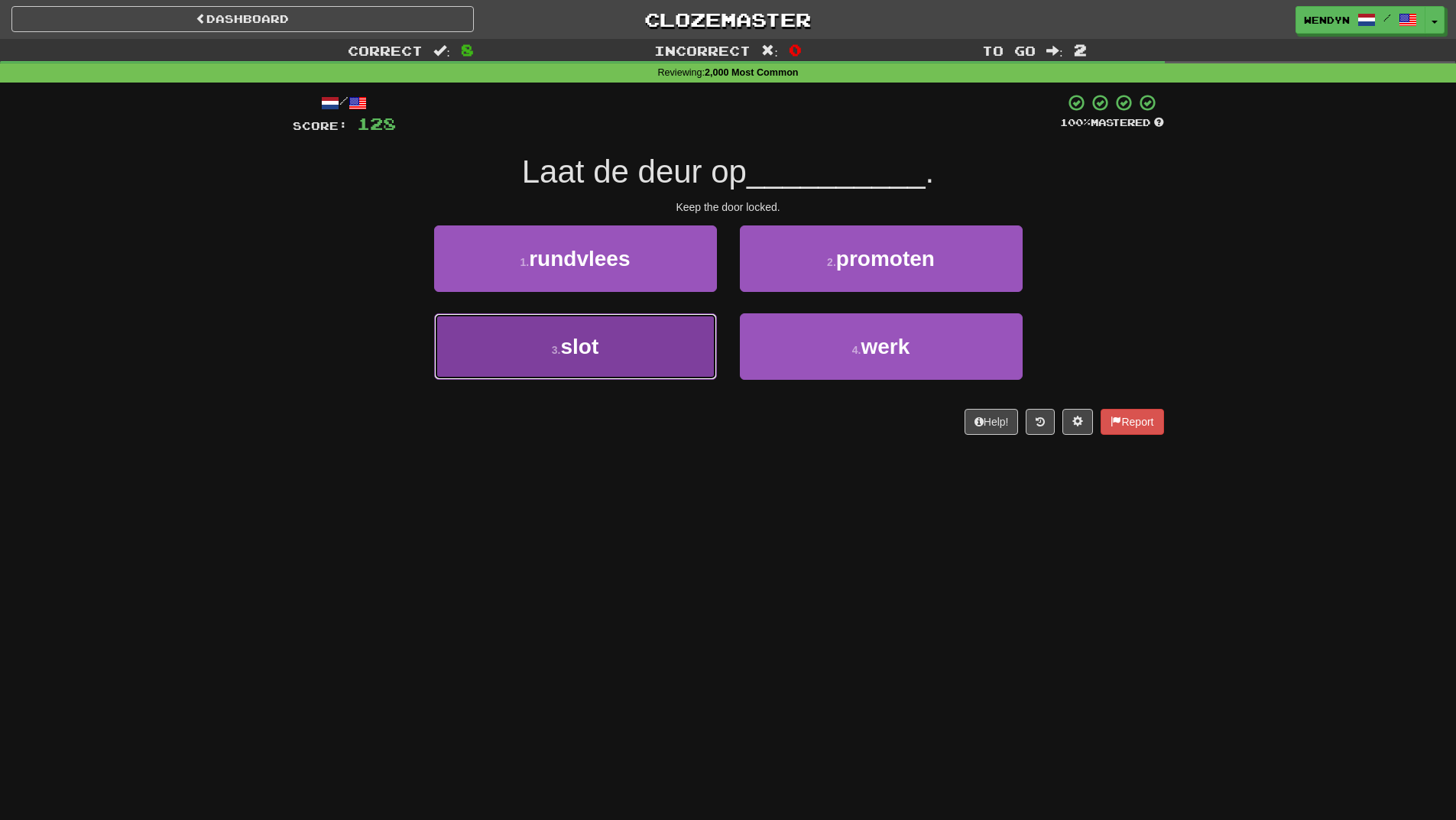
click at [655, 370] on button "3 . slot" at bounding box center [575, 346] width 283 height 67
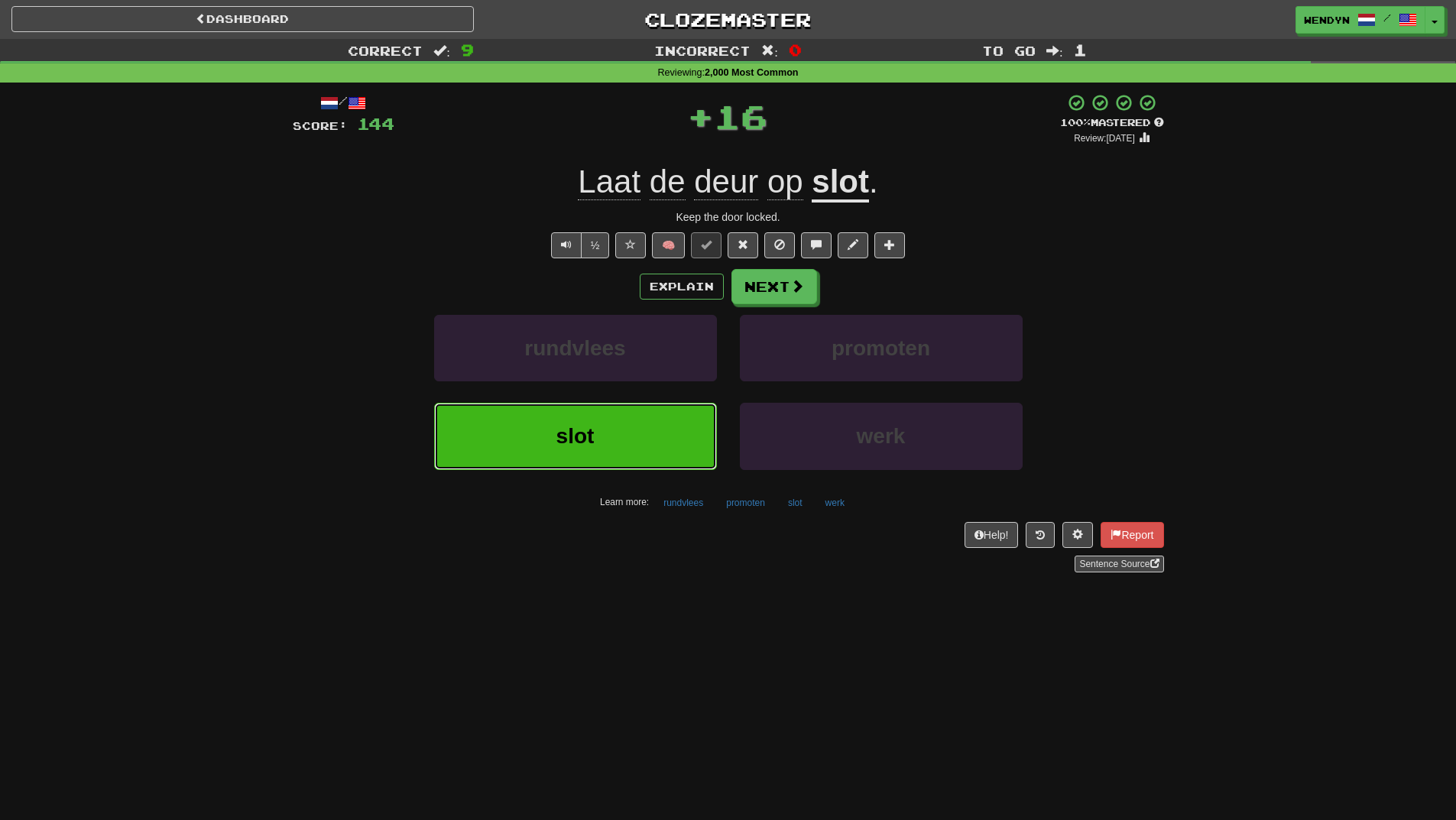
click at [646, 412] on button "slot" at bounding box center [575, 435] width 283 height 67
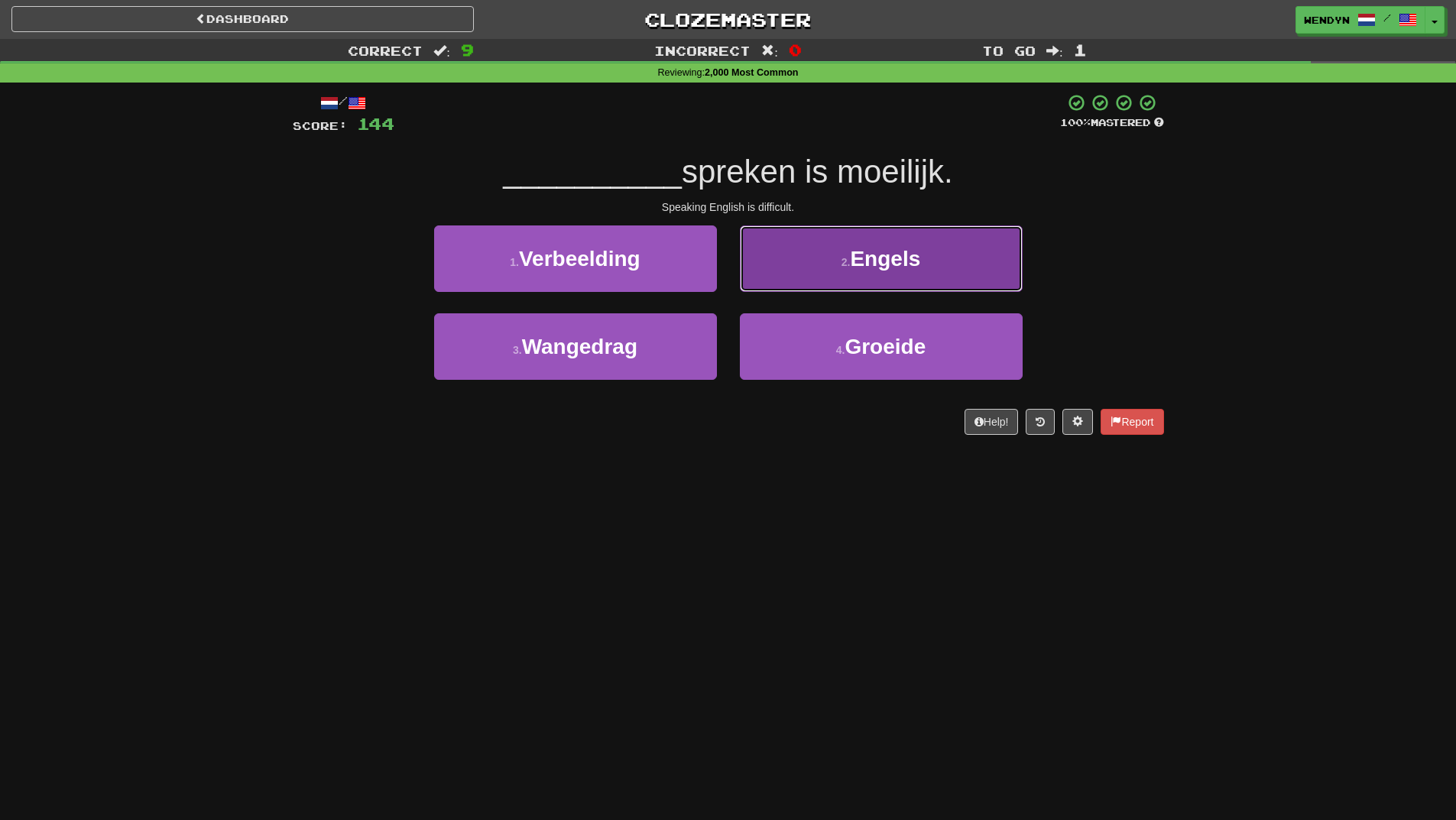
click at [932, 261] on button "2 . Engels" at bounding box center [881, 258] width 283 height 67
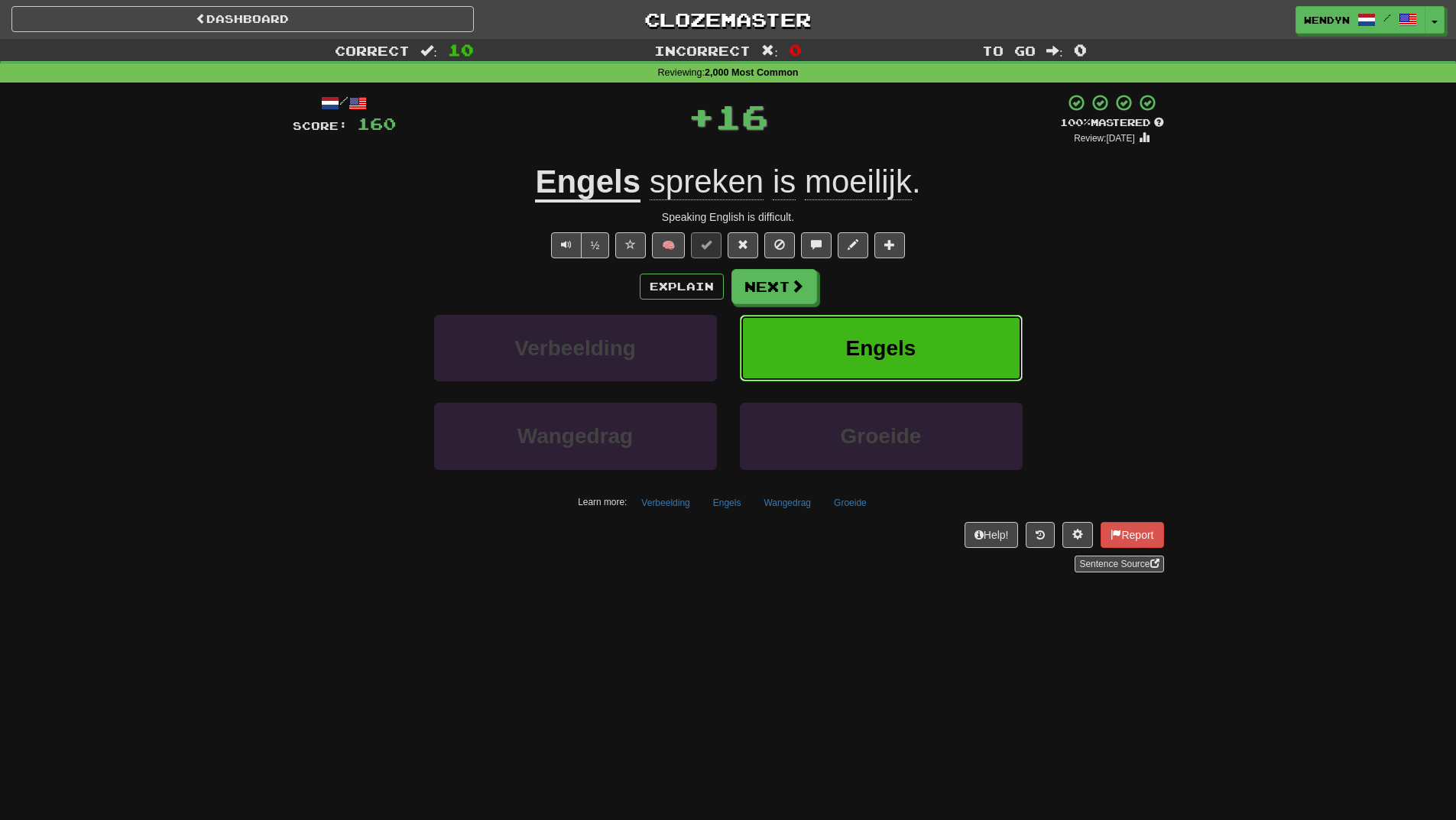
click at [949, 326] on button "Engels" at bounding box center [881, 348] width 283 height 67
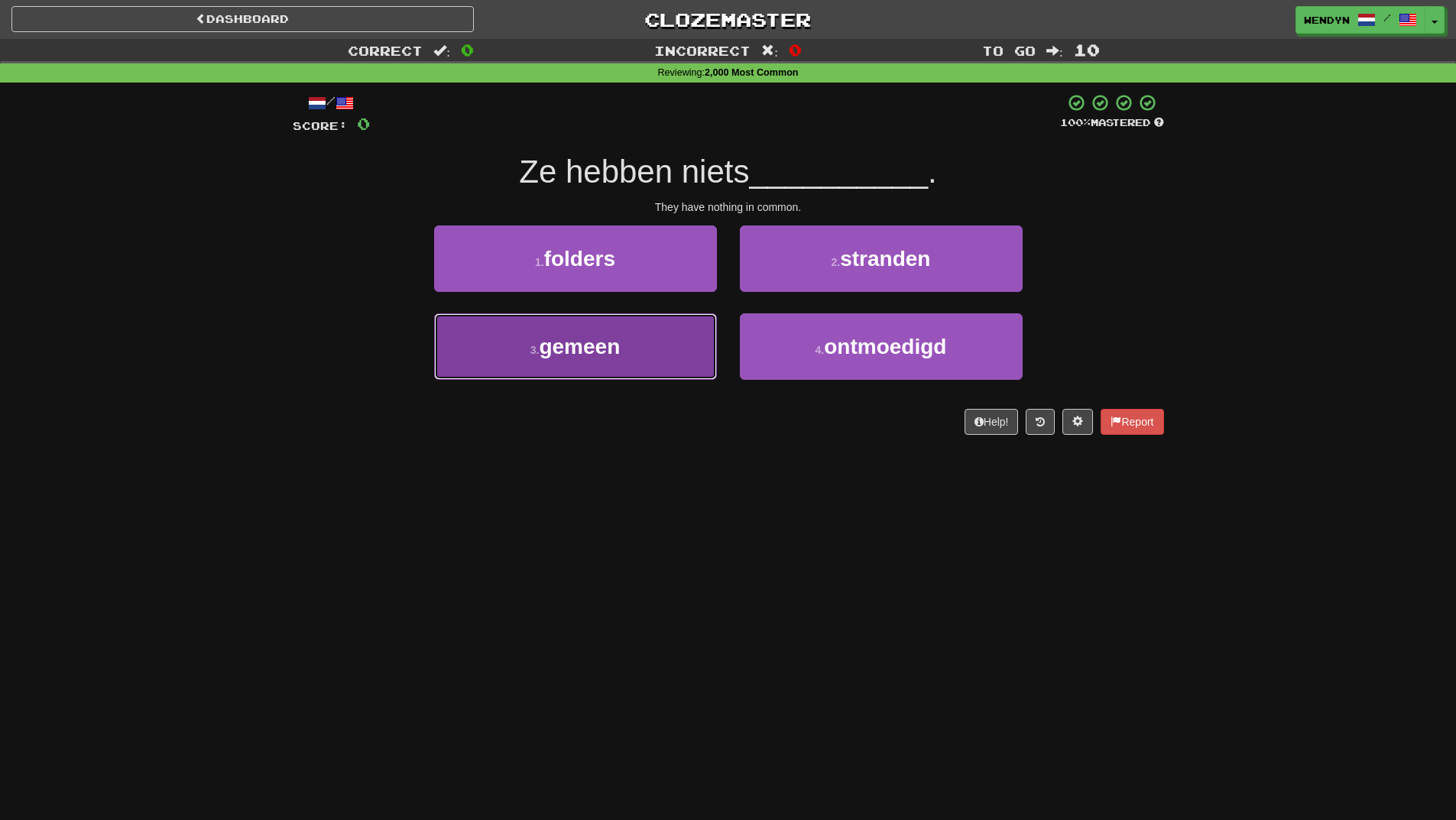
click at [639, 355] on button "3 . gemeen" at bounding box center [575, 346] width 283 height 67
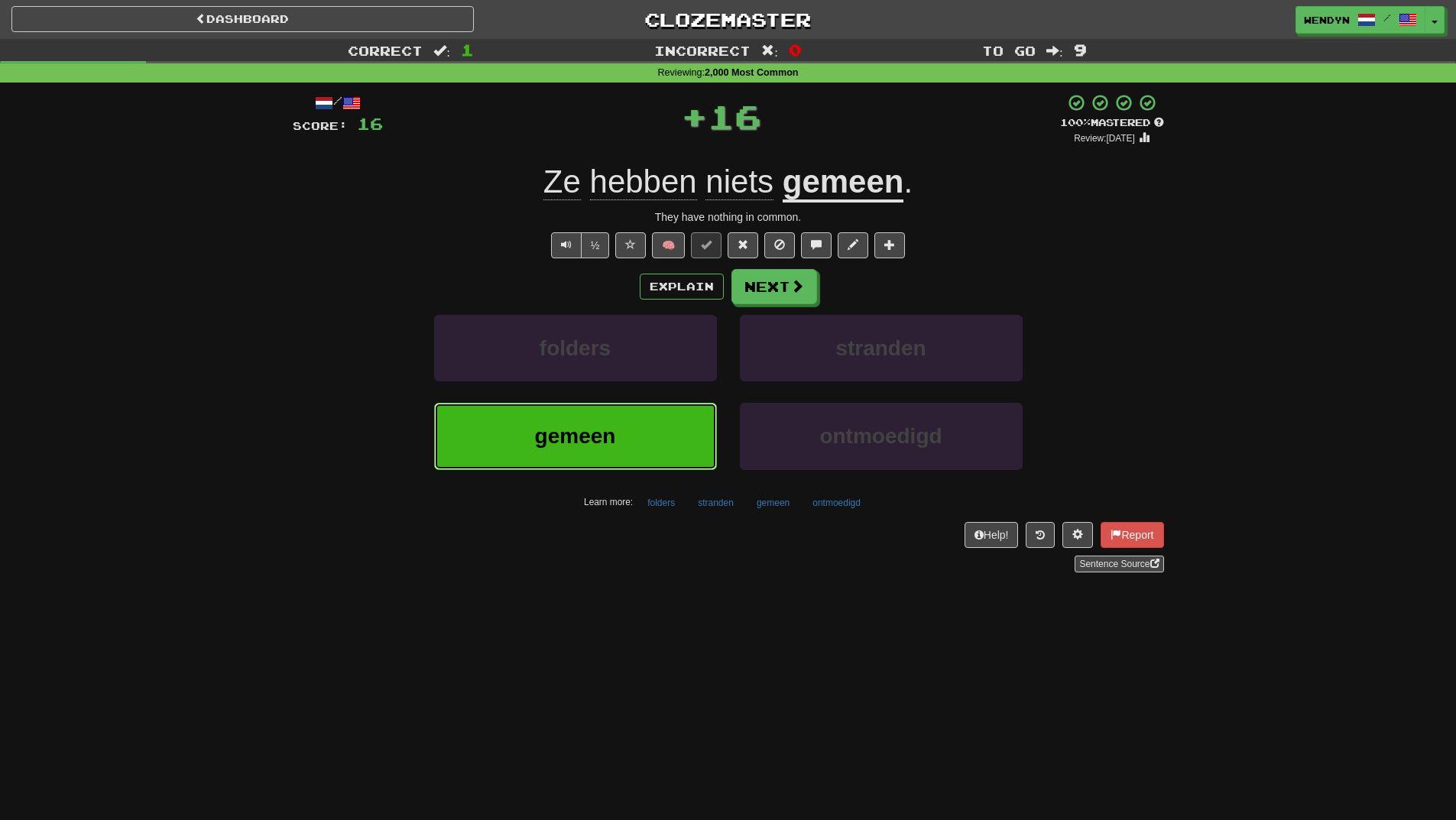
click at [598, 445] on span "gemeen" at bounding box center [575, 435] width 81 height 23
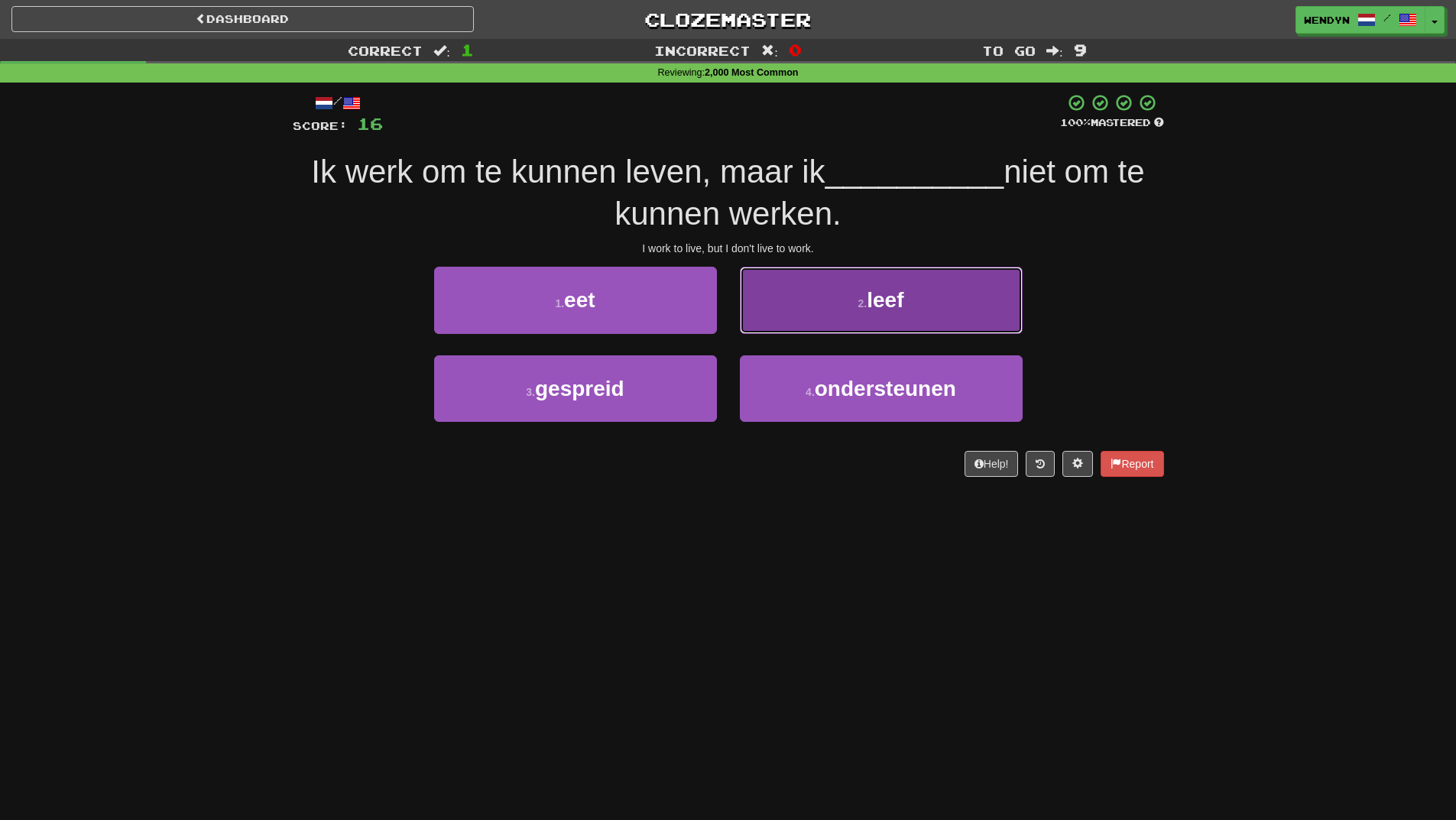
click at [918, 278] on button "2 . leef" at bounding box center [881, 299] width 283 height 67
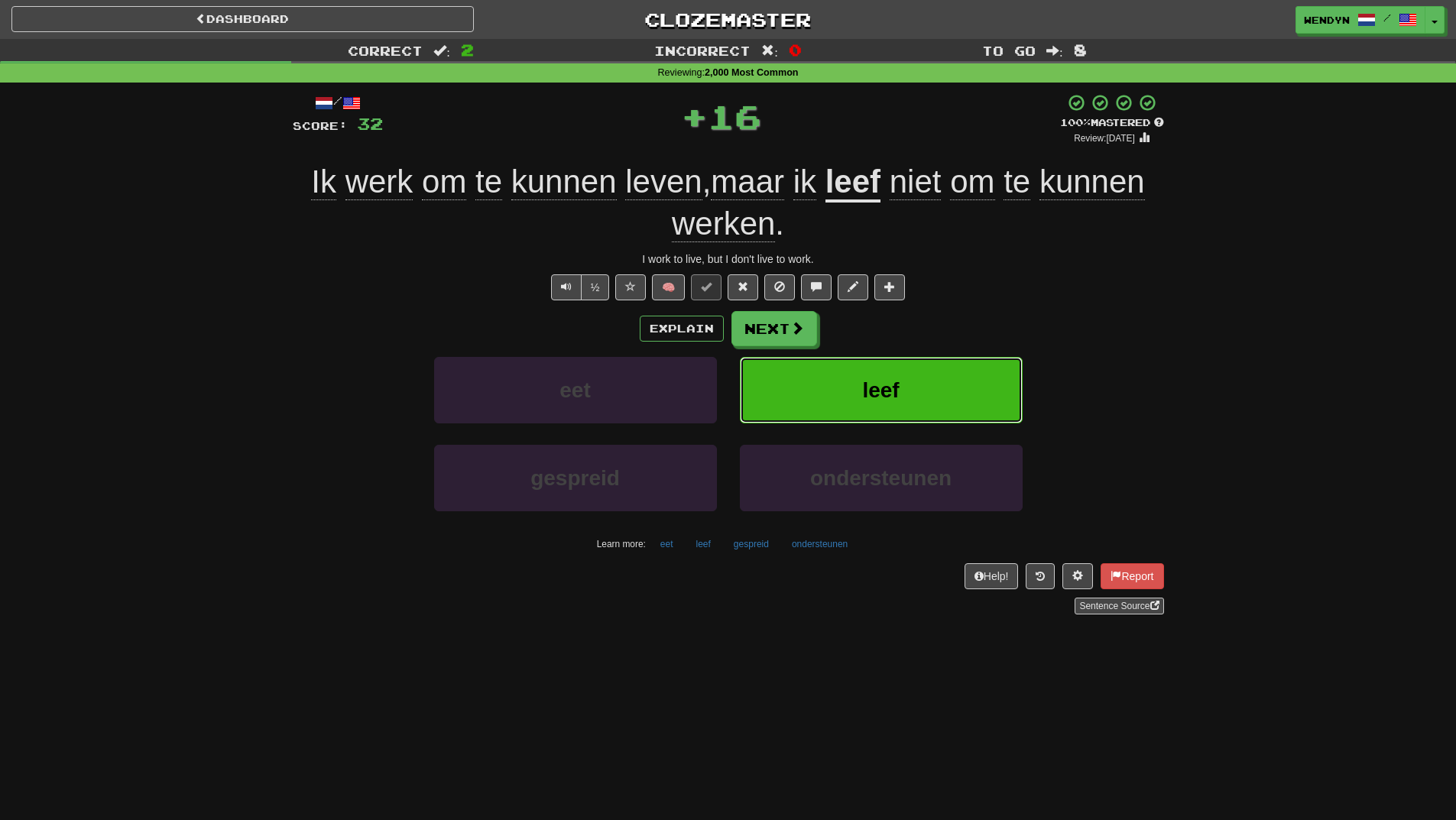
click at [909, 382] on button "leef" at bounding box center [881, 389] width 283 height 67
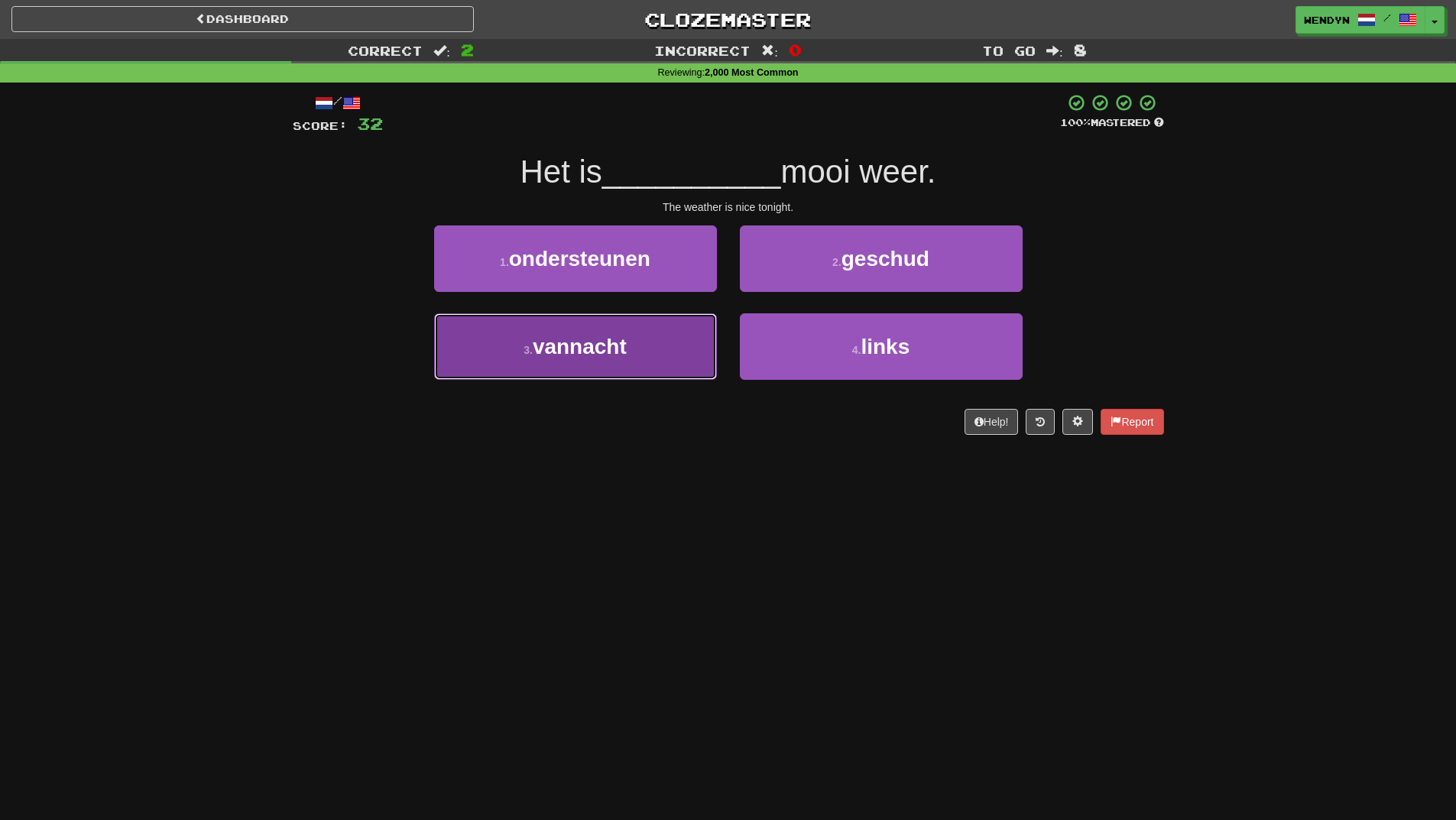
click at [595, 344] on span "vannacht" at bounding box center [580, 346] width 94 height 23
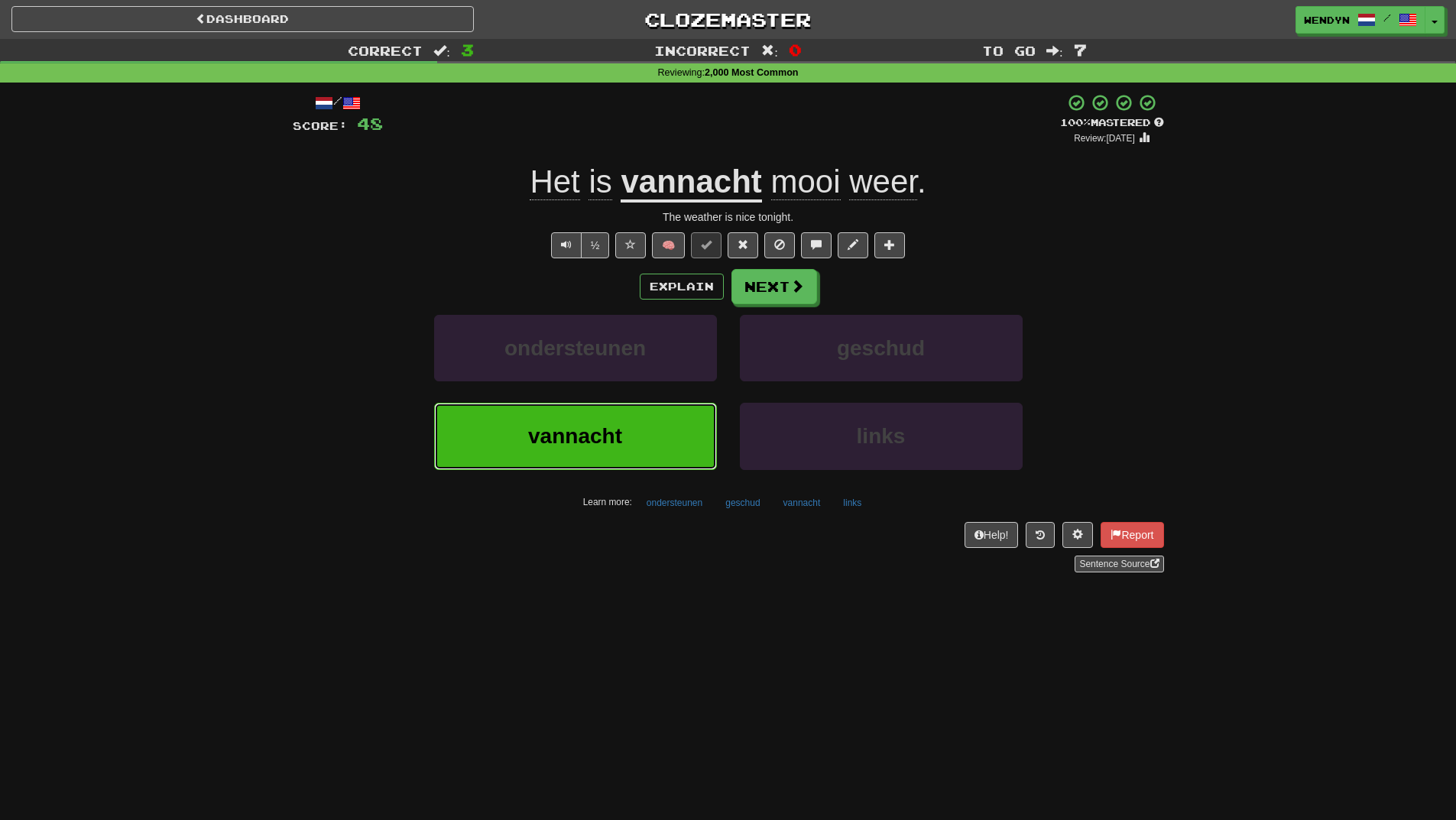
click at [633, 445] on button "vannacht" at bounding box center [575, 435] width 283 height 67
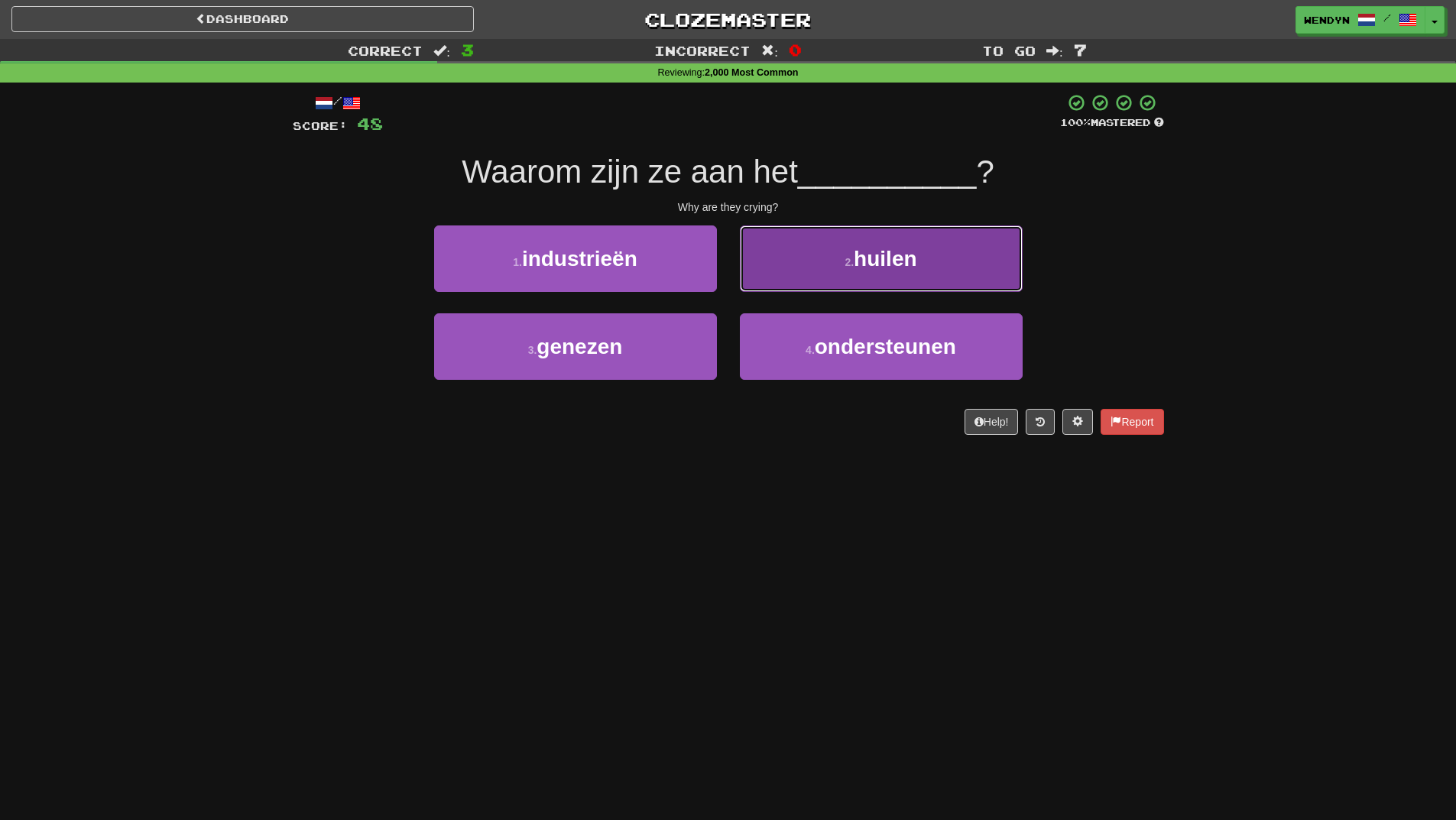
click at [823, 286] on button "2 . huilen" at bounding box center [881, 258] width 283 height 67
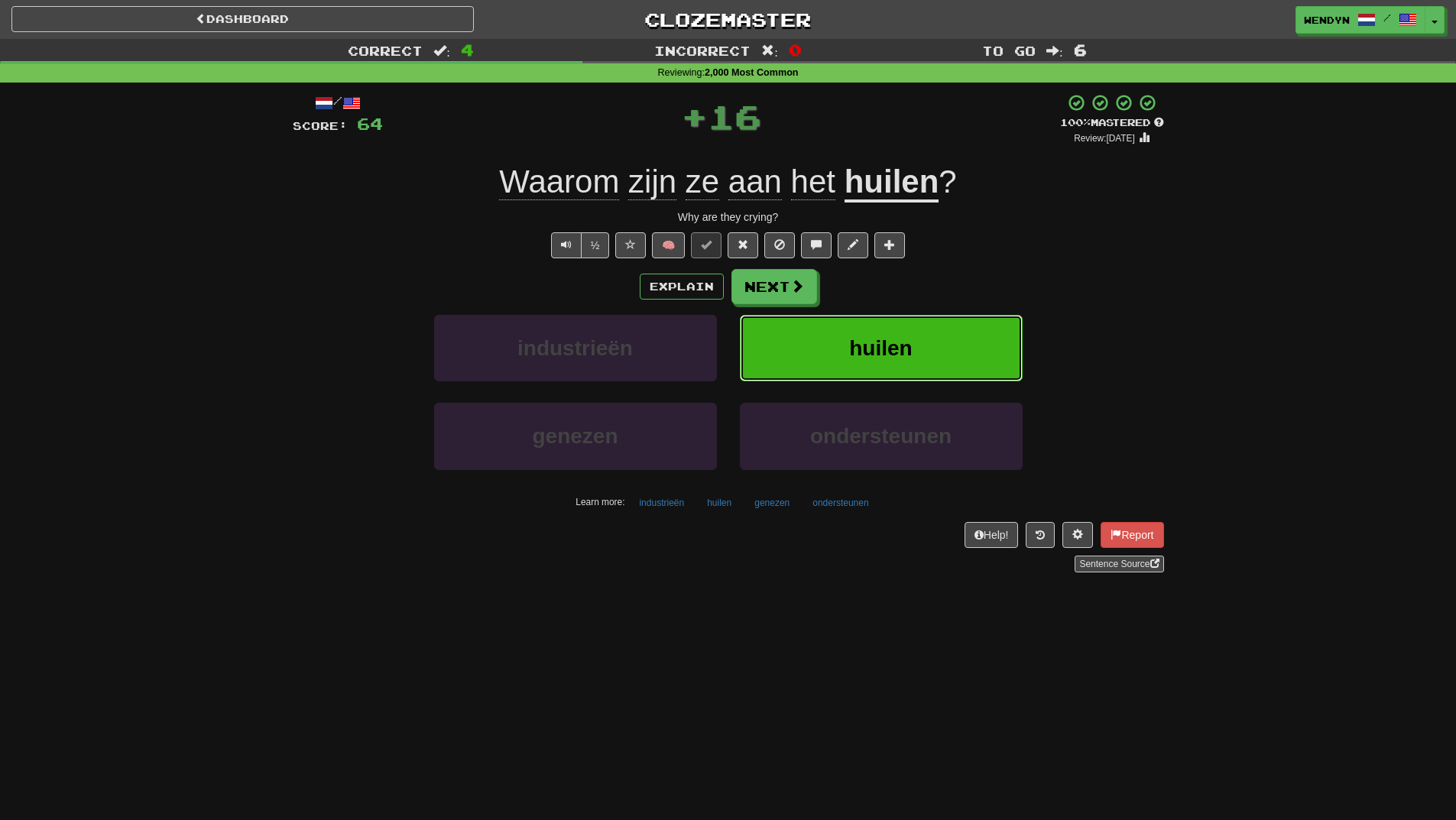
click at [929, 323] on button "huilen" at bounding box center [881, 348] width 283 height 67
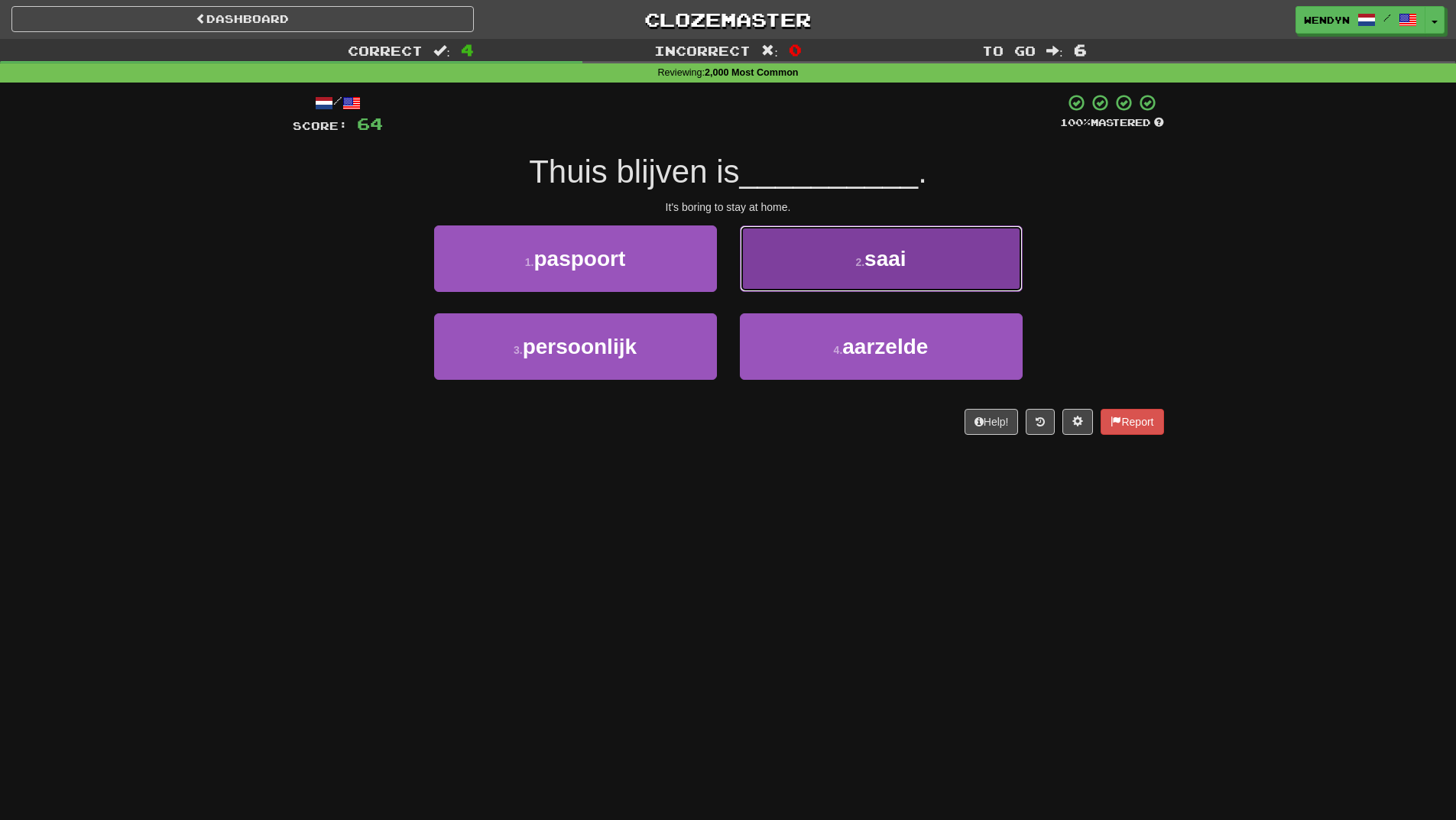
click at [890, 250] on span "saai" at bounding box center [885, 258] width 42 height 23
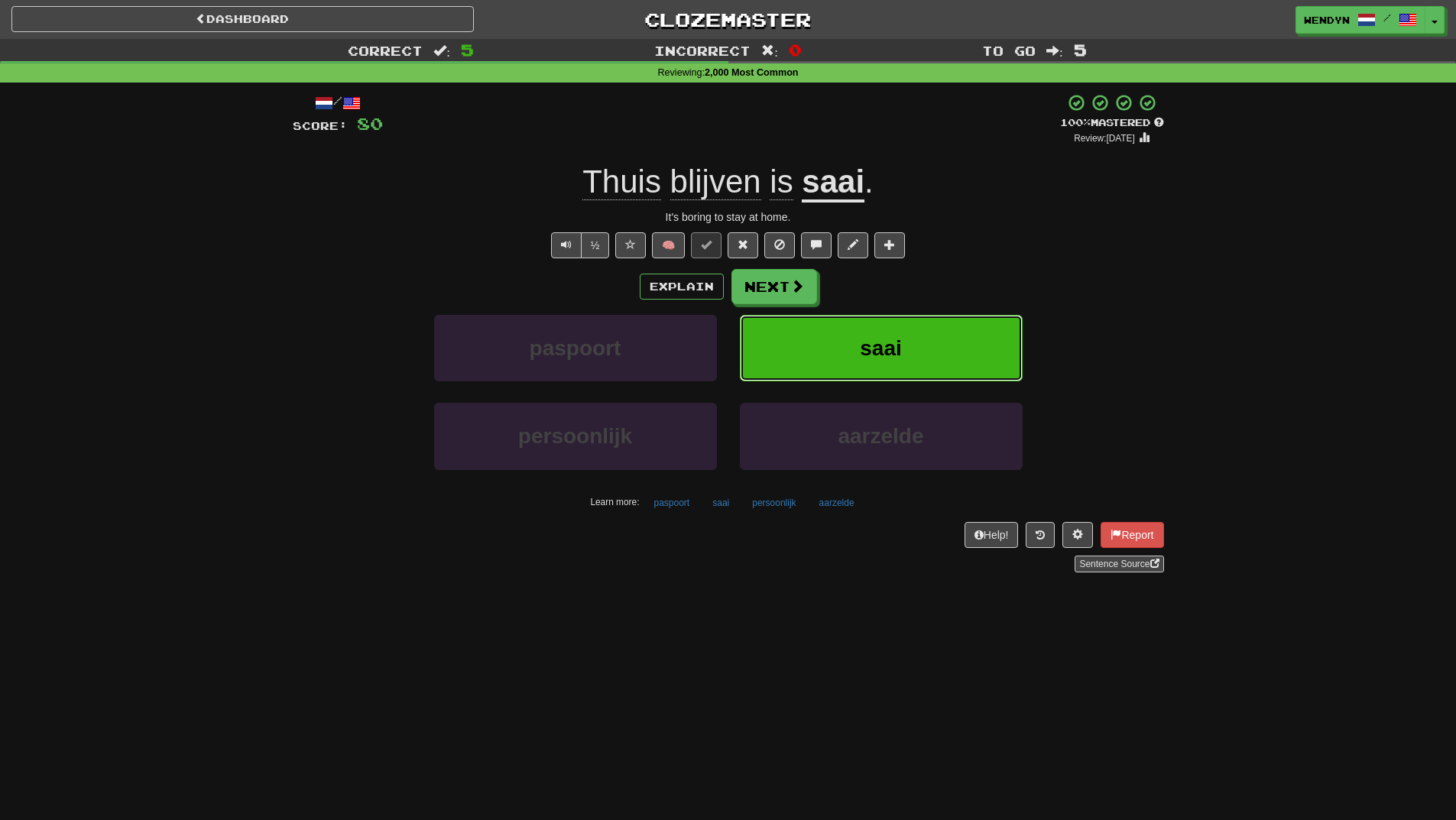
click at [927, 327] on button "saai" at bounding box center [881, 348] width 283 height 67
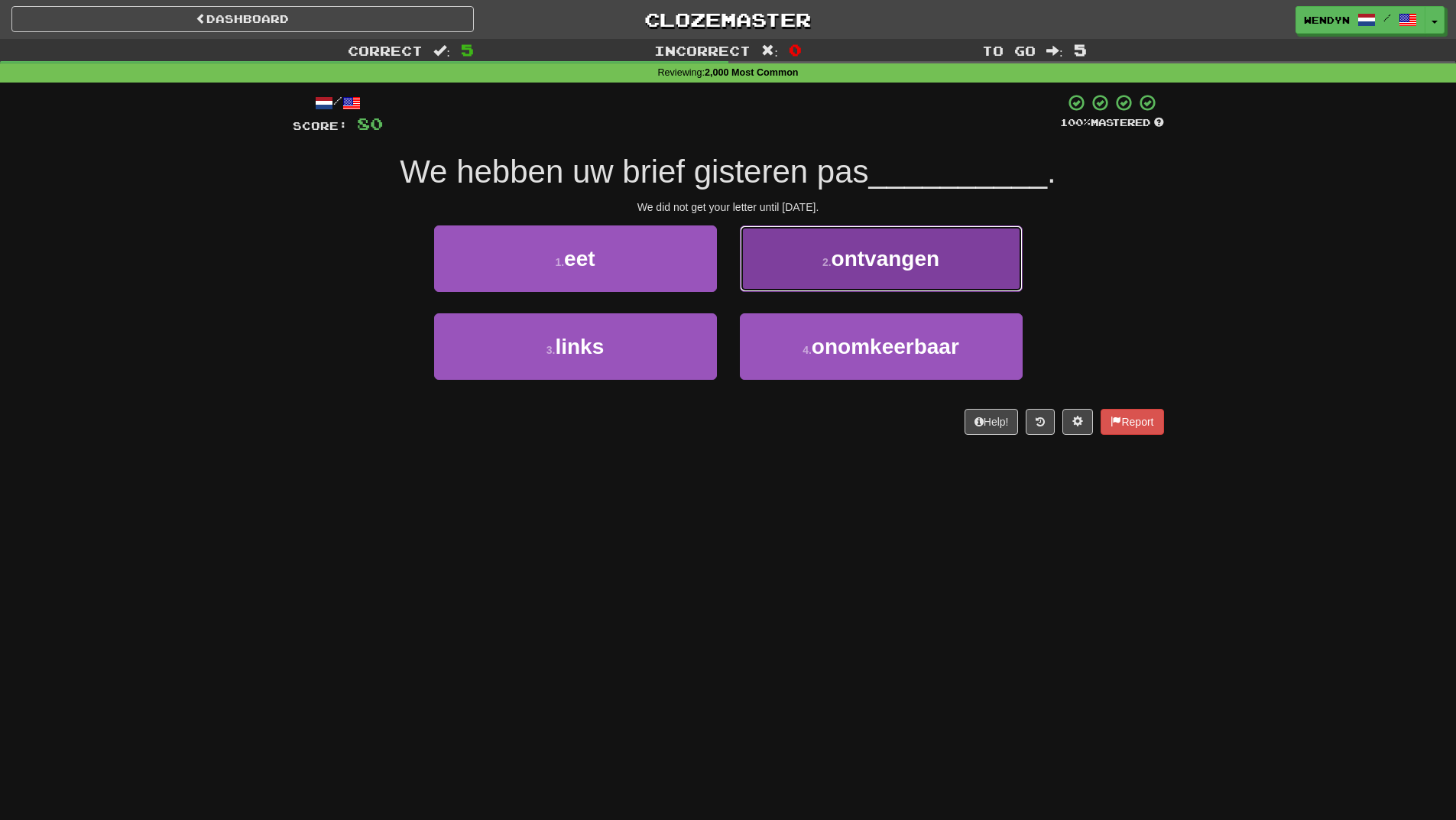
click at [913, 258] on span "ontvangen" at bounding box center [886, 258] width 109 height 23
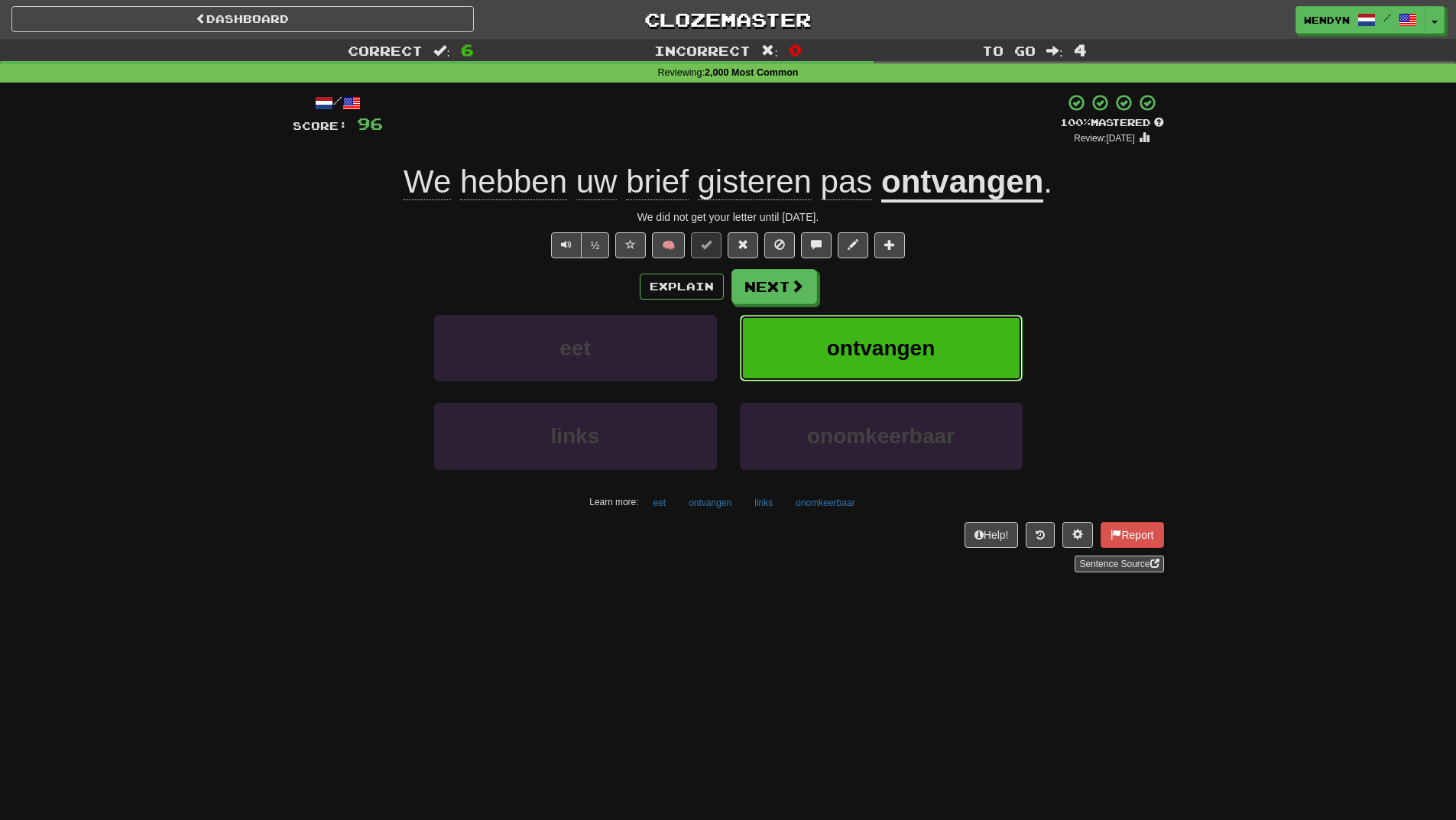
click at [919, 331] on button "ontvangen" at bounding box center [881, 348] width 283 height 67
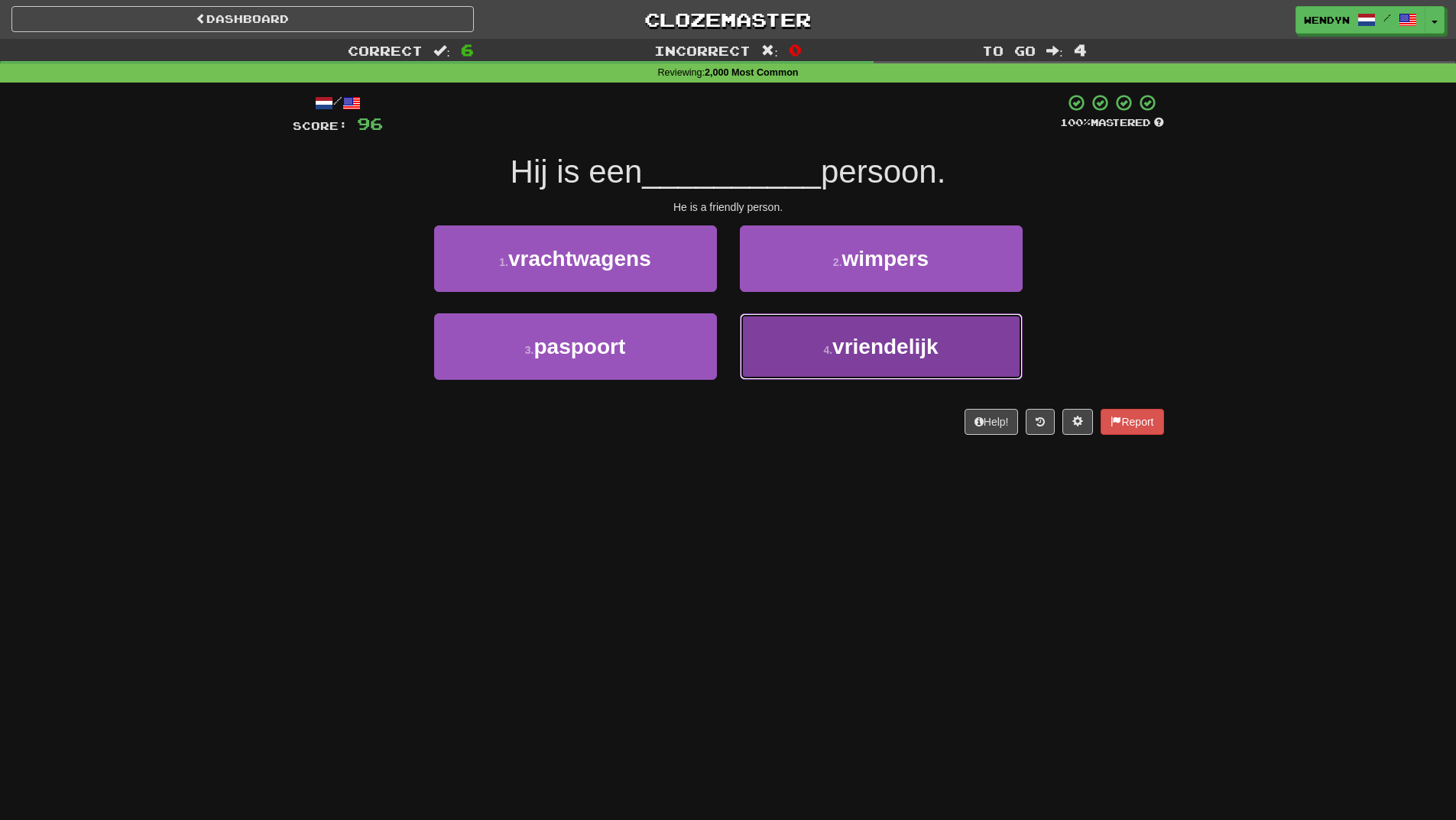
click at [819, 366] on button "4 . vriendelijk" at bounding box center [881, 346] width 283 height 67
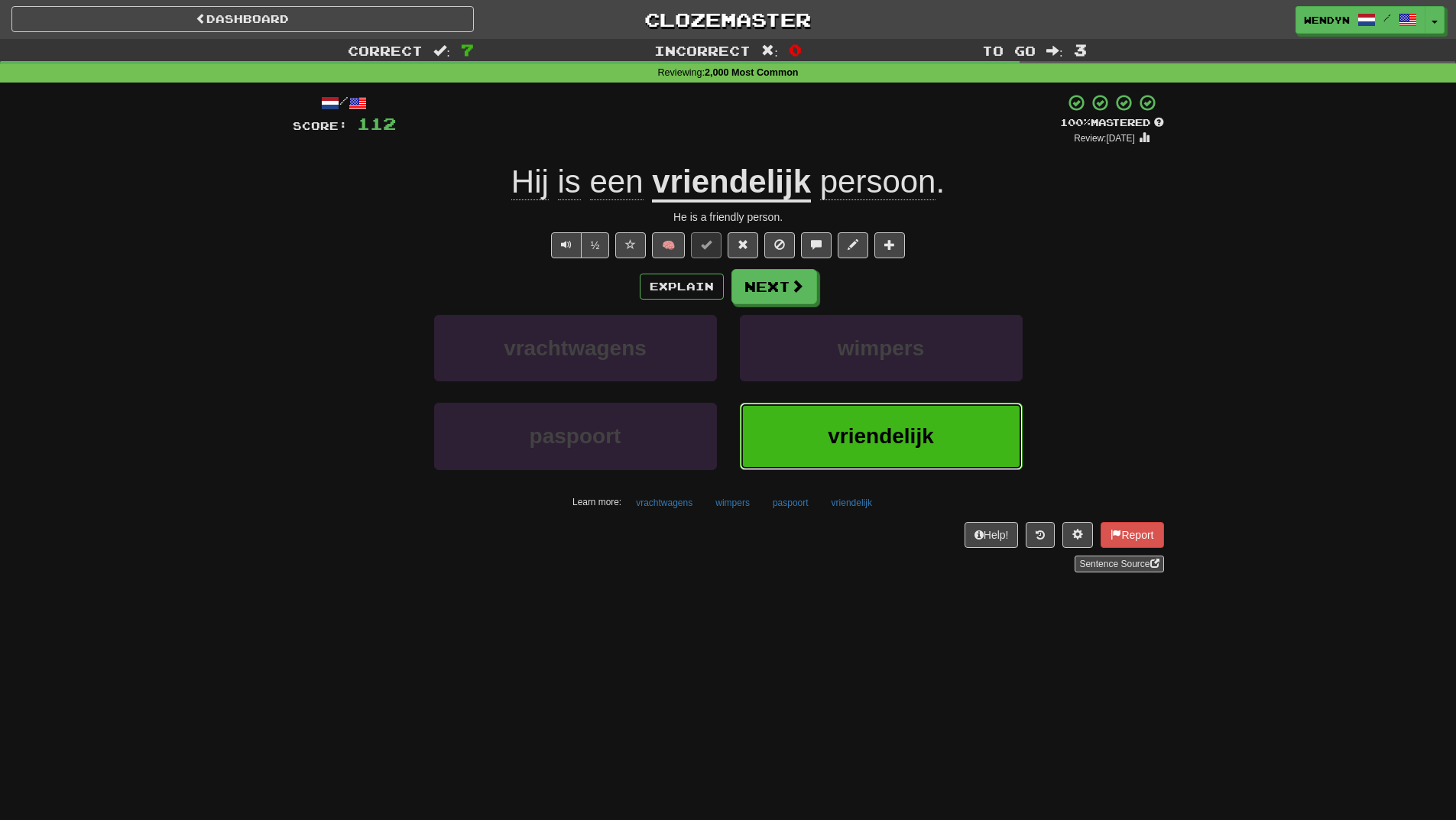
click at [871, 414] on button "vriendelijk" at bounding box center [881, 435] width 283 height 67
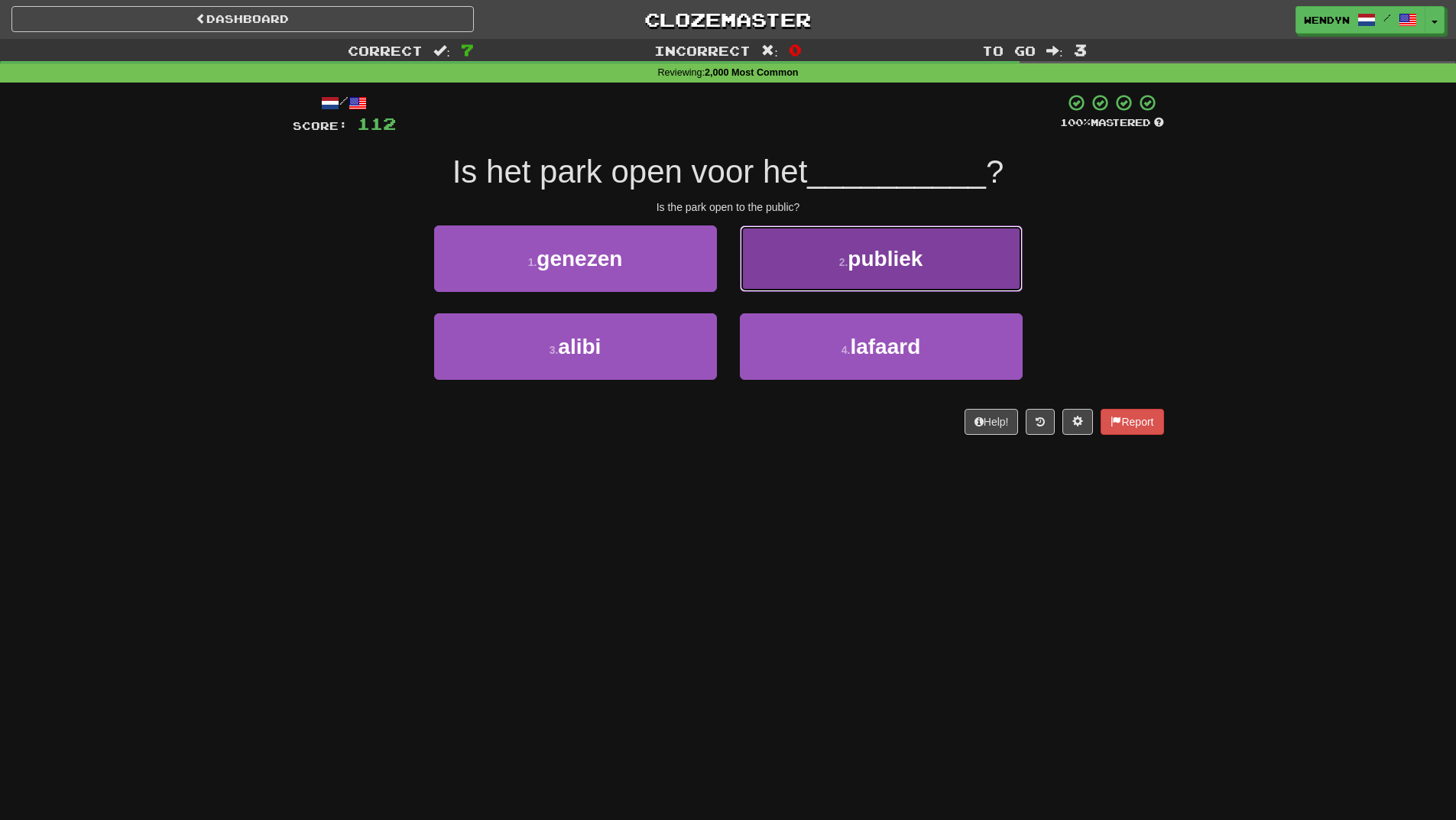
click at [929, 268] on button "2 . publiek" at bounding box center [881, 258] width 283 height 67
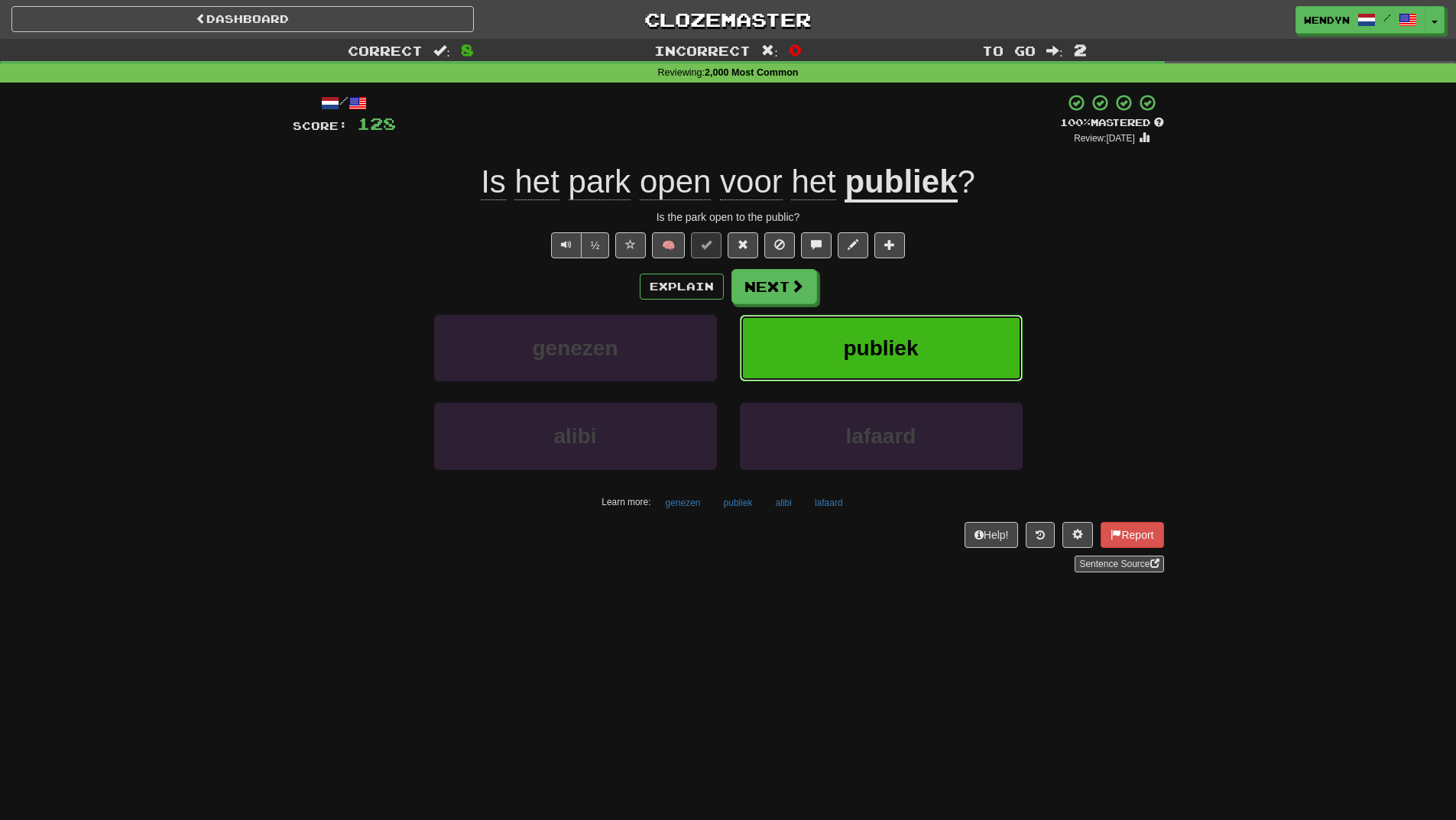
click at [927, 345] on button "publiek" at bounding box center [881, 348] width 283 height 67
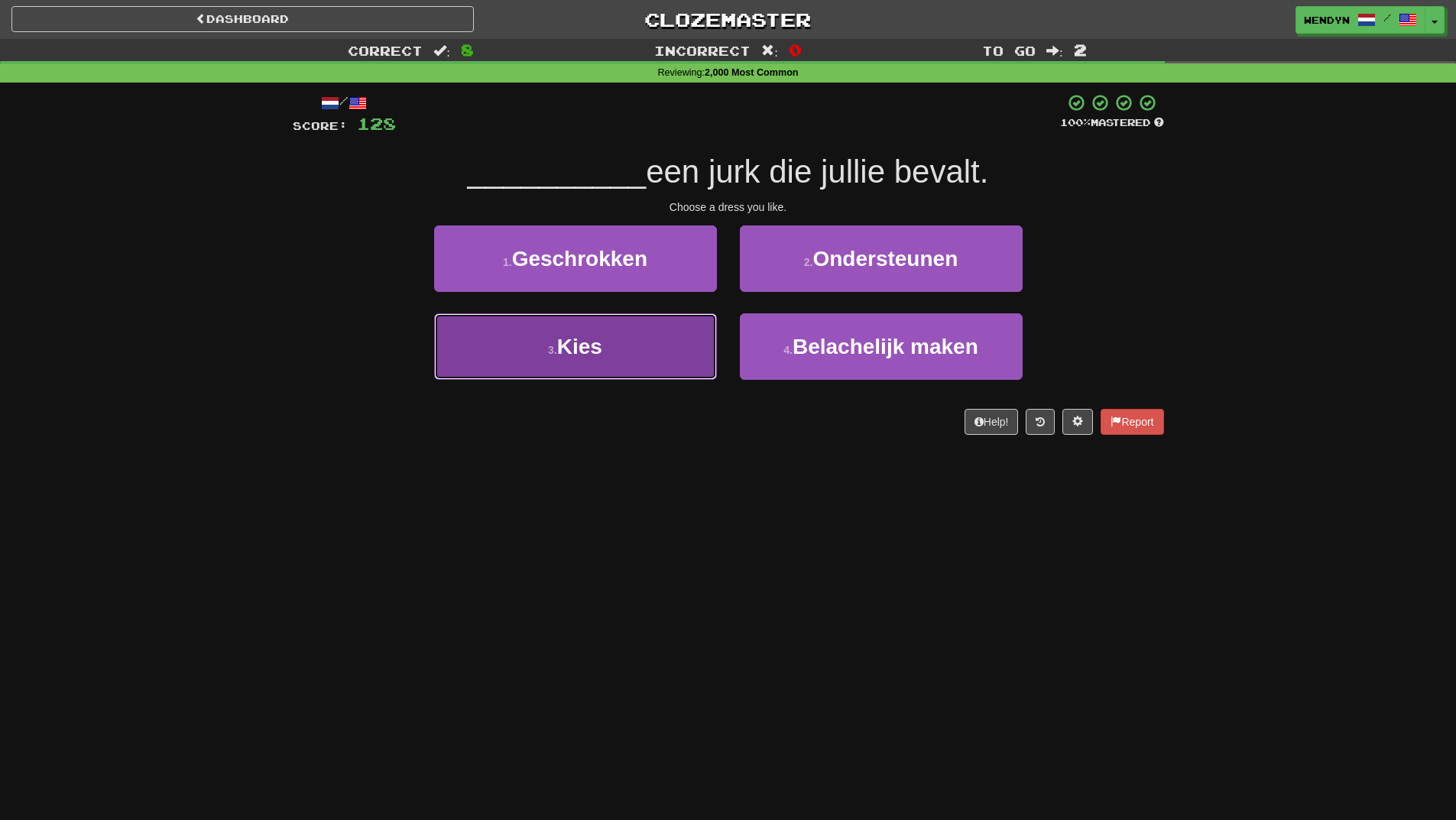
click at [667, 377] on button "3 . Kies" at bounding box center [575, 346] width 283 height 67
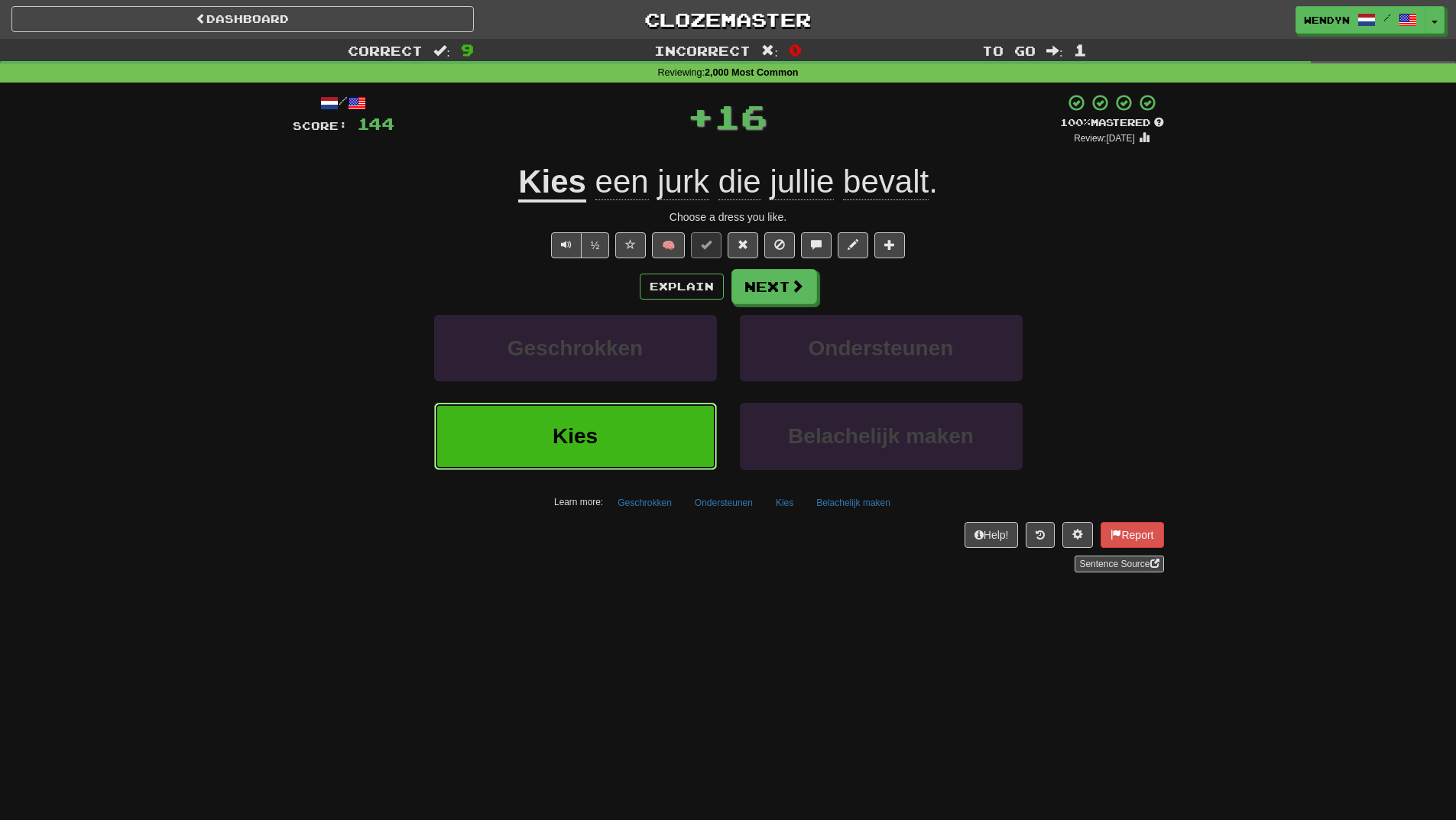
click at [669, 425] on button "Kies" at bounding box center [575, 435] width 283 height 67
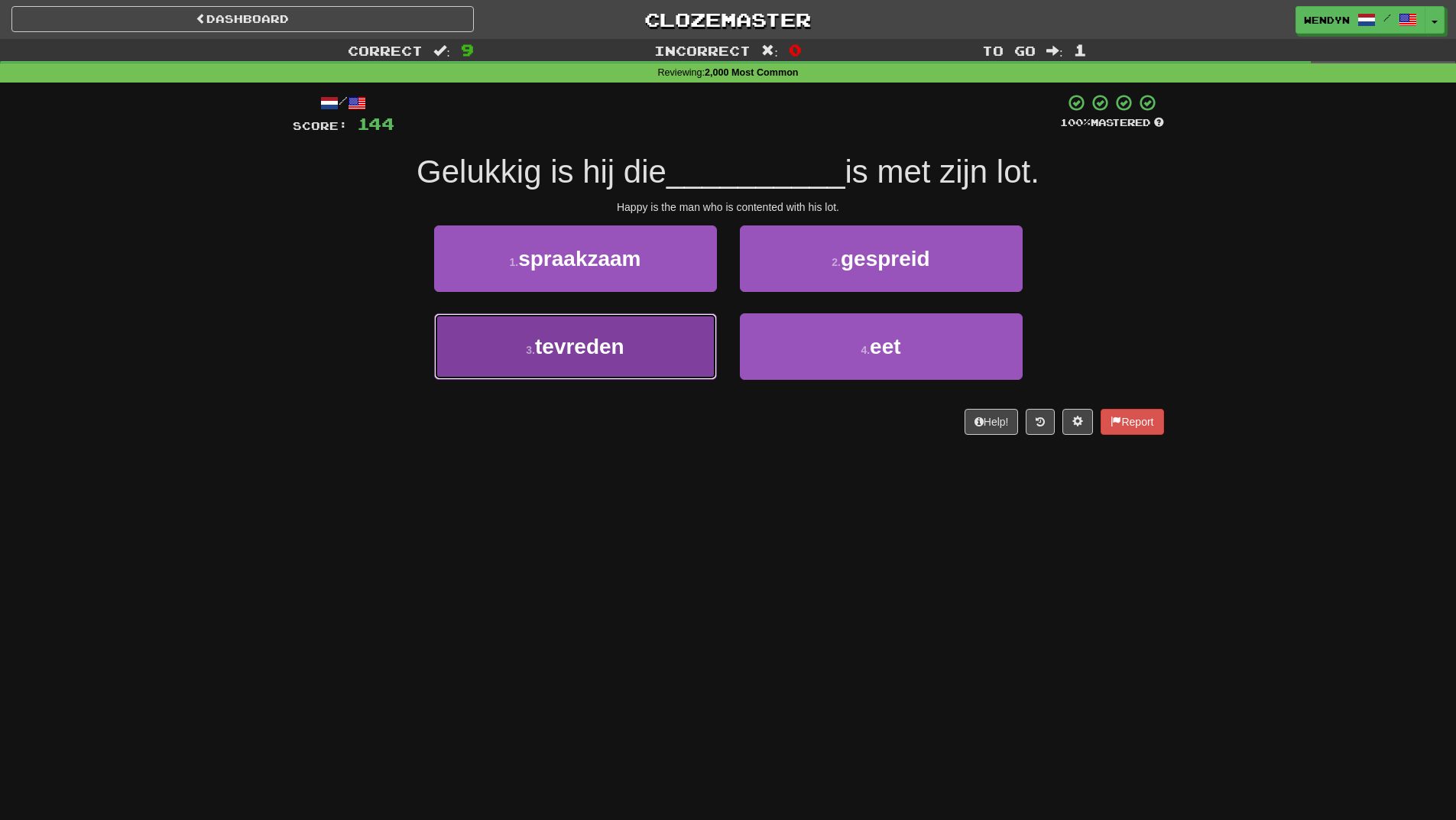
click at [657, 350] on button "3 . tevreden" at bounding box center [575, 346] width 283 height 67
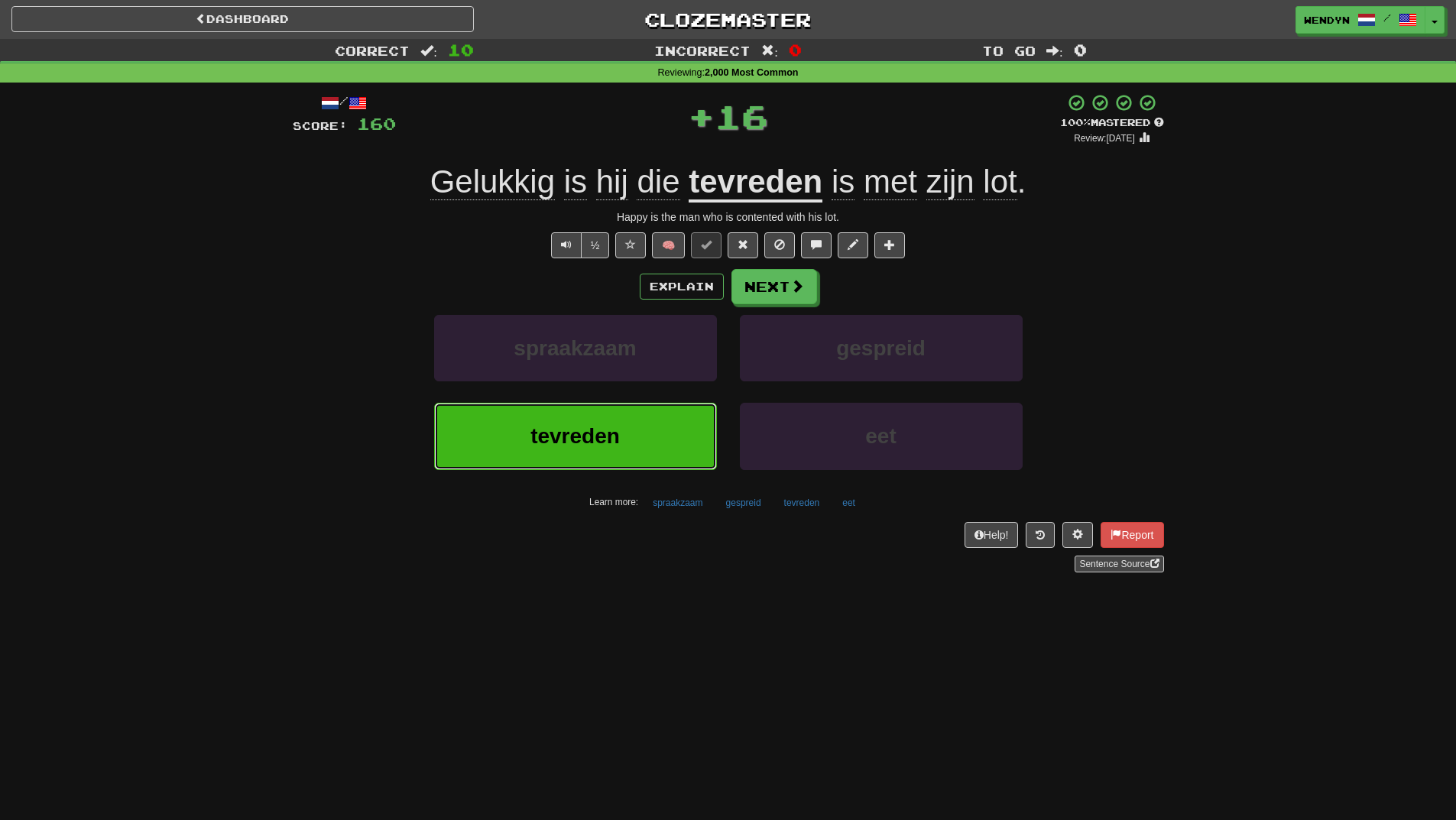
click at [655, 425] on button "tevreden" at bounding box center [575, 435] width 283 height 67
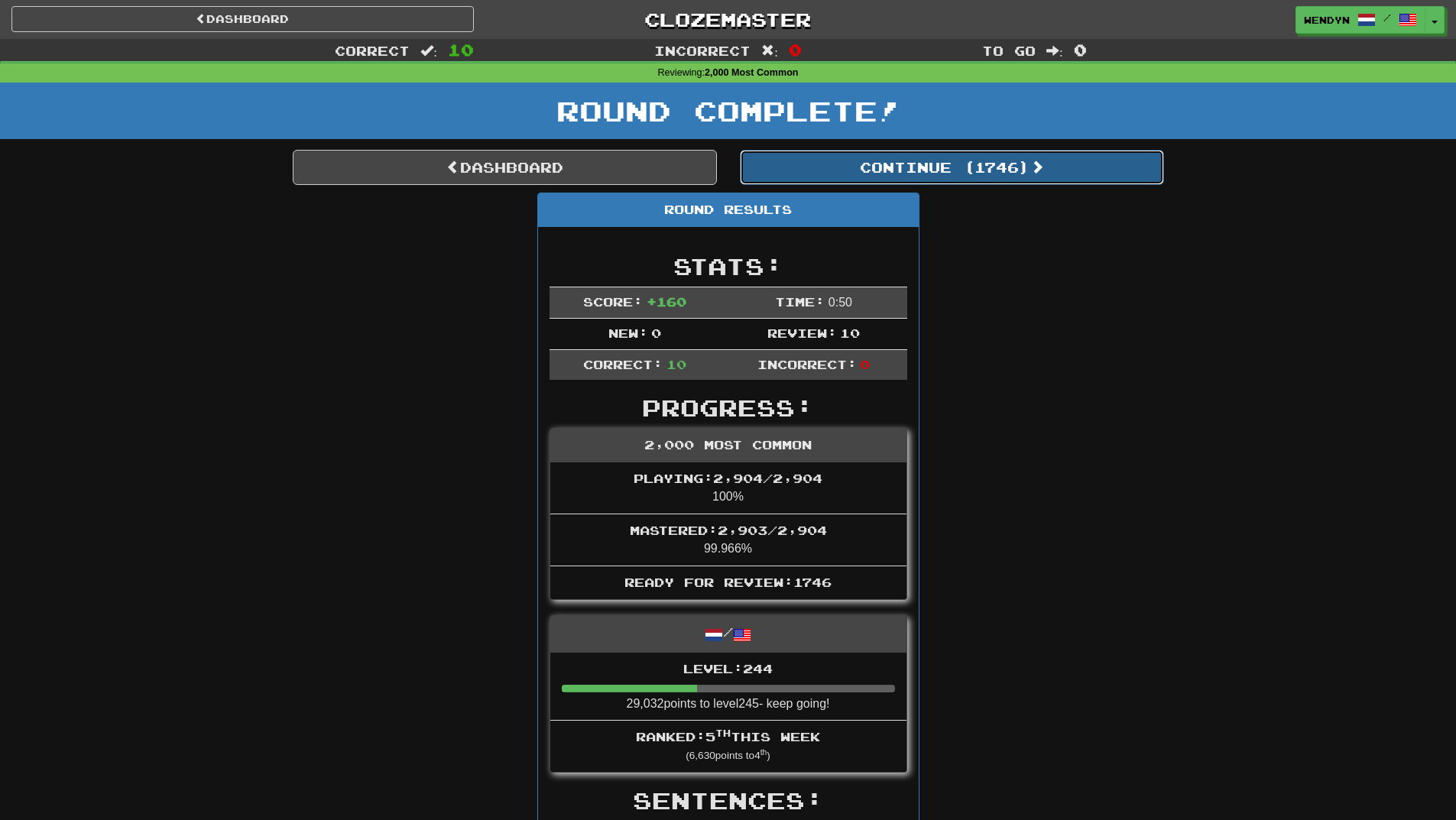
click at [1021, 170] on button "Continue ( 1746 )" at bounding box center [952, 167] width 424 height 35
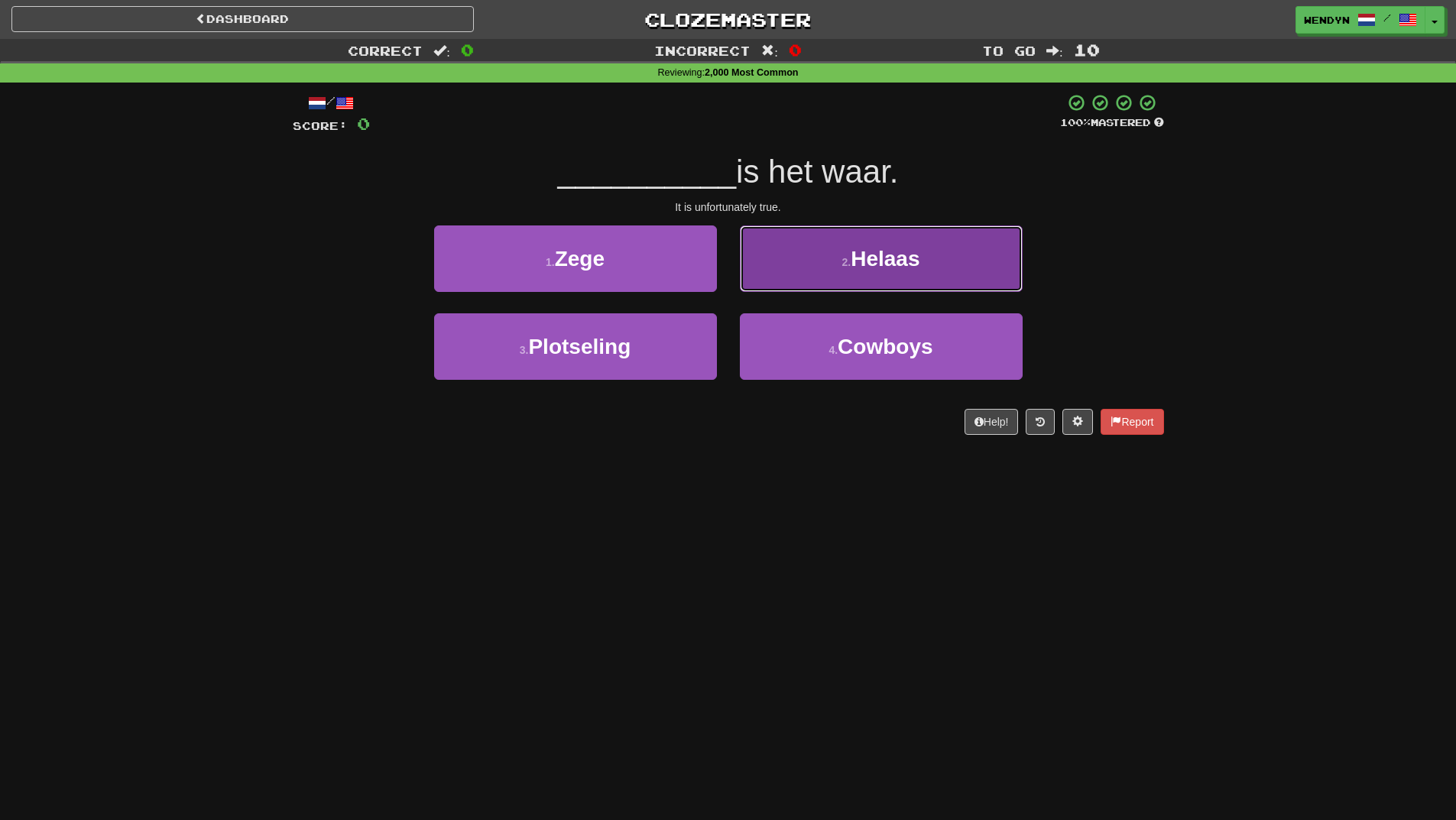
click at [917, 265] on span "Helaas" at bounding box center [884, 258] width 69 height 23
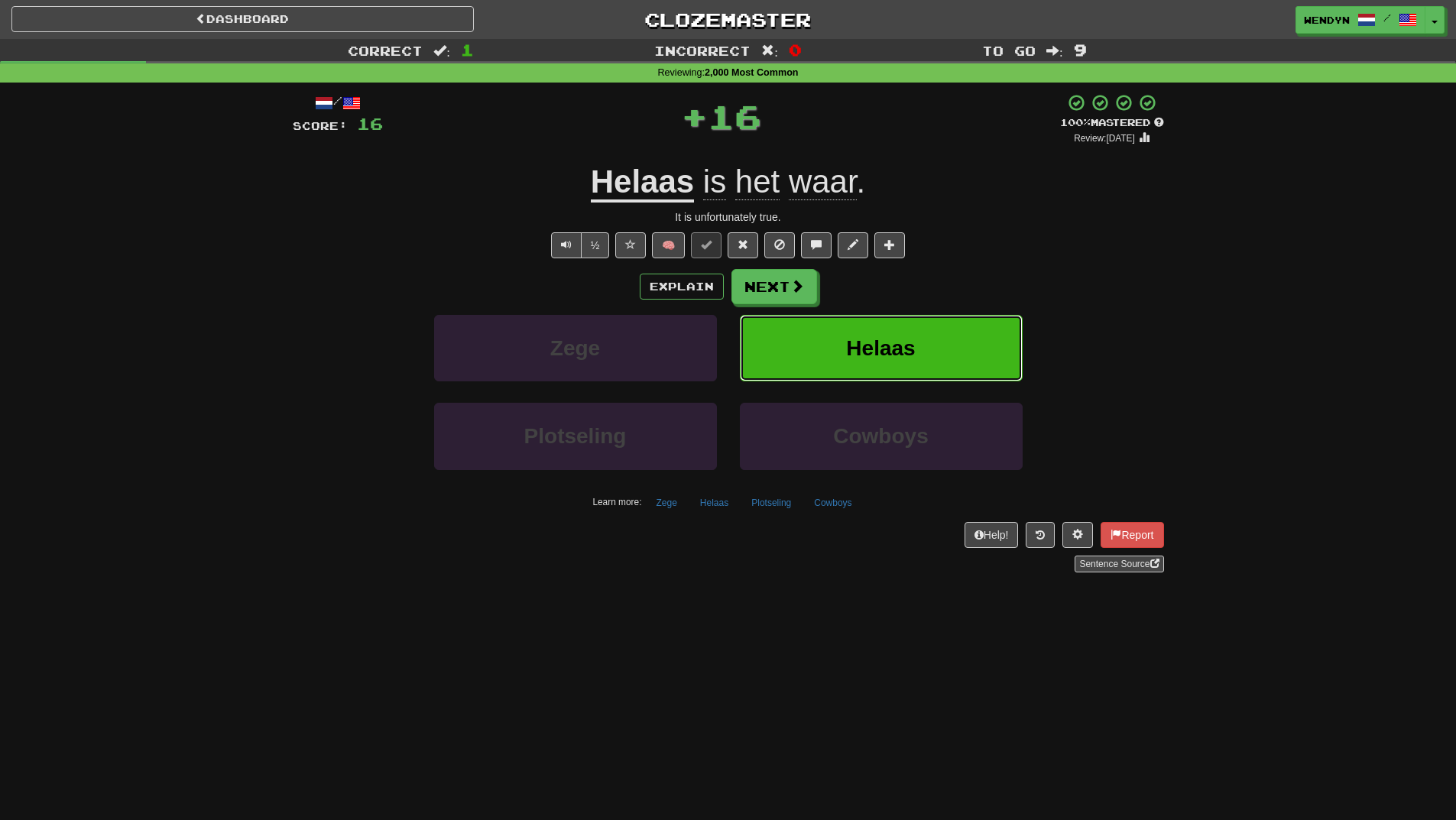
click at [915, 351] on span "Helaas" at bounding box center [881, 347] width 69 height 23
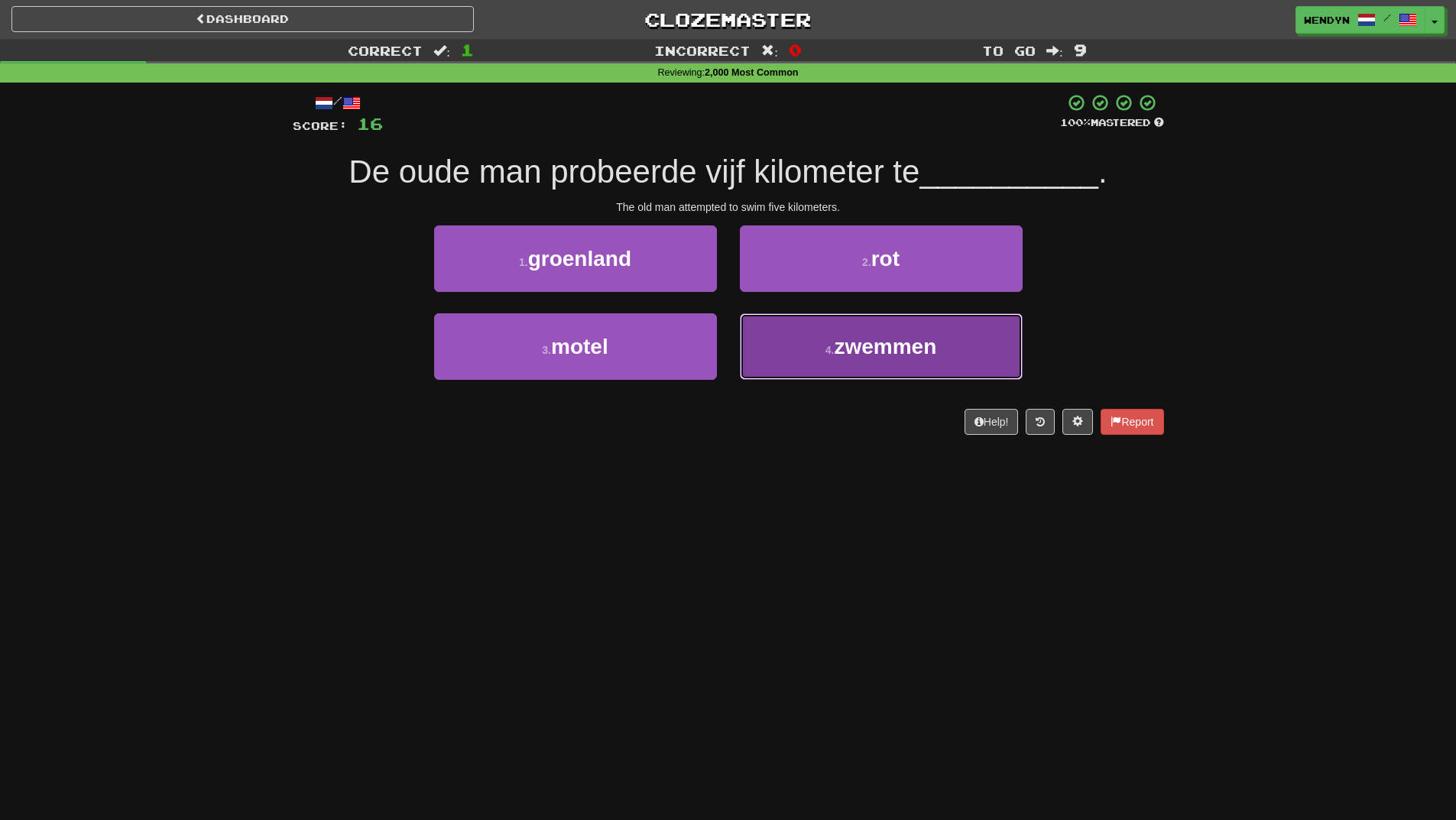
click at [881, 340] on span "zwemmen" at bounding box center [885, 346] width 102 height 23
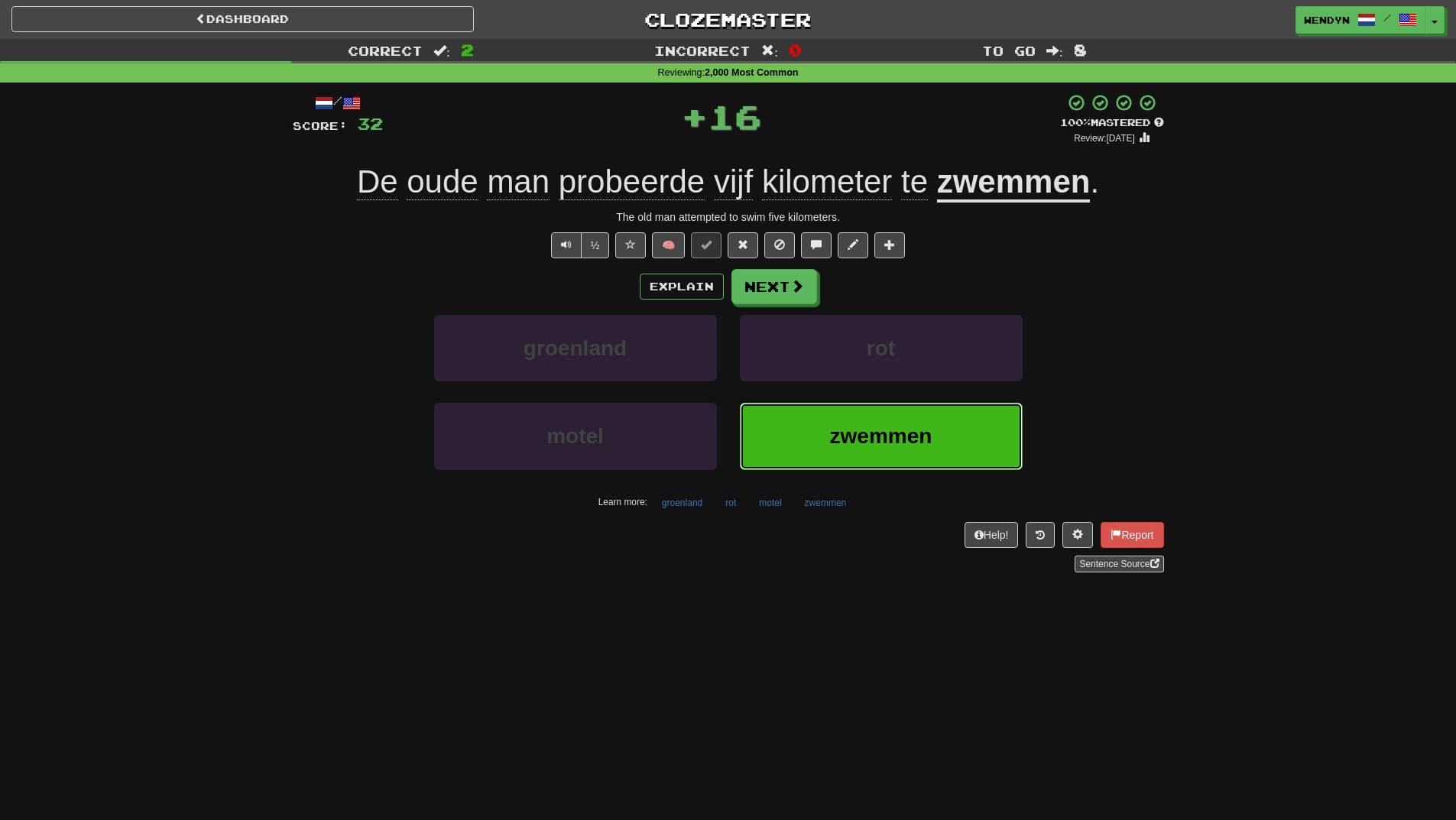
click at [873, 426] on span "zwemmen" at bounding box center [881, 435] width 102 height 23
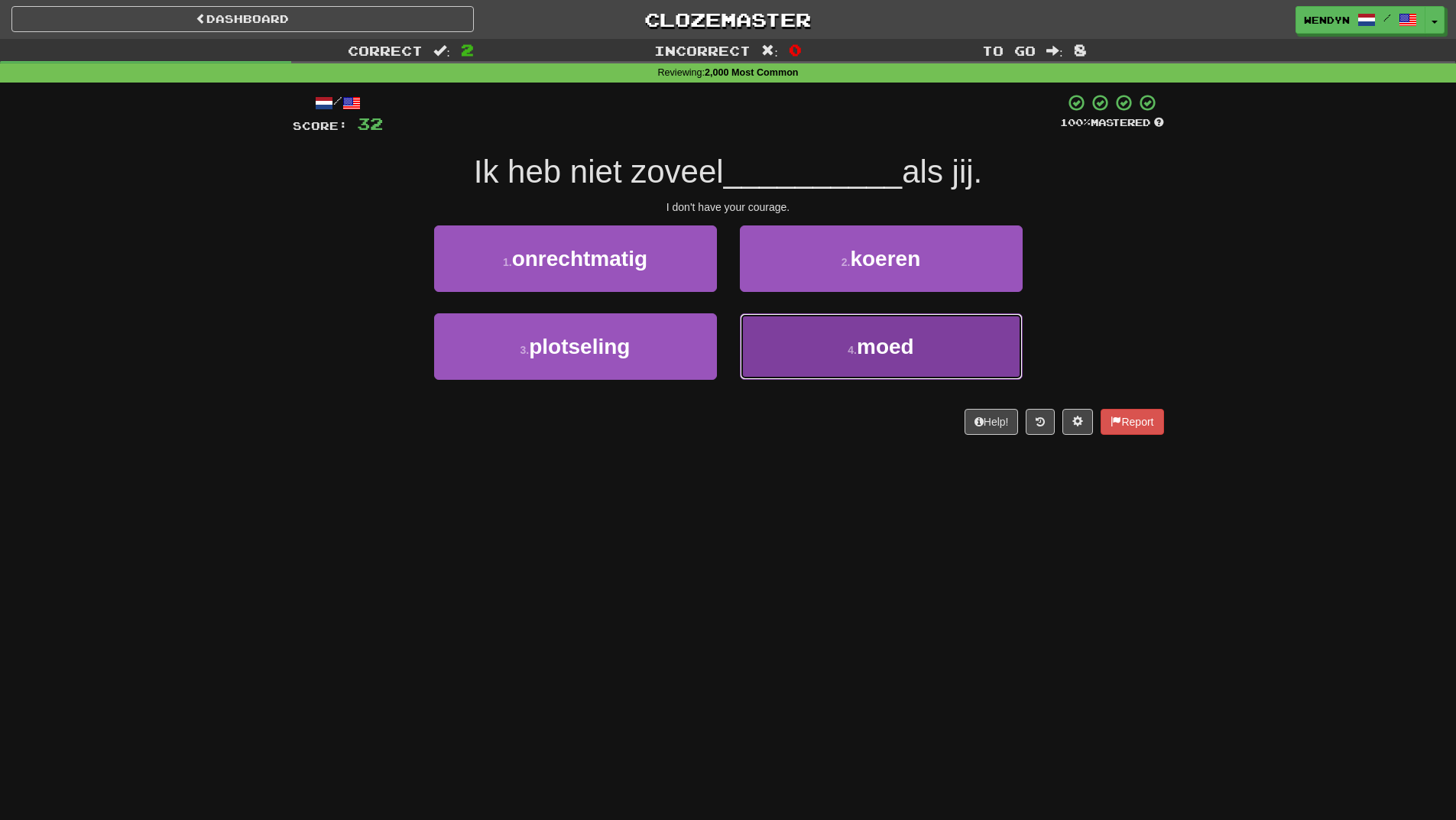
click at [860, 356] on span "moed" at bounding box center [885, 346] width 57 height 23
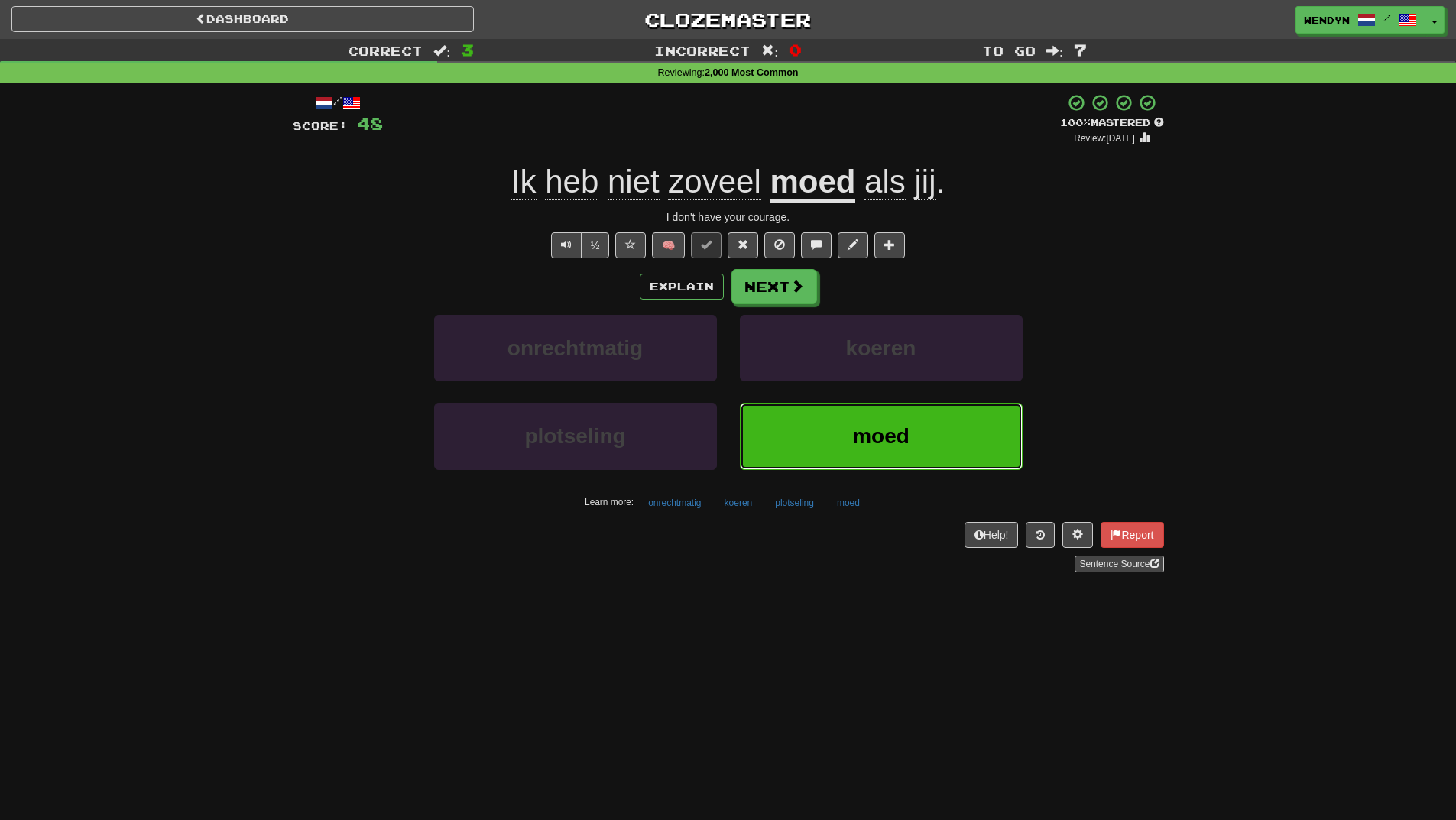
click at [849, 414] on button "moed" at bounding box center [881, 435] width 283 height 67
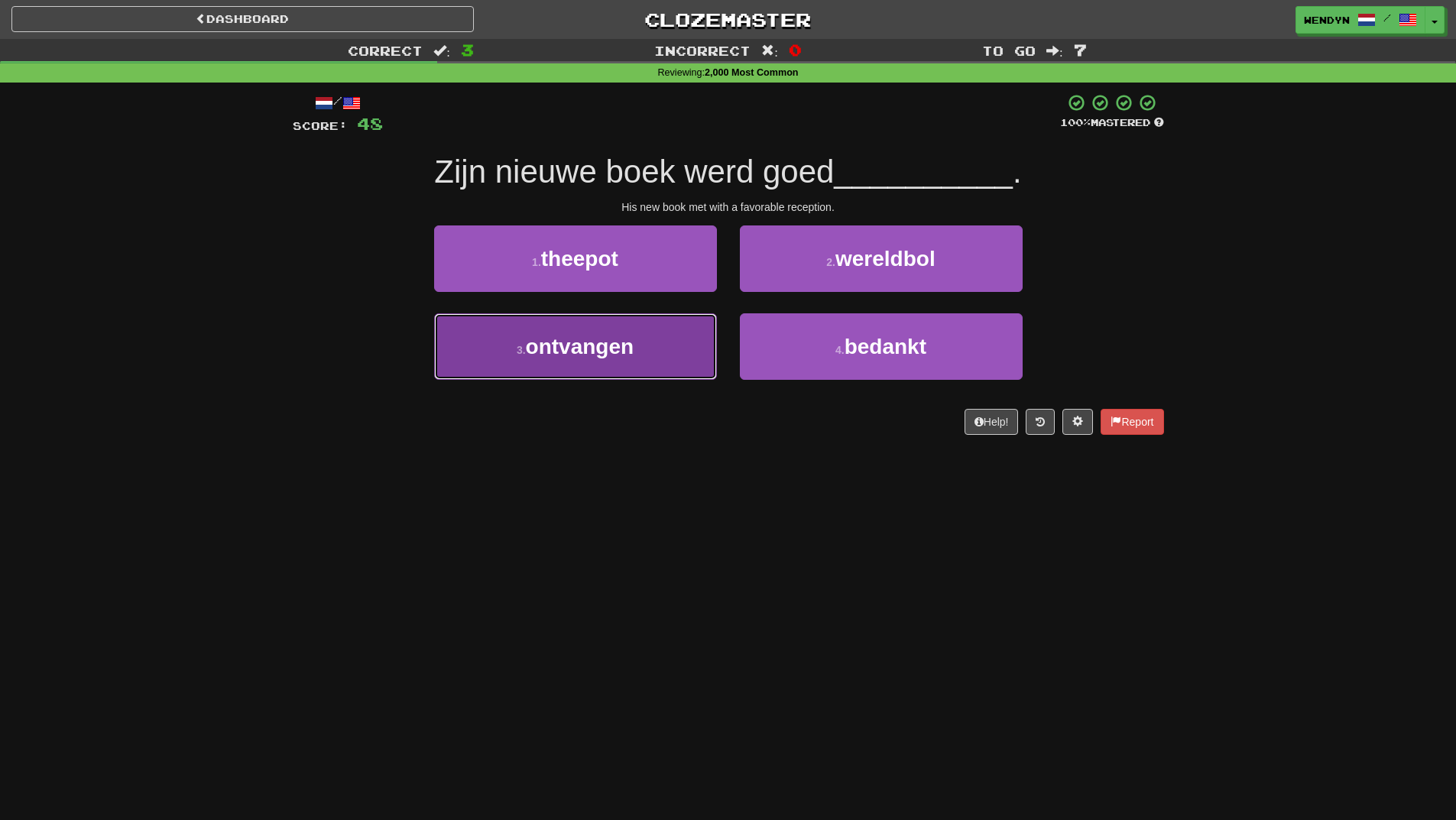
click at [671, 379] on button "3 . ontvangen" at bounding box center [575, 346] width 283 height 67
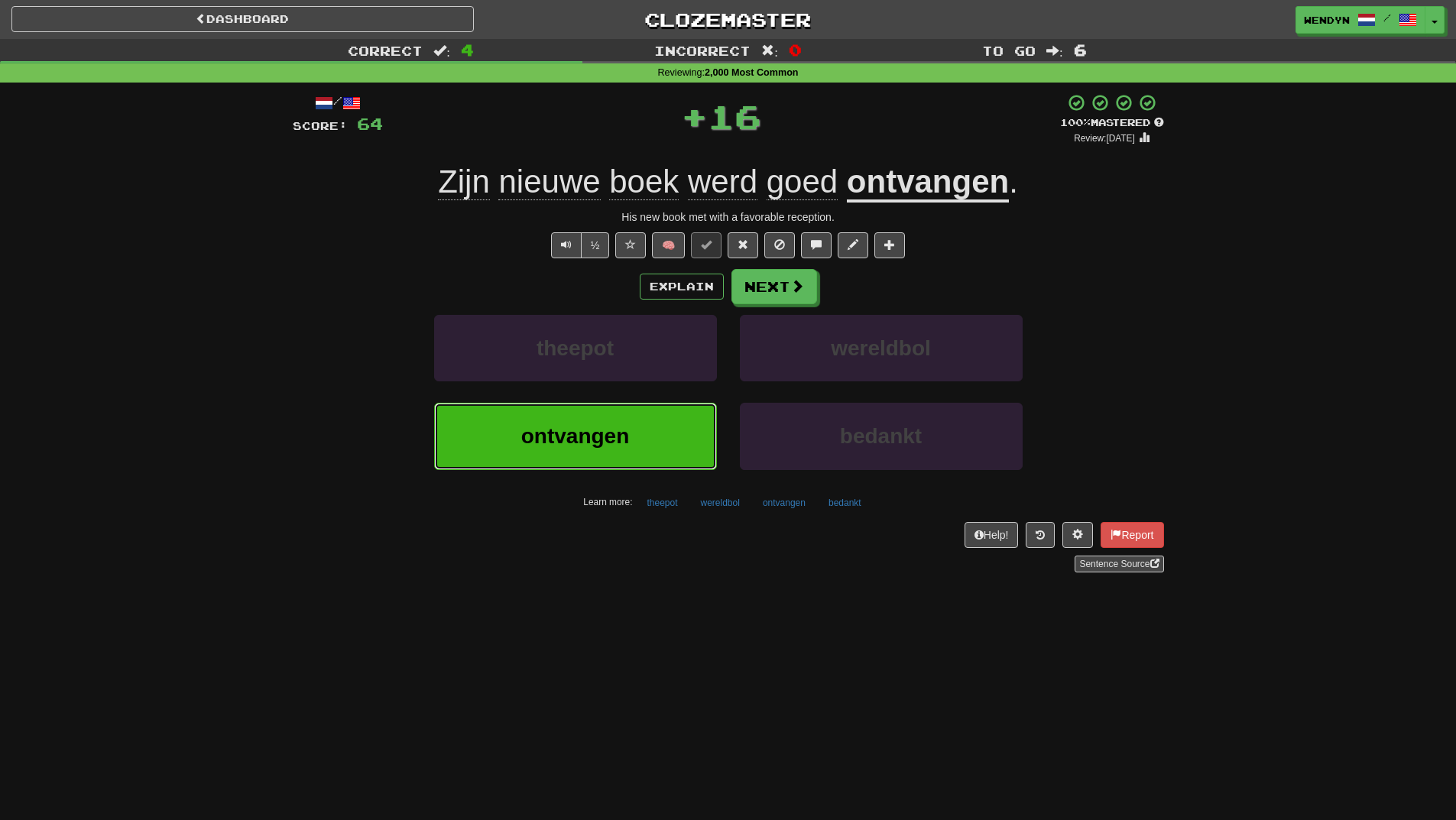
click at [663, 416] on button "ontvangen" at bounding box center [575, 435] width 283 height 67
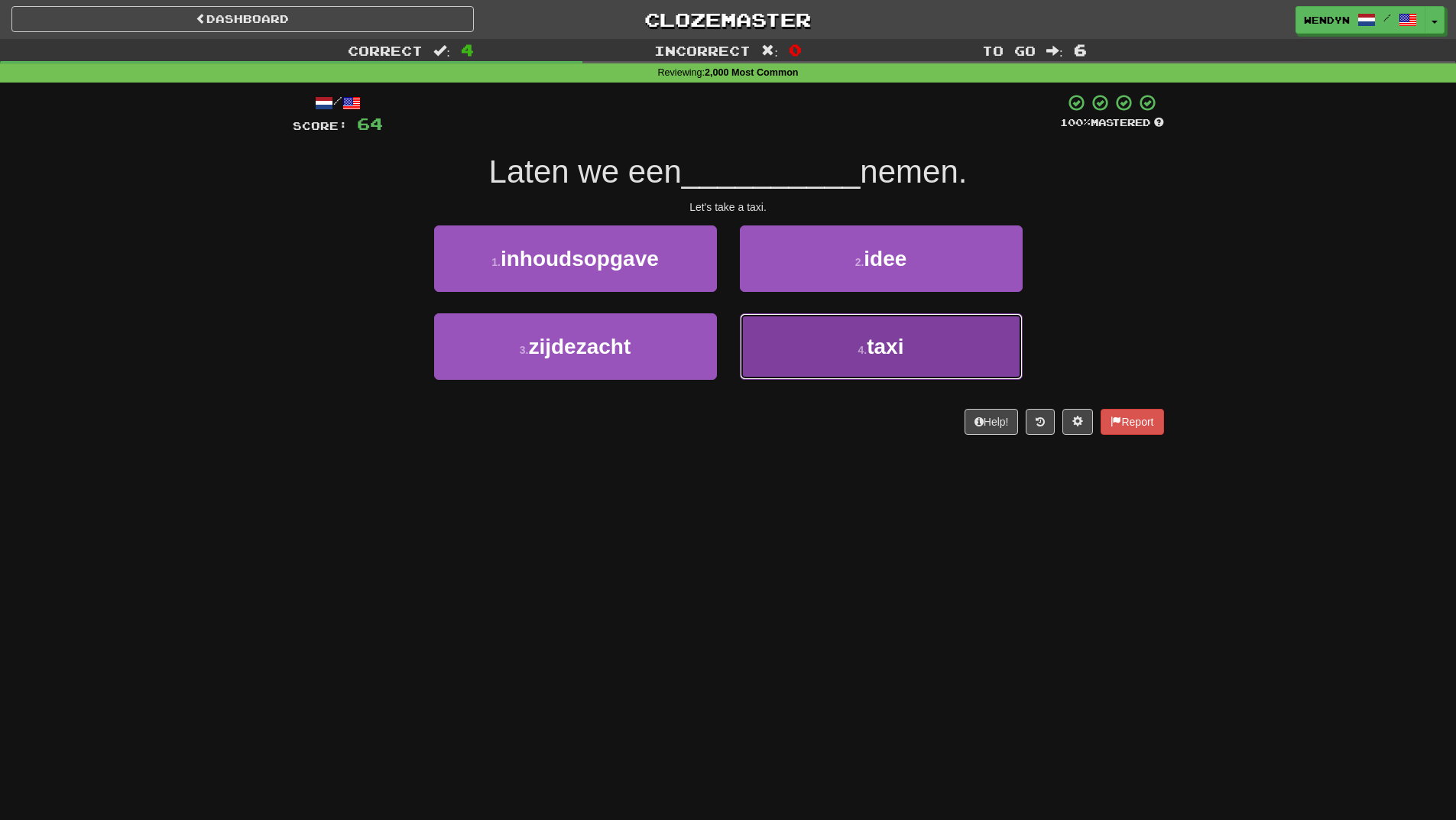
click at [884, 342] on span "taxi" at bounding box center [885, 346] width 37 height 23
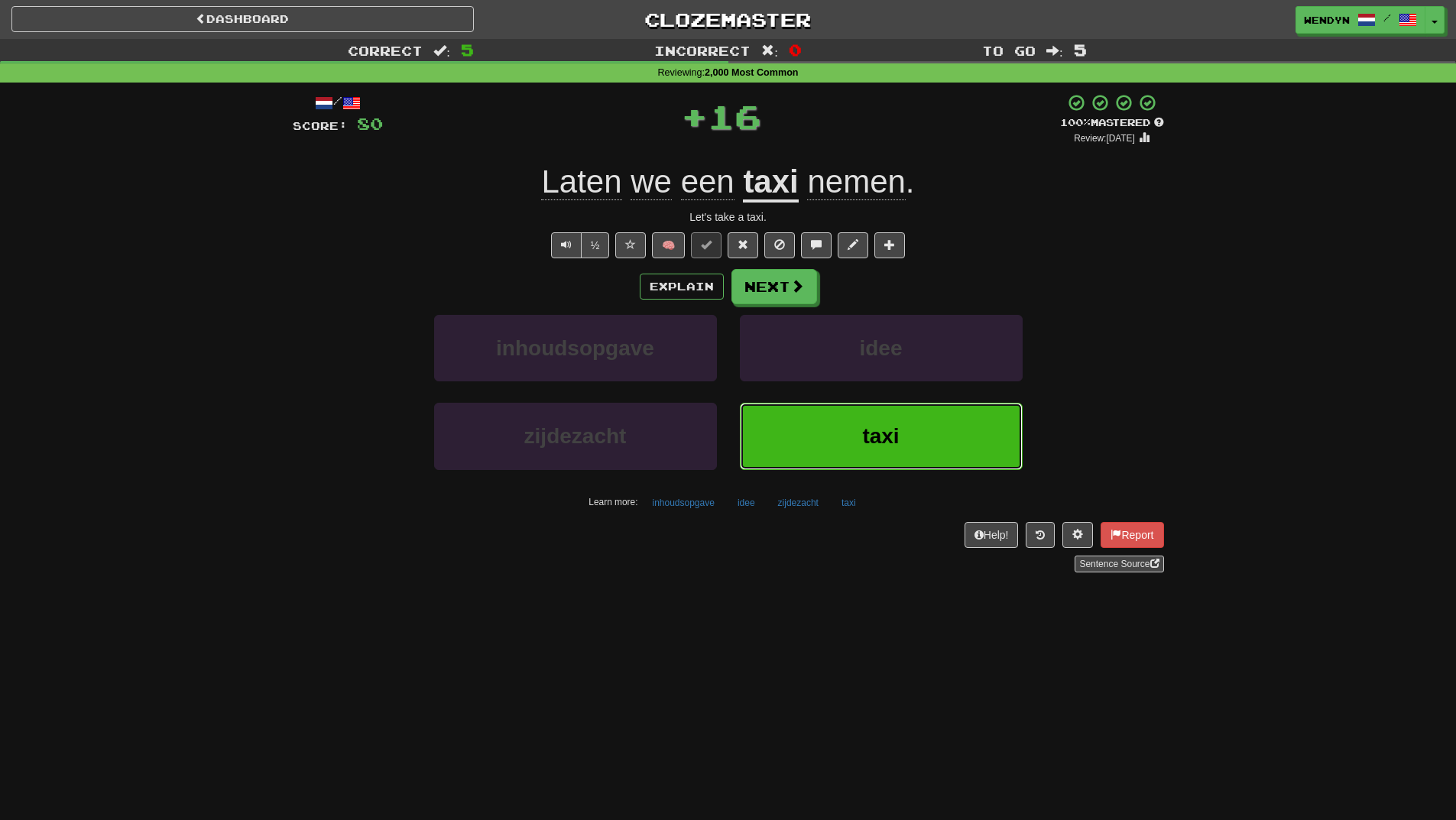
click at [867, 419] on button "taxi" at bounding box center [881, 435] width 283 height 67
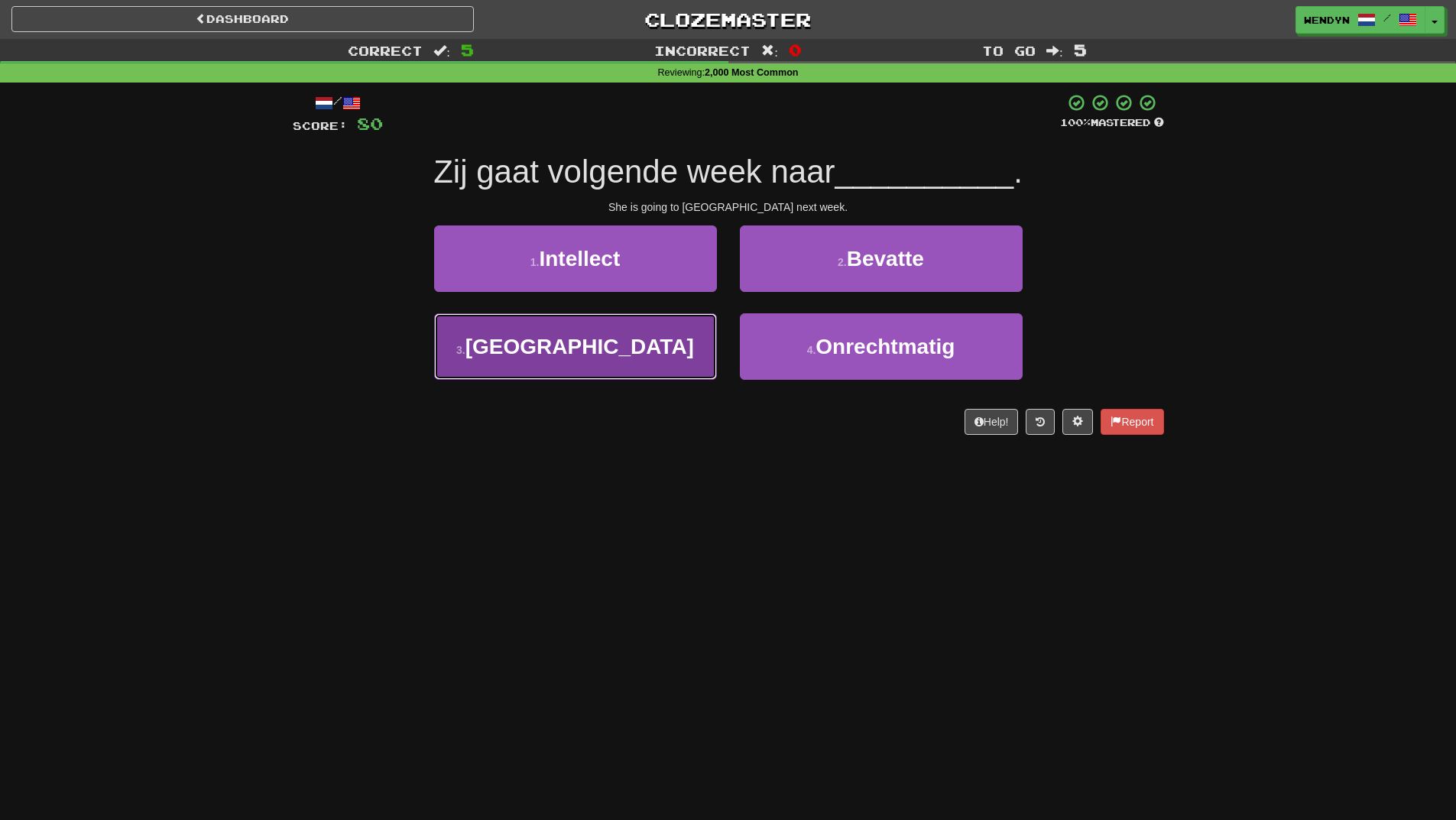
click at [657, 362] on button "3 . Frankrijk" at bounding box center [575, 346] width 283 height 67
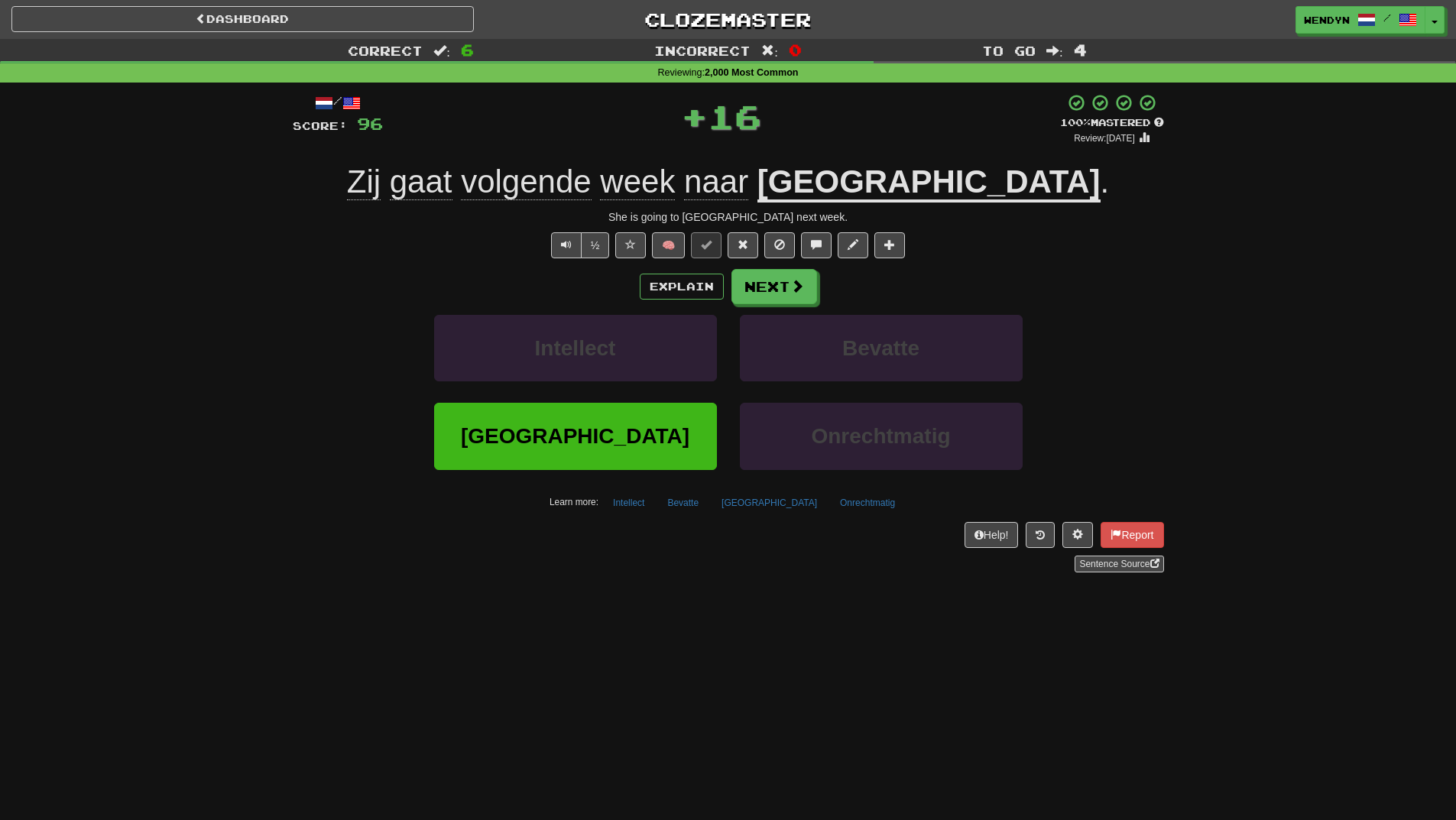
click at [653, 402] on div "Intellect" at bounding box center [575, 359] width 306 height 88
click at [654, 418] on button "Frankrijk" at bounding box center [575, 435] width 283 height 67
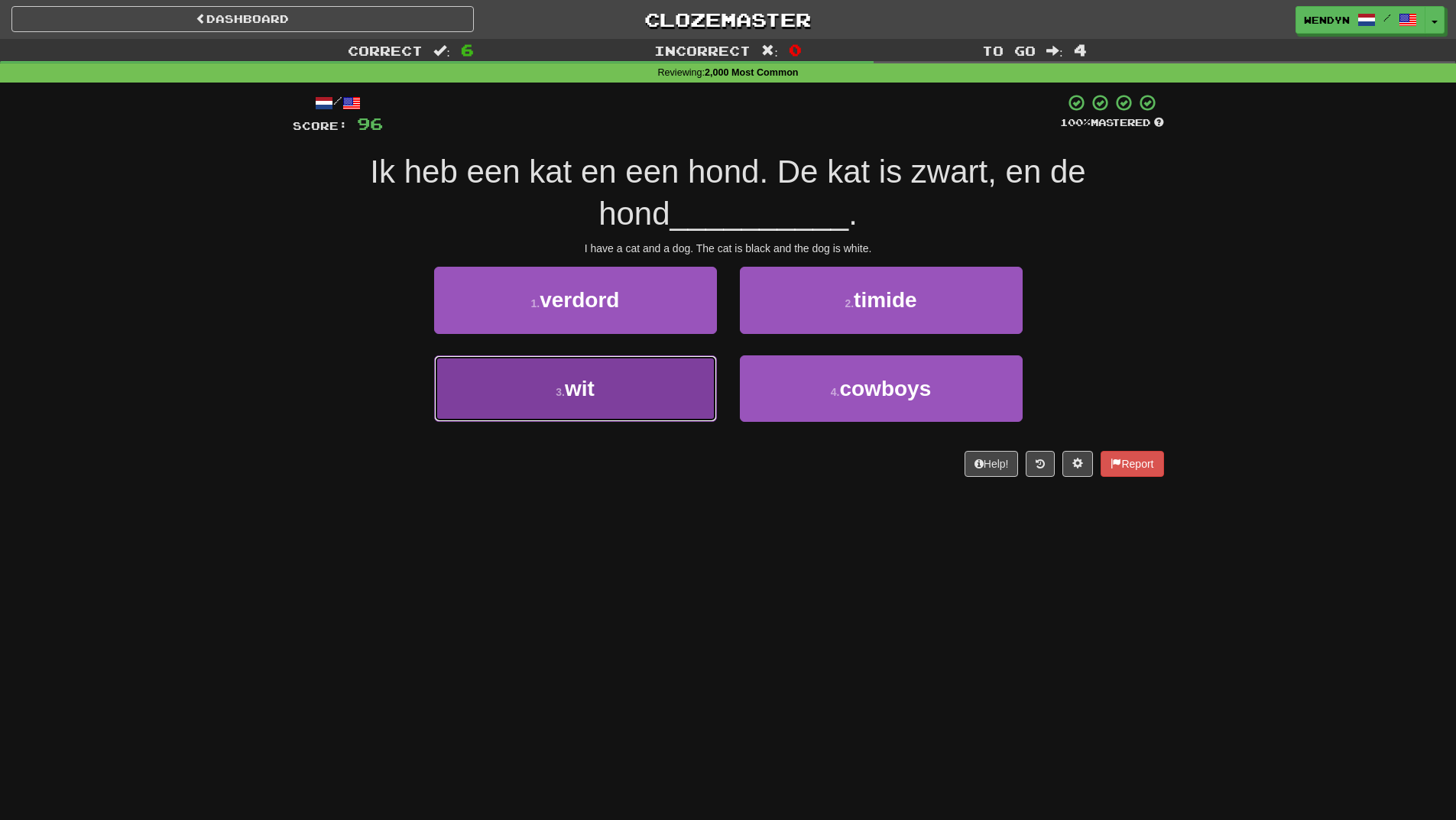
click at [671, 405] on button "3 . wit" at bounding box center [575, 388] width 283 height 67
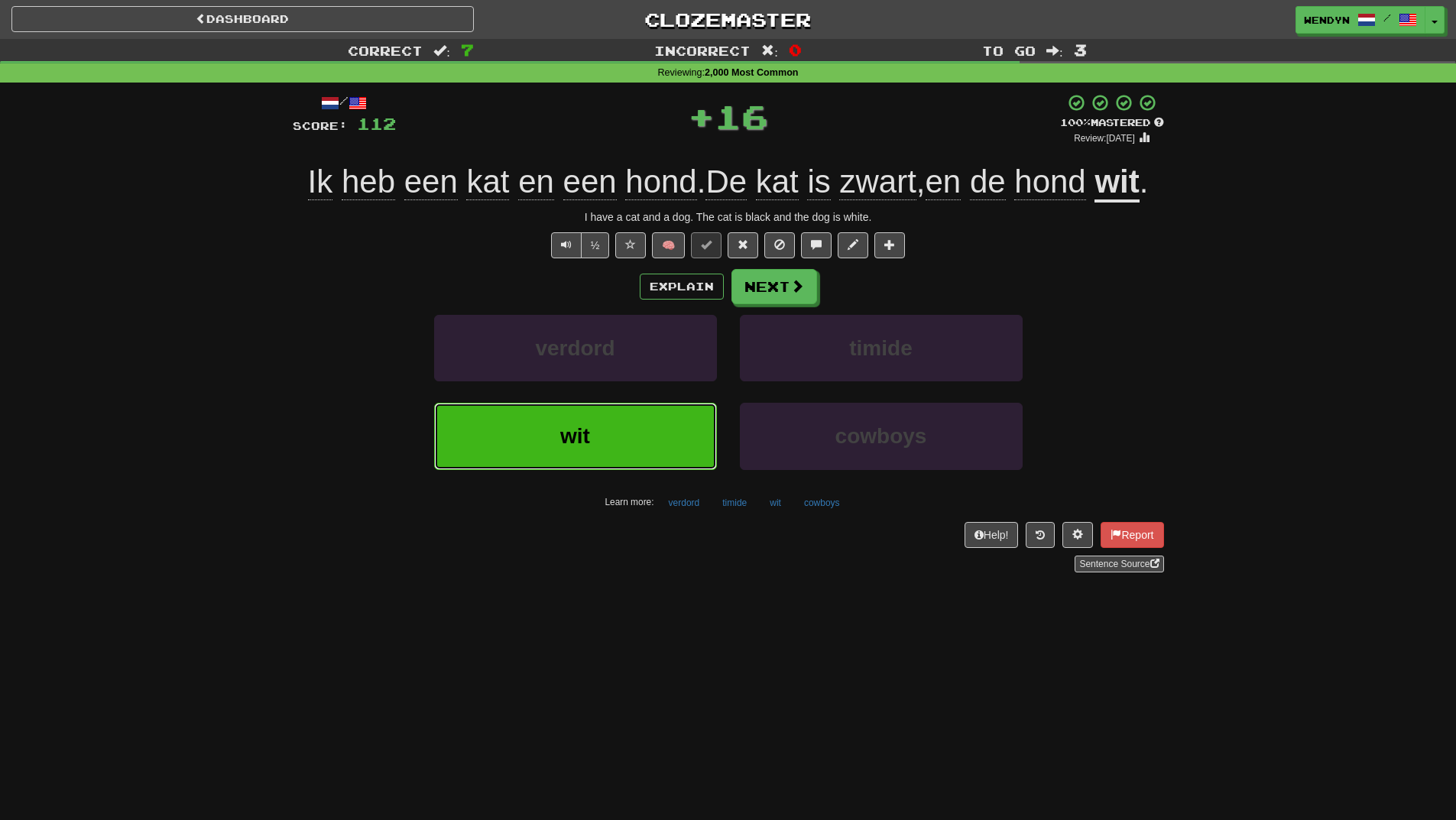
click at [667, 455] on button "wit" at bounding box center [575, 435] width 283 height 67
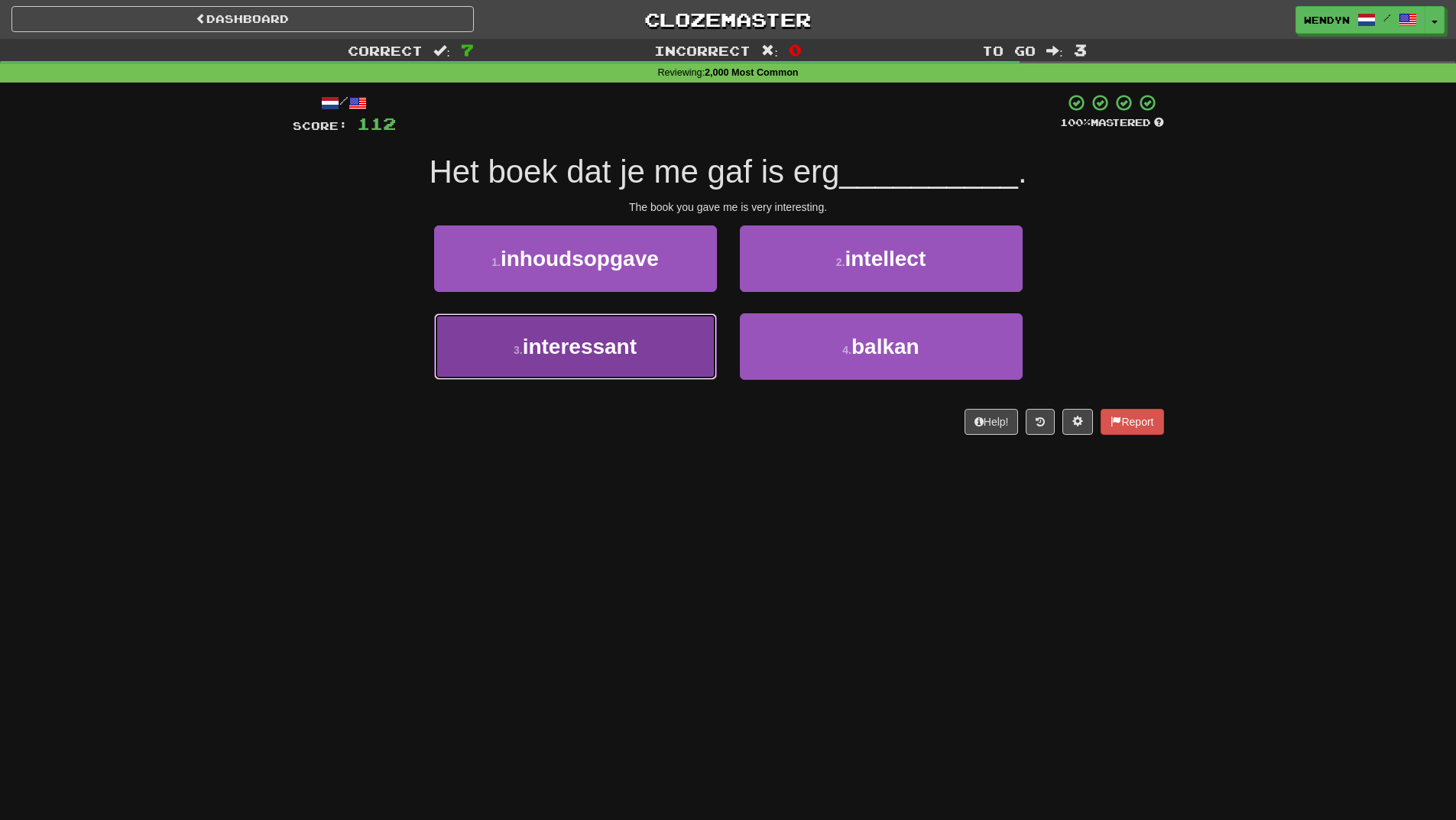
click at [687, 340] on button "3 . interessant" at bounding box center [575, 346] width 283 height 67
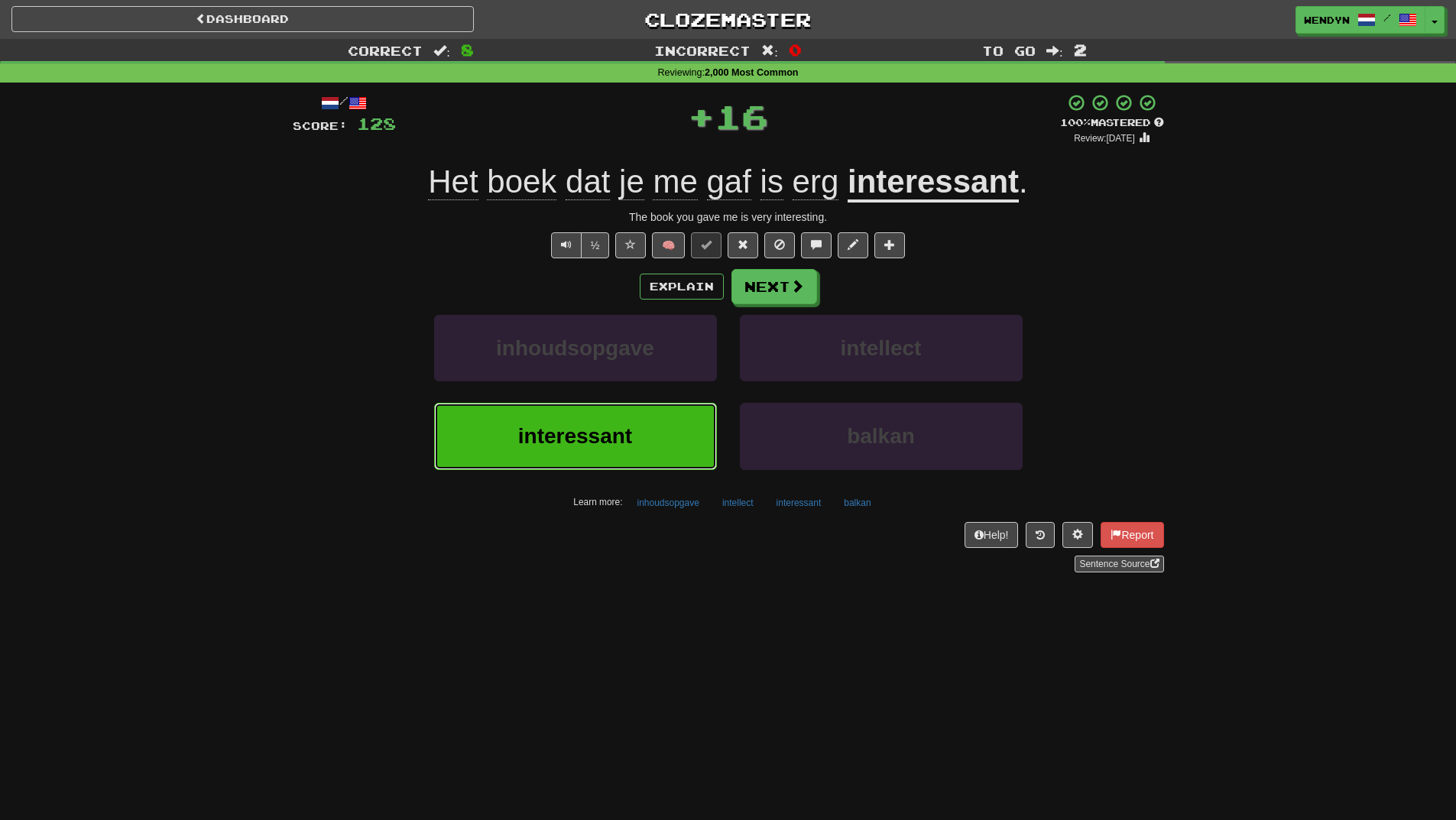
click at [682, 431] on button "interessant" at bounding box center [575, 435] width 283 height 67
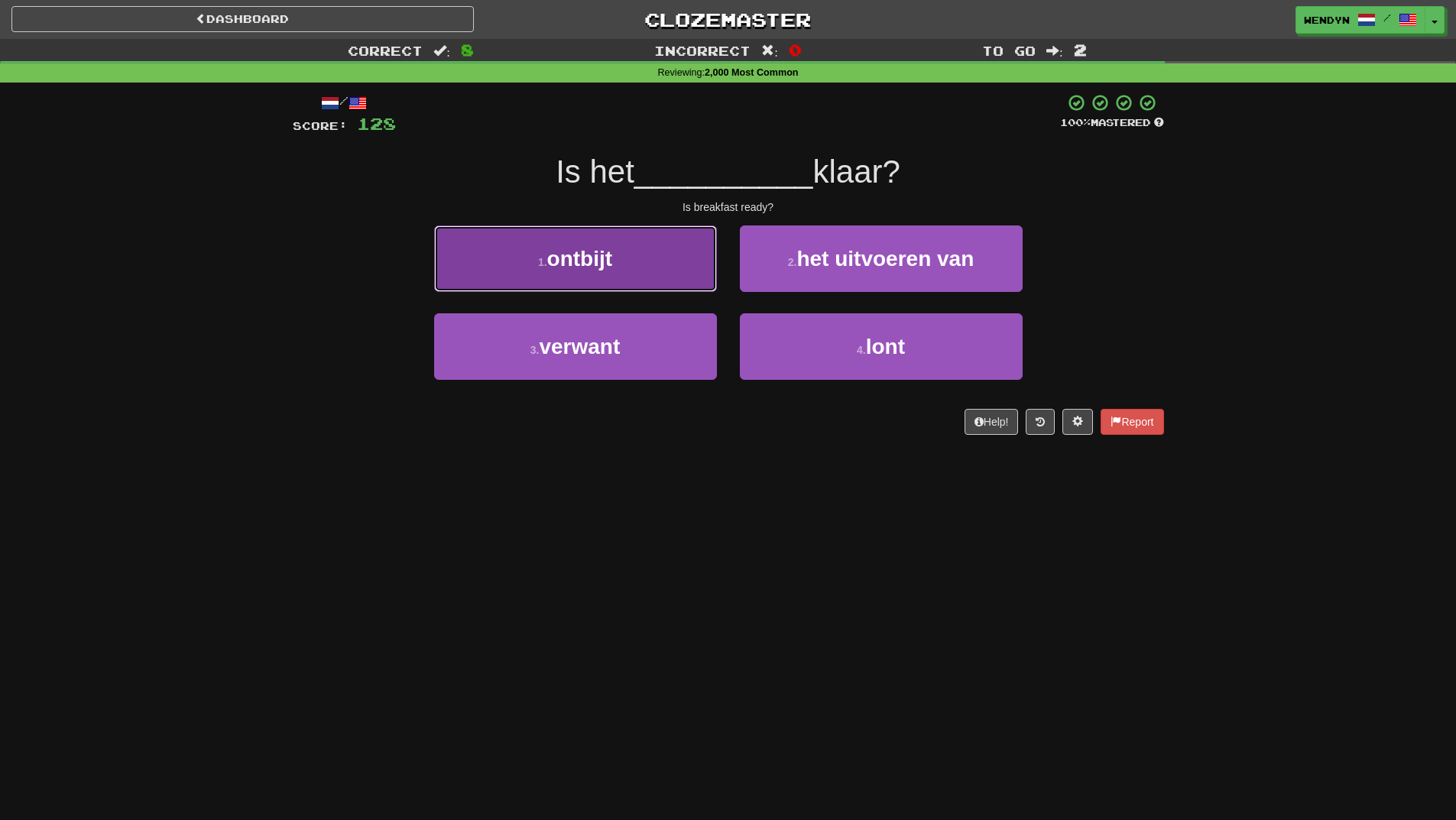
click at [661, 254] on button "1 . ontbijt" at bounding box center [575, 258] width 283 height 67
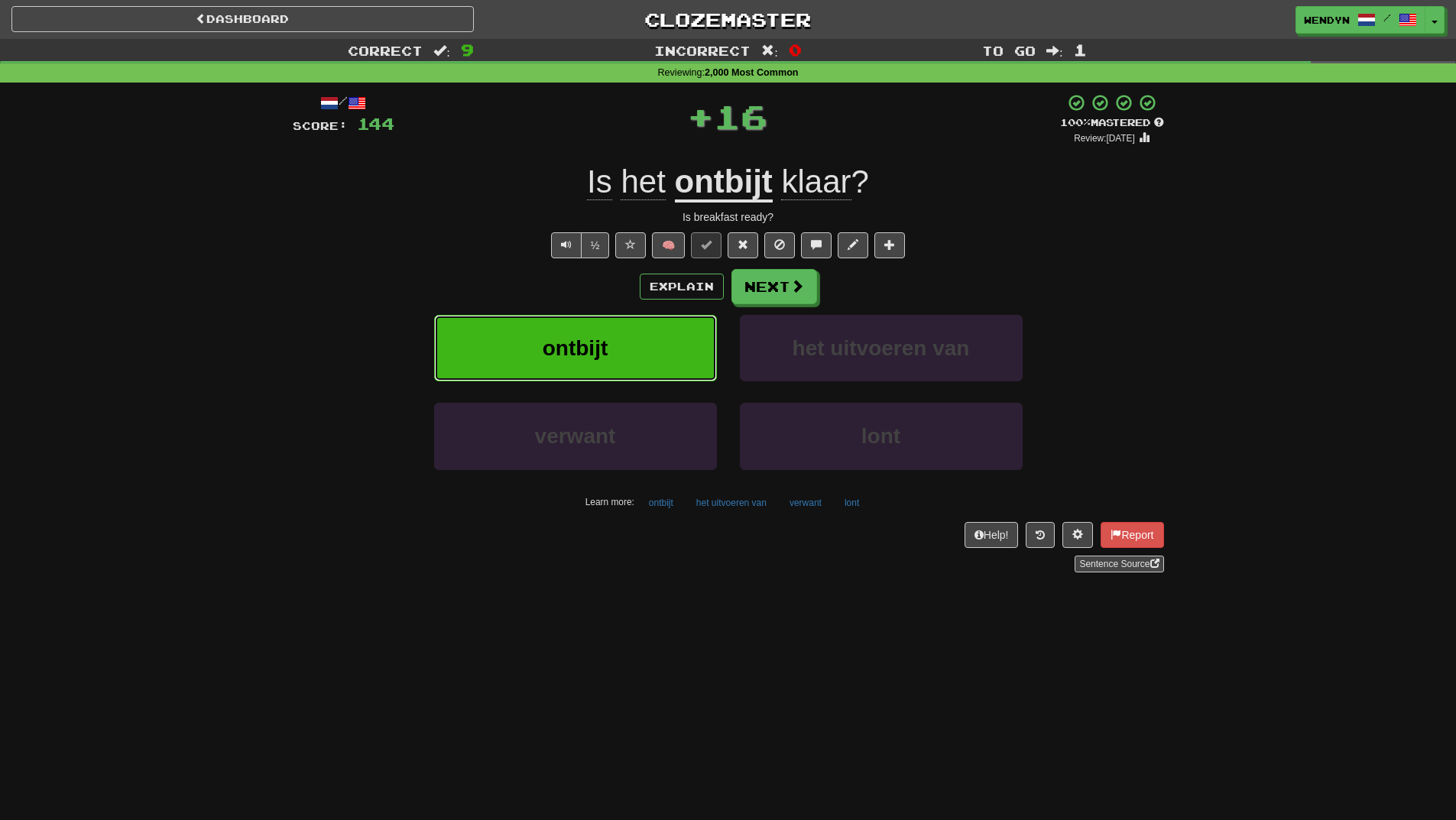
click at [651, 343] on button "ontbijt" at bounding box center [575, 348] width 283 height 67
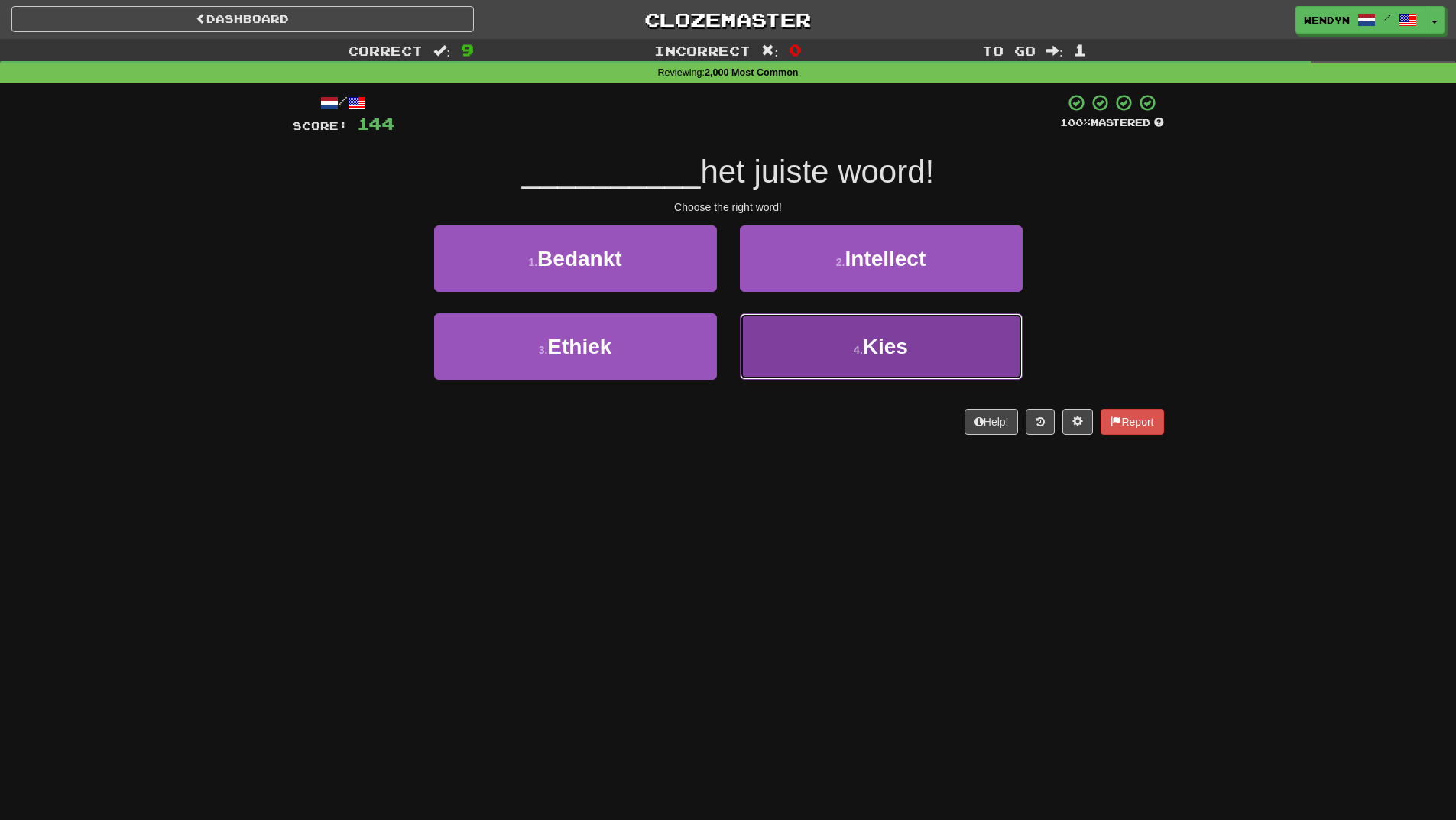
click at [816, 370] on button "4 . Kies" at bounding box center [881, 346] width 283 height 67
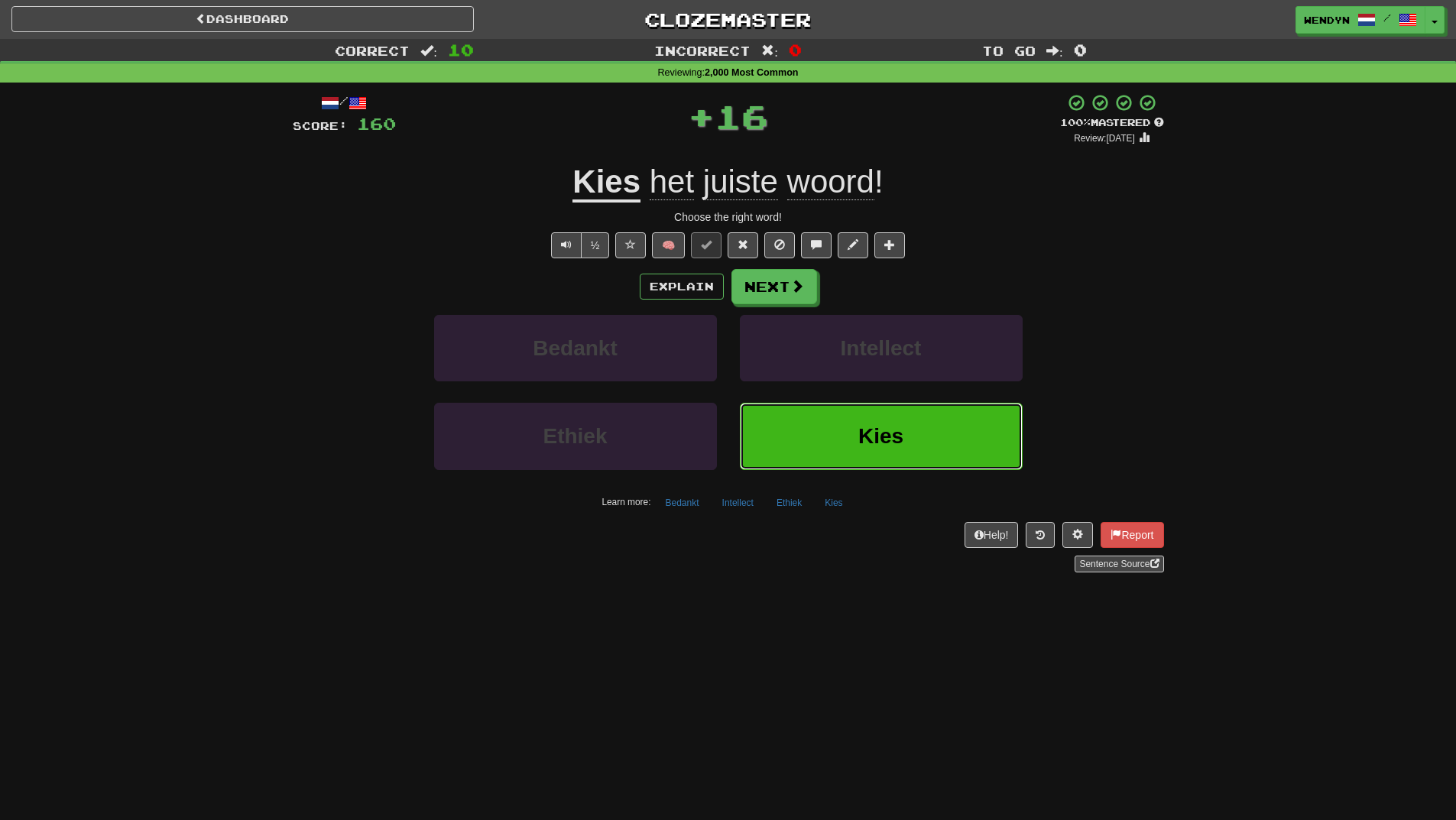
click at [831, 418] on button "Kies" at bounding box center [881, 435] width 283 height 67
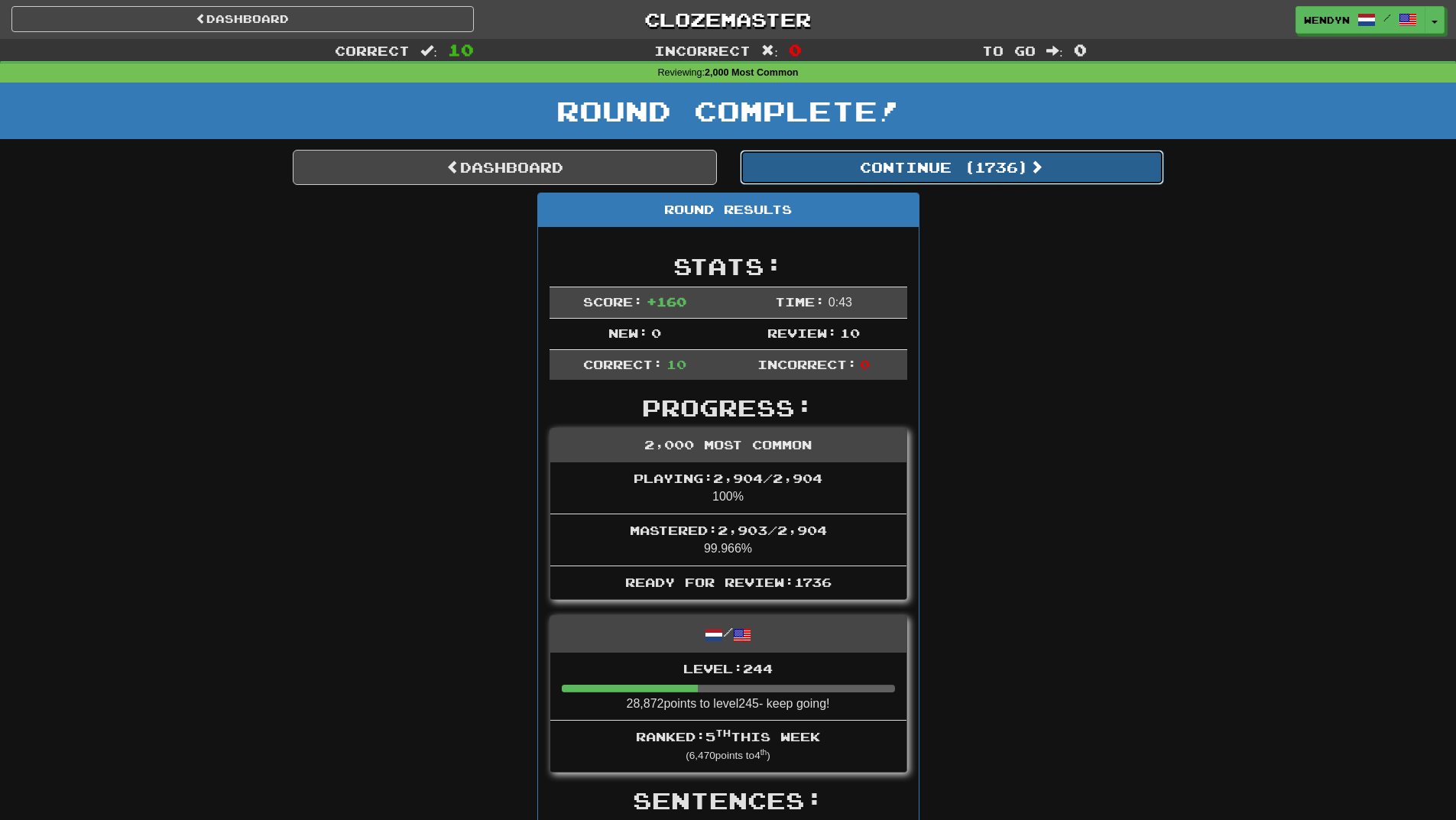
click at [995, 167] on button "Continue ( 1736 )" at bounding box center [952, 167] width 424 height 35
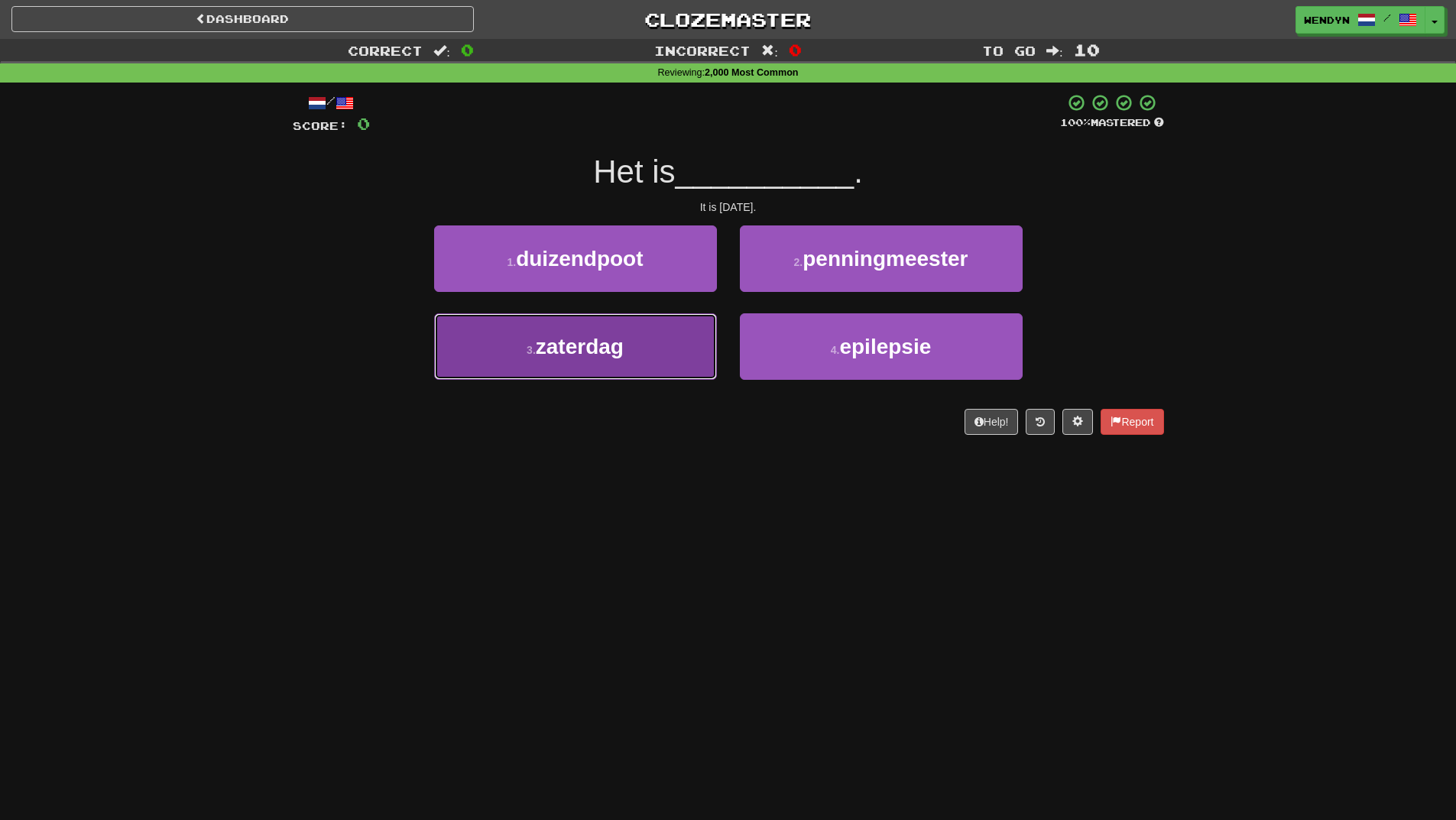
click at [609, 364] on button "3 . zaterdag" at bounding box center [575, 346] width 283 height 67
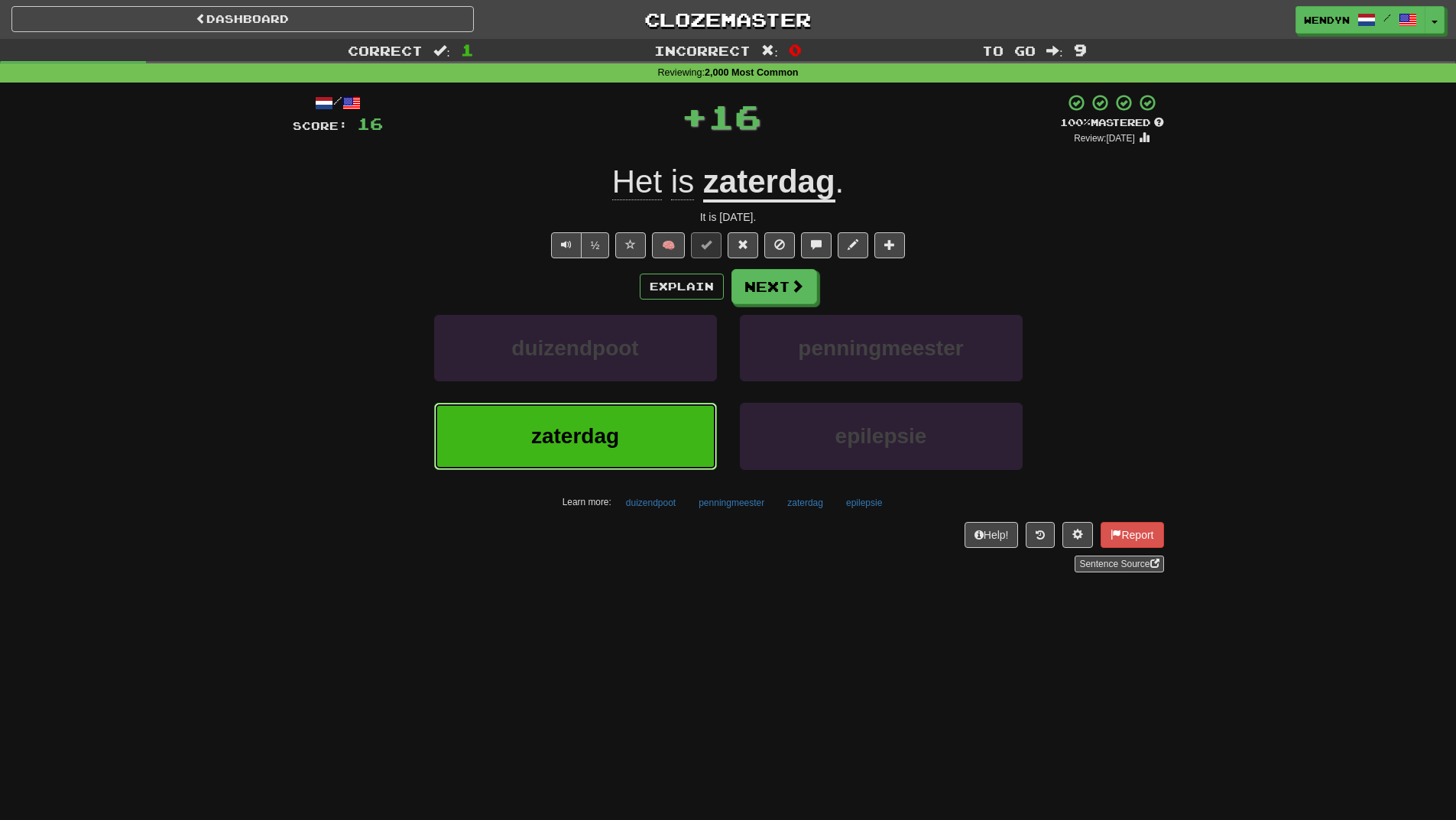
drag, startPoint x: 605, startPoint y: 431, endPoint x: 550, endPoint y: 451, distance: 58.5
click at [598, 434] on span "zaterdag" at bounding box center [575, 435] width 88 height 23
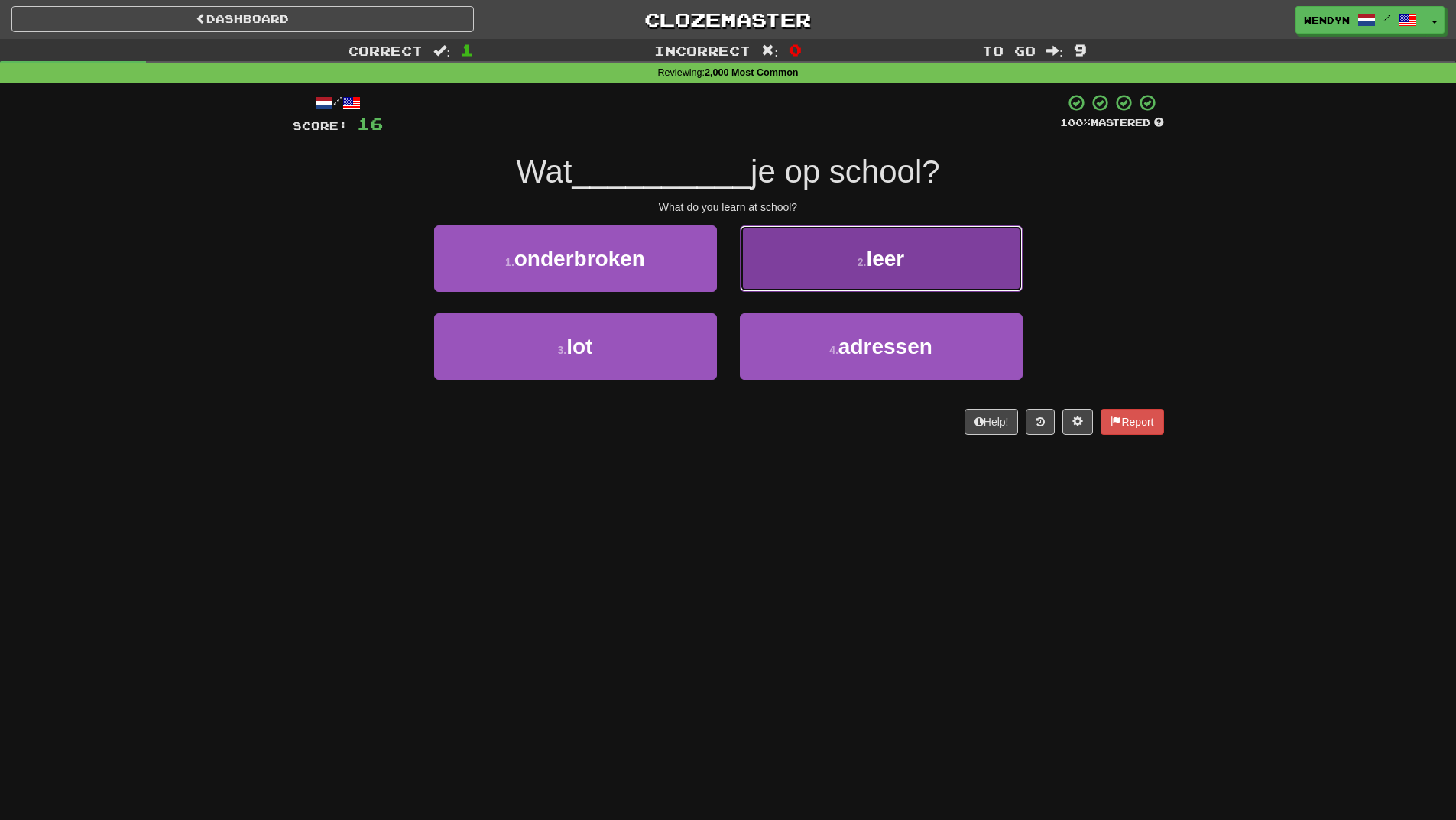
click at [945, 251] on button "2 . leer" at bounding box center [881, 258] width 283 height 67
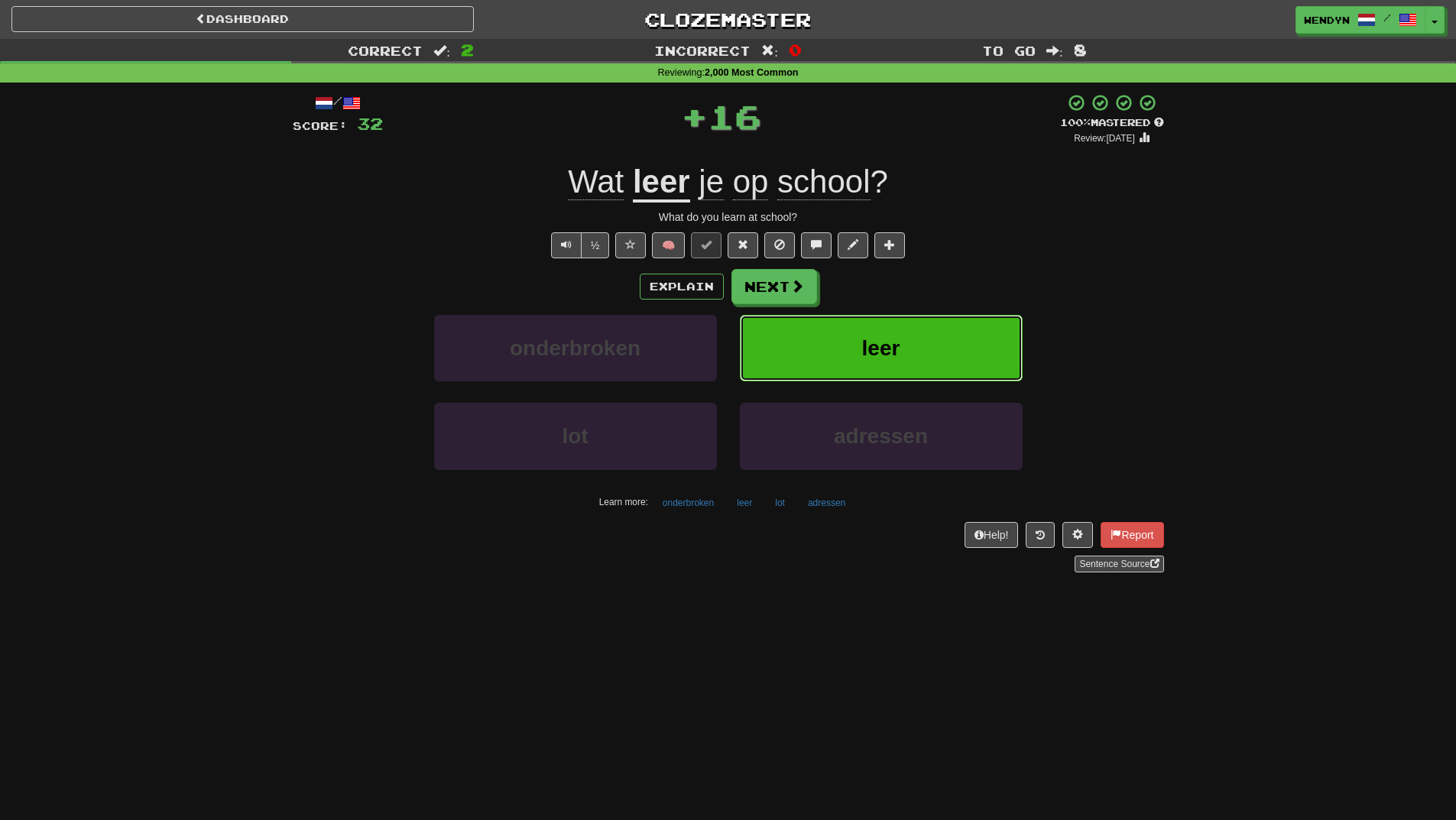
drag, startPoint x: 942, startPoint y: 331, endPoint x: 925, endPoint y: 336, distance: 17.7
click at [925, 336] on button "leer" at bounding box center [881, 348] width 283 height 67
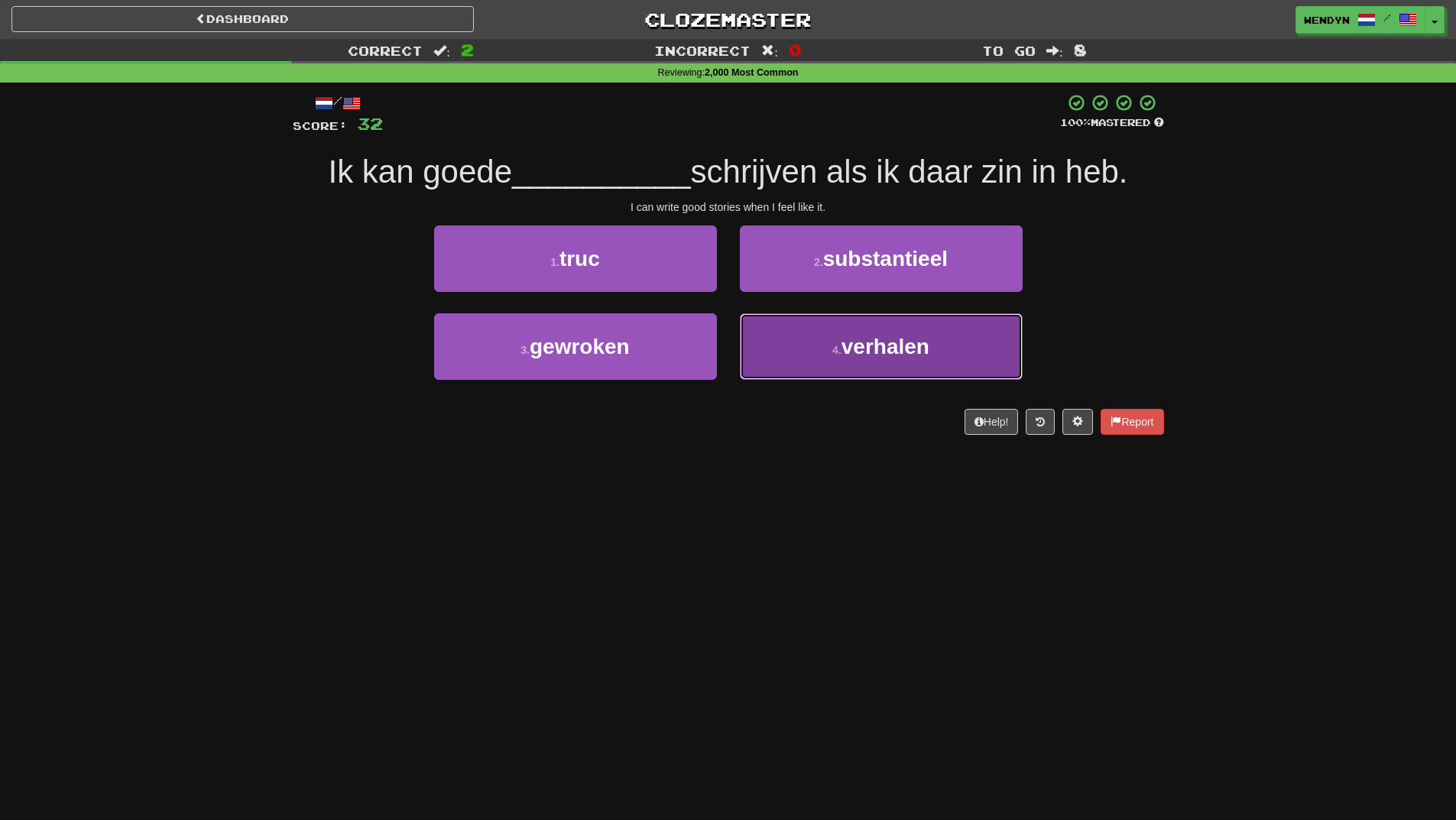
click at [954, 370] on button "4 . verhalen" at bounding box center [881, 346] width 283 height 67
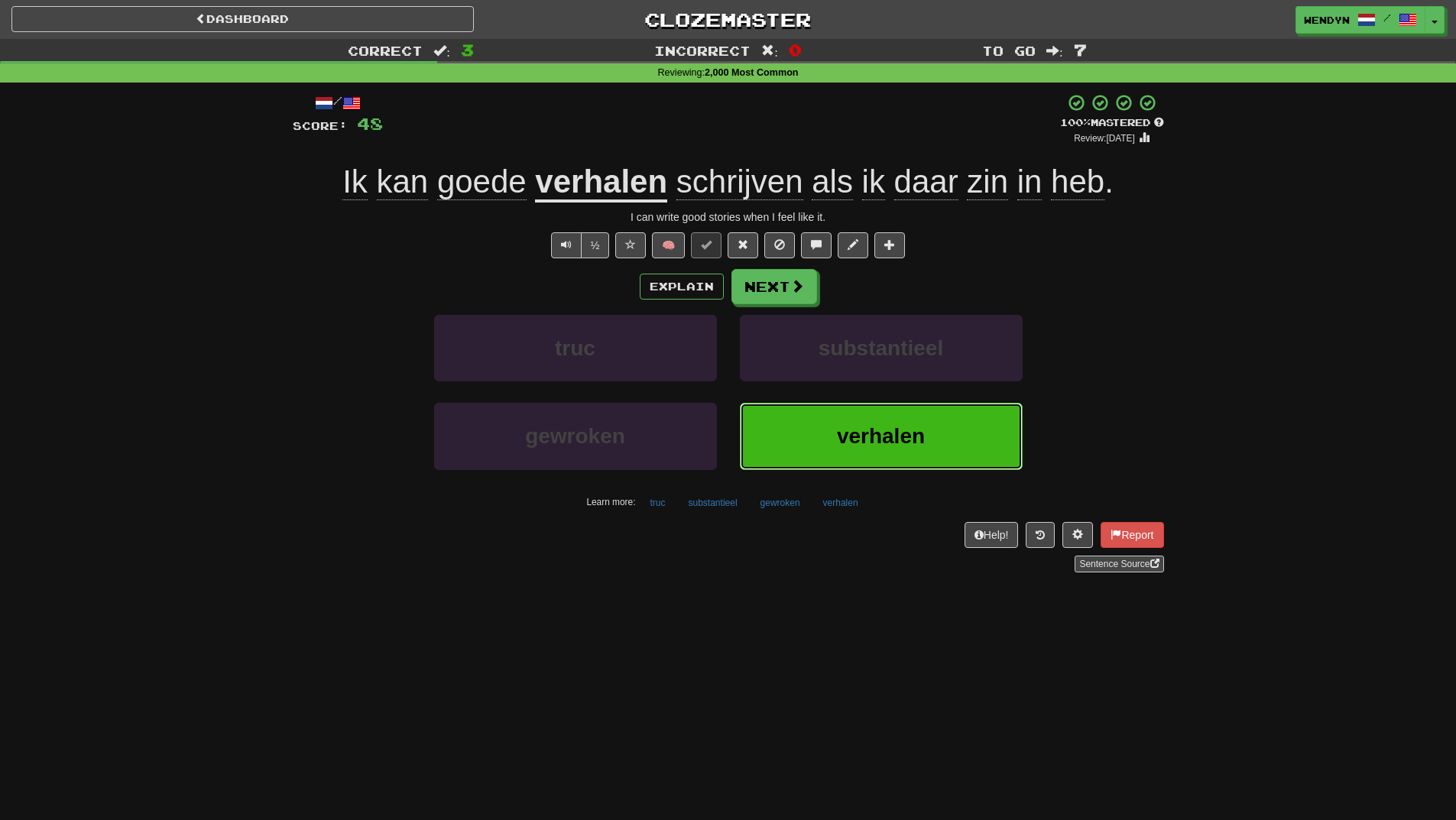
click at [918, 449] on button "verhalen" at bounding box center [881, 435] width 283 height 67
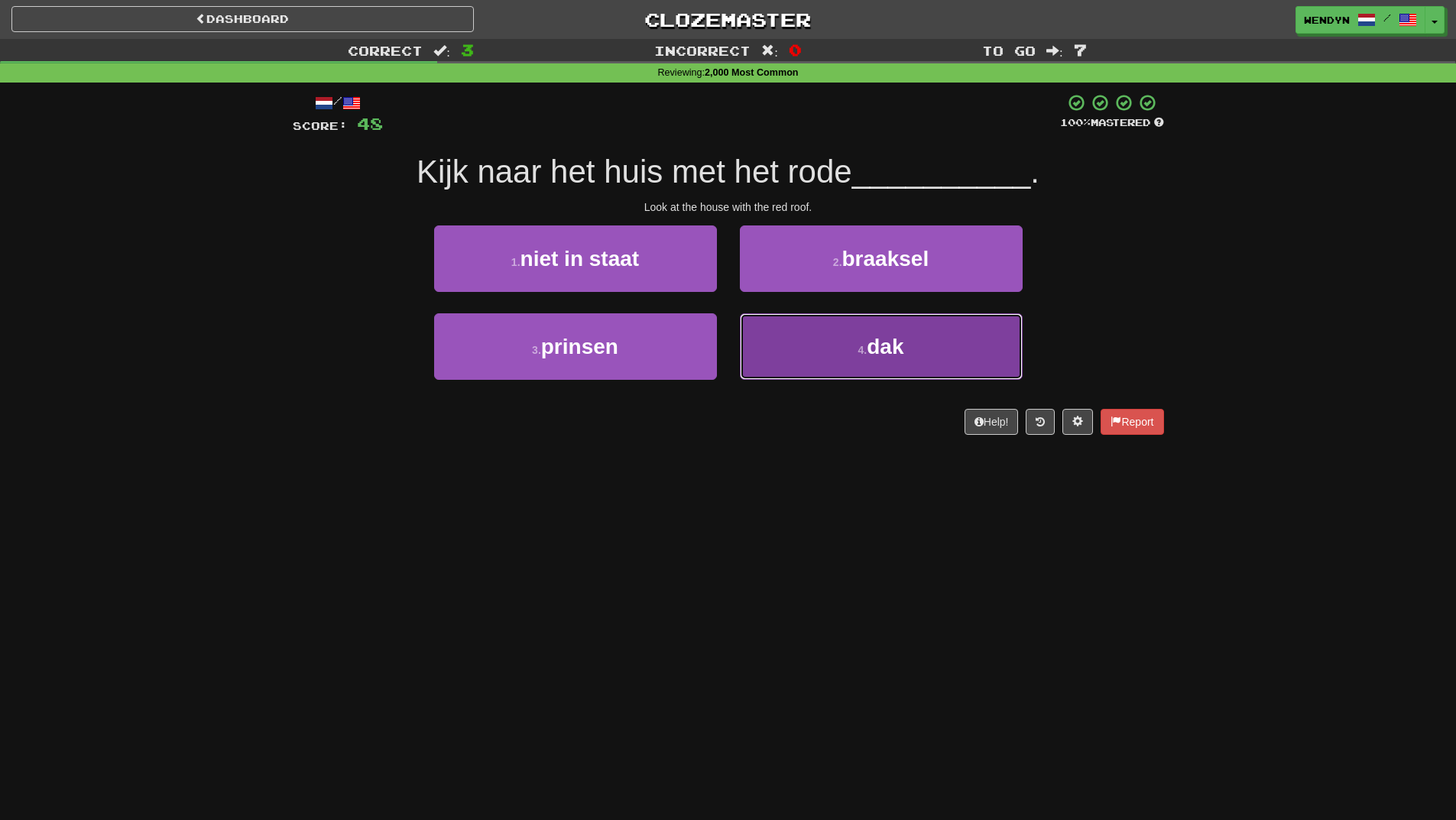
click at [873, 340] on span "dak" at bounding box center [885, 346] width 37 height 23
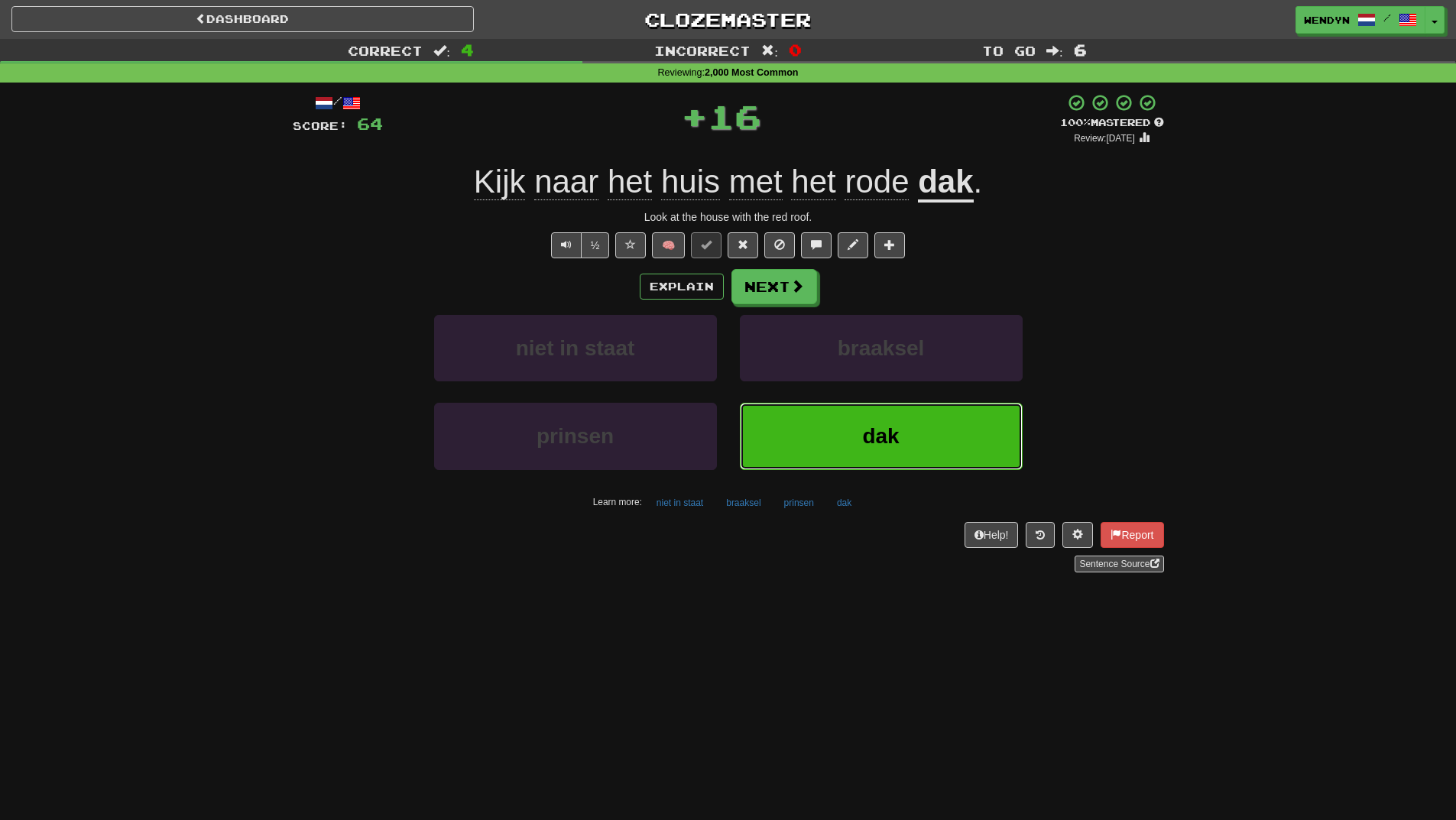
click at [906, 429] on button "dak" at bounding box center [881, 435] width 283 height 67
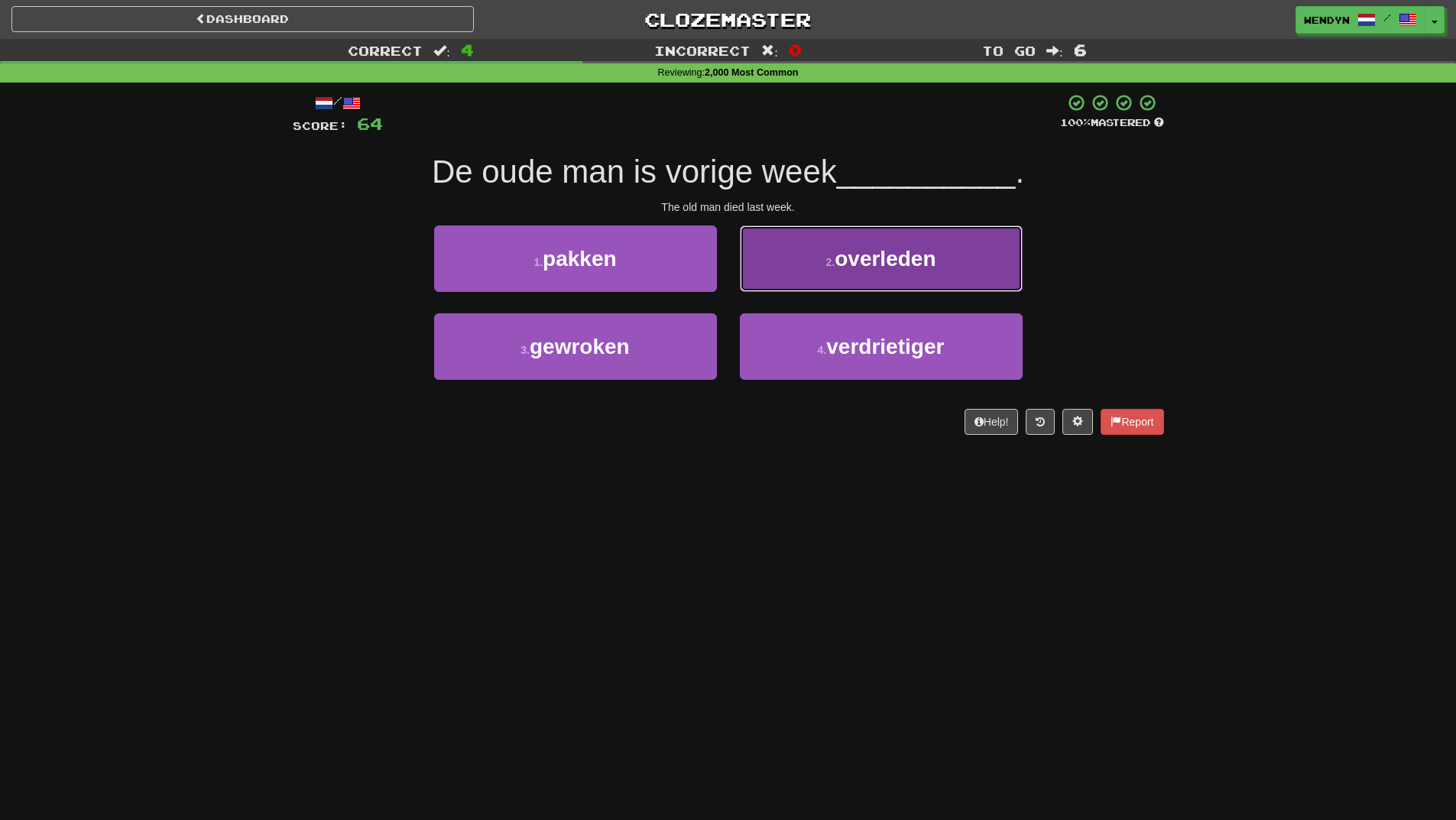
click at [936, 262] on span "overleden" at bounding box center [885, 258] width 101 height 23
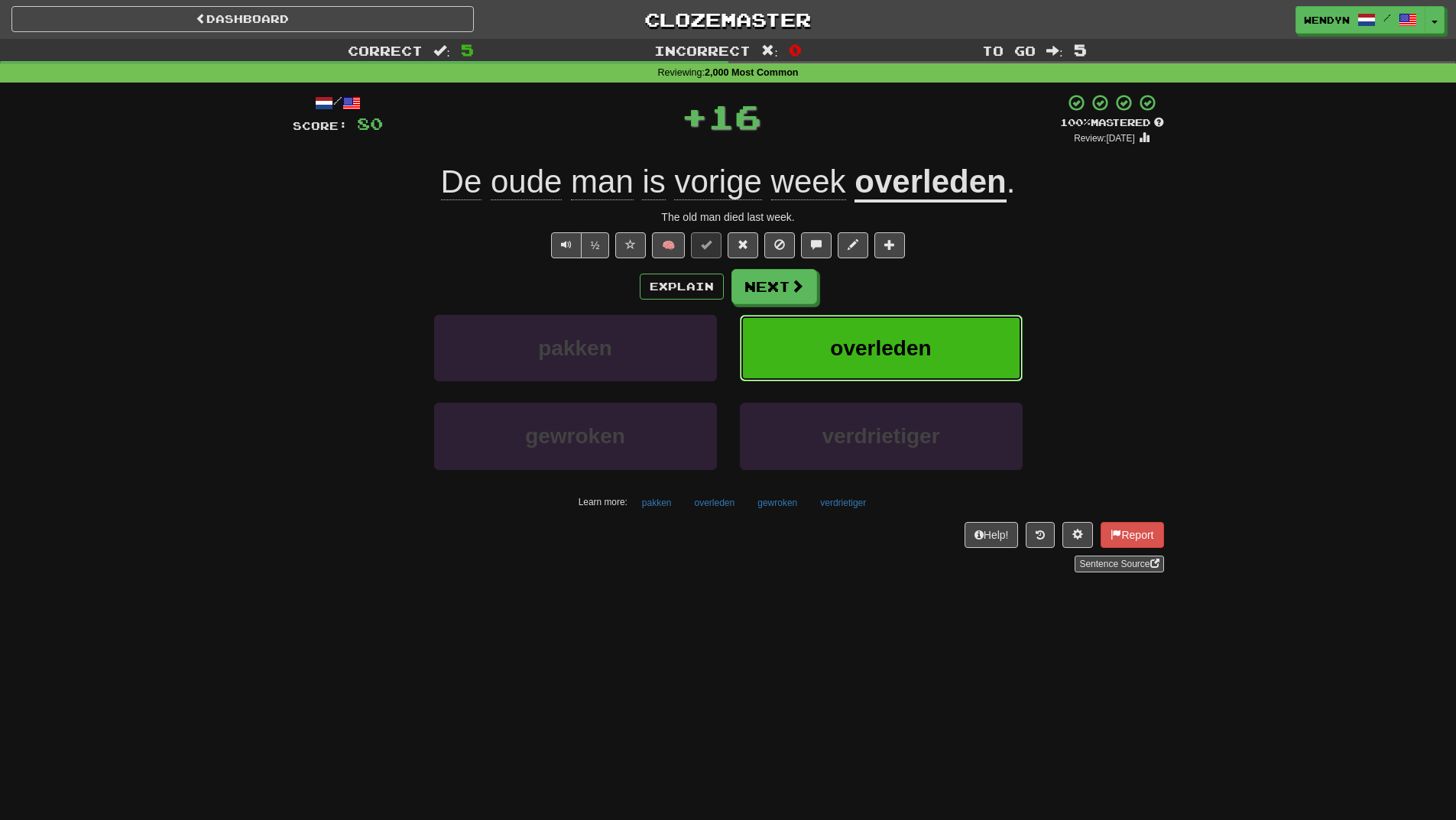
click at [925, 352] on span "overleden" at bounding box center [881, 347] width 101 height 23
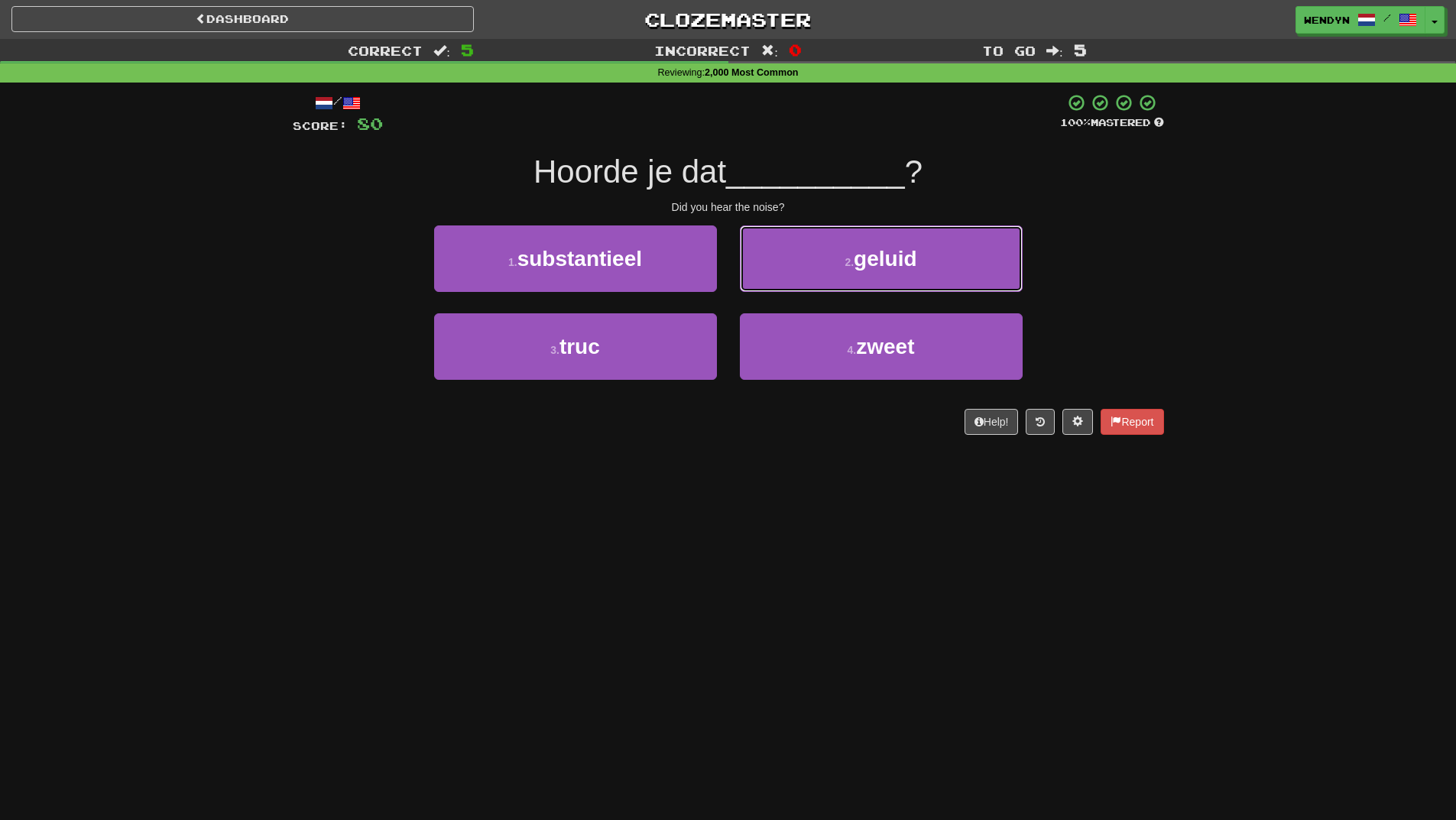
click at [934, 263] on button "2 . geluid" at bounding box center [881, 258] width 283 height 67
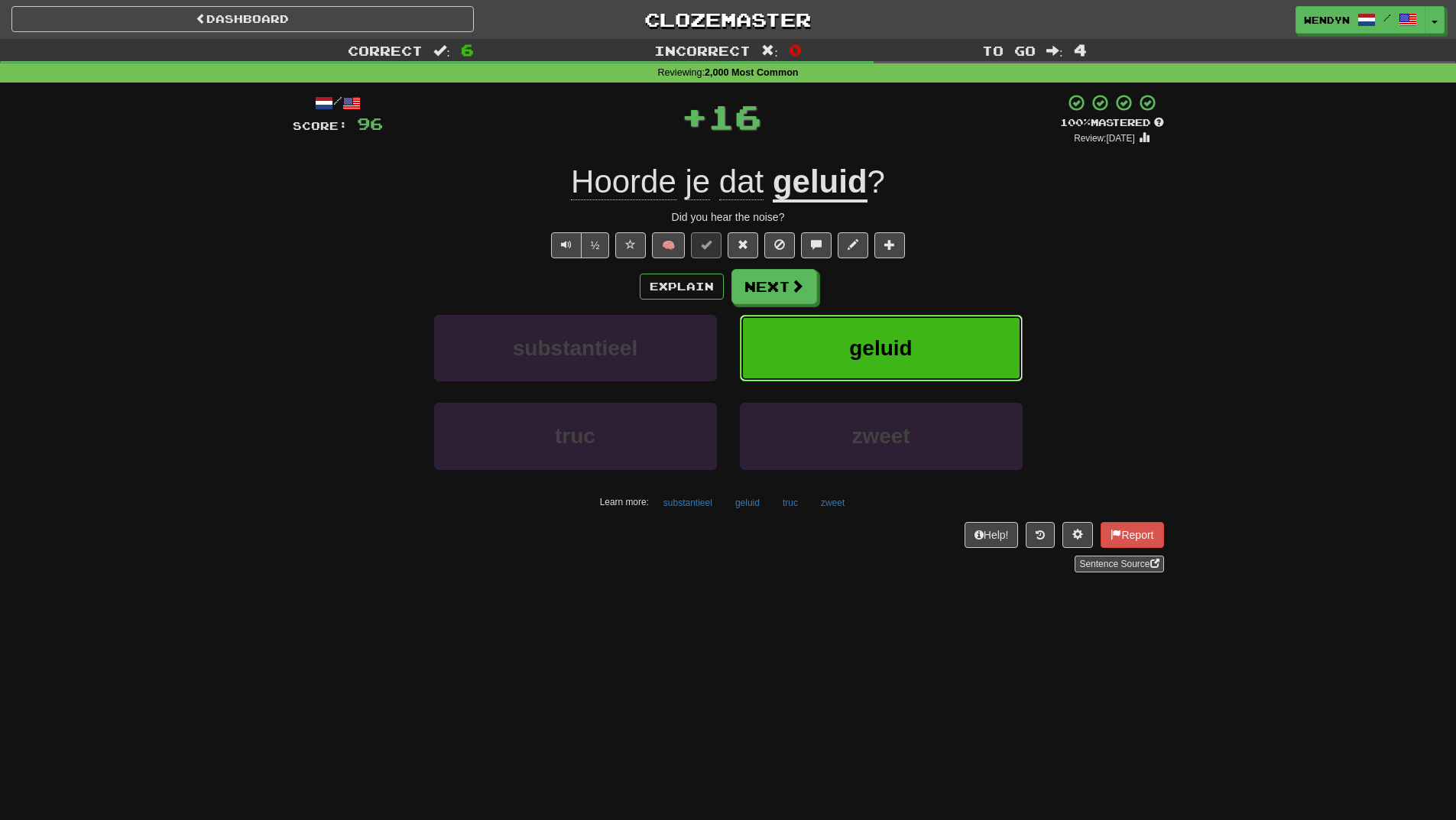
click at [937, 340] on button "geluid" at bounding box center [881, 348] width 283 height 67
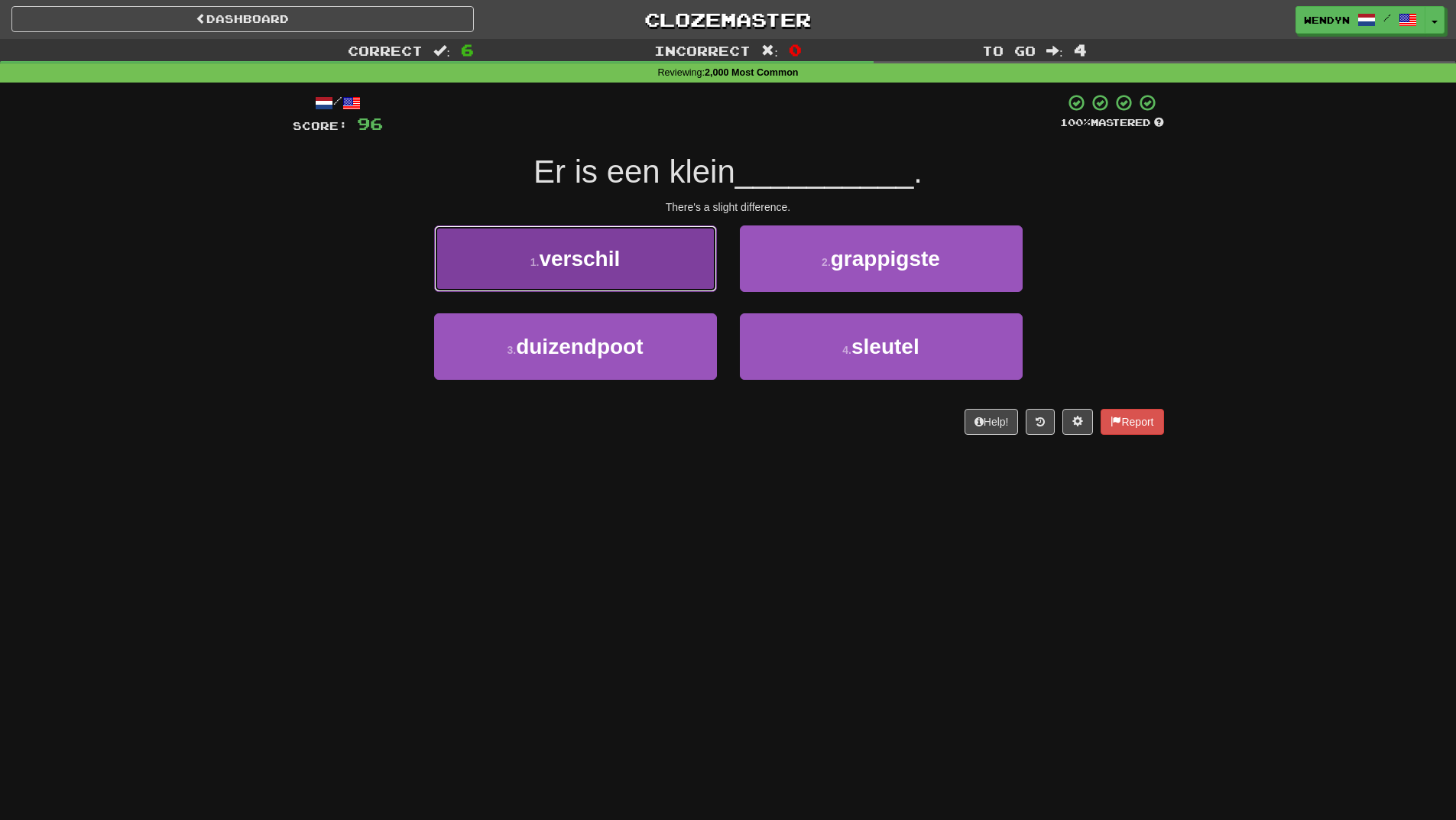
click at [658, 279] on button "1 . verschil" at bounding box center [575, 258] width 283 height 67
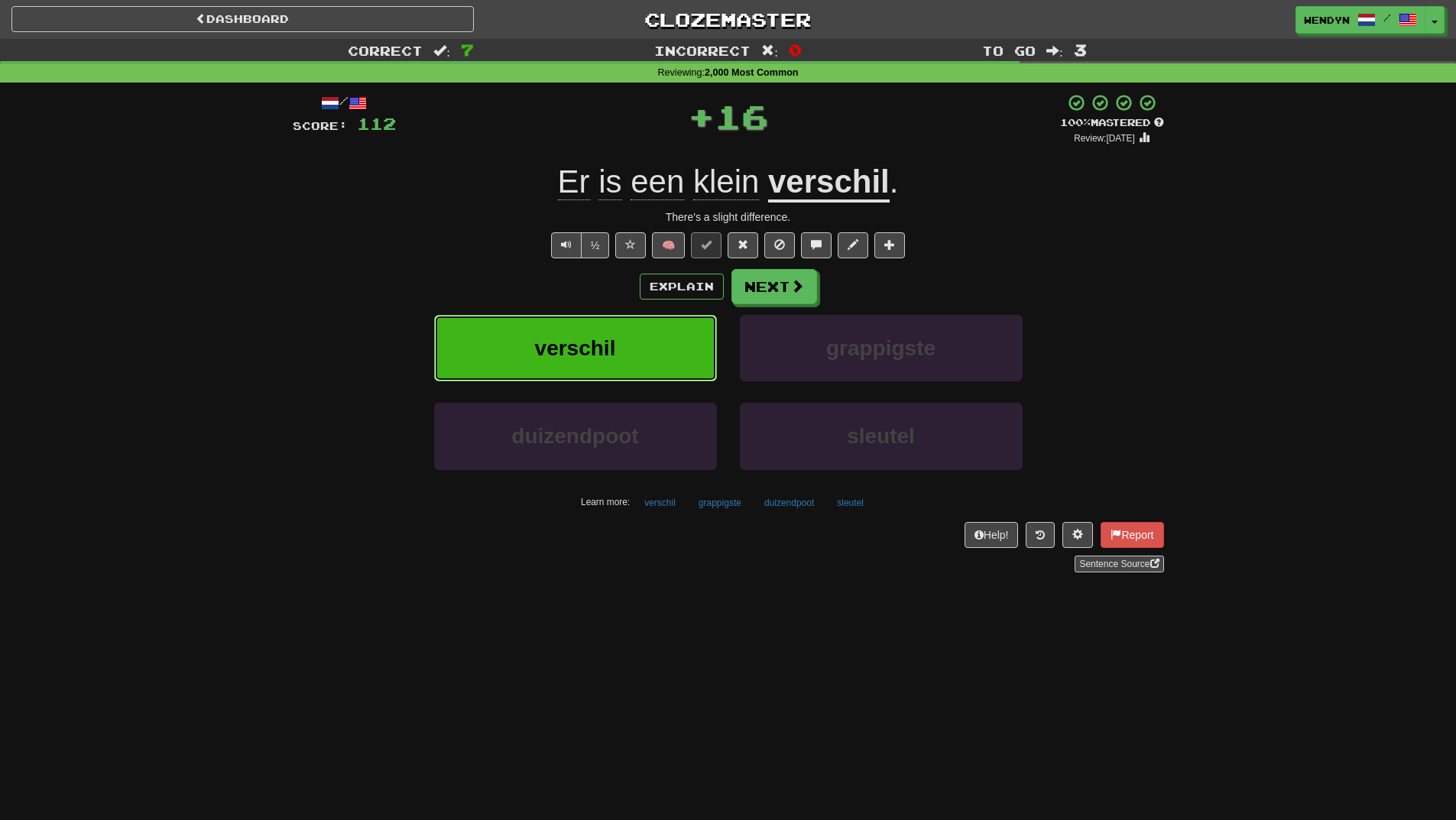
click at [601, 329] on button "verschil" at bounding box center [575, 348] width 283 height 67
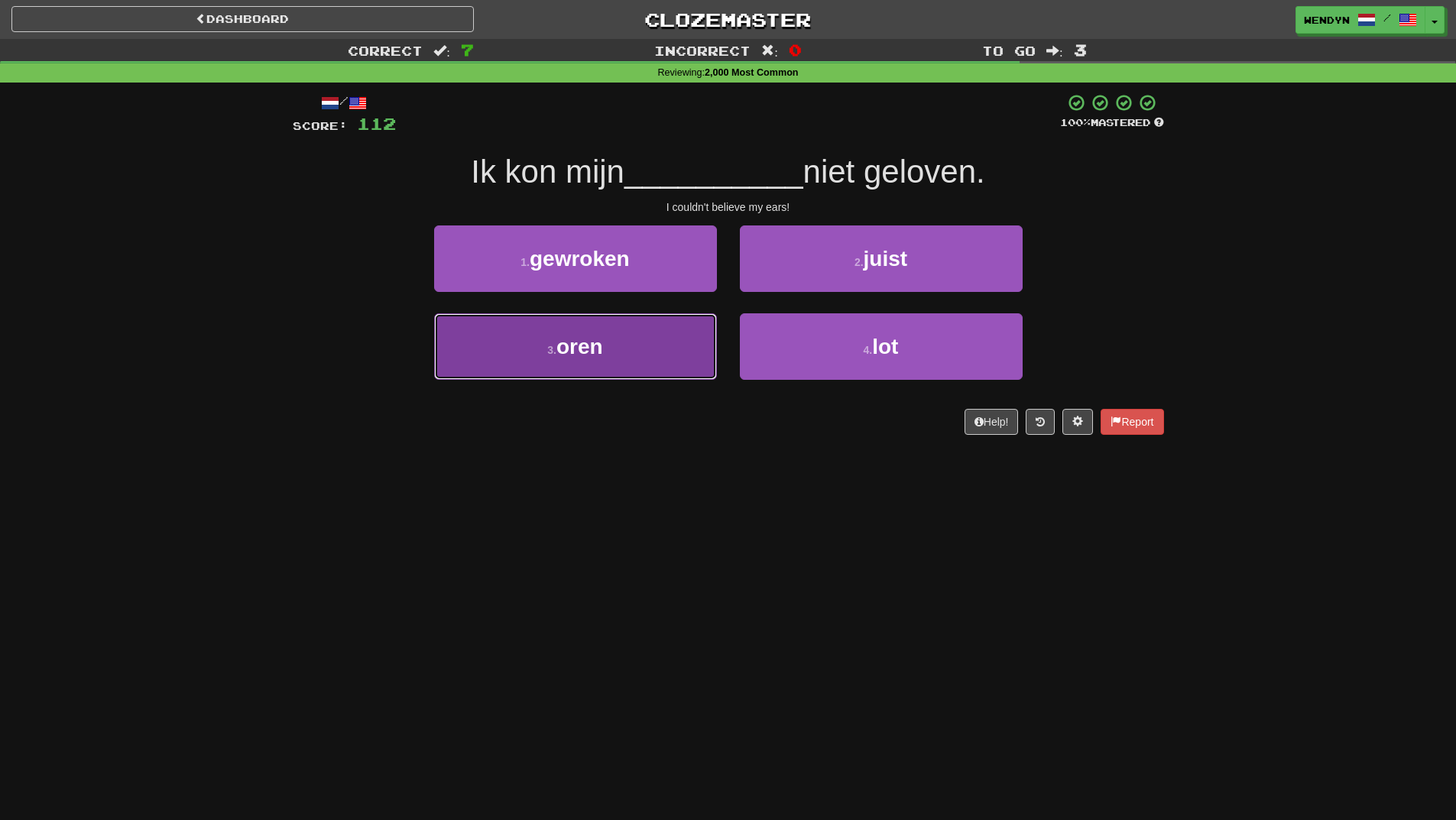
click at [628, 348] on button "3 . oren" at bounding box center [575, 346] width 283 height 67
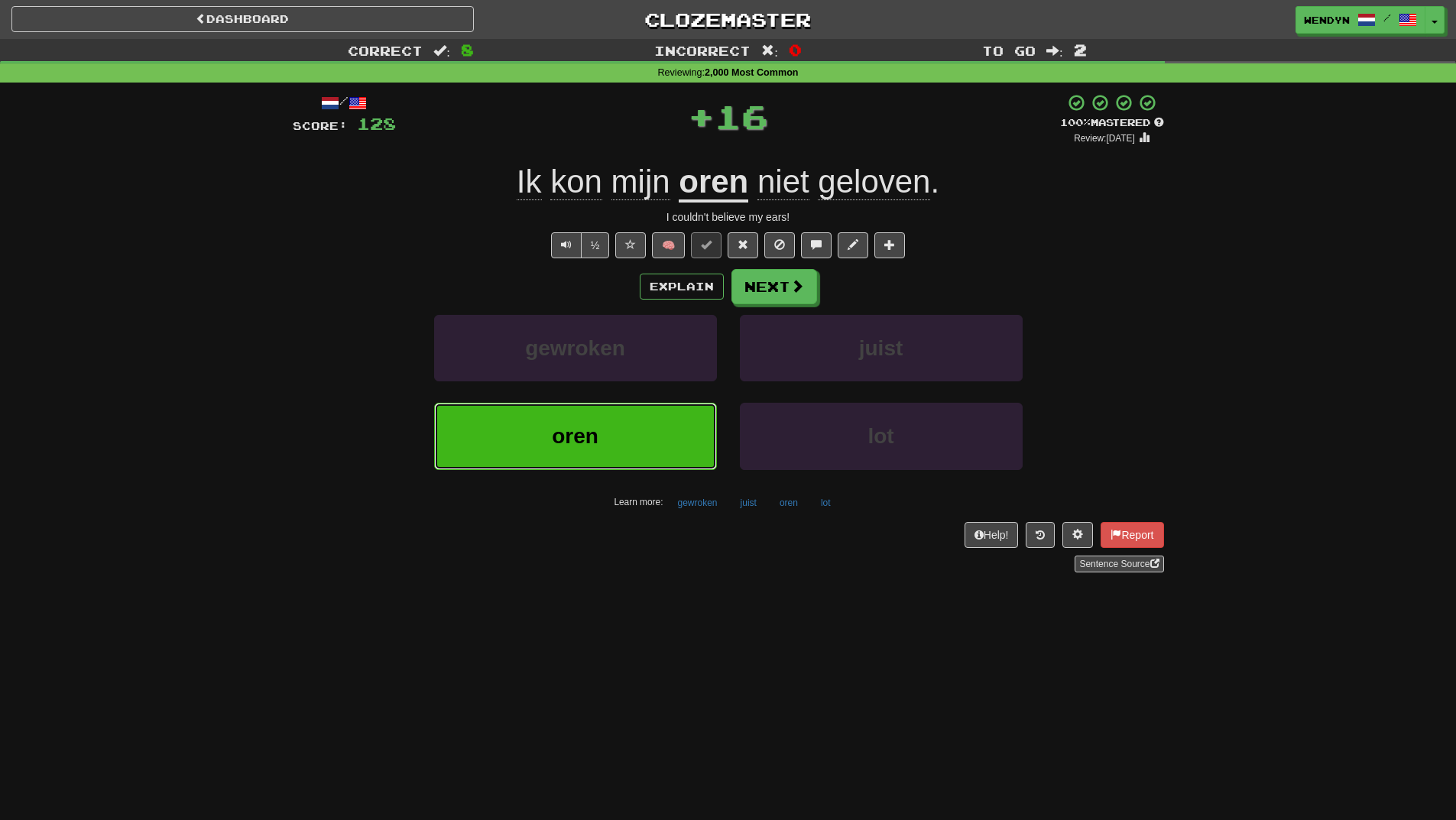
click at [587, 431] on span "oren" at bounding box center [575, 435] width 47 height 23
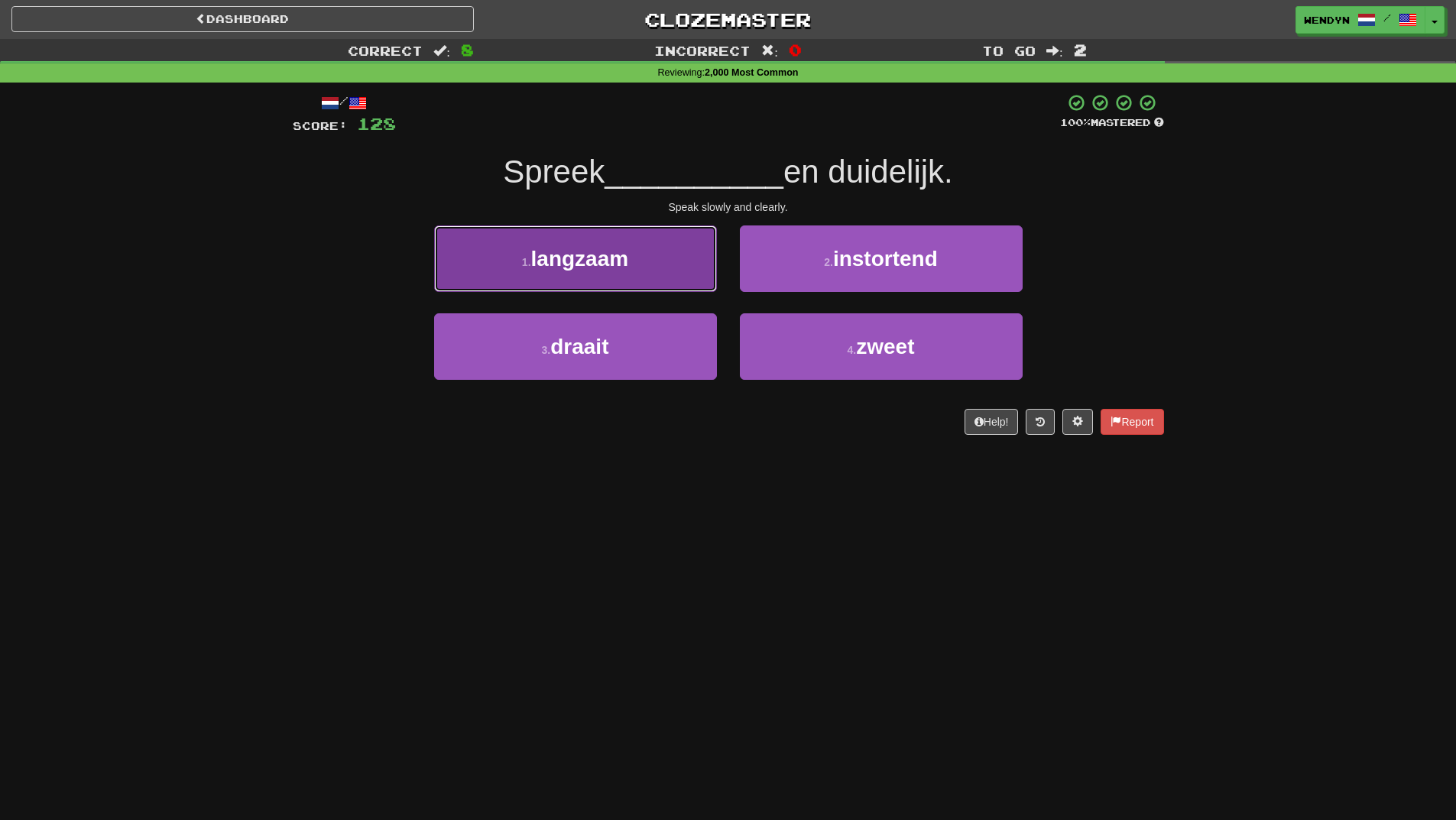
click at [591, 266] on span "langzaam" at bounding box center [580, 258] width 98 height 23
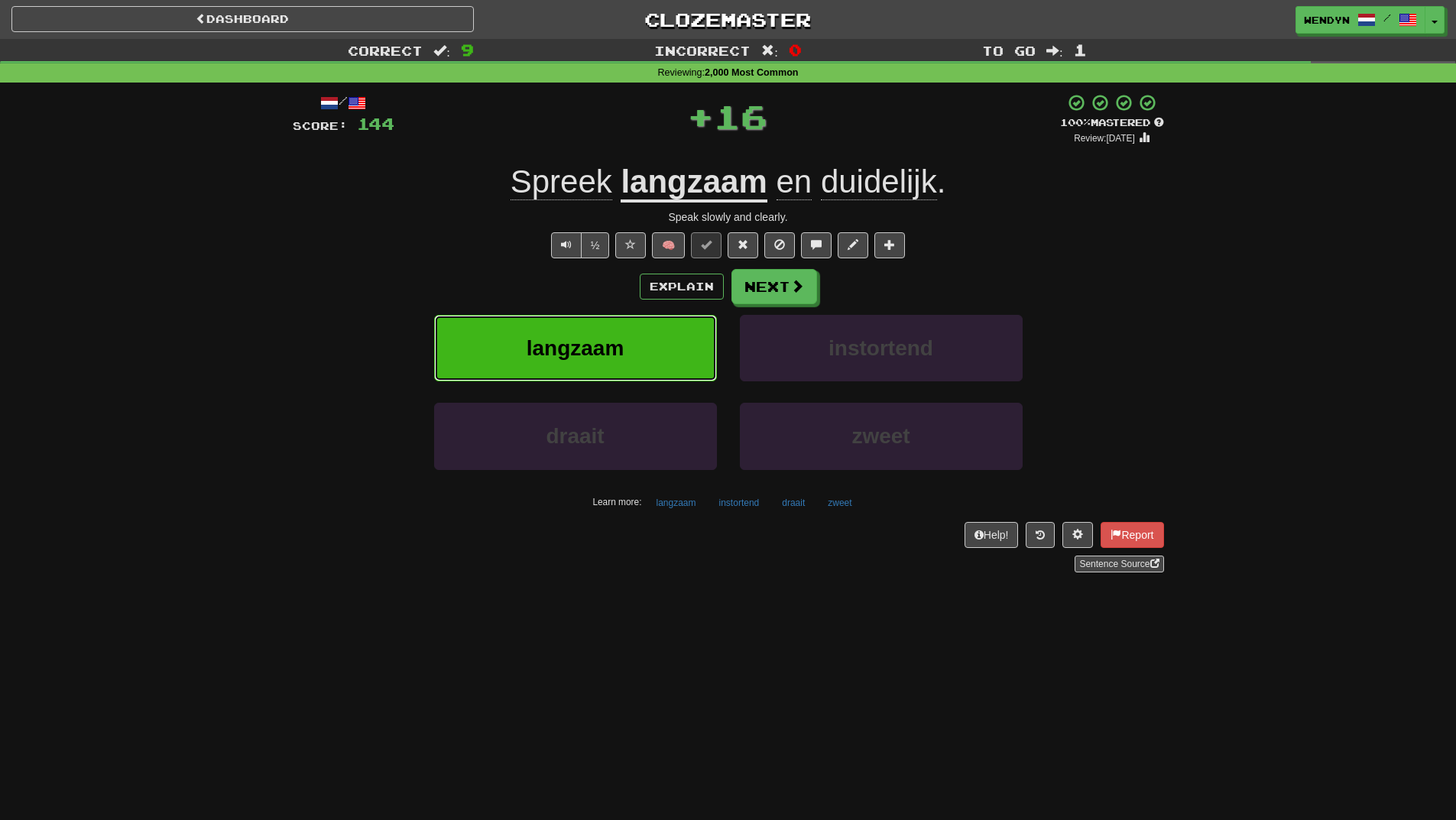
click at [624, 333] on button "langzaam" at bounding box center [575, 348] width 283 height 67
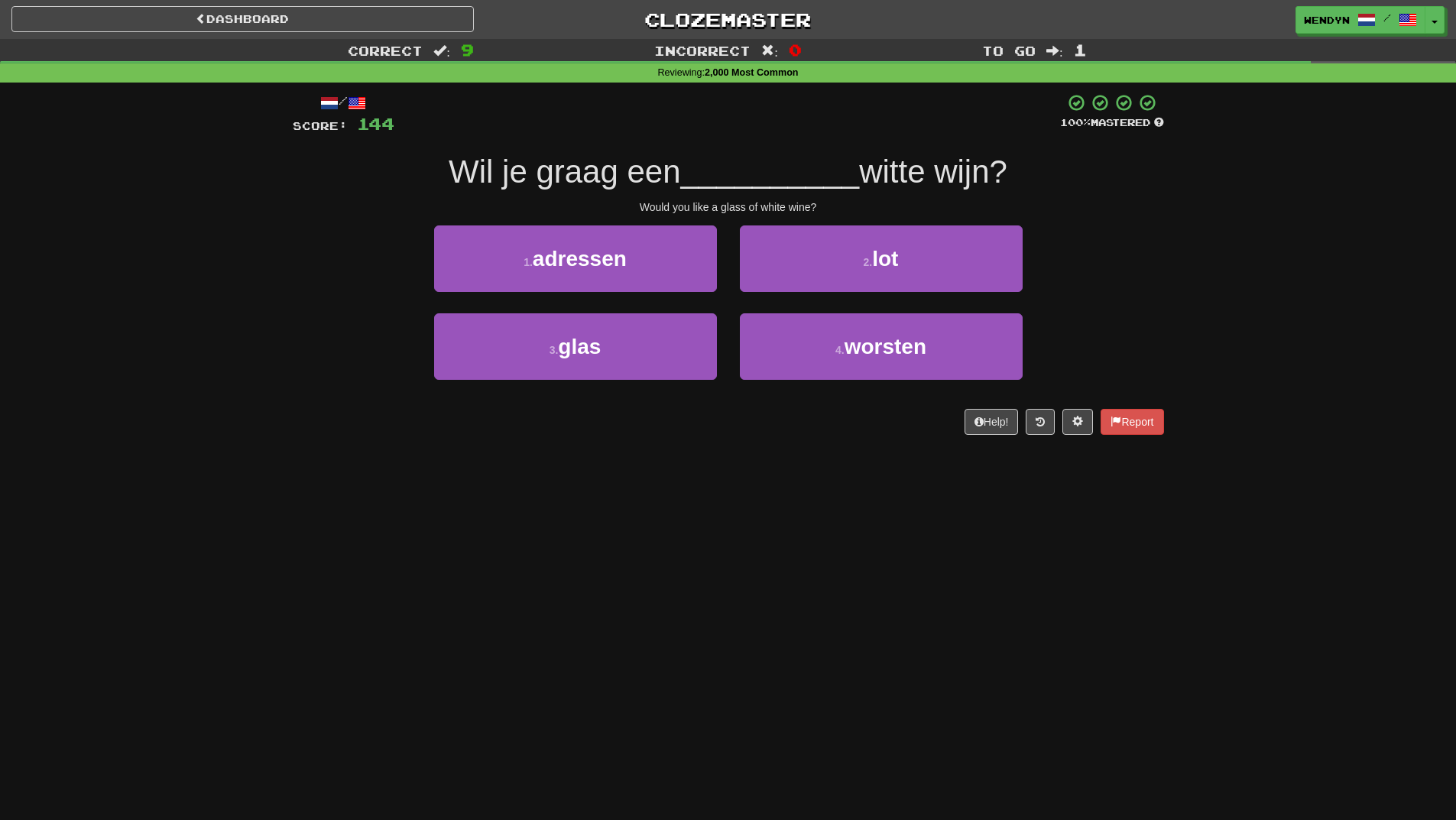
click at [635, 389] on div "3 . glas" at bounding box center [575, 357] width 306 height 88
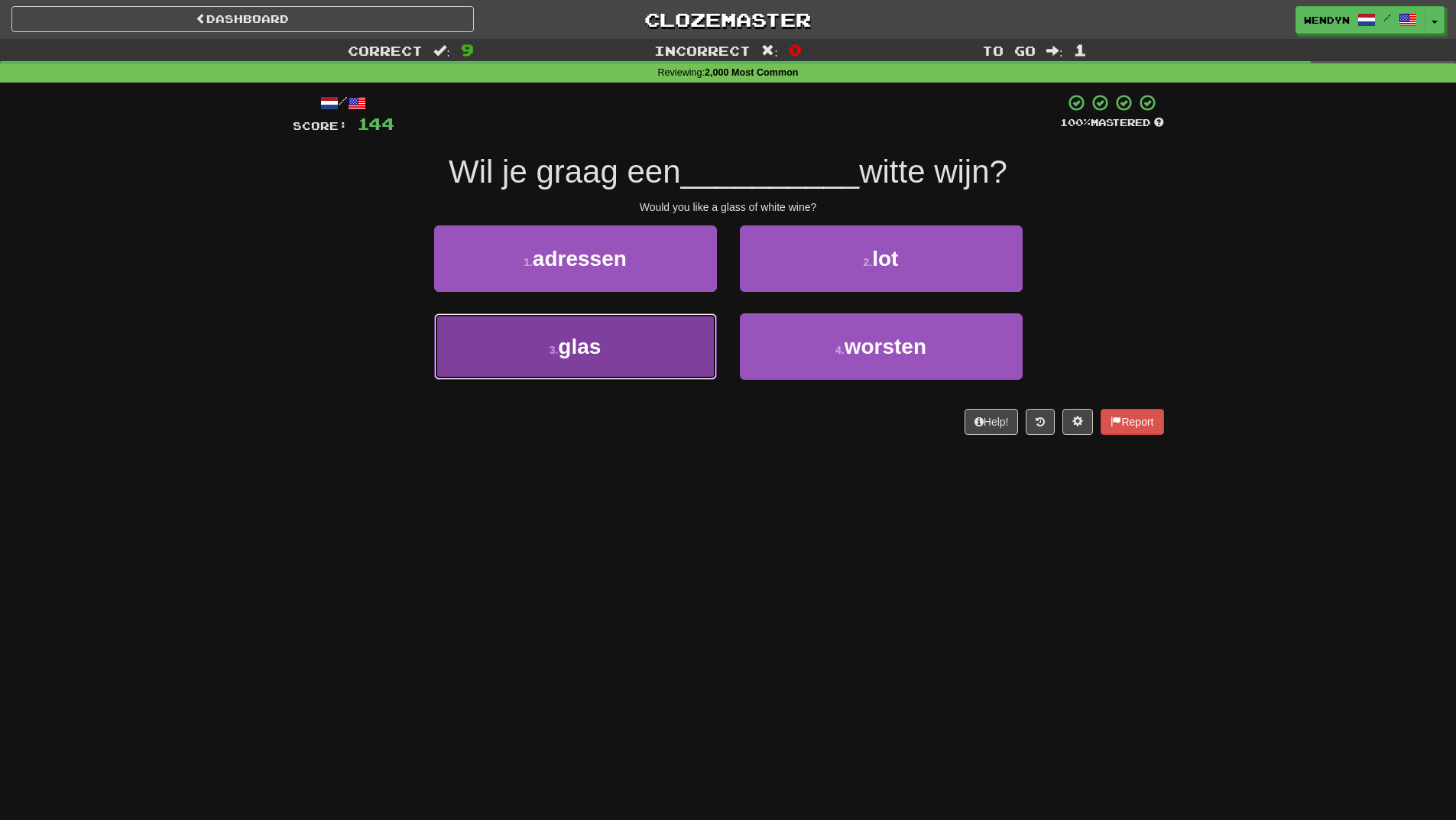
click at [627, 368] on button "3 . glas" at bounding box center [575, 346] width 283 height 67
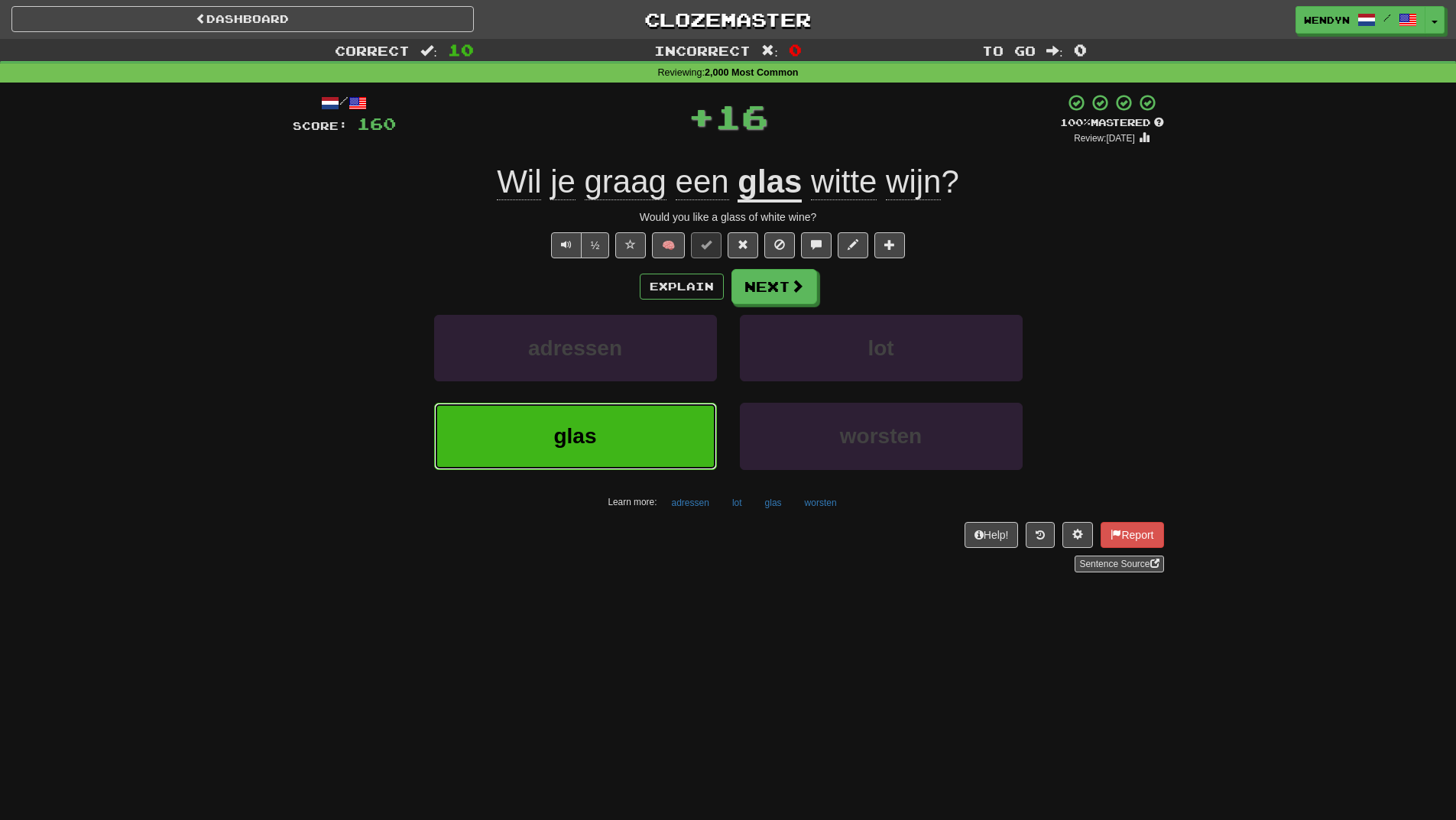
click at [607, 437] on button "glas" at bounding box center [575, 435] width 283 height 67
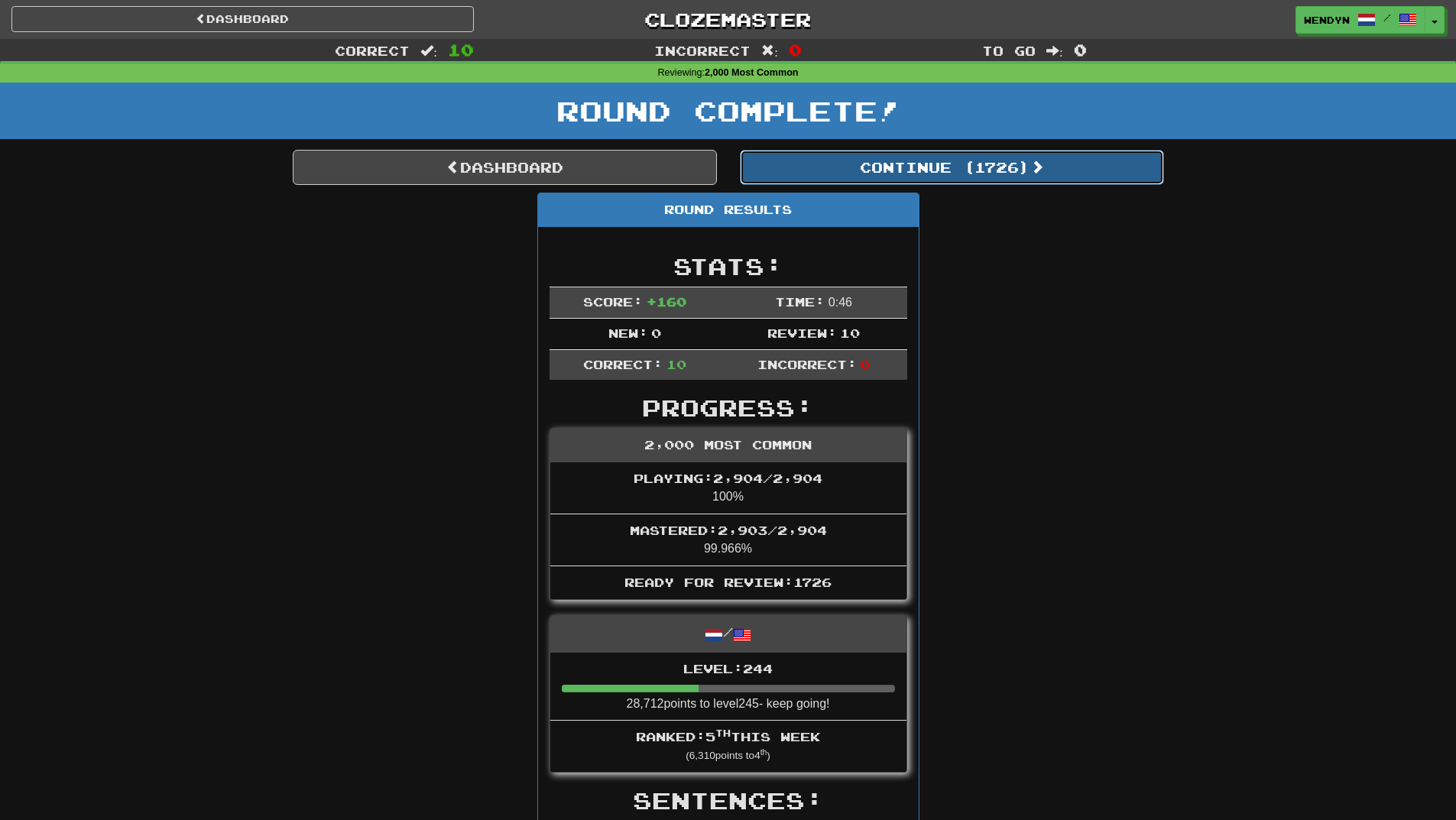
click at [987, 172] on button "Continue ( 1726 )" at bounding box center [952, 167] width 424 height 35
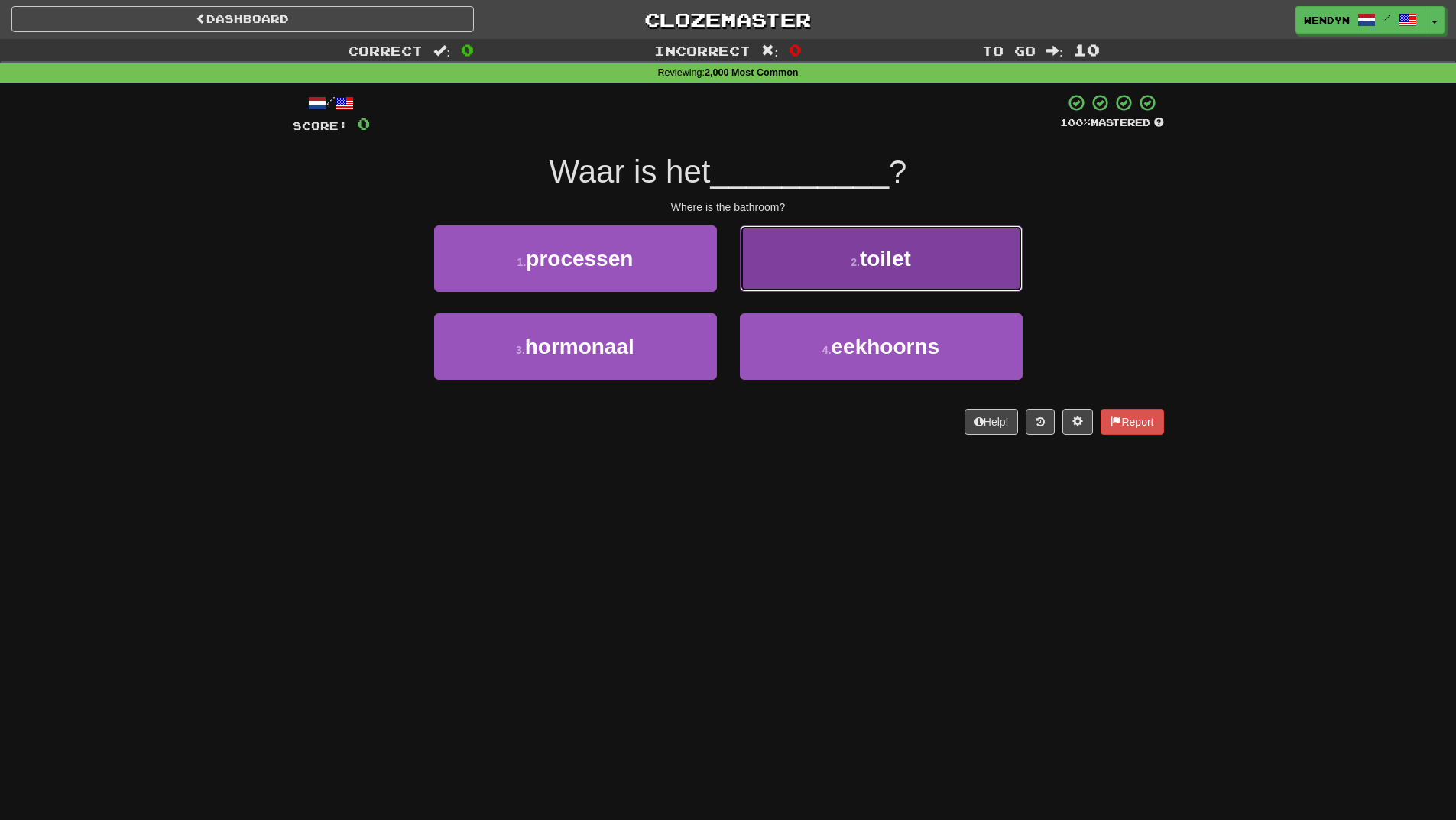
click at [936, 264] on button "2 . toilet" at bounding box center [881, 258] width 283 height 67
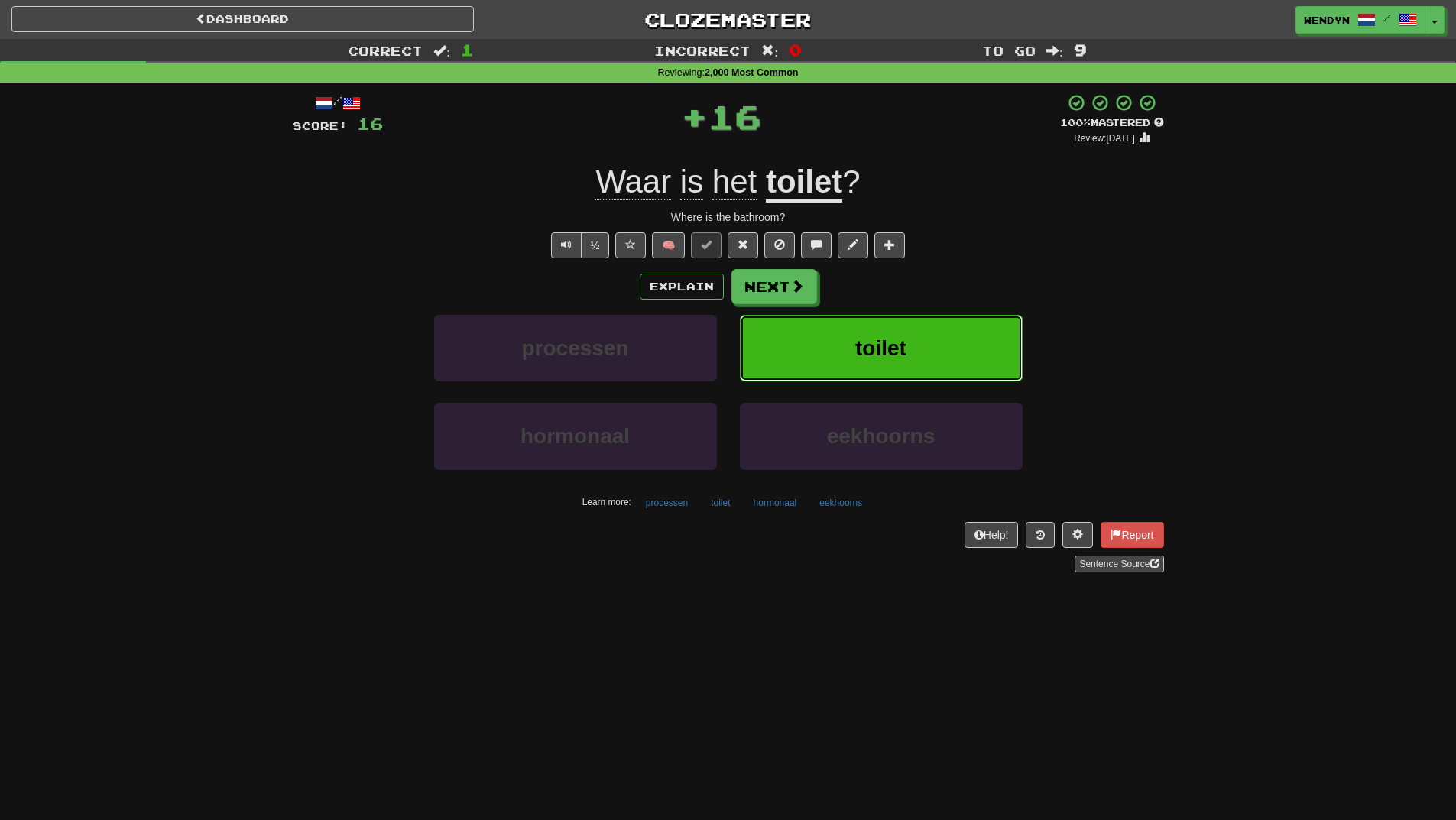
click at [940, 342] on button "toilet" at bounding box center [881, 348] width 283 height 67
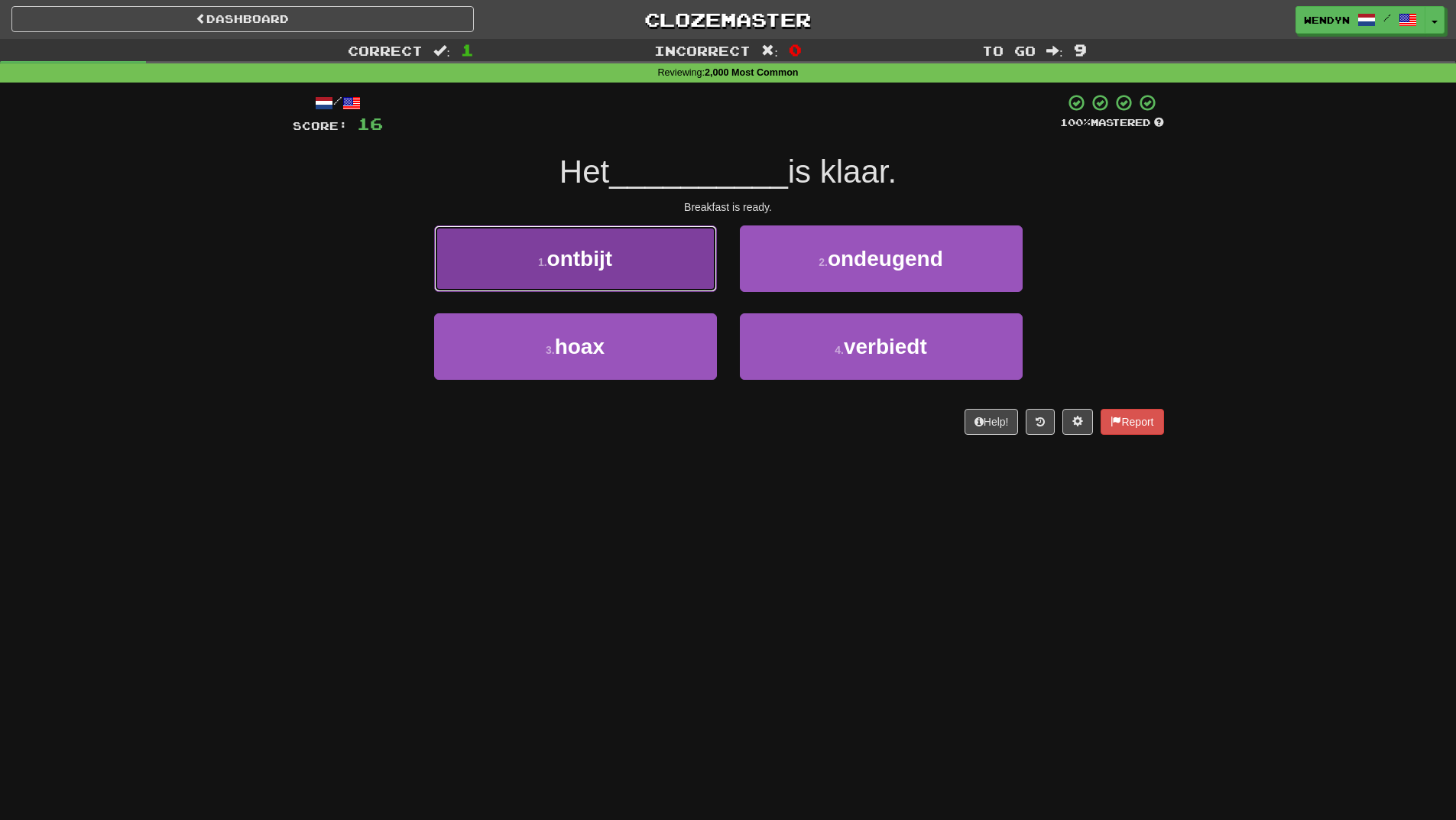
click at [629, 267] on button "1 . ontbijt" at bounding box center [575, 258] width 283 height 67
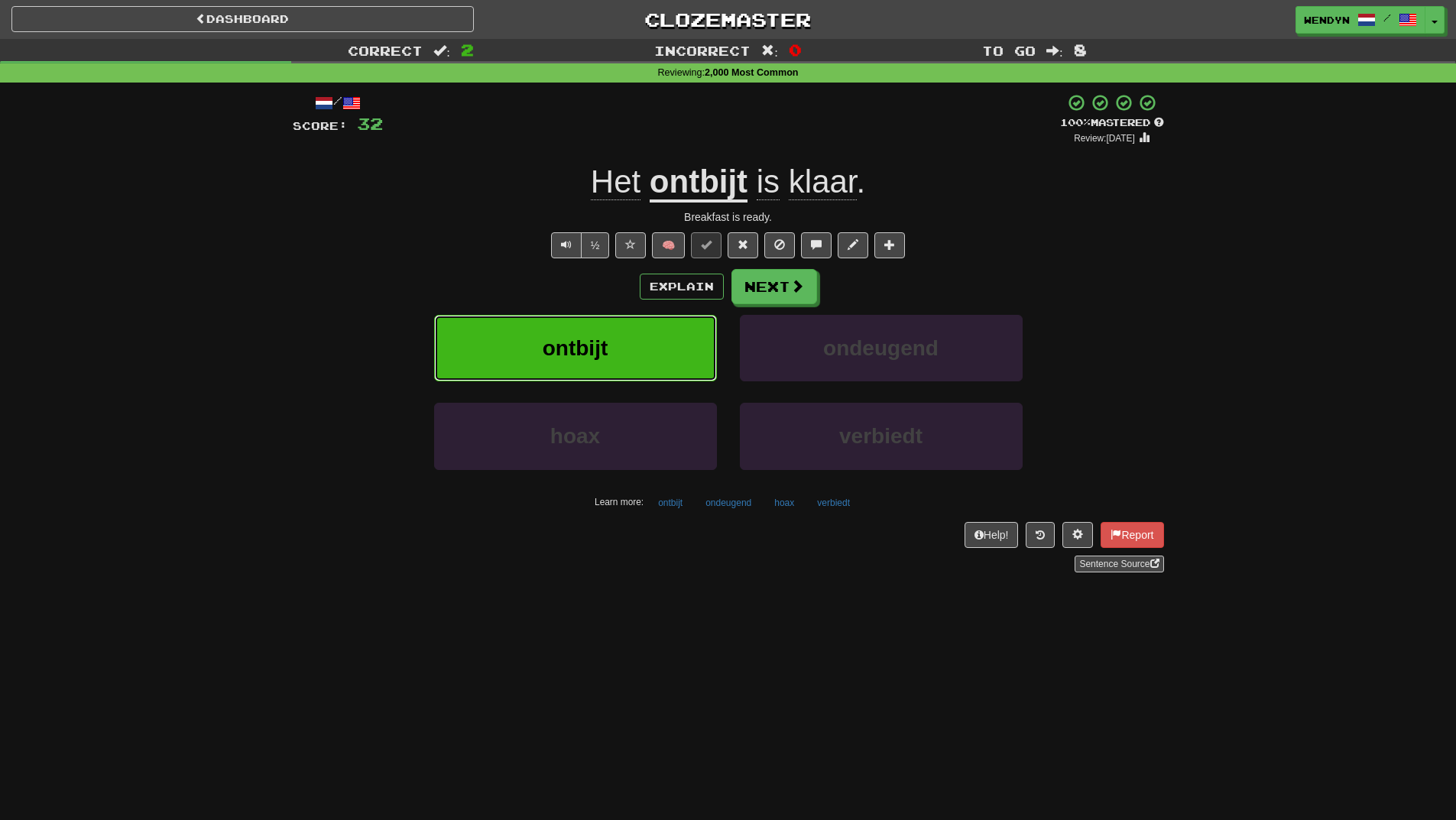
click at [602, 329] on button "ontbijt" at bounding box center [575, 348] width 283 height 67
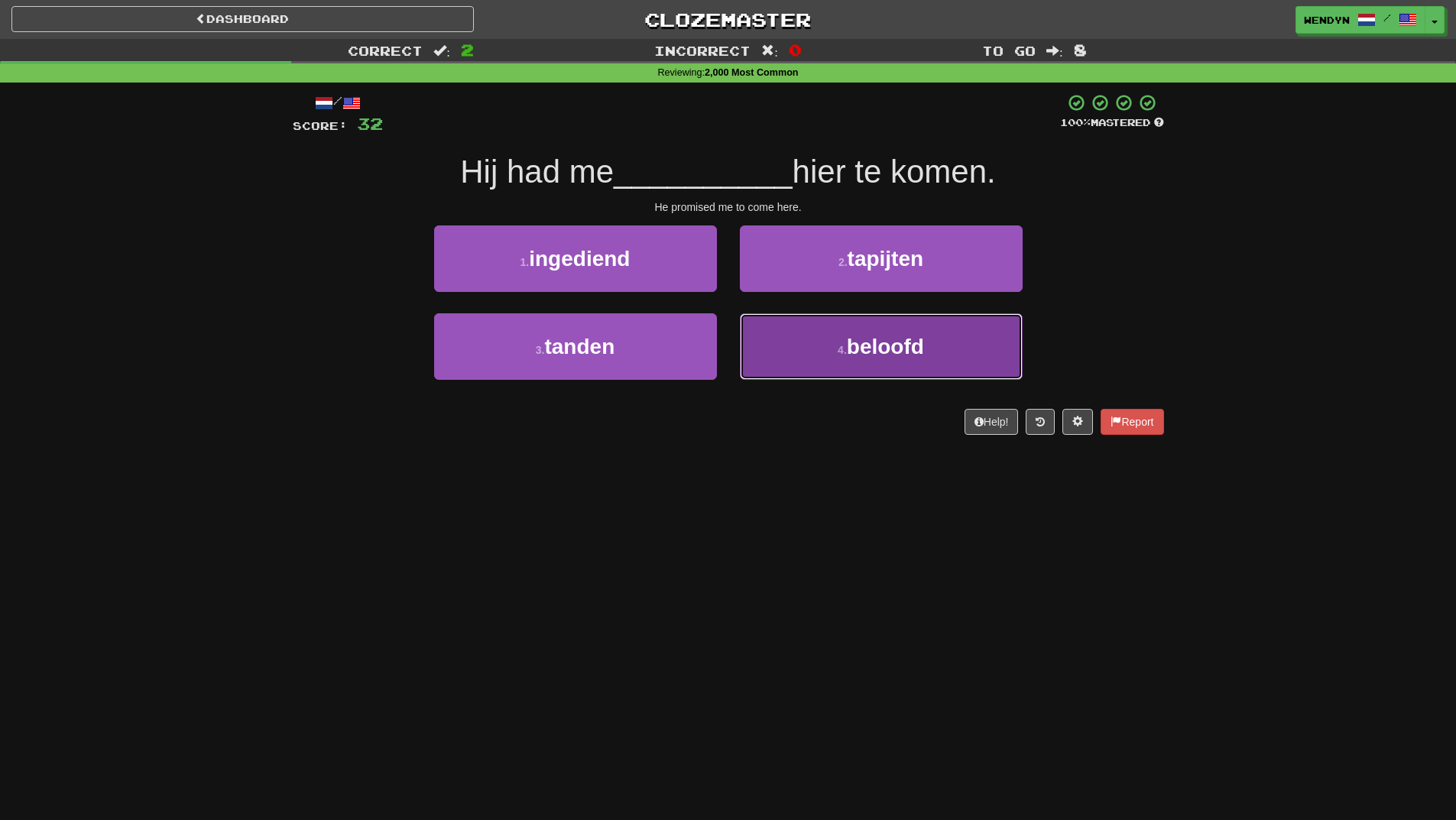
click at [894, 343] on span "beloofd" at bounding box center [885, 346] width 77 height 23
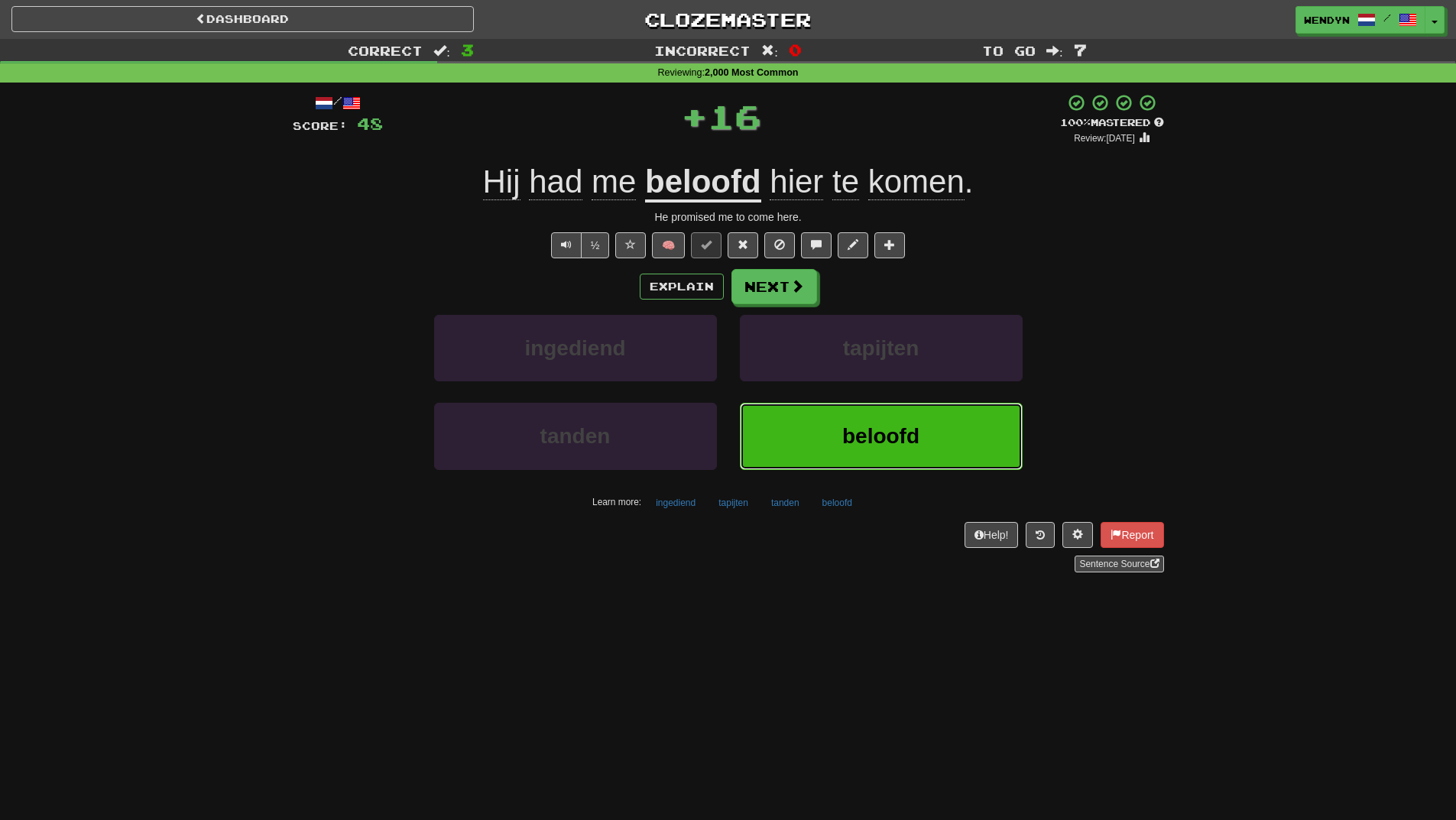
click at [851, 428] on span "beloofd" at bounding box center [881, 435] width 77 height 23
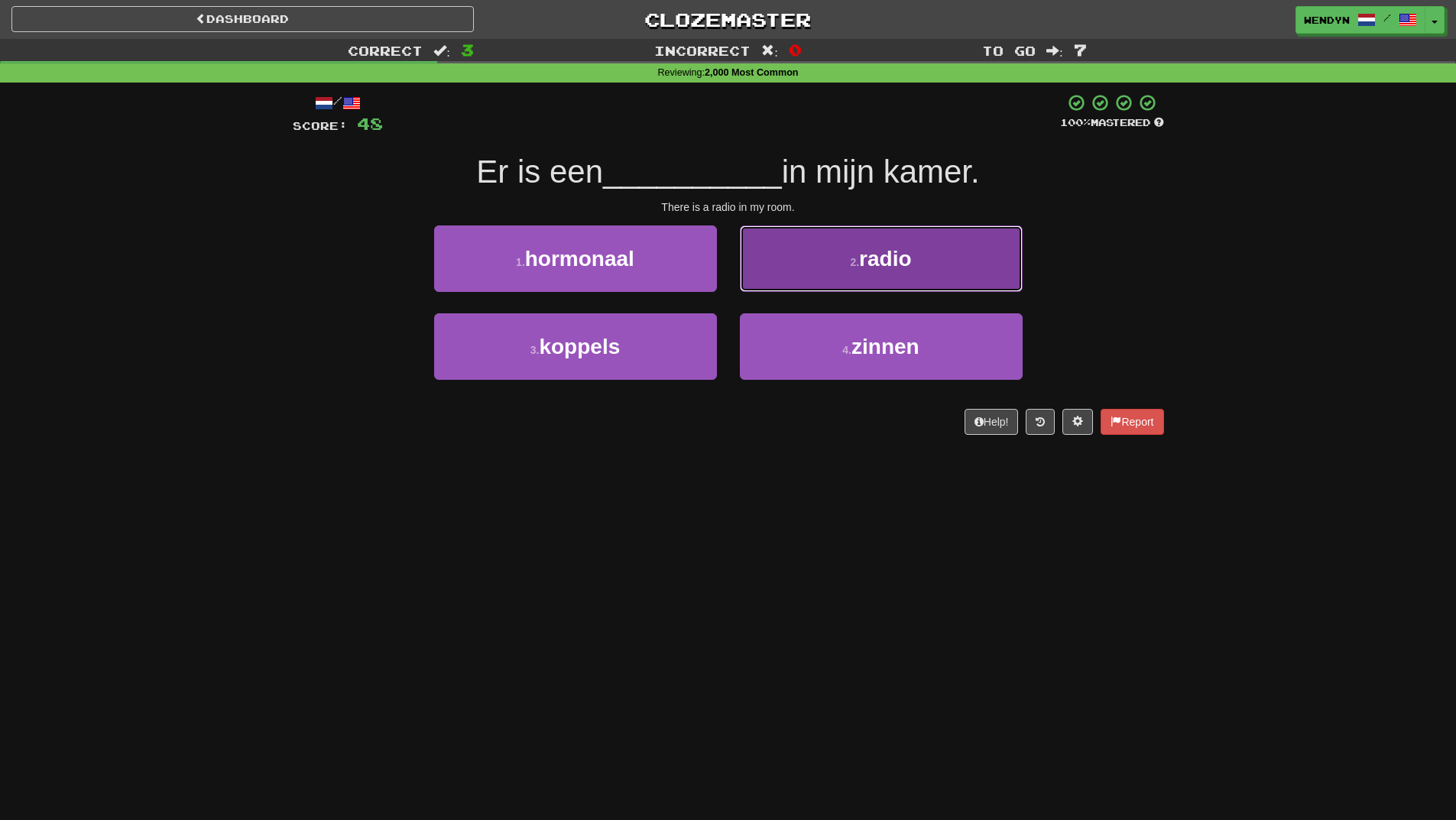
click at [972, 245] on button "2 . radio" at bounding box center [881, 258] width 283 height 67
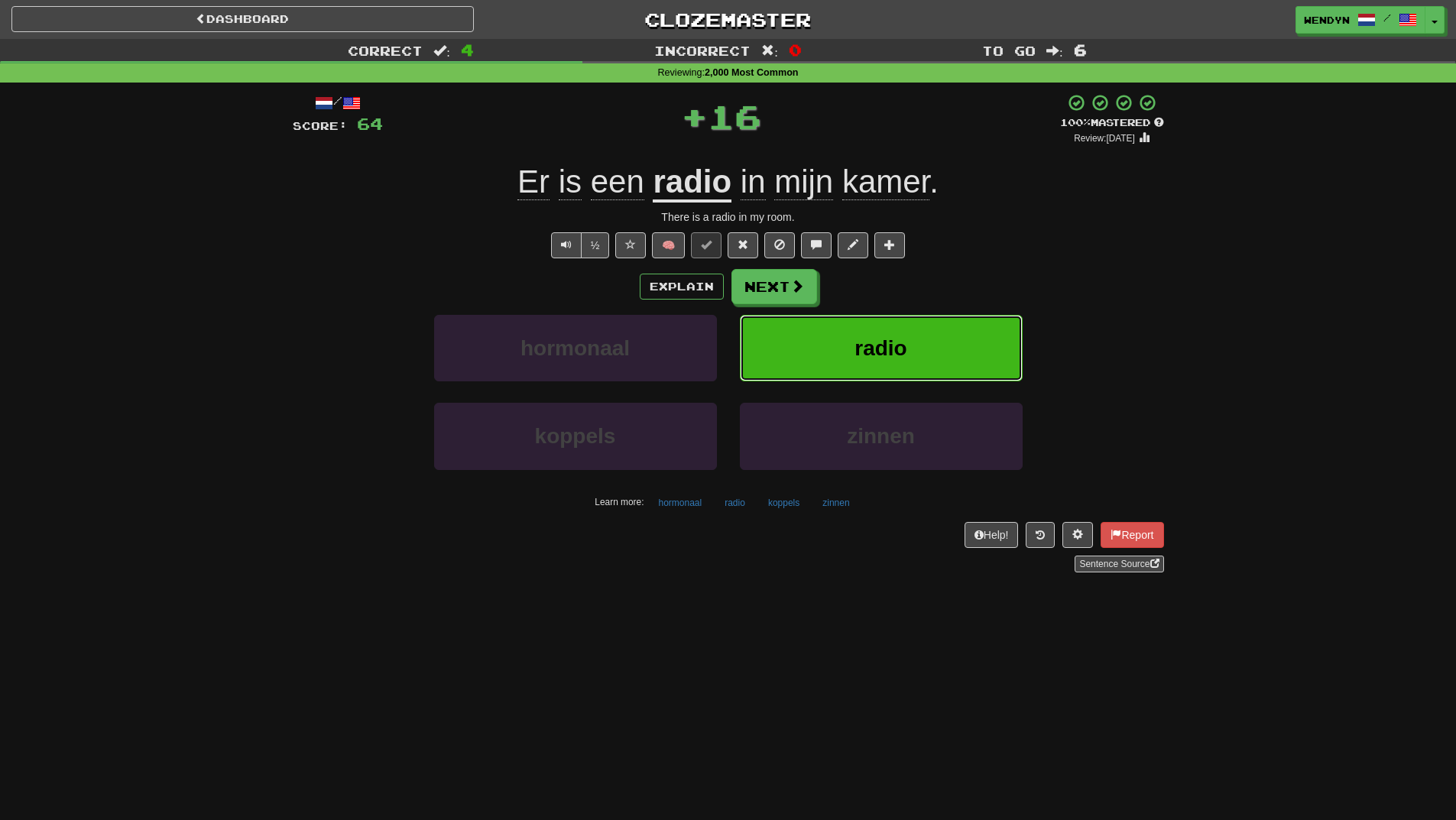
click at [945, 338] on button "radio" at bounding box center [881, 348] width 283 height 67
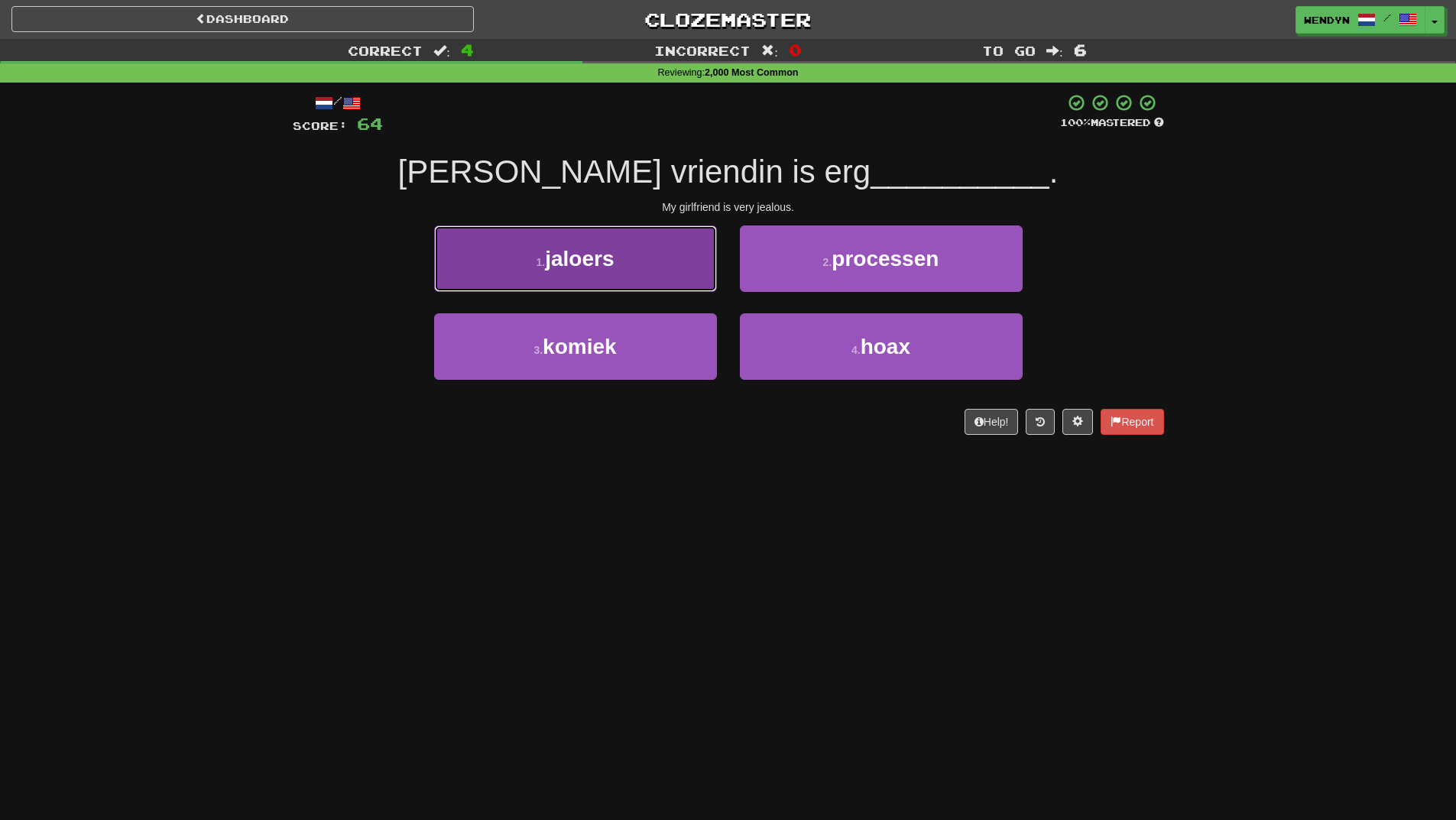
click at [663, 288] on button "1 . jaloers" at bounding box center [575, 258] width 283 height 67
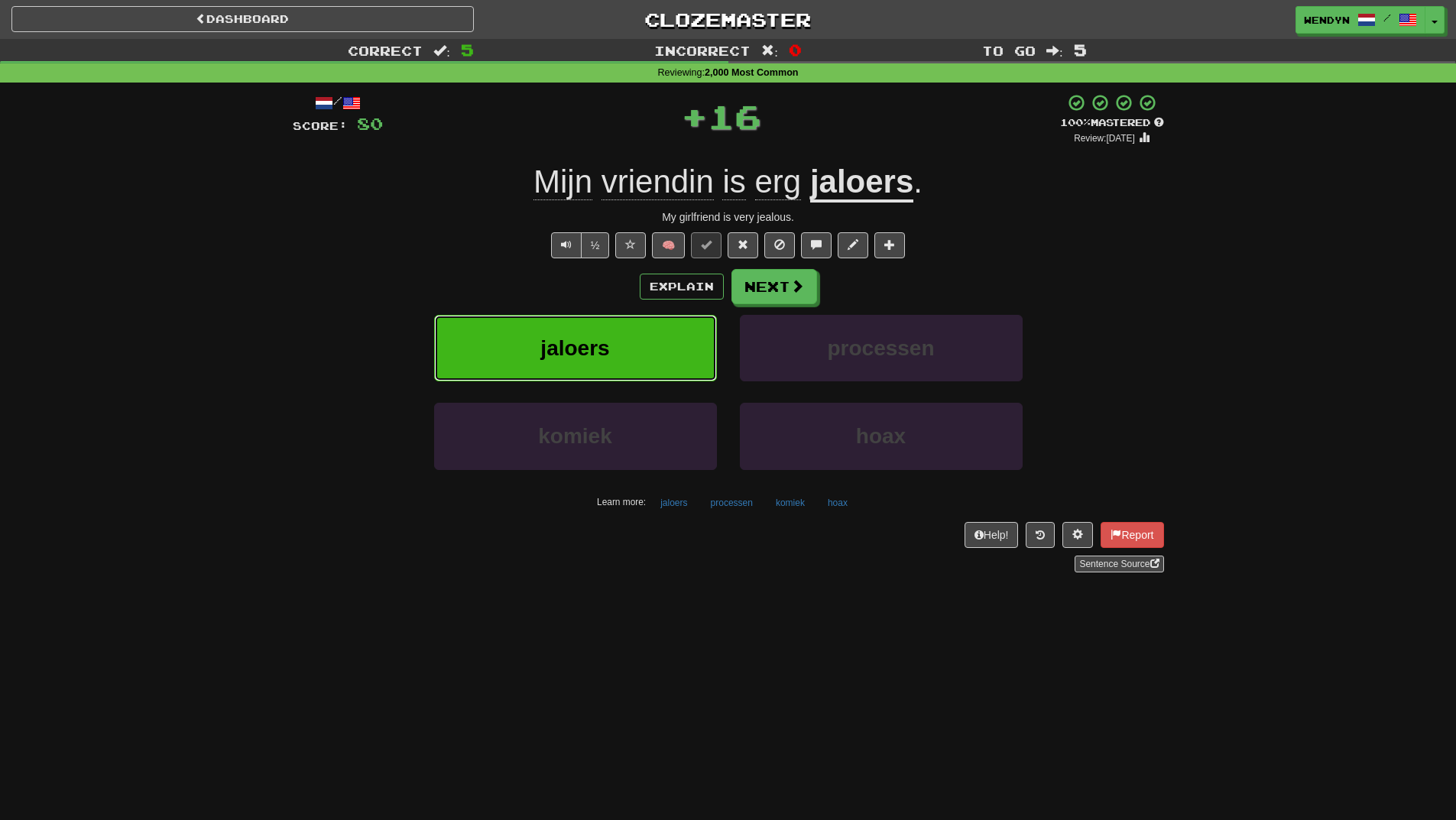
click at [658, 335] on button "jaloers" at bounding box center [575, 348] width 283 height 67
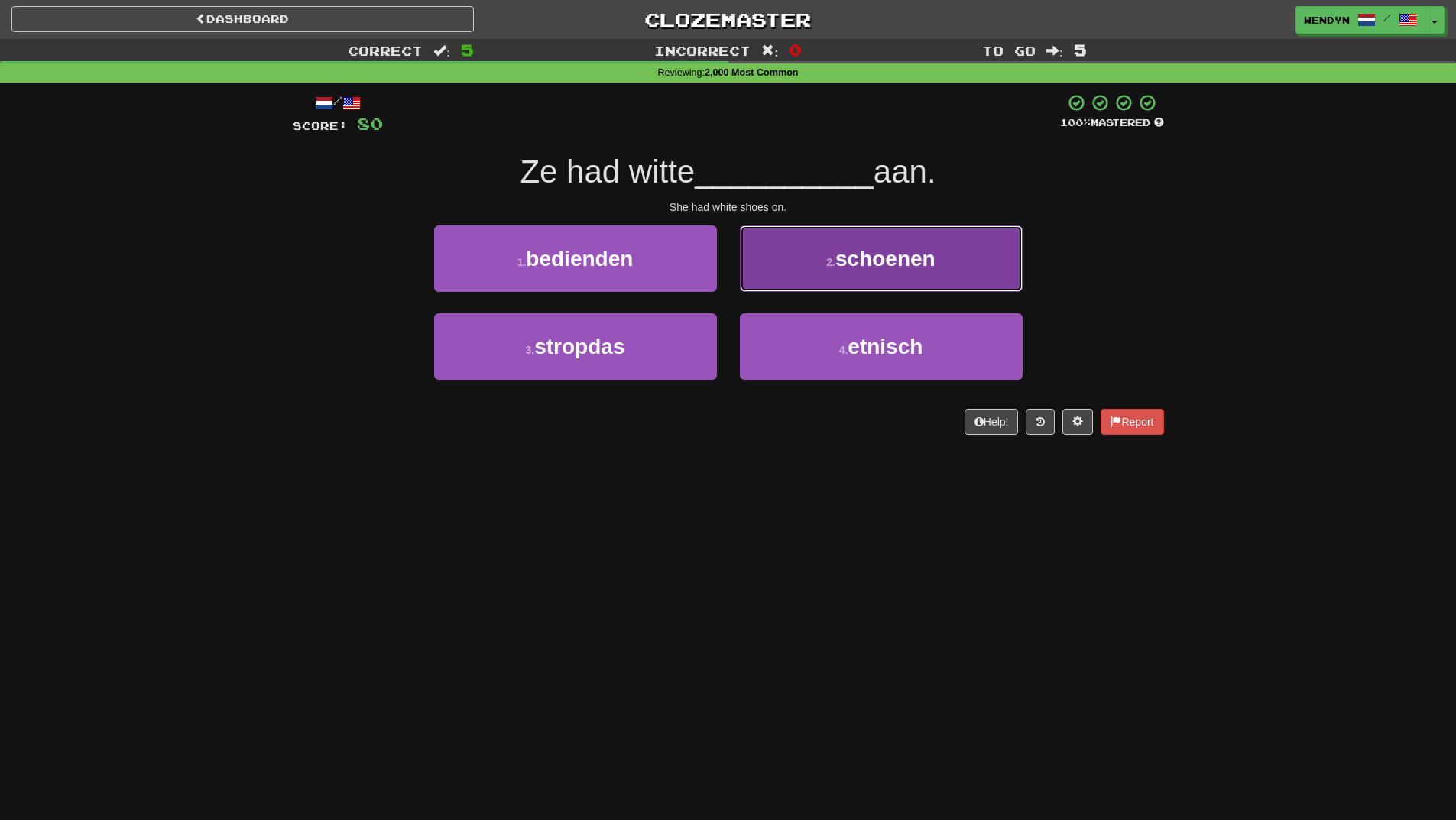
click at [957, 257] on button "2 . schoenen" at bounding box center [881, 258] width 283 height 67
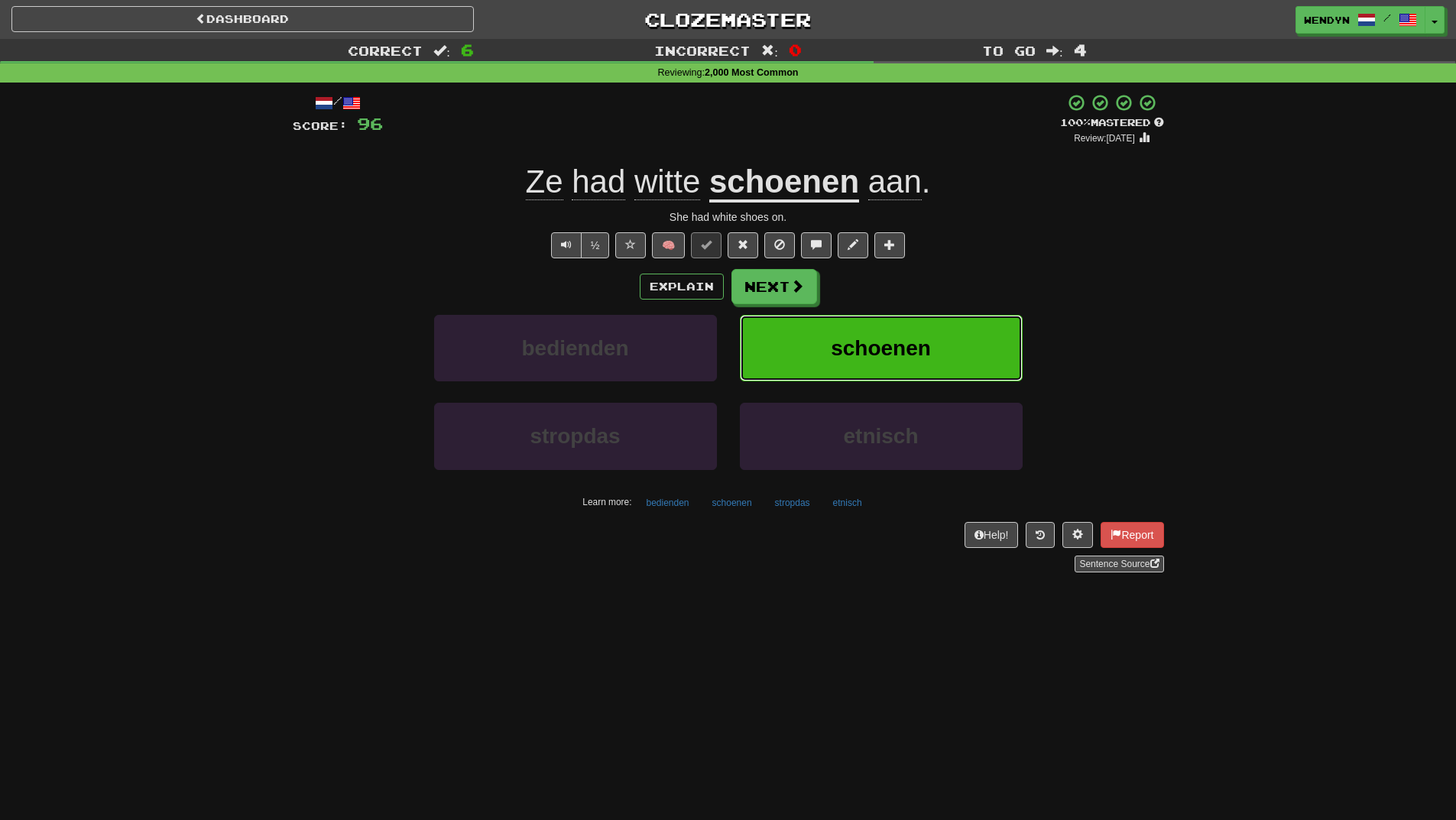
click at [927, 323] on button "schoenen" at bounding box center [881, 348] width 283 height 67
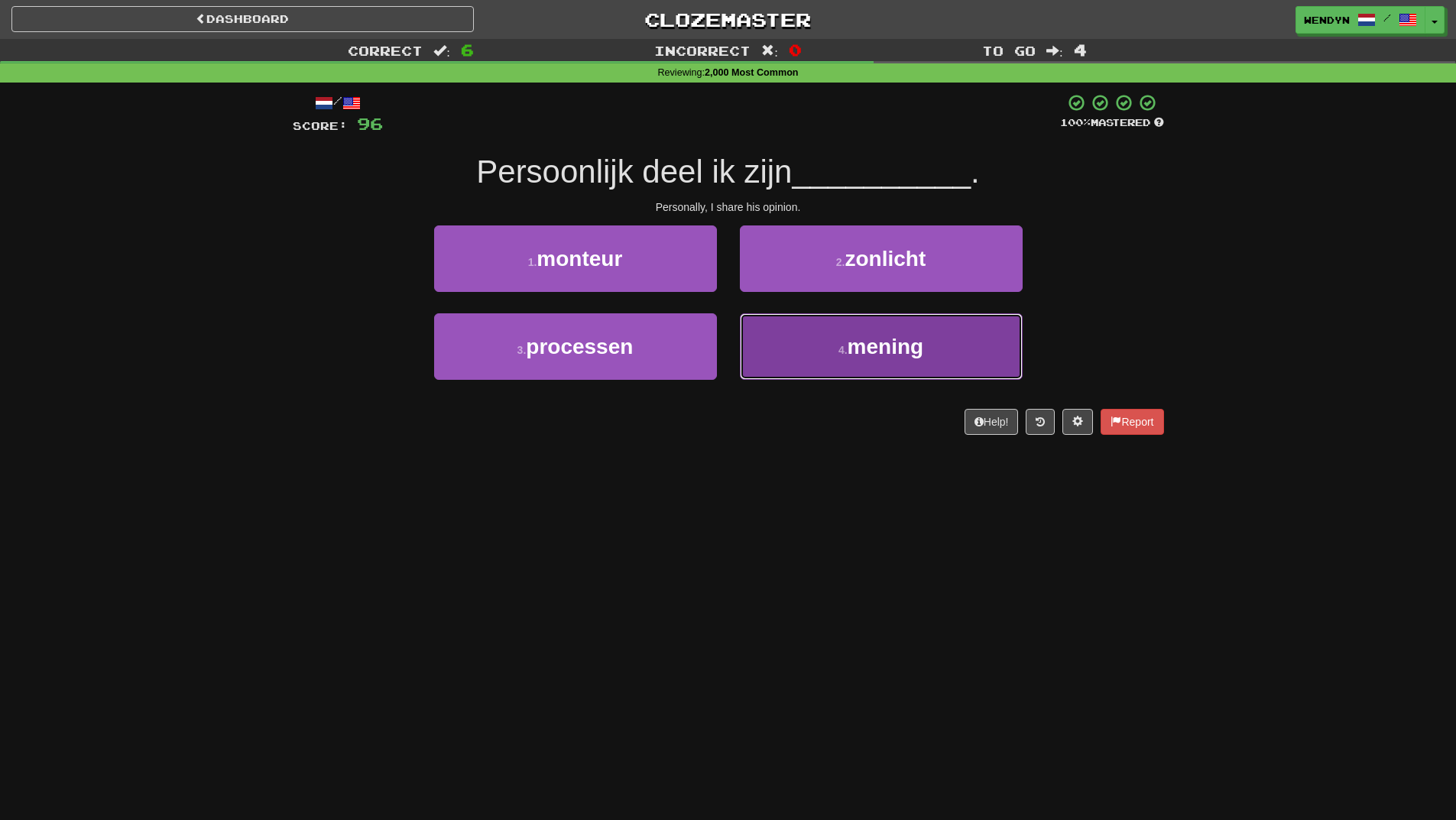
click at [888, 376] on button "4 . mening" at bounding box center [881, 346] width 283 height 67
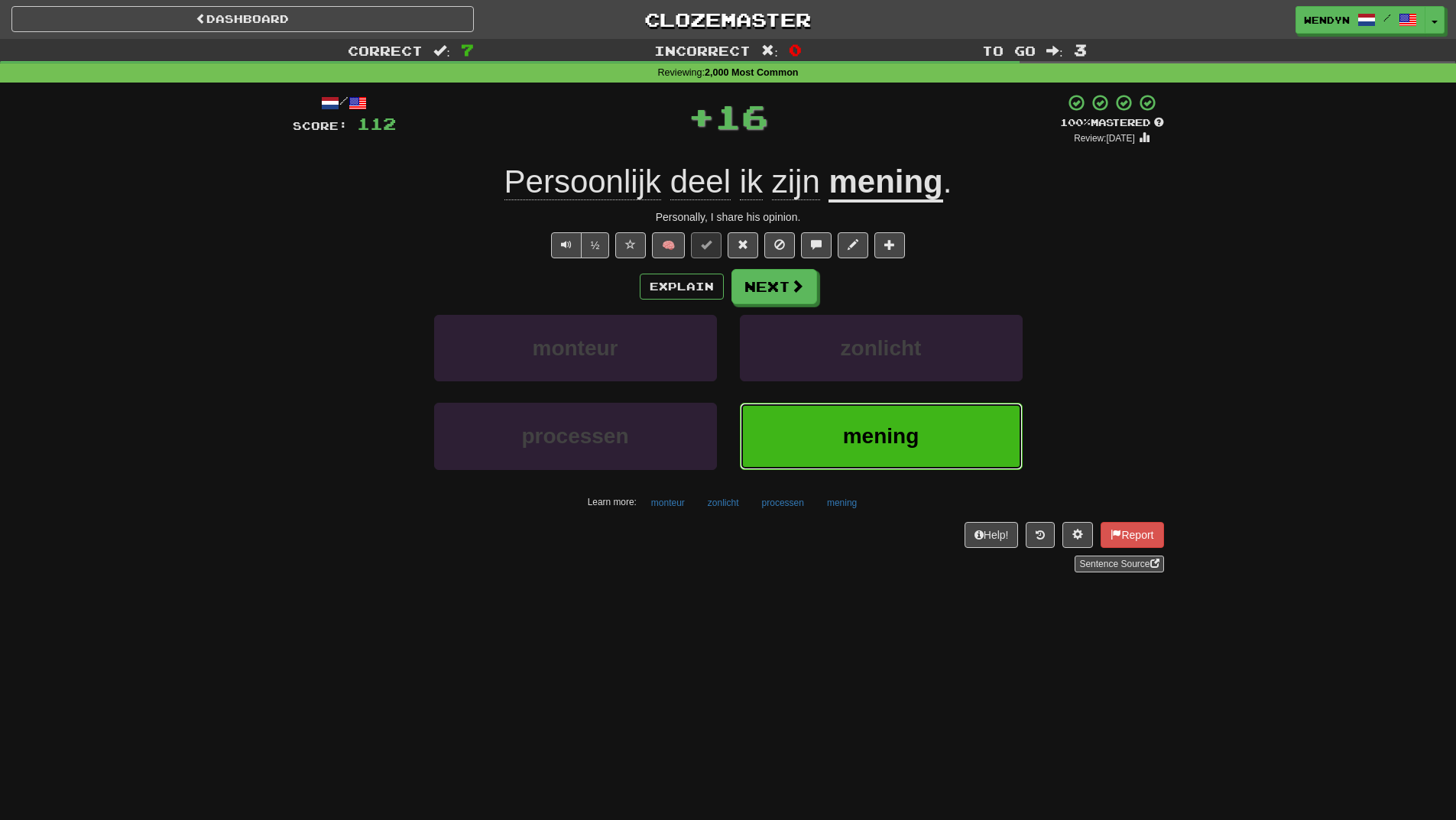
click at [854, 430] on span "mening" at bounding box center [881, 435] width 76 height 23
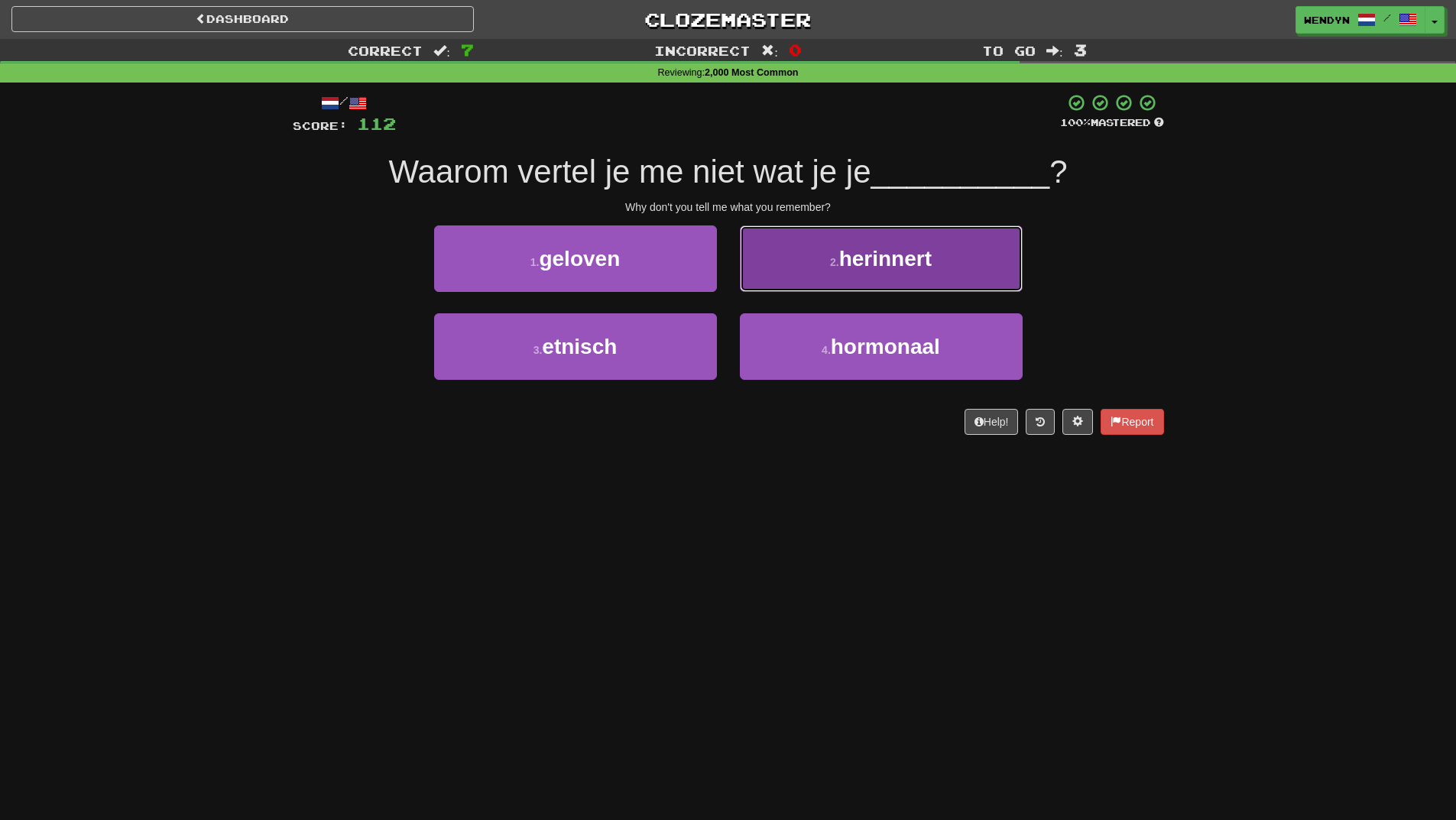
click at [966, 281] on button "2 . herinnert" at bounding box center [881, 258] width 283 height 67
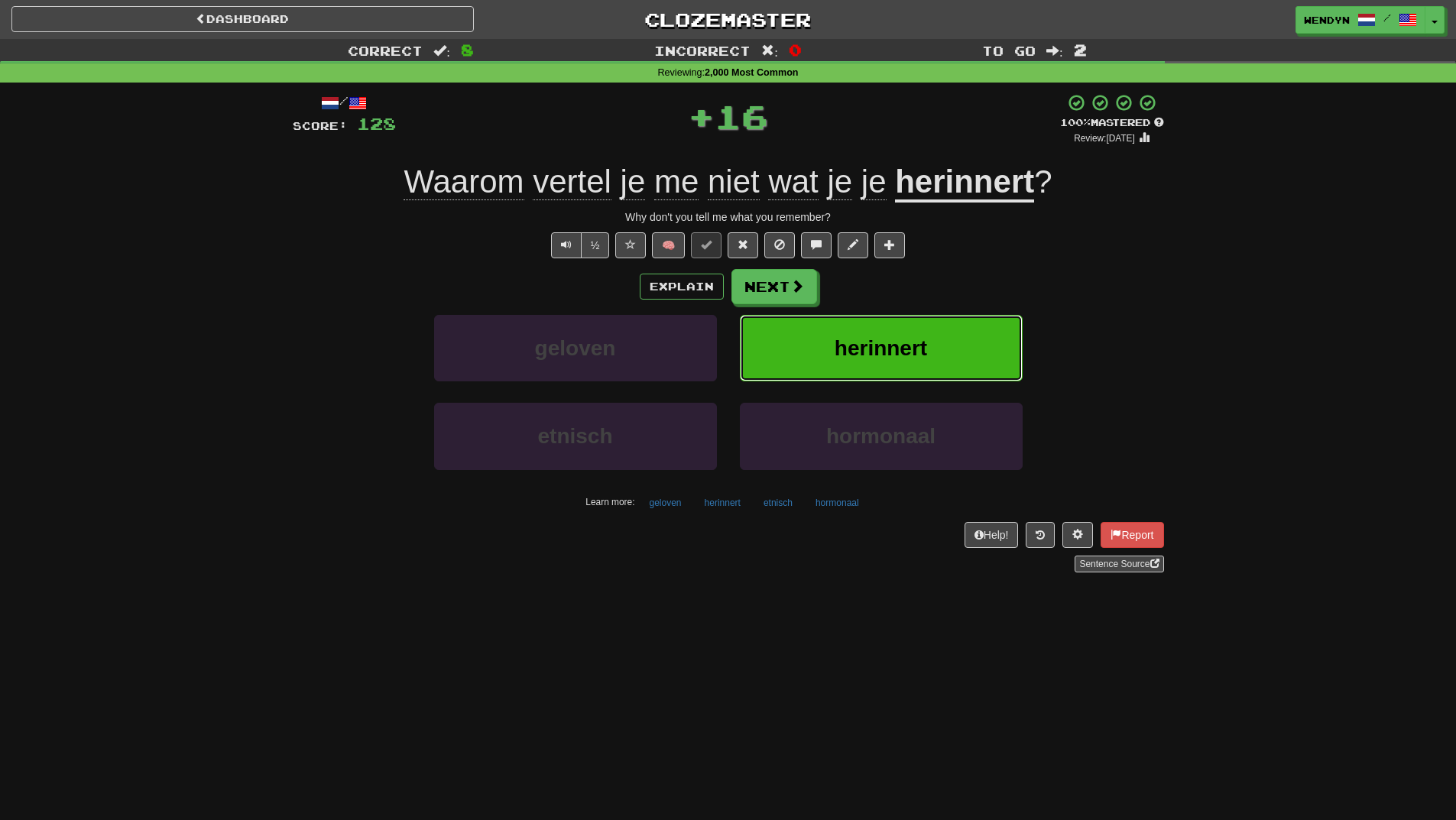
click at [966, 364] on button "herinnert" at bounding box center [881, 348] width 283 height 67
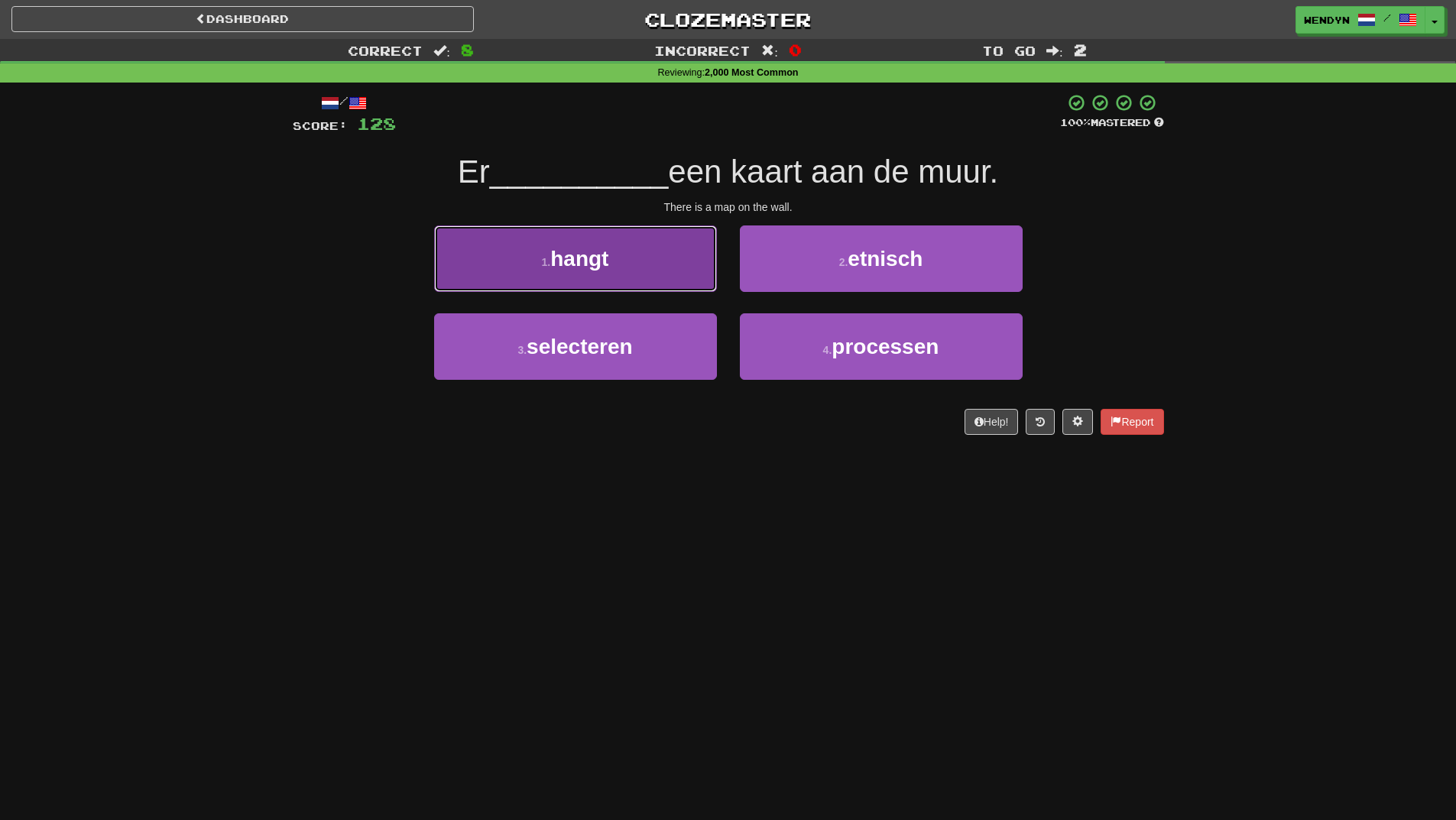
click at [666, 284] on button "1 . hangt" at bounding box center [575, 258] width 283 height 67
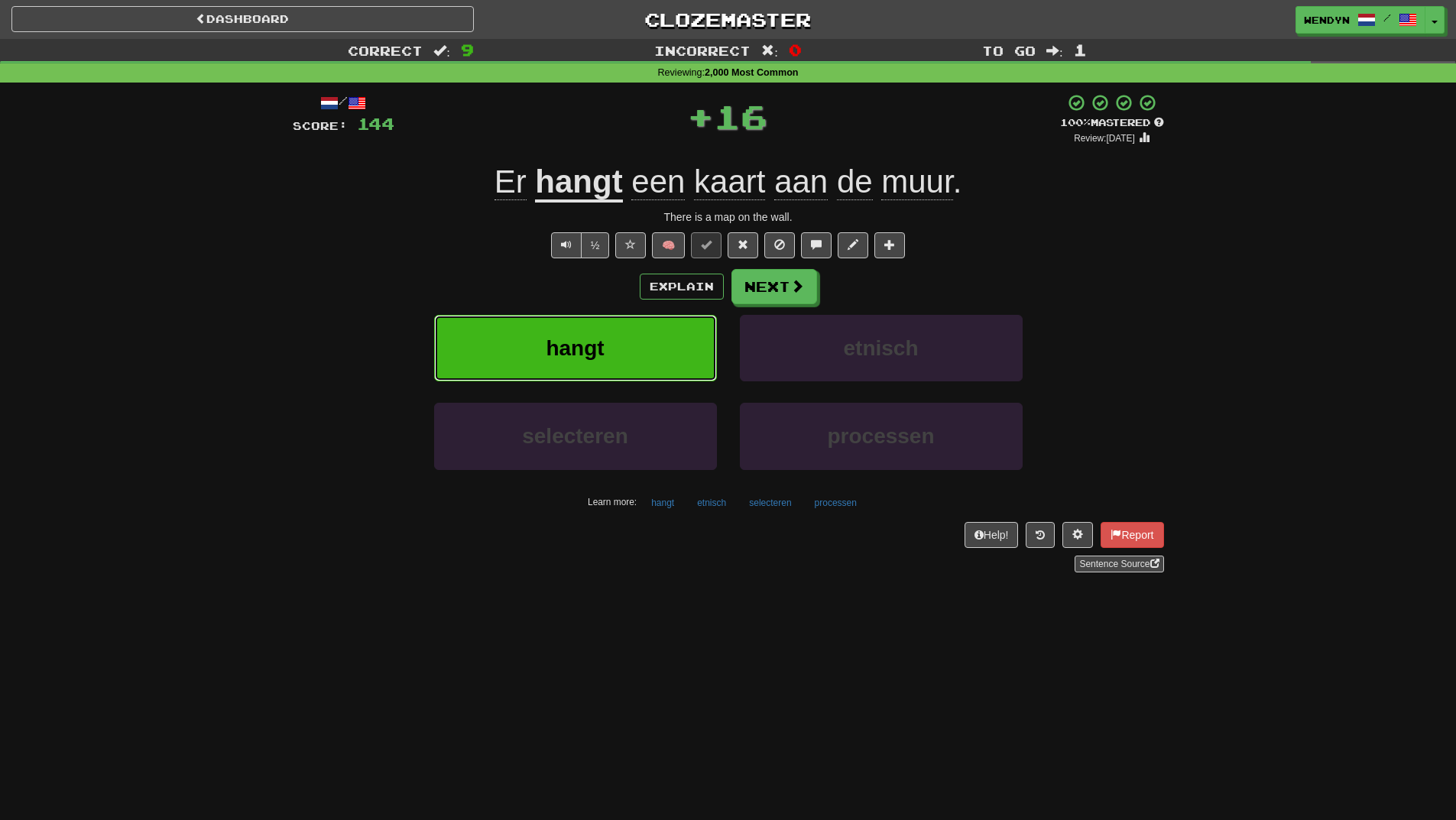
click at [661, 339] on button "hangt" at bounding box center [575, 348] width 283 height 67
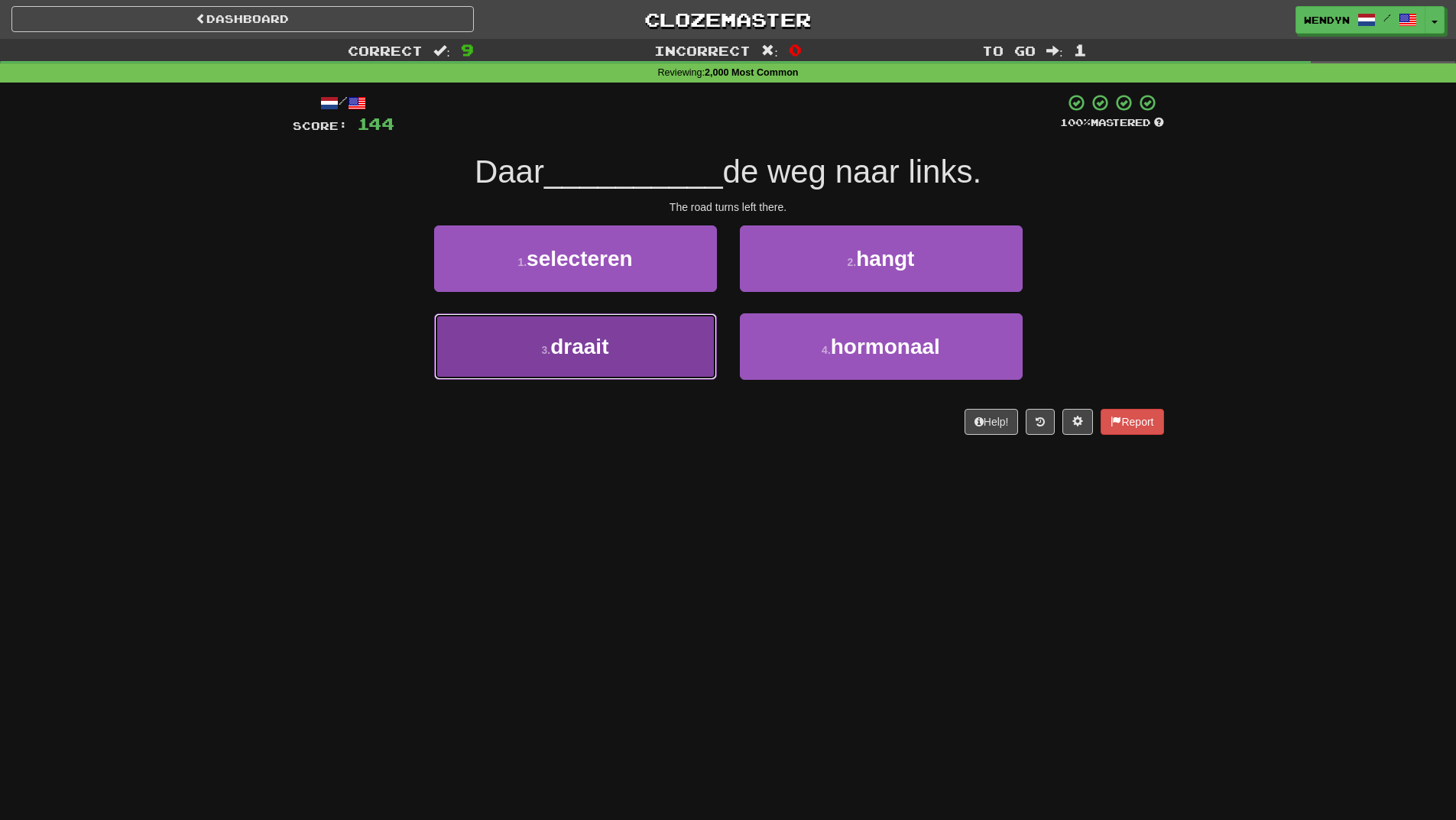
drag, startPoint x: 618, startPoint y: 360, endPoint x: 622, endPoint y: 409, distance: 49.2
click at [618, 360] on button "3 . draait" at bounding box center [575, 346] width 283 height 67
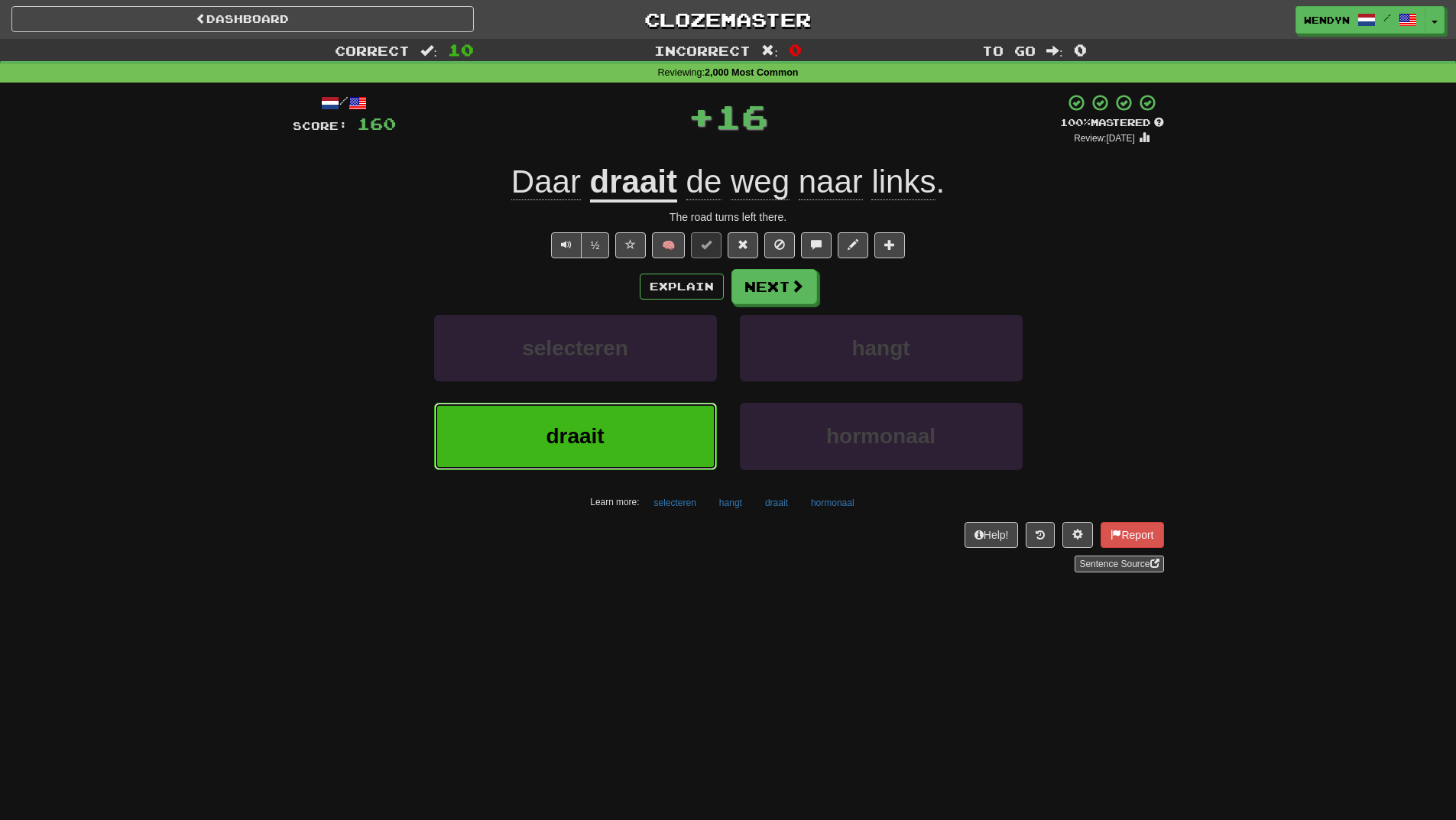
click at [632, 435] on button "draait" at bounding box center [575, 435] width 283 height 67
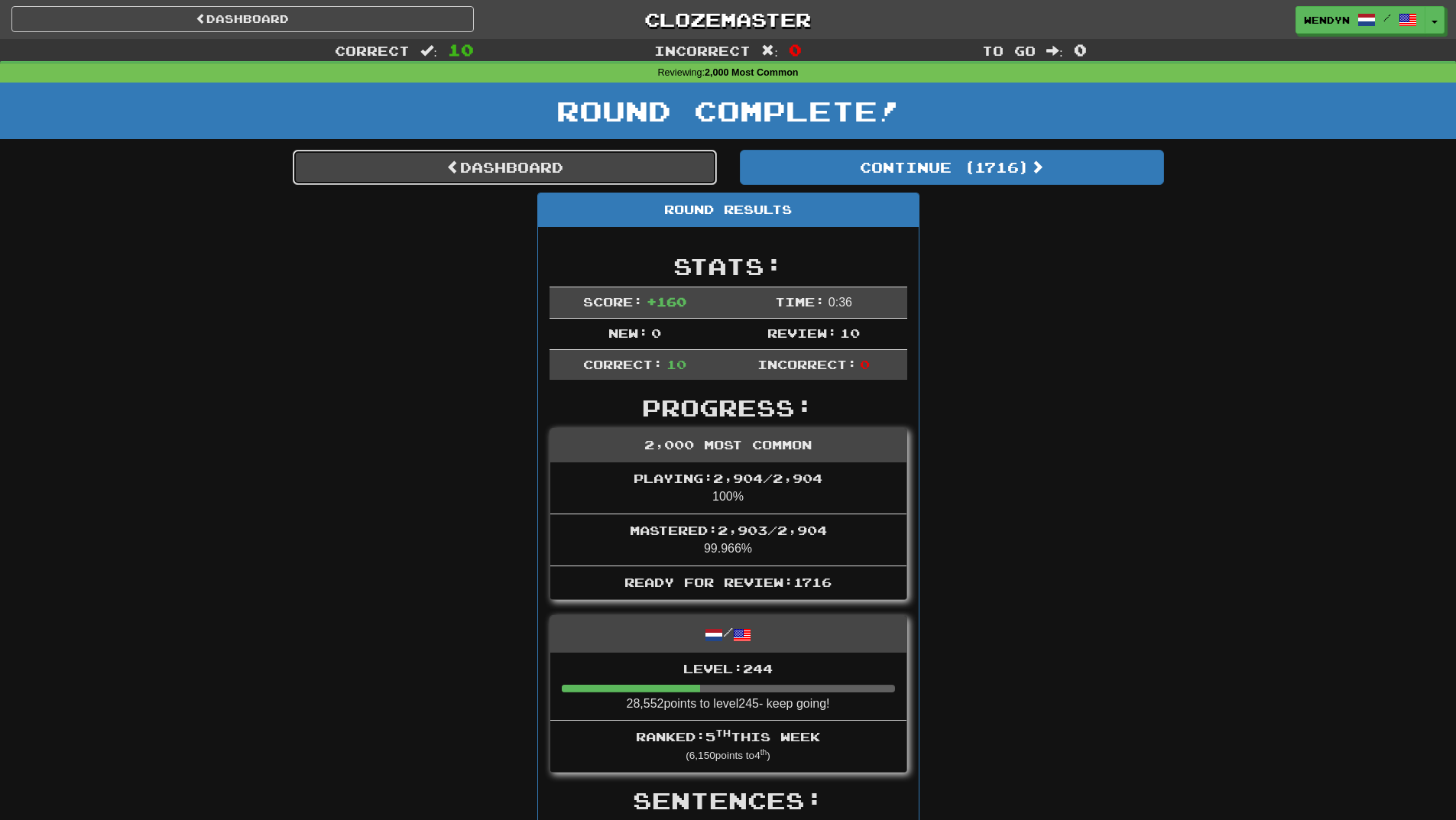
click at [551, 168] on link "Dashboard" at bounding box center [505, 167] width 424 height 35
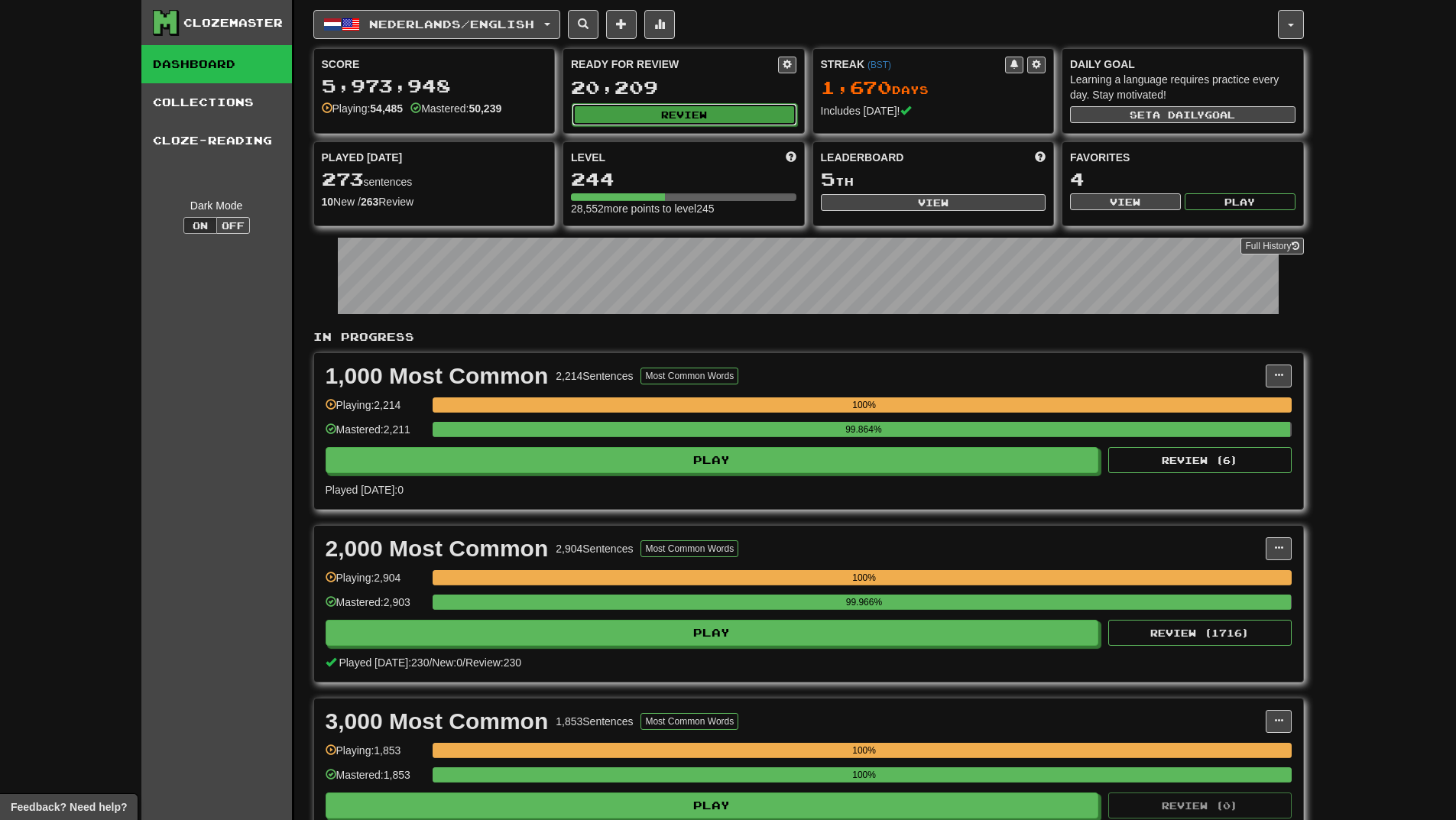
click at [675, 117] on button "Review" at bounding box center [684, 114] width 225 height 23
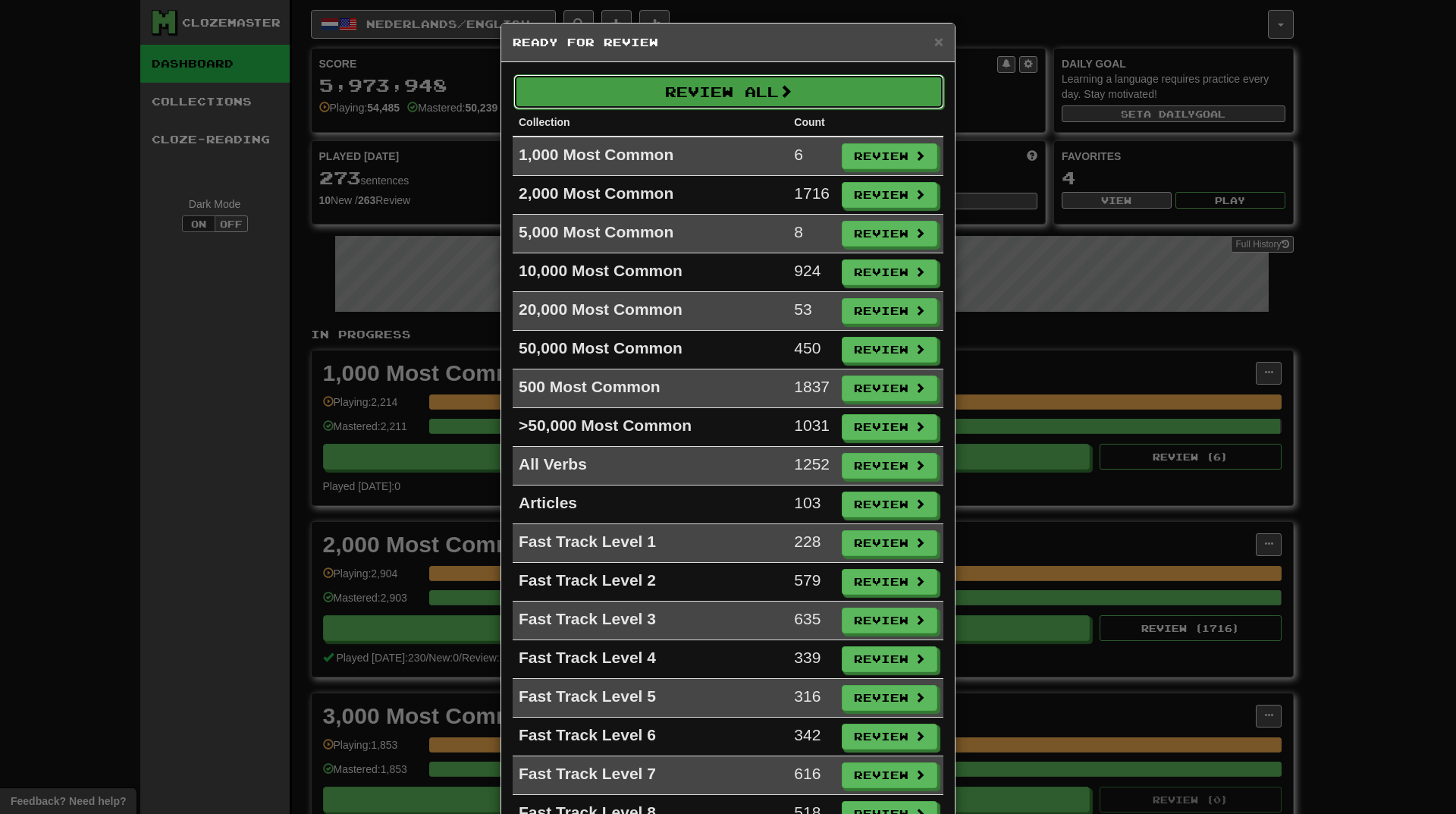
click at [759, 92] on button "Review All" at bounding box center [728, 91] width 431 height 34
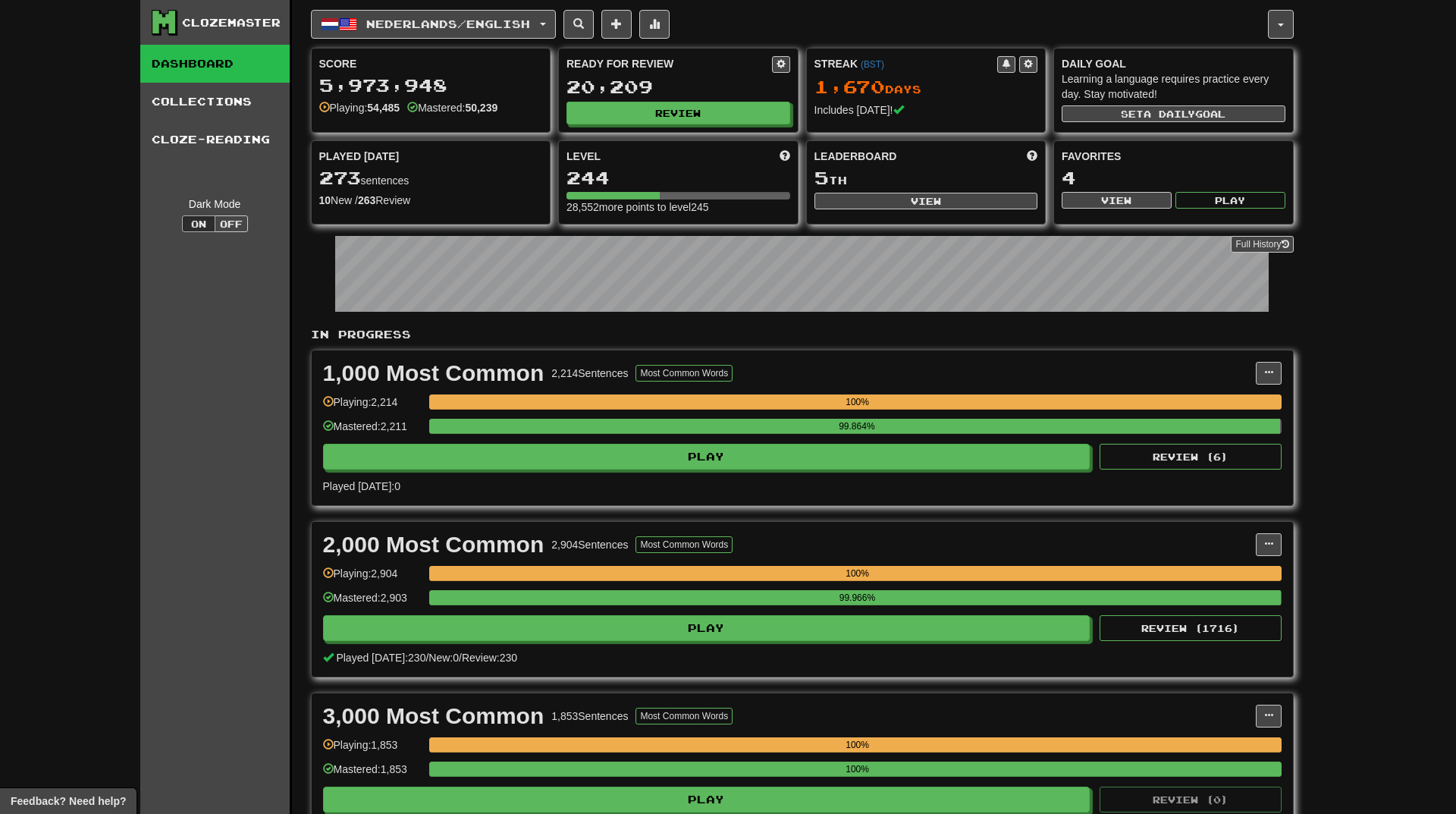
select select "**"
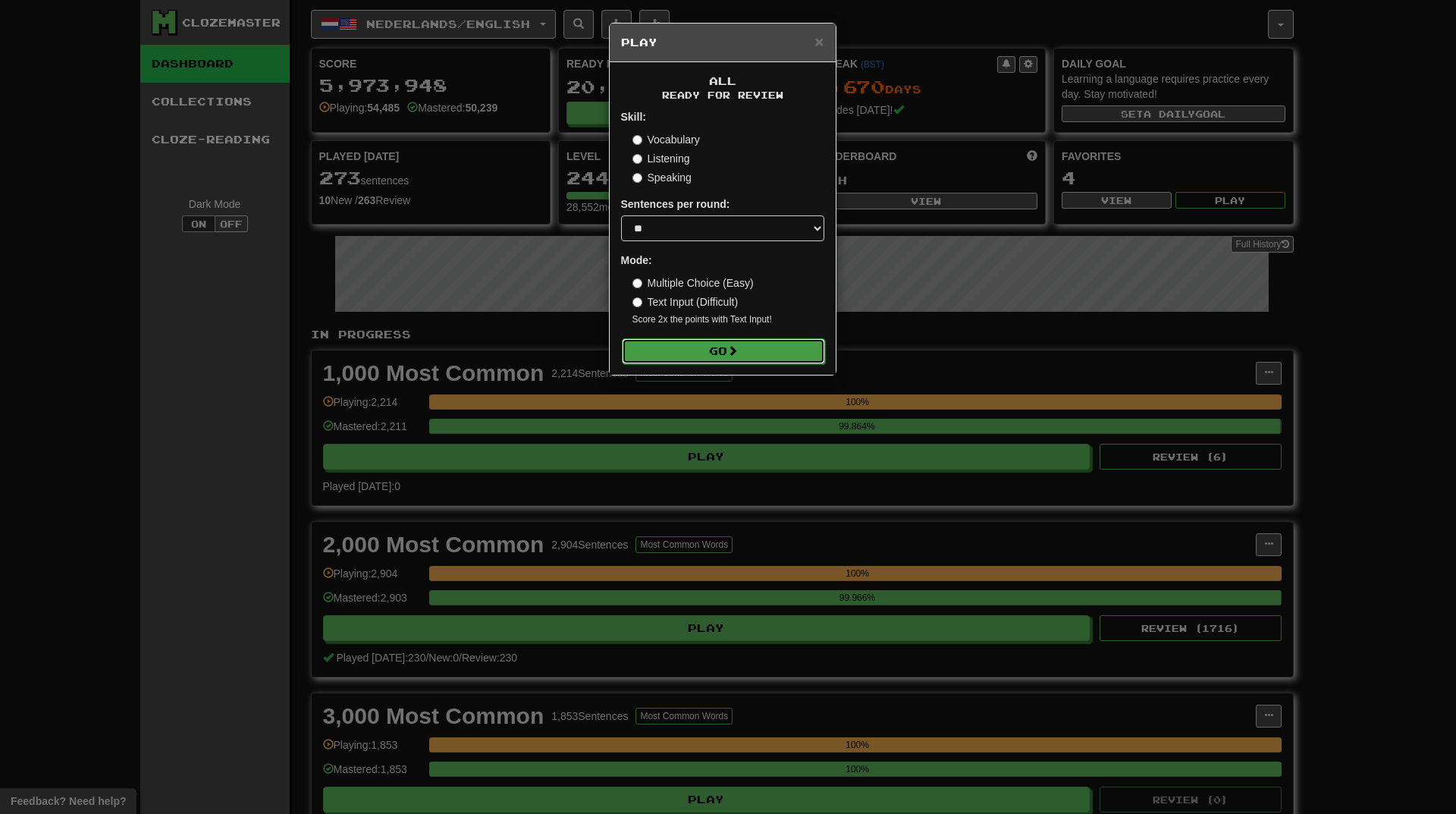
click at [778, 354] on button "Go" at bounding box center [723, 351] width 203 height 26
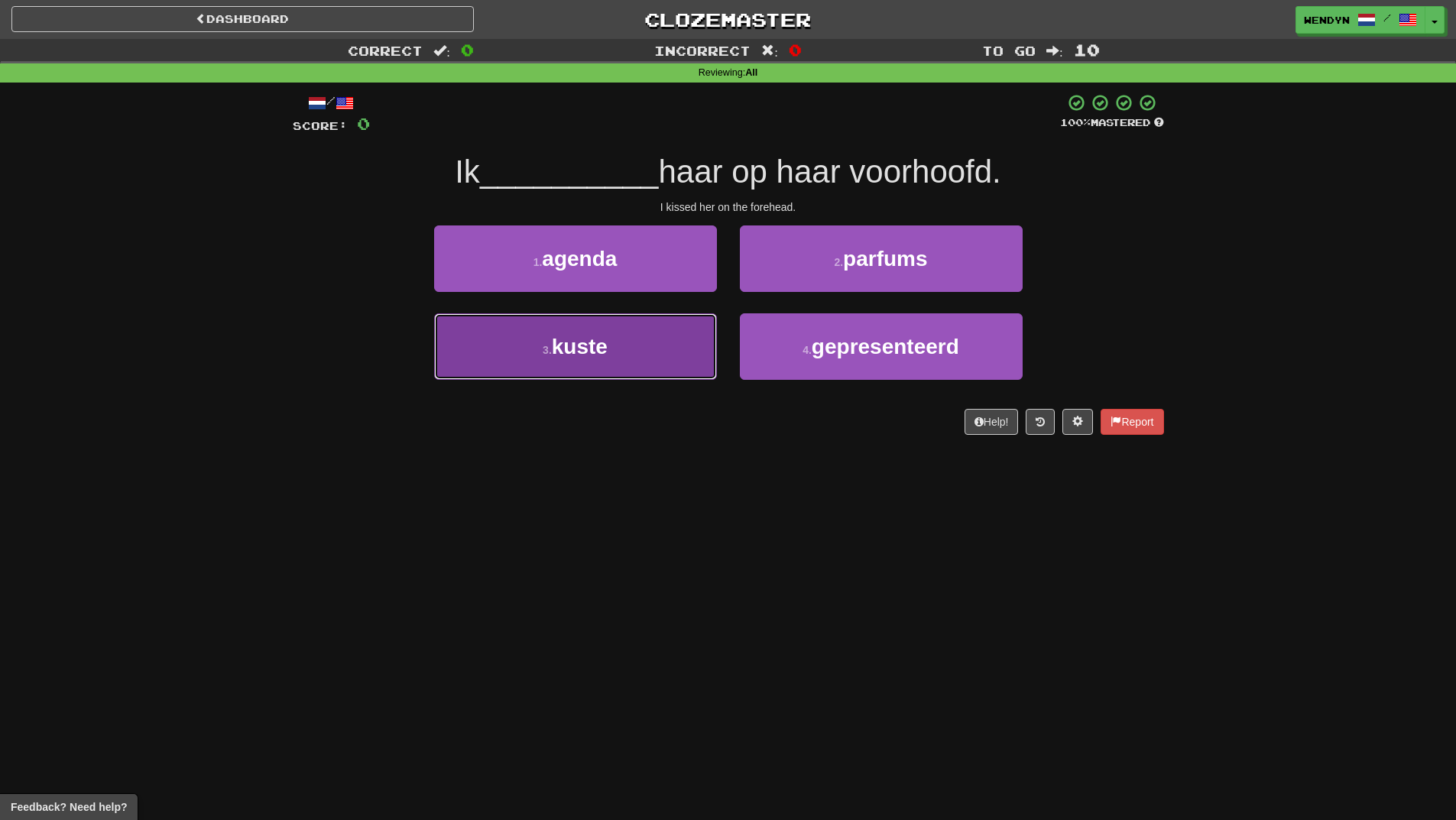
click at [676, 363] on button "3 . kuste" at bounding box center [575, 346] width 283 height 67
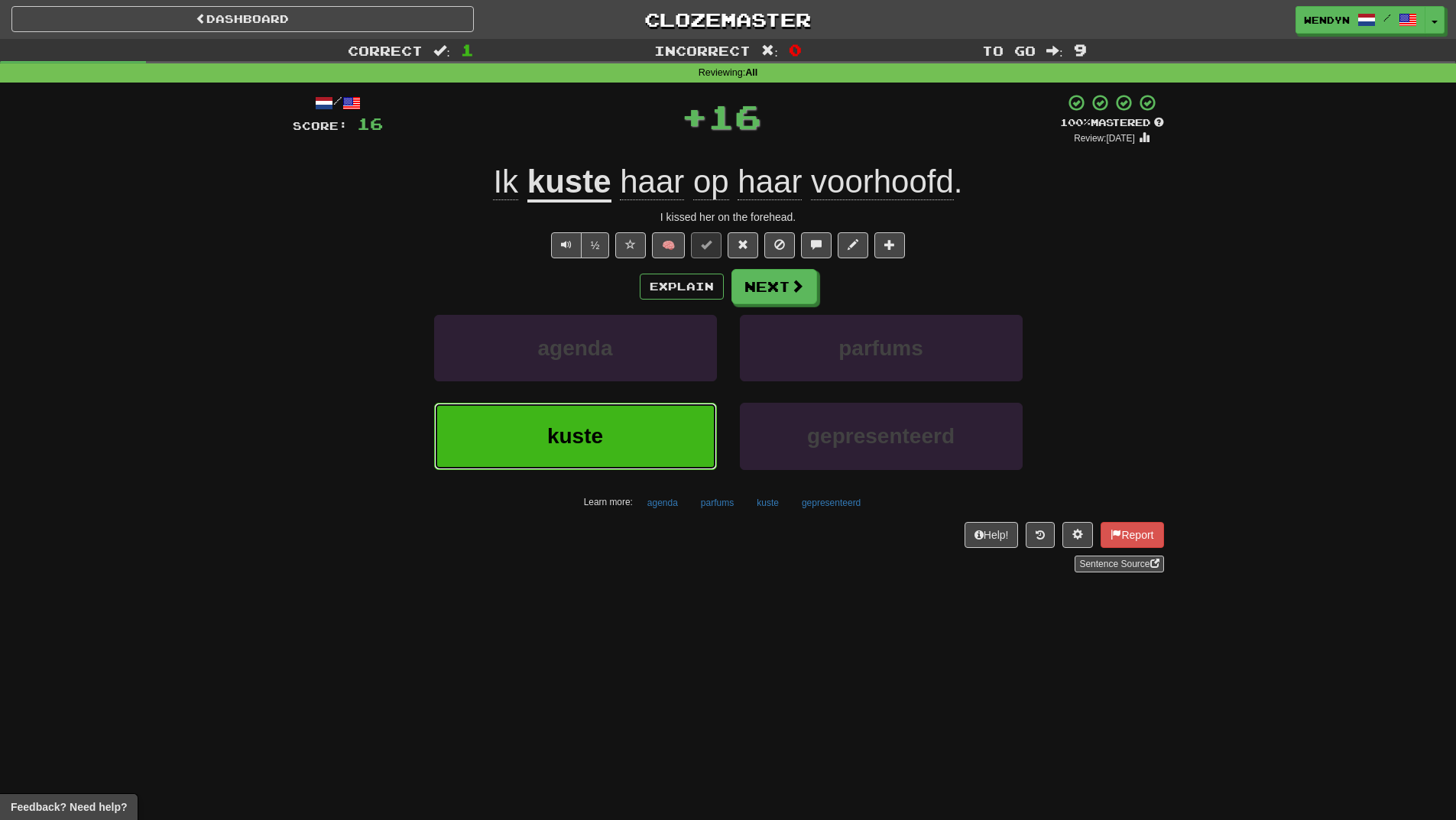
click at [669, 435] on button "kuste" at bounding box center [575, 435] width 283 height 67
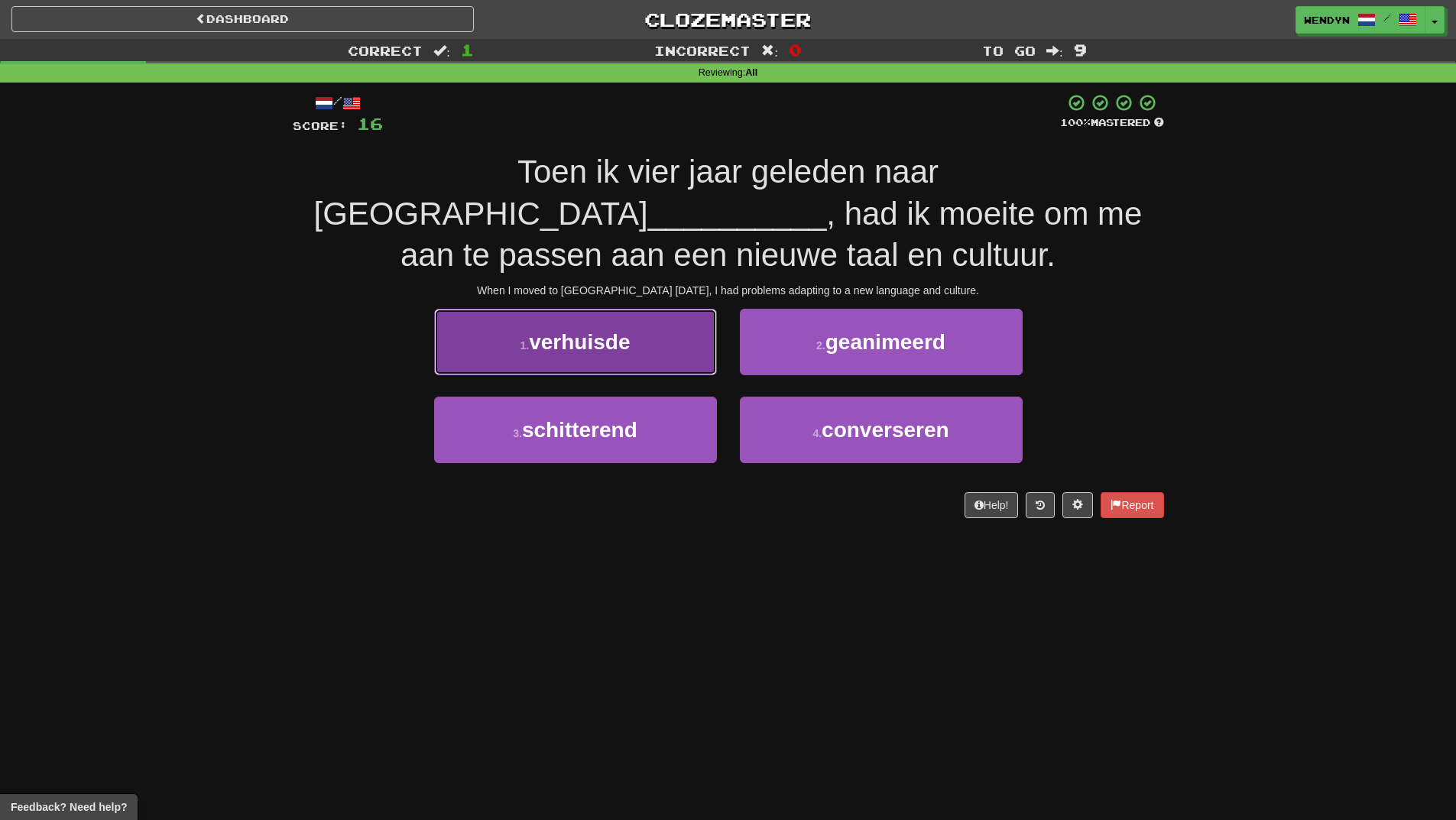
click at [649, 360] on button "1 . verhuisde" at bounding box center [575, 342] width 283 height 67
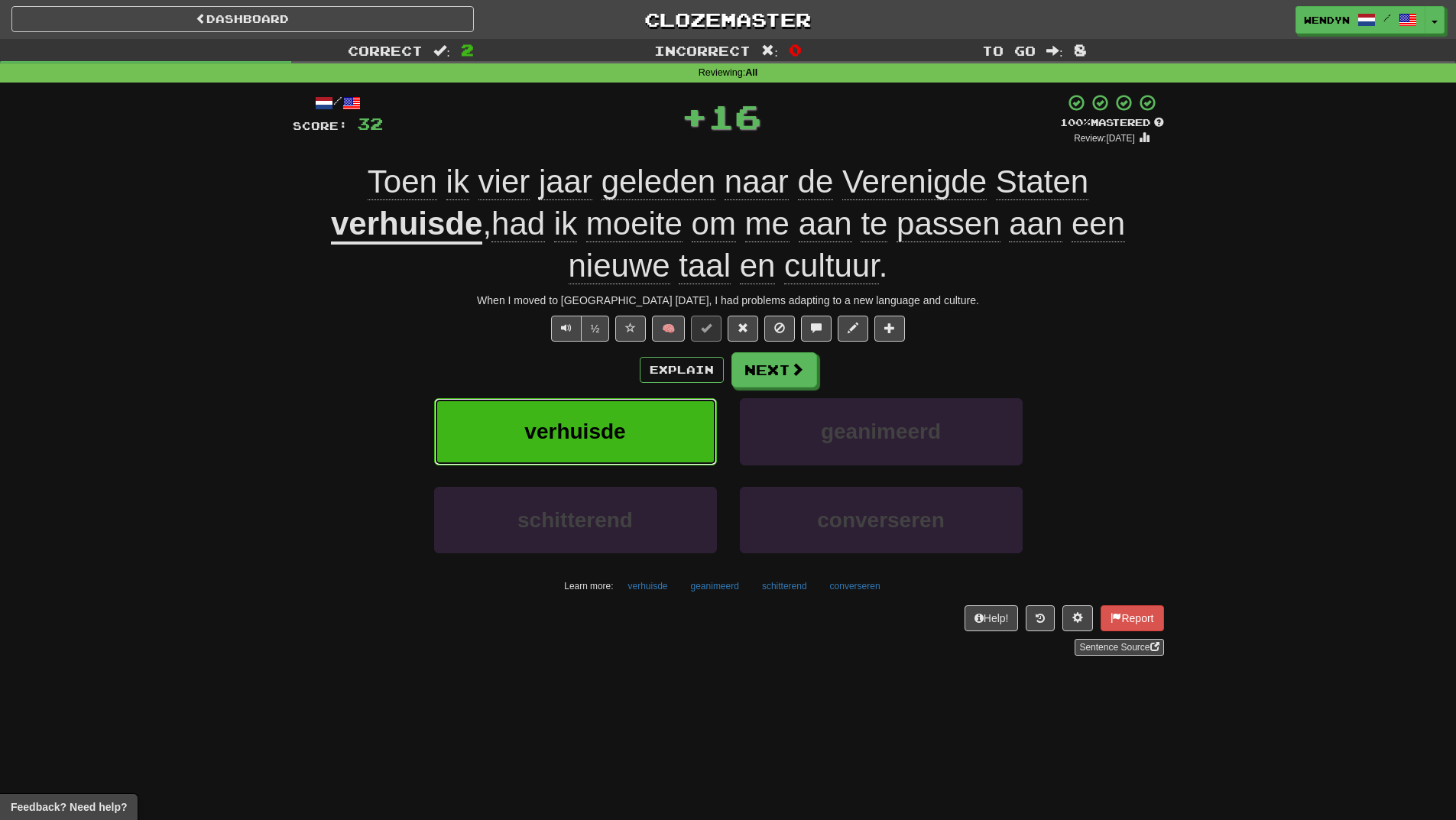
click at [640, 420] on button "verhuisde" at bounding box center [575, 431] width 283 height 67
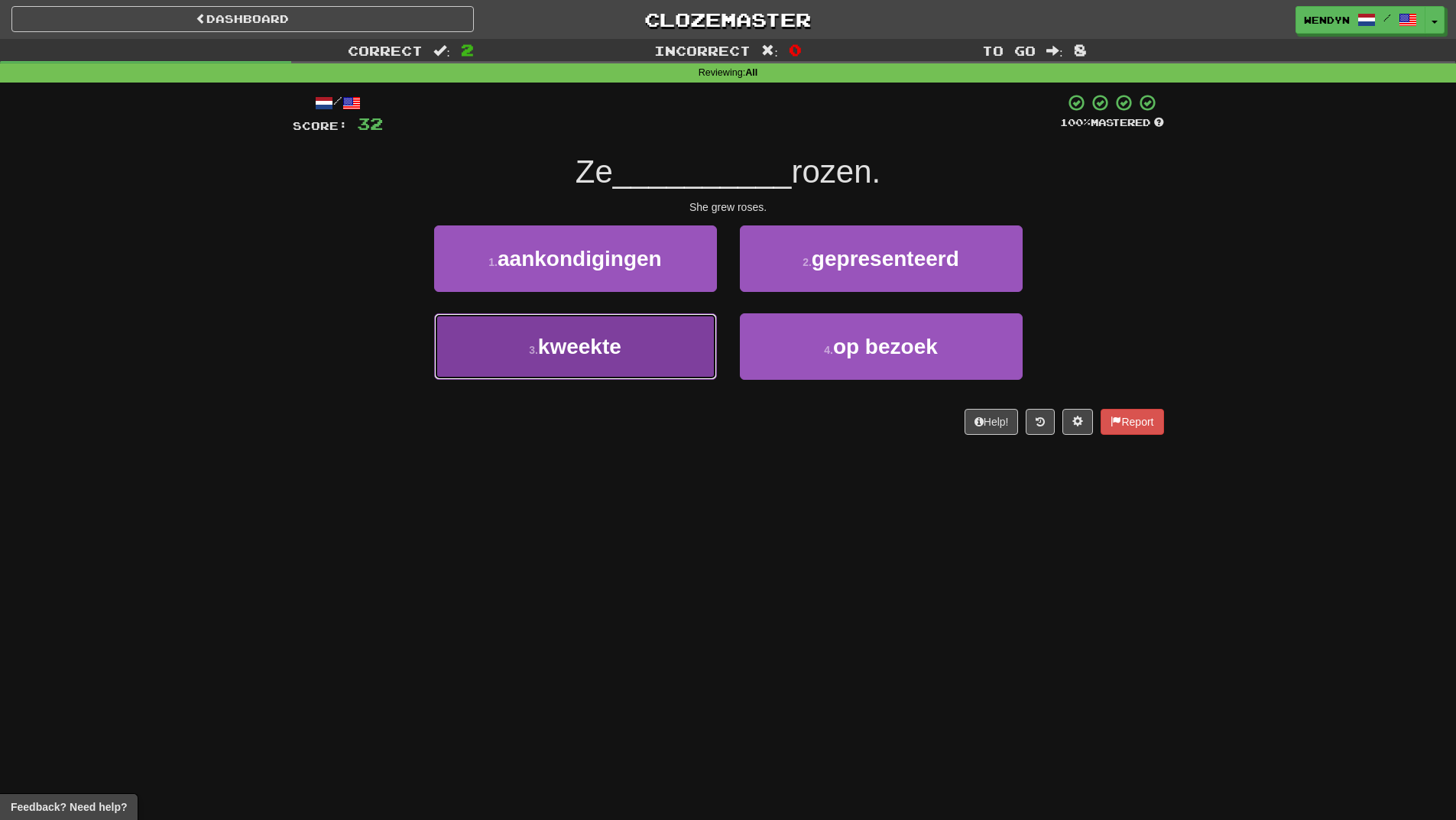
click at [651, 371] on button "3 . kweekte" at bounding box center [575, 346] width 283 height 67
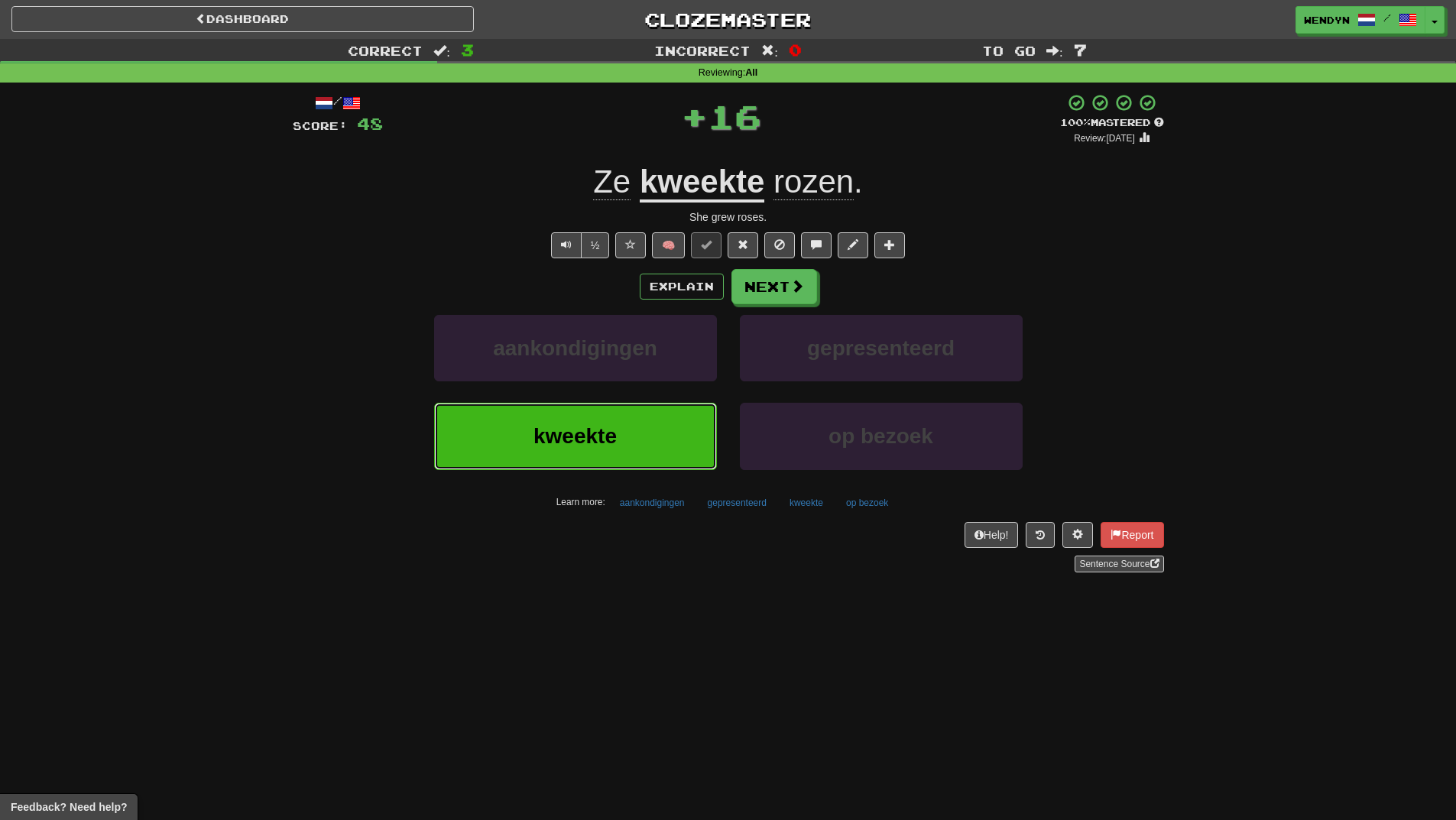
click at [653, 447] on button "kweekte" at bounding box center [575, 435] width 283 height 67
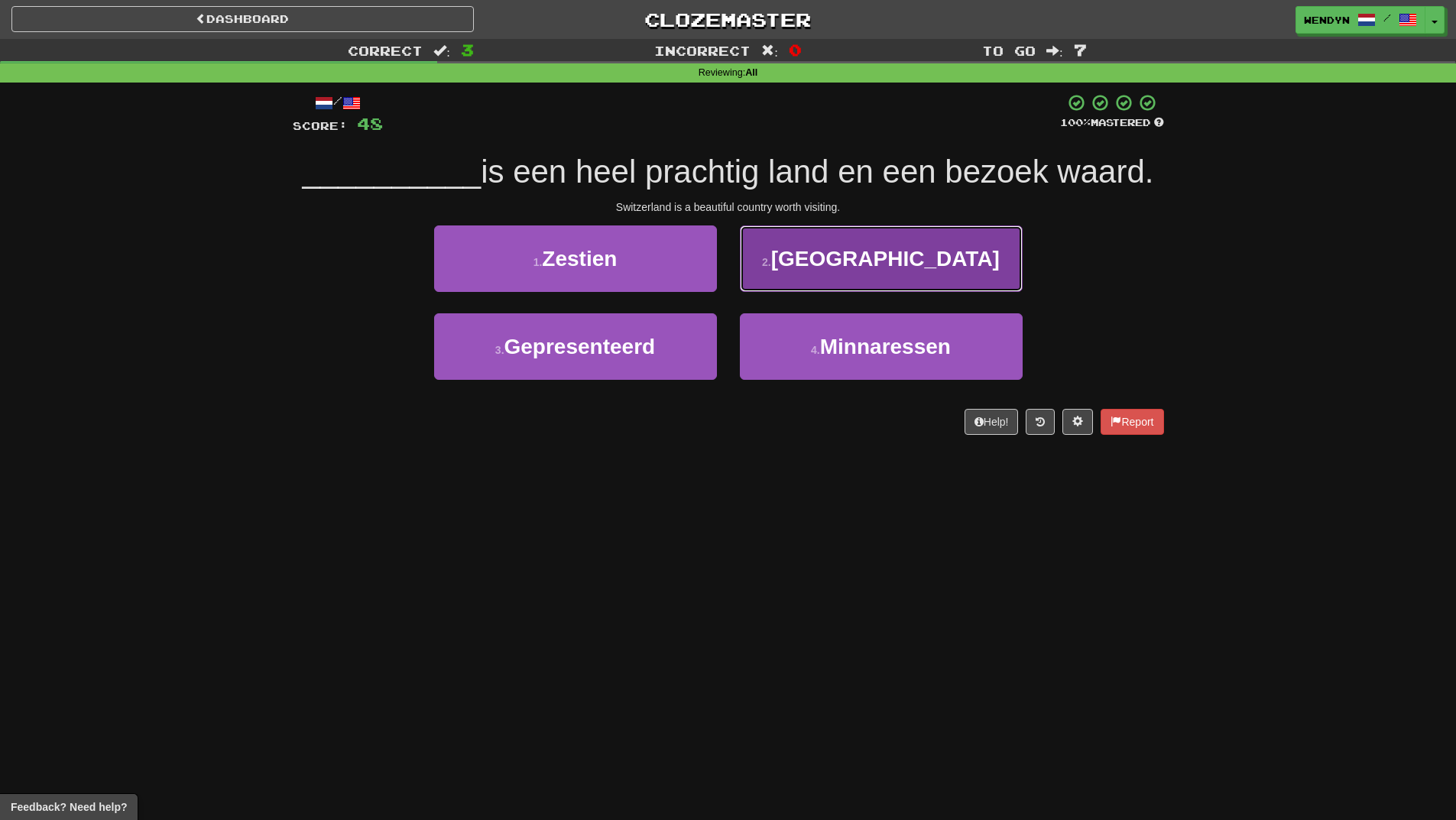
click at [909, 278] on button "2 . Zwitserland" at bounding box center [881, 258] width 283 height 67
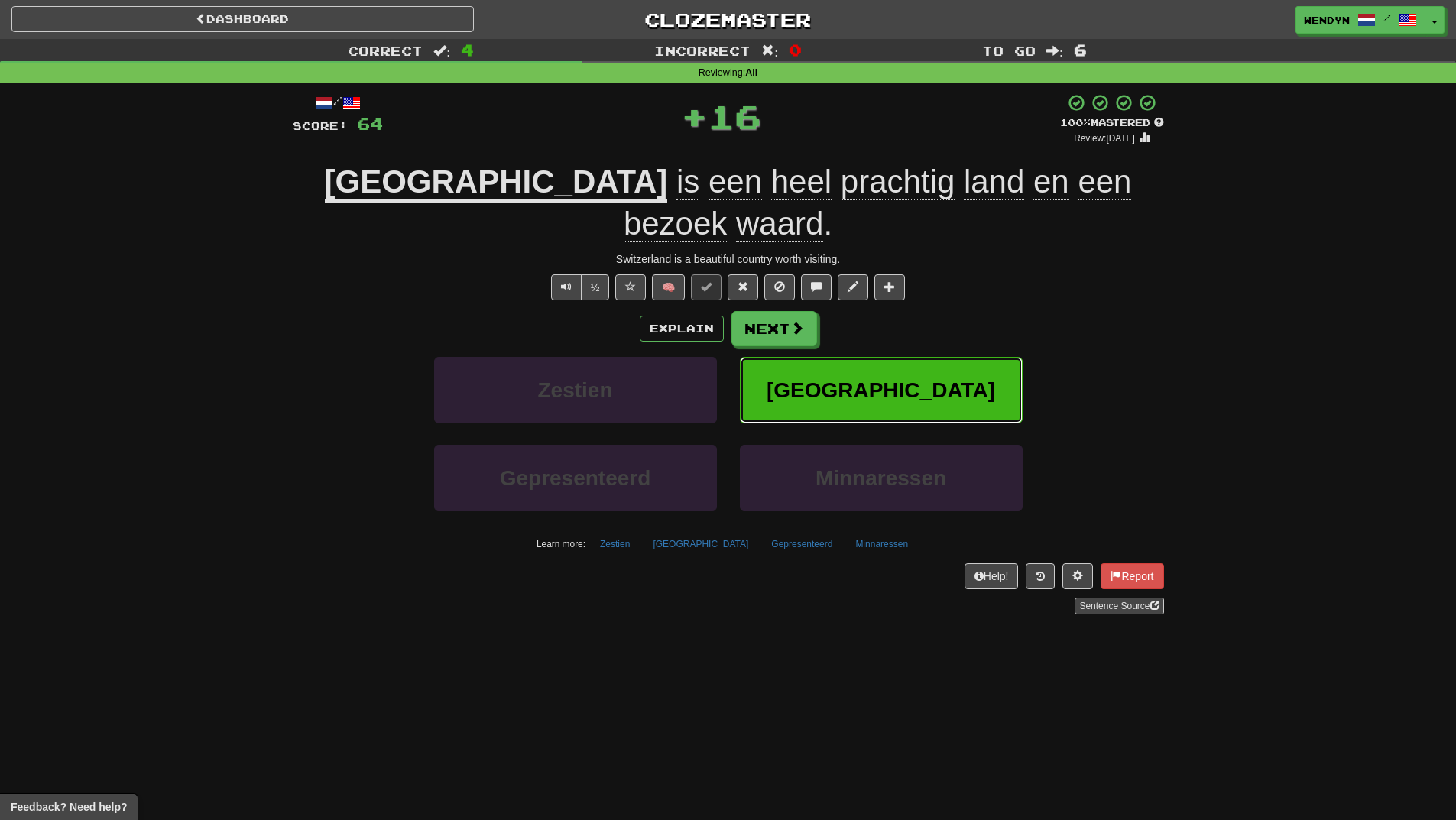
click at [904, 378] on span "Zwitserland" at bounding box center [881, 389] width 229 height 23
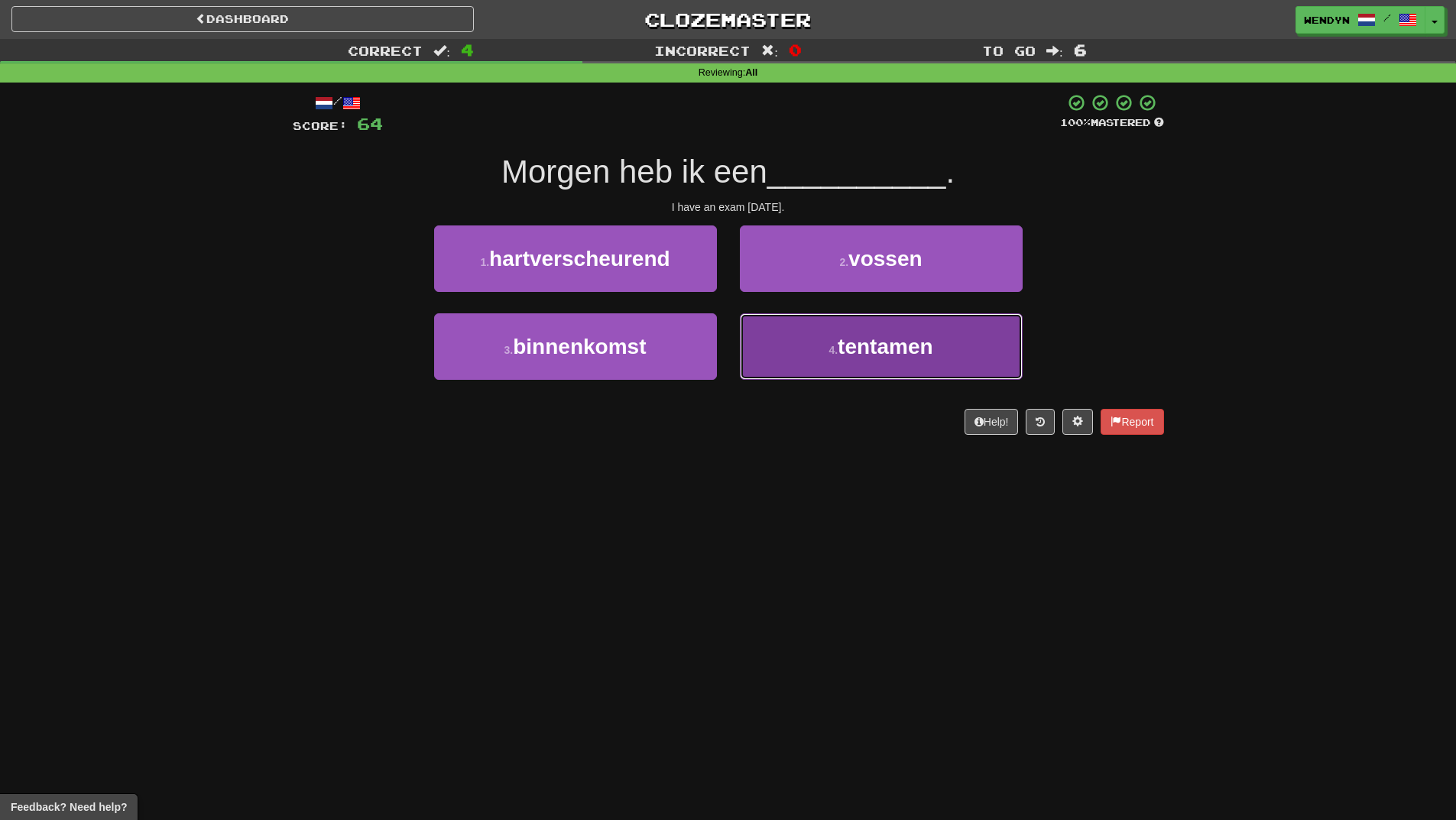
click at [826, 363] on button "4 . tentamen" at bounding box center [881, 346] width 283 height 67
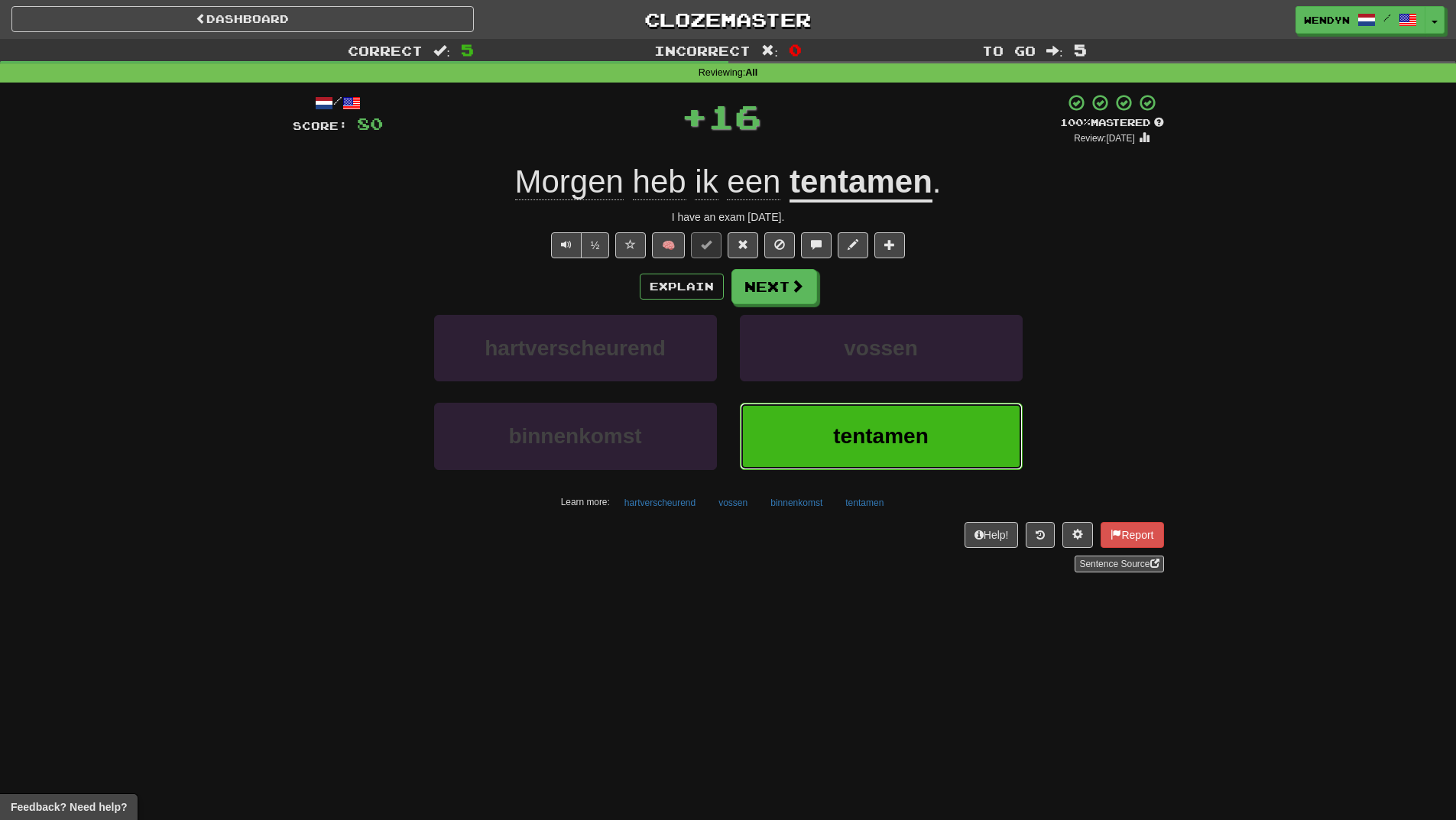
click at [859, 442] on span "tentamen" at bounding box center [881, 435] width 95 height 23
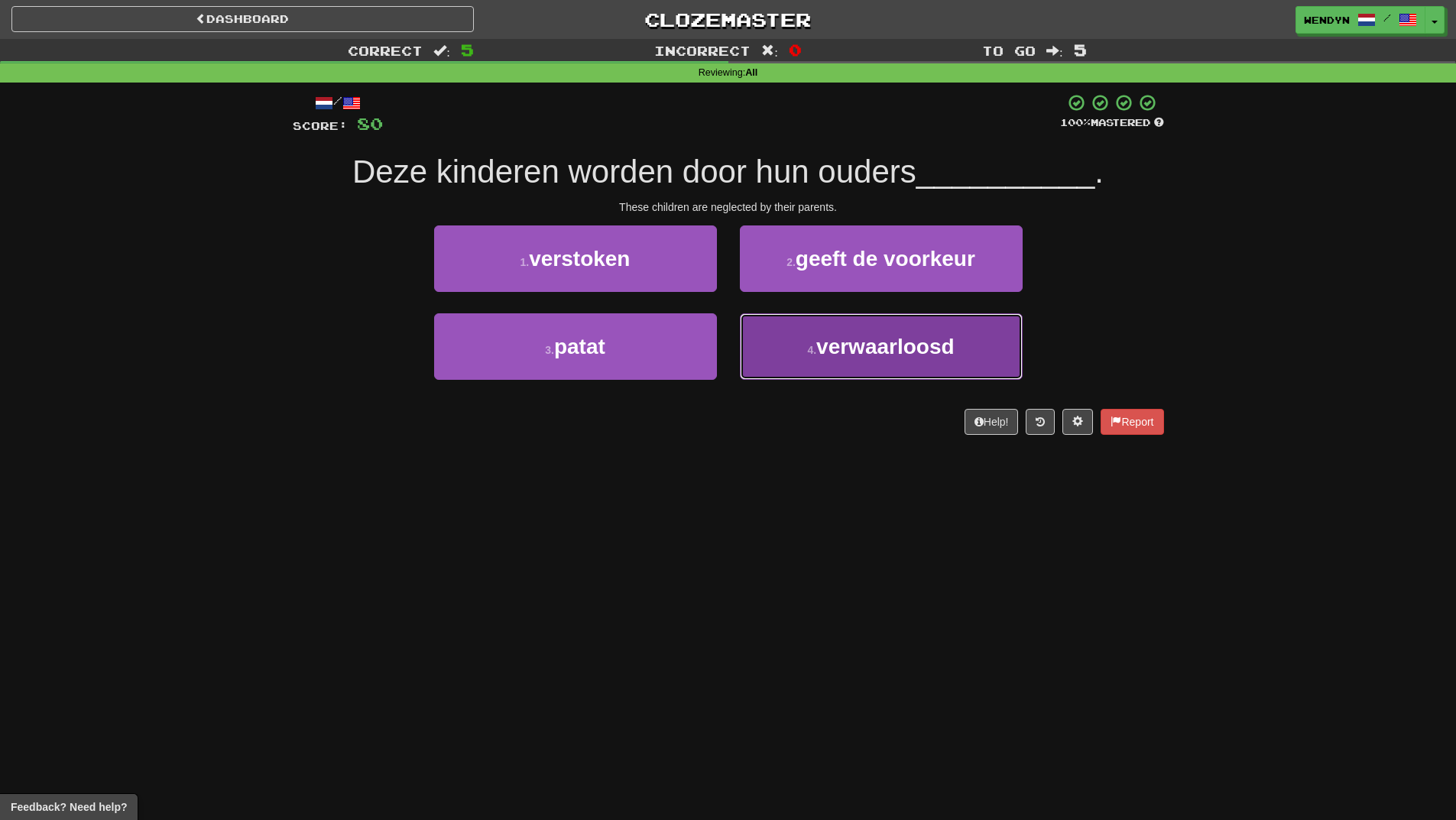
click at [887, 357] on span "verwaarloosd" at bounding box center [885, 346] width 138 height 23
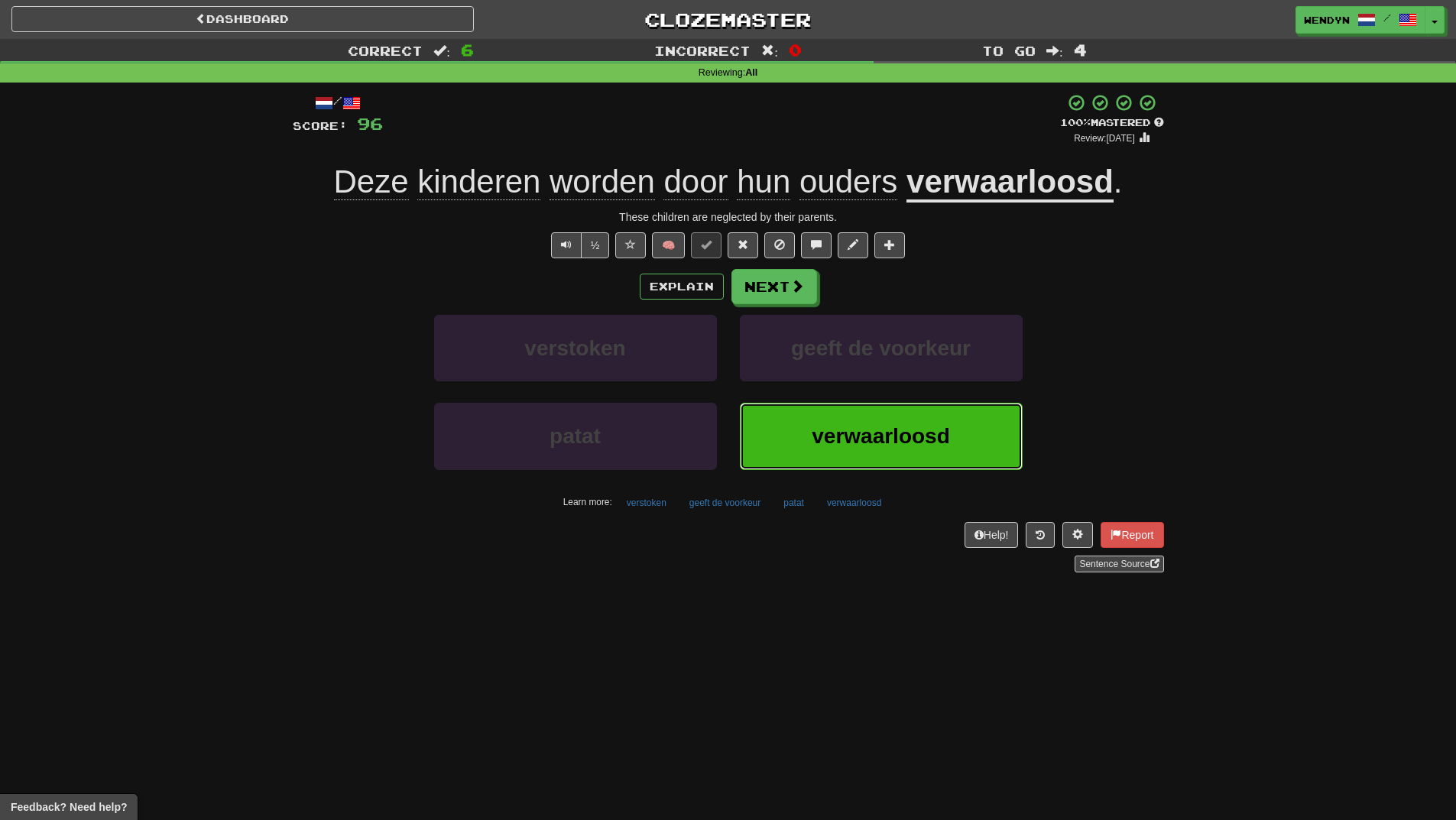
click at [857, 418] on button "verwaarloosd" at bounding box center [881, 435] width 283 height 67
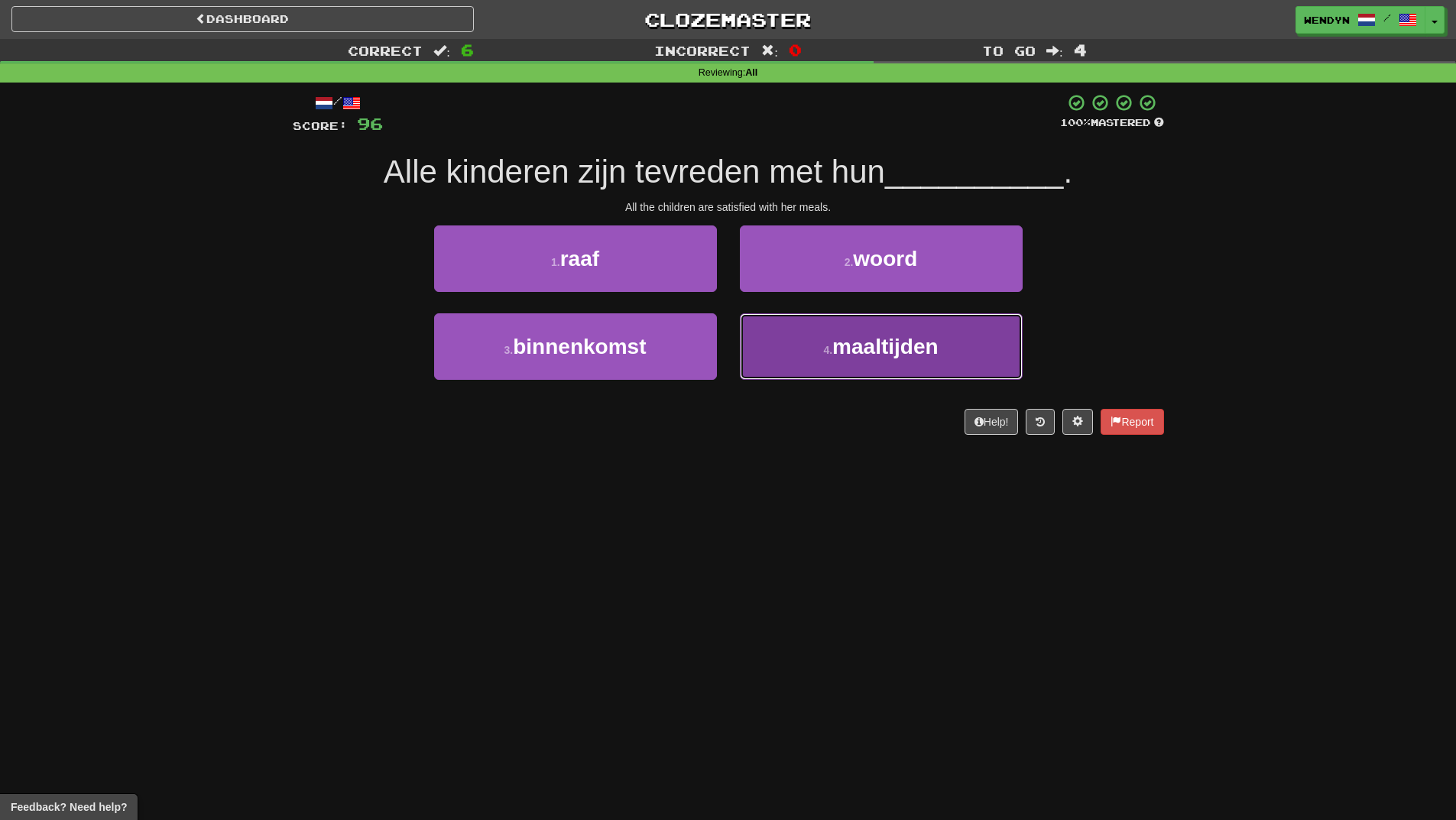
click at [844, 369] on button "4 . maaltijden" at bounding box center [881, 346] width 283 height 67
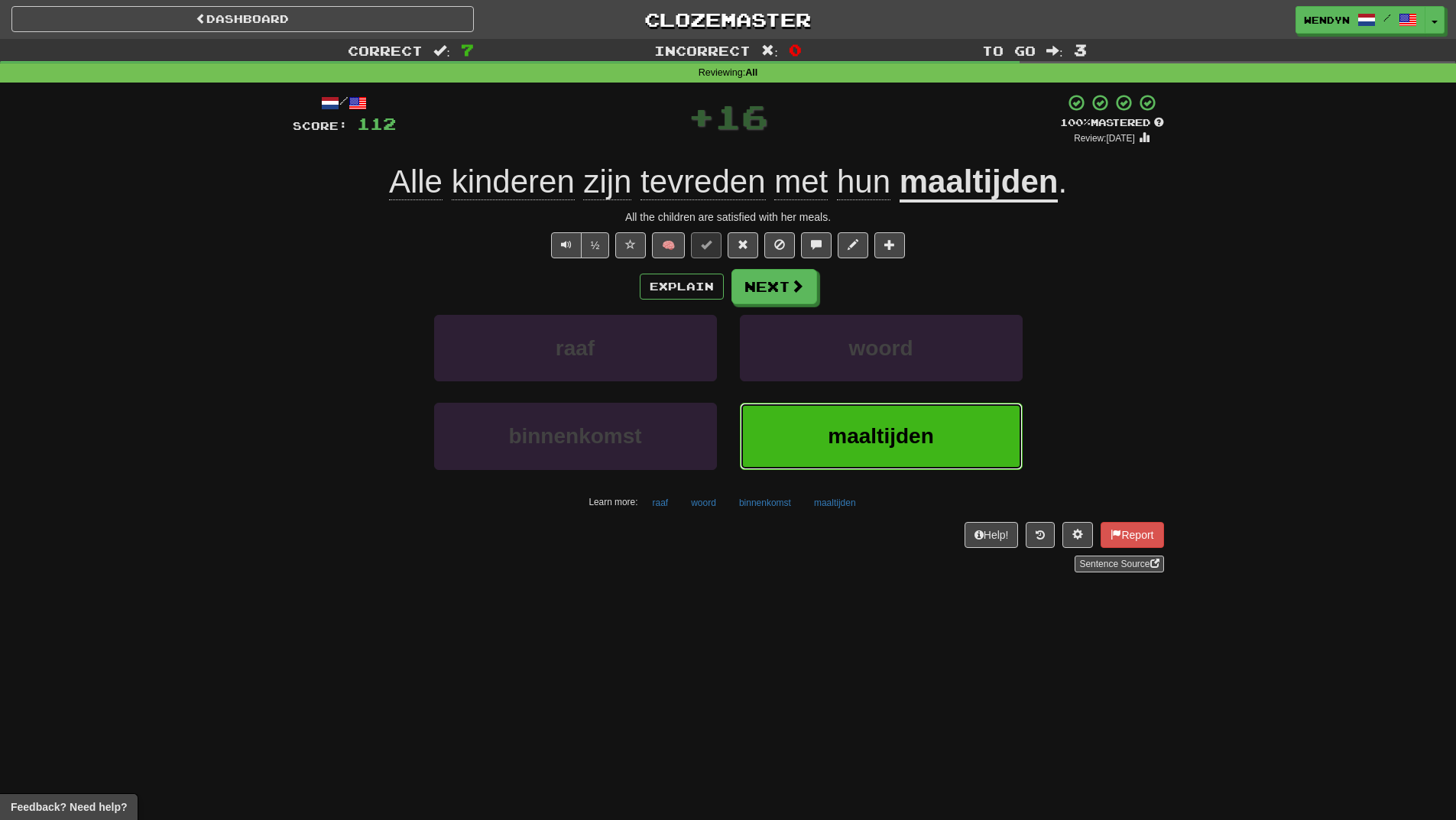
click at [821, 435] on button "maaltijden" at bounding box center [881, 435] width 283 height 67
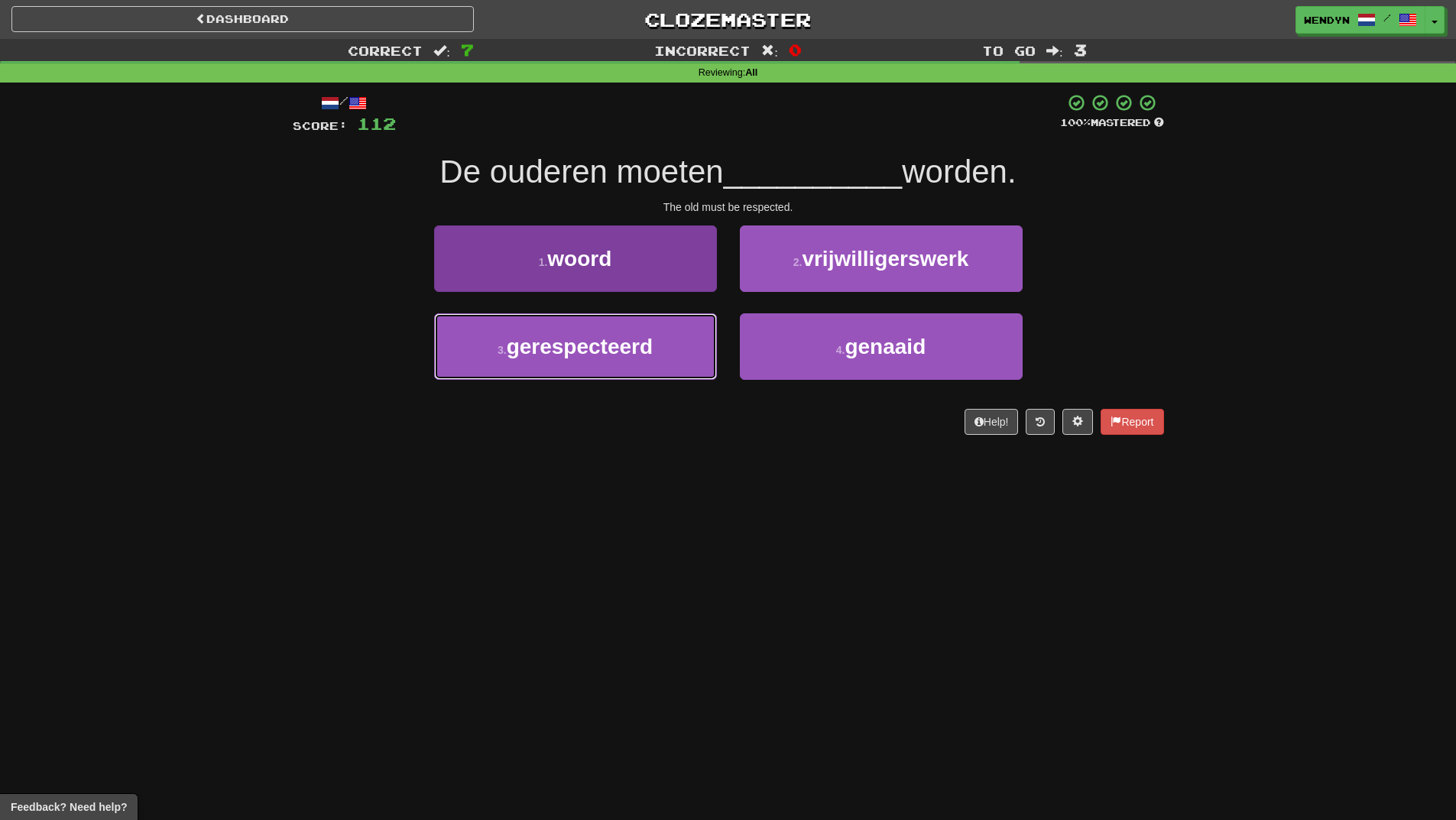
drag, startPoint x: 649, startPoint y: 355, endPoint x: 656, endPoint y: 358, distance: 7.6
click at [653, 357] on span "gerespecteerd" at bounding box center [580, 346] width 146 height 23
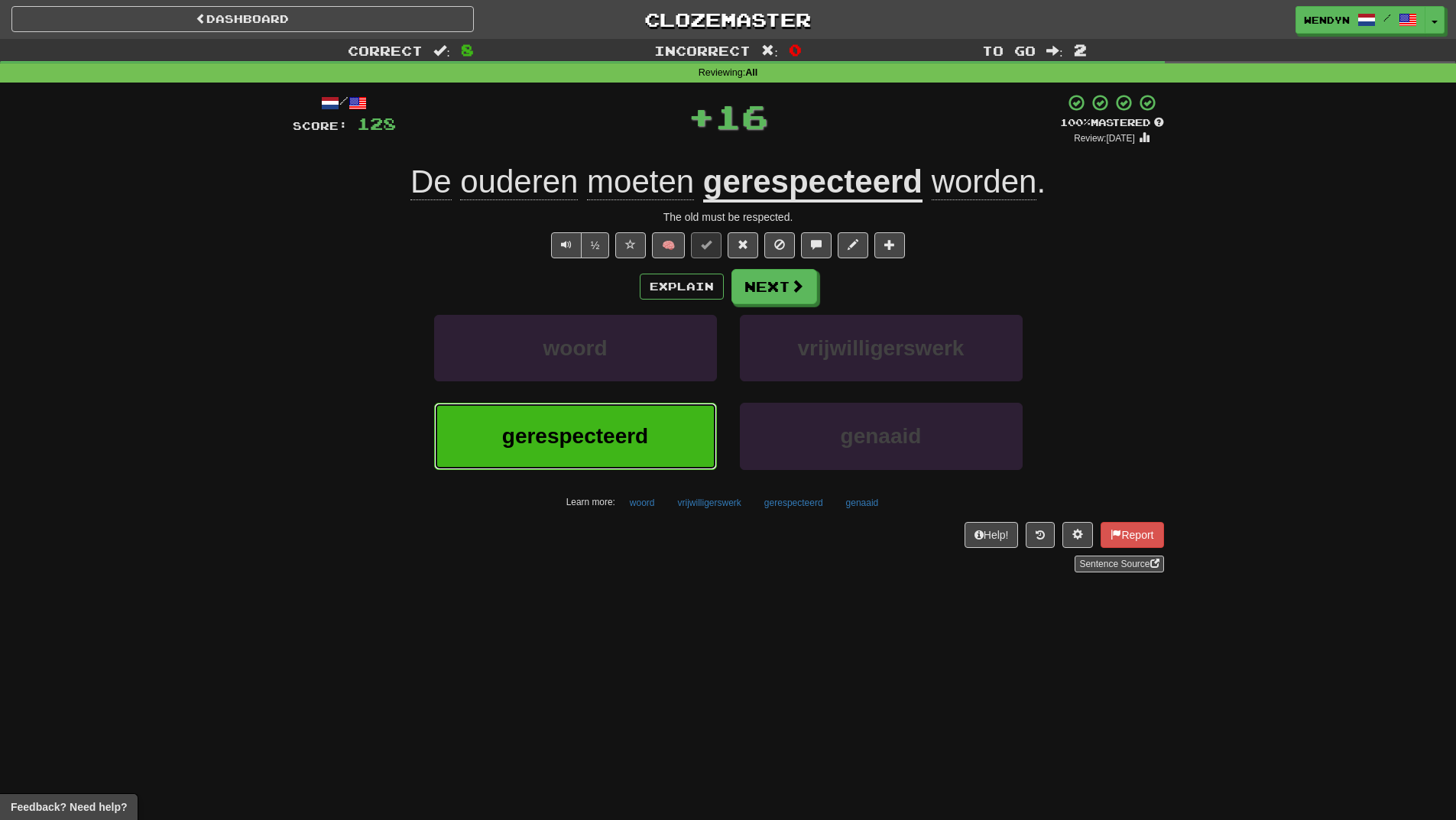
click at [650, 446] on button "gerespecteerd" at bounding box center [575, 435] width 283 height 67
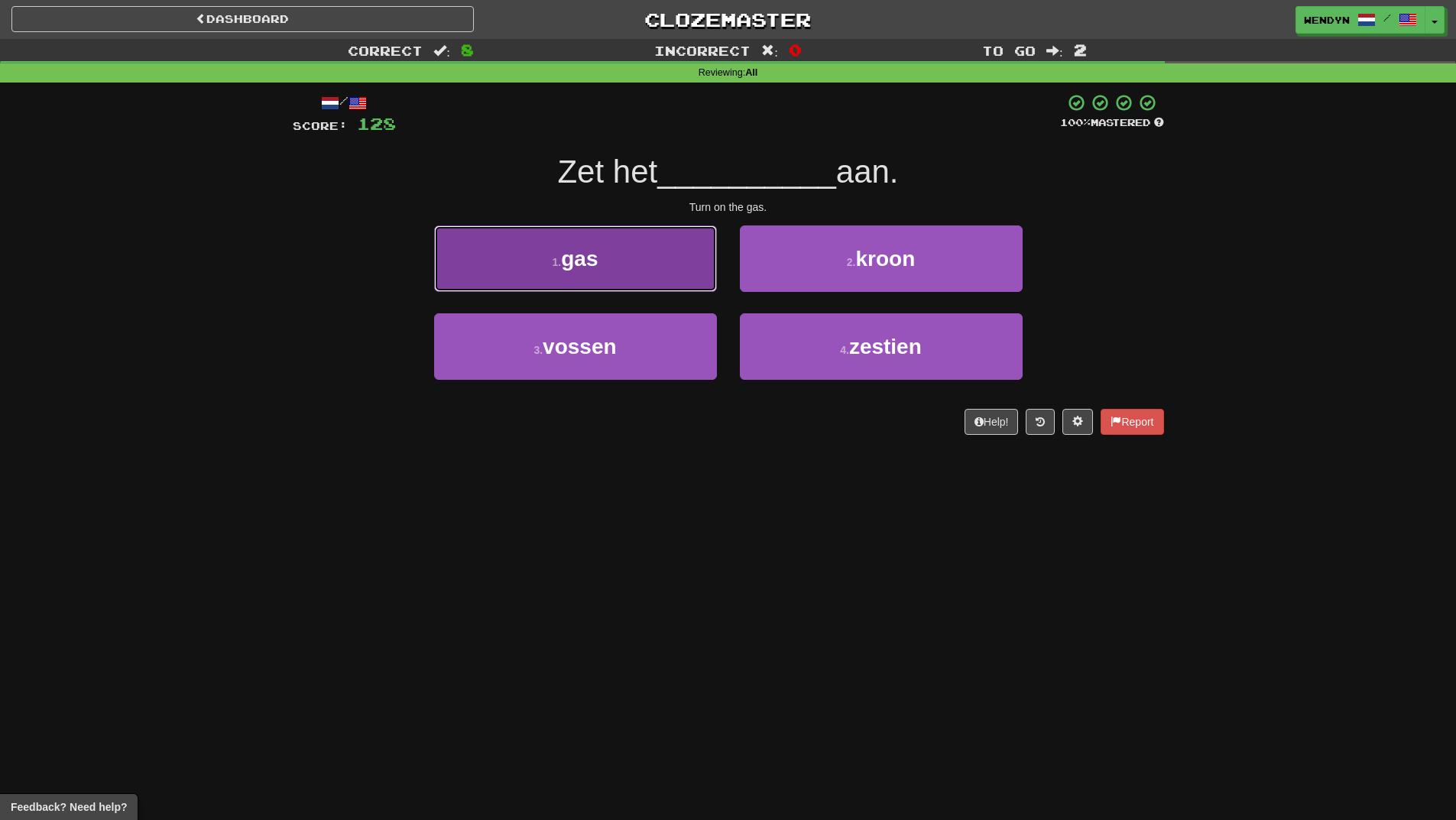
click at [608, 263] on button "1 . gas" at bounding box center [575, 258] width 283 height 67
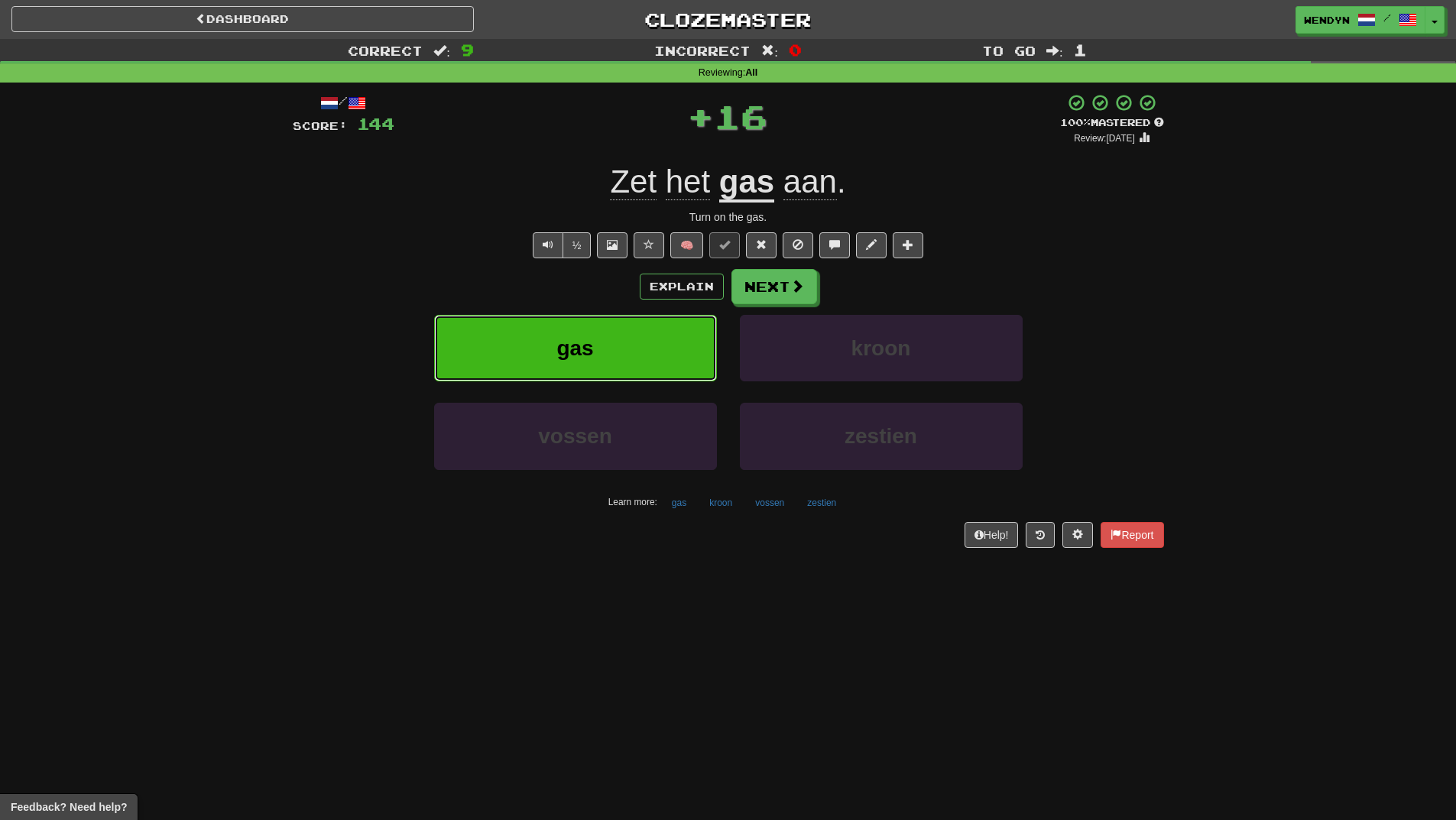
click at [562, 334] on button "gas" at bounding box center [575, 348] width 283 height 67
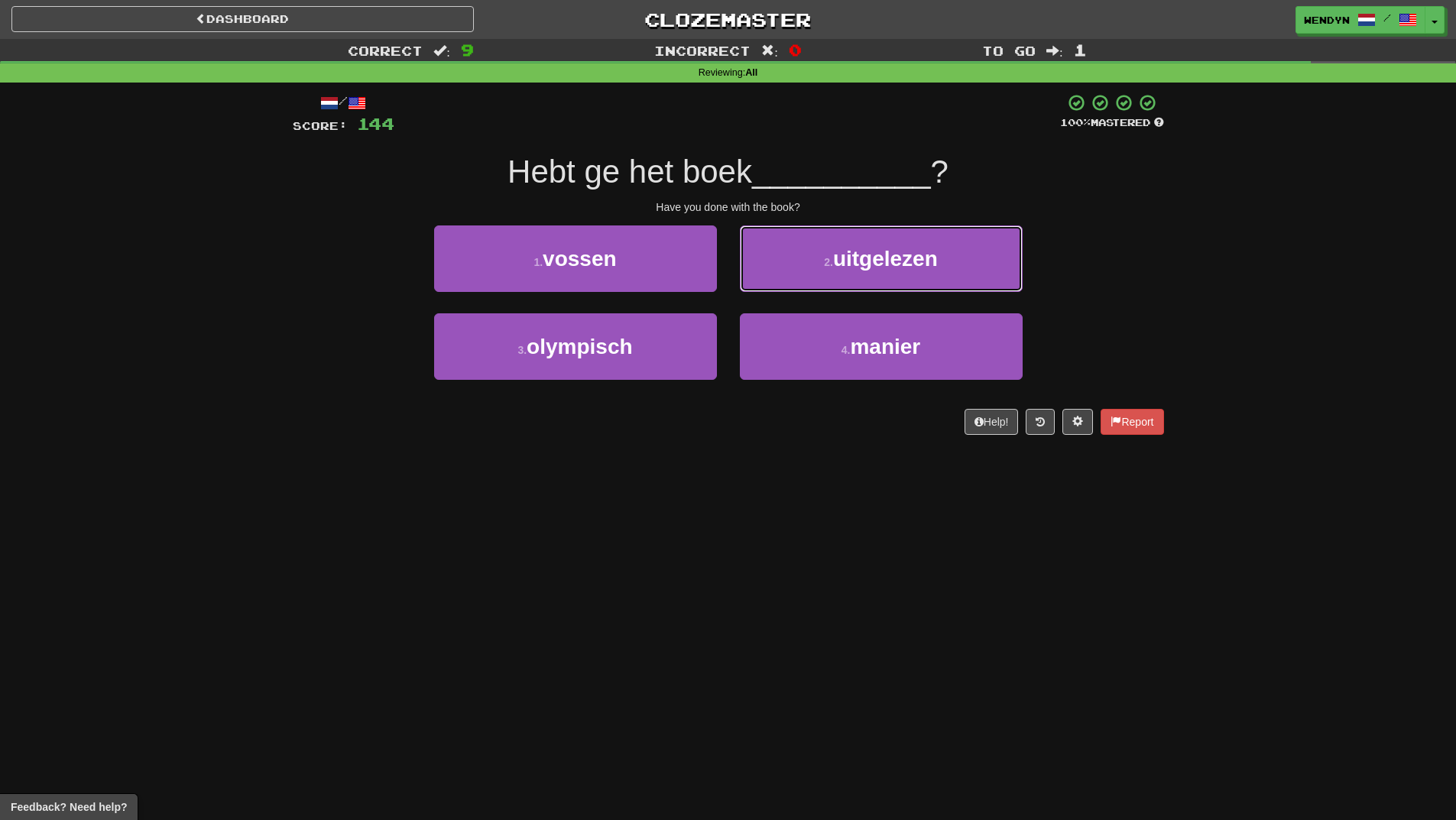
drag, startPoint x: 886, startPoint y: 282, endPoint x: 889, endPoint y: 265, distance: 17.3
click at [886, 282] on button "2 . uitgelezen" at bounding box center [881, 258] width 283 height 67
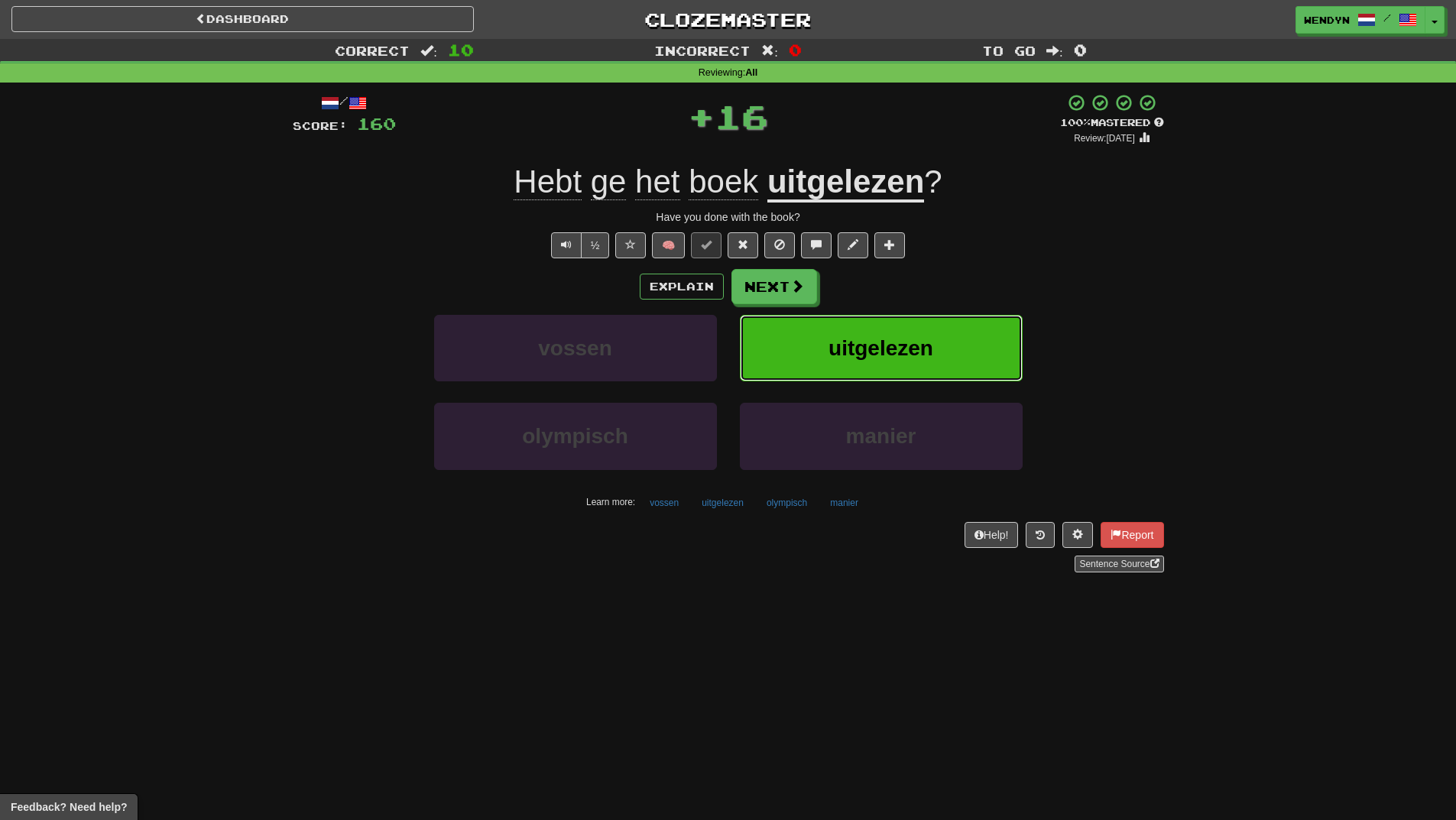
click at [916, 331] on button "uitgelezen" at bounding box center [881, 348] width 283 height 67
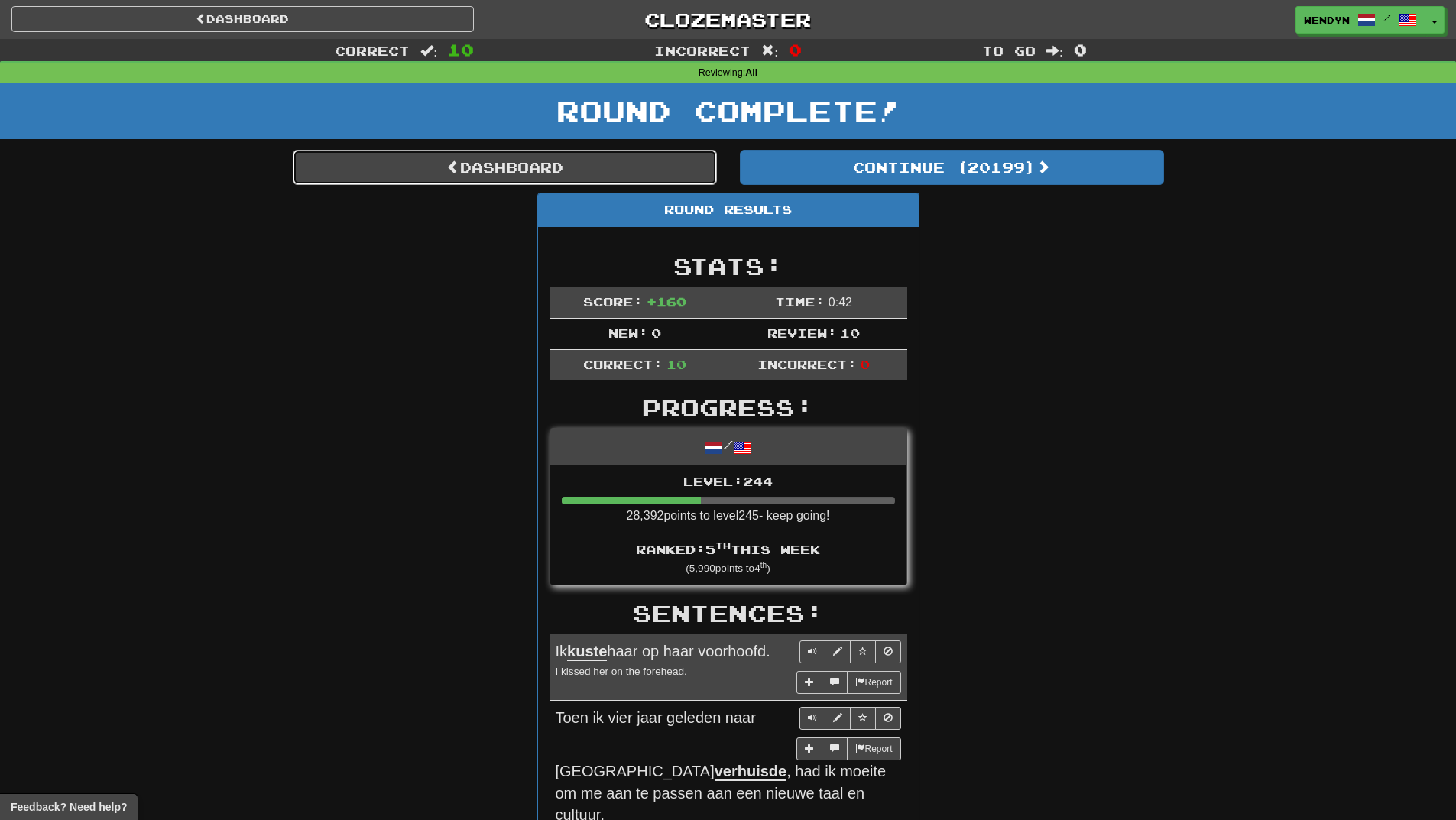
click at [487, 172] on link "Dashboard" at bounding box center [505, 167] width 424 height 35
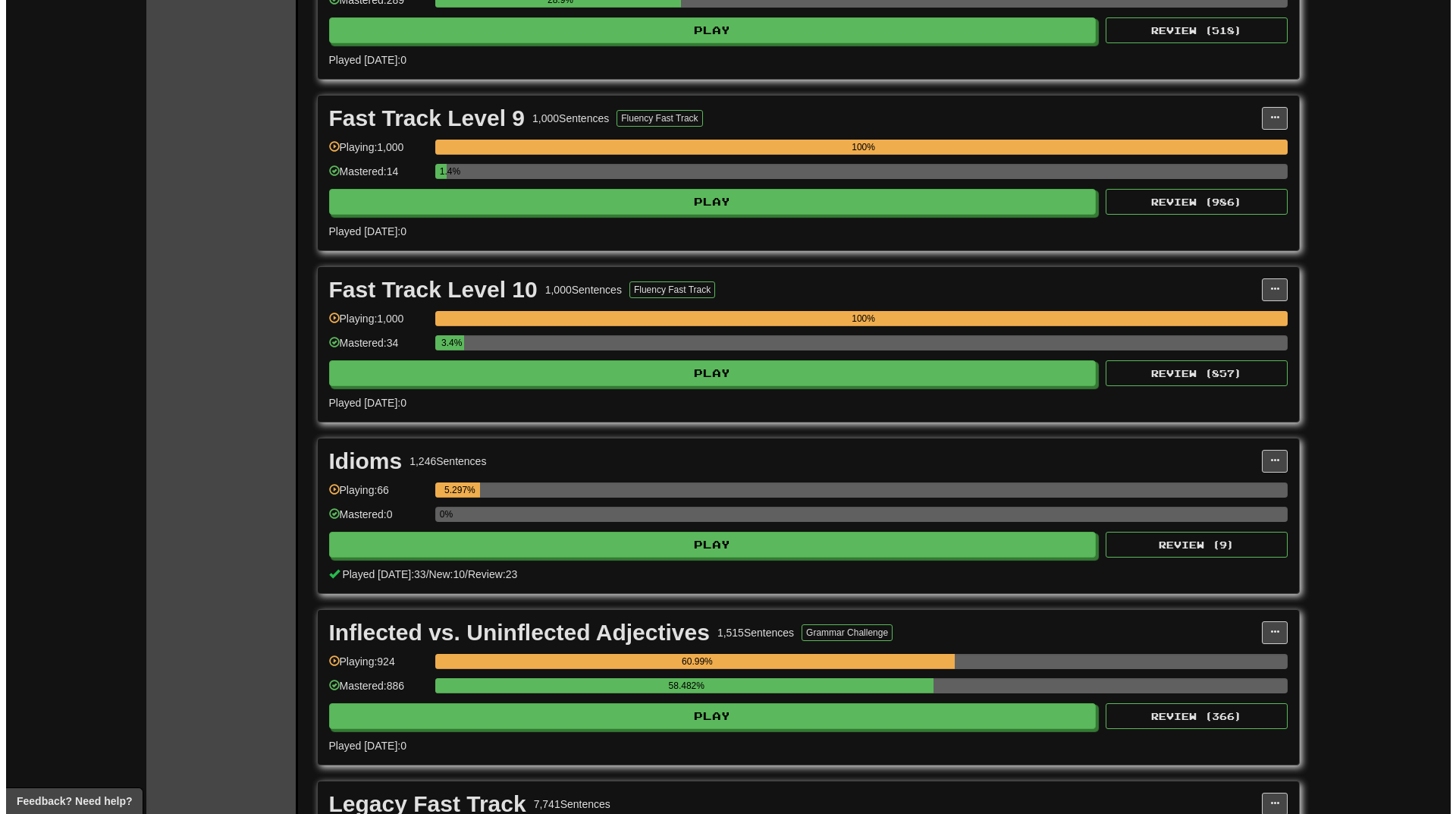
scroll to position [3868, 0]
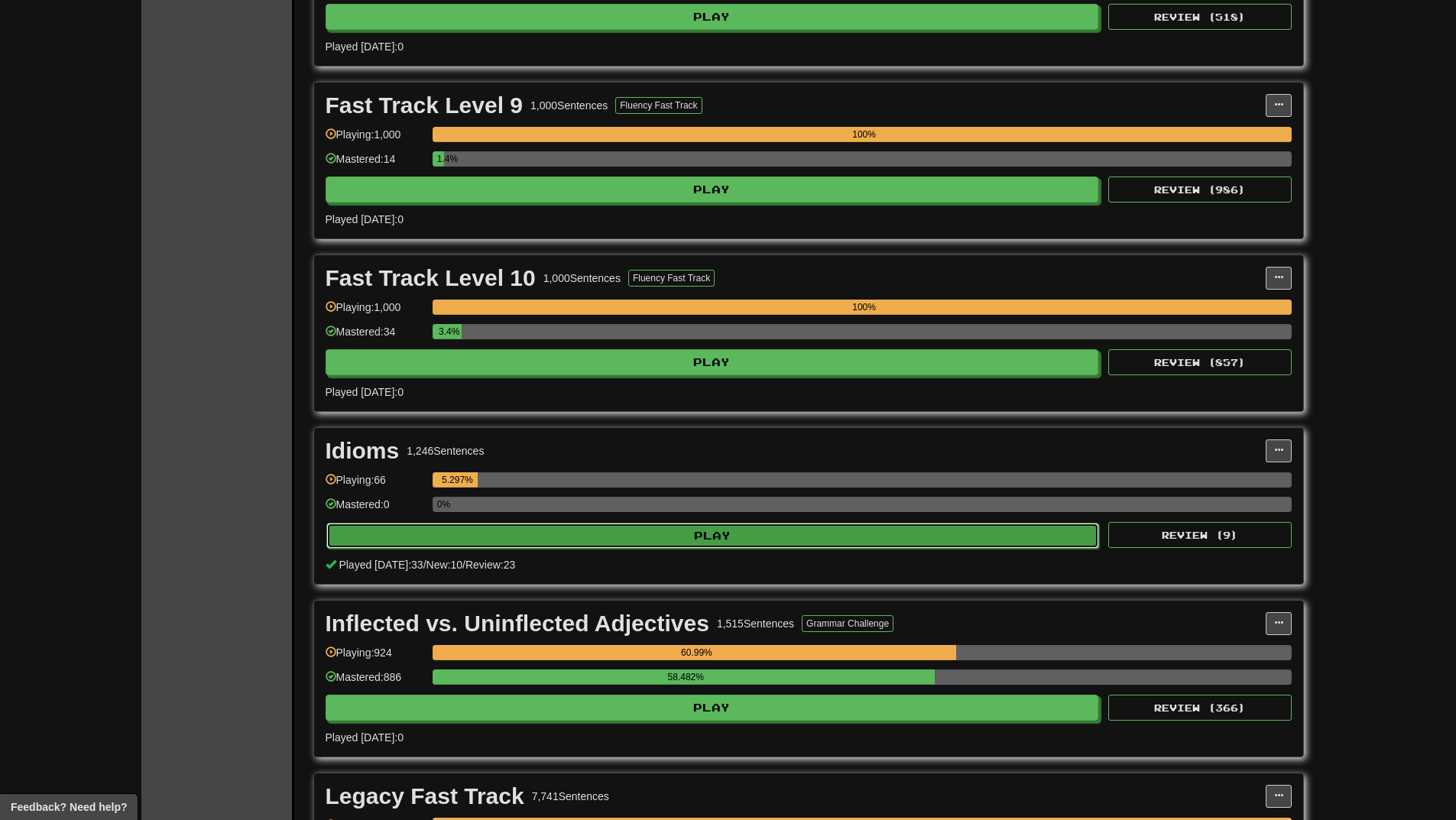
click at [657, 542] on button "Play" at bounding box center [713, 536] width 774 height 26
select select "**"
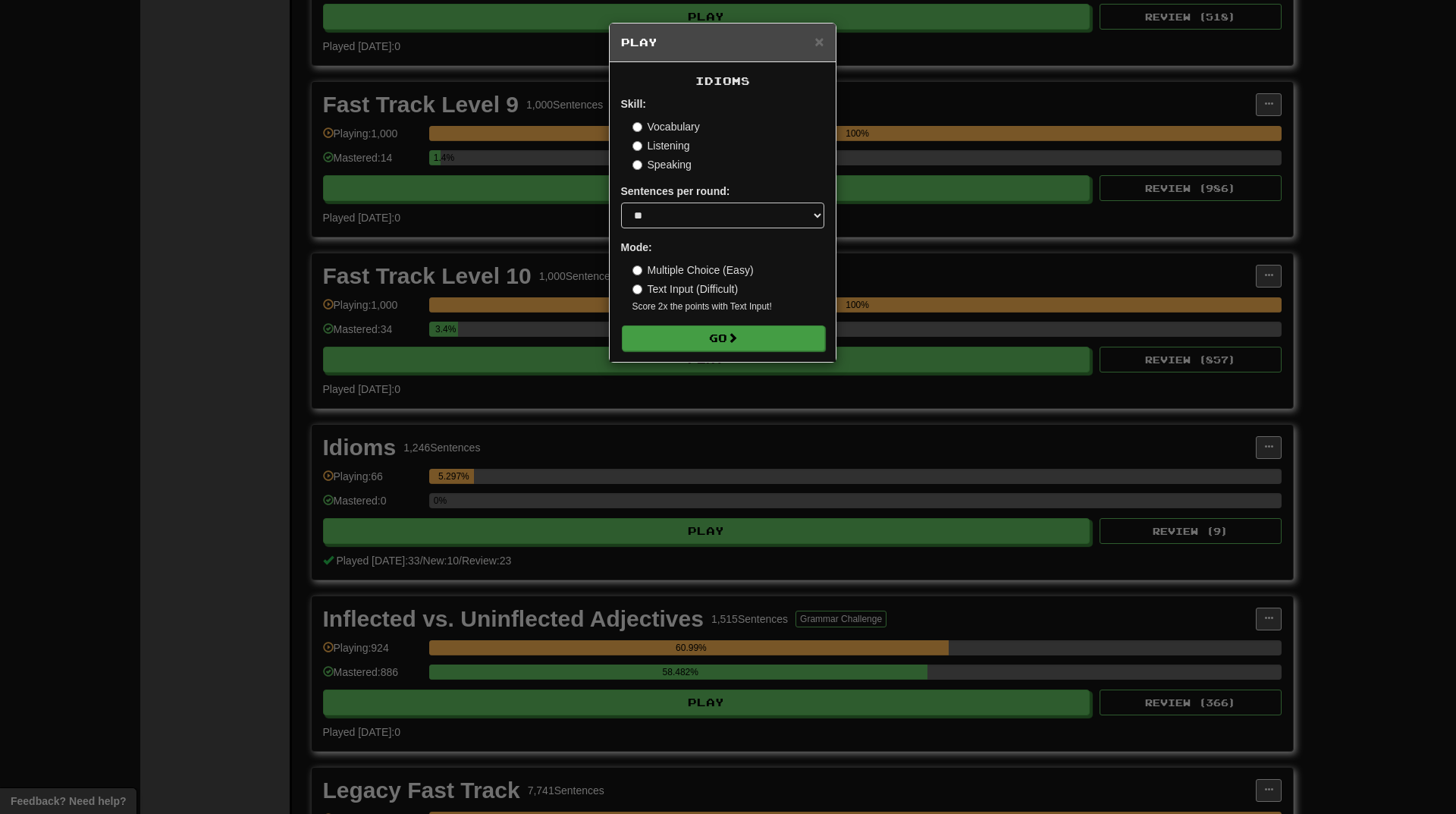
click at [716, 321] on form "Skill: Vocabulary Listening Speaking Sentences per round: * ** ** ** ** ** *** …" at bounding box center [722, 223] width 203 height 254
click at [718, 346] on button "Go" at bounding box center [723, 338] width 203 height 26
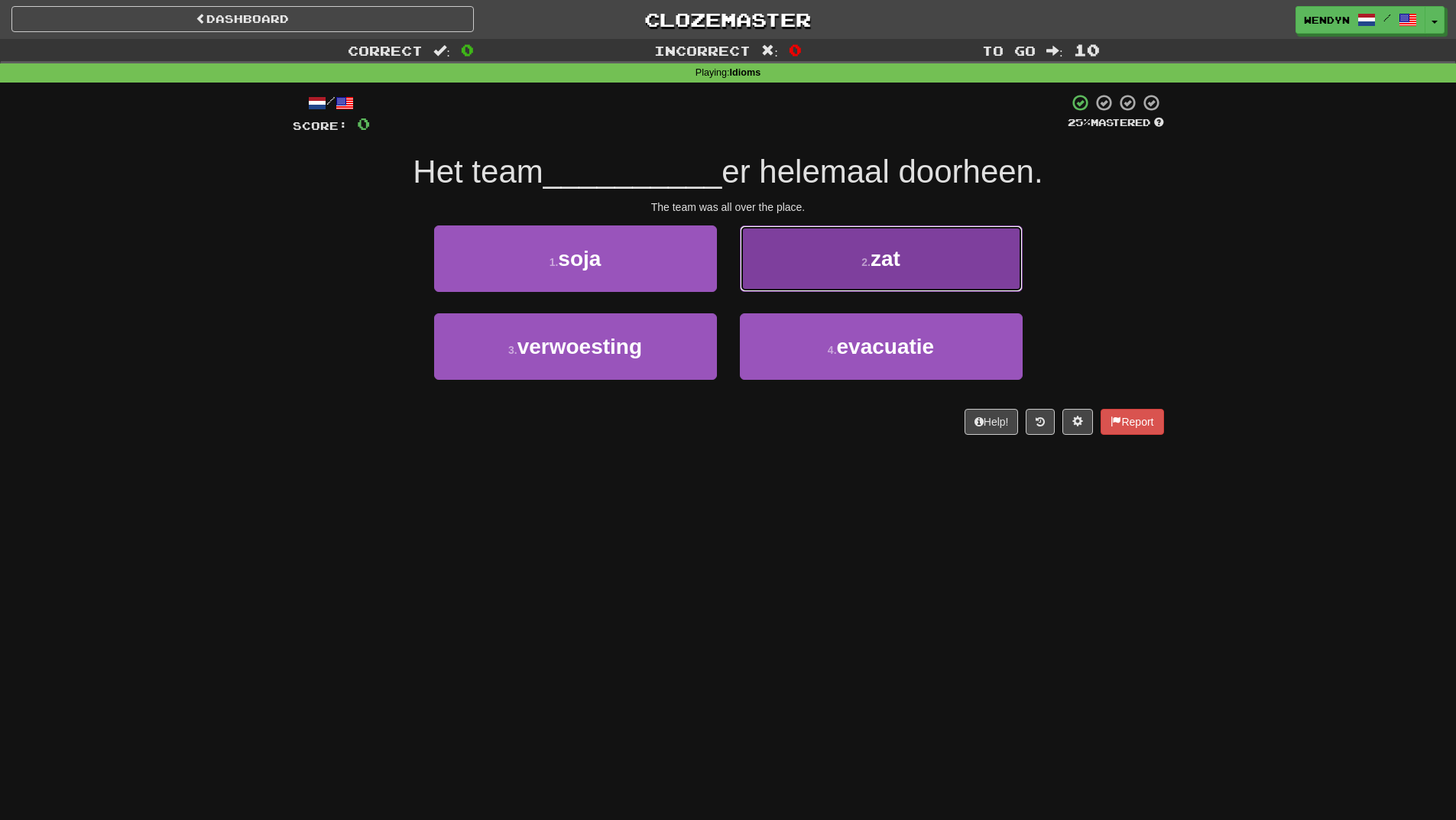
click at [918, 266] on button "2 . zat" at bounding box center [881, 258] width 283 height 67
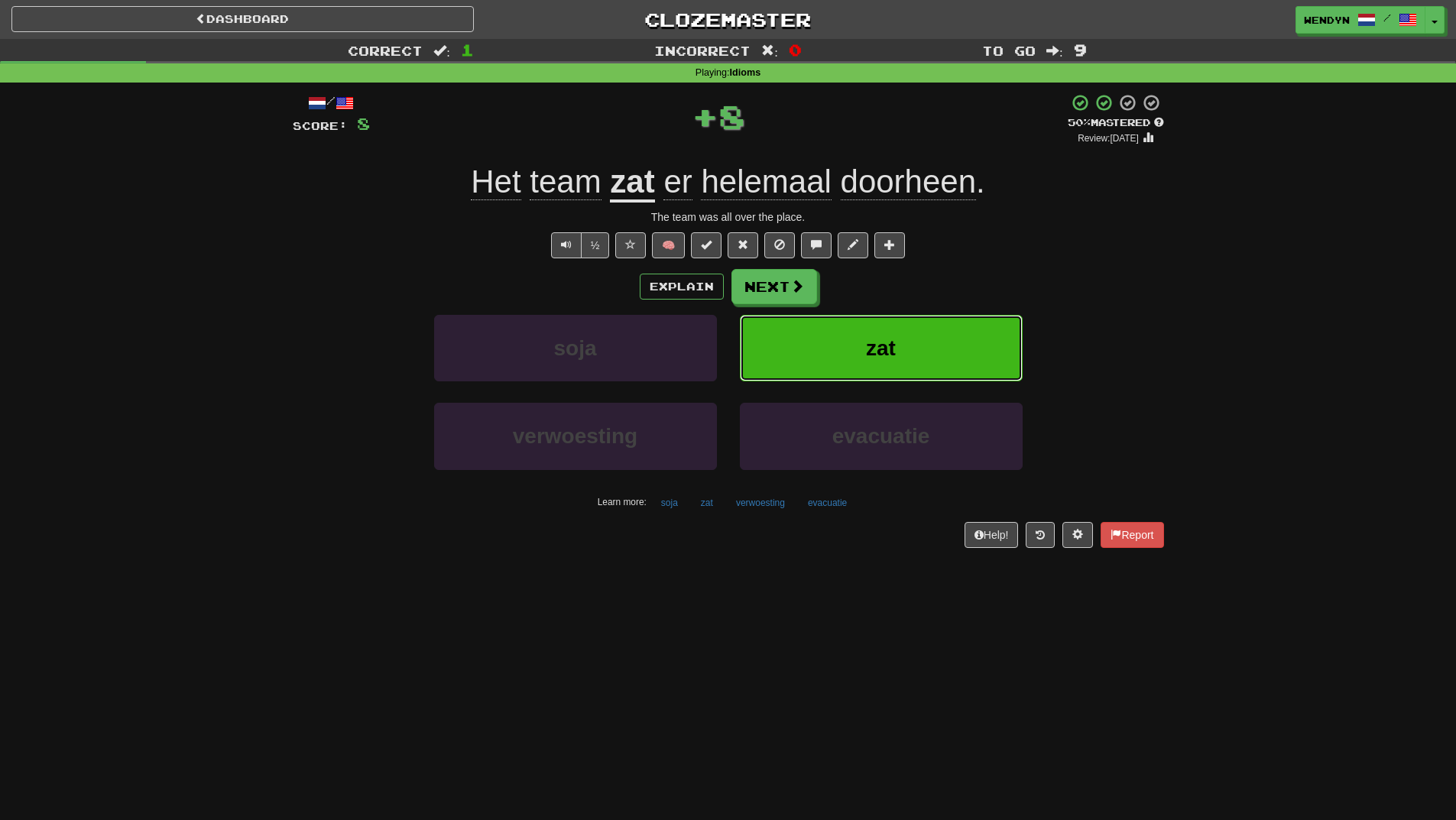
click at [916, 337] on button "zat" at bounding box center [881, 348] width 283 height 67
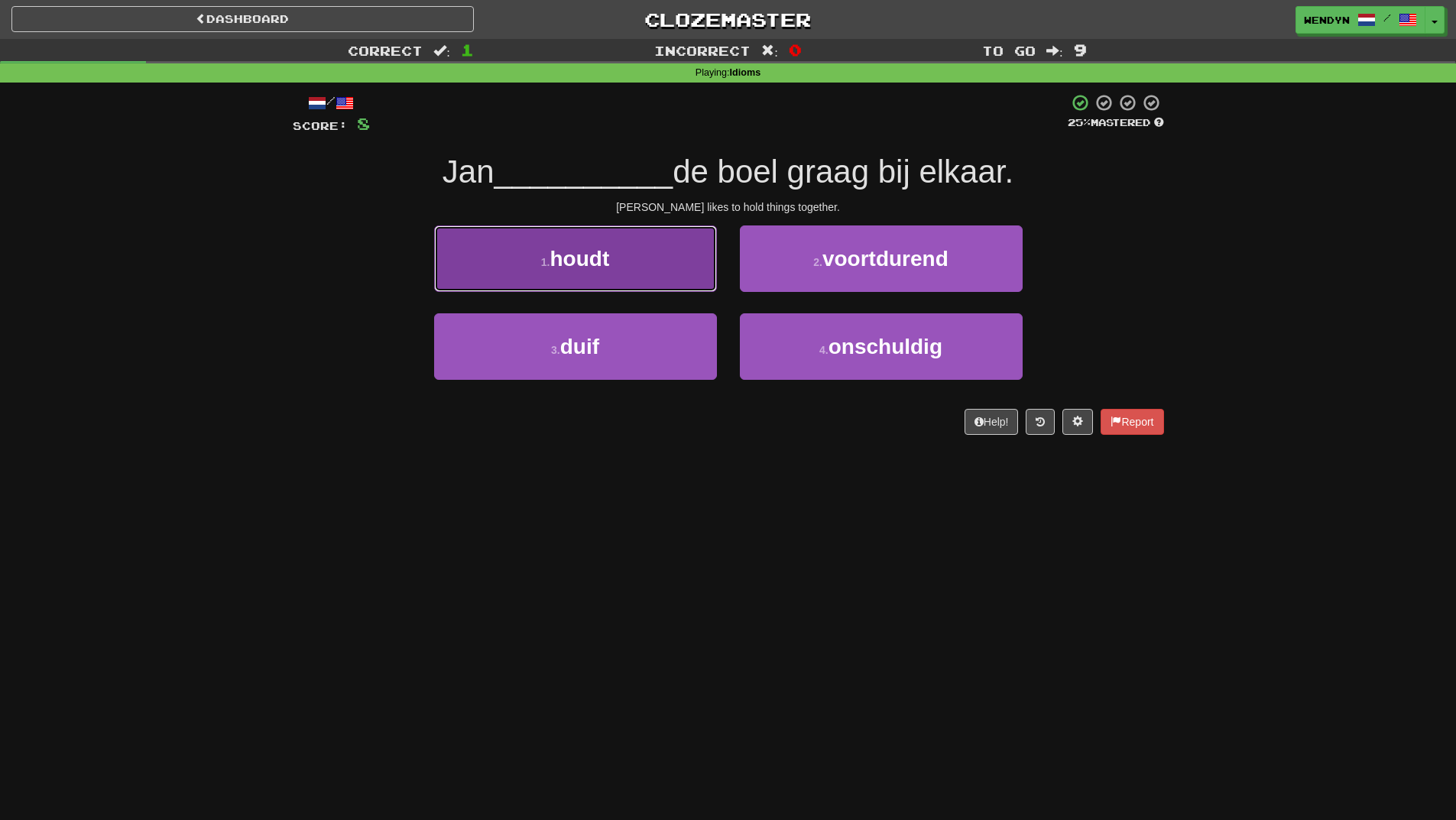
click at [558, 271] on button "1 . houdt" at bounding box center [575, 258] width 283 height 67
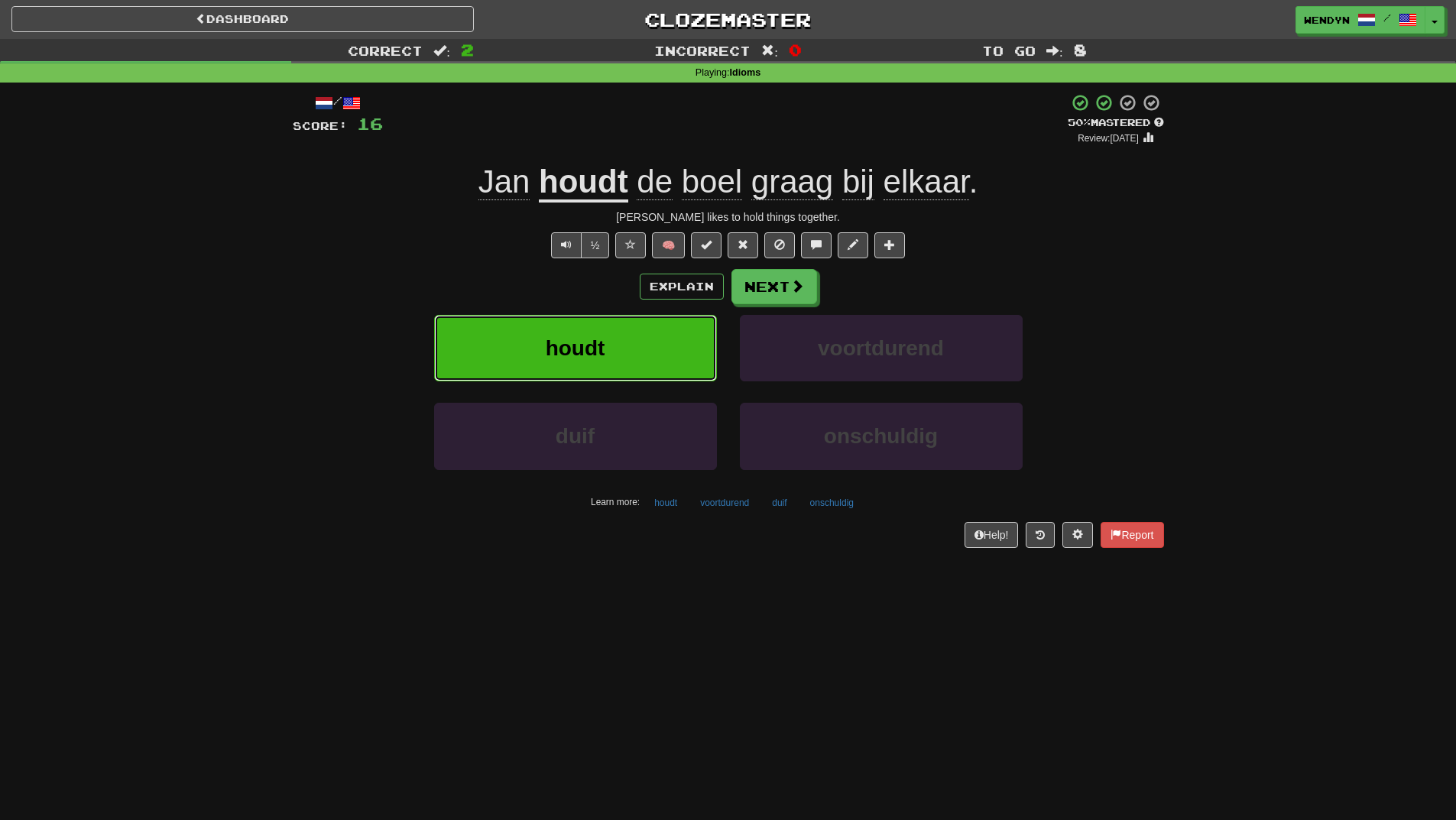
click at [521, 351] on button "houdt" at bounding box center [575, 348] width 283 height 67
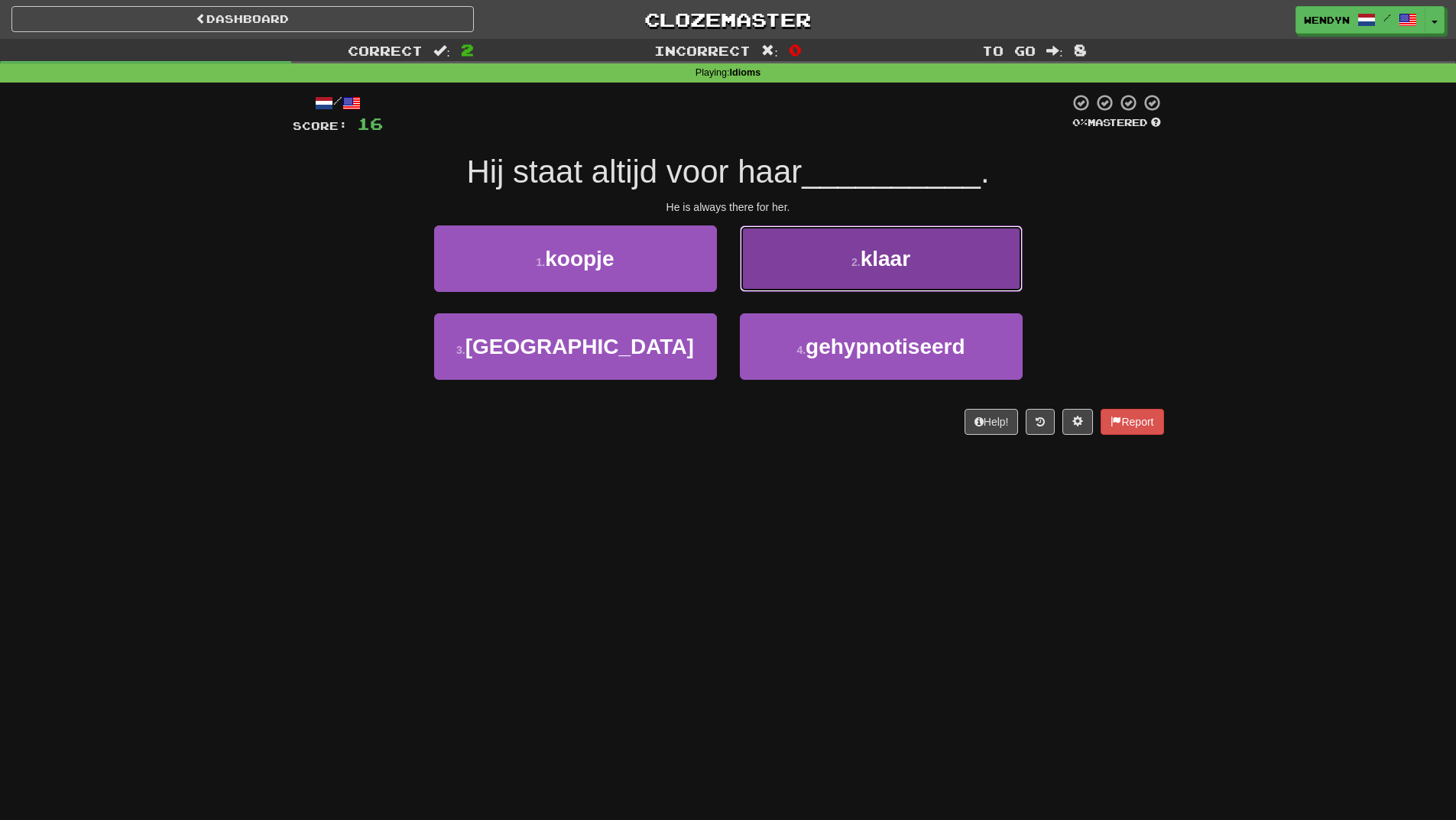
click at [949, 236] on button "2 . klaar" at bounding box center [881, 258] width 283 height 67
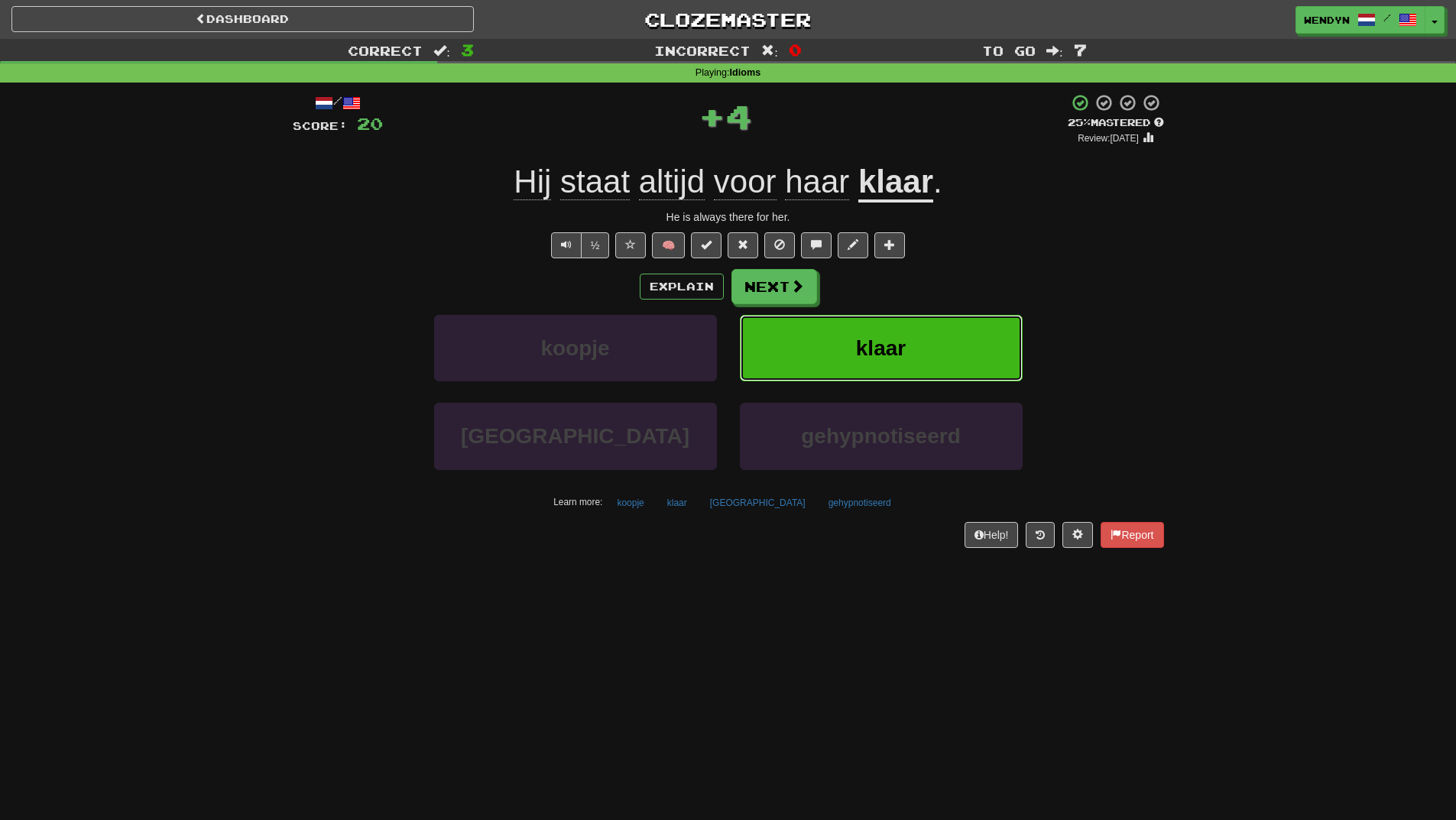
click at [908, 341] on button "klaar" at bounding box center [881, 348] width 283 height 67
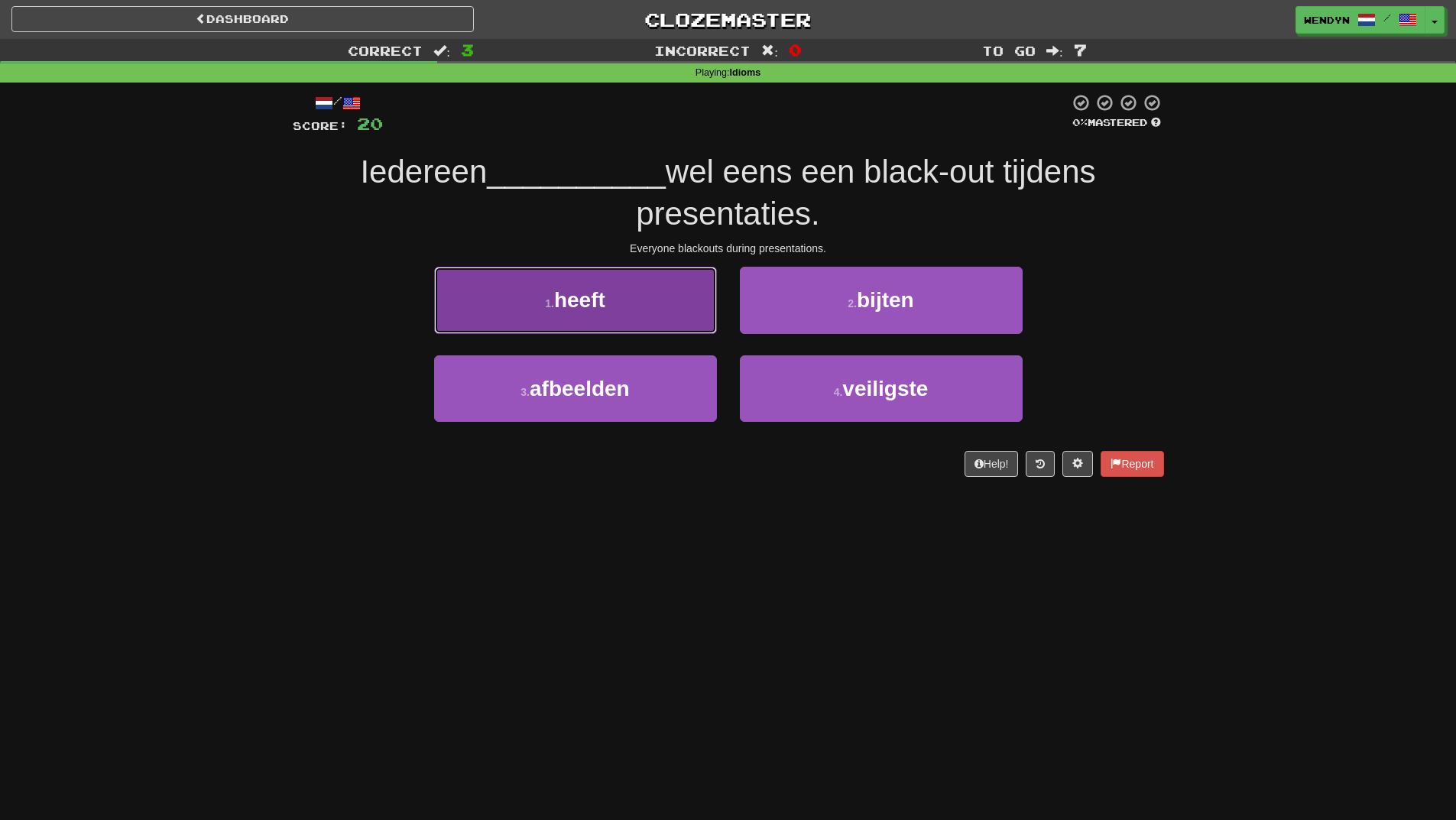
click at [586, 315] on button "1 . heeft" at bounding box center [575, 299] width 283 height 67
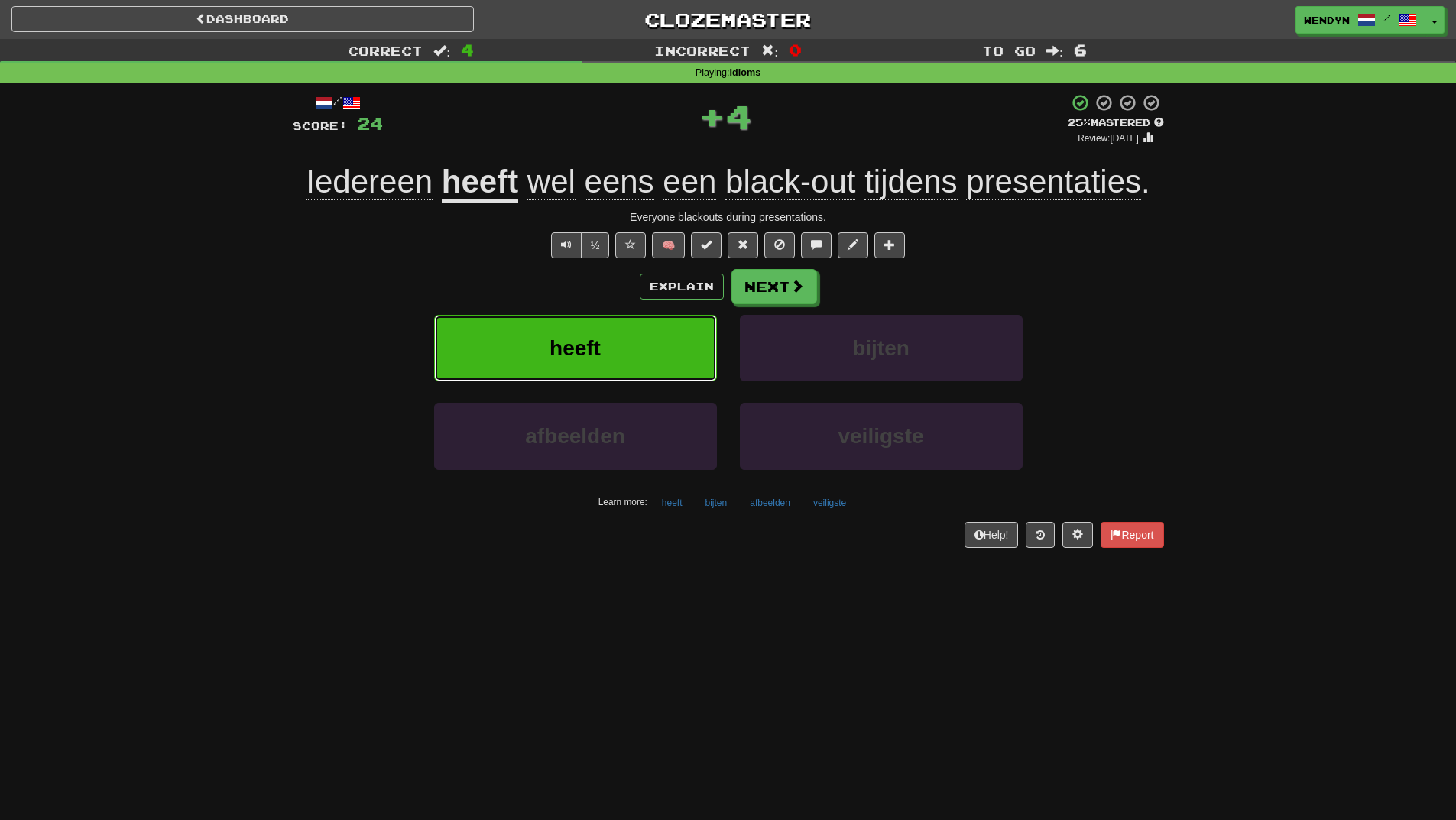
click at [591, 332] on button "heeft" at bounding box center [575, 348] width 283 height 67
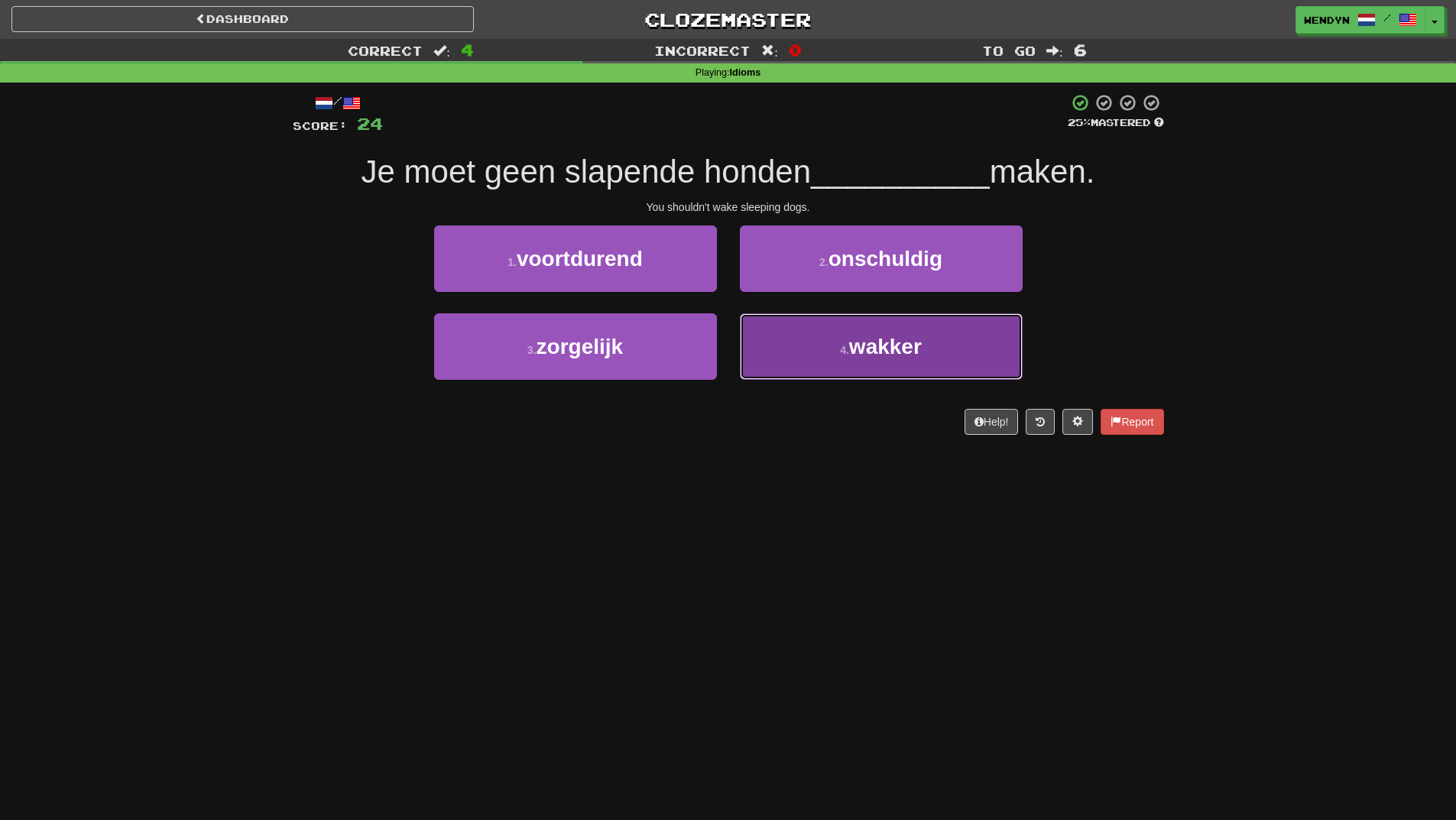
click at [876, 319] on button "4 . wakker" at bounding box center [881, 346] width 283 height 67
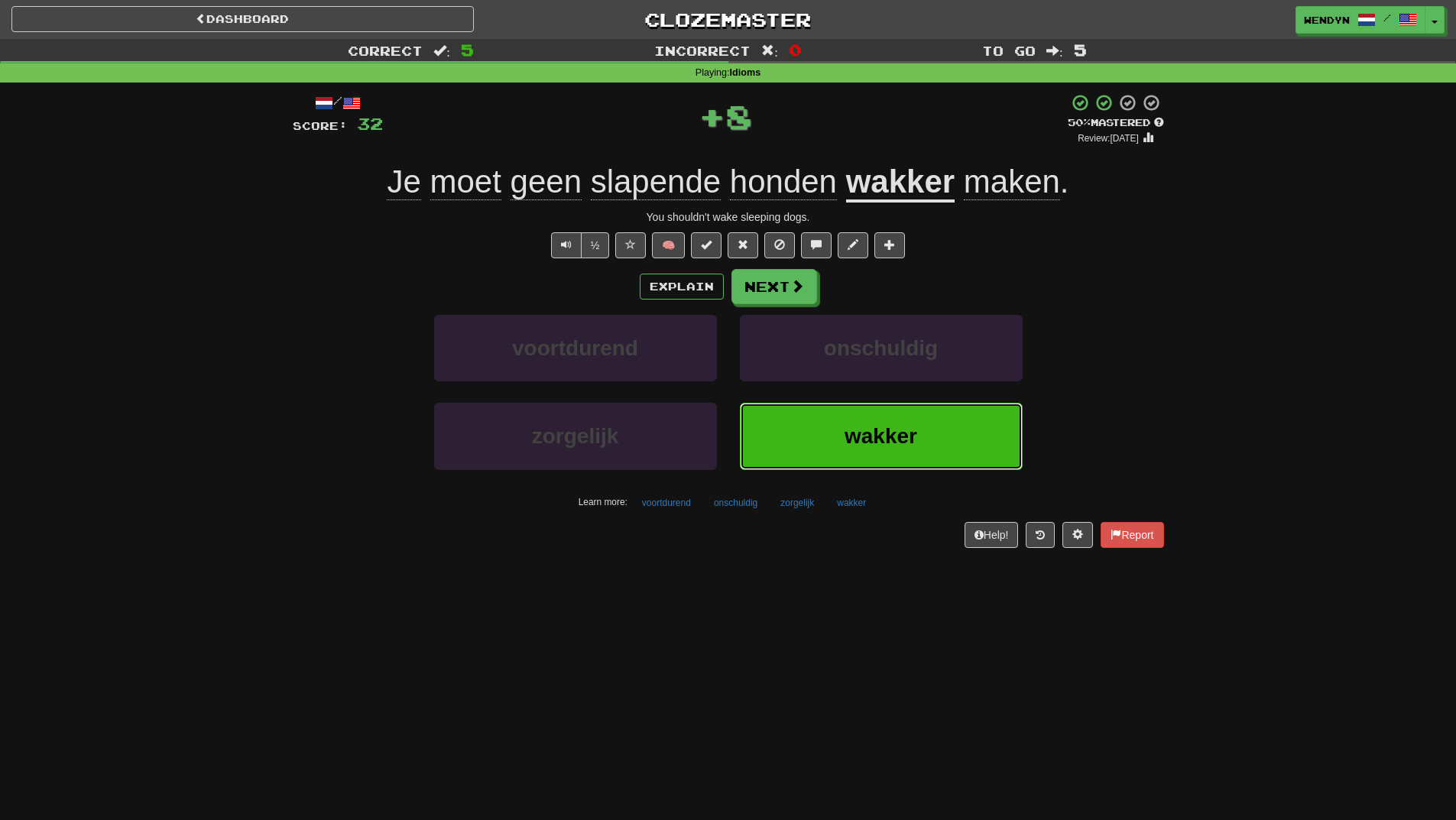
click at [881, 457] on button "wakker" at bounding box center [881, 435] width 283 height 67
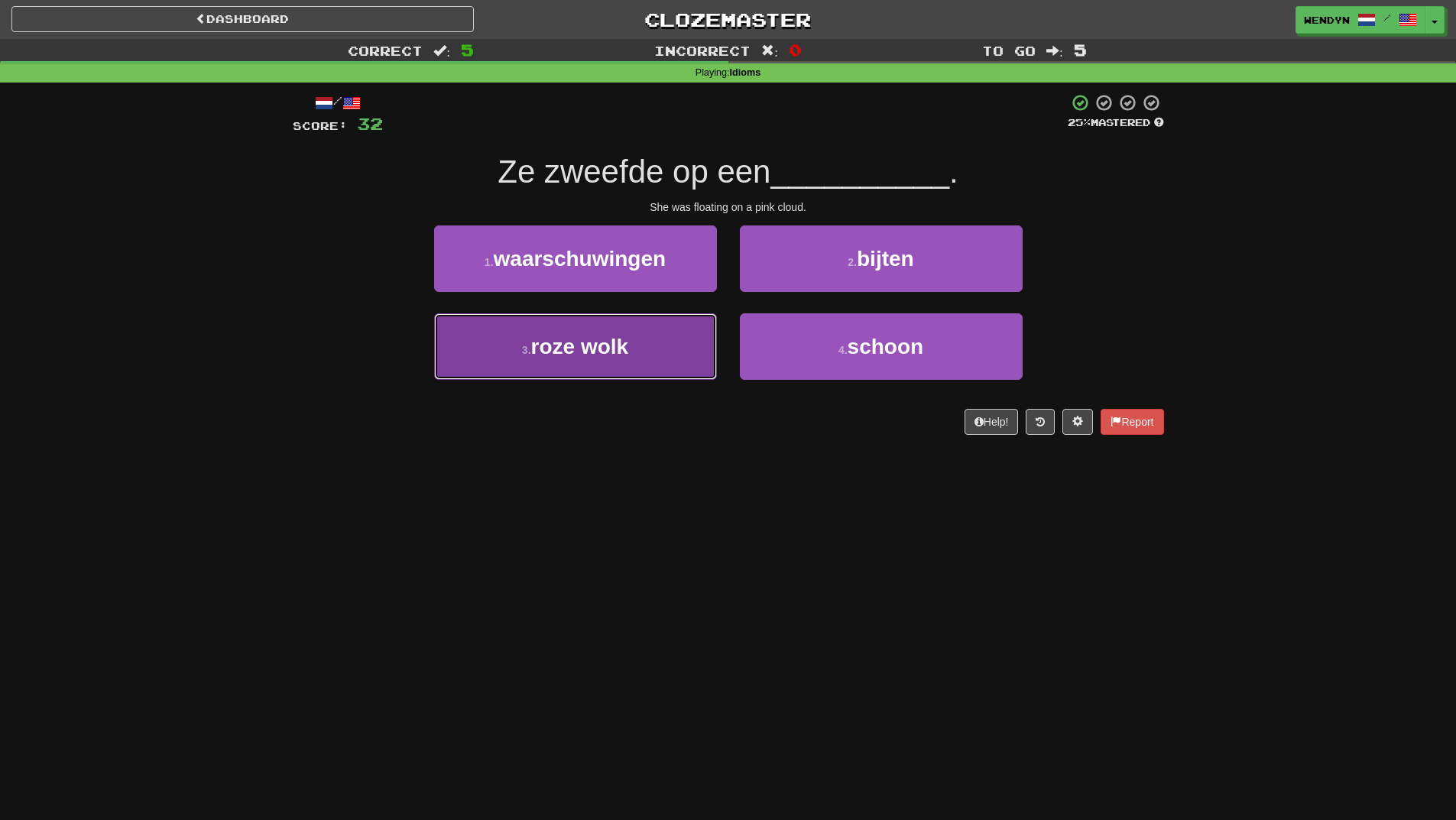
click at [637, 367] on button "3 . roze wolk" at bounding box center [575, 346] width 283 height 67
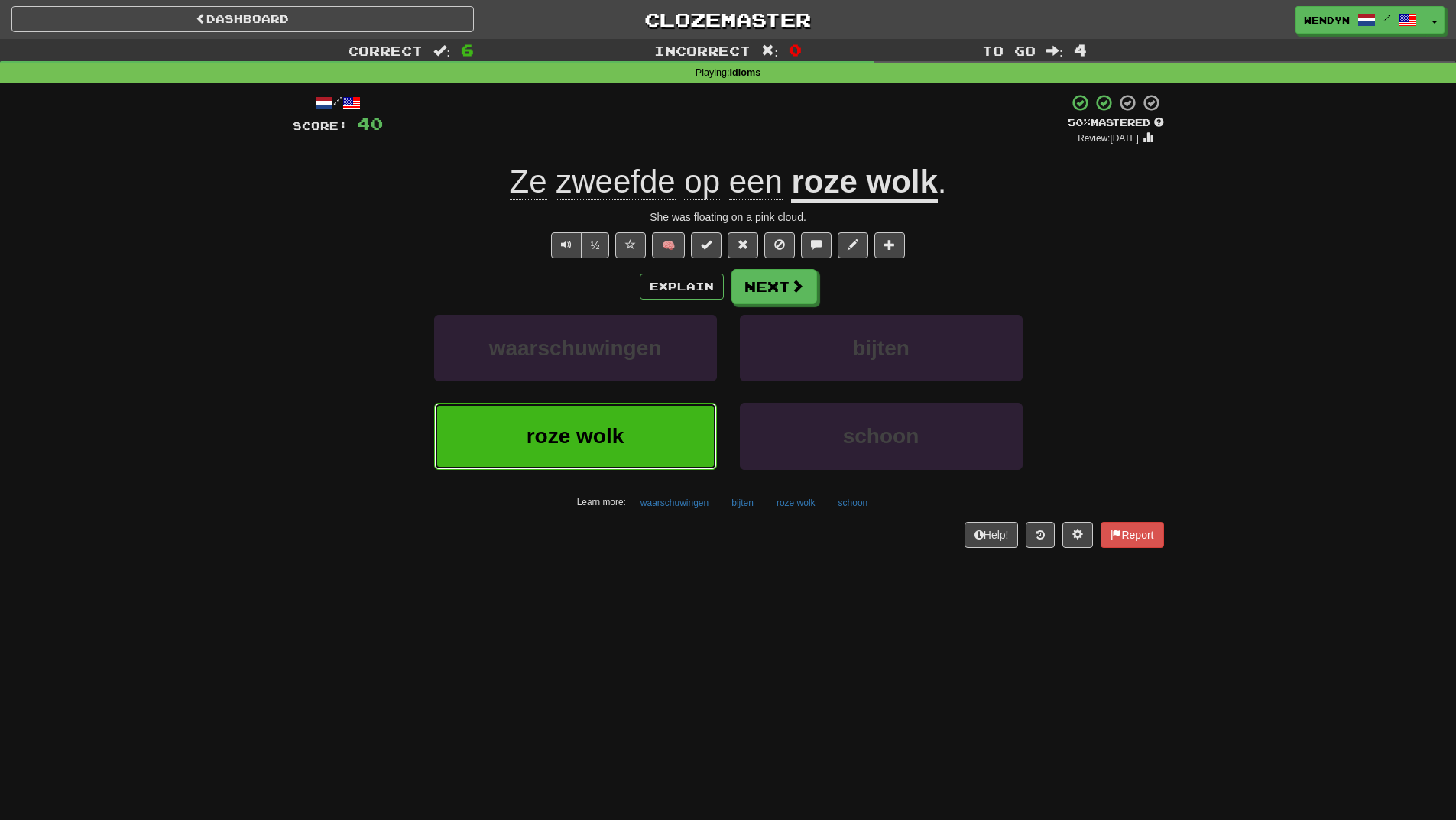
click at [659, 441] on button "roze wolk" at bounding box center [575, 435] width 283 height 67
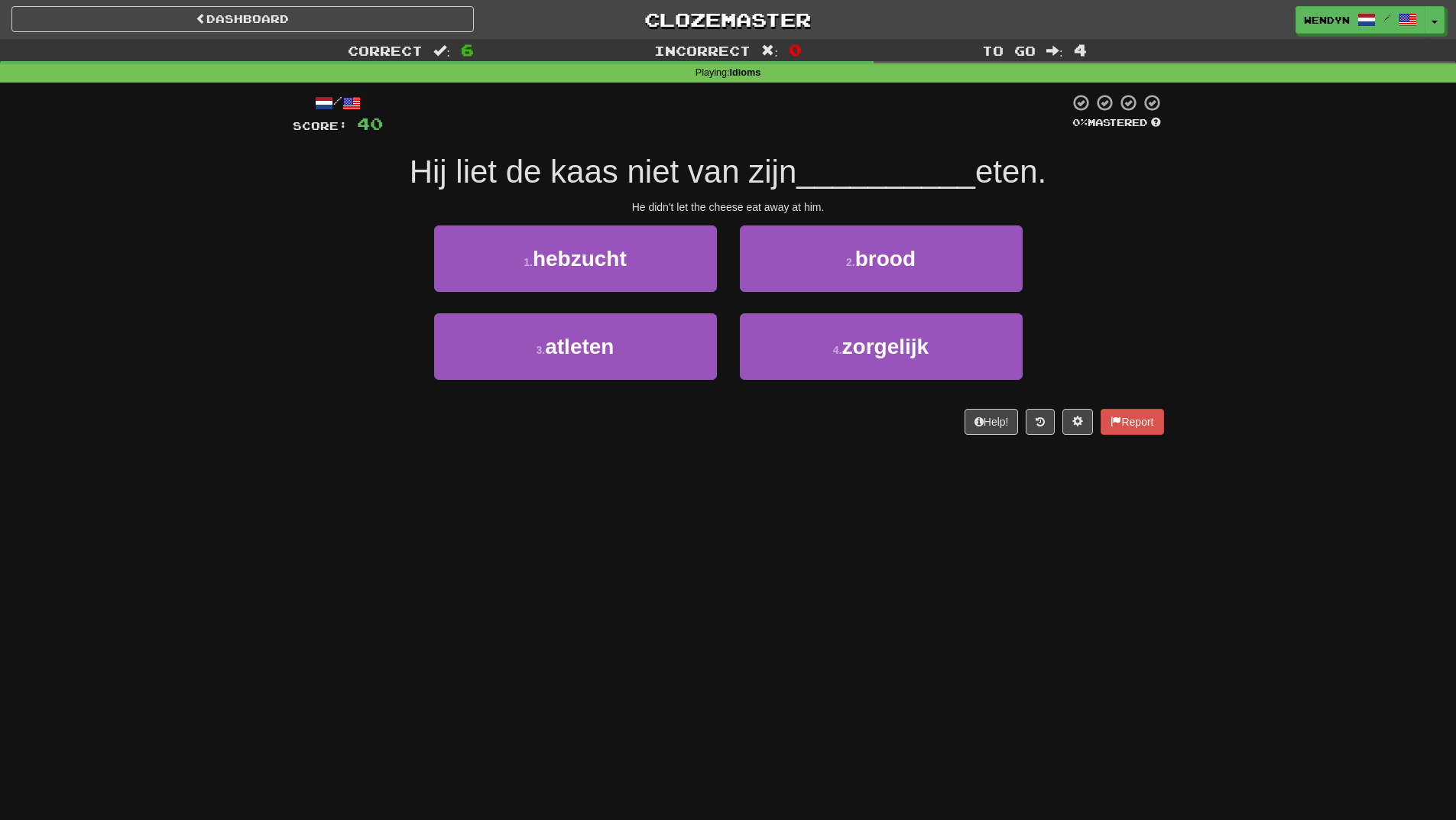
click at [937, 221] on div "/ Score: 40 0 % Mastered Hij liet de kaas niet van zijn __________ eten. He did…" at bounding box center [728, 264] width 871 height 342
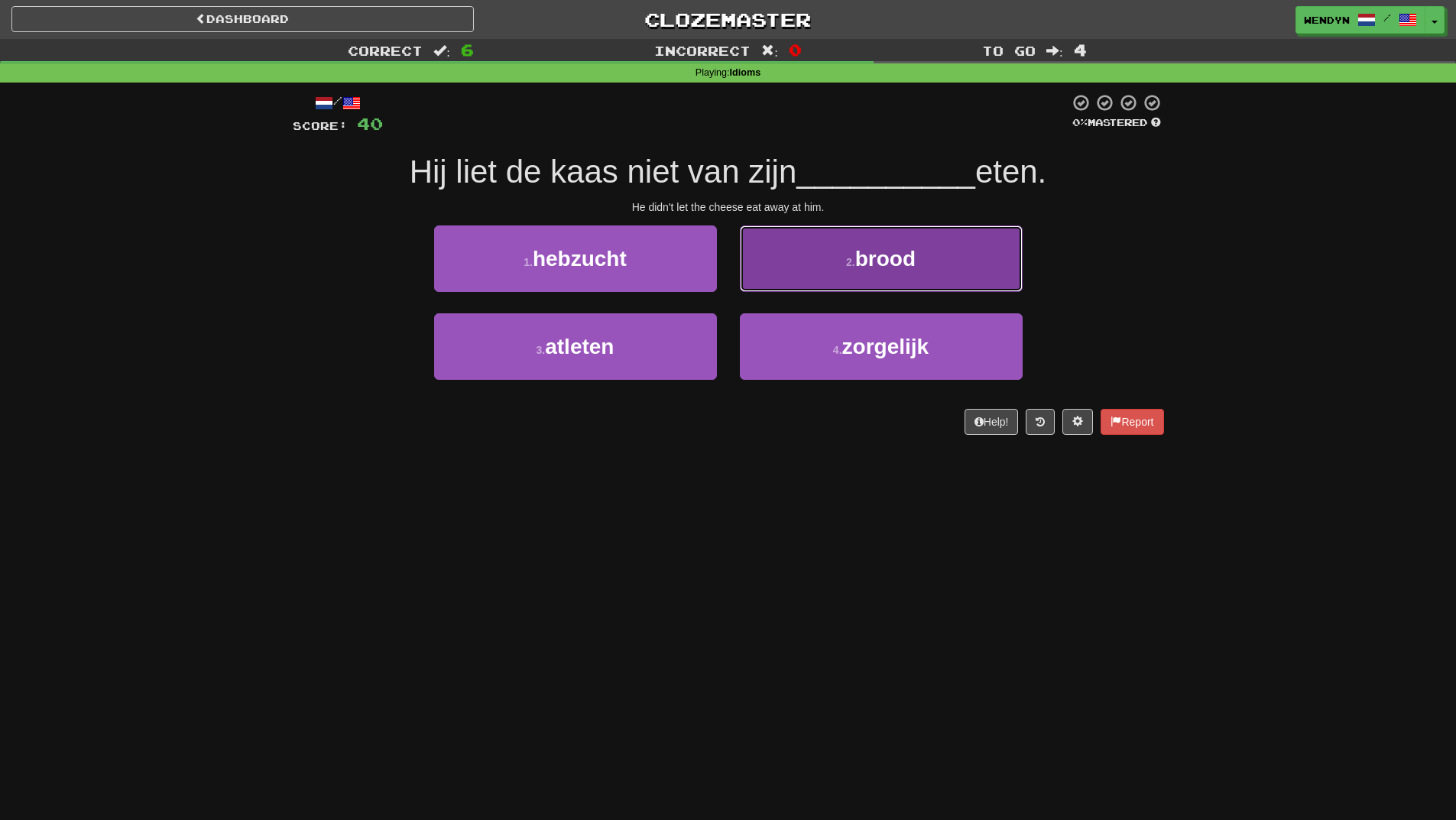
click at [935, 262] on button "2 . brood" at bounding box center [881, 258] width 283 height 67
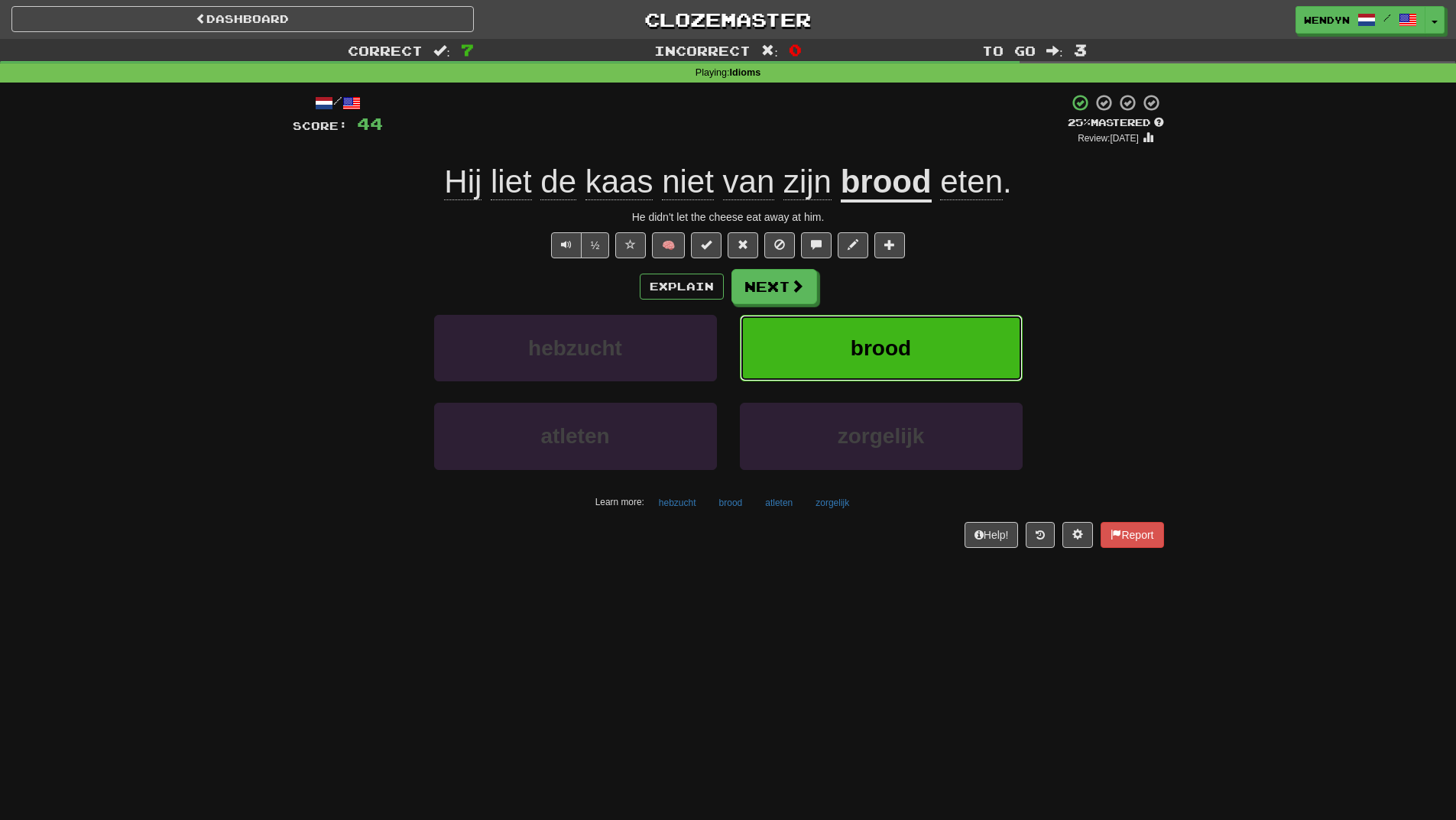
click at [904, 335] on button "brood" at bounding box center [881, 348] width 283 height 67
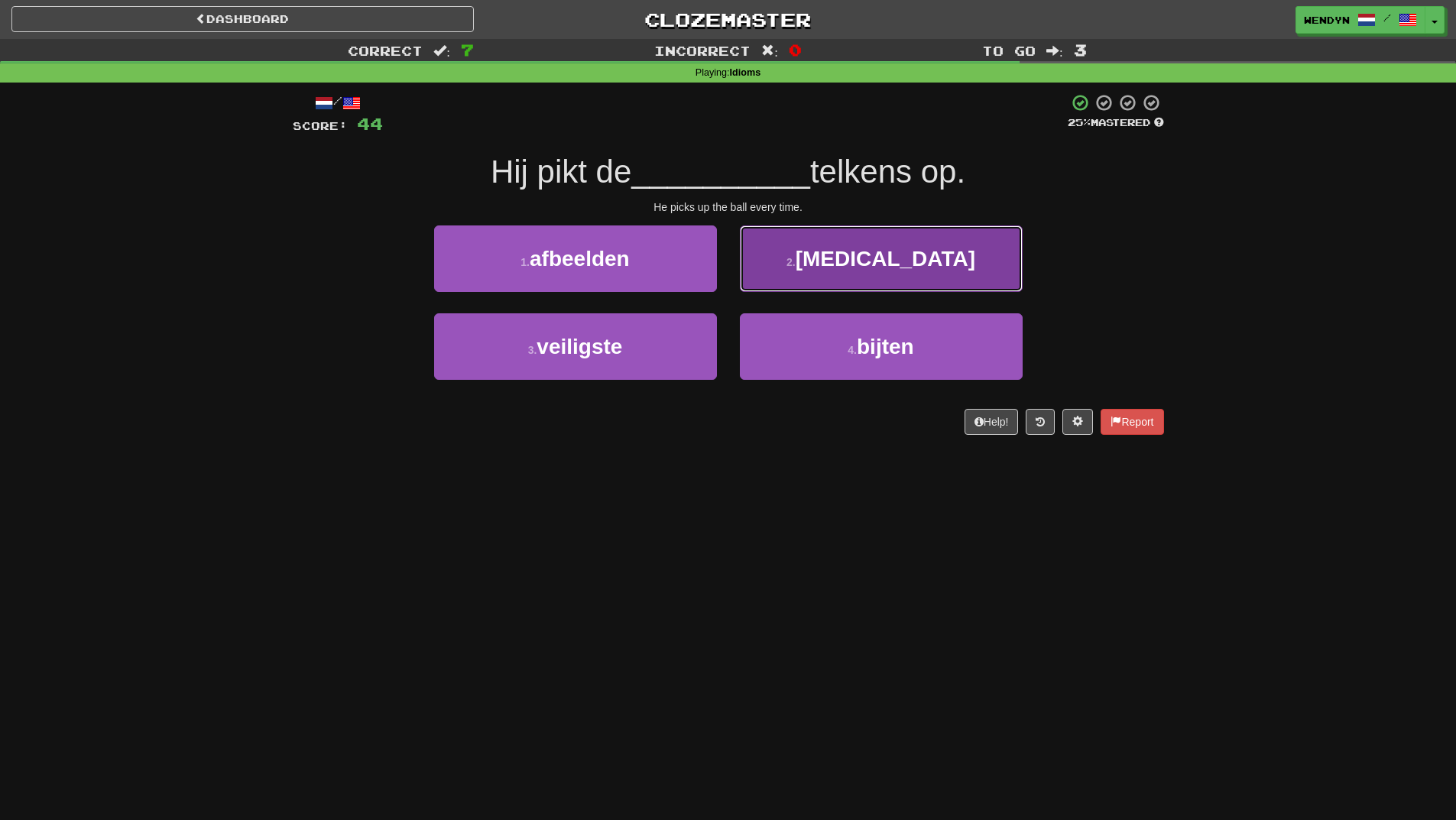
click at [938, 229] on button "2 . bal" at bounding box center [881, 258] width 283 height 67
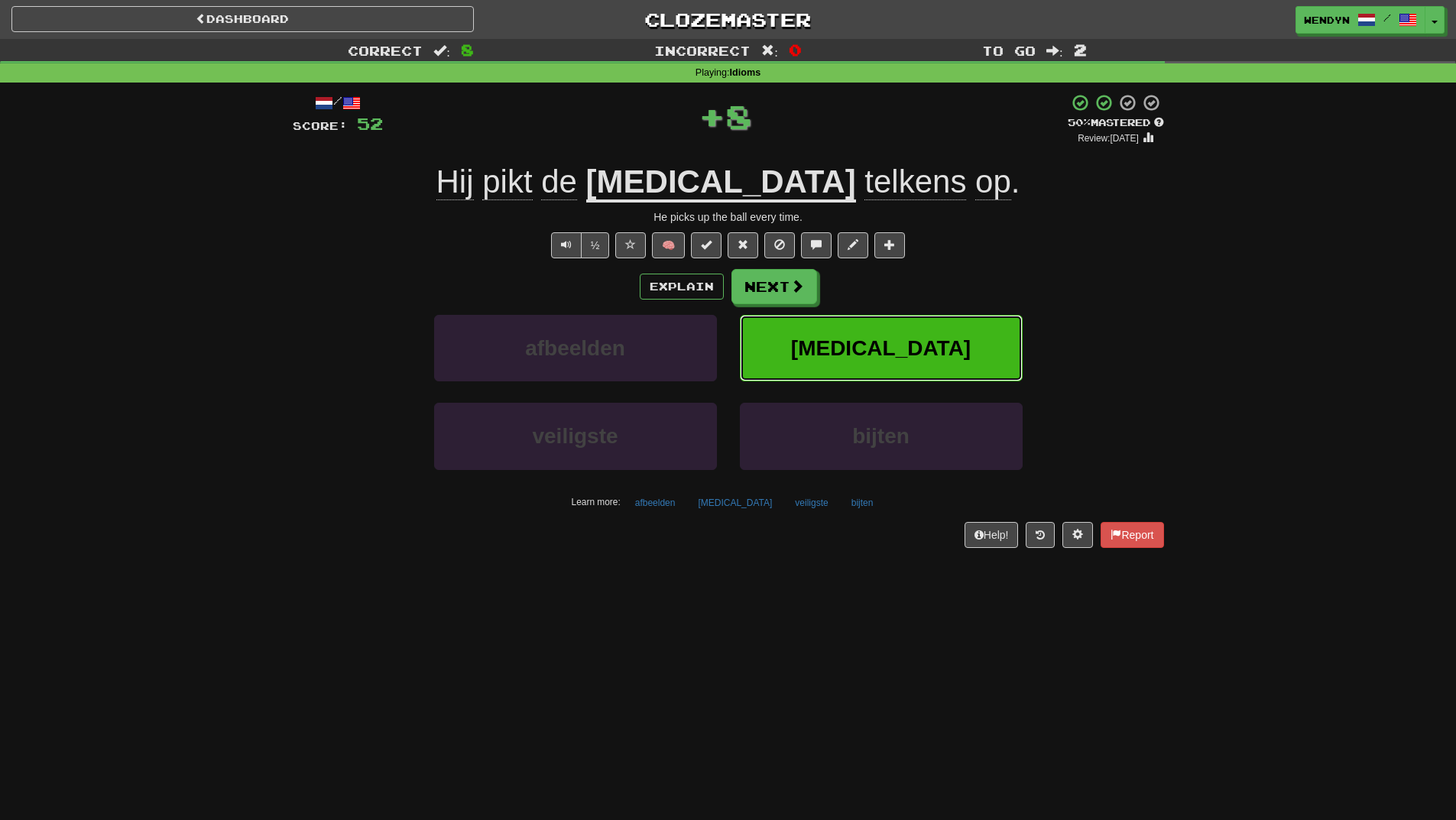
click at [929, 336] on button "bal" at bounding box center [881, 348] width 283 height 67
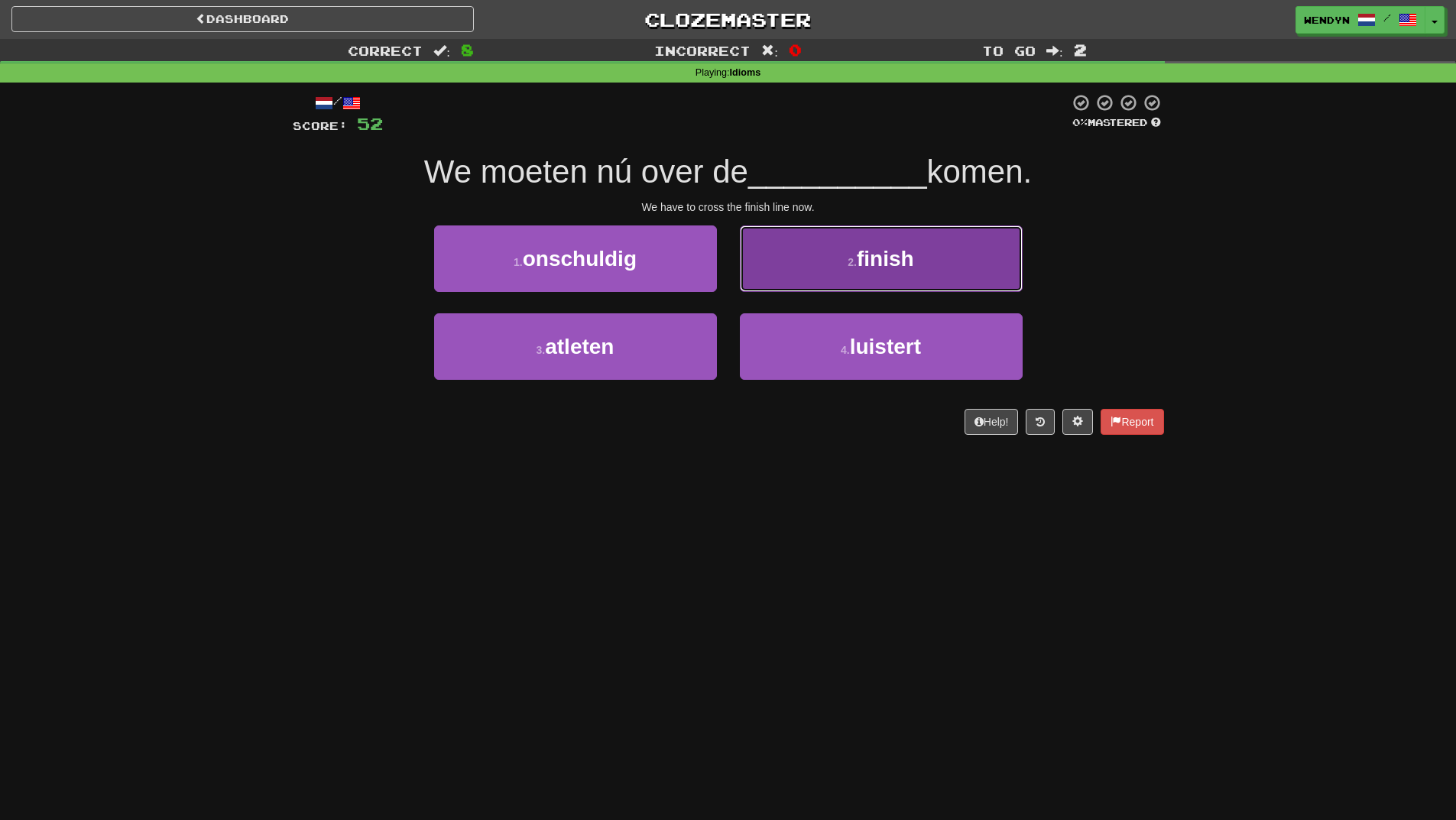
click at [970, 239] on button "2 . finish" at bounding box center [881, 258] width 283 height 67
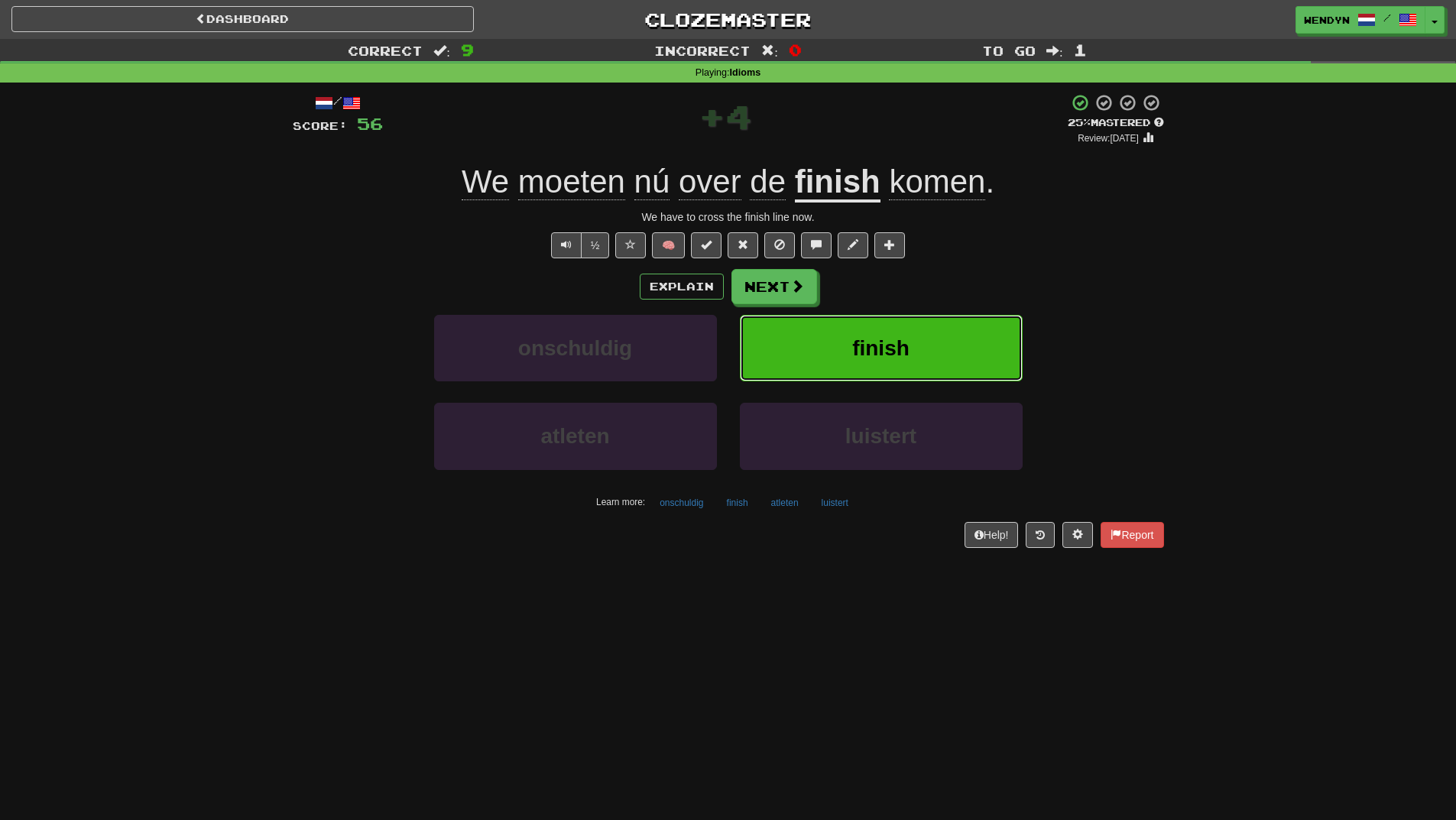
click at [979, 323] on button "finish" at bounding box center [881, 348] width 283 height 67
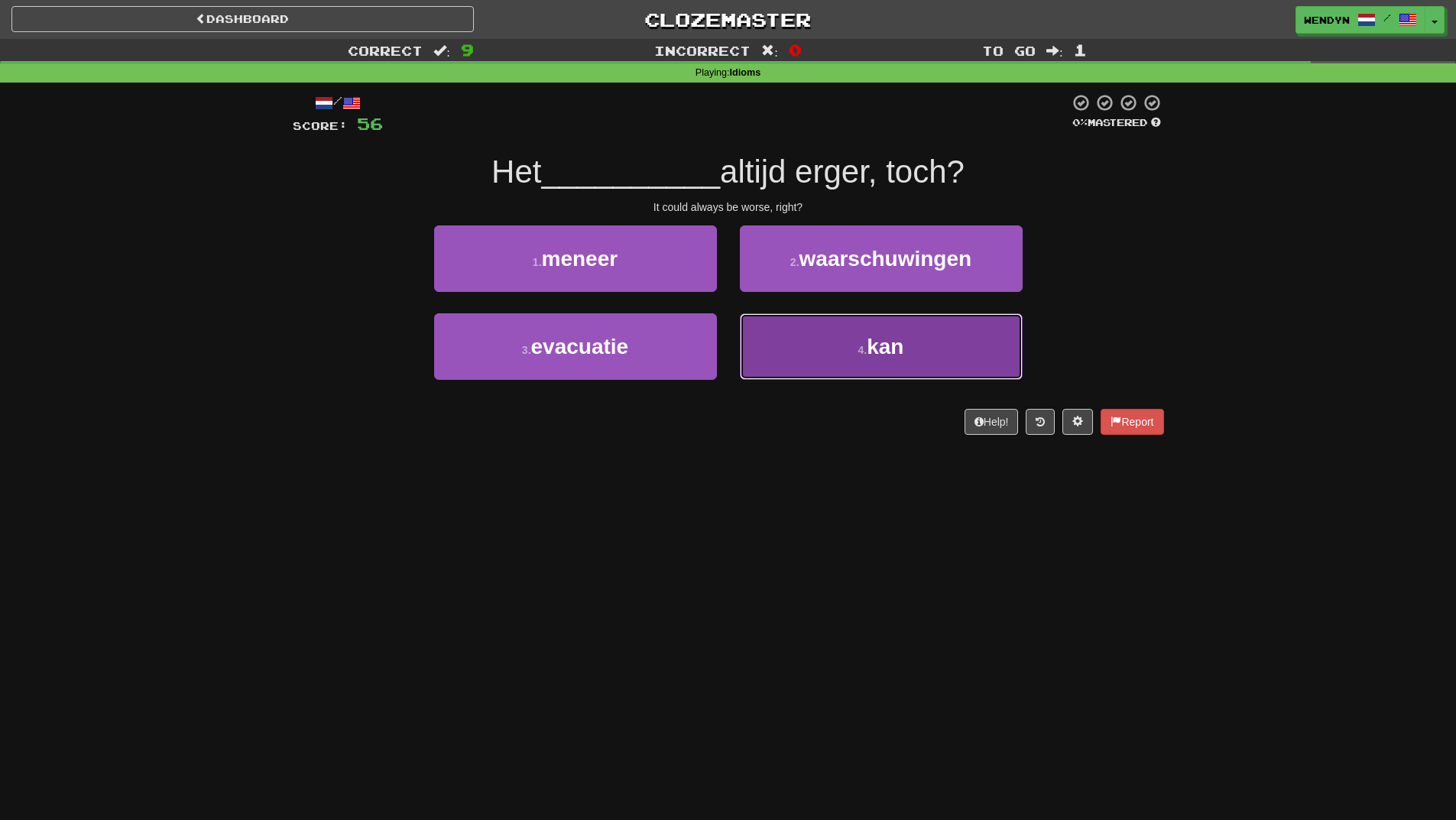
click at [876, 364] on button "4 . kan" at bounding box center [881, 346] width 283 height 67
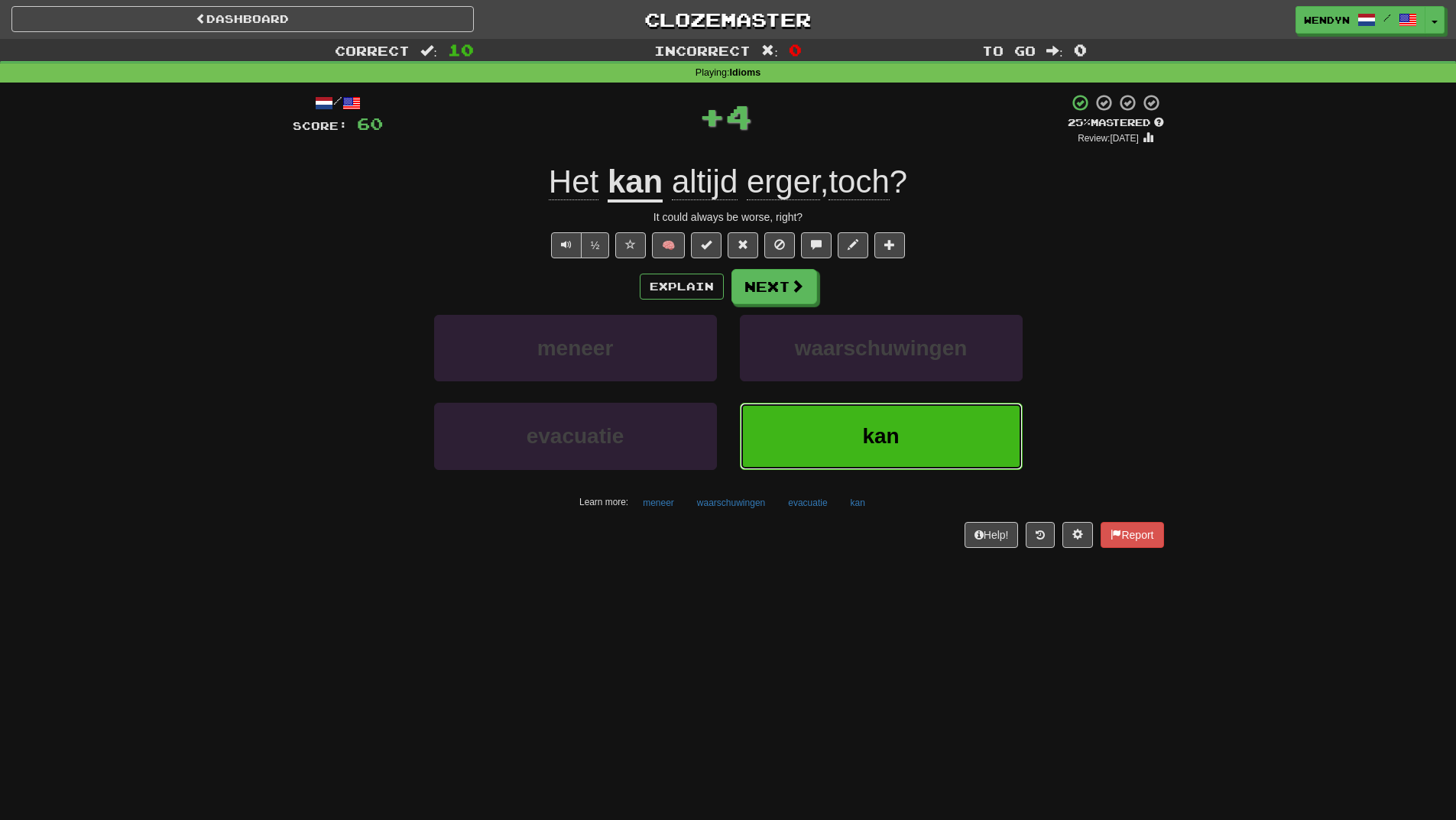
click at [888, 424] on span "kan" at bounding box center [881, 435] width 37 height 23
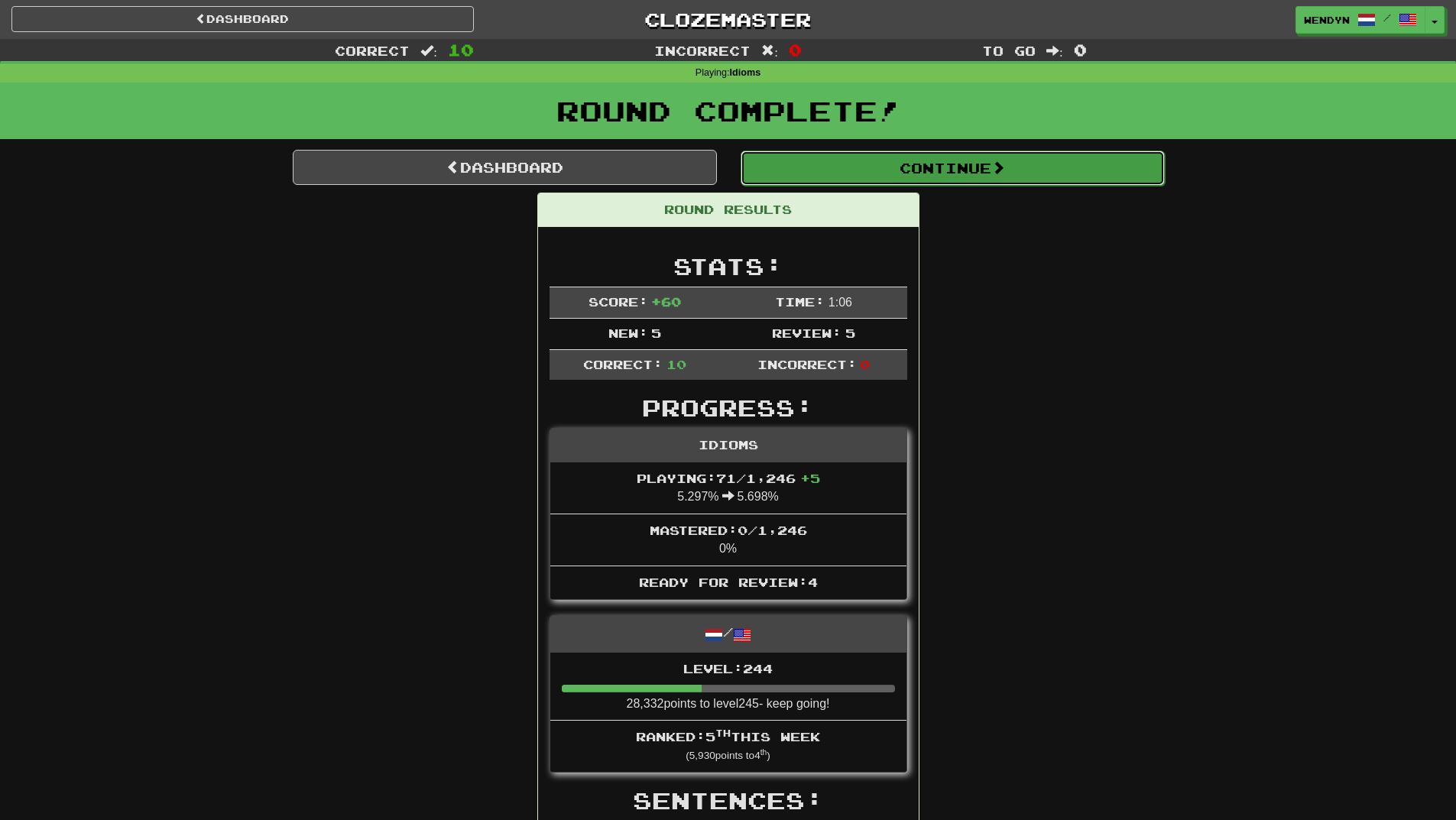
click at [973, 178] on button "Continue" at bounding box center [953, 167] width 424 height 35
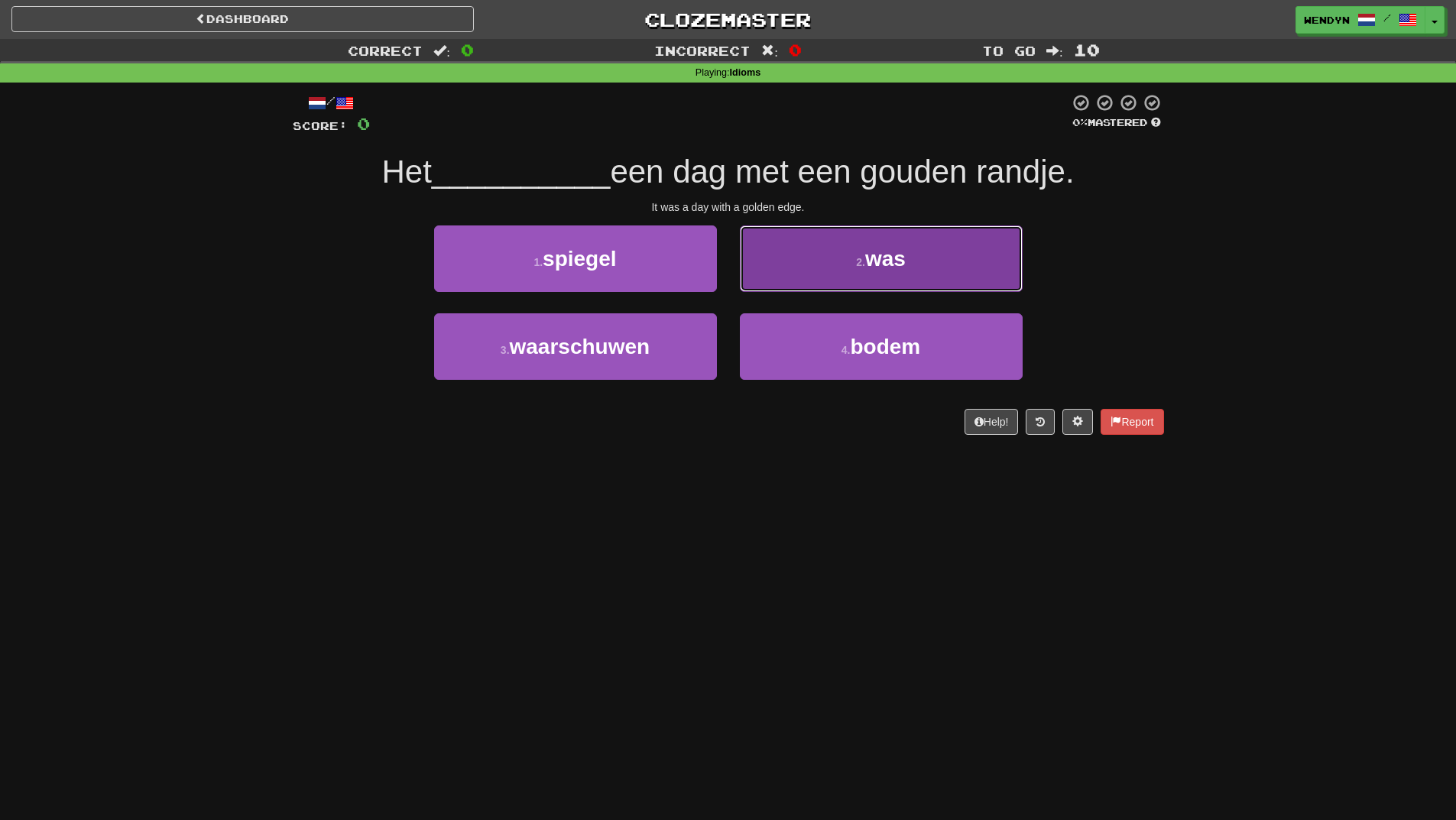
click at [925, 251] on button "2 . was" at bounding box center [881, 258] width 283 height 67
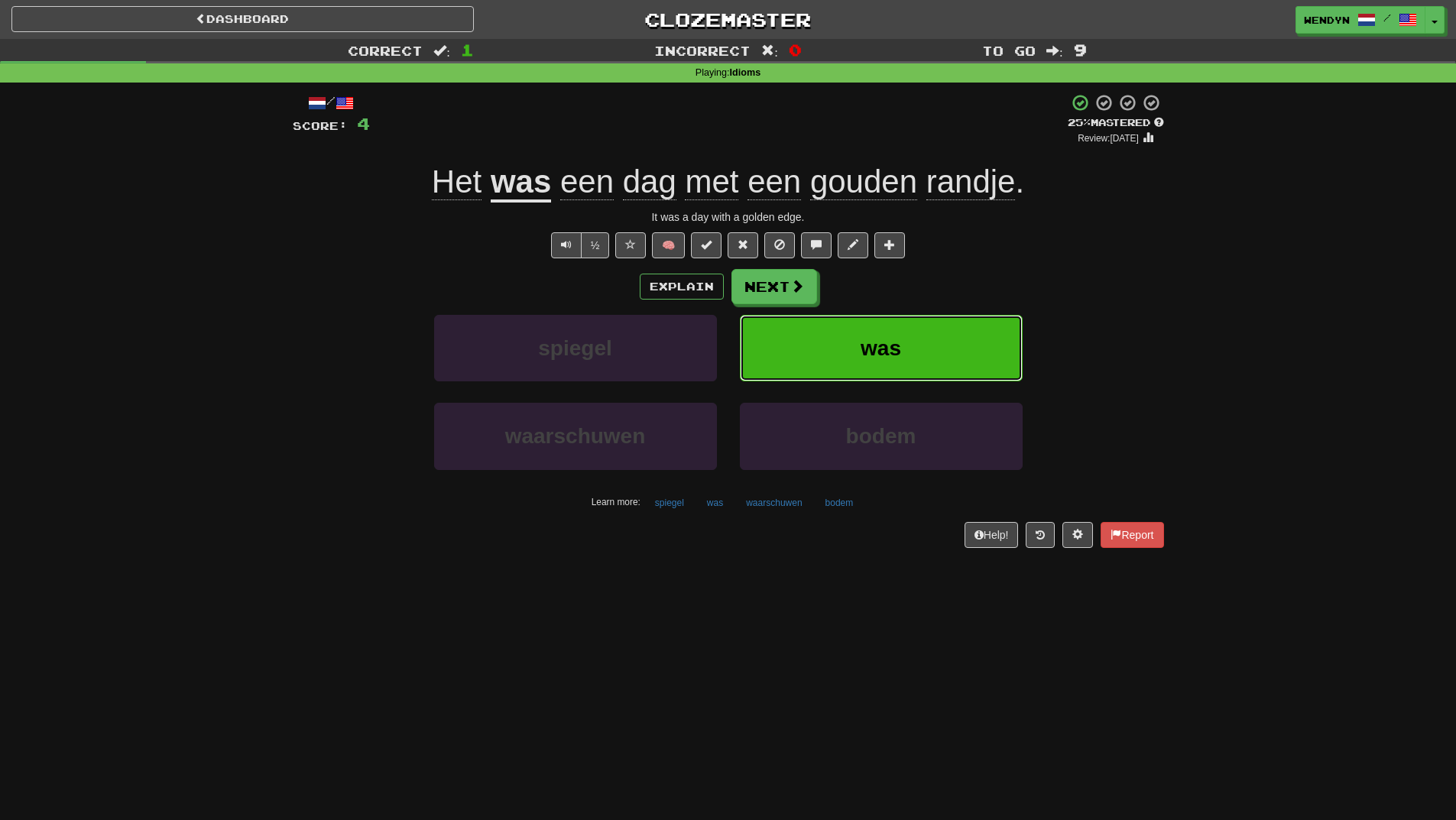
click at [937, 340] on button "was" at bounding box center [881, 348] width 283 height 67
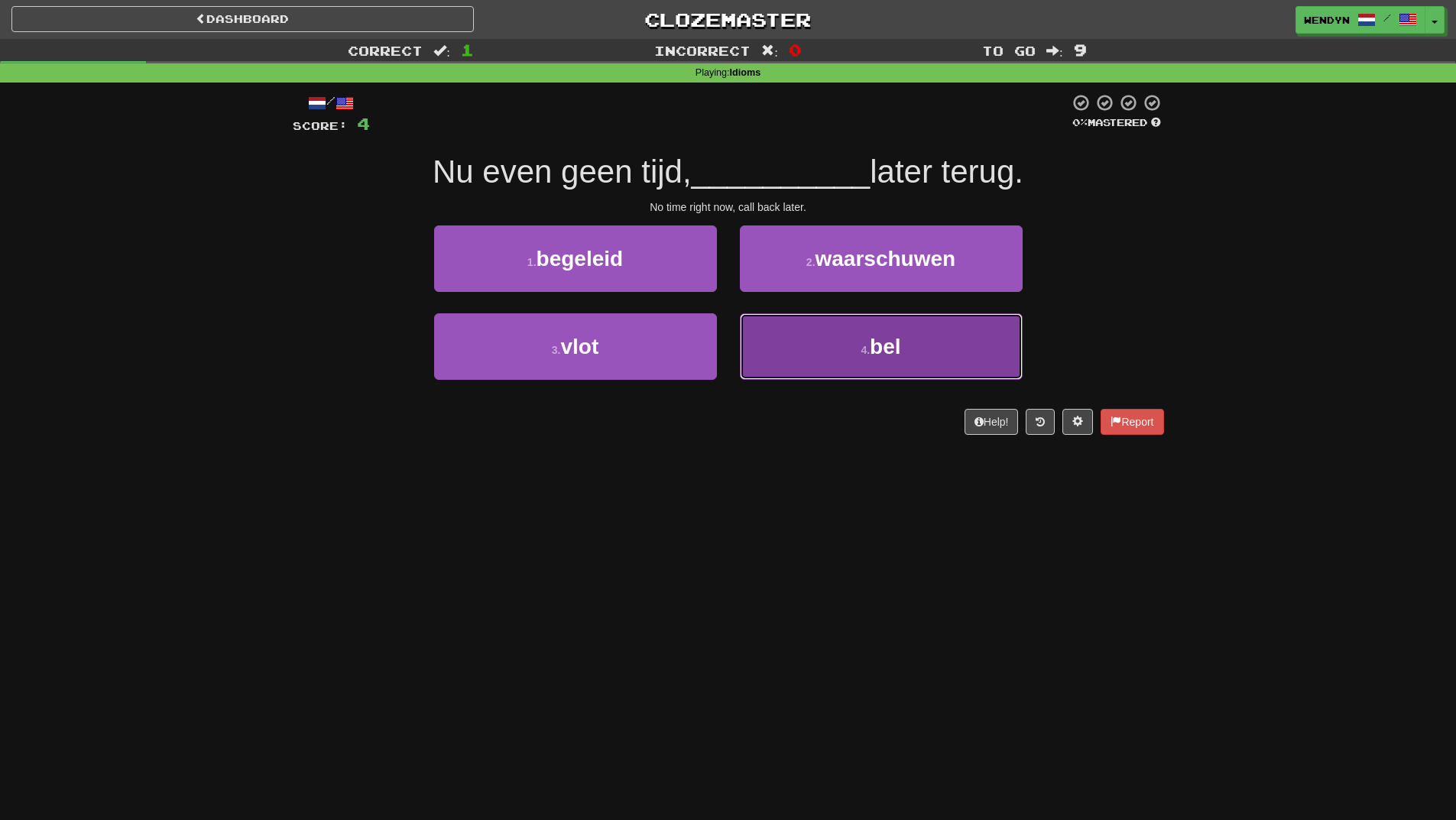
click at [892, 342] on span "bel" at bounding box center [885, 346] width 31 height 23
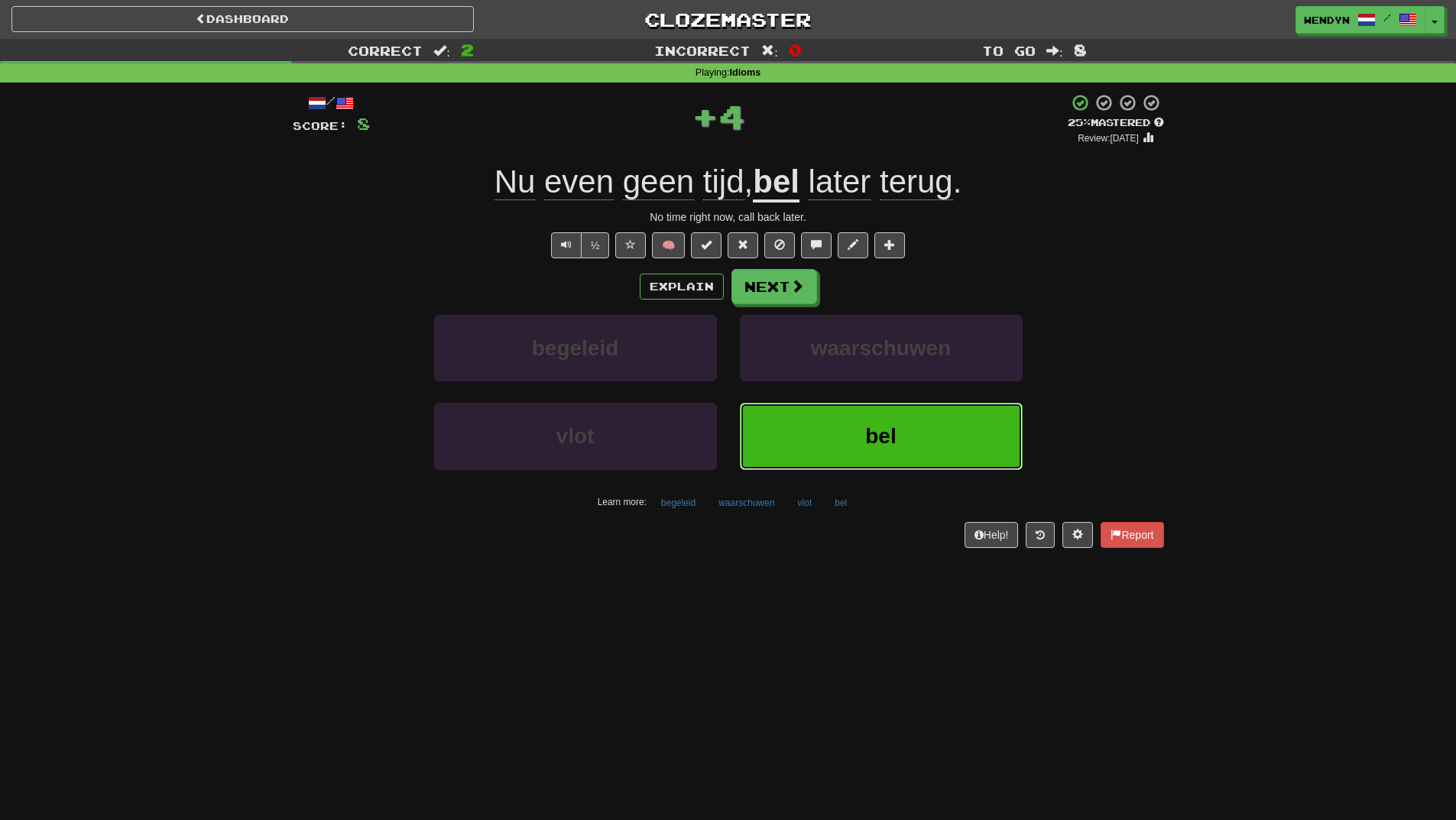
click at [896, 438] on span "bel" at bounding box center [881, 435] width 31 height 23
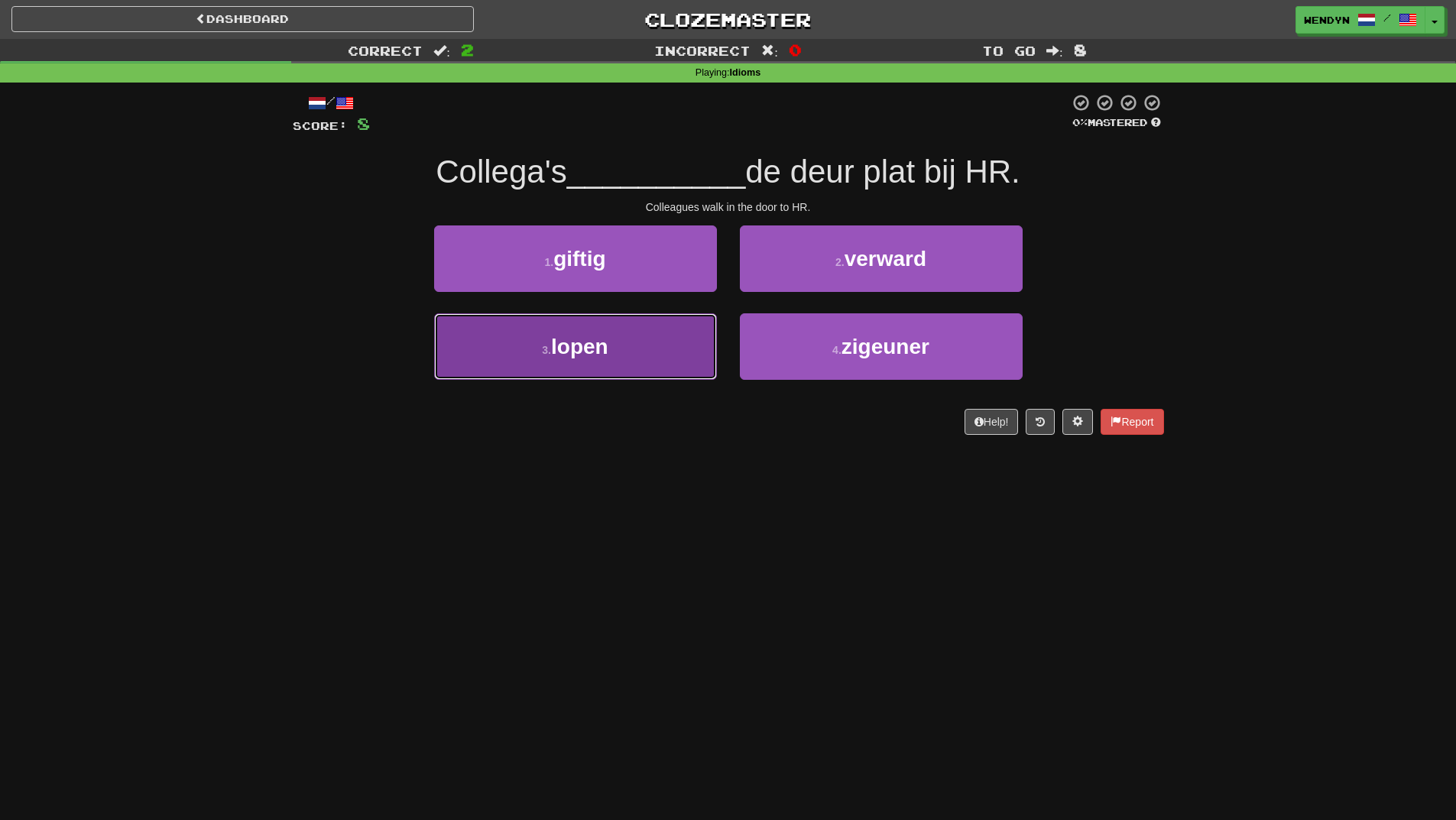
click at [638, 357] on button "3 . lopen" at bounding box center [575, 346] width 283 height 67
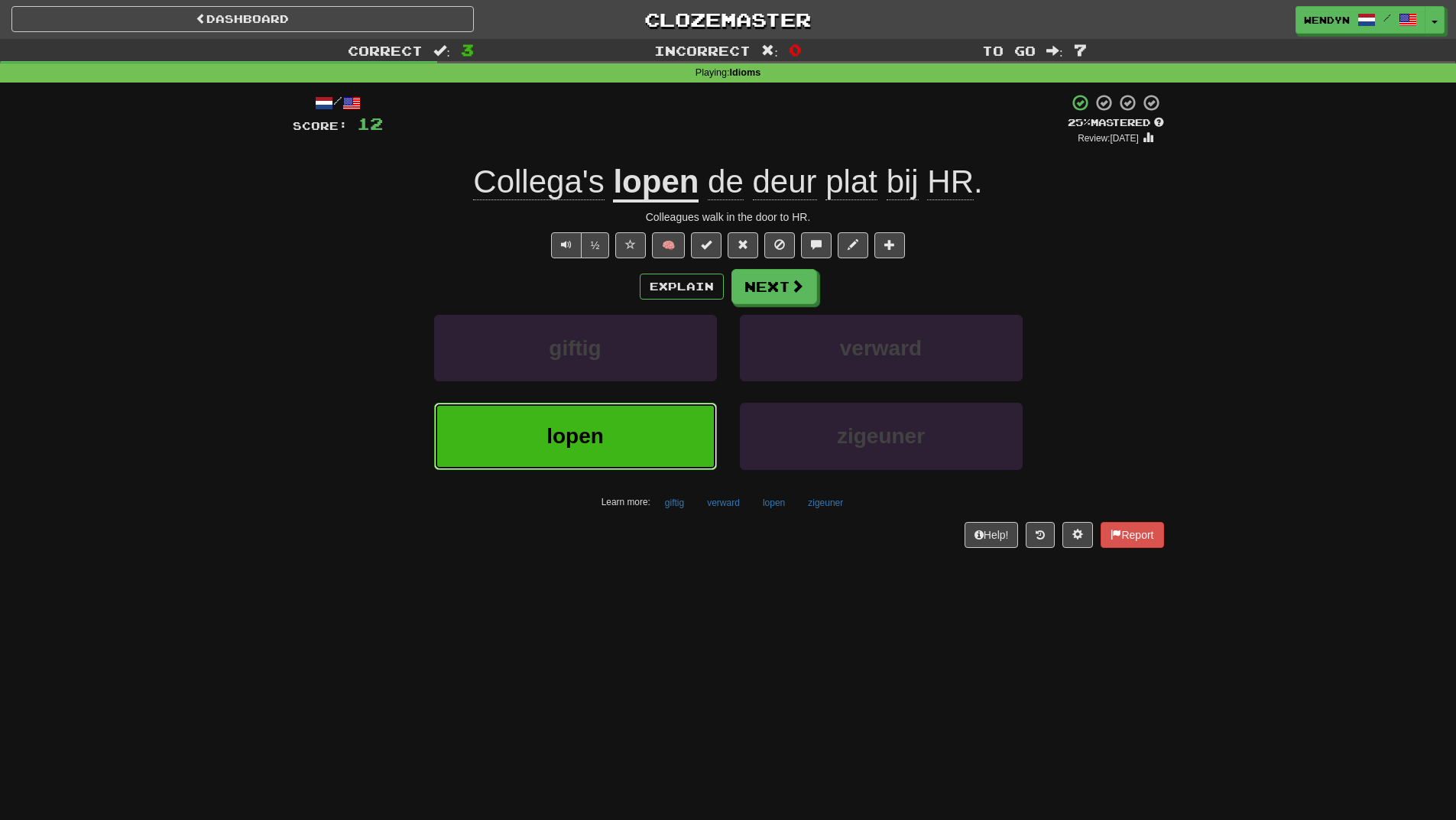
click at [601, 456] on button "lopen" at bounding box center [575, 435] width 283 height 67
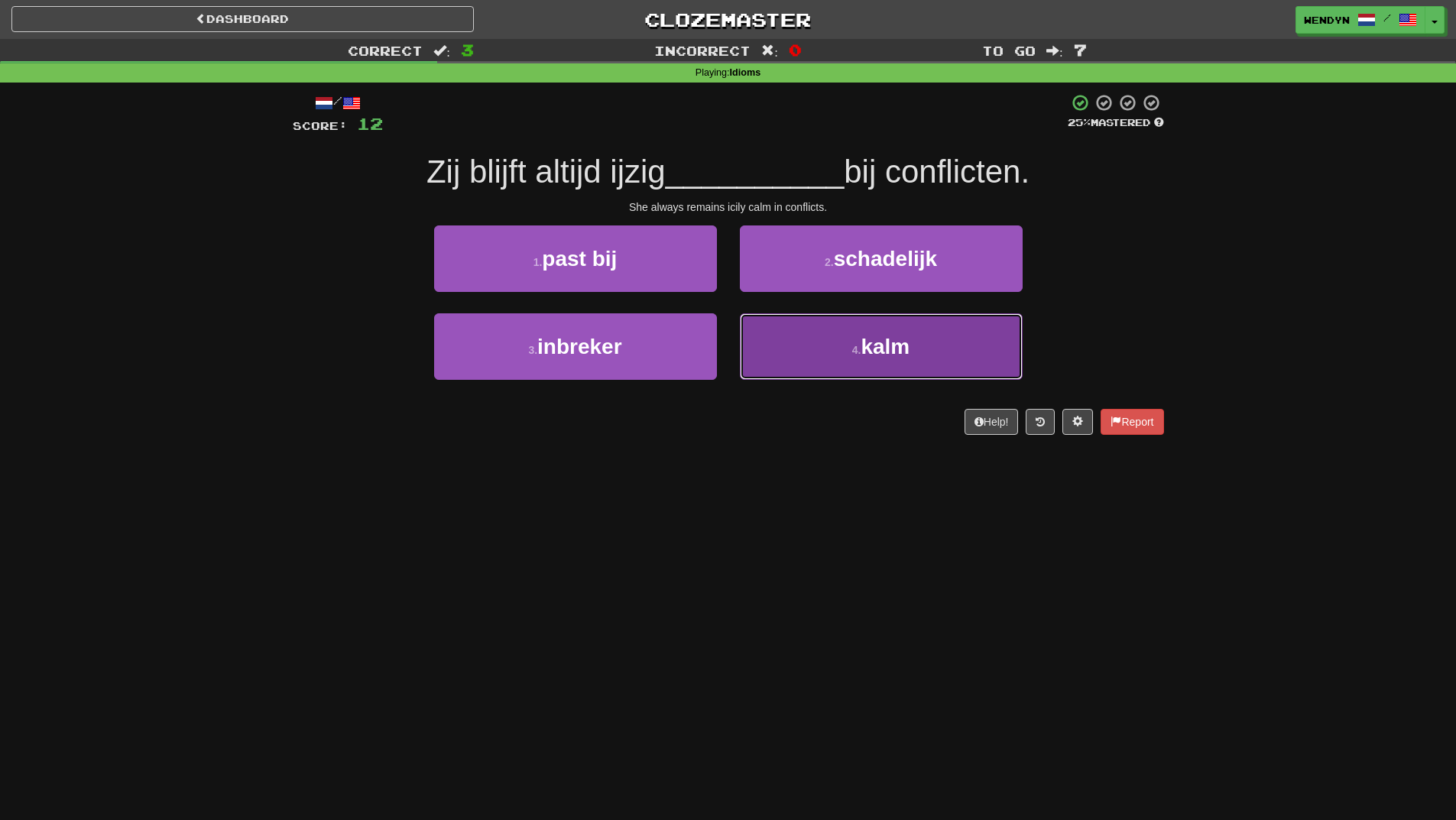
click at [842, 365] on button "4 . kalm" at bounding box center [881, 346] width 283 height 67
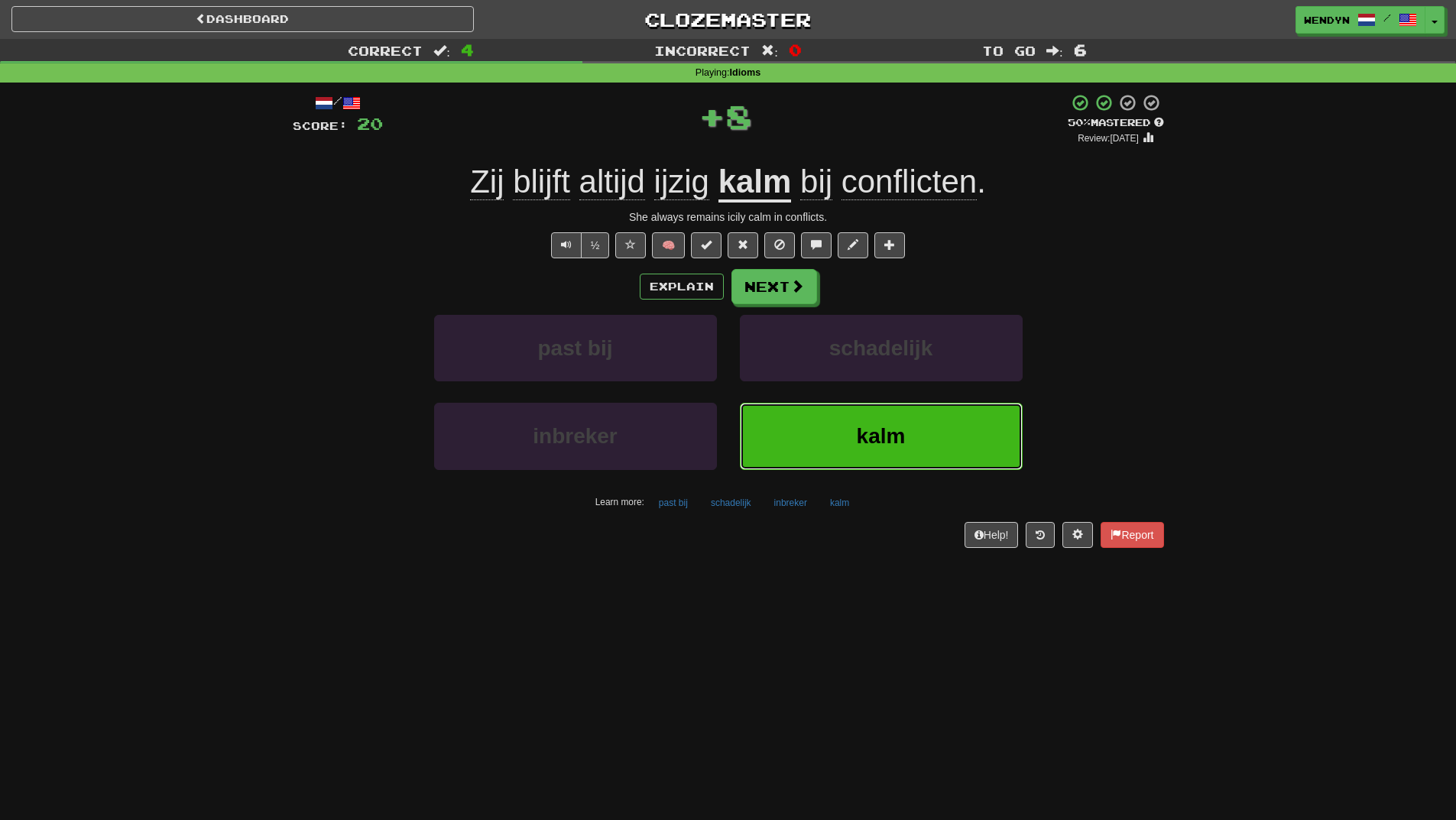
click at [839, 447] on button "kalm" at bounding box center [881, 435] width 283 height 67
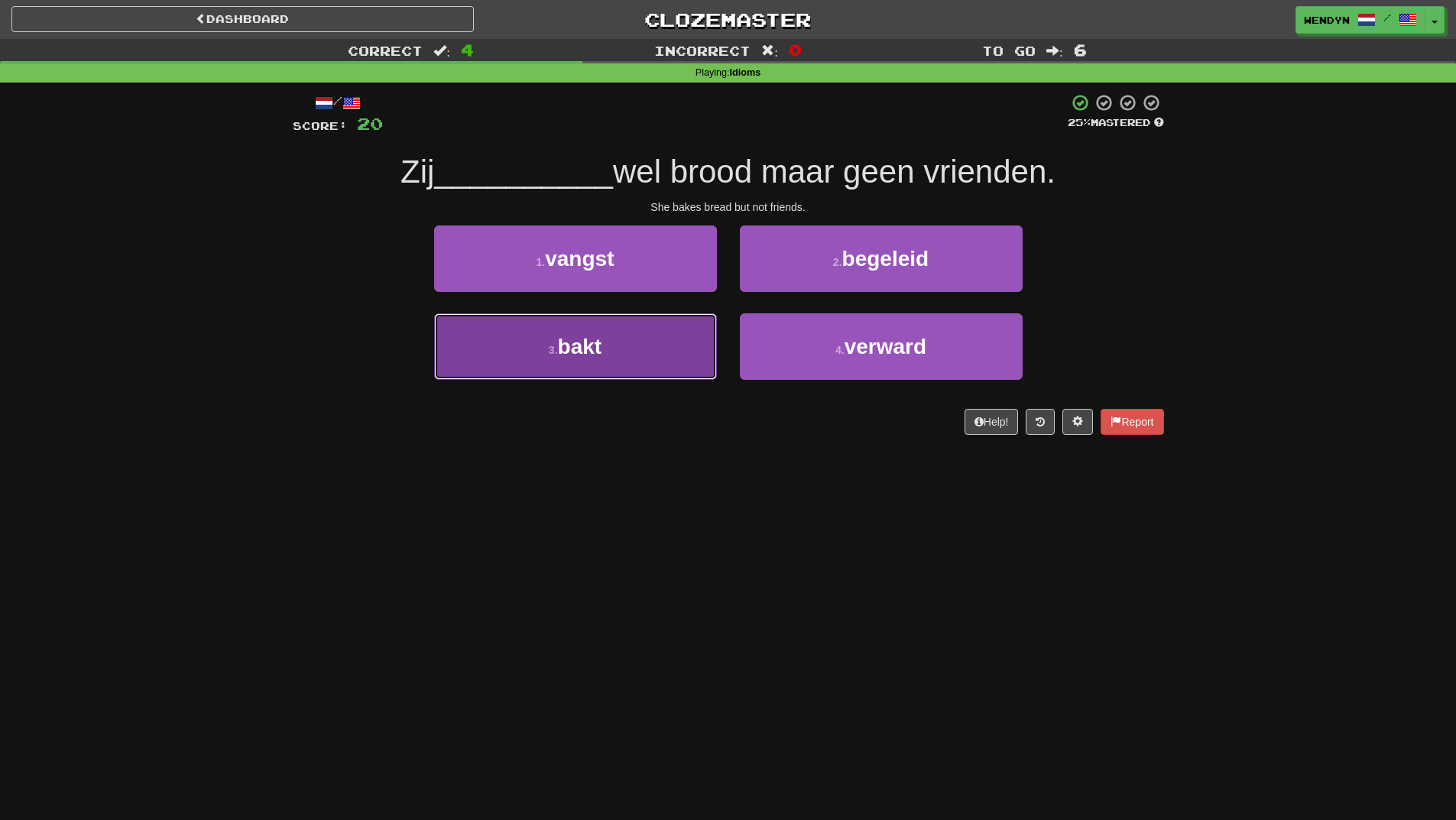
click at [640, 362] on button "3 . bakt" at bounding box center [575, 346] width 283 height 67
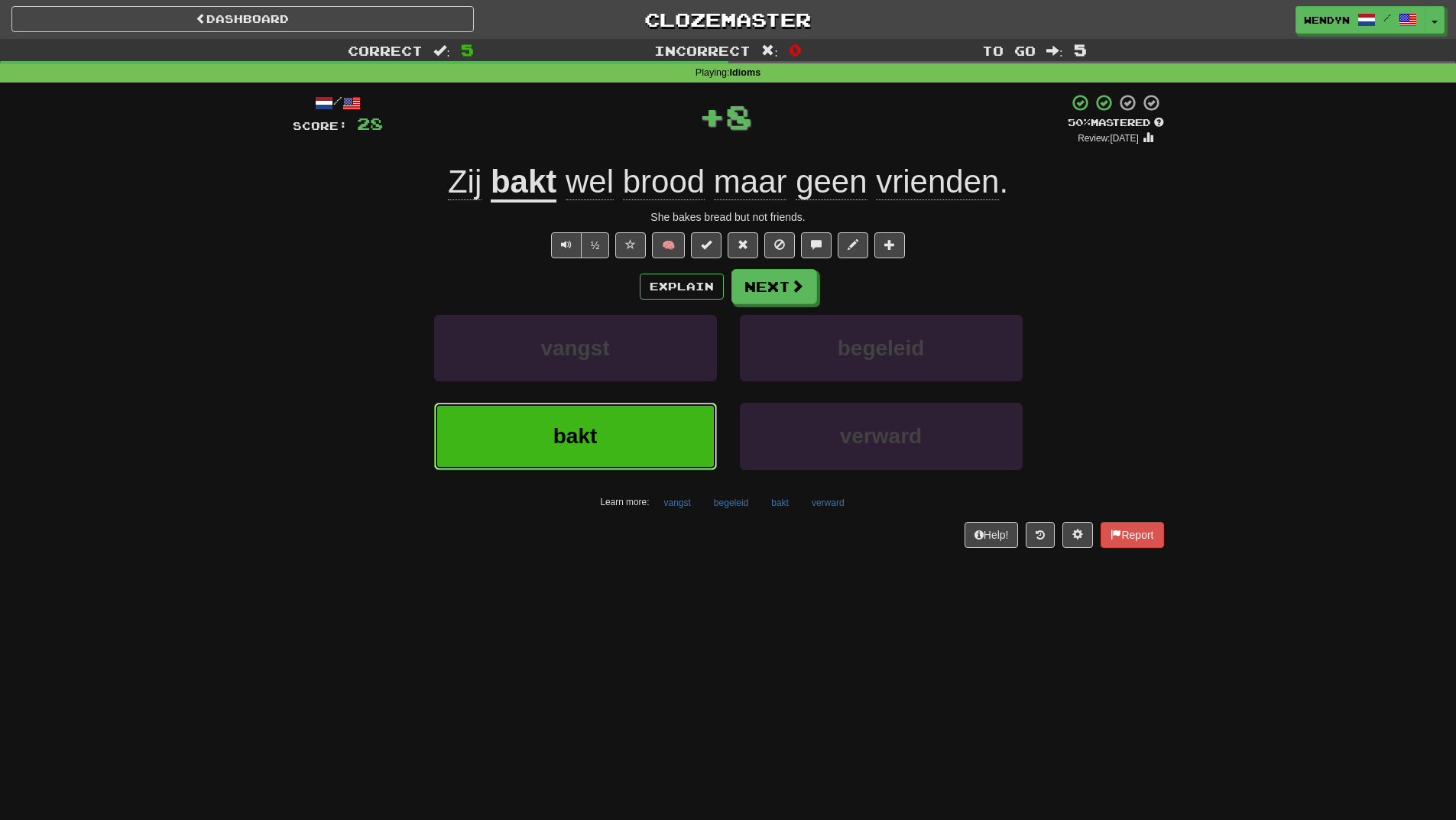
click at [638, 440] on button "bakt" at bounding box center [575, 435] width 283 height 67
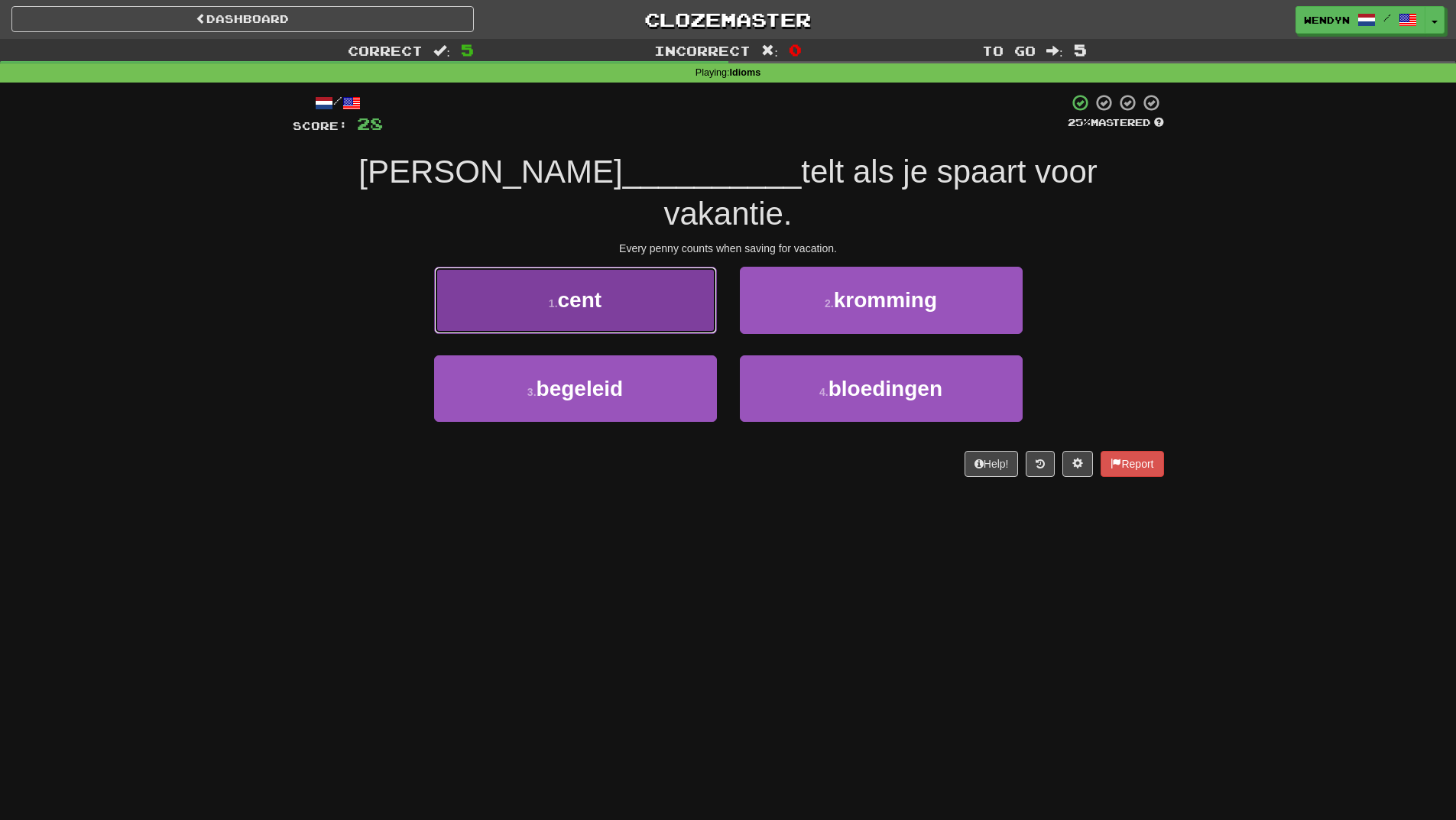
click at [627, 266] on button "1 . cent" at bounding box center [575, 299] width 283 height 67
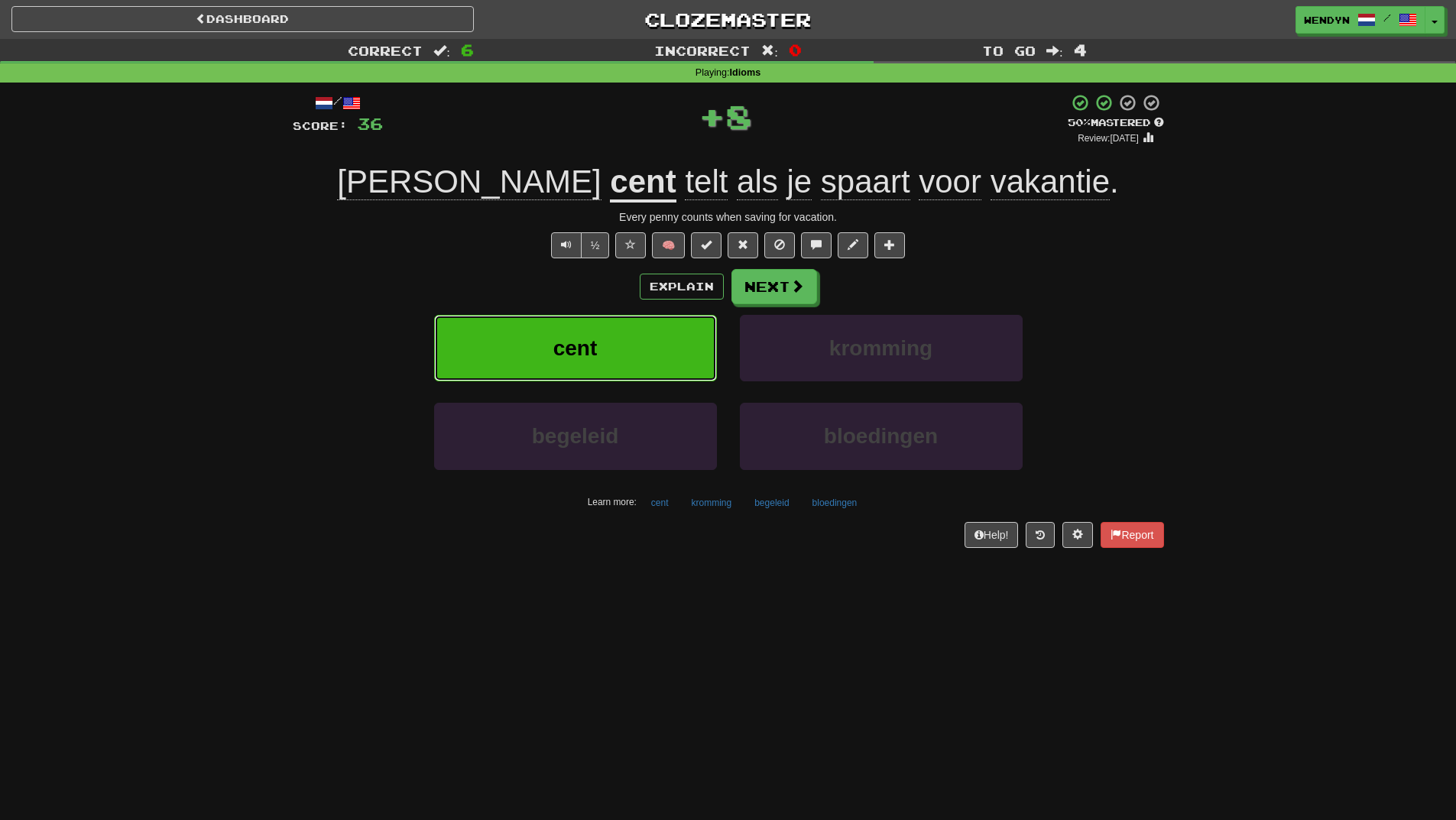
click at [639, 326] on button "cent" at bounding box center [575, 348] width 283 height 67
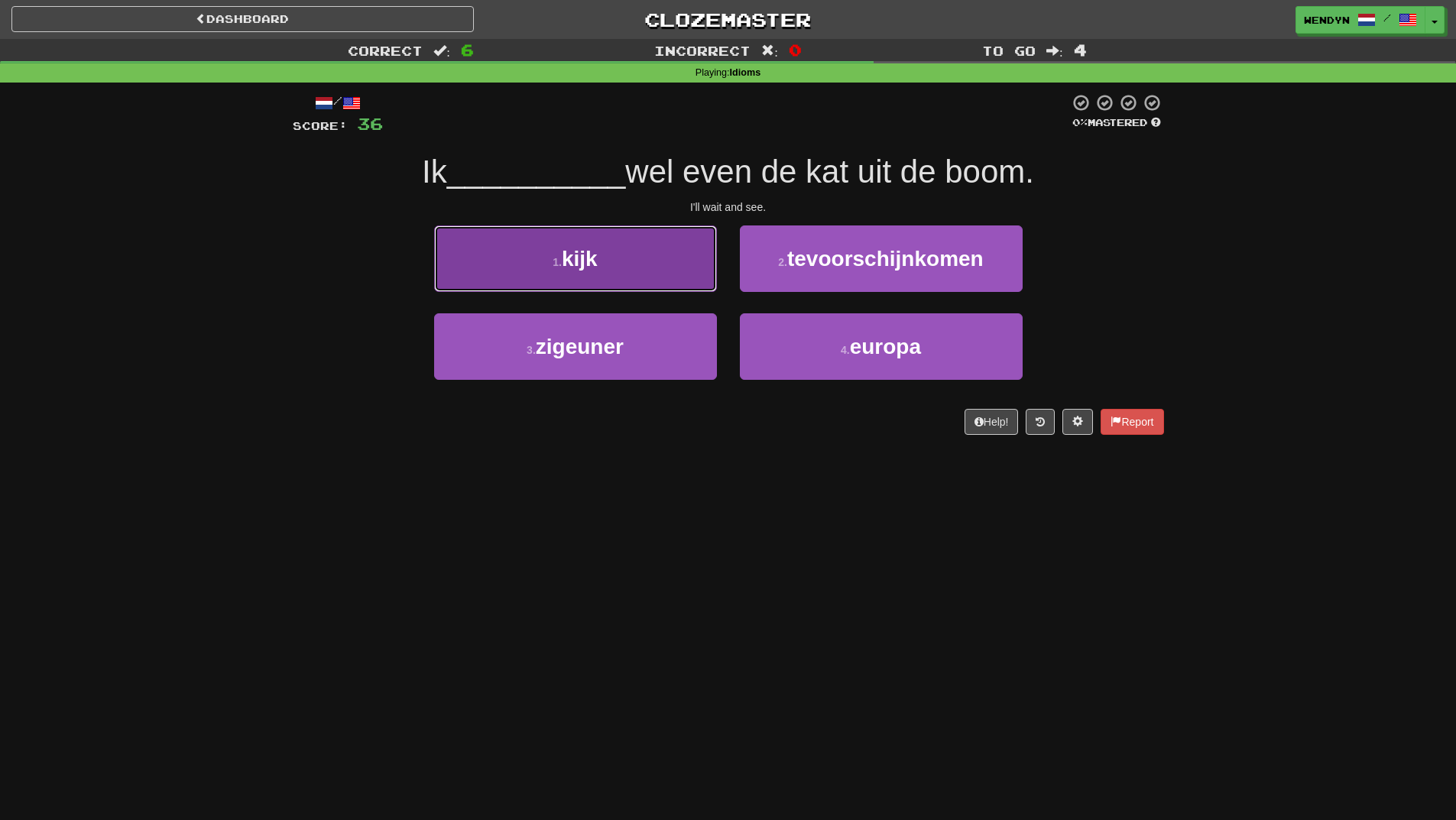
click at [628, 266] on button "1 . kijk" at bounding box center [575, 258] width 283 height 67
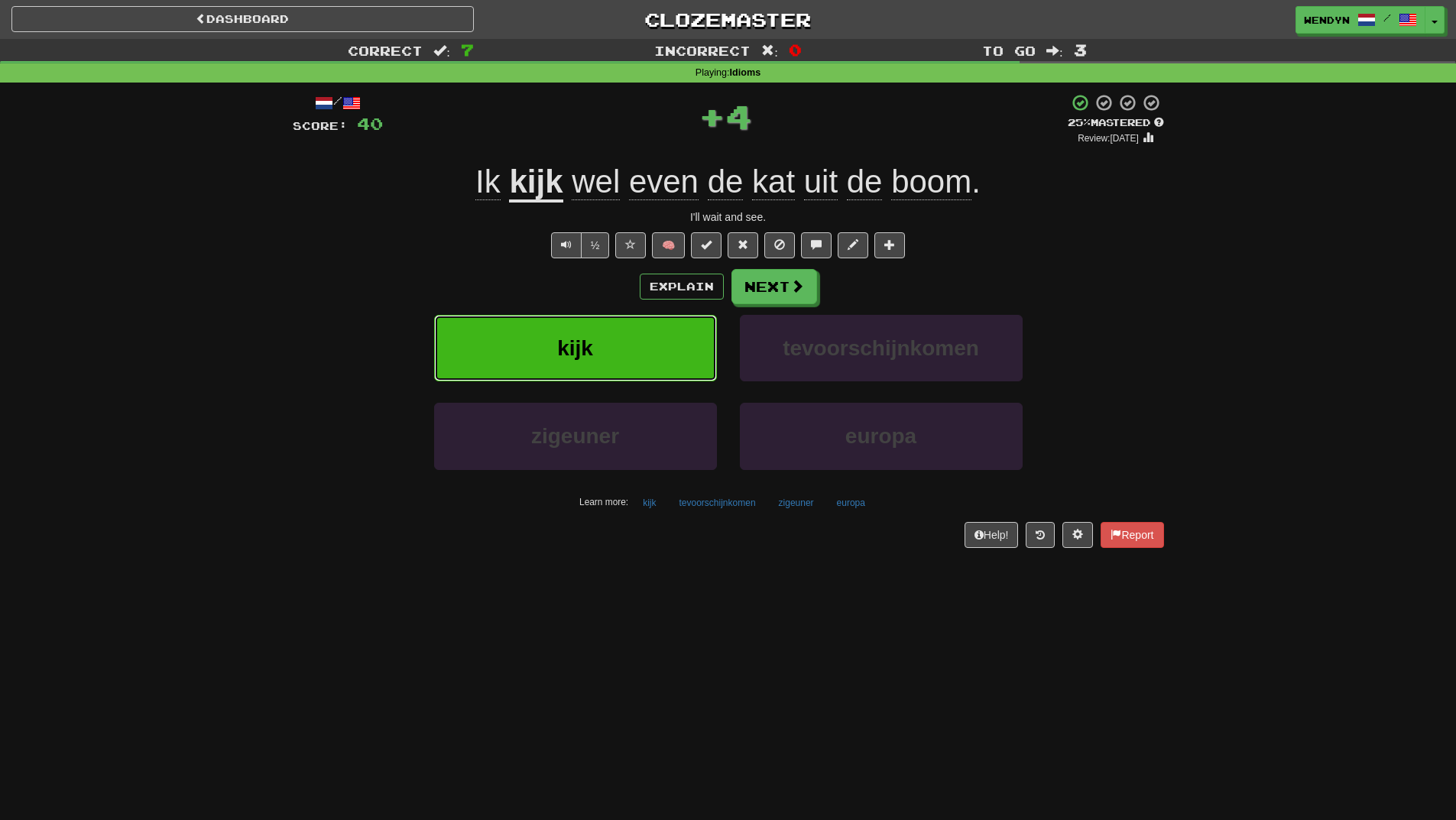
click at [621, 339] on button "kijk" at bounding box center [575, 348] width 283 height 67
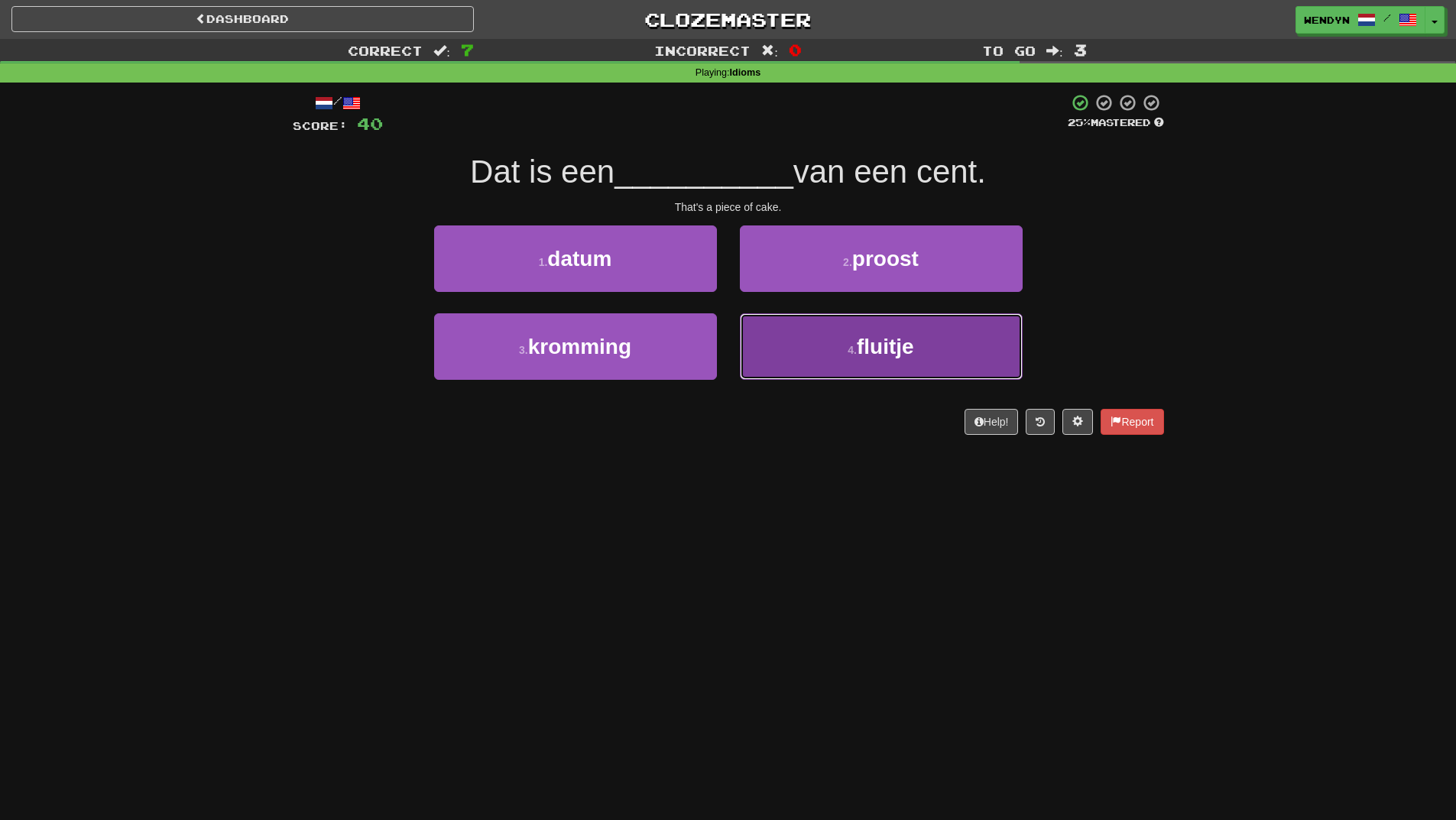
click at [925, 349] on button "4 . fluitje" at bounding box center [881, 346] width 283 height 67
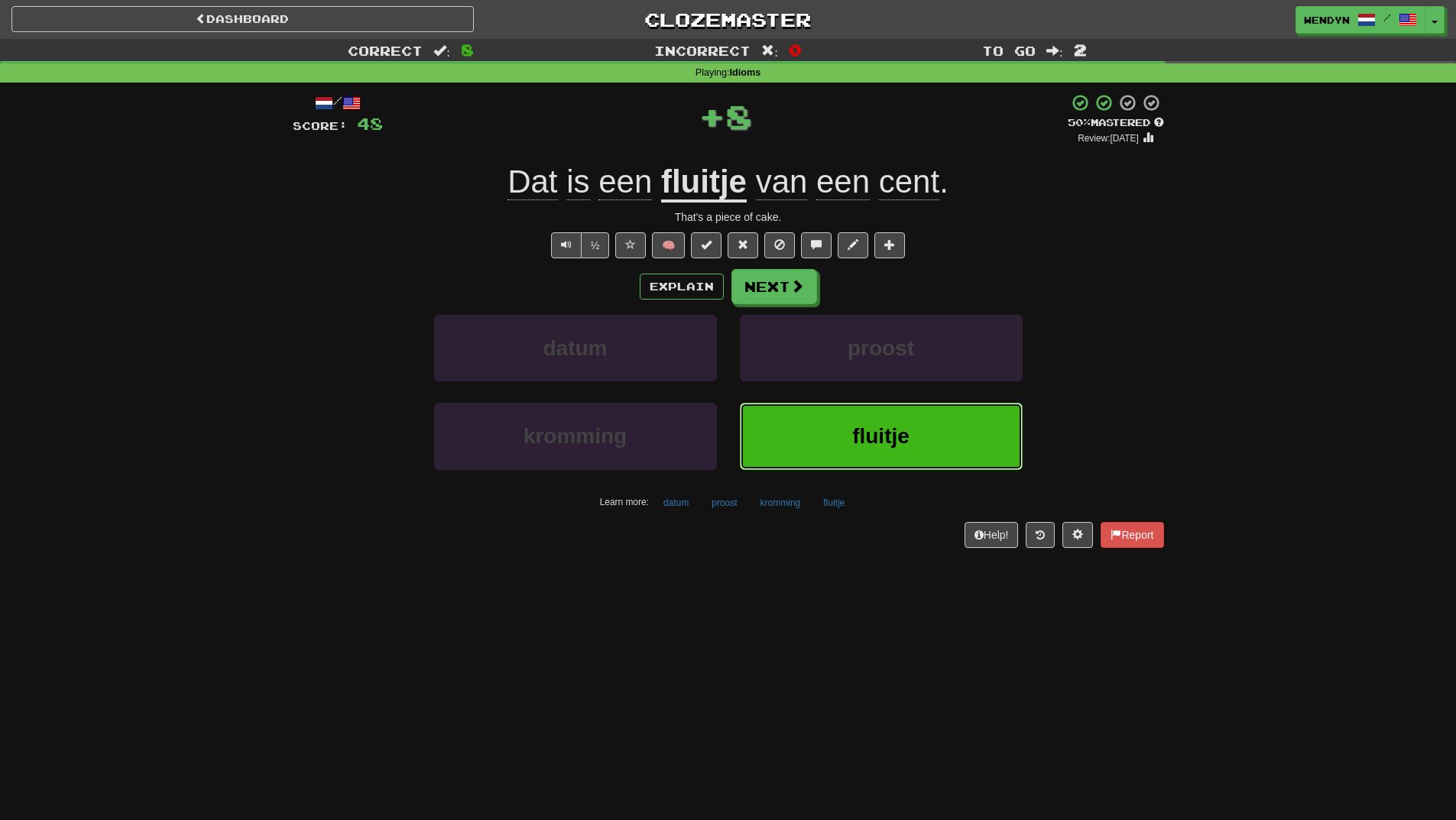
click at [903, 449] on button "fluitje" at bounding box center [881, 435] width 283 height 67
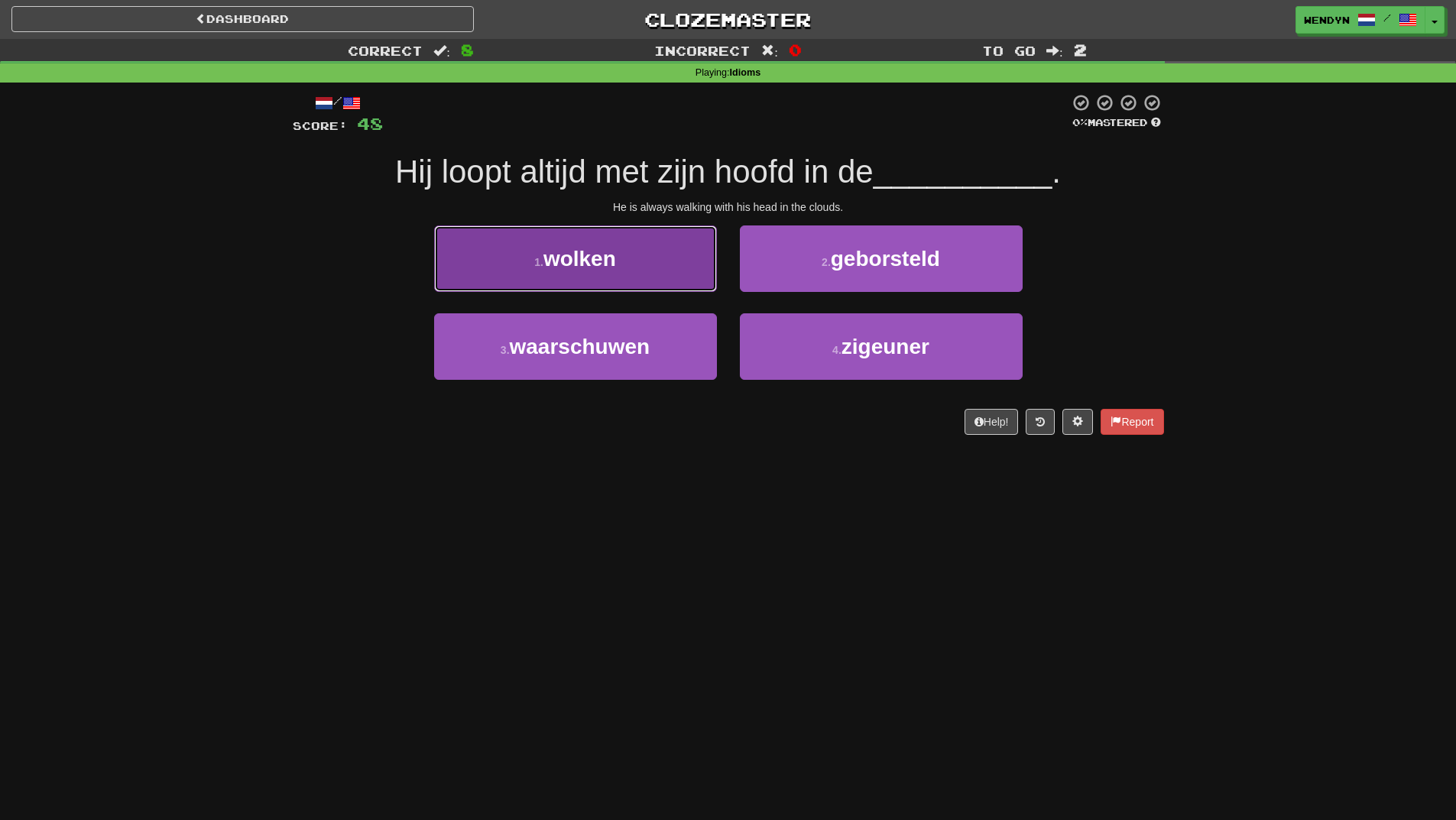
click at [570, 285] on button "1 . wolken" at bounding box center [575, 258] width 283 height 67
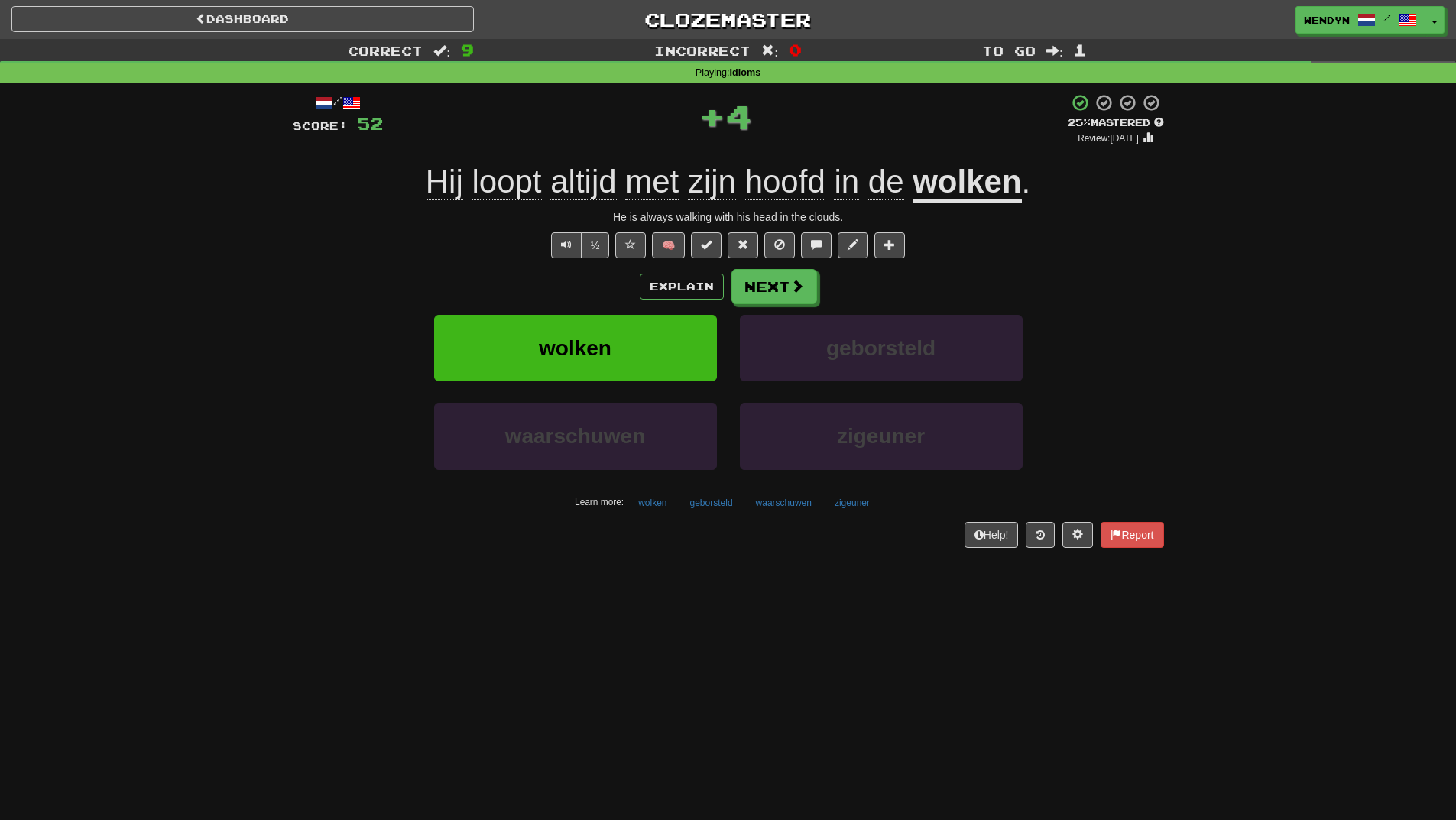
drag, startPoint x: 570, startPoint y: 285, endPoint x: 572, endPoint y: 296, distance: 11.2
click at [572, 296] on div "Explain Next" at bounding box center [728, 286] width 871 height 35
click at [583, 354] on span "wolken" at bounding box center [575, 347] width 72 height 23
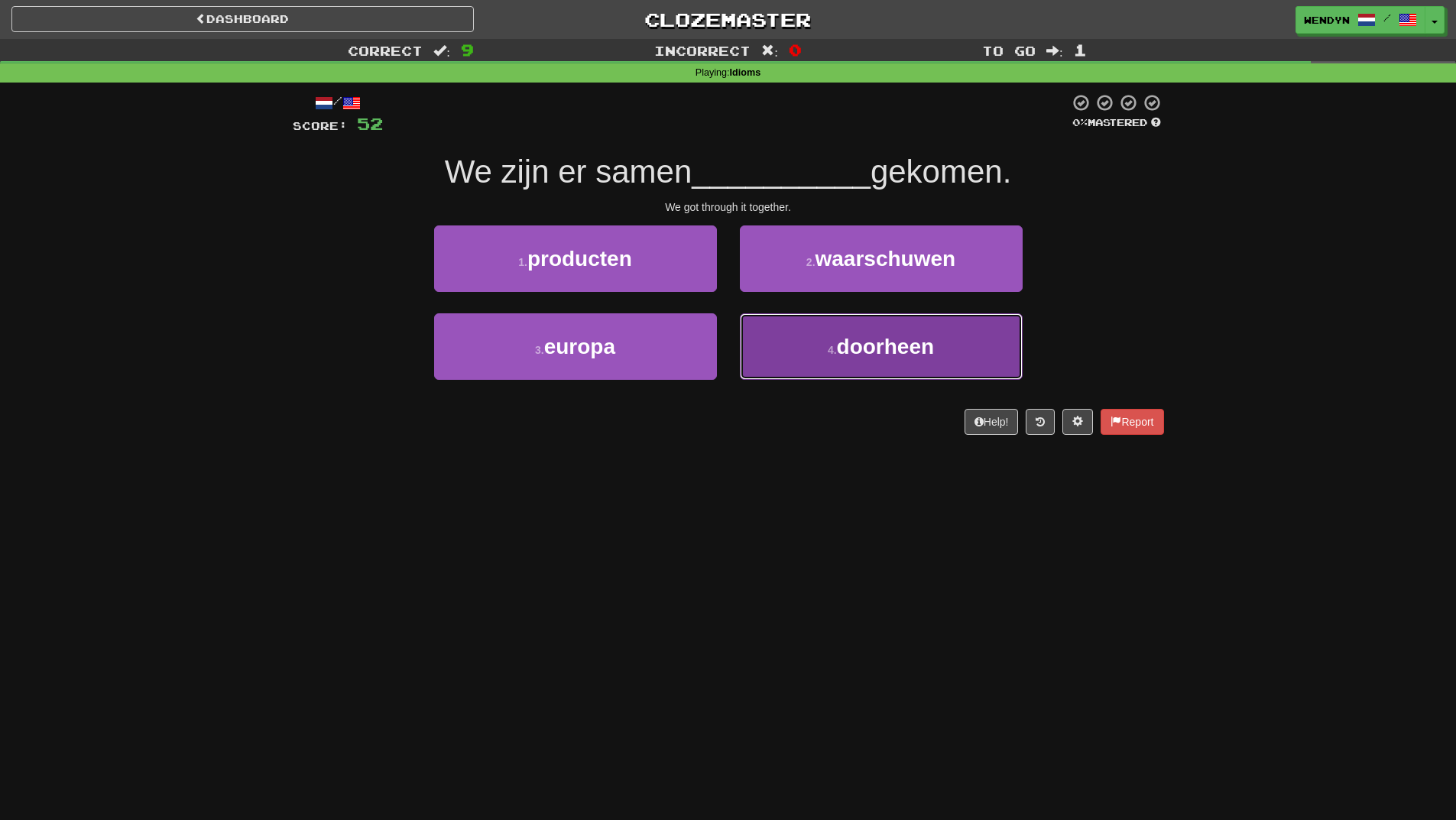
click at [908, 359] on button "4 . doorheen" at bounding box center [881, 346] width 283 height 67
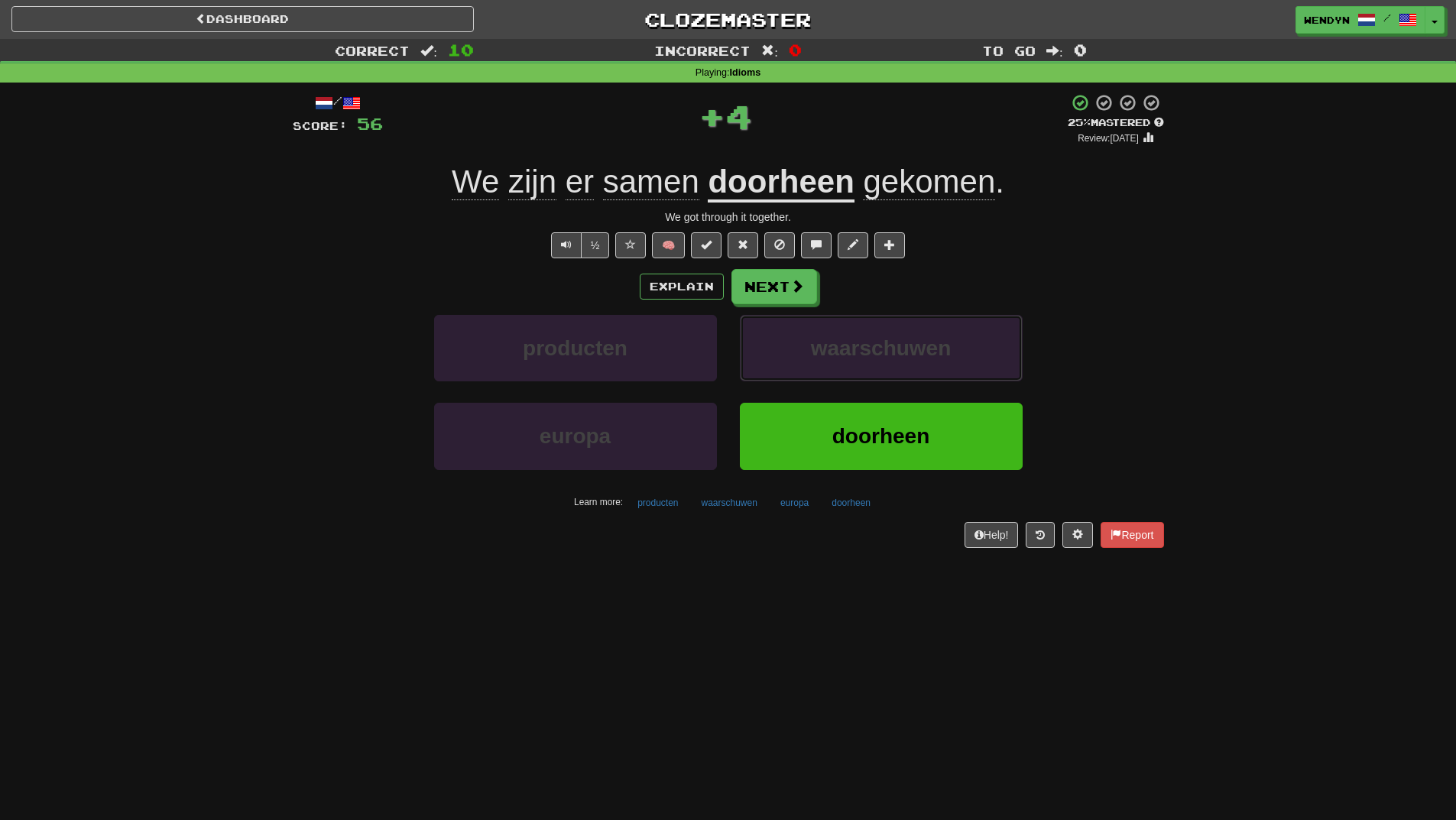
click at [908, 359] on span "waarschuwen" at bounding box center [881, 347] width 141 height 23
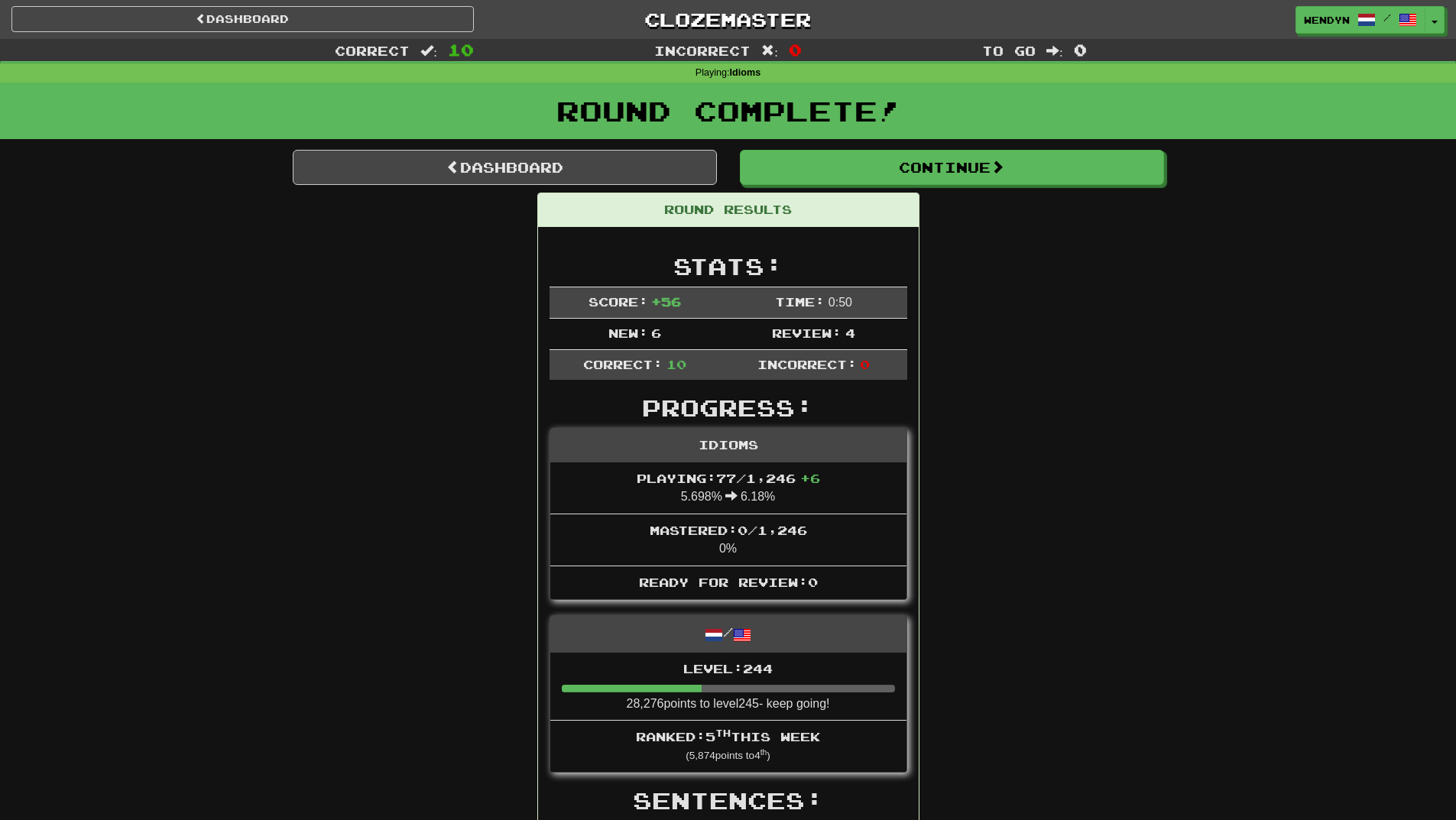
click at [554, 177] on link "Dashboard" at bounding box center [505, 167] width 424 height 35
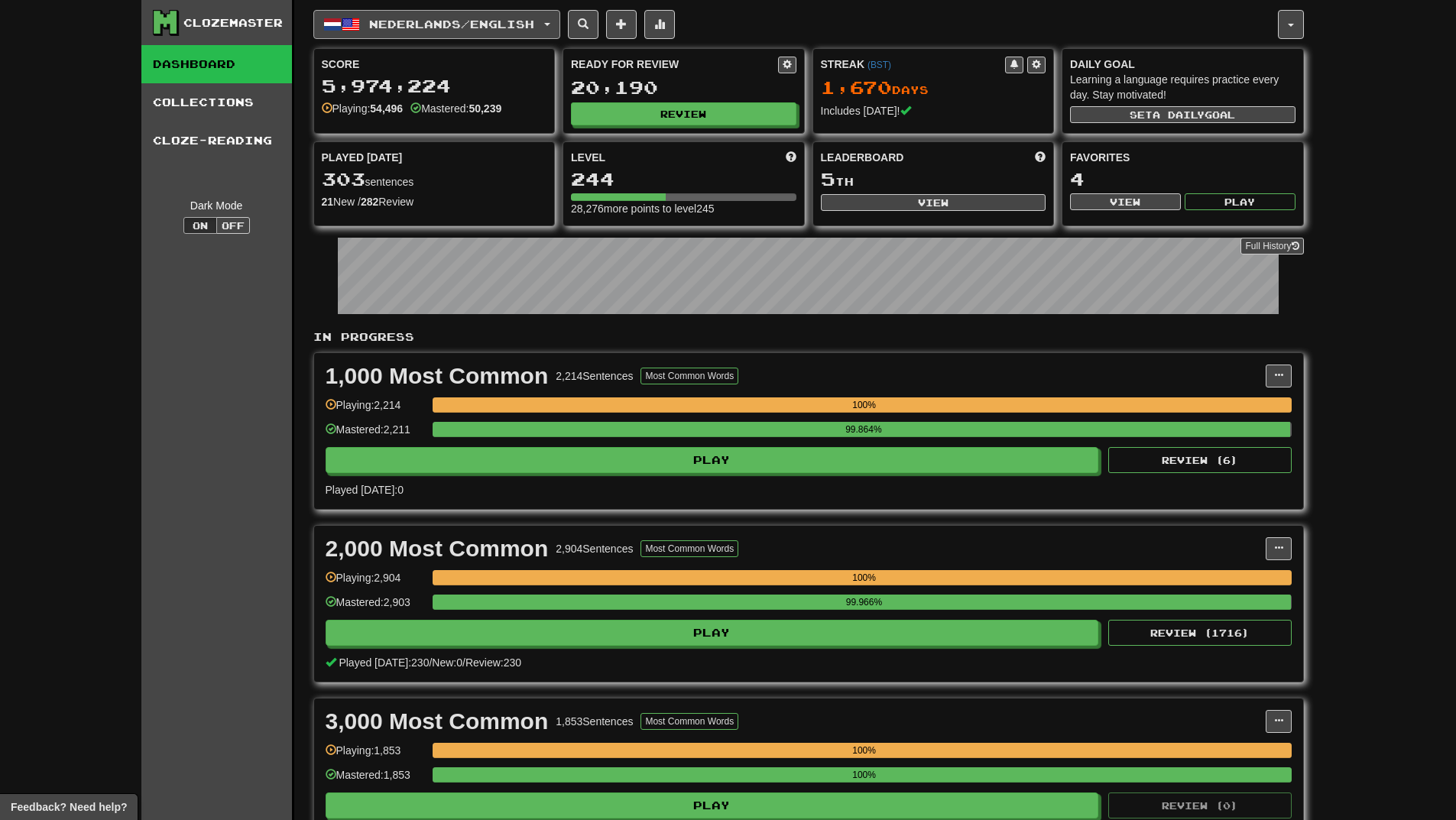
click at [458, 23] on span "Nederlands / English" at bounding box center [452, 24] width 165 height 13
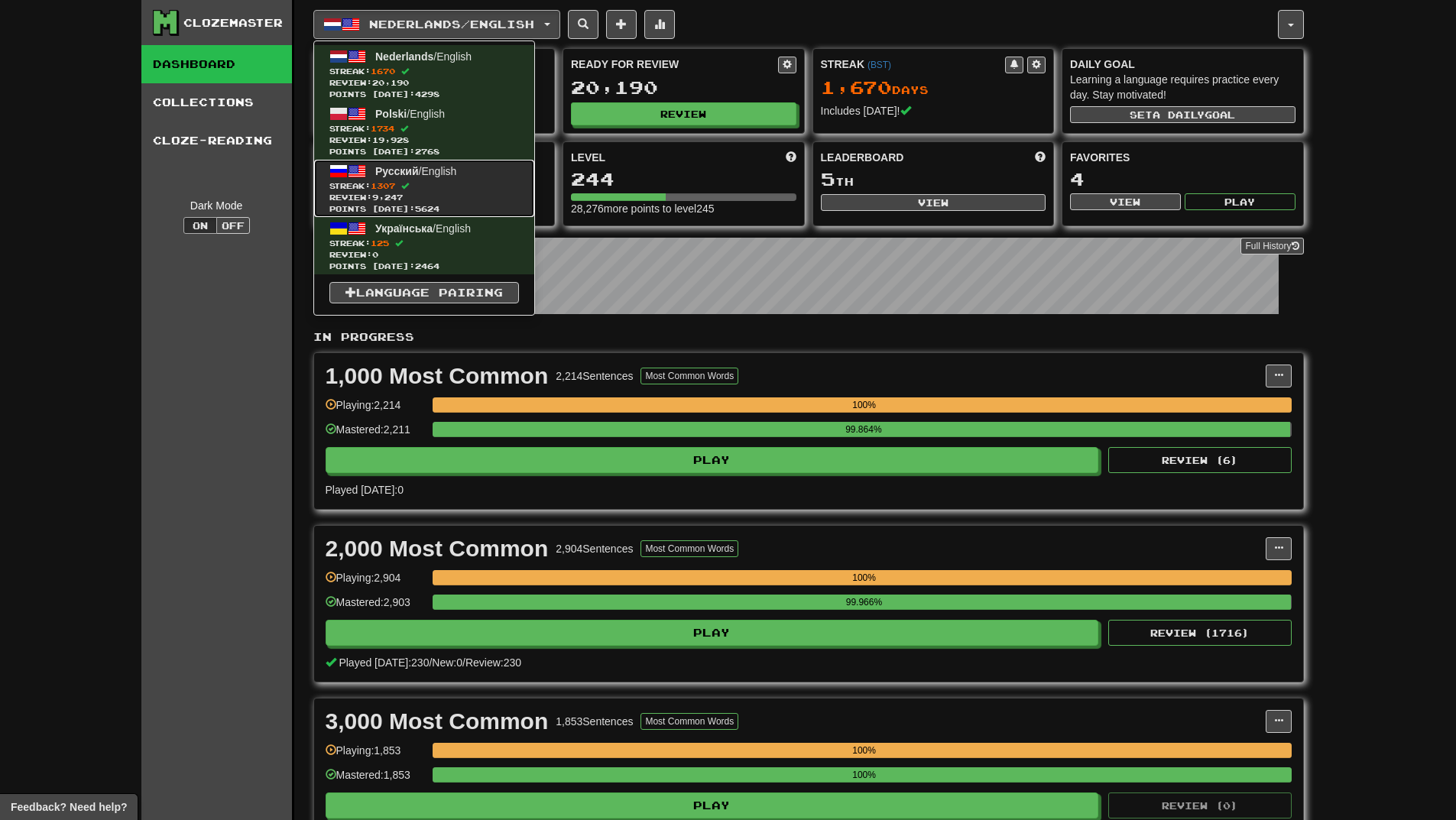
click at [422, 176] on span "Русский / English" at bounding box center [416, 171] width 81 height 12
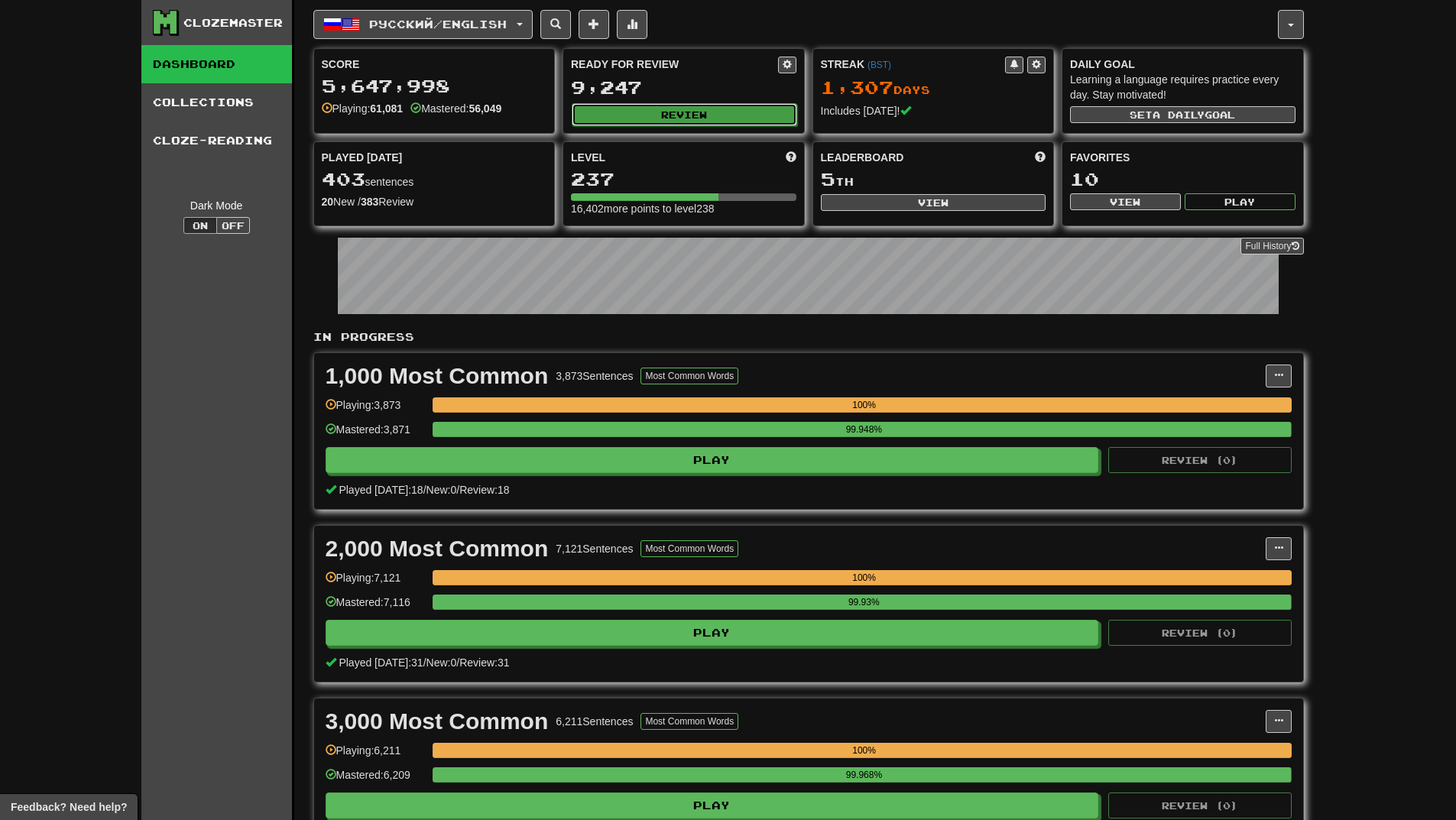
click at [759, 121] on button "Review" at bounding box center [684, 114] width 225 height 23
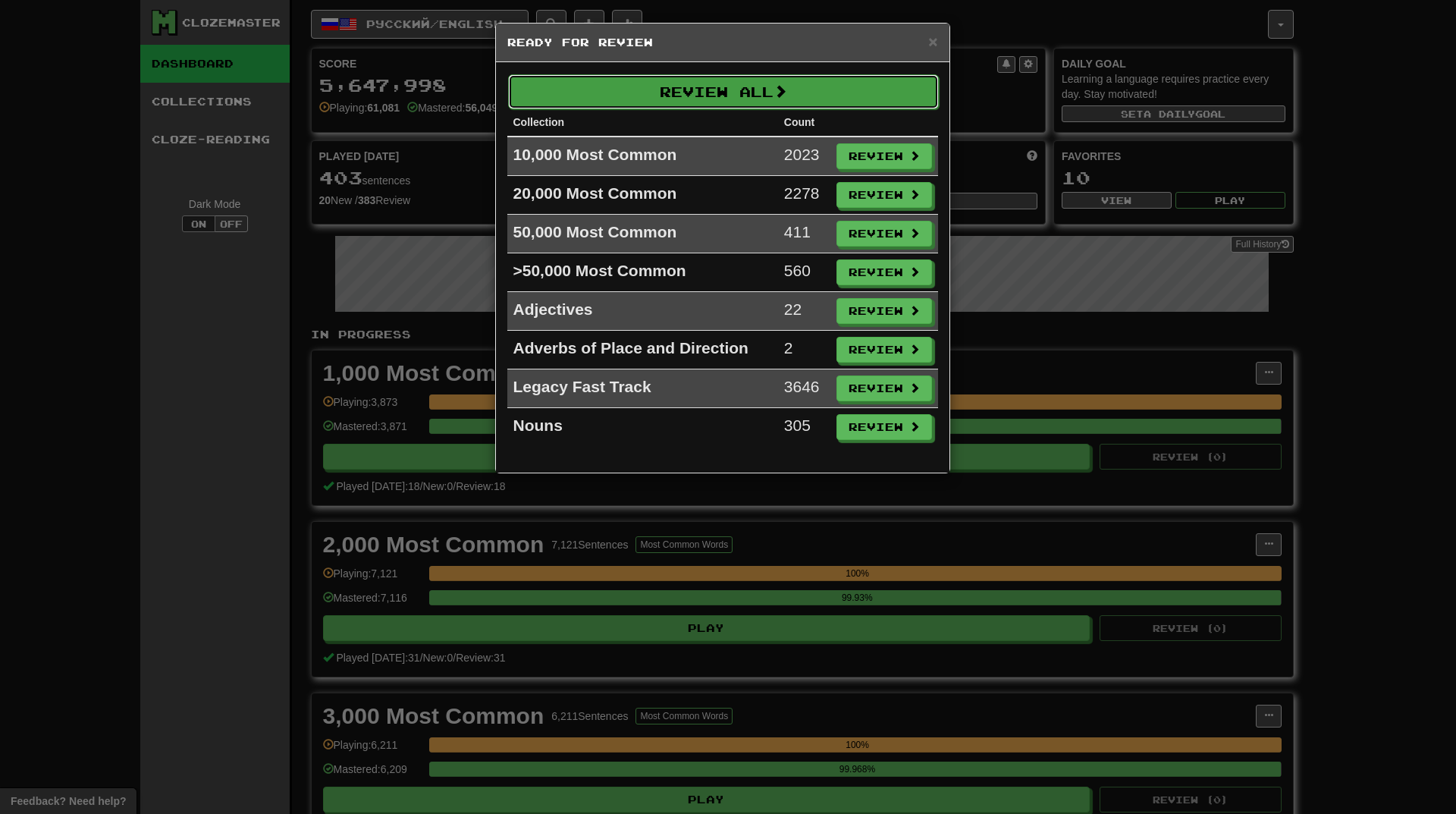
click at [715, 95] on button "Review All" at bounding box center [723, 91] width 431 height 34
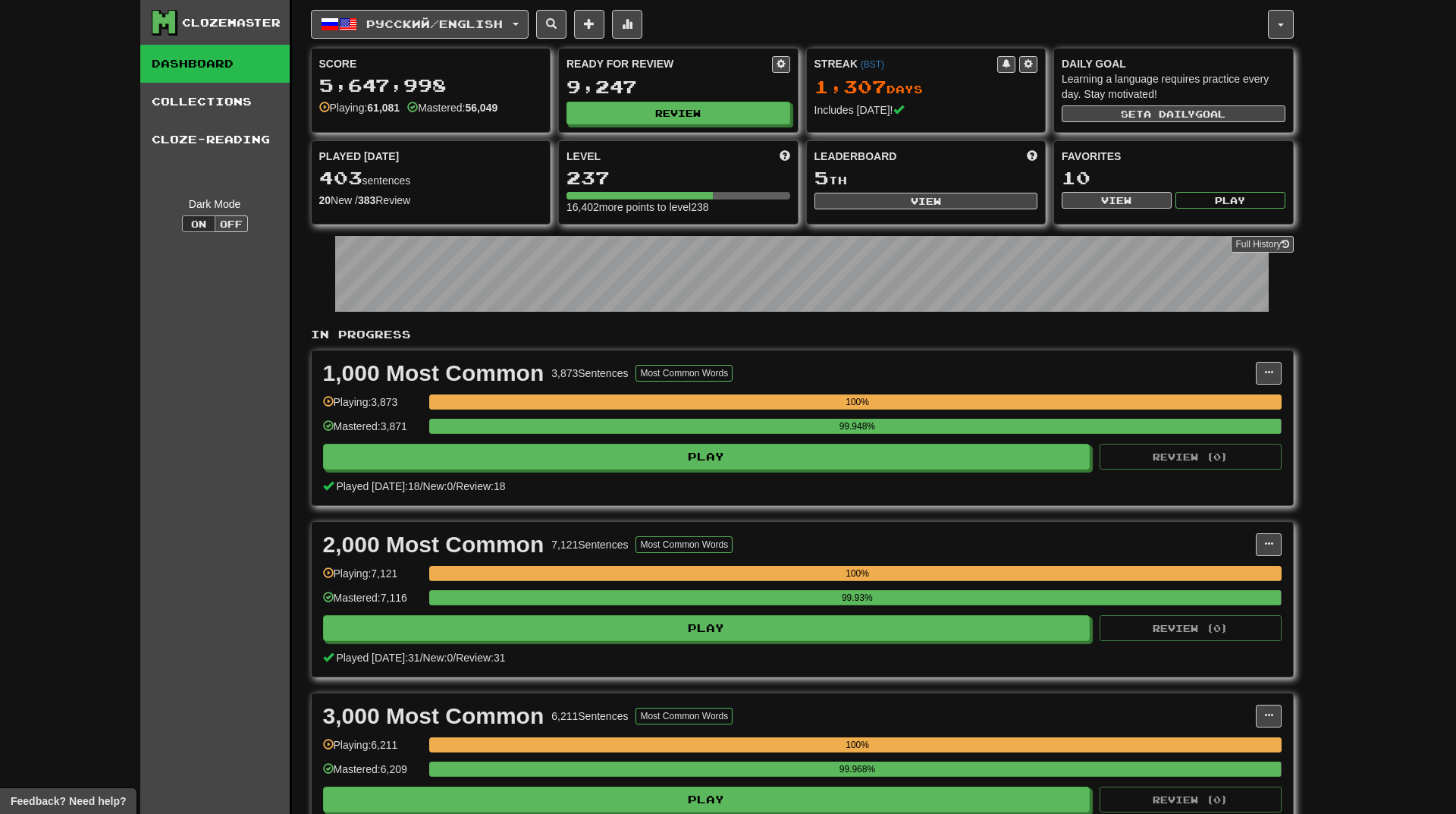
select select "**"
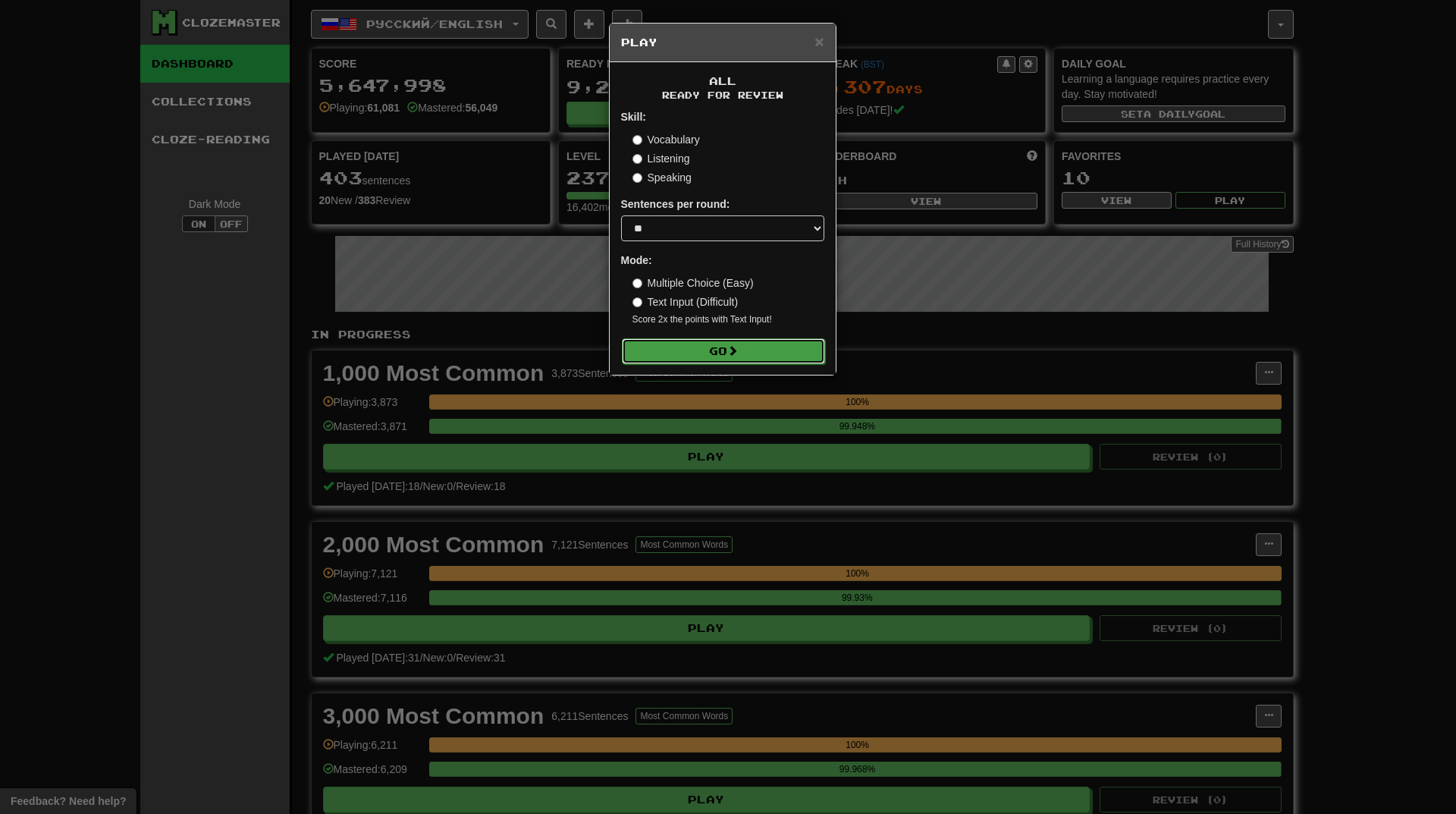
click at [729, 343] on button "Go" at bounding box center [723, 351] width 203 height 26
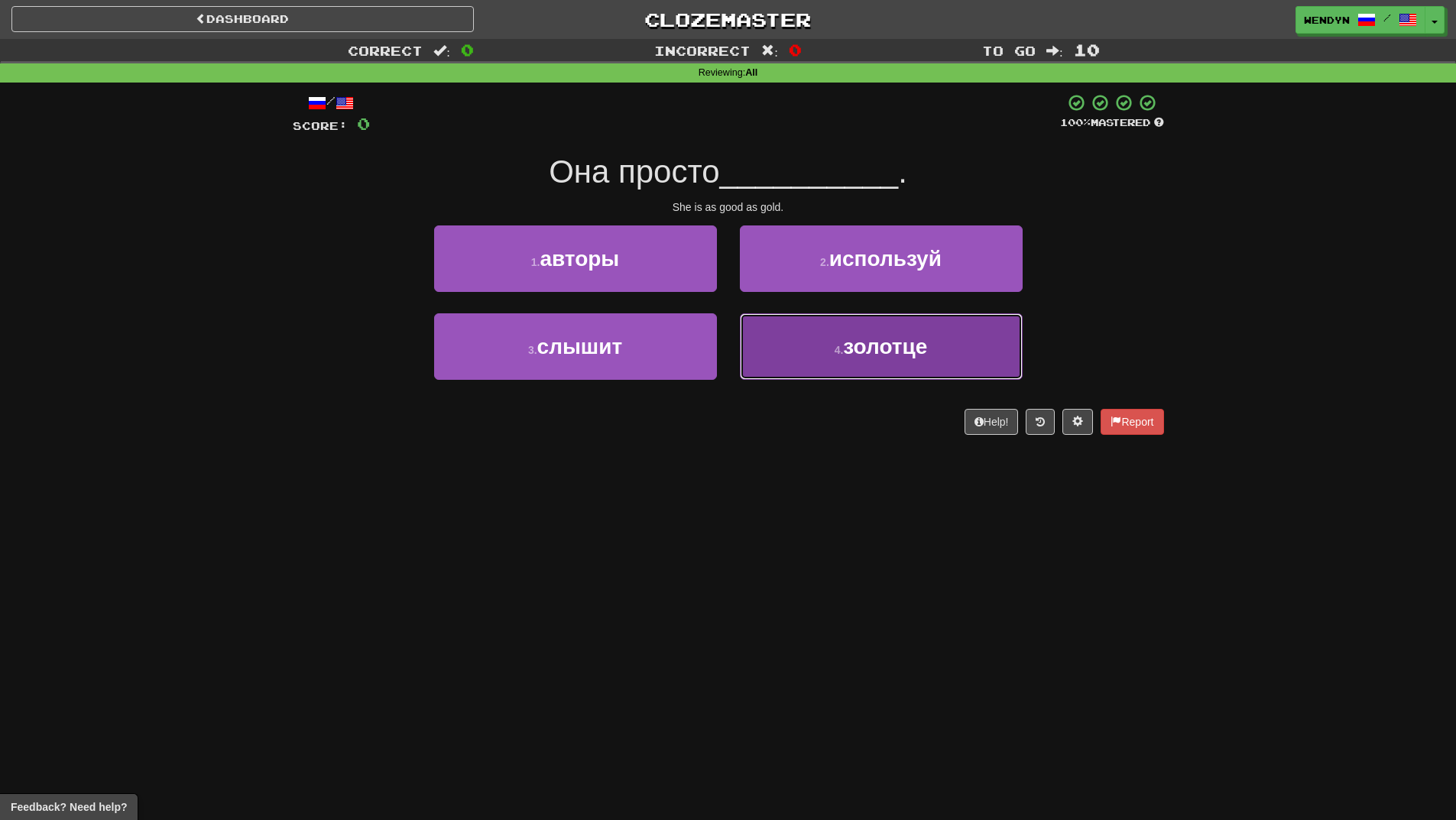
click at [822, 366] on button "4 . золотце" at bounding box center [881, 346] width 283 height 67
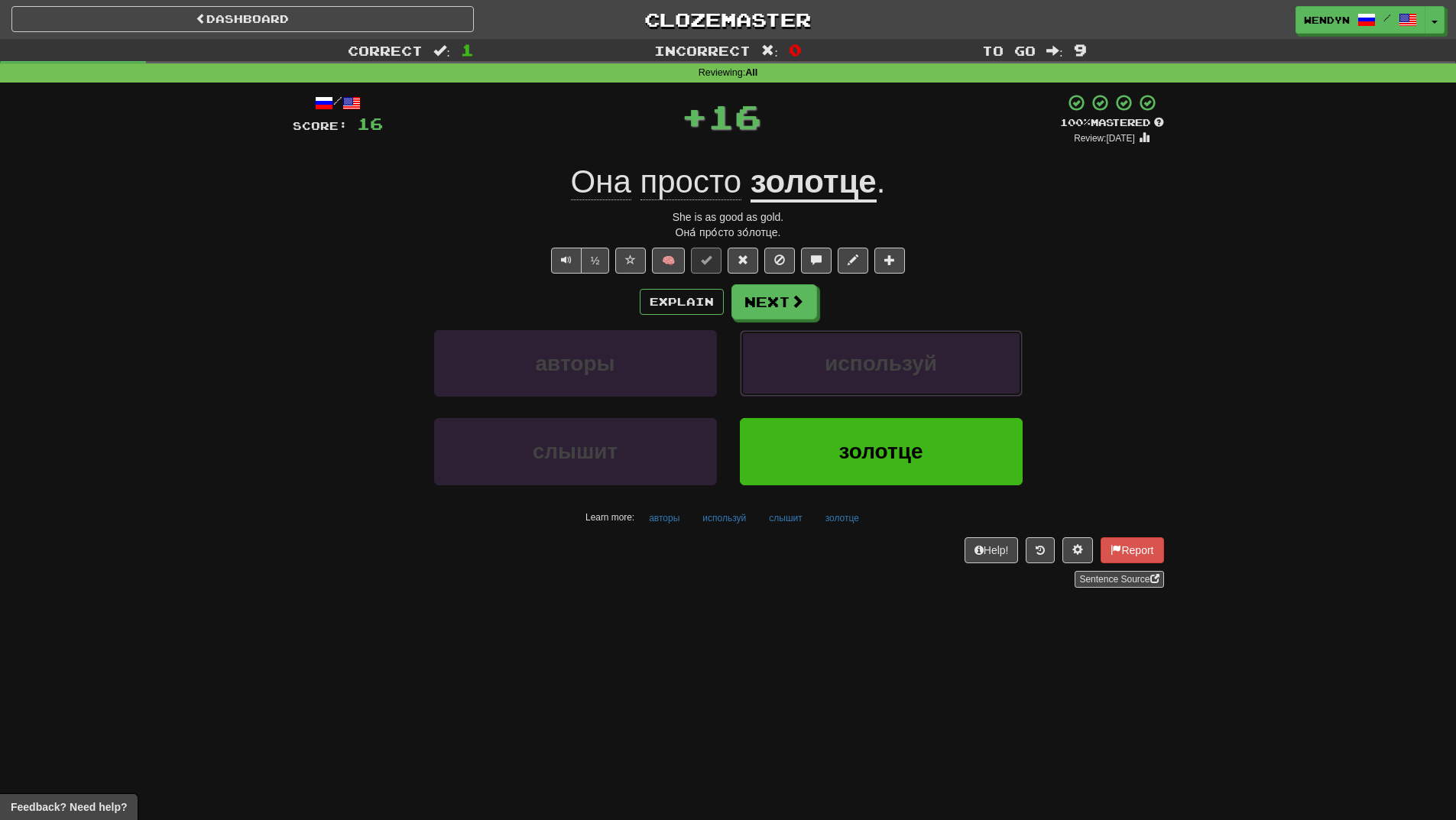
click at [822, 366] on button "используй" at bounding box center [881, 363] width 283 height 67
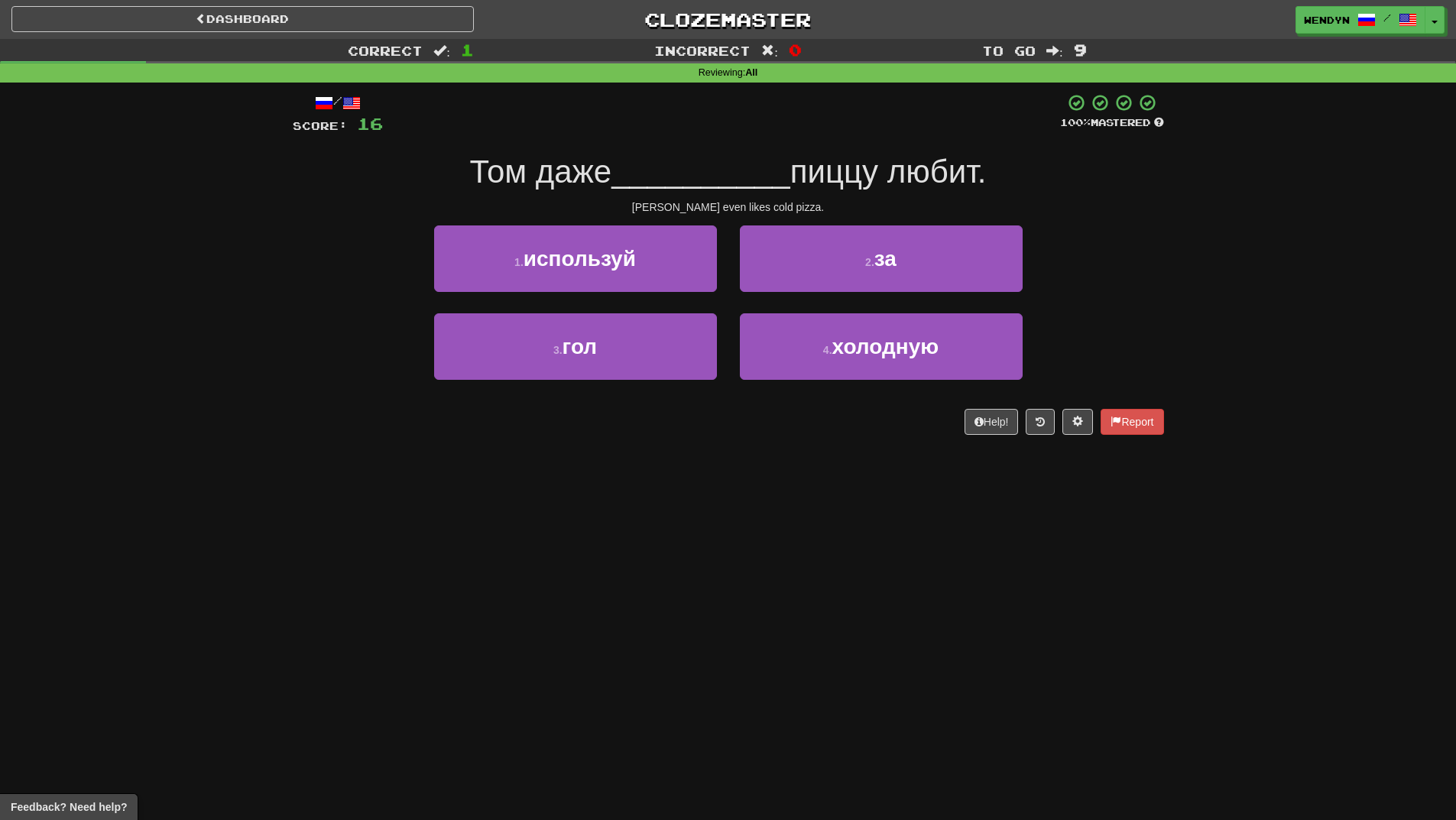
click at [700, 426] on div "/ Score: 16 100 % Mastered Том даже __________ пиццу любит. [PERSON_NAME] even …" at bounding box center [728, 264] width 871 height 342
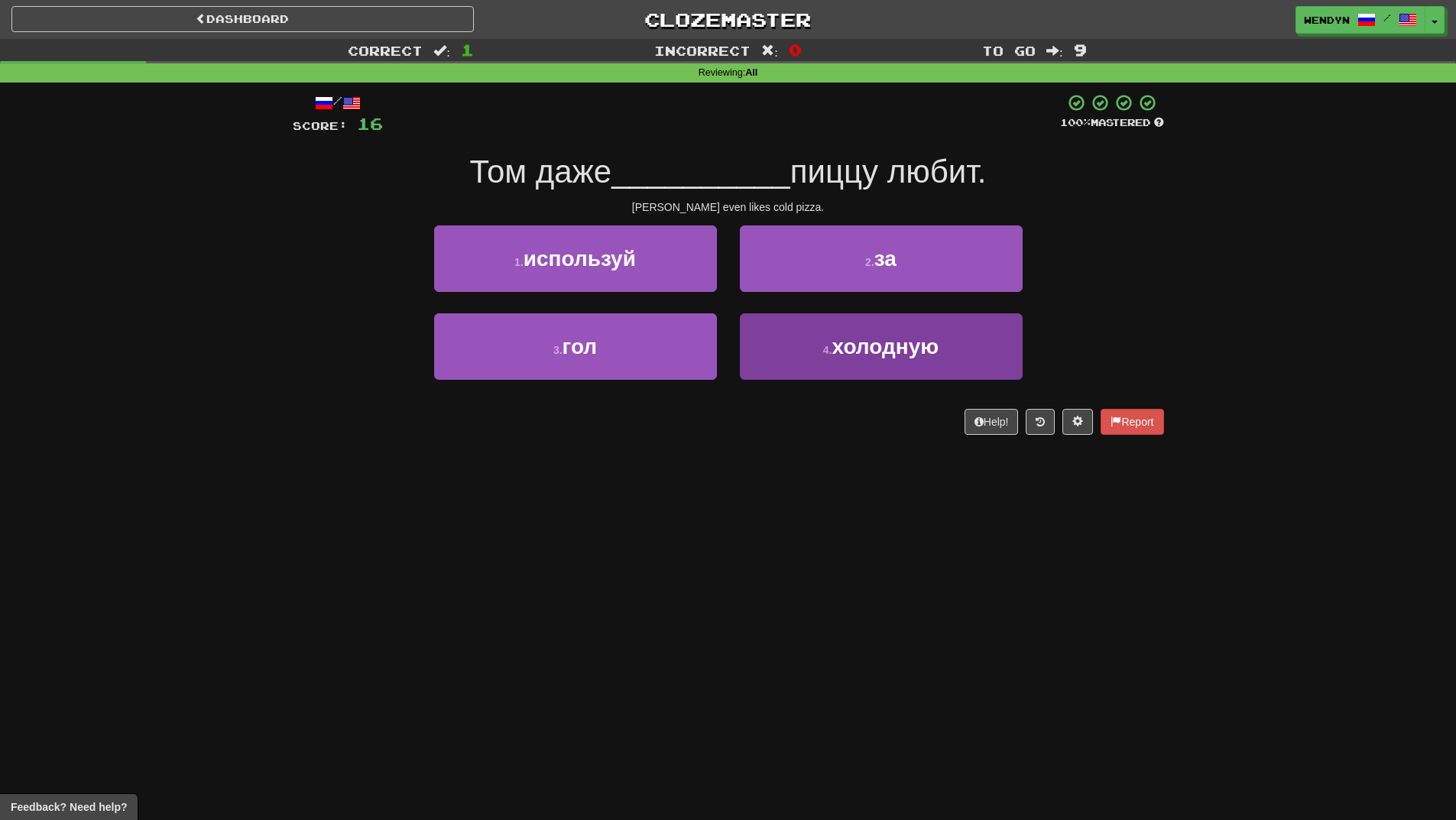
click at [892, 367] on button "4 . холодную" at bounding box center [881, 346] width 283 height 67
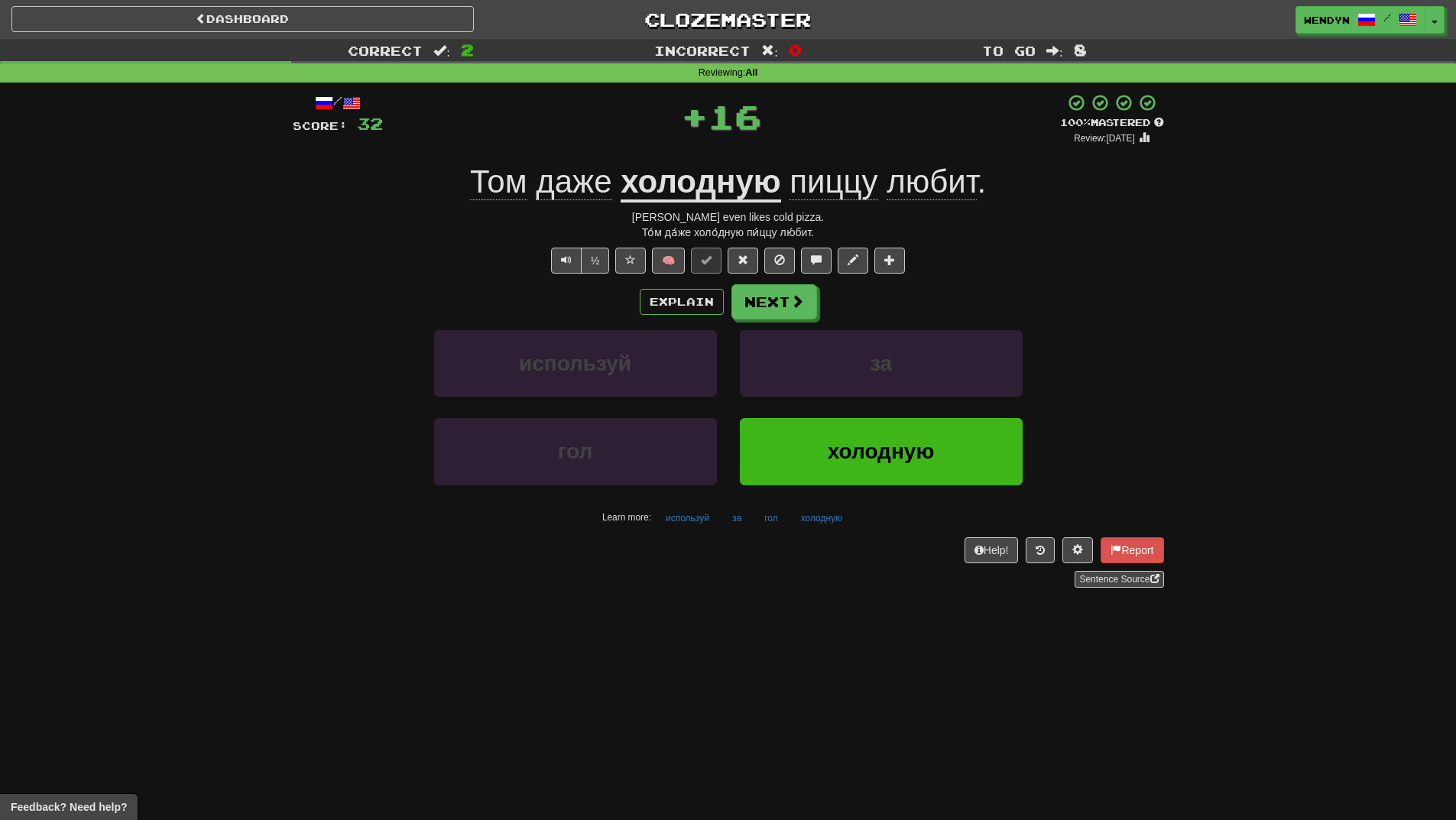
click at [894, 438] on button "холодную" at bounding box center [881, 450] width 283 height 67
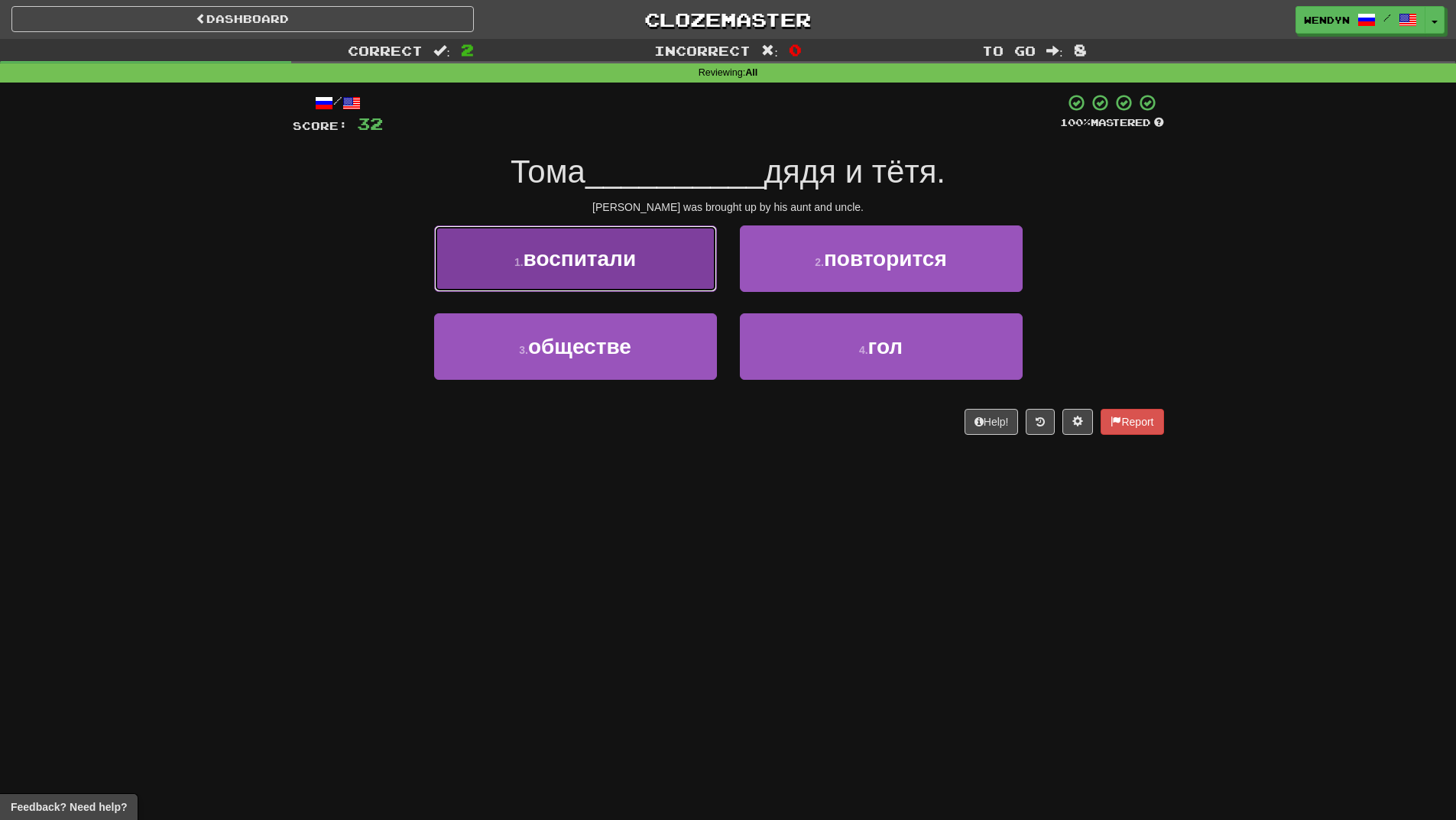
click at [673, 254] on button "1 . воспитали" at bounding box center [575, 258] width 283 height 67
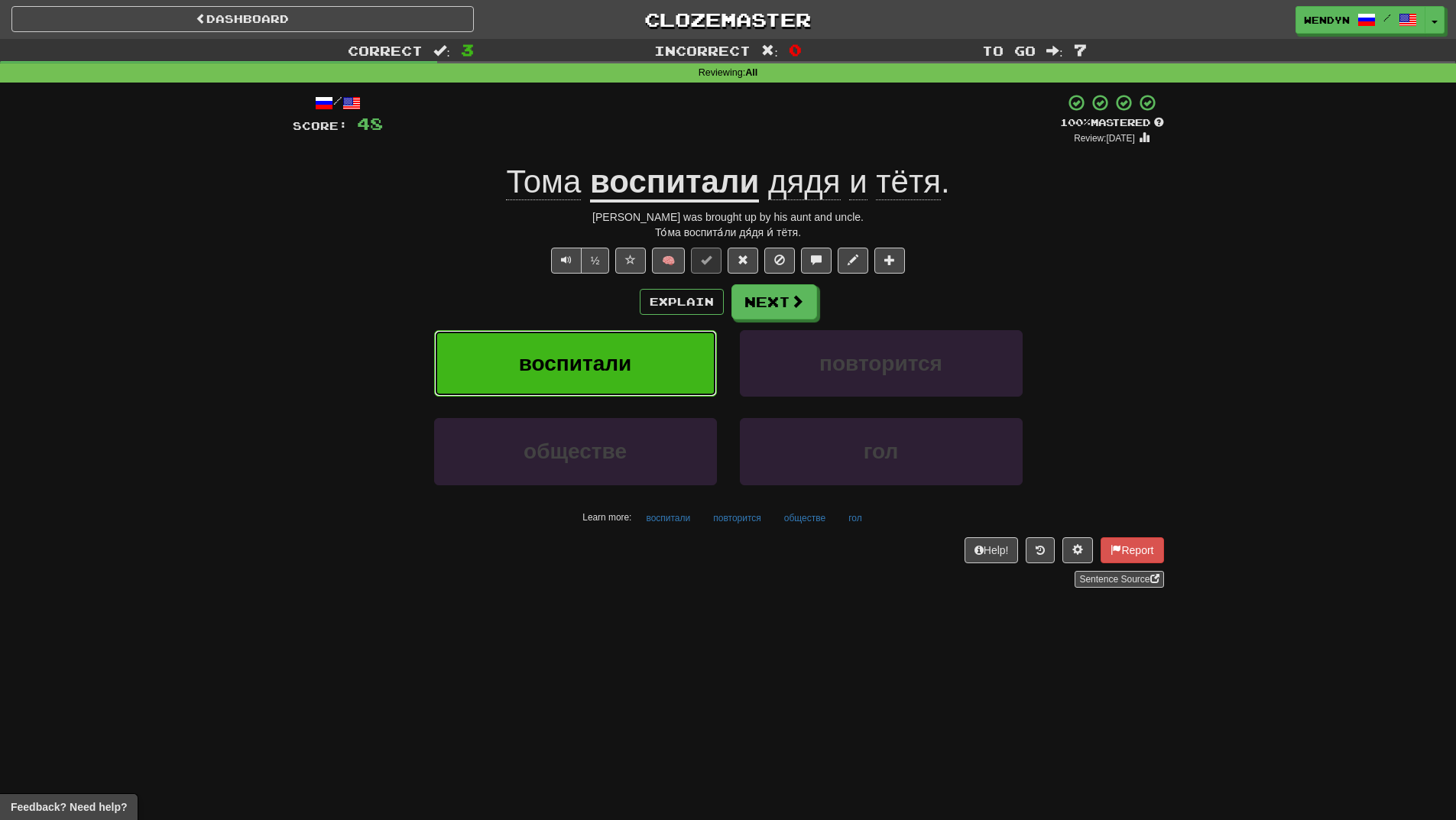
click at [600, 380] on button "воспитали" at bounding box center [575, 363] width 283 height 67
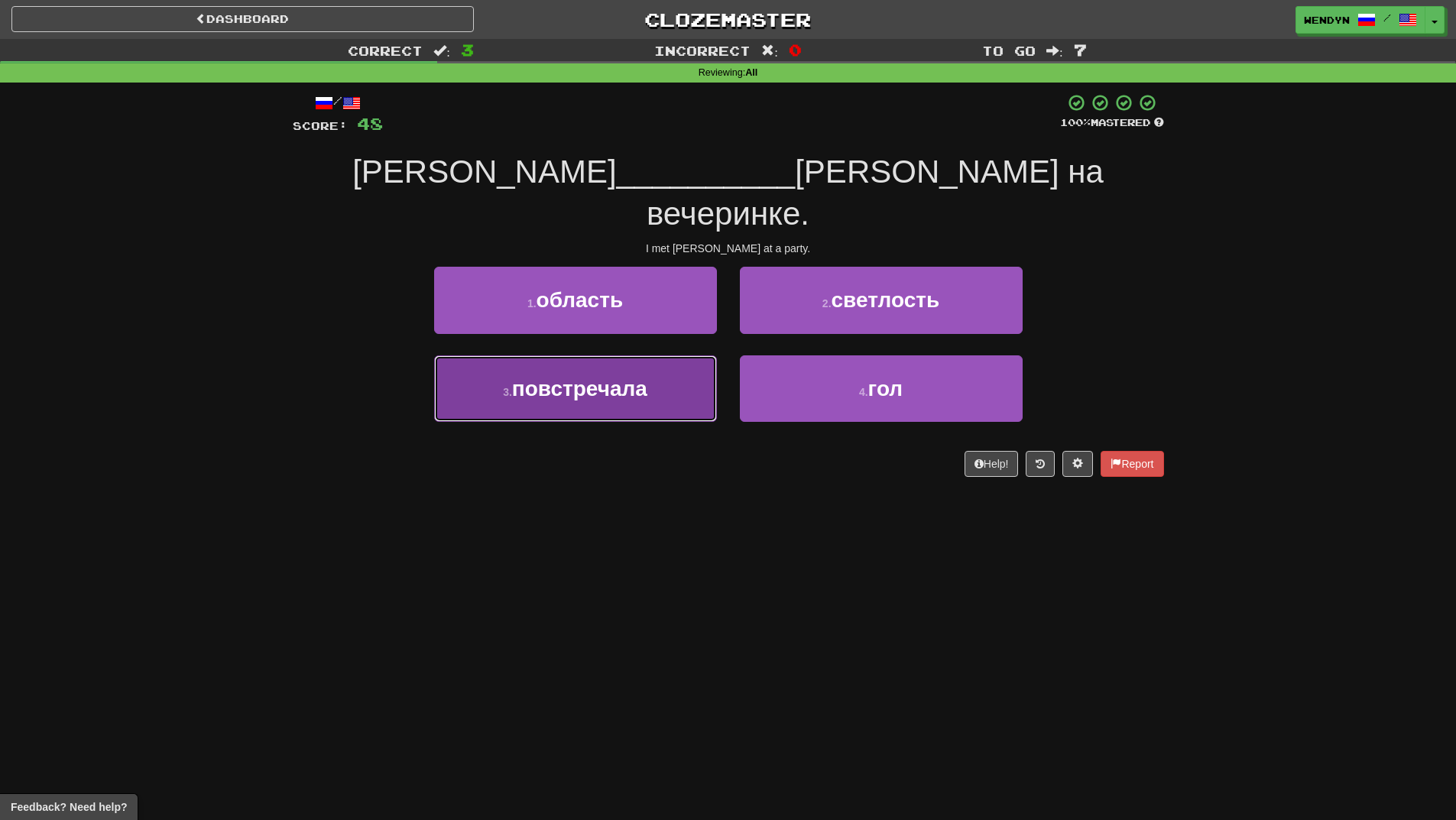
click at [651, 369] on button "3 . повстречала" at bounding box center [575, 388] width 283 height 67
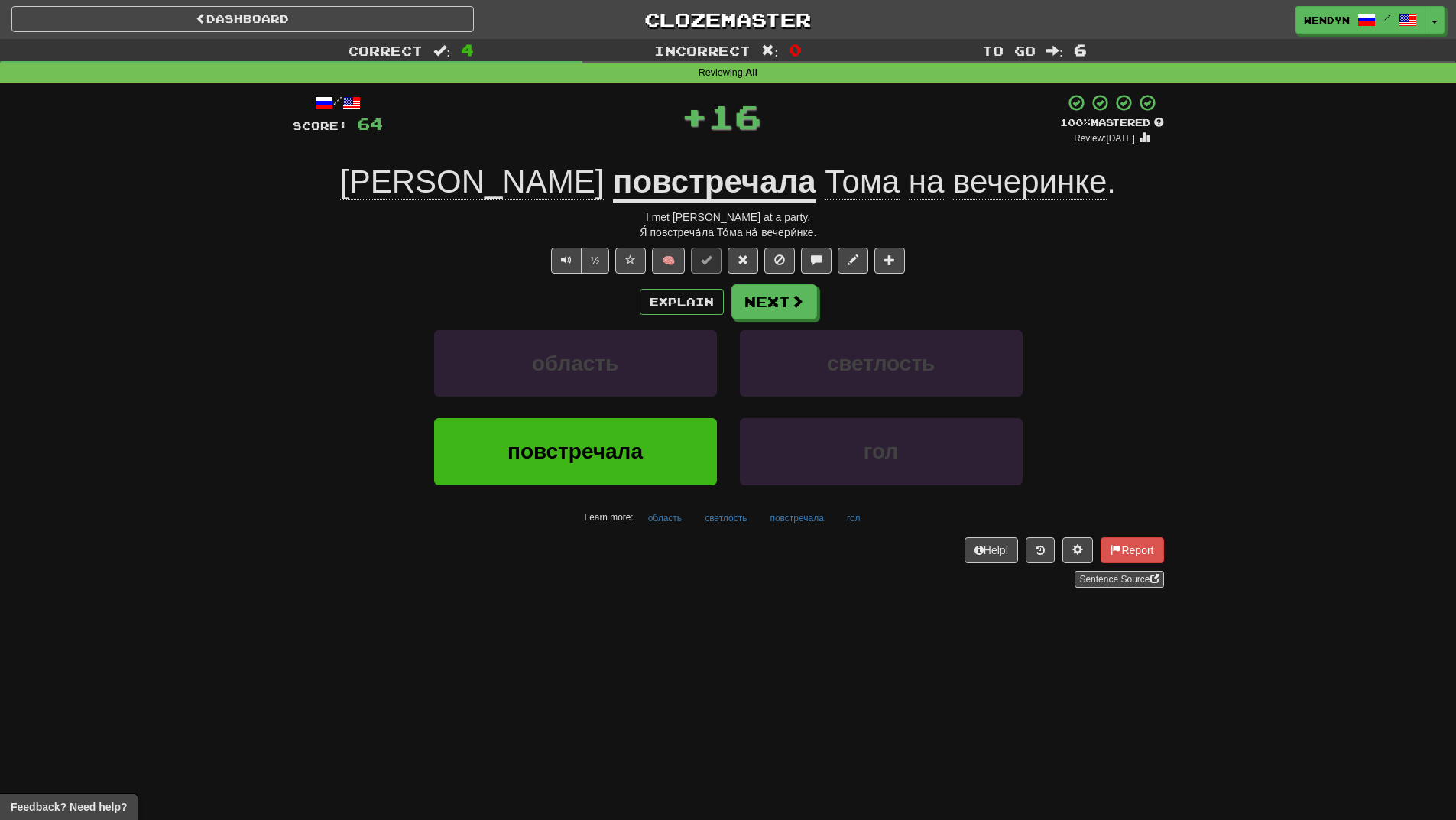
click at [599, 607] on div "/ Score: 64 + 16 100 % Mastered Review: [DATE] Я повстречала [PERSON_NAME] на в…" at bounding box center [728, 345] width 871 height 526
click at [602, 467] on button "повстречала" at bounding box center [575, 450] width 283 height 67
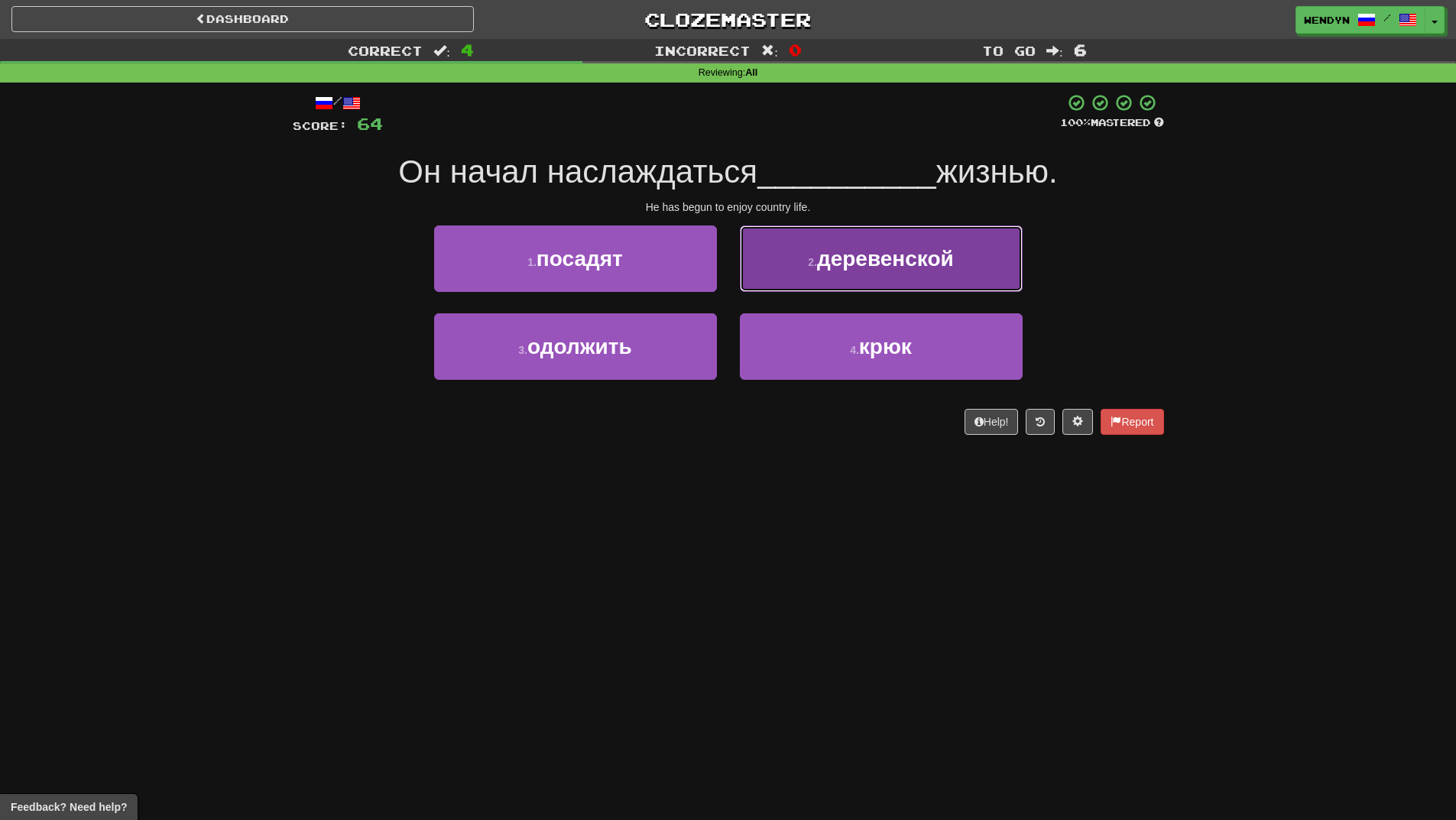
click at [983, 235] on button "2 . деревенской" at bounding box center [881, 258] width 283 height 67
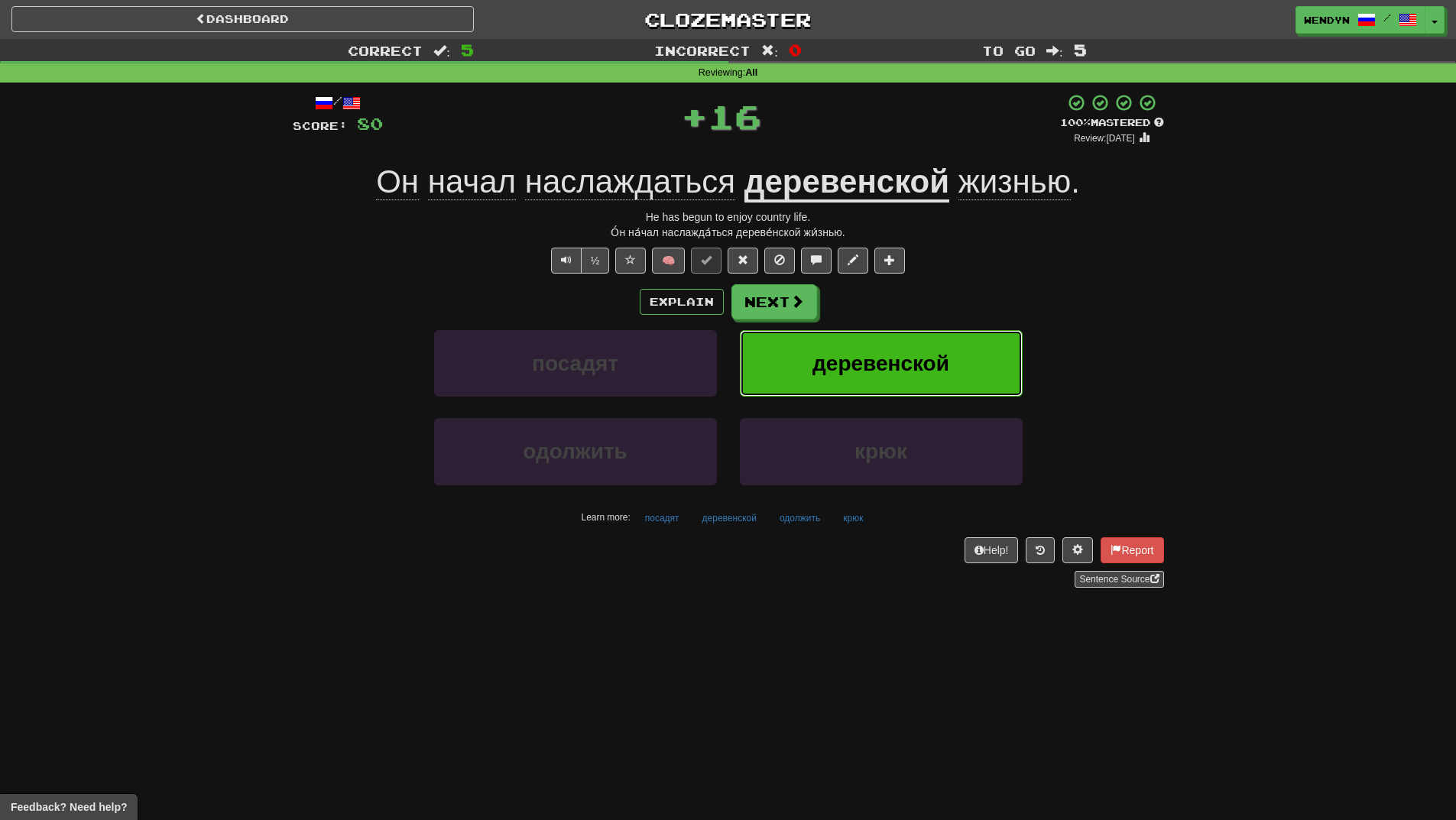
click at [955, 371] on button "деревенской" at bounding box center [881, 363] width 283 height 67
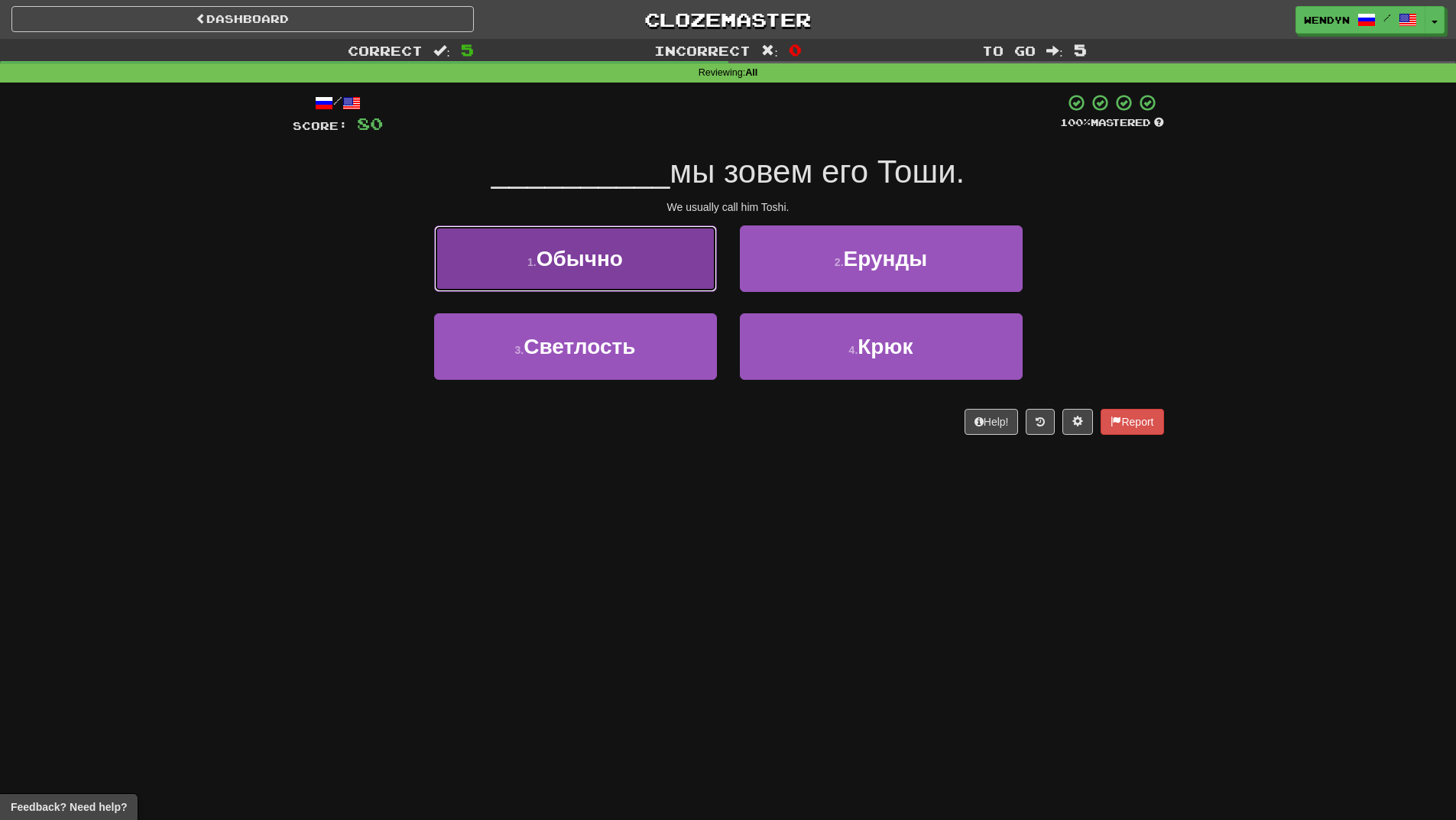
click at [636, 264] on button "1 . Обычно" at bounding box center [575, 258] width 283 height 67
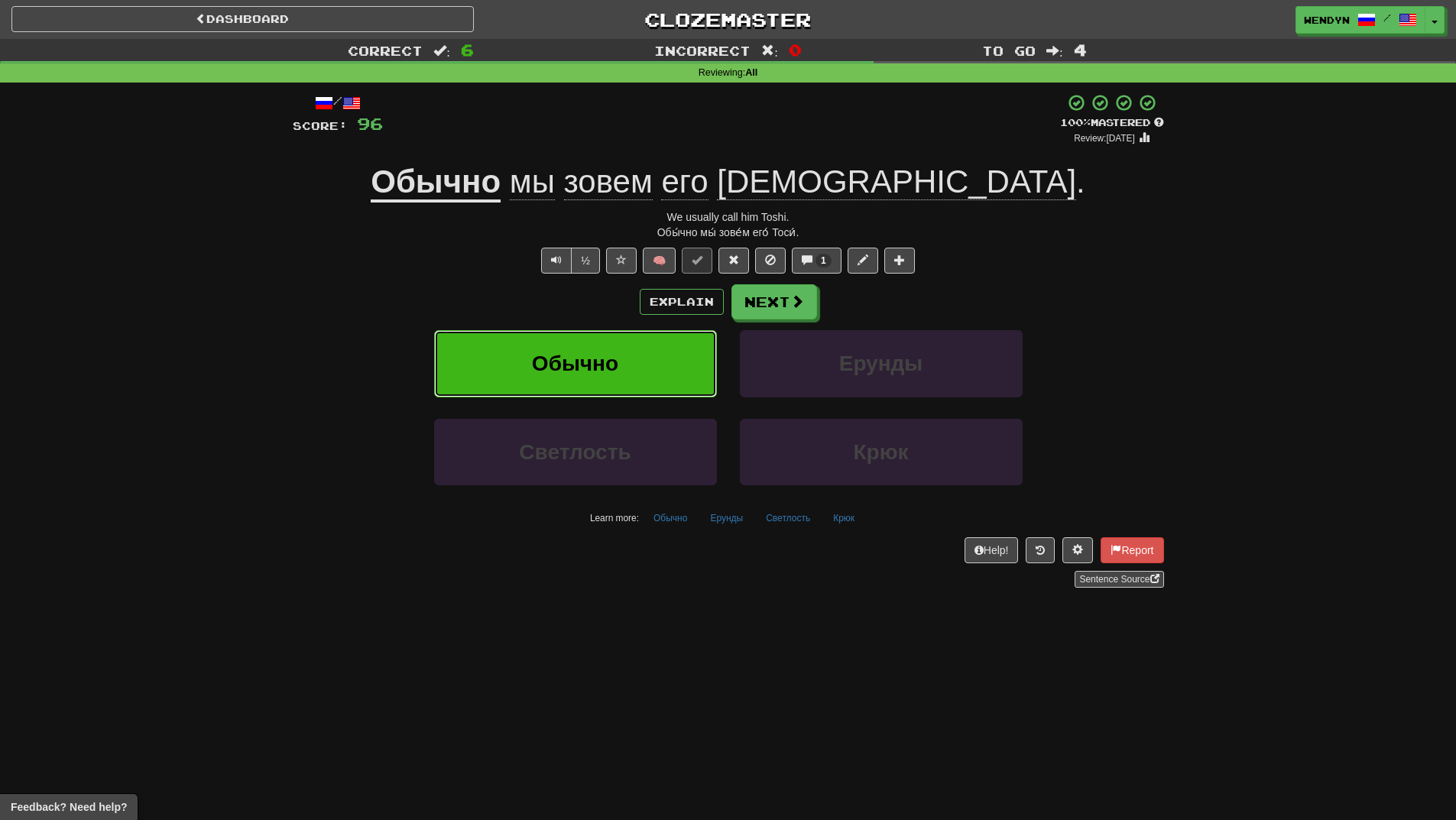
click at [646, 377] on button "Обычно" at bounding box center [575, 363] width 283 height 67
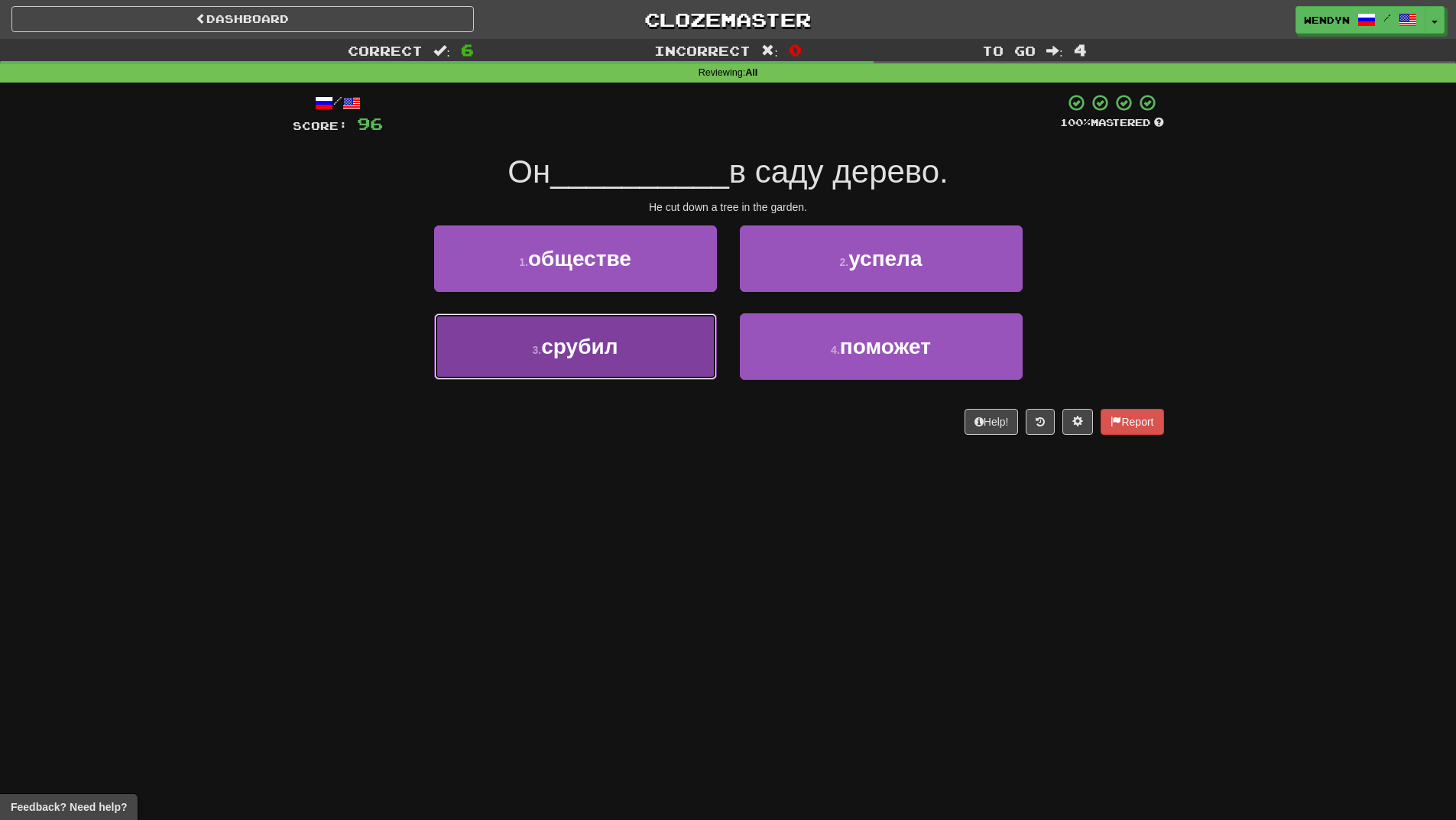
click at [621, 357] on button "3 . срубил" at bounding box center [575, 346] width 283 height 67
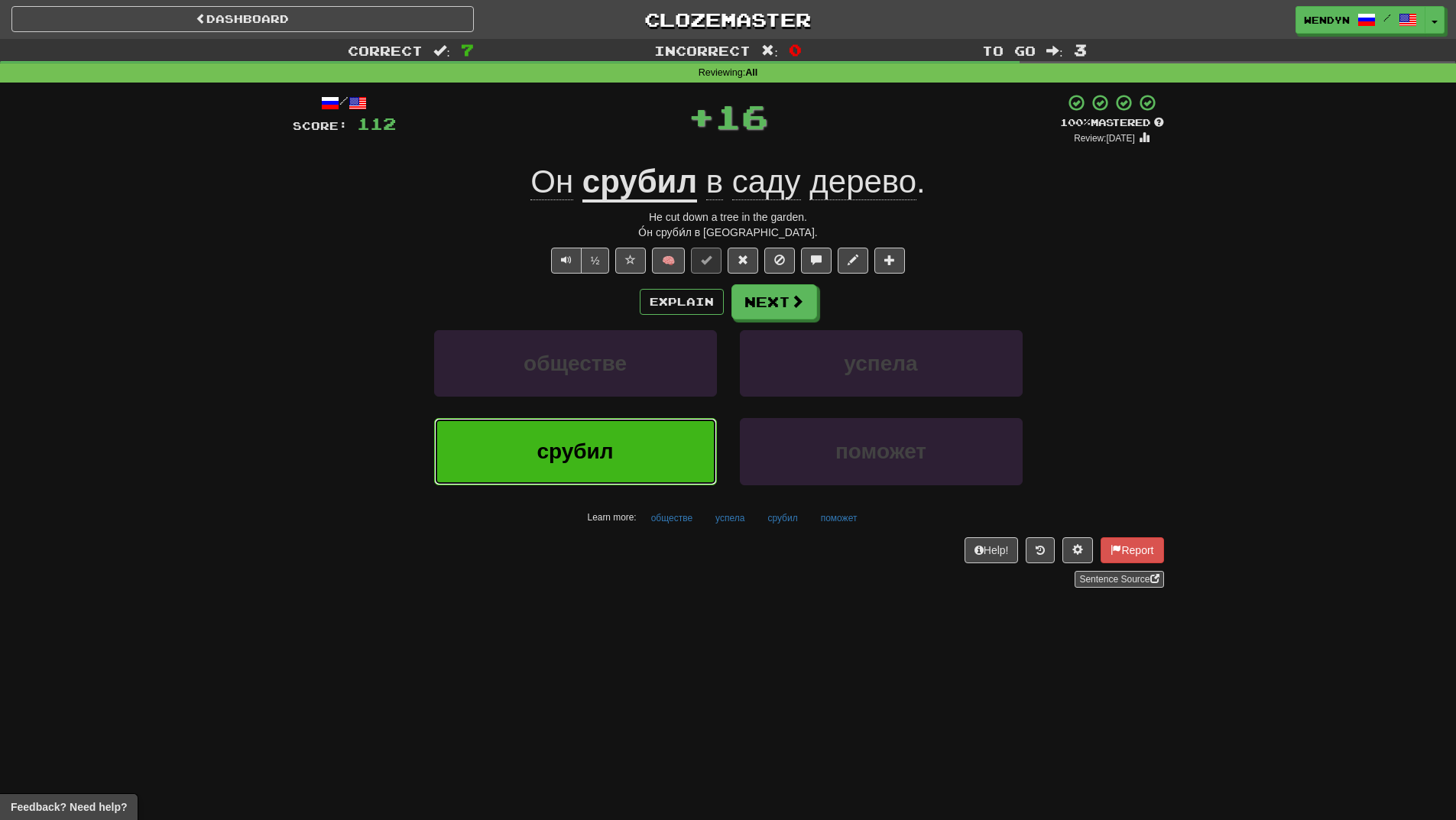
click at [669, 443] on button "срубил" at bounding box center [575, 450] width 283 height 67
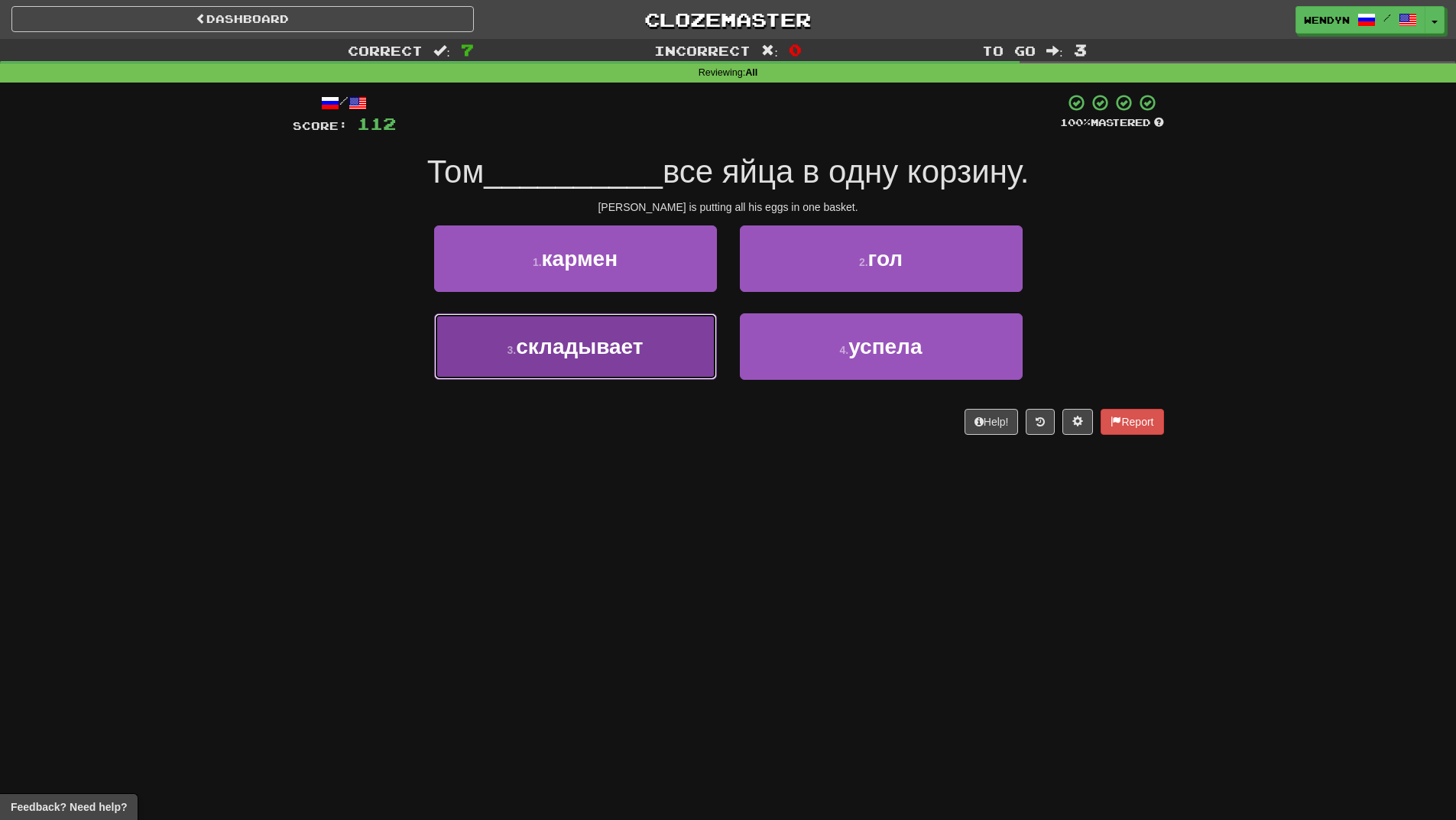
click at [645, 362] on button "3 . складывает" at bounding box center [575, 346] width 283 height 67
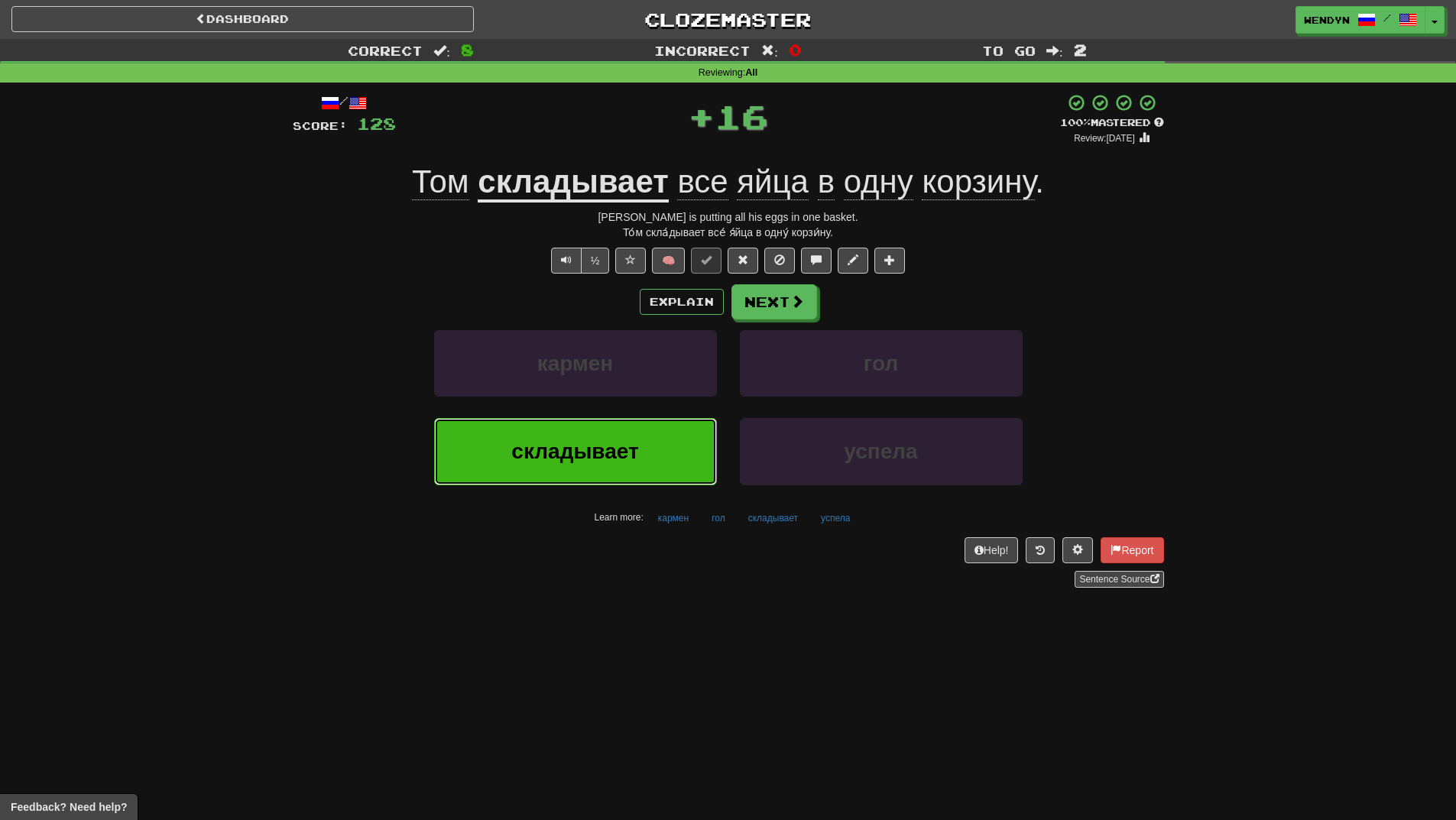
click at [608, 459] on span "складывает" at bounding box center [575, 450] width 127 height 23
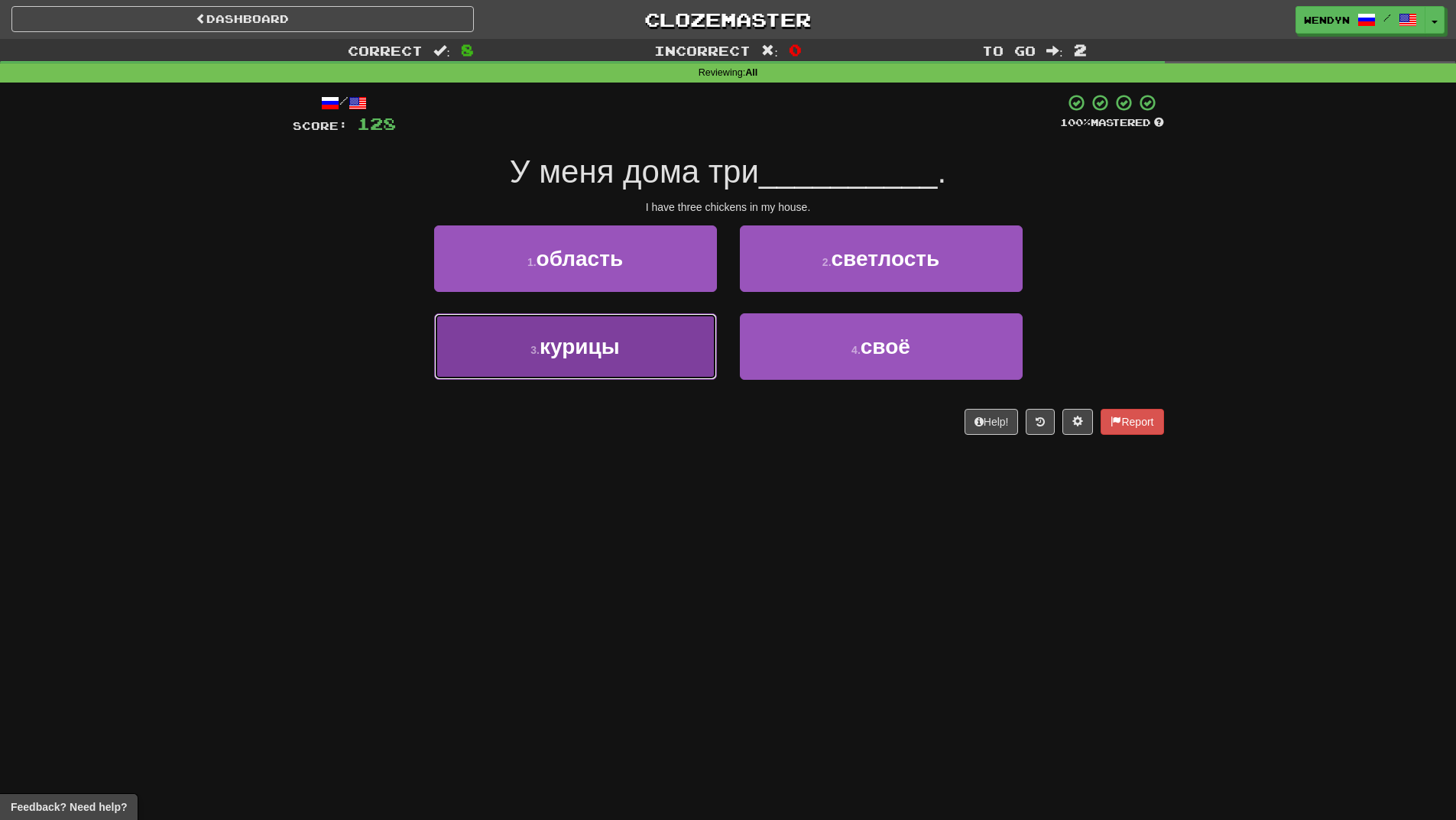
click at [618, 353] on span "курицы" at bounding box center [580, 346] width 81 height 23
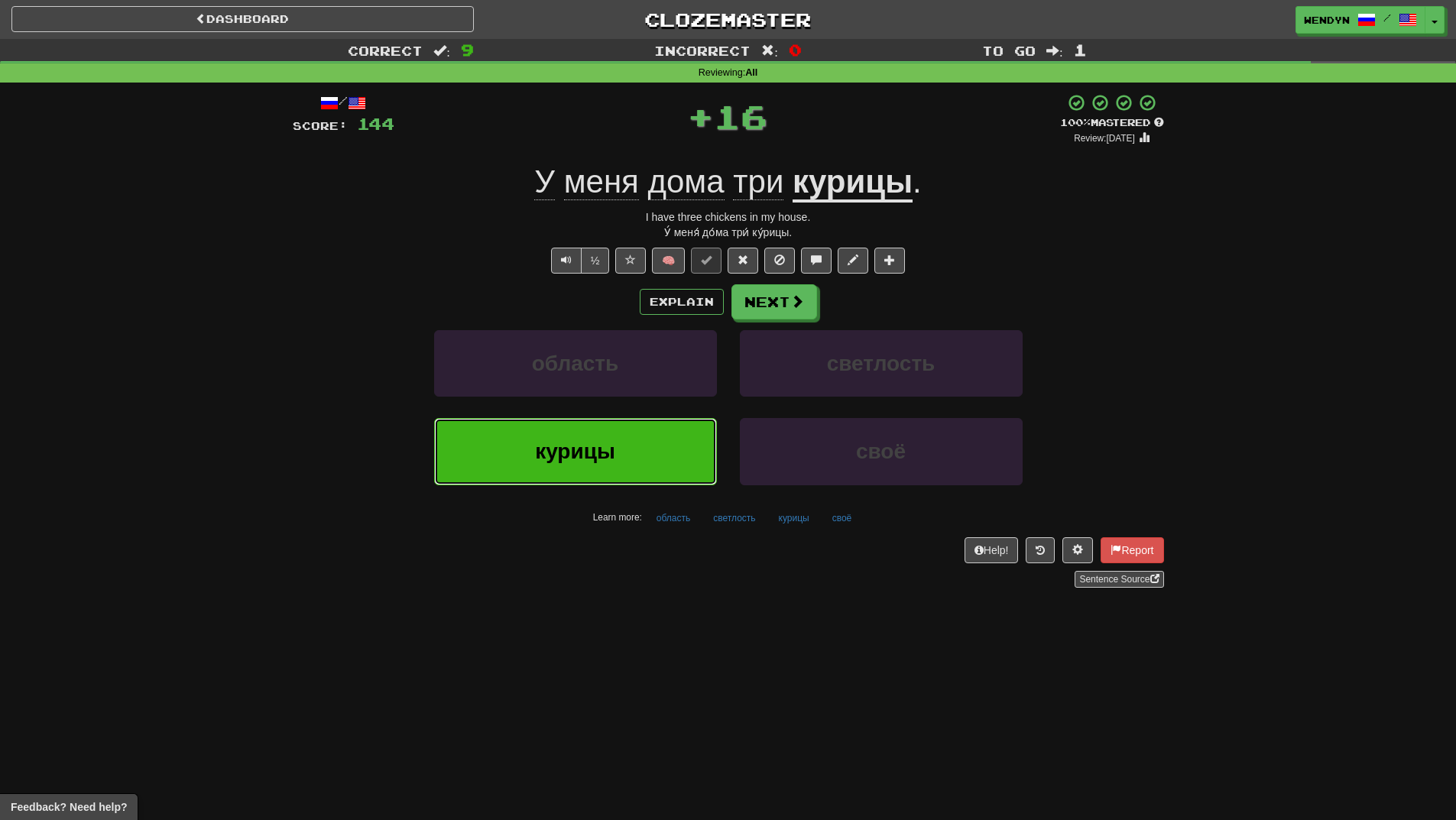
click at [673, 463] on button "курицы" at bounding box center [575, 450] width 283 height 67
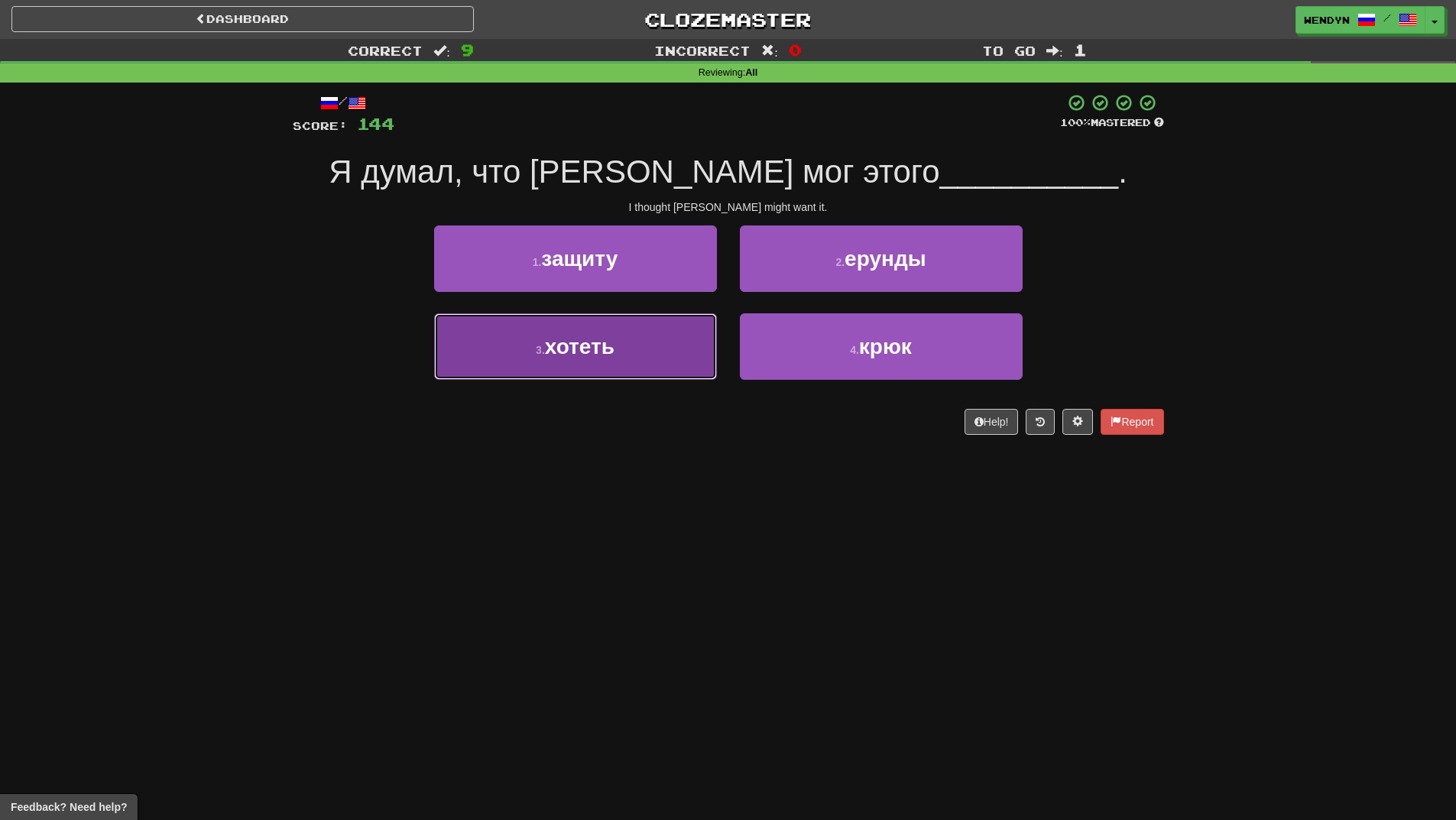
click at [618, 367] on button "3 . хотеть" at bounding box center [575, 346] width 283 height 67
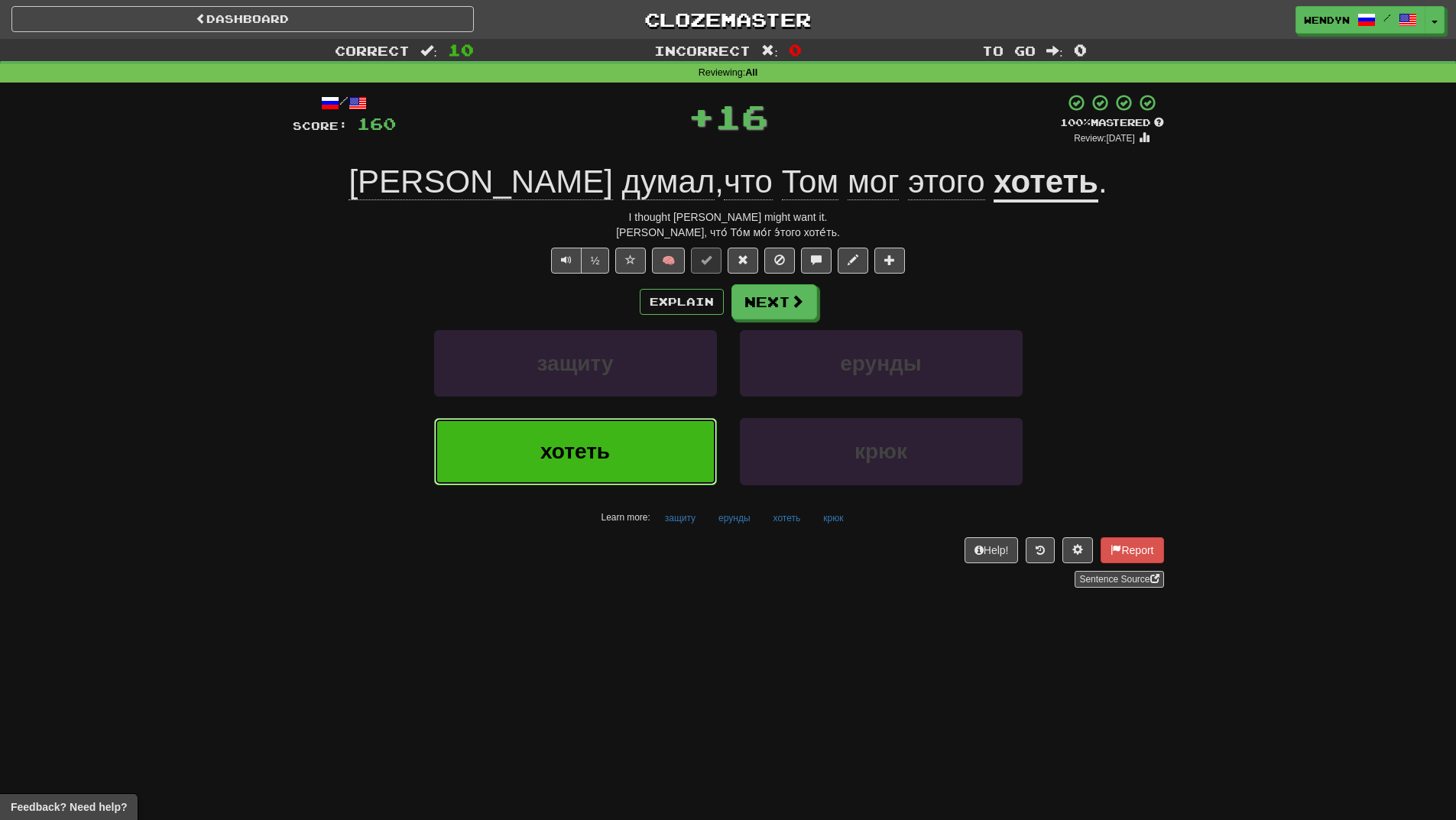
click at [622, 436] on button "хотеть" at bounding box center [575, 450] width 283 height 67
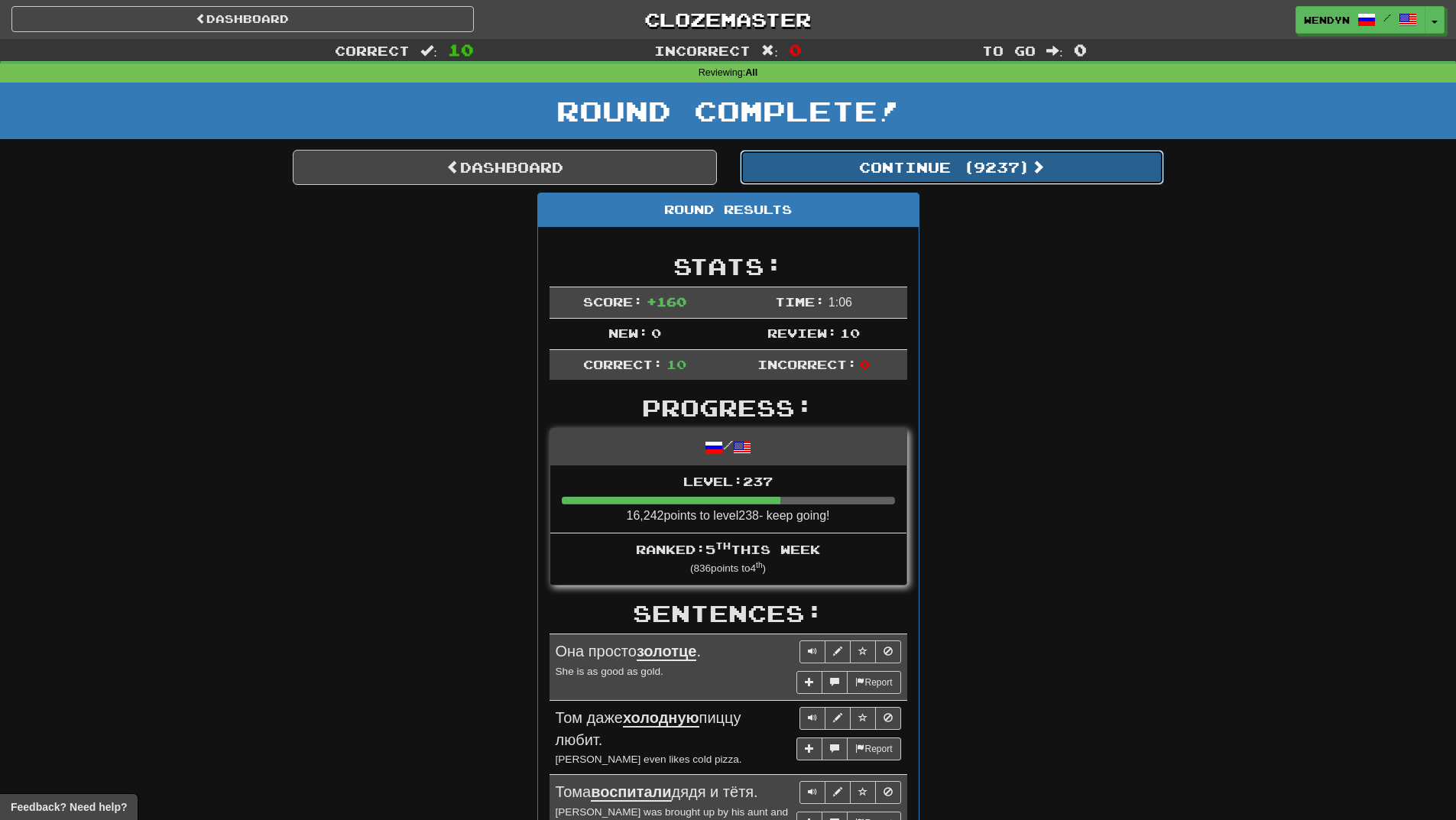
click at [1019, 158] on button "Continue ( 9237 )" at bounding box center [952, 167] width 424 height 35
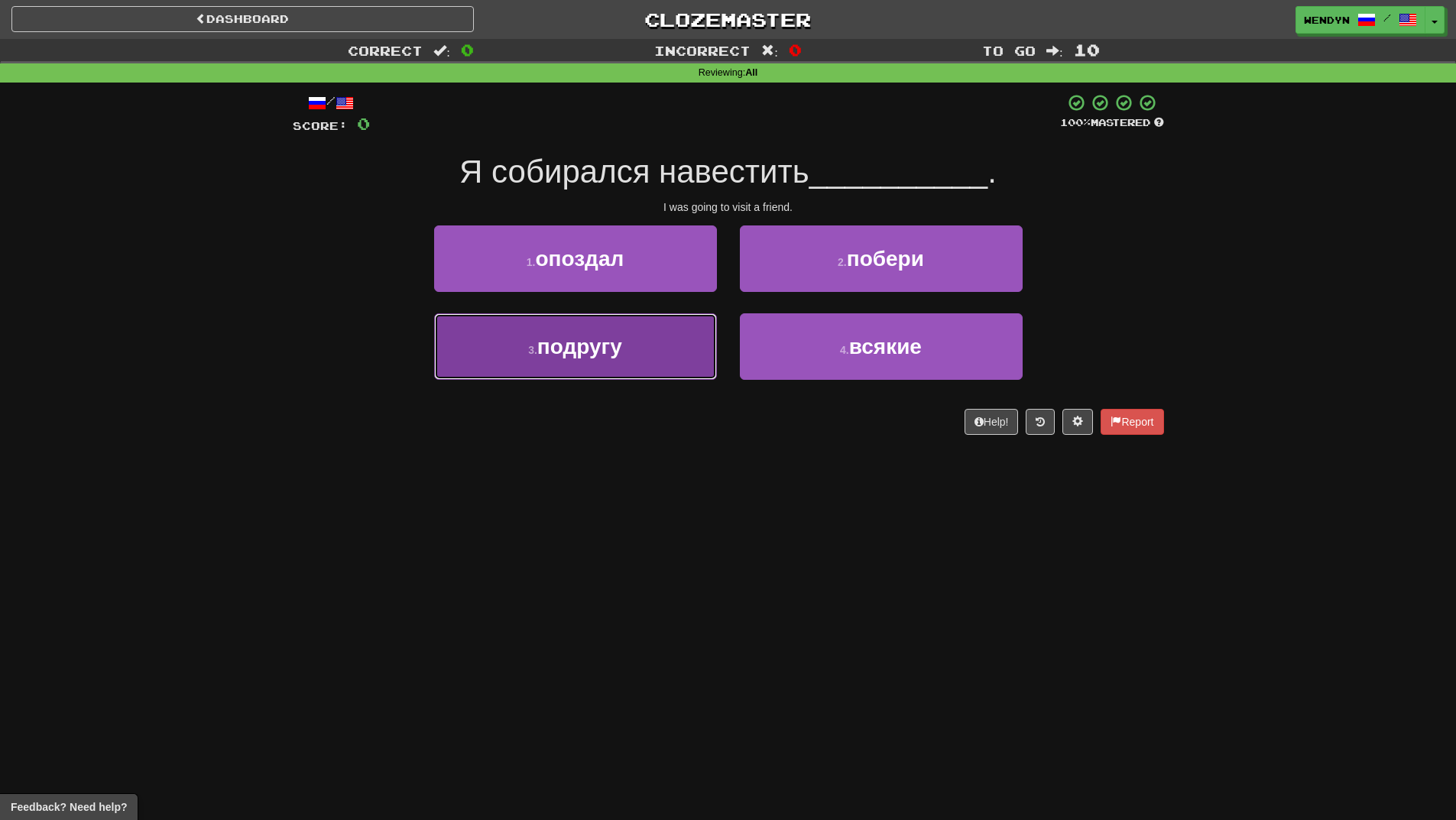
click at [628, 348] on button "3 . подругу" at bounding box center [575, 346] width 283 height 67
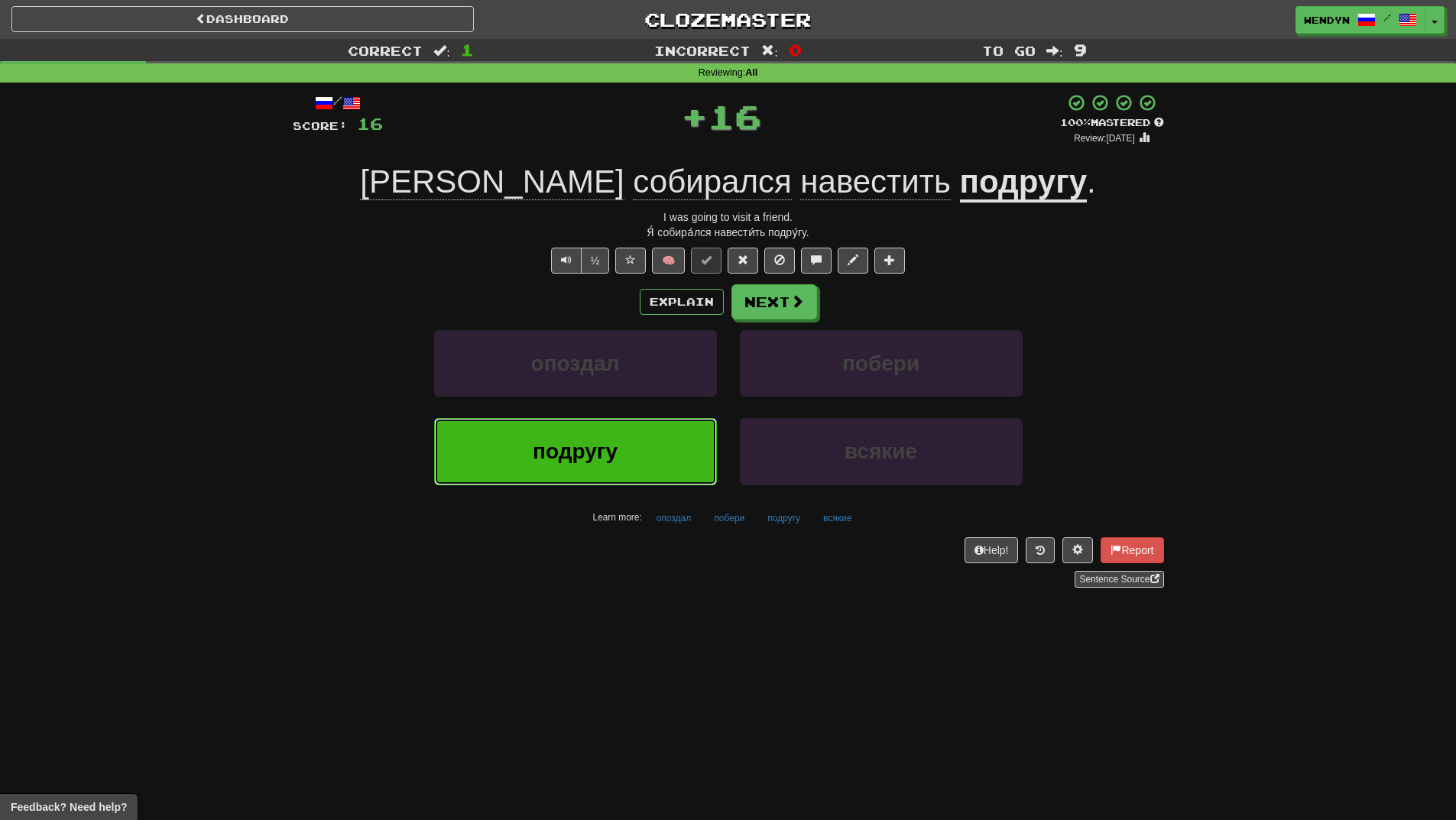
click at [637, 445] on button "подругу" at bounding box center [575, 450] width 283 height 67
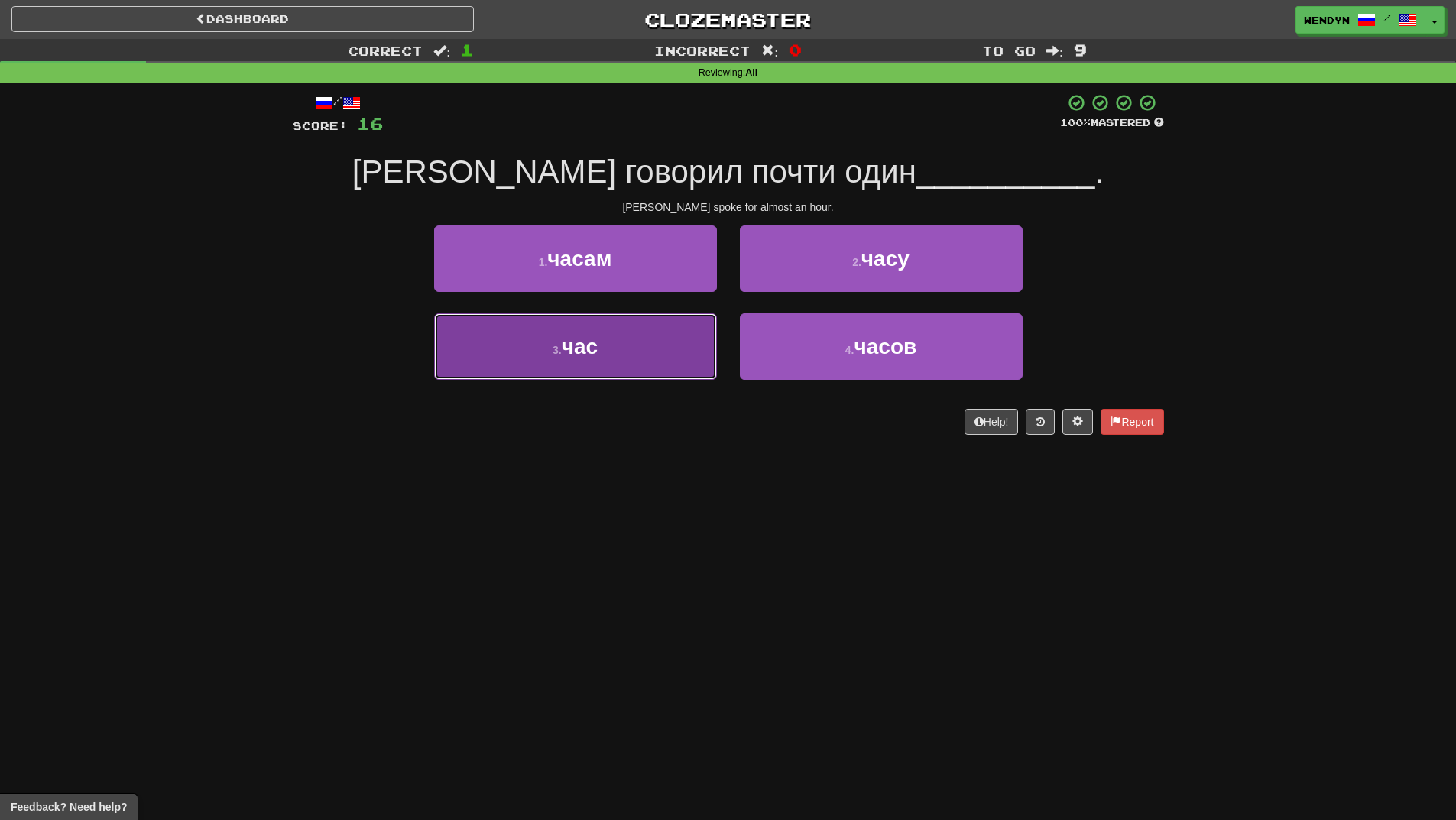
click at [607, 364] on button "3 . час" at bounding box center [575, 346] width 283 height 67
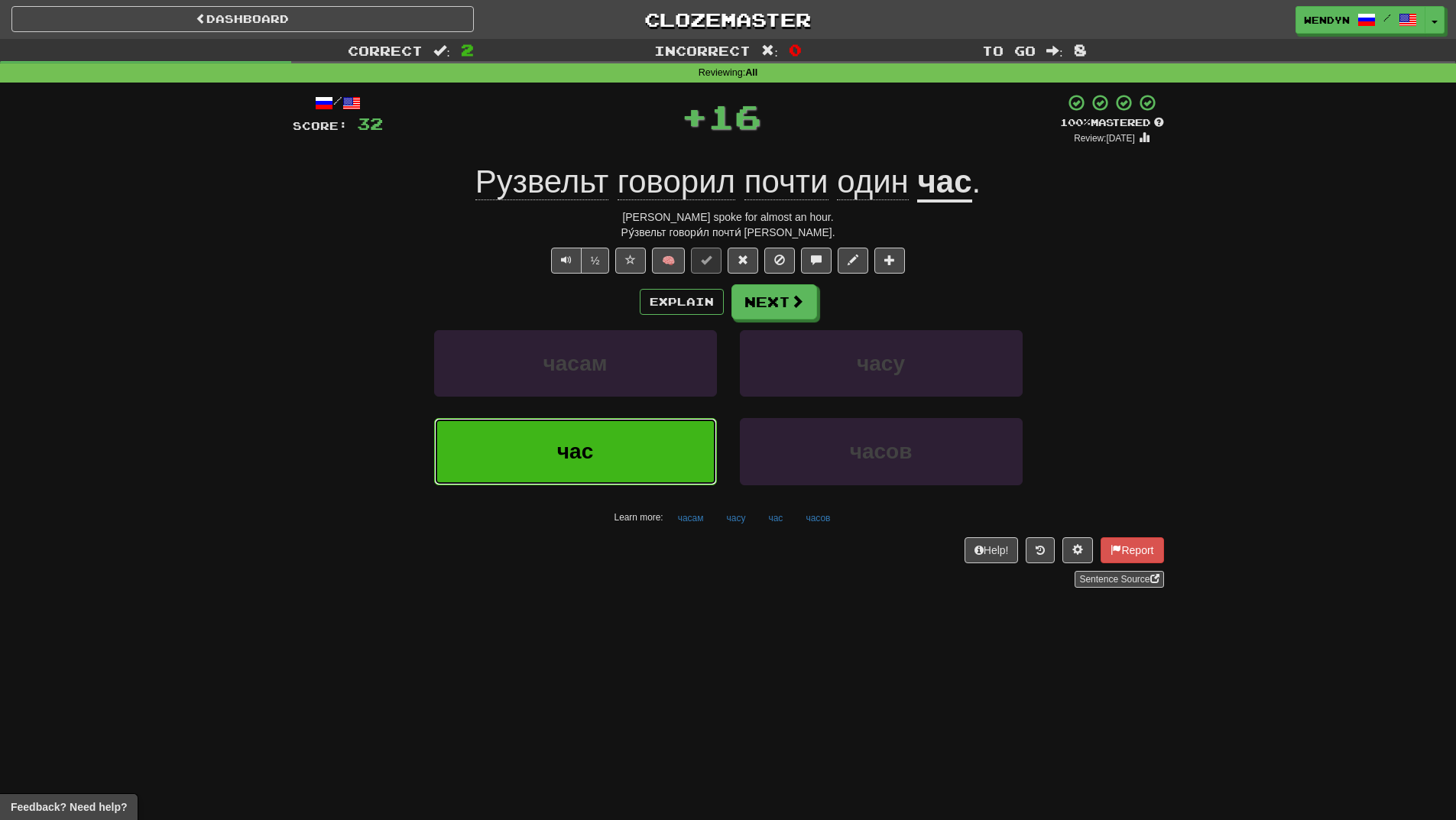
click at [604, 445] on button "час" at bounding box center [575, 450] width 283 height 67
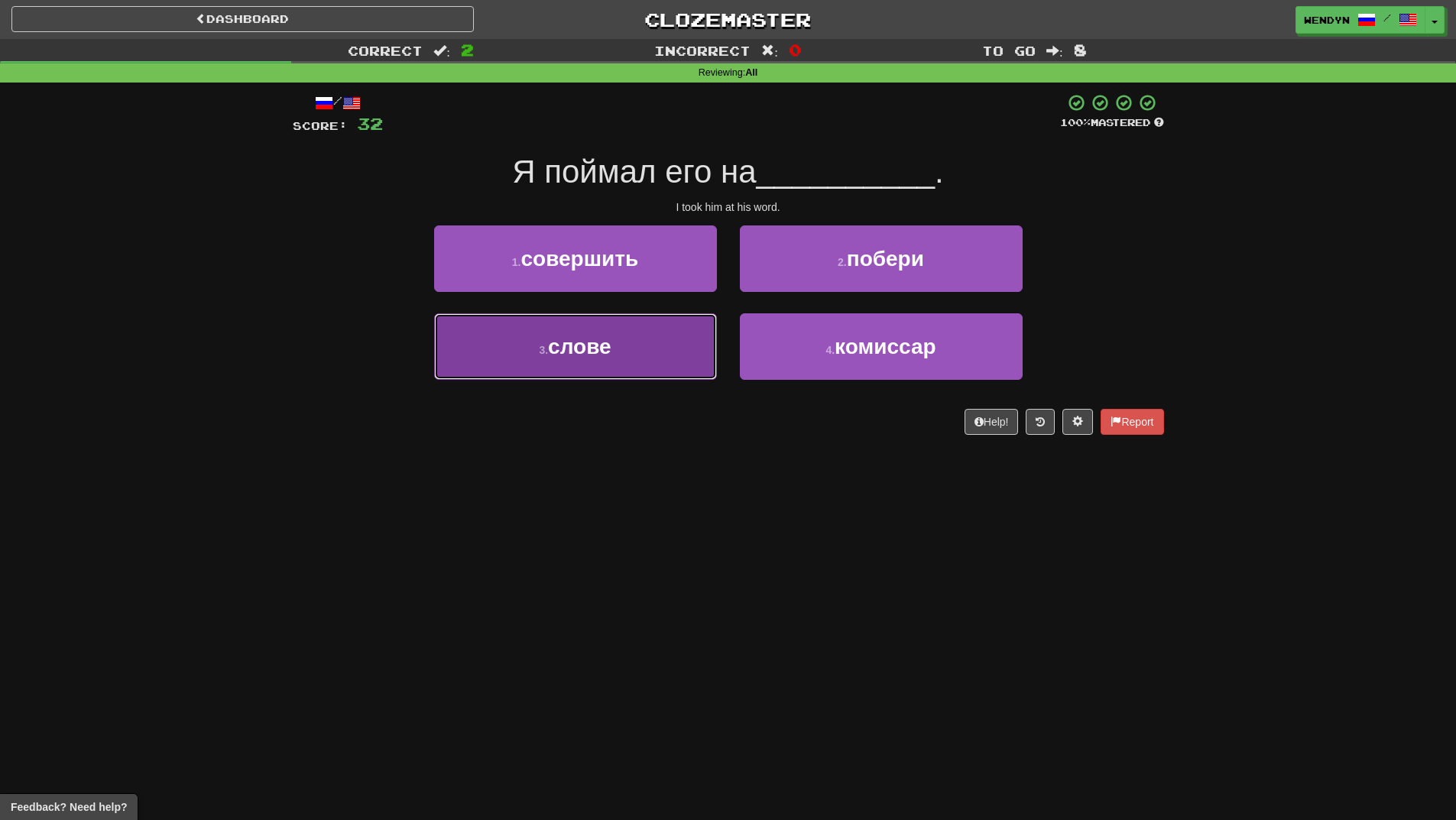
click at [629, 369] on button "3 . слове" at bounding box center [575, 346] width 283 height 67
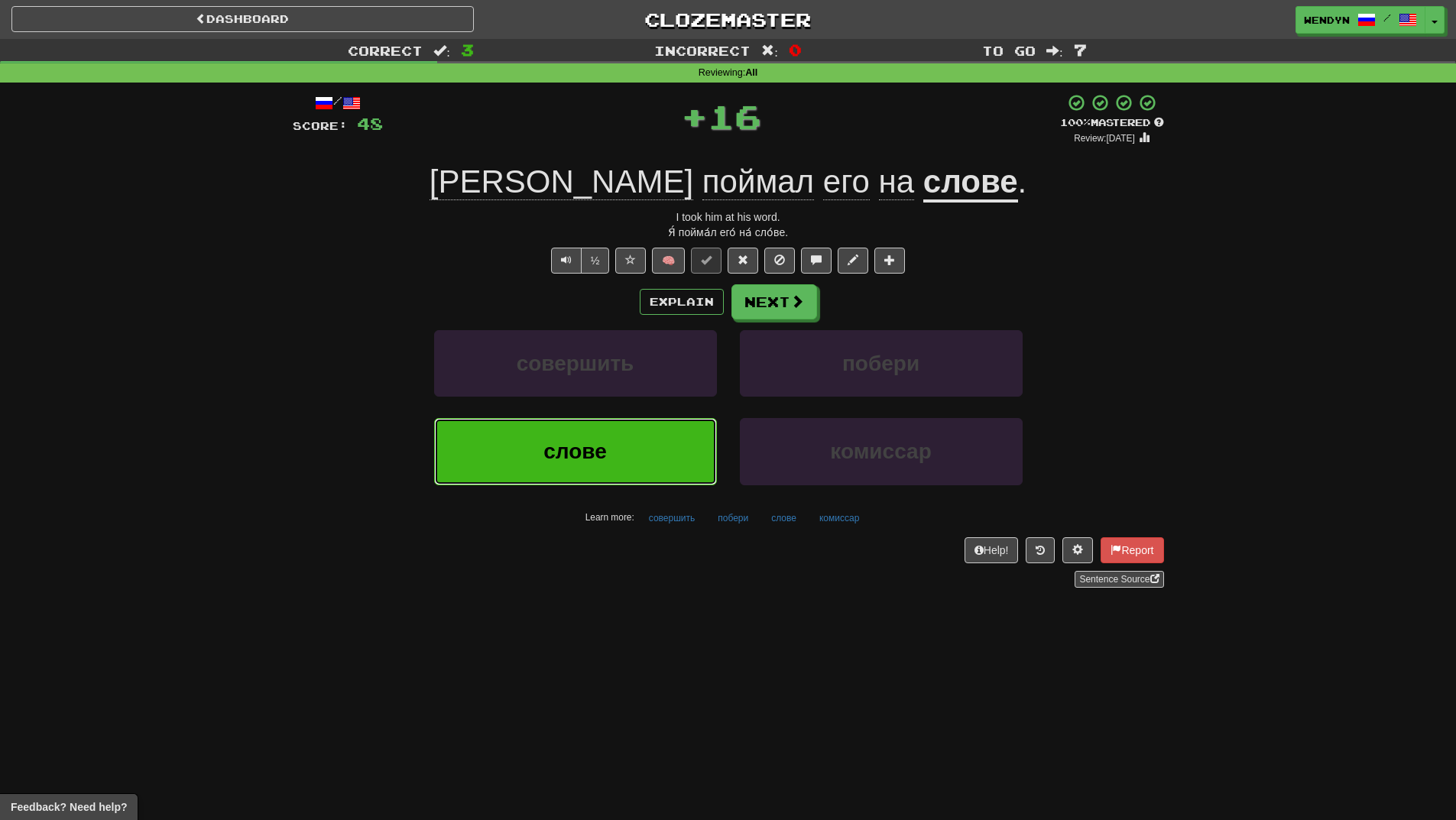
click at [621, 440] on button "слове" at bounding box center [575, 450] width 283 height 67
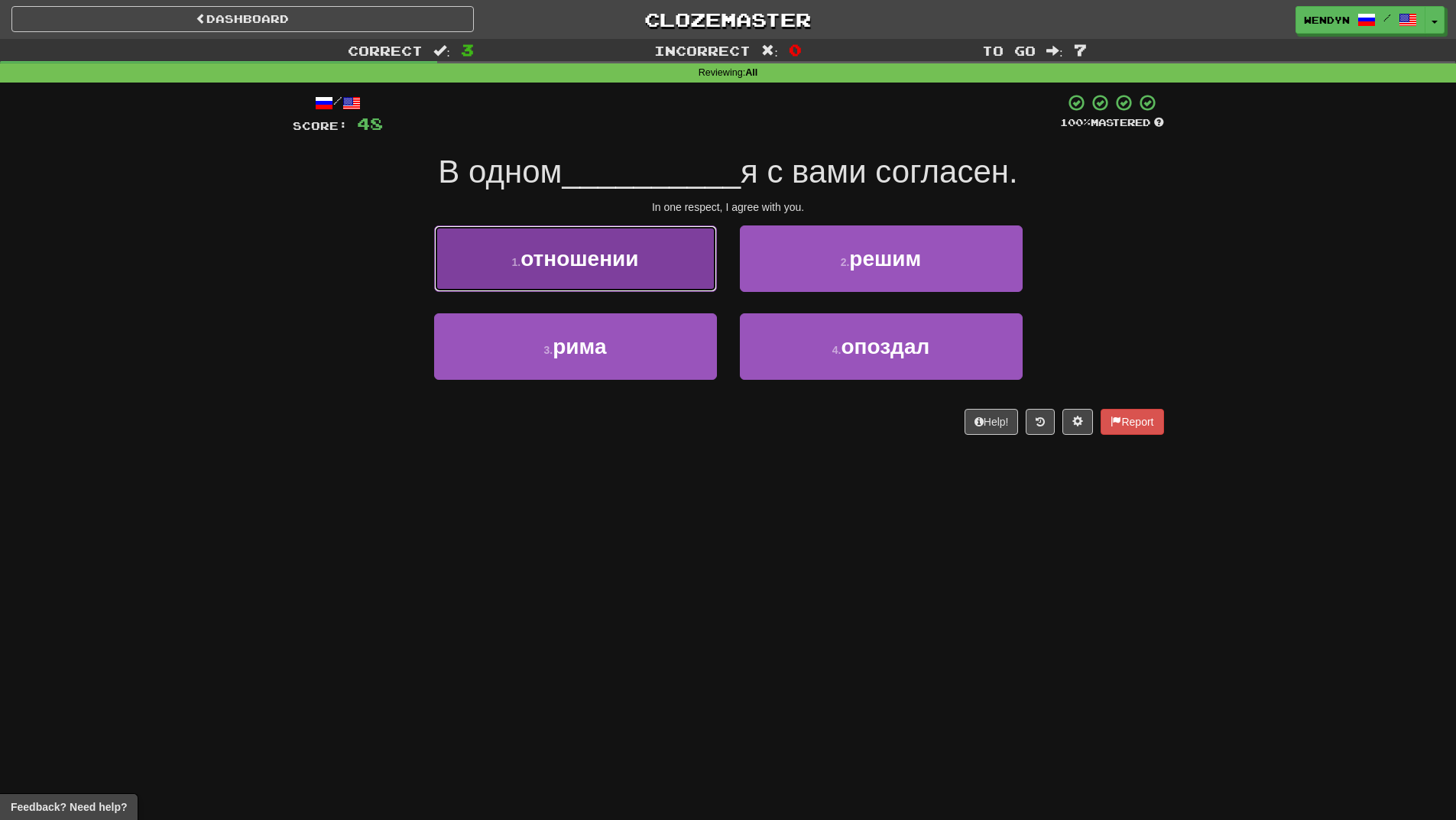
click at [604, 284] on button "1 . отношении" at bounding box center [575, 258] width 283 height 67
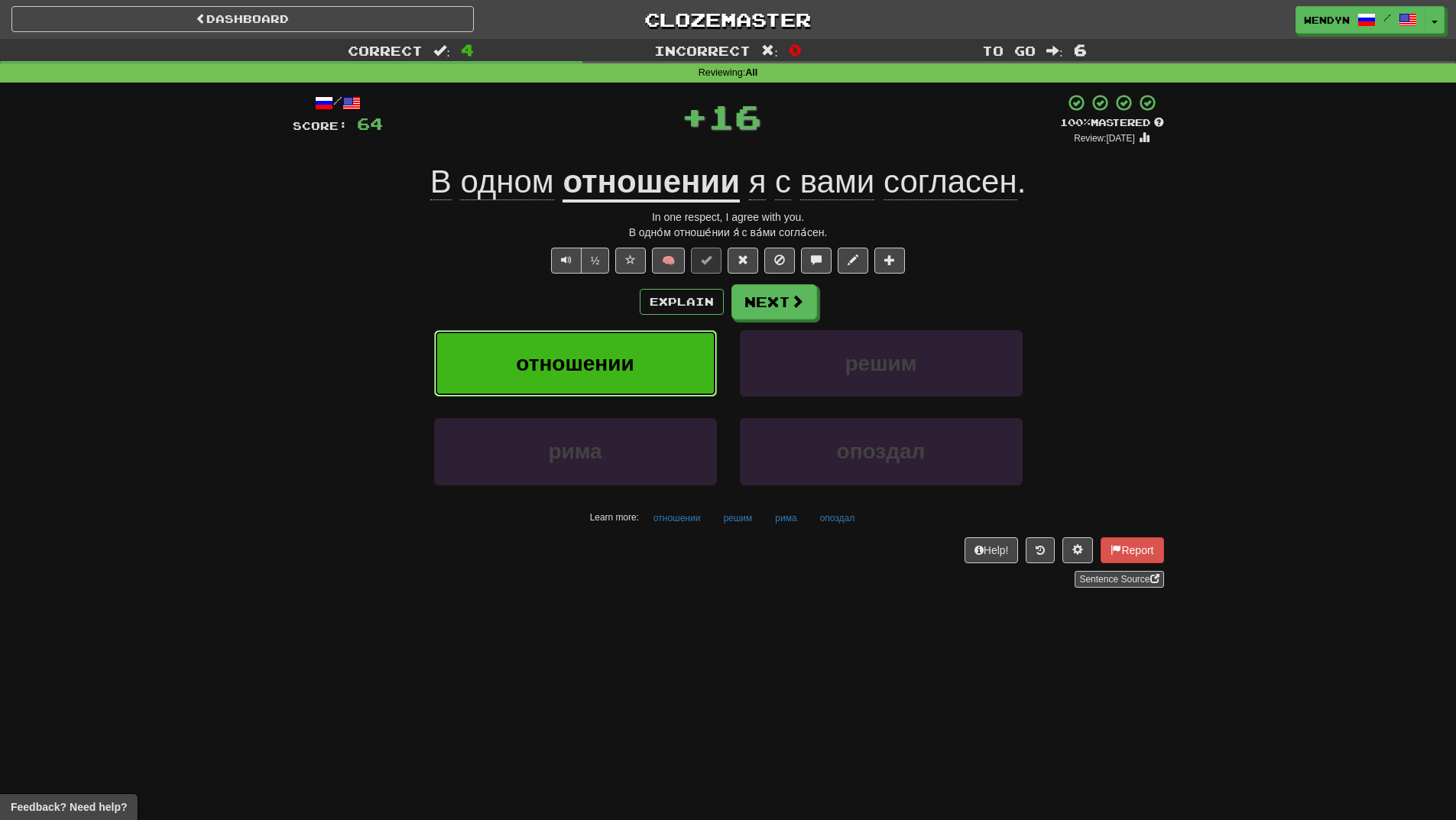
click at [604, 342] on button "отношении" at bounding box center [575, 363] width 283 height 67
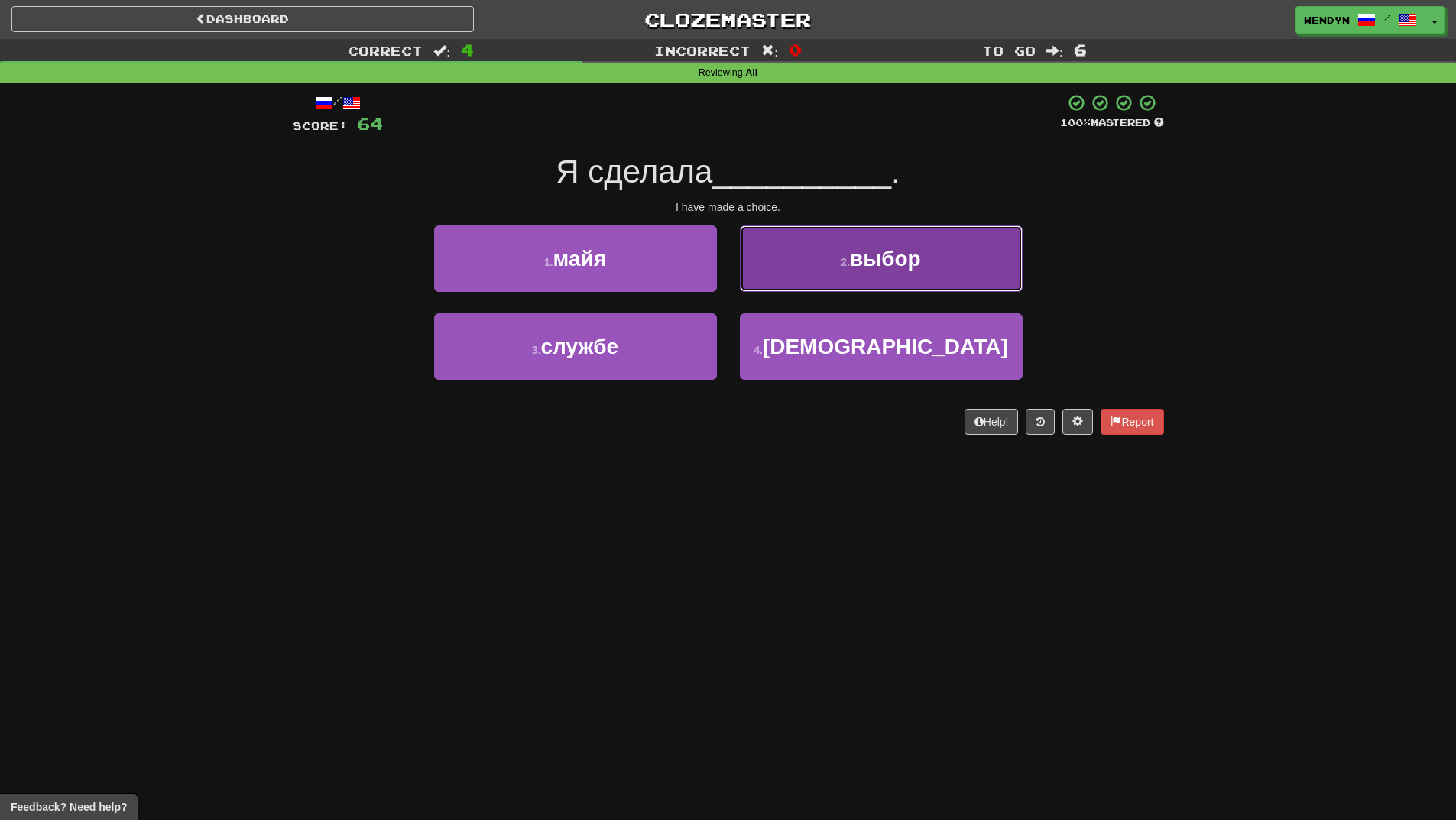
click at [964, 248] on button "2 . выбор" at bounding box center [881, 258] width 283 height 67
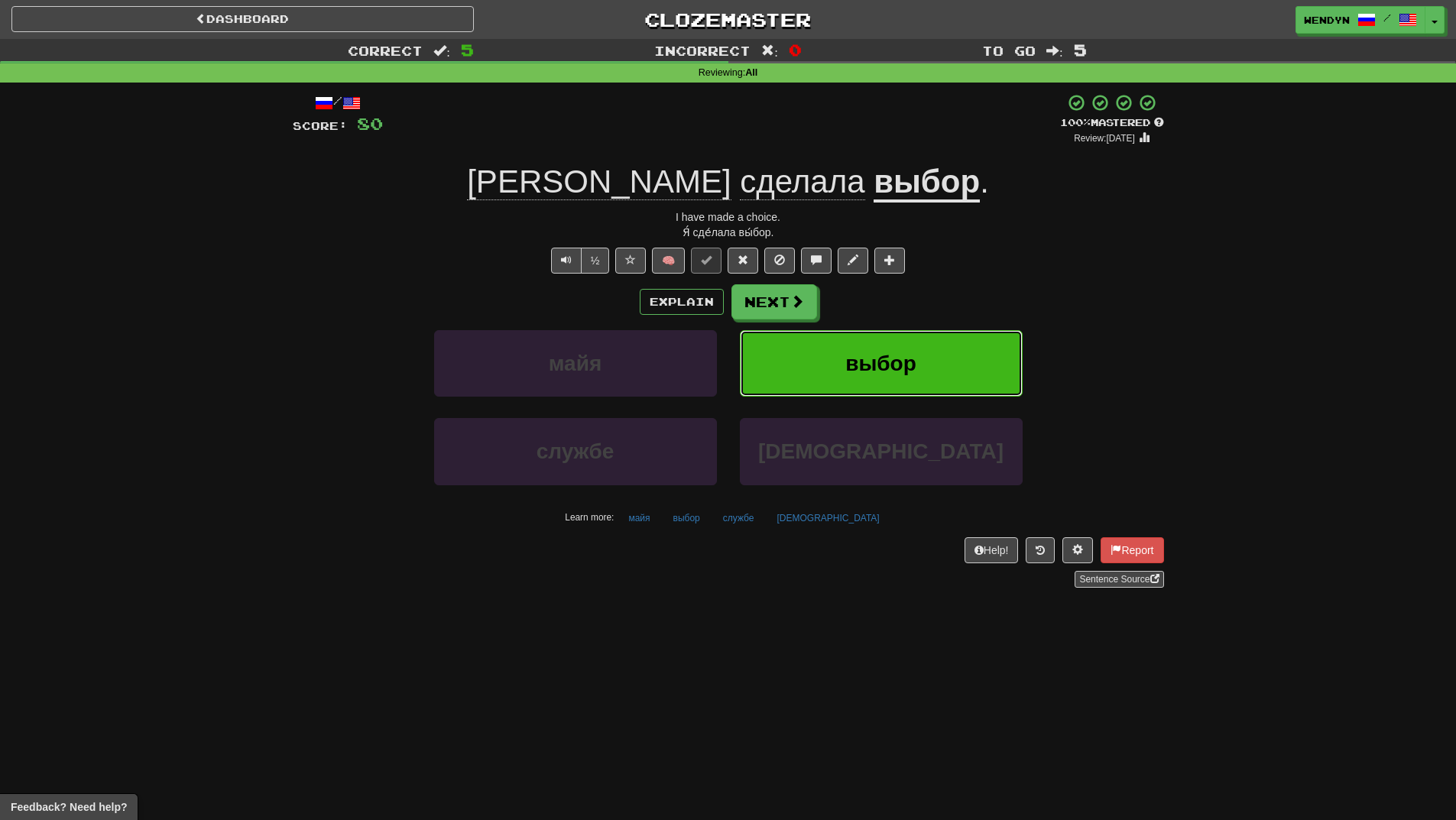
click at [952, 343] on button "выбор" at bounding box center [881, 363] width 283 height 67
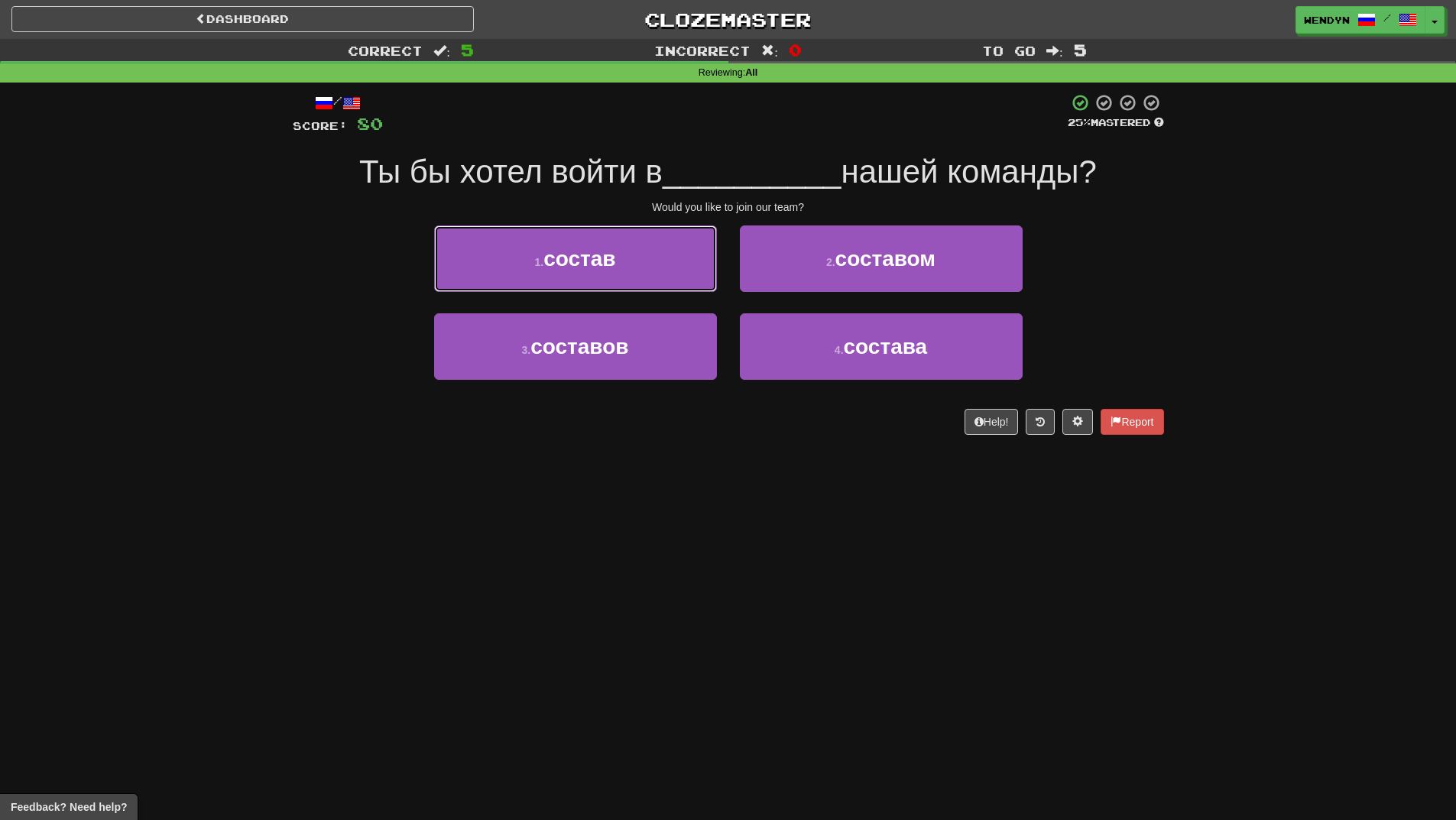
drag, startPoint x: 559, startPoint y: 249, endPoint x: 552, endPoint y: 220, distance: 29.8
click at [559, 249] on span "состав" at bounding box center [579, 258] width 72 height 23
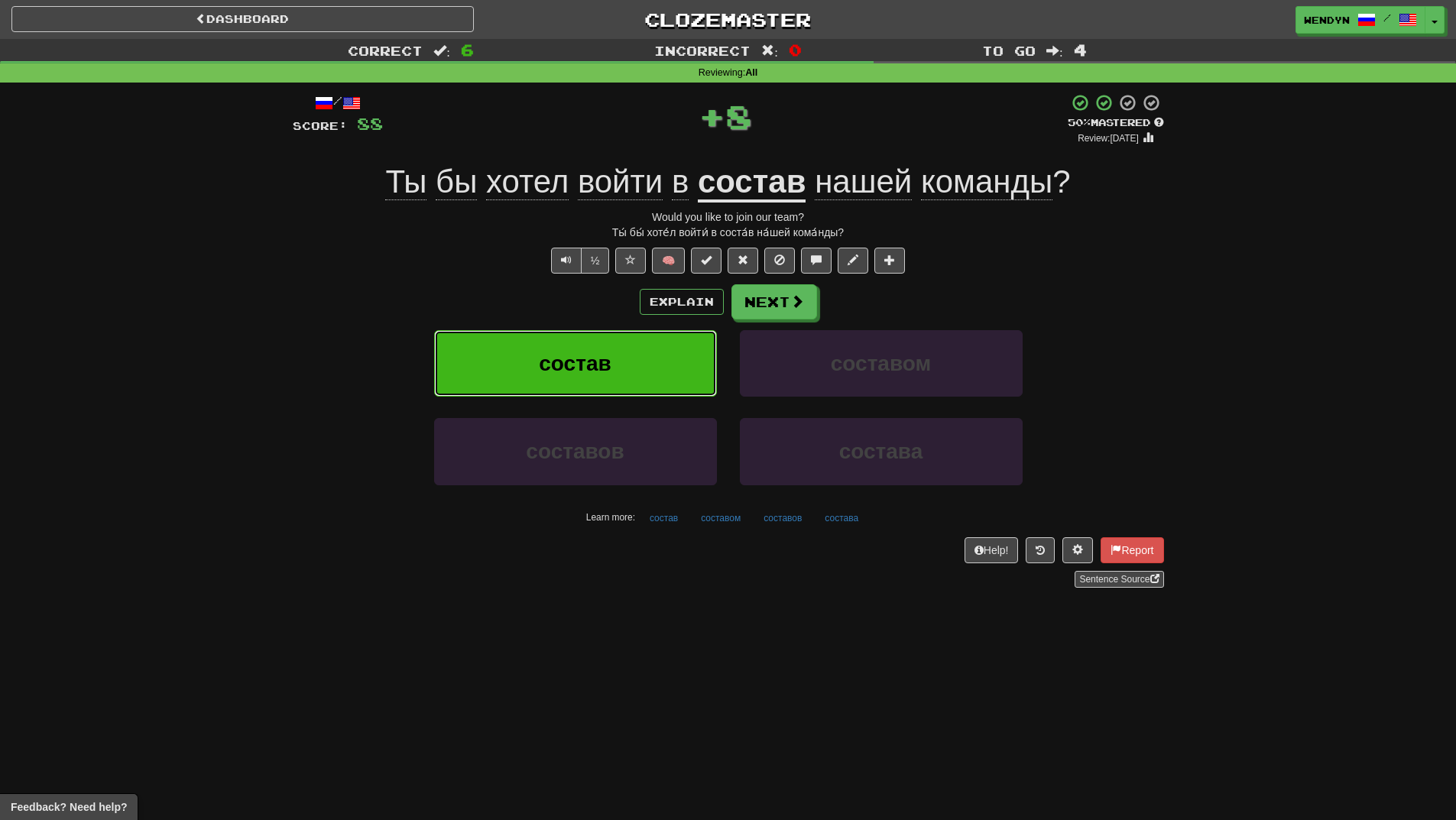
click at [541, 364] on span "состав" at bounding box center [575, 363] width 72 height 23
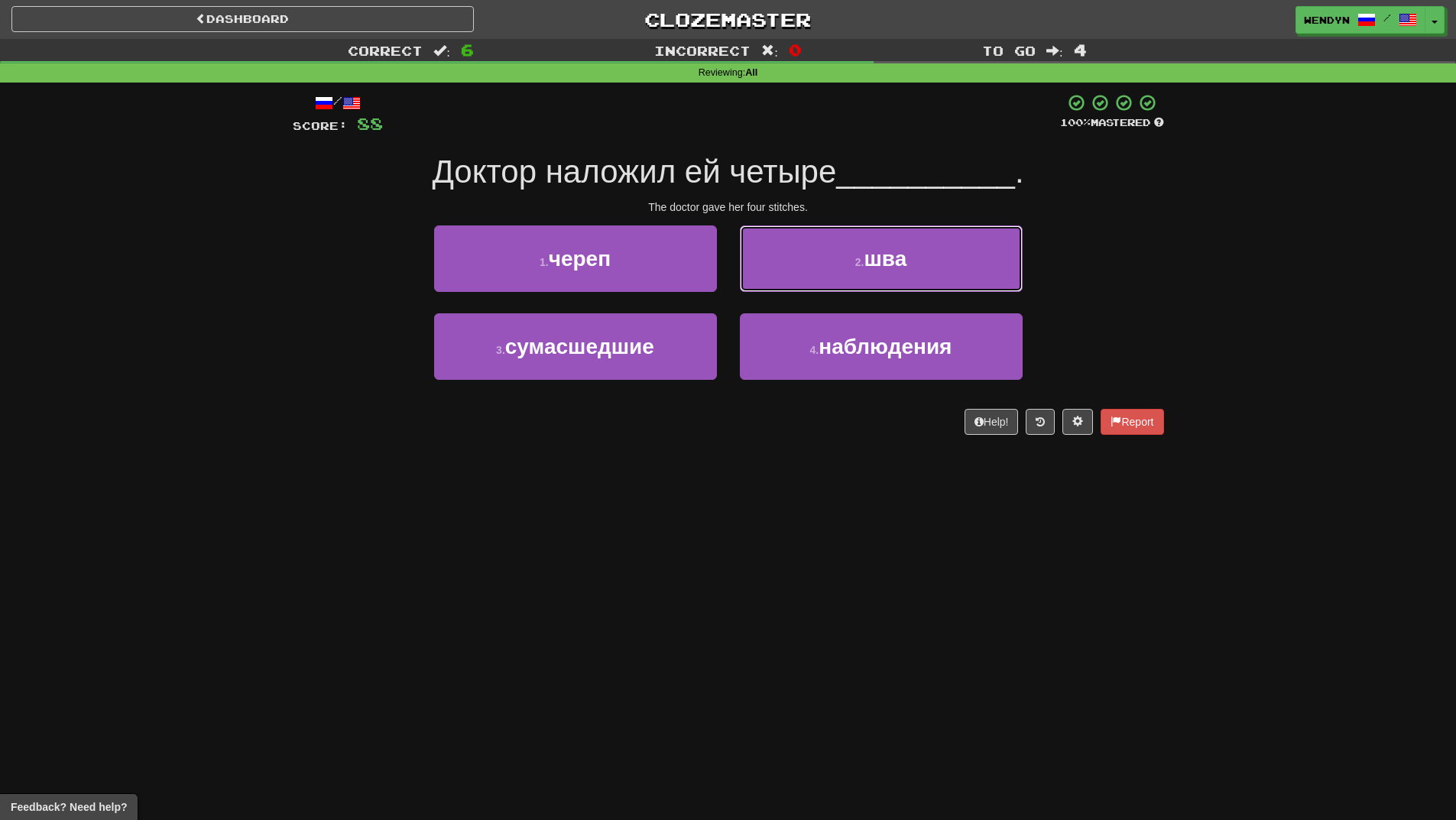
drag, startPoint x: 912, startPoint y: 260, endPoint x: 966, endPoint y: 184, distance: 93.2
click at [917, 253] on button "2 . шва" at bounding box center [881, 258] width 283 height 67
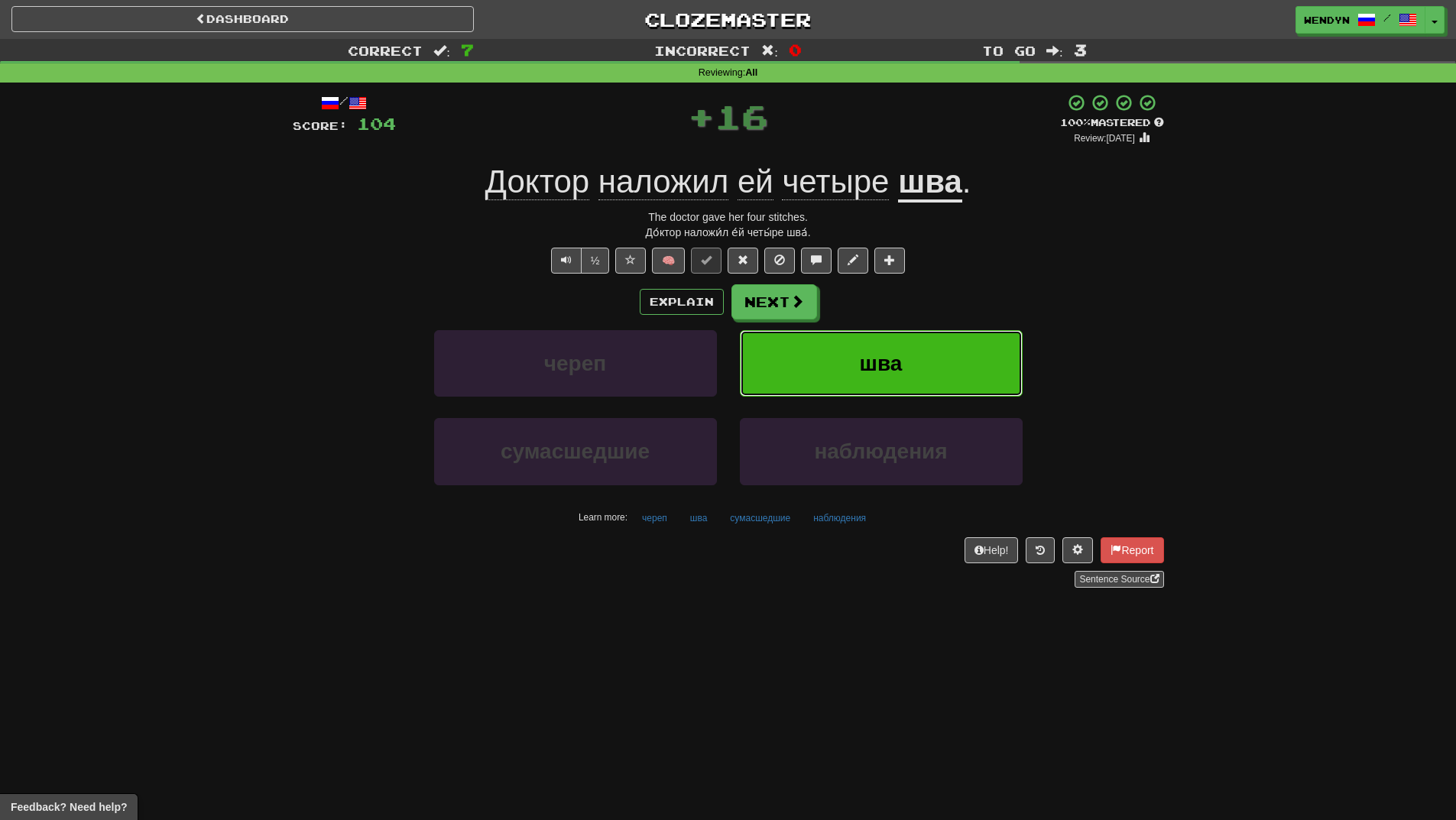
click at [906, 356] on button "шва" at bounding box center [881, 363] width 283 height 67
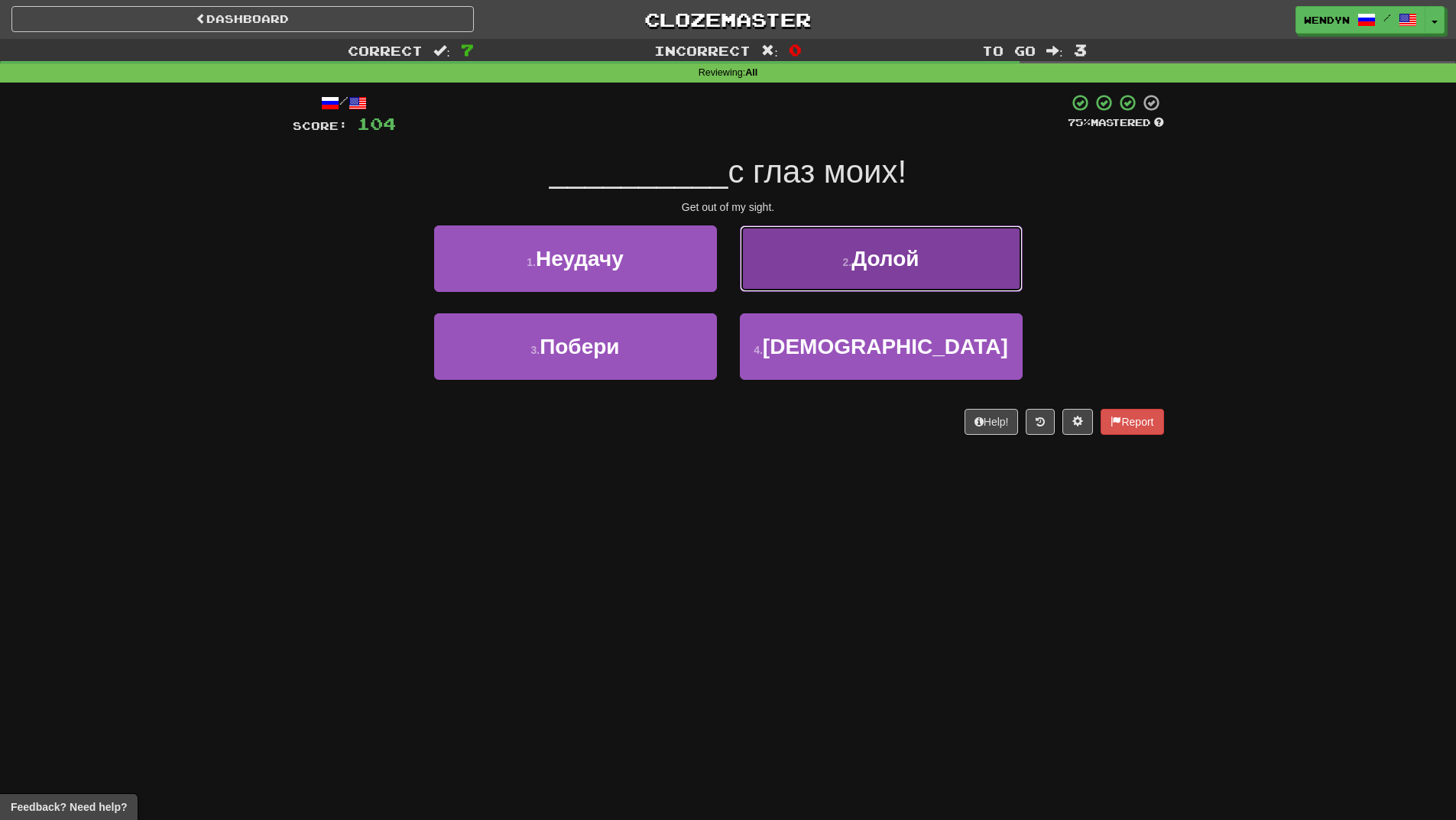
click at [879, 253] on span "Долой" at bounding box center [885, 258] width 68 height 23
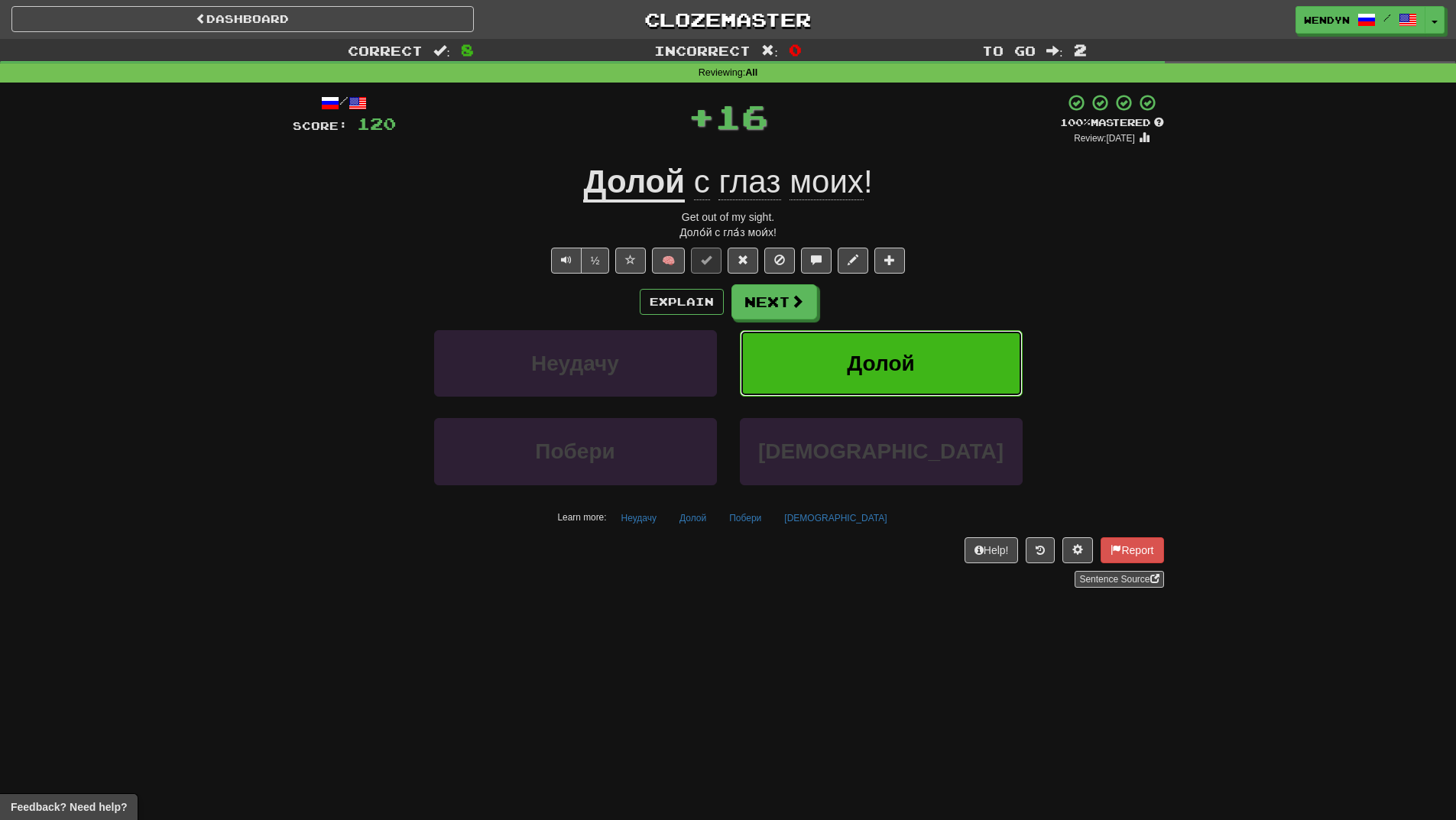
click at [884, 345] on button "Долой" at bounding box center [881, 363] width 283 height 67
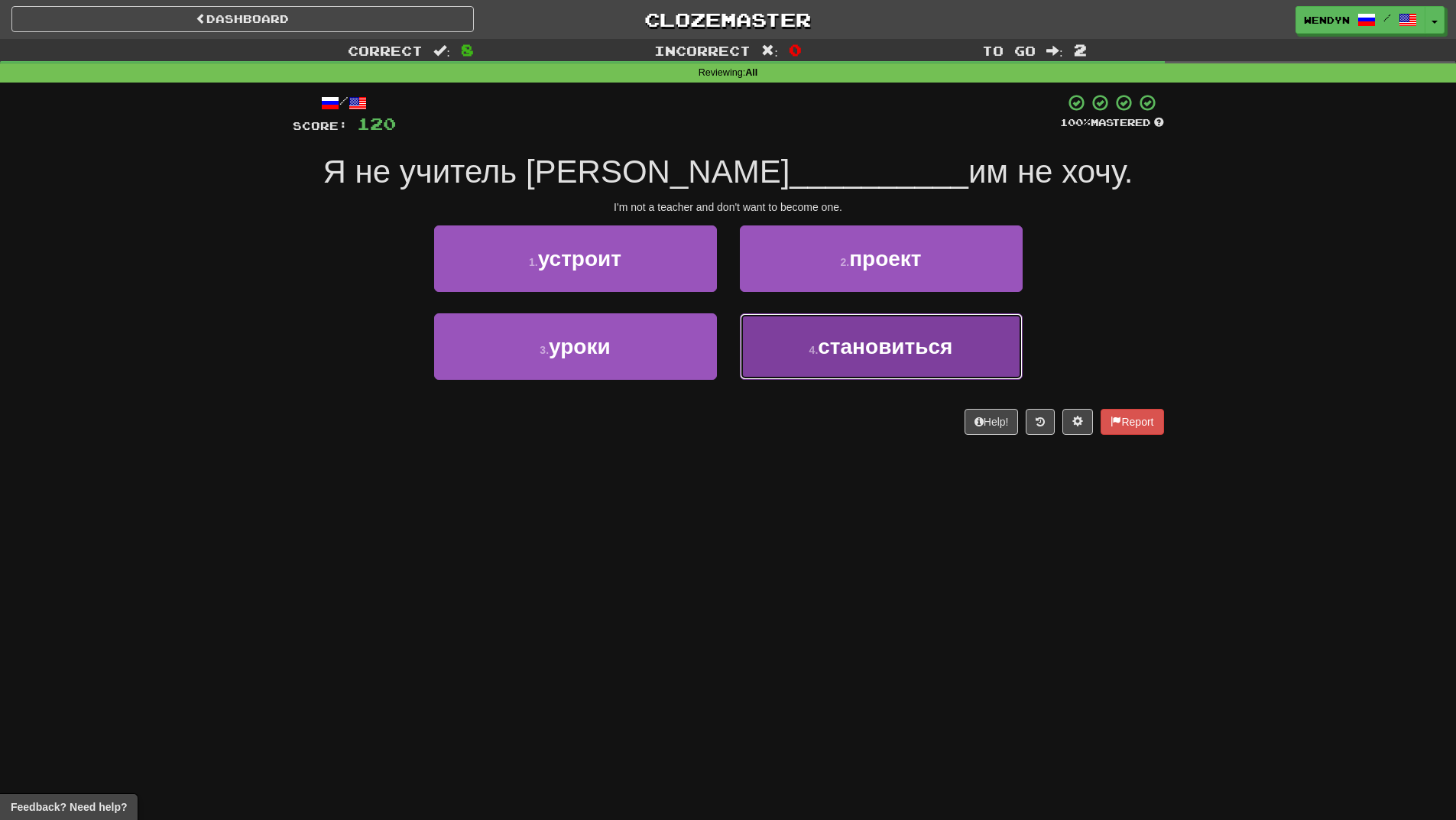
click at [838, 357] on span "становиться" at bounding box center [884, 346] width 134 height 23
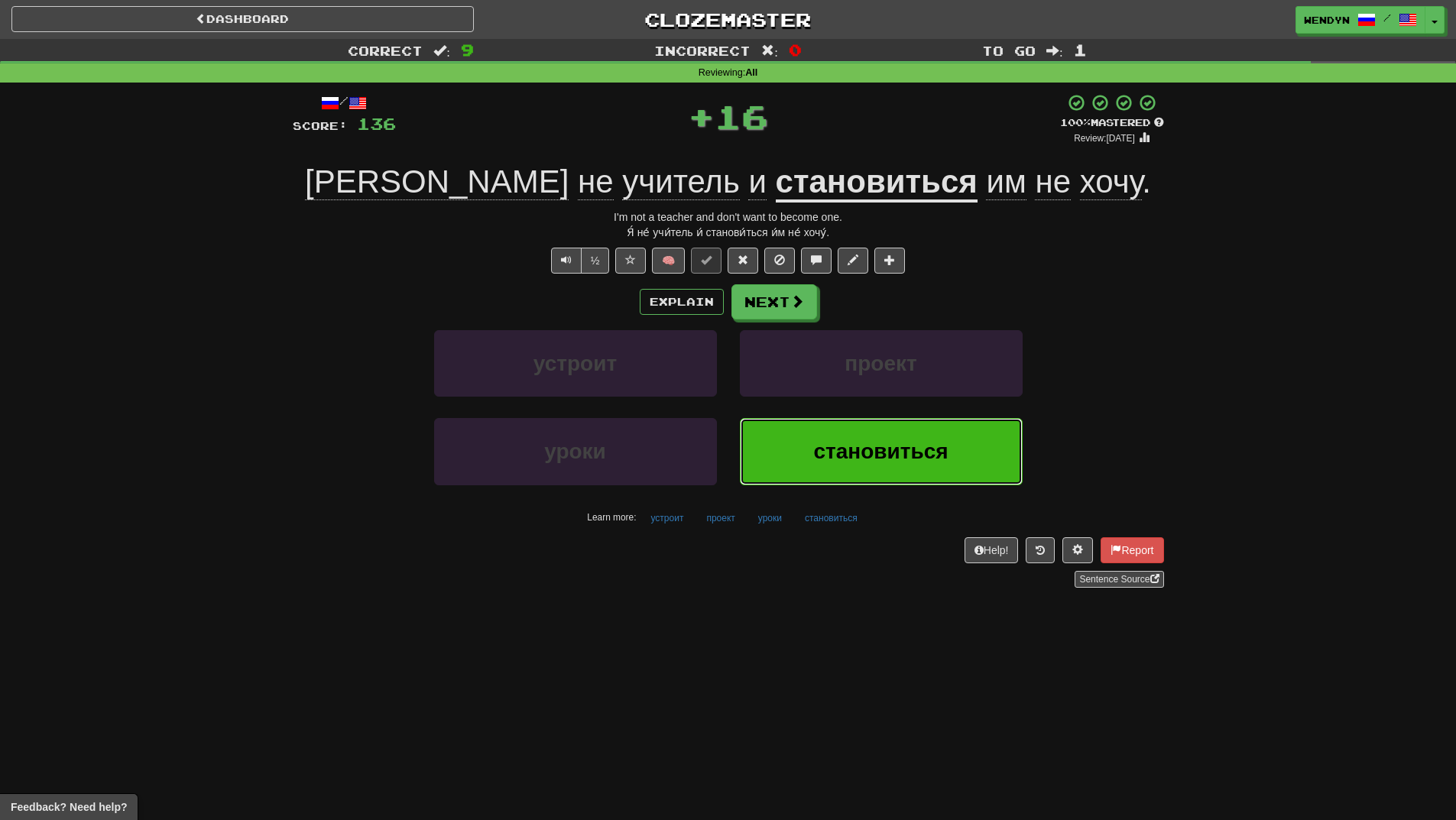
click at [809, 434] on button "становиться" at bounding box center [881, 450] width 283 height 67
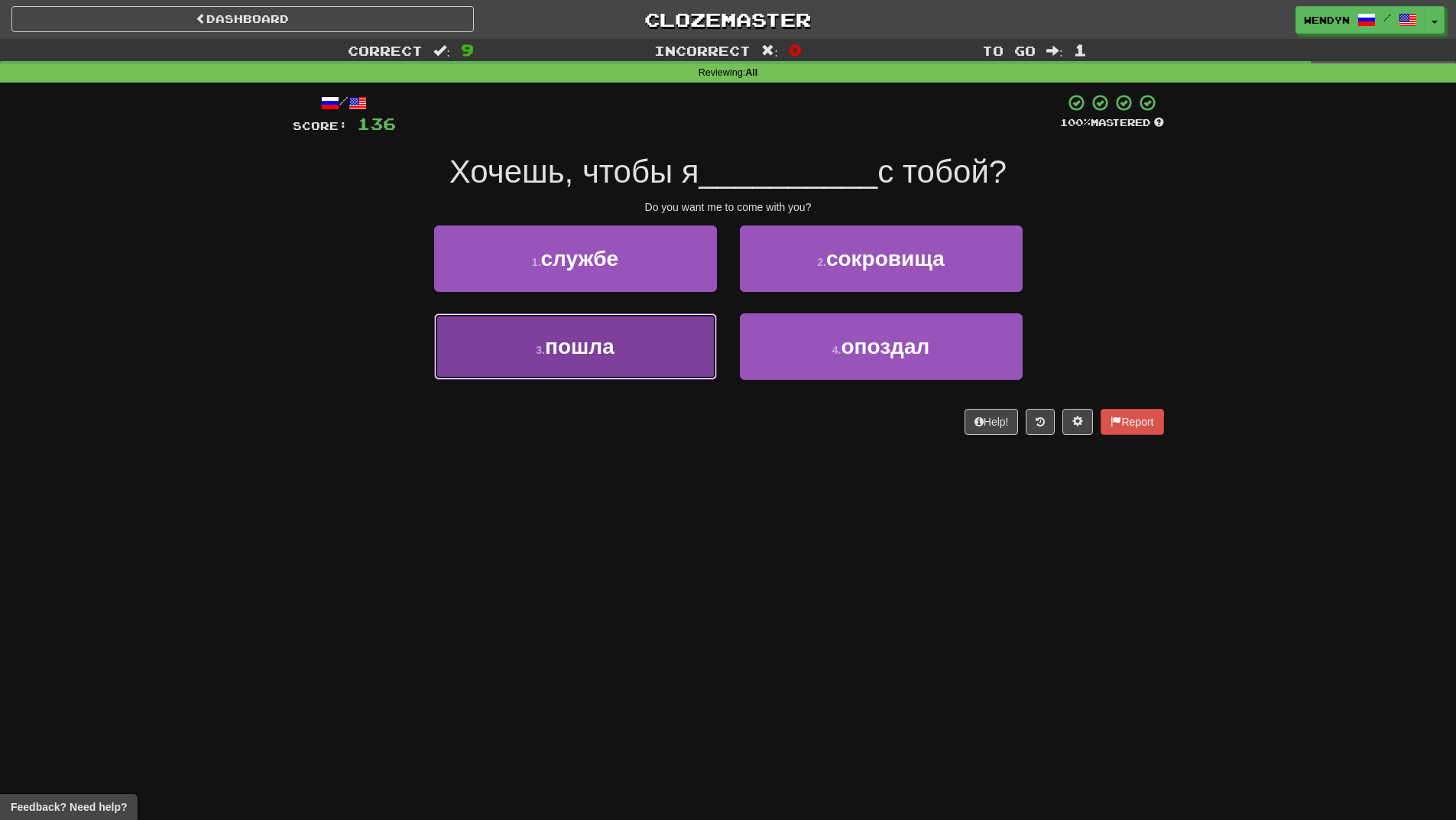
click at [624, 350] on button "3 . пошла" at bounding box center [575, 346] width 283 height 67
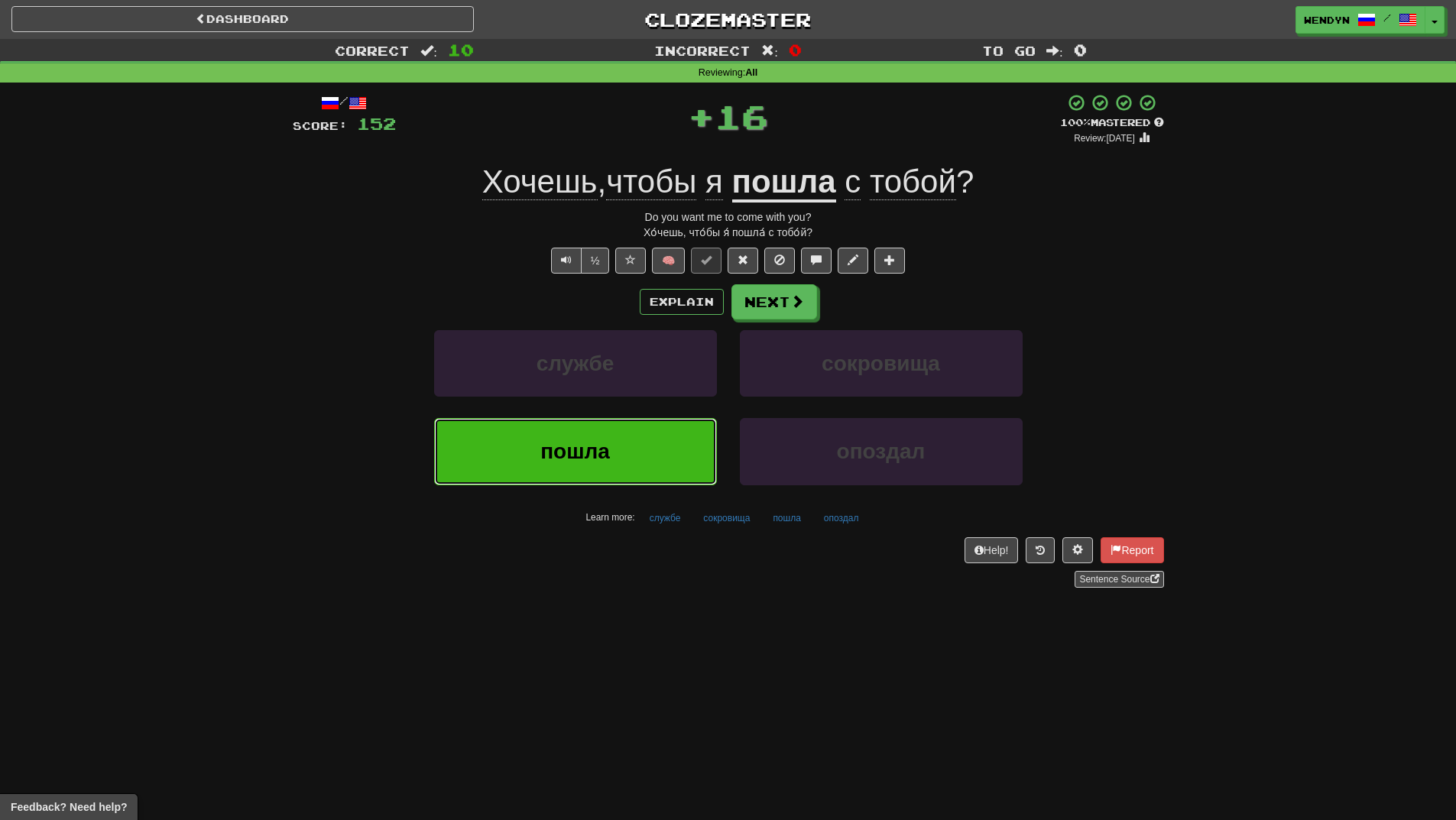
click at [584, 445] on span "пошла" at bounding box center [575, 450] width 69 height 23
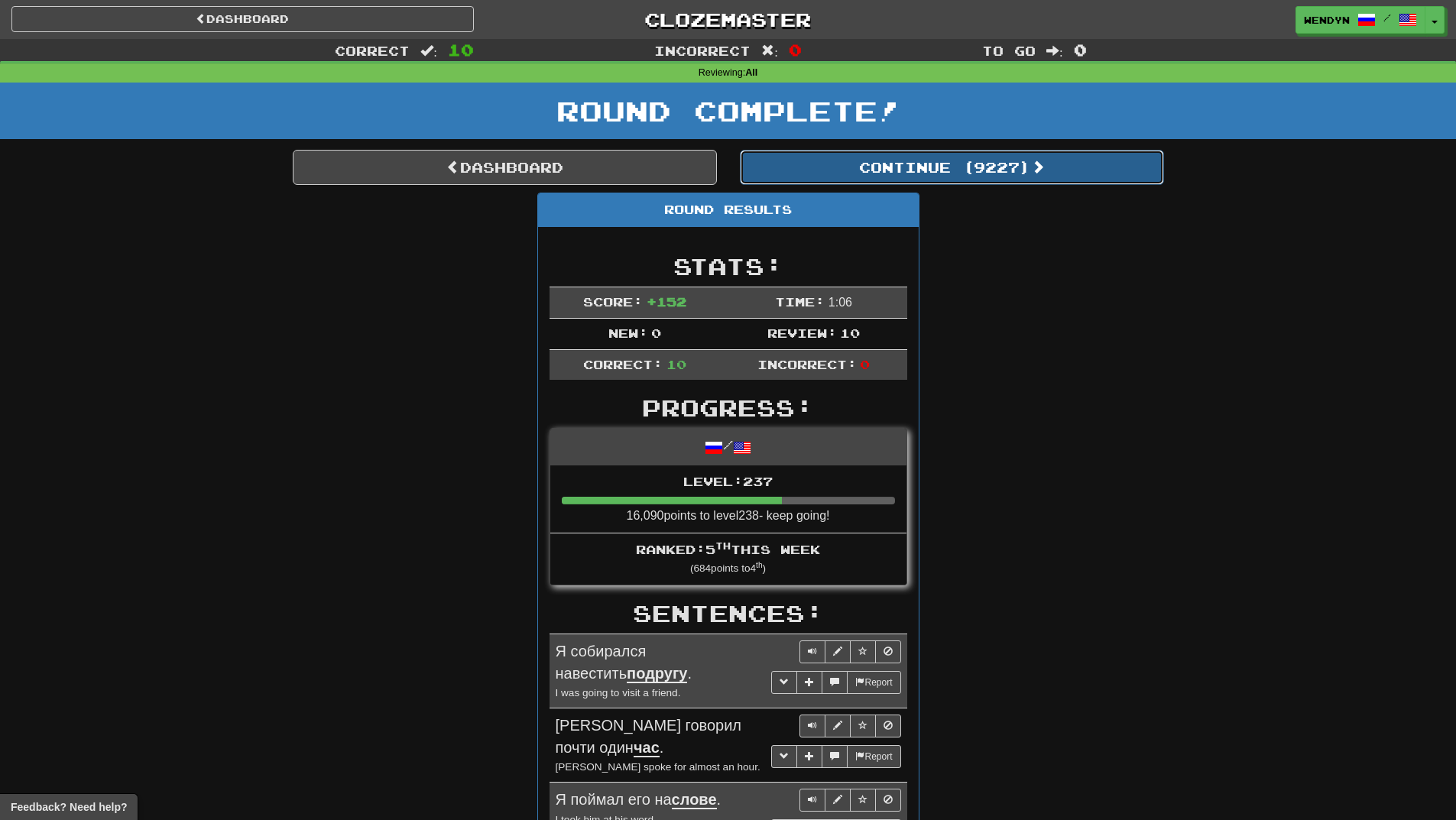
click at [1011, 162] on button "Continue ( 9227 )" at bounding box center [952, 167] width 424 height 35
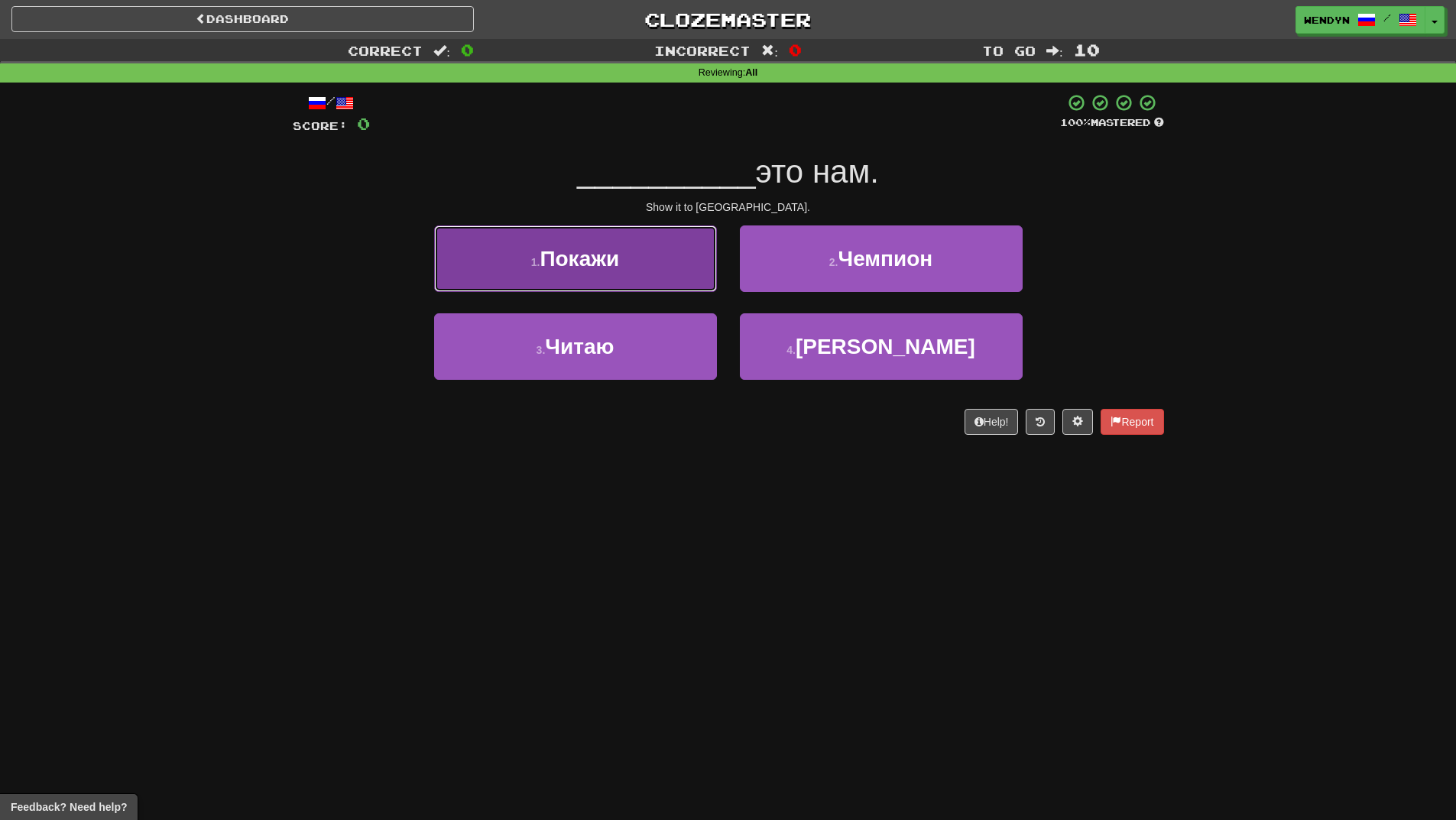
click at [604, 281] on button "1 . Покажи" at bounding box center [575, 258] width 283 height 67
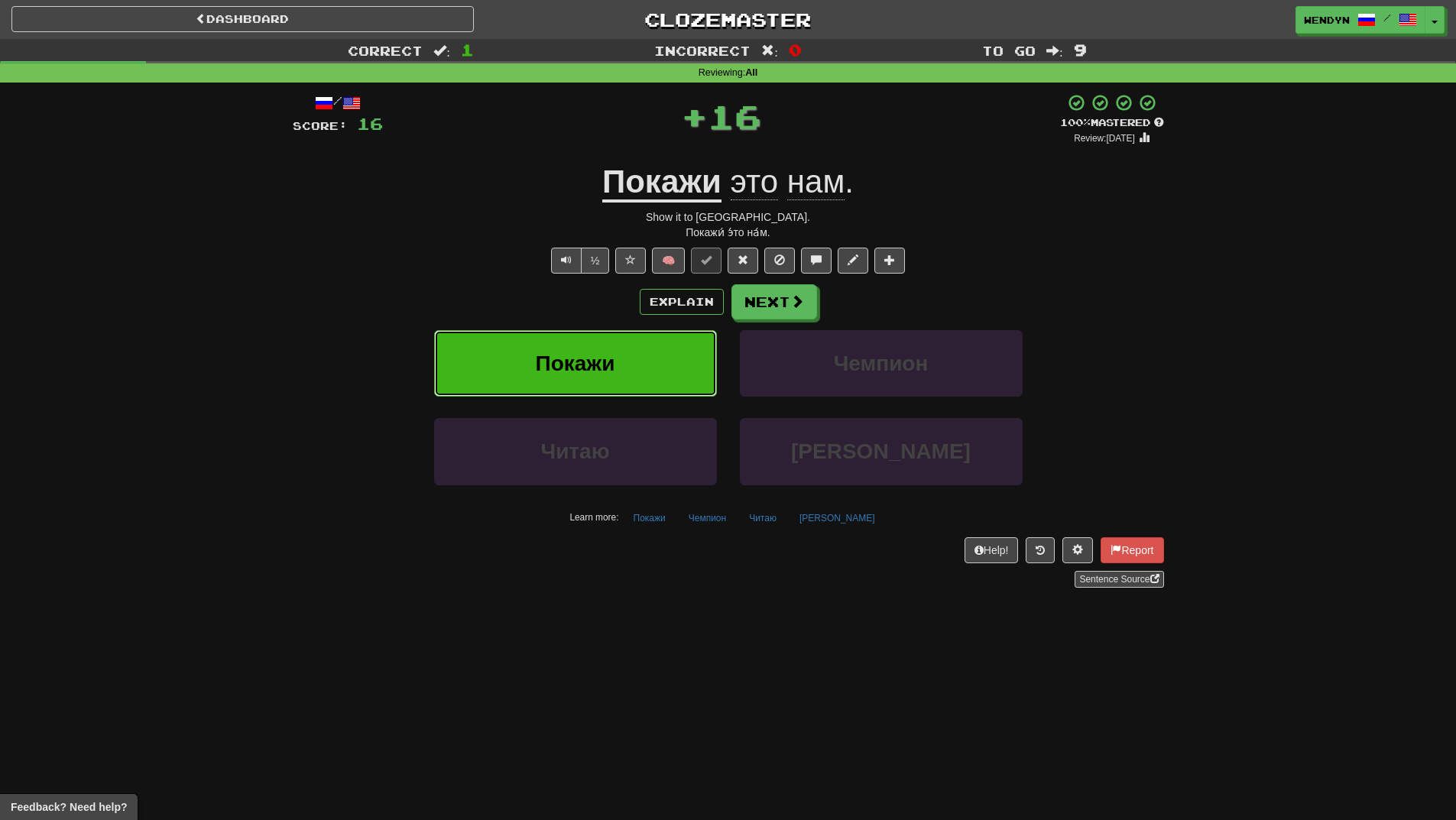
click at [612, 357] on span "Покажи" at bounding box center [575, 363] width 80 height 23
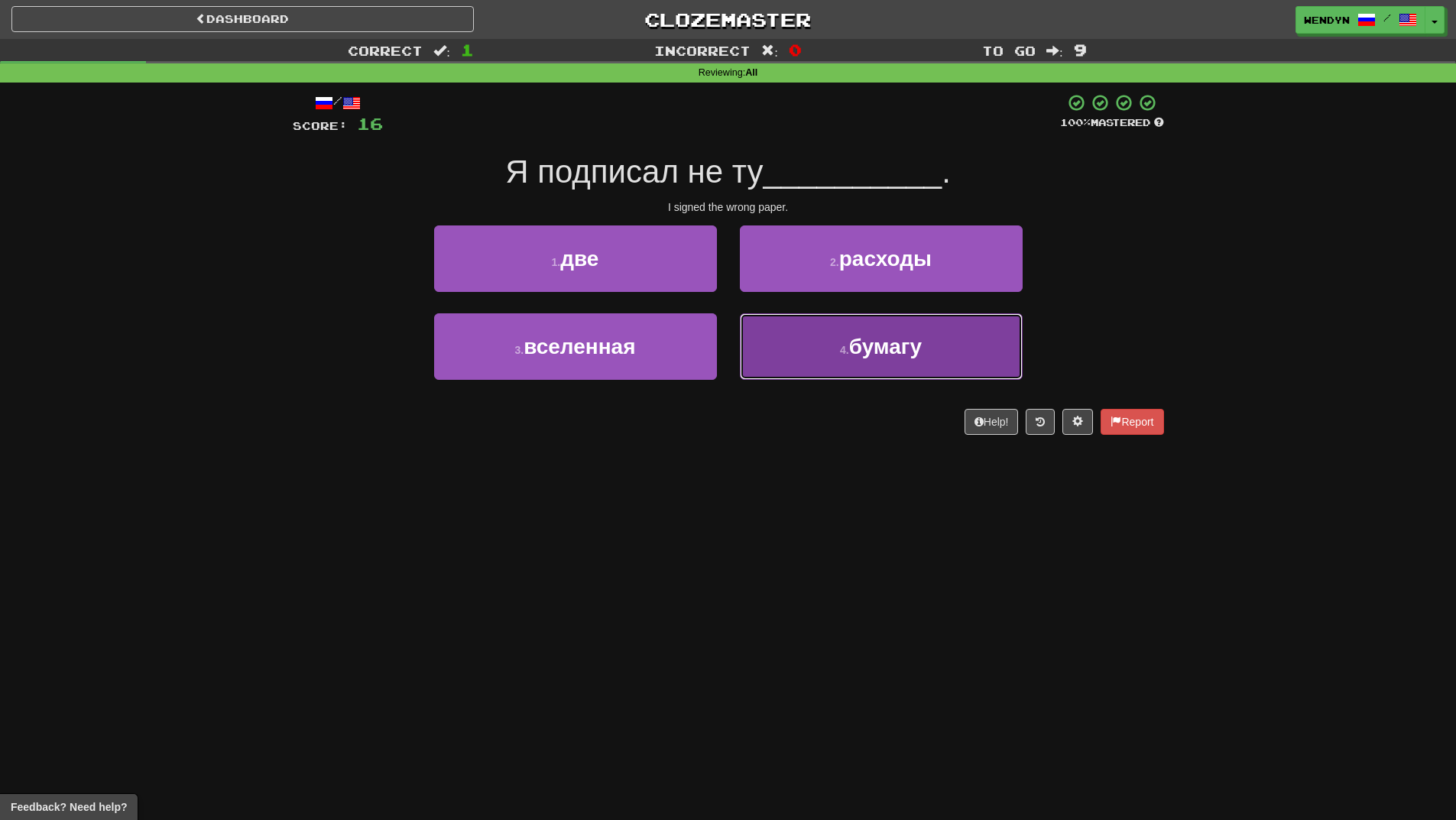
click at [864, 345] on span "бумагу" at bounding box center [885, 346] width 72 height 23
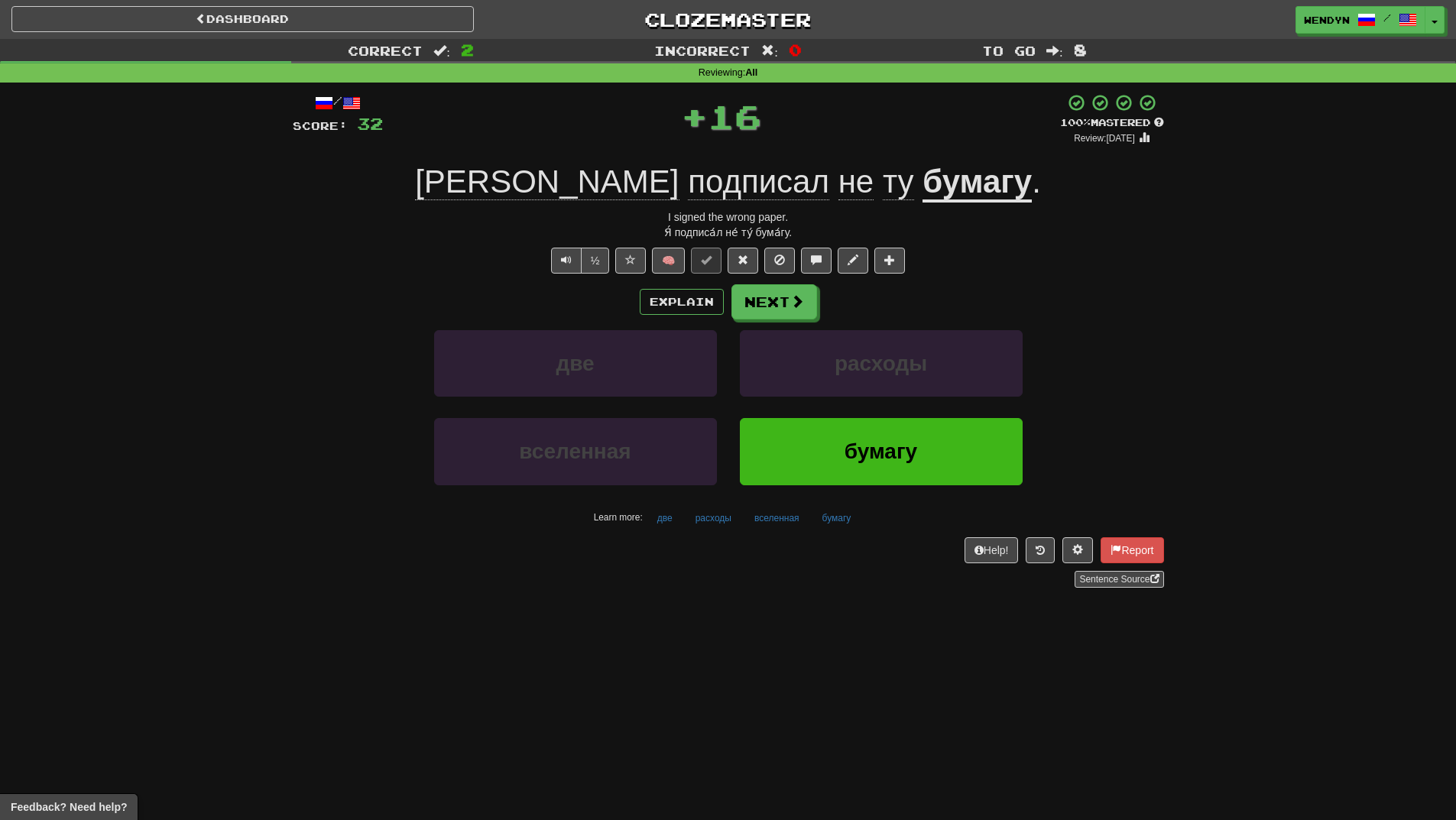
drag, startPoint x: 1073, startPoint y: 290, endPoint x: 885, endPoint y: 419, distance: 228.0
click at [1067, 293] on div "Explain Next" at bounding box center [728, 301] width 871 height 35
click at [873, 436] on button "бумагу" at bounding box center [881, 450] width 283 height 67
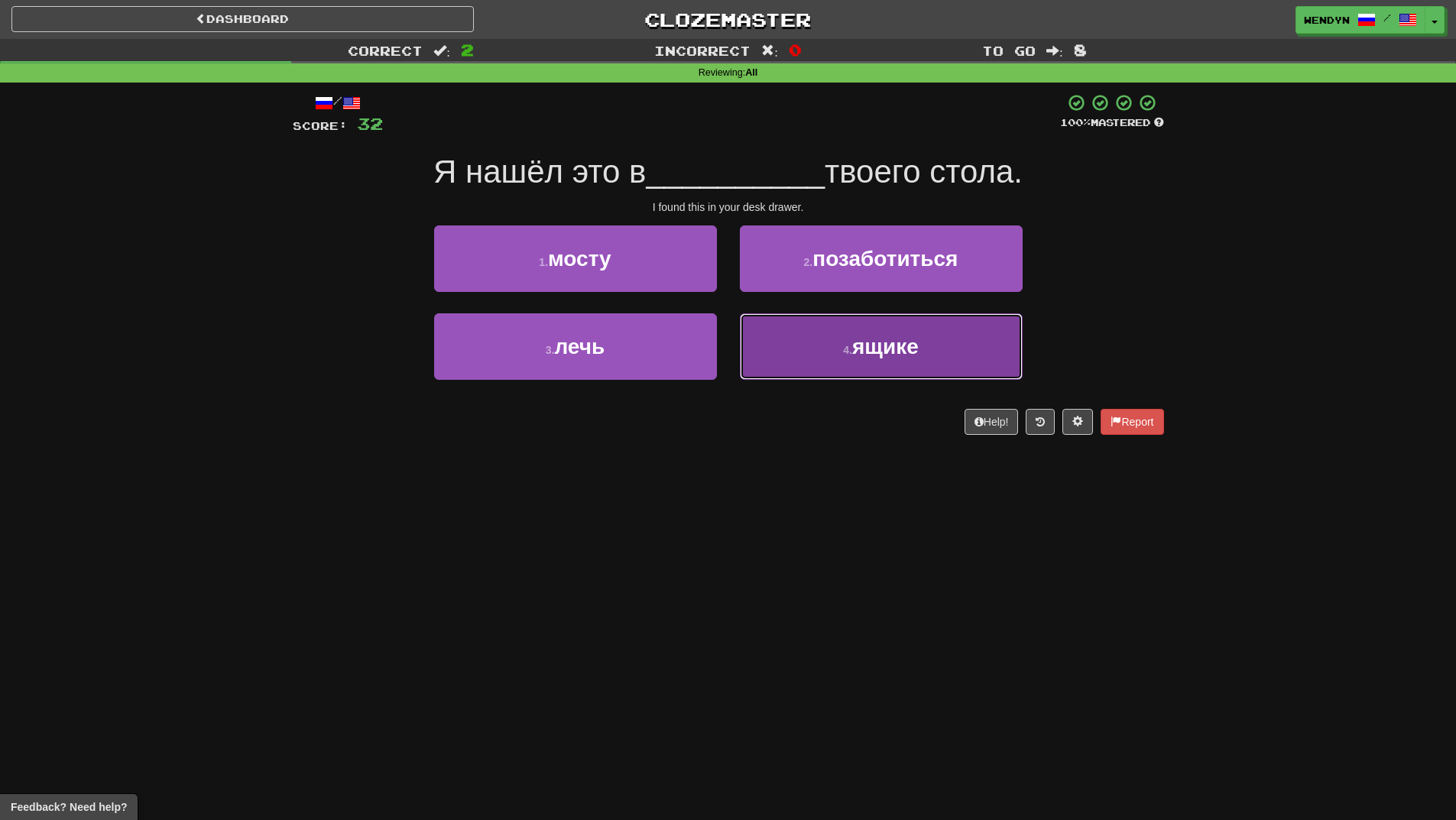
click at [889, 358] on button "4 . ящике" at bounding box center [881, 346] width 283 height 67
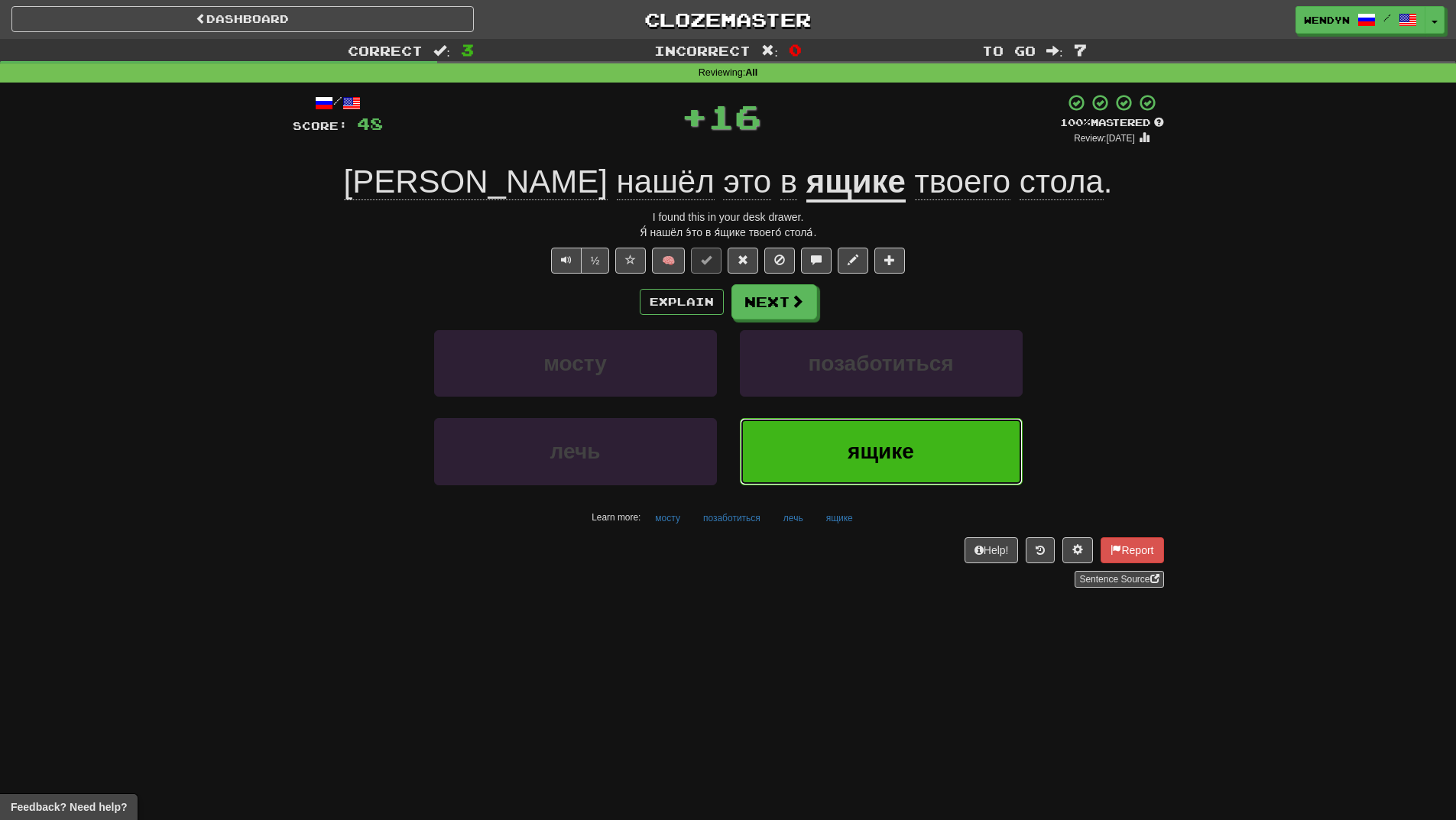
click at [876, 441] on span "ящике" at bounding box center [881, 450] width 67 height 23
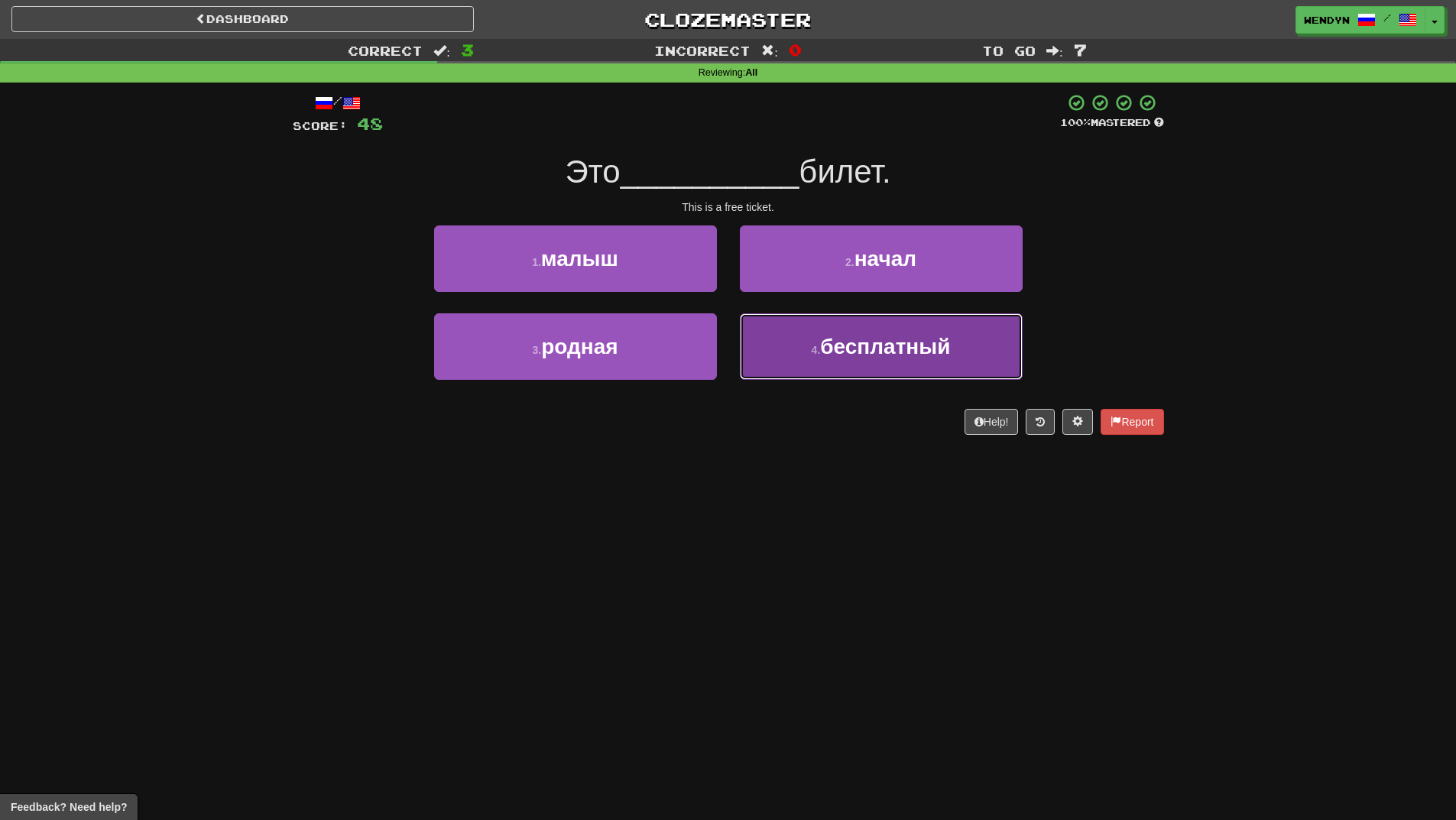
click at [891, 362] on button "4 . бесплатный" at bounding box center [881, 346] width 283 height 67
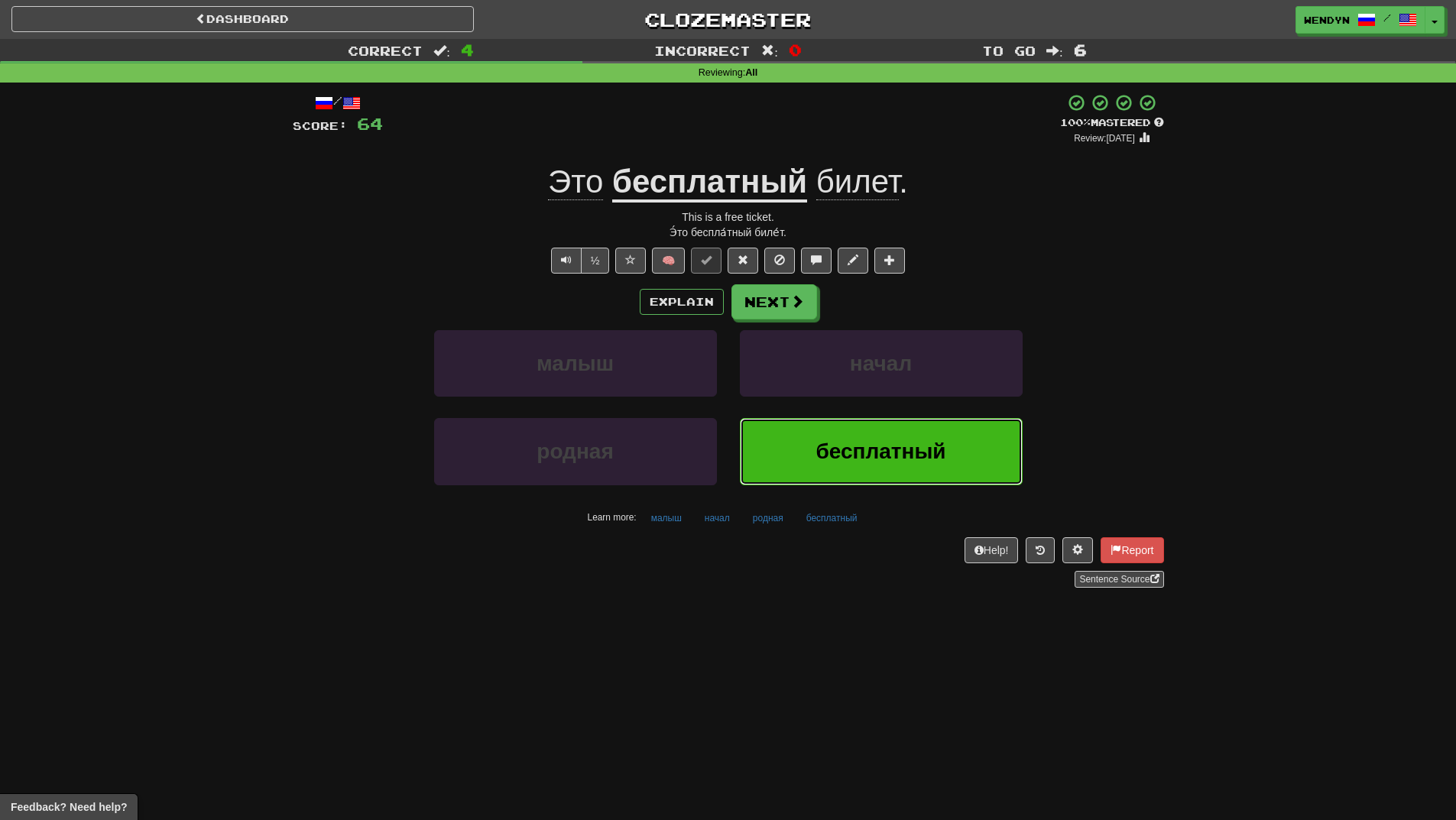
click at [856, 460] on span "бесплатный" at bounding box center [881, 450] width 130 height 23
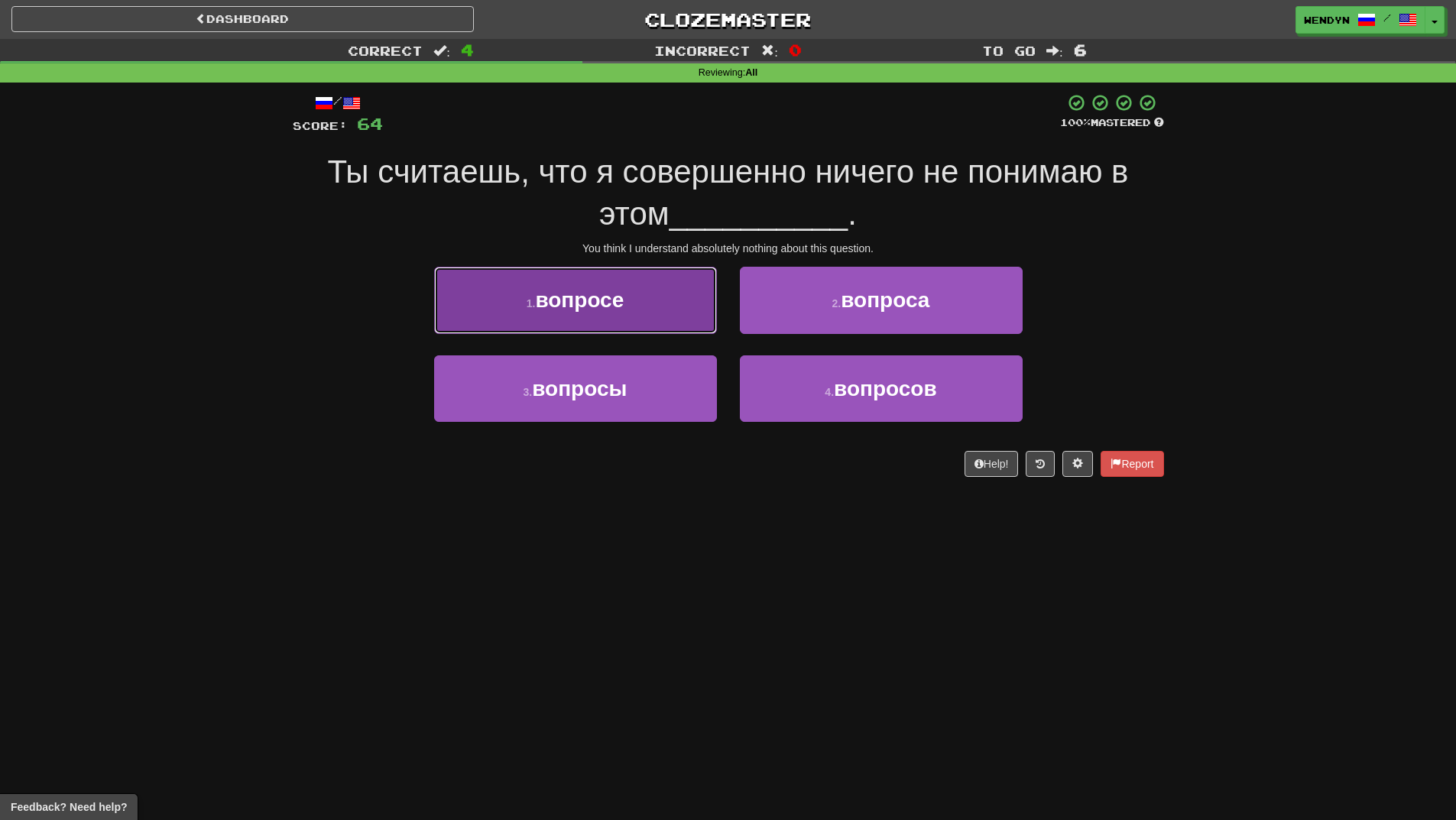
click at [635, 311] on button "1 . вопросе" at bounding box center [575, 299] width 283 height 67
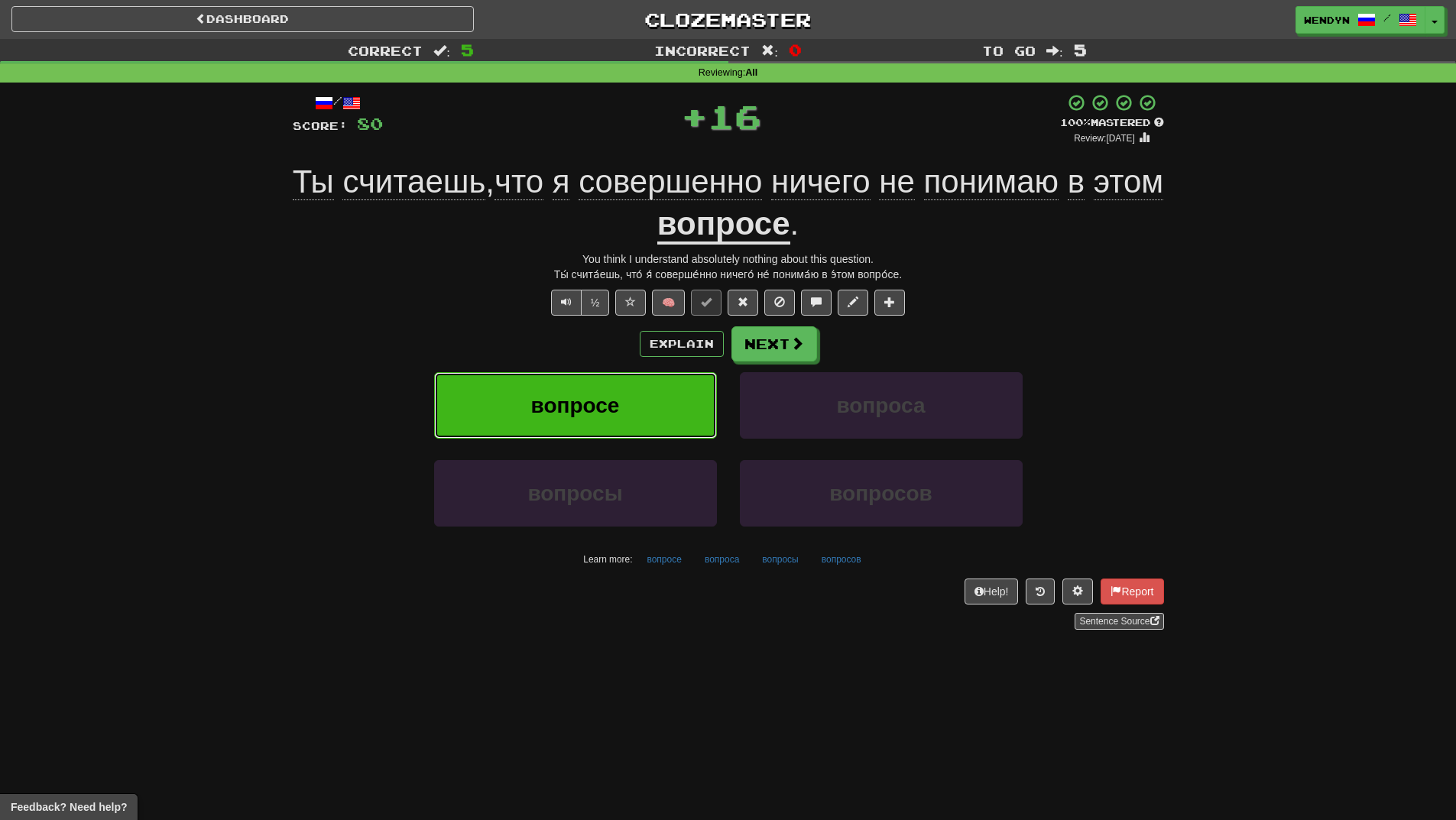
click at [562, 385] on button "вопросе" at bounding box center [575, 405] width 283 height 67
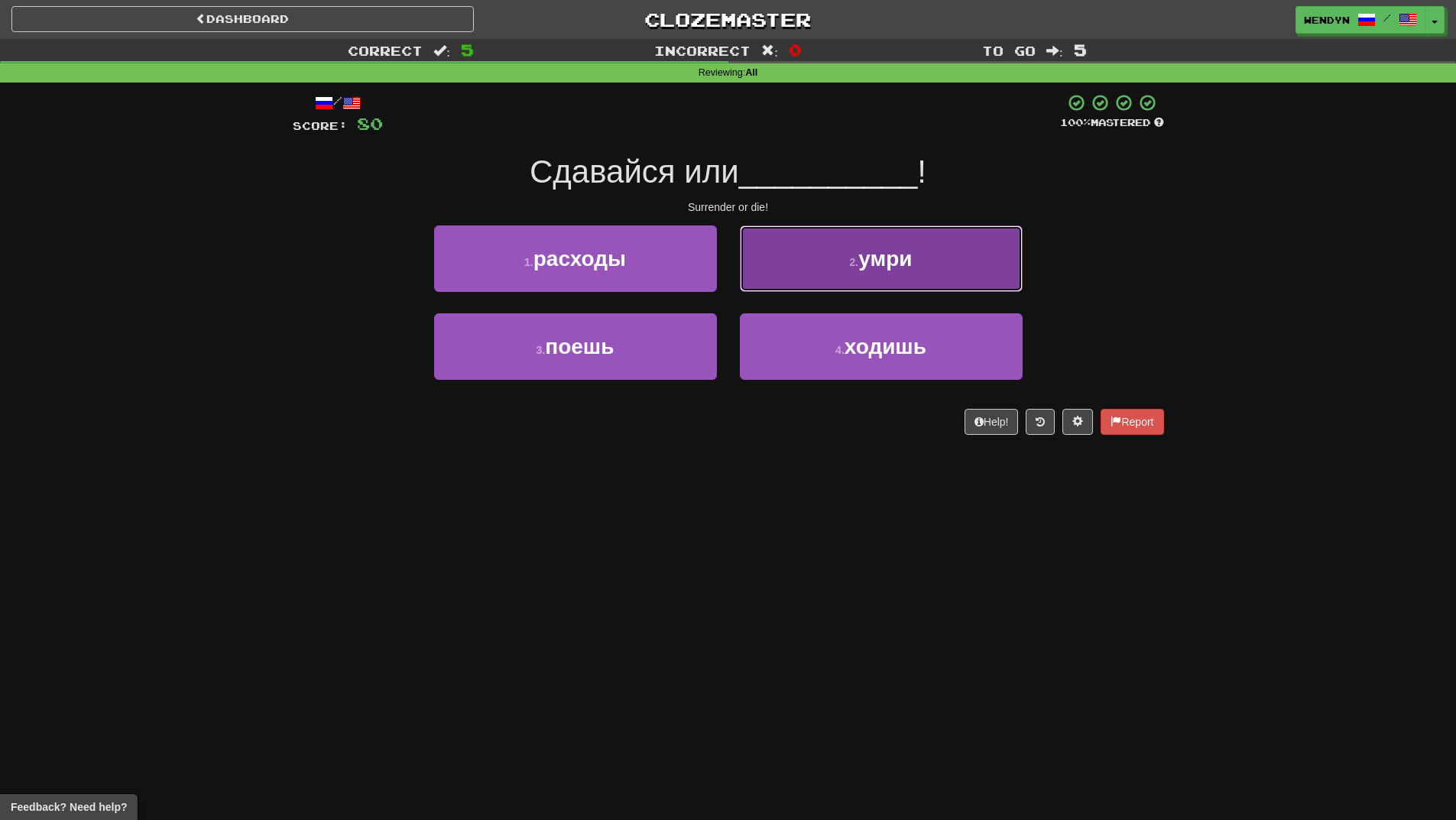
click at [943, 271] on button "2 . умри" at bounding box center [881, 258] width 283 height 67
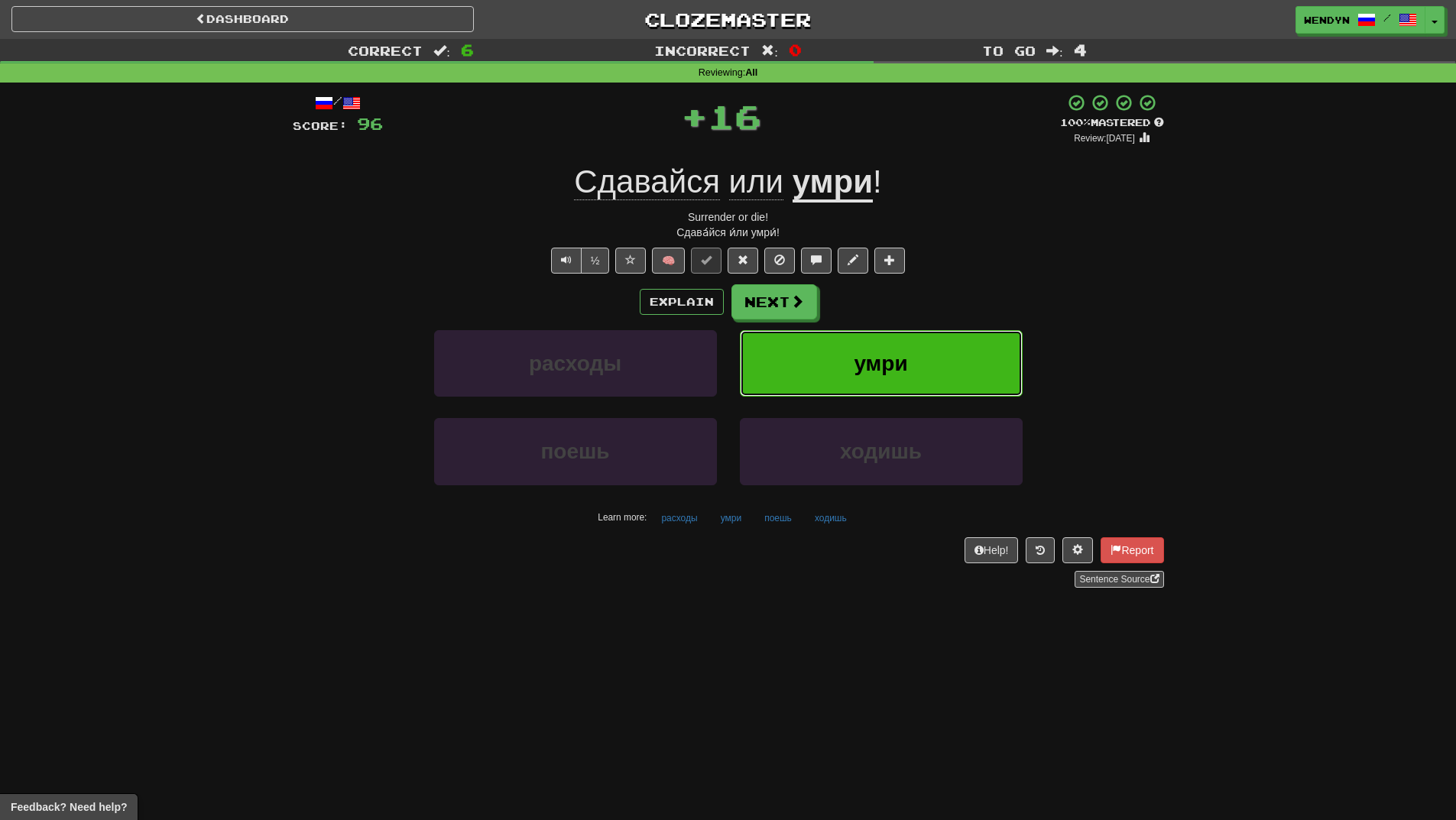
click at [945, 353] on button "умри" at bounding box center [881, 363] width 283 height 67
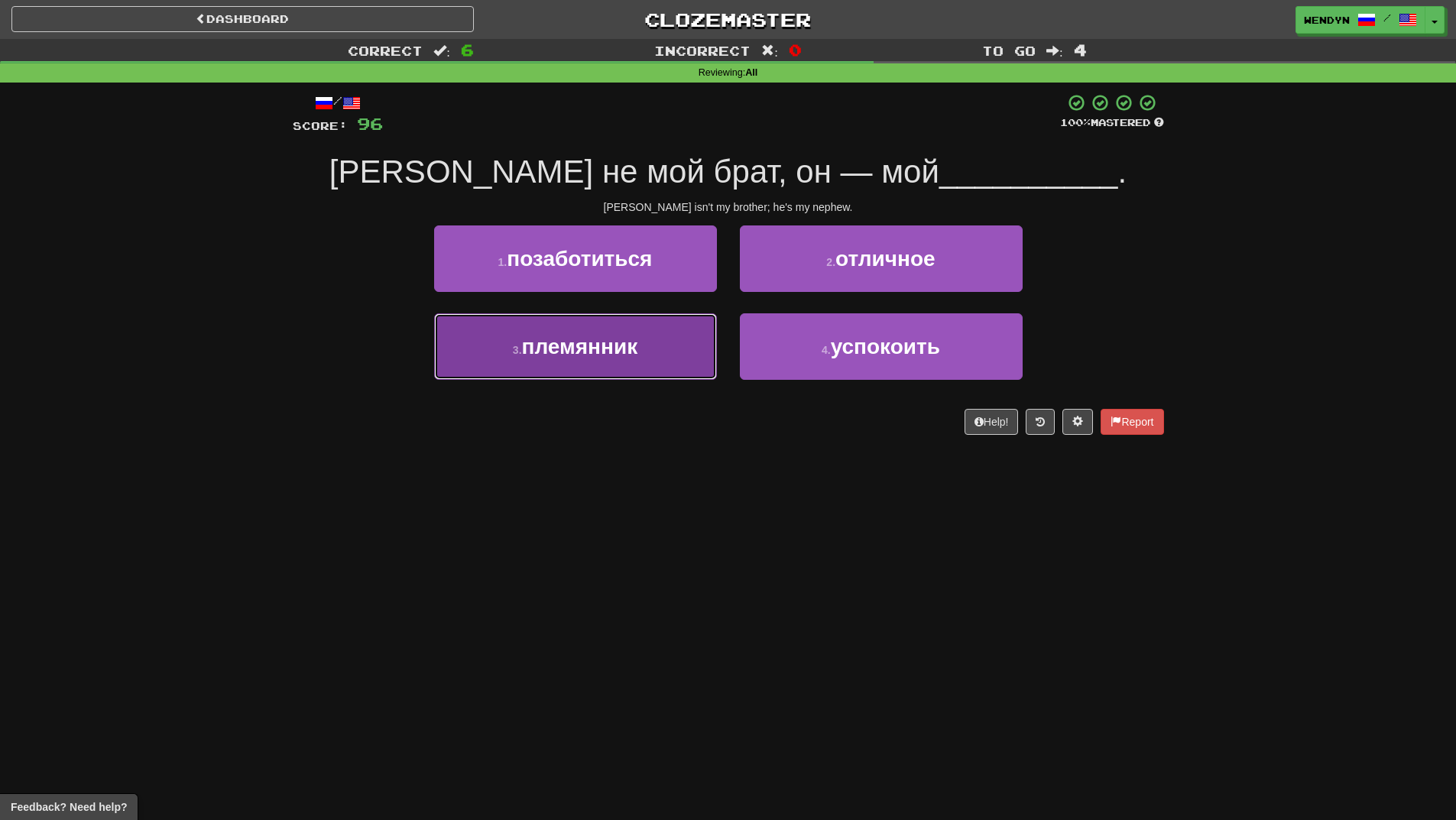
click at [575, 369] on button "3 . племянник" at bounding box center [575, 346] width 283 height 67
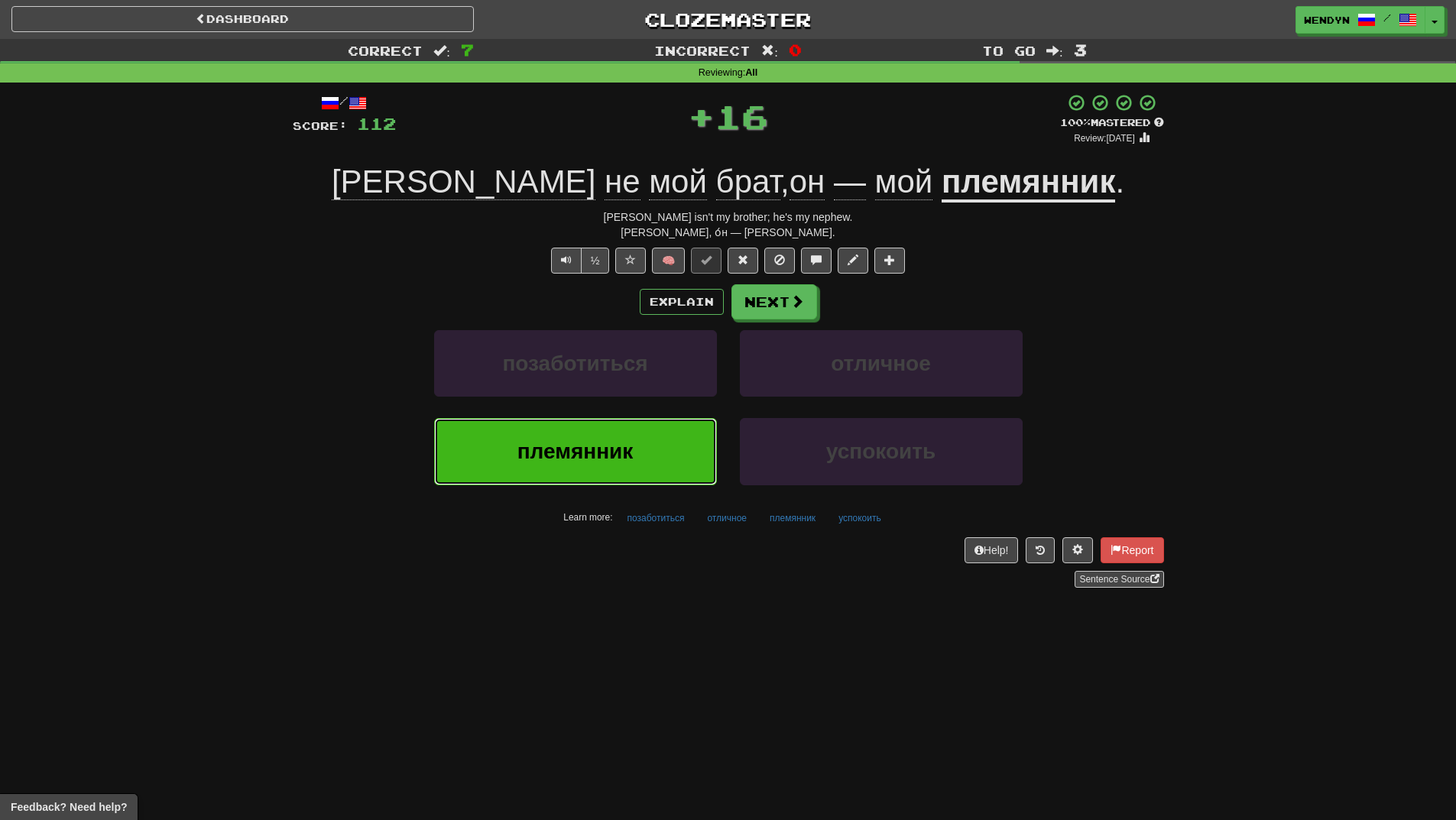
click at [575, 436] on button "племянник" at bounding box center [575, 450] width 283 height 67
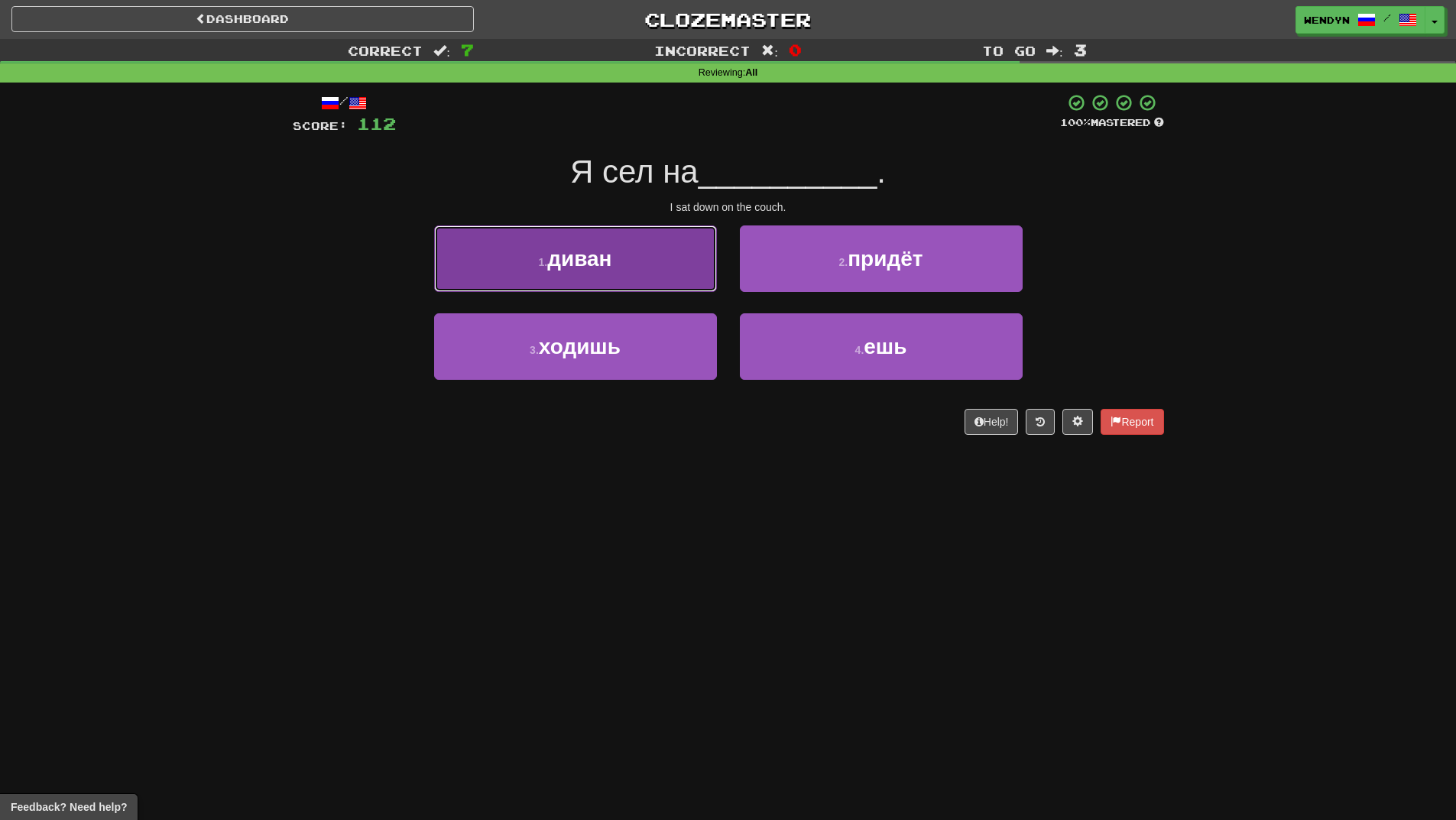
click at [633, 249] on button "1 . диван" at bounding box center [575, 258] width 283 height 67
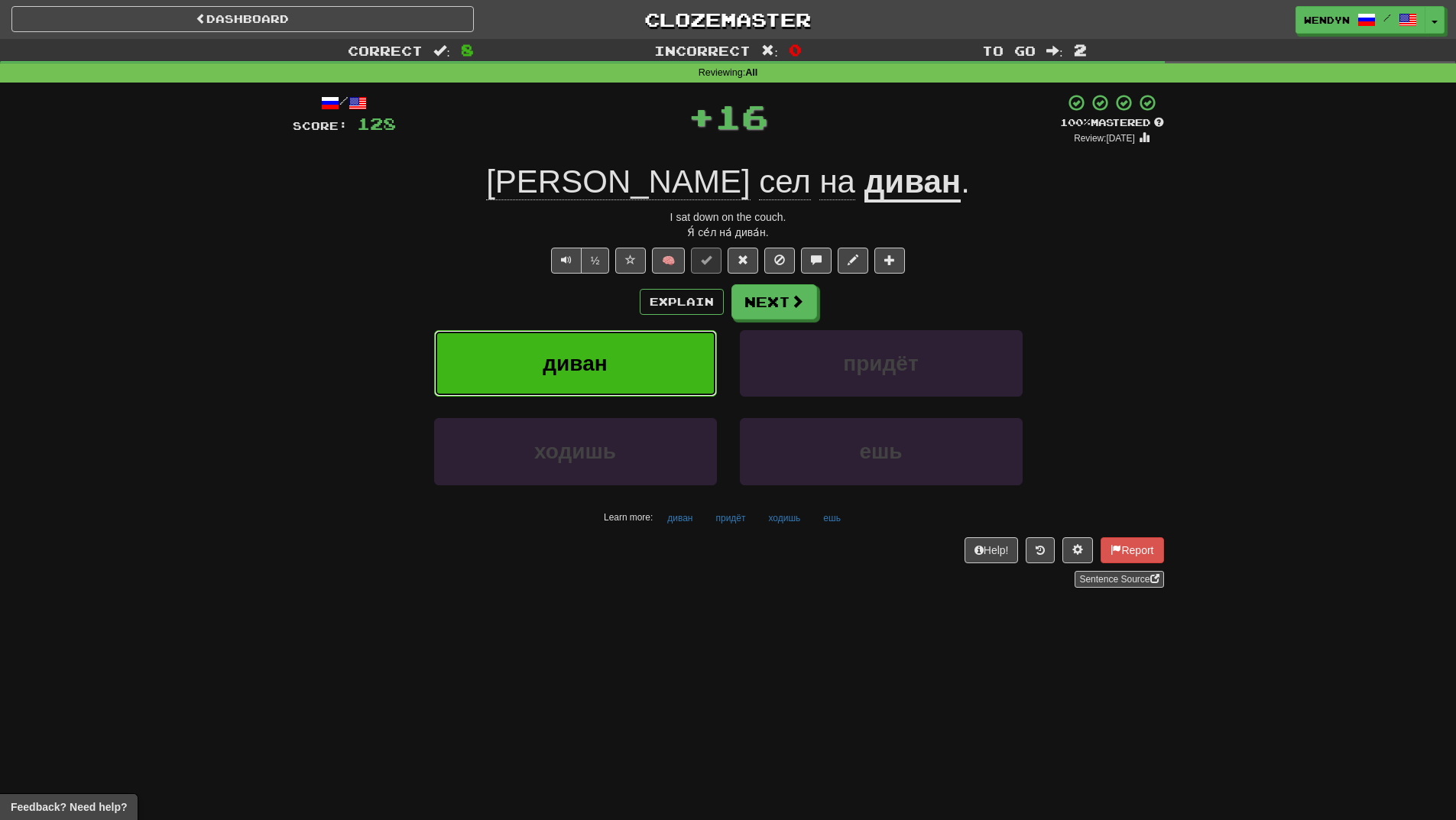
click at [604, 356] on span "диван" at bounding box center [575, 363] width 64 height 23
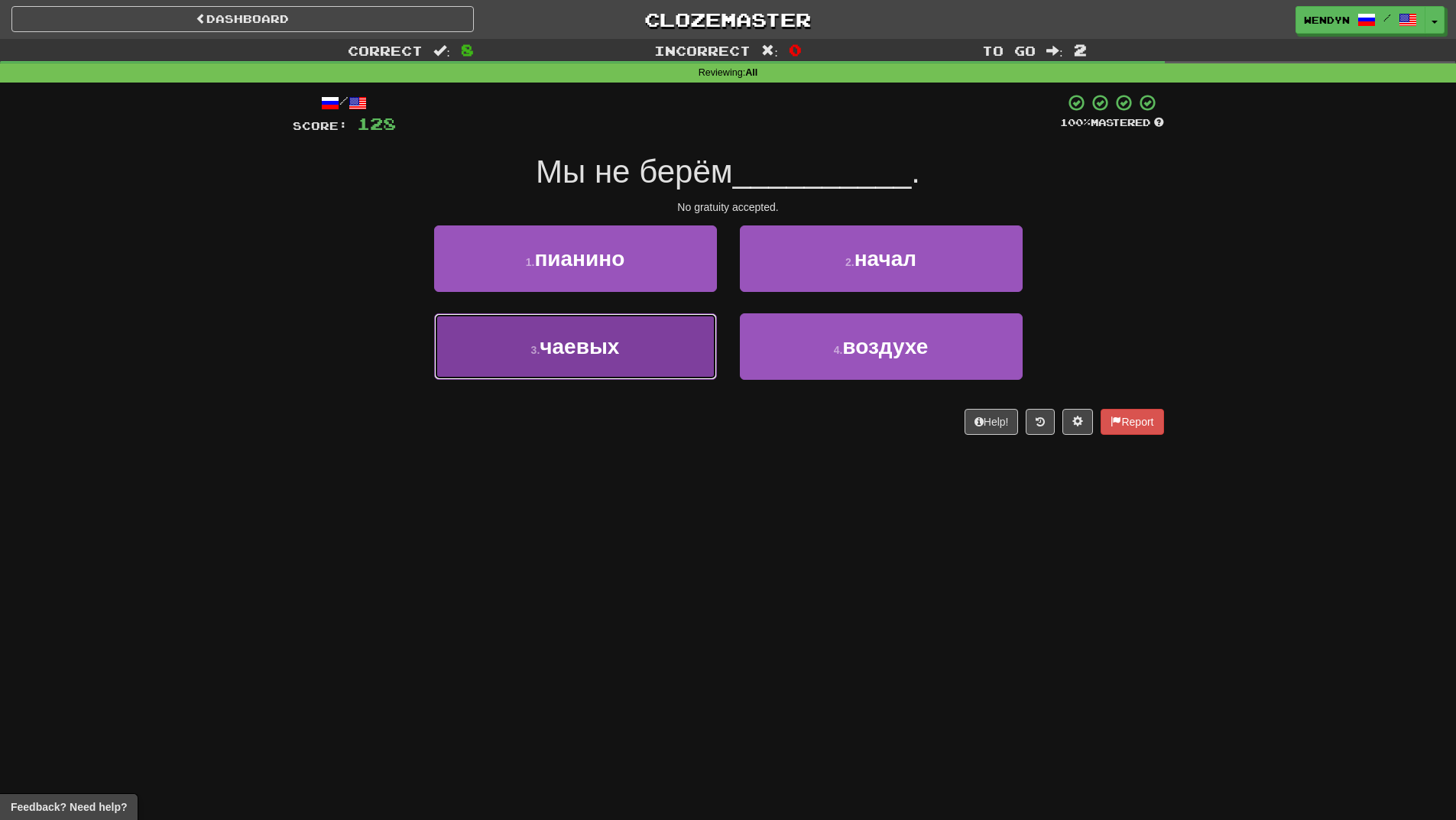
click at [617, 353] on span "чаевых" at bounding box center [579, 346] width 80 height 23
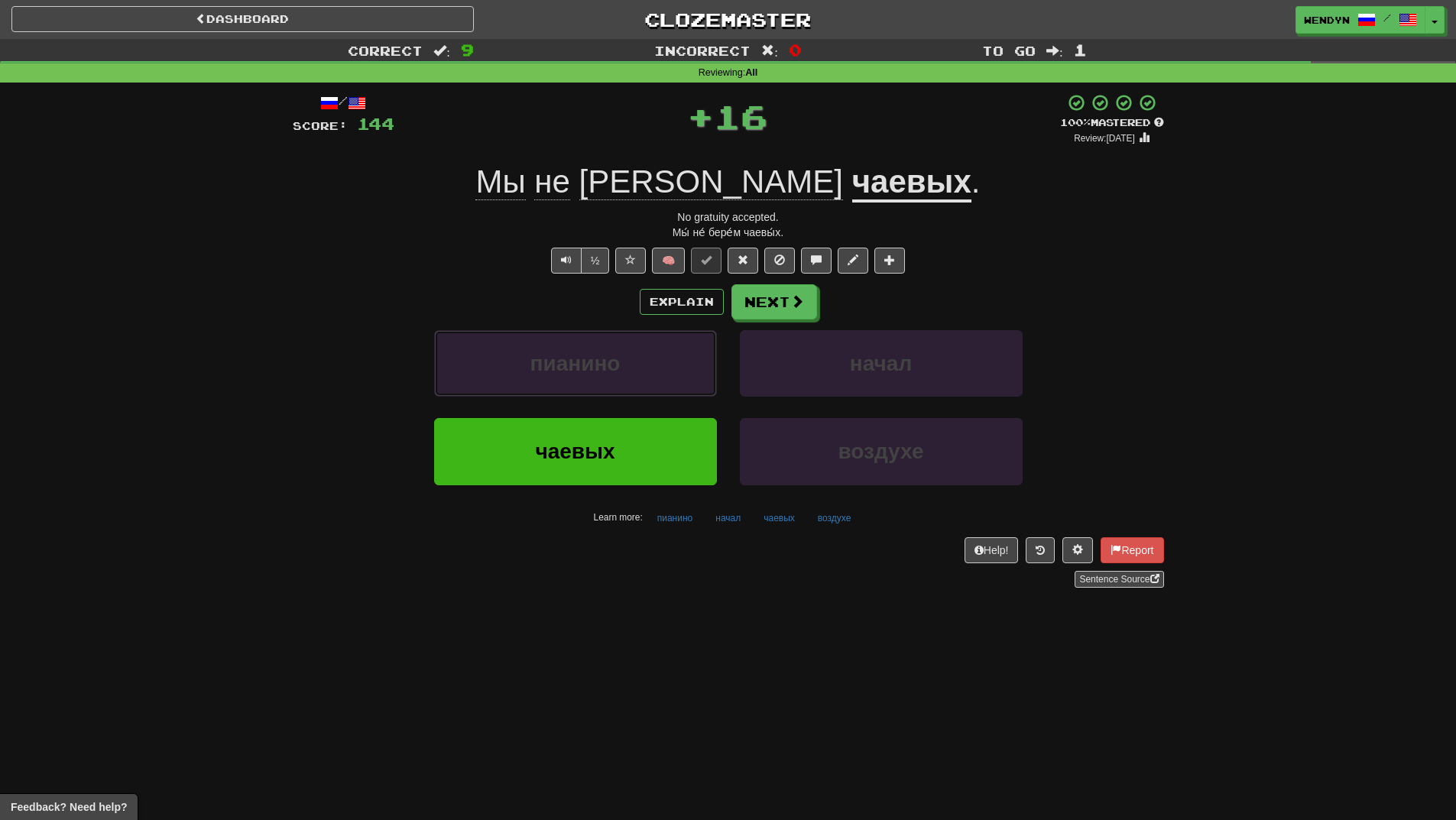
click at [617, 353] on span "пианино" at bounding box center [575, 363] width 90 height 23
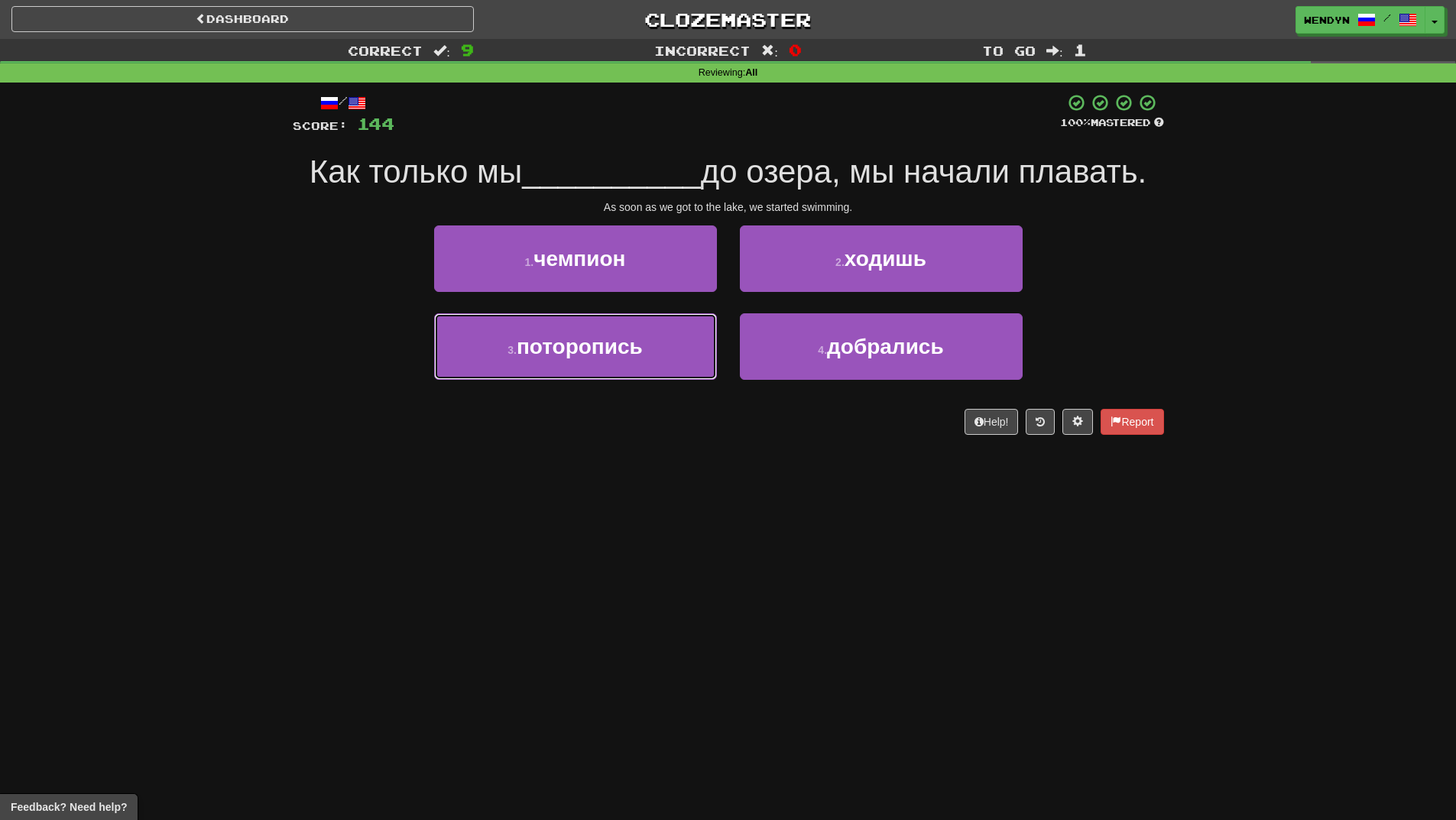
drag, startPoint x: 617, startPoint y: 353, endPoint x: 421, endPoint y: 463, distance: 224.8
click at [421, 463] on div "Dashboard Clozemaster WendyN / Toggle Dropdown Dashboard Leaderboard Activity F…" at bounding box center [728, 410] width 1456 height 820
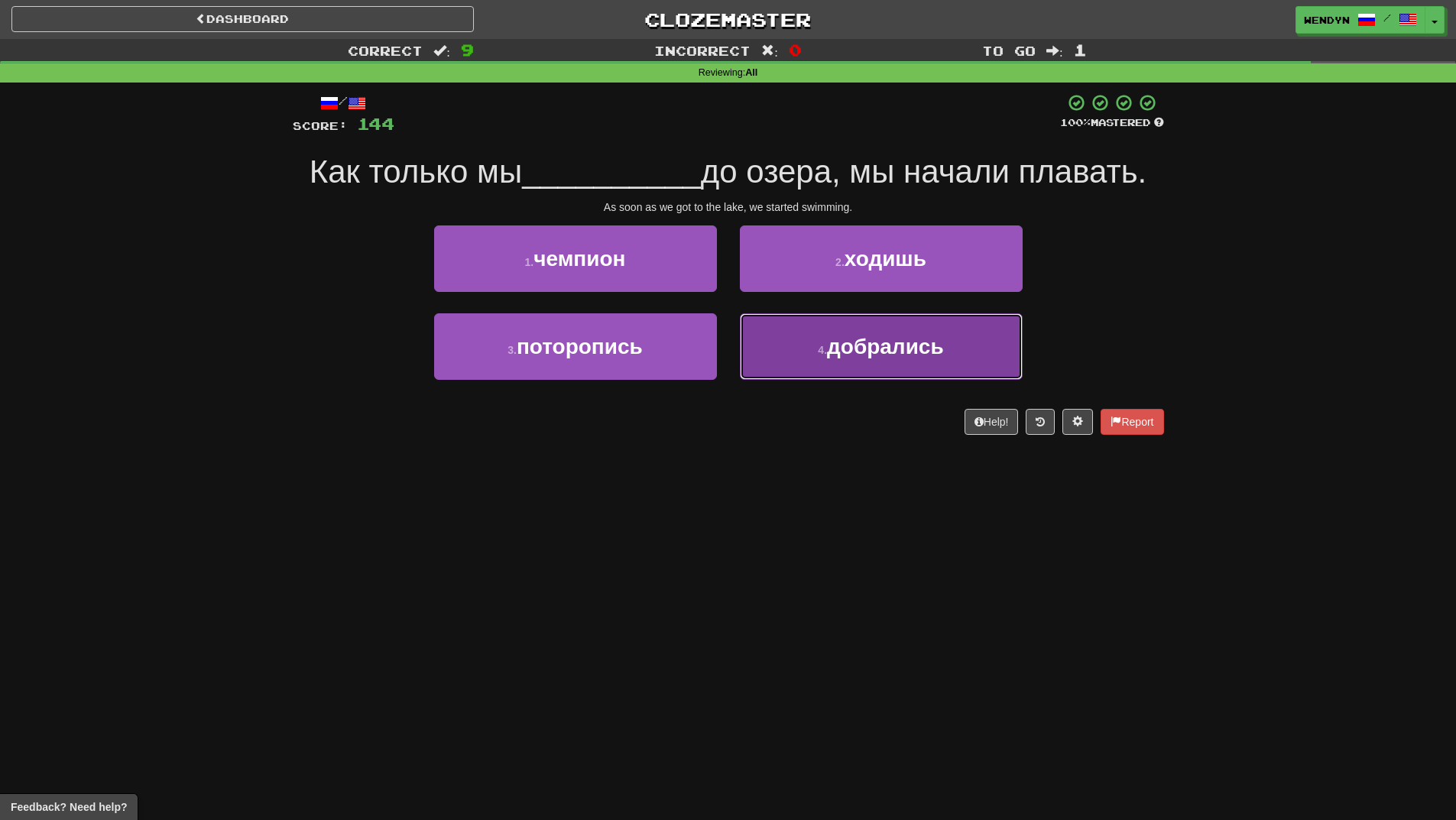
click at [883, 371] on button "4 . добрались" at bounding box center [881, 346] width 283 height 67
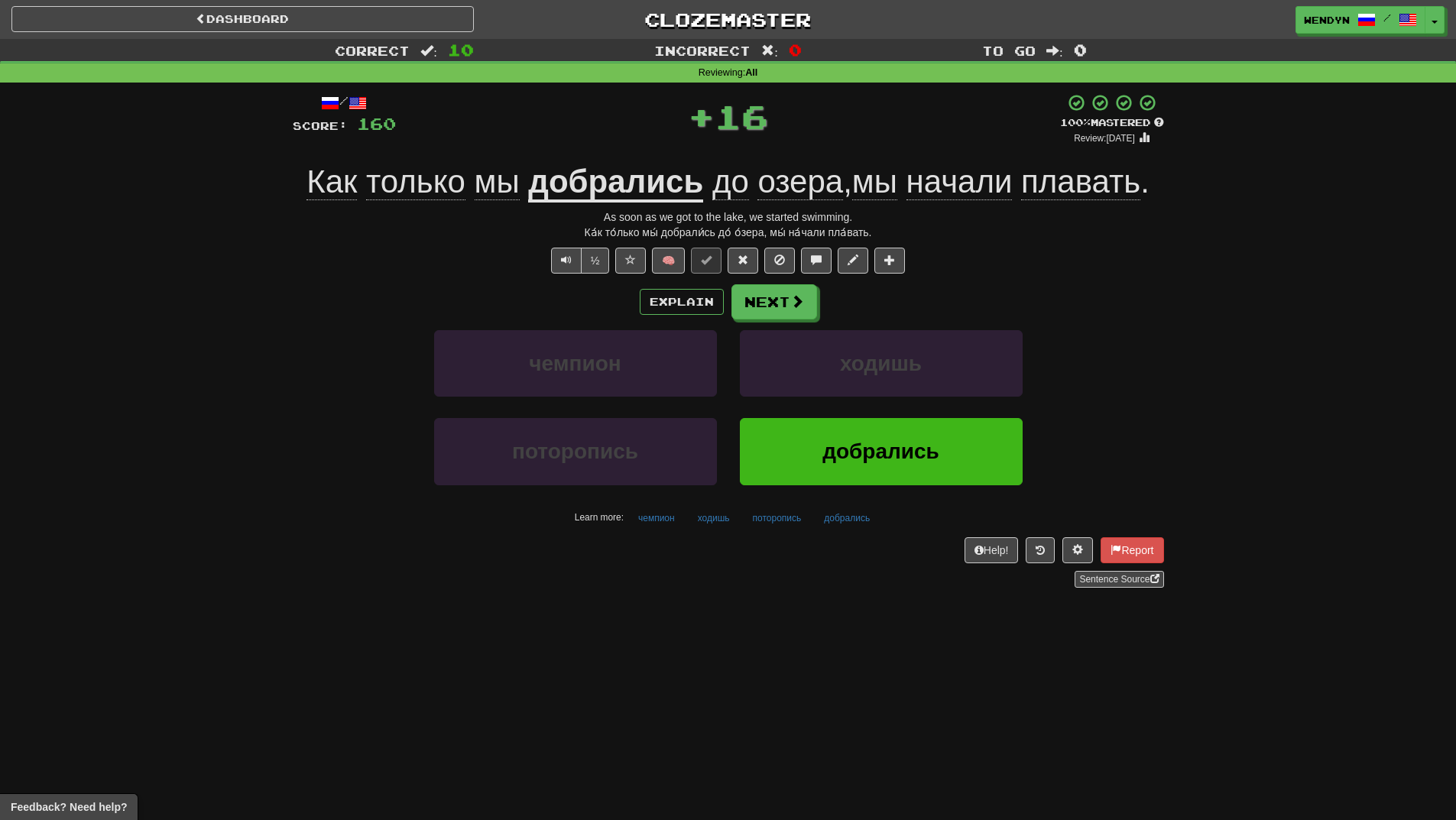
click at [892, 416] on div "ходишь" at bounding box center [881, 374] width 306 height 88
click at [861, 442] on span "добрались" at bounding box center [881, 450] width 117 height 23
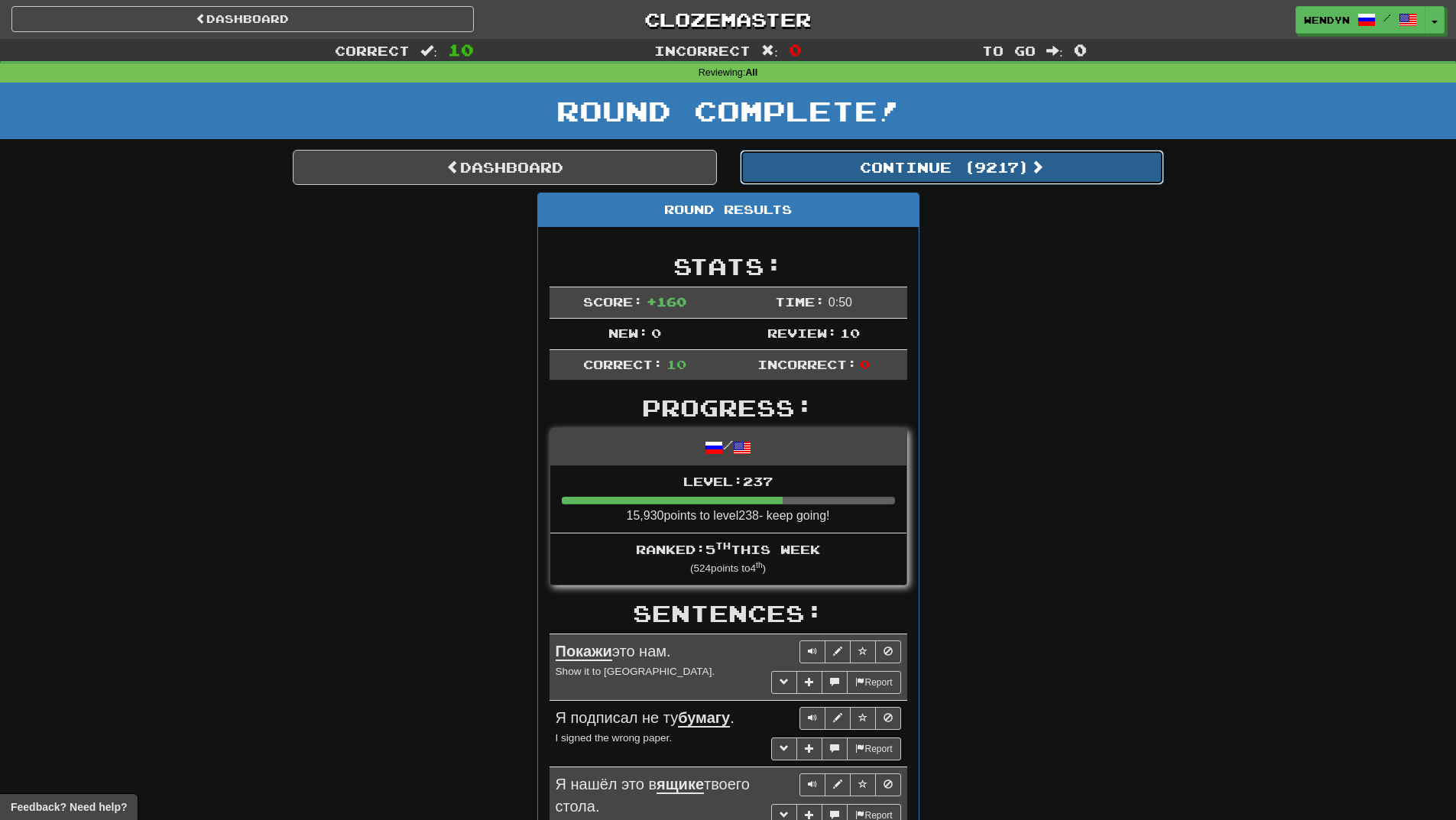
click at [999, 170] on button "Continue ( 9217 )" at bounding box center [952, 167] width 424 height 35
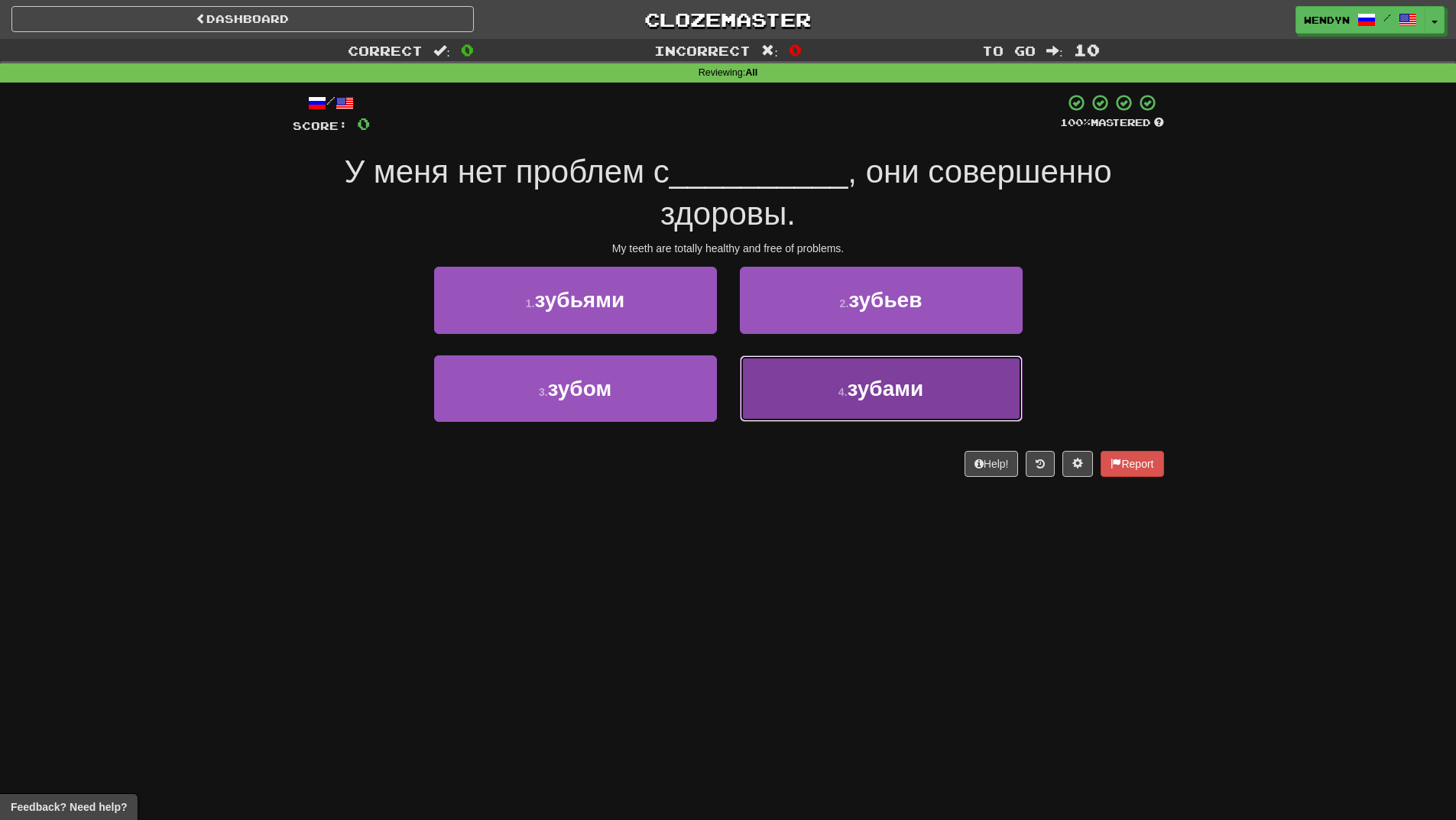
click at [868, 418] on button "4 . зубами" at bounding box center [881, 388] width 283 height 67
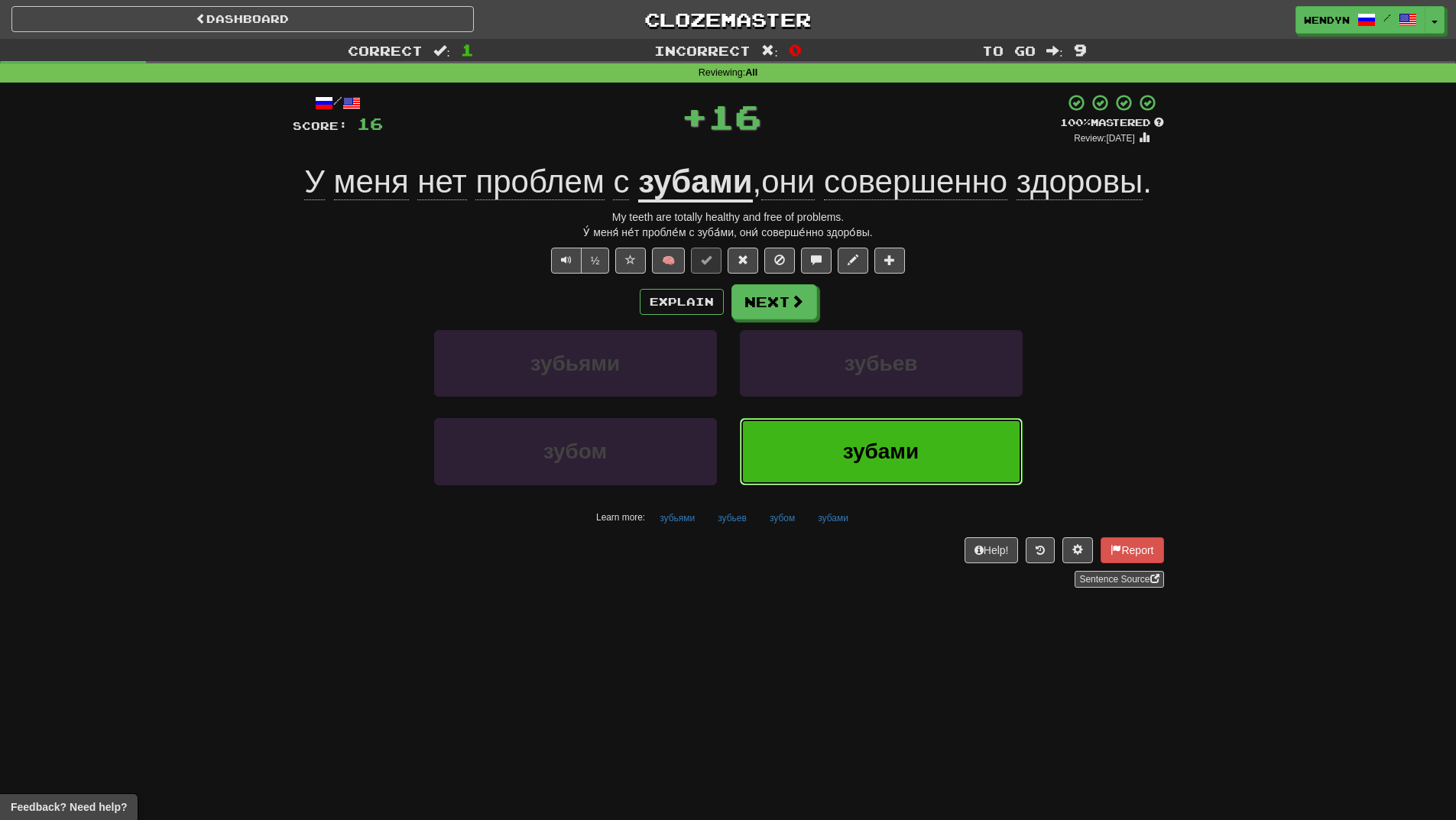
click at [859, 466] on button "зубами" at bounding box center [881, 450] width 283 height 67
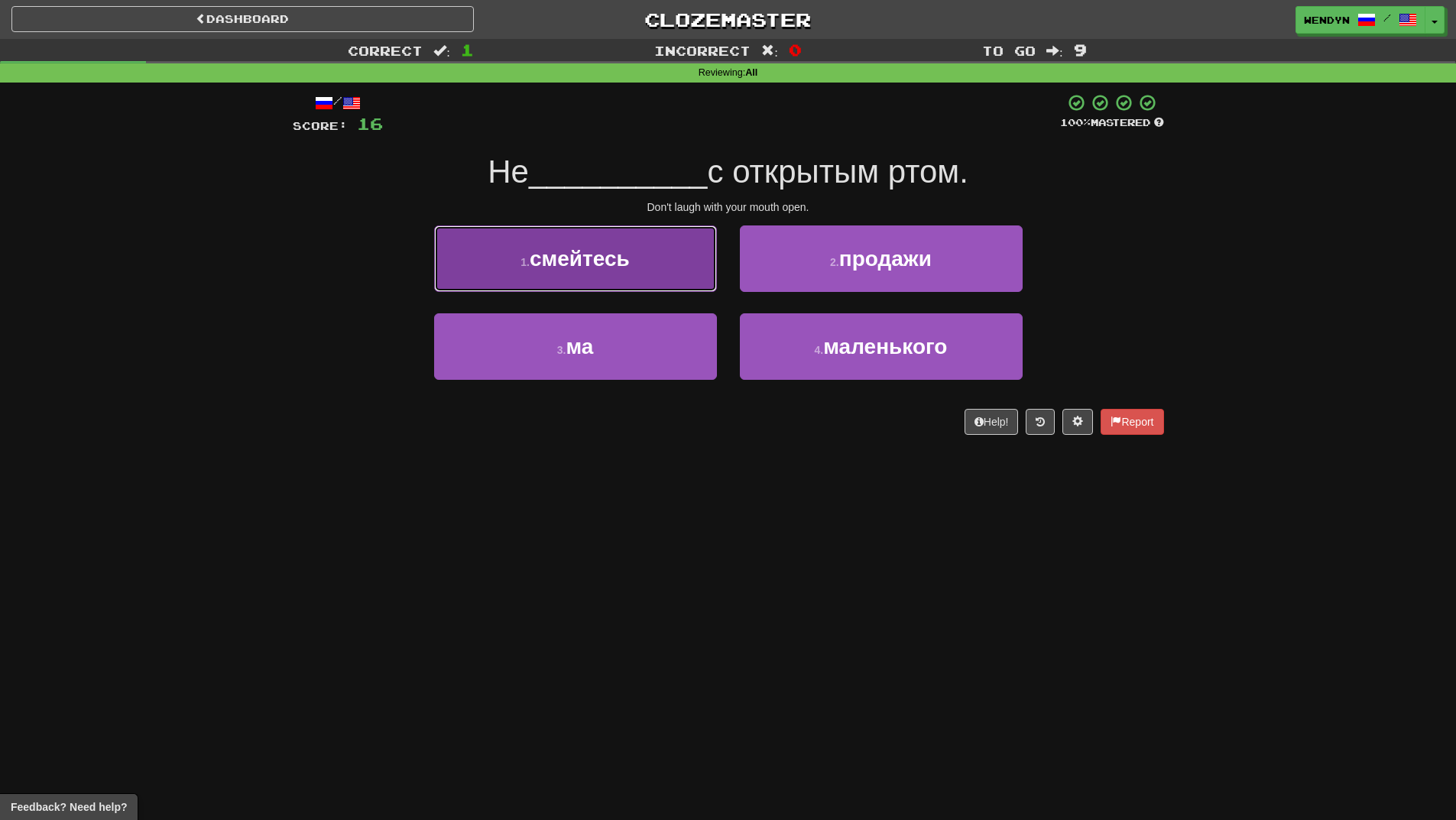
click at [580, 281] on button "1 . смейтесь" at bounding box center [575, 258] width 283 height 67
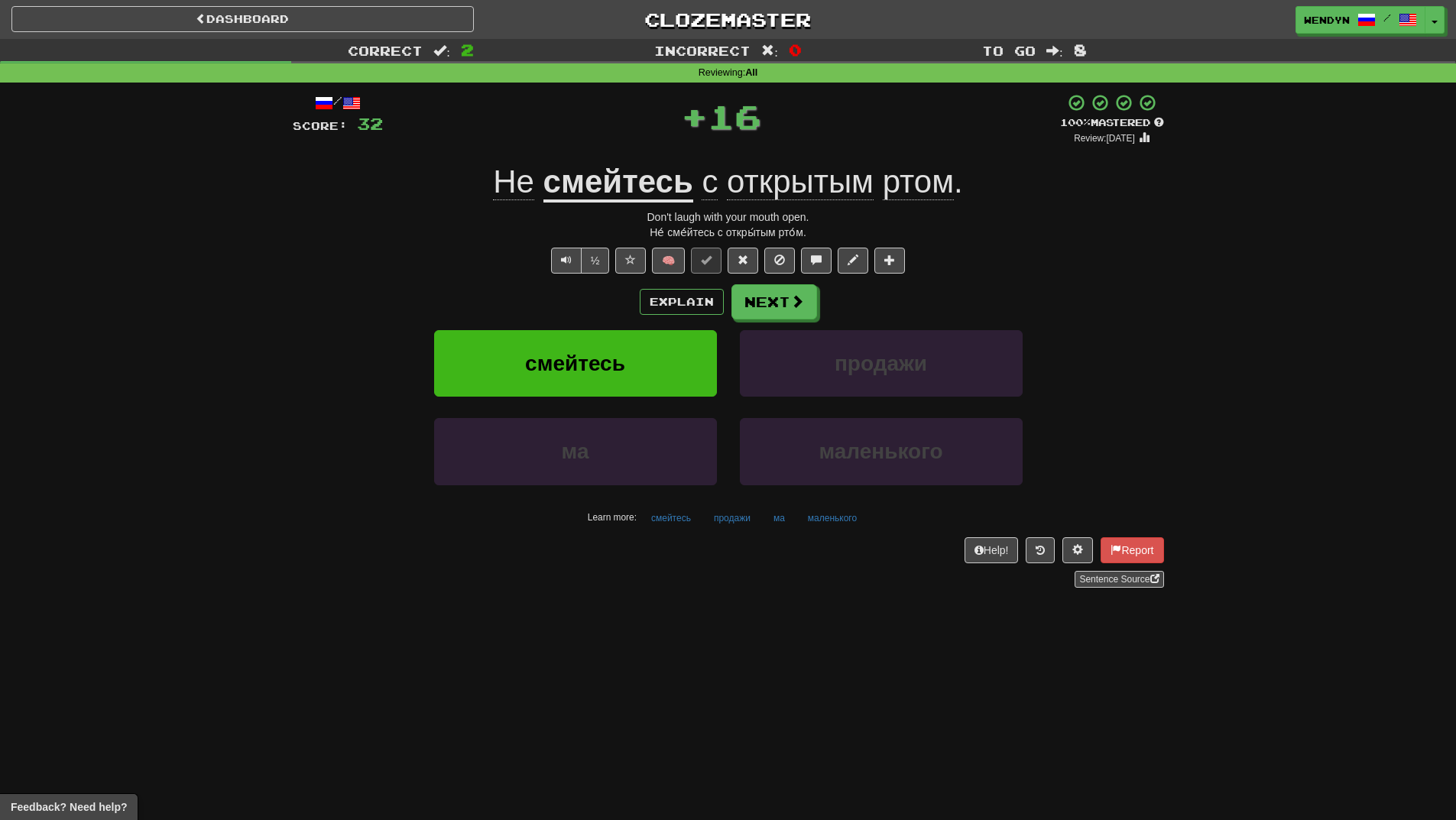
click at [575, 309] on div "Explain Next" at bounding box center [728, 301] width 871 height 35
click at [564, 357] on span "смейтесь" at bounding box center [575, 363] width 100 height 23
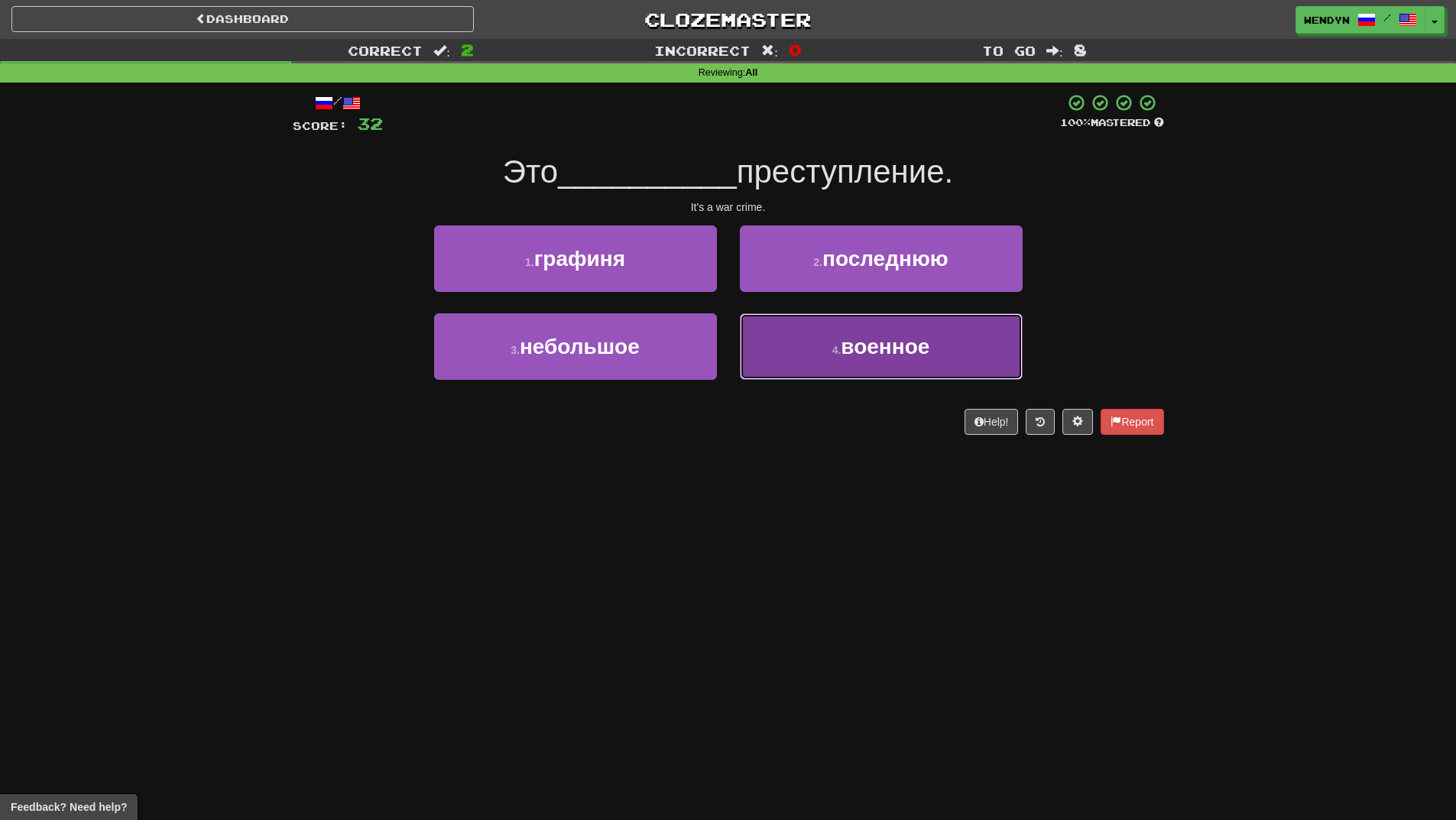
click at [892, 360] on button "4 . военное" at bounding box center [881, 346] width 283 height 67
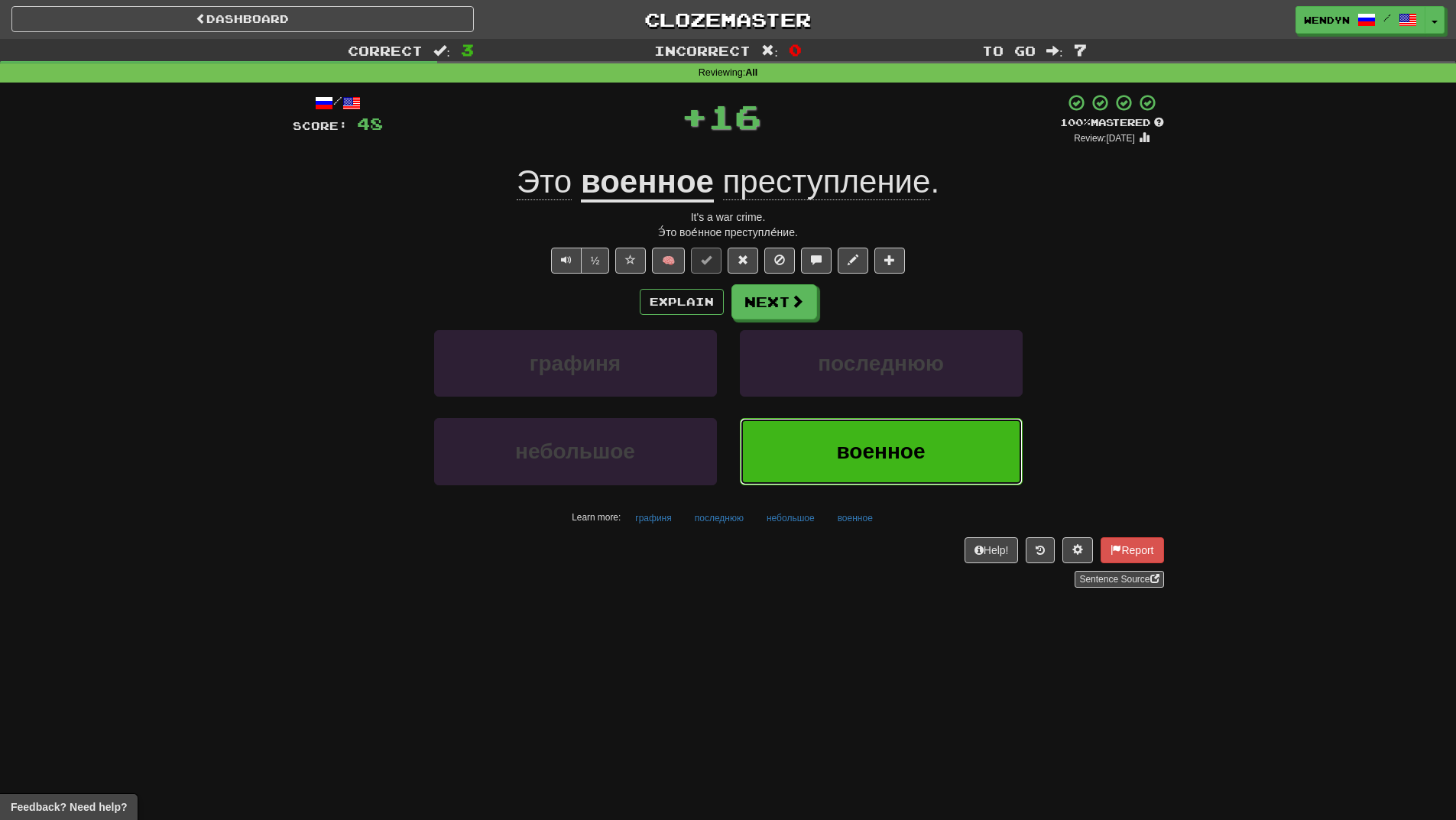
click at [871, 440] on span "военное" at bounding box center [881, 450] width 88 height 23
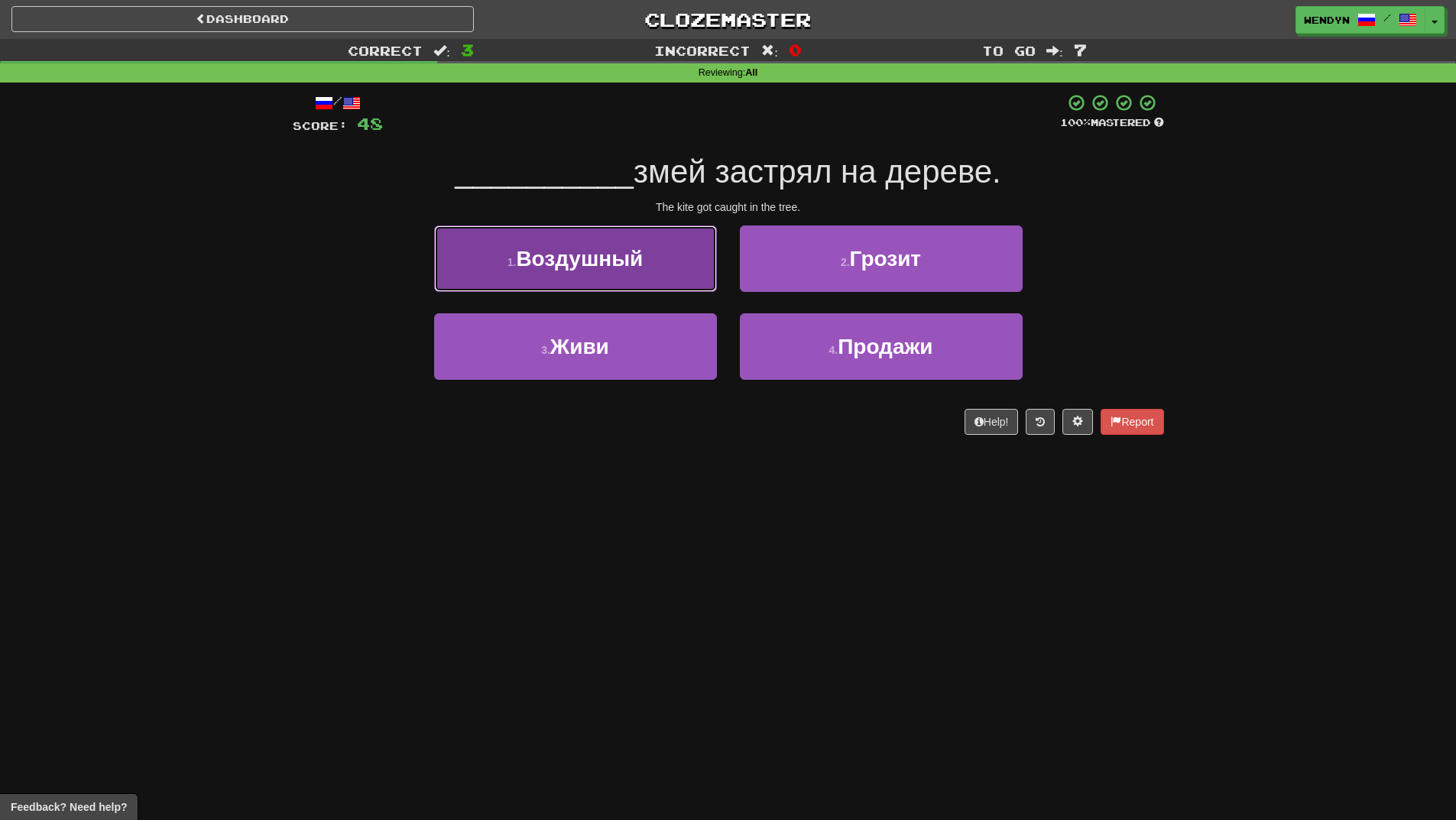
click at [633, 257] on span "Воздушный" at bounding box center [579, 258] width 127 height 23
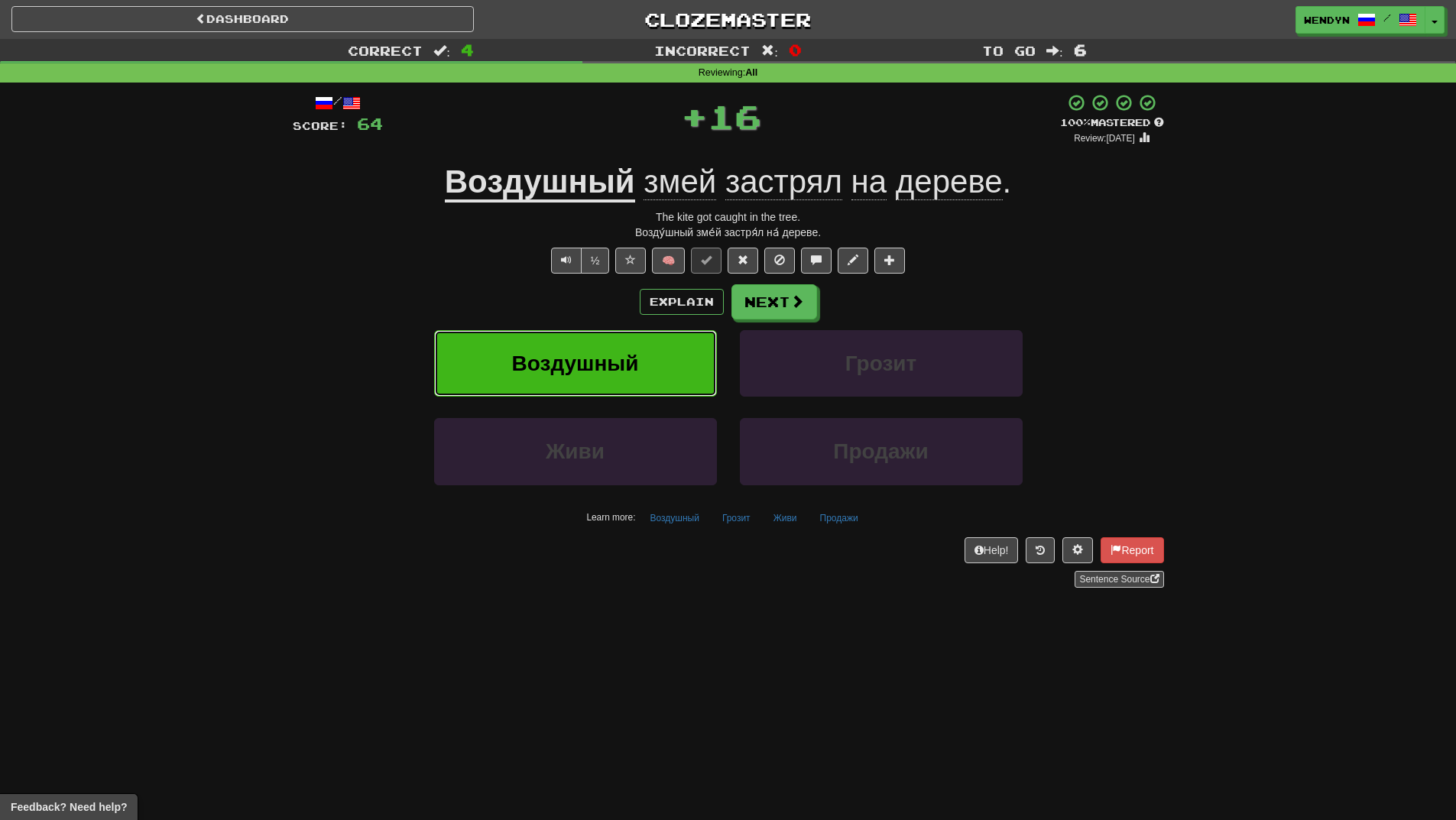
click at [634, 373] on span "Воздушный" at bounding box center [575, 363] width 127 height 23
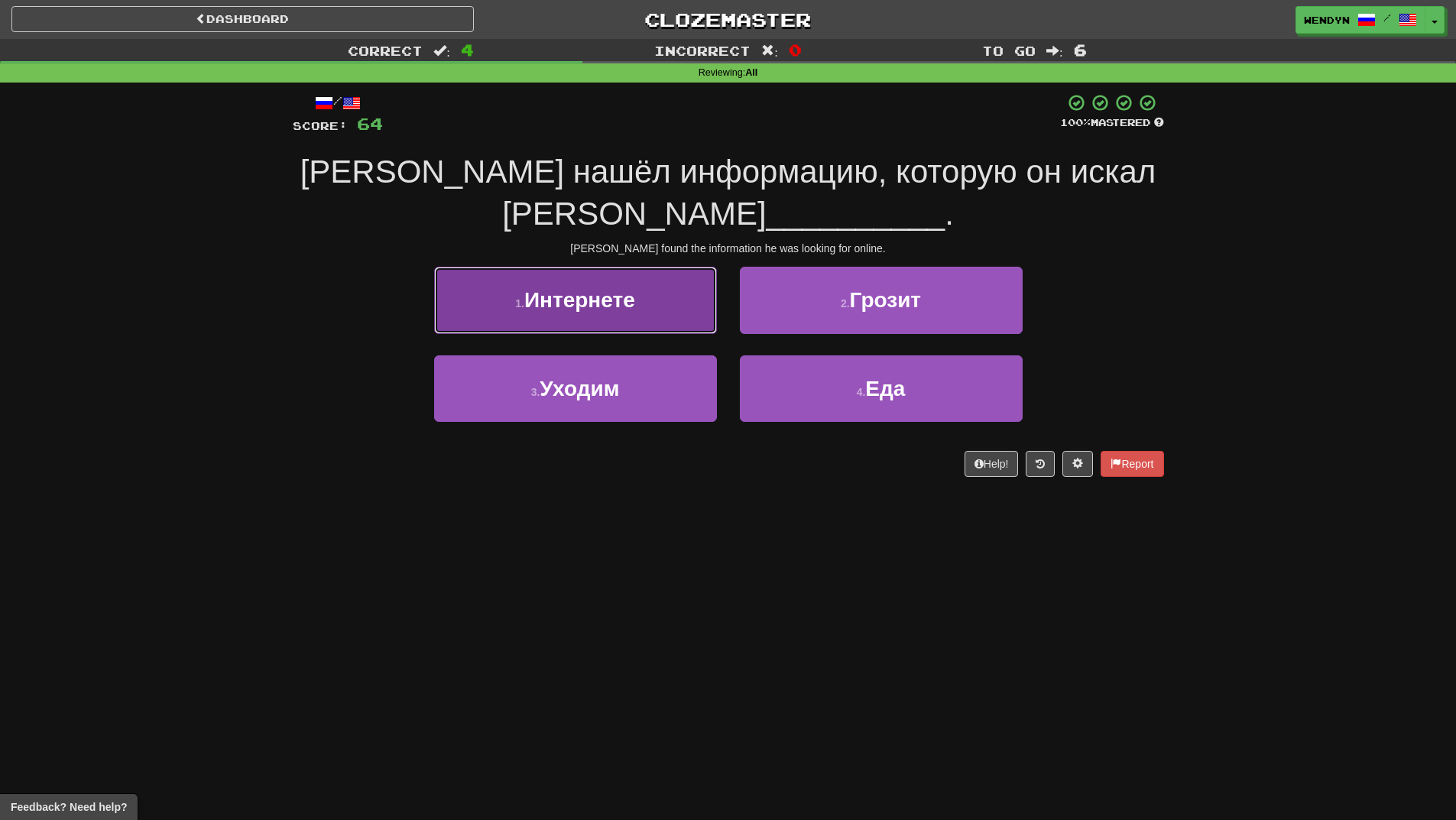
click at [641, 266] on button "1 . Интернете" at bounding box center [575, 299] width 283 height 67
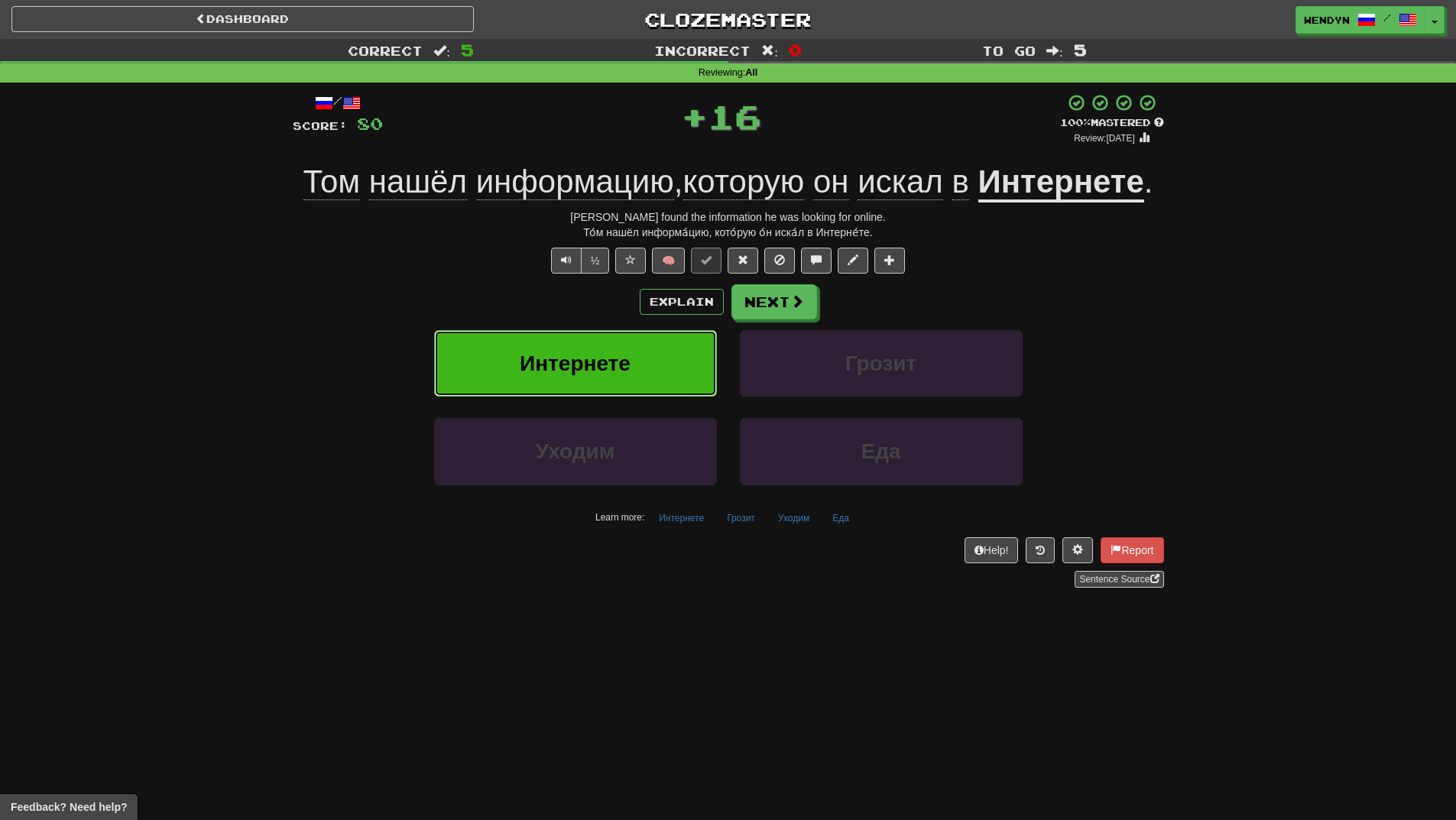
click at [601, 349] on button "Интернете" at bounding box center [575, 363] width 283 height 67
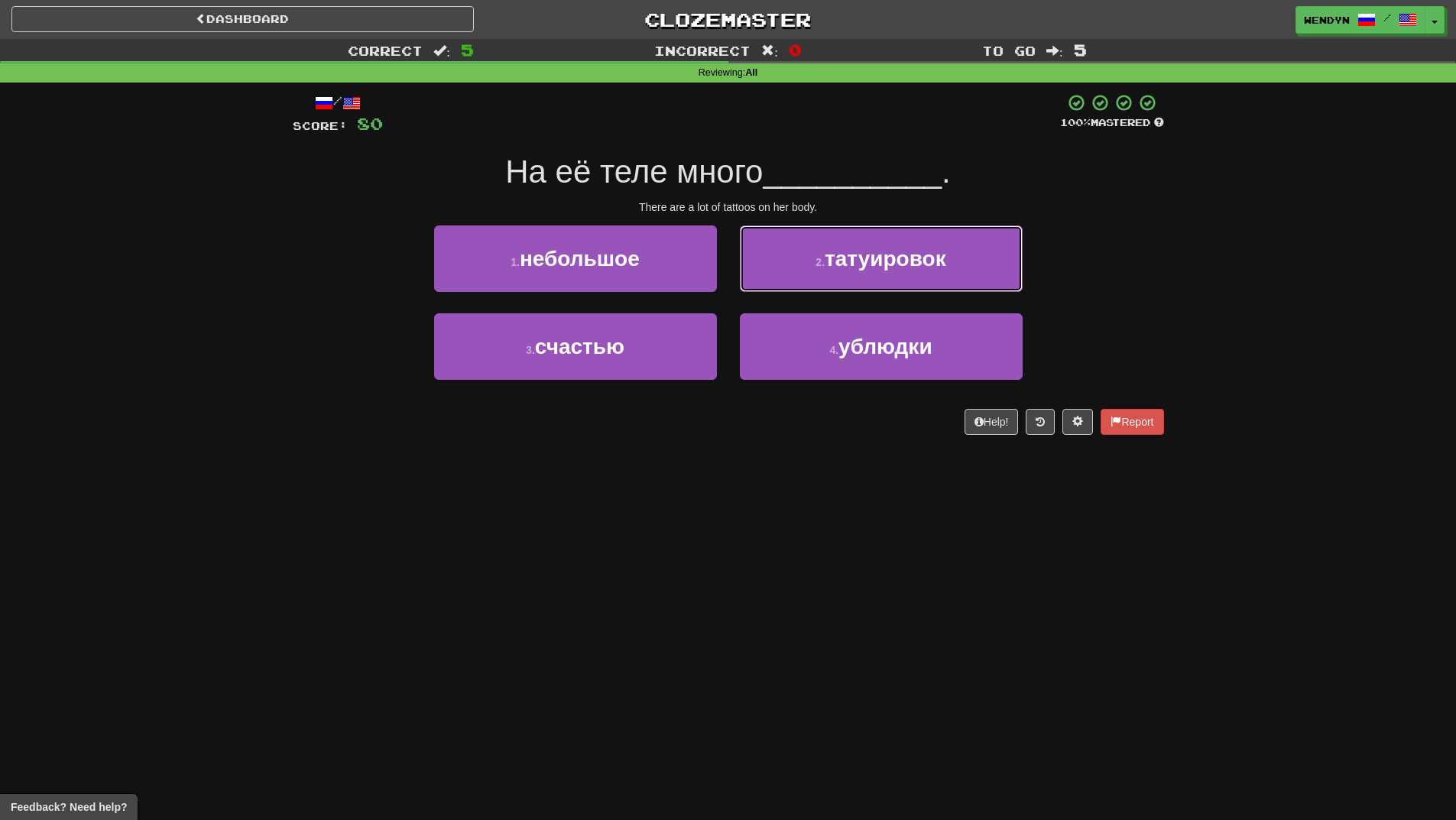
drag, startPoint x: 871, startPoint y: 270, endPoint x: 883, endPoint y: 209, distance: 62.2
click at [872, 262] on button "2 . татуировок" at bounding box center [881, 258] width 283 height 67
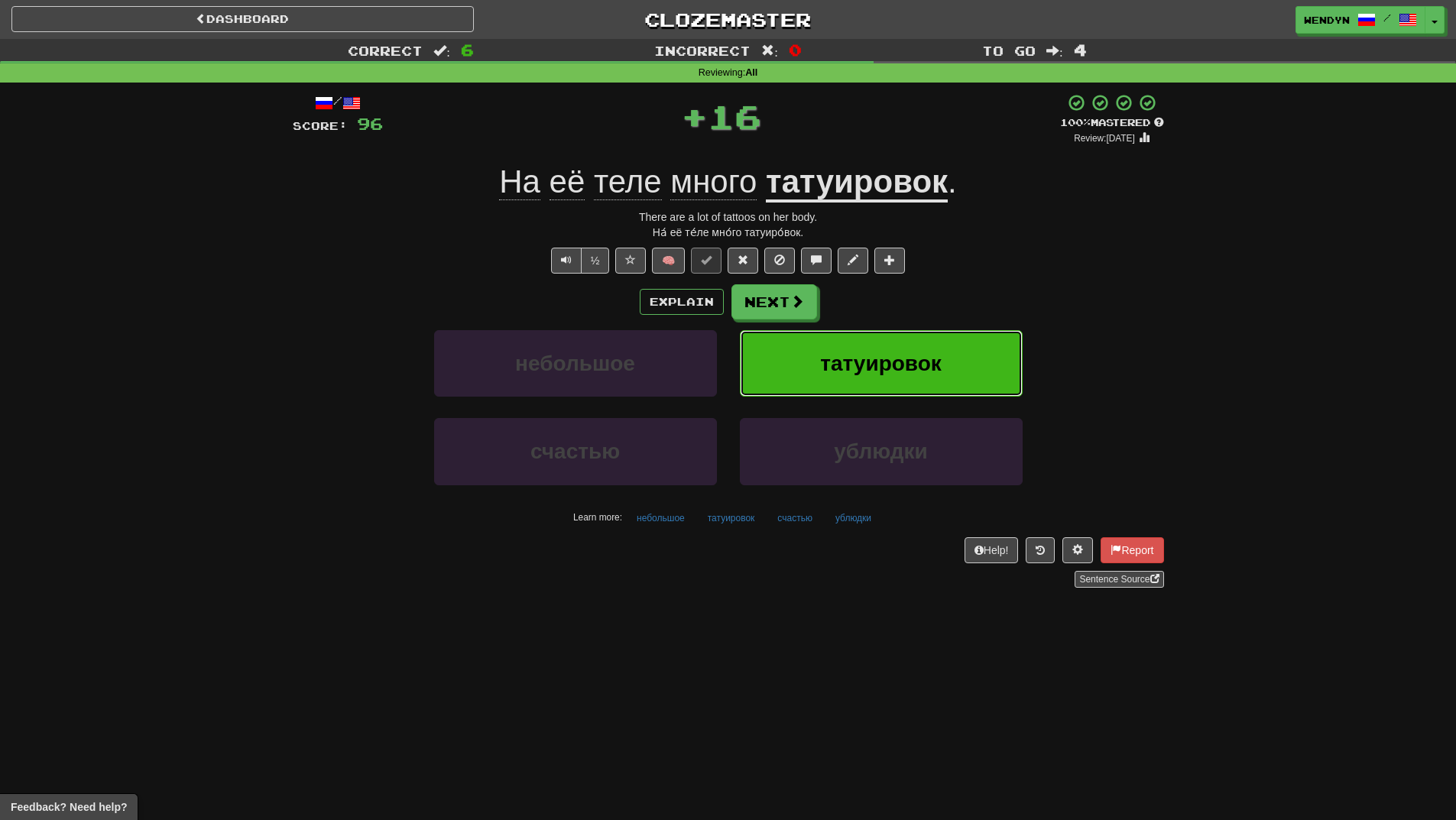
click at [904, 376] on button "татуировок" at bounding box center [881, 363] width 283 height 67
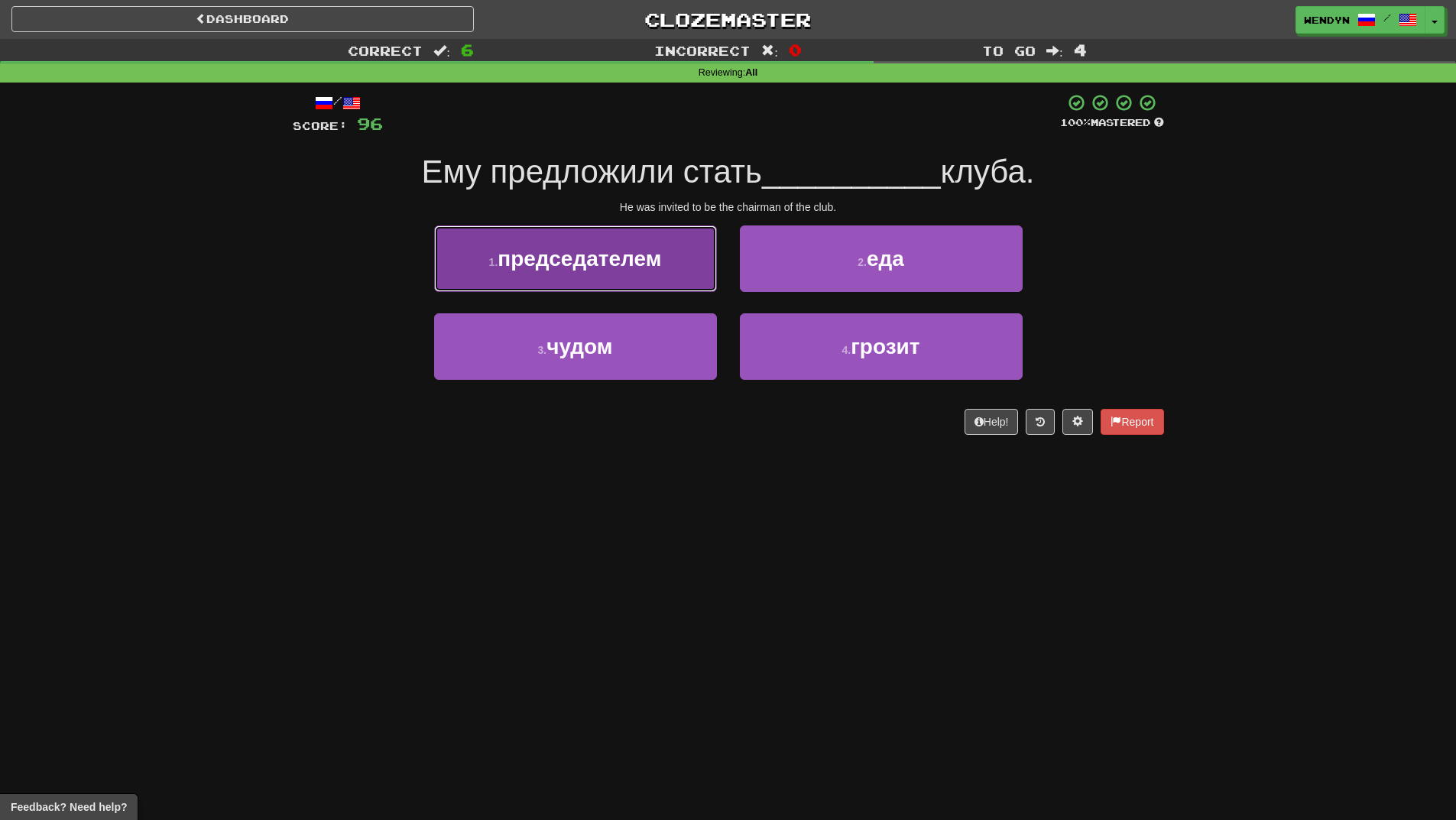
click at [645, 257] on span "председателем" at bounding box center [579, 258] width 163 height 23
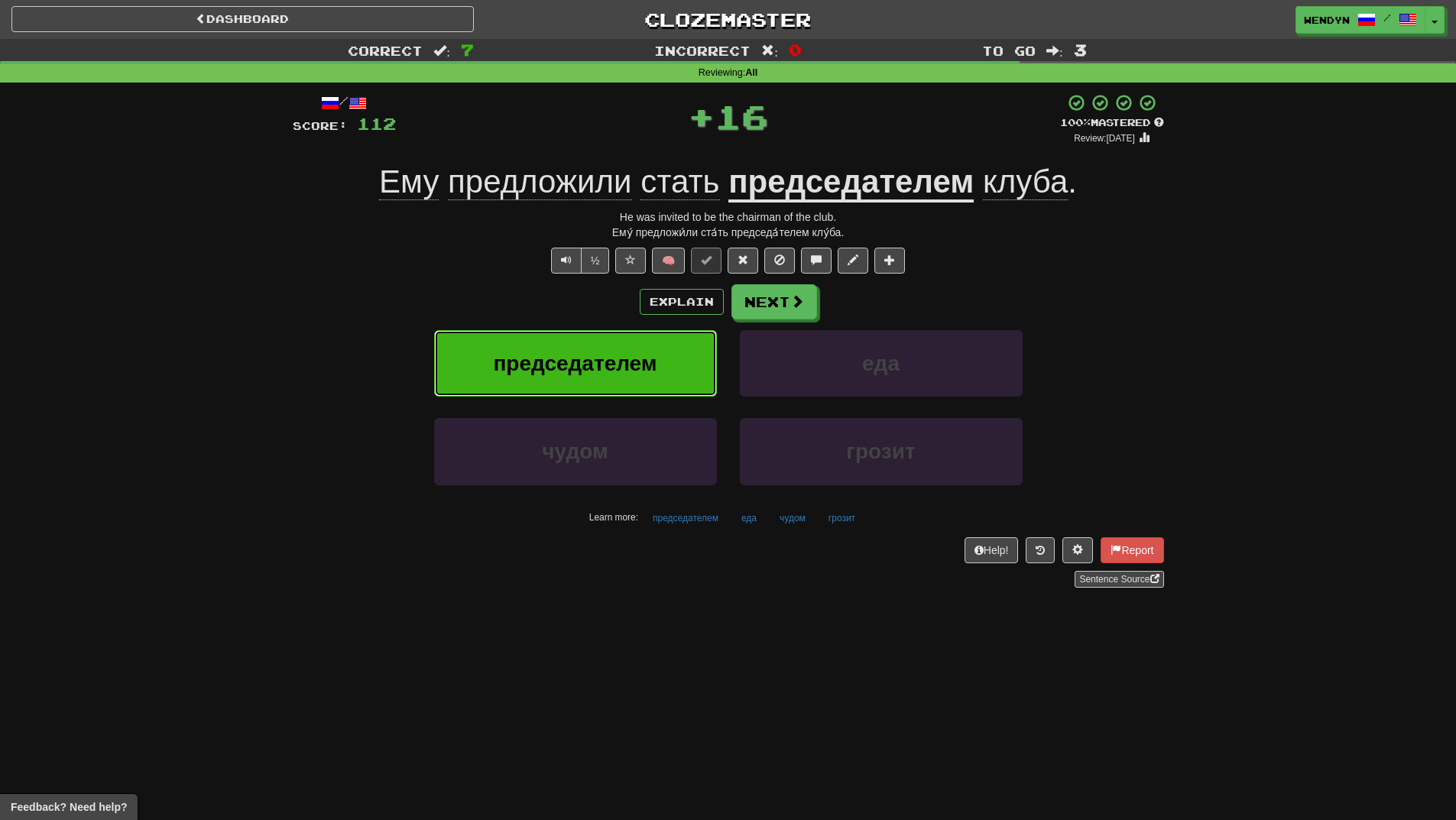
click at [523, 349] on button "председателем" at bounding box center [575, 363] width 283 height 67
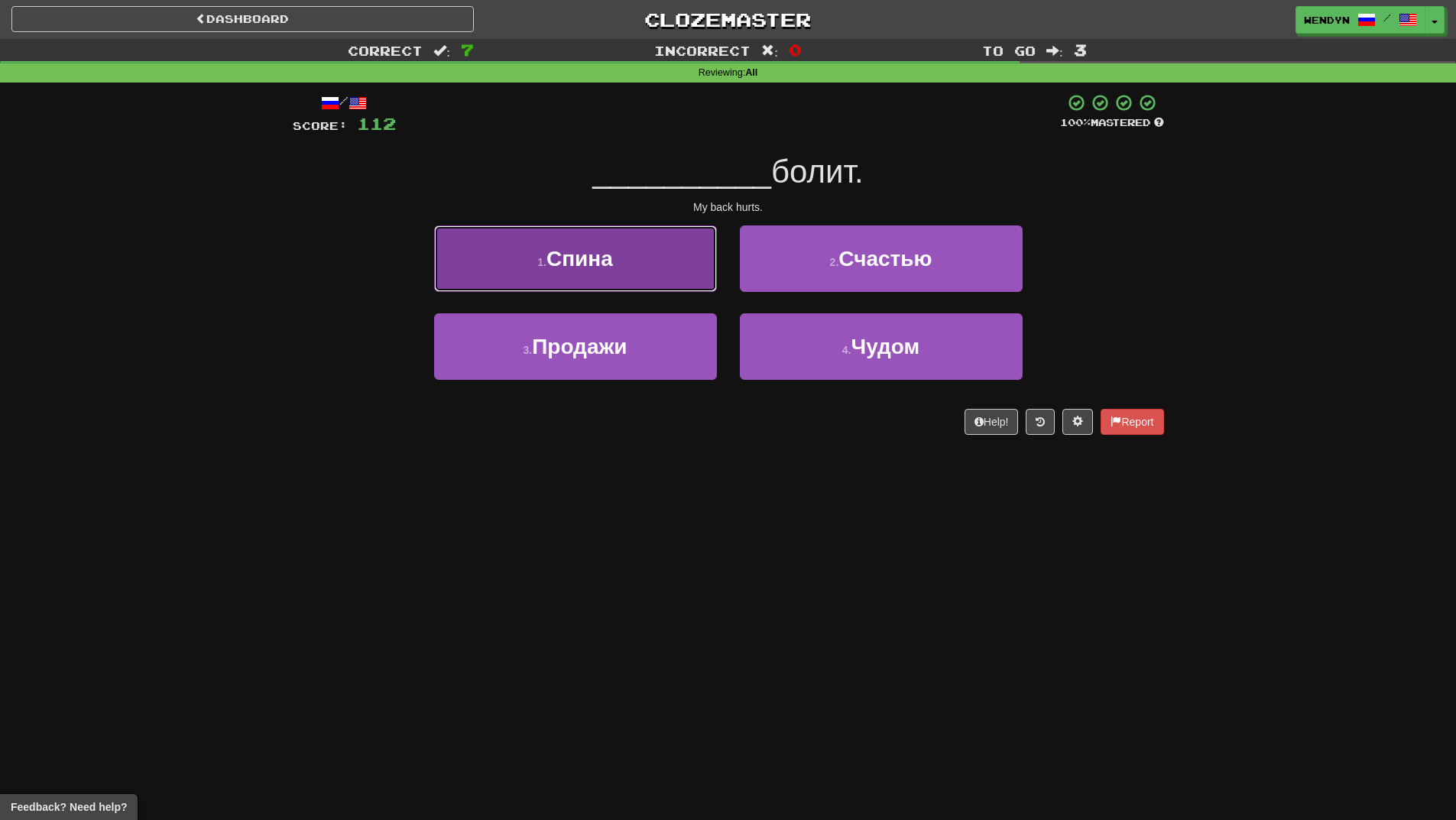
click at [681, 281] on button "1 . Спина" at bounding box center [575, 258] width 283 height 67
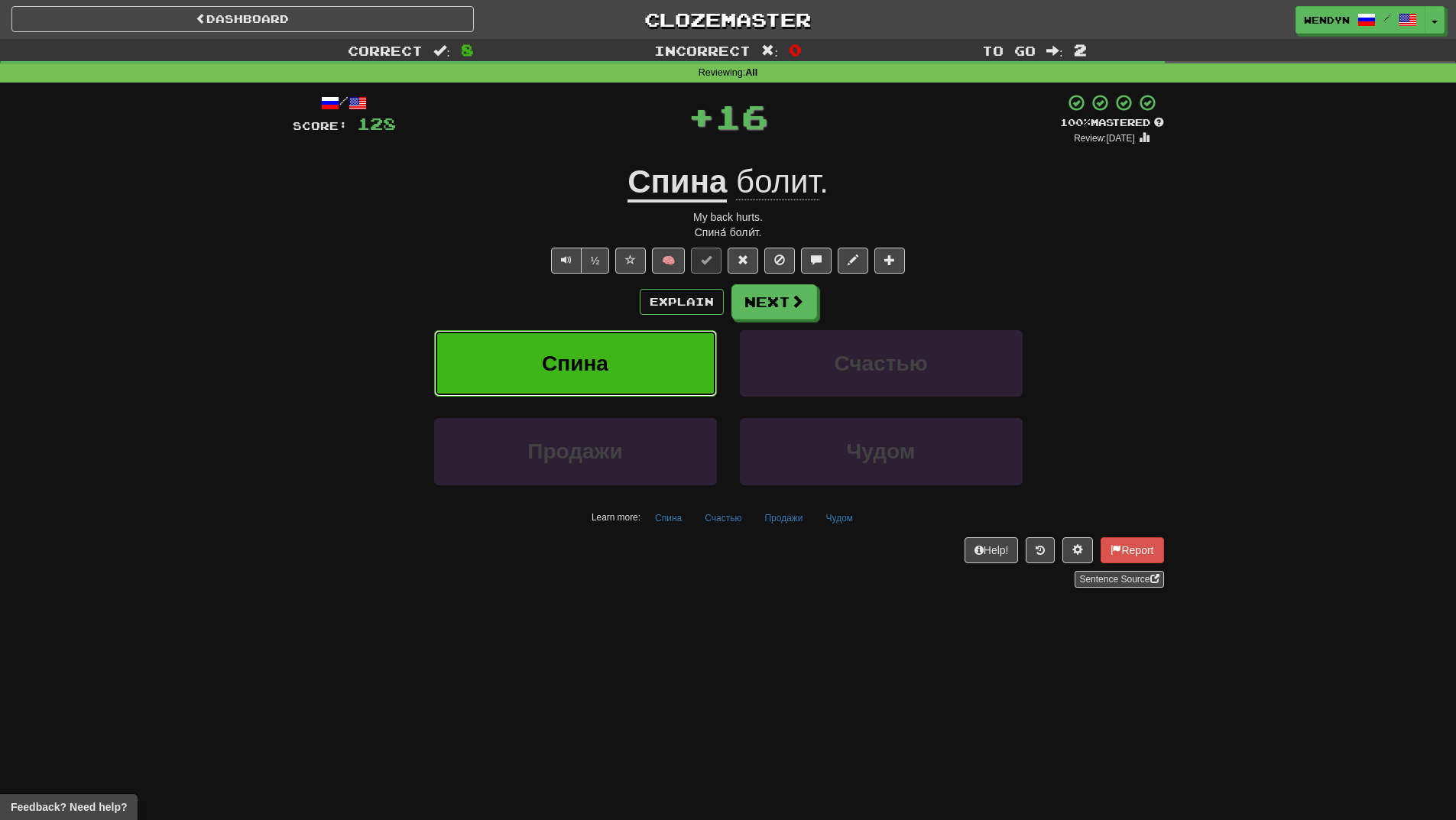
click at [632, 346] on button "Спина" at bounding box center [575, 363] width 283 height 67
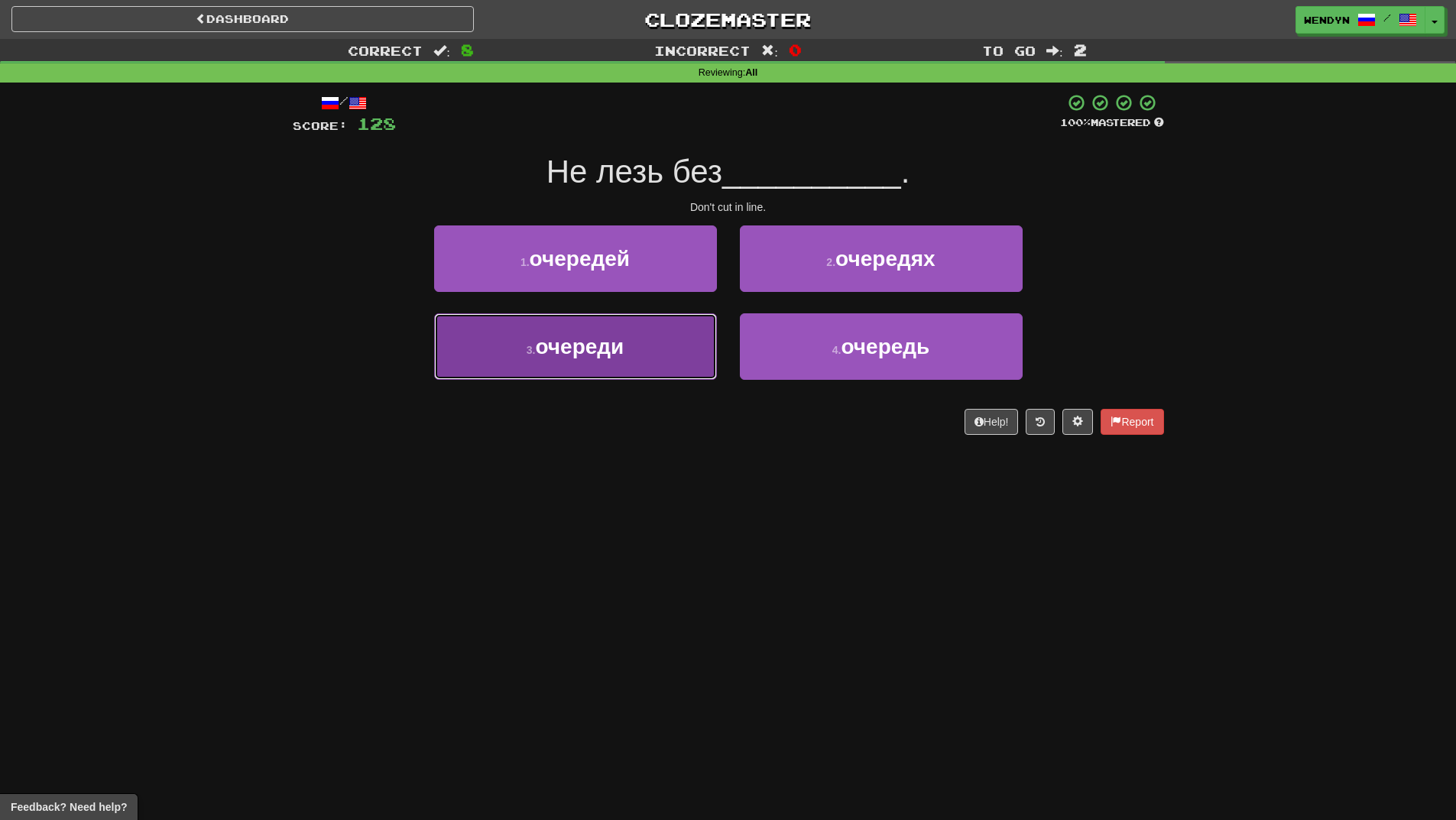
click at [660, 367] on button "3 . очереди" at bounding box center [575, 346] width 283 height 67
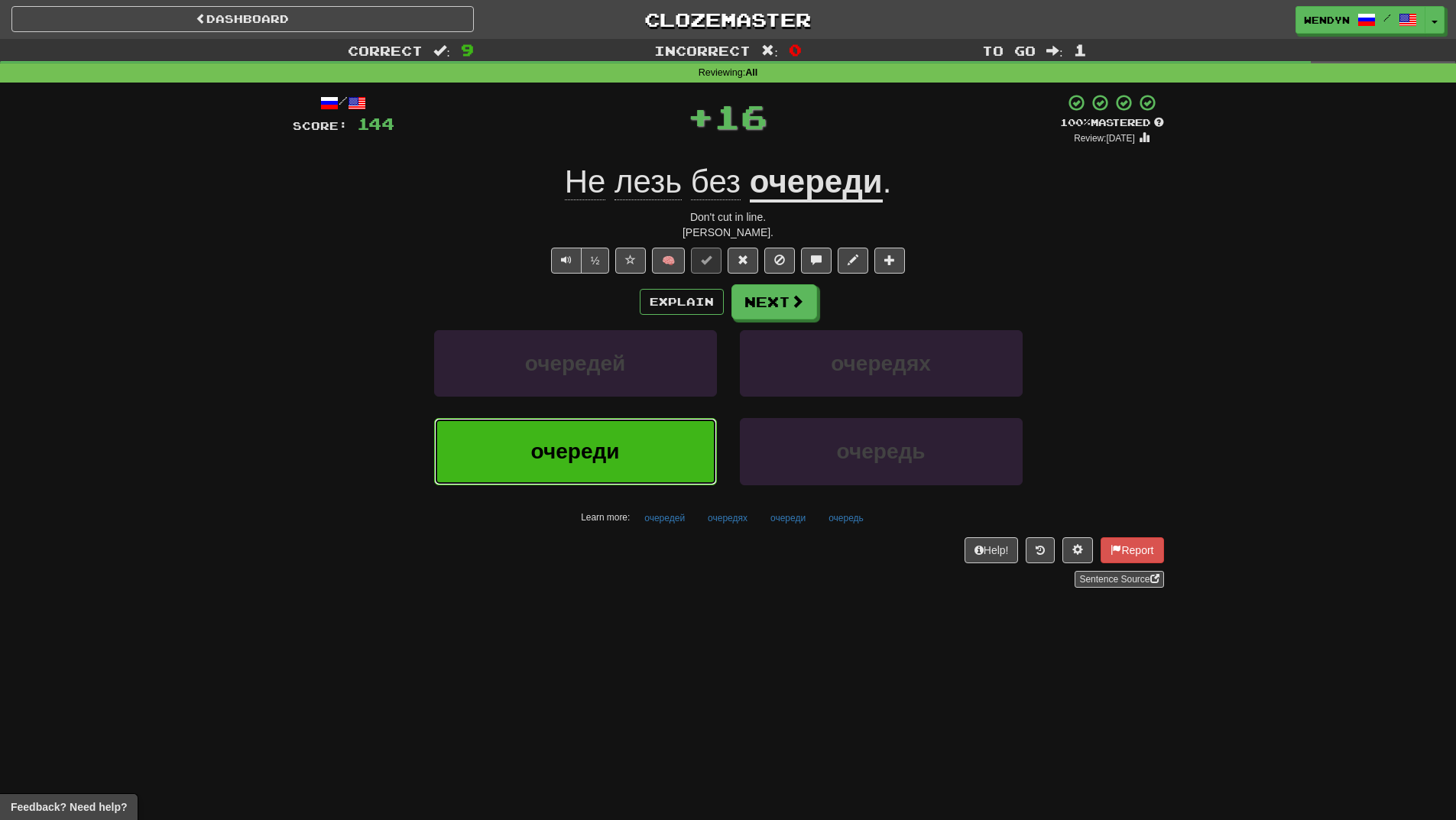
click at [670, 453] on button "очереди" at bounding box center [575, 450] width 283 height 67
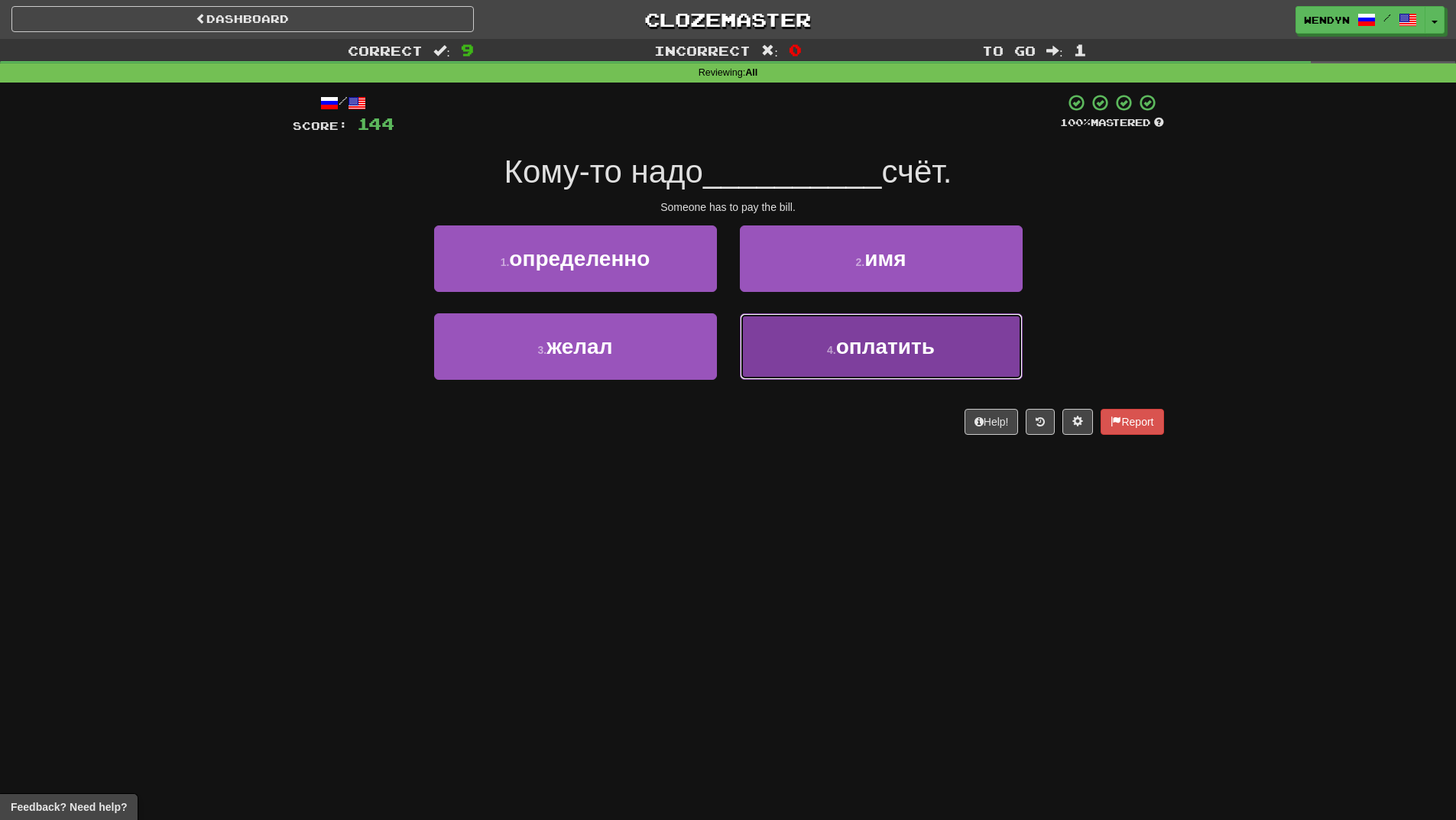
click at [906, 357] on span "оплатить" at bounding box center [885, 346] width 99 height 23
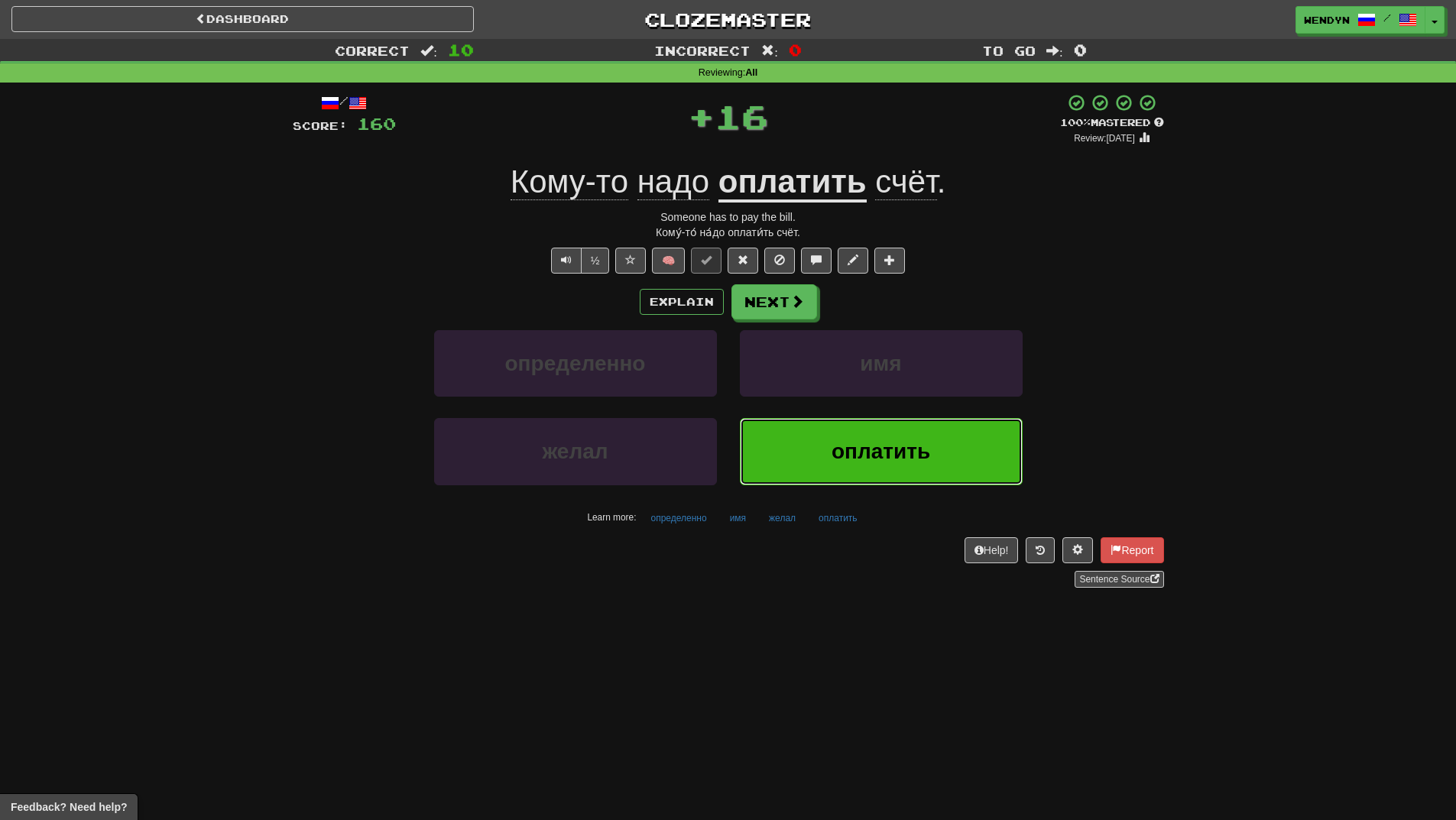
click at [858, 433] on button "оплатить" at bounding box center [881, 450] width 283 height 67
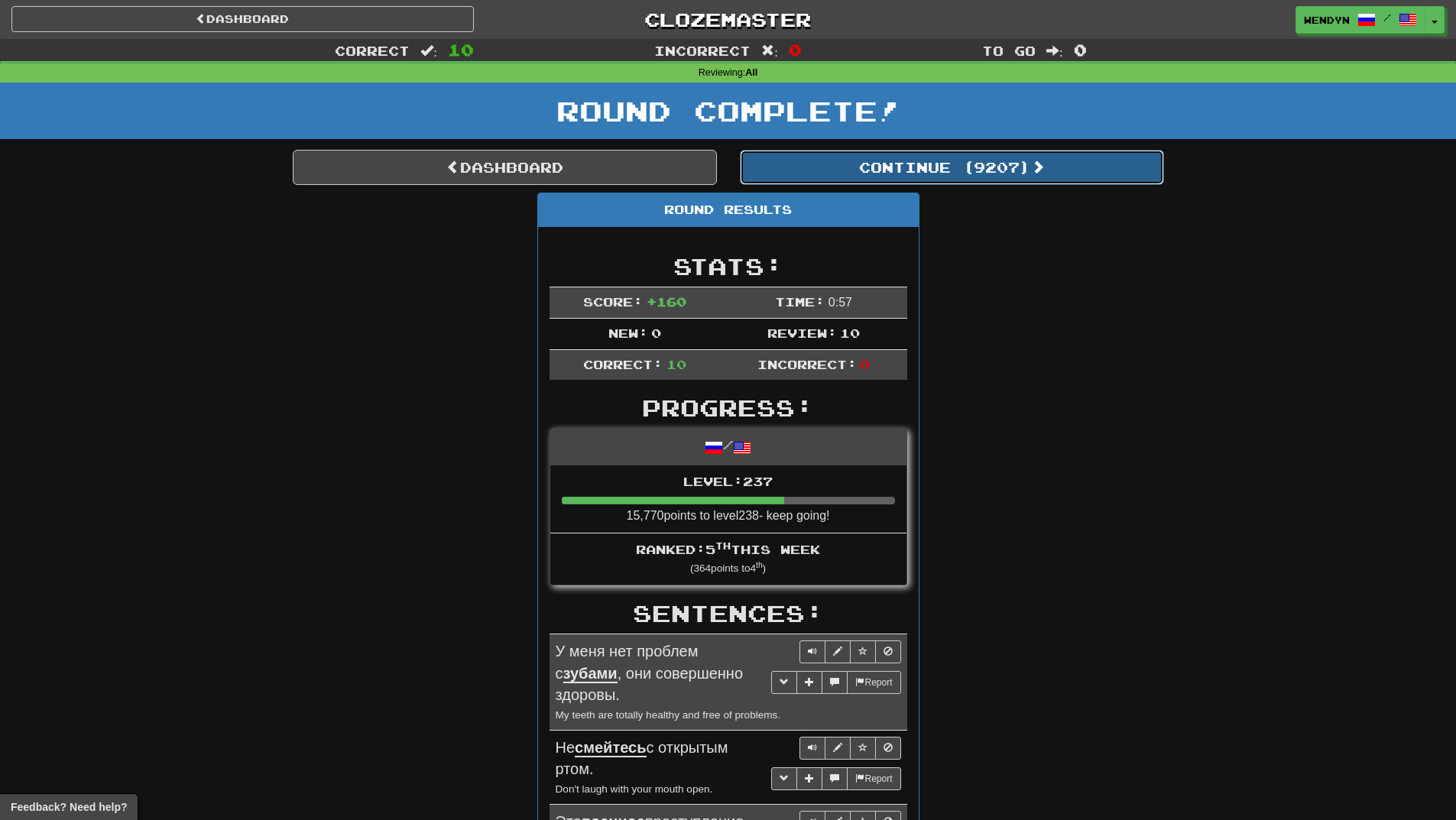
click at [1004, 167] on button "Continue ( 9207 )" at bounding box center [952, 167] width 424 height 35
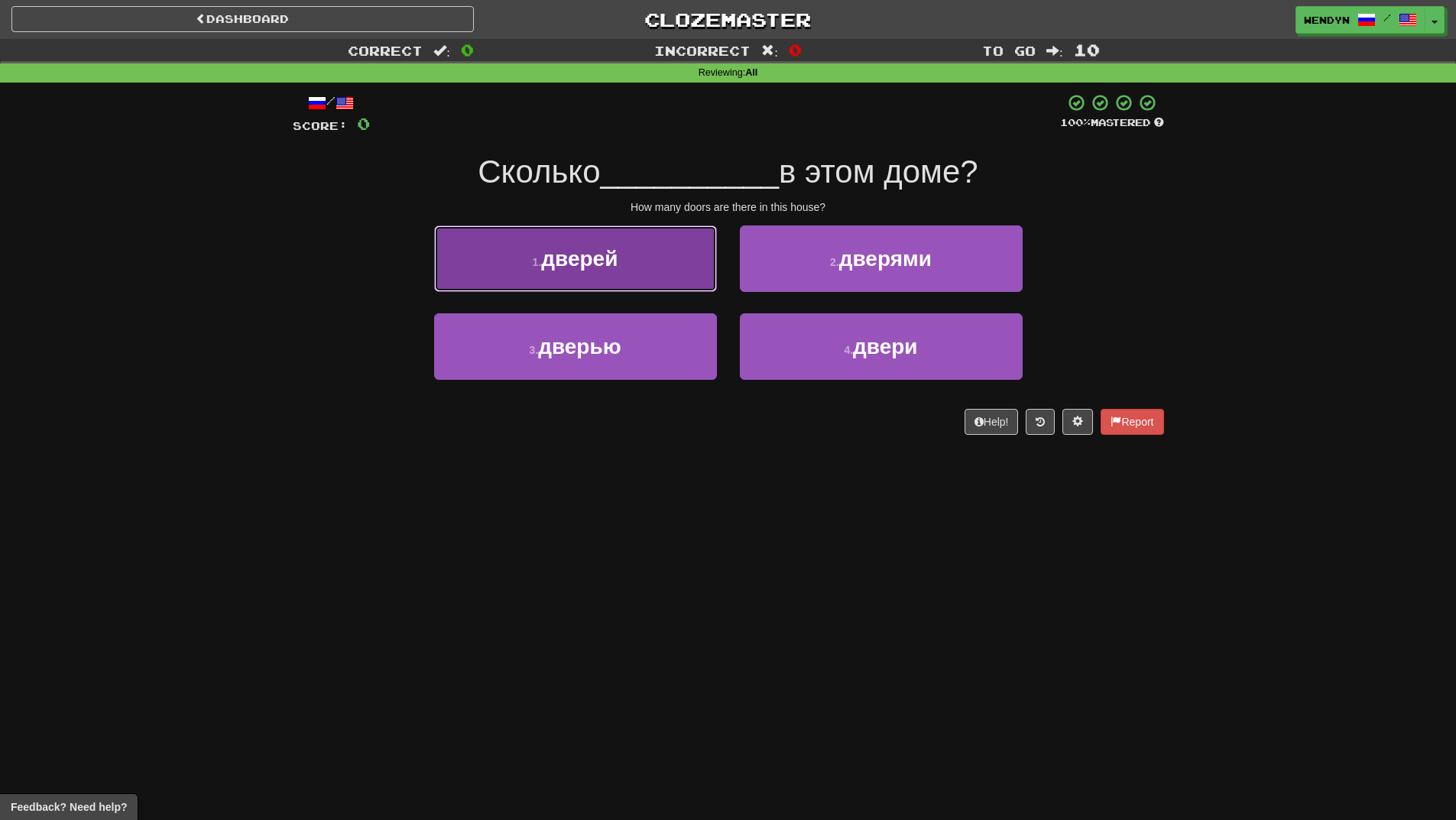
click at [685, 276] on button "1 . дверей" at bounding box center [575, 258] width 283 height 67
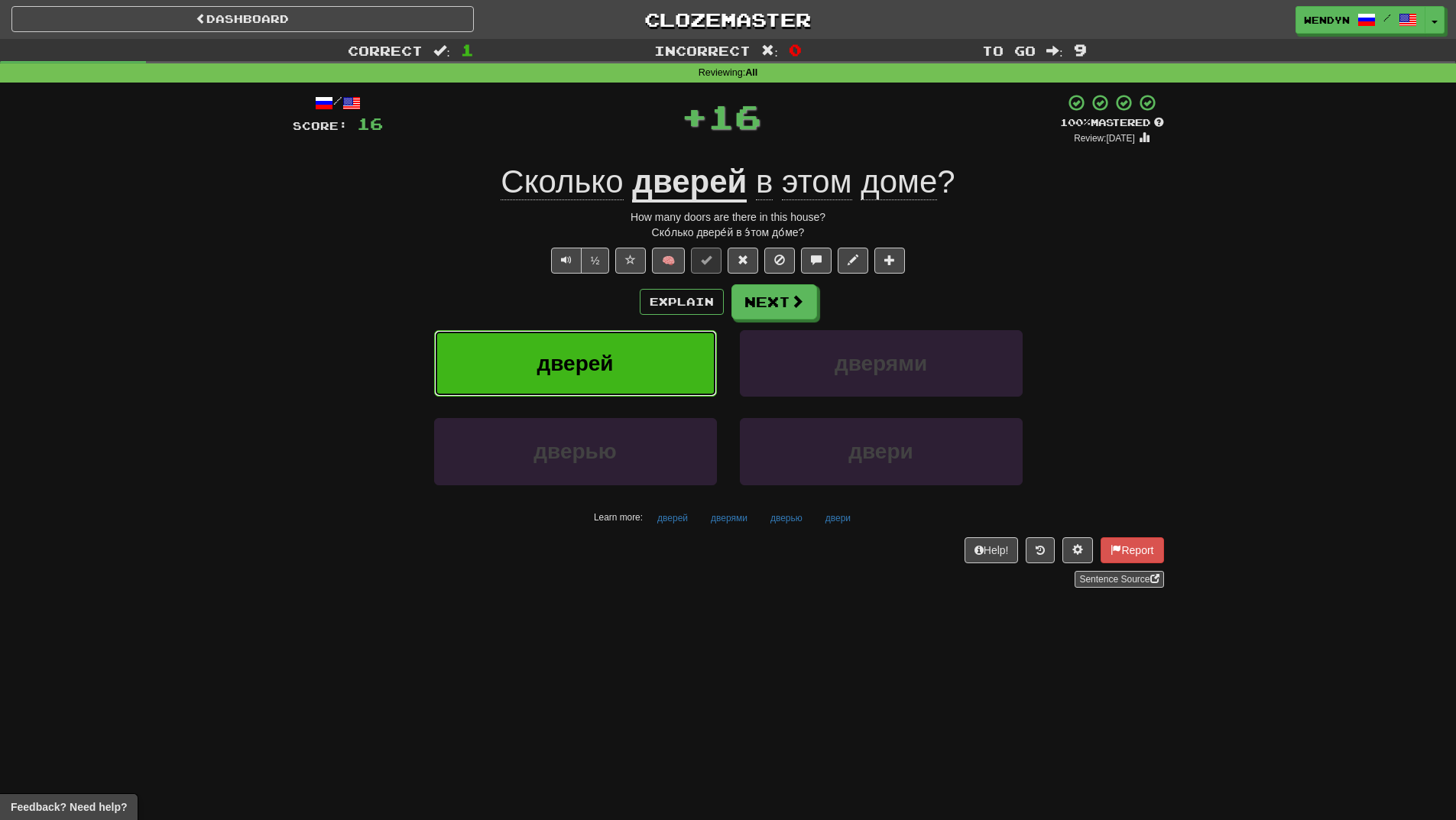
click at [677, 338] on button "дверей" at bounding box center [575, 363] width 283 height 67
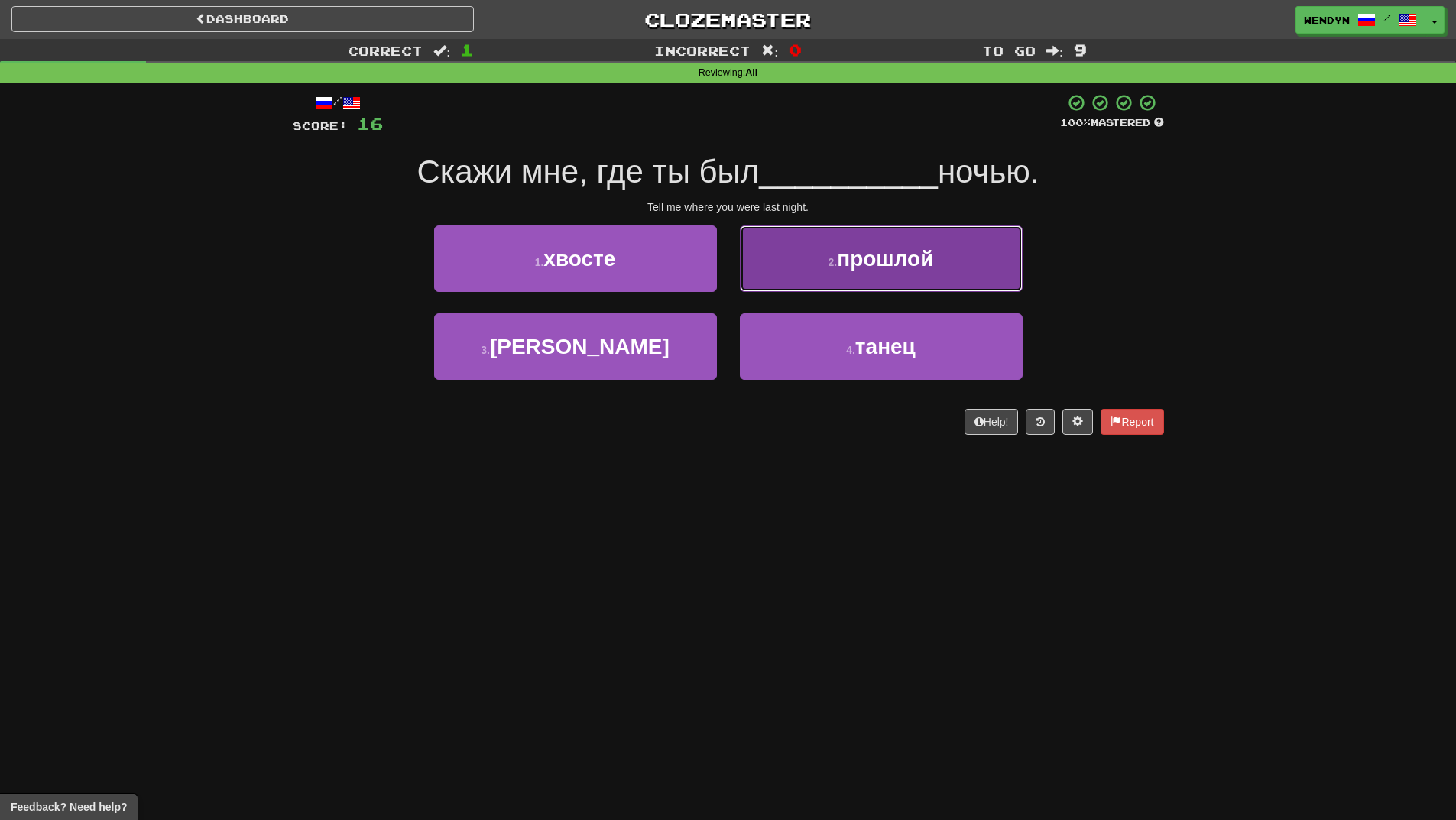
click at [964, 260] on button "2 . прошлой" at bounding box center [881, 258] width 283 height 67
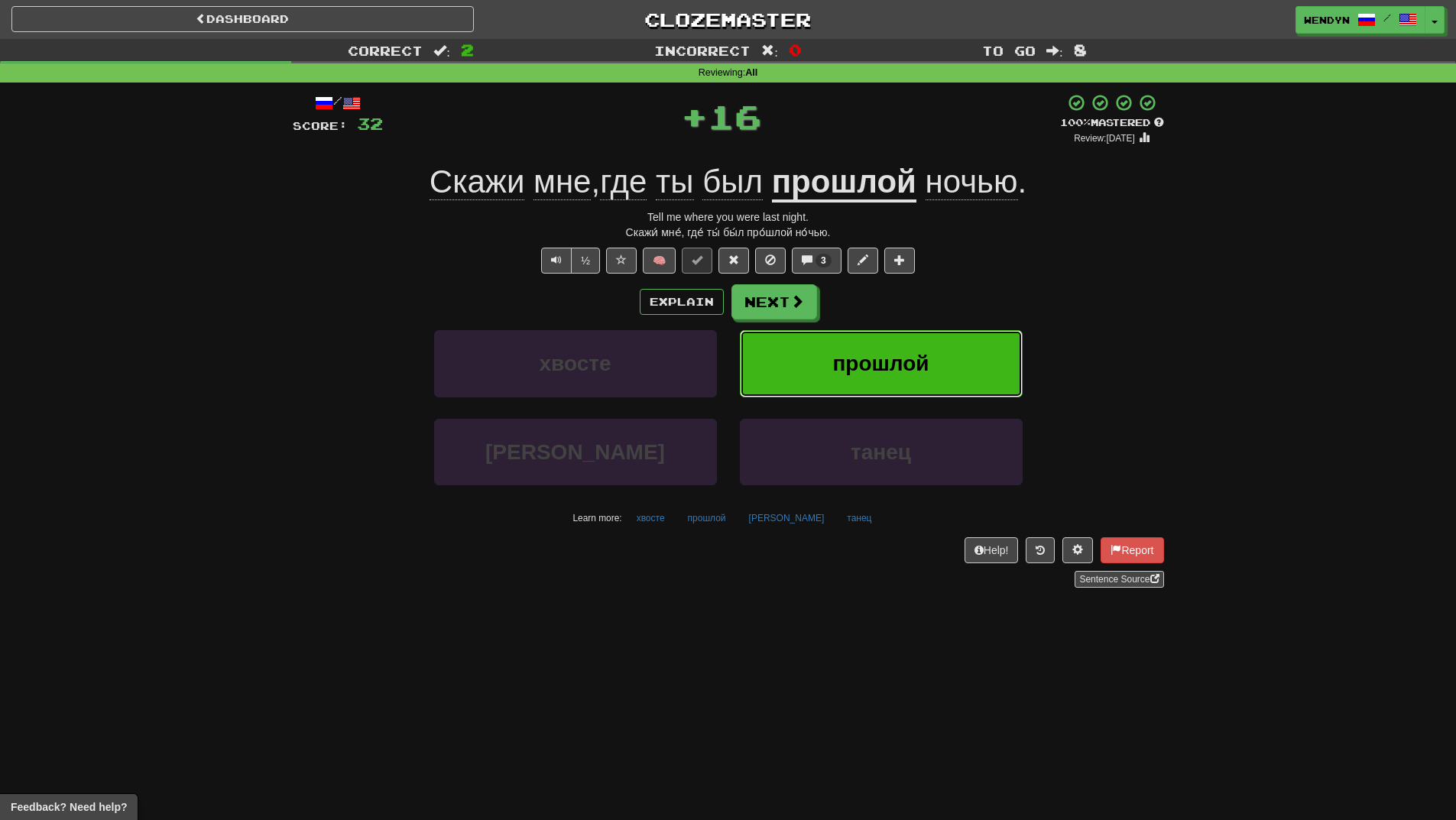
click at [949, 348] on button "прошлой" at bounding box center [881, 363] width 283 height 67
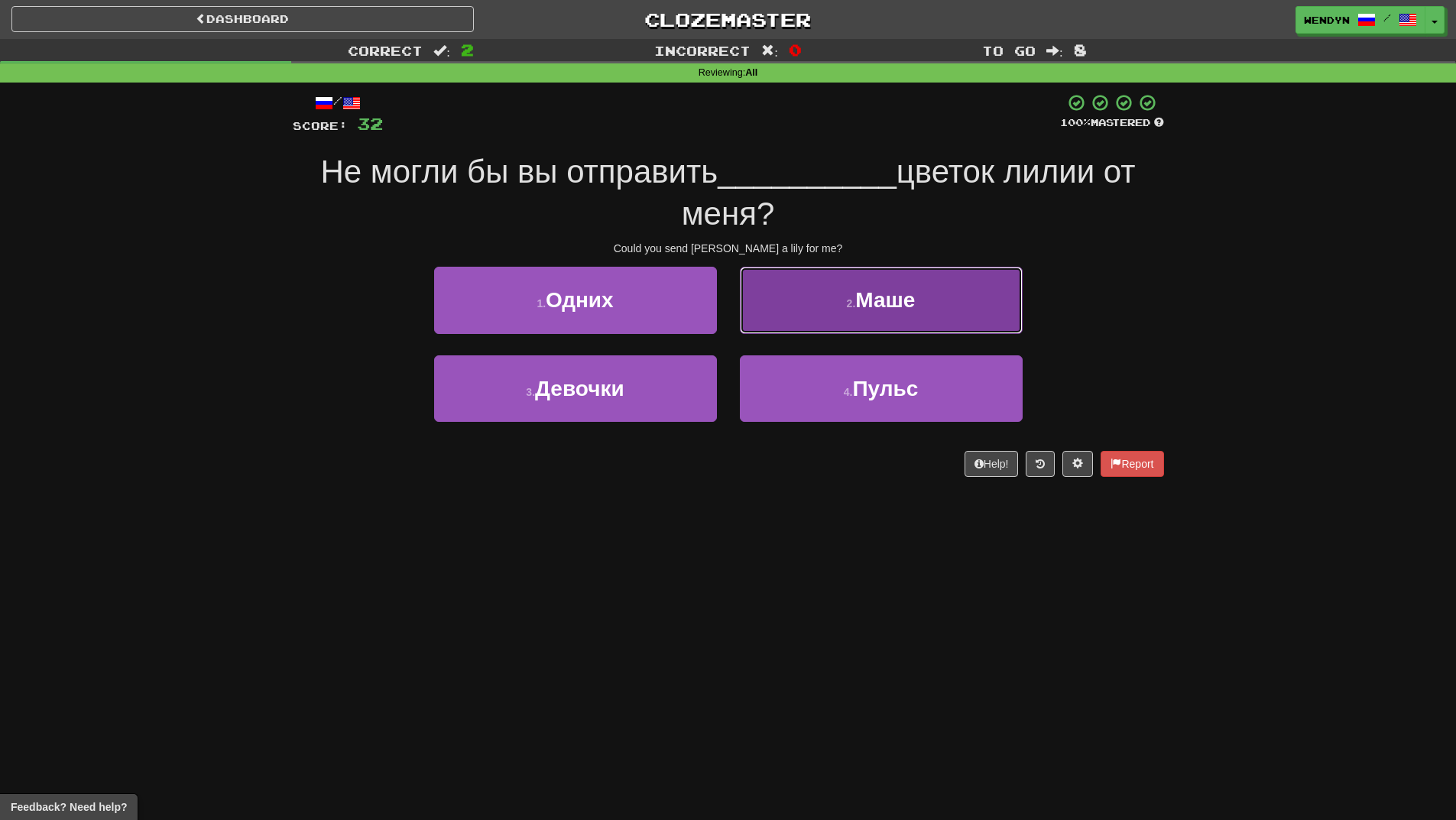
click at [918, 320] on button "2 . [GEOGRAPHIC_DATA]" at bounding box center [881, 299] width 283 height 67
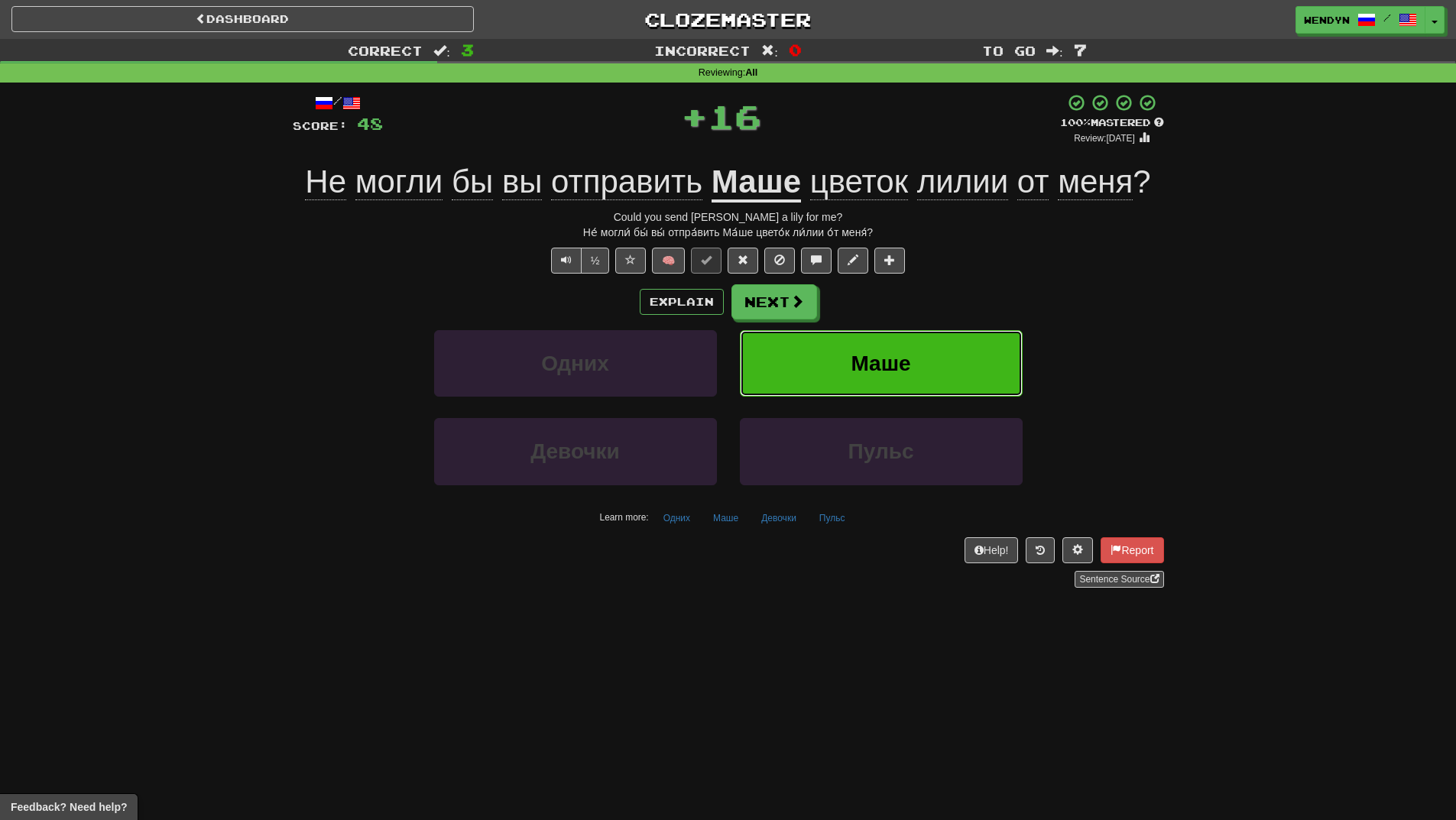
click at [914, 356] on button "Маше" at bounding box center [881, 363] width 283 height 67
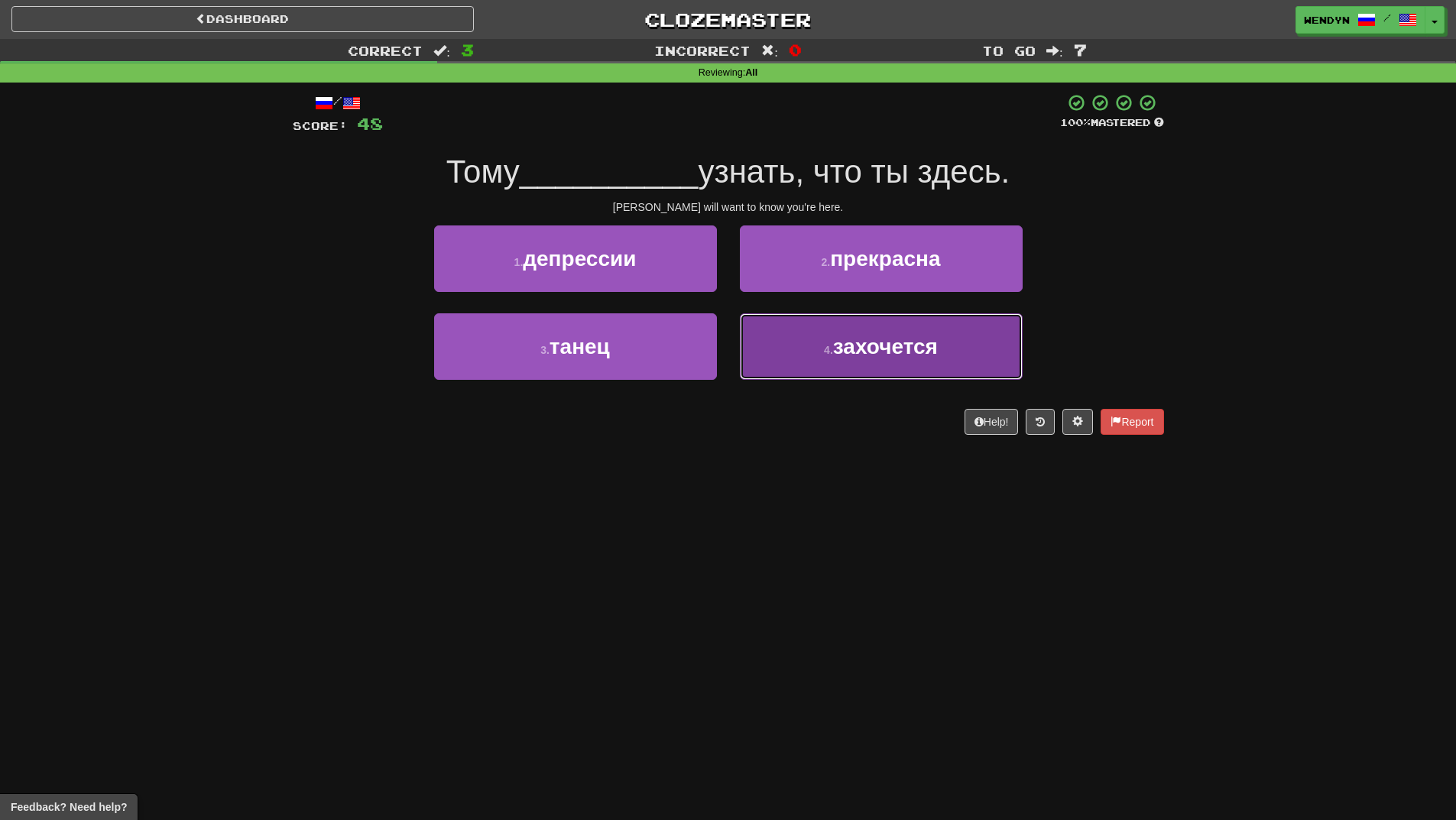
click at [845, 375] on button "4 . захочется" at bounding box center [881, 346] width 283 height 67
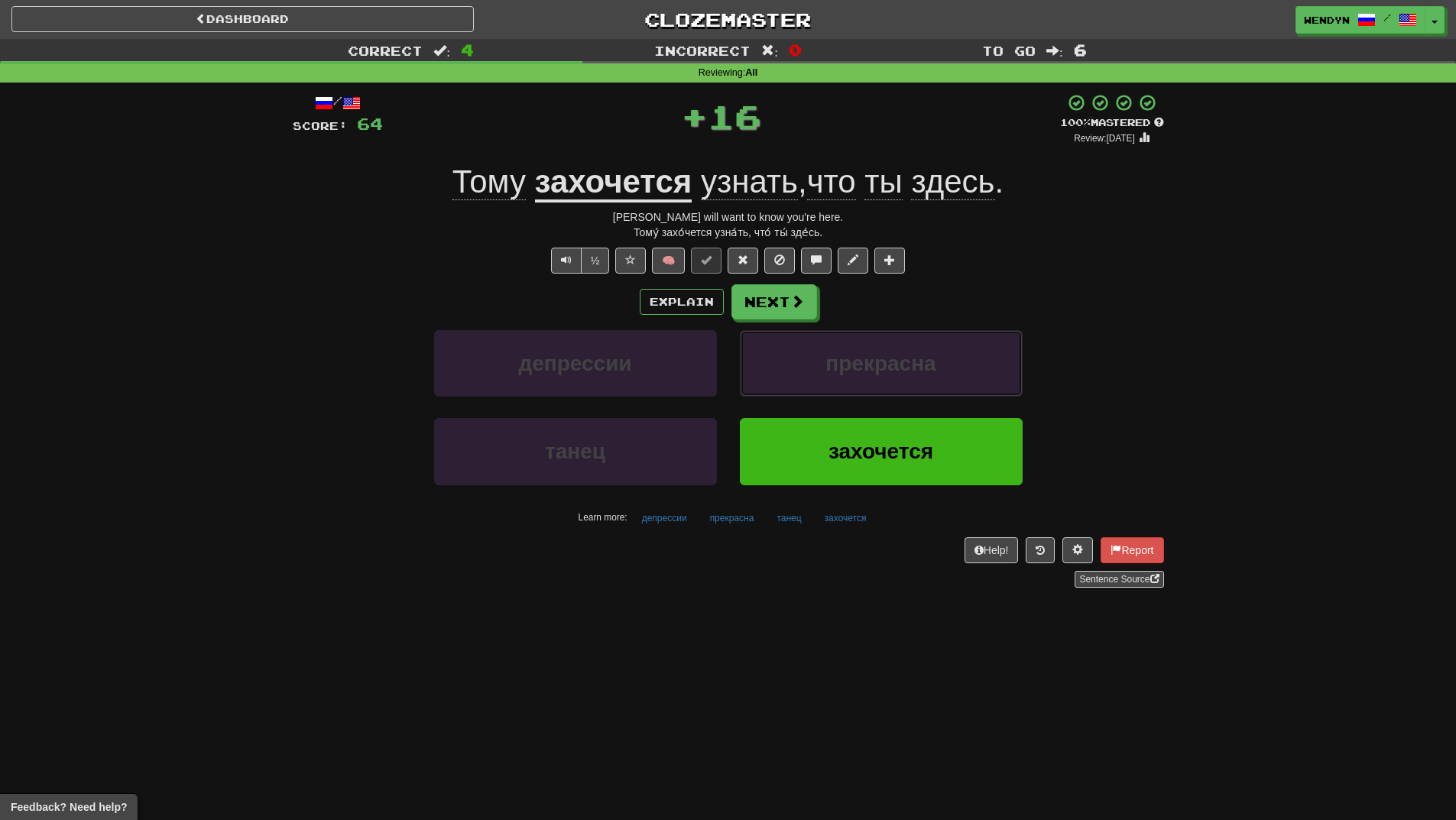
click at [845, 375] on button "прекрасна" at bounding box center [881, 363] width 283 height 67
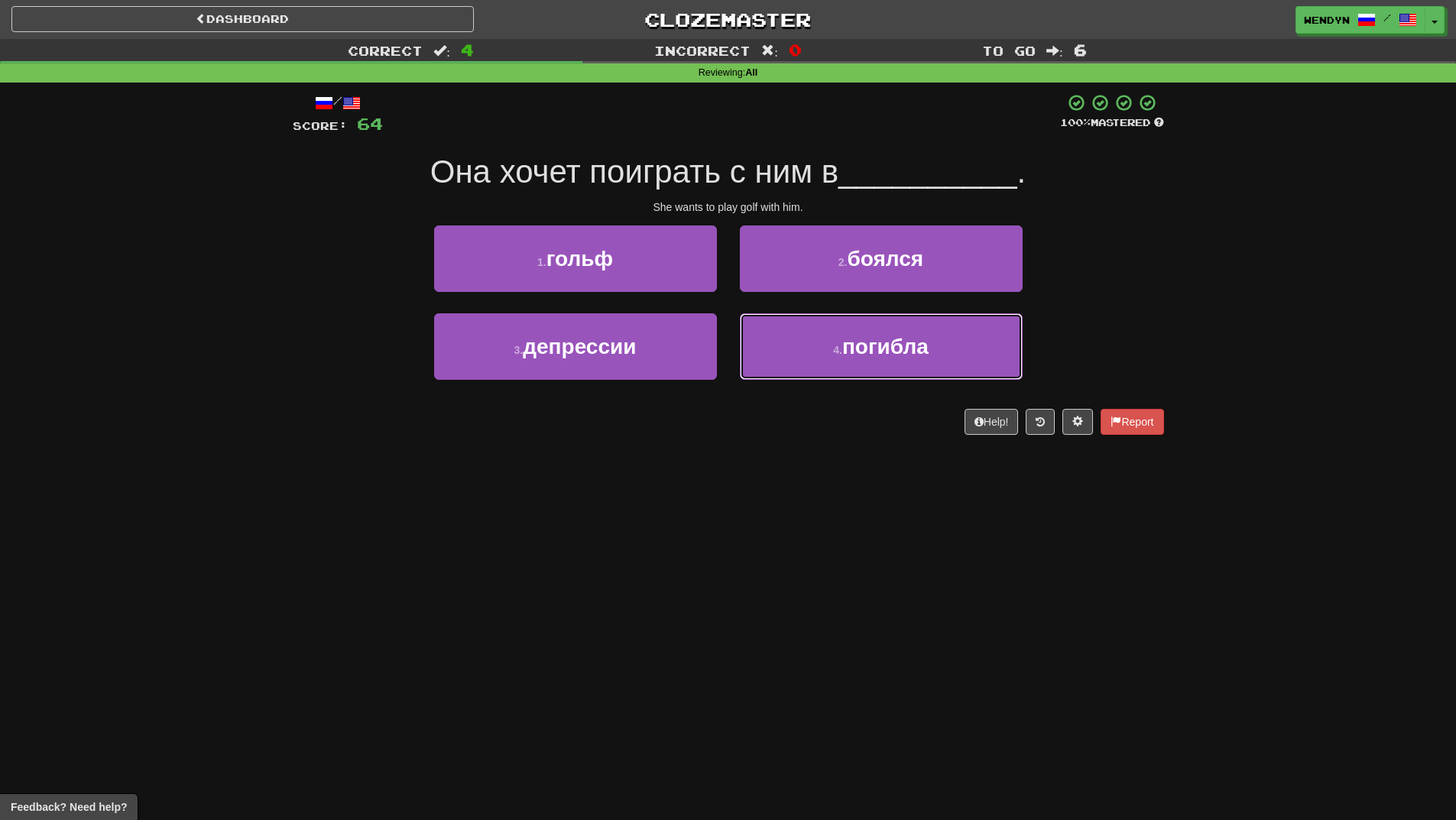
drag, startPoint x: 845, startPoint y: 375, endPoint x: 690, endPoint y: 485, distance: 190.1
click at [690, 485] on div "Dashboard Clozemaster WendyN / Toggle Dropdown Dashboard Leaderboard Activity F…" at bounding box center [728, 410] width 1456 height 820
click at [684, 491] on div "Dashboard Clozemaster WendyN / Toggle Dropdown Dashboard Leaderboard Activity F…" at bounding box center [728, 410] width 1456 height 820
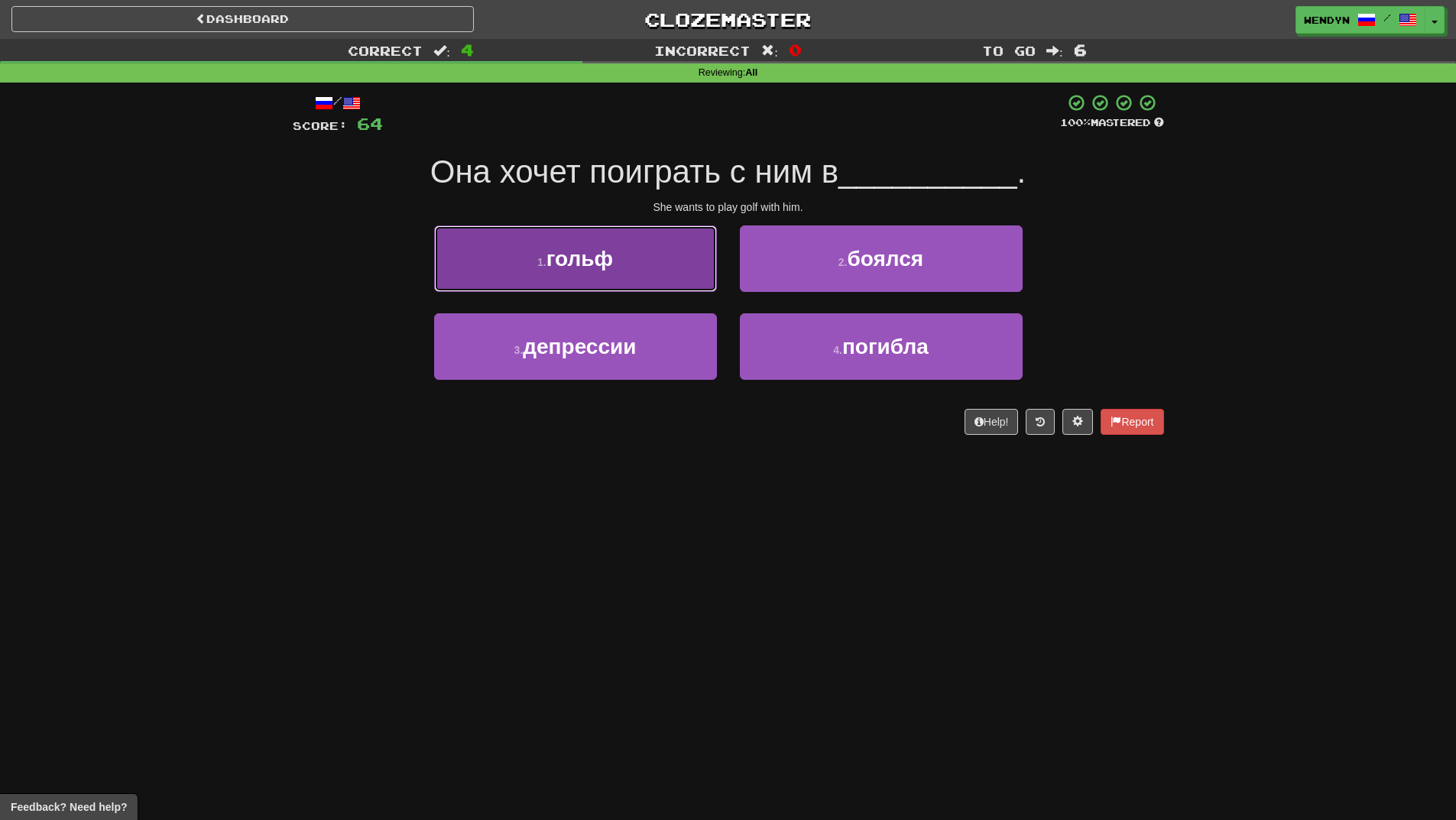
click at [607, 238] on button "1 . гольф" at bounding box center [575, 258] width 283 height 67
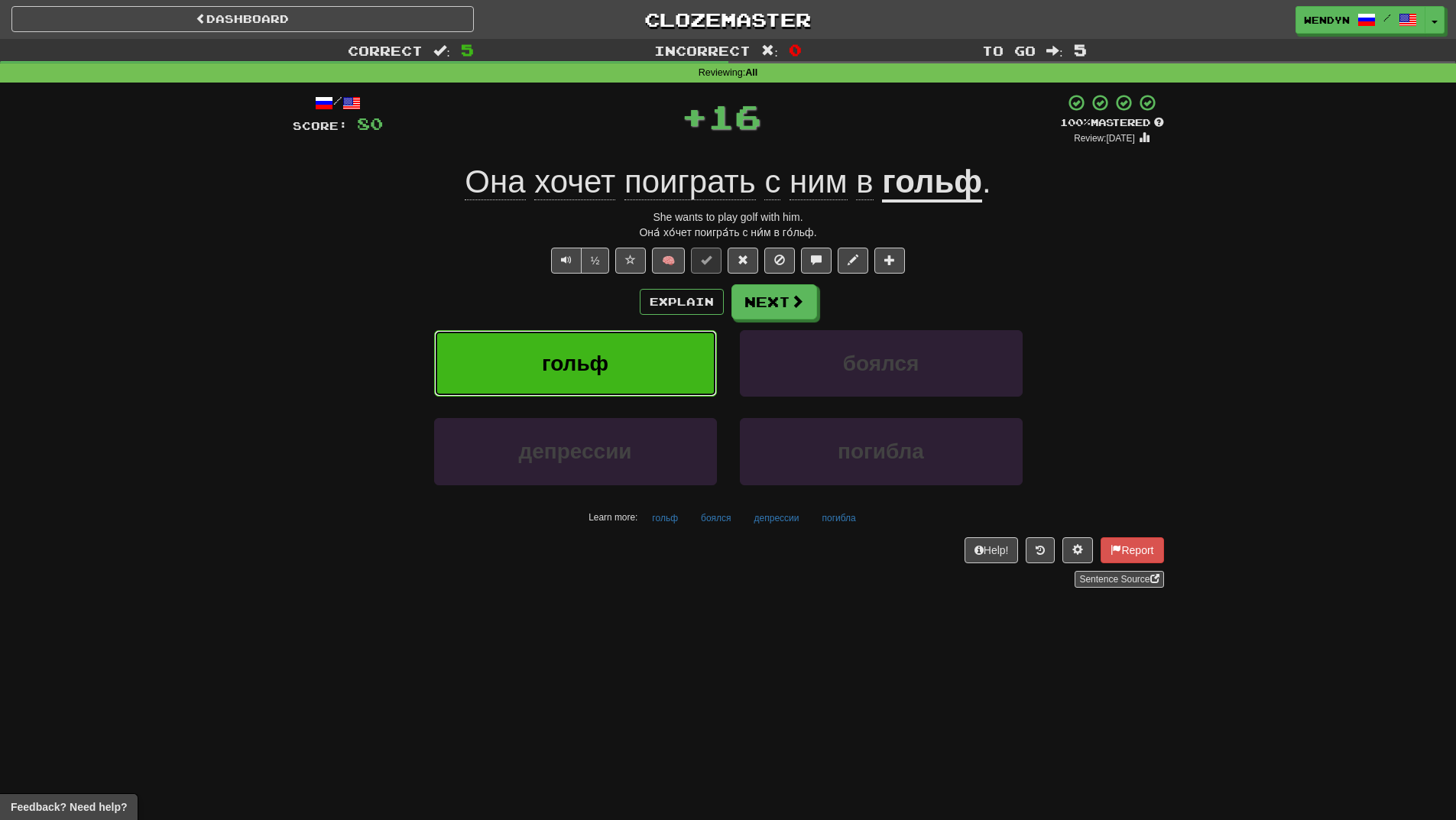
click at [604, 357] on span "гольф" at bounding box center [575, 363] width 67 height 23
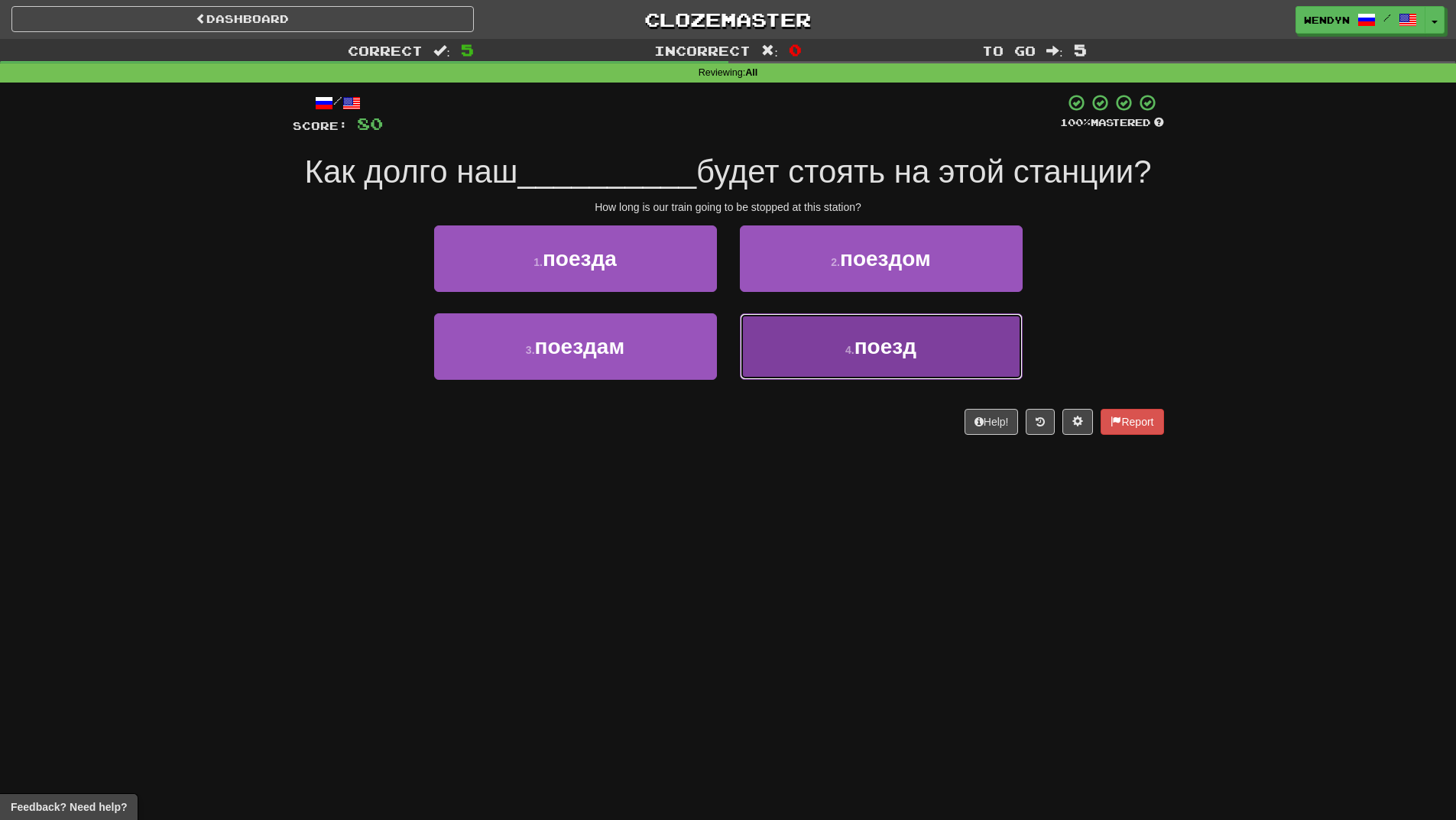
click at [911, 360] on button "4 . поезд" at bounding box center [881, 346] width 283 height 67
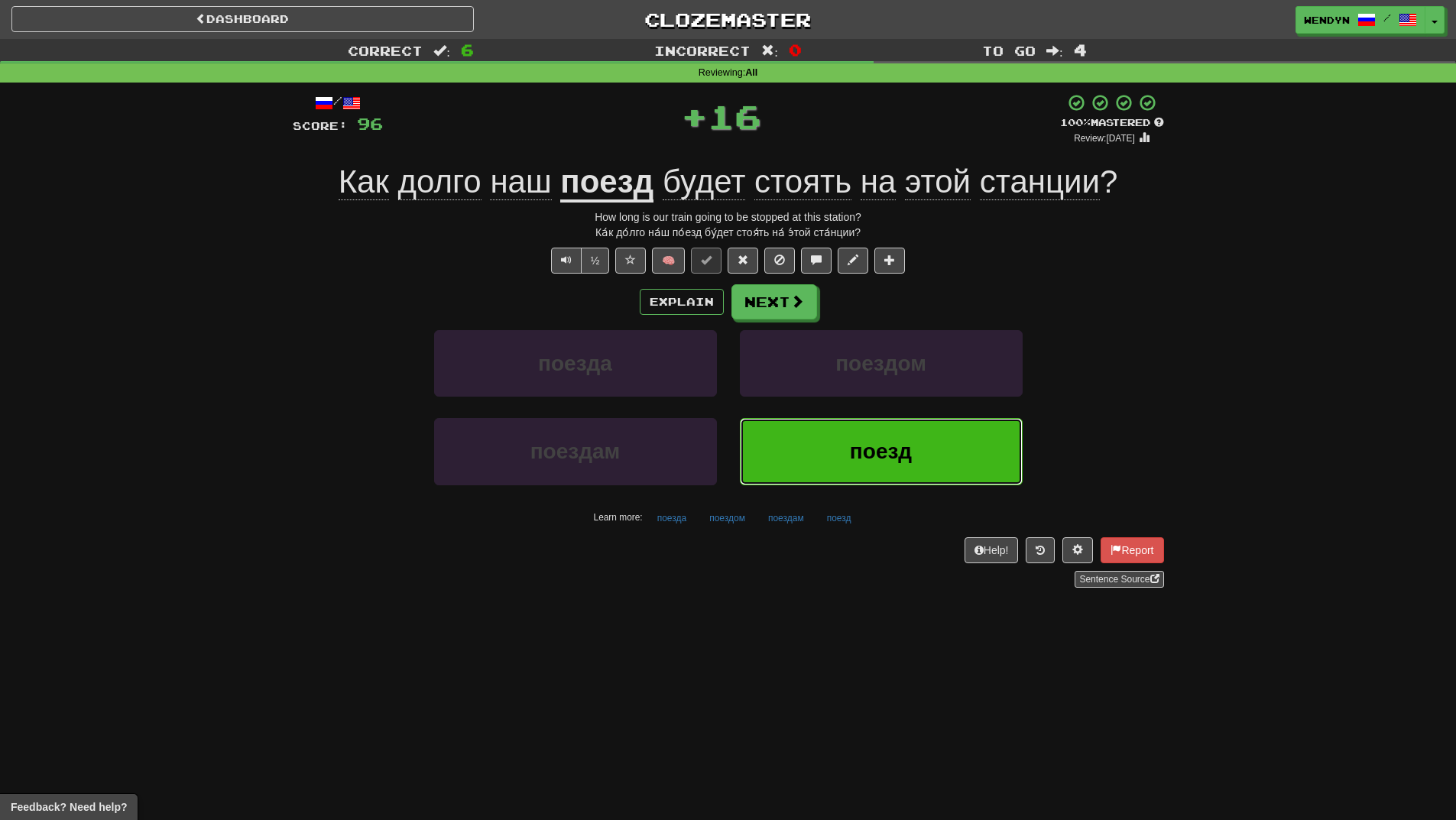
click at [881, 433] on button "поезд" at bounding box center [881, 450] width 283 height 67
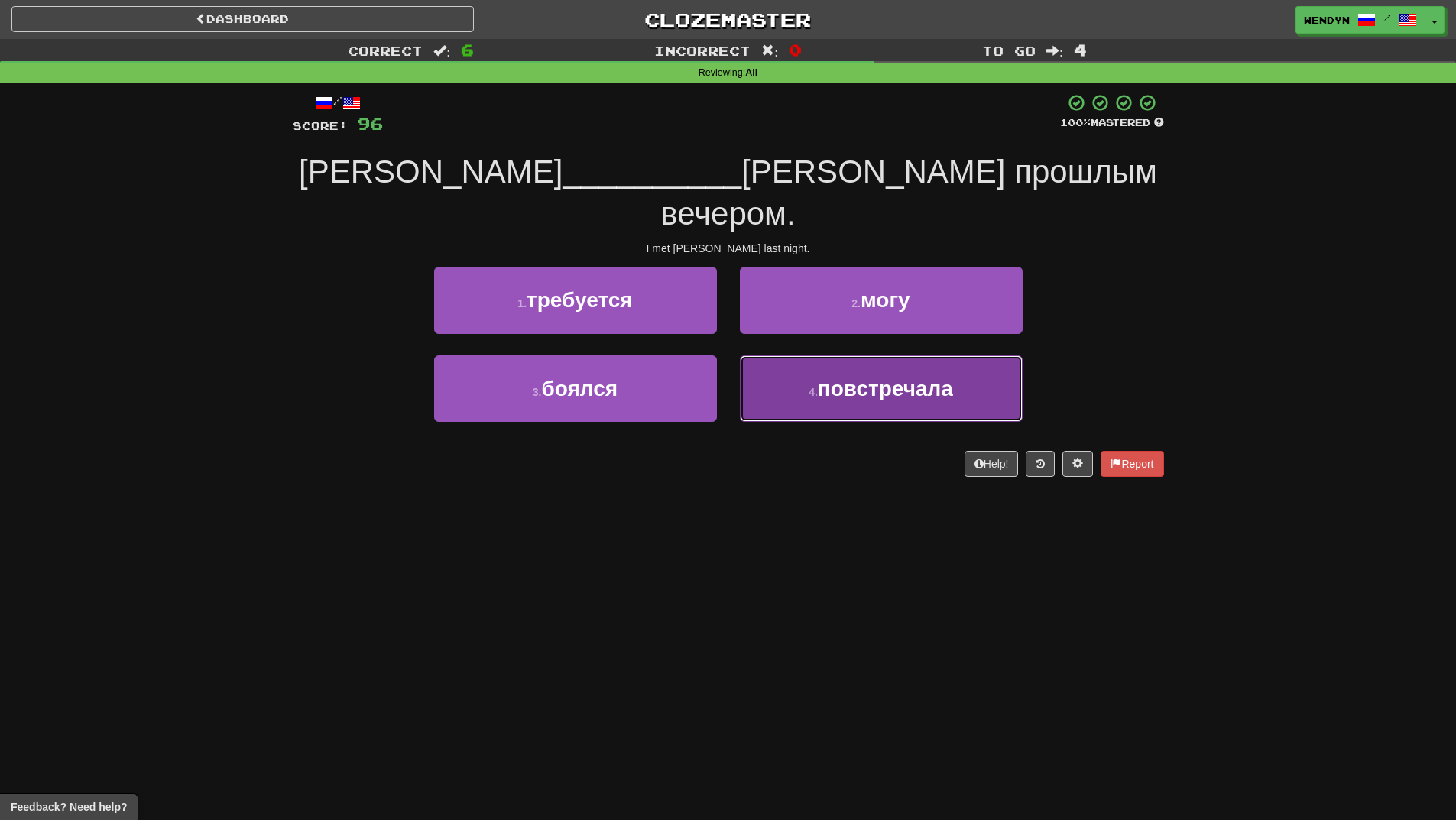
click at [921, 377] on span "повстречала" at bounding box center [885, 388] width 135 height 23
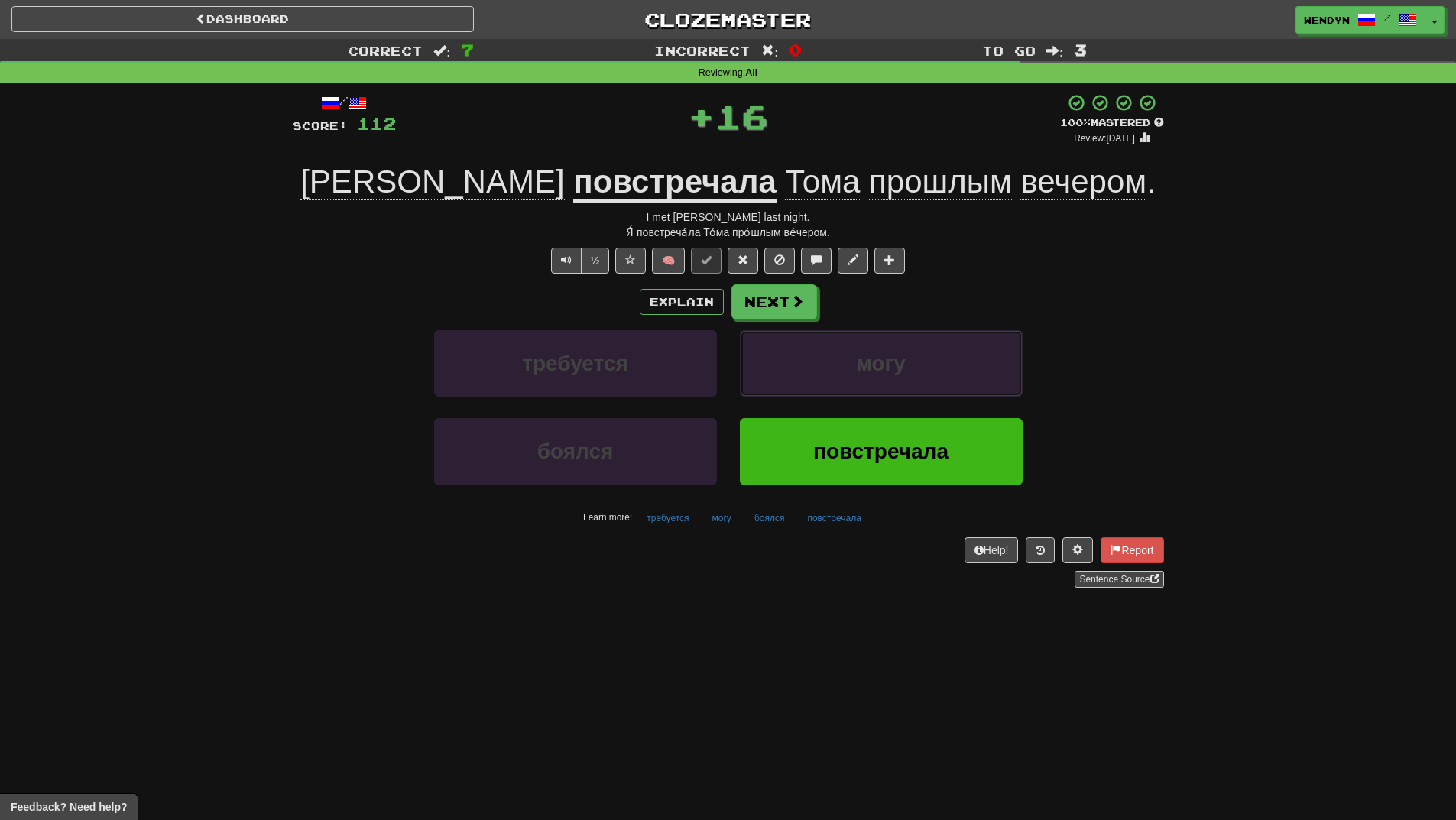
click at [921, 357] on button "могу" at bounding box center [881, 363] width 283 height 67
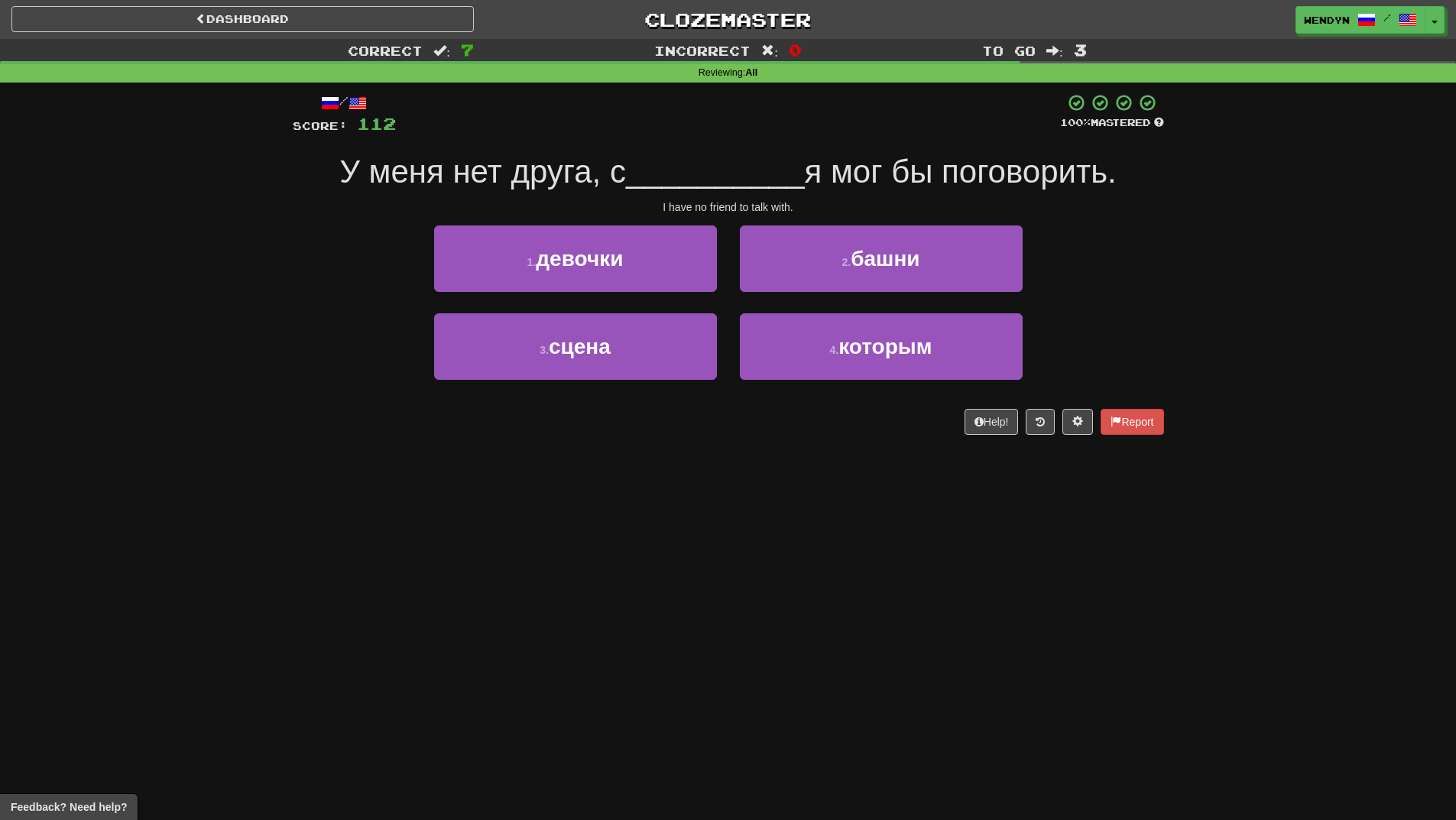
click at [667, 521] on div "Dashboard Clozemaster WendyN / Toggle Dropdown Dashboard Leaderboard Activity F…" at bounding box center [728, 410] width 1456 height 820
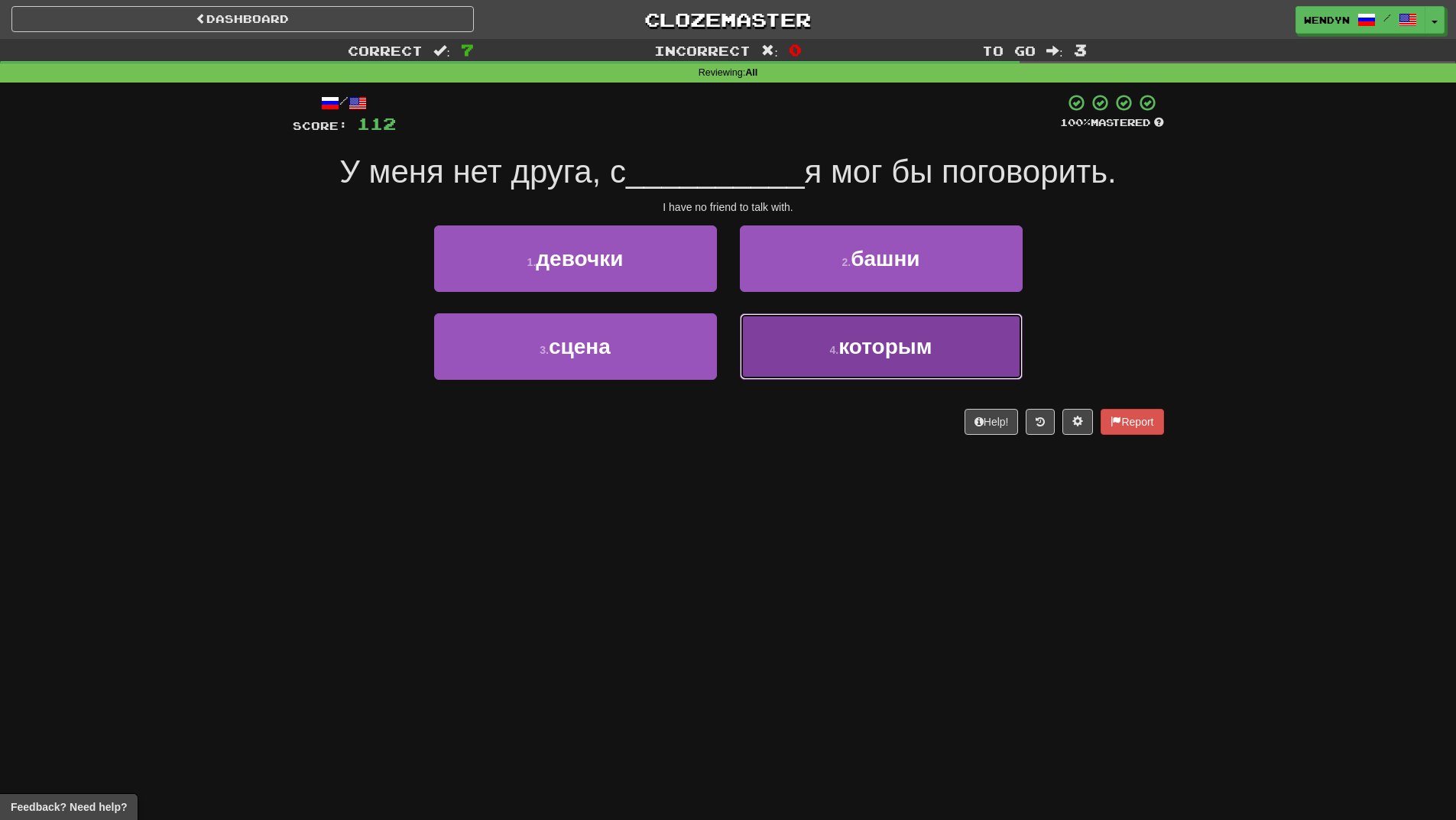
click at [900, 374] on button "4 . которым" at bounding box center [881, 346] width 283 height 67
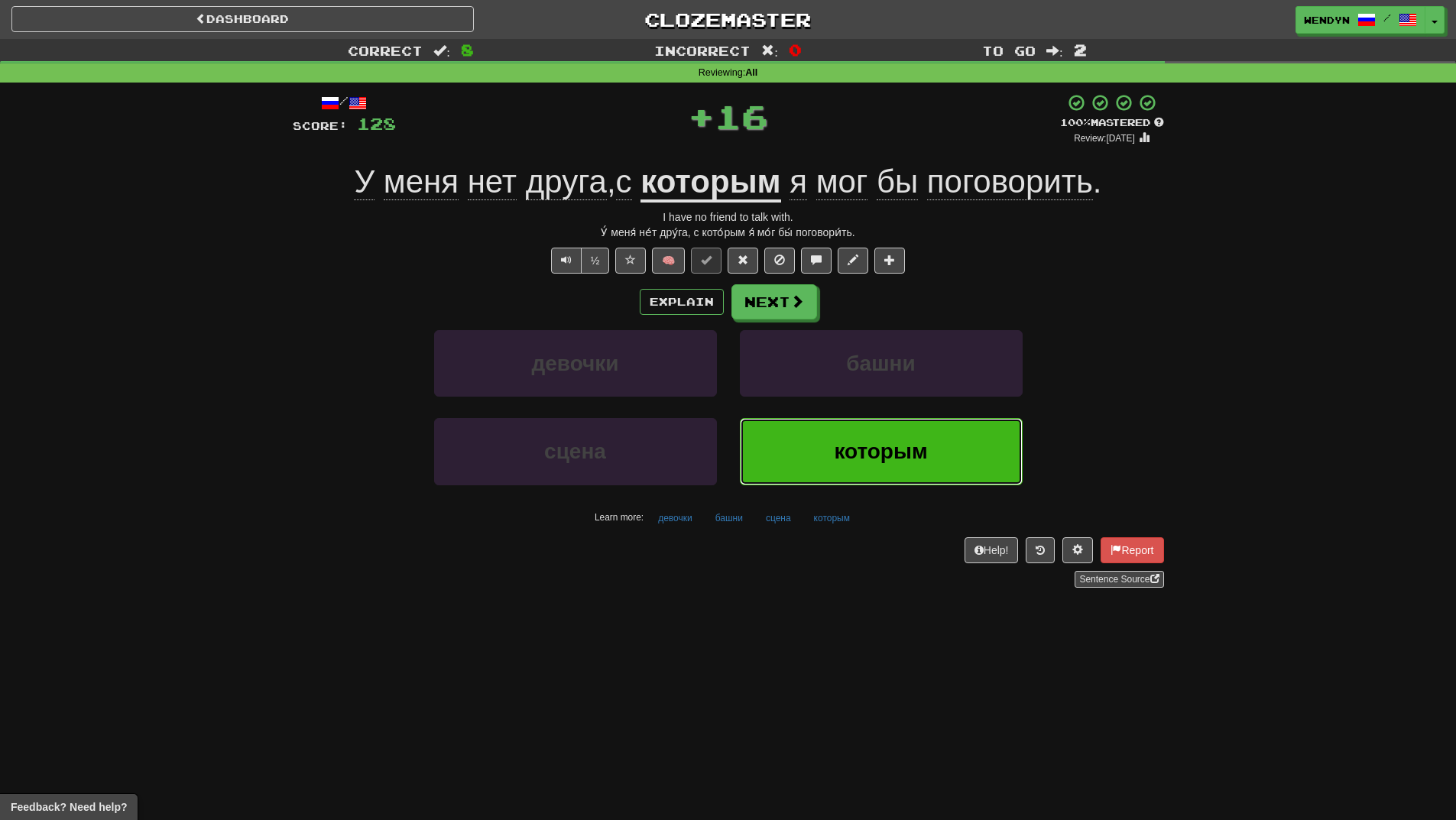
click at [877, 435] on button "которым" at bounding box center [881, 450] width 283 height 67
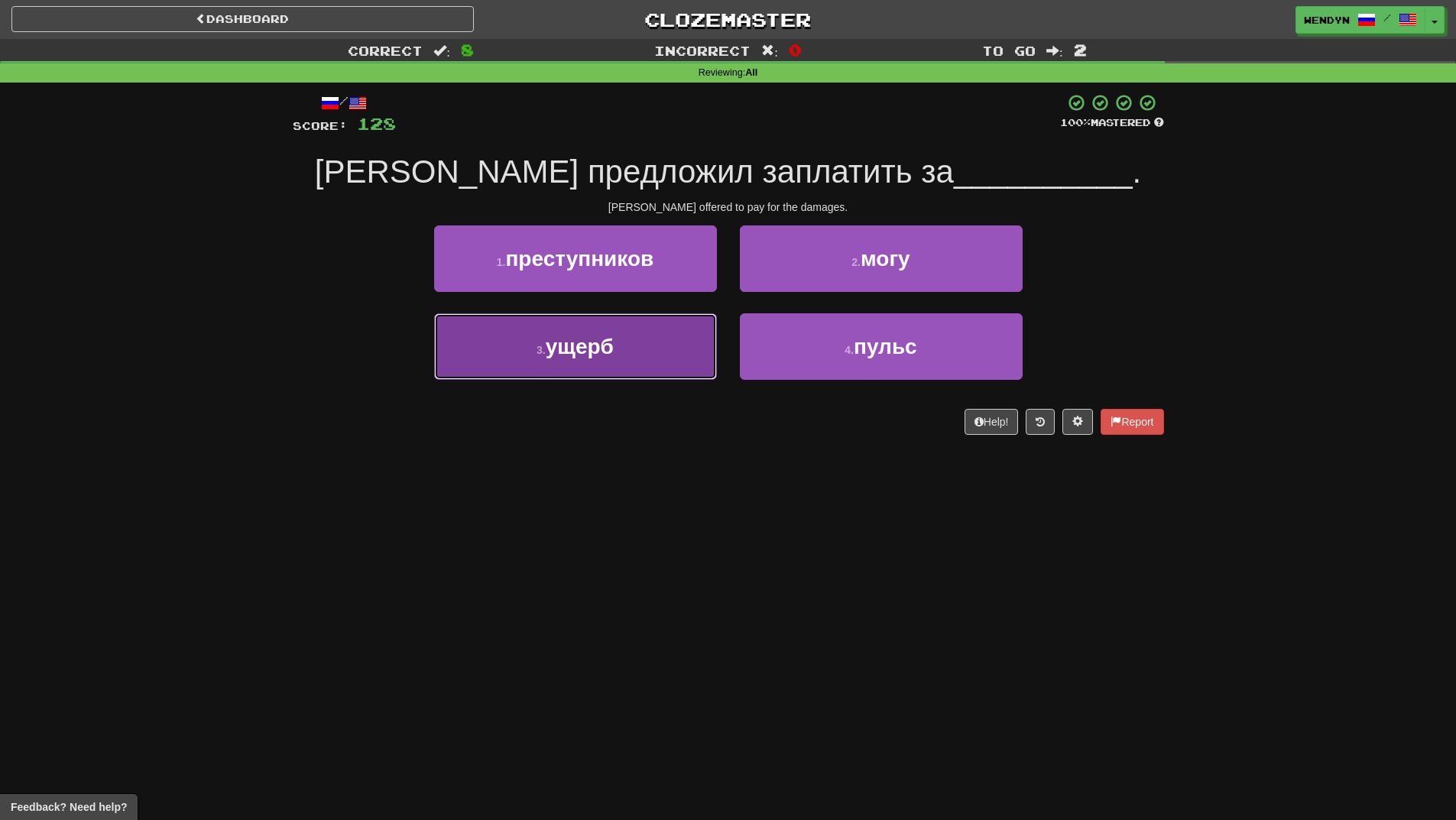
click at [609, 368] on button "3 . ущерб" at bounding box center [575, 346] width 283 height 67
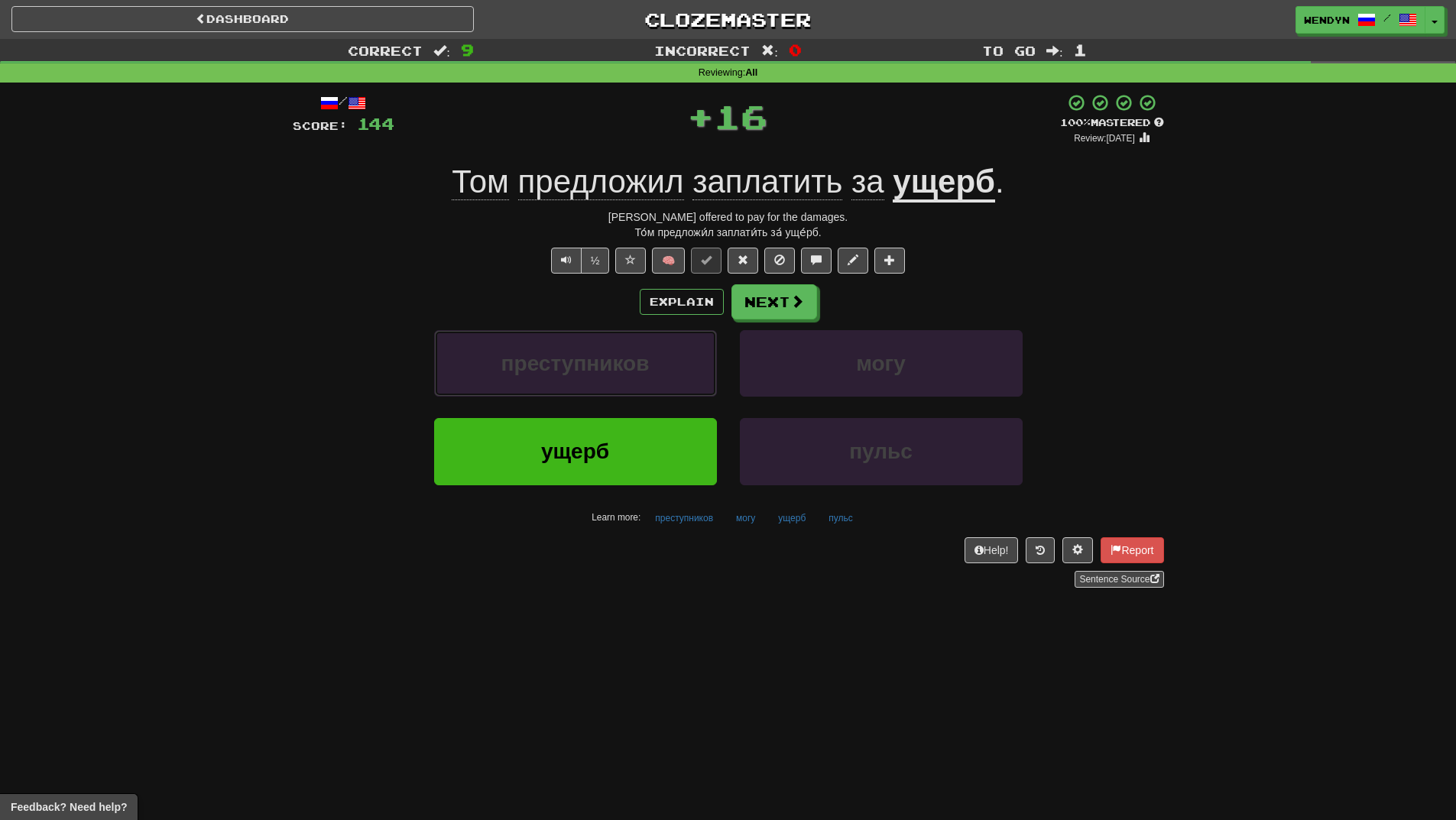
click at [609, 368] on span "преступников" at bounding box center [575, 363] width 148 height 23
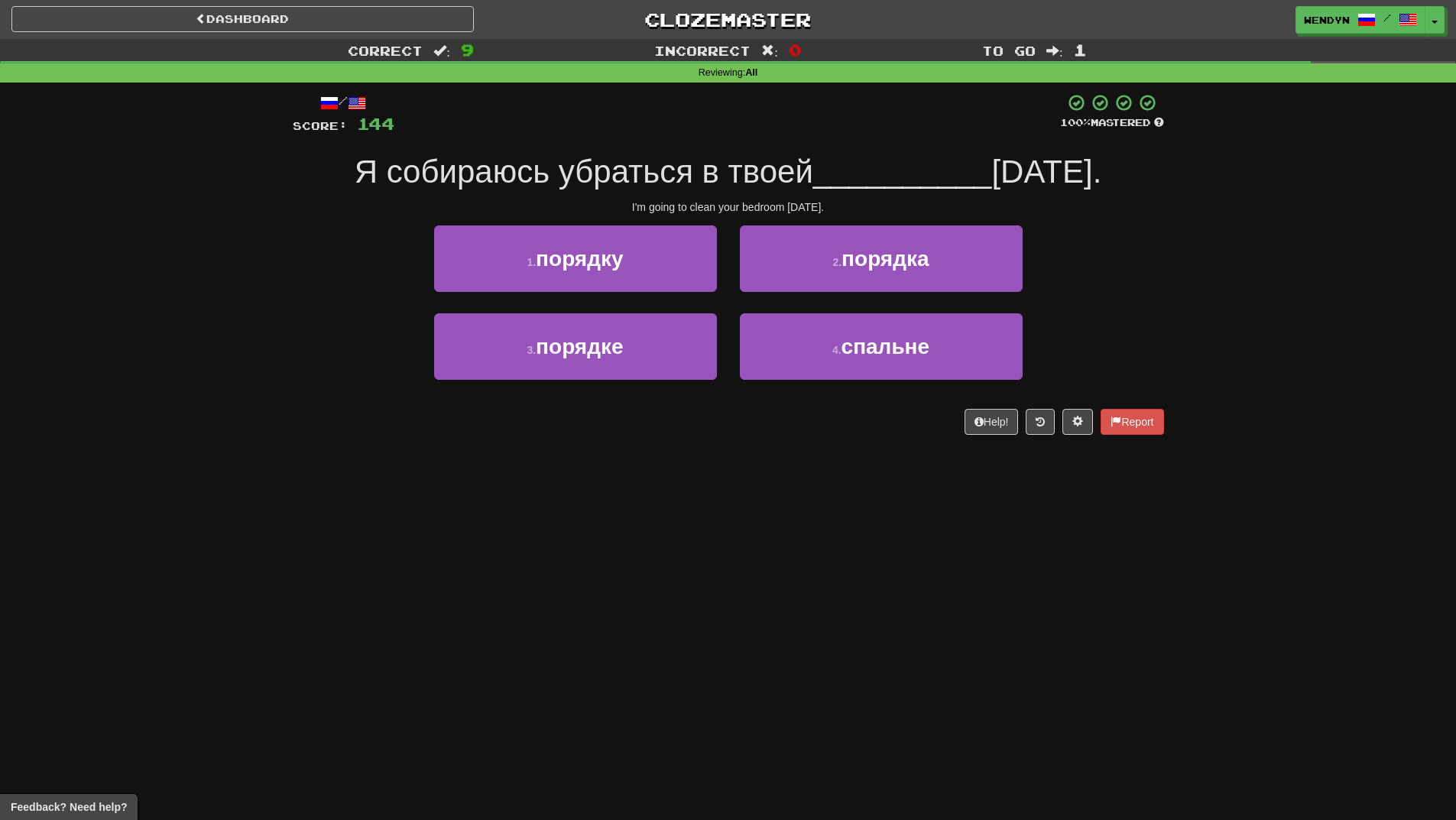
click at [608, 507] on div "Dashboard Clozemaster WendyN / Toggle Dropdown Dashboard Leaderboard Activity F…" at bounding box center [728, 410] width 1456 height 820
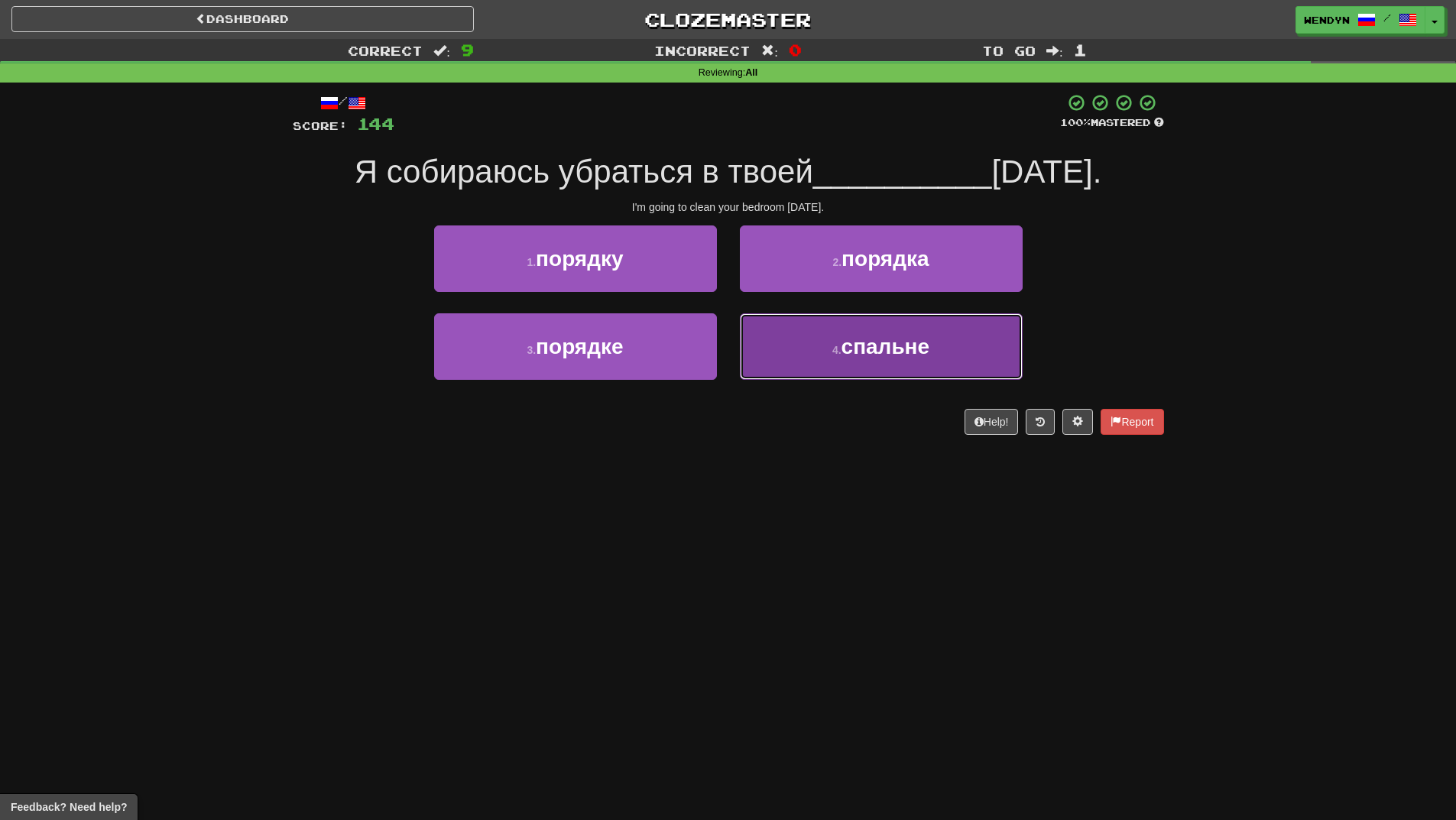
click at [903, 369] on button "4 . спальне" at bounding box center [881, 346] width 283 height 67
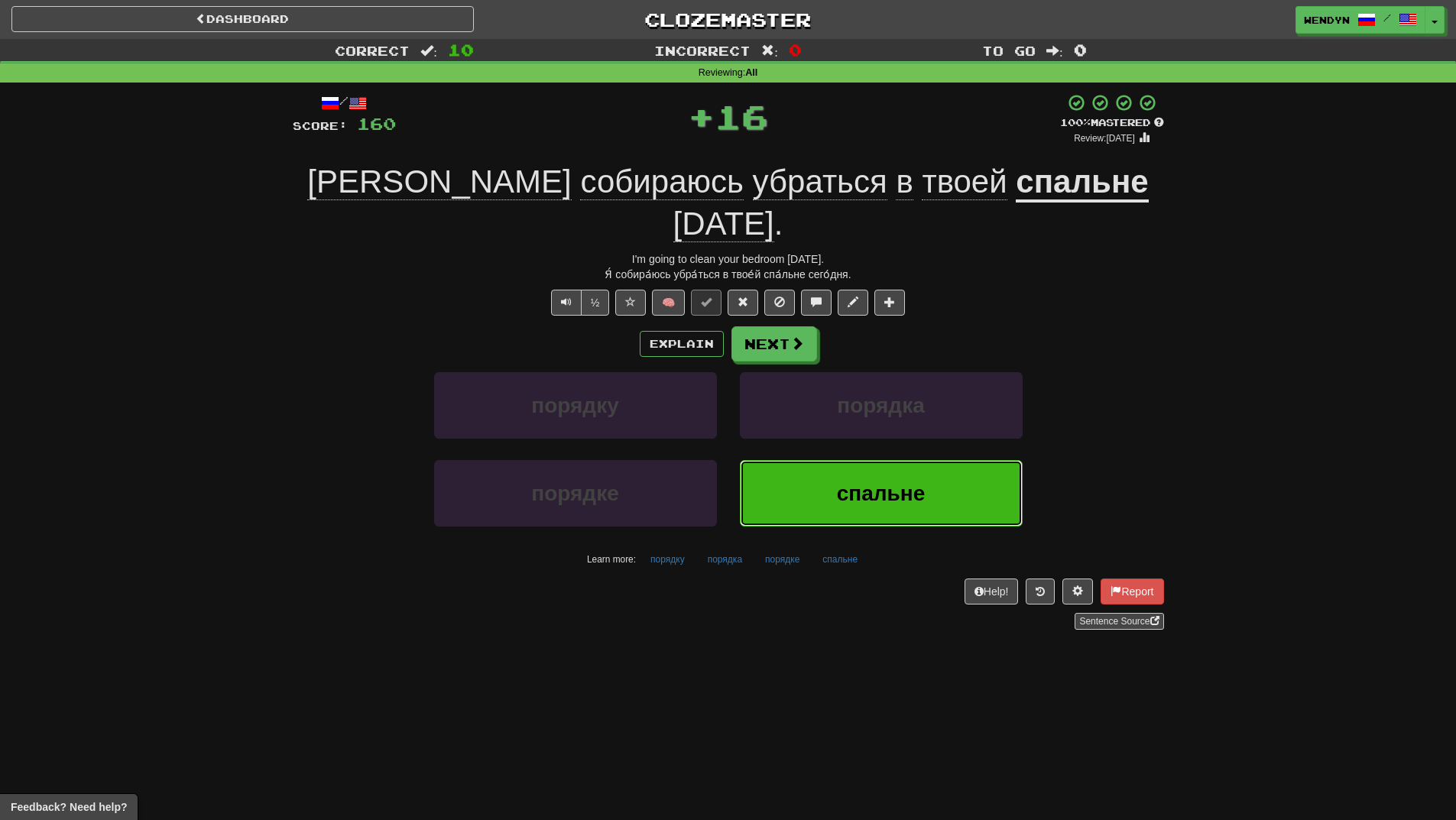
click at [859, 481] on span "спальне" at bounding box center [881, 493] width 88 height 23
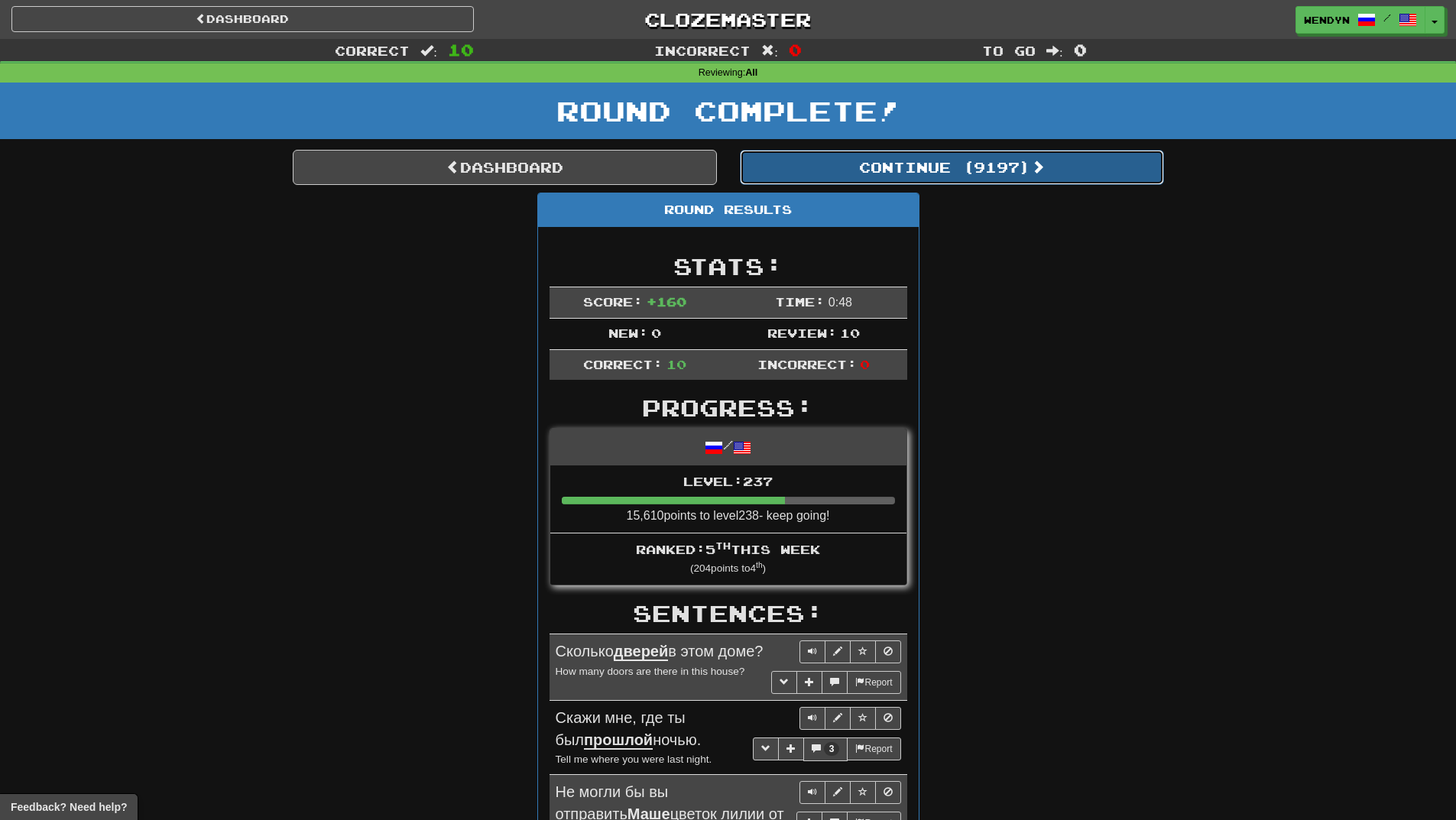
click at [989, 178] on button "Continue ( 9197 )" at bounding box center [952, 167] width 424 height 35
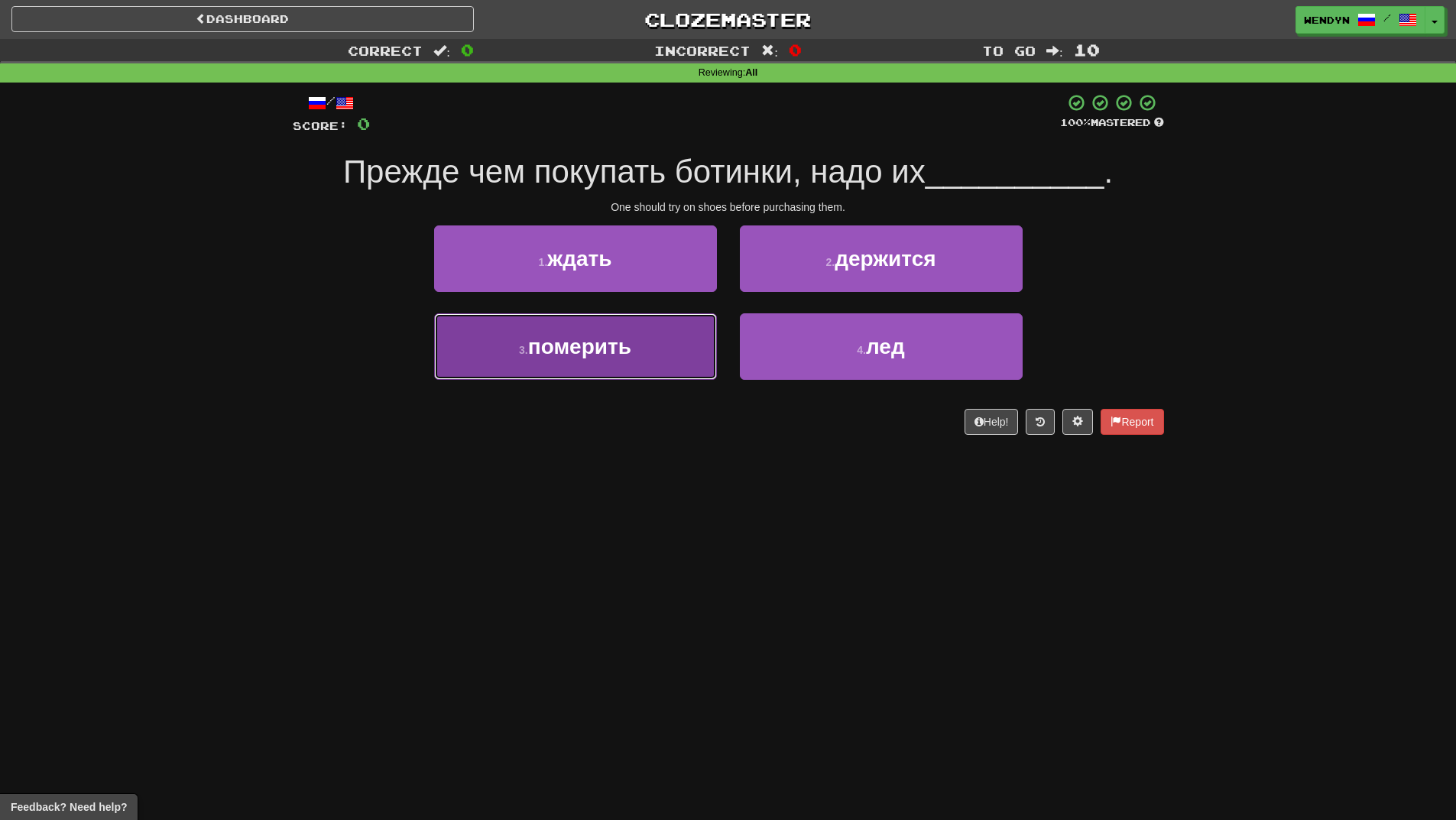
click at [617, 377] on button "3 . померить" at bounding box center [575, 346] width 283 height 67
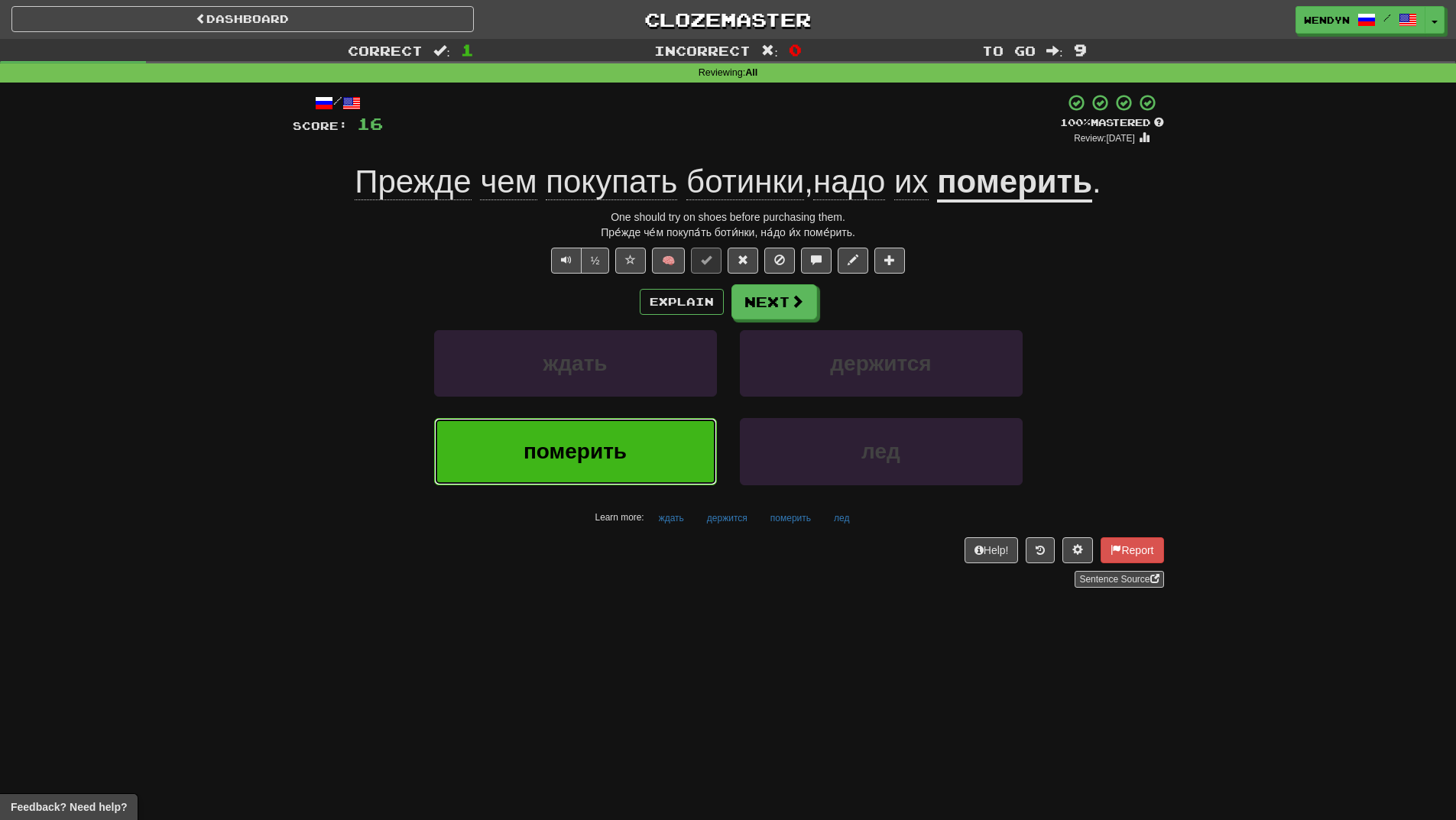
click at [631, 457] on button "померить" at bounding box center [575, 450] width 283 height 67
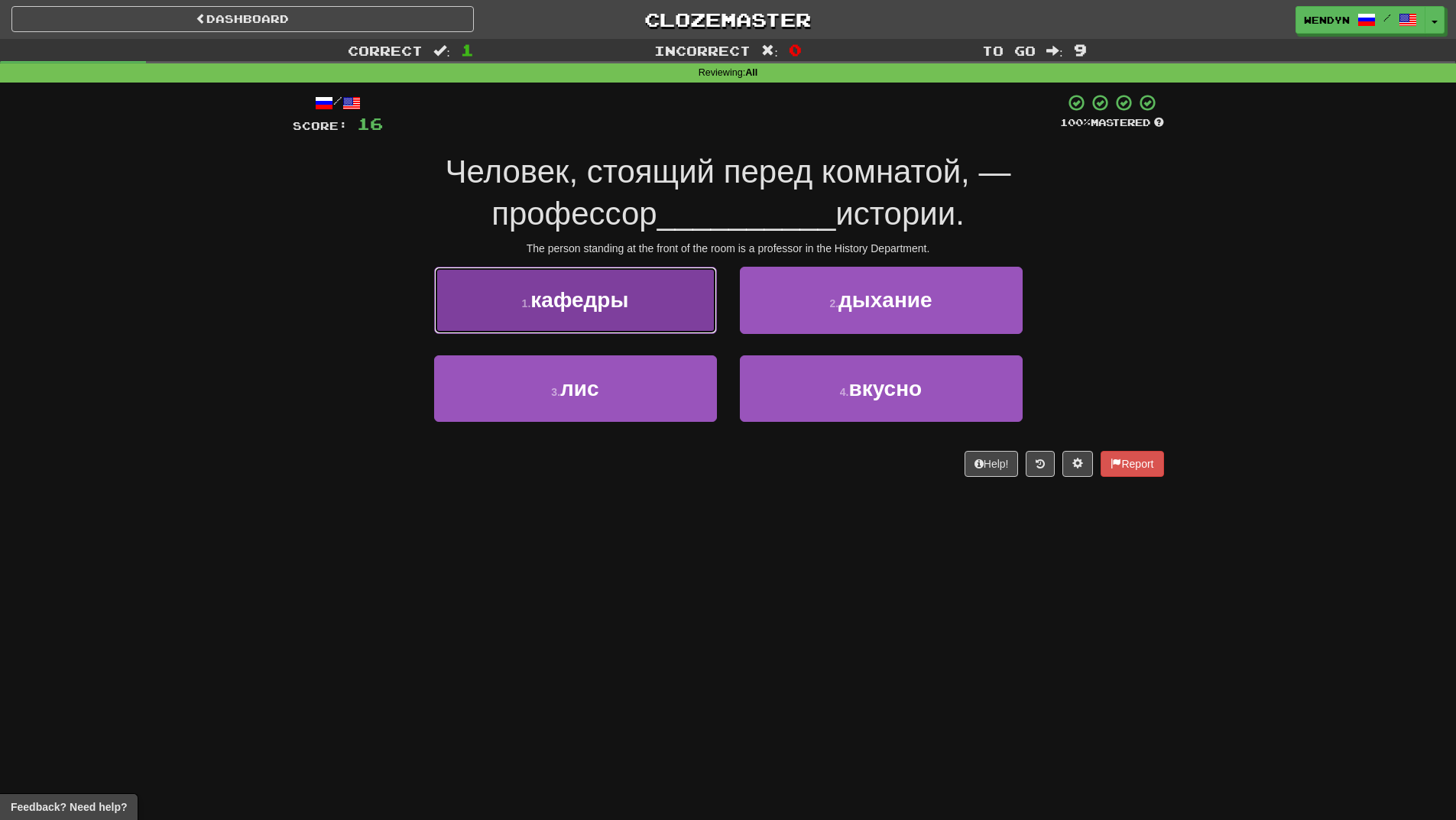
click at [636, 320] on button "1 . кафедры" at bounding box center [575, 299] width 283 height 67
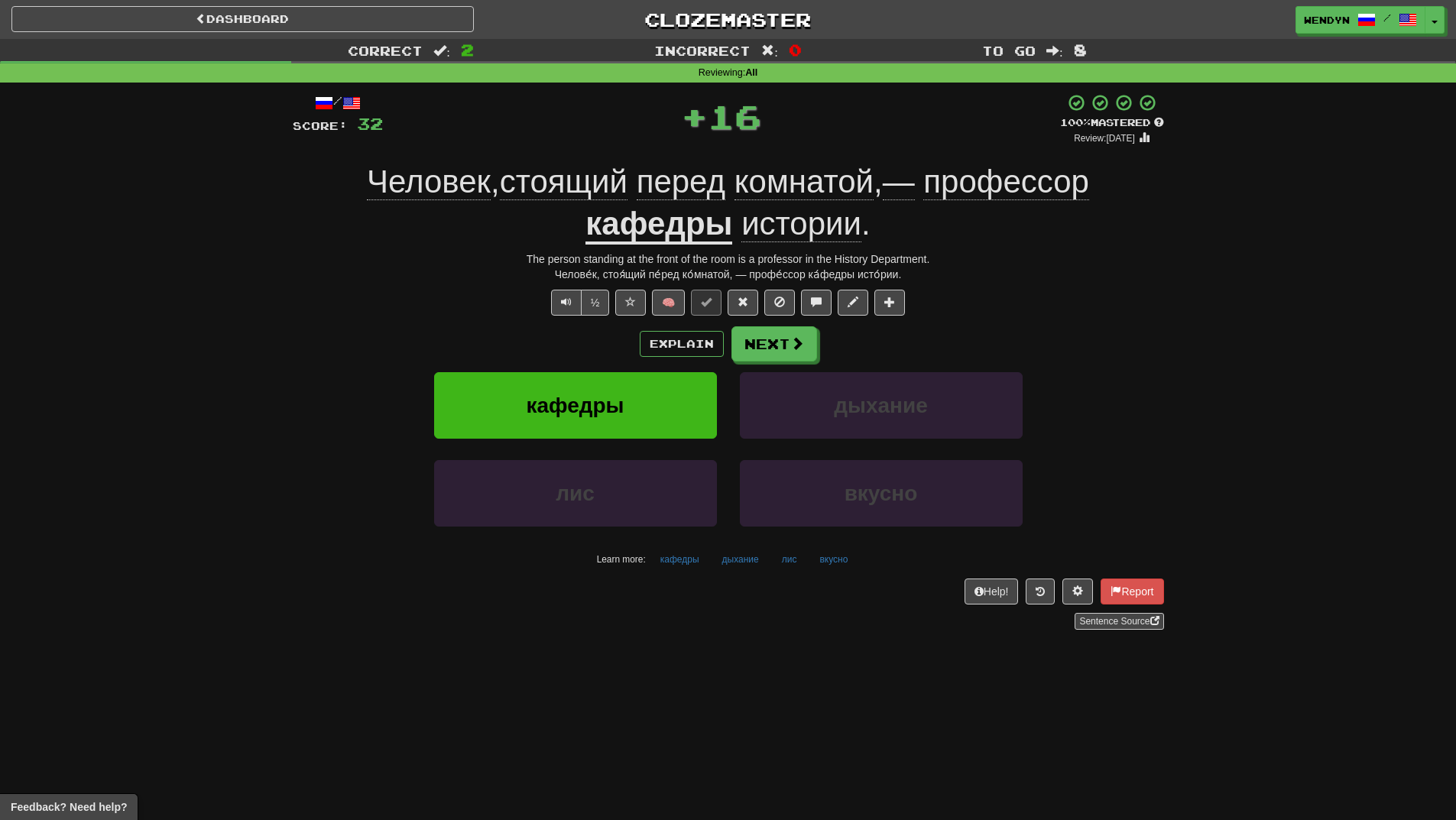
click at [627, 326] on div "Explain Next" at bounding box center [728, 343] width 871 height 35
click at [614, 407] on span "кафедры" at bounding box center [575, 404] width 98 height 23
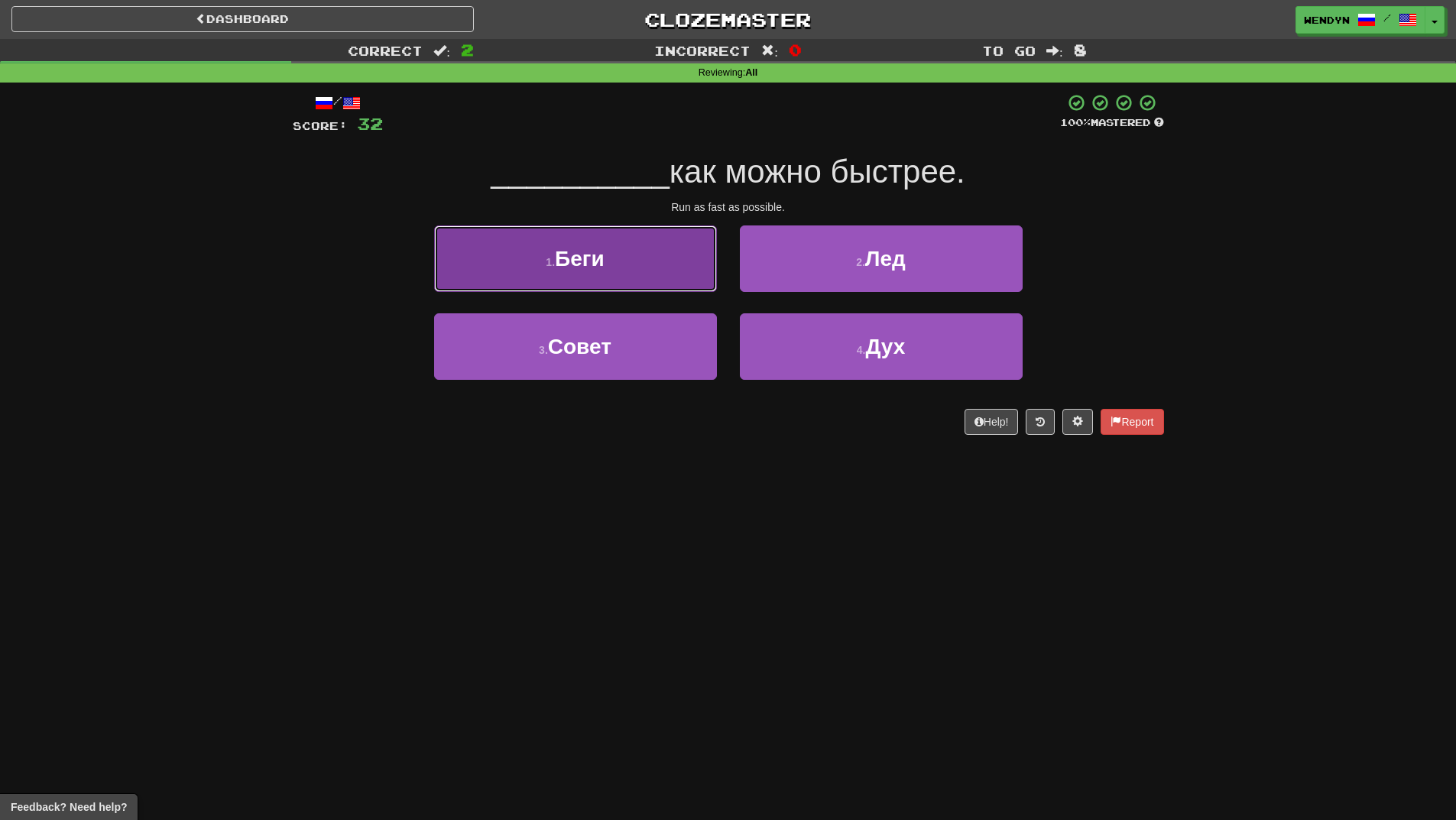
click at [640, 278] on button "1 . Беги" at bounding box center [575, 258] width 283 height 67
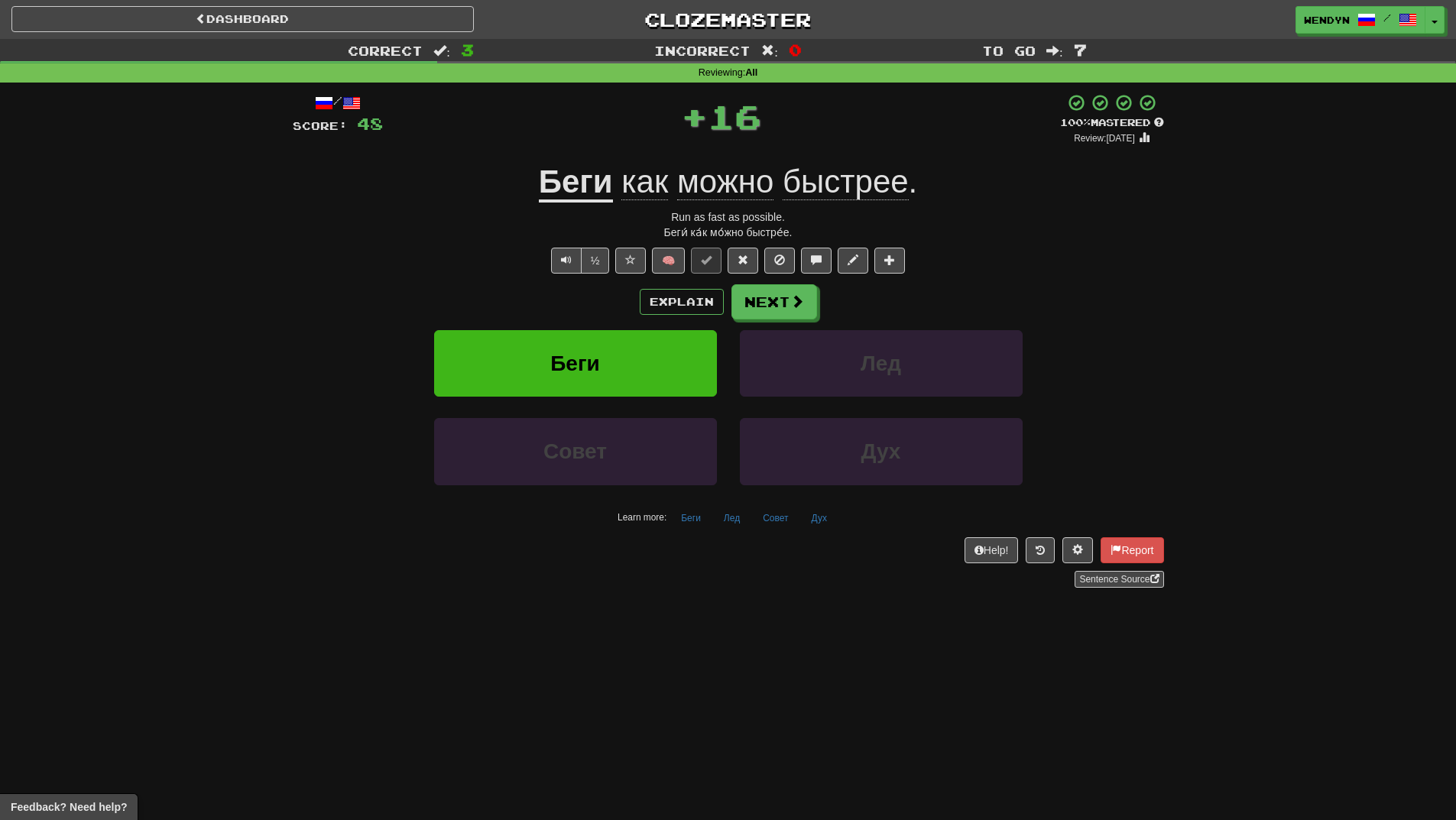
click at [640, 278] on div "/ Score: 48 + 16 100 % Mastered Review: [DATE] Беги как можно быстрее . Run as …" at bounding box center [728, 340] width 871 height 494
click at [617, 337] on button "Беги" at bounding box center [575, 363] width 283 height 67
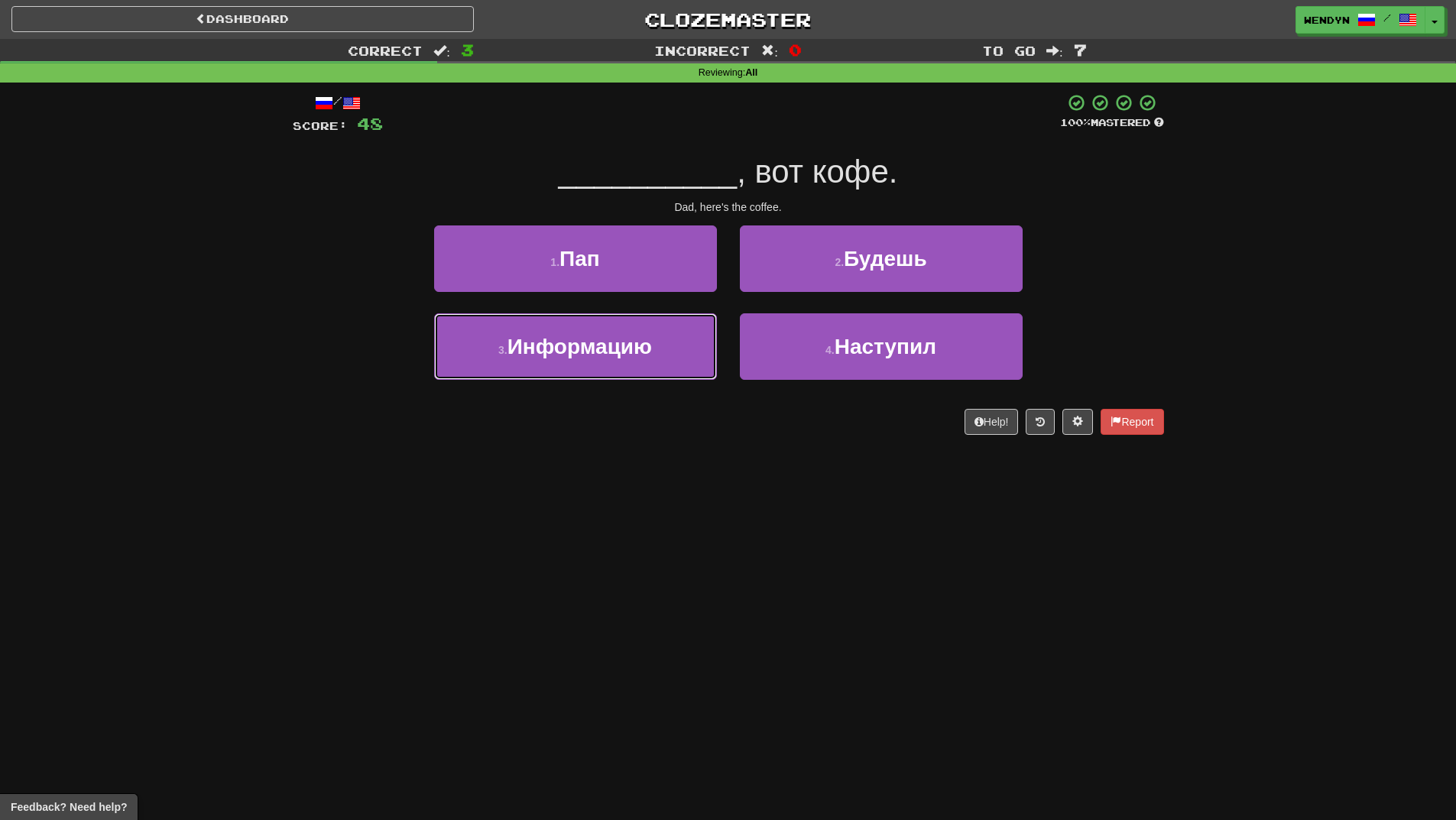
drag, startPoint x: 617, startPoint y: 337, endPoint x: 620, endPoint y: 434, distance: 97.0
click at [620, 434] on div "/ Score: 48 100 % Mastered __________ , вот кофе. Dad, here's the coffee. 1 . П…" at bounding box center [728, 264] width 871 height 342
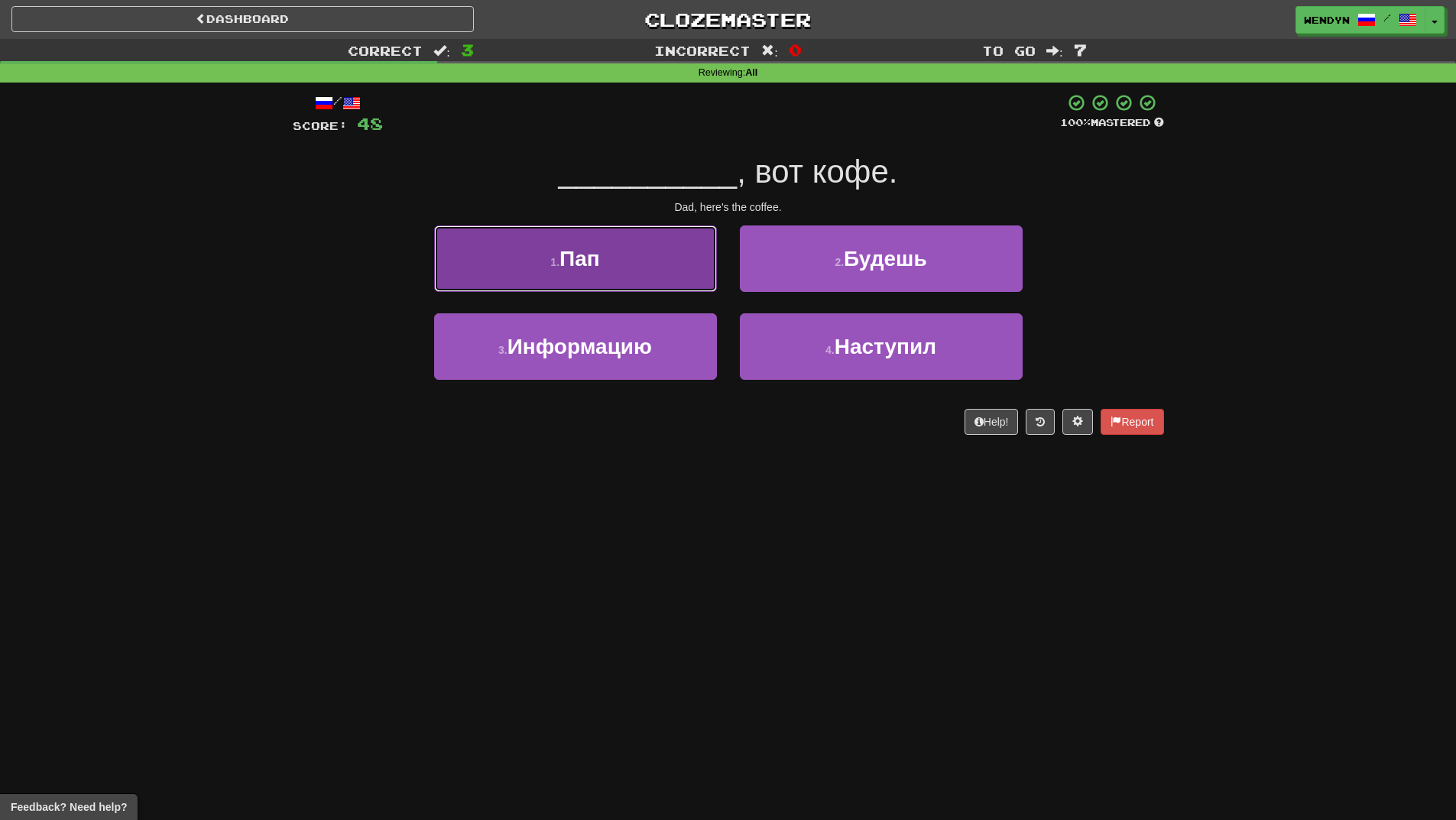
click at [629, 271] on button "1 . Пап" at bounding box center [575, 258] width 283 height 67
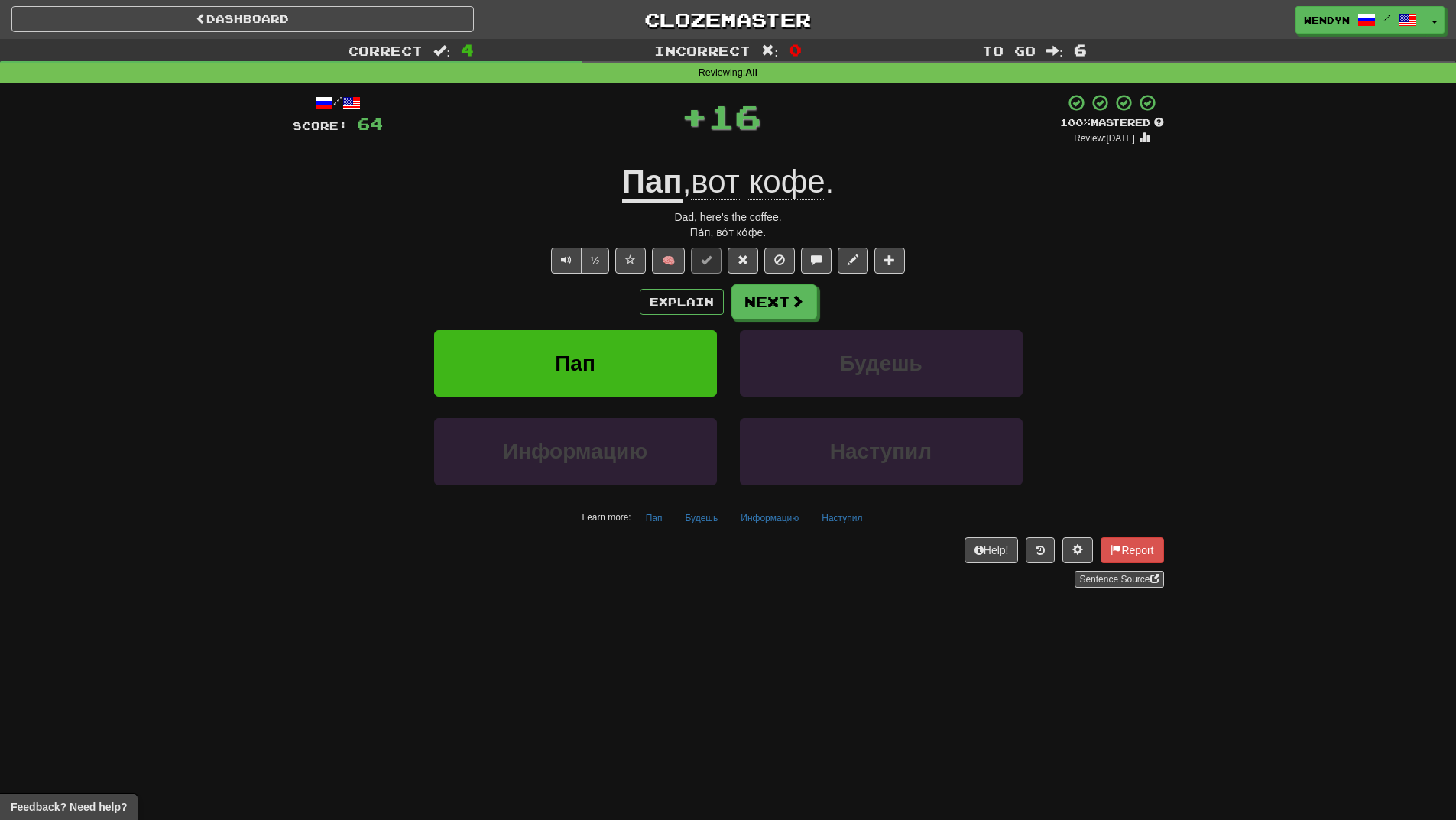
click at [620, 286] on div "Explain Next" at bounding box center [728, 301] width 871 height 35
click at [613, 378] on button "Пап" at bounding box center [575, 363] width 283 height 67
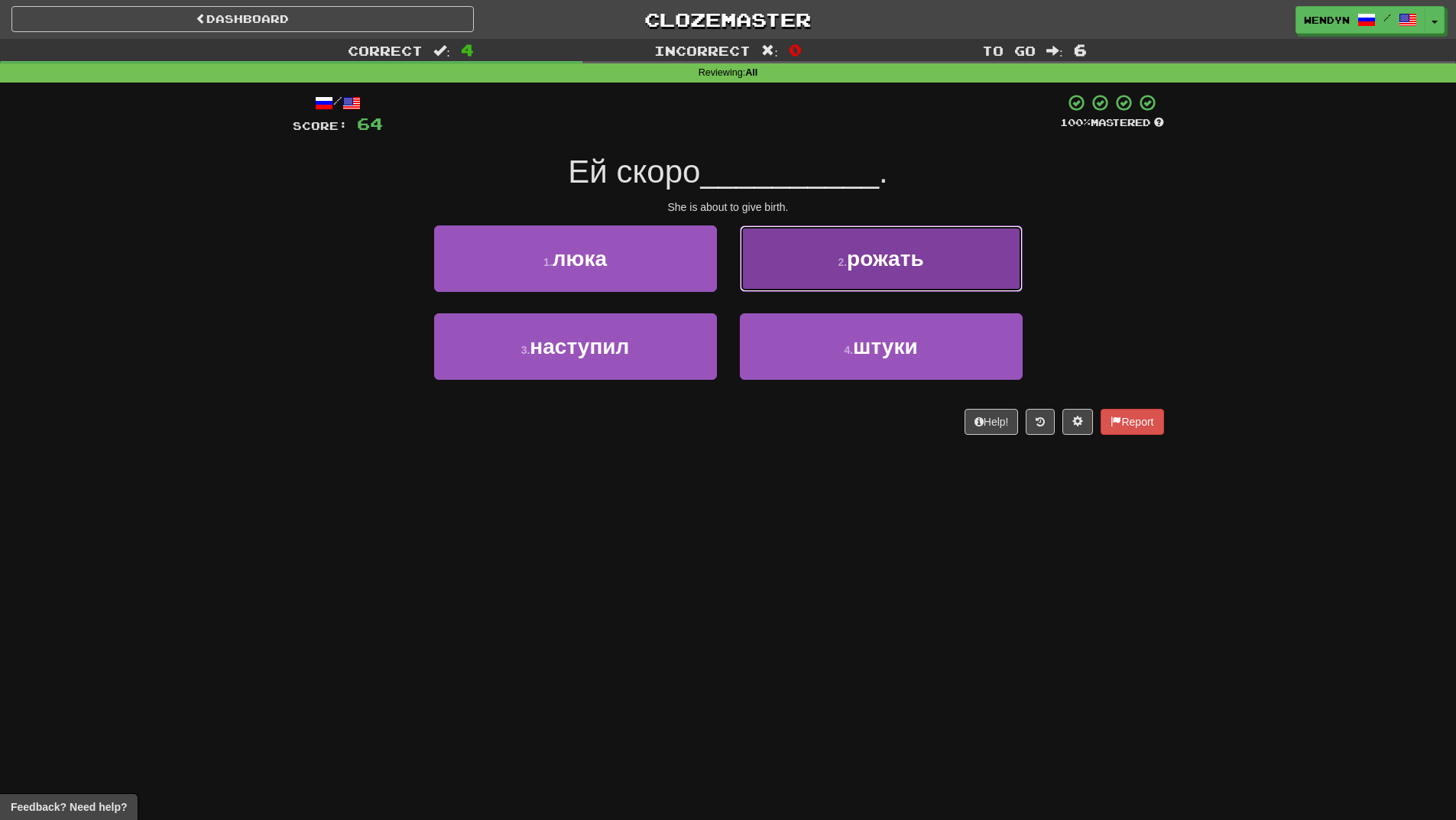
click at [996, 262] on button "2 . рожать" at bounding box center [881, 258] width 283 height 67
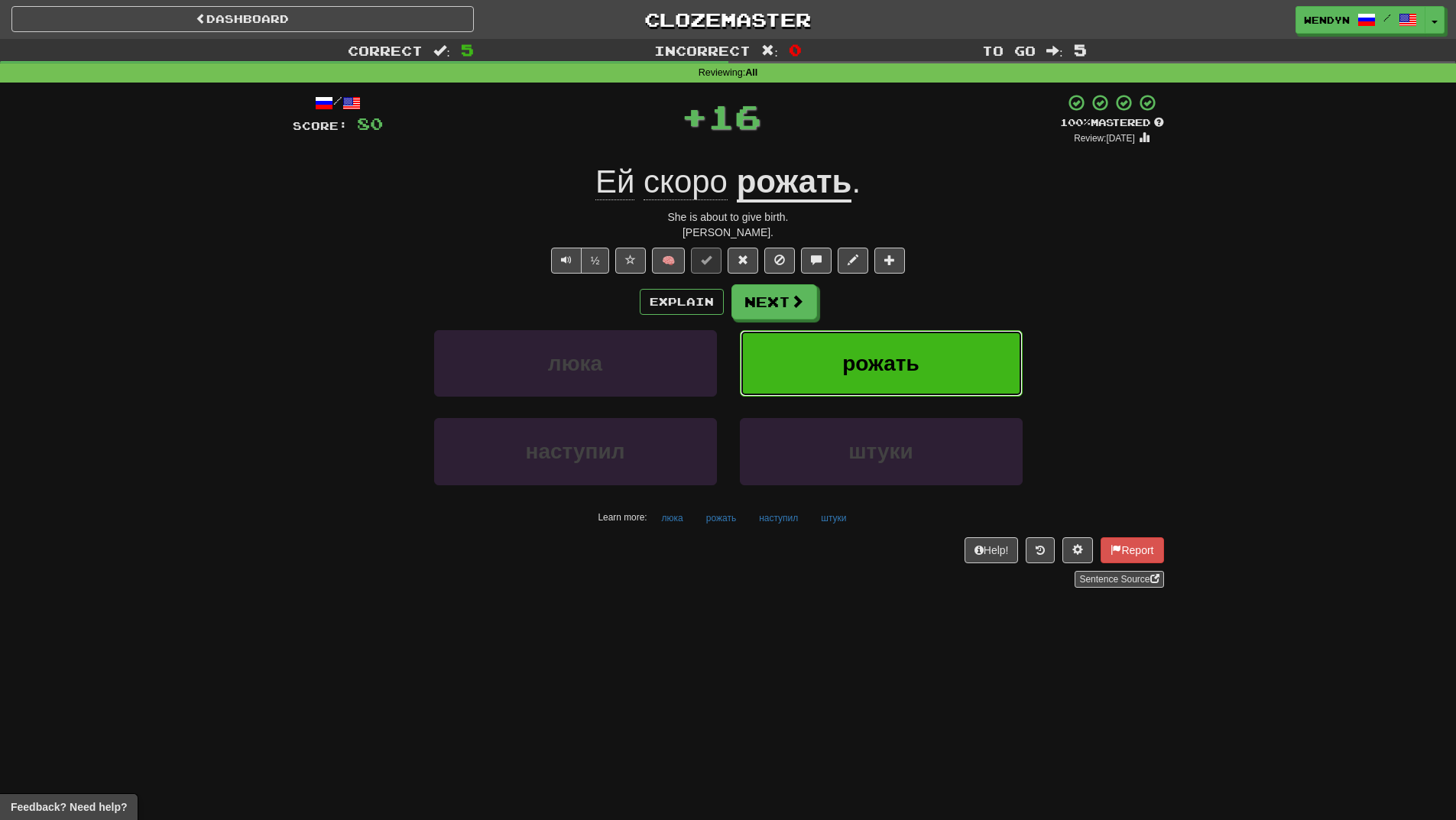
click at [958, 367] on button "рожать" at bounding box center [881, 363] width 283 height 67
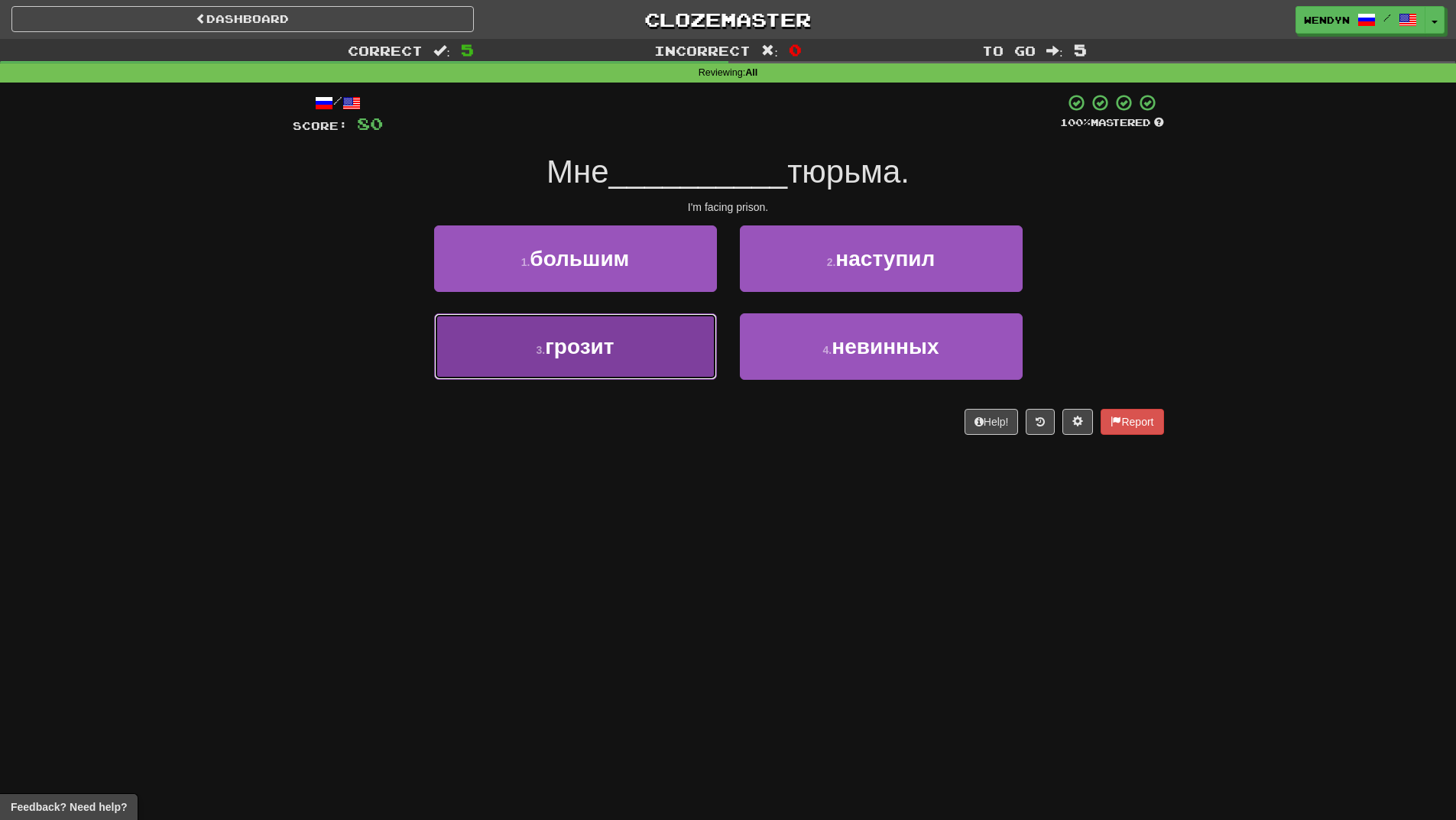
click at [653, 363] on button "3 . грозит" at bounding box center [575, 346] width 283 height 67
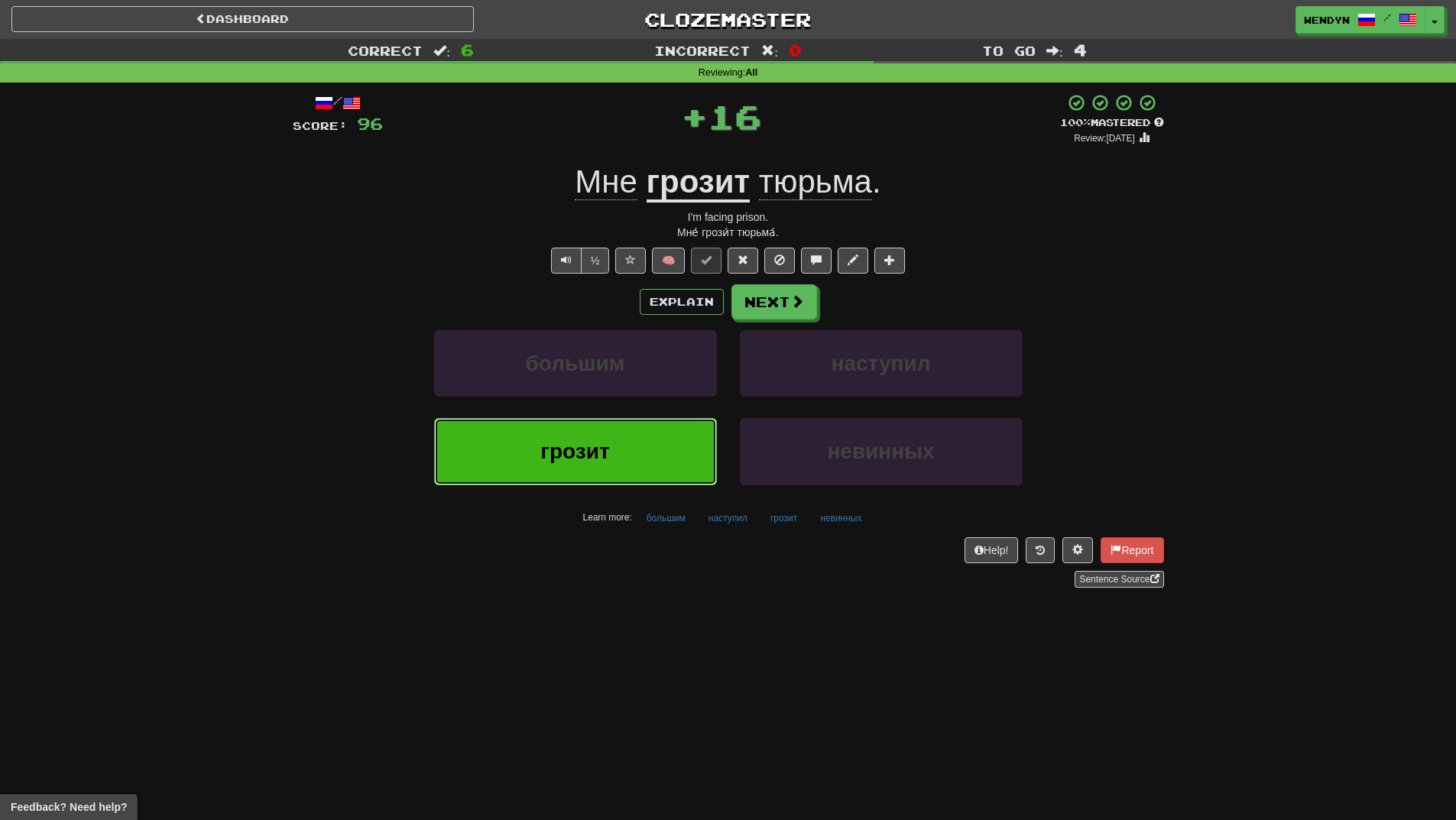
click at [656, 444] on button "грозит" at bounding box center [575, 450] width 283 height 67
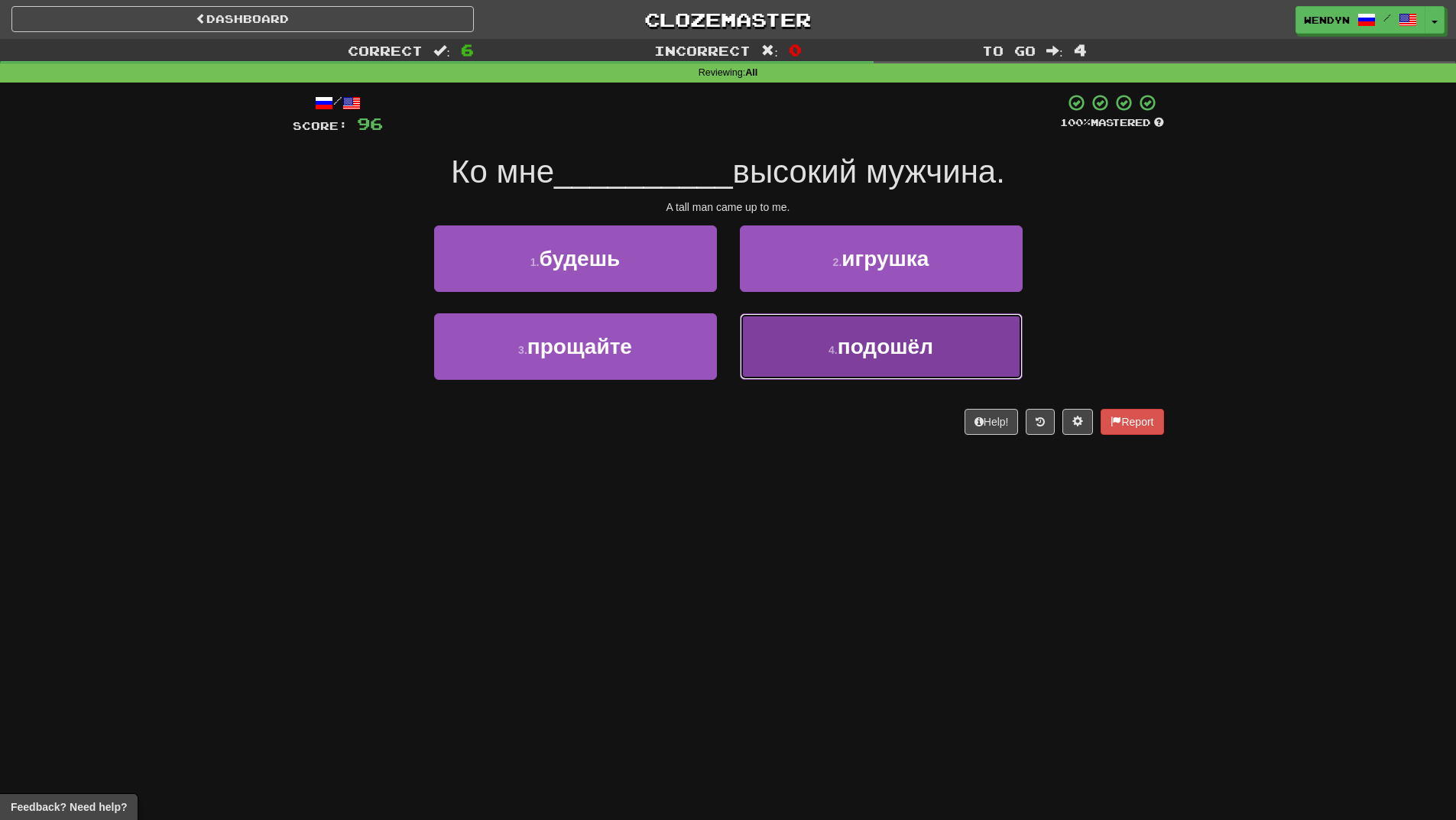
click at [935, 360] on button "4 . подошёл" at bounding box center [881, 346] width 283 height 67
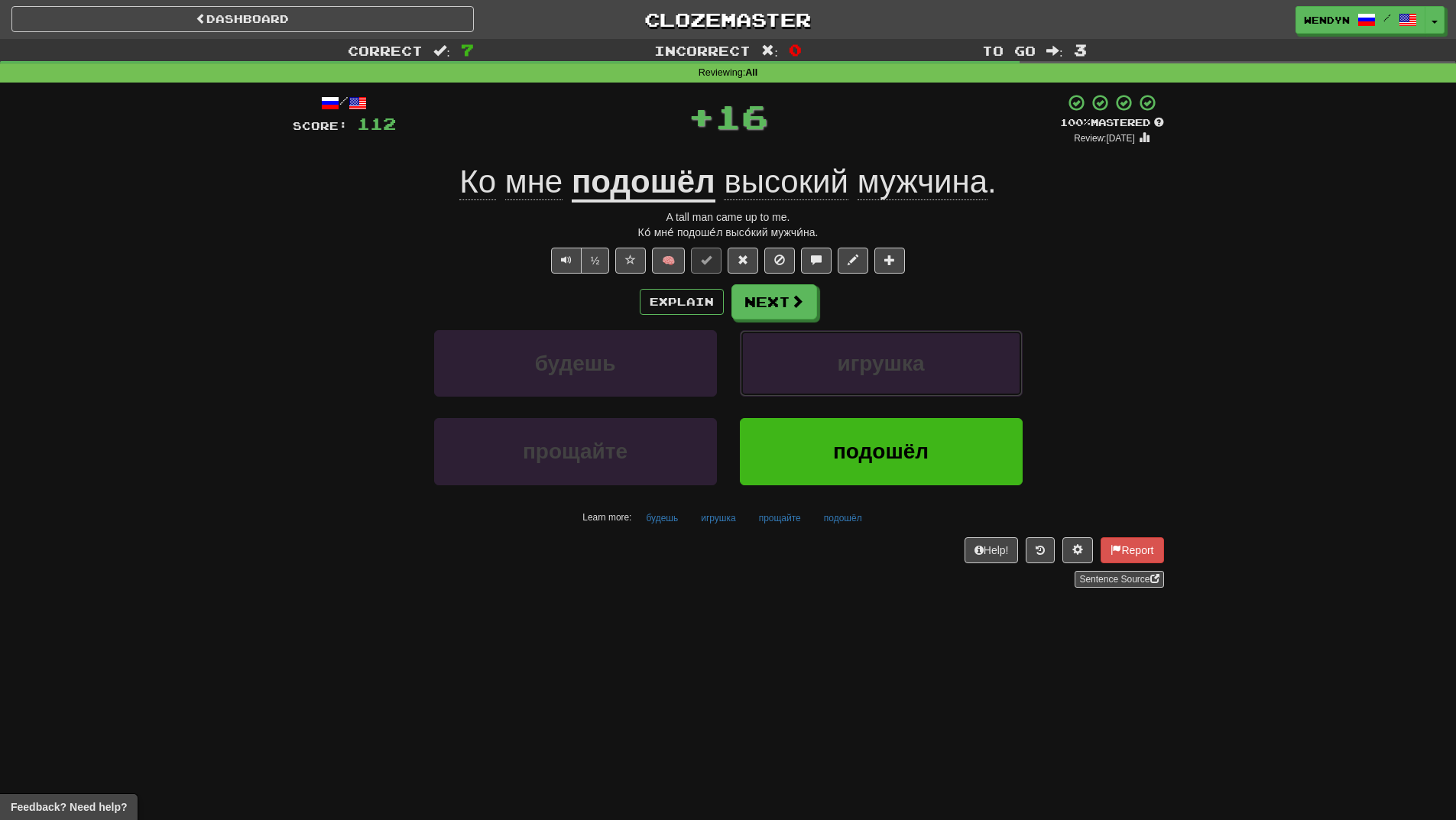
click at [935, 360] on button "игрушка" at bounding box center [881, 363] width 283 height 67
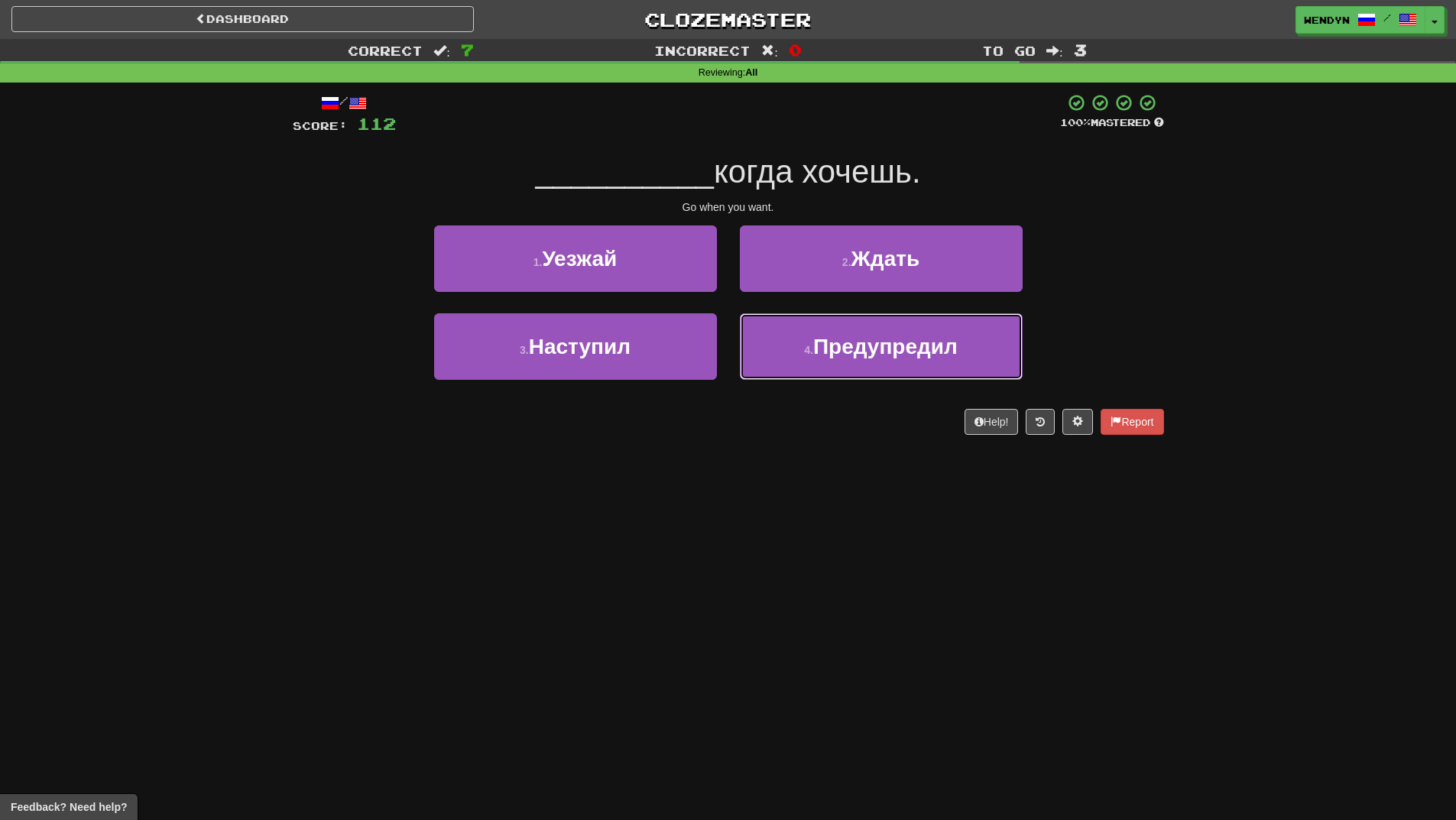
drag, startPoint x: 935, startPoint y: 360, endPoint x: 864, endPoint y: 458, distance: 121.0
click at [864, 458] on div "Dashboard Clozemaster WendyN / Toggle Dropdown Dashboard Leaderboard Activity F…" at bounding box center [728, 410] width 1456 height 820
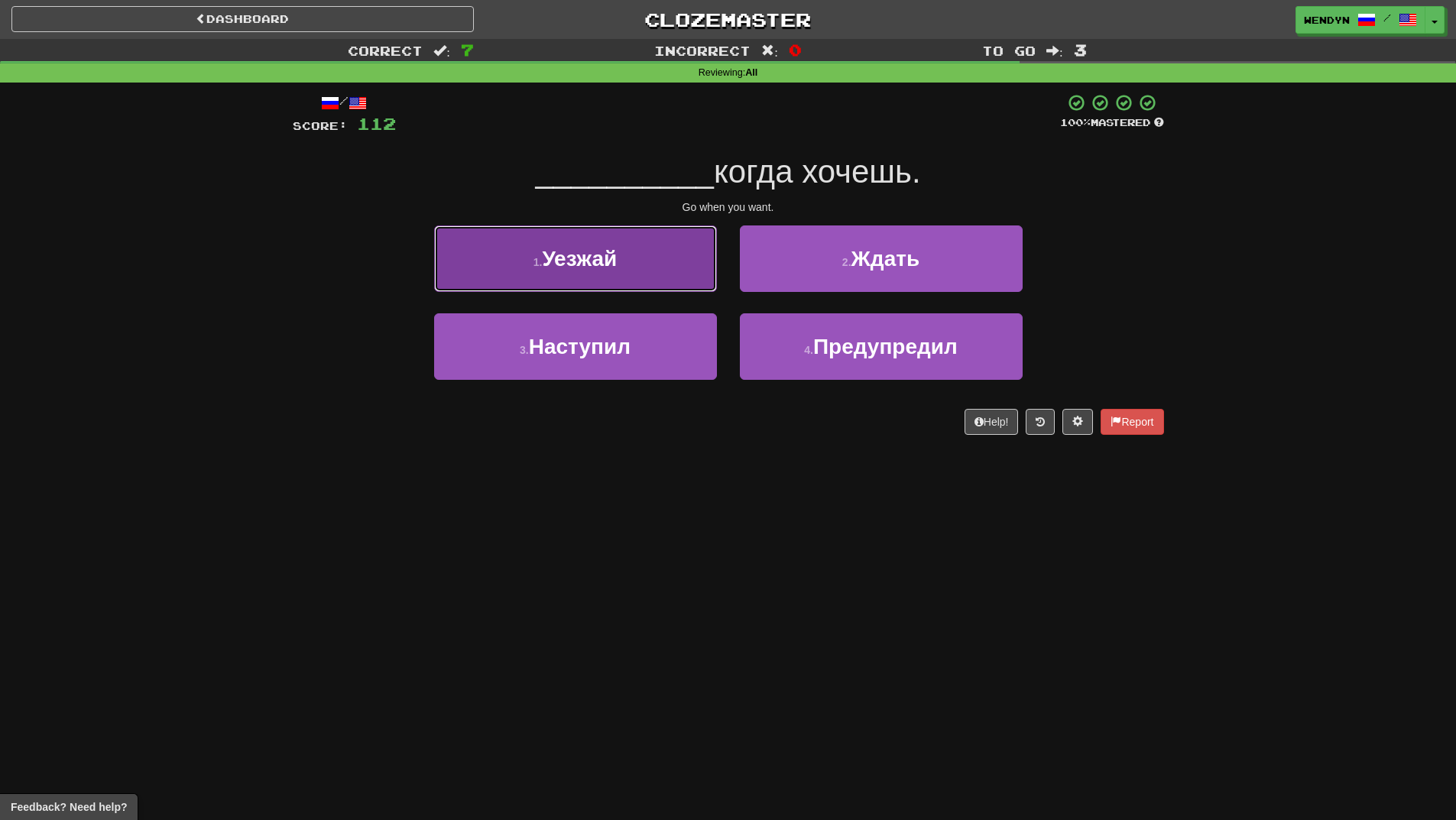
click at [649, 276] on button "1 . Уезжай" at bounding box center [575, 258] width 283 height 67
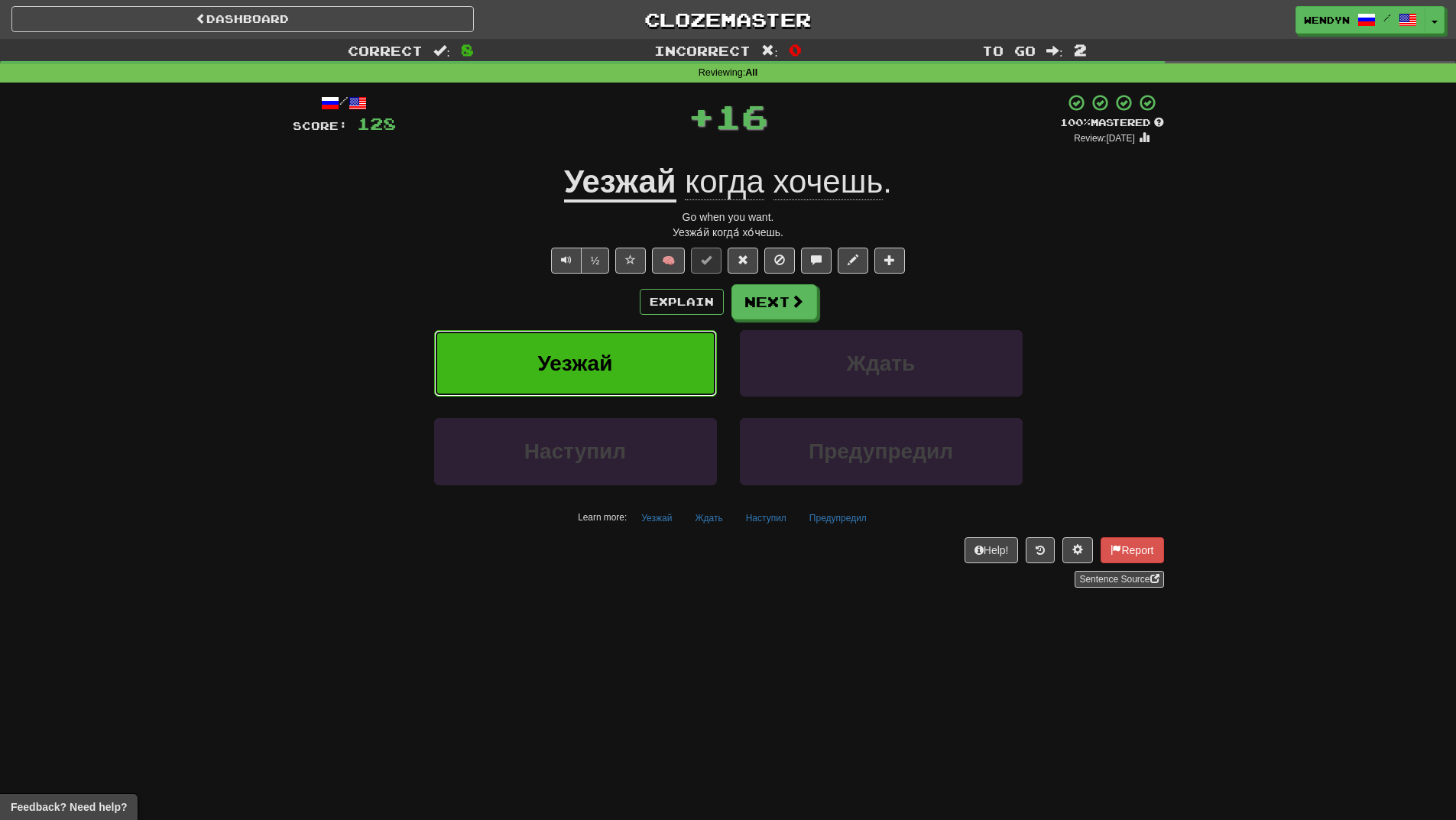
click at [645, 364] on button "Уезжай" at bounding box center [575, 363] width 283 height 67
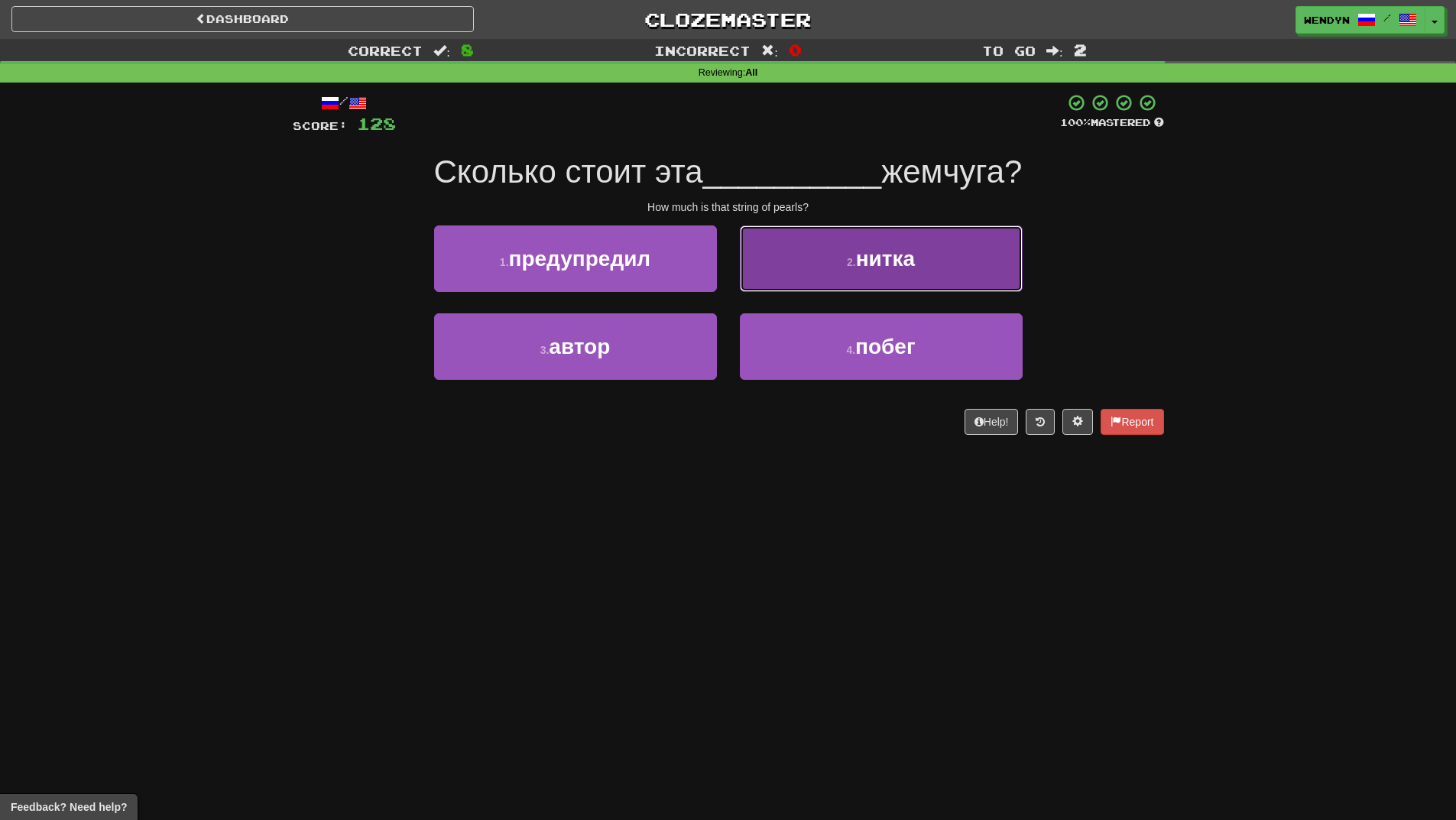
click at [965, 278] on button "2 . нитка" at bounding box center [881, 258] width 283 height 67
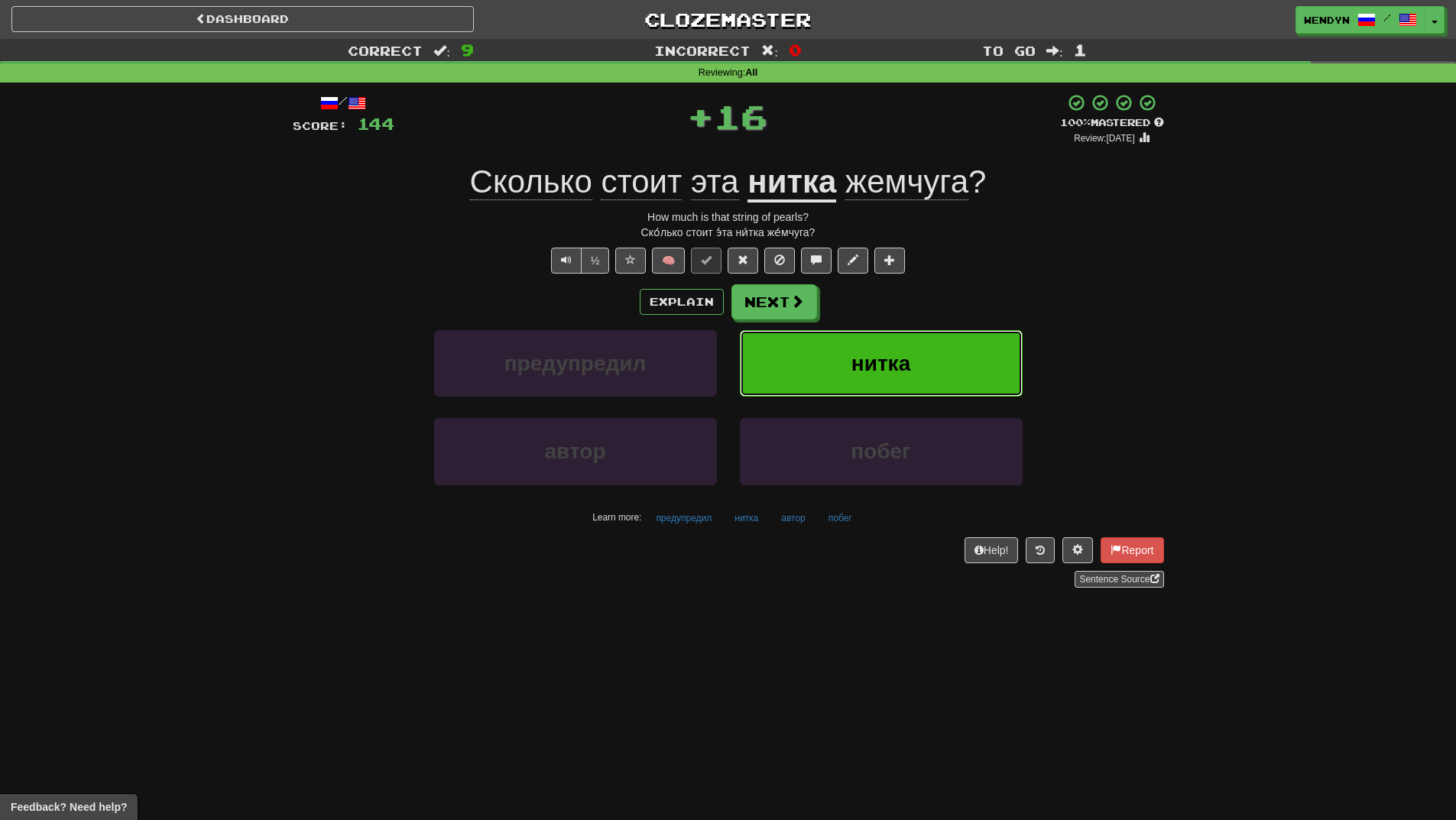
click at [940, 348] on button "нитка" at bounding box center [881, 363] width 283 height 67
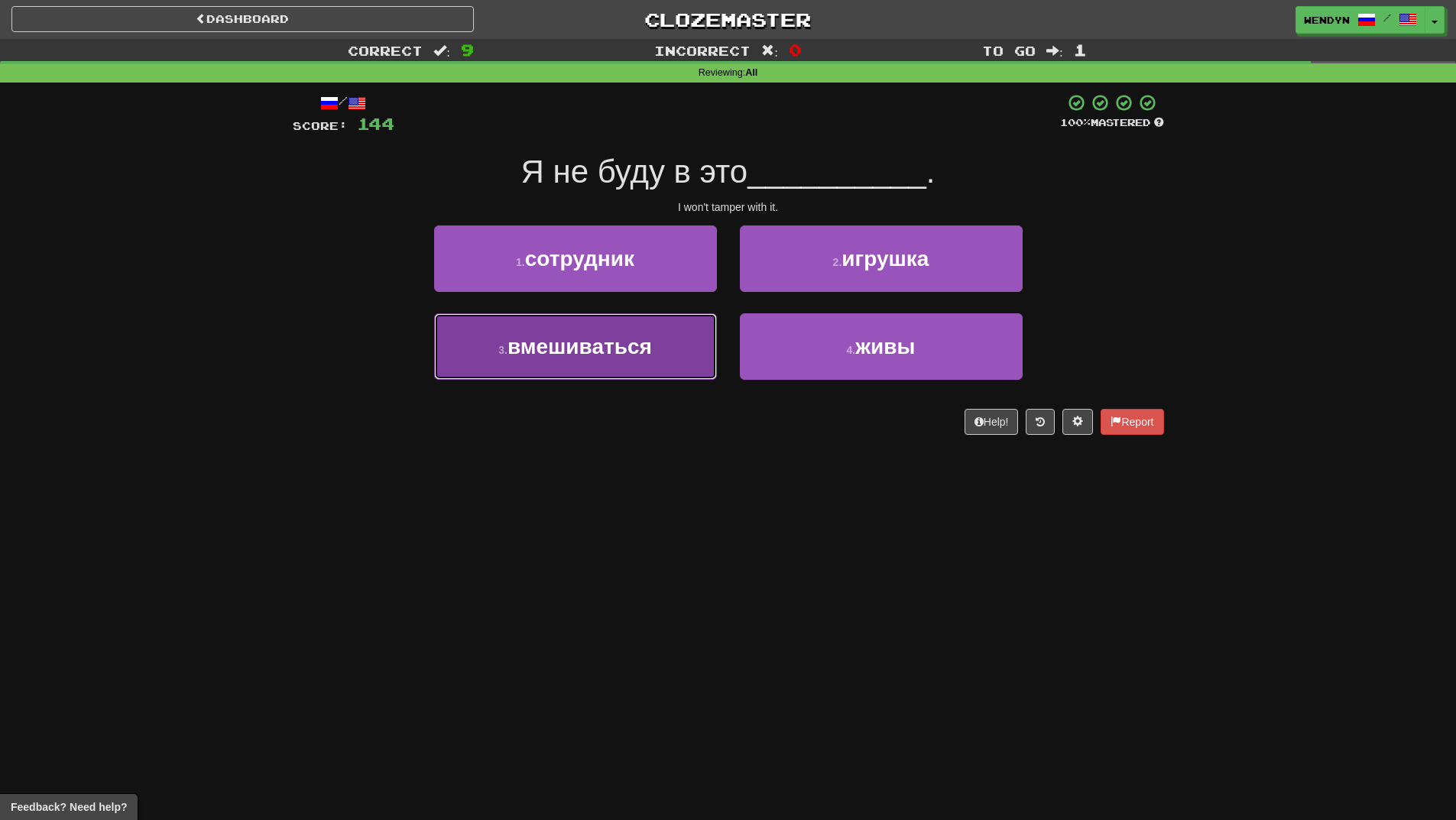
click at [686, 372] on button "3 . вмешиваться" at bounding box center [575, 346] width 283 height 67
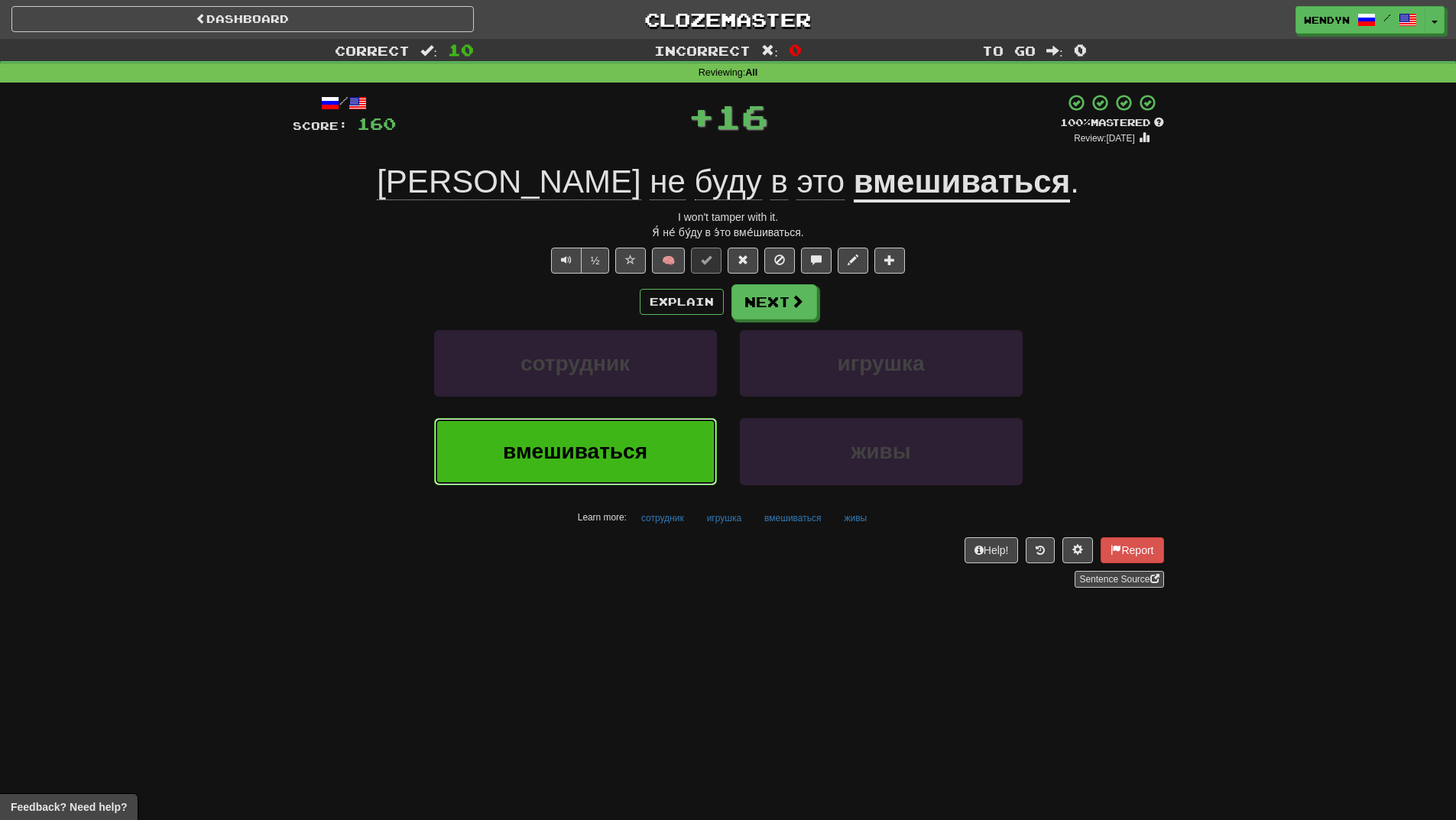
click at [675, 454] on button "вмешиваться" at bounding box center [575, 450] width 283 height 67
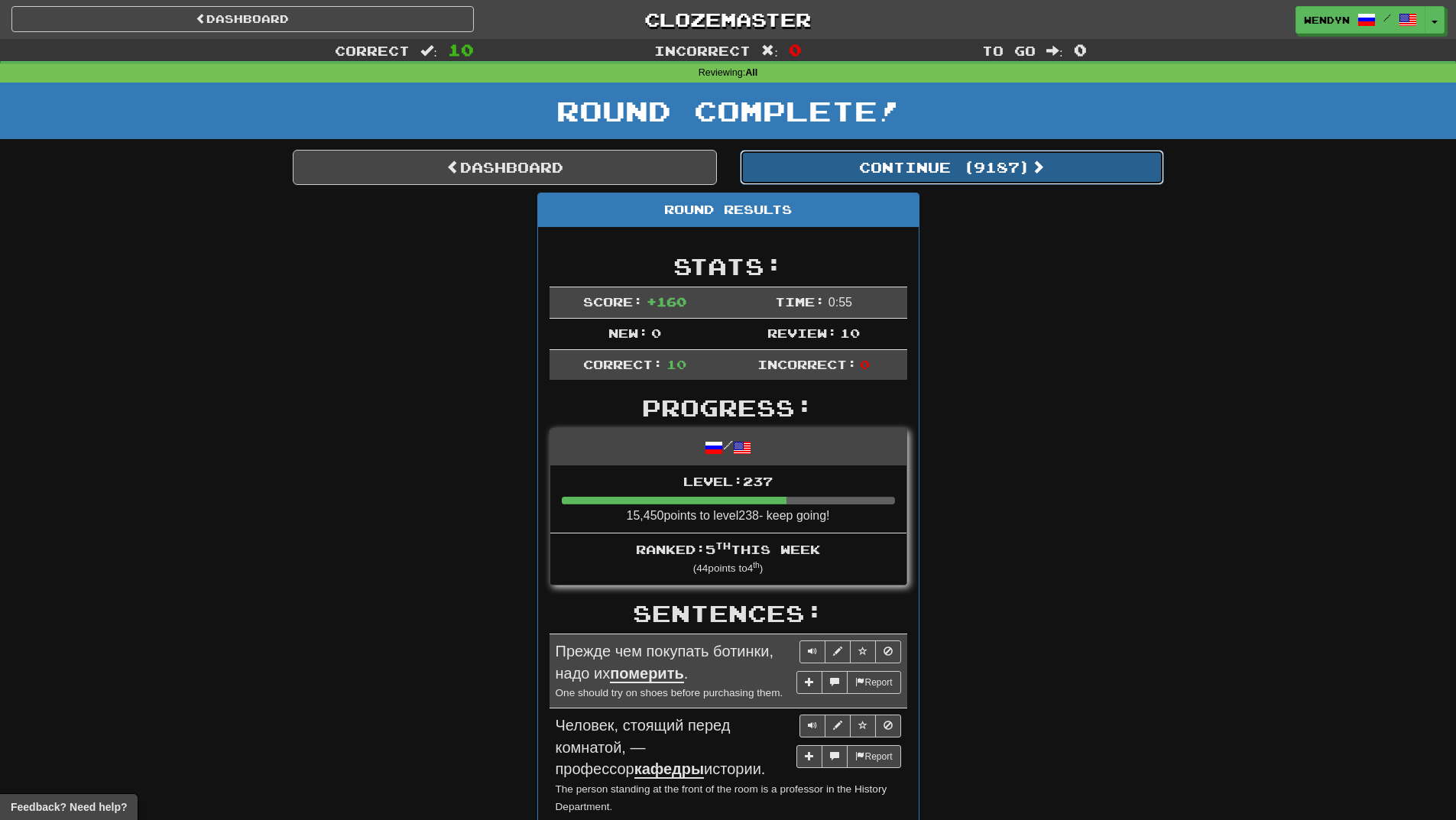
click at [1002, 178] on button "Continue ( 9187 )" at bounding box center [952, 167] width 424 height 35
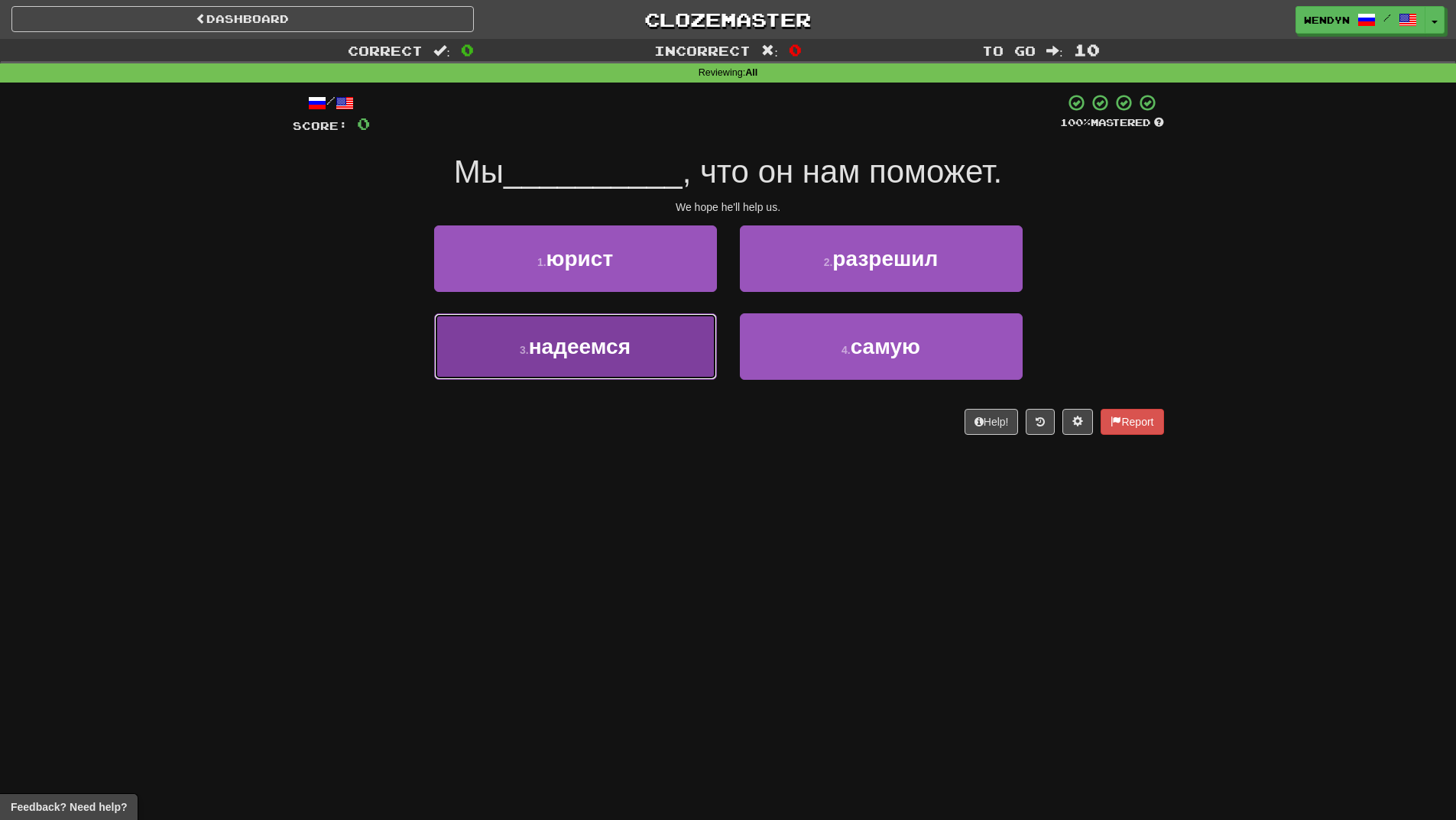
click at [570, 350] on span "надеемся" at bounding box center [580, 346] width 101 height 23
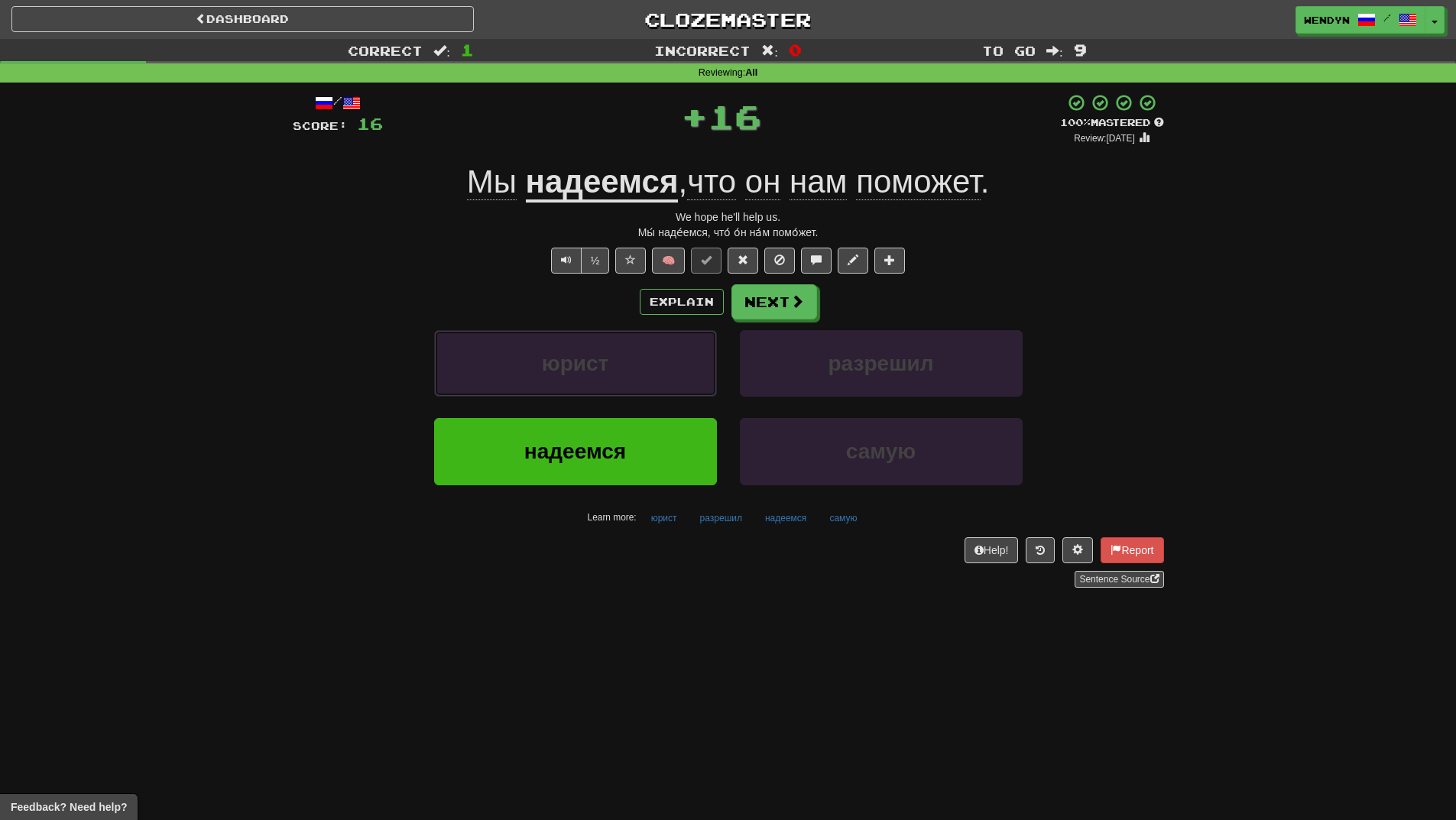
click at [570, 350] on button "юрист" at bounding box center [575, 363] width 283 height 67
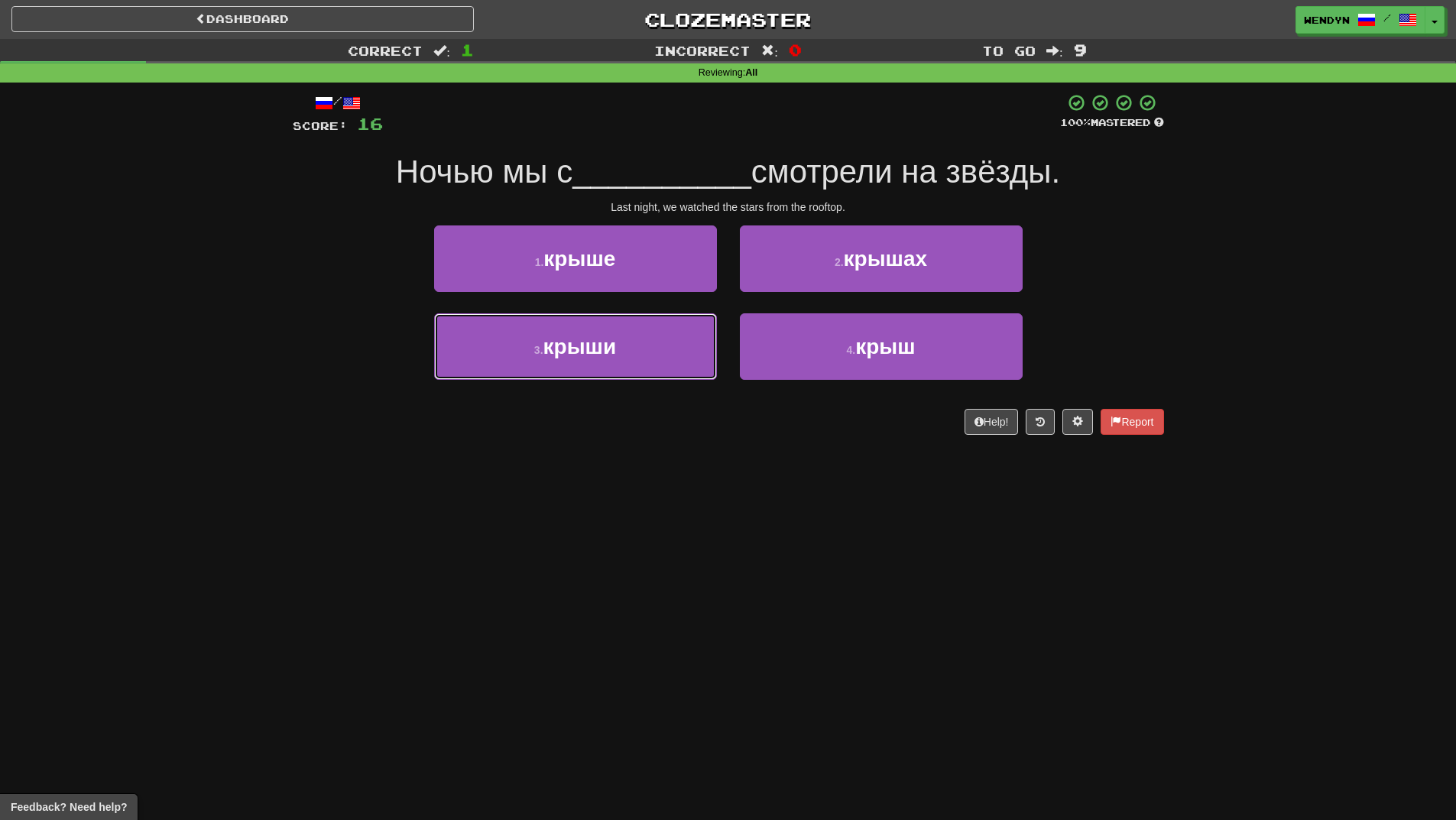
drag, startPoint x: 570, startPoint y: 350, endPoint x: 584, endPoint y: 613, distance: 263.4
click at [584, 613] on div "Dashboard Clozemaster WendyN / Toggle Dropdown Dashboard Leaderboard Activity F…" at bounding box center [728, 410] width 1456 height 820
click at [649, 369] on button "3 . крыши" at bounding box center [575, 346] width 283 height 67
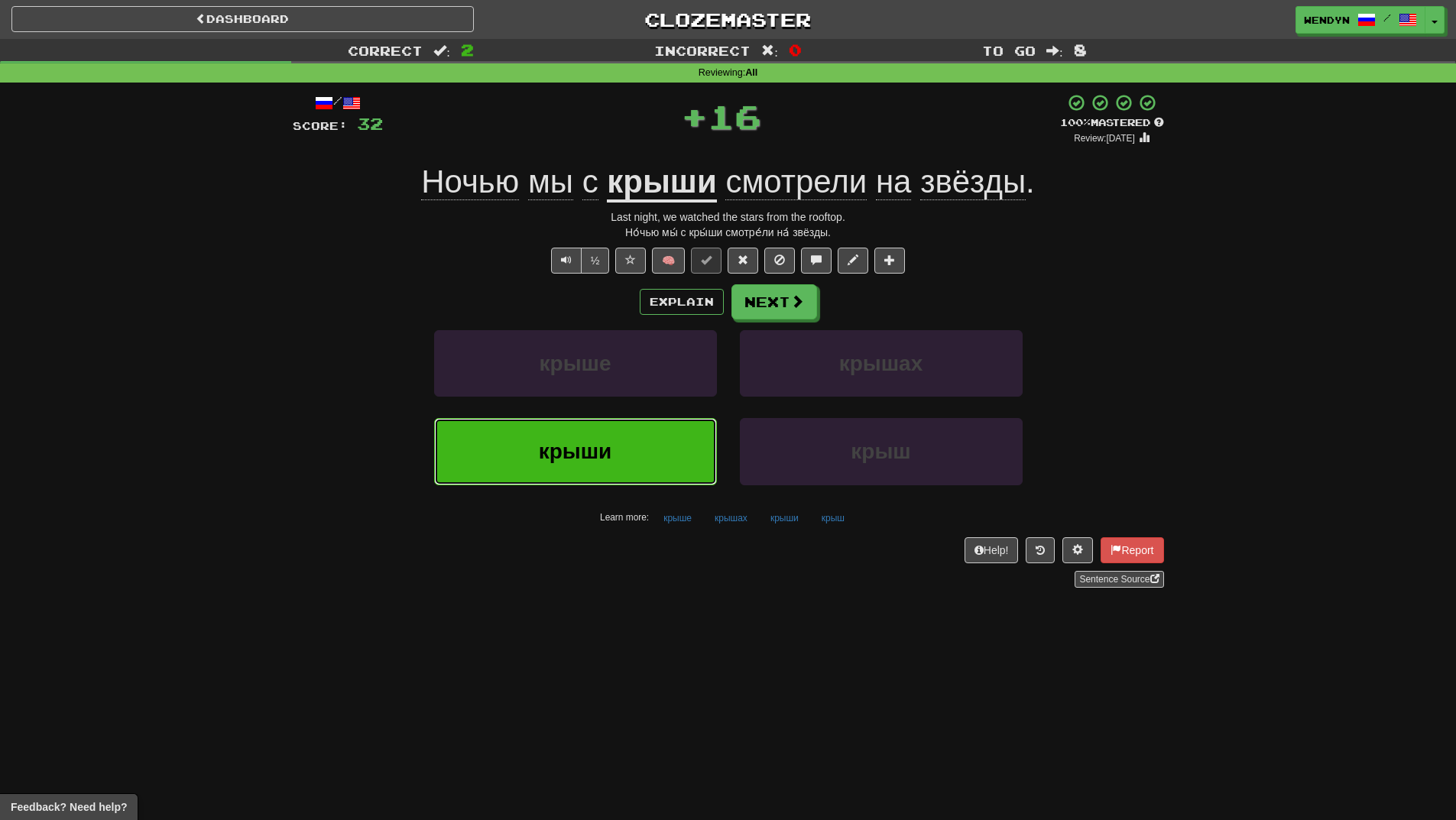
click at [651, 478] on button "крыши" at bounding box center [575, 450] width 283 height 67
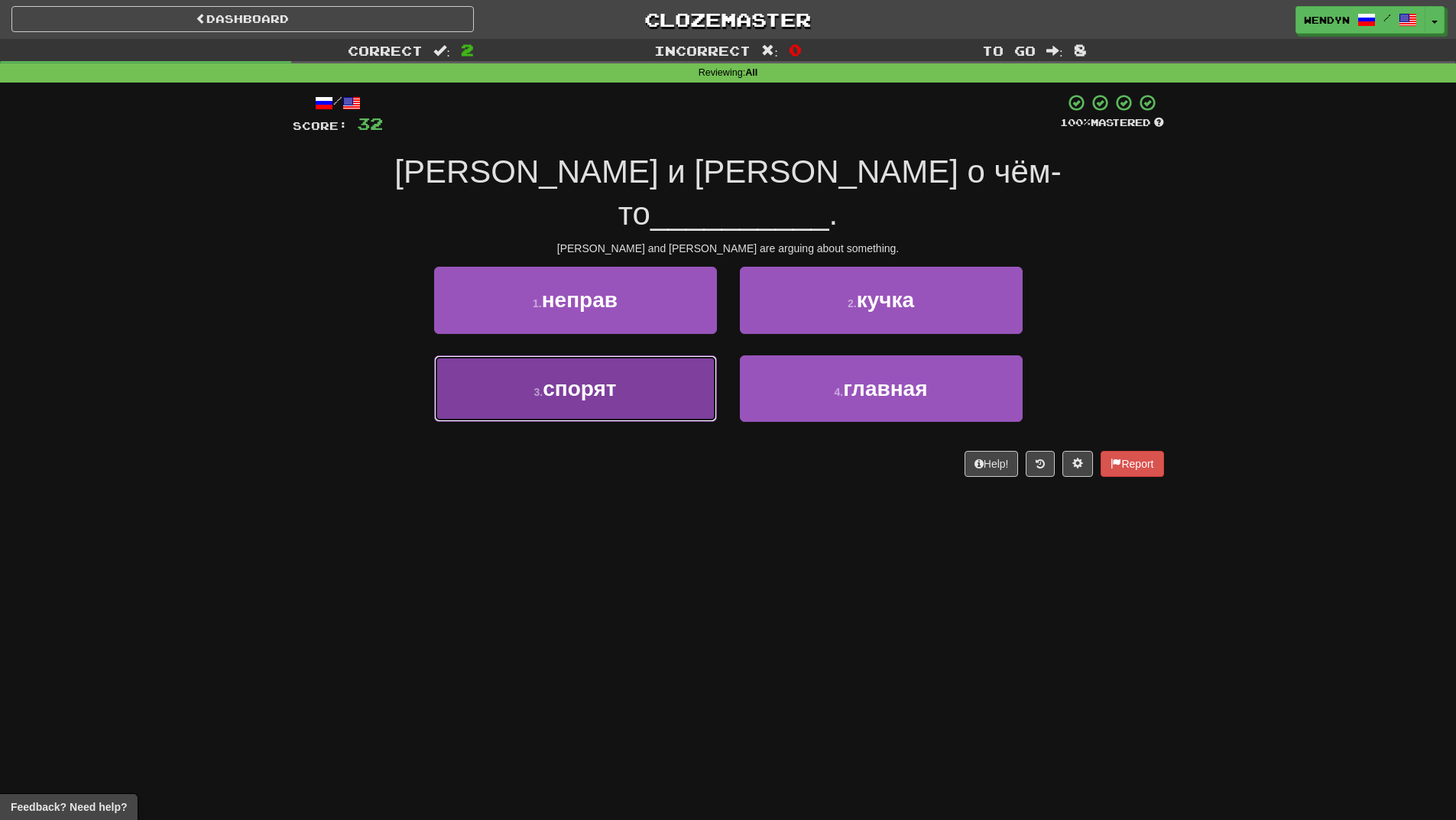
click at [653, 359] on button "3 . спорят" at bounding box center [575, 388] width 283 height 67
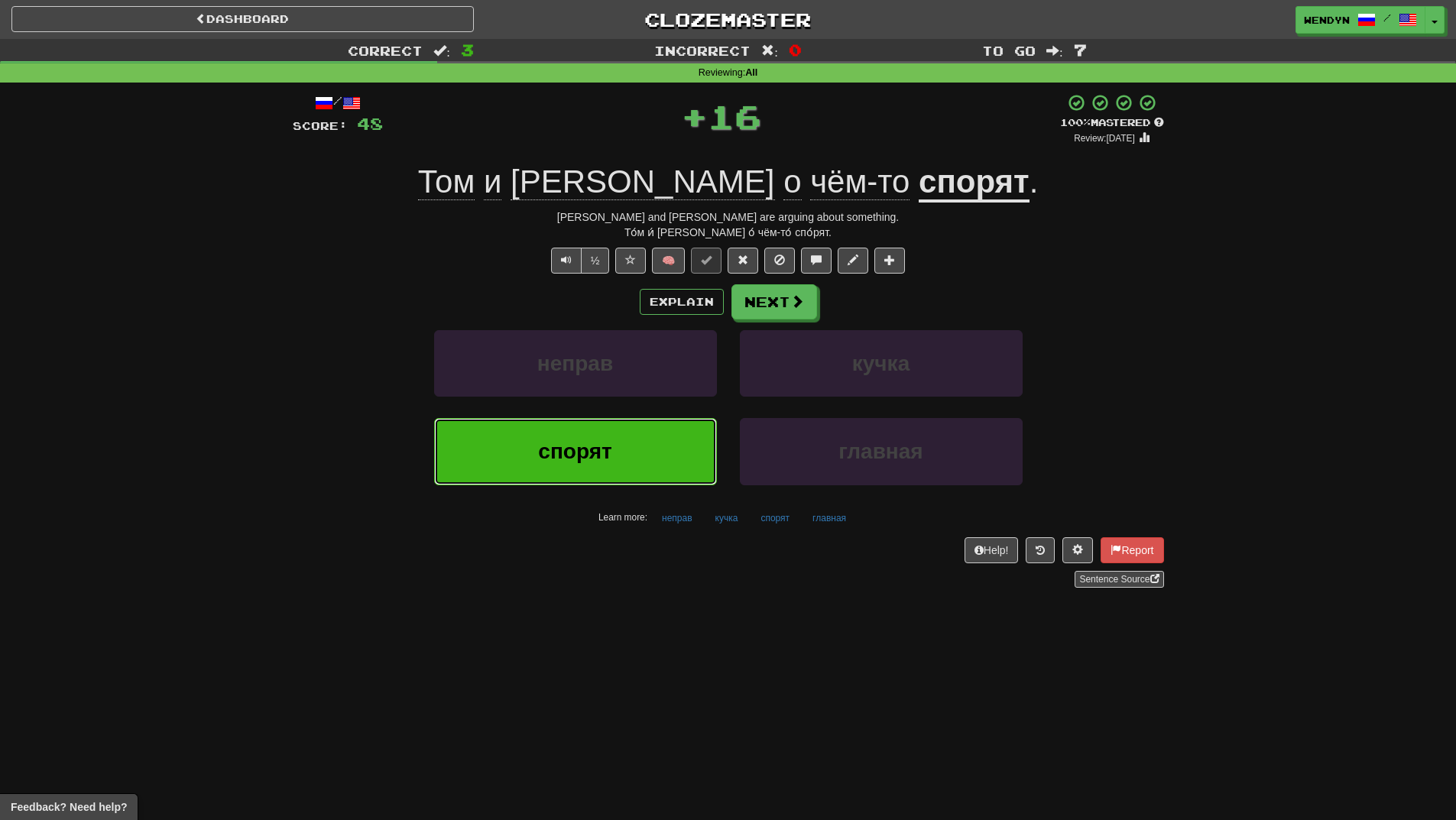
click at [656, 457] on button "спорят" at bounding box center [575, 450] width 283 height 67
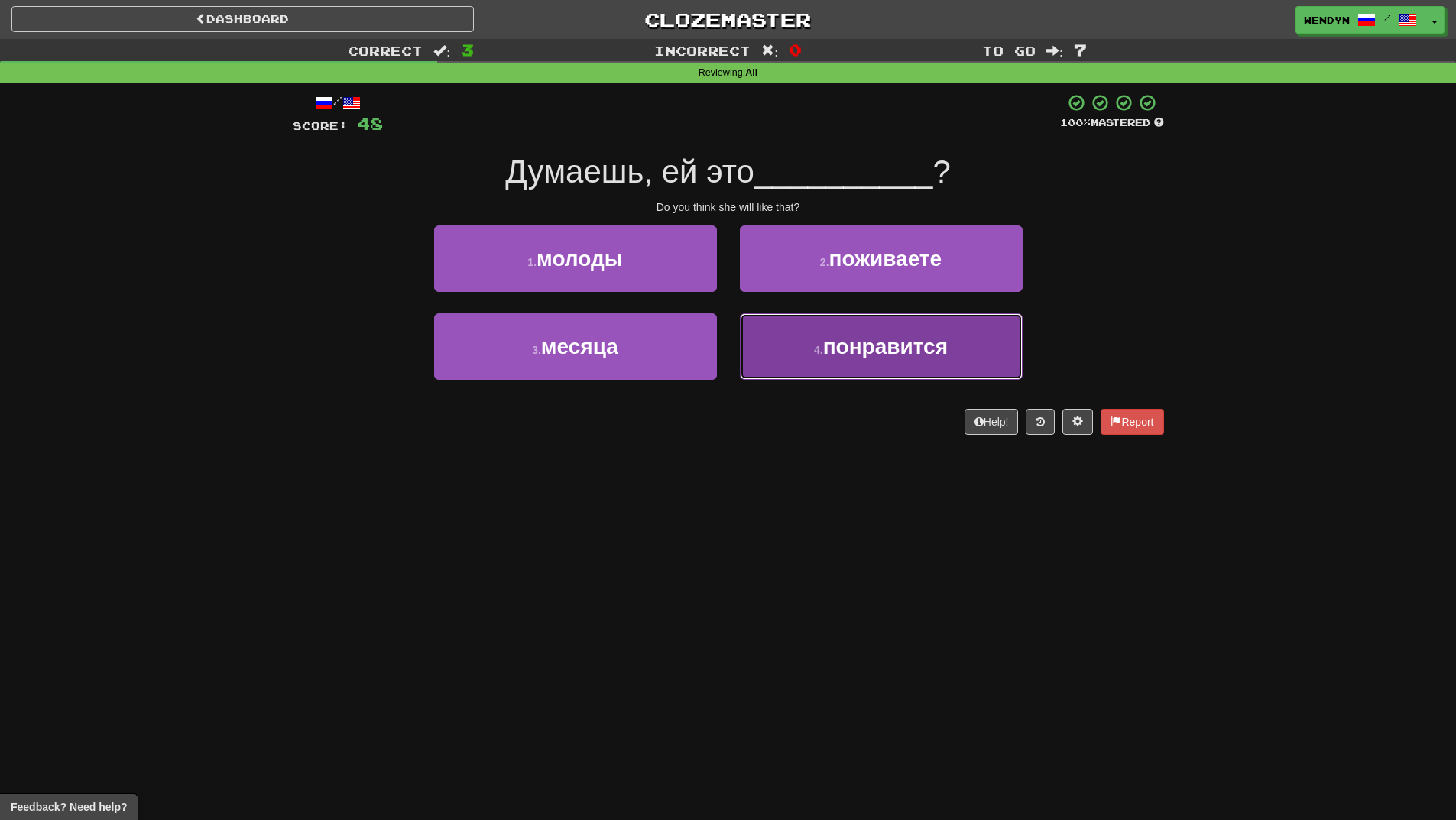
click at [851, 367] on button "4 . понравится" at bounding box center [881, 346] width 283 height 67
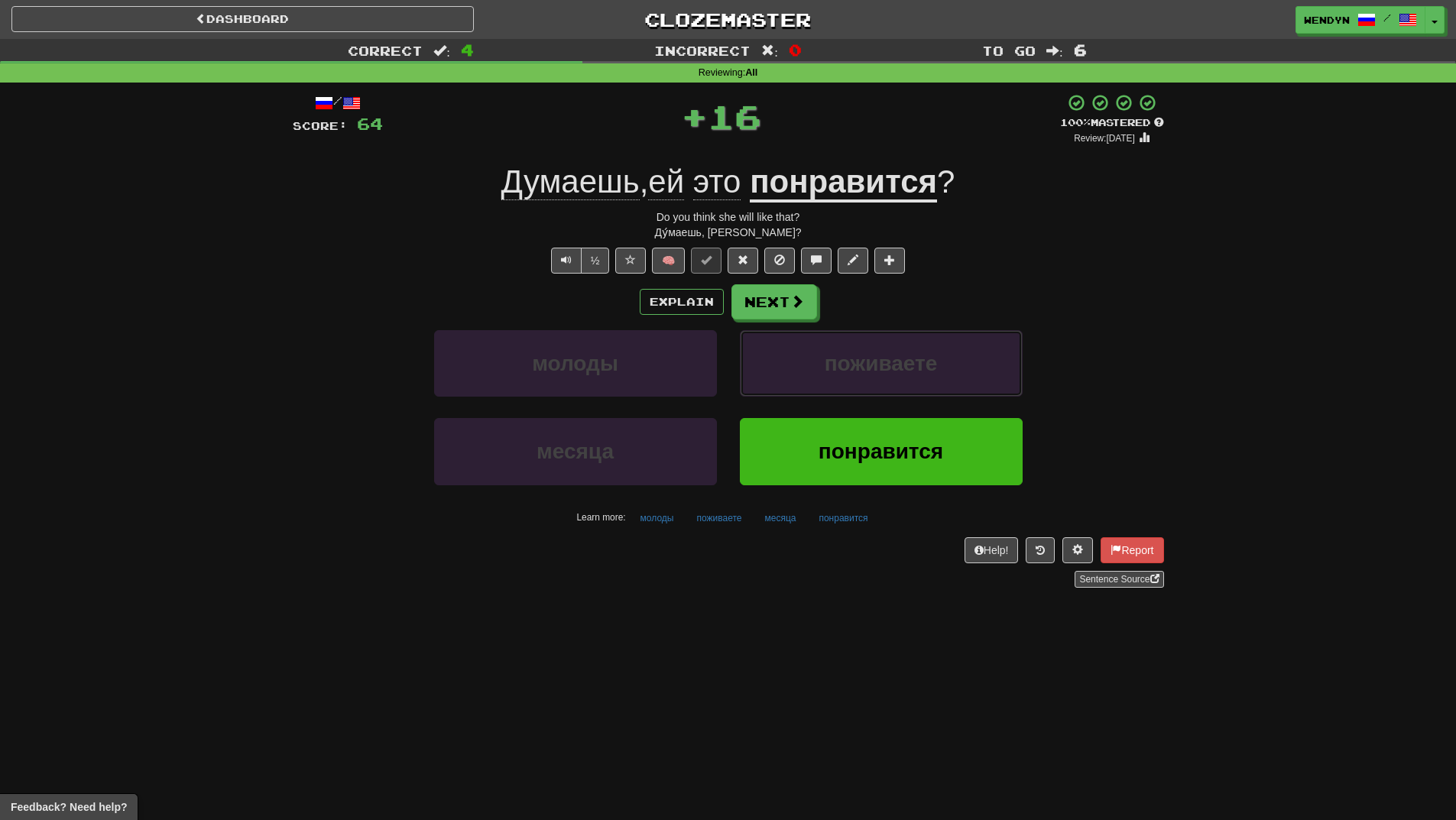
click at [851, 367] on span "поживаете" at bounding box center [881, 363] width 114 height 23
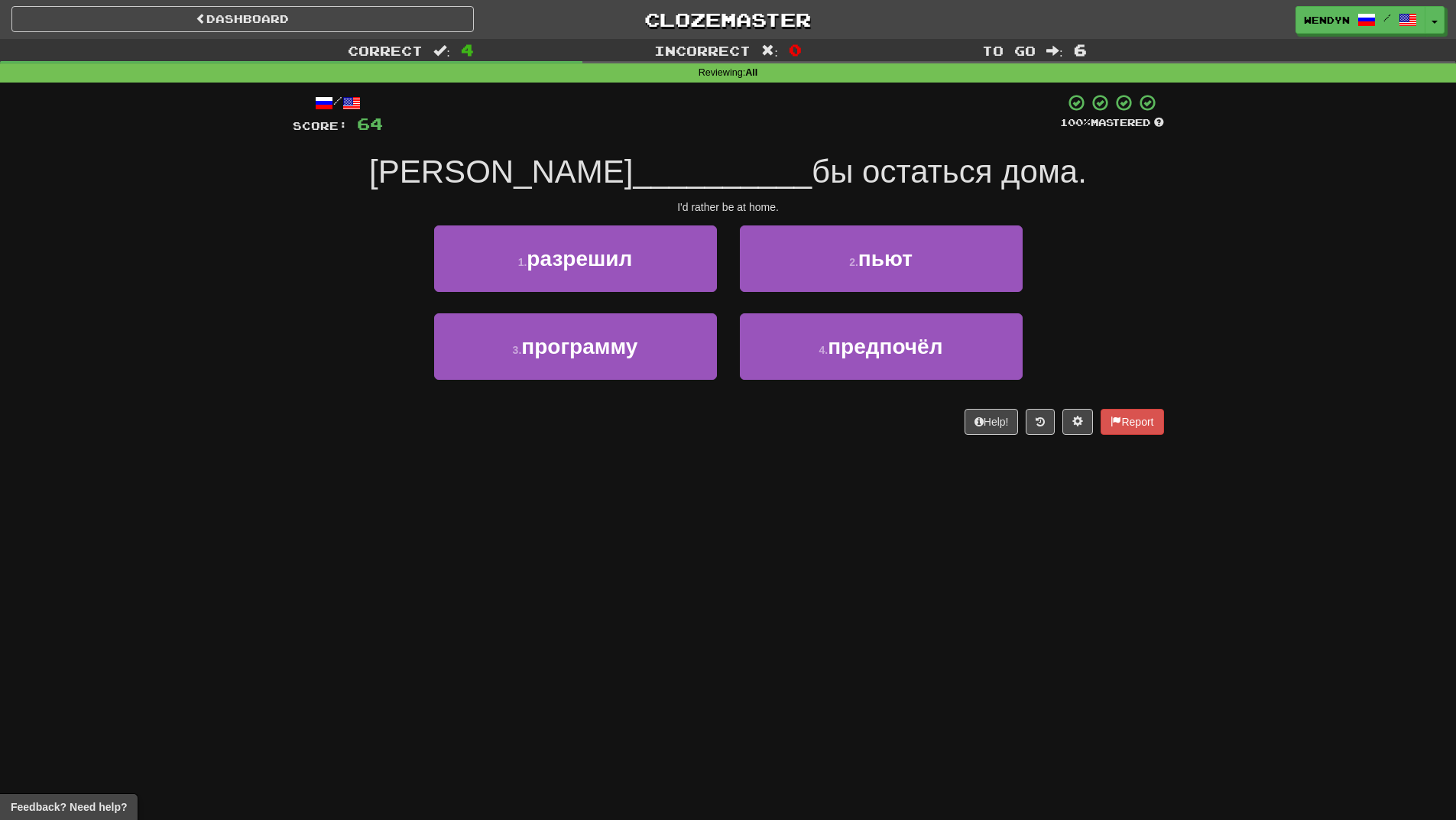
click at [816, 489] on div "Dashboard Clozemaster WendyN / Toggle Dropdown Dashboard Leaderboard Activity F…" at bounding box center [728, 410] width 1456 height 820
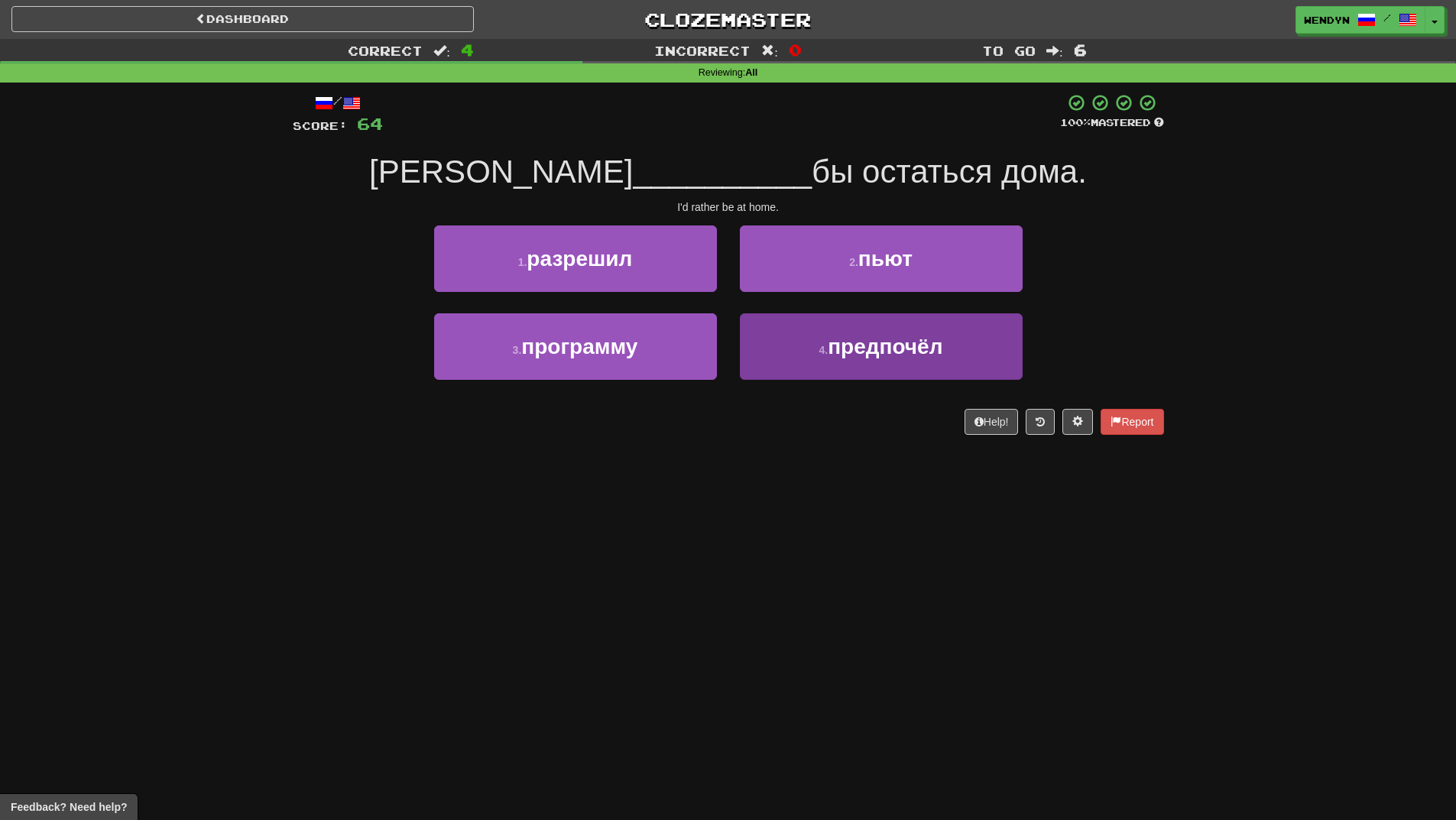
click at [899, 369] on button "4 . предпочёл" at bounding box center [881, 346] width 283 height 67
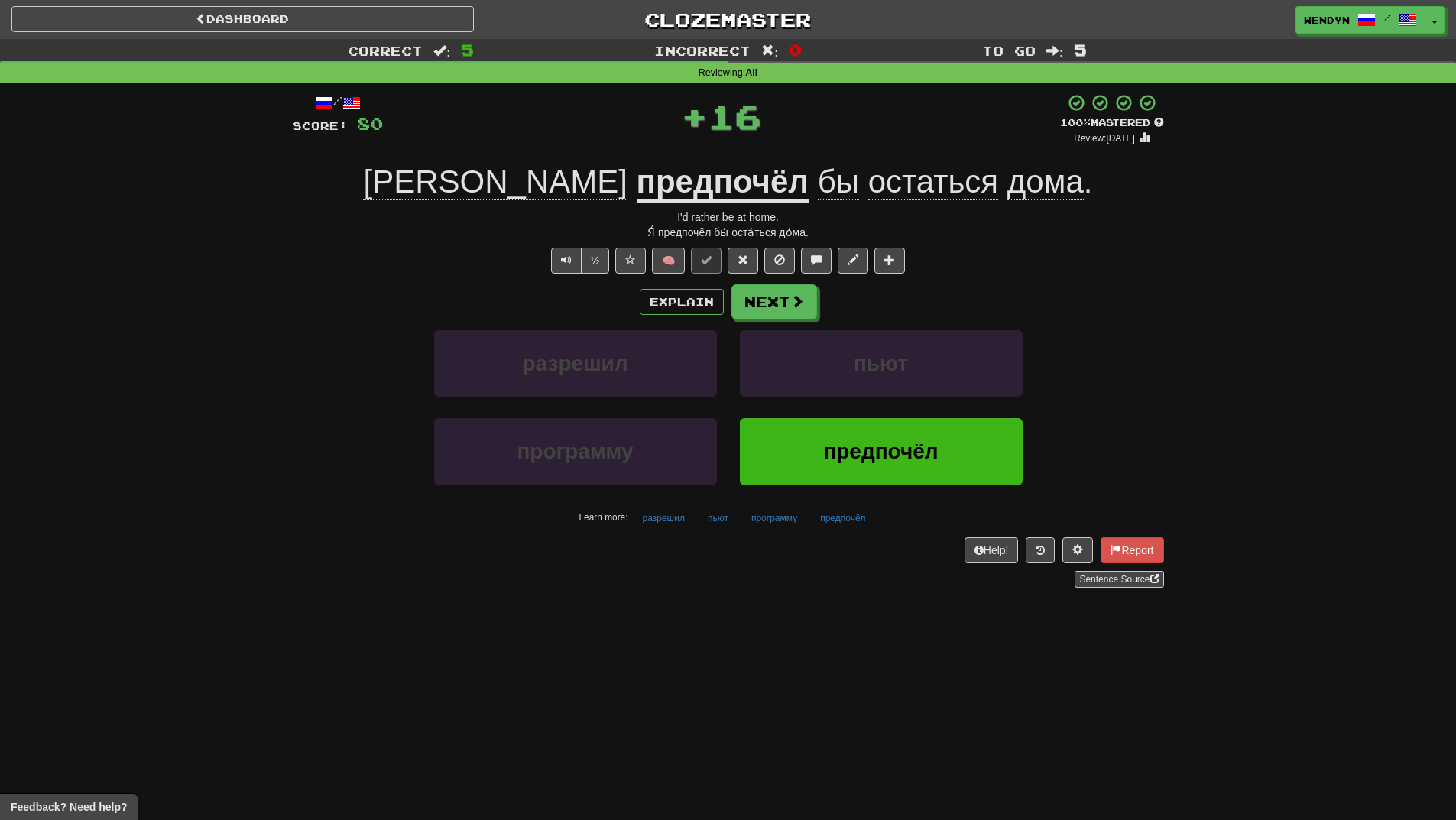
drag, startPoint x: 883, startPoint y: 453, endPoint x: 869, endPoint y: 470, distance: 22.0
click at [883, 455] on span "предпочёл" at bounding box center [881, 450] width 115 height 23
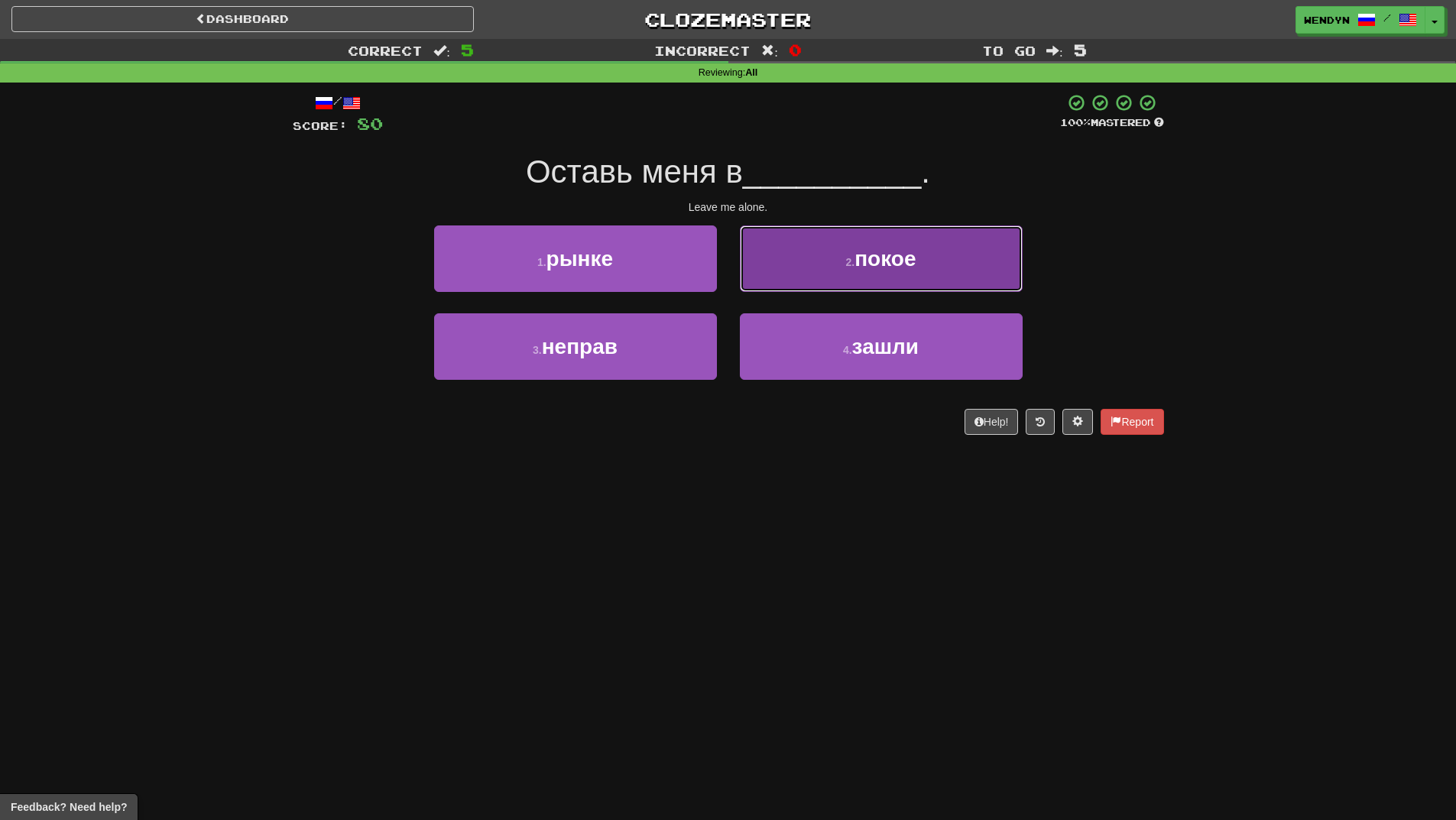
click at [974, 268] on button "2 . покое" at bounding box center [881, 258] width 283 height 67
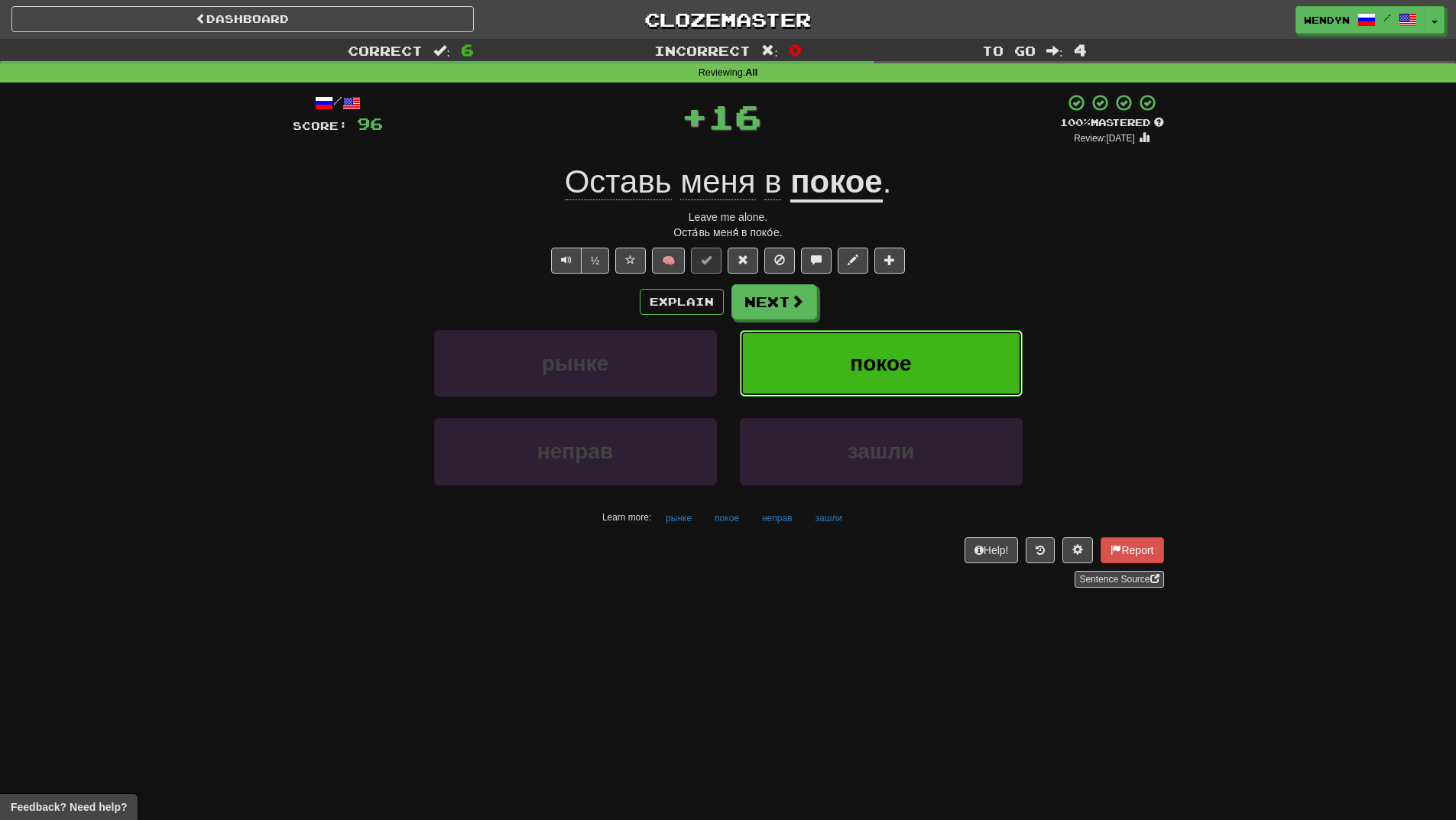
click at [964, 334] on button "покое" at bounding box center [881, 363] width 283 height 67
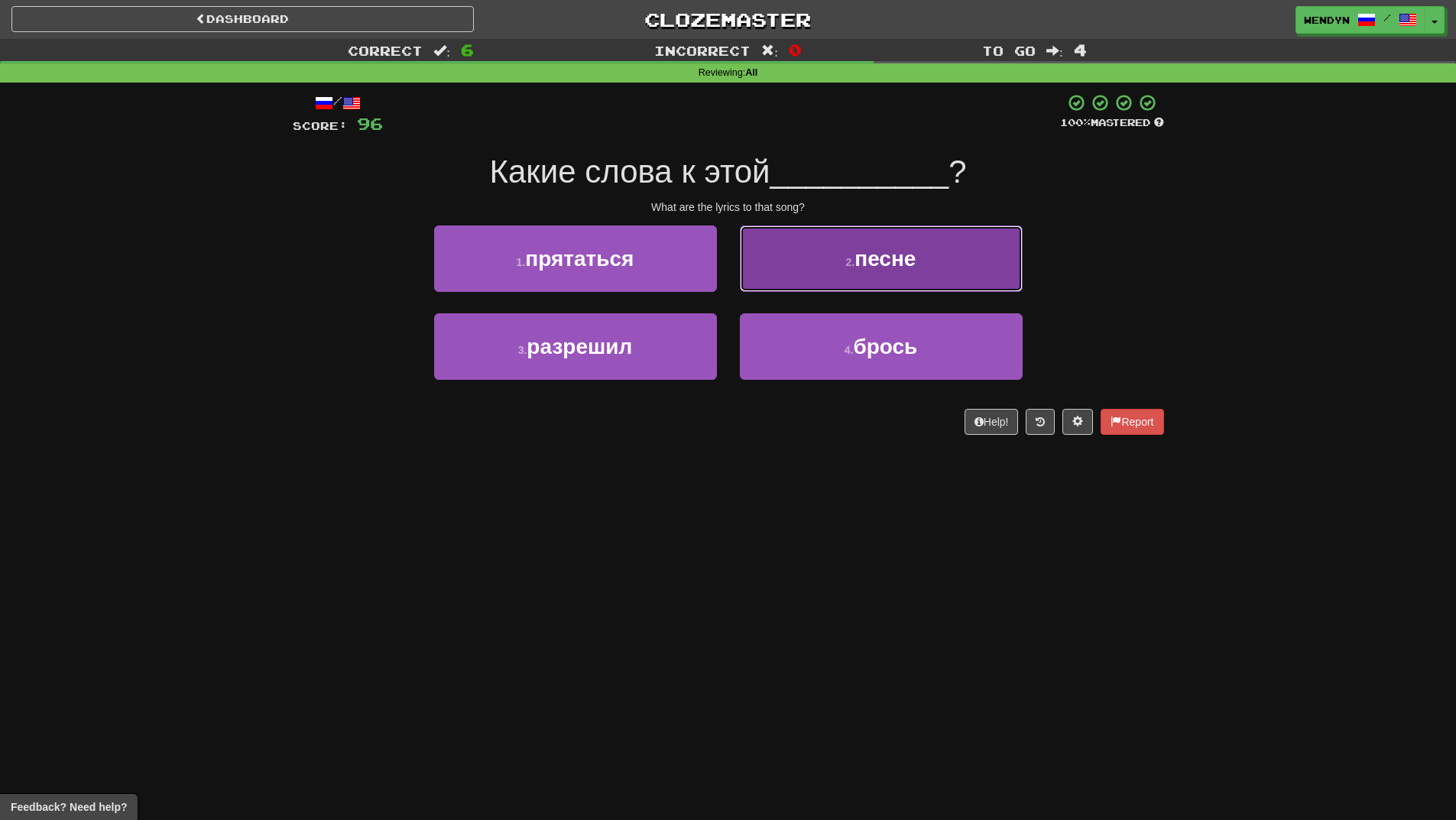
click at [980, 269] on button "2 . песне" at bounding box center [881, 258] width 283 height 67
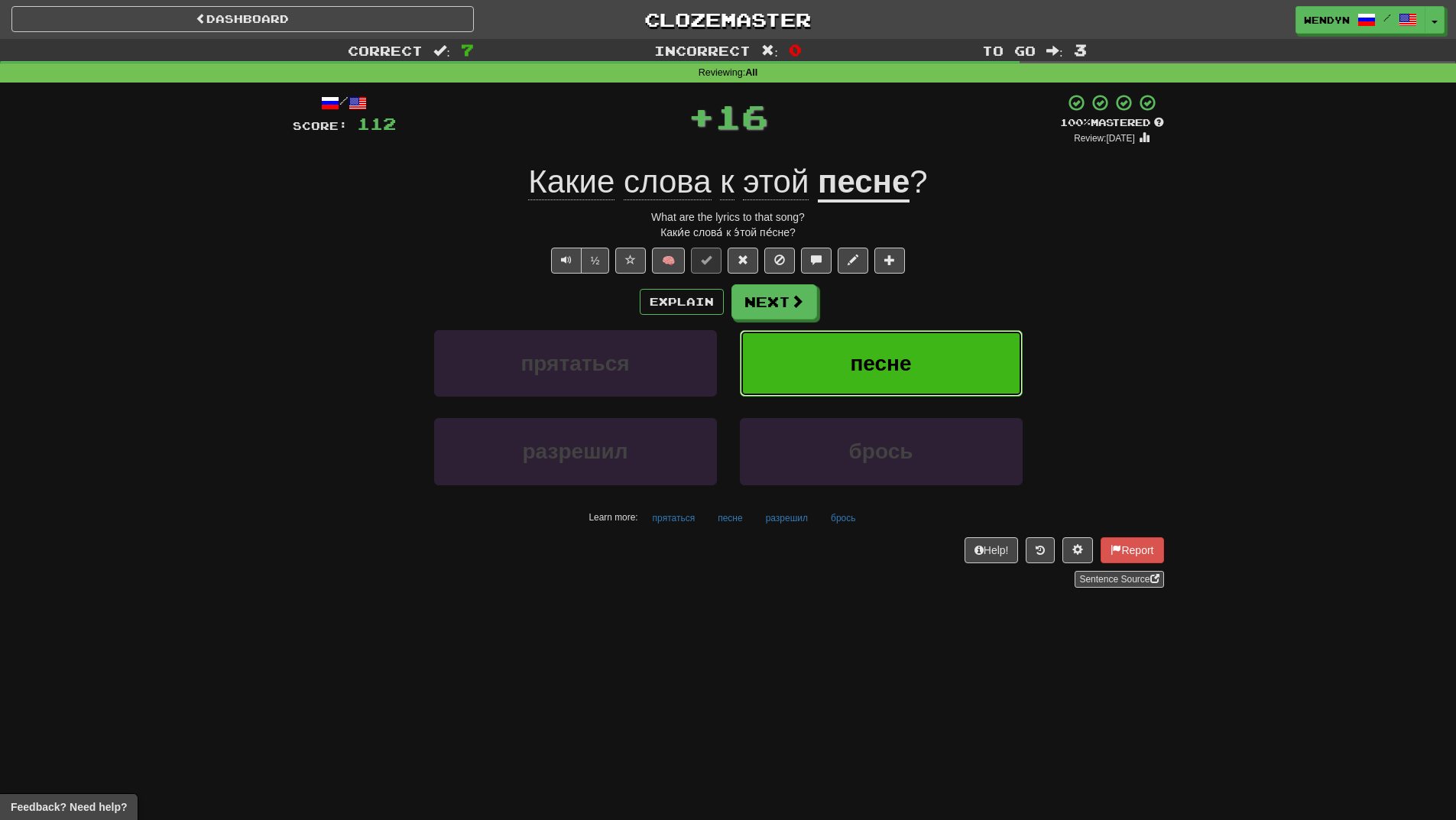
click at [962, 355] on button "песне" at bounding box center [881, 363] width 283 height 67
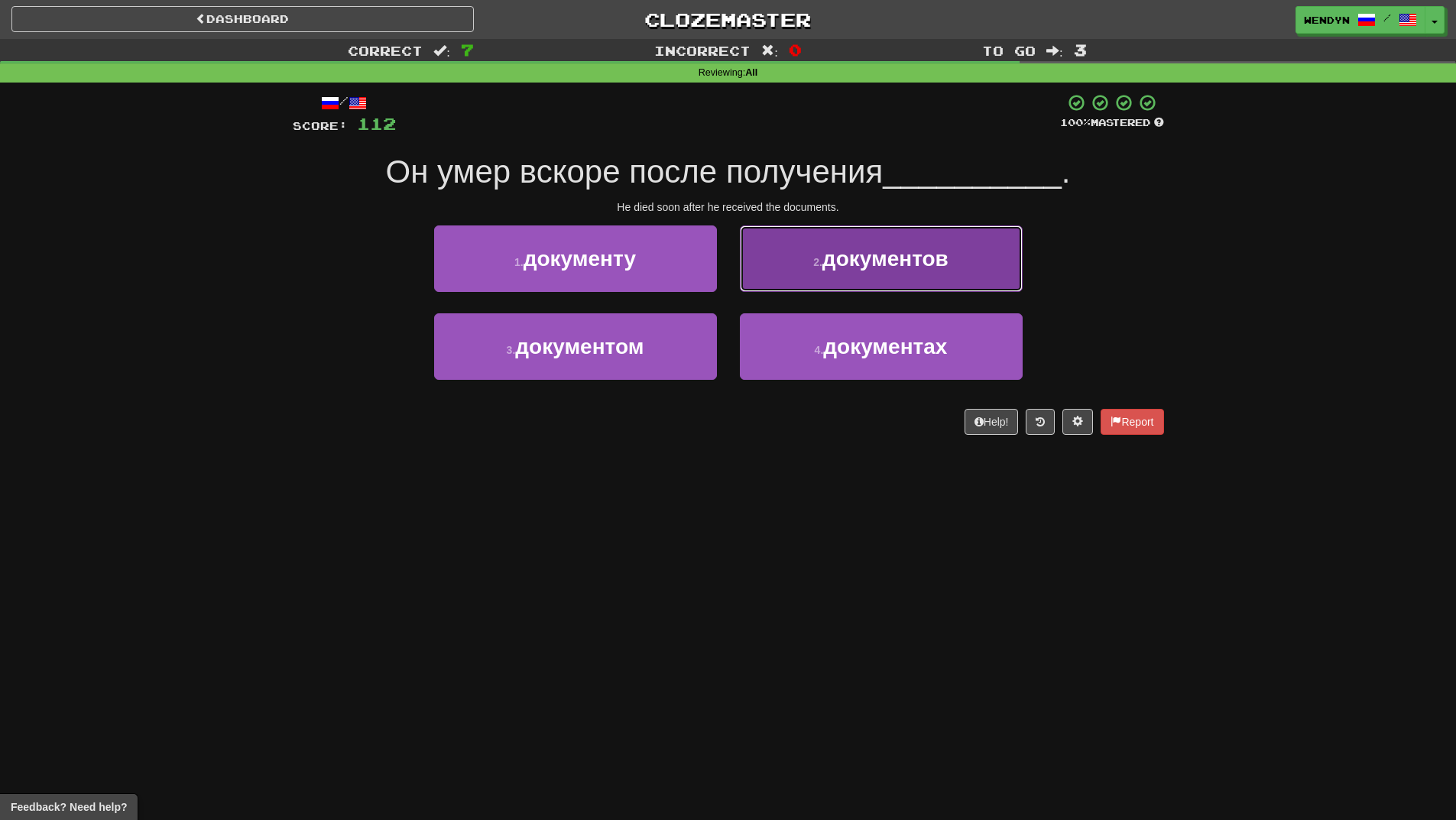
click at [966, 290] on button "2 . документов" at bounding box center [881, 258] width 283 height 67
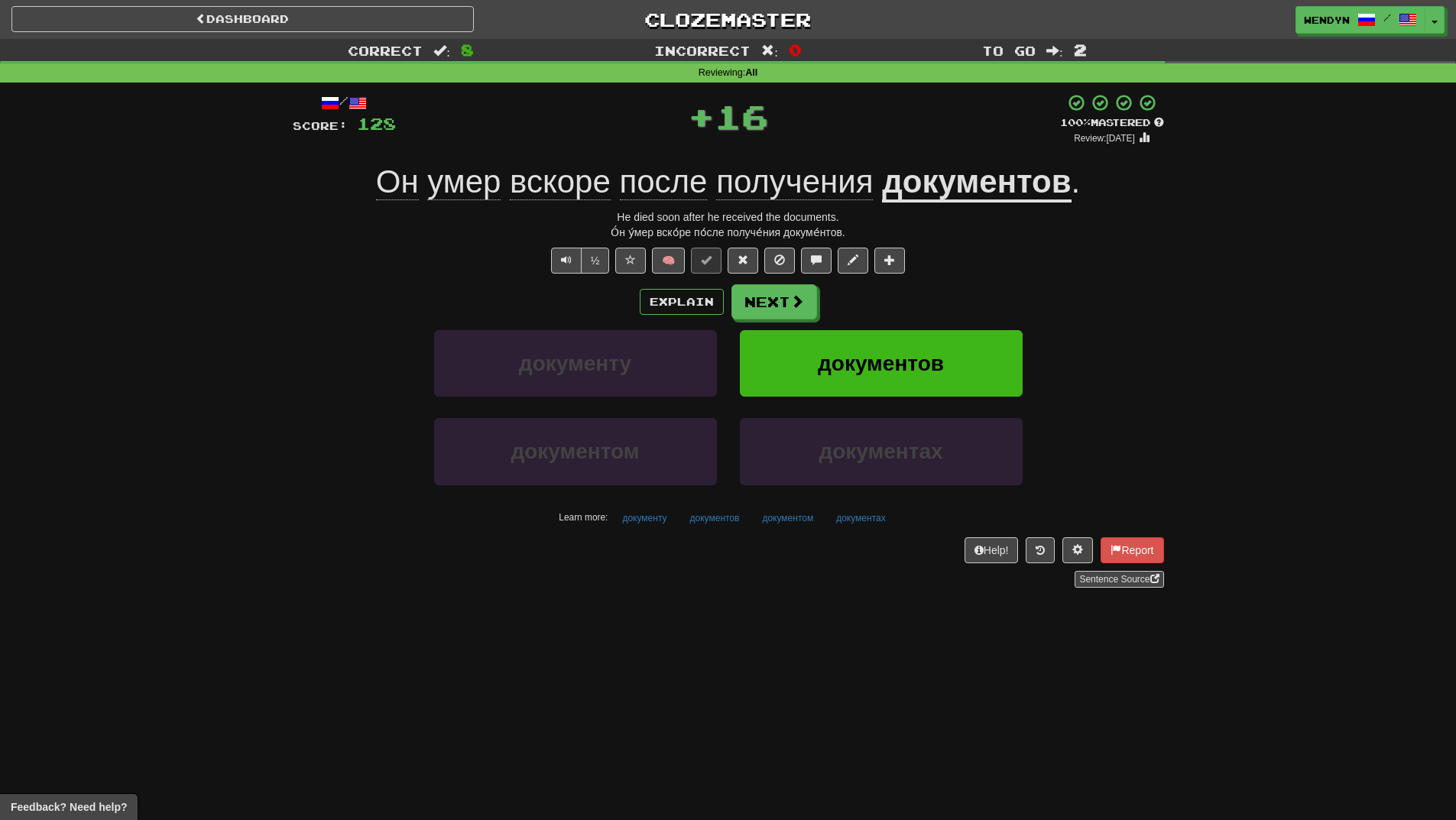
click at [966, 290] on div "Explain Next" at bounding box center [728, 301] width 871 height 35
drag, startPoint x: 958, startPoint y: 331, endPoint x: 954, endPoint y: 347, distance: 16.5
click at [954, 347] on button "документов" at bounding box center [881, 363] width 283 height 67
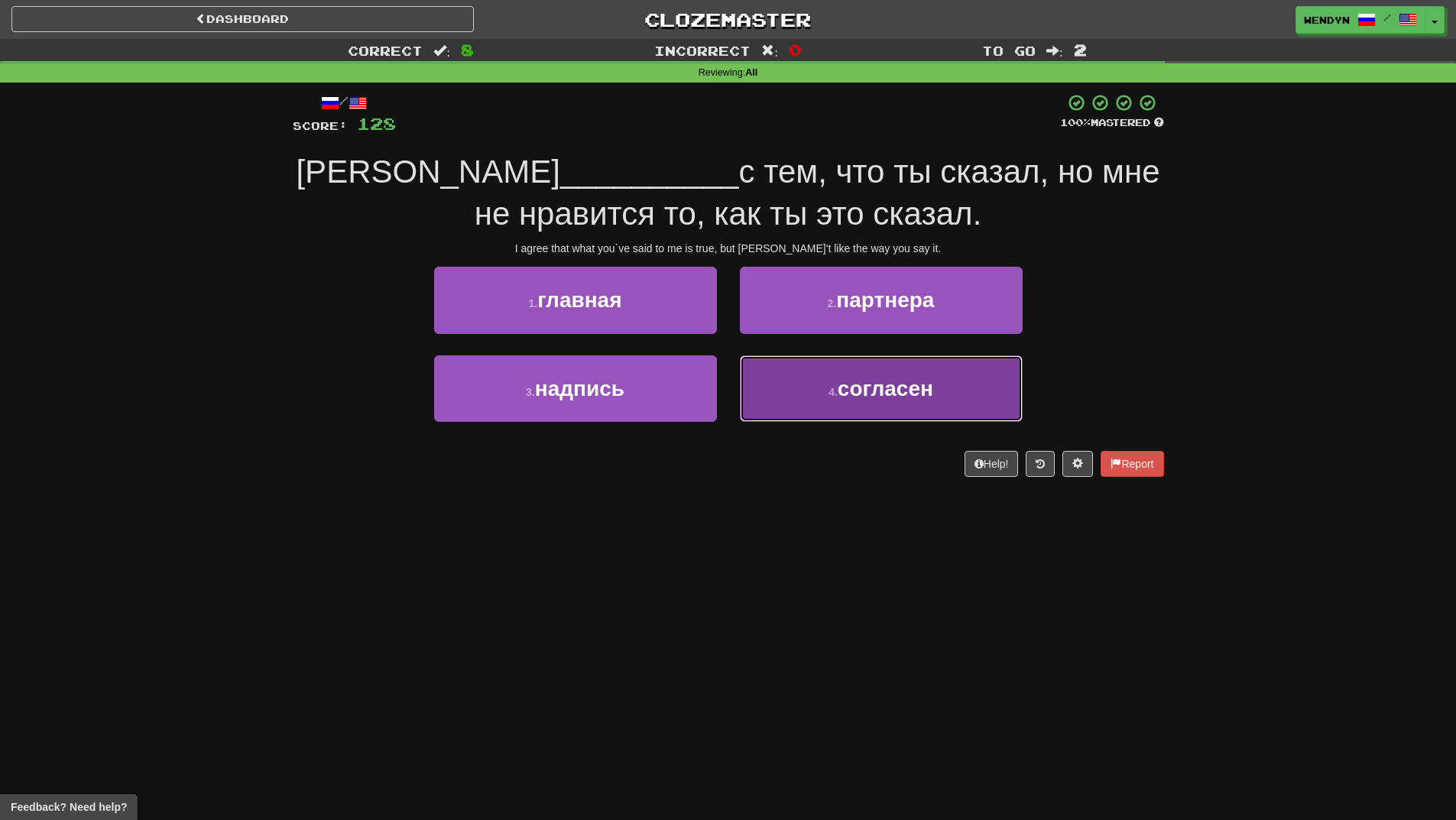
click at [896, 396] on span "согласен" at bounding box center [886, 388] width 96 height 23
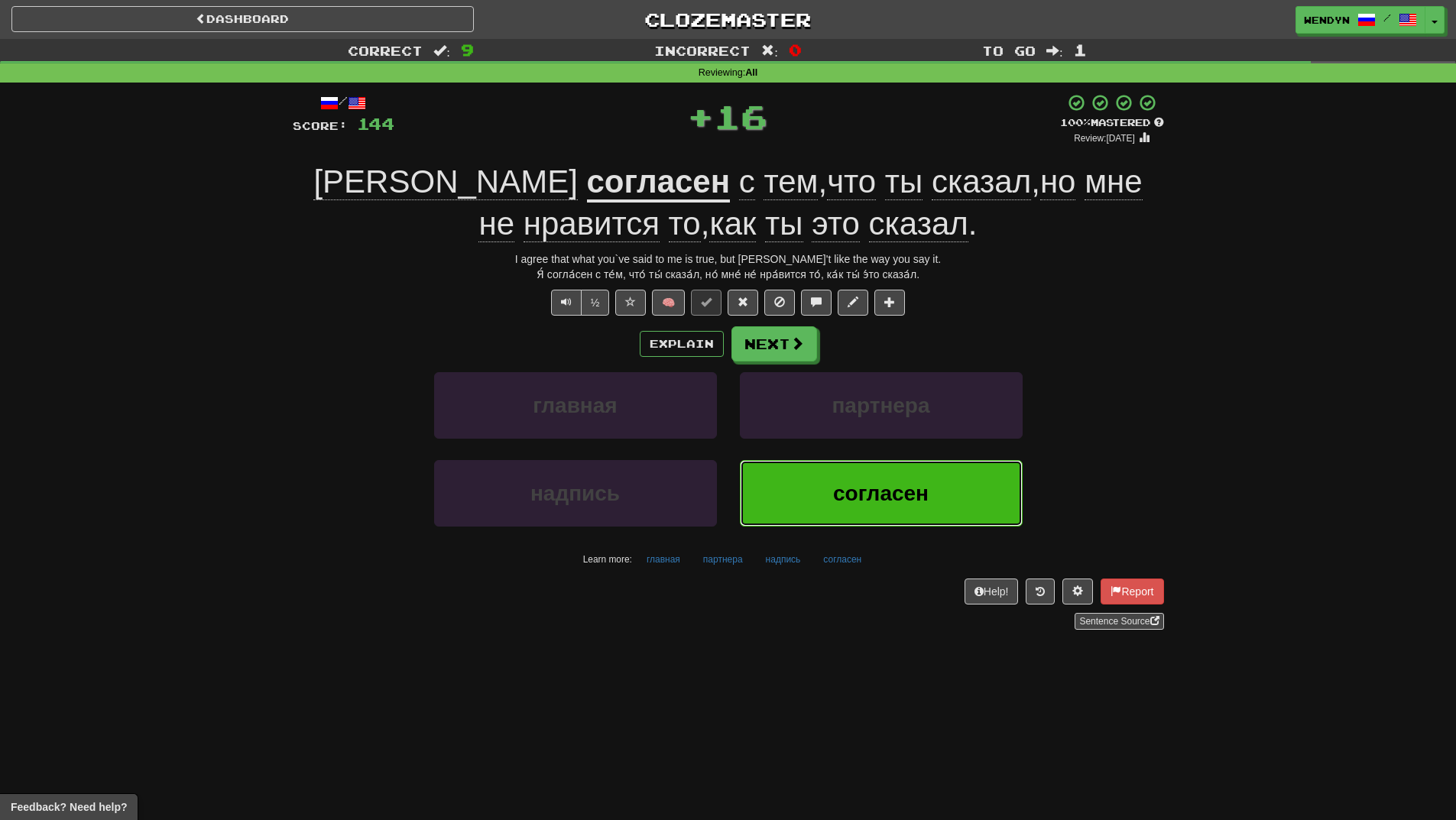
click at [862, 483] on span "согласен" at bounding box center [881, 493] width 96 height 23
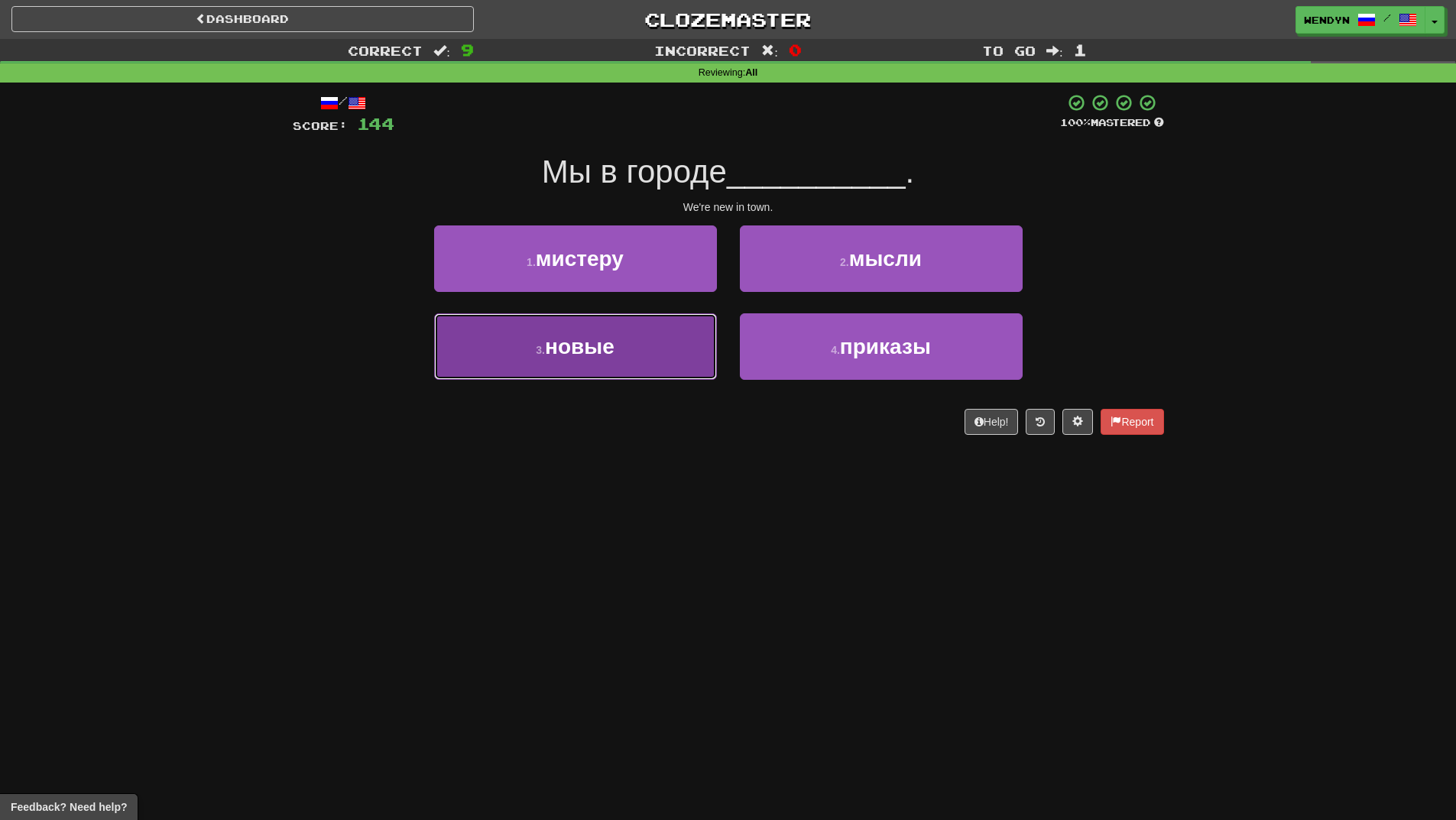
click at [640, 368] on button "3 . новые" at bounding box center [575, 346] width 283 height 67
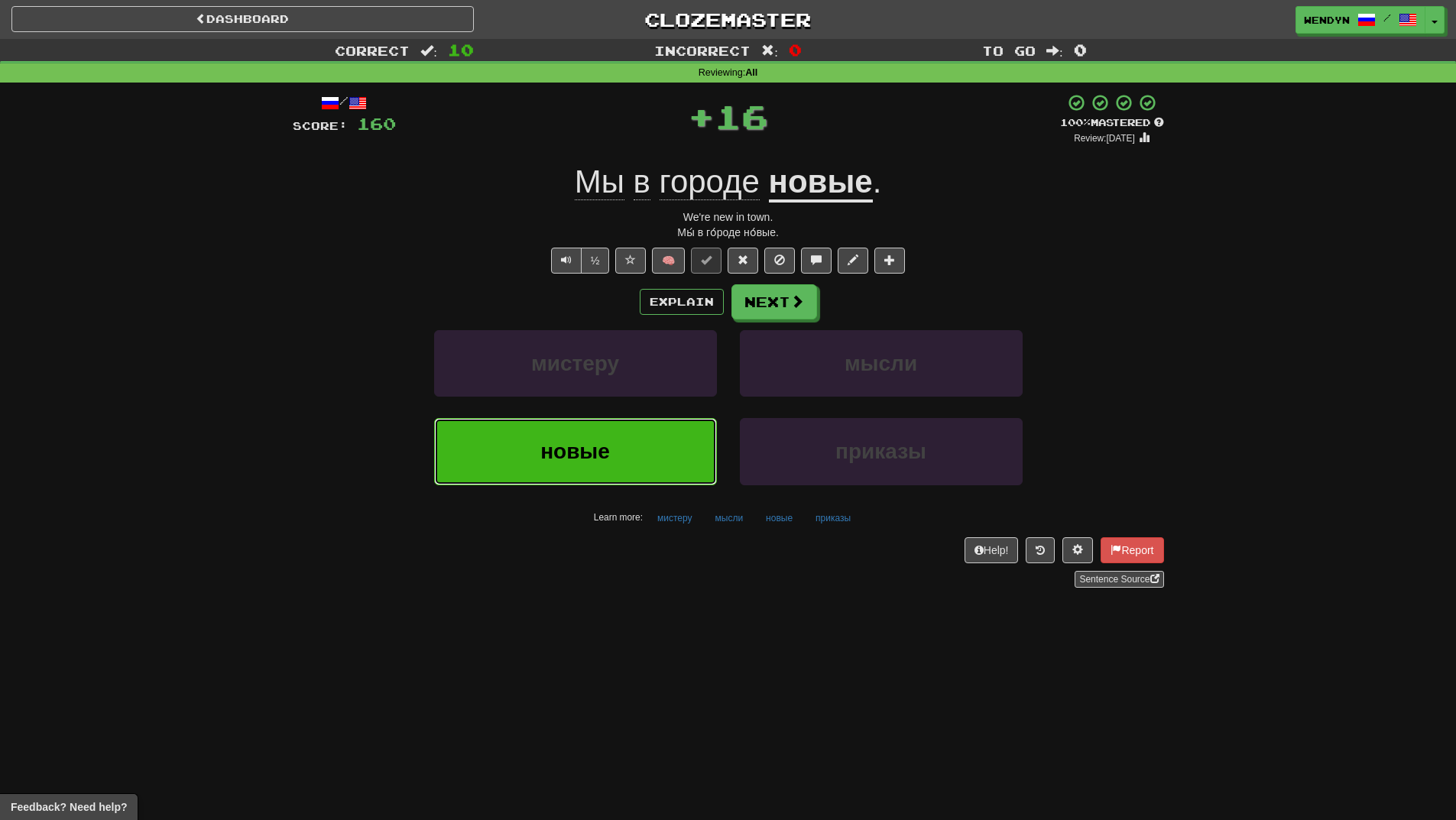
click at [637, 443] on button "новые" at bounding box center [575, 450] width 283 height 67
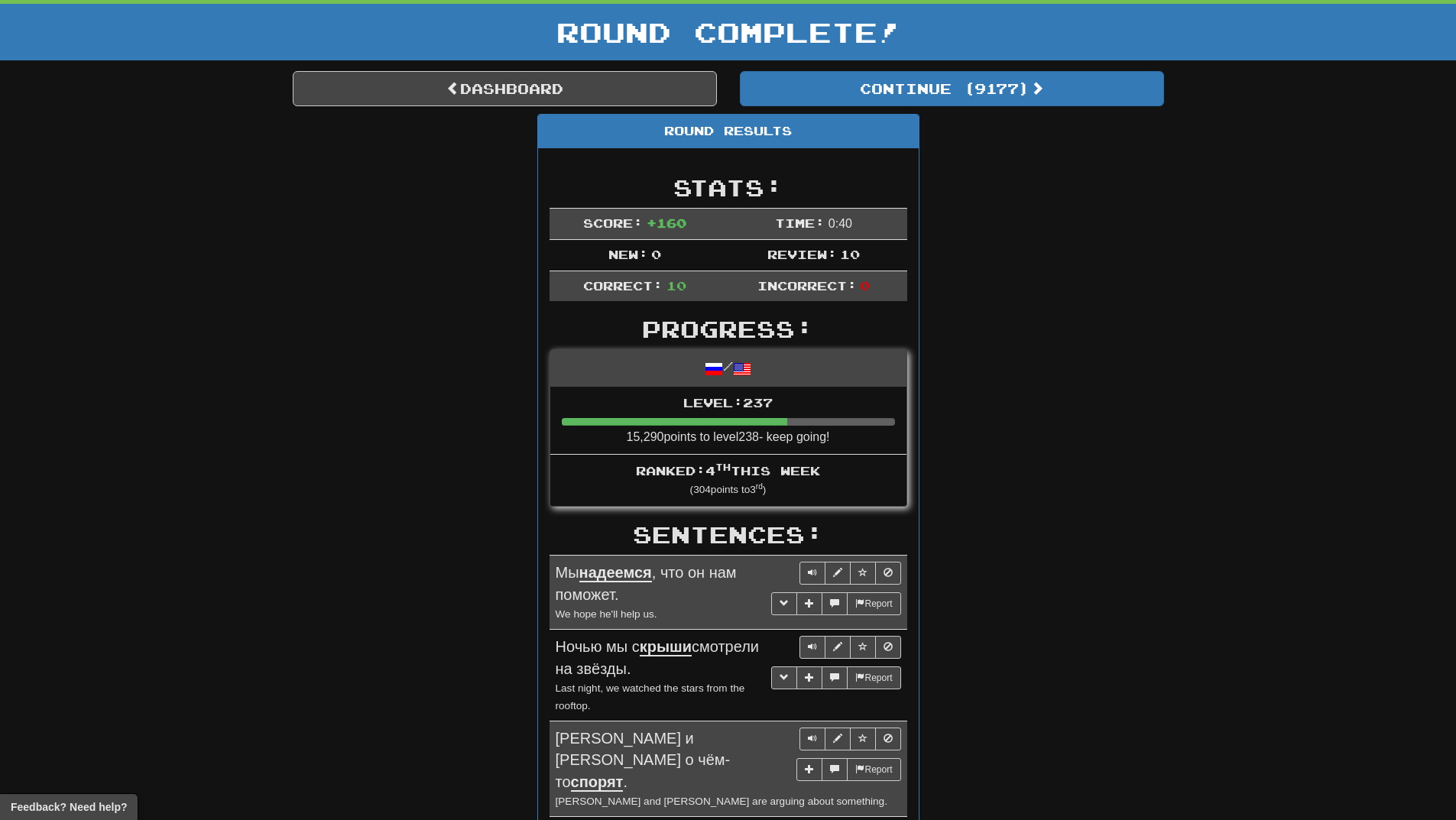
scroll to position [76, 0]
